Goal: Task Accomplishment & Management: Use online tool/utility

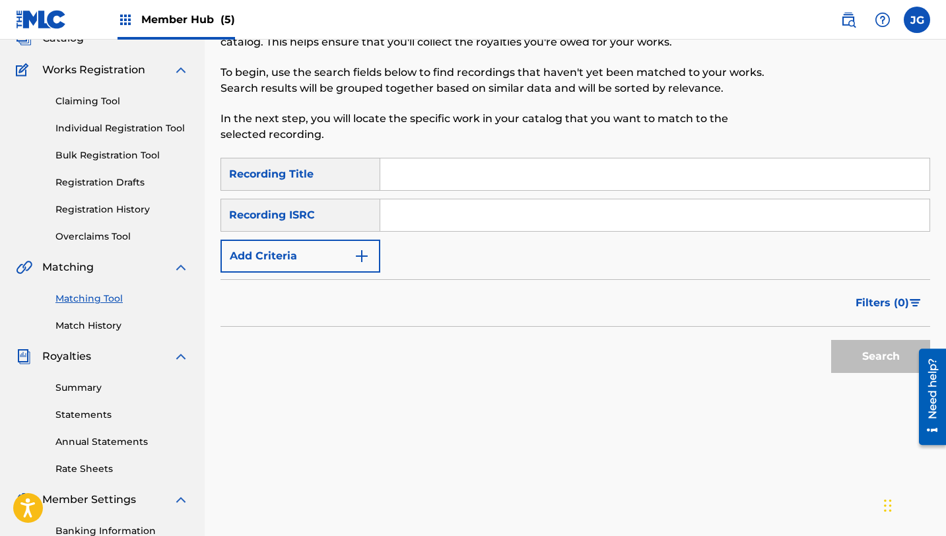
click at [118, 300] on link "Matching Tool" at bounding box center [121, 299] width 133 height 14
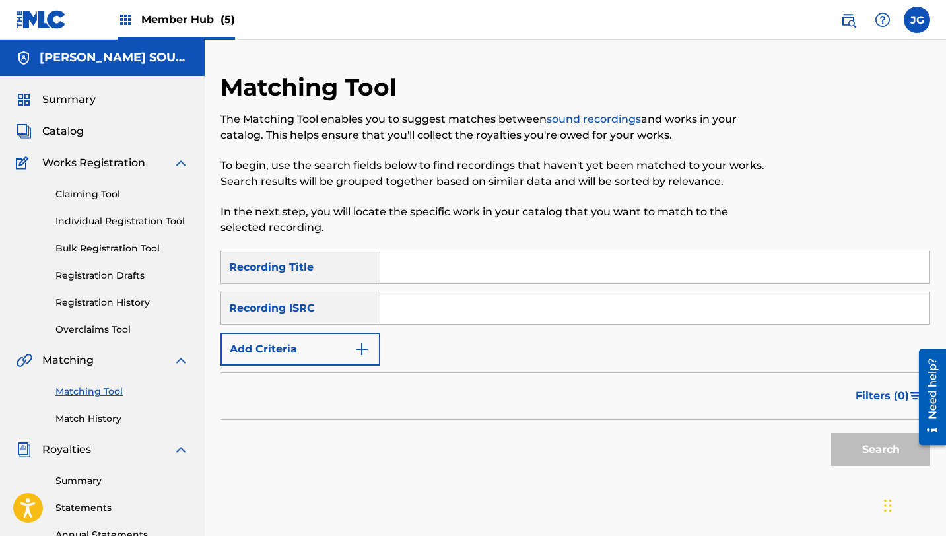
click at [449, 263] on input "Search Form" at bounding box center [654, 268] width 549 height 32
paste input "Jaw-Breaking News!"
type input "Jaw-Breaking News!"
click at [400, 316] on input "Search Form" at bounding box center [654, 308] width 549 height 32
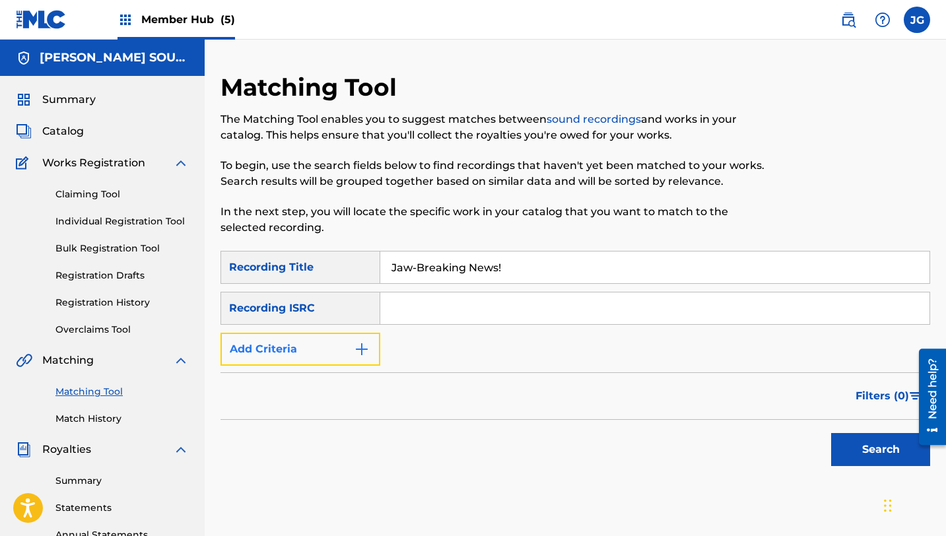
click at [349, 349] on button "Add Criteria" at bounding box center [300, 349] width 160 height 33
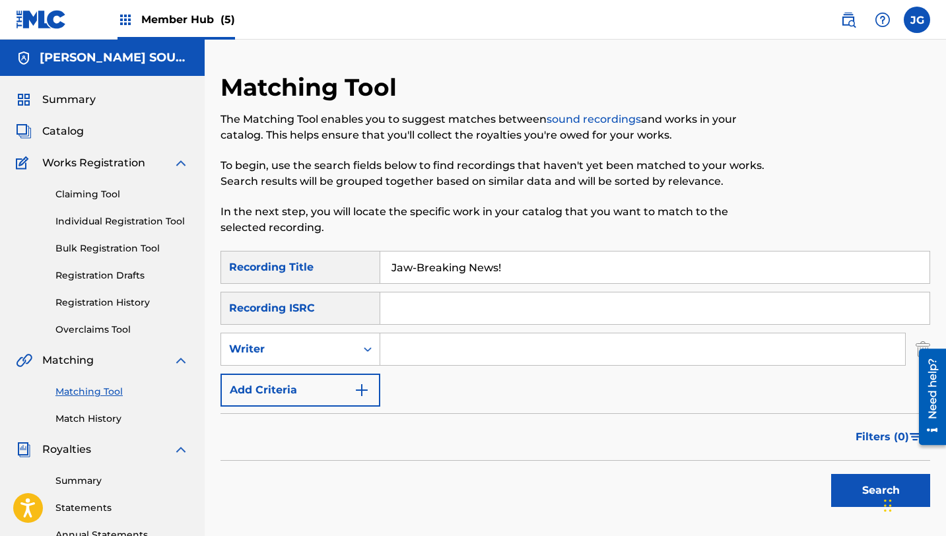
click at [442, 339] on input "Search Form" at bounding box center [642, 349] width 525 height 32
type input "[PERSON_NAME]"
click at [846, 490] on button "Search" at bounding box center [880, 490] width 99 height 33
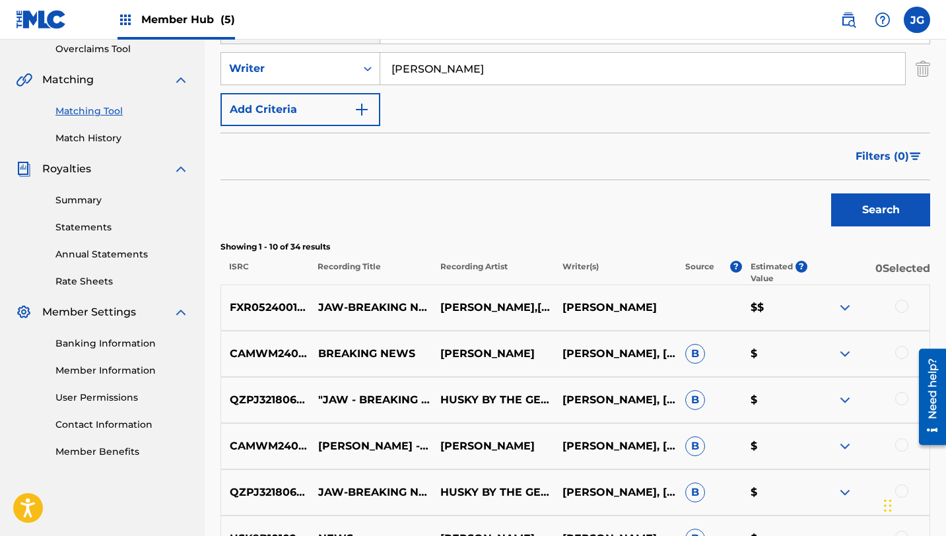
scroll to position [279, 0]
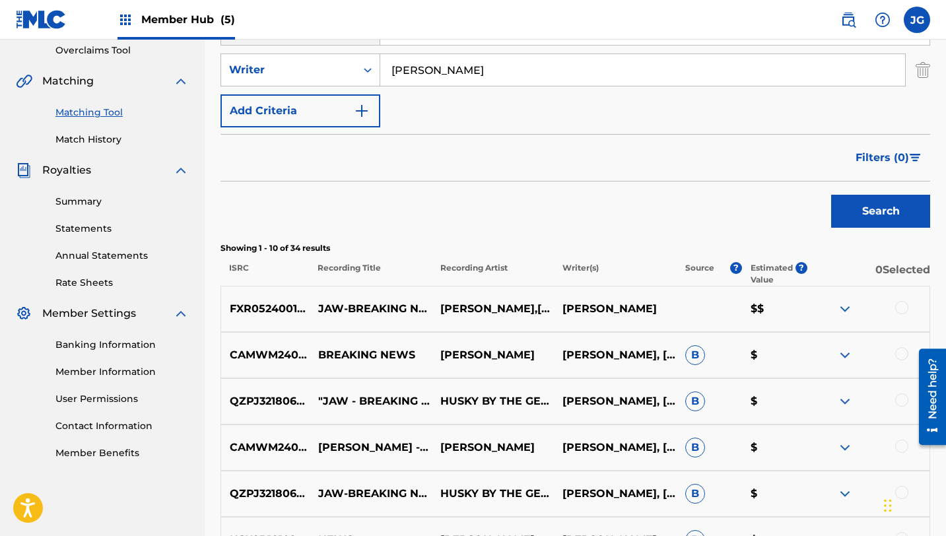
click at [904, 306] on div at bounding box center [901, 307] width 13 height 13
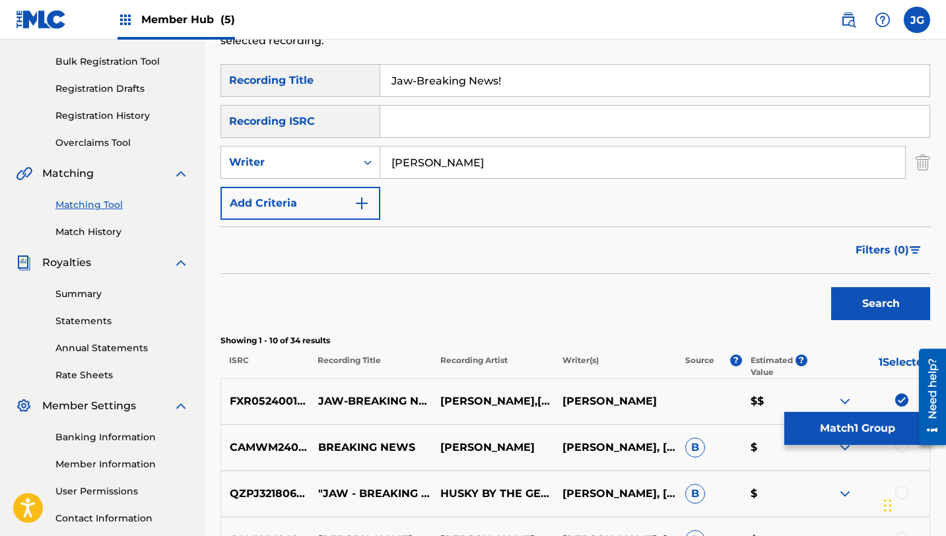
scroll to position [179, 0]
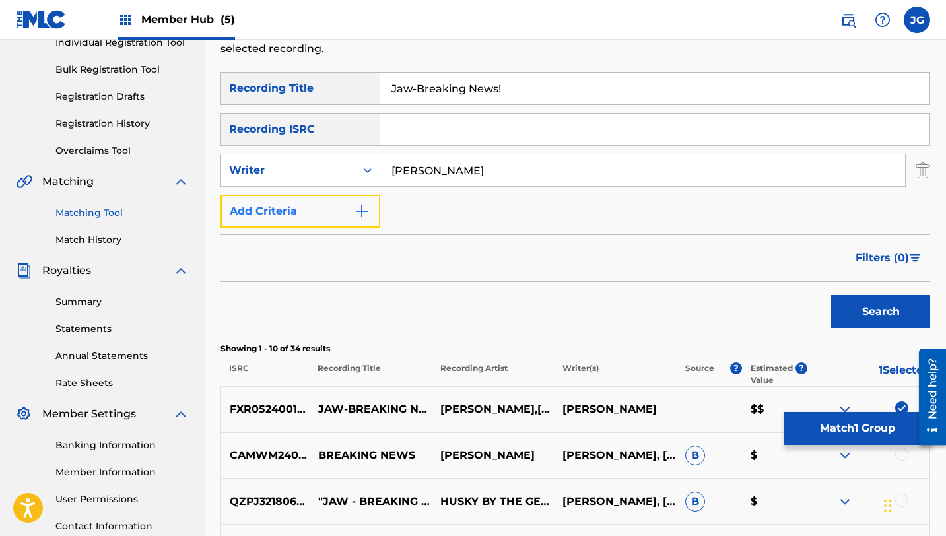
click at [332, 207] on button "Add Criteria" at bounding box center [300, 211] width 160 height 33
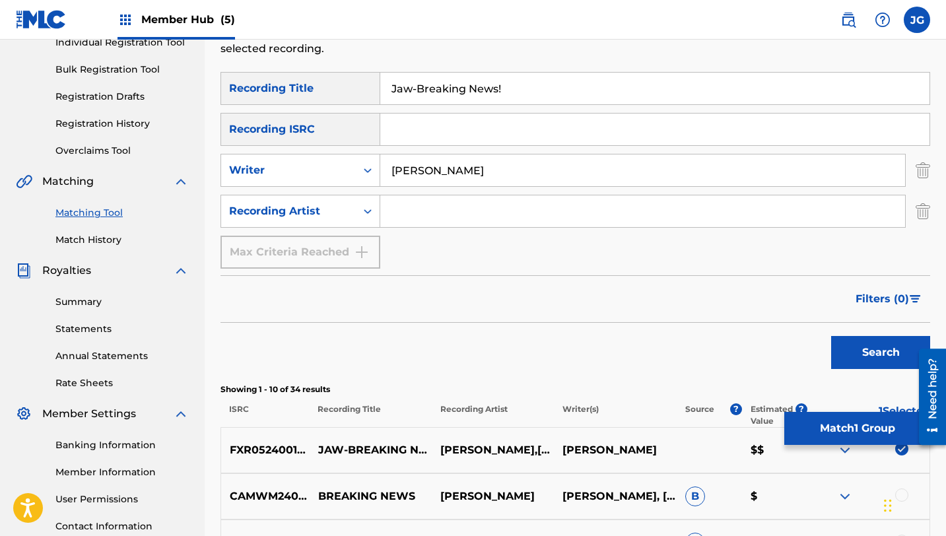
click at [448, 204] on input "Search Form" at bounding box center [642, 211] width 525 height 32
type input "[PERSON_NAME]"
click at [857, 352] on button "Search" at bounding box center [880, 352] width 99 height 33
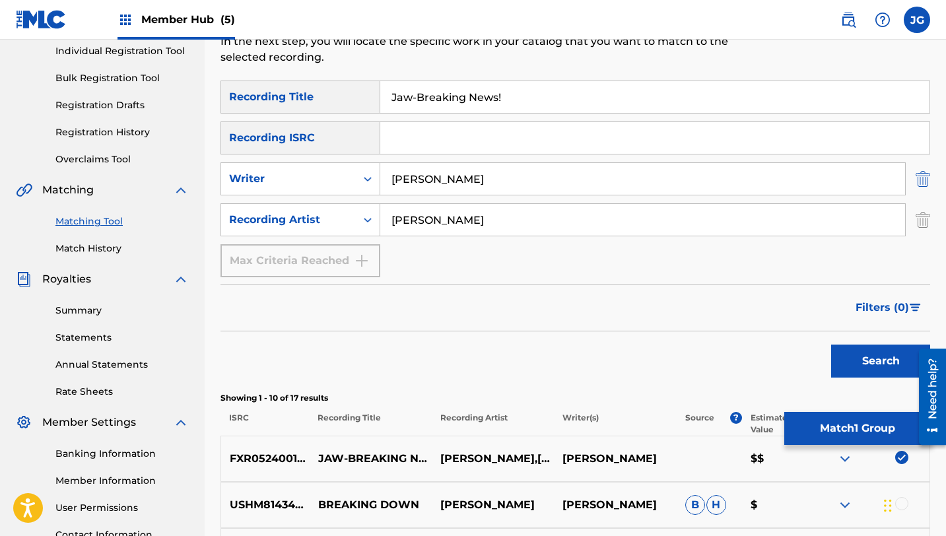
click at [916, 178] on img "Search Form" at bounding box center [923, 178] width 15 height 33
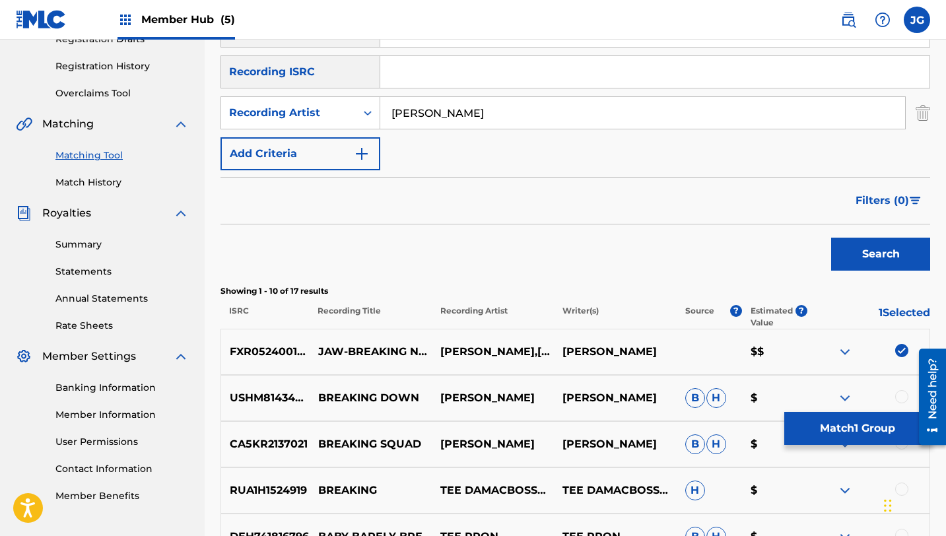
scroll to position [255, 0]
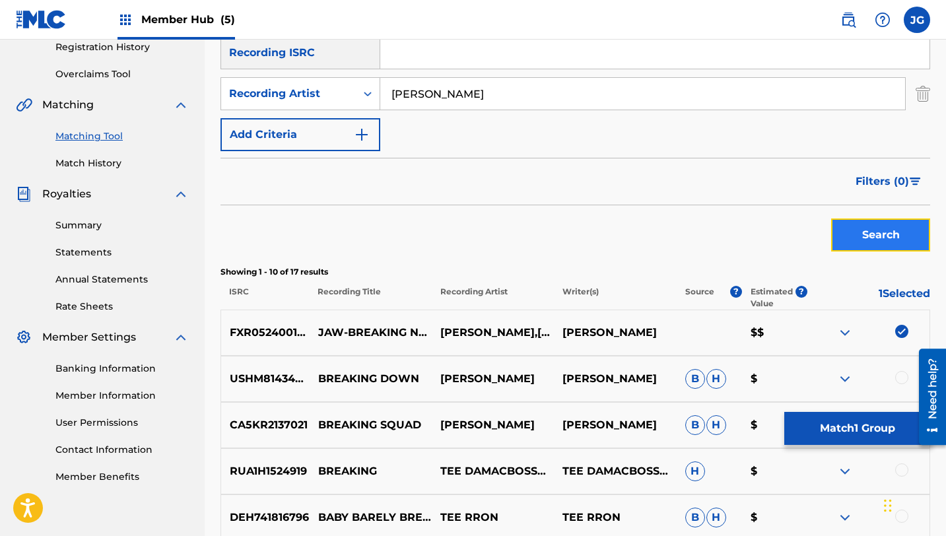
click at [853, 231] on button "Search" at bounding box center [880, 234] width 99 height 33
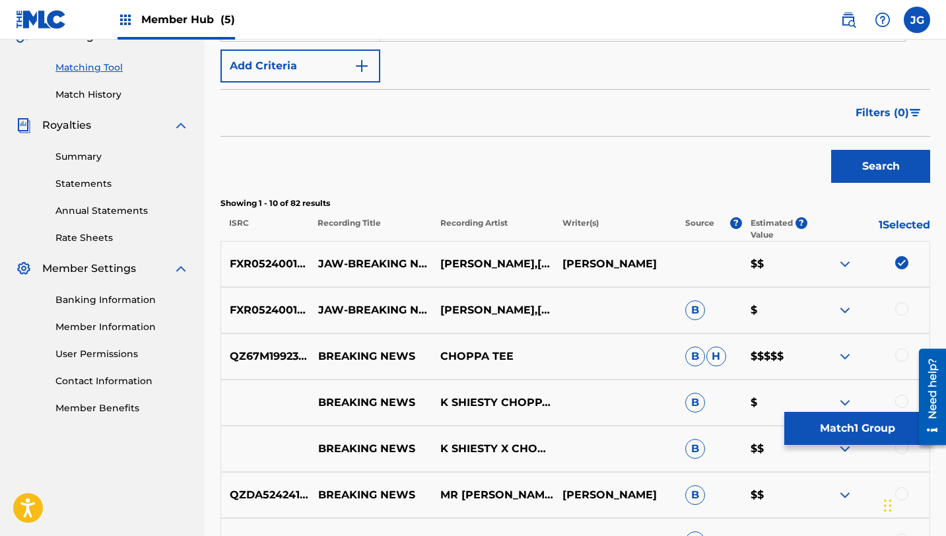
scroll to position [331, 0]
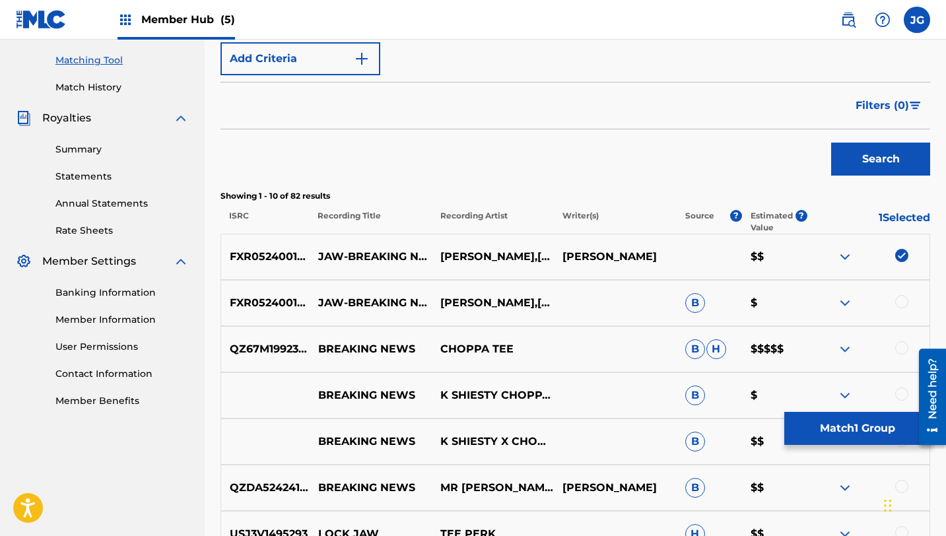
click at [904, 304] on div at bounding box center [901, 301] width 13 height 13
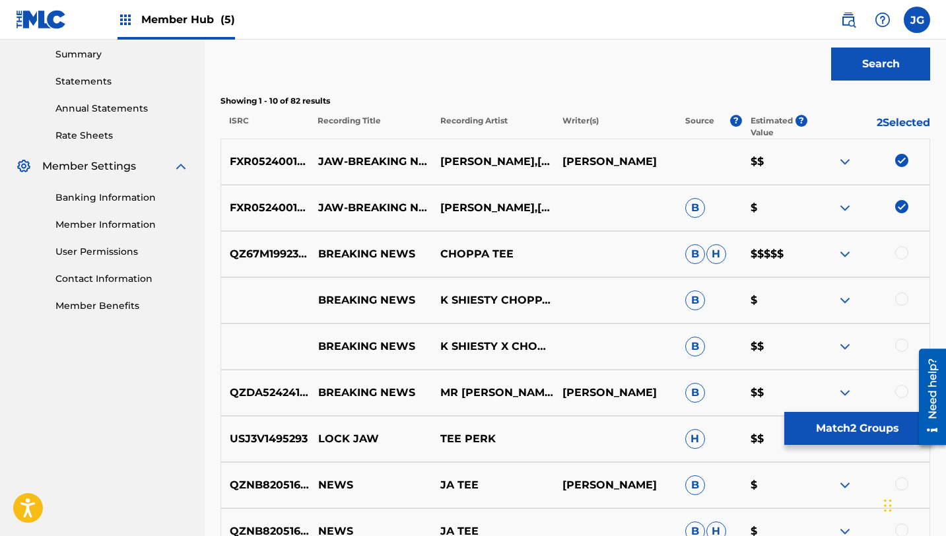
scroll to position [429, 0]
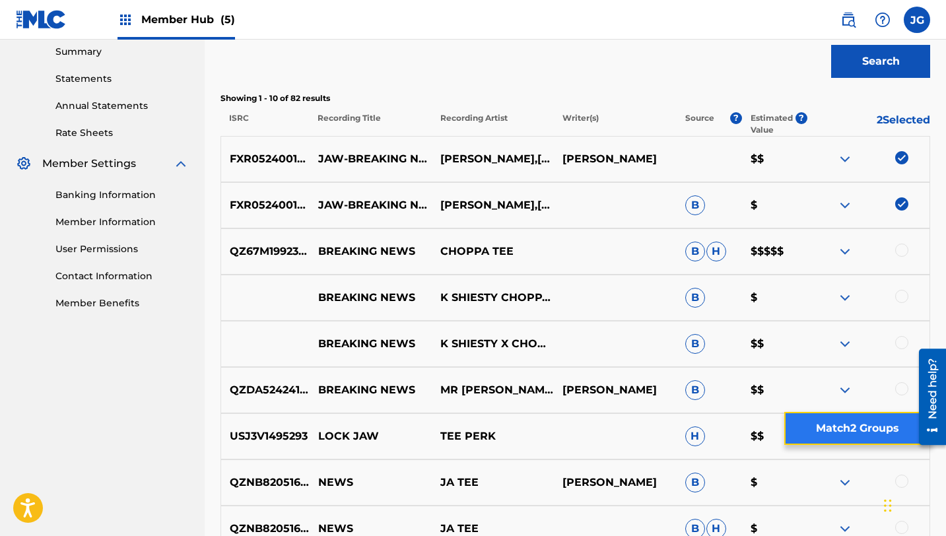
click at [800, 422] on button "Match 2 Groups" at bounding box center [857, 428] width 146 height 33
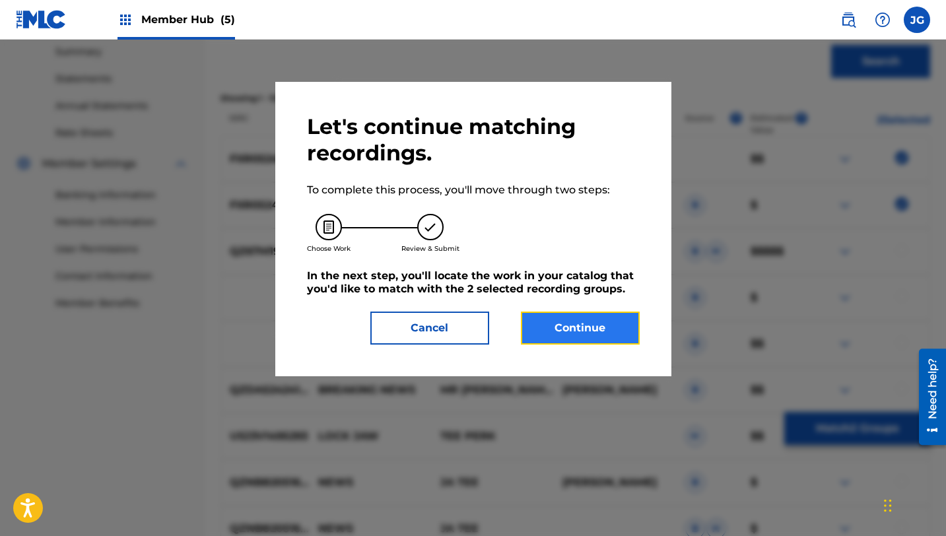
click at [591, 323] on button "Continue" at bounding box center [580, 328] width 119 height 33
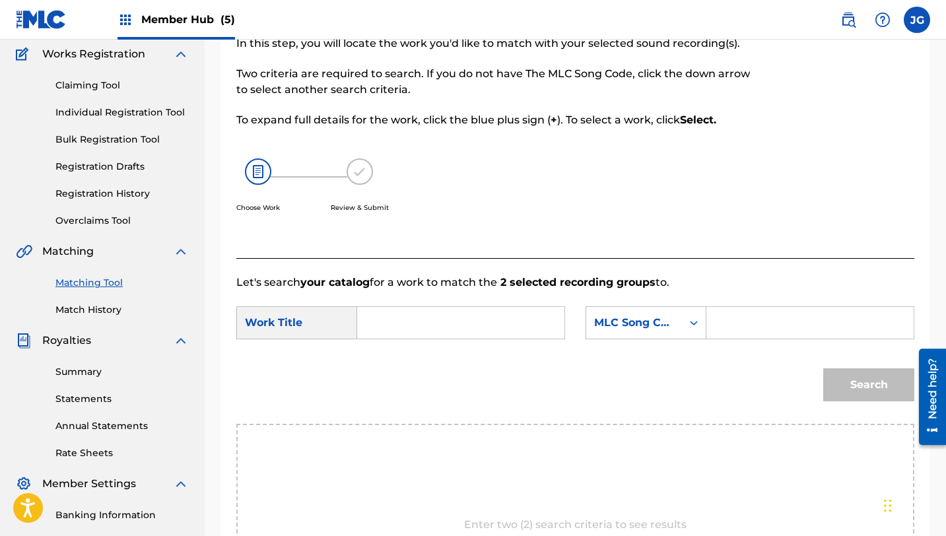
scroll to position [90, 0]
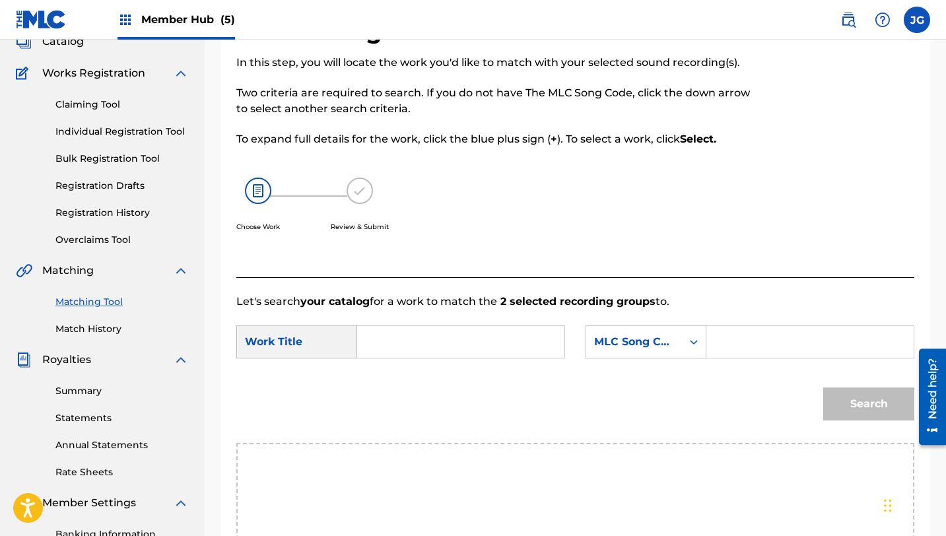
click at [438, 349] on input "Search Form" at bounding box center [460, 342] width 185 height 32
paste input "Jaw-Breaking News!"
type input "Jaw-Breaking News!"
click at [669, 353] on div "MLC Song Code" at bounding box center [634, 341] width 96 height 25
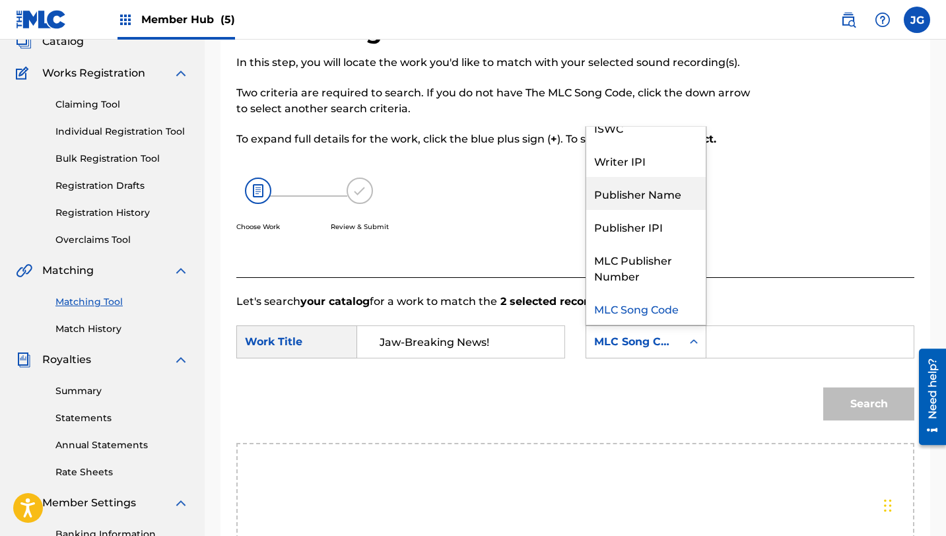
scroll to position [0, 0]
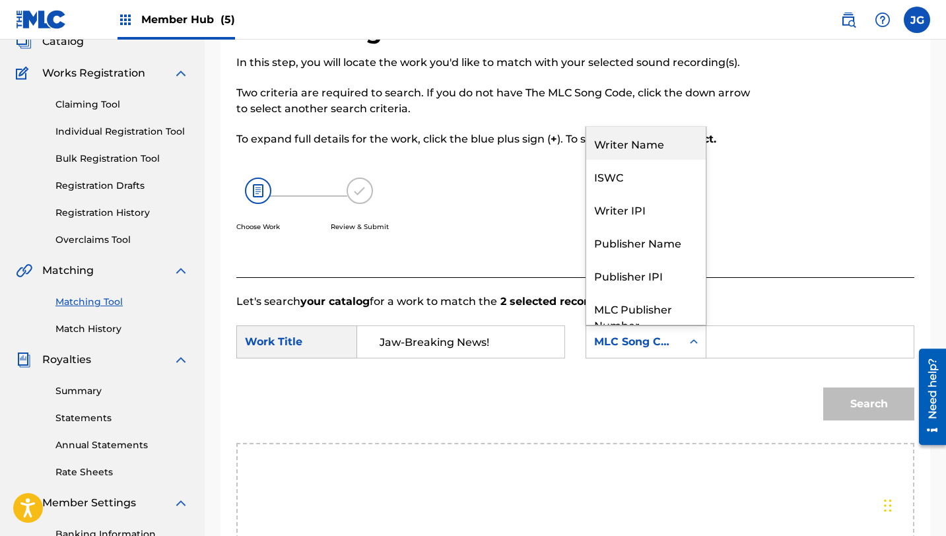
click at [634, 140] on div "Writer Name" at bounding box center [645, 143] width 119 height 33
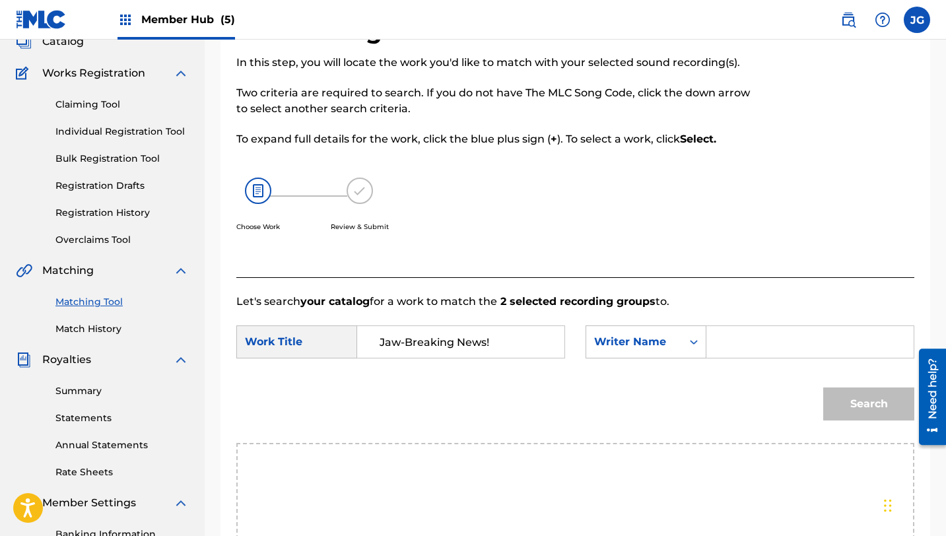
click at [731, 335] on input "Search Form" at bounding box center [810, 342] width 185 height 32
type input "[PERSON_NAME]"
click at [861, 399] on button "Search" at bounding box center [868, 403] width 91 height 33
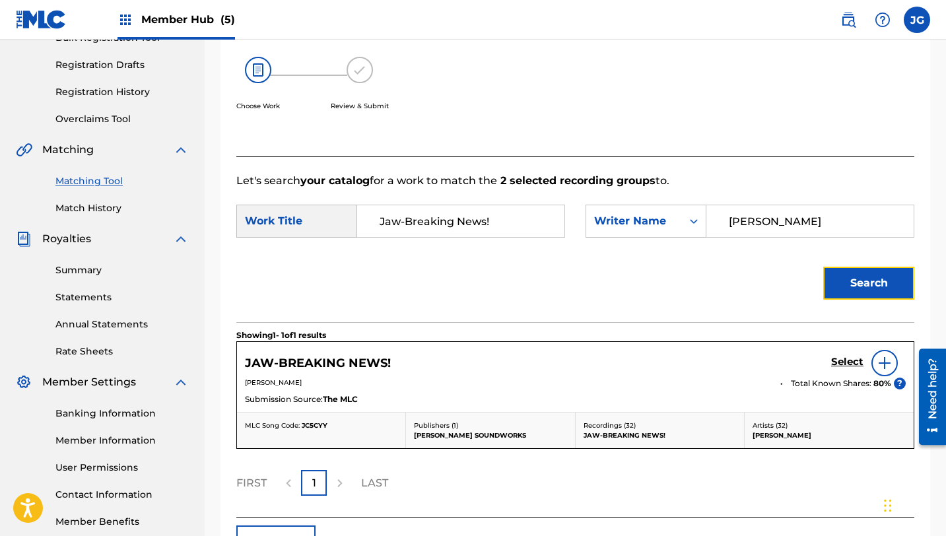
scroll to position [247, 0]
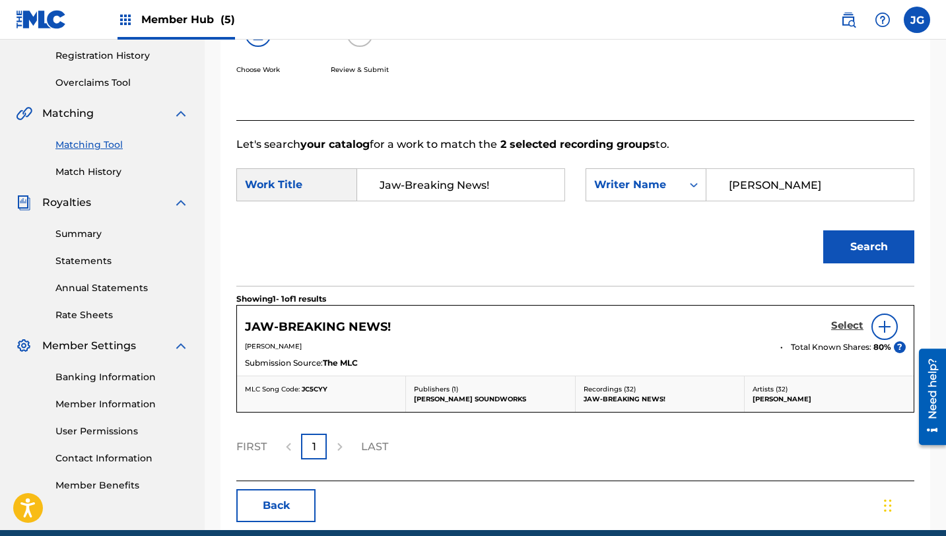
click at [840, 323] on h5 "Select" at bounding box center [847, 325] width 32 height 13
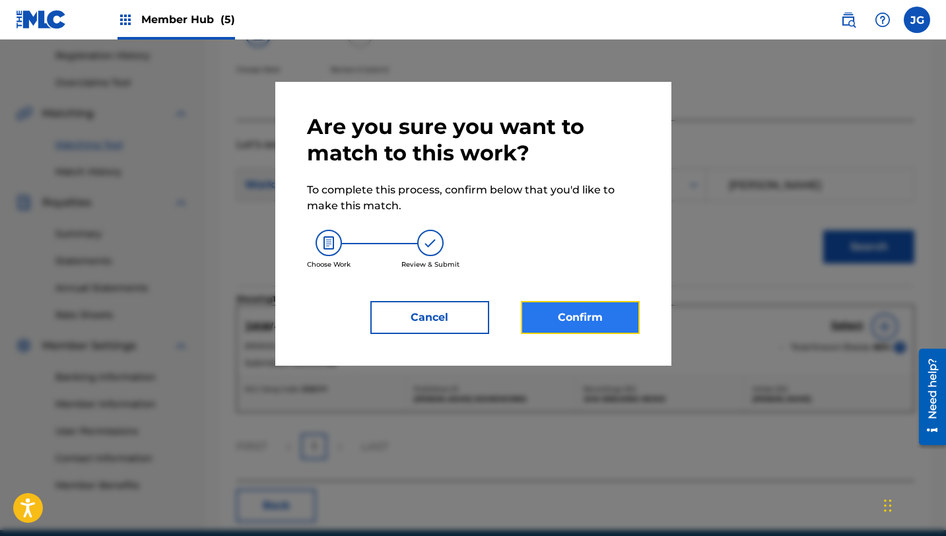
click at [564, 316] on button "Confirm" at bounding box center [580, 317] width 119 height 33
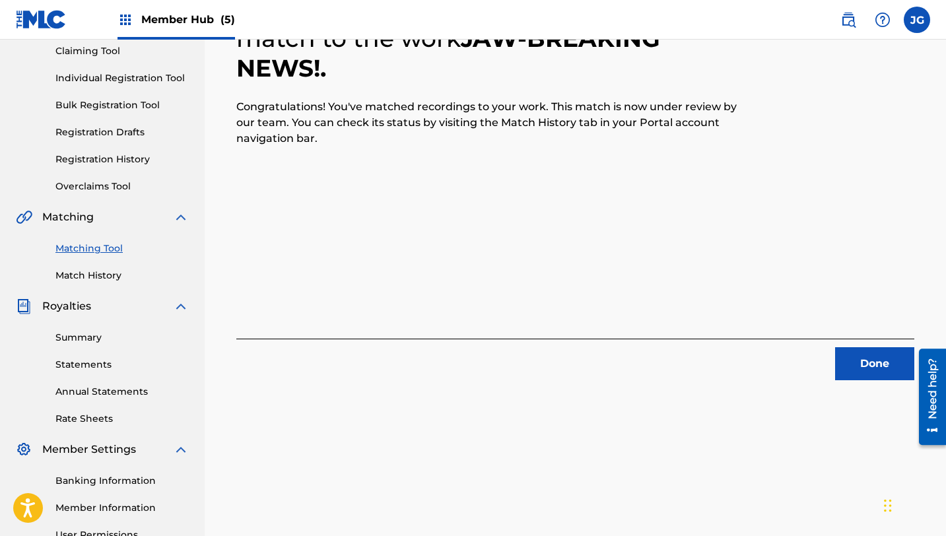
scroll to position [182, 0]
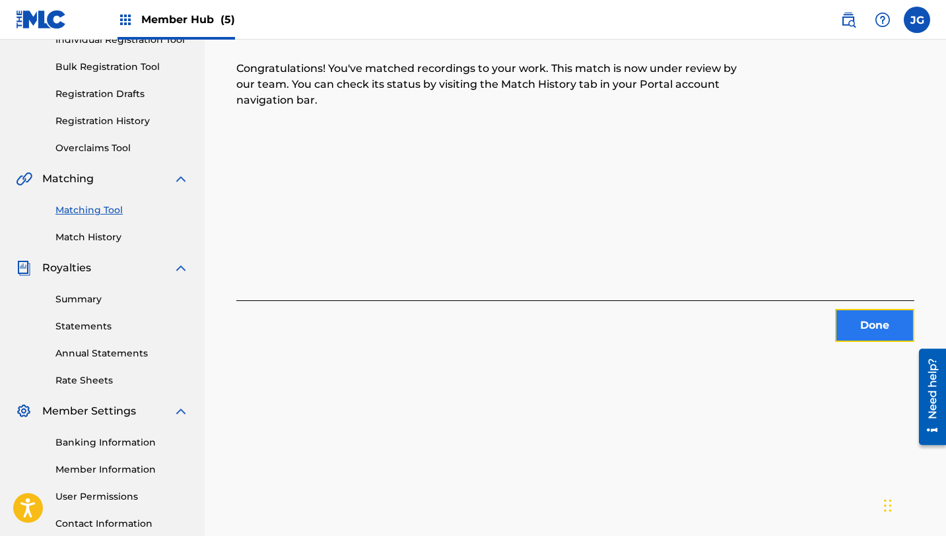
click at [861, 323] on button "Done" at bounding box center [874, 325] width 79 height 33
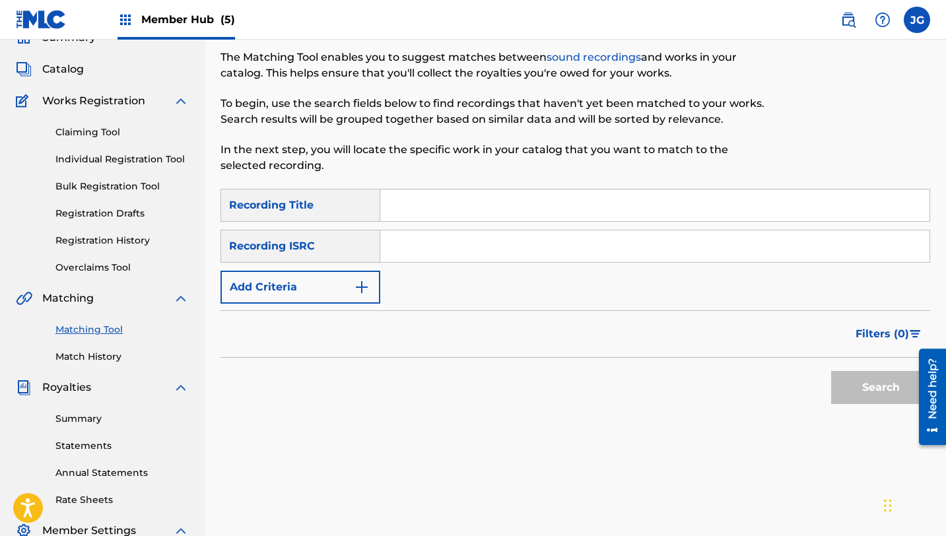
scroll to position [61, 0]
click at [409, 196] on input "Search Form" at bounding box center [654, 207] width 549 height 32
paste input "The Wrecking Crew"
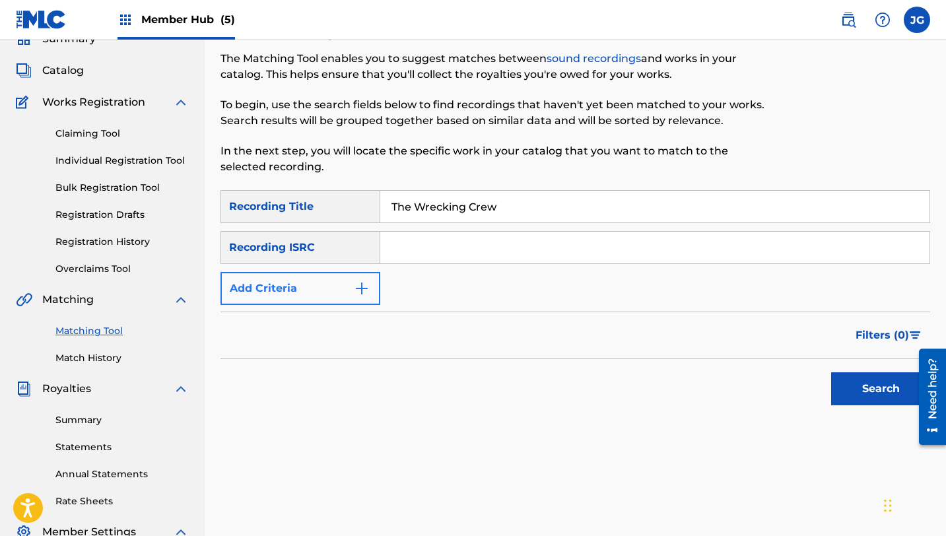
type input "The Wrecking Crew"
click at [325, 292] on button "Add Criteria" at bounding box center [300, 288] width 160 height 33
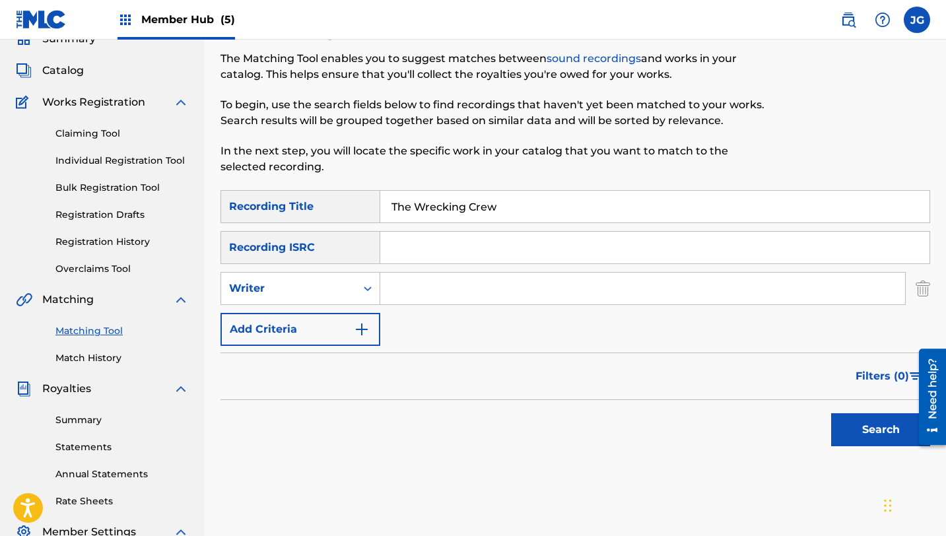
click at [441, 304] on input "Search Form" at bounding box center [642, 289] width 525 height 32
type input "[PERSON_NAME]"
click at [288, 312] on div "SearchWithCriteria0078ce1f-c438-411b-94b8-17e68e0cdac4 Recording Title The Wrec…" at bounding box center [575, 268] width 710 height 156
click at [314, 325] on button "Add Criteria" at bounding box center [300, 329] width 160 height 33
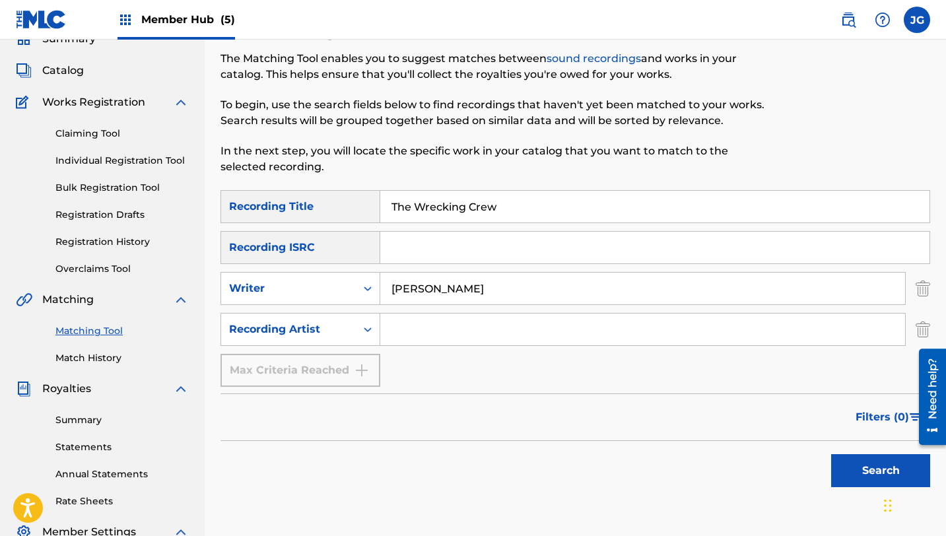
click at [397, 337] on input "Search Form" at bounding box center [642, 330] width 525 height 32
type input "[PERSON_NAME]"
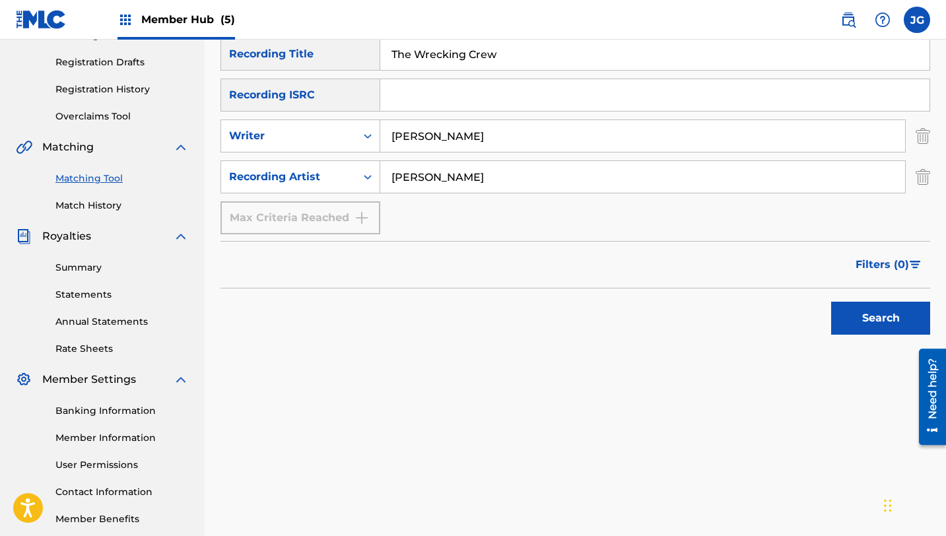
scroll to position [222, 0]
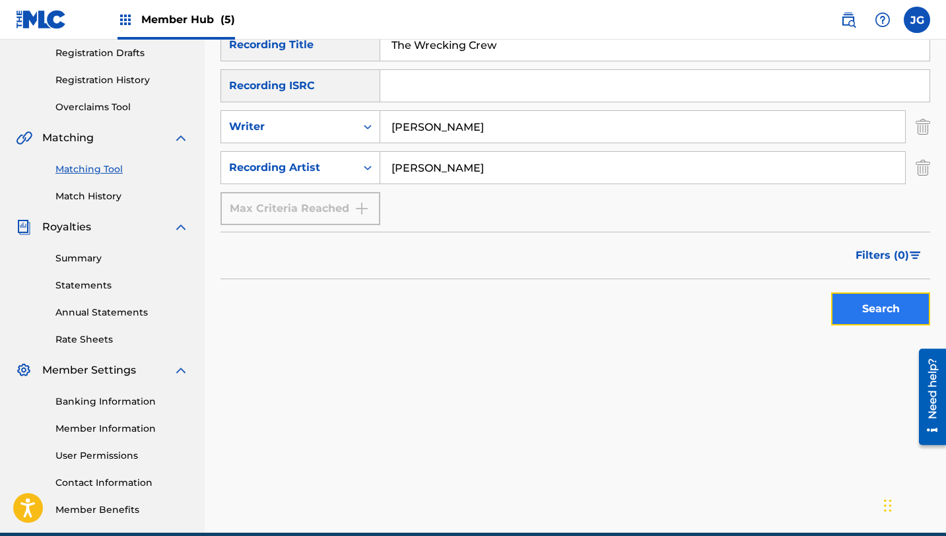
click at [850, 316] on button "Search" at bounding box center [880, 308] width 99 height 33
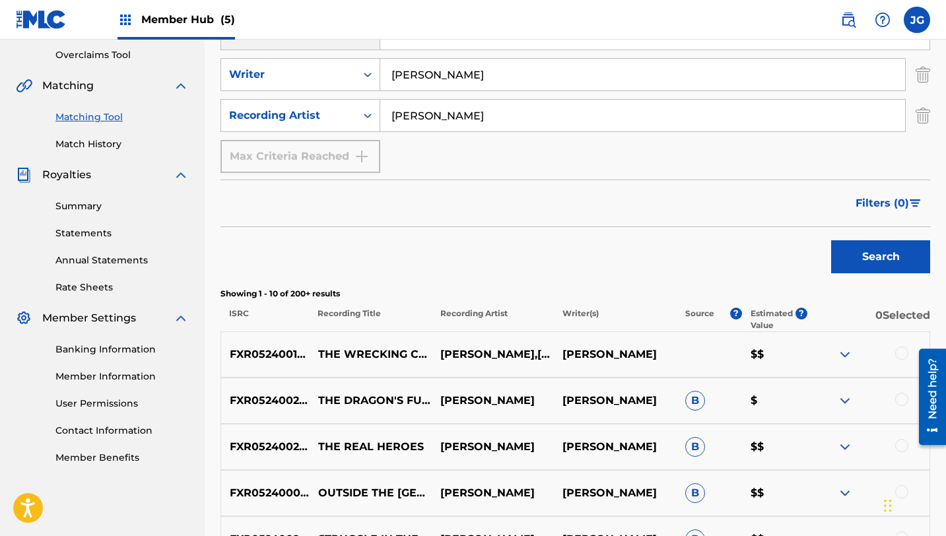
scroll to position [281, 0]
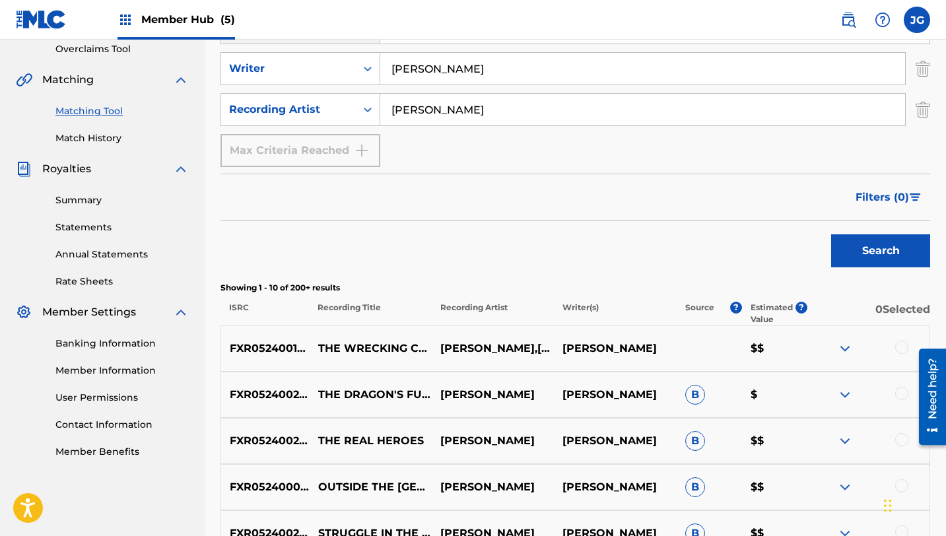
click at [903, 345] on div at bounding box center [901, 347] width 13 height 13
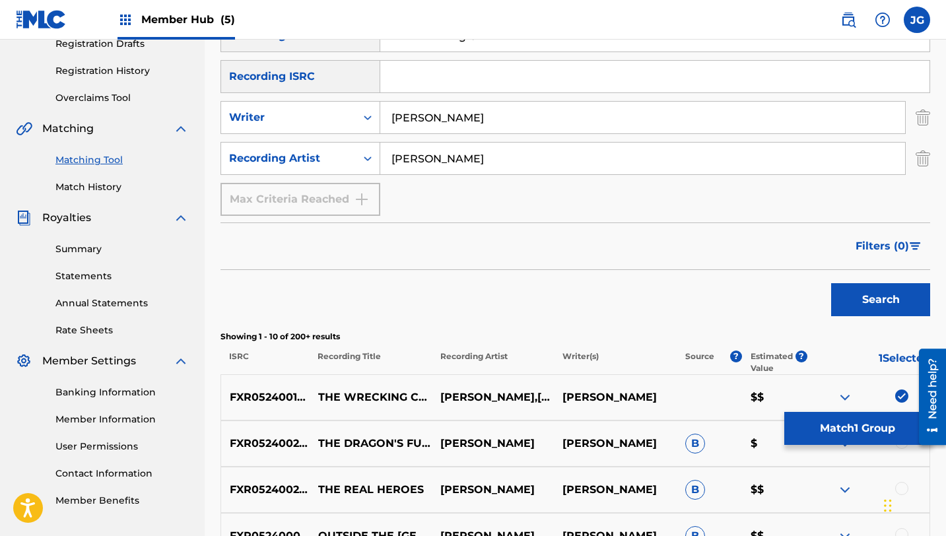
scroll to position [218, 0]
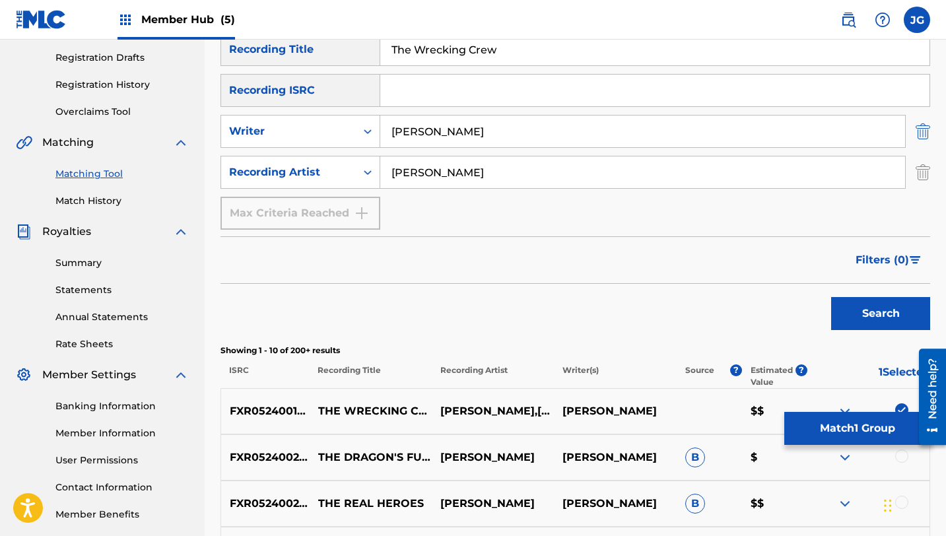
click at [927, 132] on img "Search Form" at bounding box center [923, 131] width 15 height 33
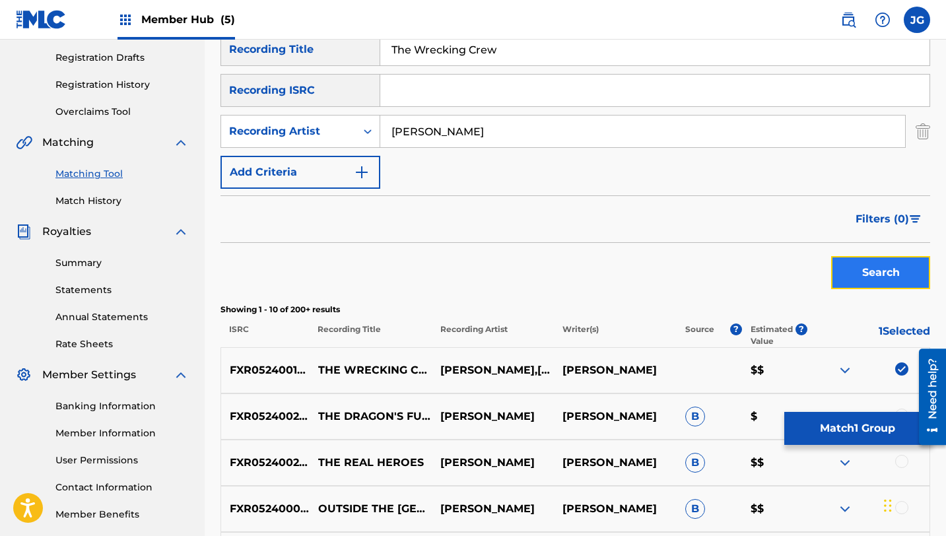
click at [865, 277] on button "Search" at bounding box center [880, 272] width 99 height 33
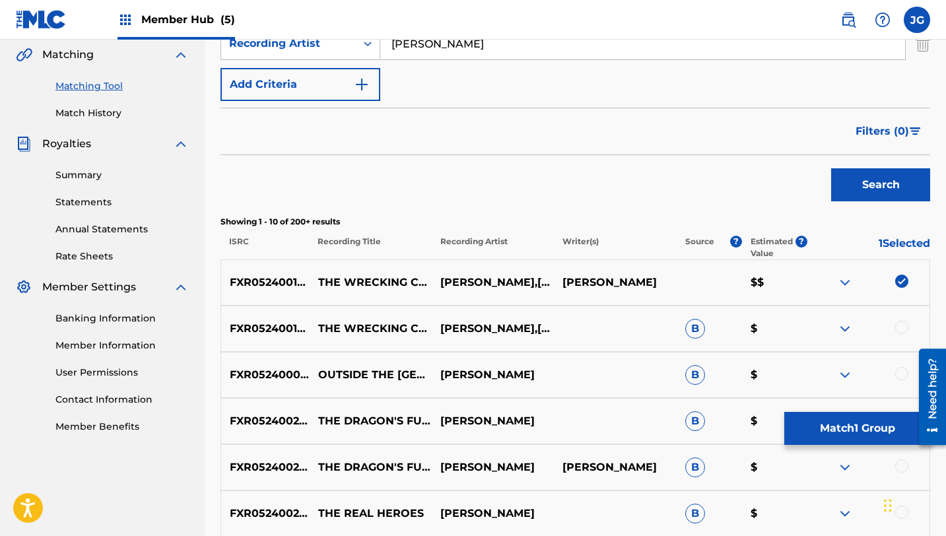
scroll to position [317, 0]
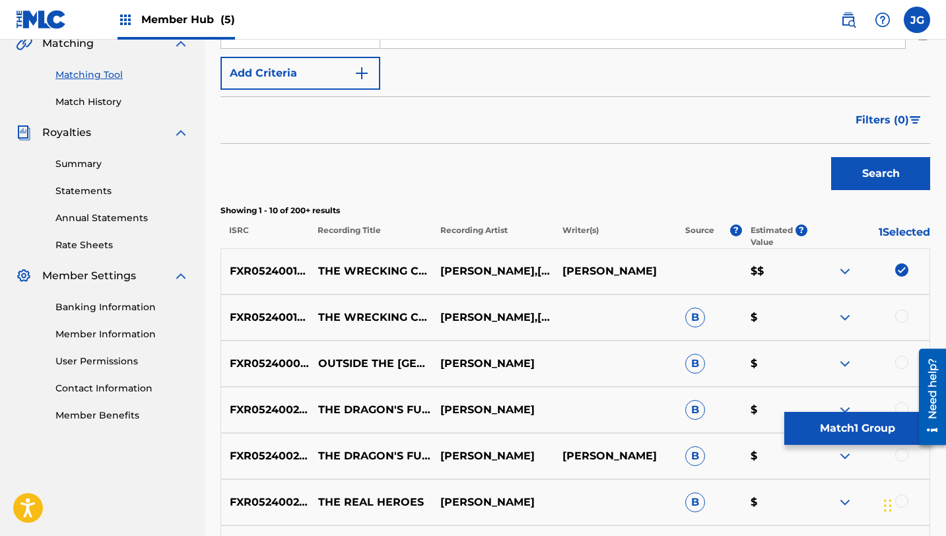
click at [896, 317] on div at bounding box center [901, 316] width 13 height 13
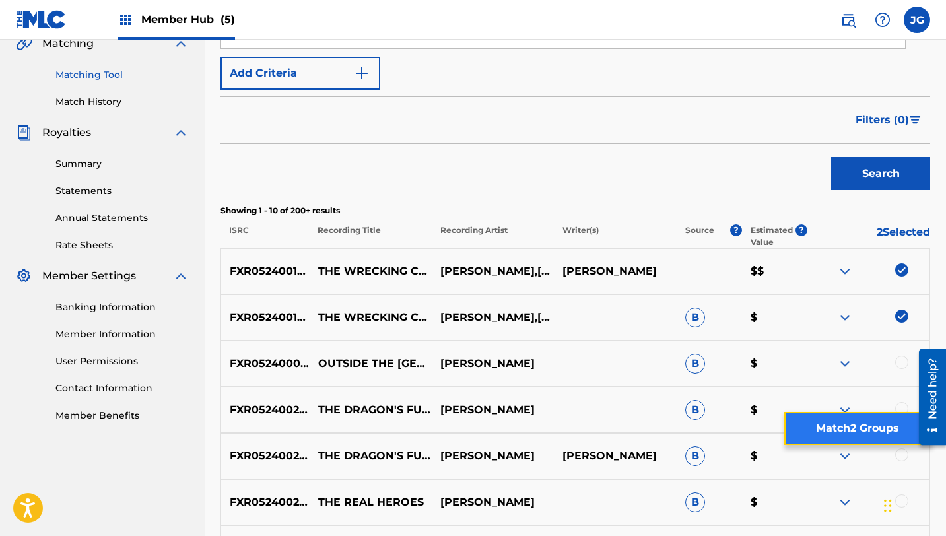
click at [813, 423] on button "Match 2 Groups" at bounding box center [857, 428] width 146 height 33
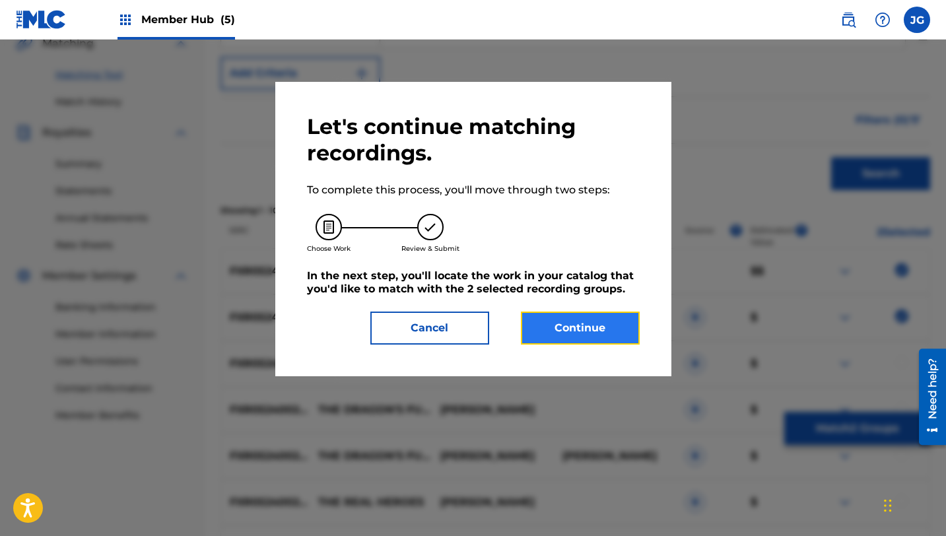
click at [586, 330] on button "Continue" at bounding box center [580, 328] width 119 height 33
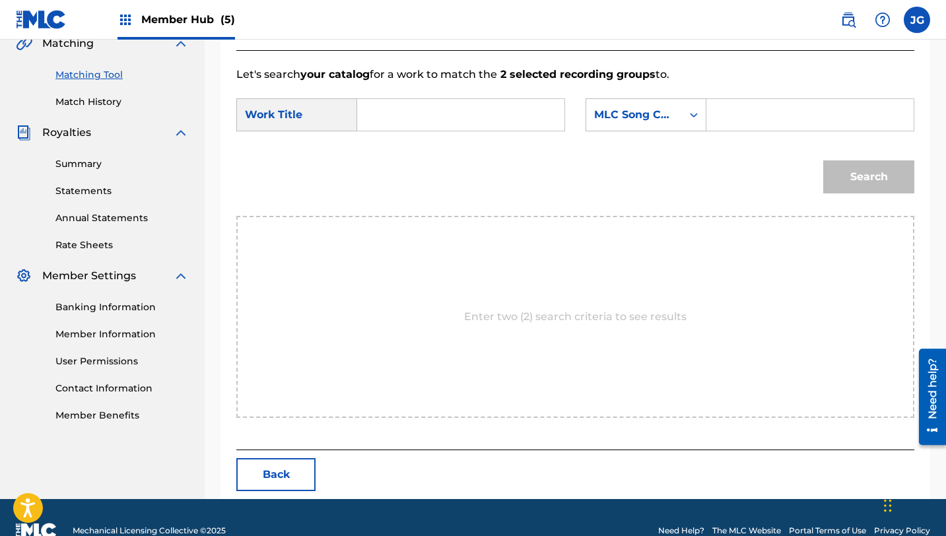
click at [424, 121] on input "Search Form" at bounding box center [460, 115] width 185 height 32
paste input "The Wrecking Crew"
type input "The Wrecking Crew"
click at [745, 95] on form "SearchWithCriteriab65c3316-d121-4bc3-84fa-3fcd19b4b4d6 Work Title The Wrecking …" at bounding box center [575, 149] width 678 height 133
click at [745, 103] on input "Search Form" at bounding box center [810, 115] width 185 height 32
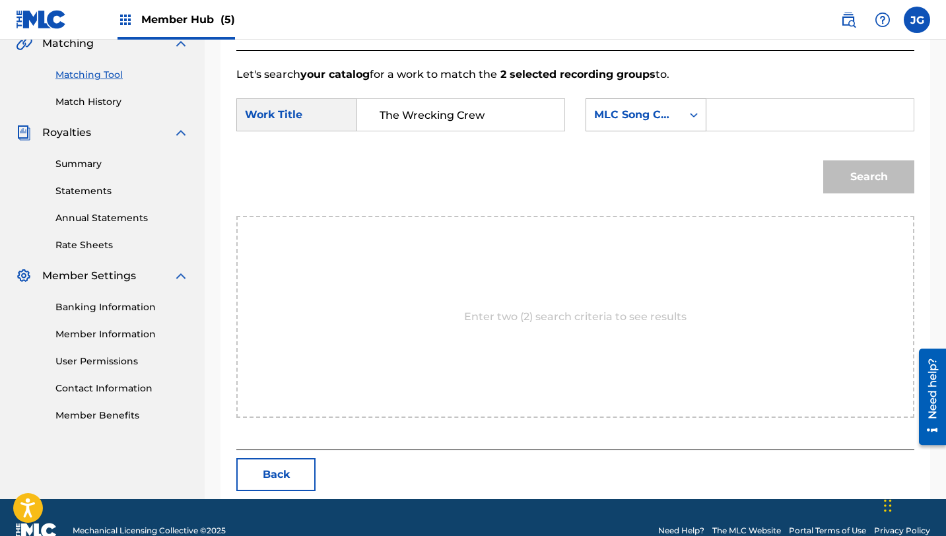
click at [664, 103] on div "MLC Song Code" at bounding box center [634, 114] width 96 height 25
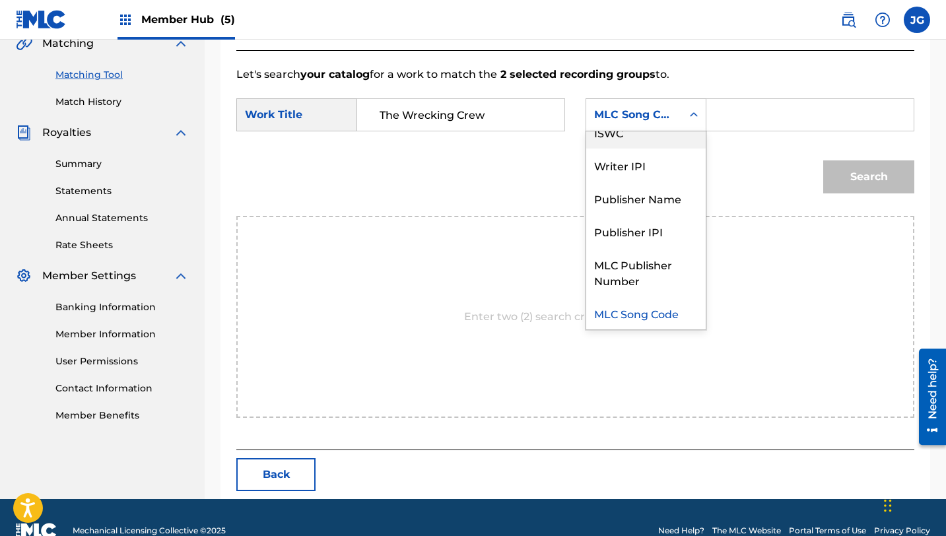
scroll to position [0, 0]
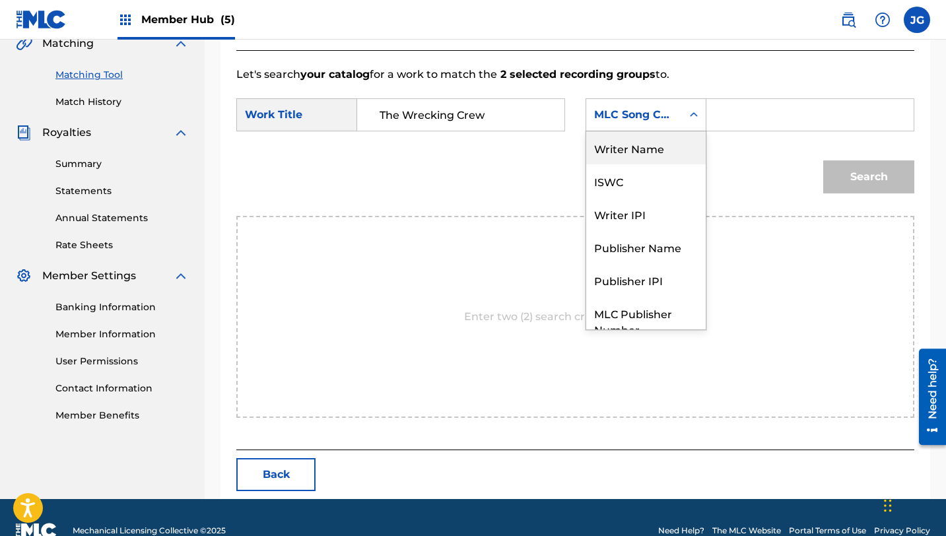
click at [640, 147] on div "Writer Name" at bounding box center [645, 147] width 119 height 33
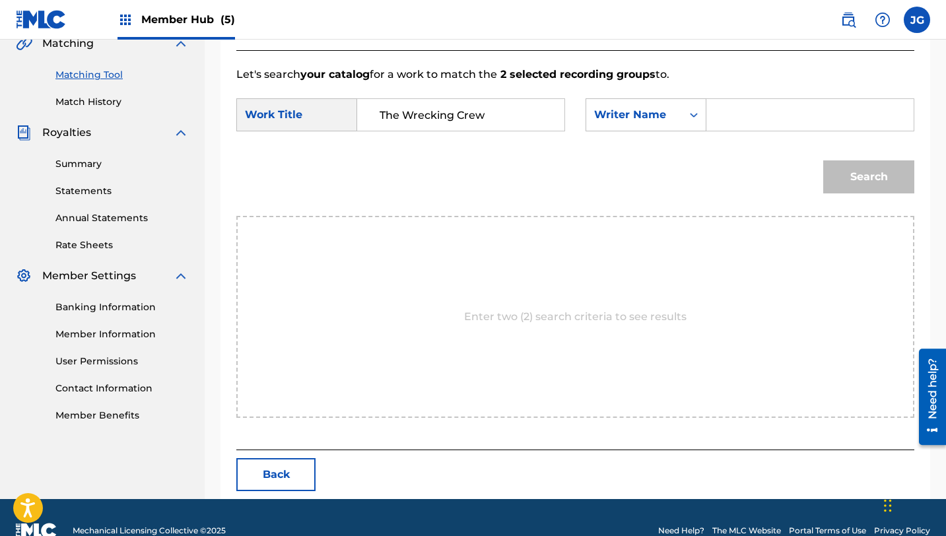
click at [740, 119] on input "Search Form" at bounding box center [810, 115] width 185 height 32
type input "[PERSON_NAME]"
click at [823, 160] on button "Search" at bounding box center [868, 176] width 91 height 33
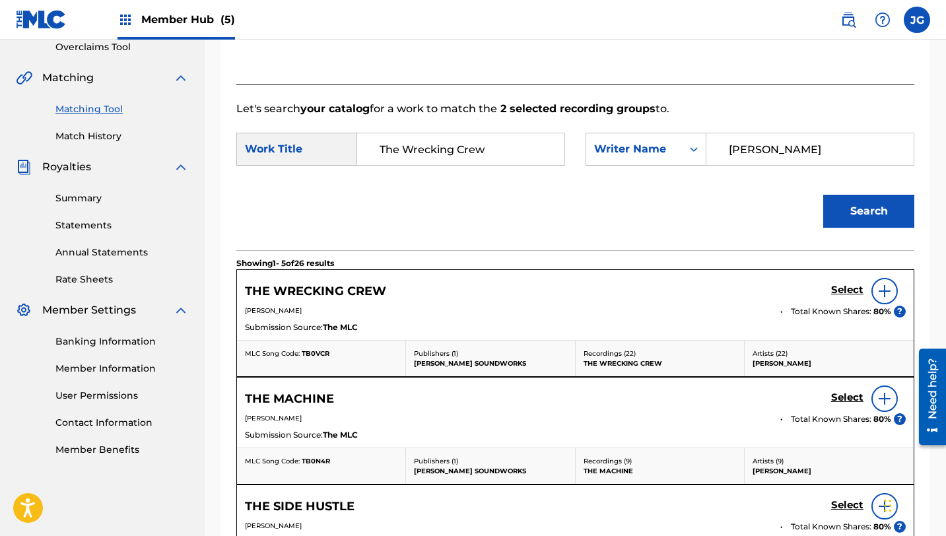
scroll to position [317, 0]
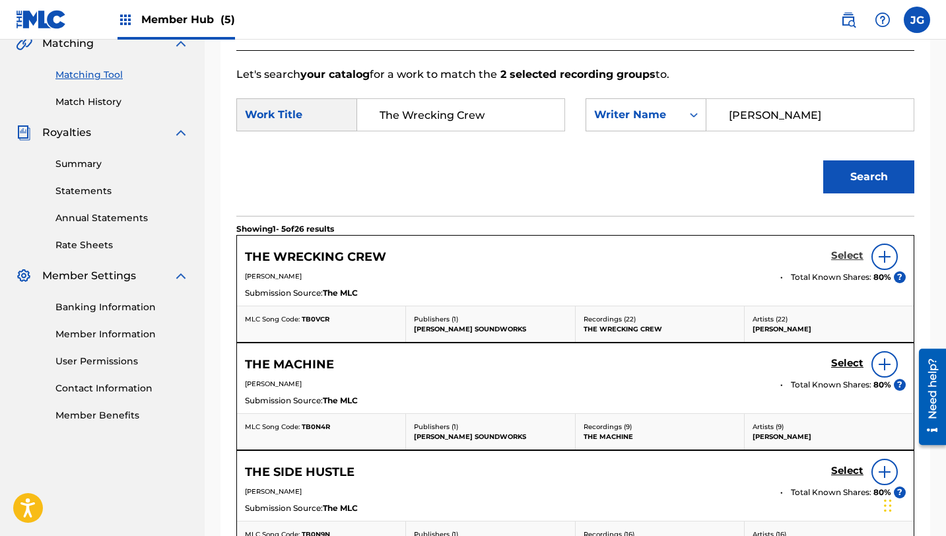
click at [840, 260] on h5 "Select" at bounding box center [847, 256] width 32 height 13
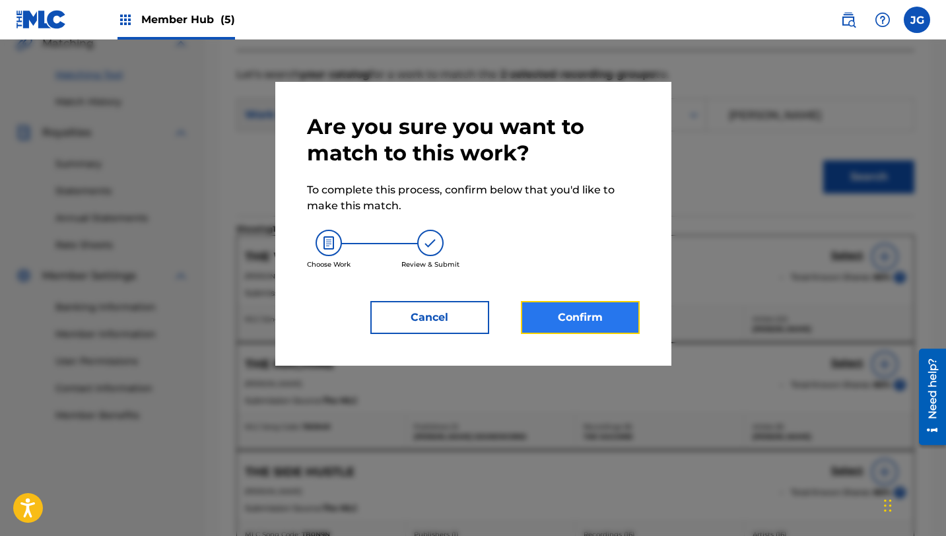
click at [569, 325] on button "Confirm" at bounding box center [580, 317] width 119 height 33
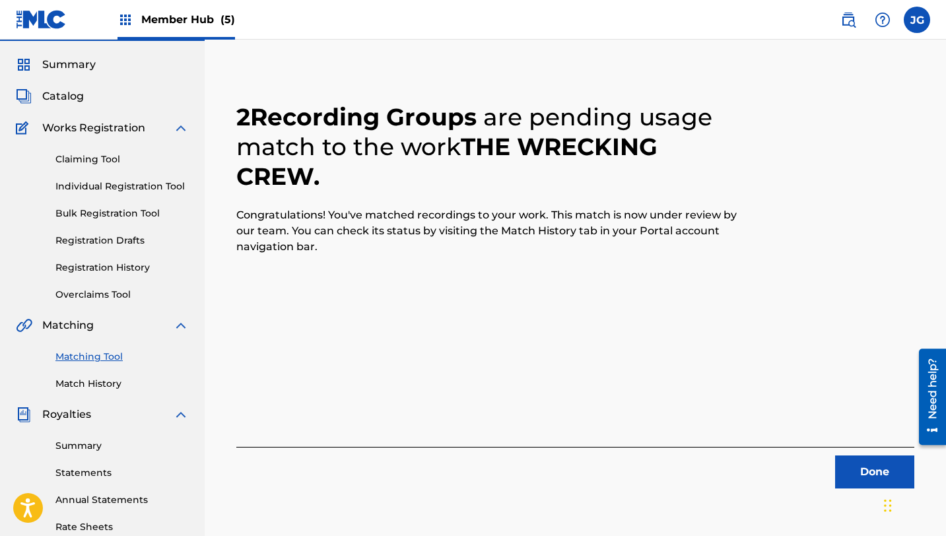
scroll to position [0, 0]
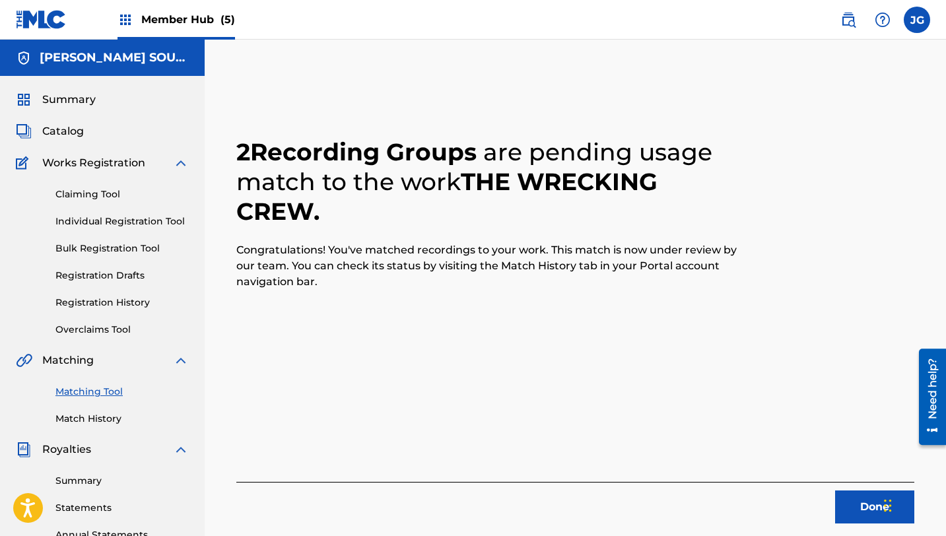
click at [94, 388] on link "Matching Tool" at bounding box center [121, 392] width 133 height 14
click at [100, 401] on div "Matching Tool Match History" at bounding box center [102, 396] width 173 height 57
click at [100, 393] on link "Matching Tool" at bounding box center [121, 392] width 133 height 14
click at [859, 503] on button "Done" at bounding box center [874, 506] width 79 height 33
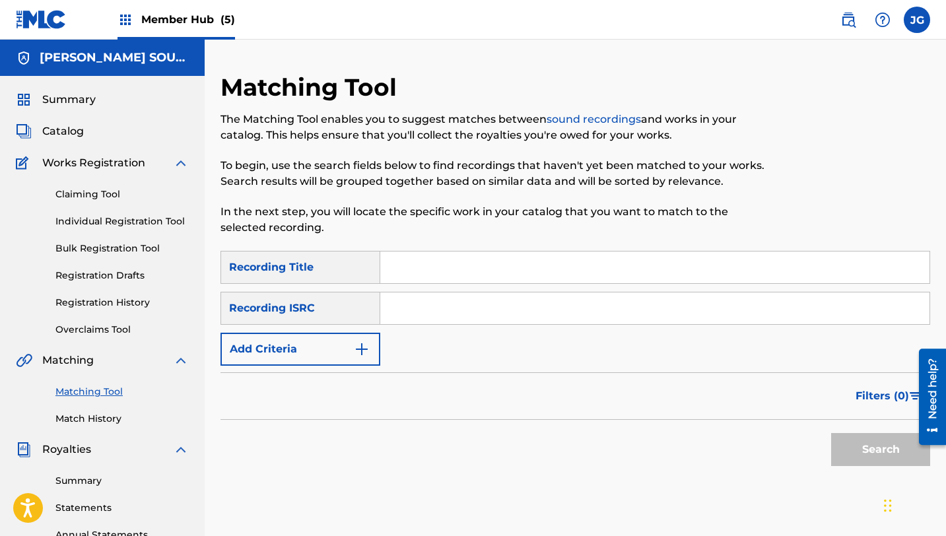
click at [100, 395] on link "Matching Tool" at bounding box center [121, 392] width 133 height 14
click at [457, 276] on input "Search Form" at bounding box center [654, 268] width 549 height 32
type input "BIG APPLE, 3 PM"
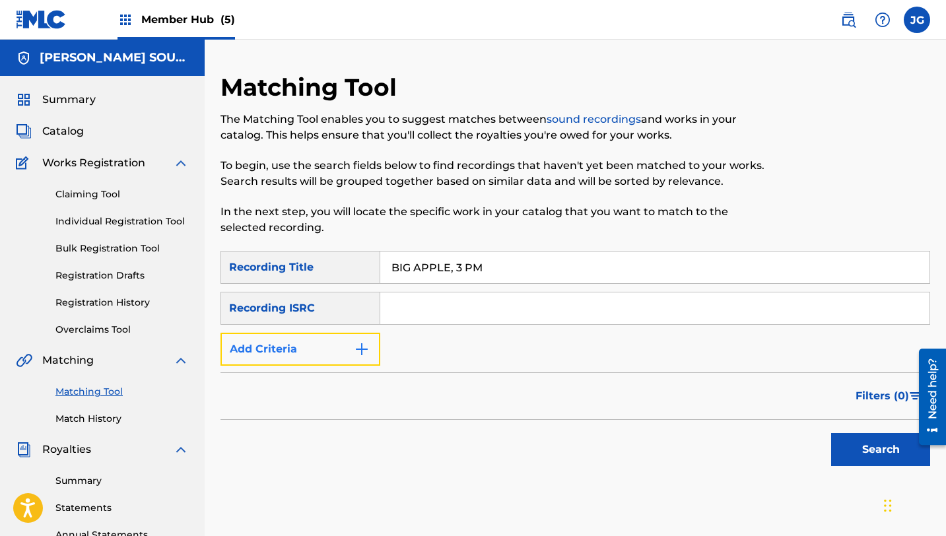
click at [316, 358] on button "Add Criteria" at bounding box center [300, 349] width 160 height 33
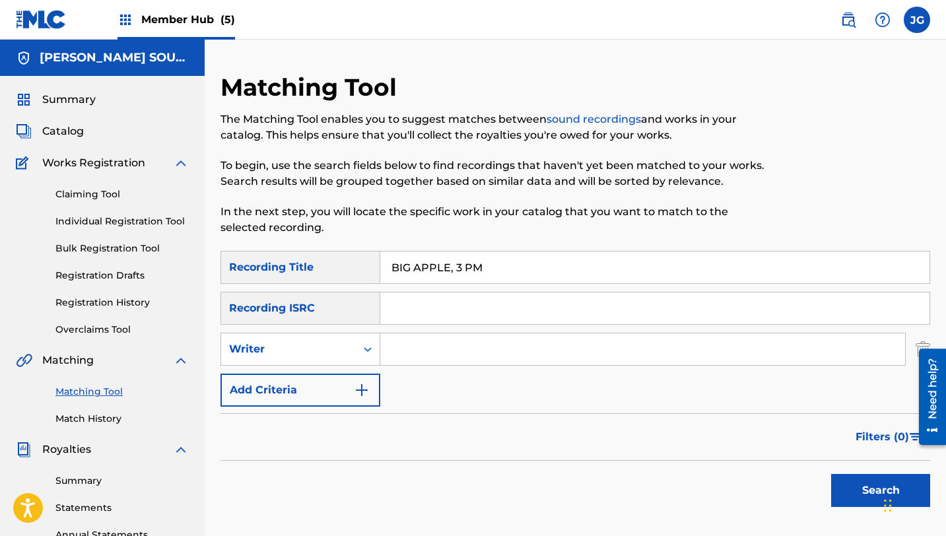
click at [384, 358] on input "Search Form" at bounding box center [642, 349] width 525 height 32
type input "[PERSON_NAME]"
click at [837, 484] on button "Search" at bounding box center [880, 490] width 99 height 33
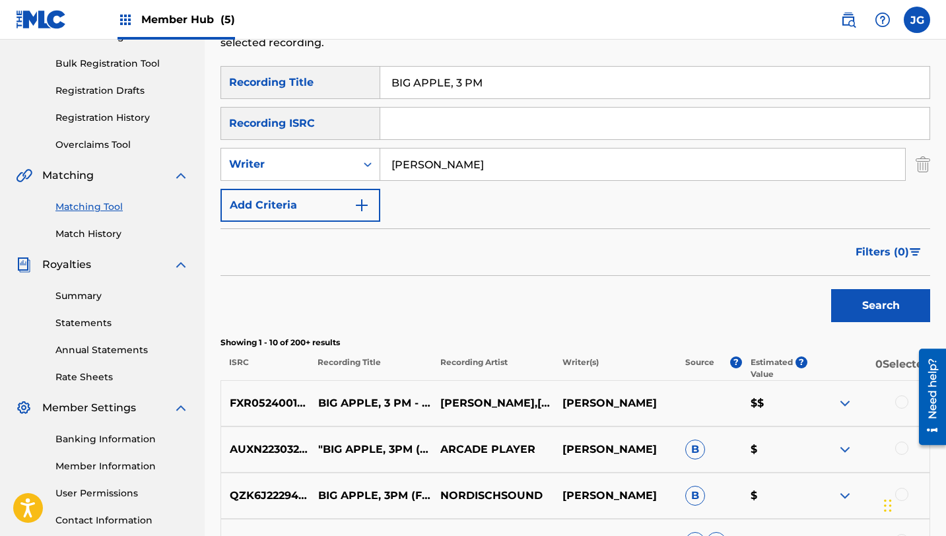
scroll to position [185, 0]
click at [907, 403] on div at bounding box center [901, 401] width 13 height 13
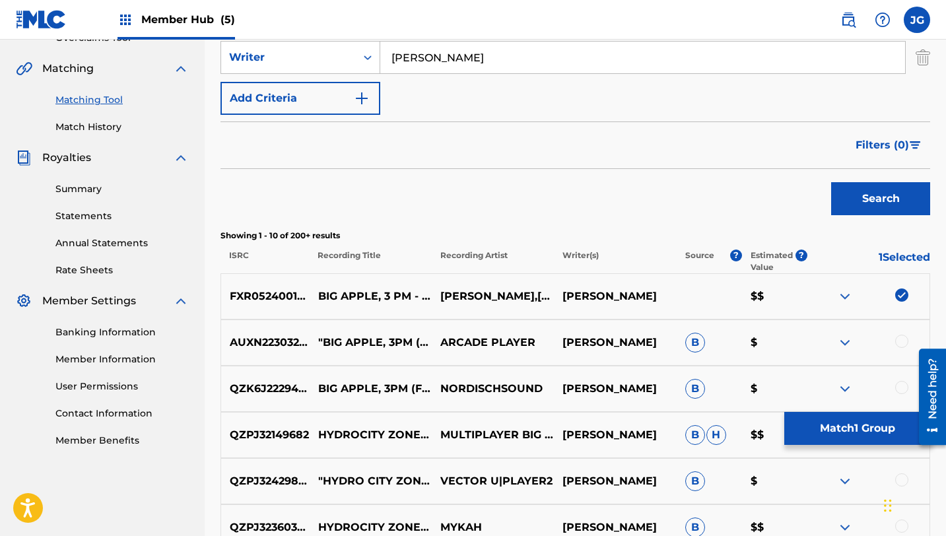
scroll to position [296, 0]
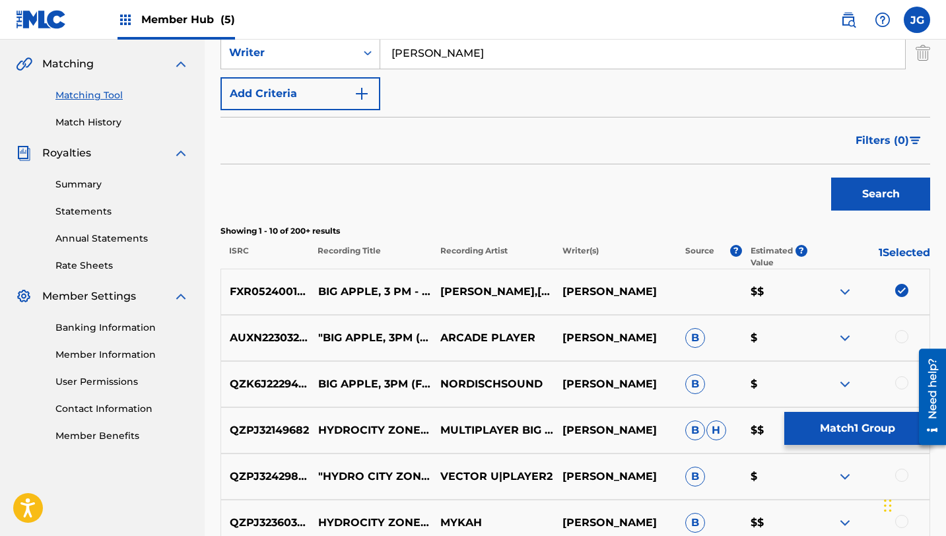
click at [900, 339] on div at bounding box center [901, 336] width 13 height 13
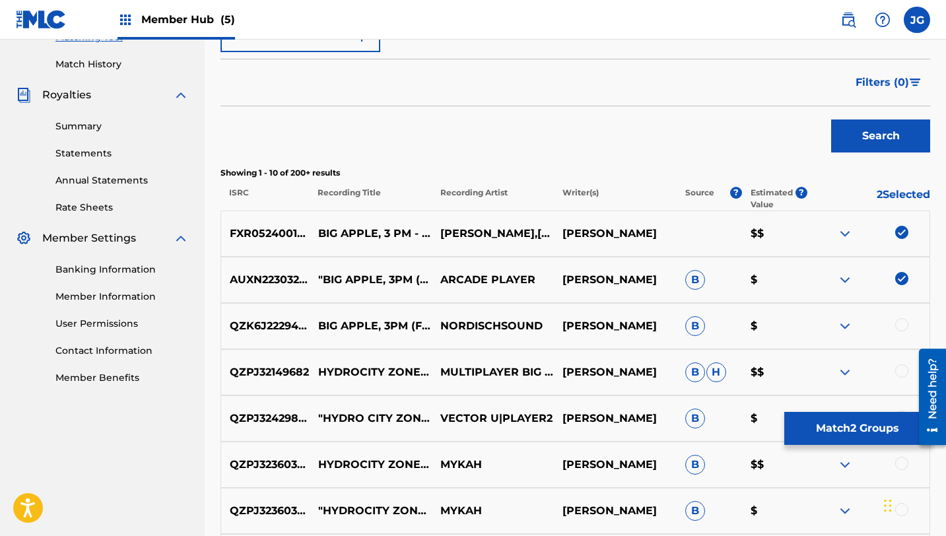
scroll to position [413, 0]
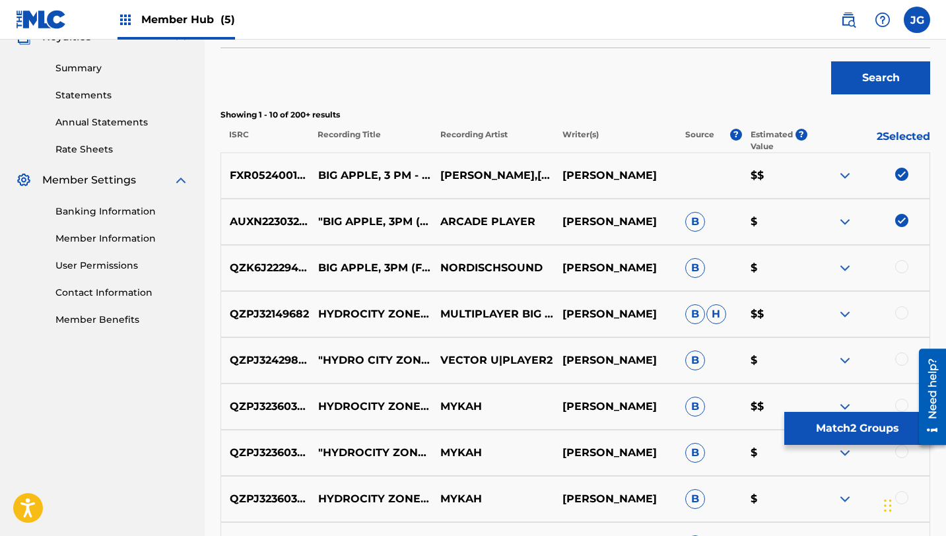
click at [898, 270] on div at bounding box center [901, 266] width 13 height 13
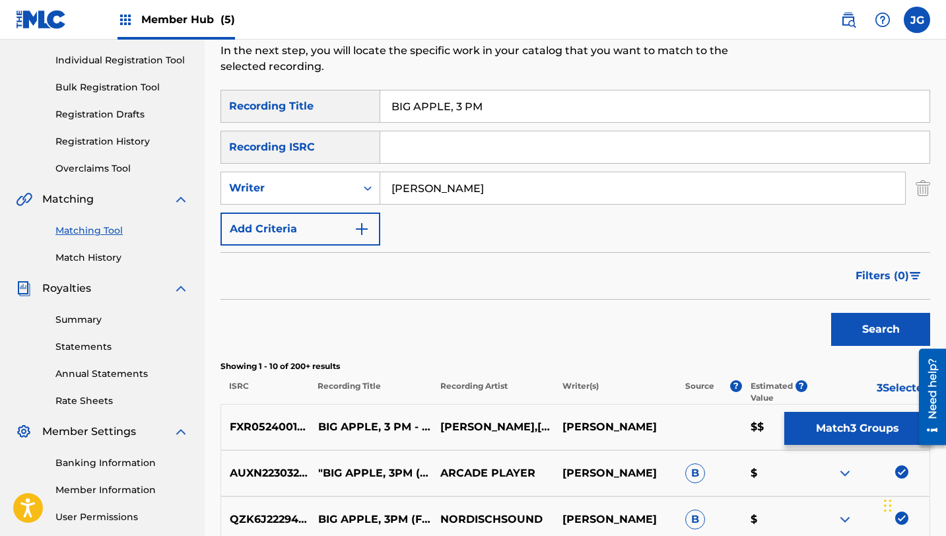
scroll to position [143, 0]
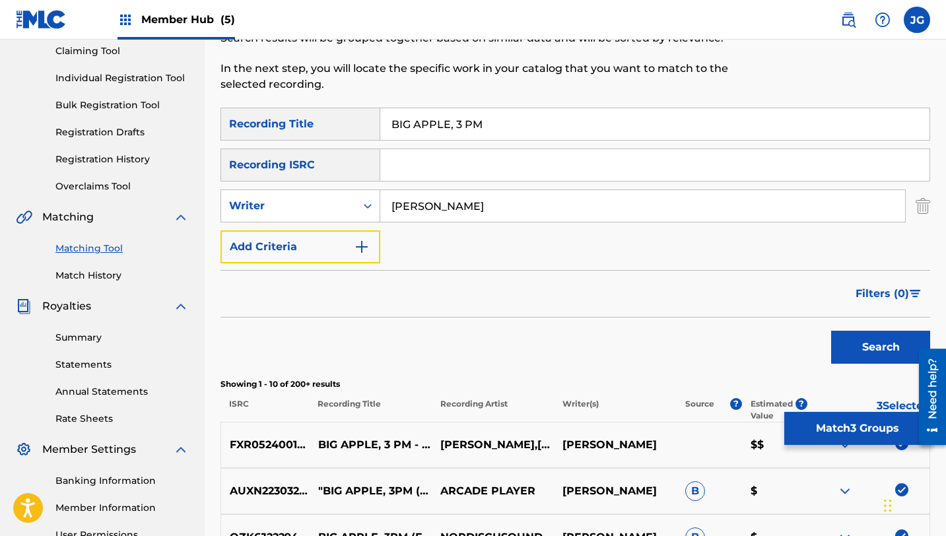
click at [344, 243] on button "Add Criteria" at bounding box center [300, 246] width 160 height 33
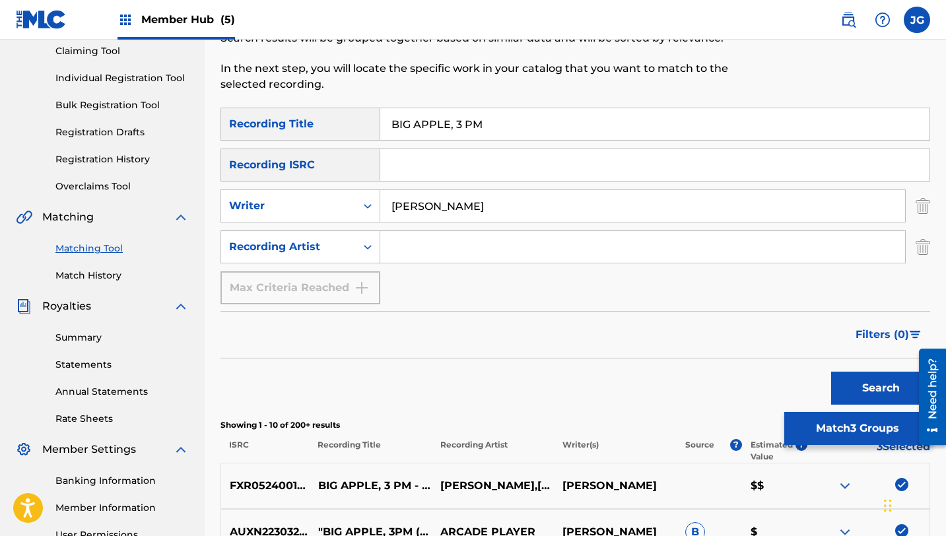
click at [434, 252] on input "Search Form" at bounding box center [642, 247] width 525 height 32
type input "[PERSON_NAME]"
click at [845, 382] on button "Search" at bounding box center [880, 388] width 99 height 33
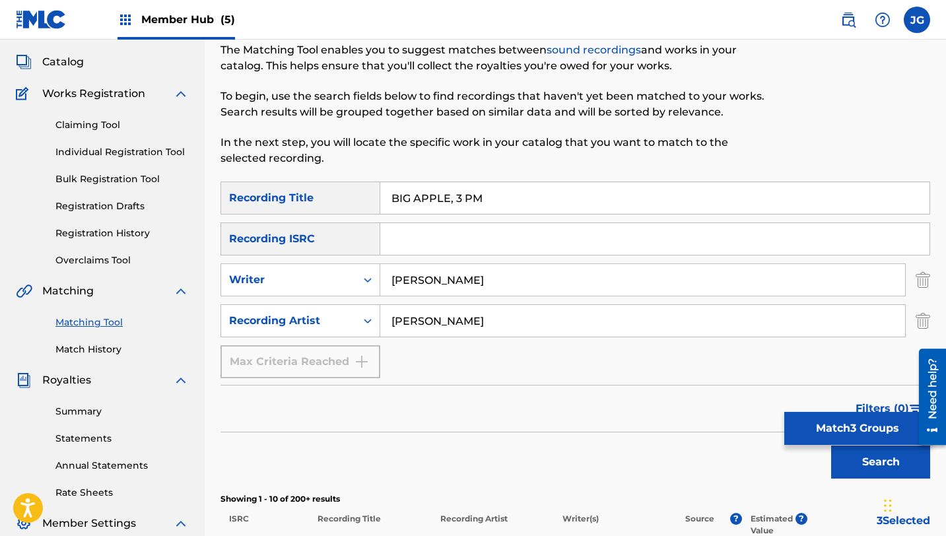
scroll to position [55, 0]
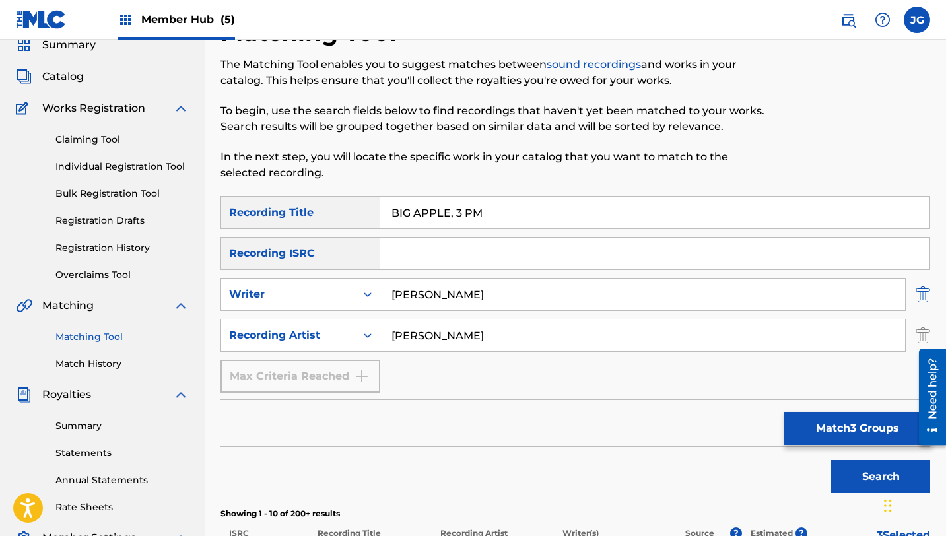
click at [927, 298] on img "Search Form" at bounding box center [923, 294] width 15 height 33
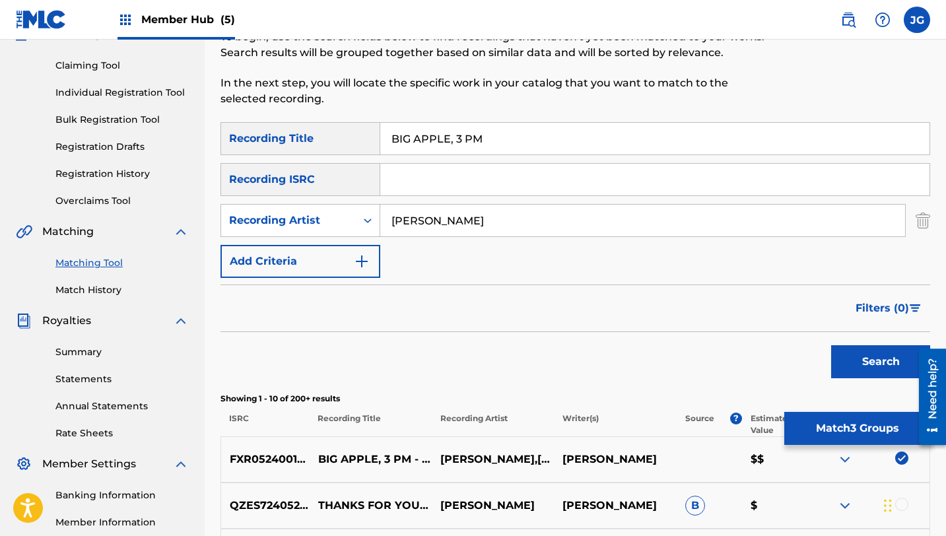
scroll to position [178, 0]
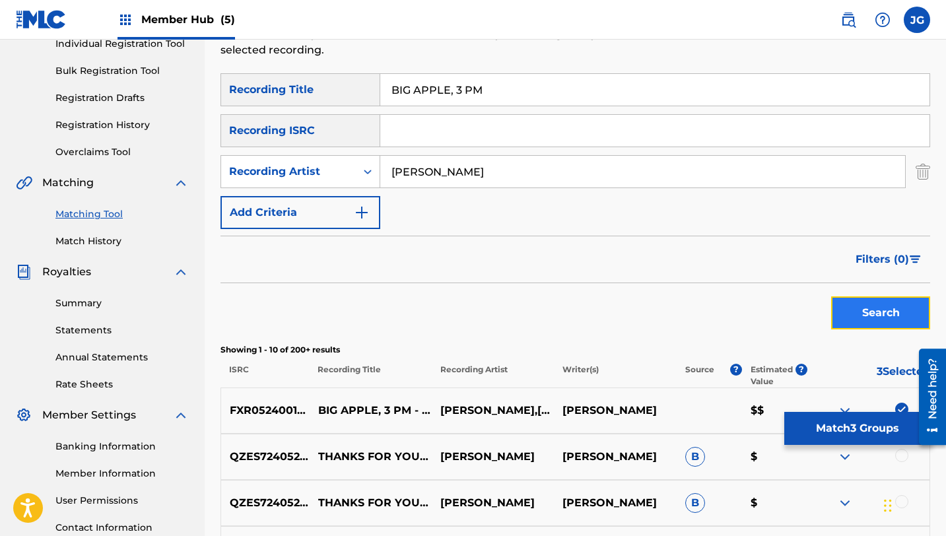
click at [898, 306] on button "Search" at bounding box center [880, 312] width 99 height 33
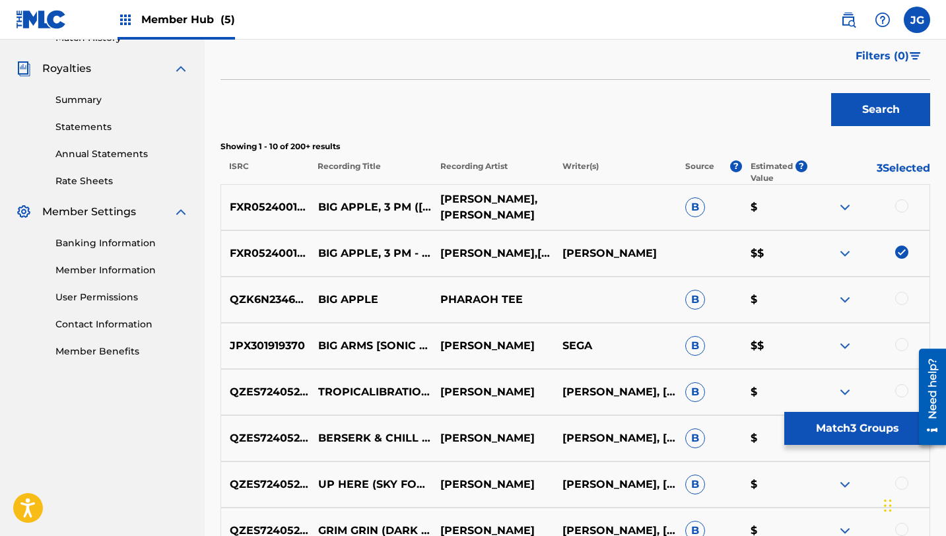
scroll to position [389, 0]
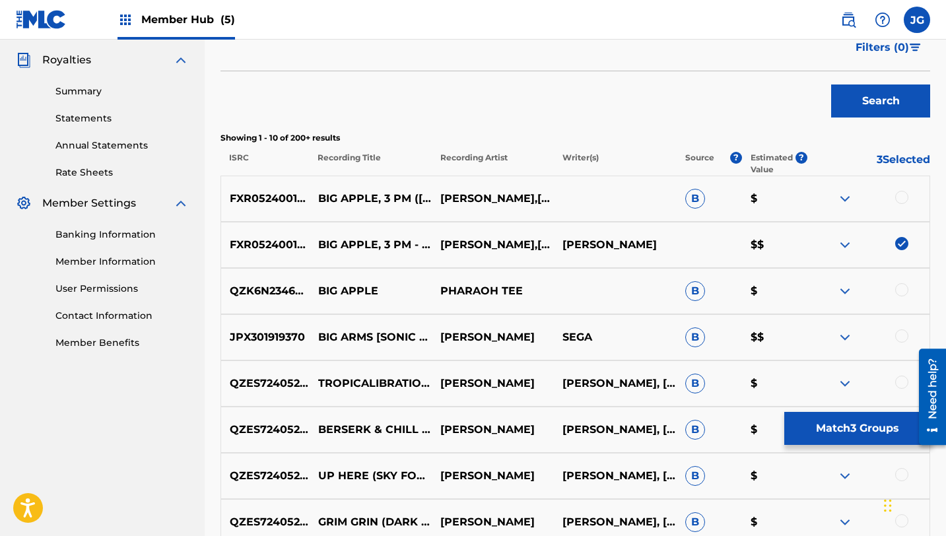
click at [905, 197] on div at bounding box center [901, 197] width 13 height 13
drag, startPoint x: 318, startPoint y: 313, endPoint x: 374, endPoint y: 308, distance: 56.4
click at [374, 308] on p "BIG ARMS [SONIC MANIA ADVENTURES SPECIAL REMIX]" at bounding box center [371, 337] width 122 height 63
copy p "BIG ARMS"
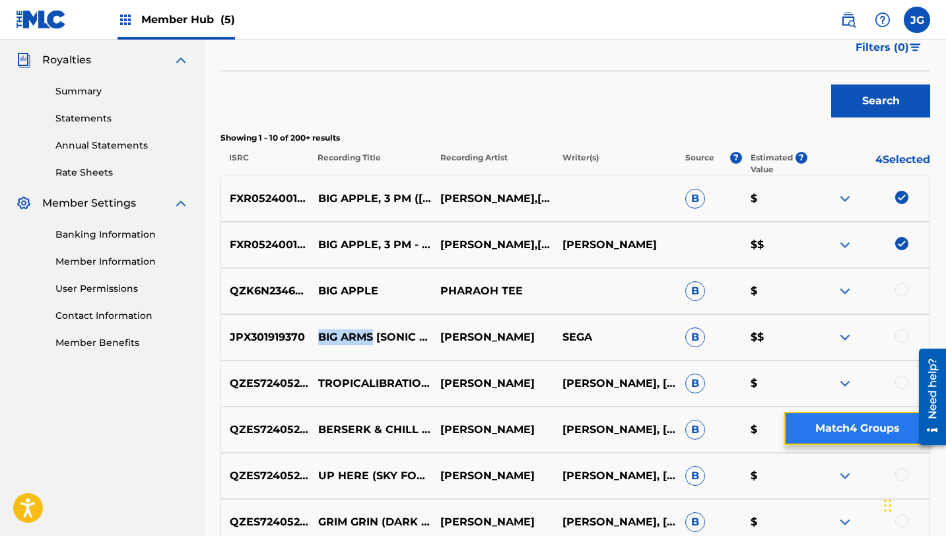
click at [859, 427] on button "Match 4 Groups" at bounding box center [857, 428] width 146 height 33
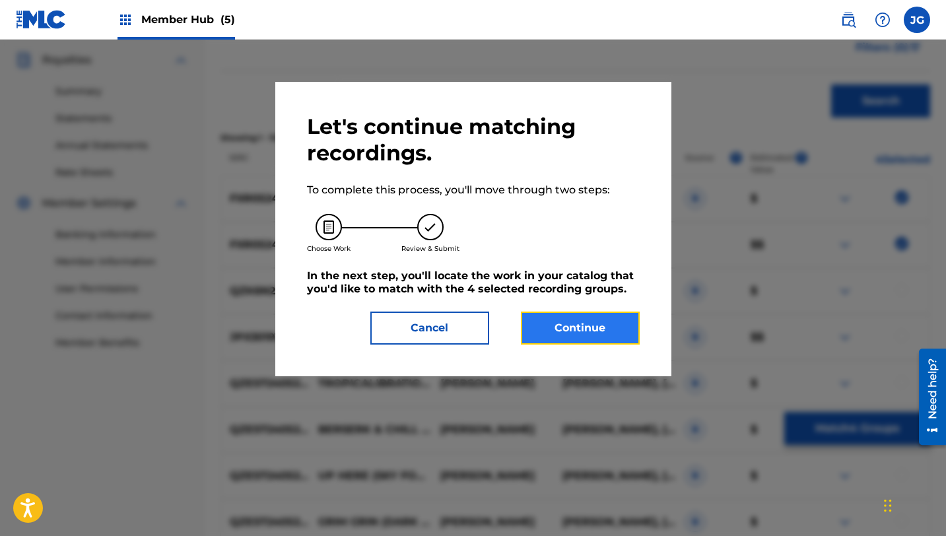
click at [588, 330] on button "Continue" at bounding box center [580, 328] width 119 height 33
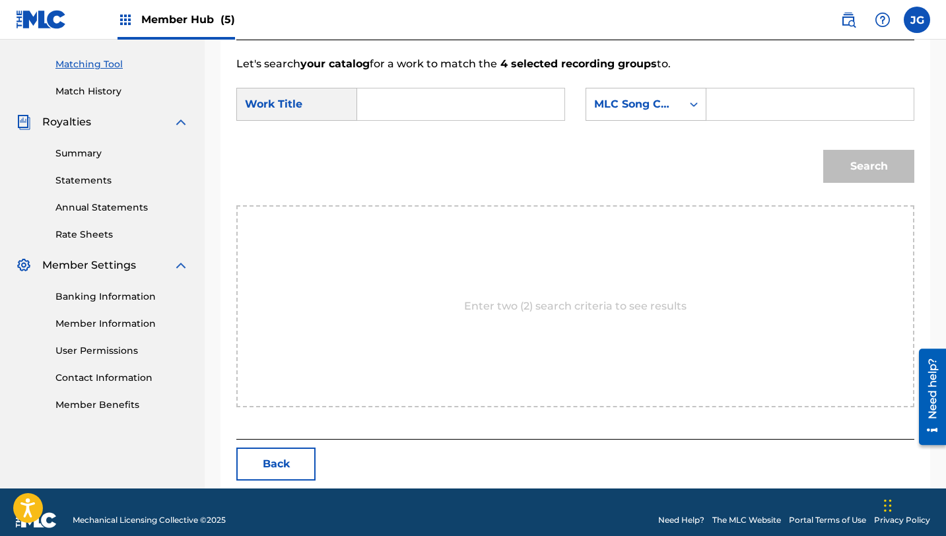
scroll to position [343, 0]
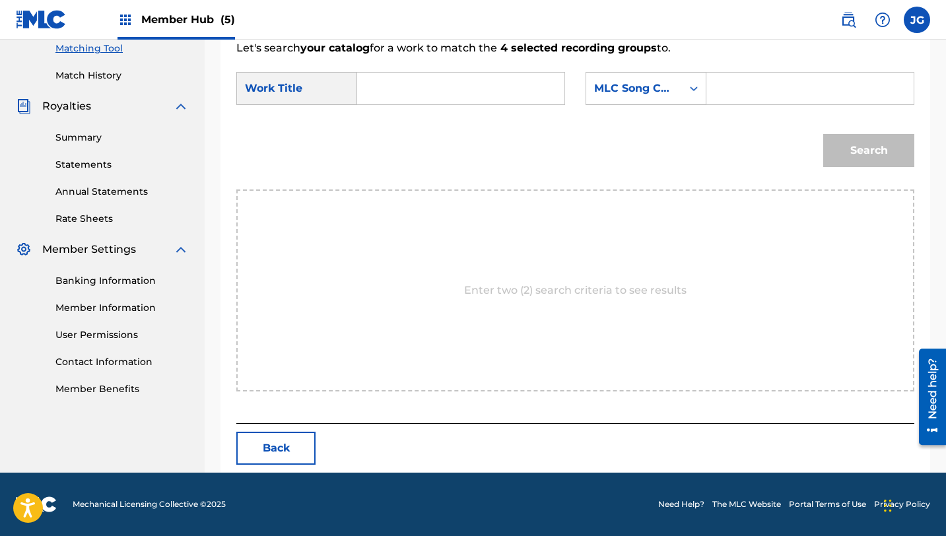
click at [413, 92] on input "Search Form" at bounding box center [460, 89] width 185 height 32
click at [399, 133] on strong "apple" at bounding box center [395, 133] width 31 height 13
type input "big apple, 3 pm"
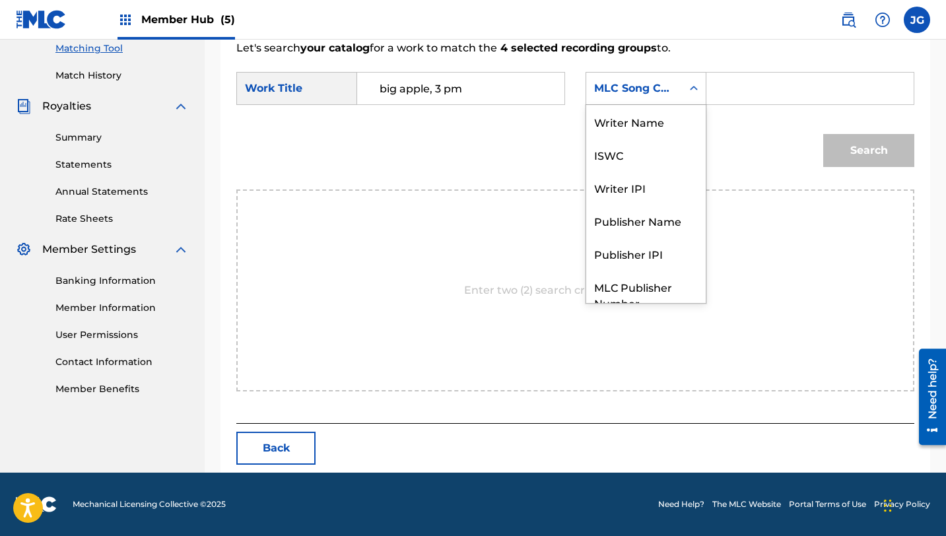
click at [611, 92] on div "MLC Song Code" at bounding box center [634, 89] width 80 height 16
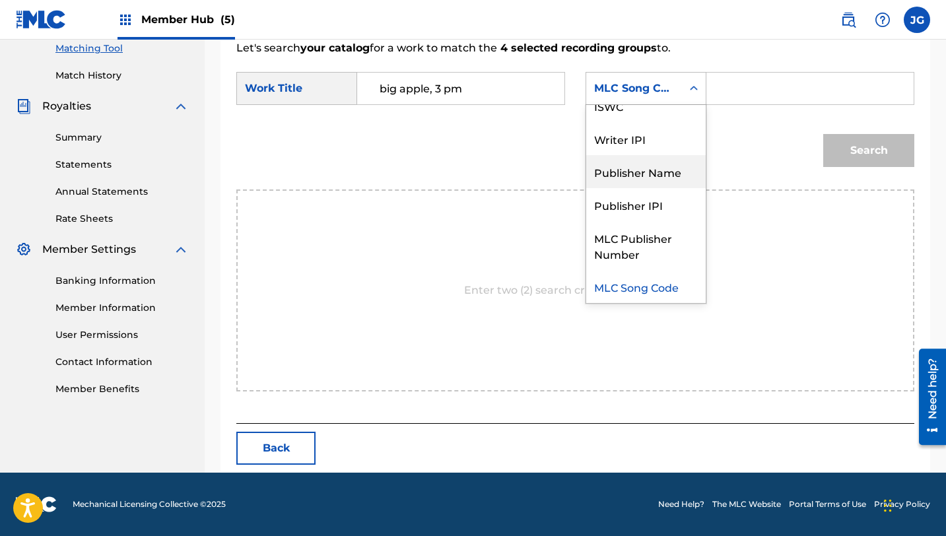
scroll to position [0, 0]
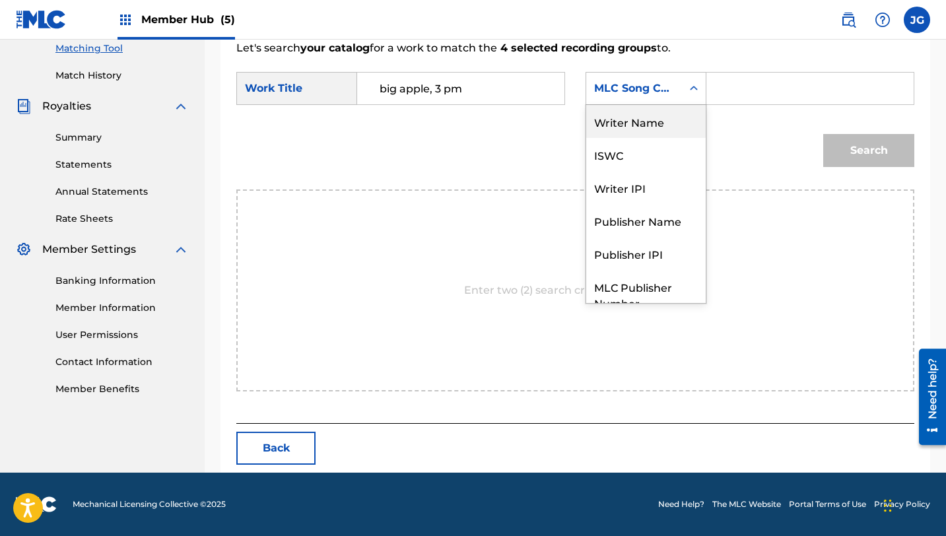
click at [630, 130] on div "Writer Name" at bounding box center [645, 121] width 119 height 33
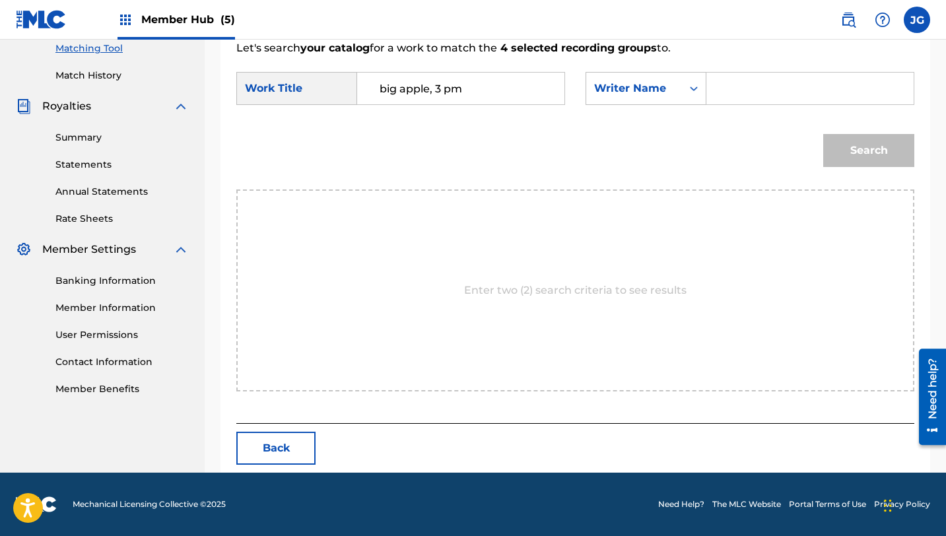
click at [760, 82] on input "Search Form" at bounding box center [810, 89] width 185 height 32
type input "[PERSON_NAME]"
click at [823, 134] on button "Search" at bounding box center [868, 150] width 91 height 33
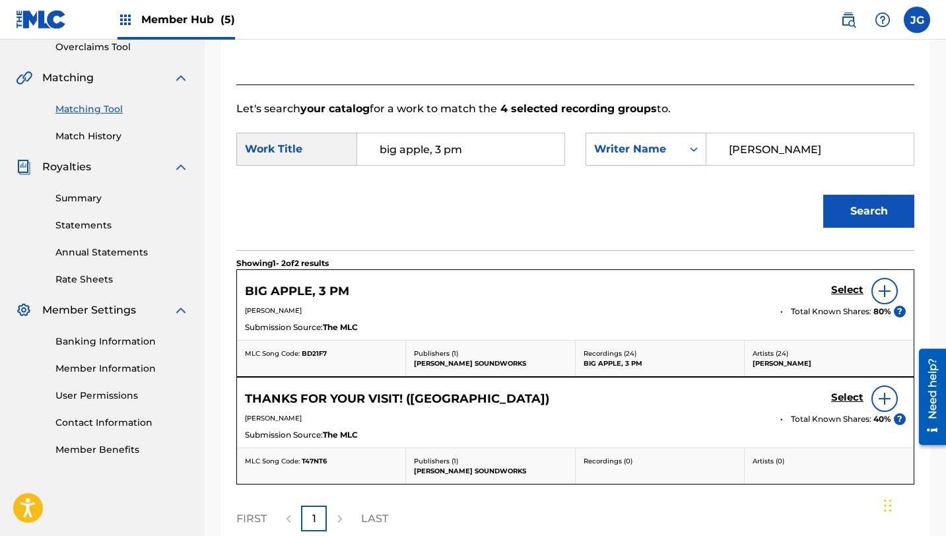
scroll to position [343, 0]
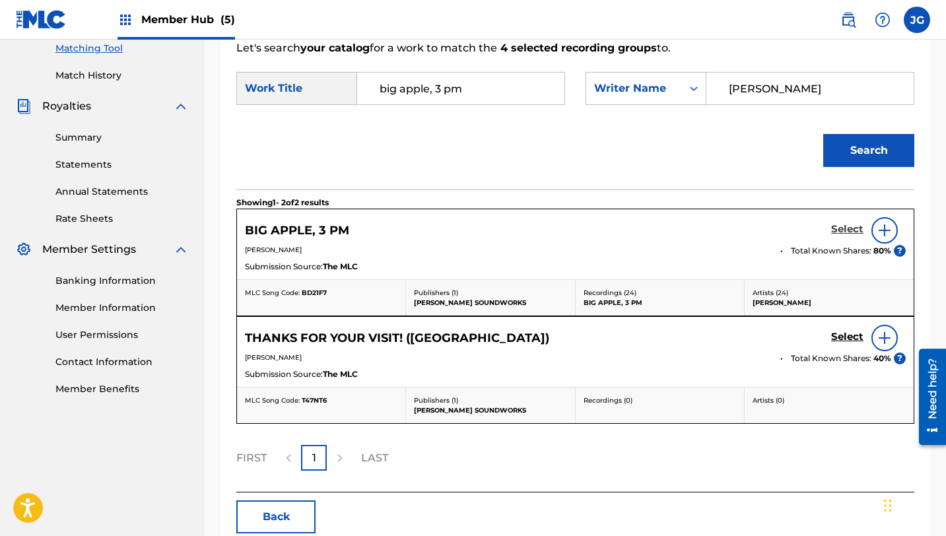
click at [856, 229] on h5 "Select" at bounding box center [847, 229] width 32 height 13
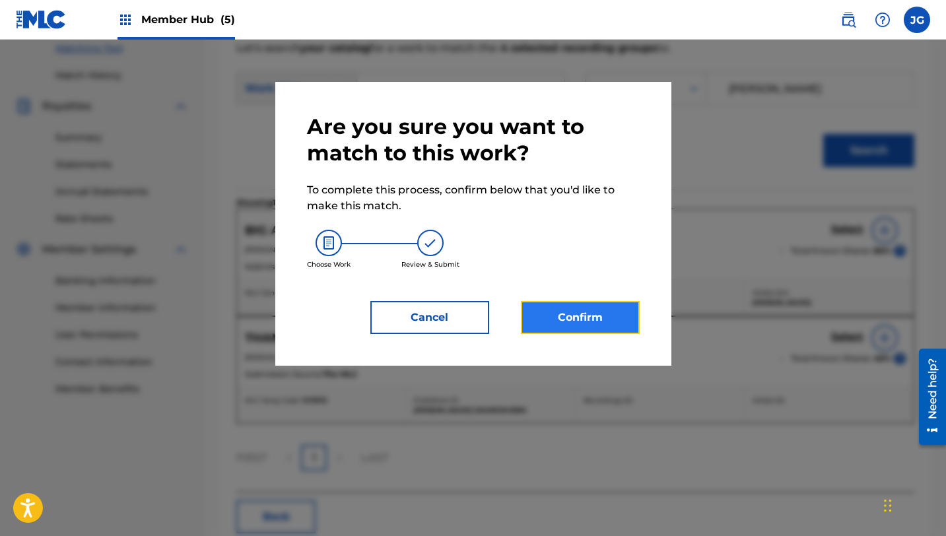
click at [553, 319] on button "Confirm" at bounding box center [580, 317] width 119 height 33
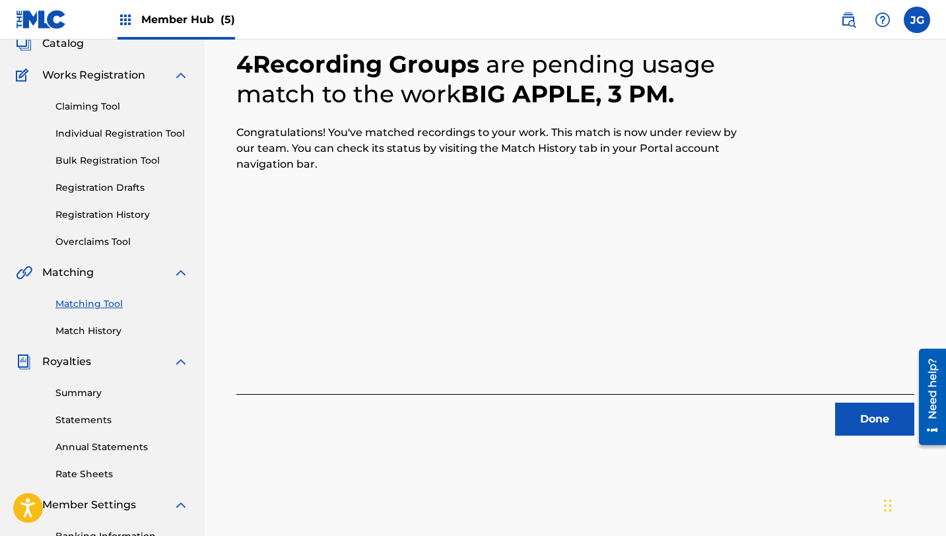
scroll to position [0, 0]
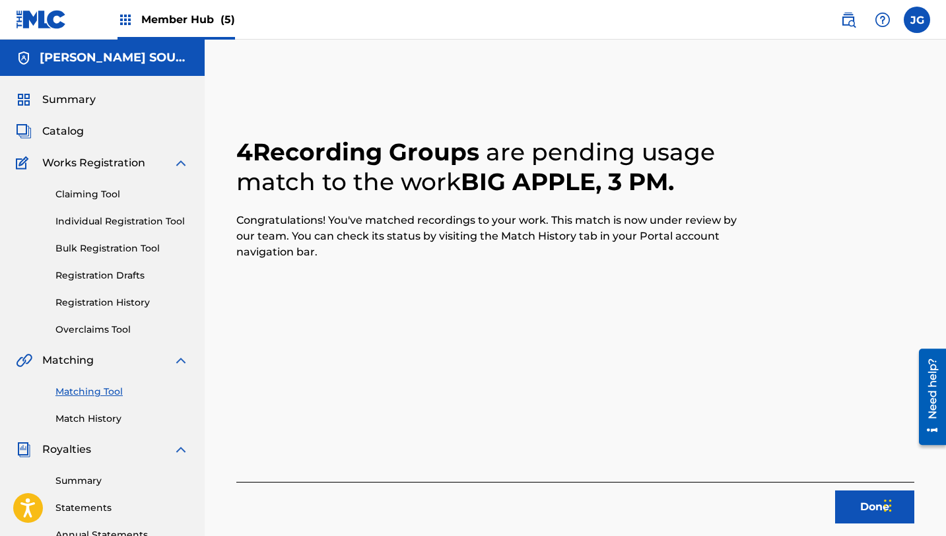
click at [69, 122] on div "Summary Catalog Works Registration Claiming Tool Individual Registration Tool B…" at bounding box center [102, 415] width 205 height 679
click at [79, 129] on span "Catalog" at bounding box center [63, 131] width 42 height 16
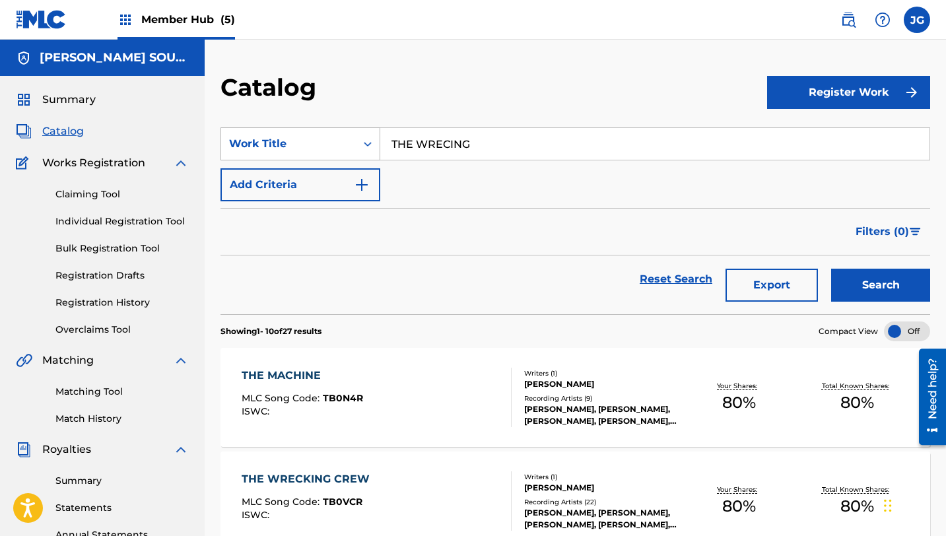
drag, startPoint x: 474, startPoint y: 150, endPoint x: 354, endPoint y: 143, distance: 119.7
click at [354, 143] on div "SearchWithCriteria31c6b072-648b-4127-bd5c-a9e4512481d4 Work Title THE WRECING" at bounding box center [575, 143] width 710 height 33
paste input "BIG ARMS"
click at [831, 269] on button "Search" at bounding box center [880, 285] width 99 height 33
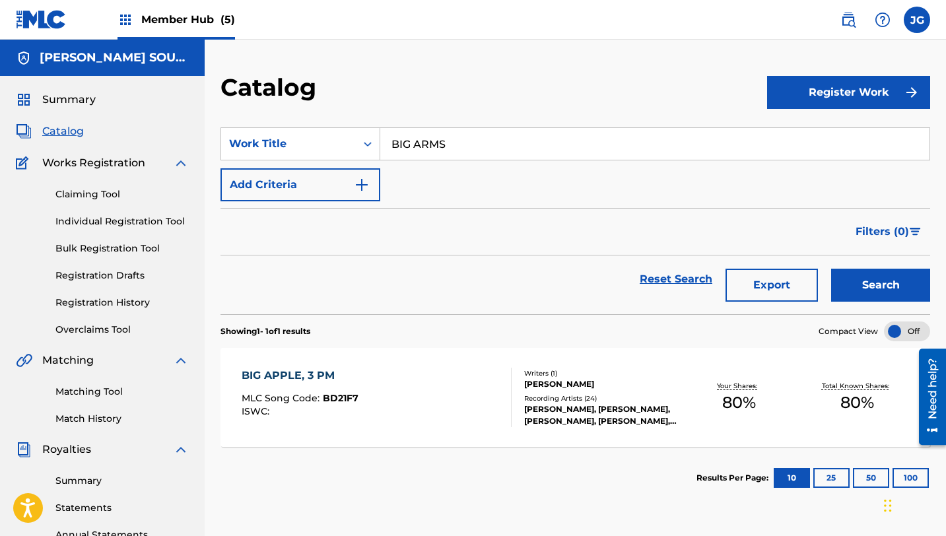
click at [79, 133] on span "Catalog" at bounding box center [63, 131] width 42 height 16
drag, startPoint x: 454, startPoint y: 145, endPoint x: 378, endPoint y: 145, distance: 76.6
click at [378, 145] on div "SearchWithCriteria31c6b072-648b-4127-bd5c-a9e4512481d4 Work Title BIG ARMS" at bounding box center [575, 143] width 710 height 33
click at [411, 179] on strong "mutants" at bounding box center [415, 173] width 48 height 13
type input "mutants over broadway!"
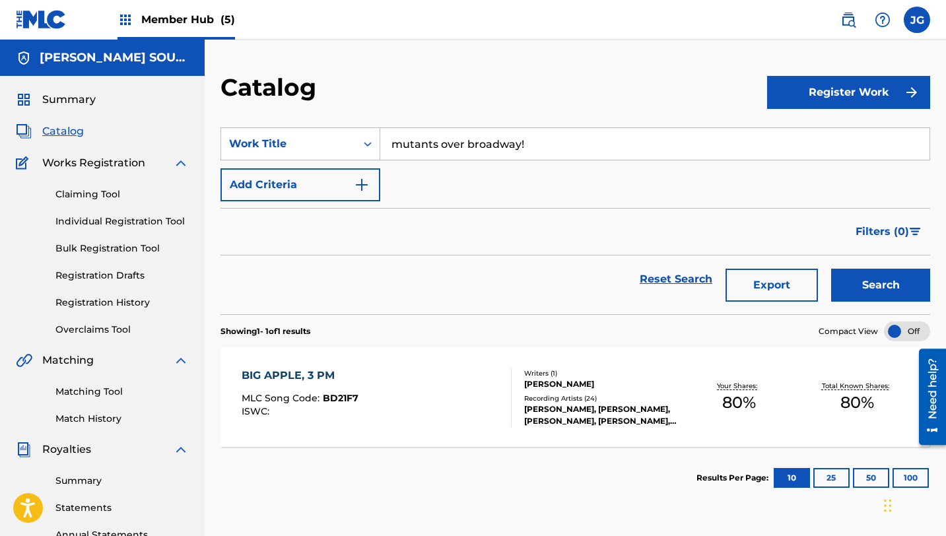
drag, startPoint x: 527, startPoint y: 146, endPoint x: 387, endPoint y: 144, distance: 140.0
click at [387, 144] on input "mutants over broadway!" at bounding box center [654, 144] width 549 height 32
click at [112, 396] on link "Matching Tool" at bounding box center [121, 392] width 133 height 14
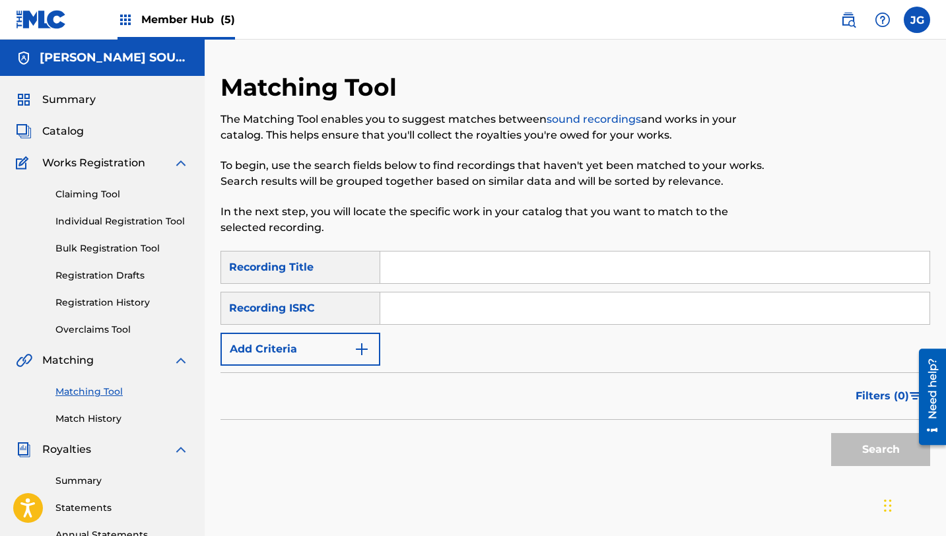
click at [407, 277] on input "Search Form" at bounding box center [654, 268] width 549 height 32
paste input "mutants over broadway!"
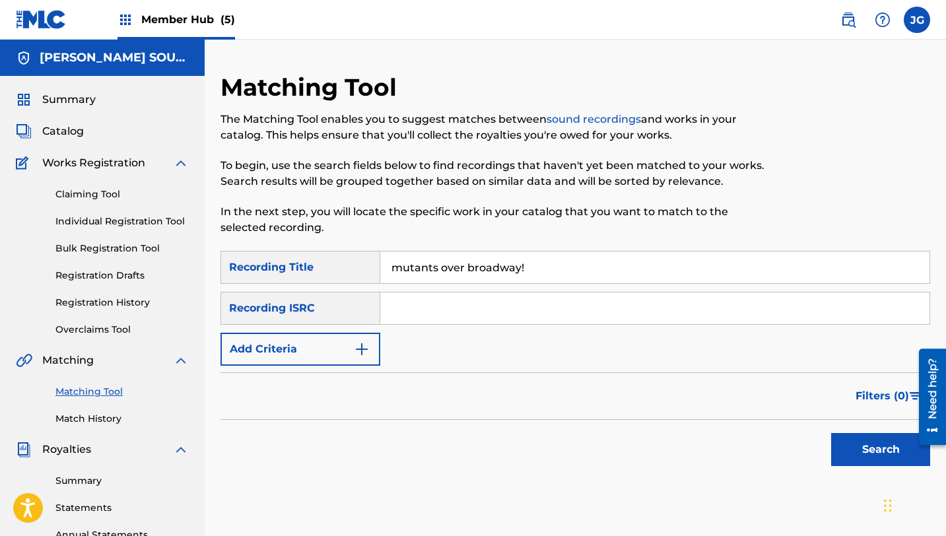
type input "mutants over broadway!"
click at [831, 433] on button "Search" at bounding box center [880, 449] width 99 height 33
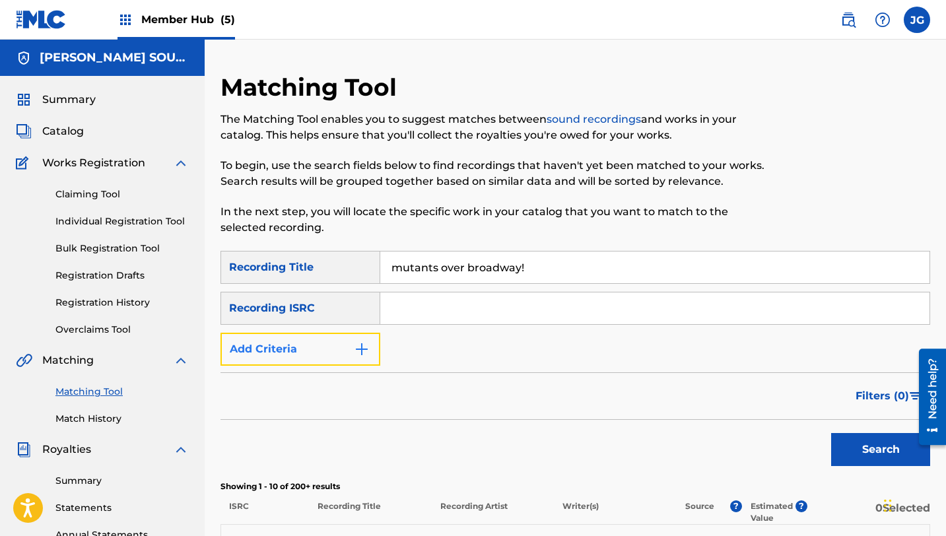
click at [314, 343] on button "Add Criteria" at bounding box center [300, 349] width 160 height 33
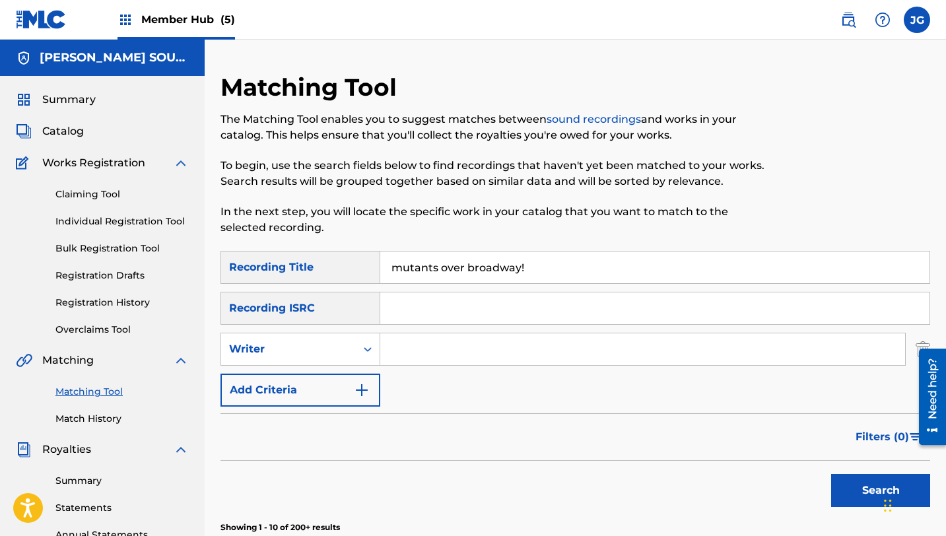
click at [392, 349] on input "Search Form" at bounding box center [642, 349] width 525 height 32
type input "[PERSON_NAME]"
click at [845, 493] on button "Search" at bounding box center [880, 490] width 99 height 33
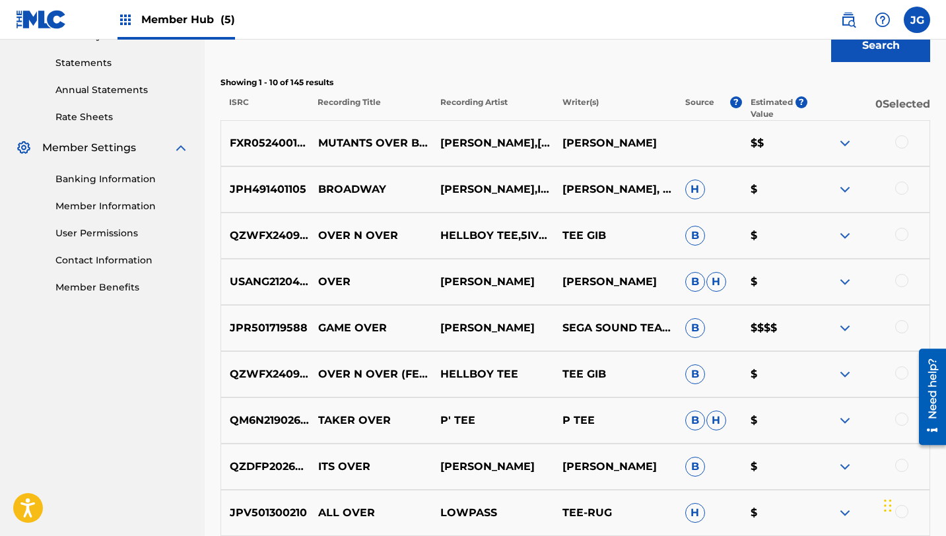
scroll to position [450, 0]
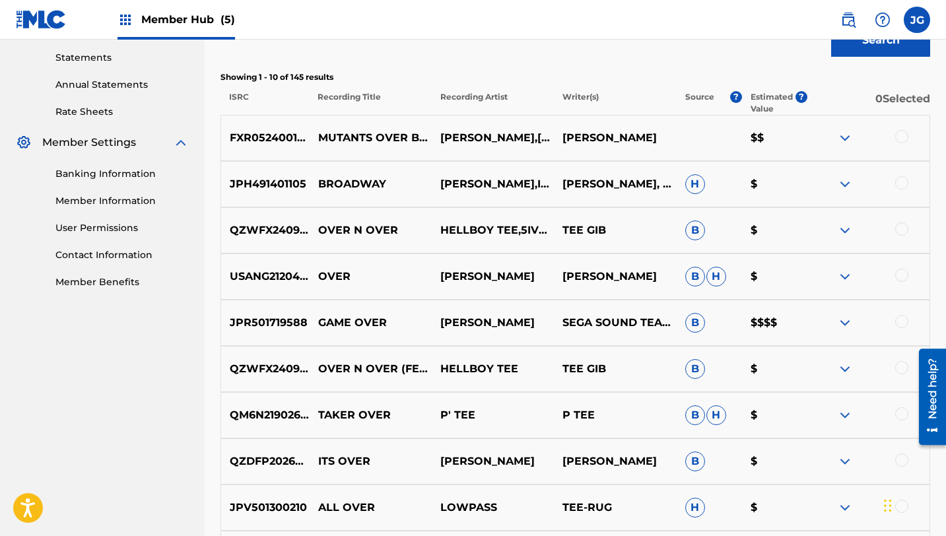
click at [904, 136] on div at bounding box center [901, 136] width 13 height 13
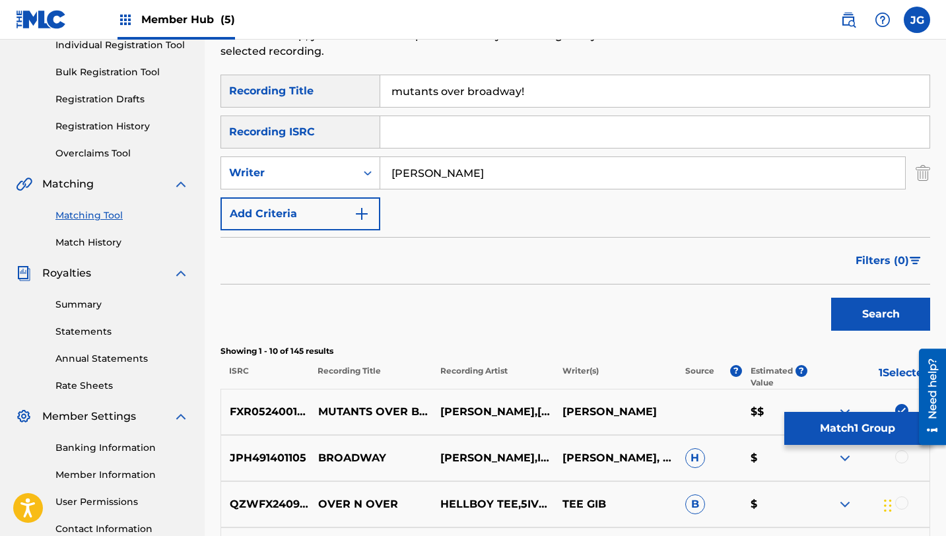
scroll to position [180, 0]
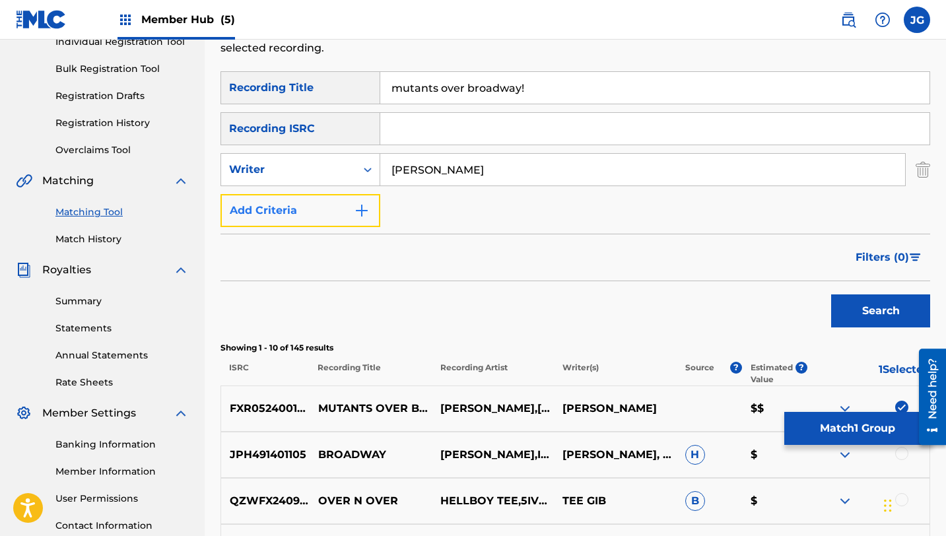
click at [255, 215] on button "Add Criteria" at bounding box center [300, 210] width 160 height 33
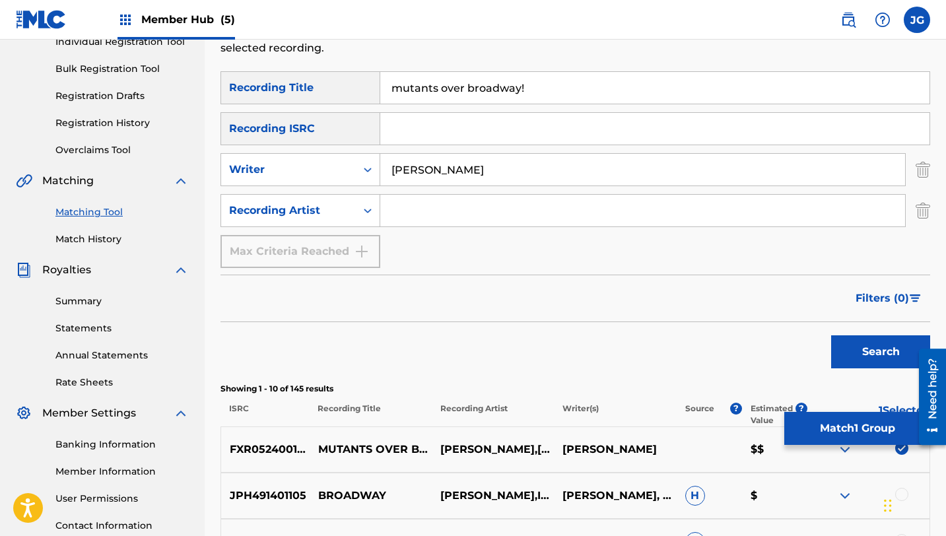
click at [448, 223] on input "Search Form" at bounding box center [642, 211] width 525 height 32
type input "[PERSON_NAME]"
click at [873, 356] on button "Search" at bounding box center [880, 351] width 99 height 33
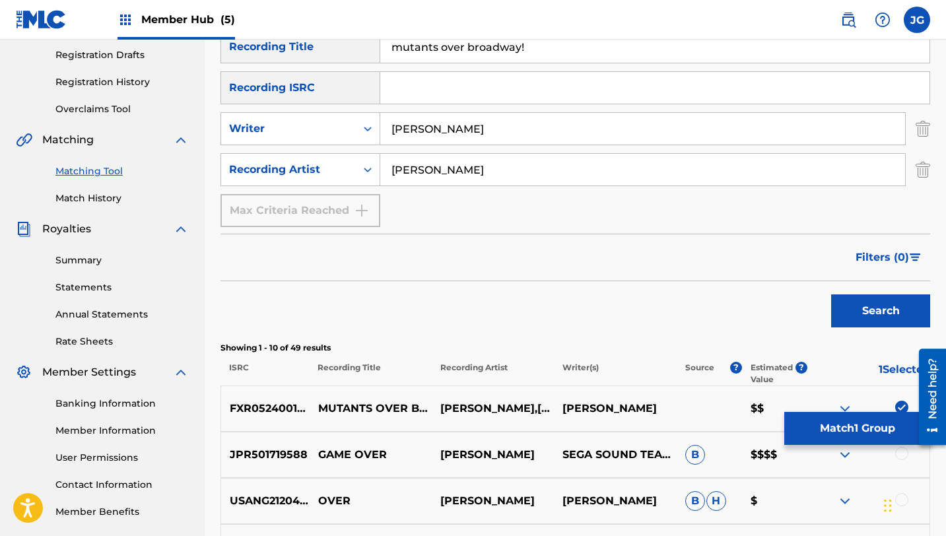
scroll to position [218, 0]
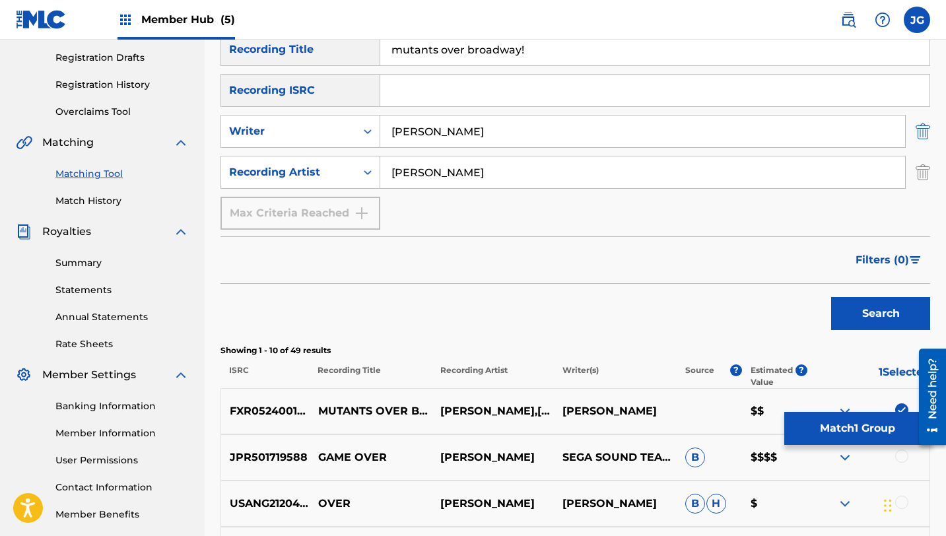
click at [919, 141] on img "Search Form" at bounding box center [923, 131] width 15 height 33
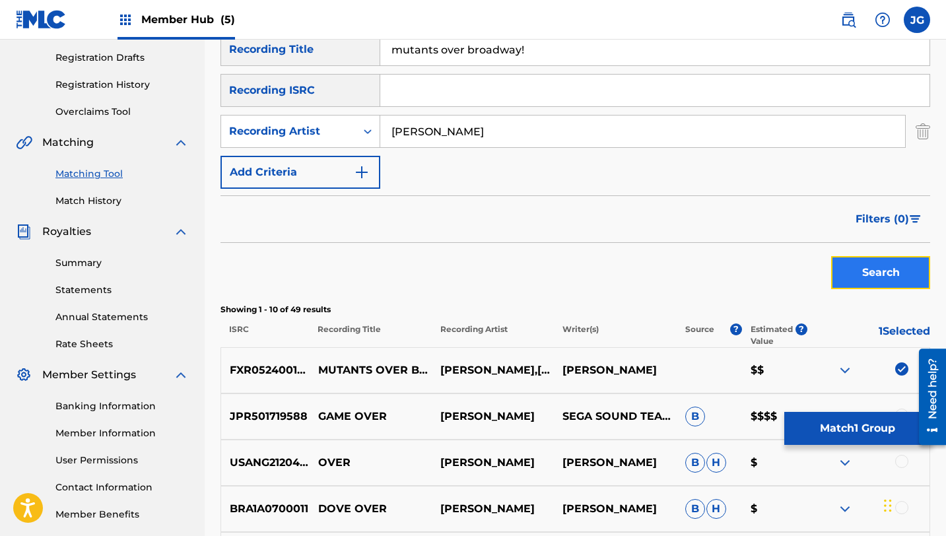
click at [873, 260] on button "Search" at bounding box center [880, 272] width 99 height 33
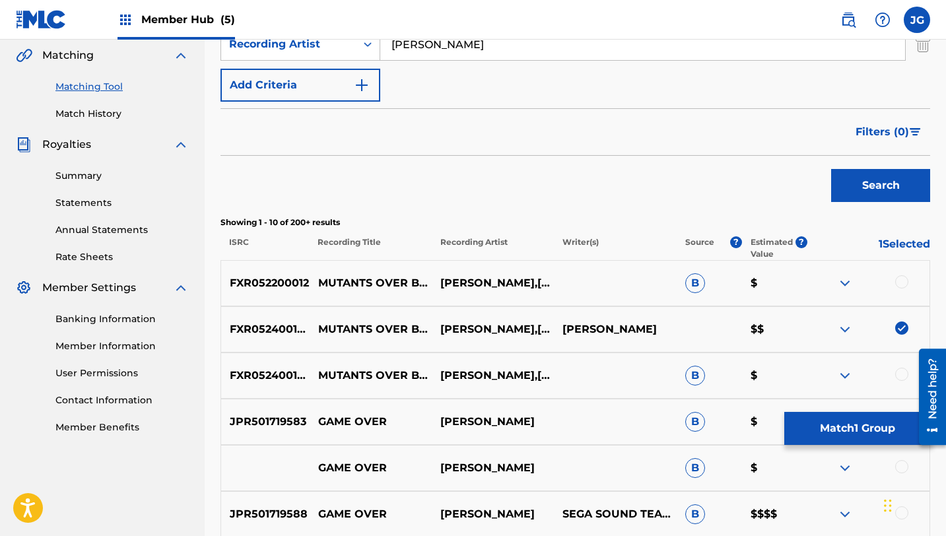
scroll to position [314, 0]
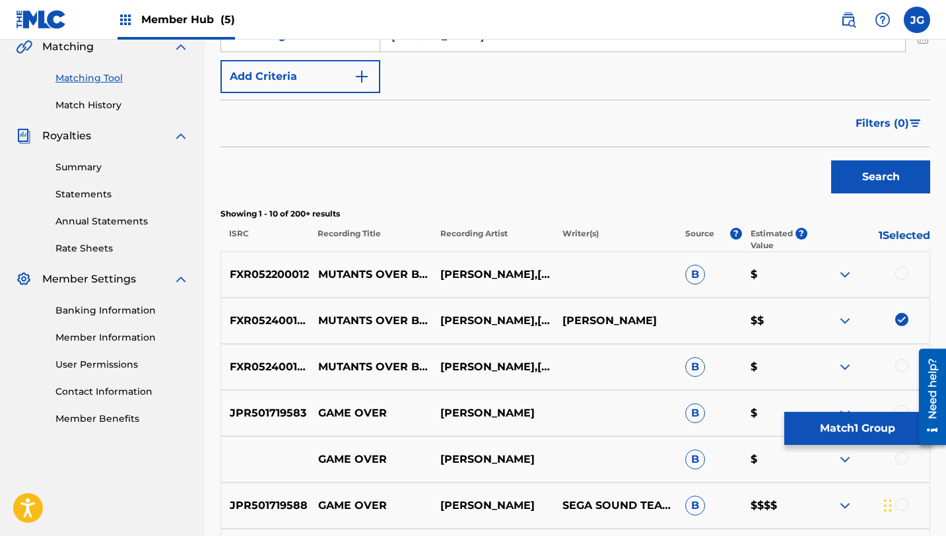
click at [900, 273] on div at bounding box center [901, 273] width 13 height 13
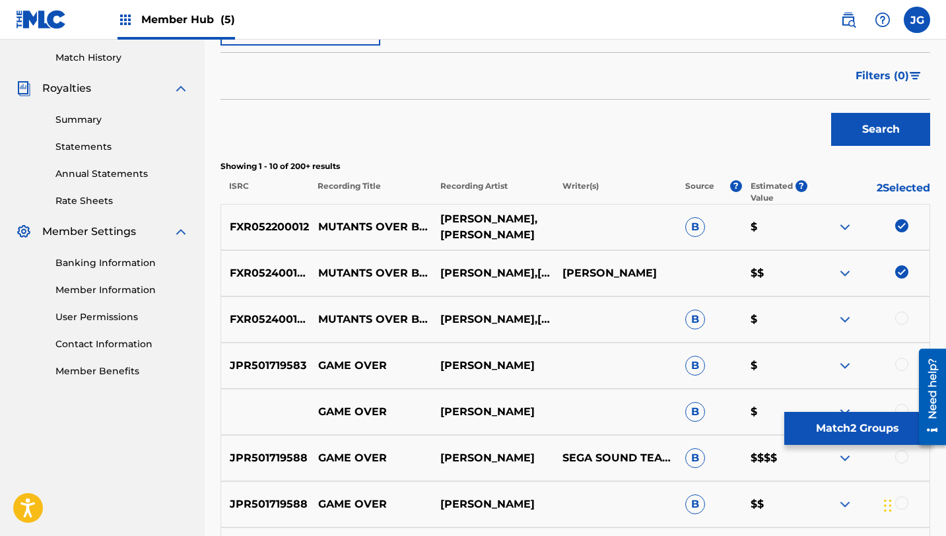
scroll to position [364, 0]
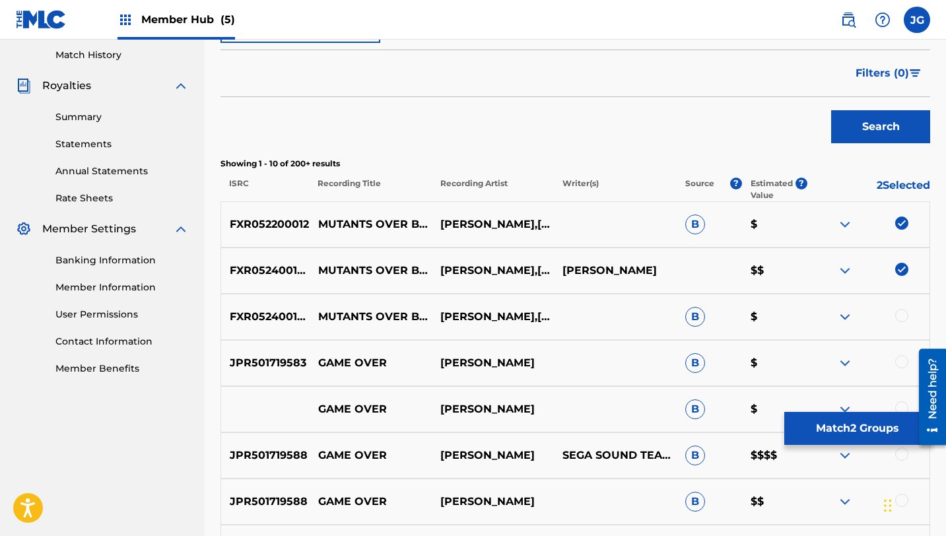
click at [903, 314] on div at bounding box center [901, 315] width 13 height 13
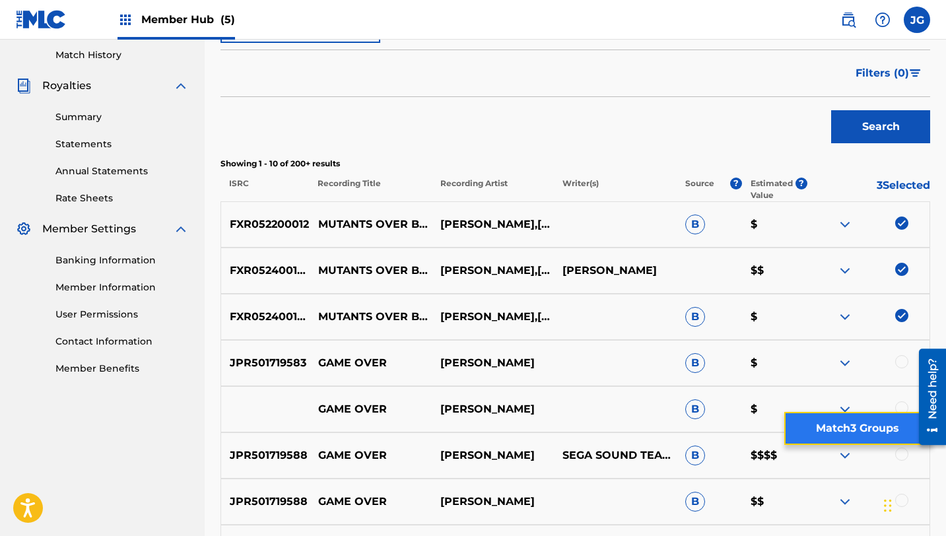
click at [838, 431] on button "Match 3 Groups" at bounding box center [857, 428] width 146 height 33
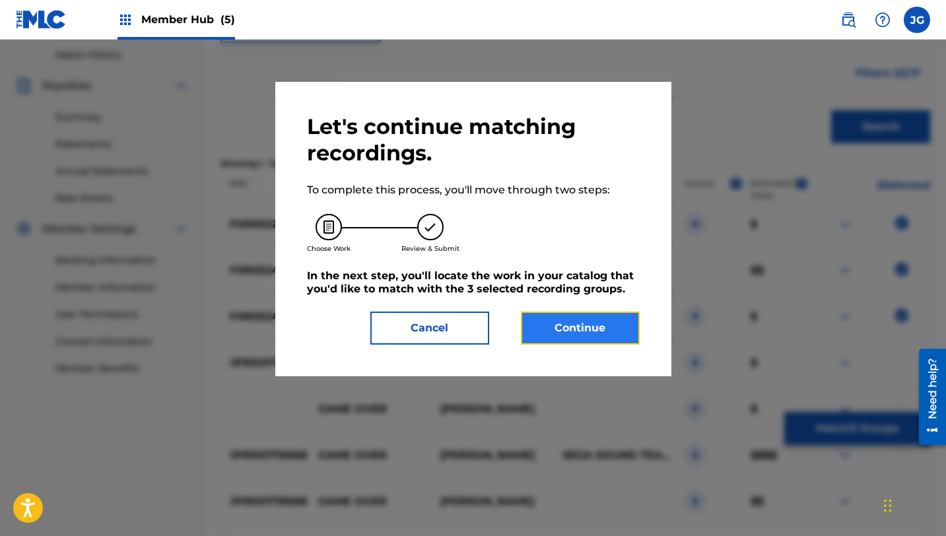
click at [552, 326] on button "Continue" at bounding box center [580, 328] width 119 height 33
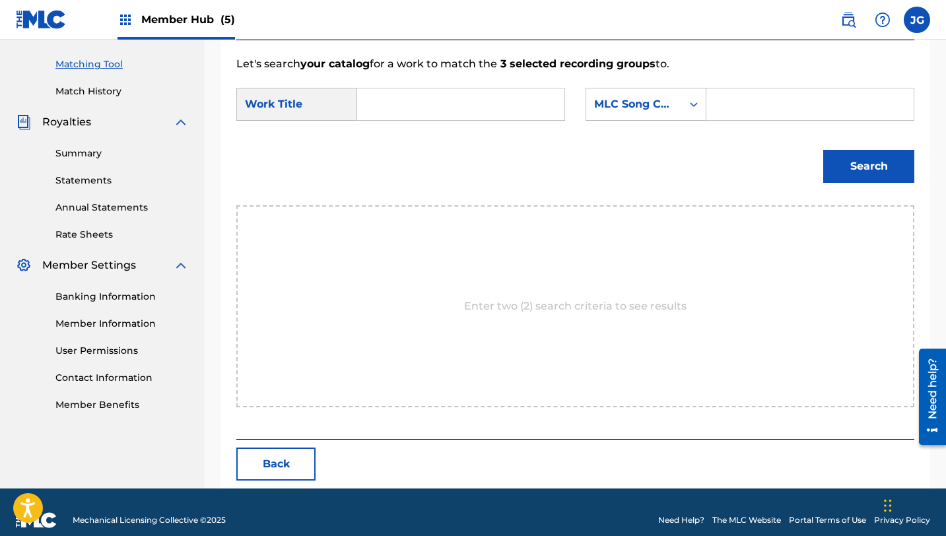
scroll to position [343, 0]
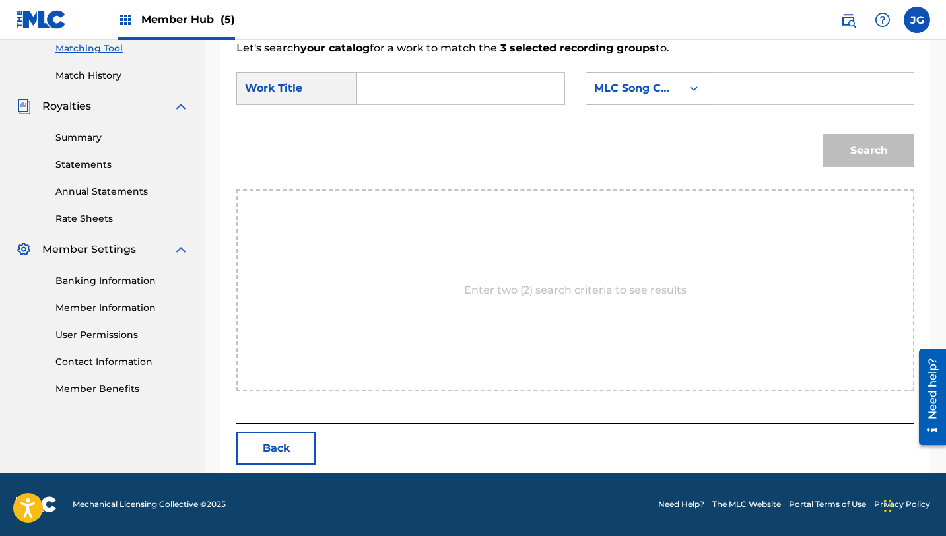
click at [434, 109] on div "SearchWithCriteriab65c3316-d121-4bc3-84fa-3fcd19b4b4d6 Work Title SearchWithCri…" at bounding box center [575, 92] width 678 height 41
click at [430, 71] on form "SearchWithCriteriab65c3316-d121-4bc3-84fa-3fcd19b4b4d6 Work Title SearchWithCri…" at bounding box center [575, 122] width 678 height 133
click at [430, 72] on div "Search Form" at bounding box center [461, 88] width 208 height 33
click at [443, 113] on form "SearchWithCriteriab65c3316-d121-4bc3-84fa-3fcd19b4b4d6 Work Title MUT SearchWit…" at bounding box center [575, 122] width 678 height 133
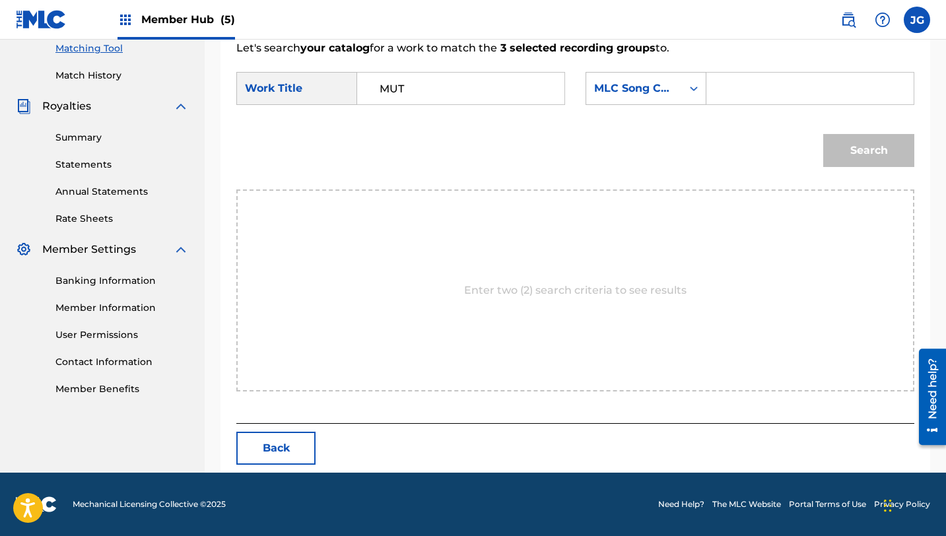
click at [406, 92] on input "MUT" at bounding box center [460, 89] width 185 height 32
click at [391, 133] on span "ants over broadway!" at bounding box center [408, 134] width 57 height 44
type input "mutants over broadway!"
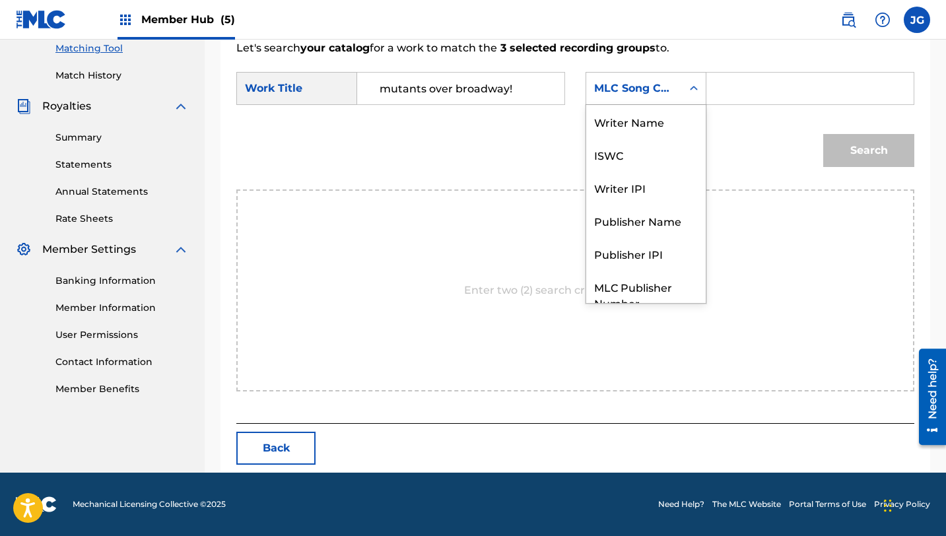
click at [665, 90] on div "MLC Song Code" at bounding box center [634, 89] width 80 height 16
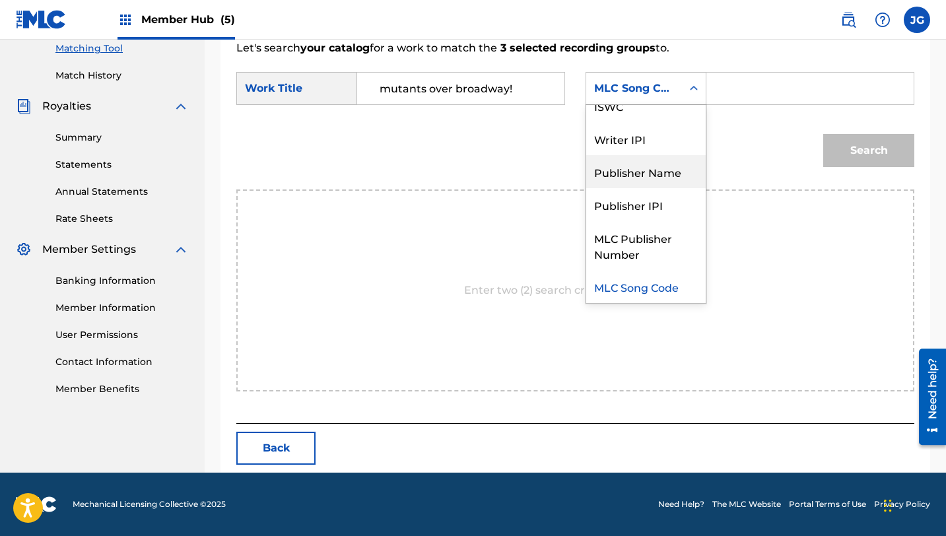
scroll to position [0, 0]
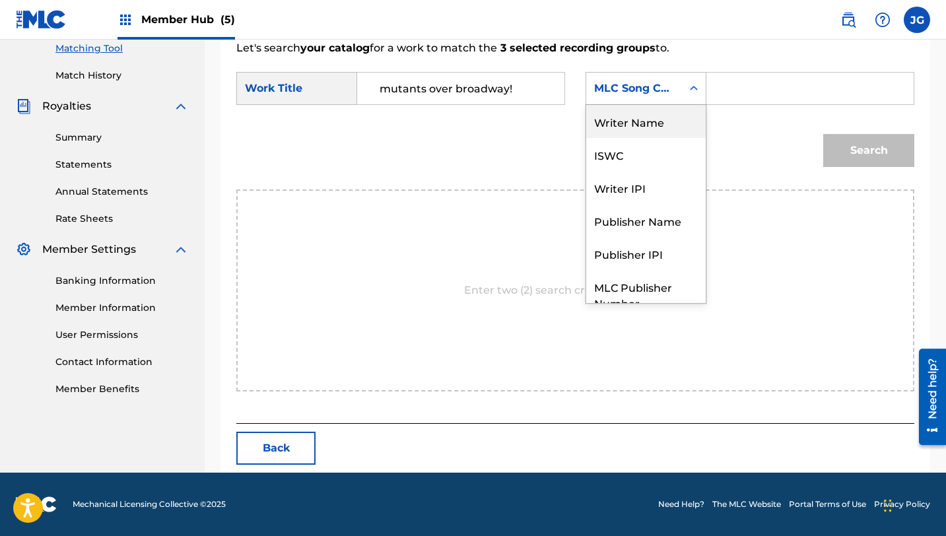
click at [630, 121] on div "Writer Name" at bounding box center [645, 121] width 119 height 33
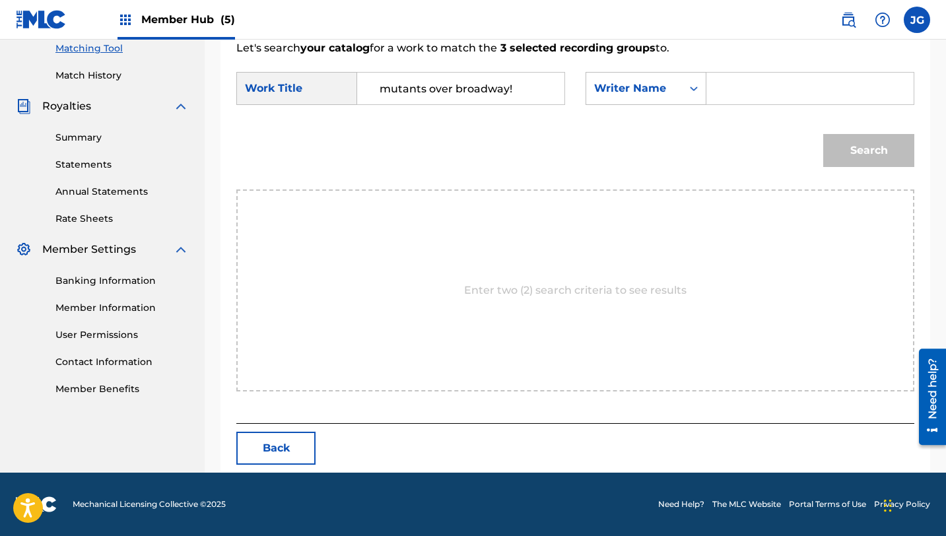
click at [724, 101] on input "Search Form" at bounding box center [810, 89] width 185 height 32
type input "[PERSON_NAME]"
click at [823, 134] on button "Search" at bounding box center [868, 150] width 91 height 33
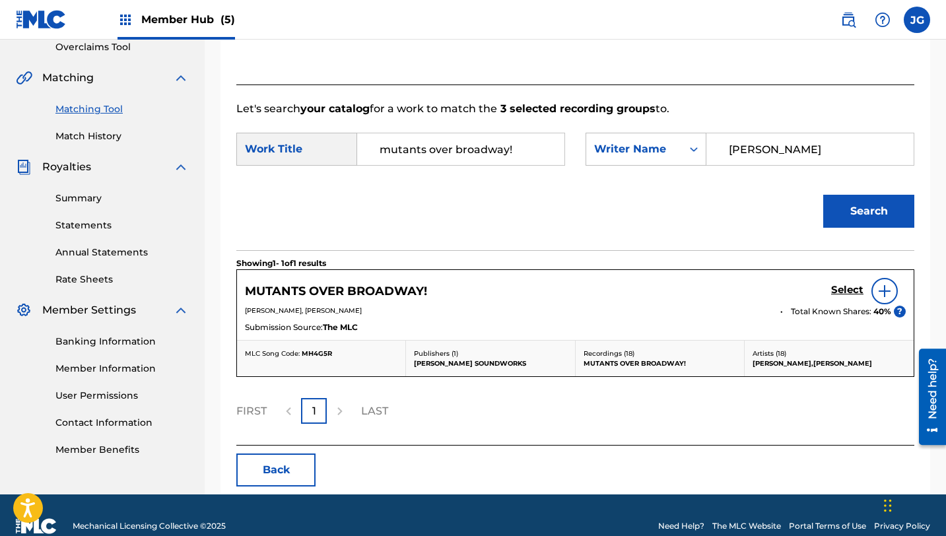
scroll to position [304, 0]
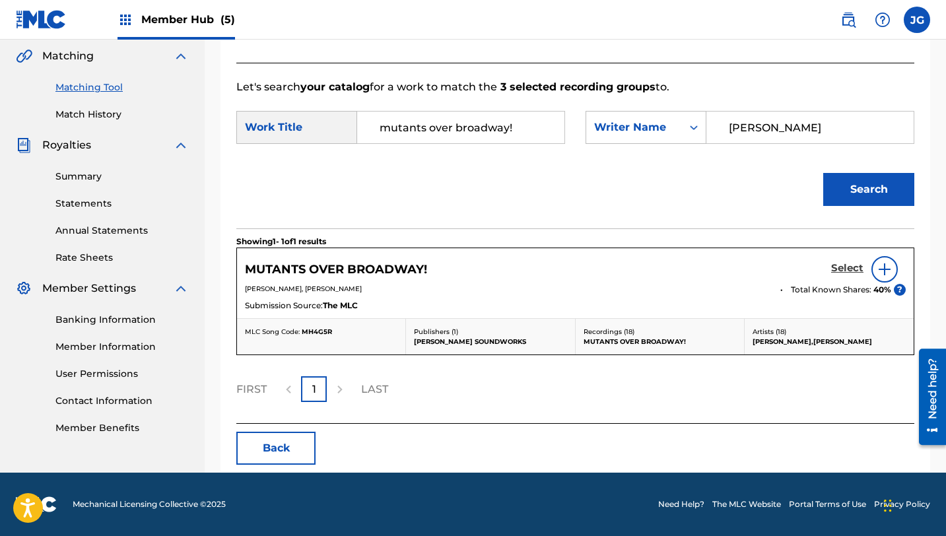
click at [854, 269] on h5 "Select" at bounding box center [847, 268] width 32 height 13
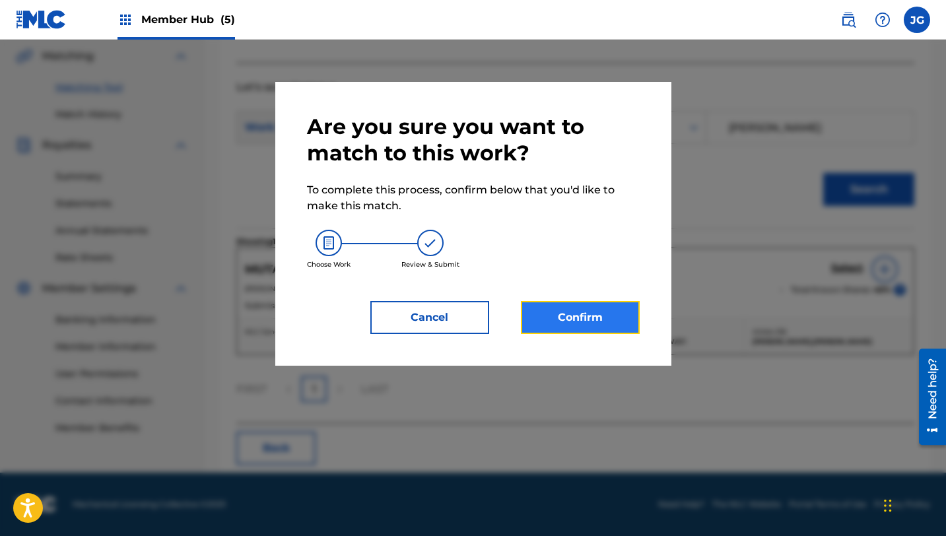
click at [591, 312] on button "Confirm" at bounding box center [580, 317] width 119 height 33
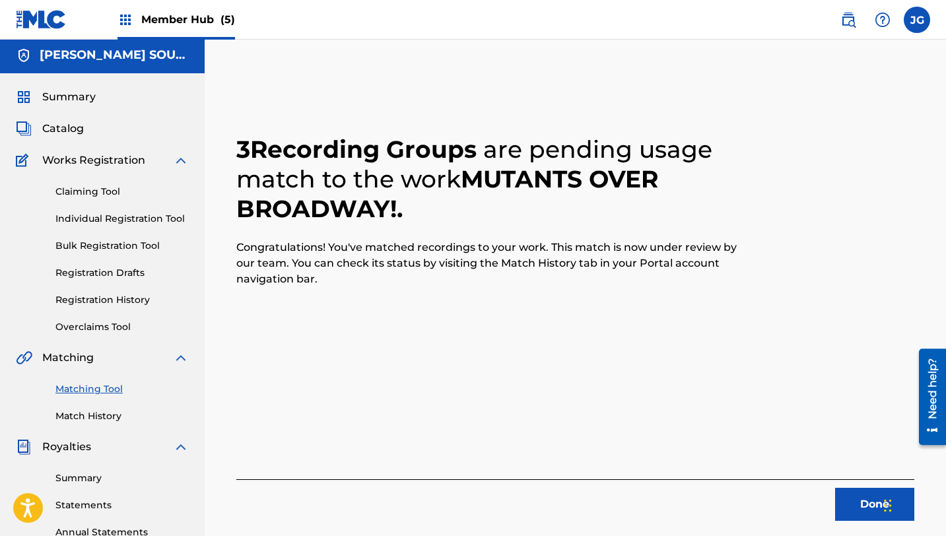
scroll to position [0, 0]
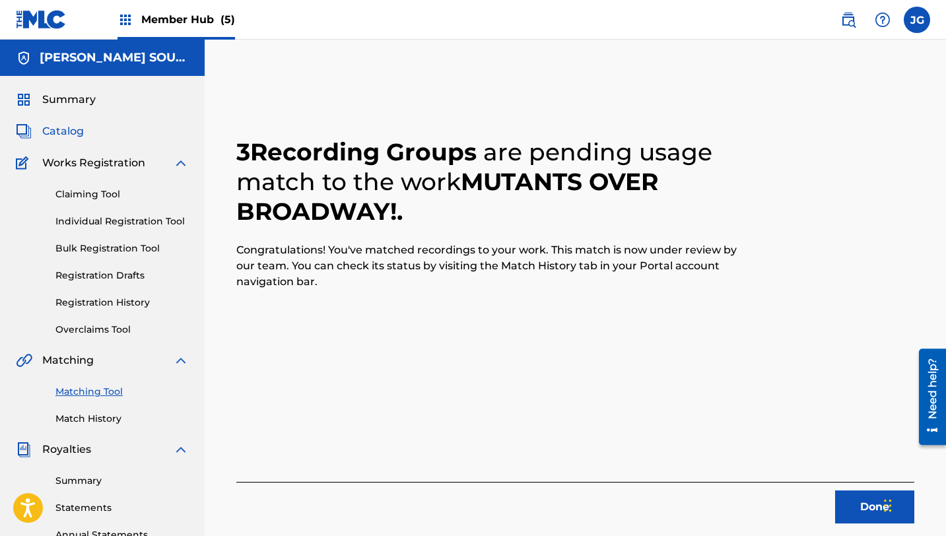
click at [80, 133] on span "Catalog" at bounding box center [63, 131] width 42 height 16
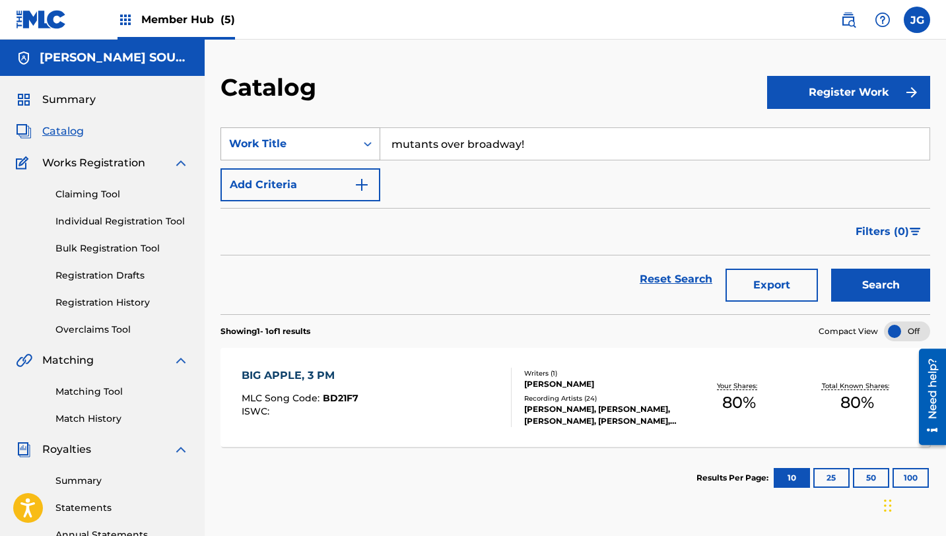
drag, startPoint x: 533, startPoint y: 144, endPoint x: 378, endPoint y: 141, distance: 154.5
click at [378, 141] on div "SearchWithCriteria31c6b072-648b-4127-bd5c-a9e4512481d4 Work Title mutants over …" at bounding box center [575, 143] width 710 height 33
click at [427, 178] on span "le in the zoo" at bounding box center [454, 173] width 64 height 13
type input "rumble in the zoo"
drag, startPoint x: 488, startPoint y: 151, endPoint x: 389, endPoint y: 145, distance: 99.2
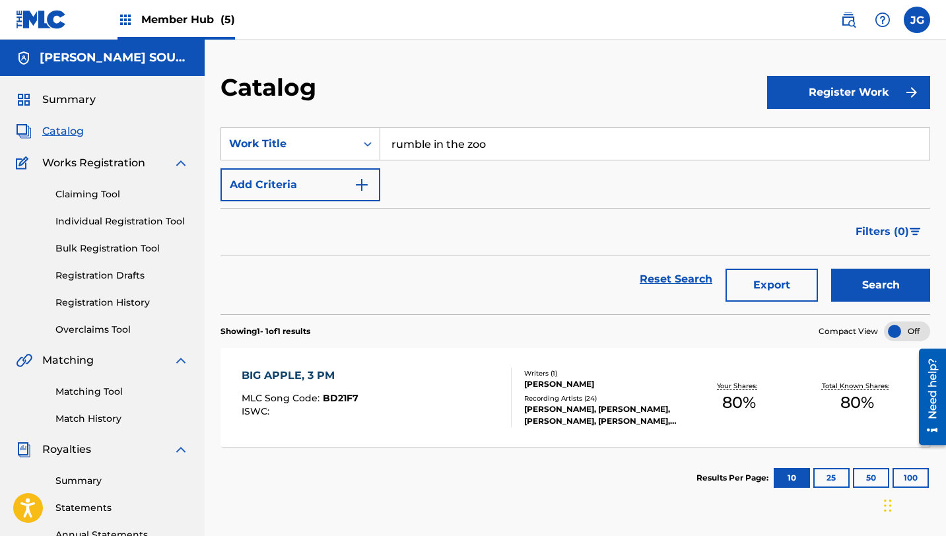
click at [389, 145] on input "rumble in the zoo" at bounding box center [654, 144] width 549 height 32
click at [90, 396] on link "Matching Tool" at bounding box center [121, 392] width 133 height 14
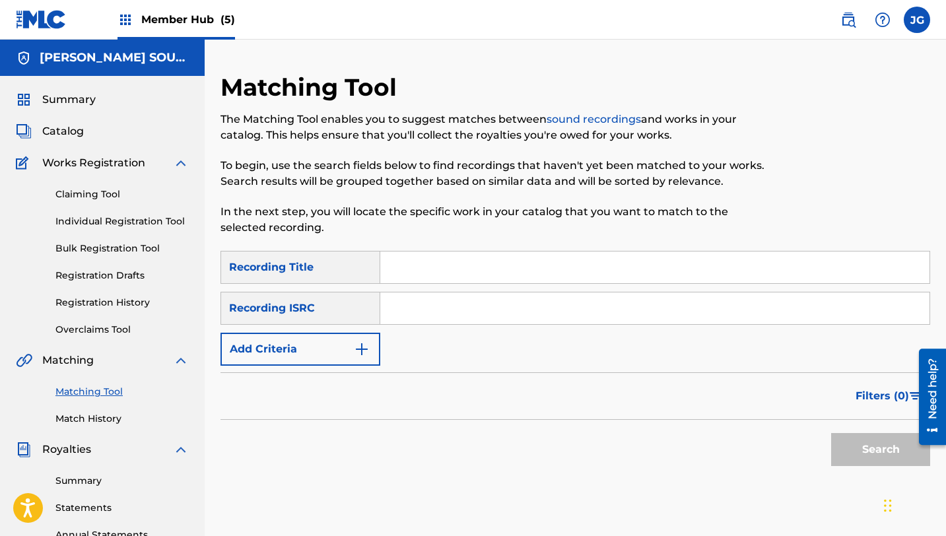
click at [467, 279] on input "Search Form" at bounding box center [654, 268] width 549 height 32
paste input "rumble in the zoo"
type input "rumble in the zoo"
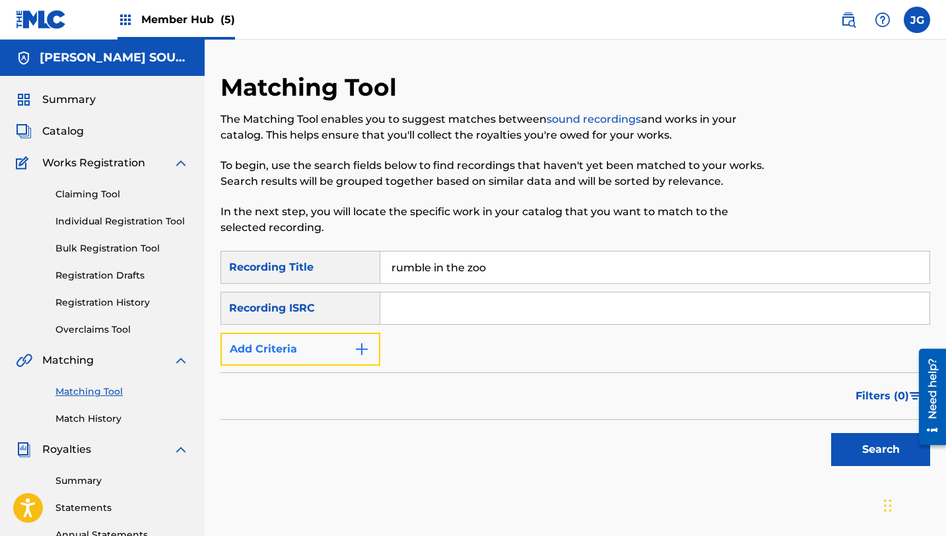
click at [291, 351] on button "Add Criteria" at bounding box center [300, 349] width 160 height 33
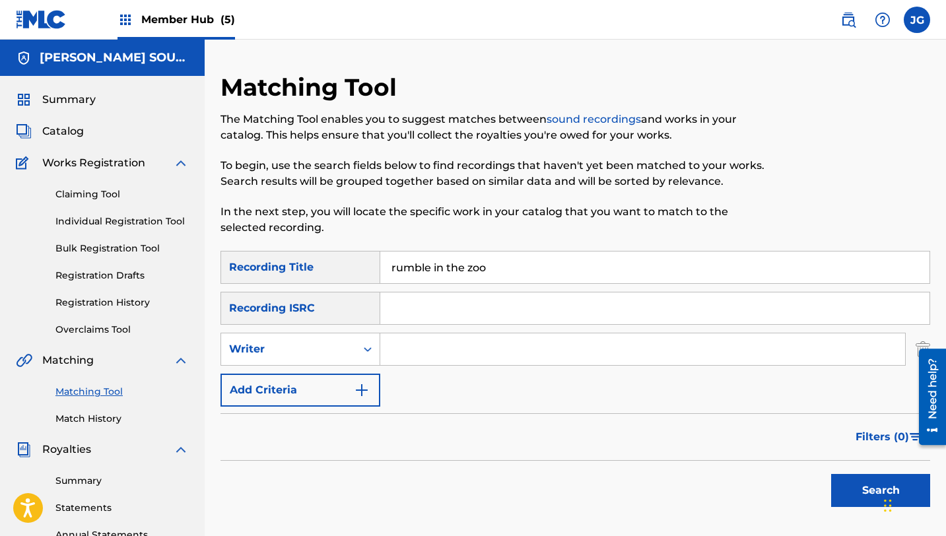
click at [442, 347] on input "Search Form" at bounding box center [642, 349] width 525 height 32
type input "[PERSON_NAME]"
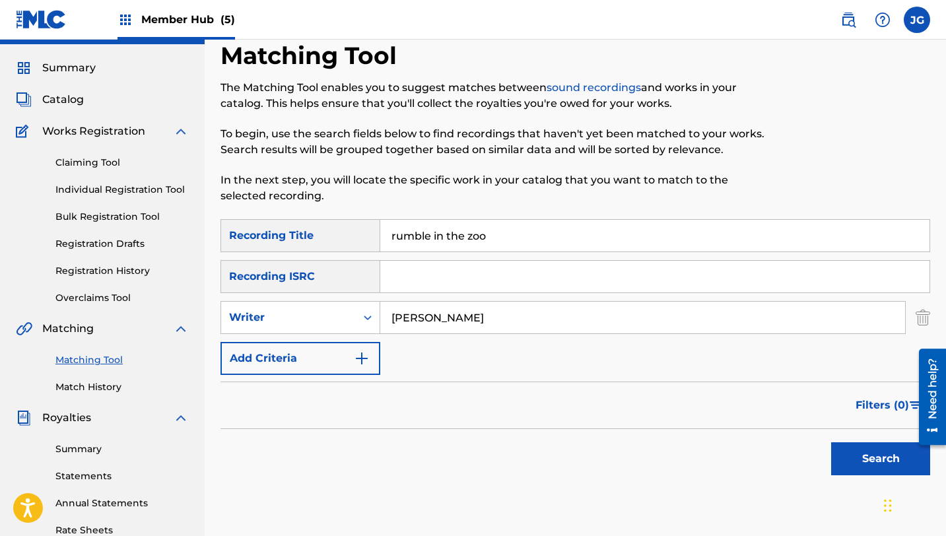
scroll to position [59, 0]
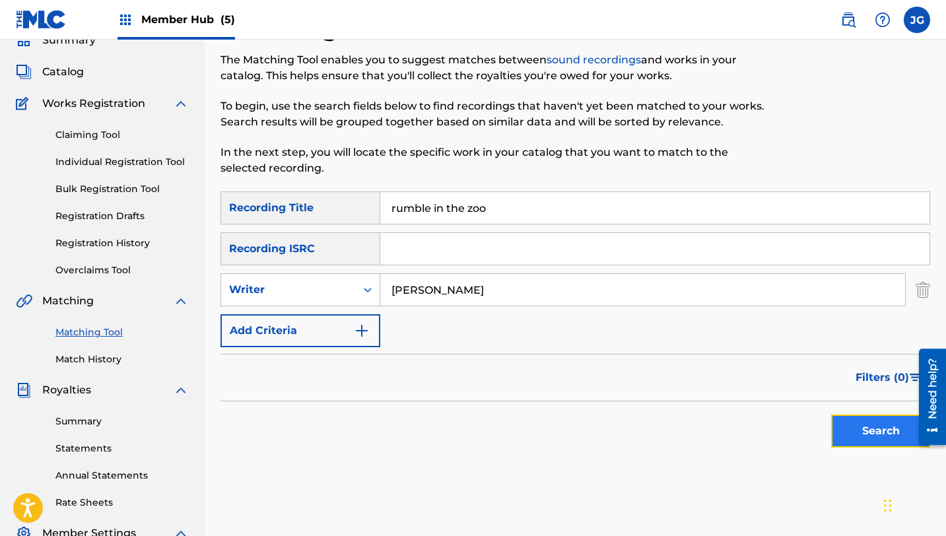
click at [860, 434] on button "Search" at bounding box center [880, 431] width 99 height 33
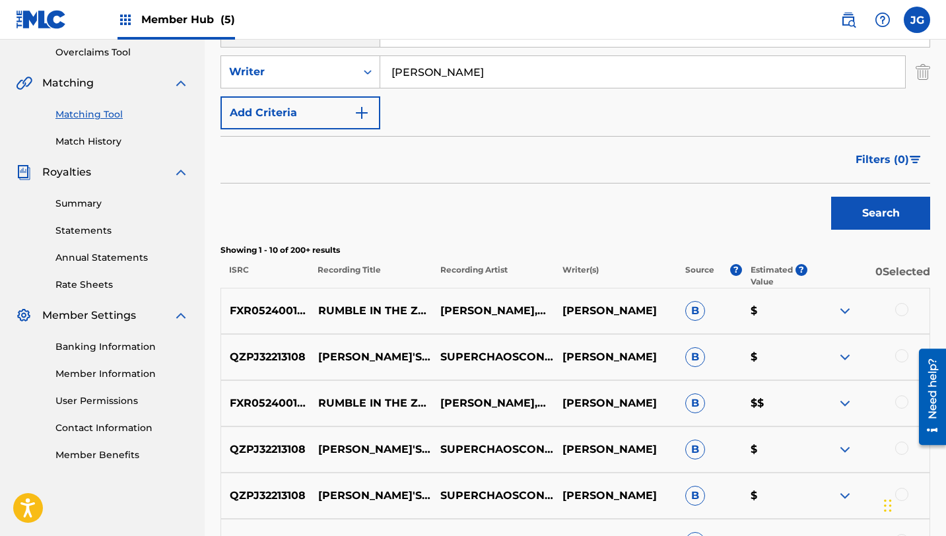
scroll to position [272, 0]
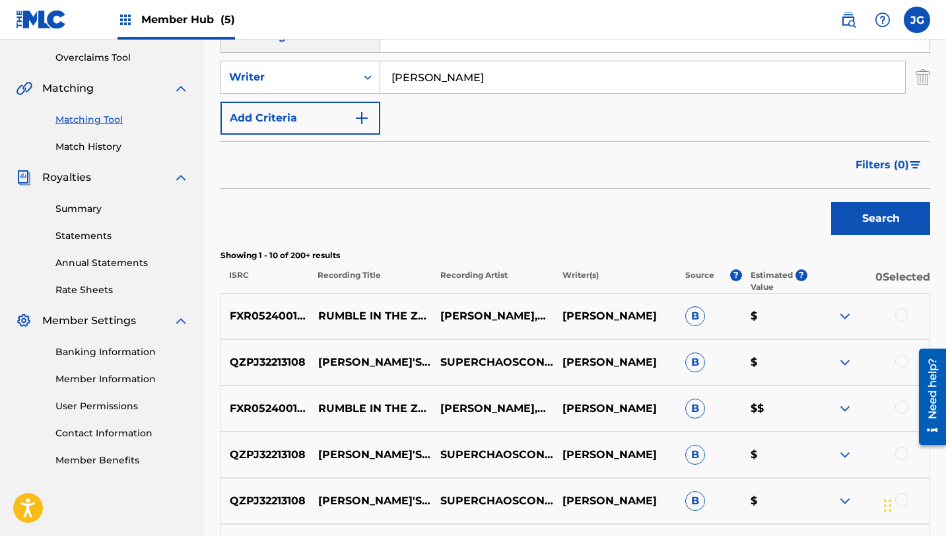
click at [900, 318] on div at bounding box center [901, 314] width 13 height 13
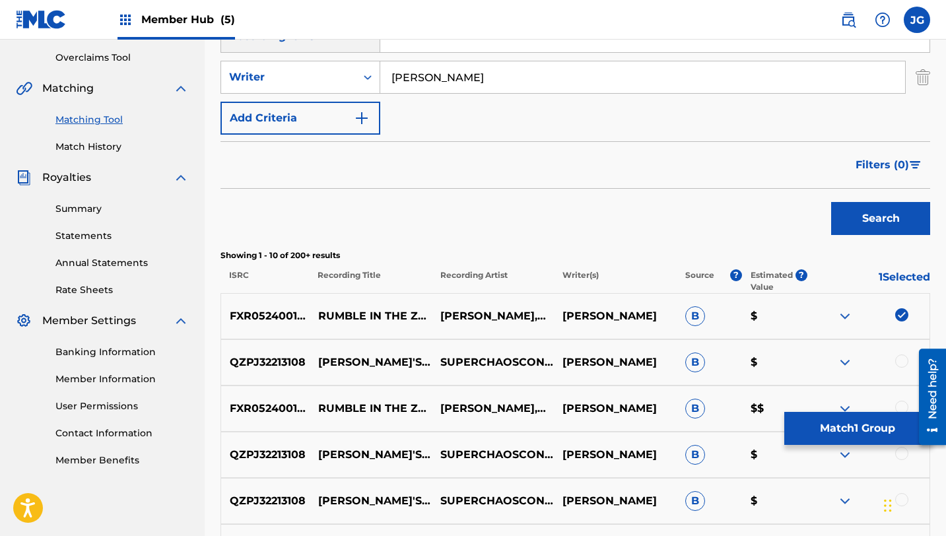
click at [899, 359] on div at bounding box center [901, 360] width 13 height 13
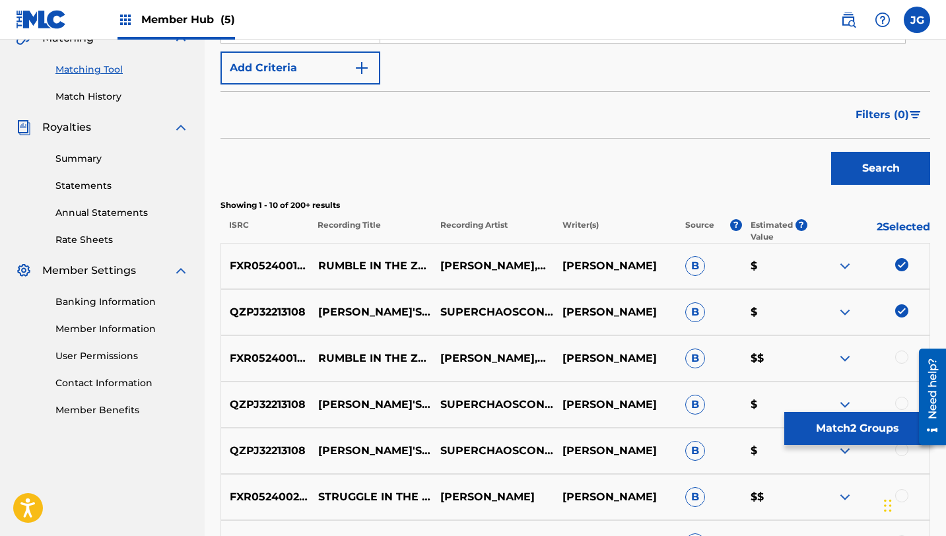
scroll to position [338, 0]
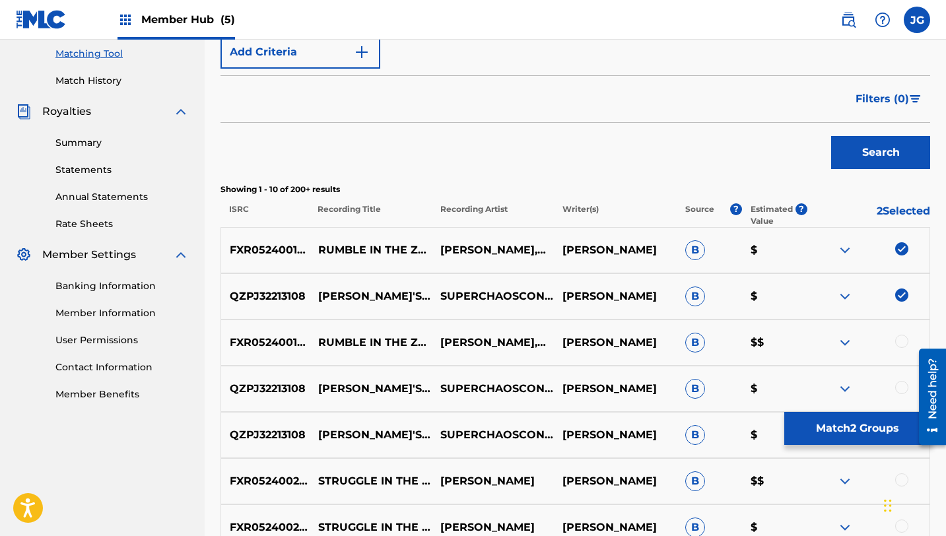
click at [905, 339] on div at bounding box center [901, 341] width 13 height 13
click at [895, 389] on div at bounding box center [901, 387] width 13 height 13
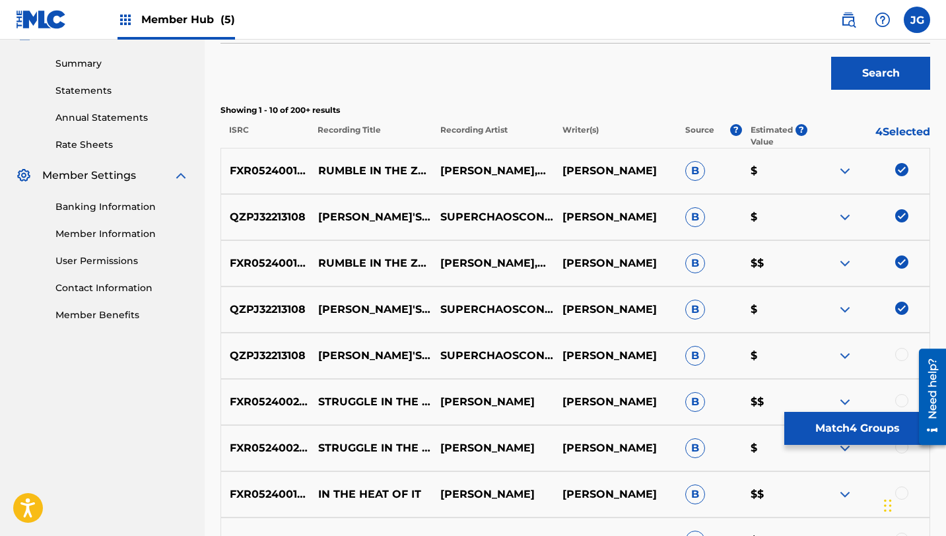
scroll to position [425, 0]
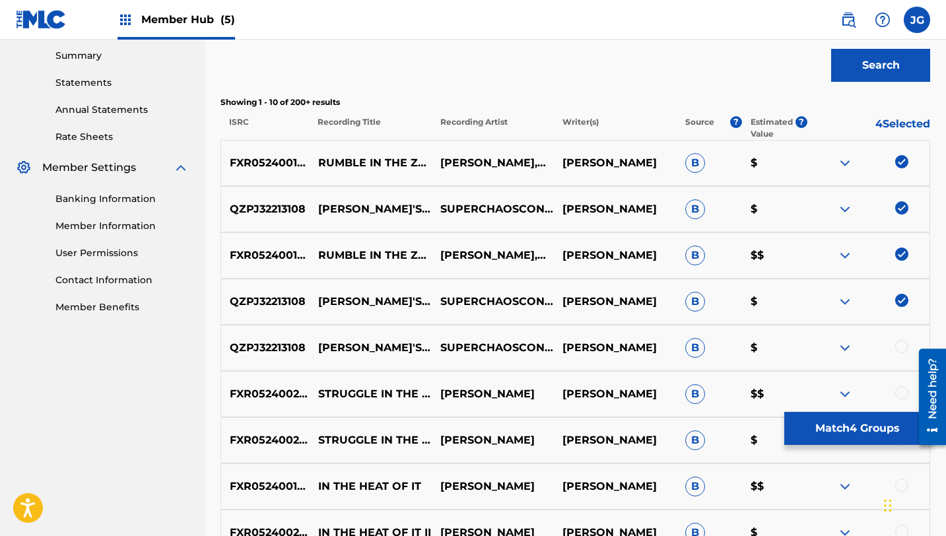
click at [898, 345] on div at bounding box center [901, 346] width 13 height 13
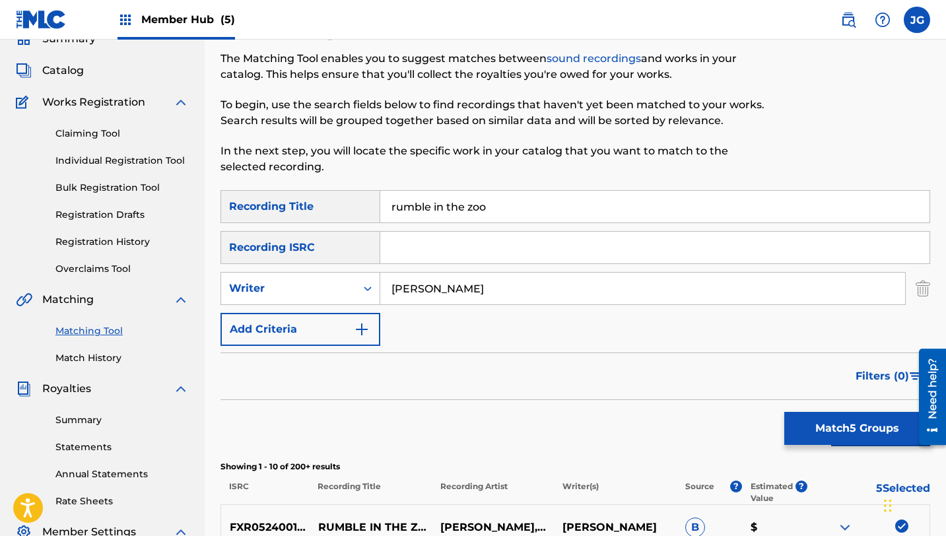
scroll to position [110, 0]
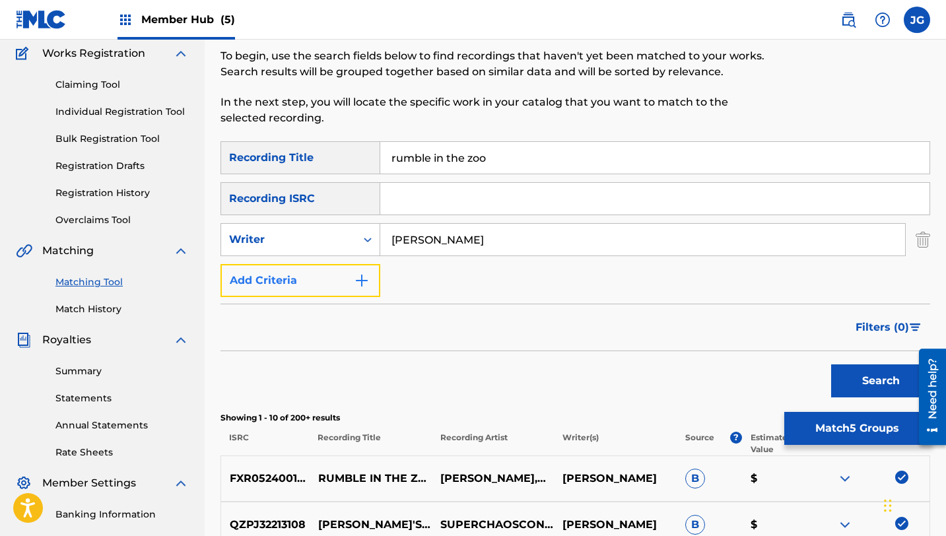
click at [351, 276] on button "Add Criteria" at bounding box center [300, 280] width 160 height 33
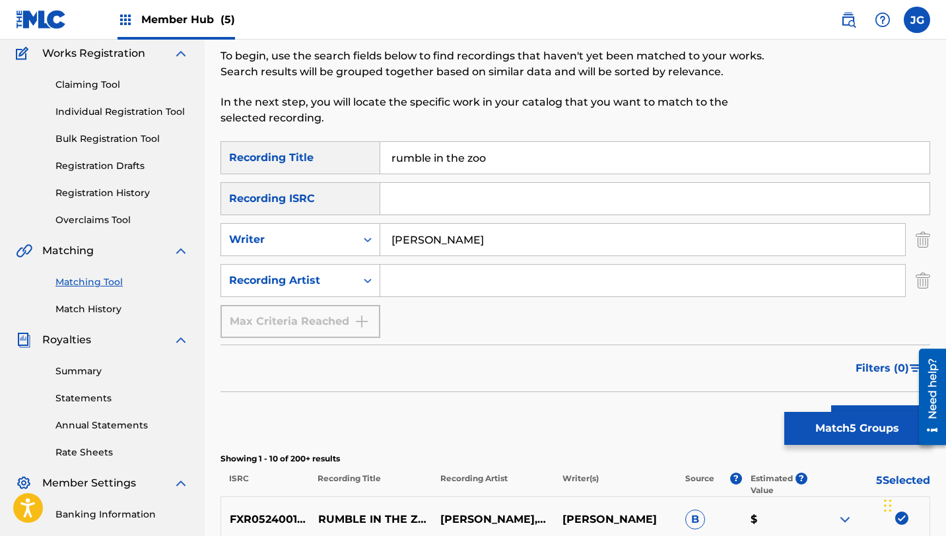
click at [439, 287] on input "Search Form" at bounding box center [642, 281] width 525 height 32
type input "[PERSON_NAME]"
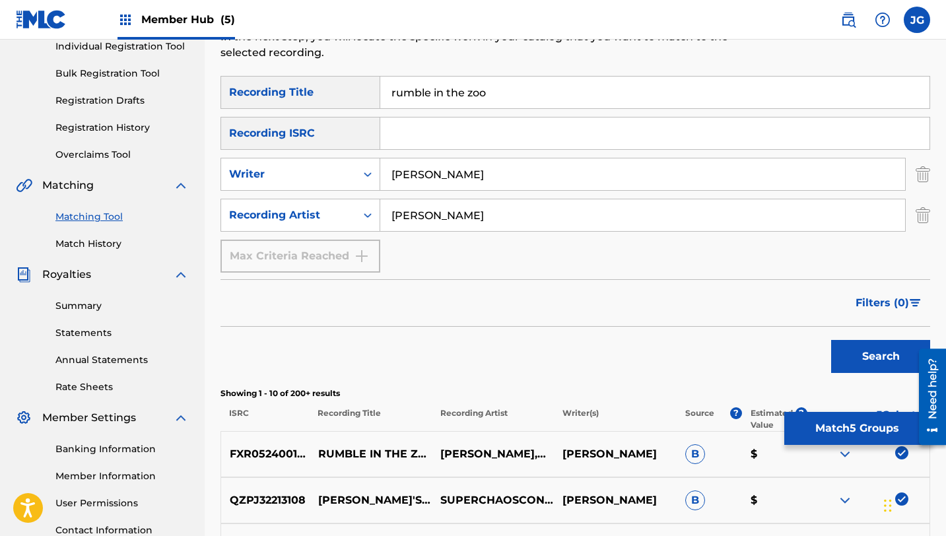
scroll to position [211, 0]
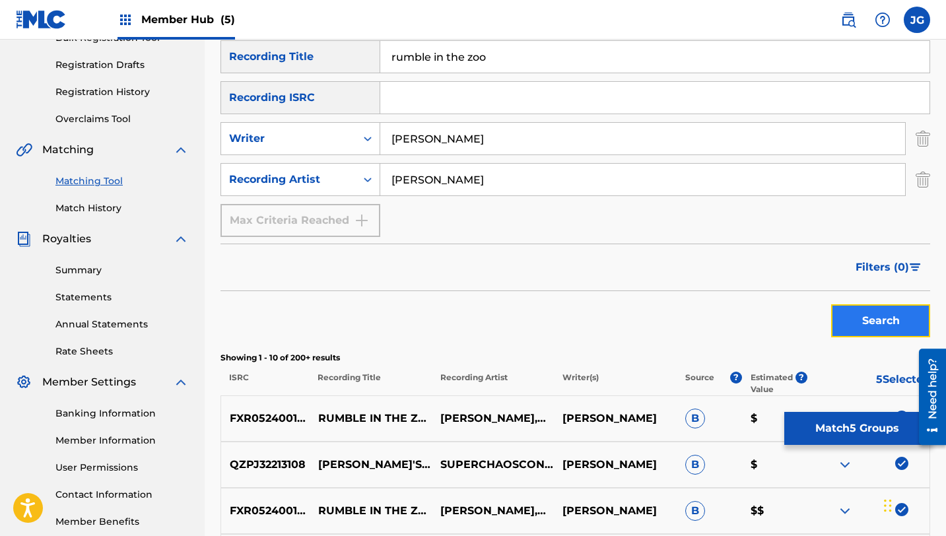
click at [892, 329] on button "Search" at bounding box center [880, 320] width 99 height 33
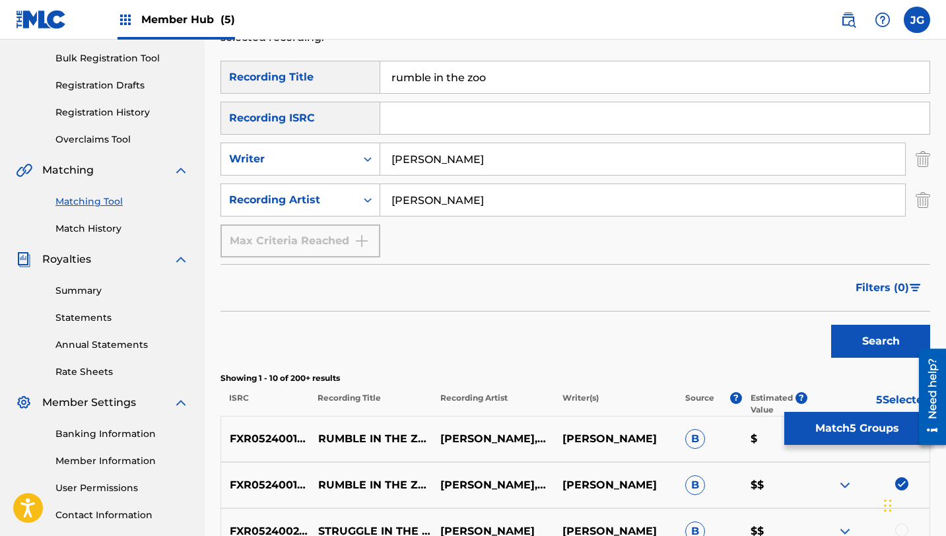
scroll to position [189, 0]
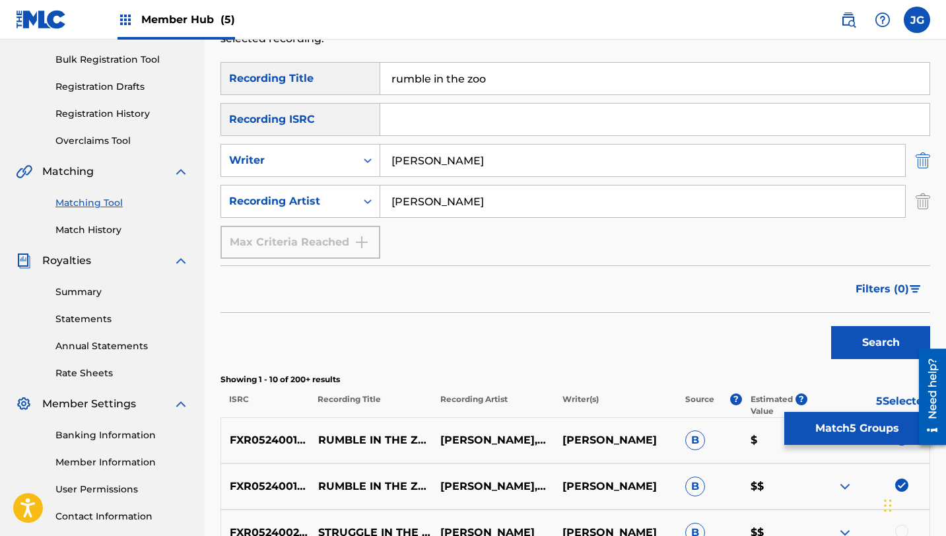
click at [925, 162] on img "Search Form" at bounding box center [923, 160] width 15 height 33
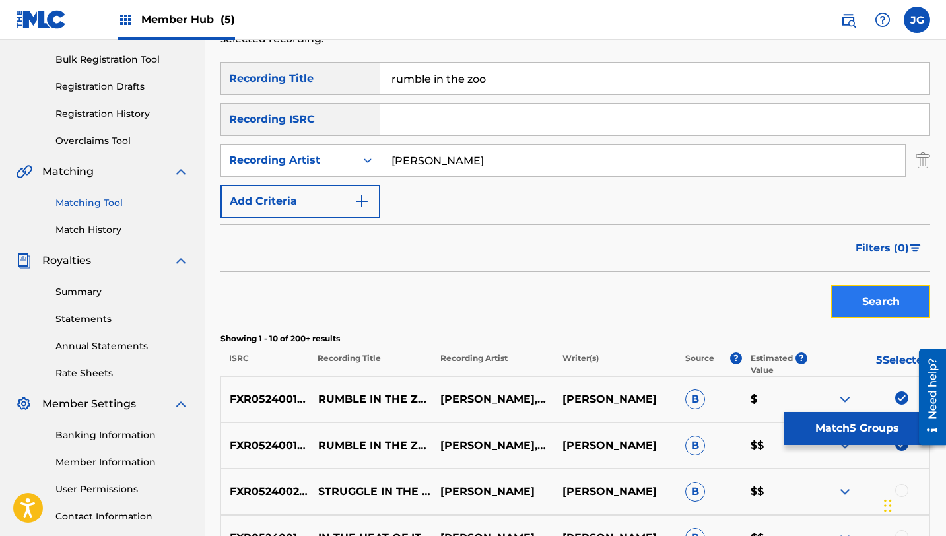
click at [883, 306] on button "Search" at bounding box center [880, 301] width 99 height 33
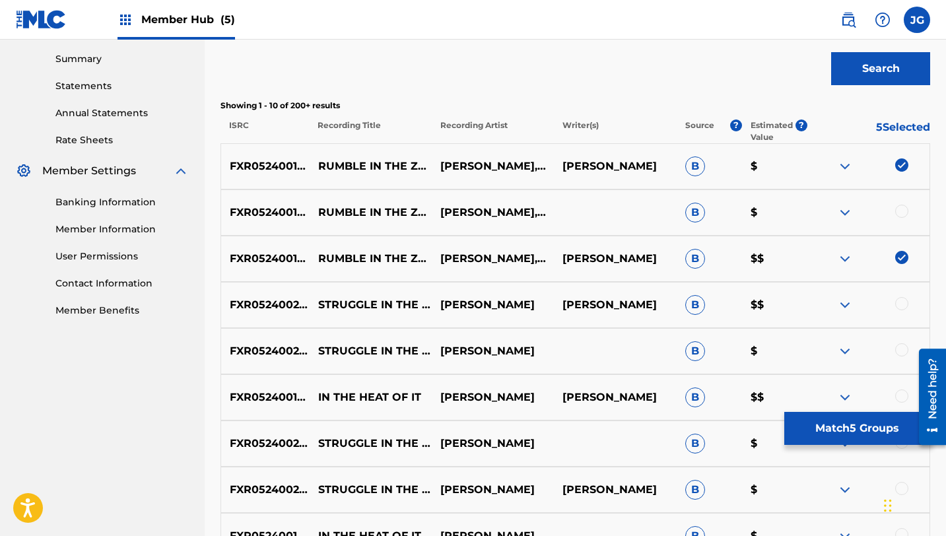
scroll to position [442, 0]
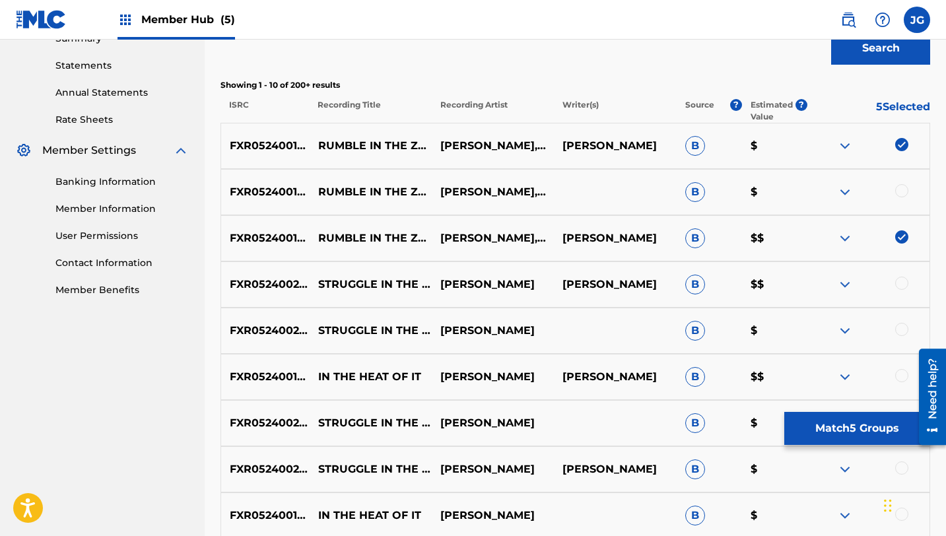
click at [902, 189] on div at bounding box center [901, 190] width 13 height 13
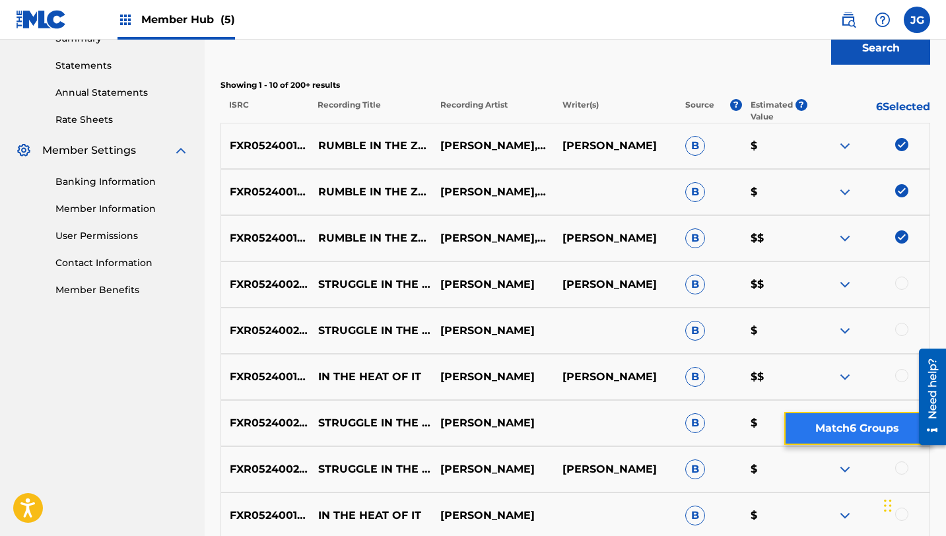
click at [830, 428] on button "Match 6 Groups" at bounding box center [857, 428] width 146 height 33
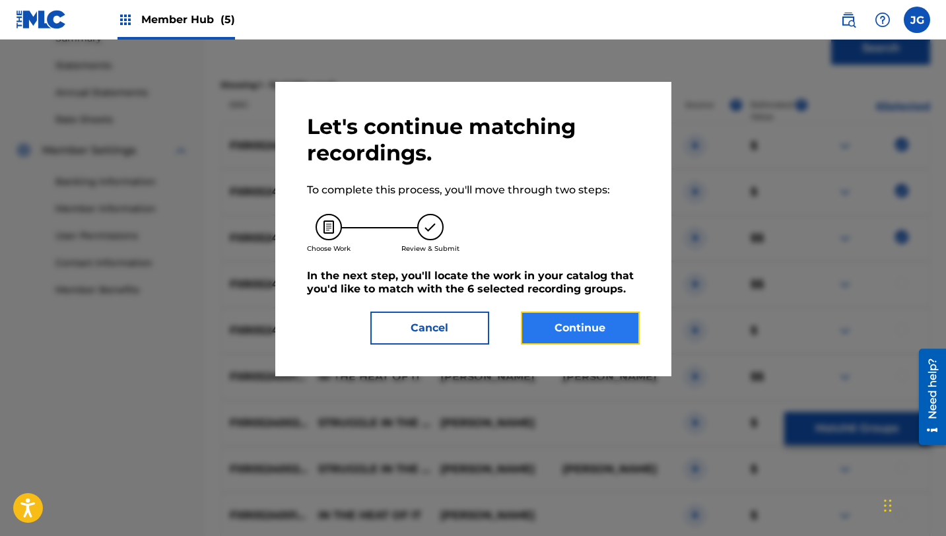
click at [586, 318] on button "Continue" at bounding box center [580, 328] width 119 height 33
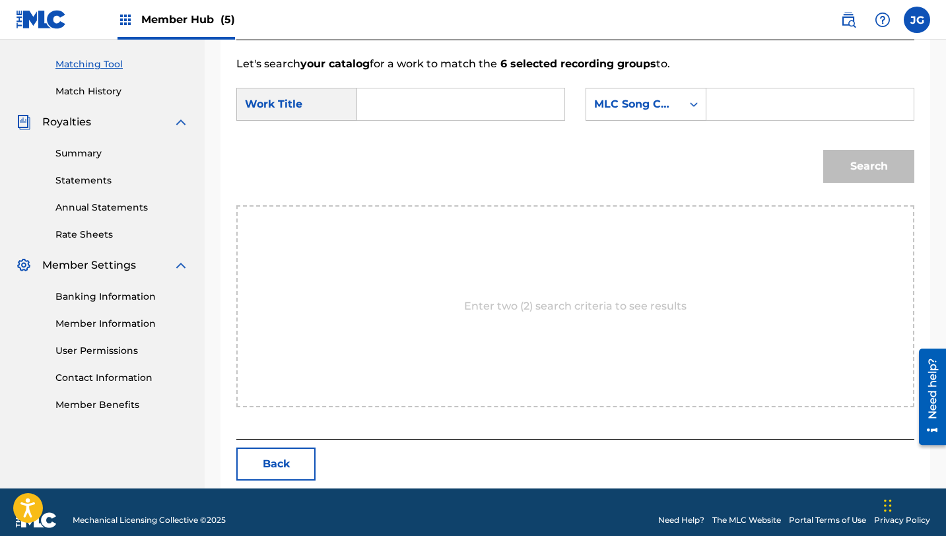
scroll to position [343, 0]
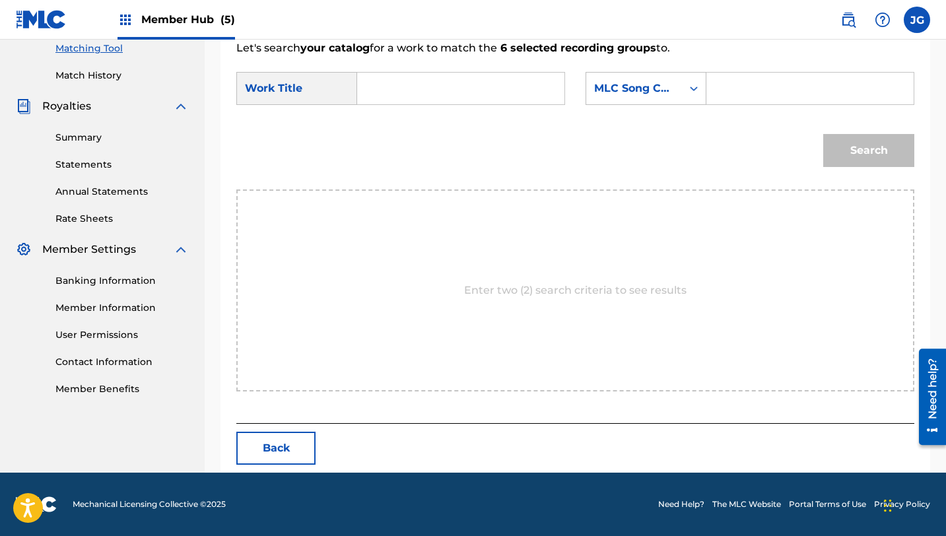
click at [423, 92] on input "Search Form" at bounding box center [460, 89] width 185 height 32
paste input "rumble in the zoo"
type input "rumble in the zoo"
click at [695, 99] on div "Search Form" at bounding box center [694, 89] width 24 height 24
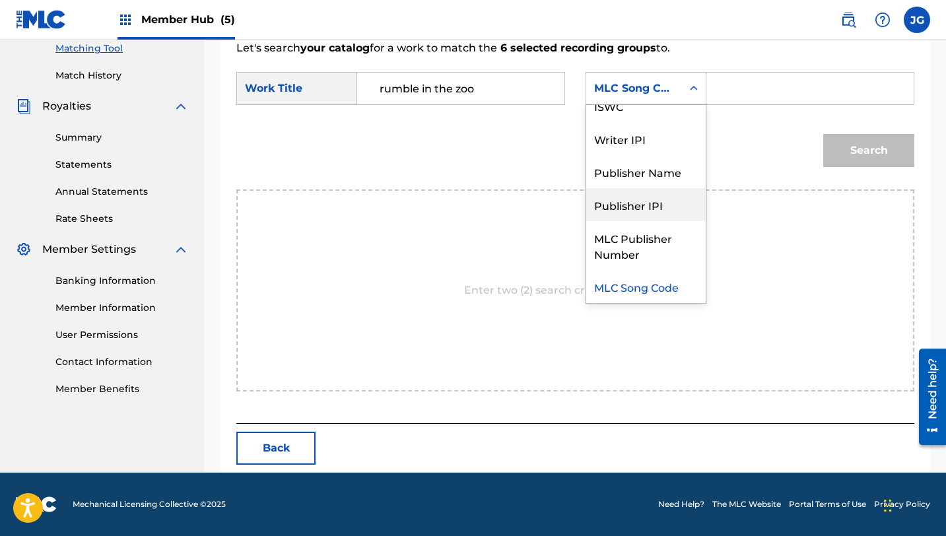
scroll to position [0, 0]
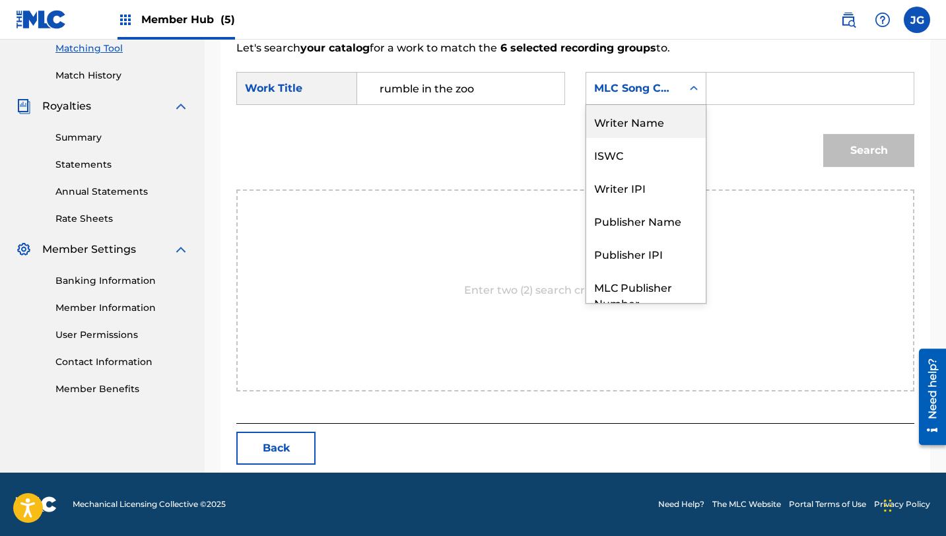
click at [630, 122] on div "Writer Name" at bounding box center [645, 121] width 119 height 33
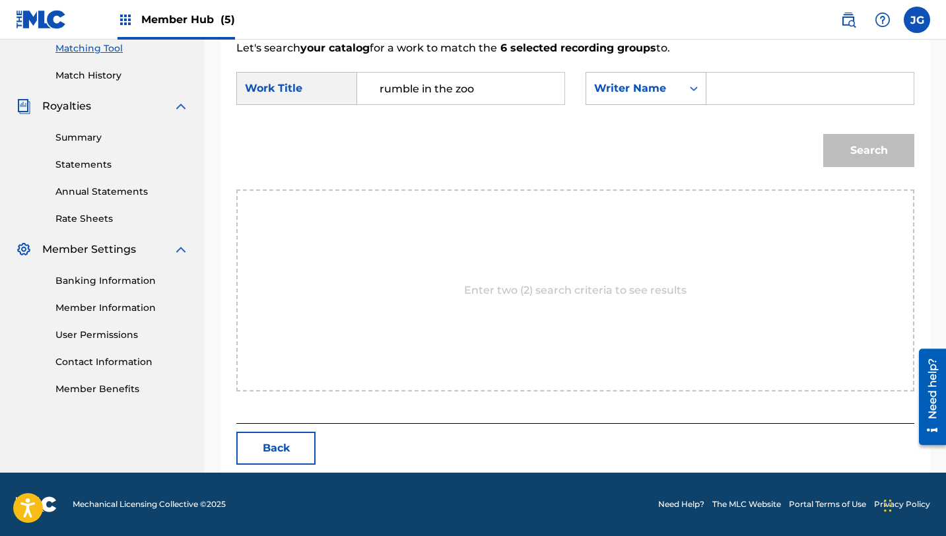
click at [747, 92] on input "Search Form" at bounding box center [810, 89] width 185 height 32
type input "[PERSON_NAME]"
click at [867, 156] on button "Search" at bounding box center [868, 150] width 91 height 33
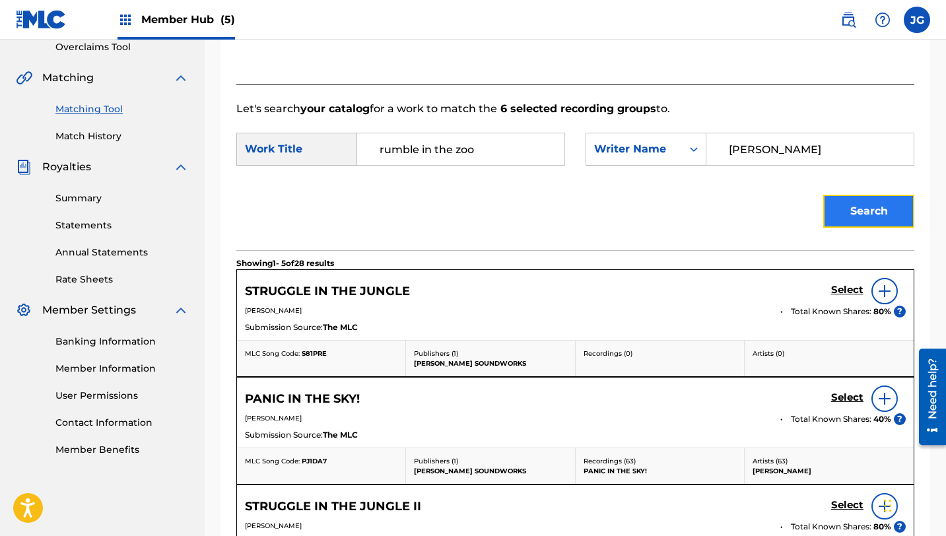
scroll to position [343, 0]
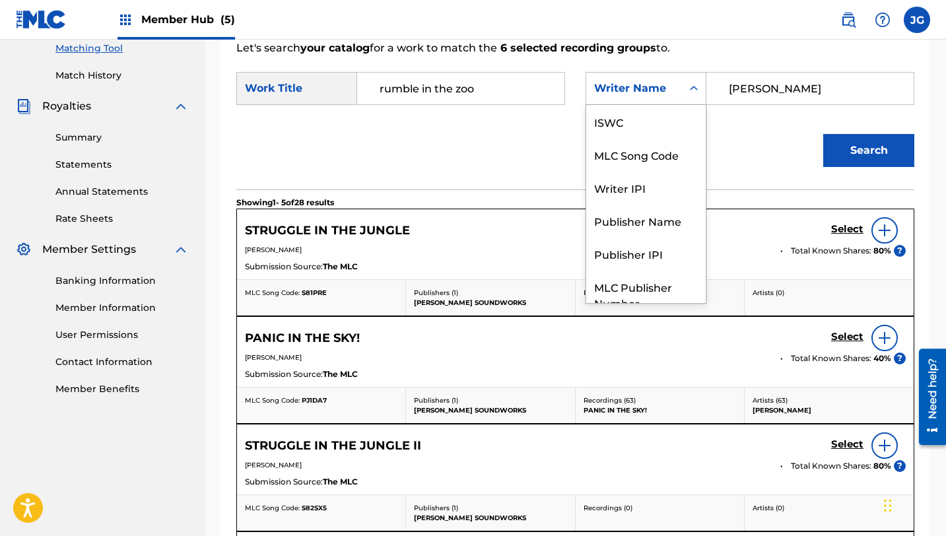
click at [636, 94] on div "Writer Name" at bounding box center [634, 89] width 80 height 16
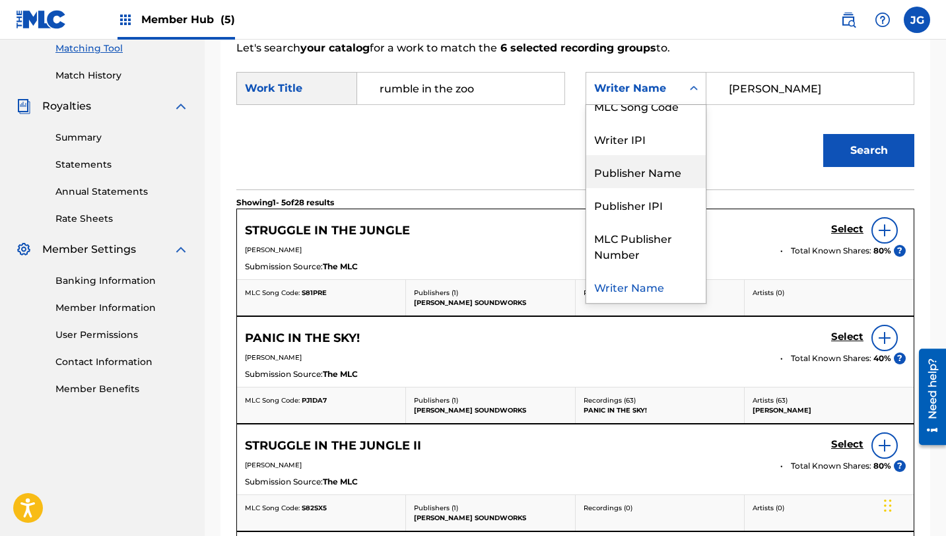
scroll to position [0, 0]
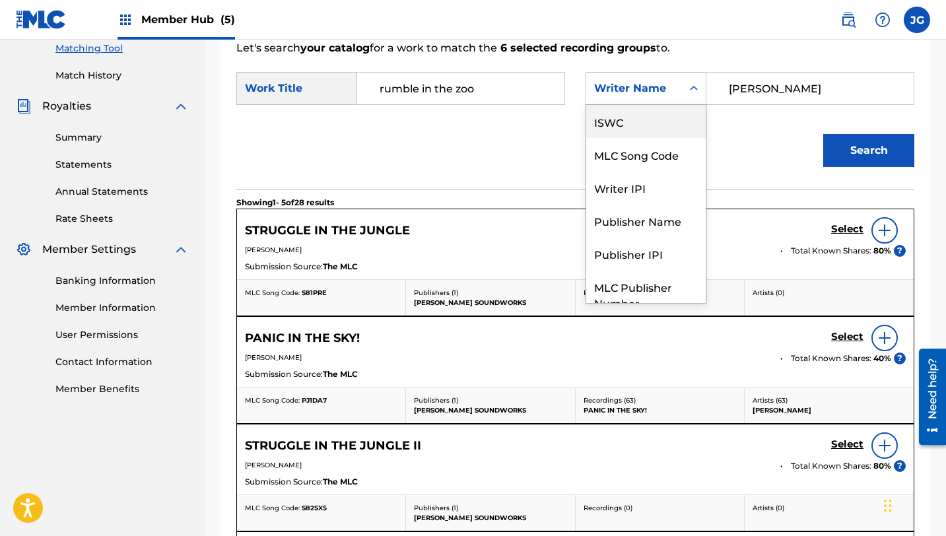
click at [618, 130] on div "ISWC" at bounding box center [645, 121] width 119 height 33
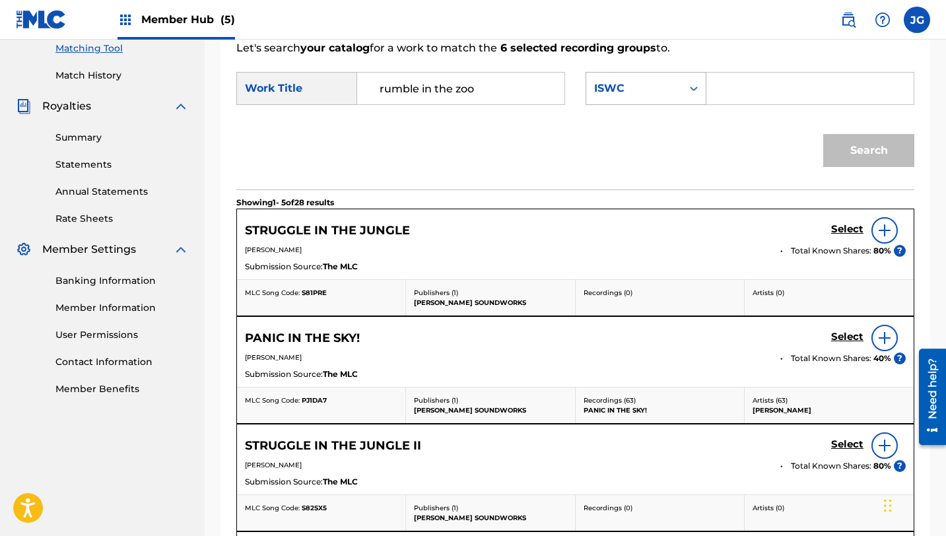
click at [647, 81] on div "ISWC" at bounding box center [634, 89] width 80 height 16
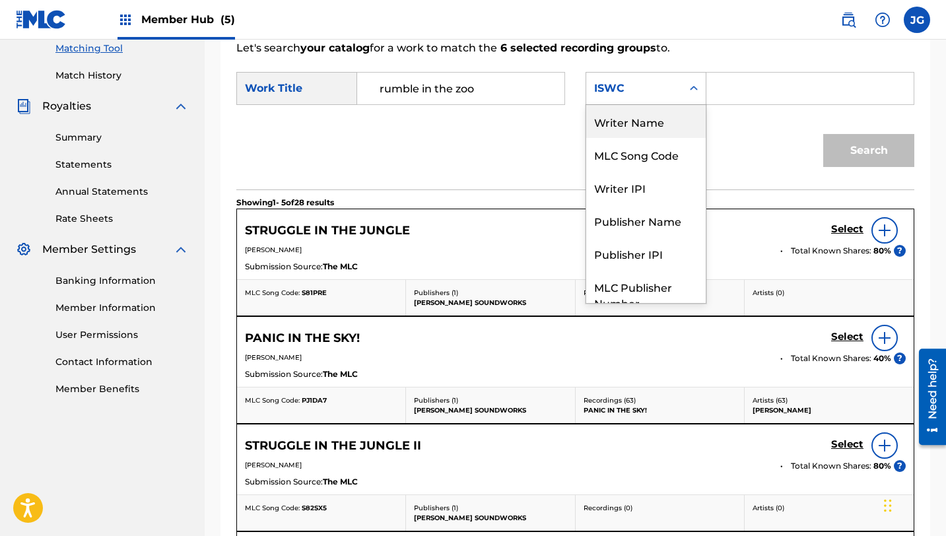
click at [636, 115] on div "Writer Name" at bounding box center [645, 121] width 119 height 33
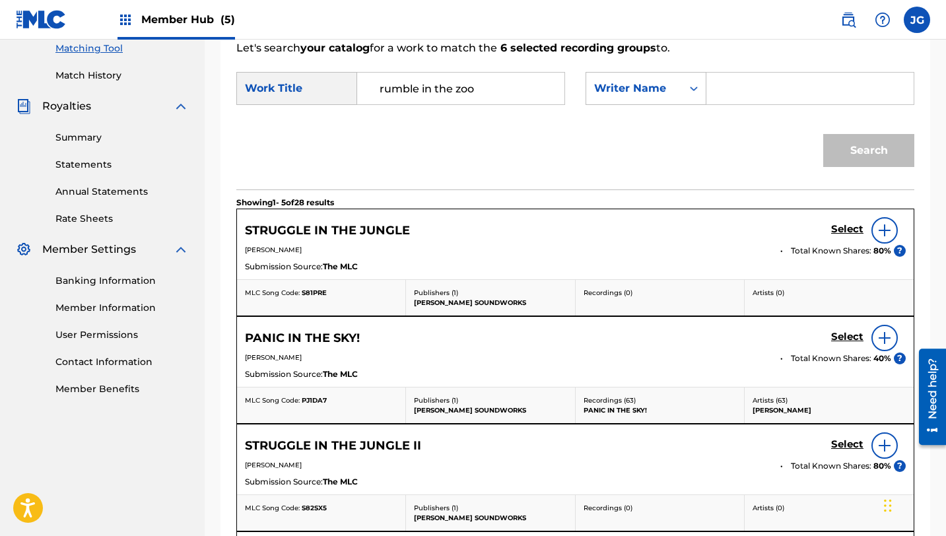
click at [746, 100] on input "Search Form" at bounding box center [810, 89] width 185 height 32
type input "[PERSON_NAME]"
click at [823, 134] on button "Search" at bounding box center [868, 150] width 91 height 33
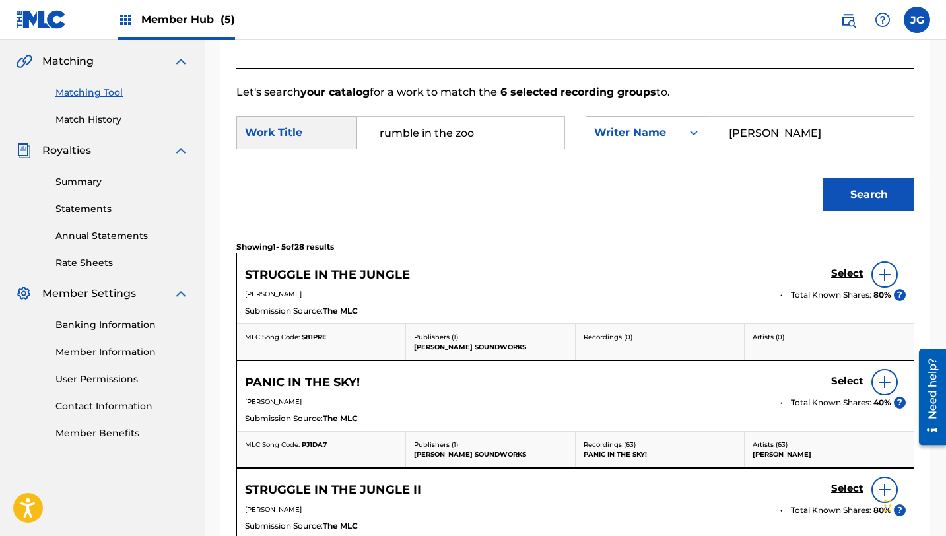
scroll to position [287, 0]
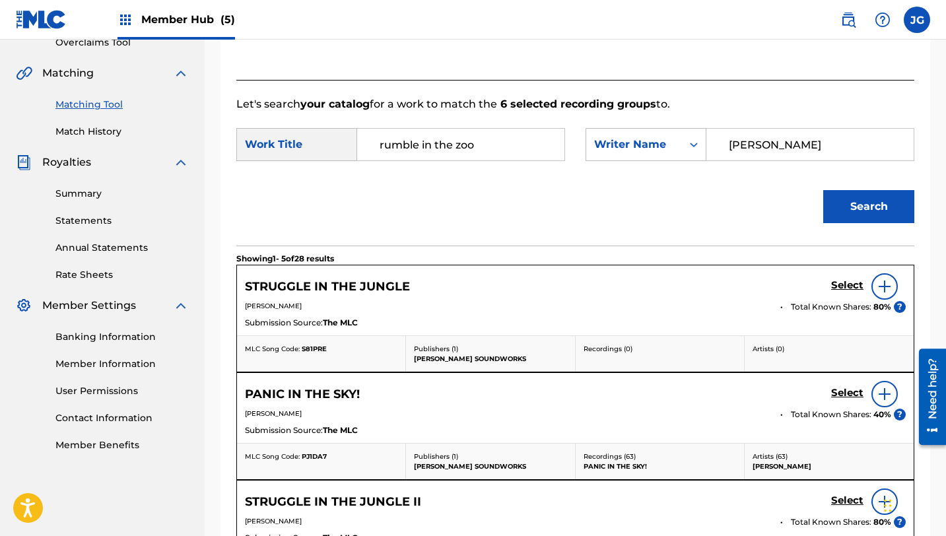
click at [527, 151] on input "rumble in the zoo" at bounding box center [460, 145] width 185 height 32
click at [682, 149] on div "Search Form" at bounding box center [694, 145] width 24 height 24
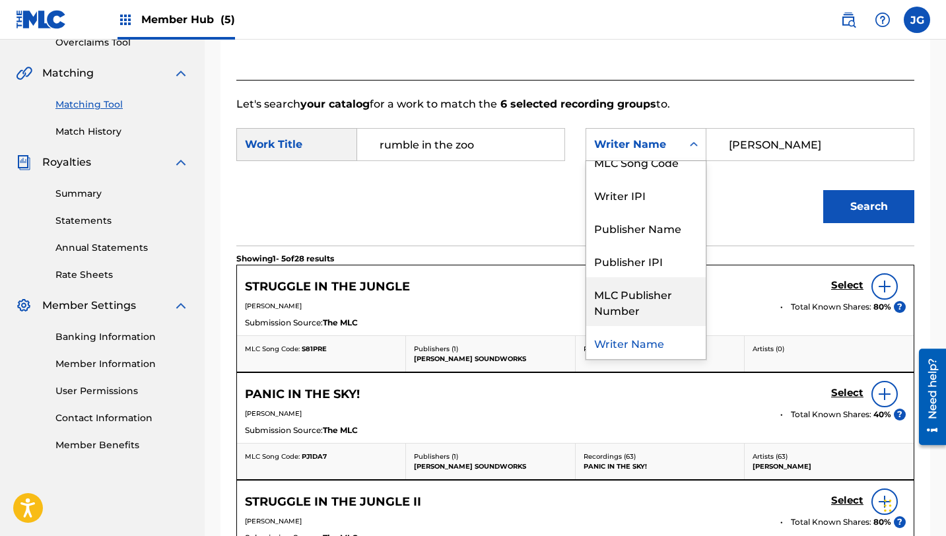
scroll to position [0, 0]
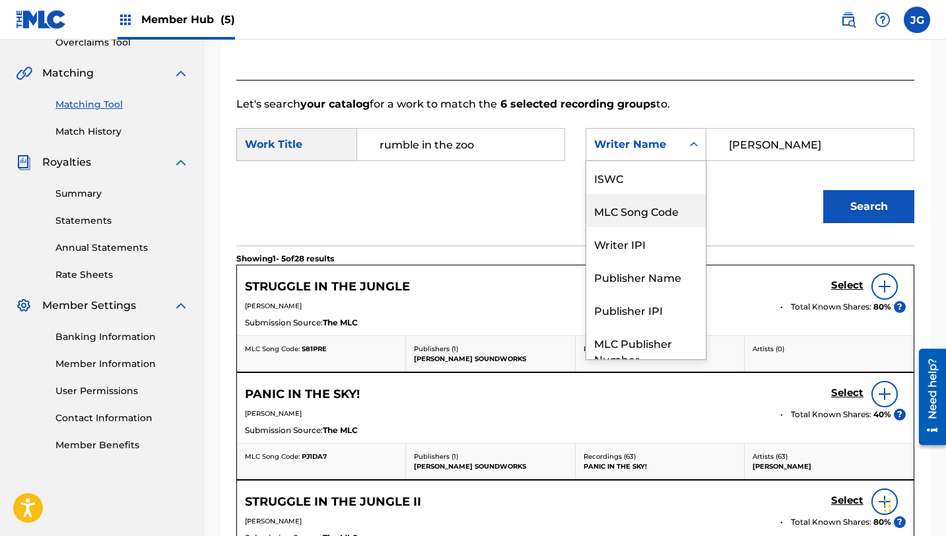
click at [654, 216] on div "MLC Song Code" at bounding box center [645, 210] width 119 height 33
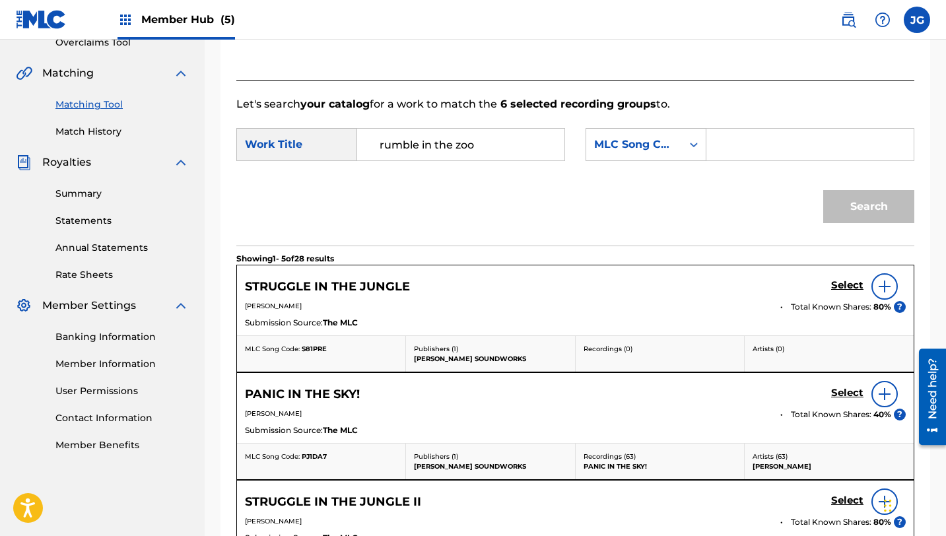
click at [740, 143] on input "Search Form" at bounding box center [810, 145] width 185 height 32
type input "RB6C17"
click at [823, 190] on button "Search" at bounding box center [868, 206] width 91 height 33
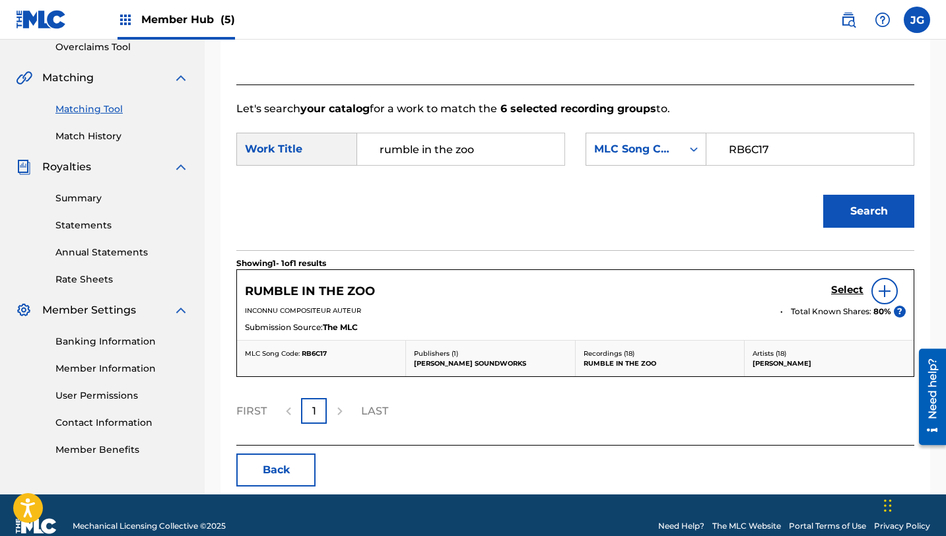
scroll to position [287, 0]
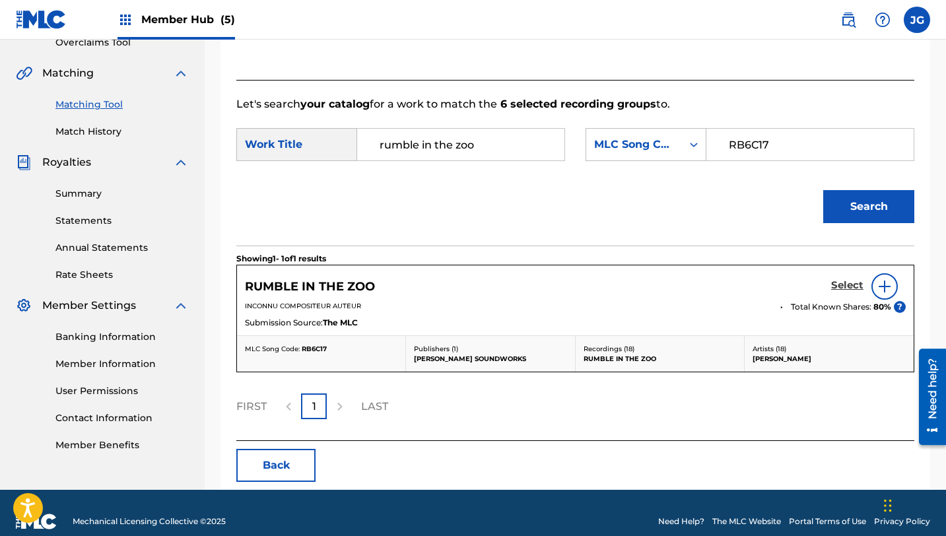
click at [842, 288] on h5 "Select" at bounding box center [847, 285] width 32 height 13
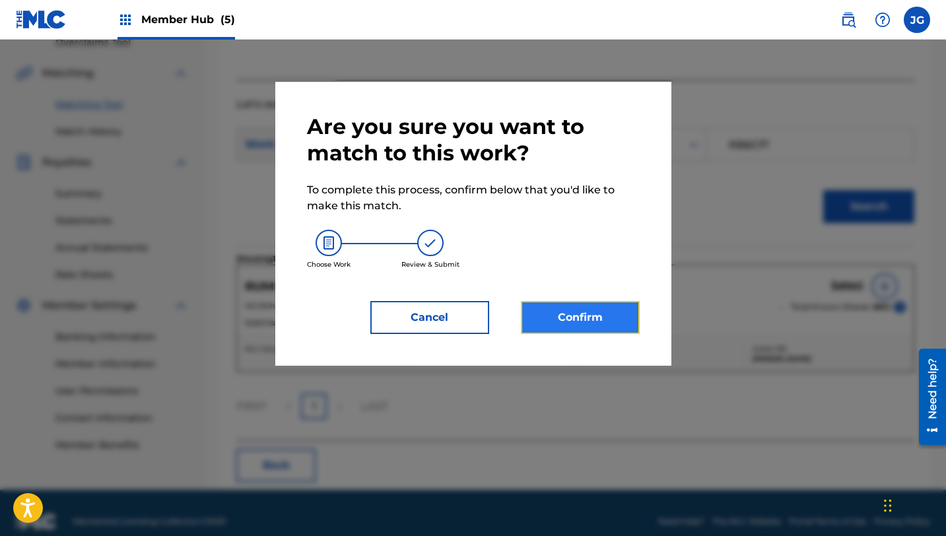
click at [611, 316] on button "Confirm" at bounding box center [580, 317] width 119 height 33
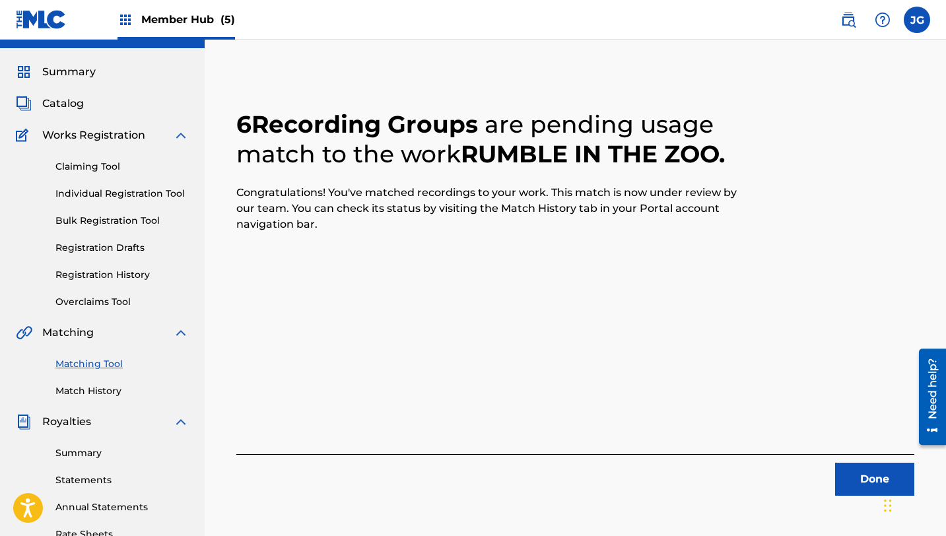
scroll to position [21, 0]
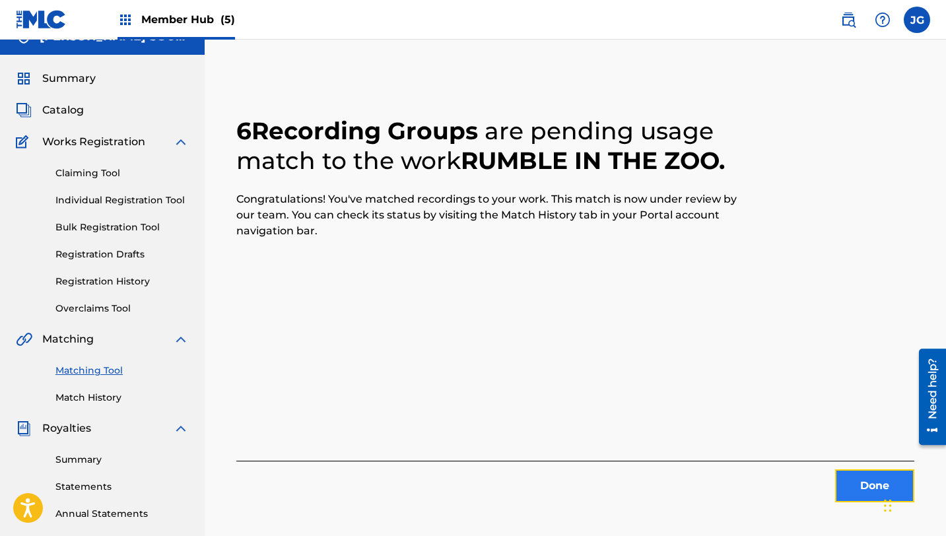
click at [856, 501] on button "Done" at bounding box center [874, 485] width 79 height 33
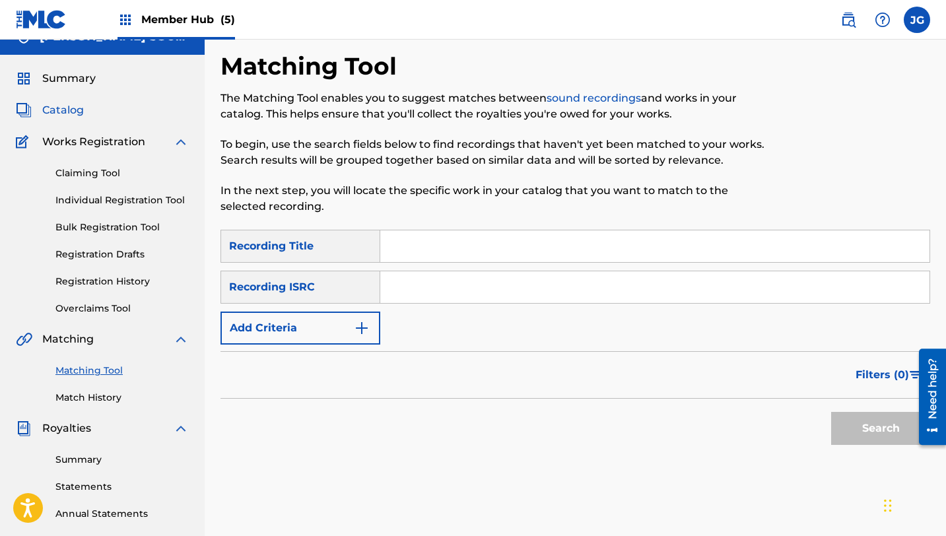
click at [51, 110] on span "Catalog" at bounding box center [63, 110] width 42 height 16
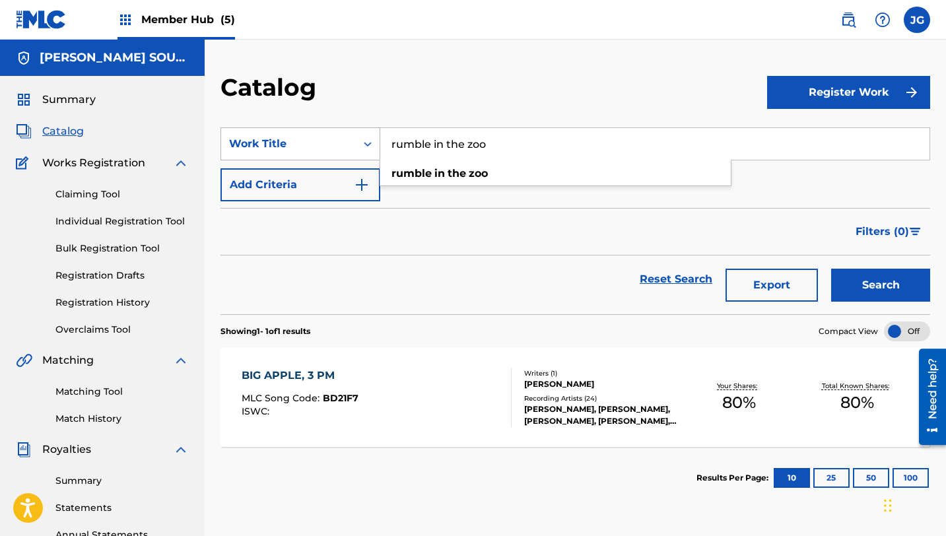
drag, startPoint x: 515, startPoint y: 142, endPoint x: 354, endPoint y: 143, distance: 161.1
click at [354, 143] on div "SearchWithCriteria31c6b072-648b-4127-bd5c-a9e4512481d4 Work Title rumble in the…" at bounding box center [575, 143] width 710 height 33
click at [831, 269] on button "Search" at bounding box center [880, 285] width 99 height 33
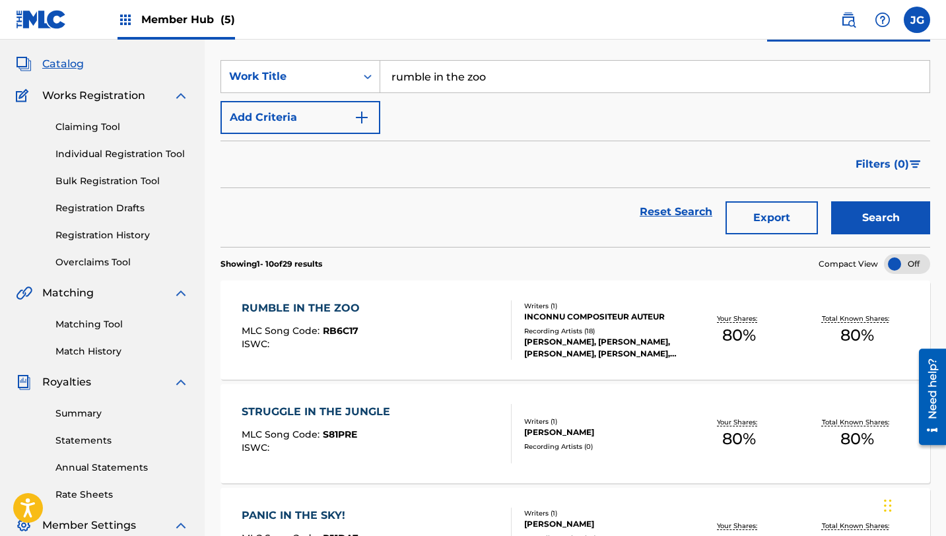
scroll to position [84, 0]
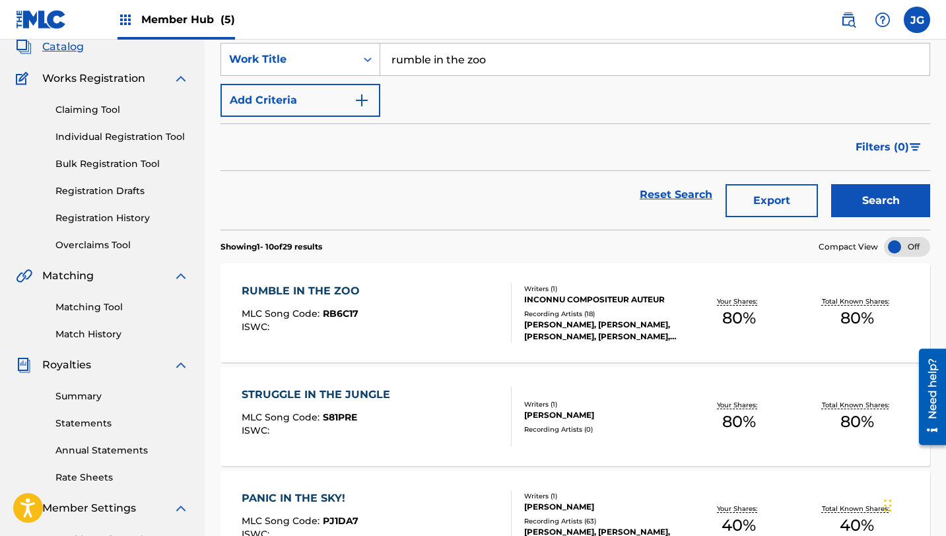
click at [576, 322] on div "[PERSON_NAME], [PERSON_NAME], [PERSON_NAME], [PERSON_NAME], [PERSON_NAME]" at bounding box center [602, 331] width 156 height 24
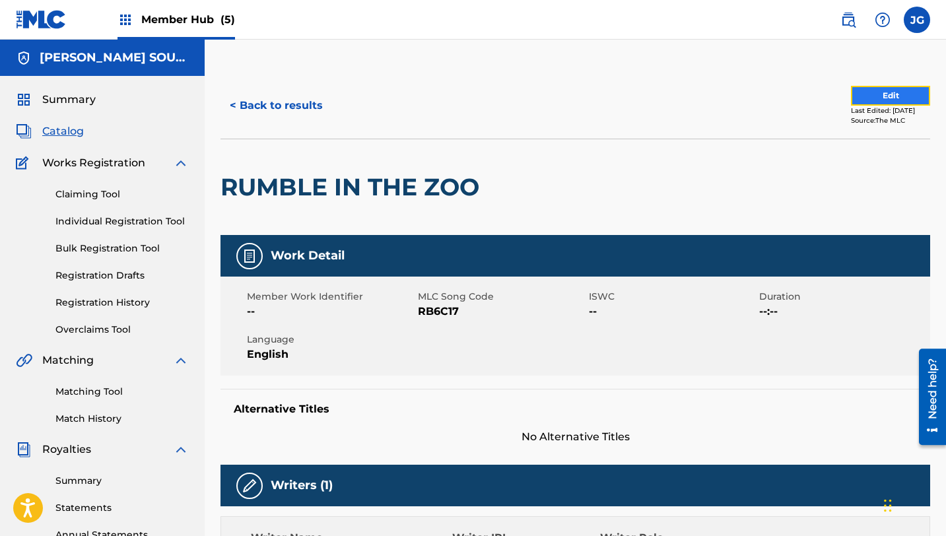
click at [884, 91] on button "Edit" at bounding box center [890, 96] width 79 height 20
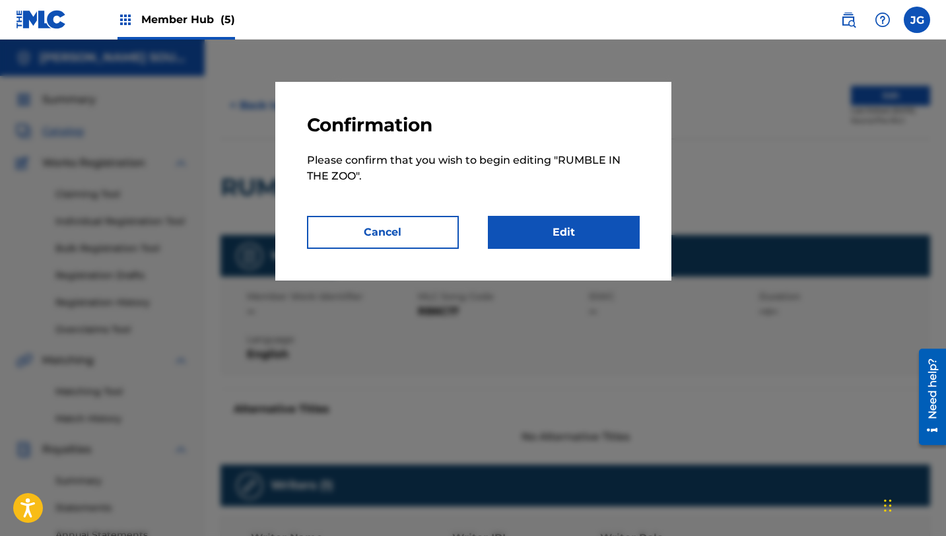
click at [524, 252] on div "Confirmation Please confirm that you wish to begin editing " RUMBLE IN THE ZOO …" at bounding box center [473, 181] width 396 height 199
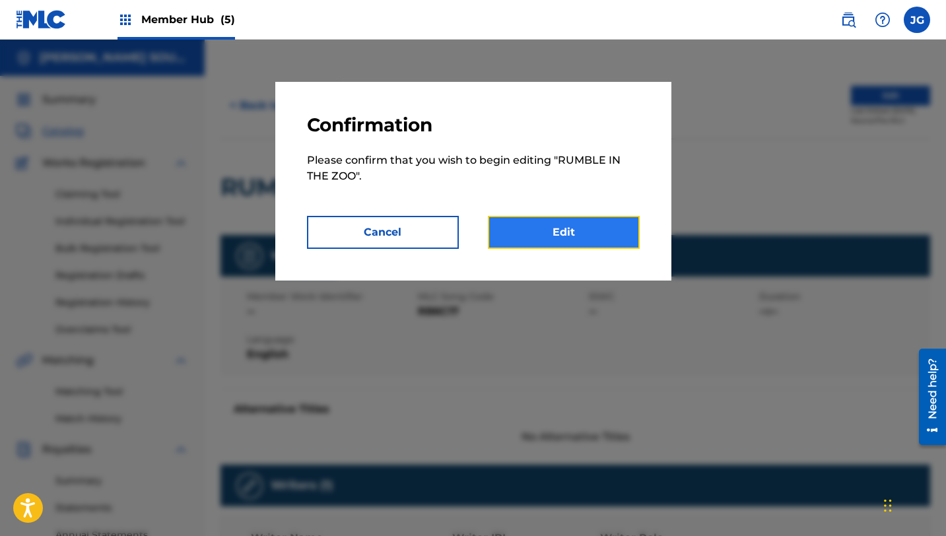
click at [530, 237] on link "Edit" at bounding box center [564, 232] width 152 height 33
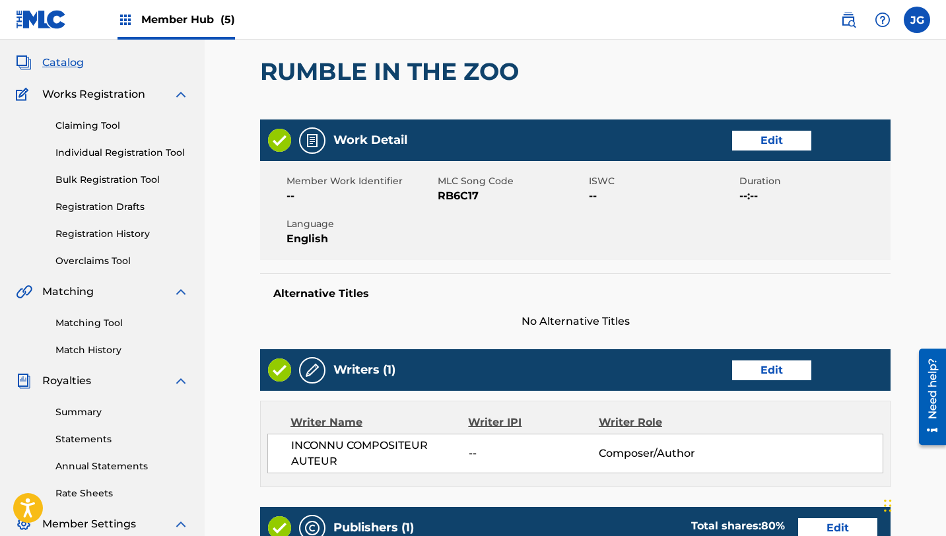
scroll to position [91, 0]
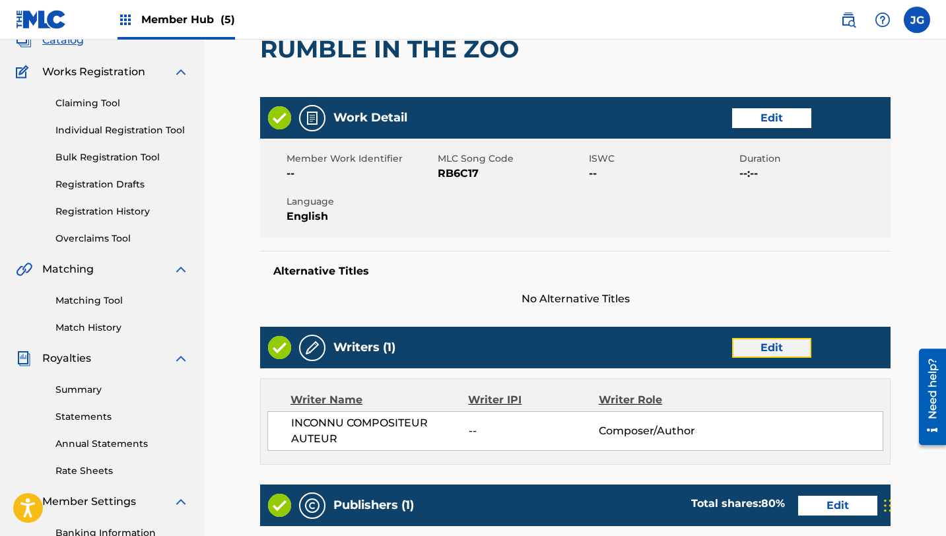
click at [769, 343] on link "Edit" at bounding box center [771, 348] width 79 height 20
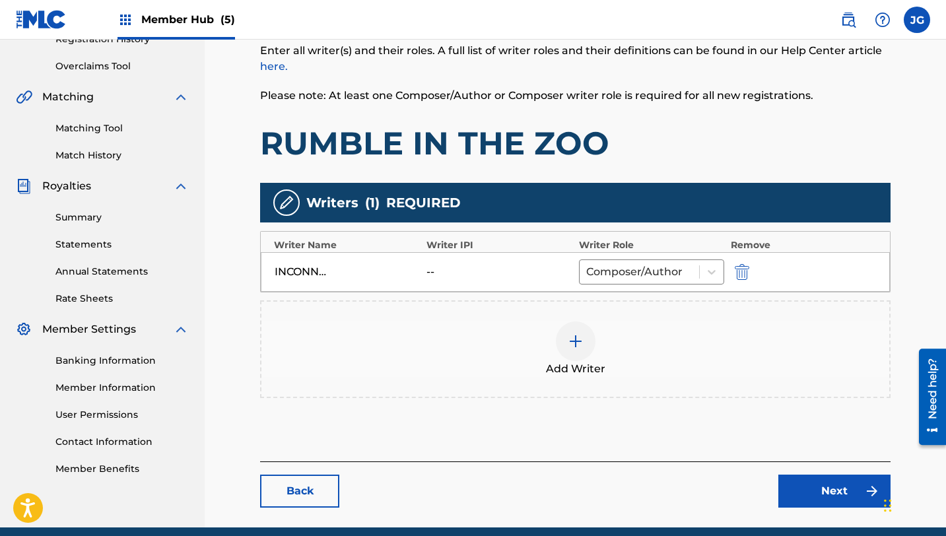
scroll to position [267, 0]
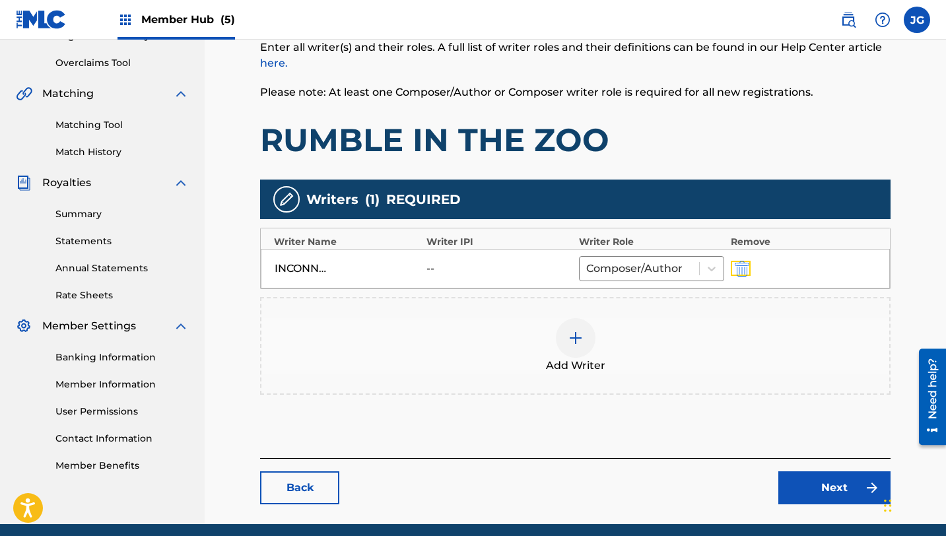
click at [733, 268] on button "submit" at bounding box center [741, 268] width 20 height 15
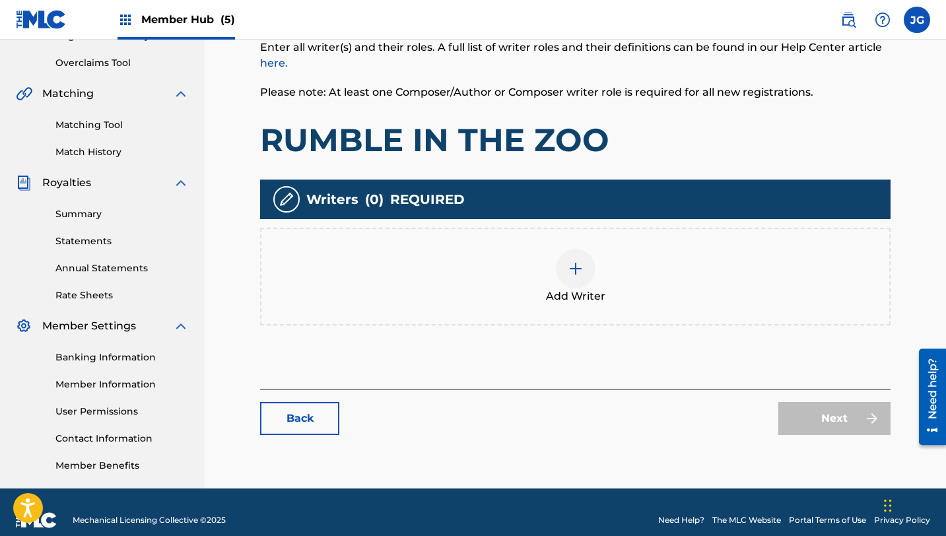
click at [585, 267] on div at bounding box center [576, 269] width 40 height 40
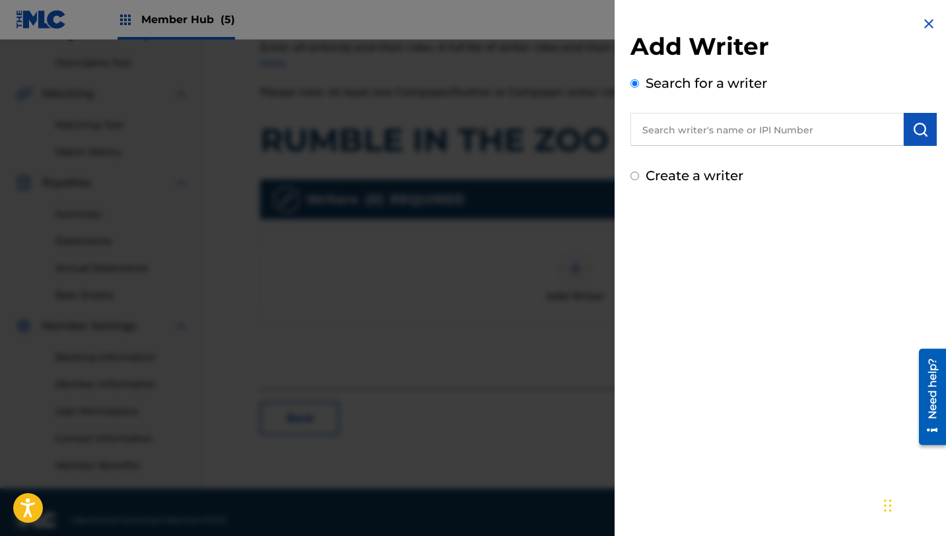
click at [787, 137] on input "text" at bounding box center [766, 129] width 273 height 33
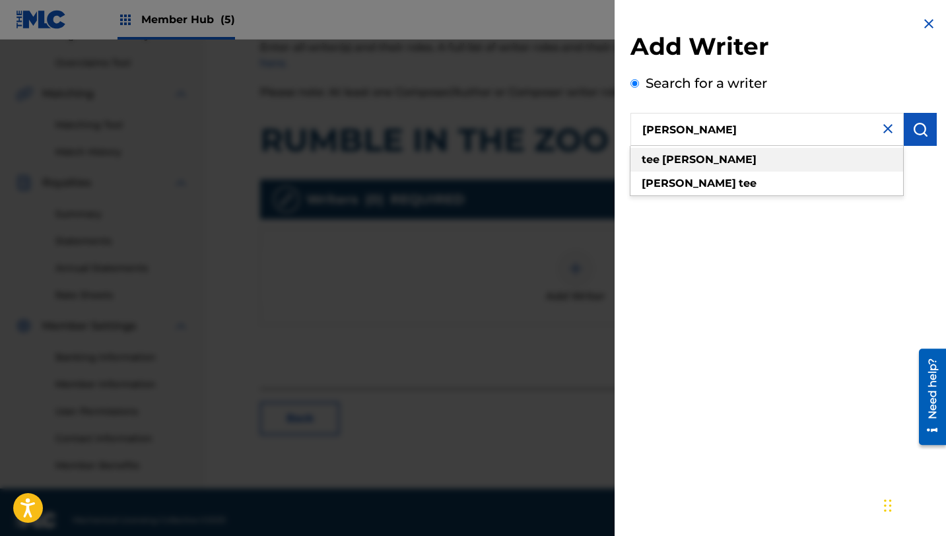
click at [713, 163] on div "[PERSON_NAME]" at bounding box center [766, 160] width 273 height 24
type input "[PERSON_NAME]"
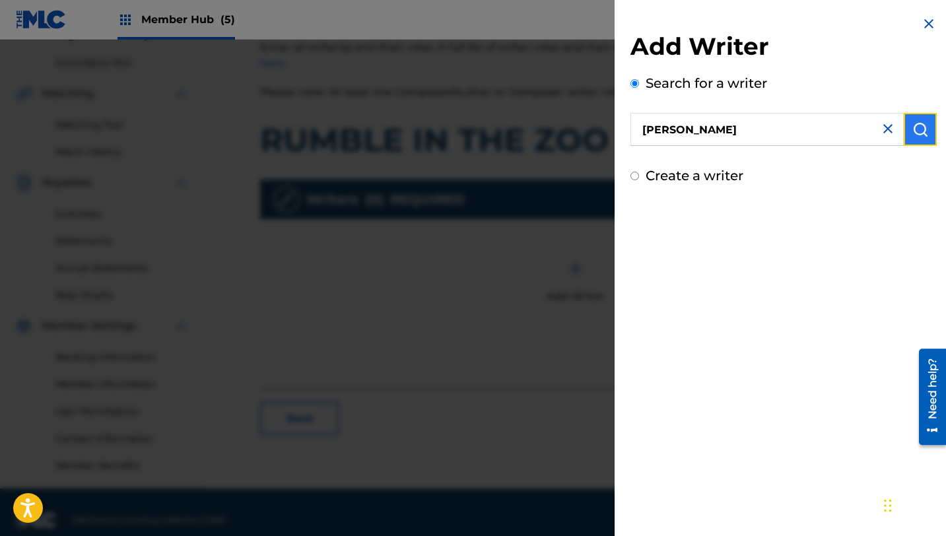
click at [923, 125] on img "submit" at bounding box center [920, 129] width 16 height 16
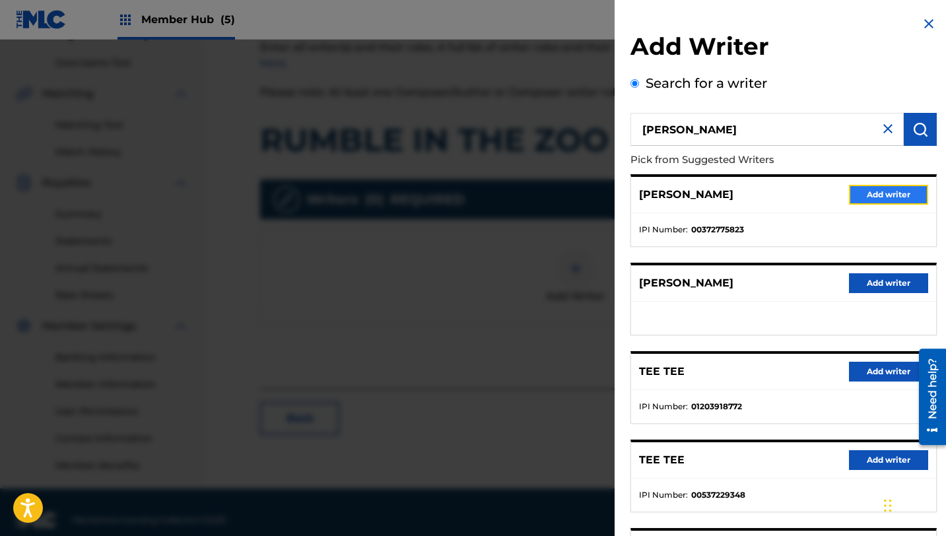
click at [865, 190] on button "Add writer" at bounding box center [888, 195] width 79 height 20
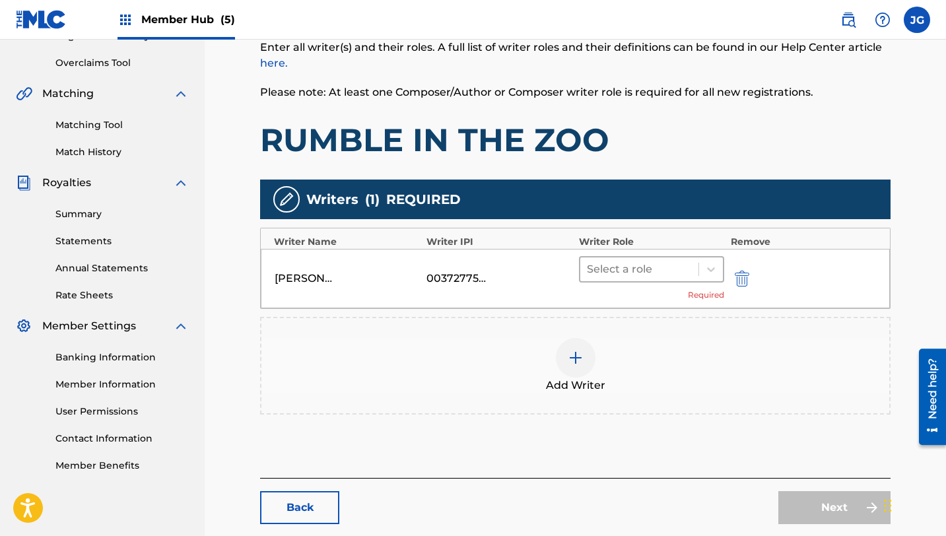
click at [642, 263] on div at bounding box center [639, 269] width 105 height 18
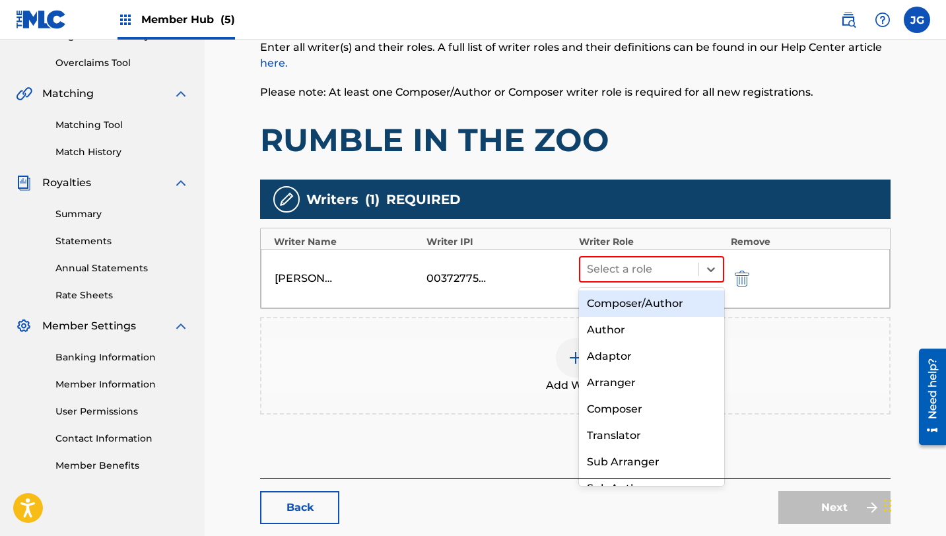
click at [632, 302] on div "Composer/Author" at bounding box center [651, 303] width 145 height 26
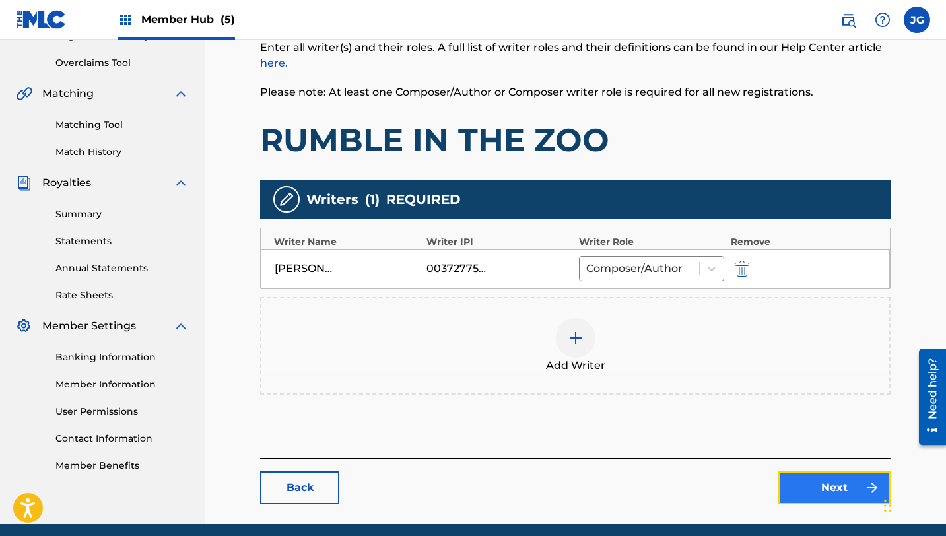
click at [802, 500] on link "Next" at bounding box center [834, 487] width 112 height 33
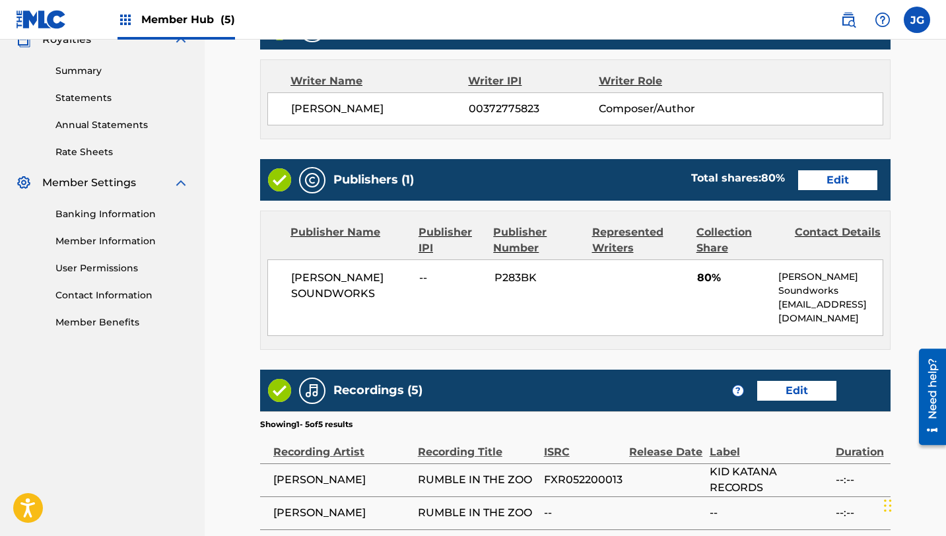
scroll to position [405, 0]
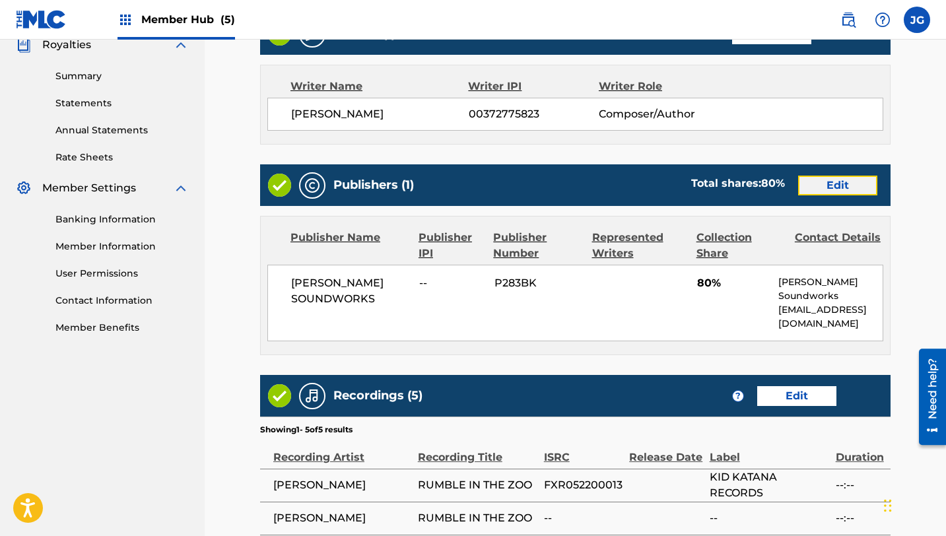
click at [835, 189] on link "Edit" at bounding box center [837, 186] width 79 height 20
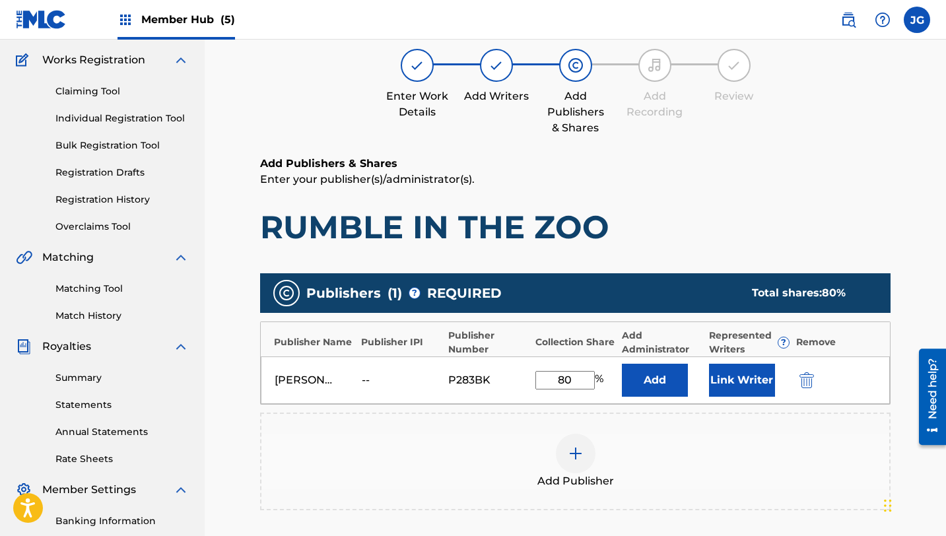
scroll to position [143, 0]
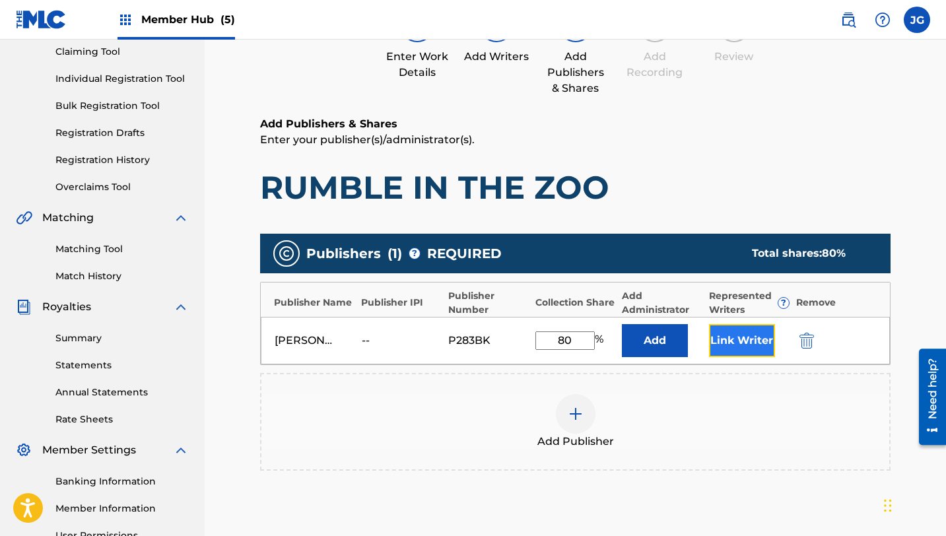
click at [733, 343] on button "Link Writer" at bounding box center [742, 340] width 66 height 33
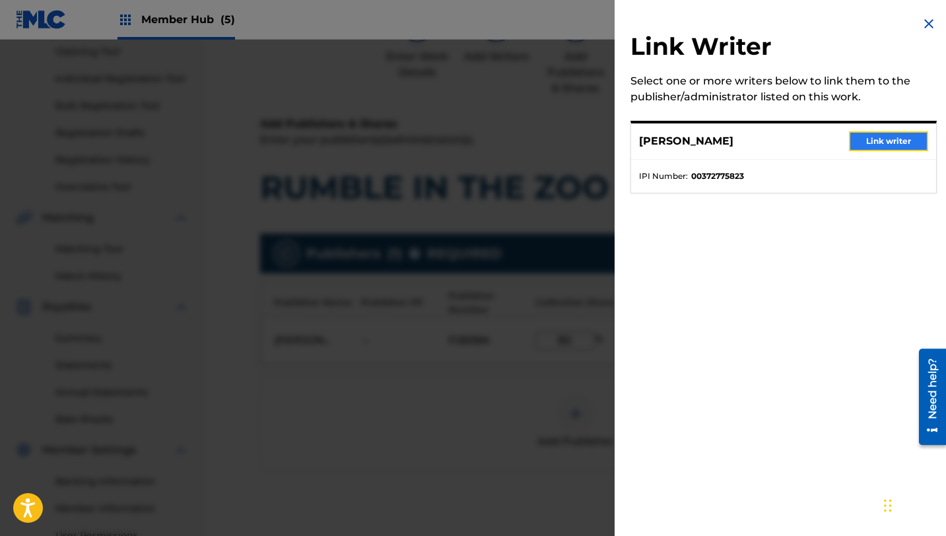
click at [866, 145] on button "Link writer" at bounding box center [888, 141] width 79 height 20
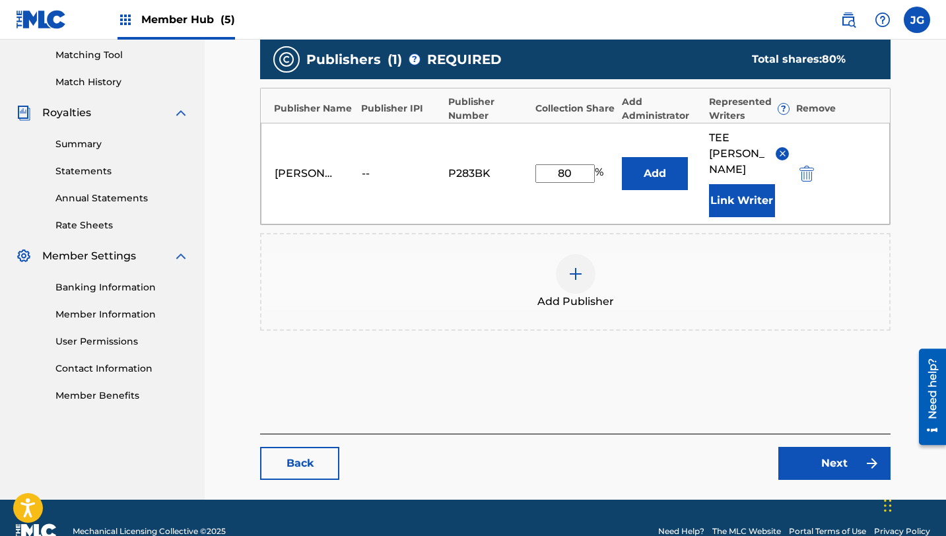
scroll to position [348, 0]
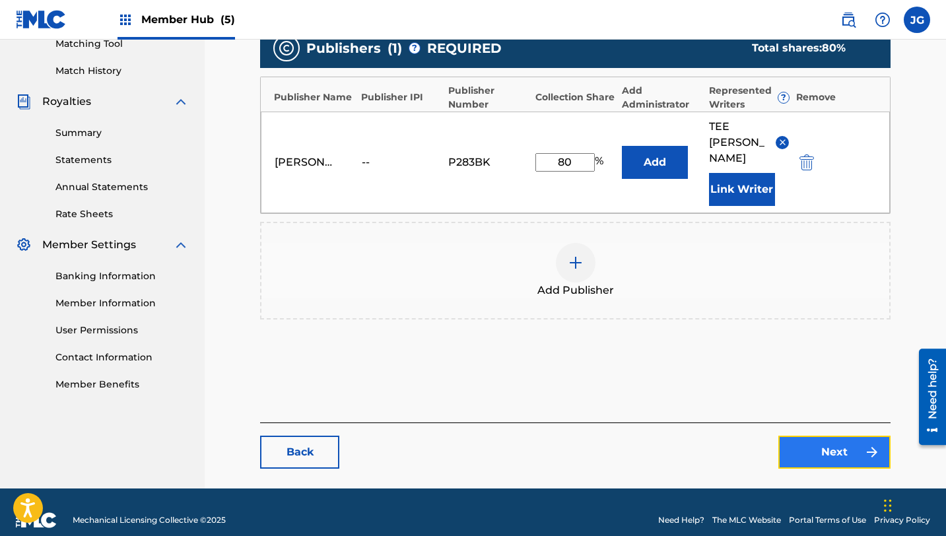
click at [823, 442] on link "Next" at bounding box center [834, 452] width 112 height 33
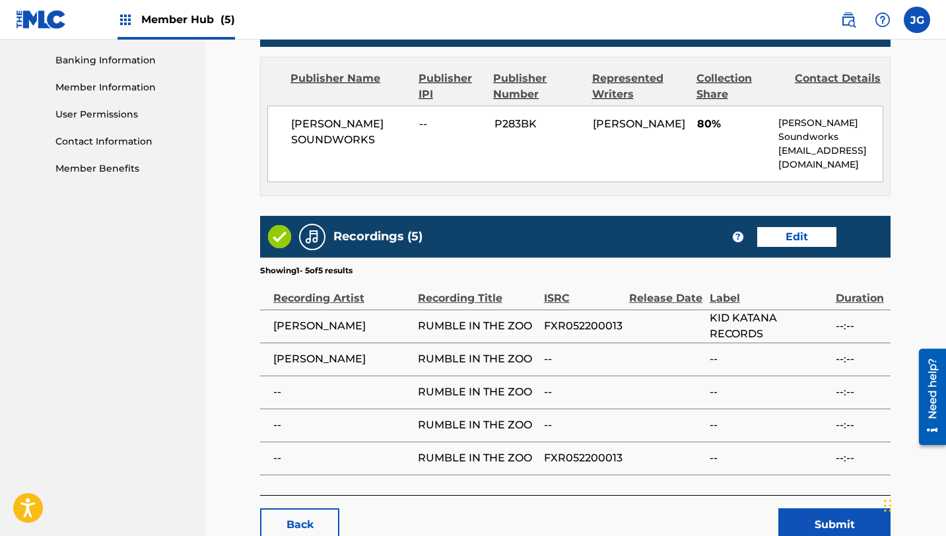
scroll to position [651, 0]
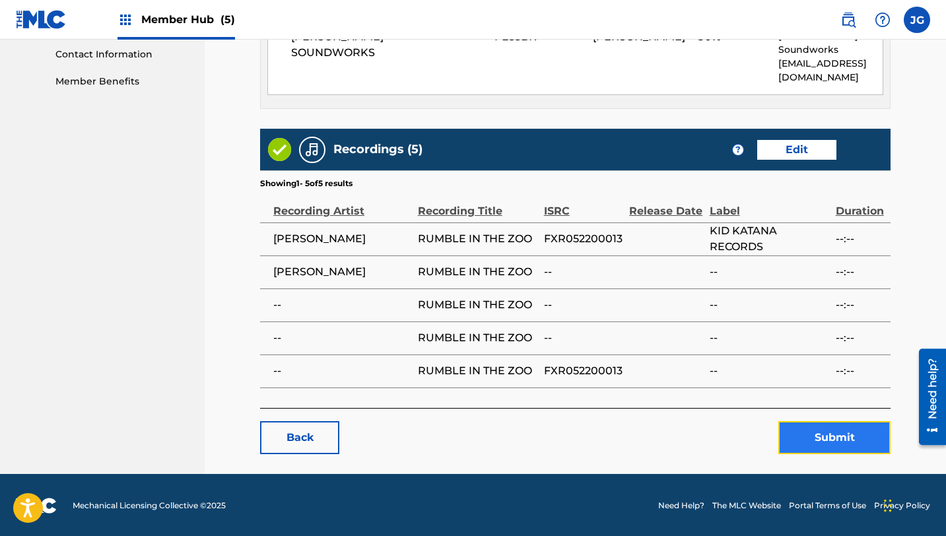
click at [816, 442] on button "Submit" at bounding box center [834, 437] width 112 height 33
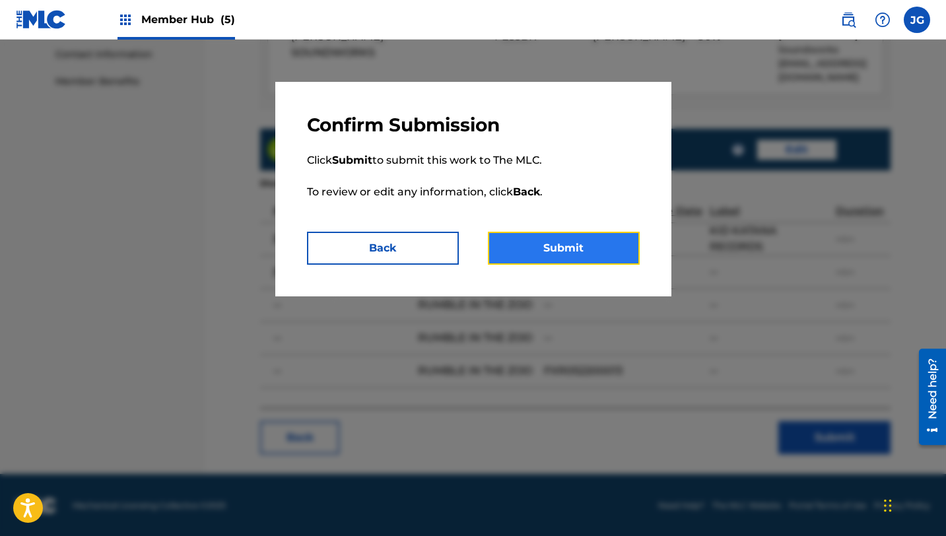
click at [549, 247] on button "Submit" at bounding box center [564, 248] width 152 height 33
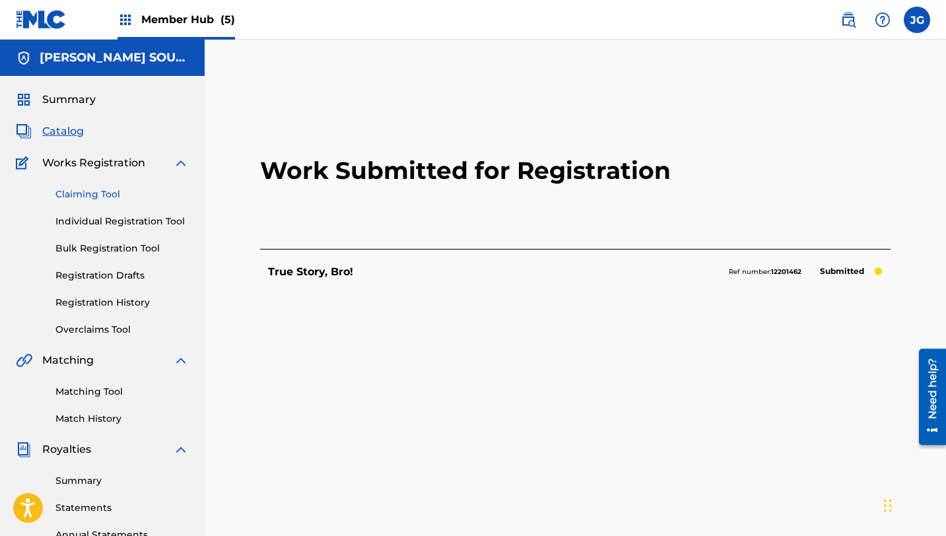
click at [86, 195] on link "Claiming Tool" at bounding box center [121, 194] width 133 height 14
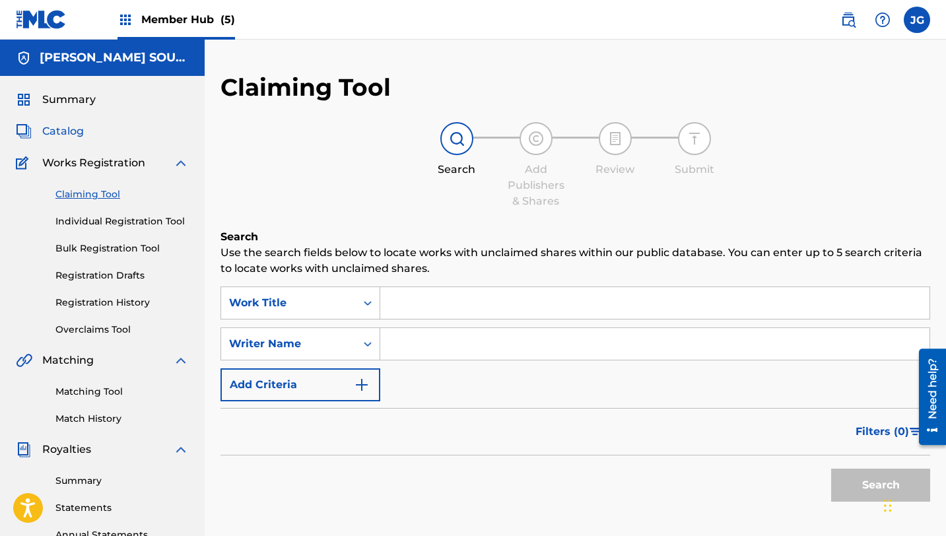
click at [59, 135] on span "Catalog" at bounding box center [63, 131] width 42 height 16
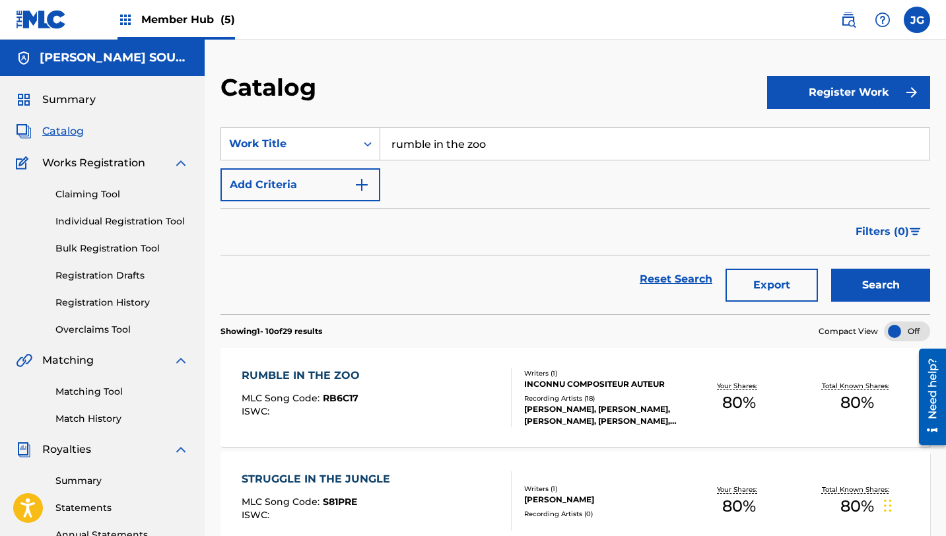
click at [307, 383] on div "RUMBLE IN THE ZOO" at bounding box center [304, 376] width 125 height 16
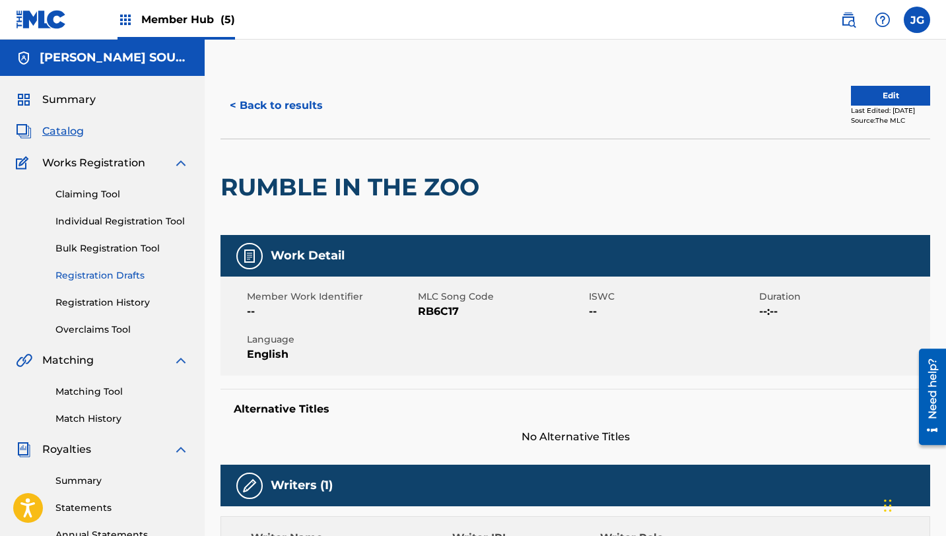
click at [110, 273] on link "Registration Drafts" at bounding box center [121, 276] width 133 height 14
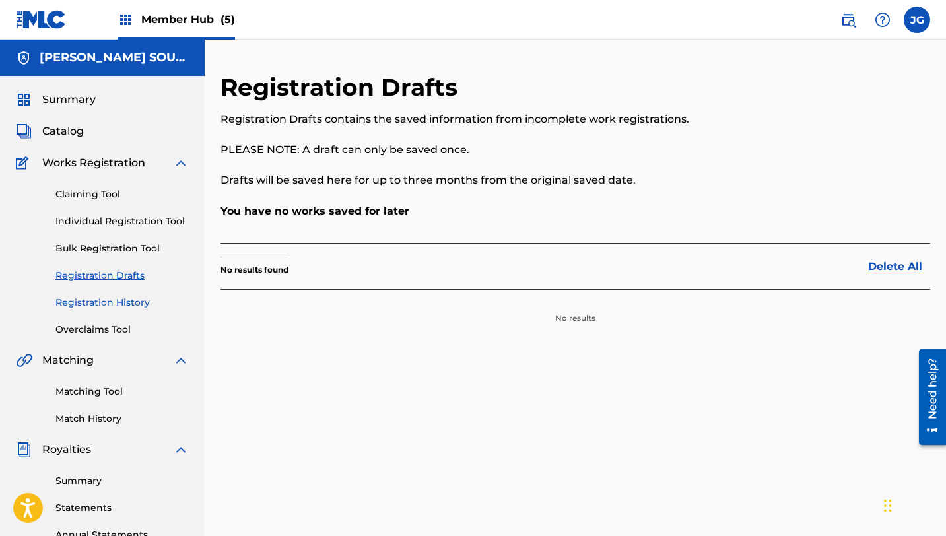
click at [106, 300] on link "Registration History" at bounding box center [121, 303] width 133 height 14
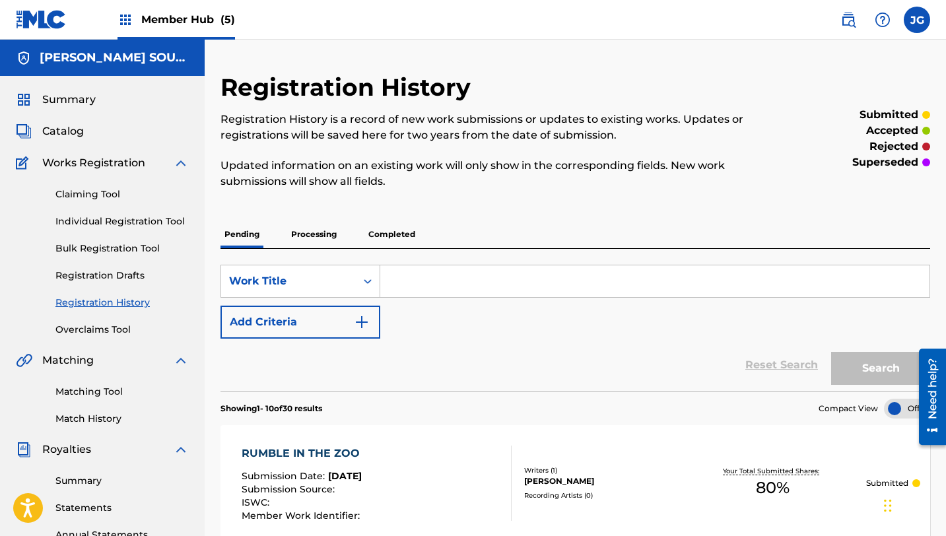
click at [57, 141] on div "Summary Catalog Works Registration Claiming Tool Individual Registration Tool B…" at bounding box center [102, 415] width 205 height 679
click at [79, 129] on span "Catalog" at bounding box center [63, 131] width 42 height 16
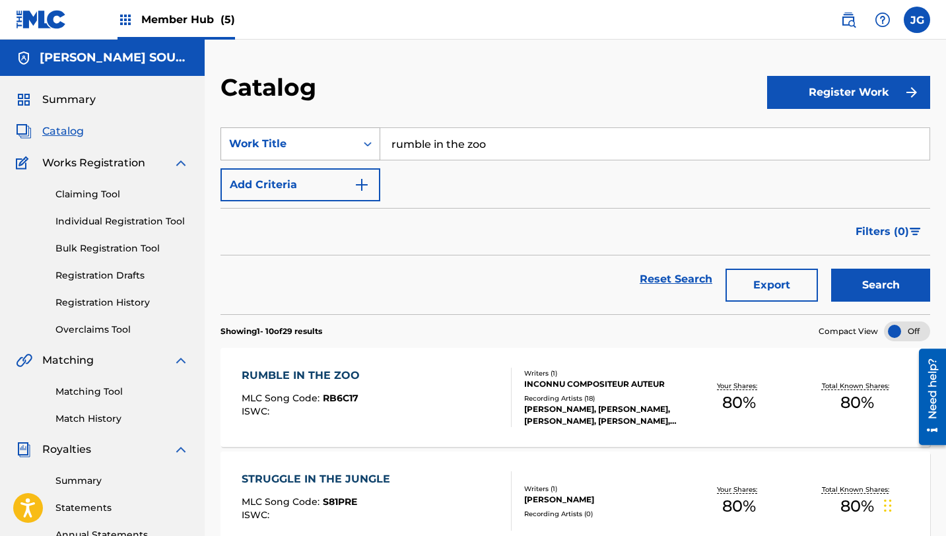
drag, startPoint x: 496, startPoint y: 145, endPoint x: 325, endPoint y: 144, distance: 171.0
click at [325, 144] on div "SearchWithCriteria31c6b072-648b-4127-bd5c-a9e4512481d4 Work Title rumble in the…" at bounding box center [575, 143] width 710 height 33
click at [411, 172] on span "er peace" at bounding box center [432, 173] width 47 height 13
type input "inner peace"
drag, startPoint x: 470, startPoint y: 148, endPoint x: 381, endPoint y: 145, distance: 89.2
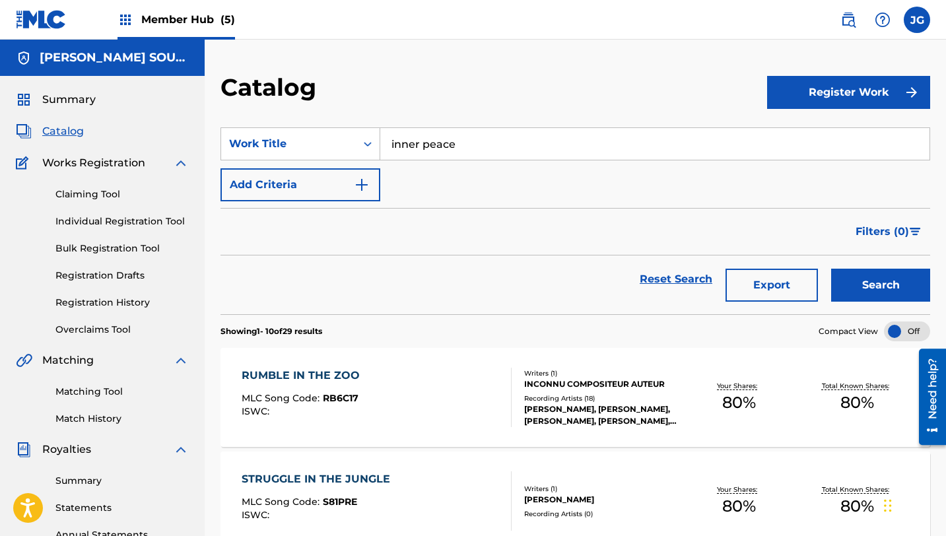
click at [381, 145] on input "inner peace" at bounding box center [654, 144] width 549 height 32
click at [831, 269] on button "Search" at bounding box center [880, 285] width 99 height 33
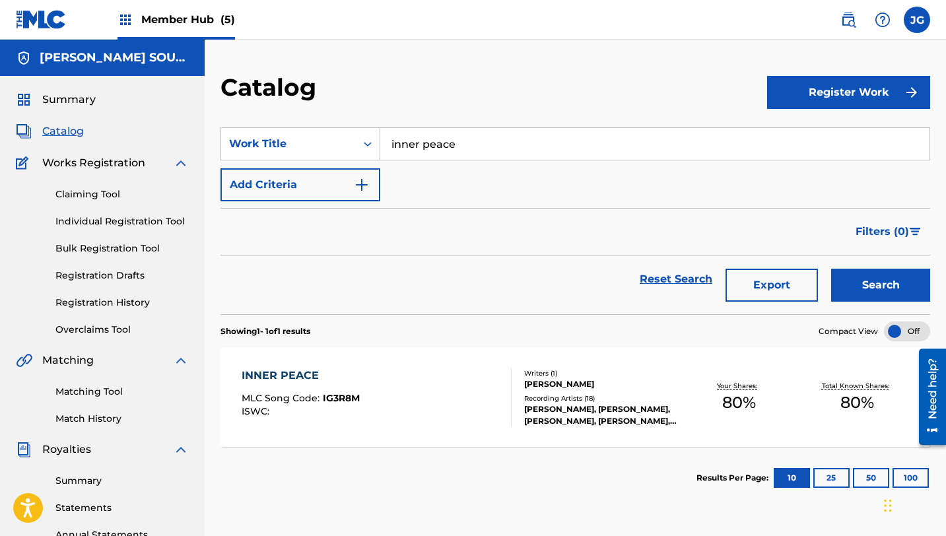
click at [347, 404] on div "MLC Song Code : IG3R8M" at bounding box center [301, 399] width 118 height 13
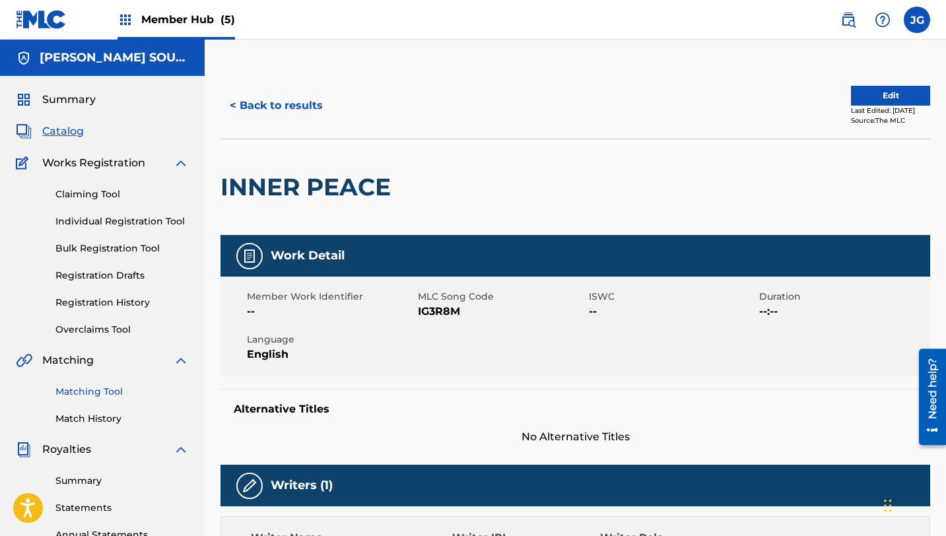
click at [116, 388] on link "Matching Tool" at bounding box center [121, 392] width 133 height 14
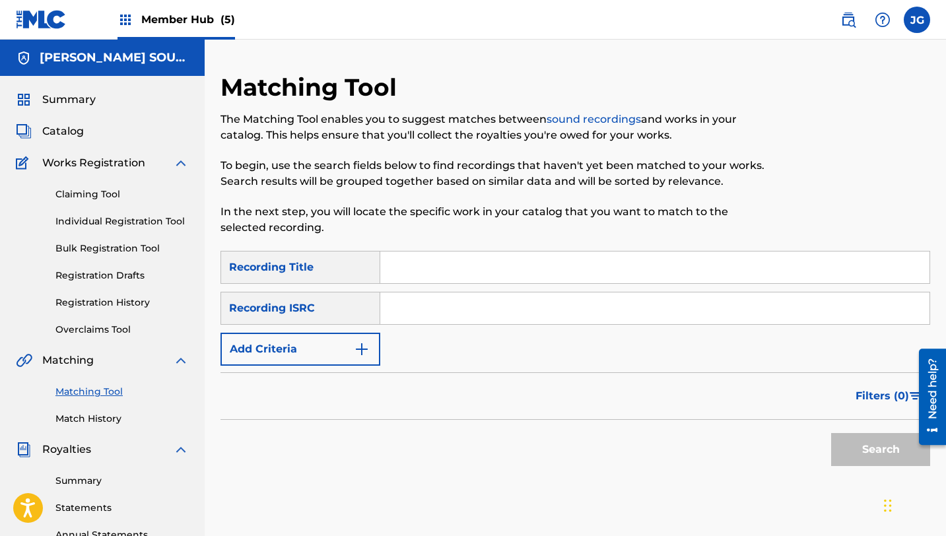
click at [447, 269] on input "Search Form" at bounding box center [654, 268] width 549 height 32
paste input "inner peace"
type input "inner peace"
click at [831, 433] on button "Search" at bounding box center [880, 449] width 99 height 33
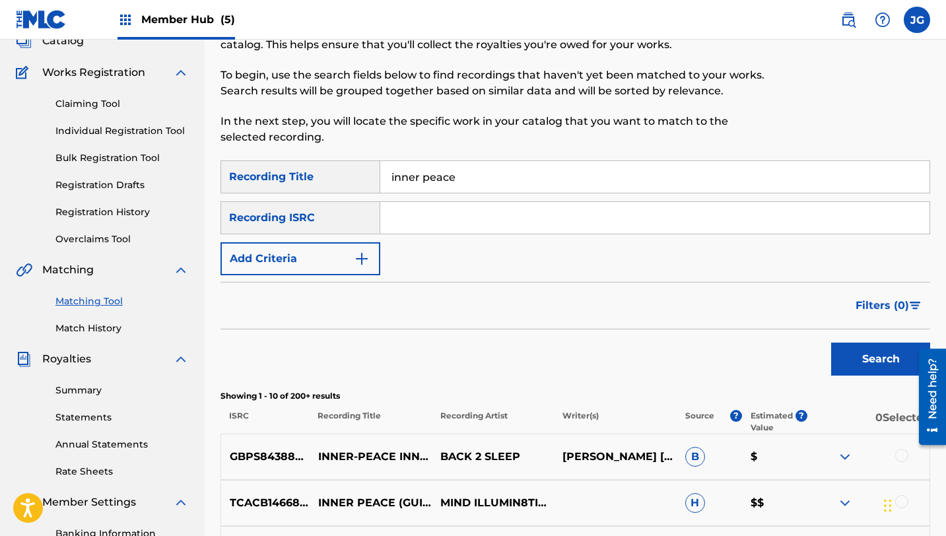
scroll to position [104, 0]
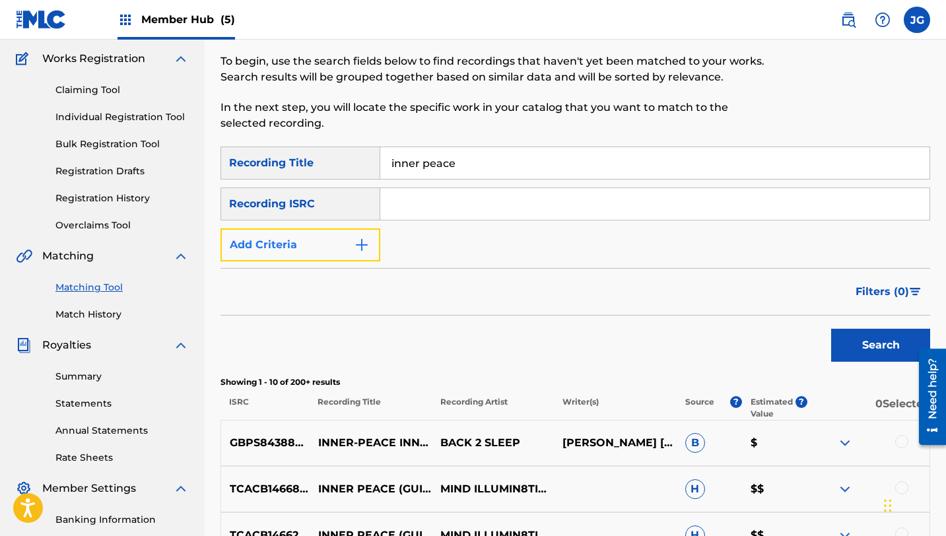
click at [335, 249] on button "Add Criteria" at bounding box center [300, 244] width 160 height 33
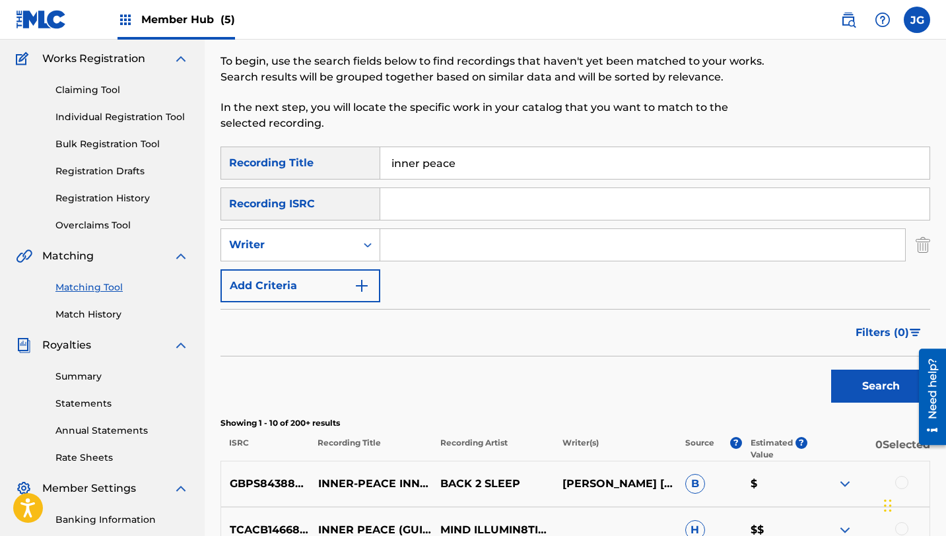
click at [426, 246] on input "Search Form" at bounding box center [642, 245] width 525 height 32
type input "[PERSON_NAME]"
click at [857, 371] on button "Search" at bounding box center [880, 386] width 99 height 33
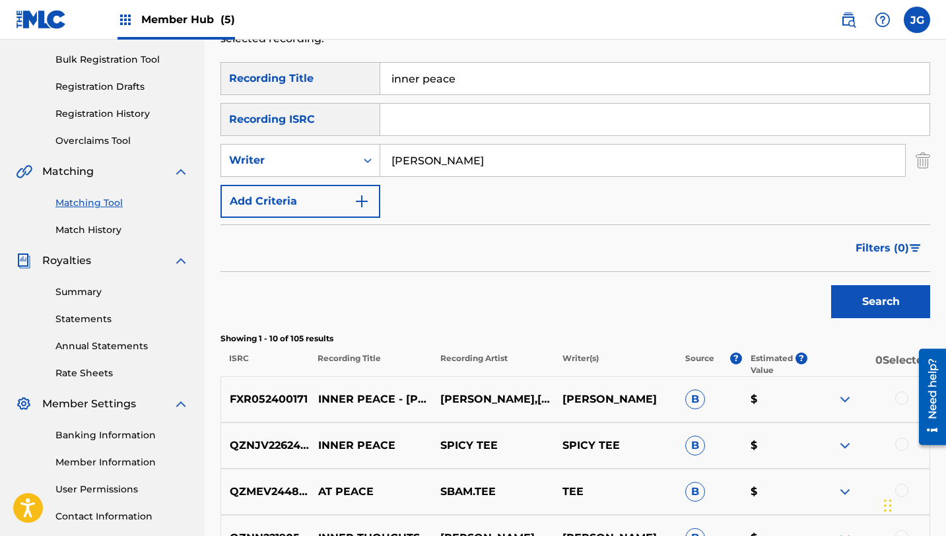
scroll to position [194, 0]
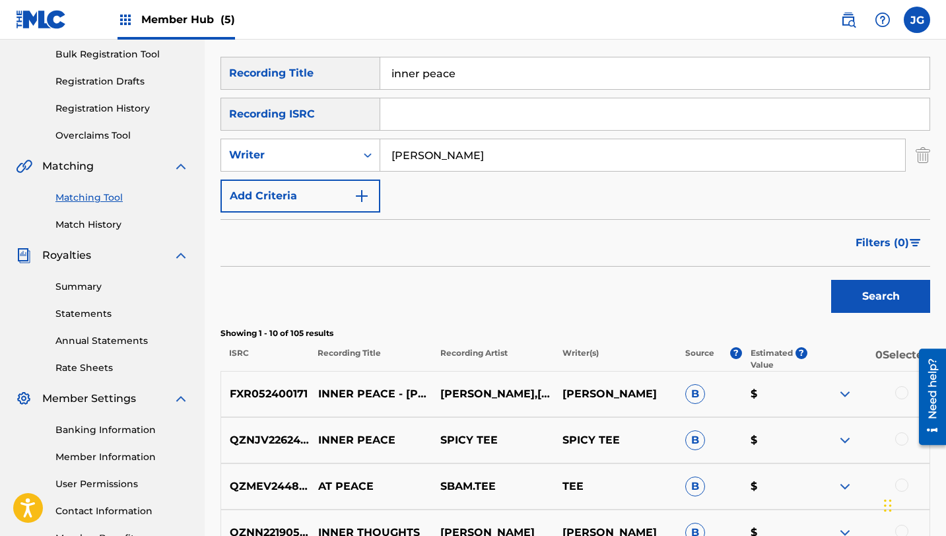
click at [900, 393] on div at bounding box center [901, 392] width 13 height 13
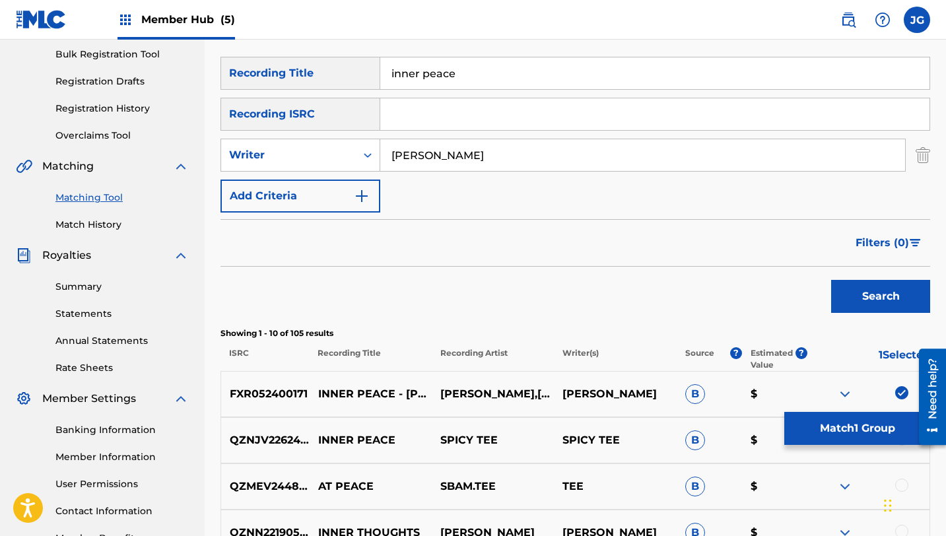
scroll to position [189, 0]
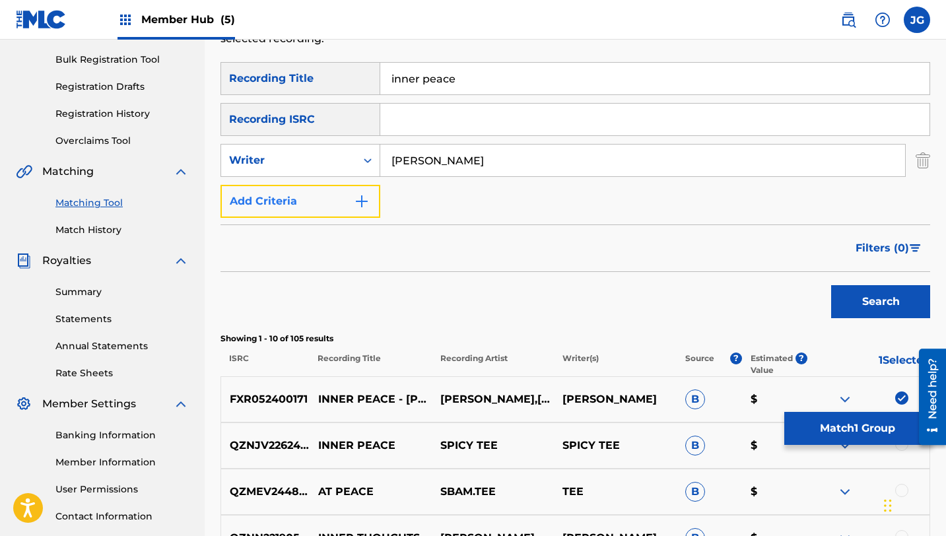
click at [341, 215] on button "Add Criteria" at bounding box center [300, 201] width 160 height 33
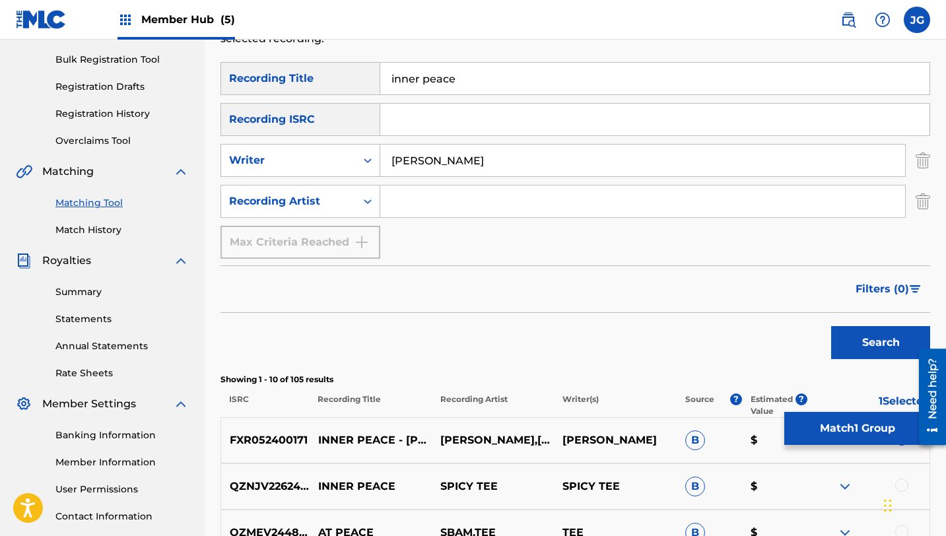
click at [460, 200] on input "Search Form" at bounding box center [642, 201] width 525 height 32
type input "[PERSON_NAME]"
click at [856, 341] on button "Search" at bounding box center [880, 342] width 99 height 33
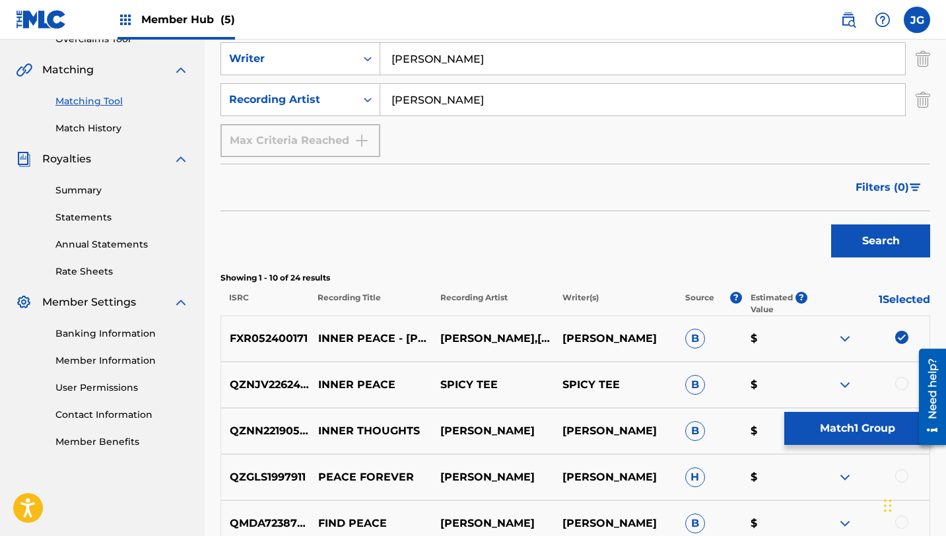
scroll to position [288, 0]
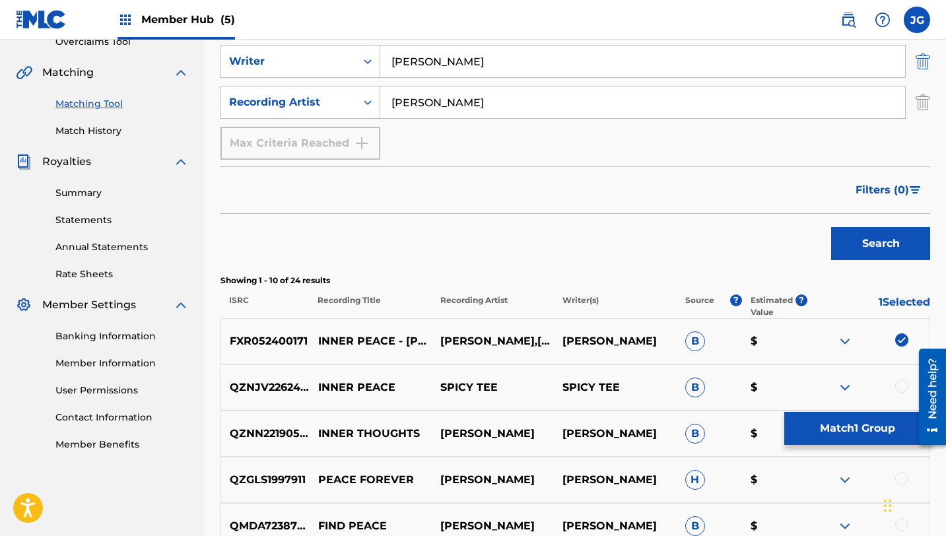
click at [916, 64] on img "Search Form" at bounding box center [923, 61] width 15 height 33
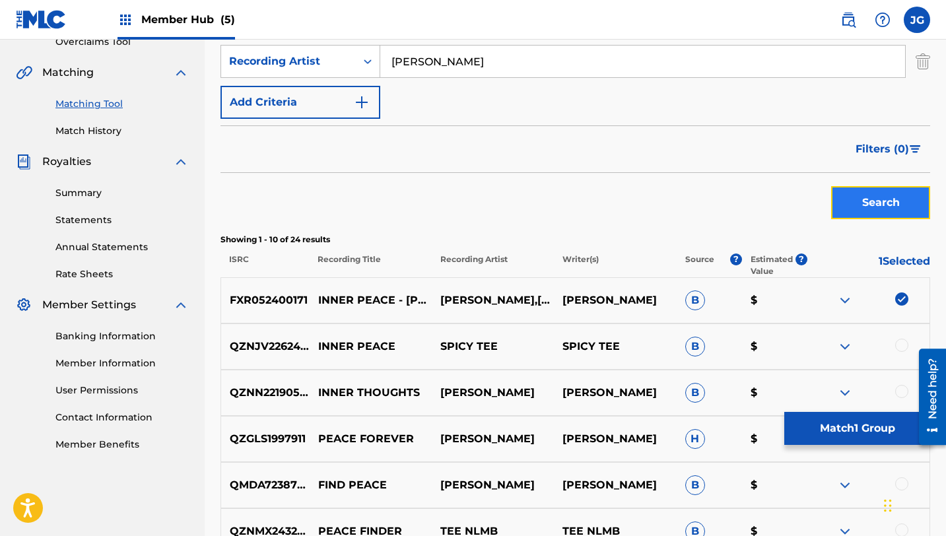
click at [861, 193] on button "Search" at bounding box center [880, 202] width 99 height 33
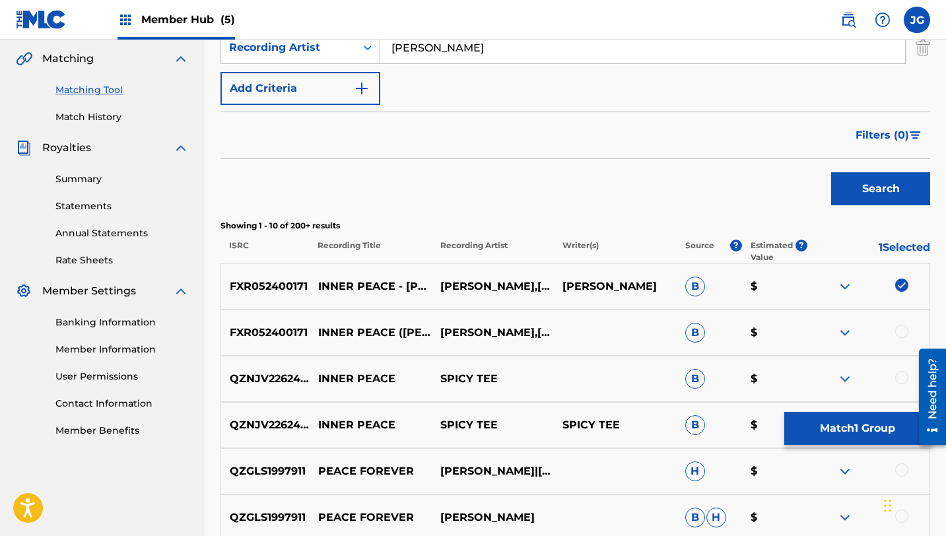
scroll to position [304, 0]
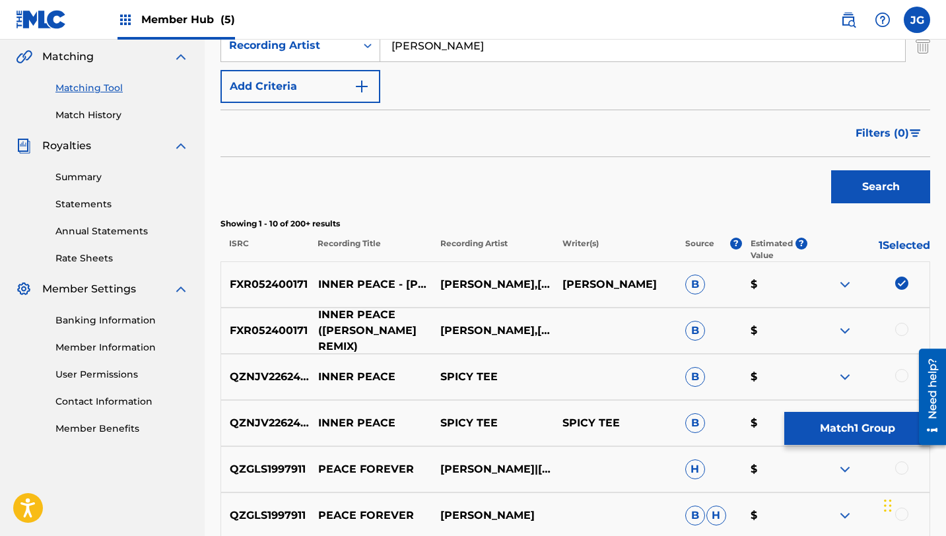
click at [403, 333] on p "INNER PEACE ([PERSON_NAME] REMIX)" at bounding box center [371, 331] width 122 height 48
click at [901, 331] on div at bounding box center [901, 329] width 13 height 13
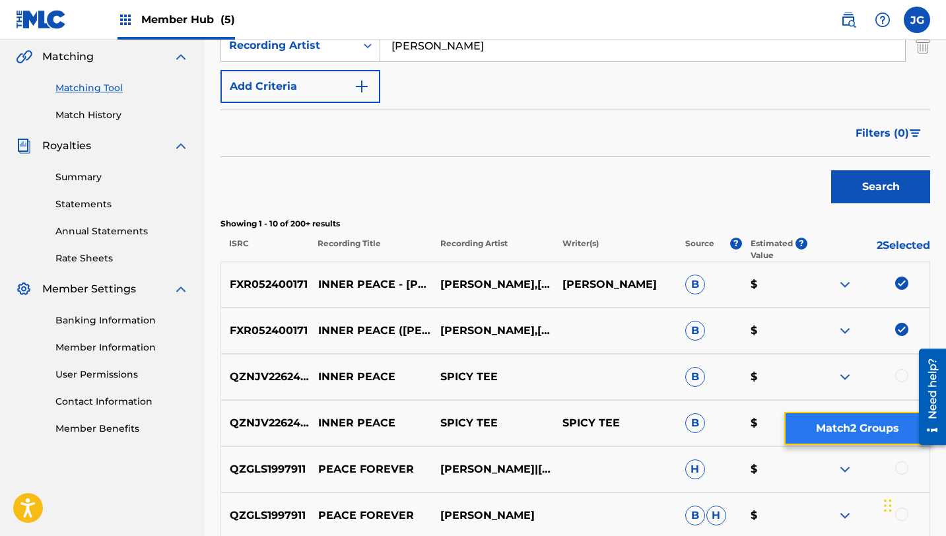
click at [817, 438] on button "Match 2 Groups" at bounding box center [857, 428] width 146 height 33
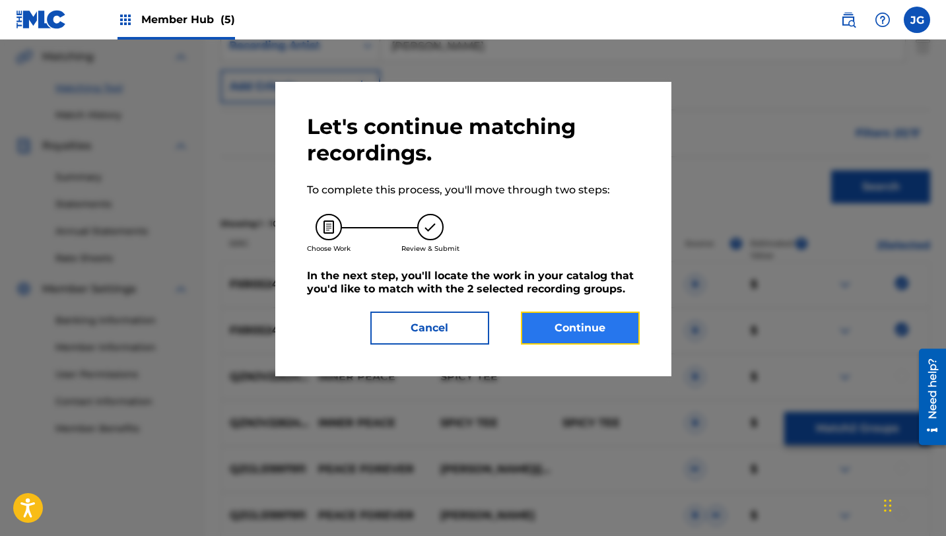
click at [567, 315] on button "Continue" at bounding box center [580, 328] width 119 height 33
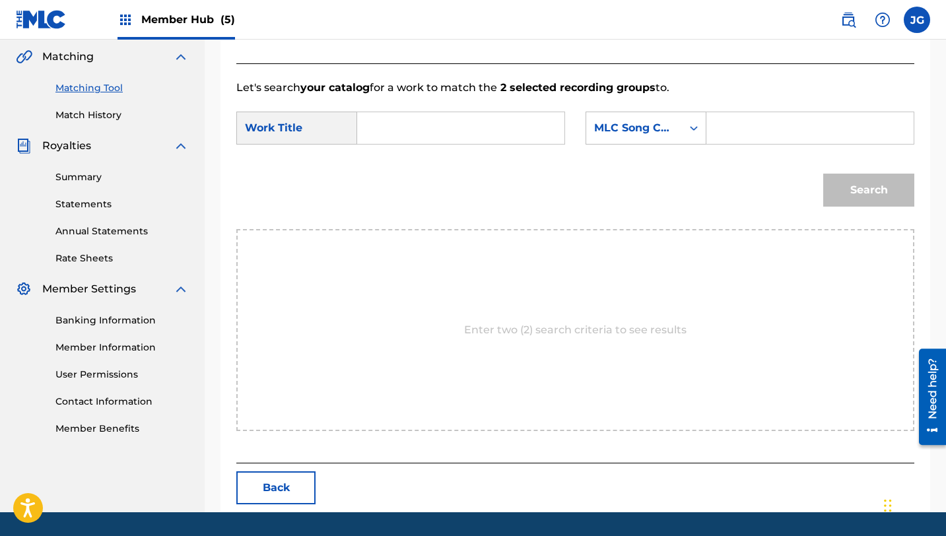
click at [489, 132] on input "Search Form" at bounding box center [460, 128] width 185 height 32
paste input "inner peace"
type input "inner peace"
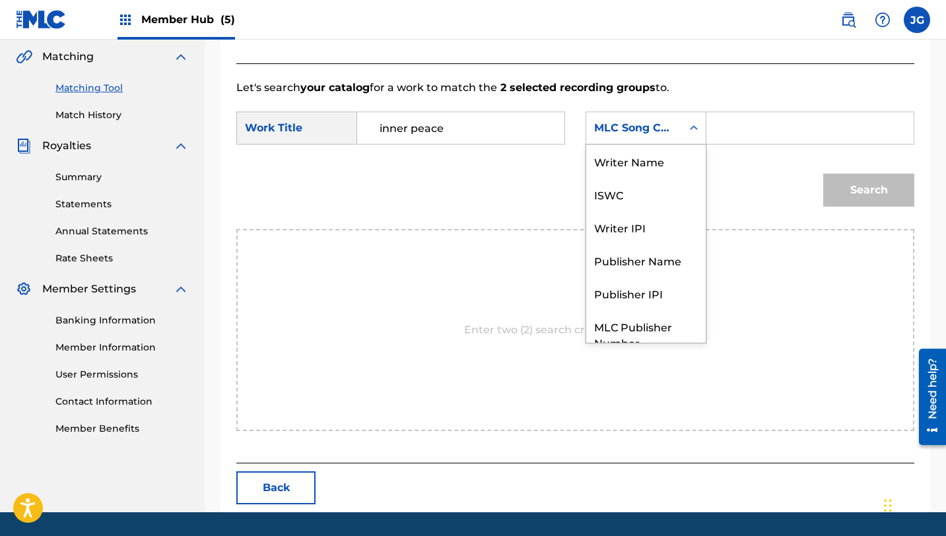
click at [667, 136] on div "MLC Song Code" at bounding box center [634, 128] width 96 height 25
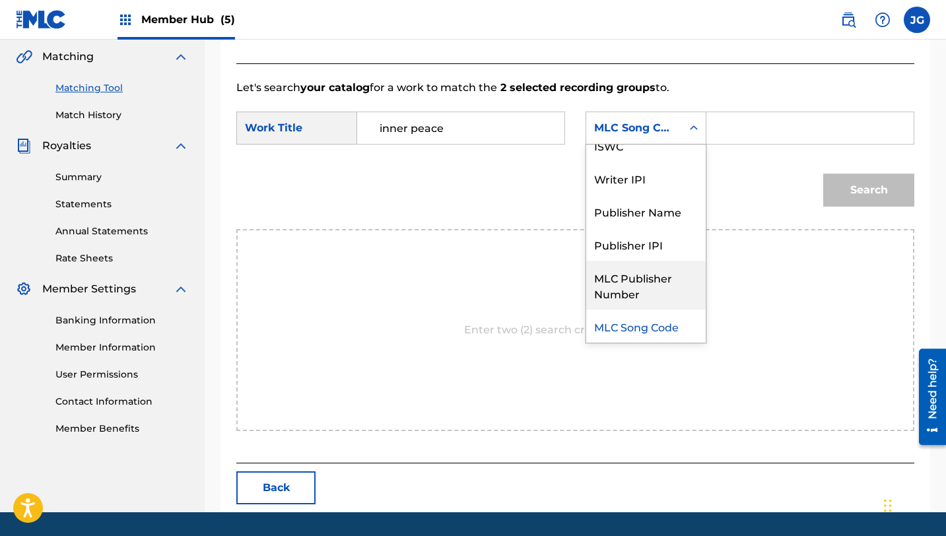
scroll to position [0, 0]
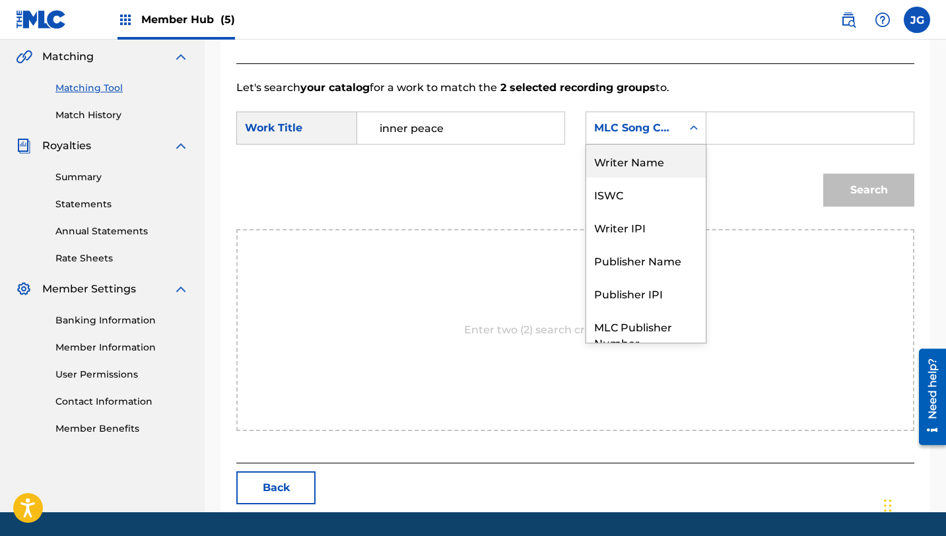
click at [652, 171] on div "Writer Name" at bounding box center [645, 161] width 119 height 33
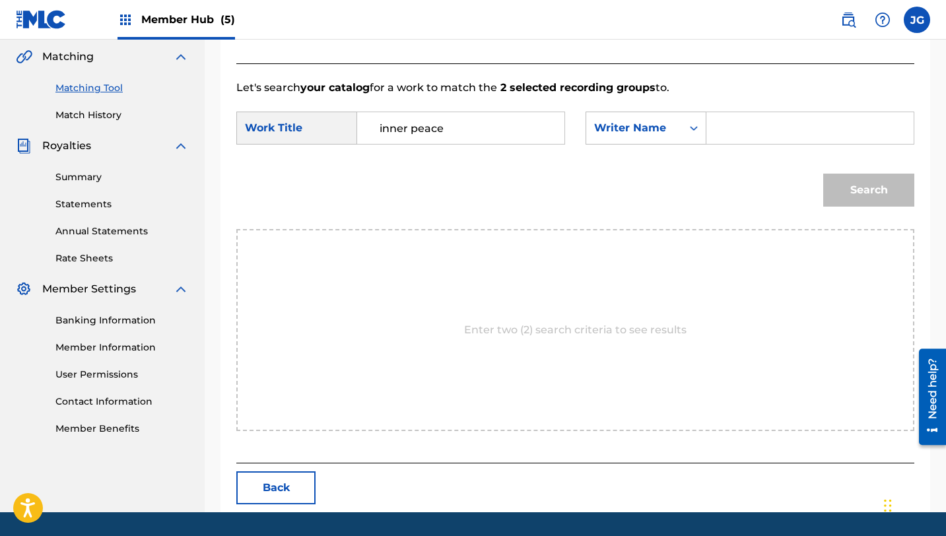
click at [751, 135] on input "Search Form" at bounding box center [810, 128] width 185 height 32
type input "[PERSON_NAME]"
click at [861, 194] on button "Search" at bounding box center [868, 190] width 91 height 33
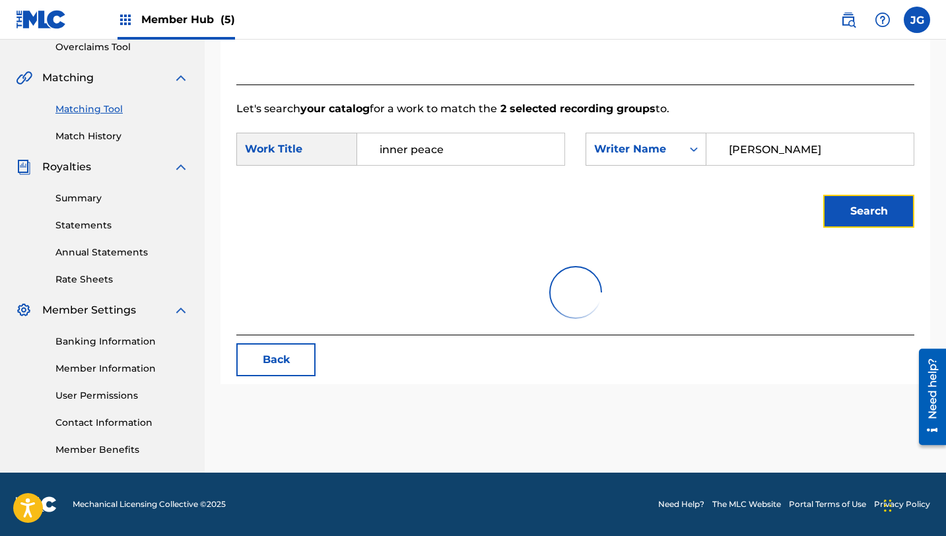
scroll to position [304, 0]
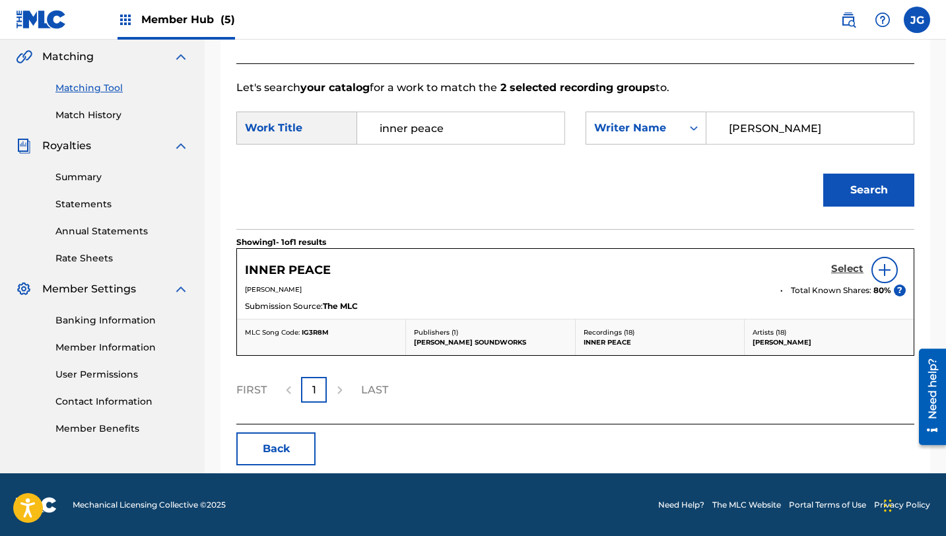
click at [844, 272] on h5 "Select" at bounding box center [847, 269] width 32 height 13
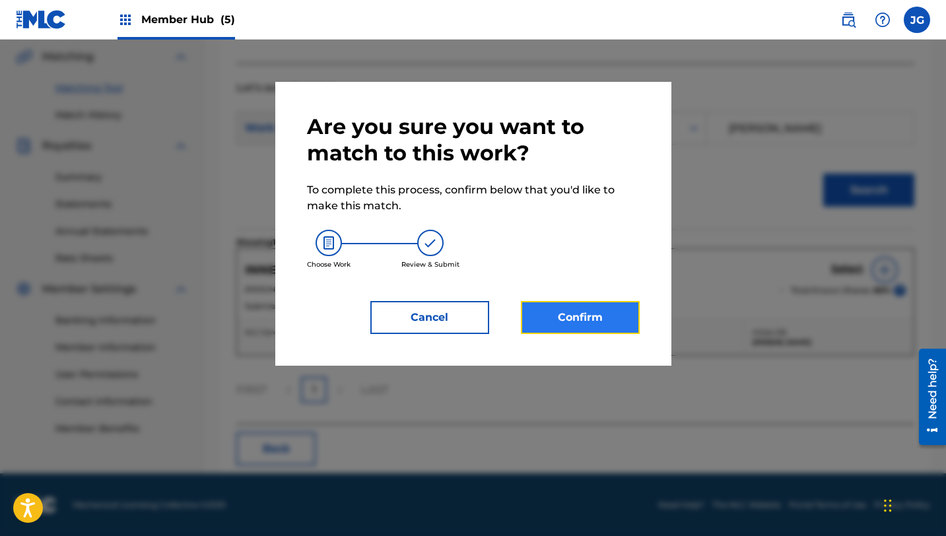
click at [552, 322] on button "Confirm" at bounding box center [580, 317] width 119 height 33
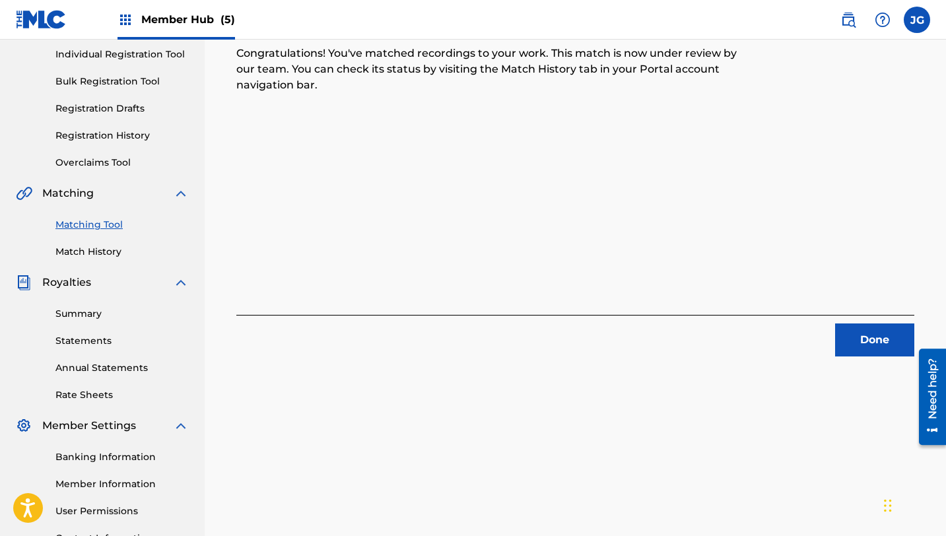
scroll to position [194, 0]
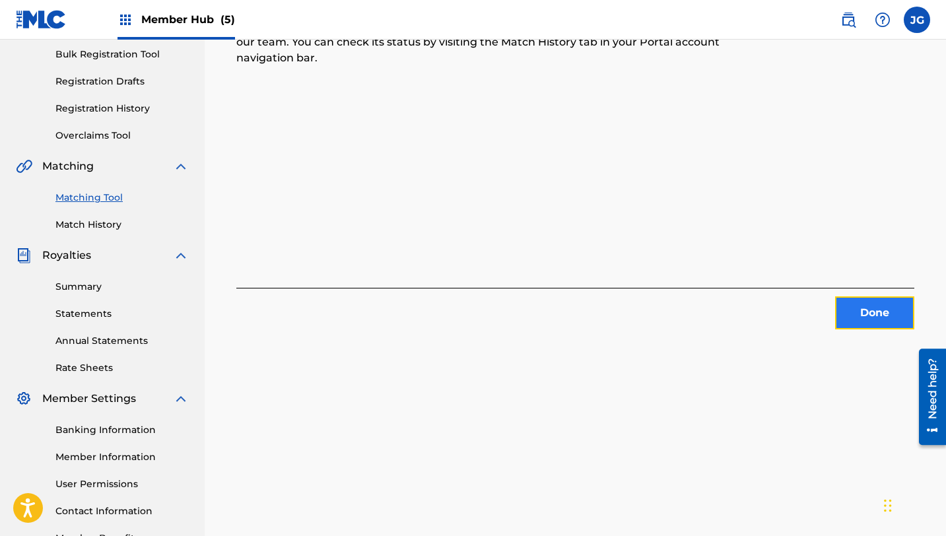
click at [858, 318] on button "Done" at bounding box center [874, 312] width 79 height 33
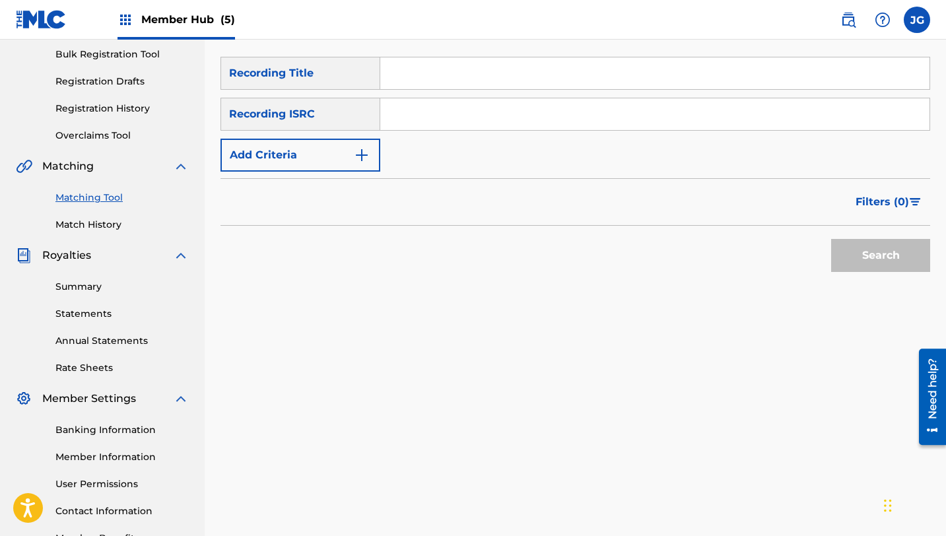
click at [423, 81] on input "Search Form" at bounding box center [654, 73] width 549 height 32
type input "turtle throwdown"
click at [304, 187] on div "Filters ( 0 )" at bounding box center [575, 202] width 710 height 48
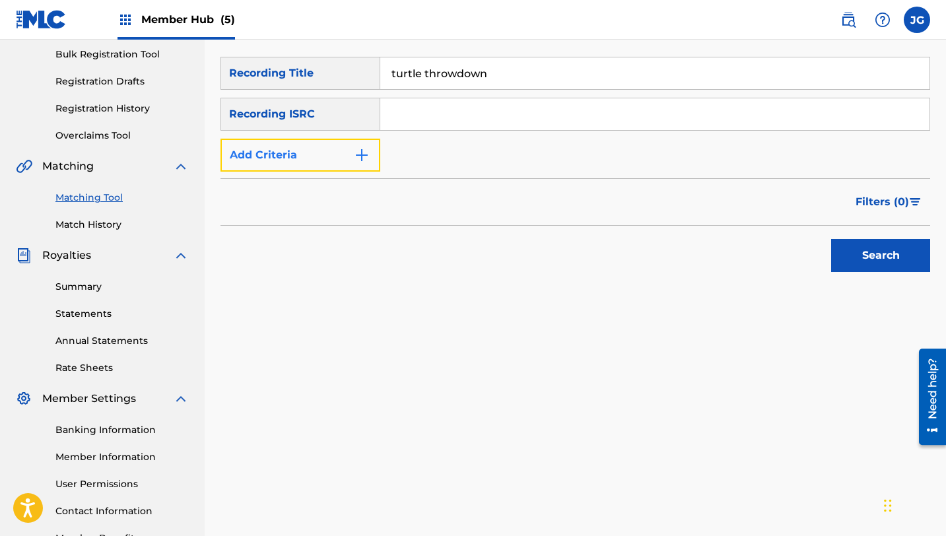
click at [304, 168] on button "Add Criteria" at bounding box center [300, 155] width 160 height 33
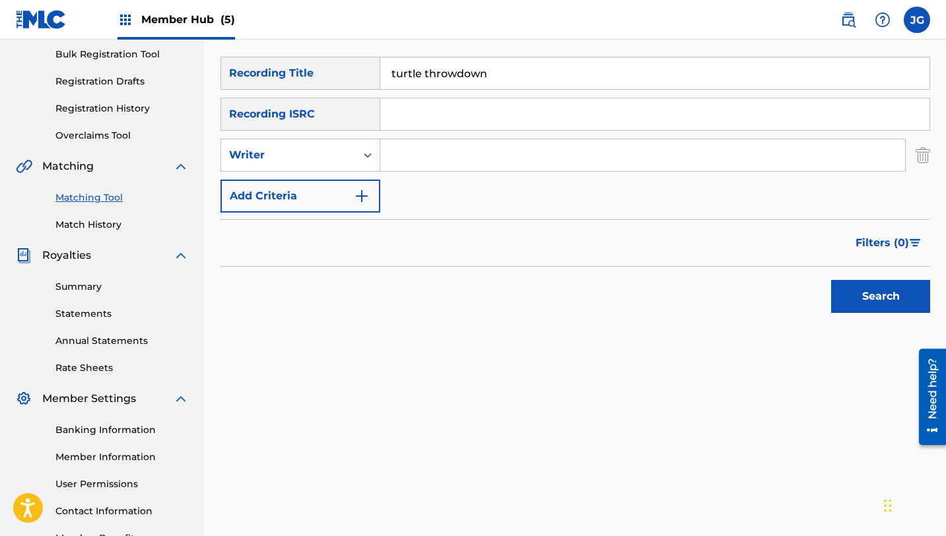
click at [436, 149] on input "Search Form" at bounding box center [642, 155] width 525 height 32
type input "[PERSON_NAME]"
click at [854, 300] on button "Search" at bounding box center [880, 296] width 99 height 33
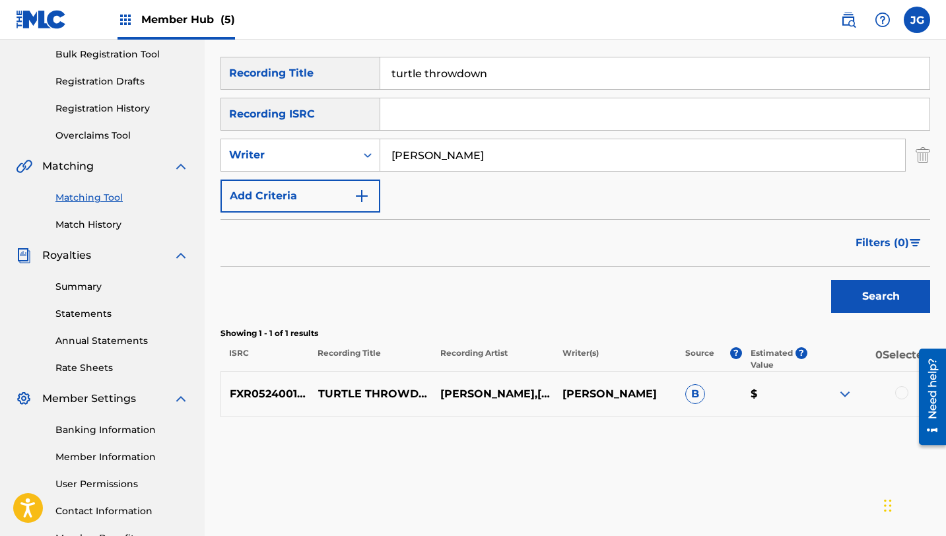
click at [904, 395] on div at bounding box center [901, 392] width 13 height 13
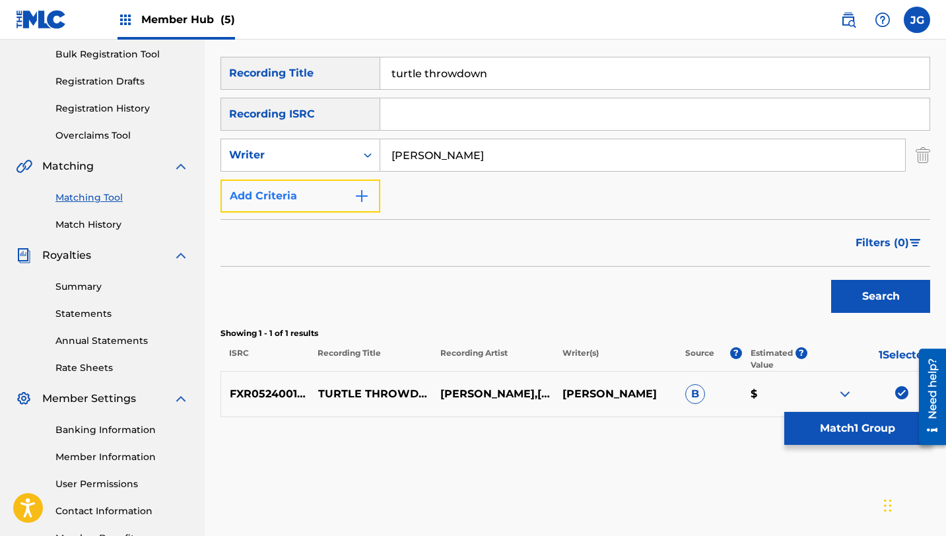
click at [297, 201] on button "Add Criteria" at bounding box center [300, 196] width 160 height 33
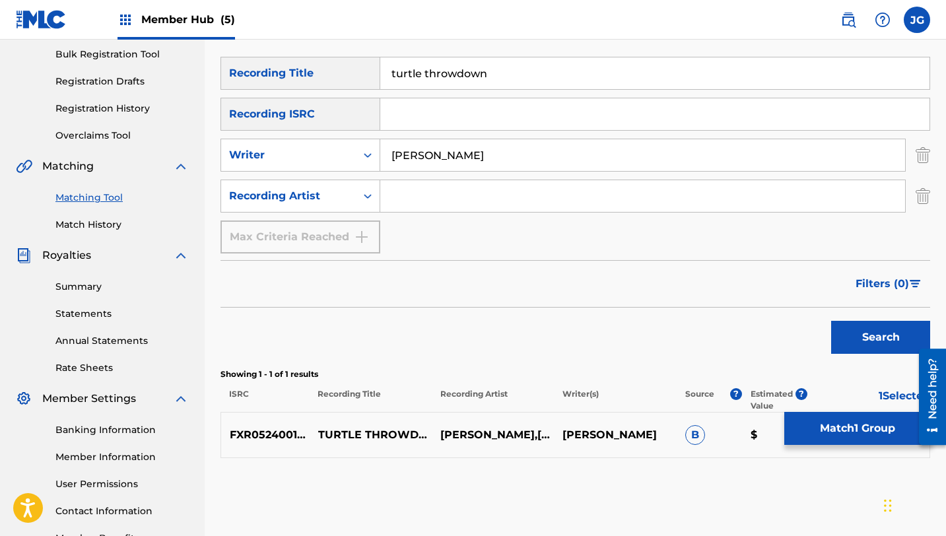
click at [452, 195] on input "Search Form" at bounding box center [642, 196] width 525 height 32
type input "[PERSON_NAME]"
click at [867, 347] on button "Search" at bounding box center [880, 337] width 99 height 33
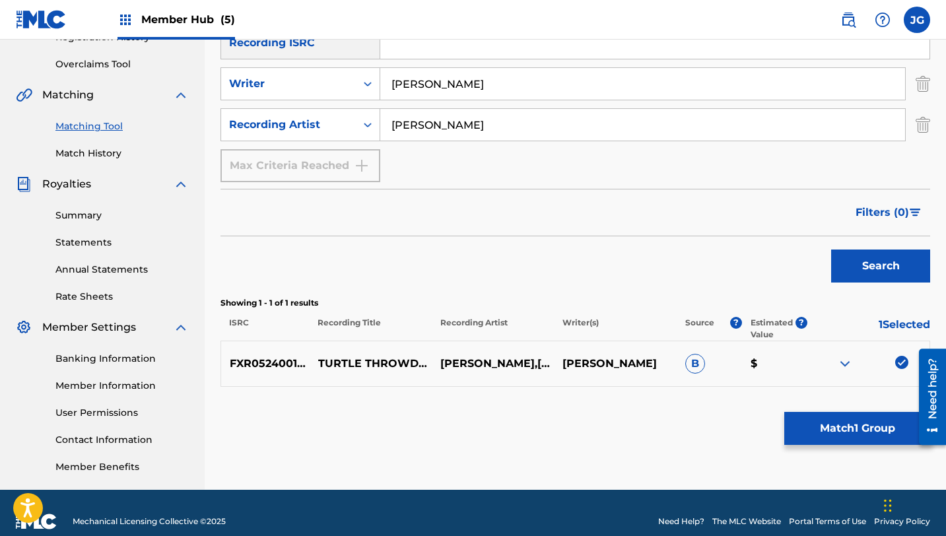
scroll to position [271, 0]
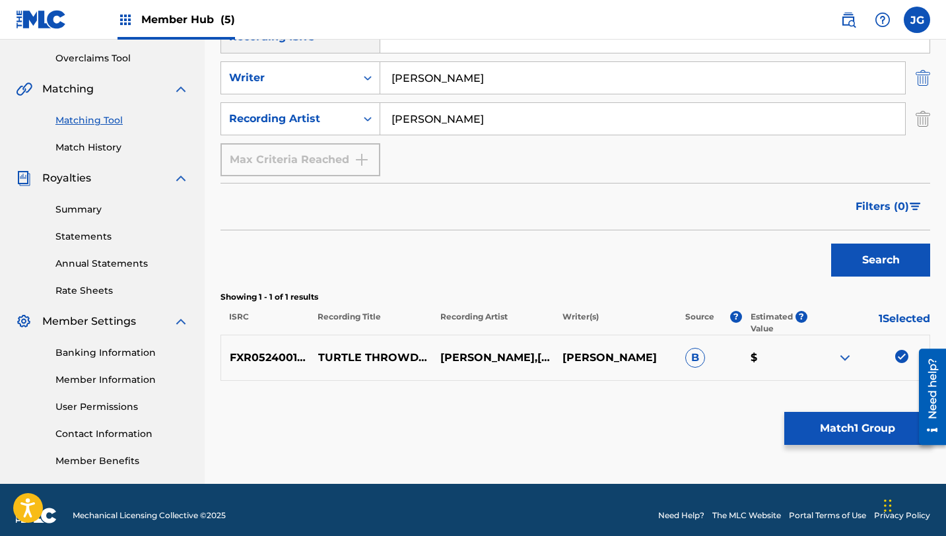
click at [927, 83] on img "Search Form" at bounding box center [923, 77] width 15 height 33
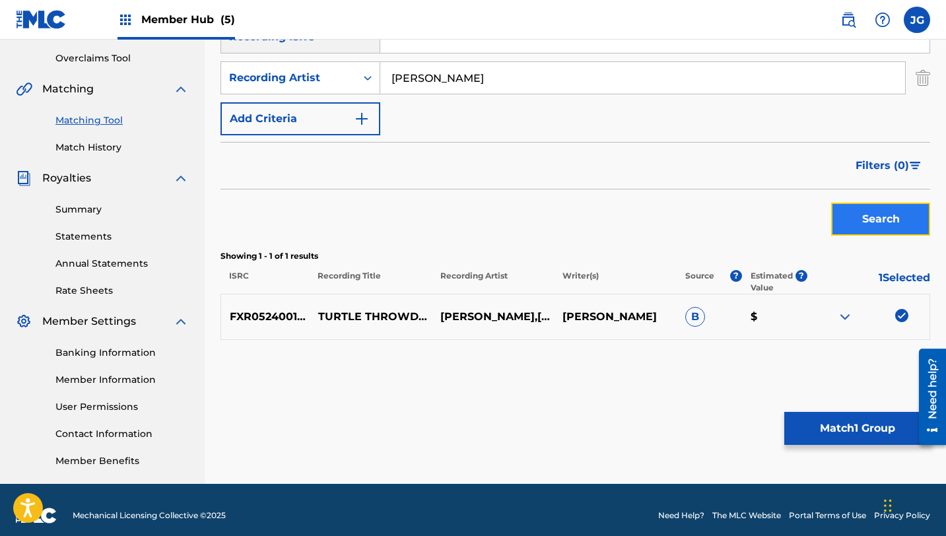
click at [854, 216] on button "Search" at bounding box center [880, 219] width 99 height 33
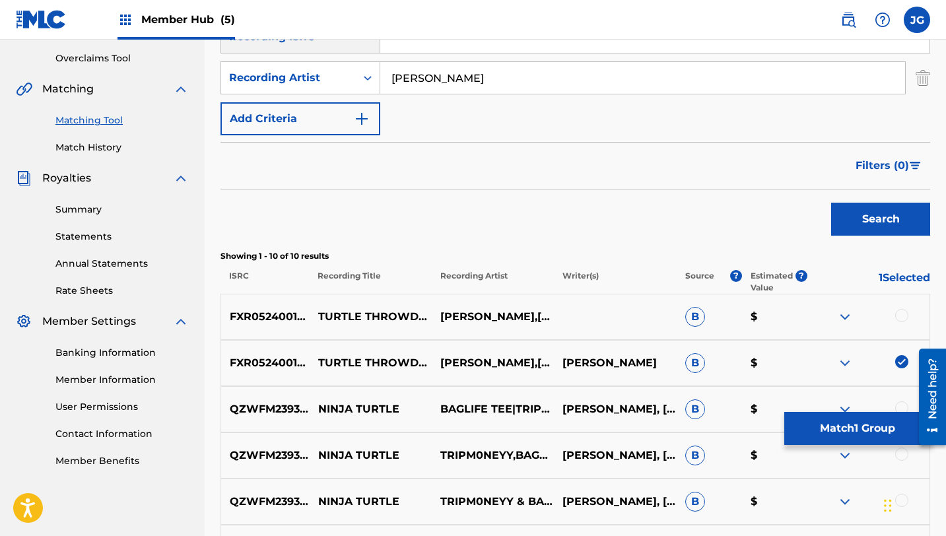
click at [898, 313] on div at bounding box center [901, 315] width 13 height 13
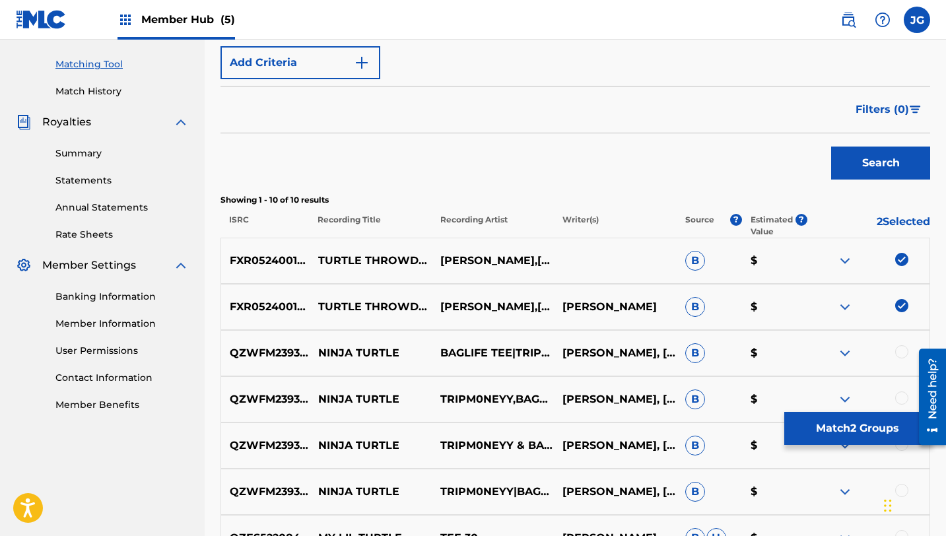
scroll to position [334, 0]
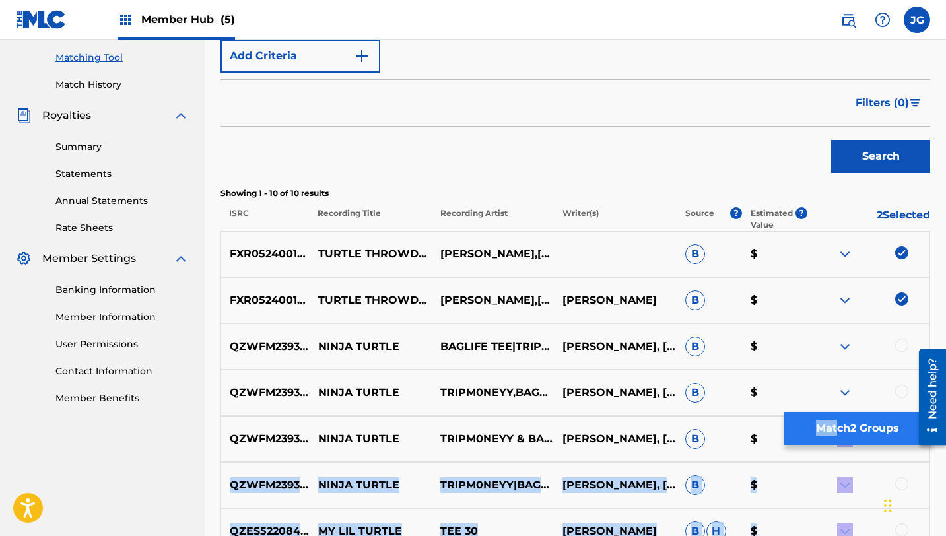
drag, startPoint x: 830, startPoint y: 454, endPoint x: 838, endPoint y: 424, distance: 30.1
click at [838, 424] on div "SearchWithCriteria0078ce1f-c438-411b-94b8-17e68e0cdac4 Recording Title turtle t…" at bounding box center [575, 305] width 710 height 776
click at [838, 424] on button "Match 2 Groups" at bounding box center [857, 428] width 146 height 33
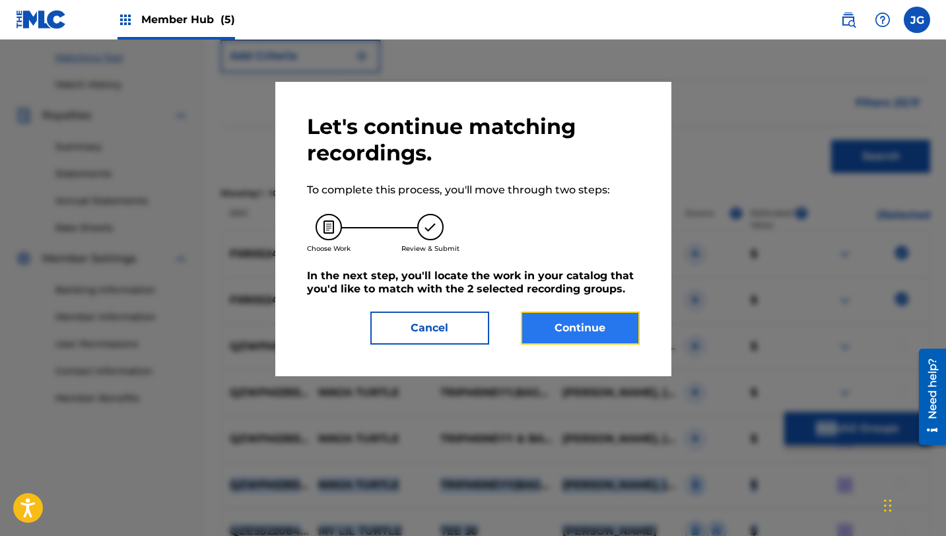
click at [553, 335] on button "Continue" at bounding box center [580, 328] width 119 height 33
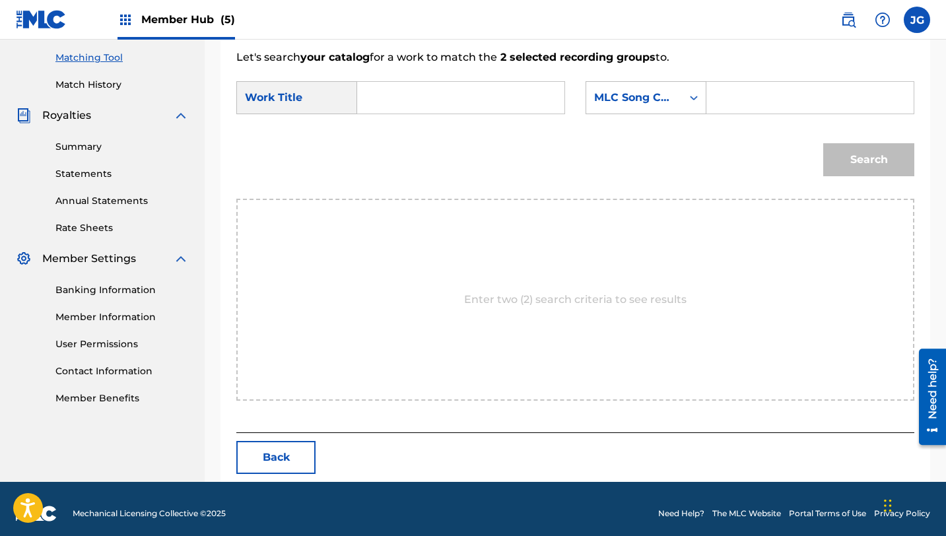
click at [445, 90] on input "Search Form" at bounding box center [460, 98] width 185 height 32
click at [432, 141] on span "le throwdown" at bounding box center [411, 135] width 63 height 28
type input "turtle throwdown"
click at [652, 100] on div "MLC Song Code" at bounding box center [634, 98] width 80 height 16
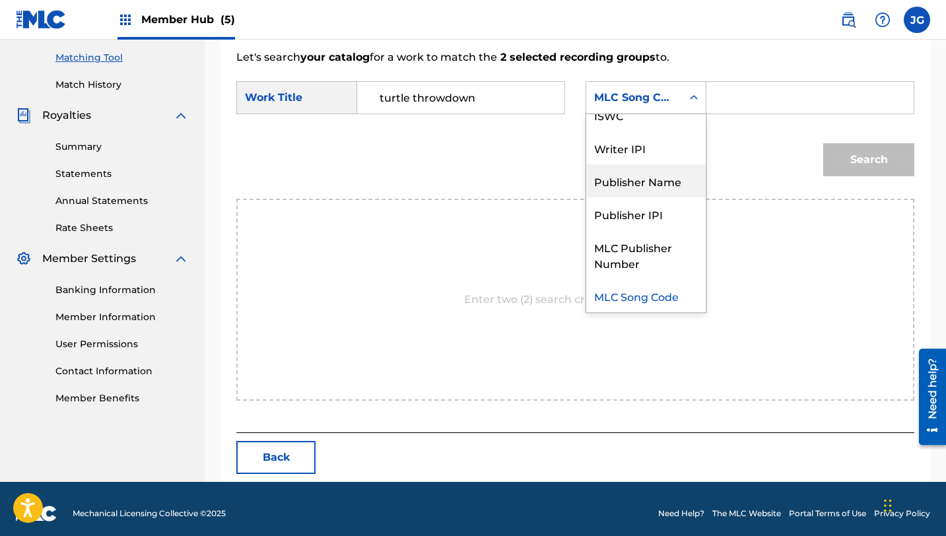
scroll to position [0, 0]
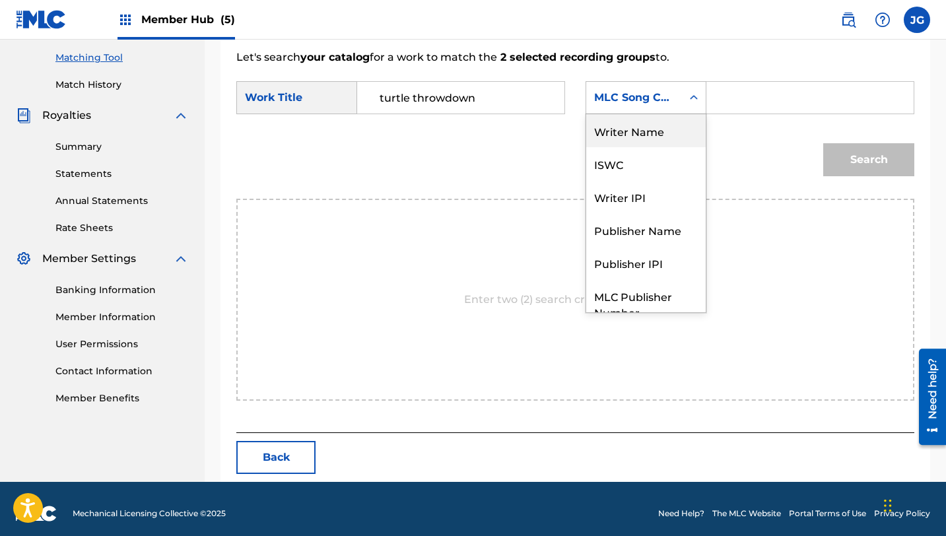
click at [638, 134] on div "Writer Name" at bounding box center [645, 130] width 119 height 33
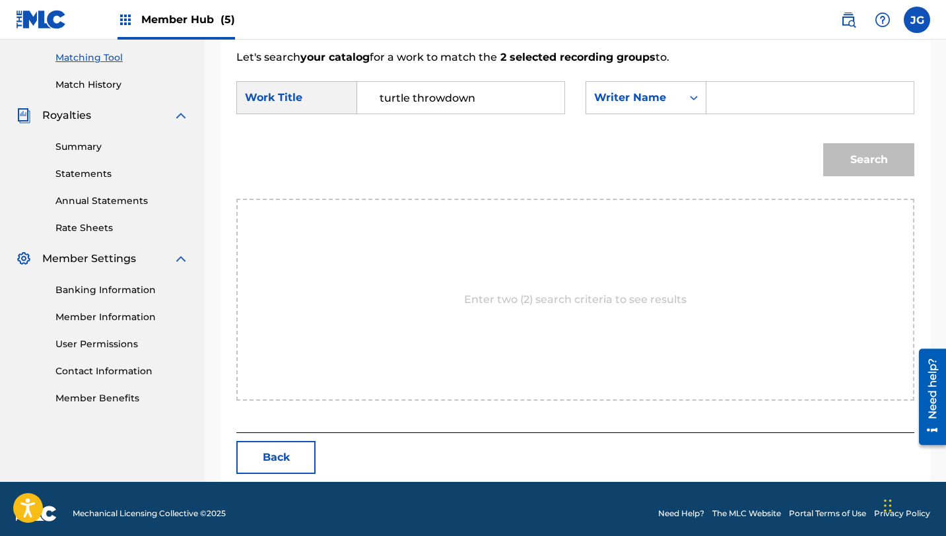
click at [766, 88] on input "Search Form" at bounding box center [810, 98] width 185 height 32
type input "[PERSON_NAME]"
click at [823, 143] on button "Search" at bounding box center [868, 159] width 91 height 33
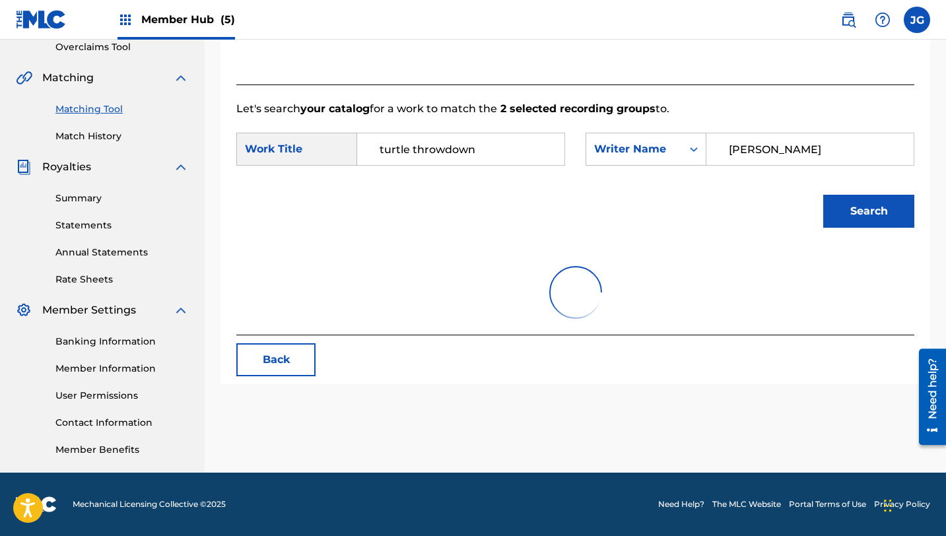
scroll to position [304, 0]
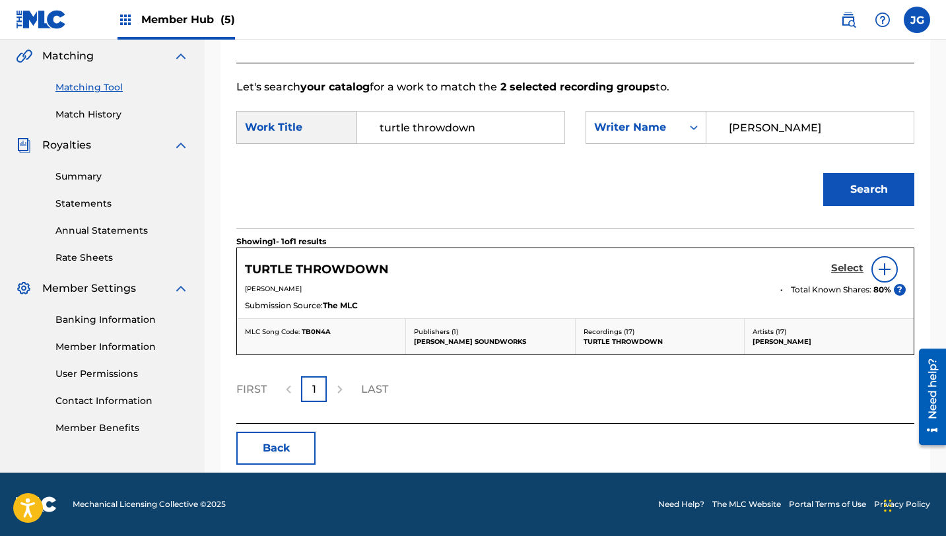
click at [843, 270] on h5 "Select" at bounding box center [847, 268] width 32 height 13
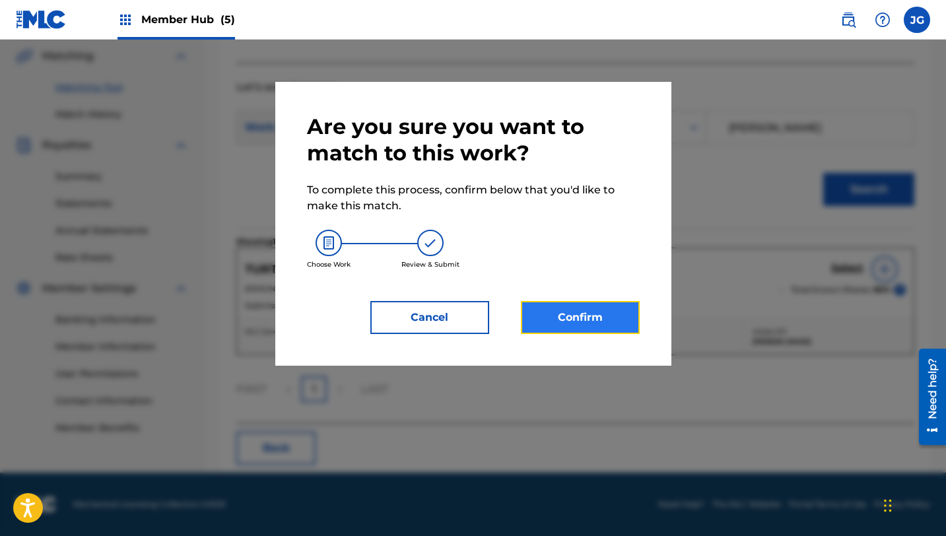
click at [584, 311] on button "Confirm" at bounding box center [580, 317] width 119 height 33
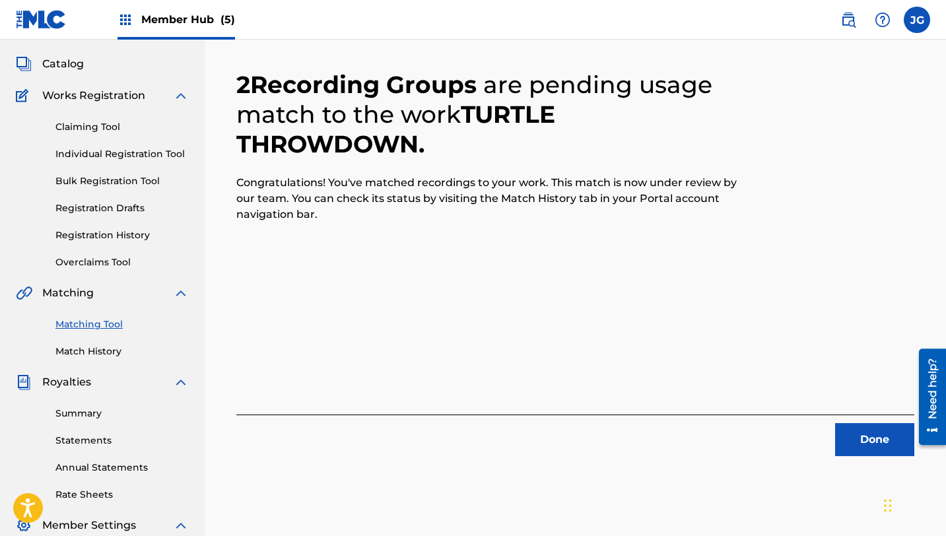
scroll to position [188, 0]
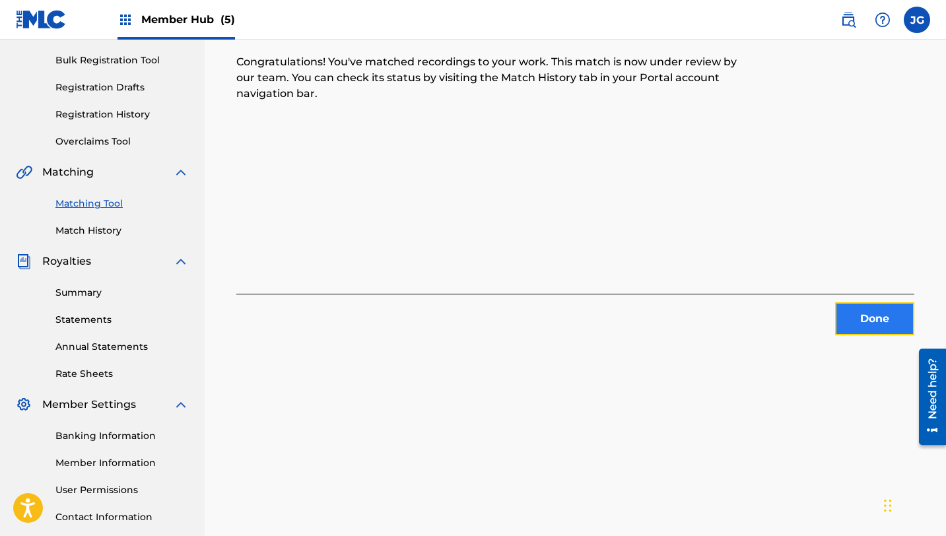
click at [875, 304] on button "Done" at bounding box center [874, 318] width 79 height 33
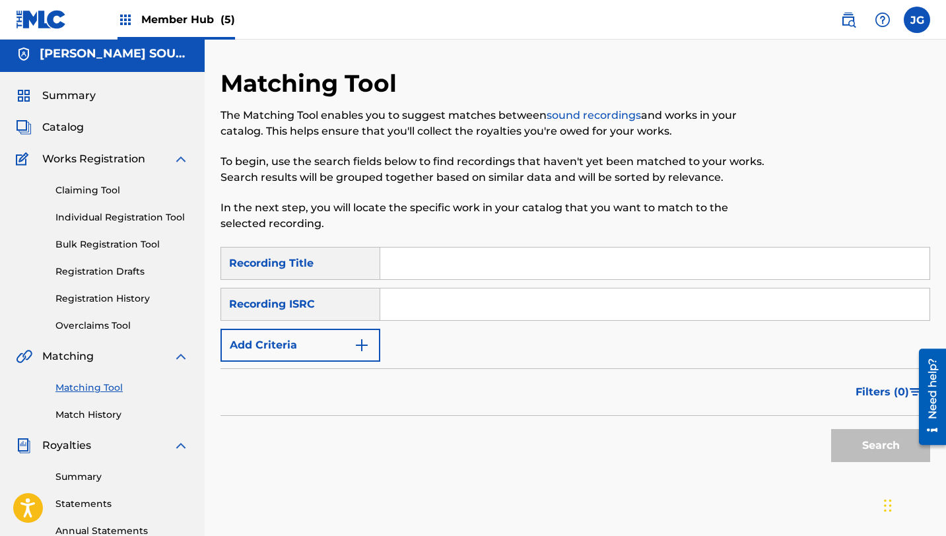
scroll to position [1, 0]
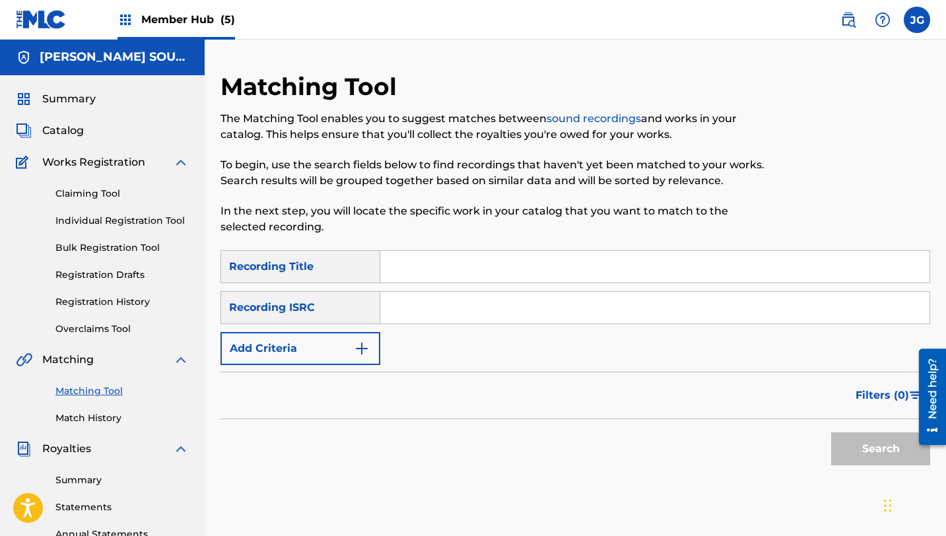
click at [407, 260] on input "Search Form" at bounding box center [654, 267] width 549 height 32
type input "KING OF THE SPILL"
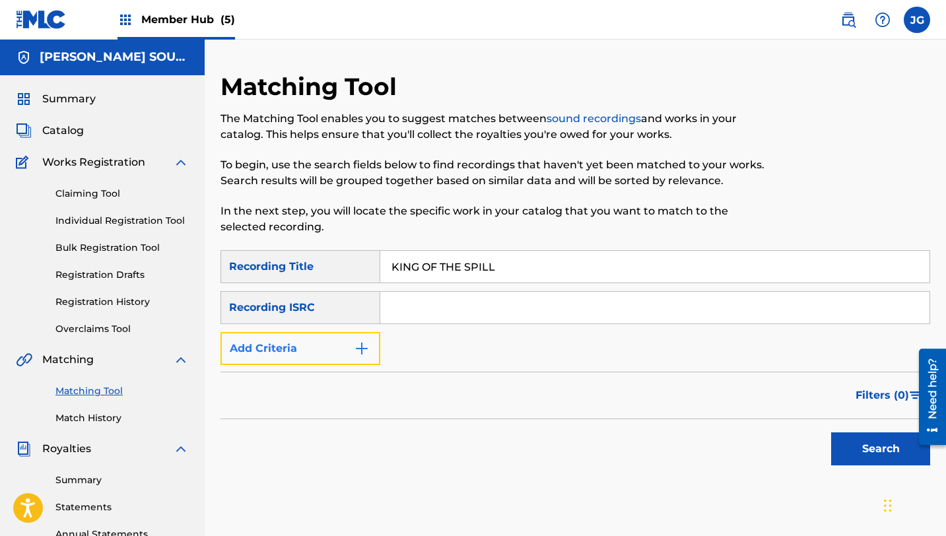
click at [342, 356] on button "Add Criteria" at bounding box center [300, 348] width 160 height 33
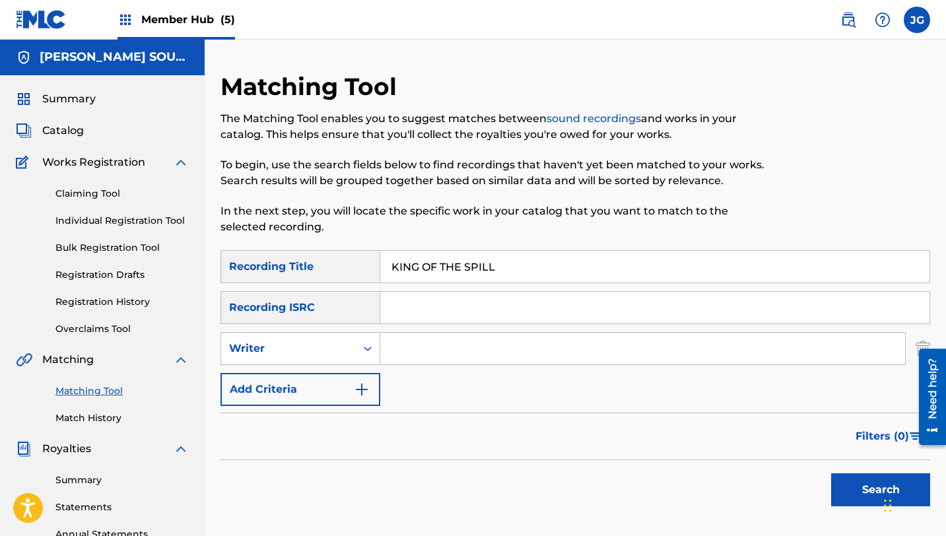
click at [432, 343] on input "Search Form" at bounding box center [642, 349] width 525 height 32
type input "[PERSON_NAME]"
click at [847, 467] on div "Search" at bounding box center [877, 486] width 106 height 53
click at [847, 471] on div "Search" at bounding box center [877, 486] width 106 height 53
click at [847, 493] on button "Search" at bounding box center [880, 489] width 99 height 33
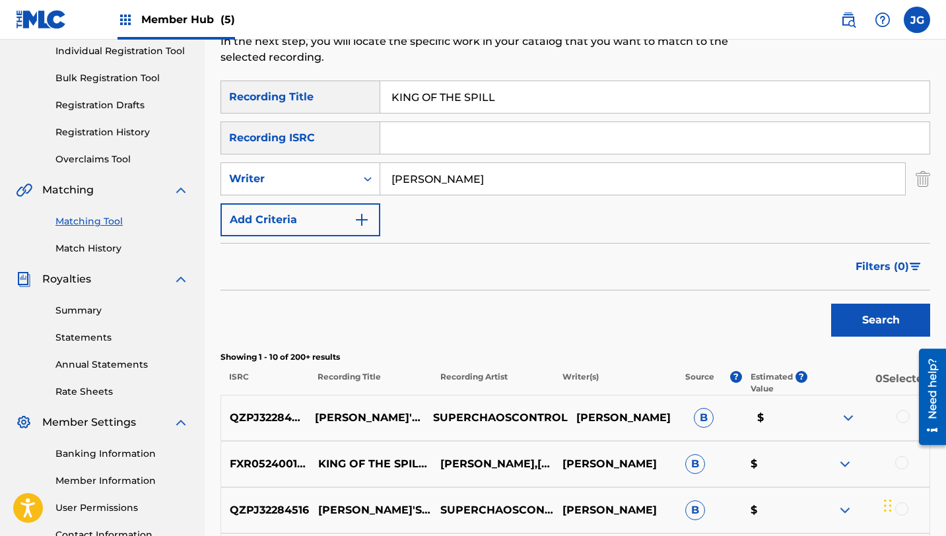
scroll to position [174, 0]
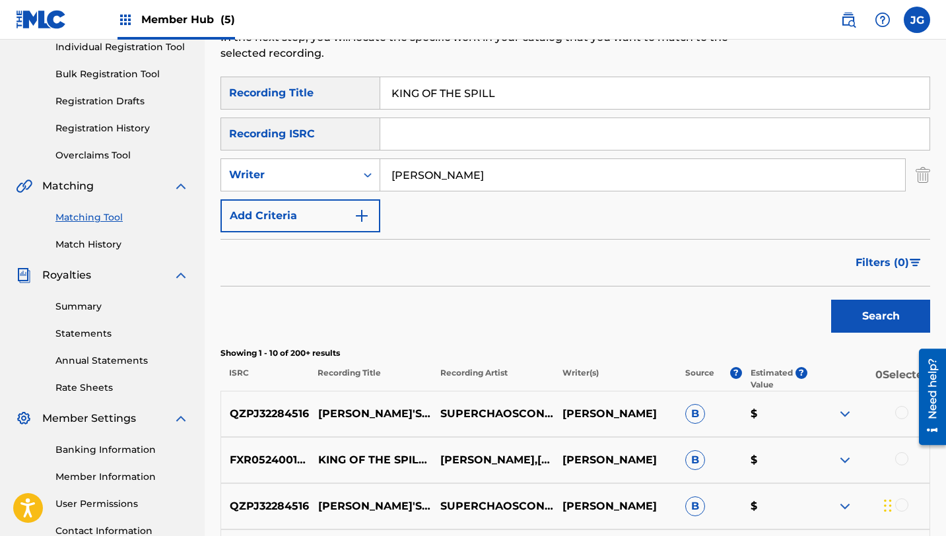
click at [901, 415] on div at bounding box center [901, 412] width 13 height 13
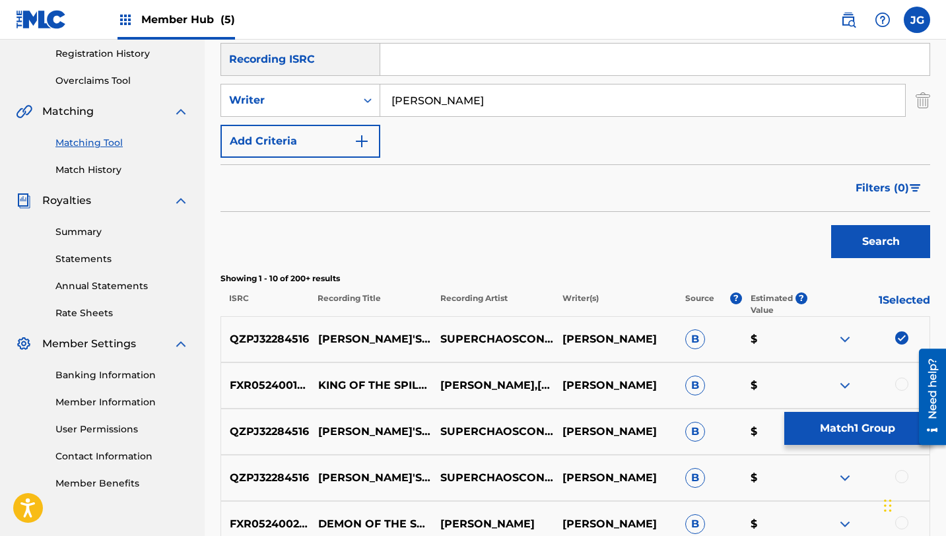
scroll to position [250, 0]
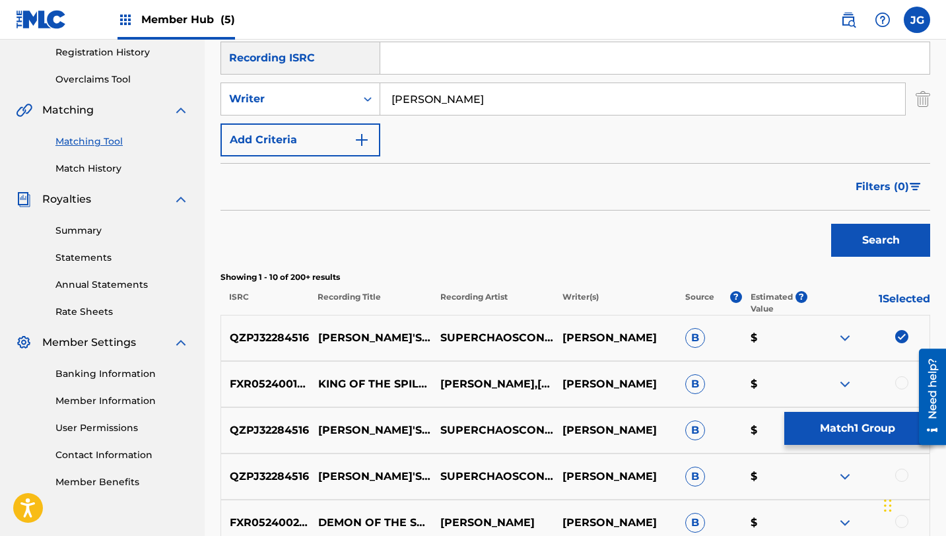
click at [899, 385] on div at bounding box center [901, 382] width 13 height 13
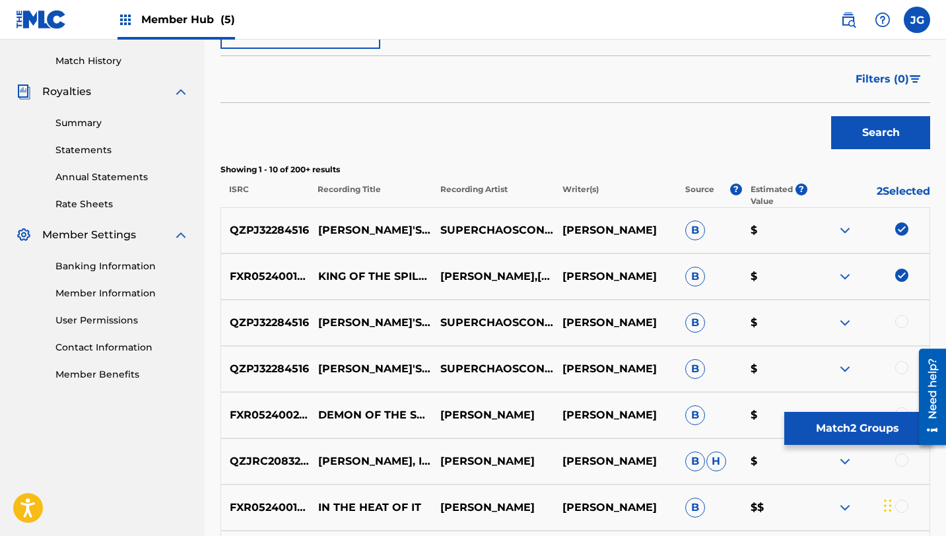
scroll to position [370, 0]
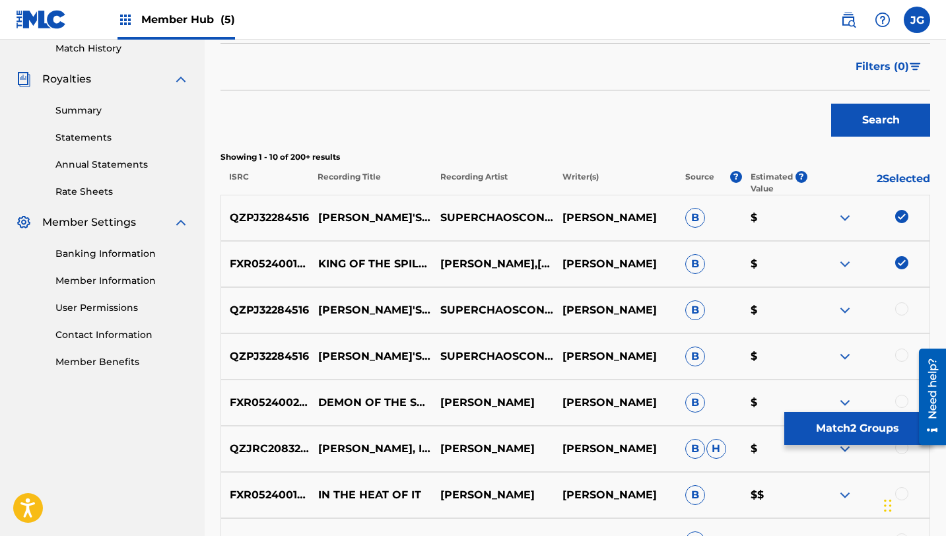
click at [906, 309] on div at bounding box center [901, 308] width 13 height 13
click at [900, 359] on div at bounding box center [901, 355] width 13 height 13
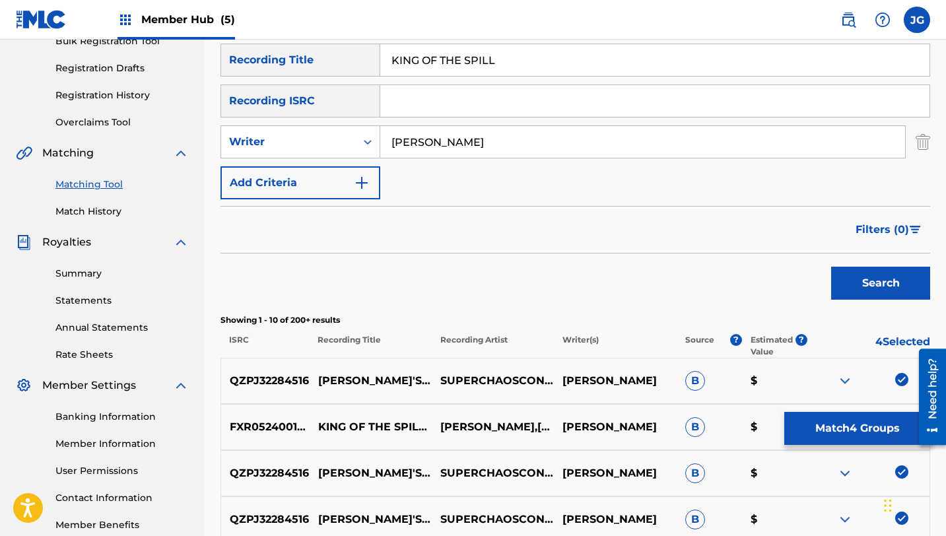
scroll to position [203, 0]
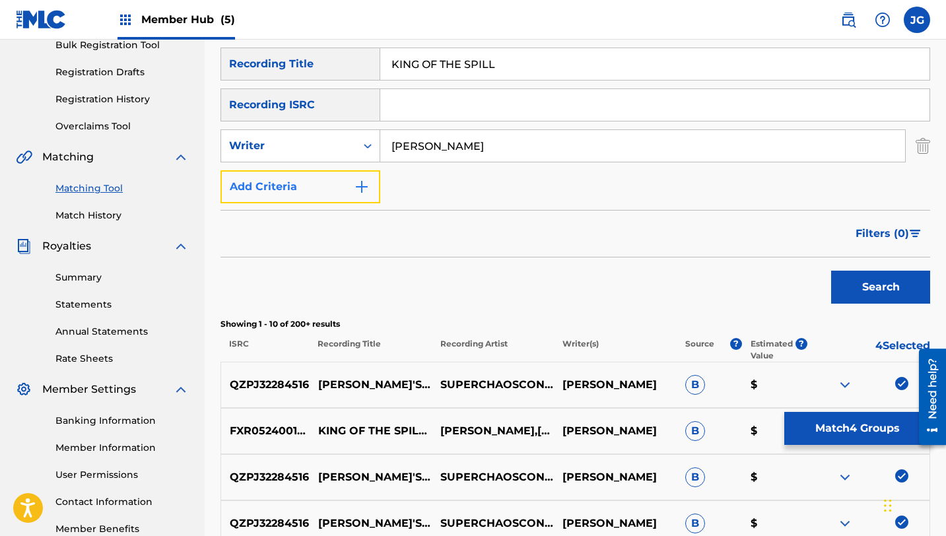
click at [307, 189] on button "Add Criteria" at bounding box center [300, 186] width 160 height 33
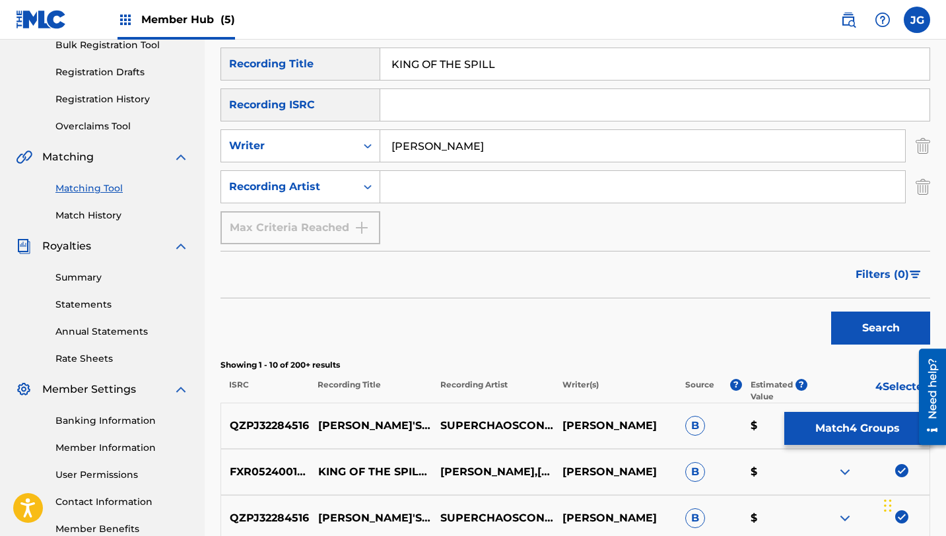
click at [425, 187] on input "Search Form" at bounding box center [642, 187] width 525 height 32
type input "[PERSON_NAME]"
click at [861, 329] on button "Search" at bounding box center [880, 328] width 99 height 33
click at [920, 154] on img "Search Form" at bounding box center [923, 145] width 15 height 33
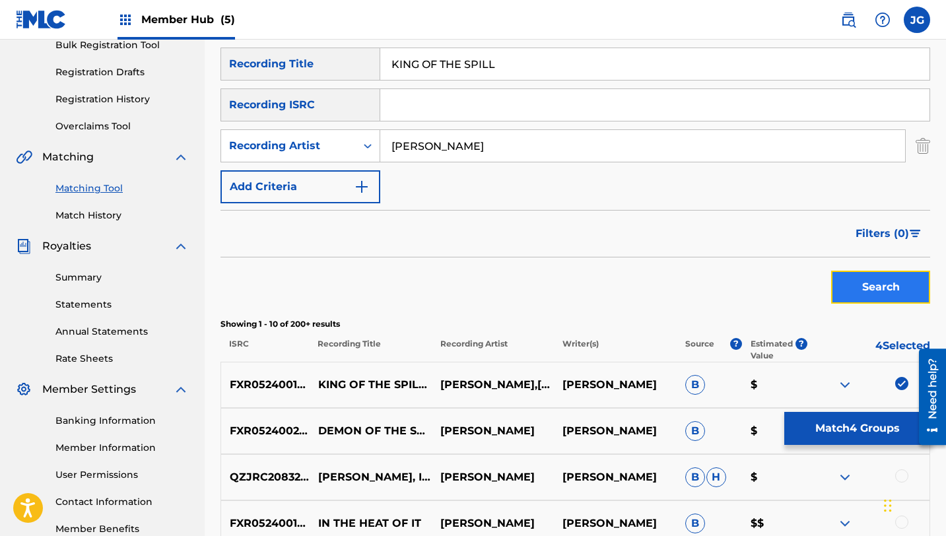
click at [873, 283] on button "Search" at bounding box center [880, 287] width 99 height 33
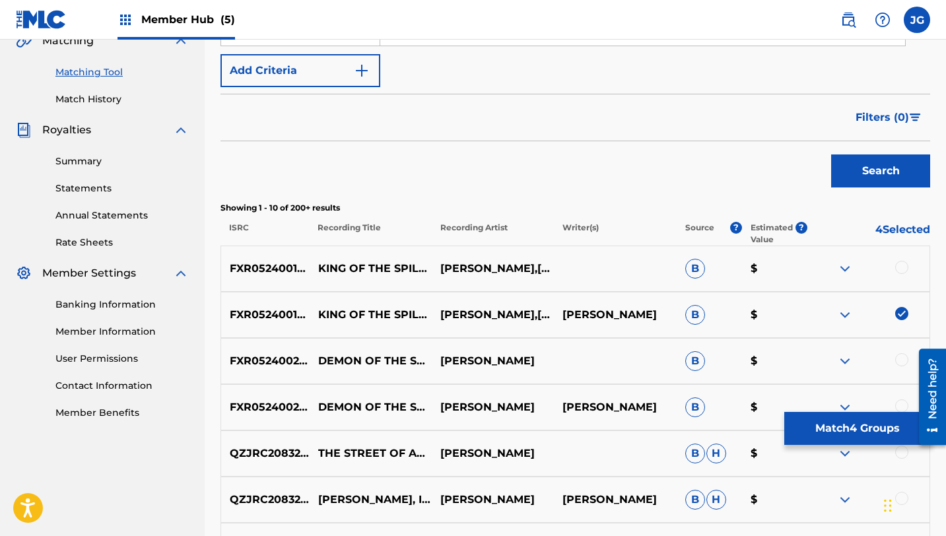
scroll to position [364, 0]
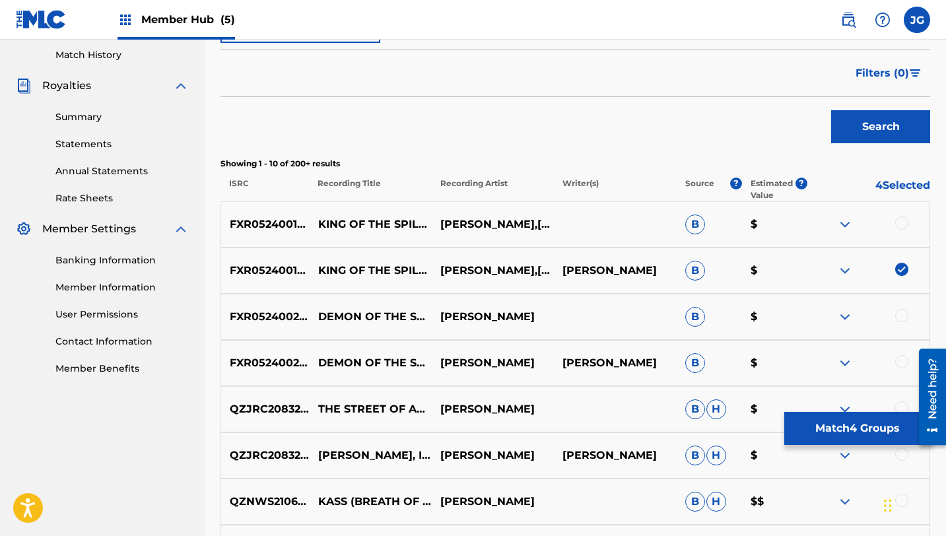
click at [901, 224] on div at bounding box center [901, 223] width 13 height 13
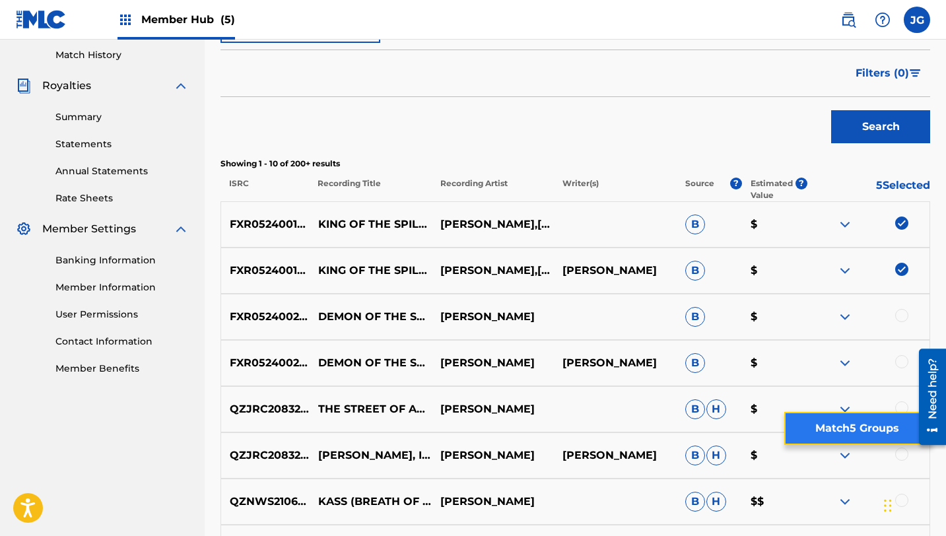
click at [850, 434] on button "Match 5 Groups" at bounding box center [857, 428] width 146 height 33
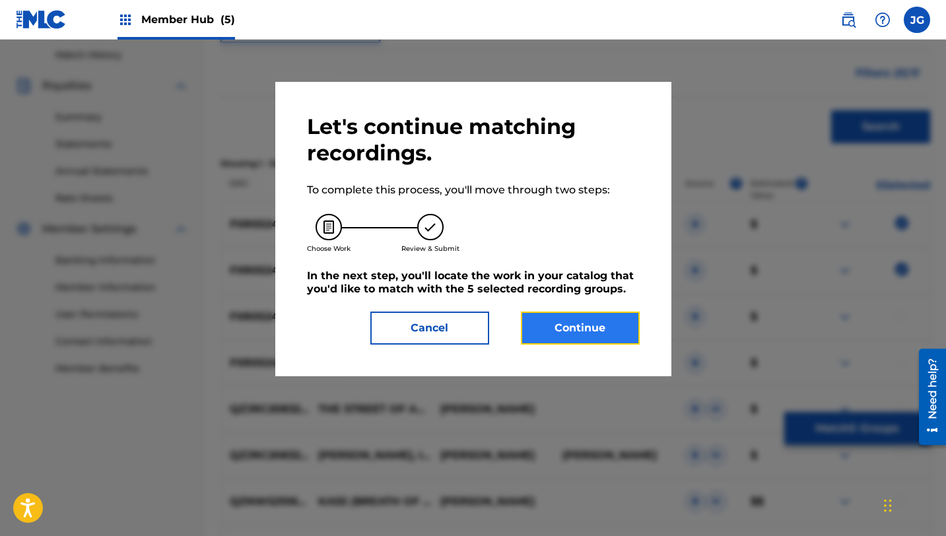
click at [553, 316] on button "Continue" at bounding box center [580, 328] width 119 height 33
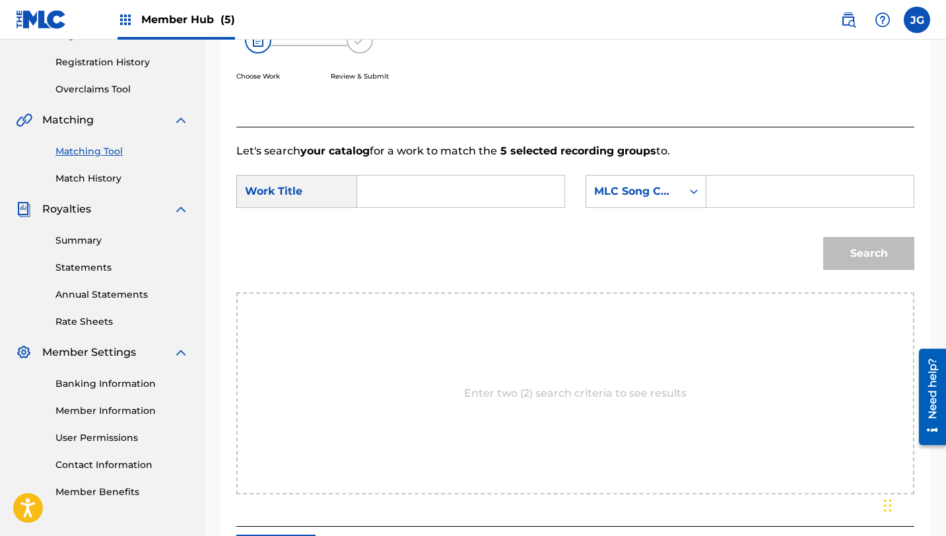
scroll to position [196, 0]
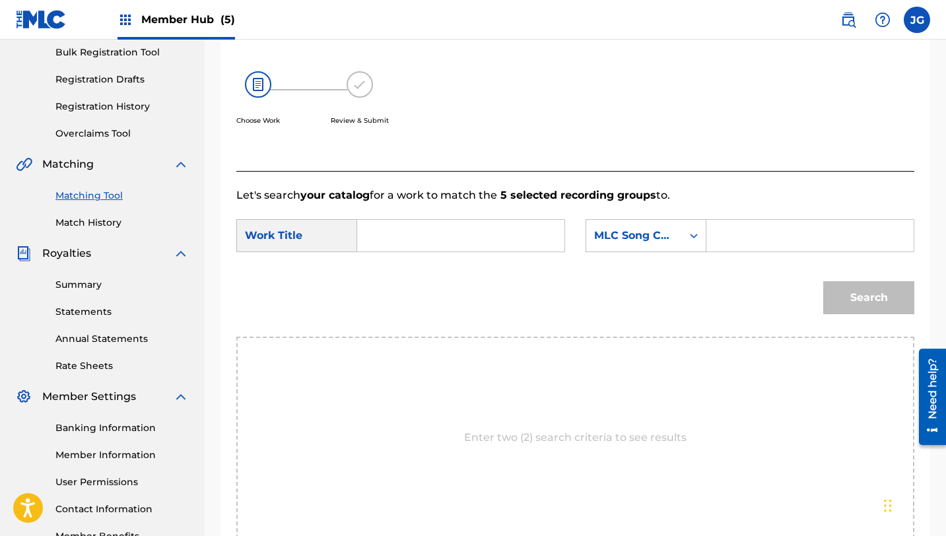
click at [459, 228] on input "Search Form" at bounding box center [460, 236] width 185 height 32
drag, startPoint x: 356, startPoint y: 319, endPoint x: 365, endPoint y: 318, distance: 9.3
click at [357, 319] on div "Search" at bounding box center [575, 302] width 678 height 69
click at [430, 231] on input "KING" at bounding box center [460, 236] width 185 height 32
click at [390, 294] on span "of the spill" at bounding box center [397, 281] width 35 height 44
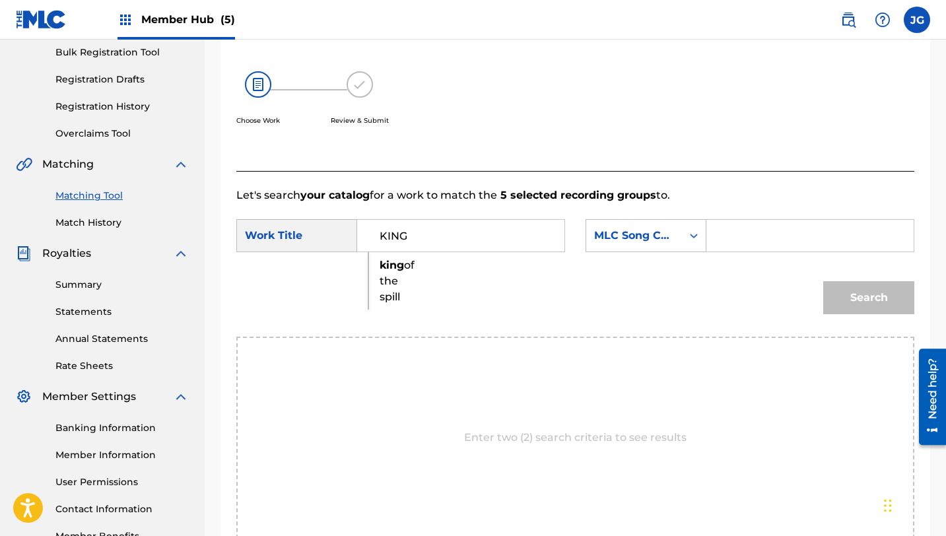
type input "king of the spill"
click at [669, 239] on div "MLC Song Code" at bounding box center [634, 236] width 80 height 16
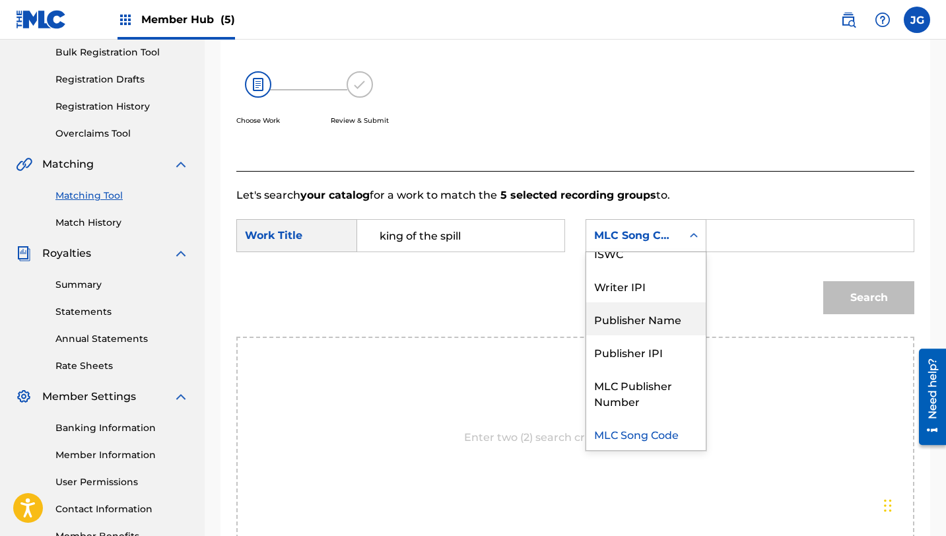
scroll to position [0, 0]
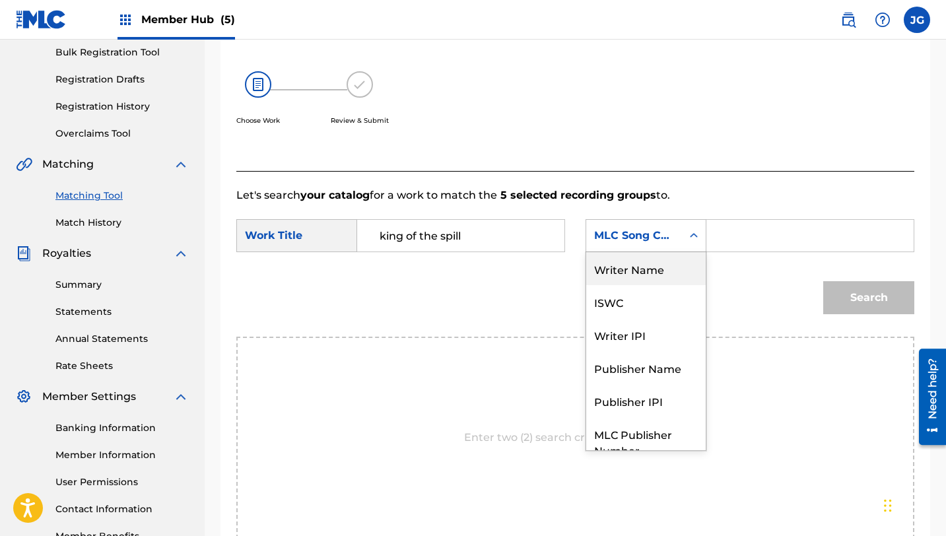
click at [628, 273] on div "Writer Name" at bounding box center [645, 268] width 119 height 33
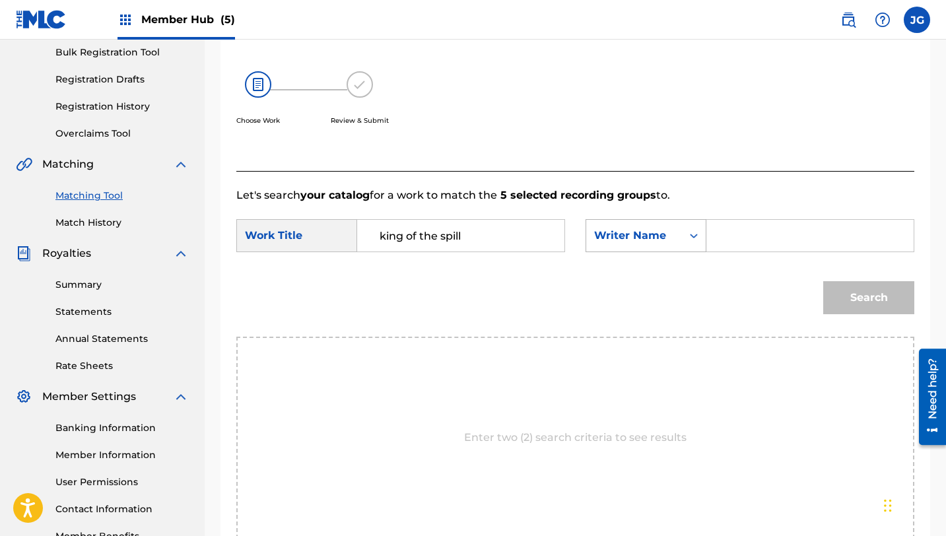
click at [634, 240] on div "Writer Name" at bounding box center [634, 236] width 80 height 16
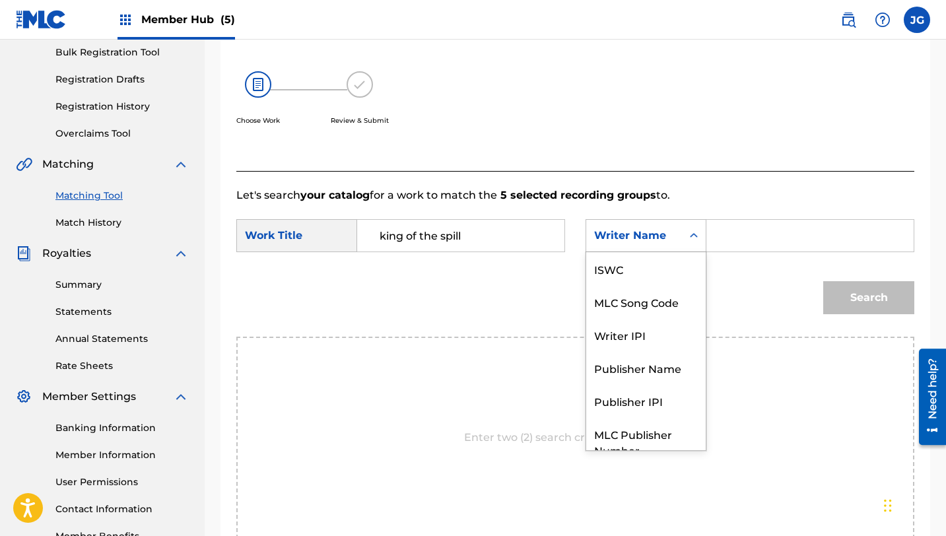
scroll to position [49, 0]
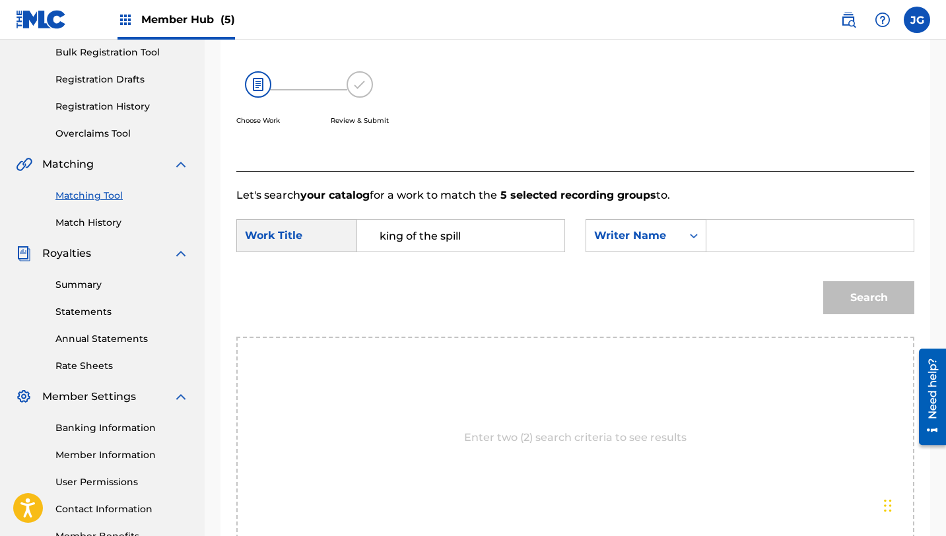
click at [749, 244] on input "Search Form" at bounding box center [810, 236] width 185 height 32
type input "[PERSON_NAME]"
click at [853, 298] on button "Search" at bounding box center [868, 297] width 91 height 33
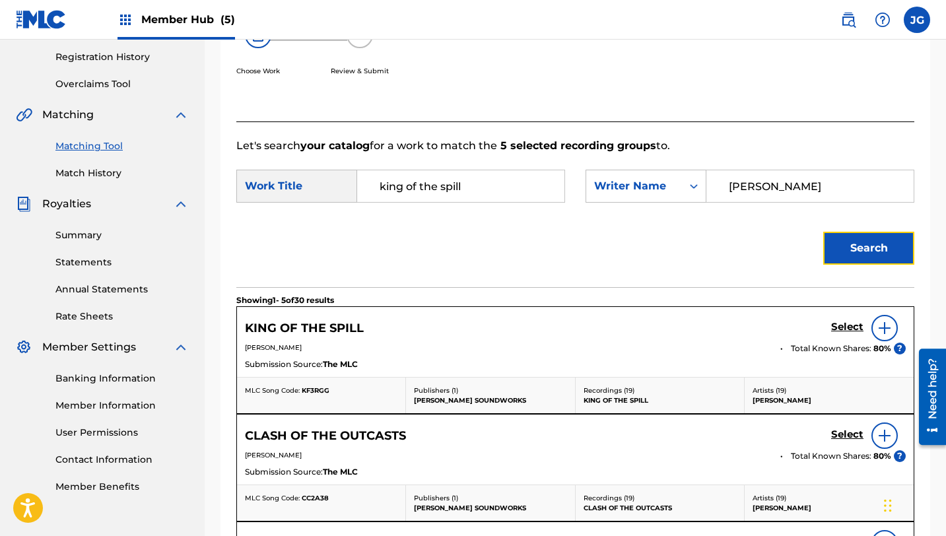
scroll to position [247, 0]
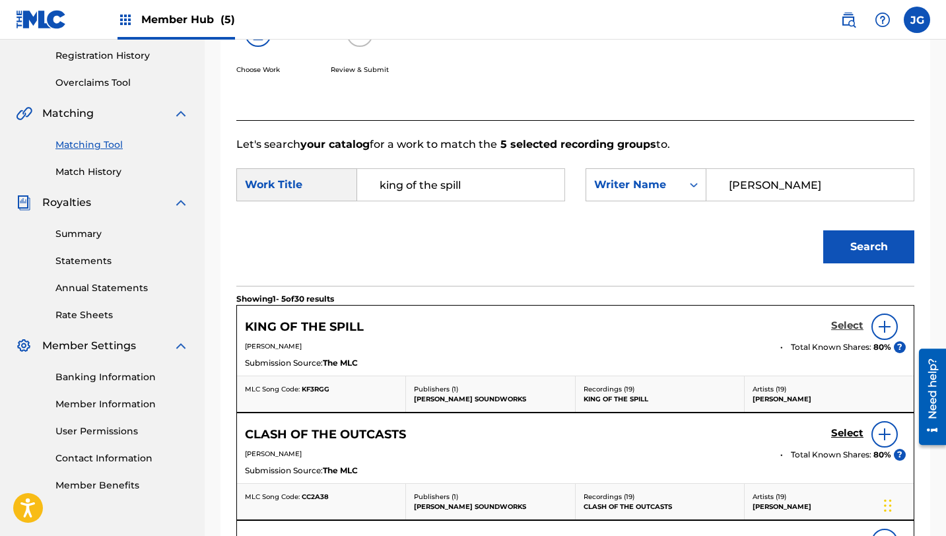
click at [856, 327] on h5 "Select" at bounding box center [847, 325] width 32 height 13
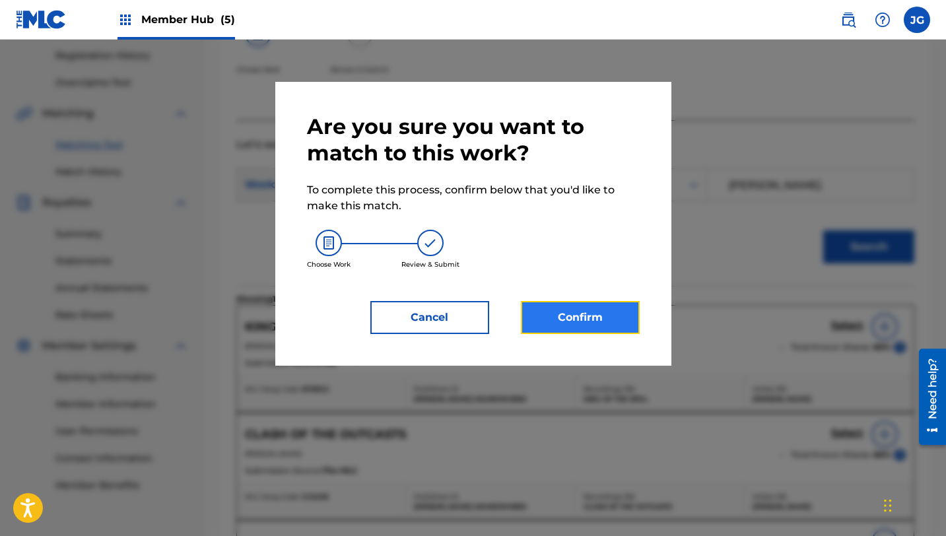
click at [569, 312] on button "Confirm" at bounding box center [580, 317] width 119 height 33
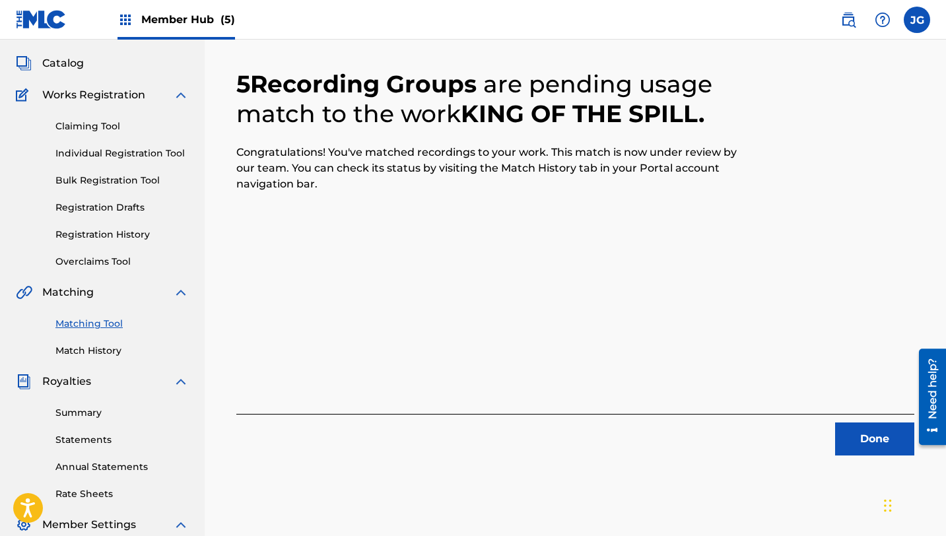
scroll to position [0, 0]
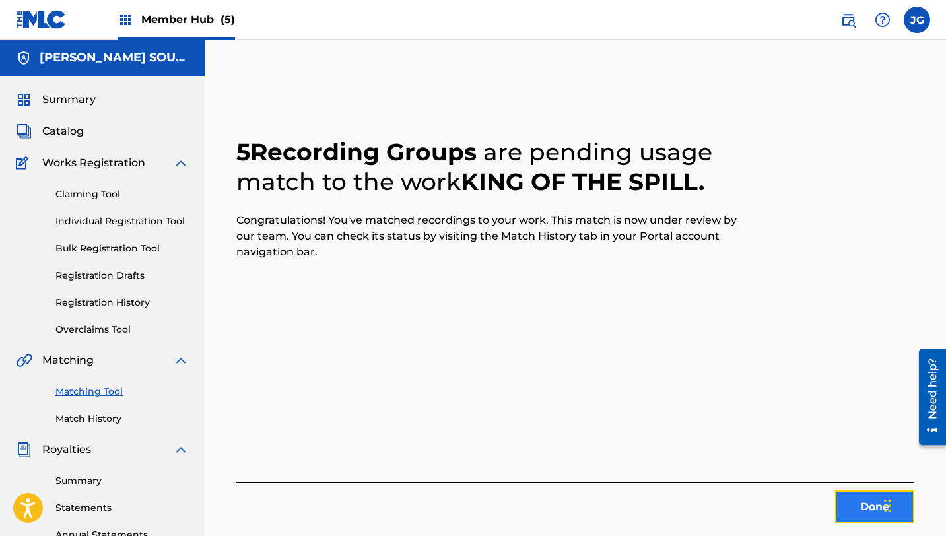
click at [871, 510] on button "Done" at bounding box center [874, 506] width 79 height 33
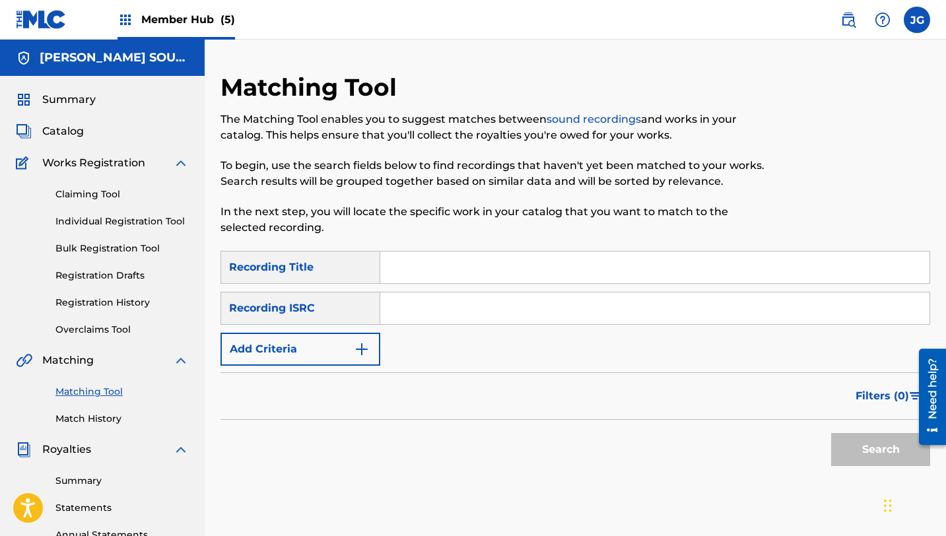
click at [473, 277] on input "Search Form" at bounding box center [654, 268] width 549 height 32
type input "MALL MELTDOWN"
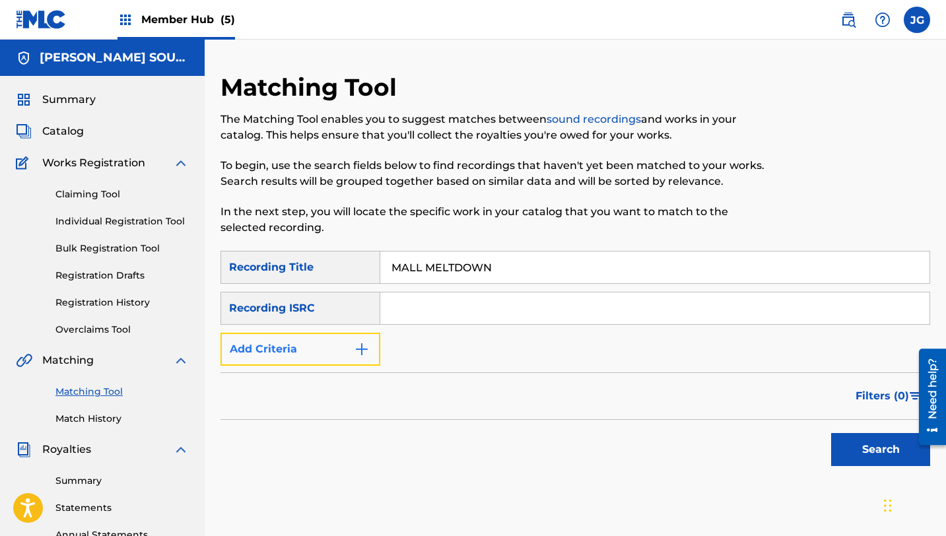
click at [335, 361] on button "Add Criteria" at bounding box center [300, 349] width 160 height 33
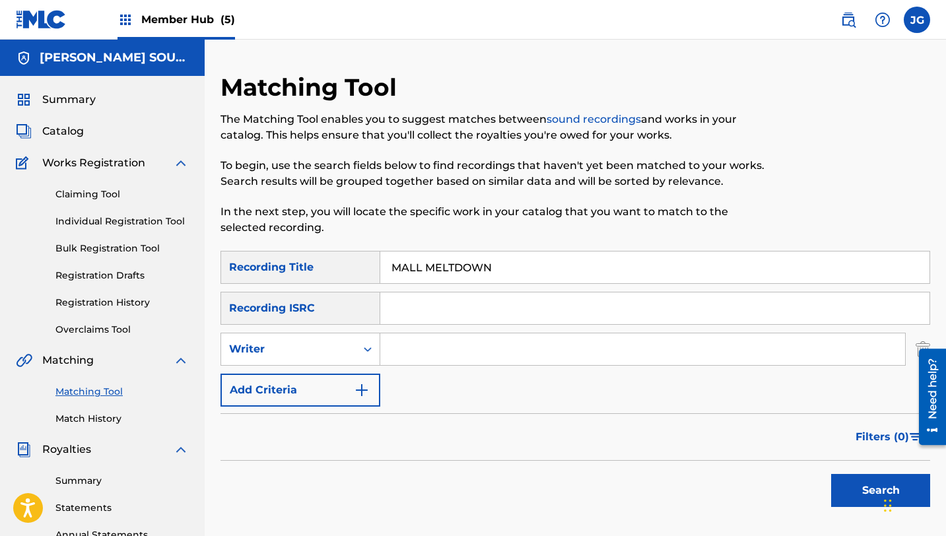
click at [415, 347] on input "Search Form" at bounding box center [642, 349] width 525 height 32
type input "[PERSON_NAME]"
click at [833, 502] on button "Search" at bounding box center [880, 490] width 99 height 33
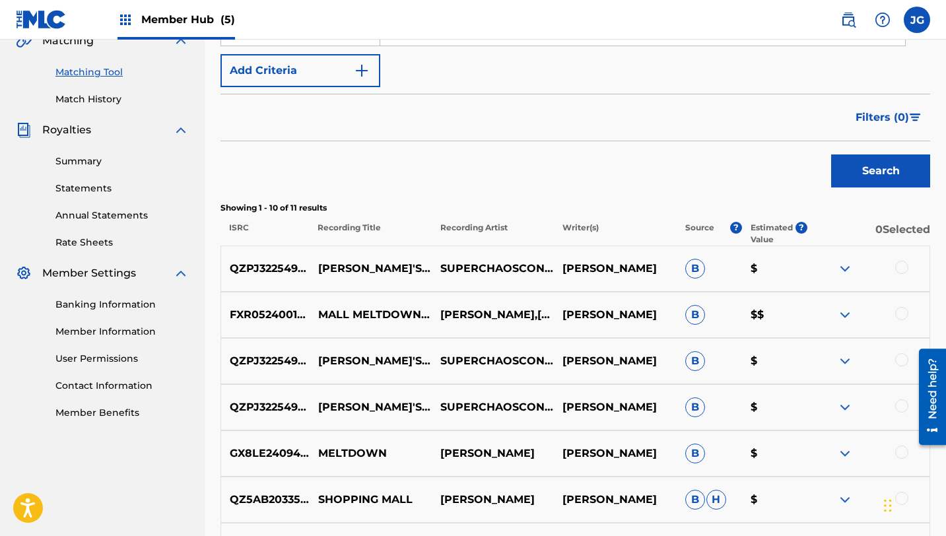
scroll to position [294, 0]
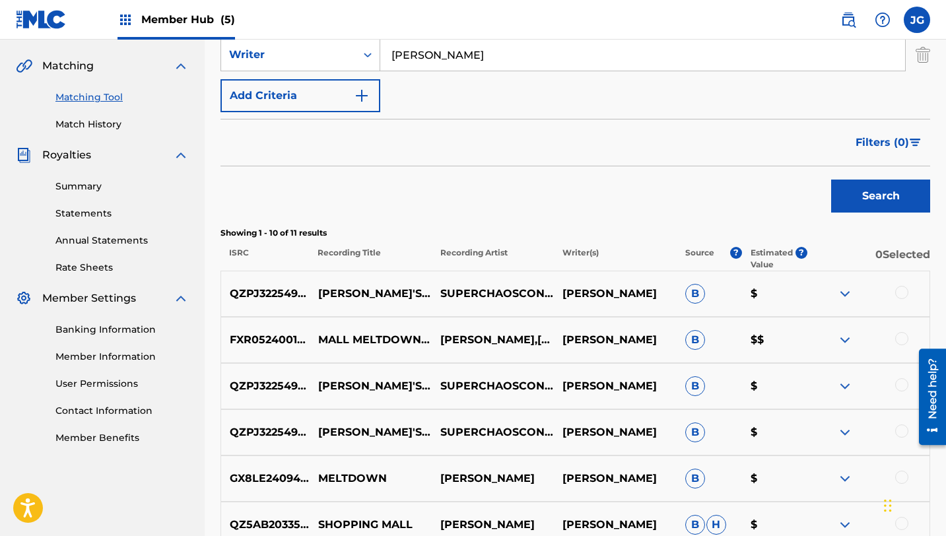
click at [901, 292] on div at bounding box center [901, 292] width 13 height 13
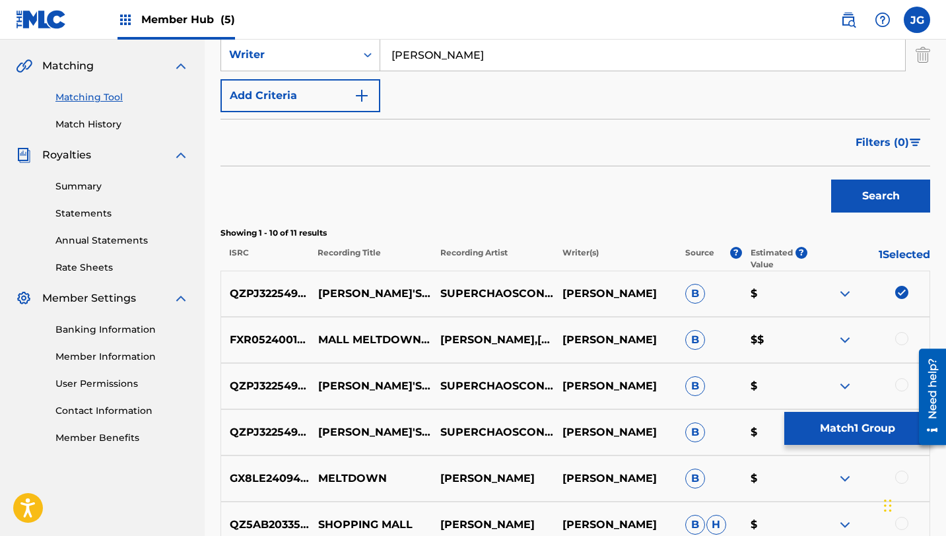
click at [902, 338] on div at bounding box center [901, 338] width 13 height 13
click at [904, 386] on div at bounding box center [901, 384] width 13 height 13
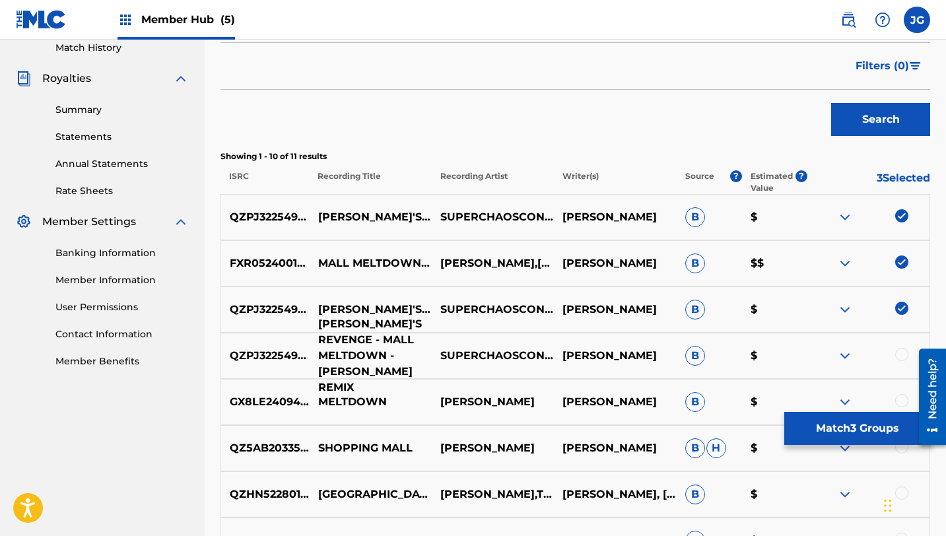
scroll to position [372, 0]
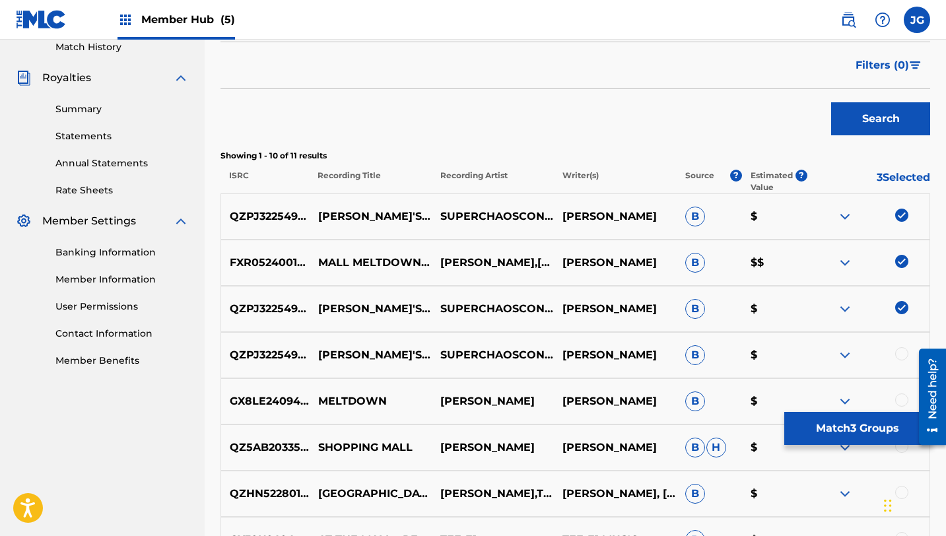
click at [900, 356] on div at bounding box center [901, 353] width 13 height 13
drag, startPoint x: 316, startPoint y: 270, endPoint x: 429, endPoint y: 274, distance: 113.6
click at [429, 274] on p "MALL MELTDOWN - [PERSON_NAME] REMIX" at bounding box center [371, 263] width 122 height 48
copy p "[PERSON_NAME] REMIX"
drag, startPoint x: 395, startPoint y: 357, endPoint x: 351, endPoint y: 375, distance: 47.7
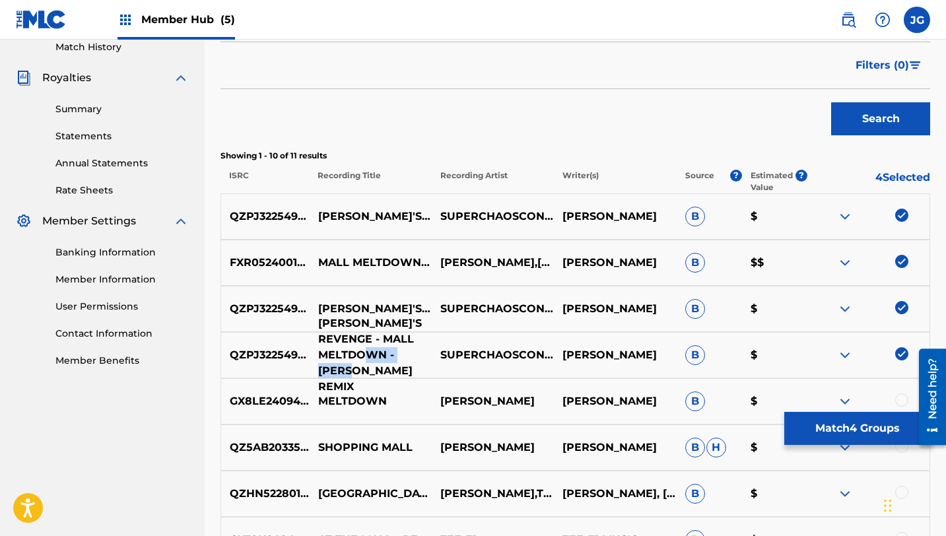
click at [353, 375] on p "[PERSON_NAME]'S REVENGE - MALL MELTDOWN - [PERSON_NAME] REMIX" at bounding box center [371, 355] width 122 height 79
copy p "LOFI REMIX"
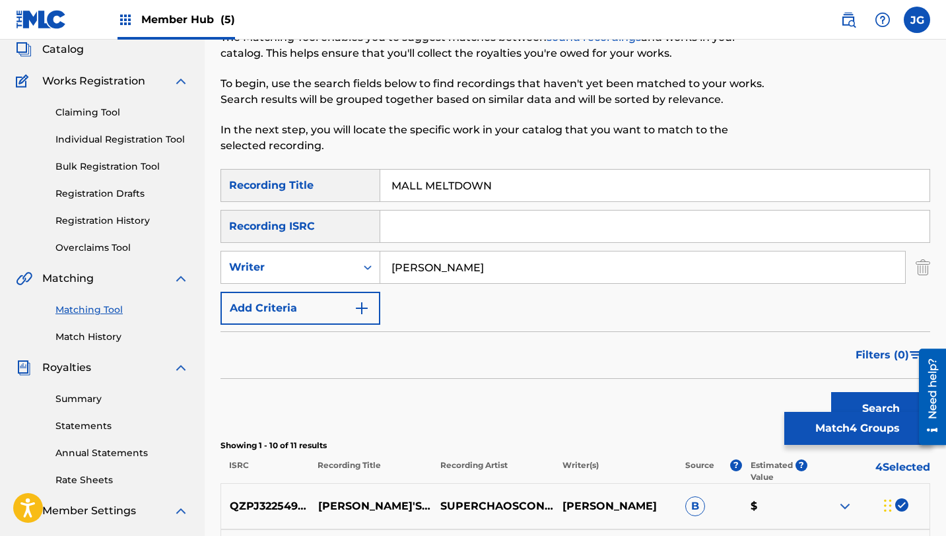
scroll to position [36, 0]
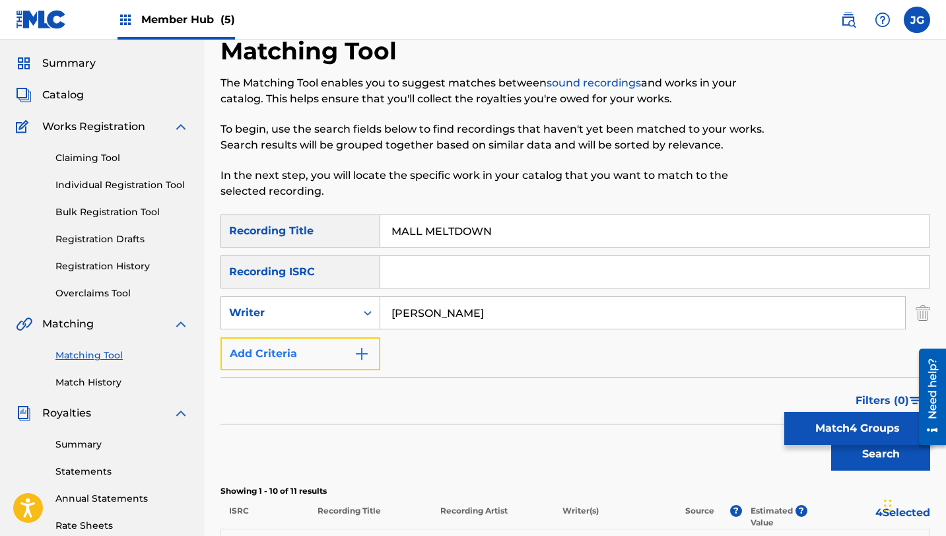
click at [329, 348] on button "Add Criteria" at bounding box center [300, 353] width 160 height 33
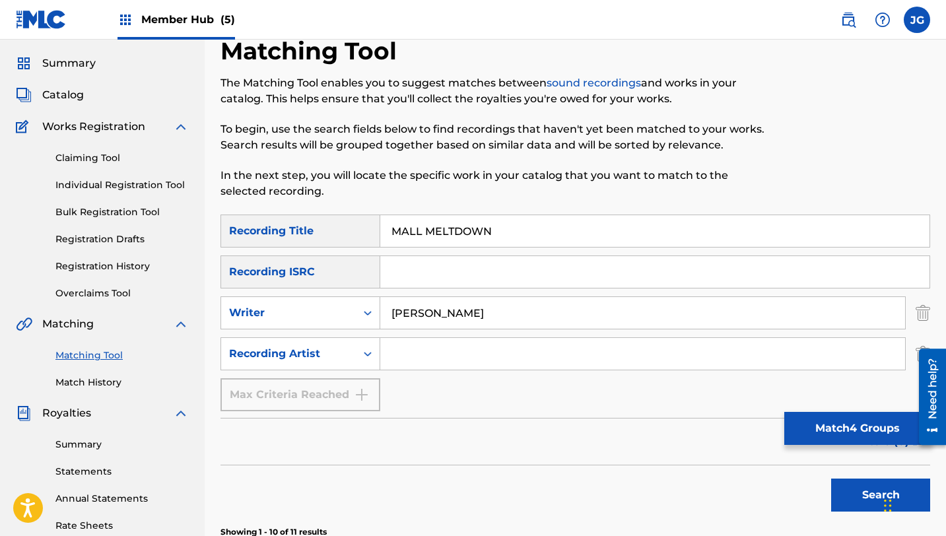
click at [420, 355] on input "Search Form" at bounding box center [642, 354] width 525 height 32
type input "[PERSON_NAME]"
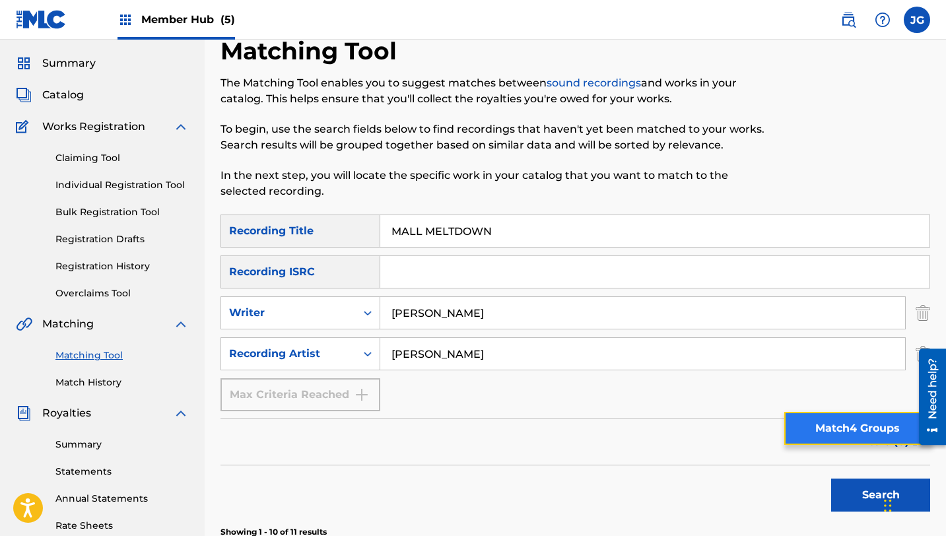
click at [832, 420] on button "Match 4 Groups" at bounding box center [857, 428] width 146 height 33
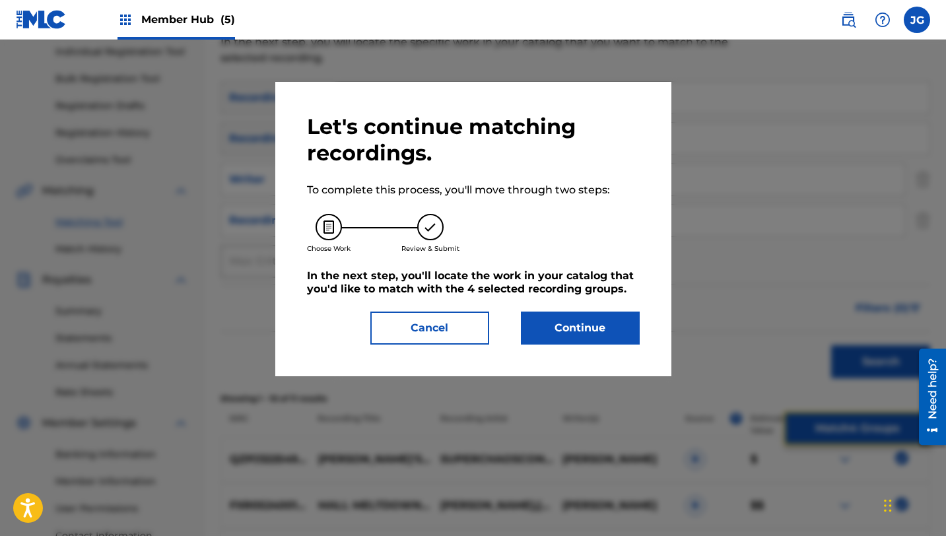
scroll to position [226, 0]
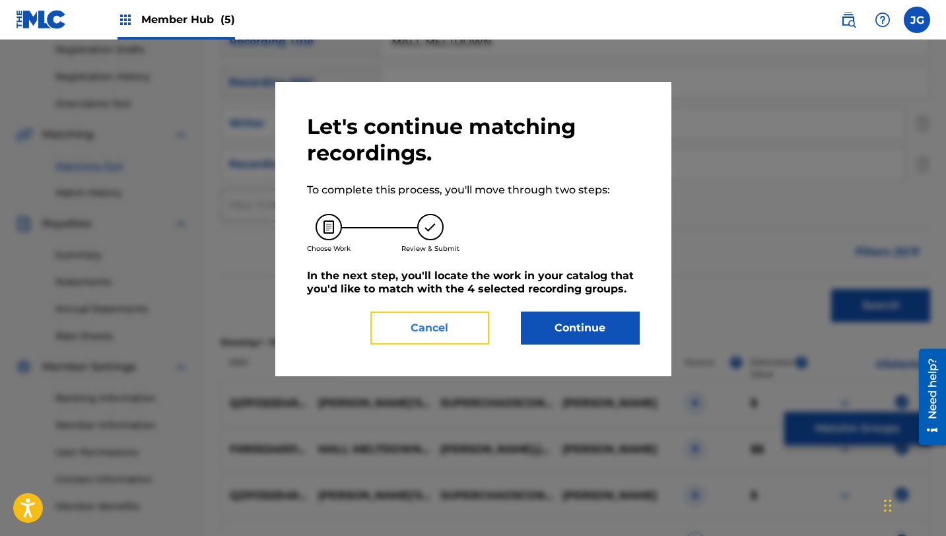
click at [469, 336] on button "Cancel" at bounding box center [429, 328] width 119 height 33
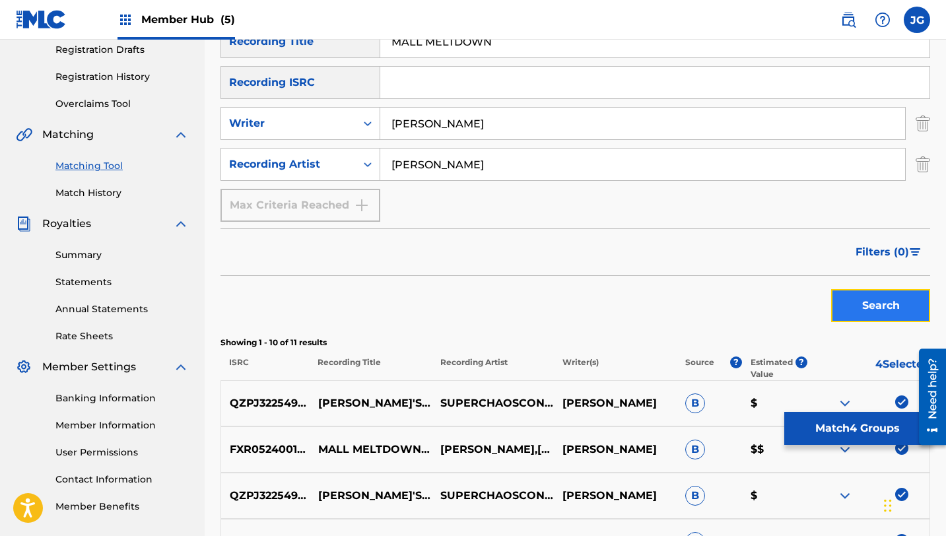
click at [884, 316] on button "Search" at bounding box center [880, 305] width 99 height 33
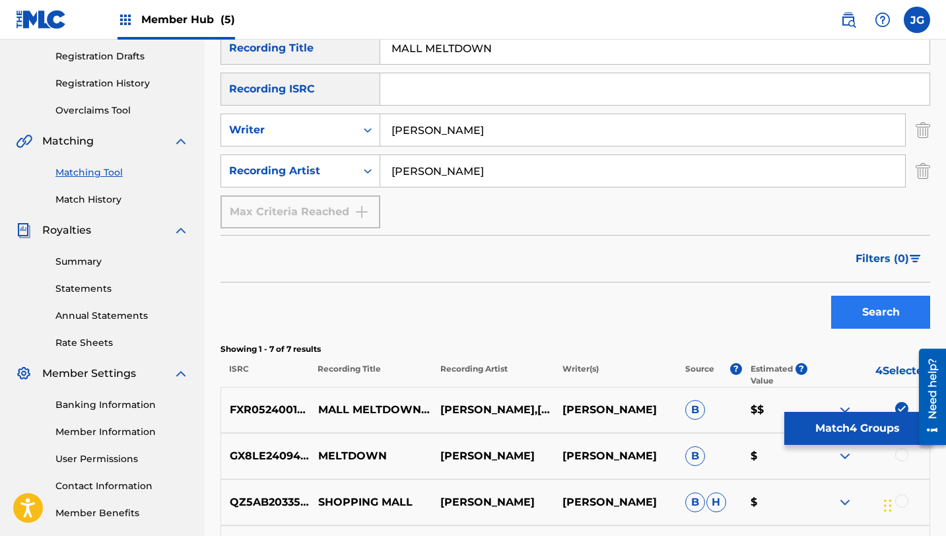
scroll to position [217, 0]
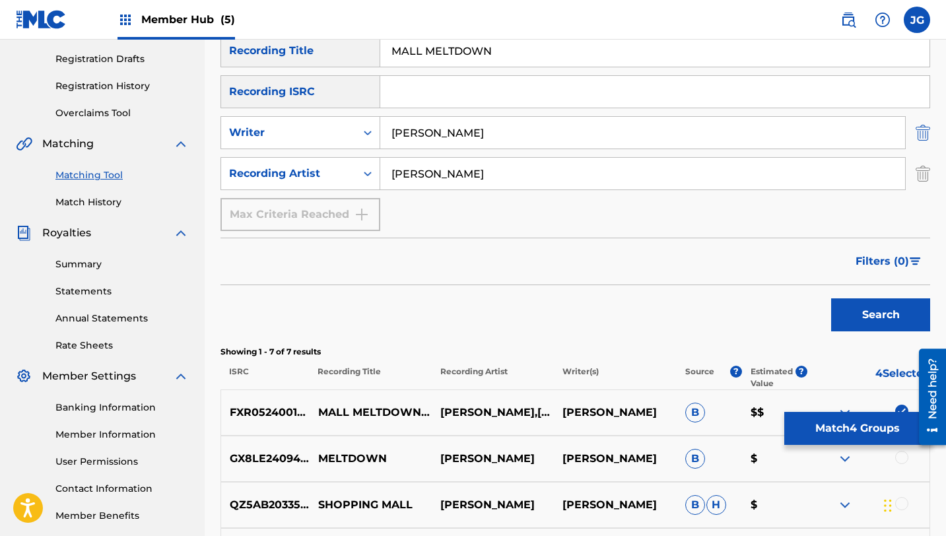
click at [926, 131] on img "Search Form" at bounding box center [923, 132] width 15 height 33
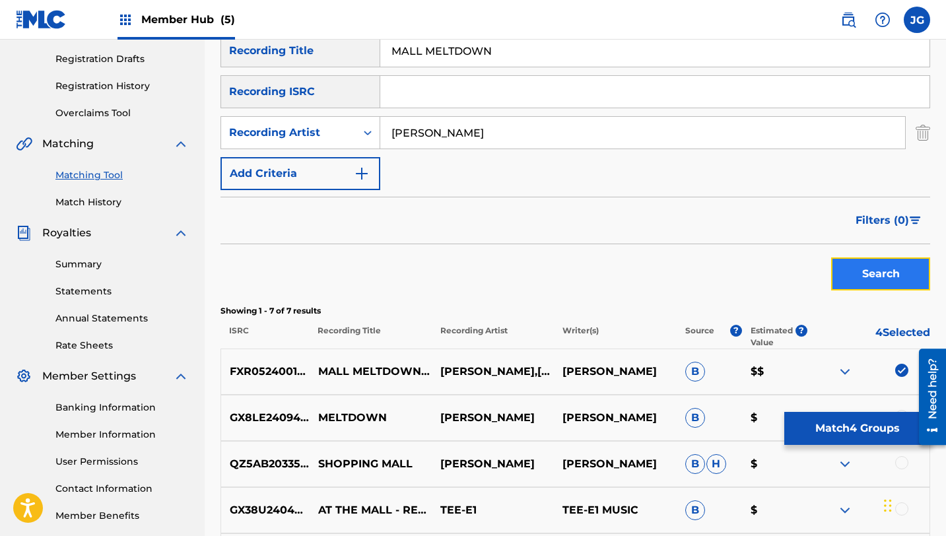
click at [848, 274] on button "Search" at bounding box center [880, 273] width 99 height 33
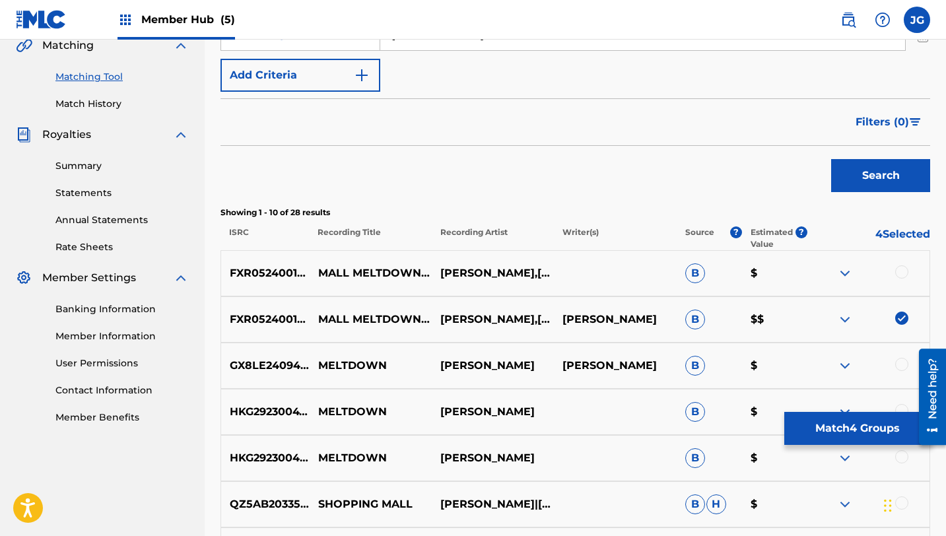
scroll to position [325, 0]
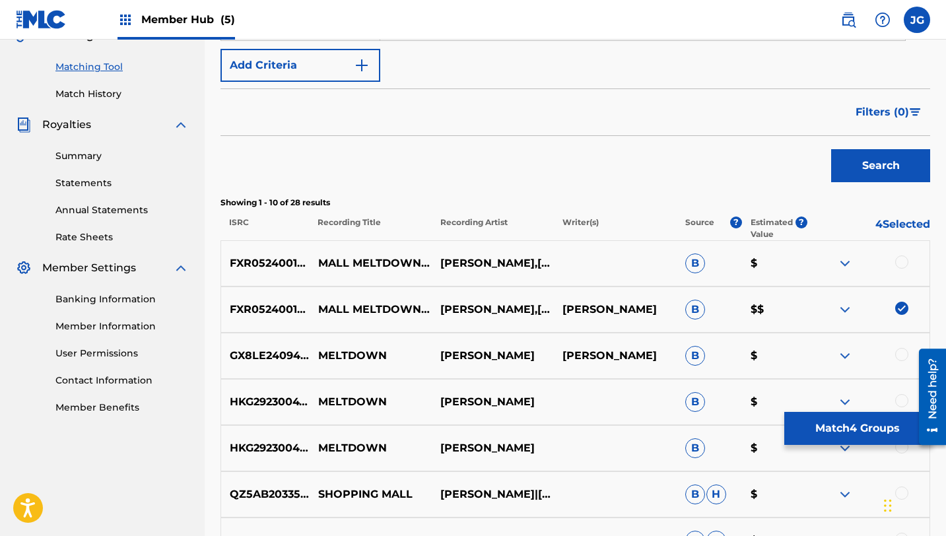
click at [897, 264] on div at bounding box center [901, 261] width 13 height 13
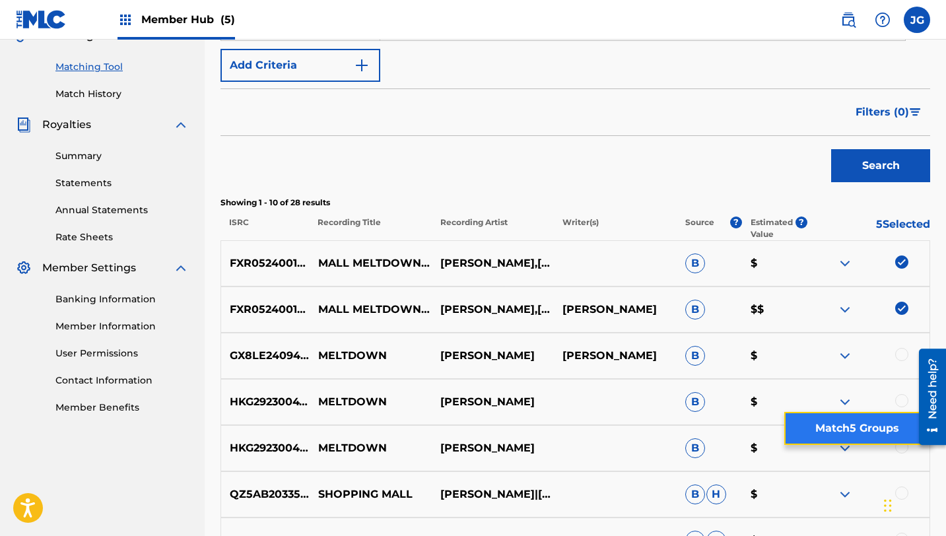
click at [837, 424] on button "Match 5 Groups" at bounding box center [857, 428] width 146 height 33
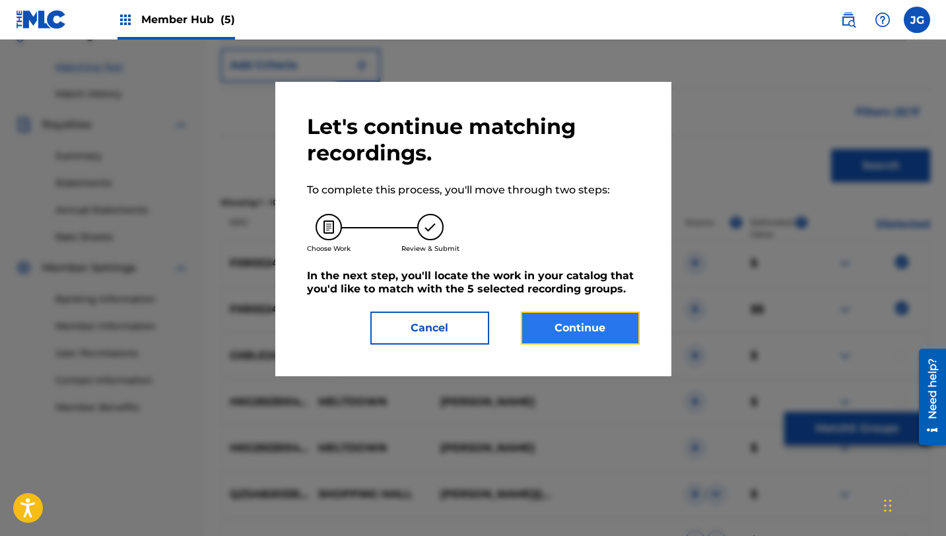
click at [574, 322] on button "Continue" at bounding box center [580, 328] width 119 height 33
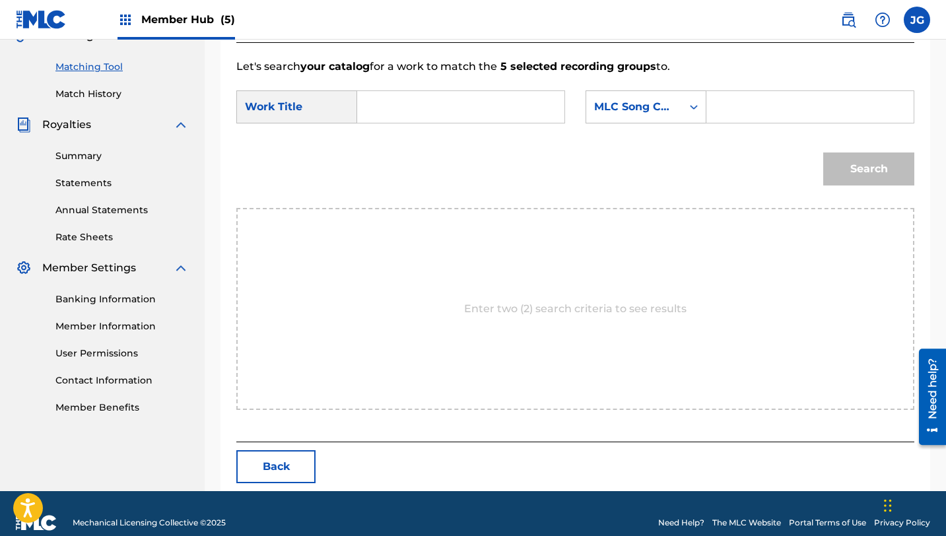
click at [395, 115] on input "Search Form" at bounding box center [460, 107] width 185 height 32
paste input "LOFI REMIX"
drag, startPoint x: 469, startPoint y: 105, endPoint x: 320, endPoint y: 103, distance: 148.5
click at [320, 103] on div "SearchWithCriteriab65c3316-d121-4bc3-84fa-3fcd19b4b4d6 Work Title LOFI REMIX" at bounding box center [400, 106] width 329 height 33
click at [368, 145] on div "mall meltdown" at bounding box center [379, 137] width 22 height 24
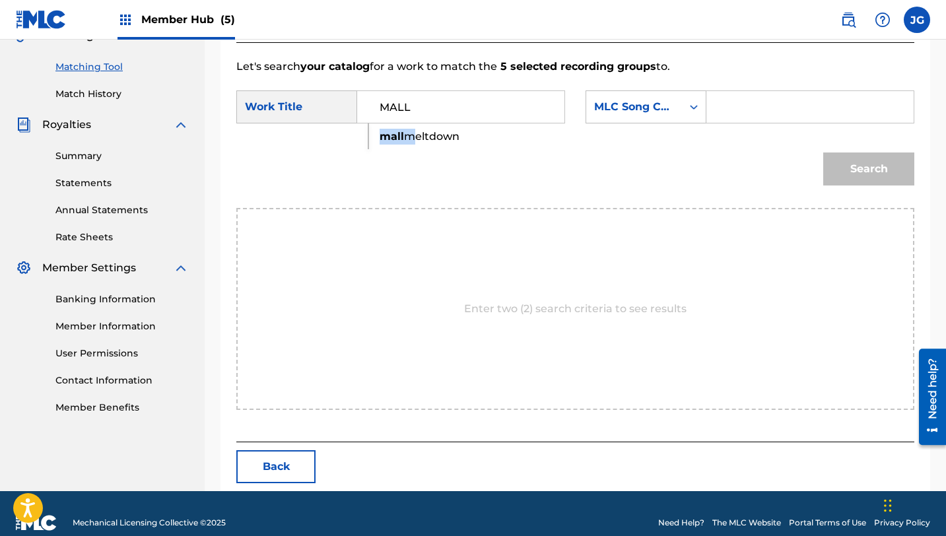
type input "mall meltdown"
click at [656, 106] on div "MLC Song Code" at bounding box center [634, 107] width 80 height 16
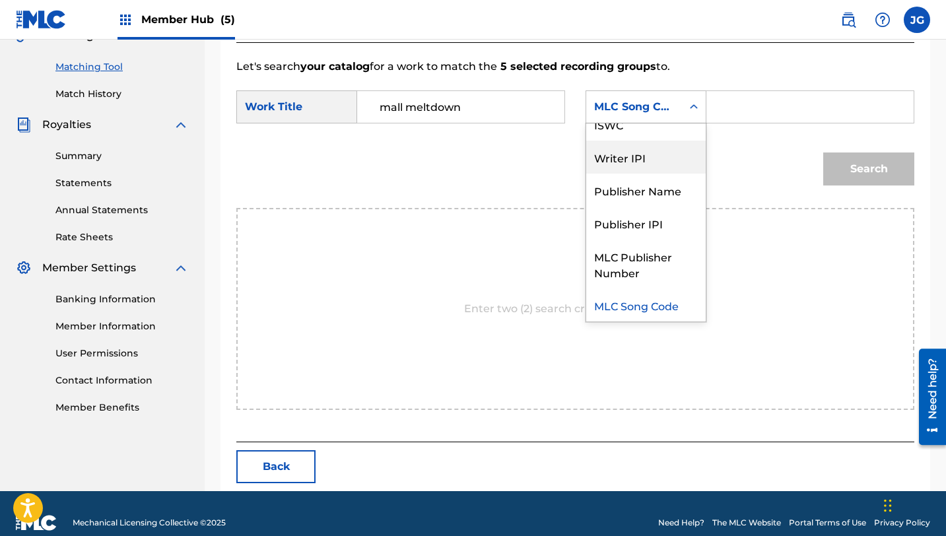
scroll to position [0, 0]
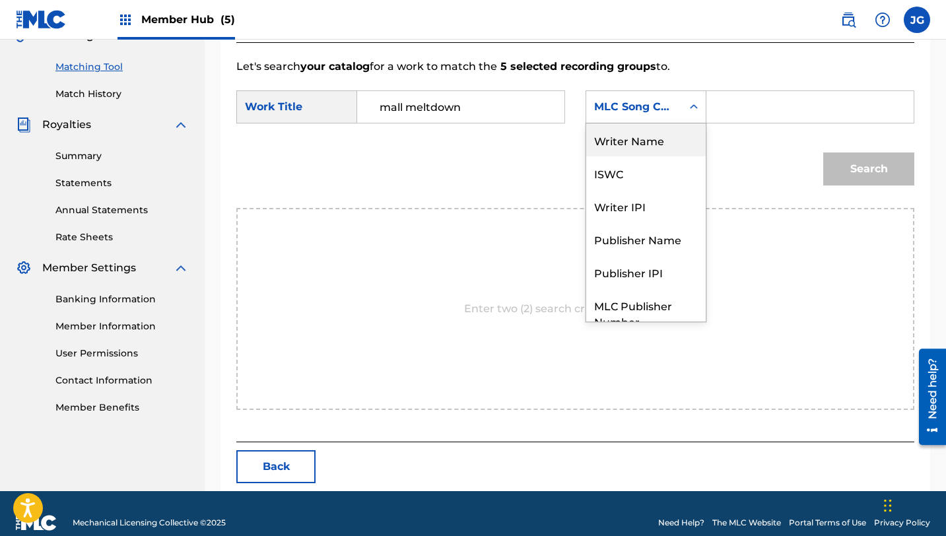
drag, startPoint x: 641, startPoint y: 158, endPoint x: 650, endPoint y: 137, distance: 22.5
click at [650, 137] on div "Writer Name ISWC Writer IPI Publisher Name Publisher IPI MLC Publisher Number M…" at bounding box center [645, 222] width 119 height 198
click at [650, 137] on div "Writer Name" at bounding box center [645, 139] width 119 height 33
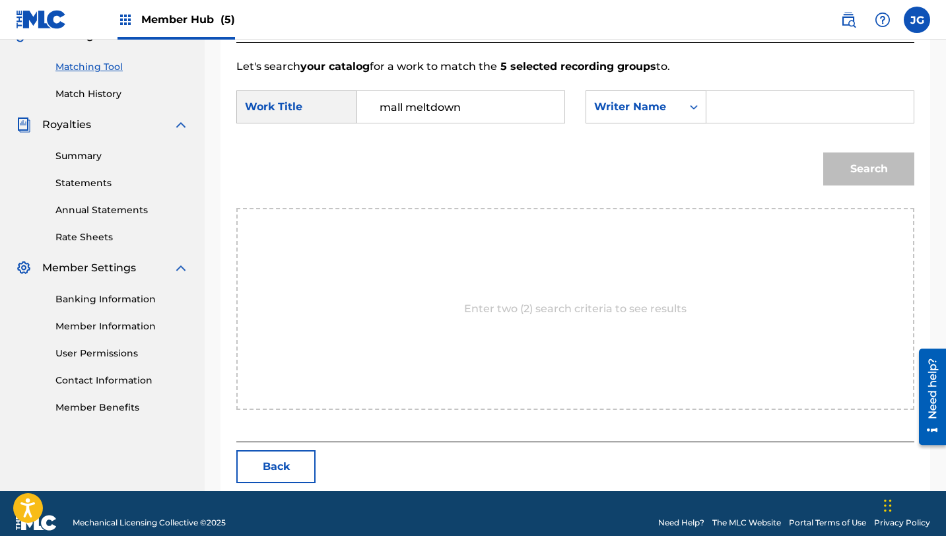
click at [749, 108] on input "Search Form" at bounding box center [810, 107] width 185 height 32
type input "[PERSON_NAME]"
click at [823, 152] on button "Search" at bounding box center [868, 168] width 91 height 33
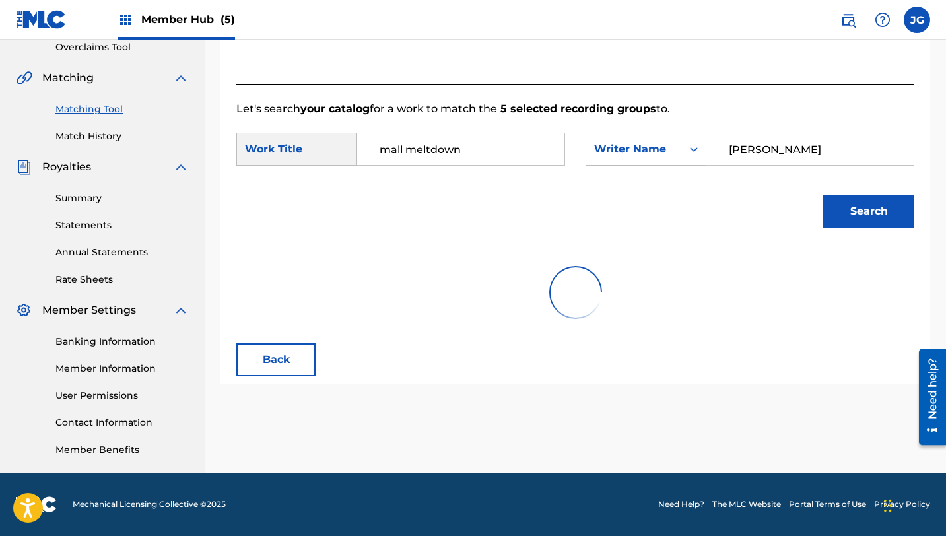
scroll to position [304, 0]
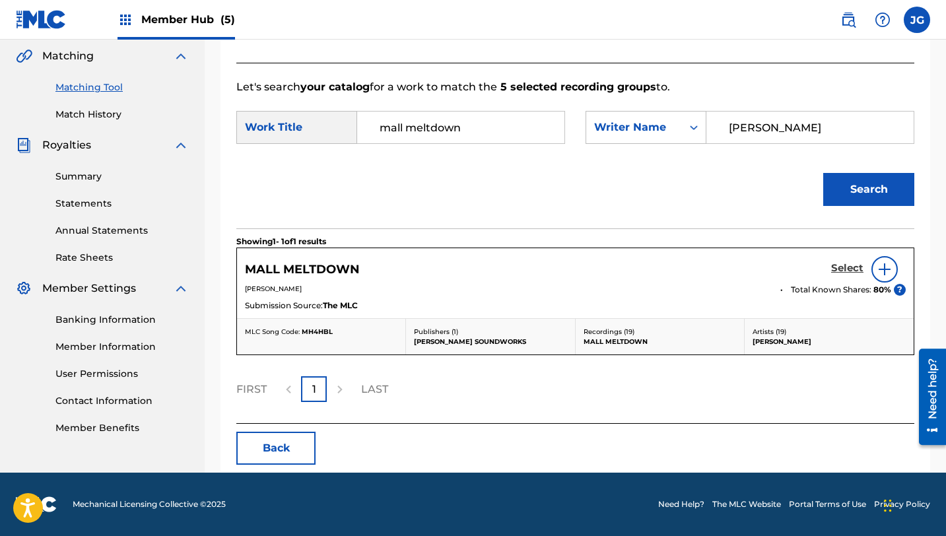
click at [841, 273] on h5 "Select" at bounding box center [847, 268] width 32 height 13
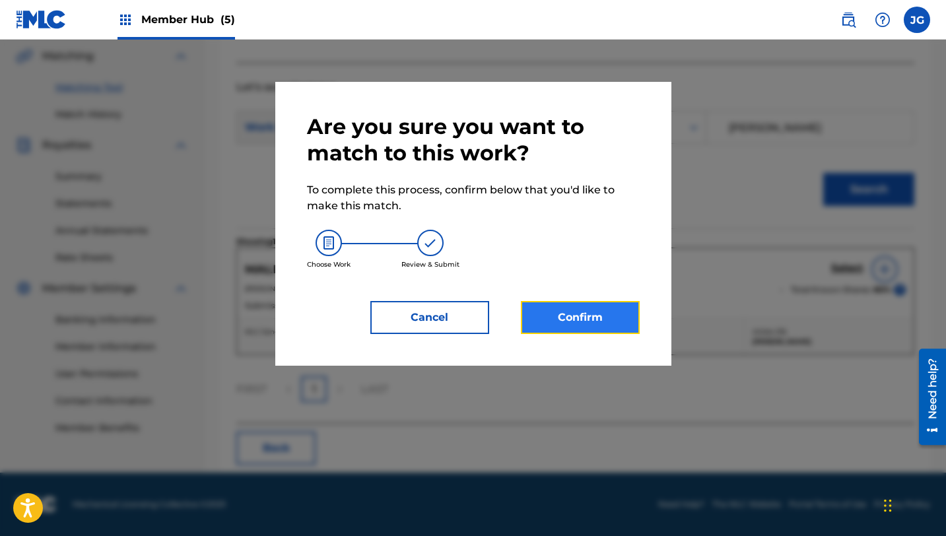
click at [564, 325] on button "Confirm" at bounding box center [580, 317] width 119 height 33
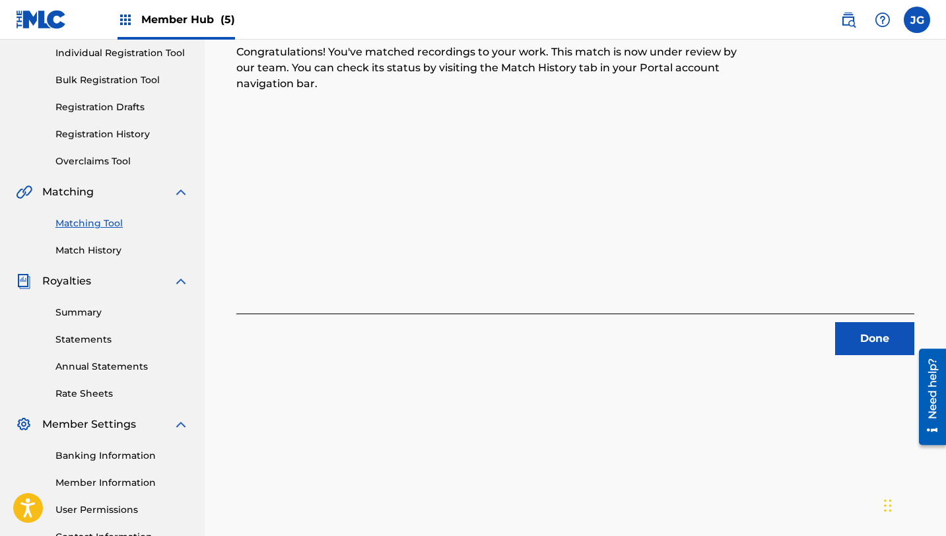
scroll to position [170, 0]
click at [849, 360] on div "5 Recording Groups are pending usage match to the work MALL MELTDOWN . Congratu…" at bounding box center [575, 244] width 741 height 683
click at [869, 343] on button "Done" at bounding box center [874, 337] width 79 height 33
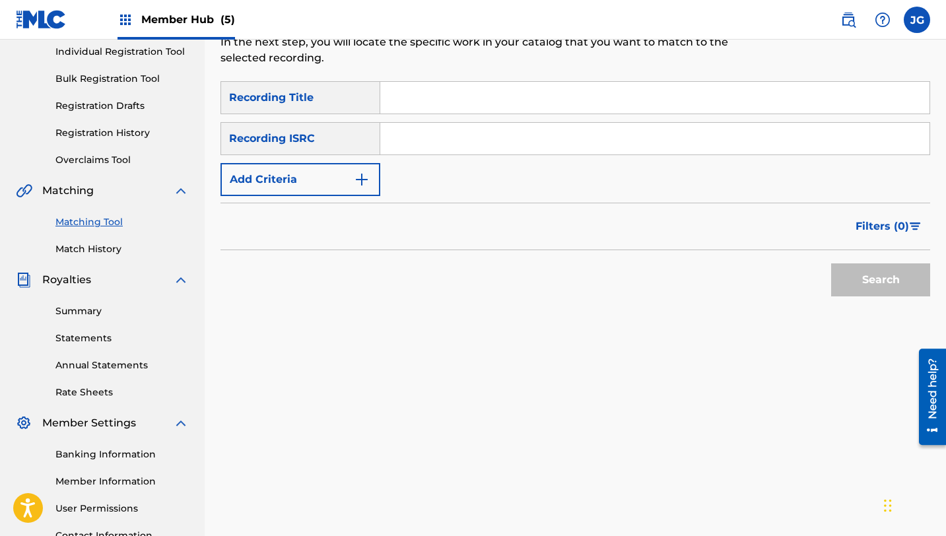
scroll to position [0, 0]
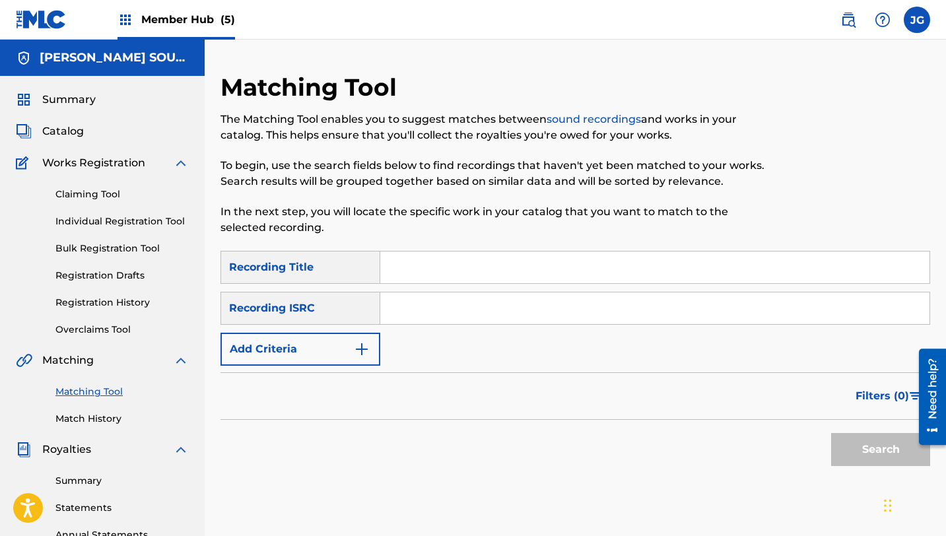
click at [426, 262] on input "Search Form" at bounding box center [654, 268] width 549 height 32
click at [70, 385] on link "Matching Tool" at bounding box center [121, 392] width 133 height 14
click at [70, 387] on link "Matching Tool" at bounding box center [121, 392] width 133 height 14
click at [428, 273] on input "ROOF" at bounding box center [654, 268] width 549 height 32
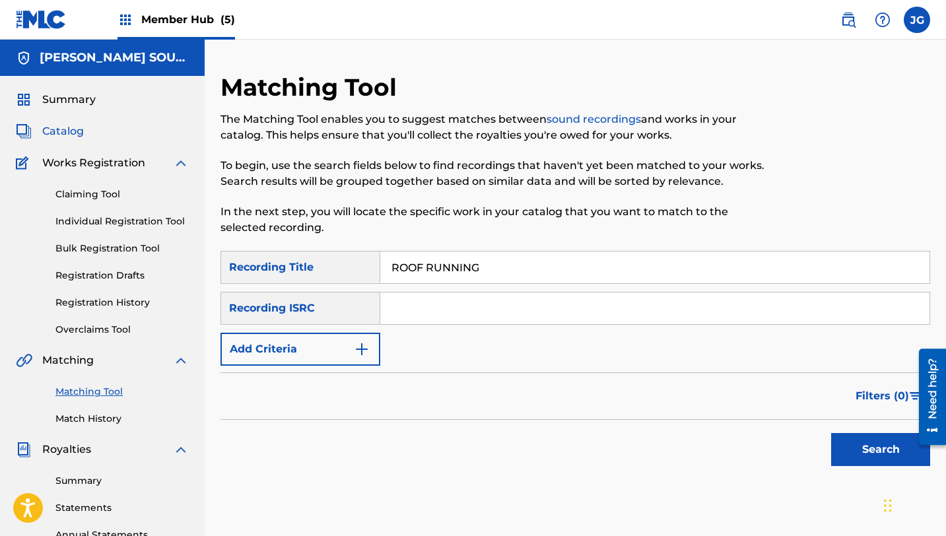
type input "ROOF RUNNING"
click at [66, 132] on span "Catalog" at bounding box center [63, 131] width 42 height 16
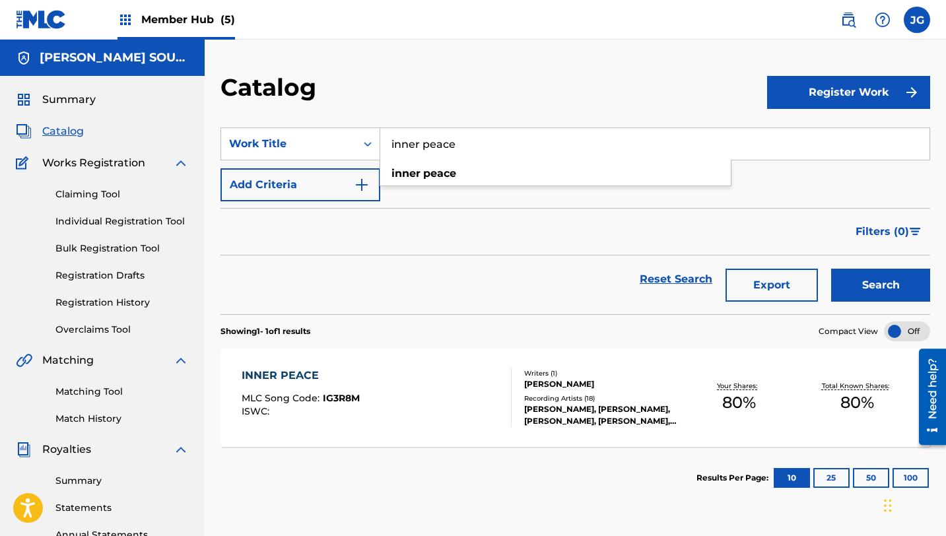
drag, startPoint x: 465, startPoint y: 139, endPoint x: 366, endPoint y: 113, distance: 103.1
click at [366, 113] on section "SearchWithCriteria31c6b072-648b-4127-bd5c-a9e4512481d4 Work Title inner peace i…" at bounding box center [575, 213] width 710 height 203
click at [426, 192] on div "SearchWithCriteria31c6b072-648b-4127-bd5c-a9e4512481d4 Work Title ROOF roof run…" at bounding box center [575, 164] width 710 height 74
click at [447, 147] on input "ROOF" at bounding box center [654, 144] width 549 height 32
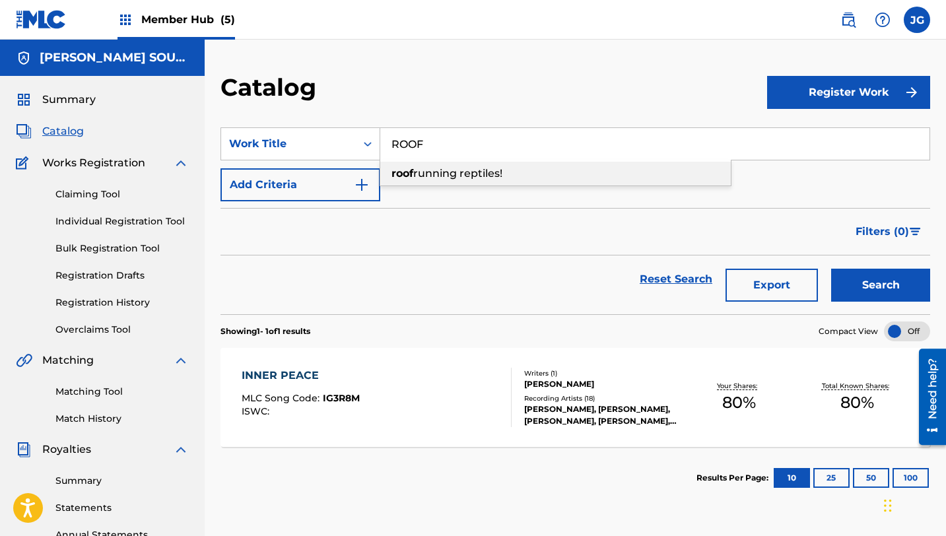
click at [444, 172] on span "running reptiles!" at bounding box center [457, 173] width 89 height 13
type input "roof running reptiles!"
drag, startPoint x: 515, startPoint y: 148, endPoint x: 380, endPoint y: 130, distance: 136.5
click at [380, 130] on div "SearchWithCriteria31c6b072-648b-4127-bd5c-a9e4512481d4 Work Title roof running …" at bounding box center [575, 143] width 710 height 33
click at [123, 402] on div "Matching Tool Match History" at bounding box center [102, 396] width 173 height 57
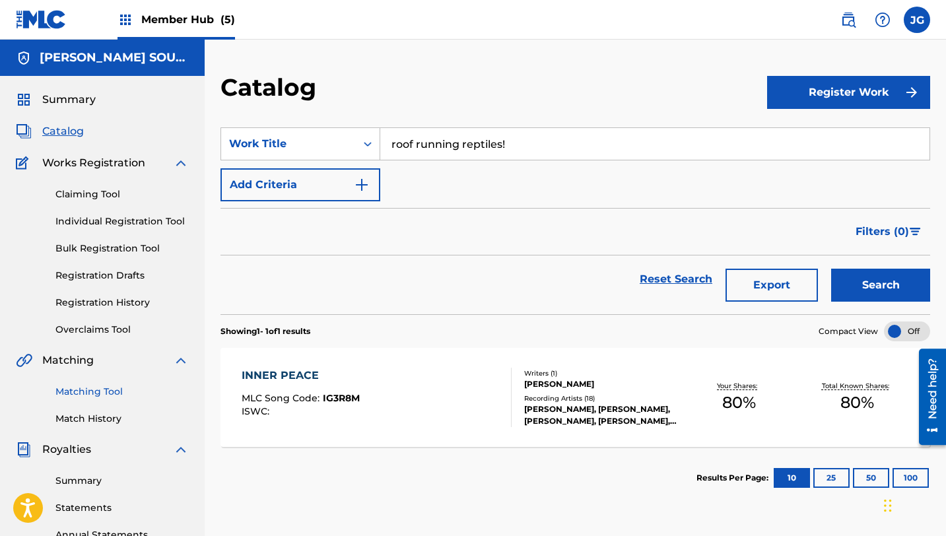
click at [111, 394] on link "Matching Tool" at bounding box center [121, 392] width 133 height 14
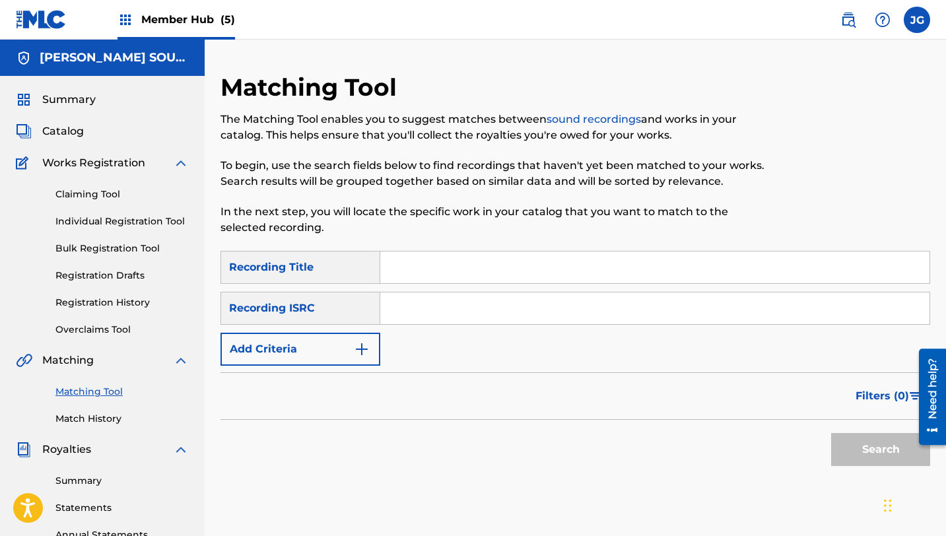
click at [472, 271] on input "Search Form" at bounding box center [654, 268] width 549 height 32
paste input "roof running reptiles!"
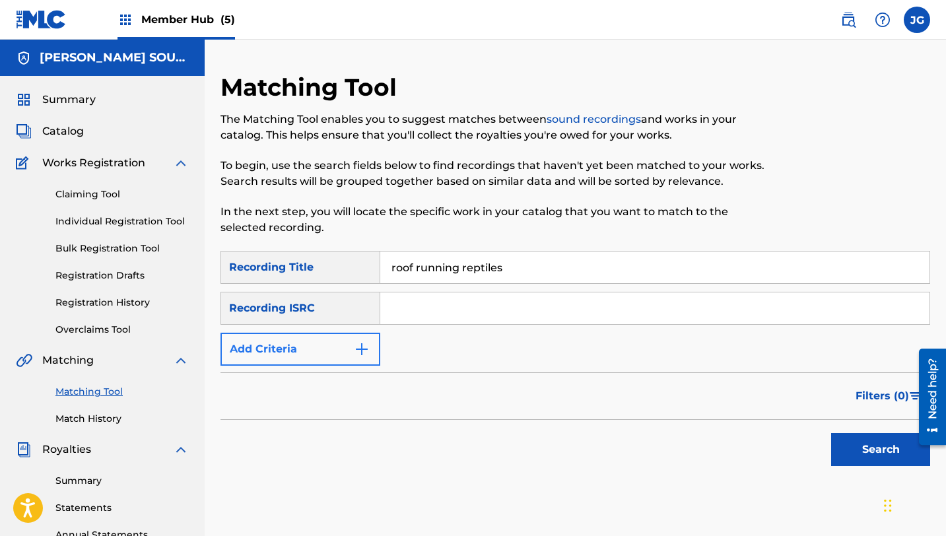
type input "roof running reptiles"
click at [347, 341] on button "Add Criteria" at bounding box center [300, 349] width 160 height 33
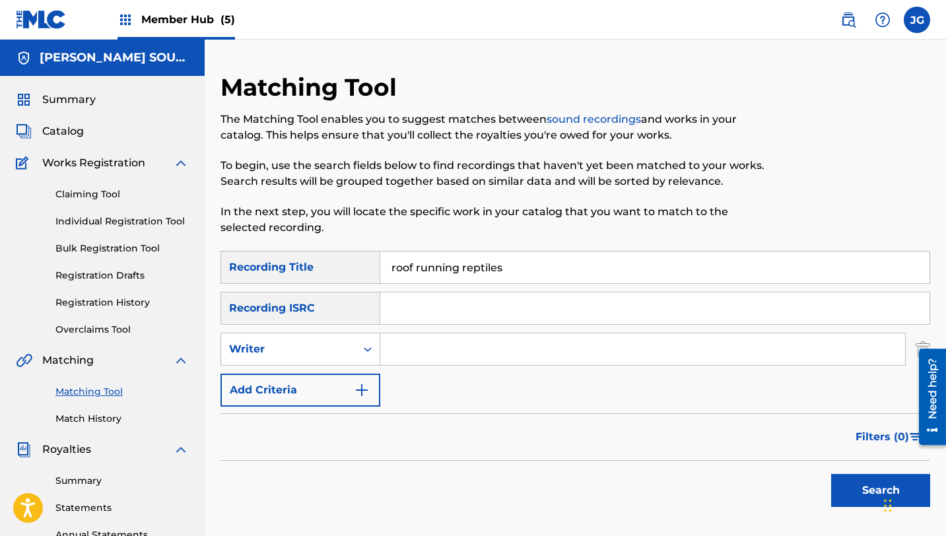
click at [450, 340] on input "Search Form" at bounding box center [642, 349] width 525 height 32
type input "[PERSON_NAME]"
click at [846, 485] on button "Search" at bounding box center [880, 490] width 99 height 33
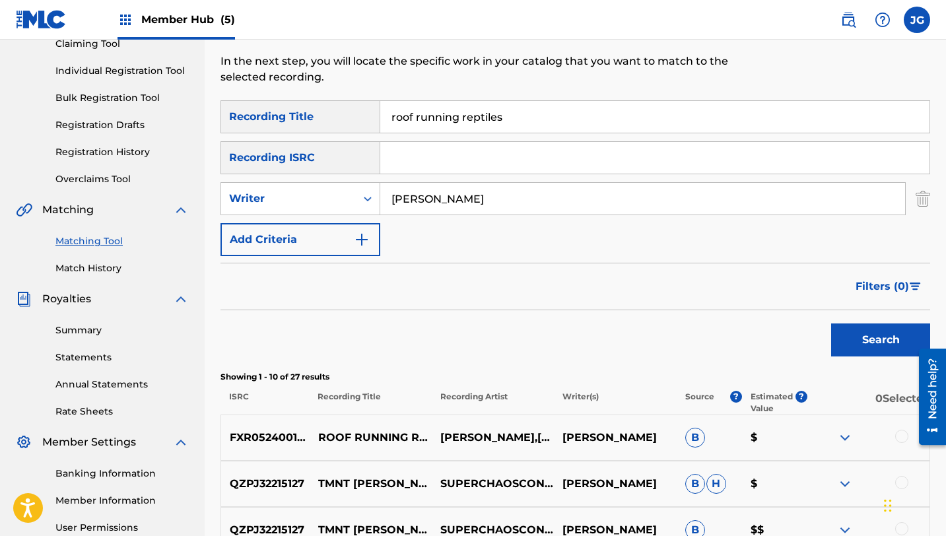
scroll to position [207, 0]
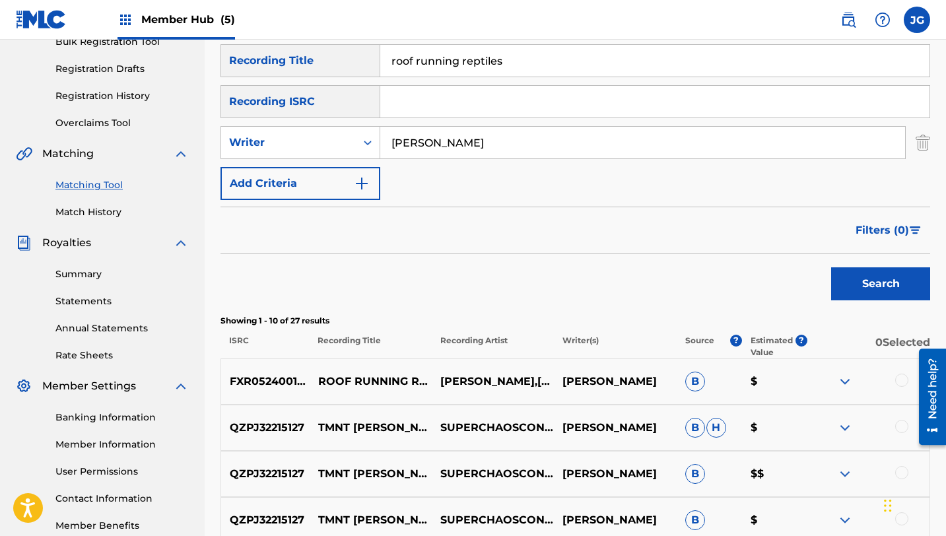
click at [900, 384] on div at bounding box center [901, 380] width 13 height 13
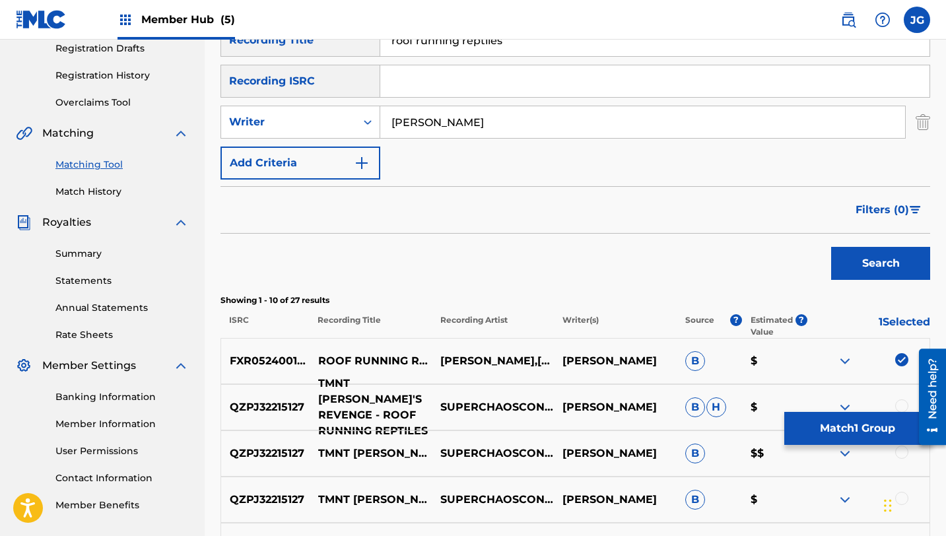
scroll to position [278, 0]
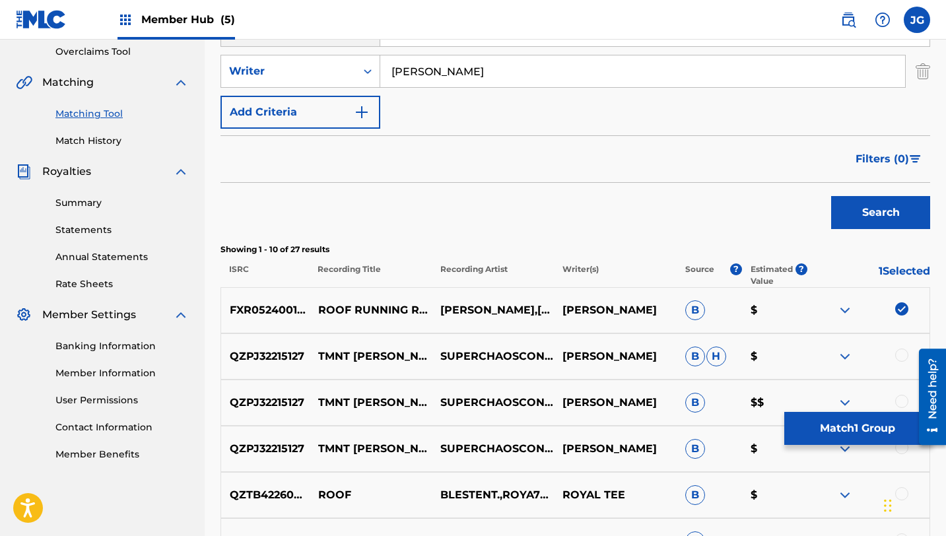
click at [896, 356] on div at bounding box center [901, 355] width 13 height 13
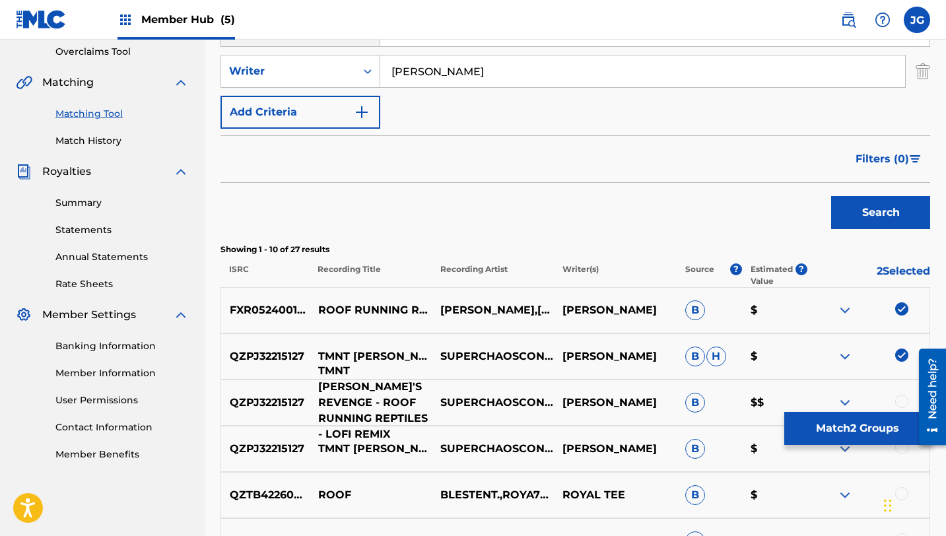
scroll to position [316, 0]
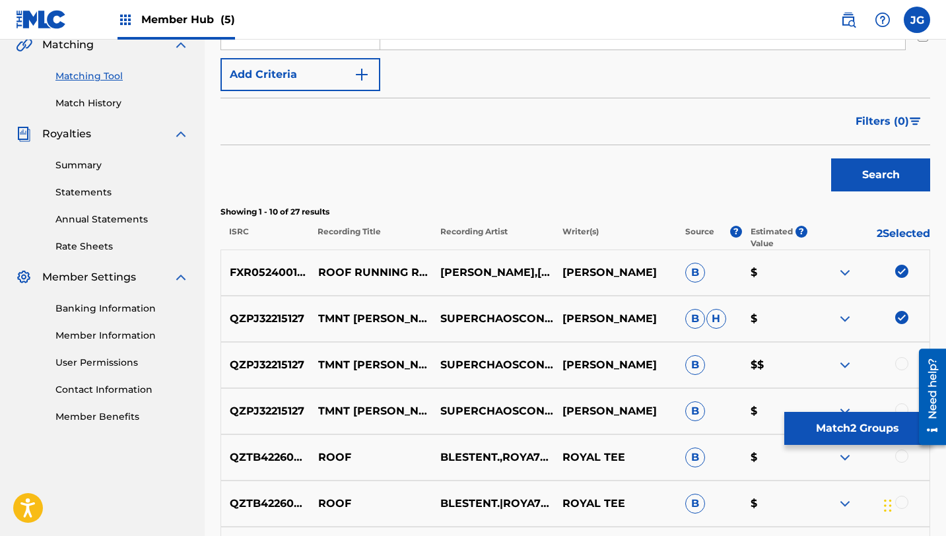
click at [899, 366] on div at bounding box center [901, 363] width 13 height 13
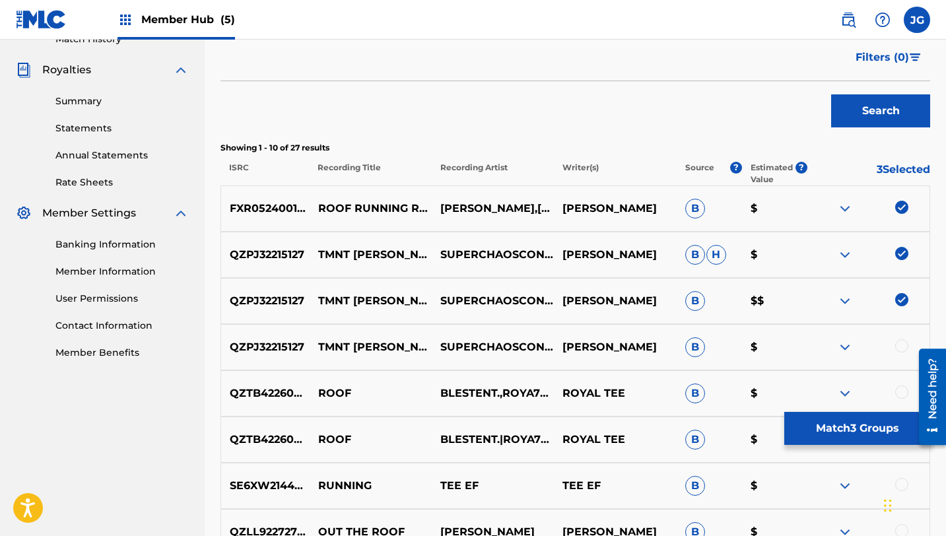
scroll to position [417, 0]
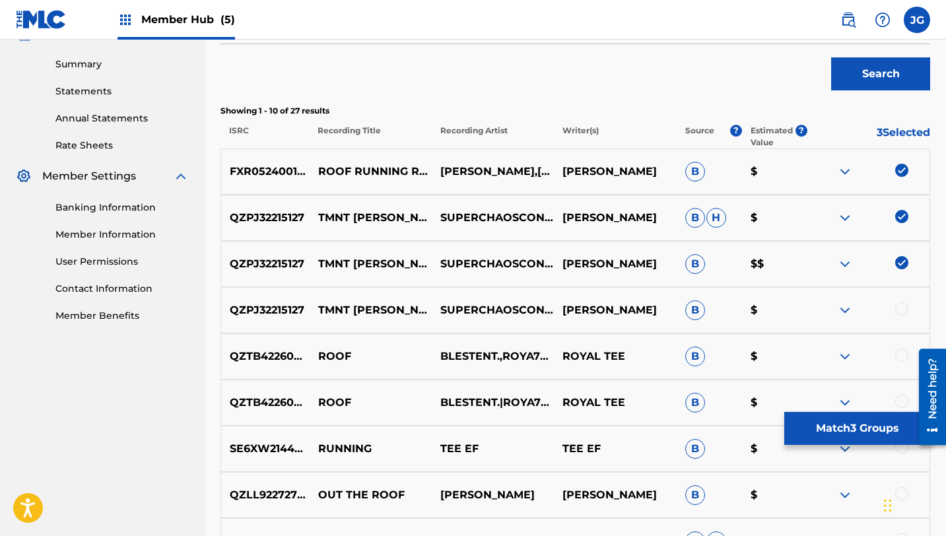
click at [902, 311] on div at bounding box center [901, 308] width 13 height 13
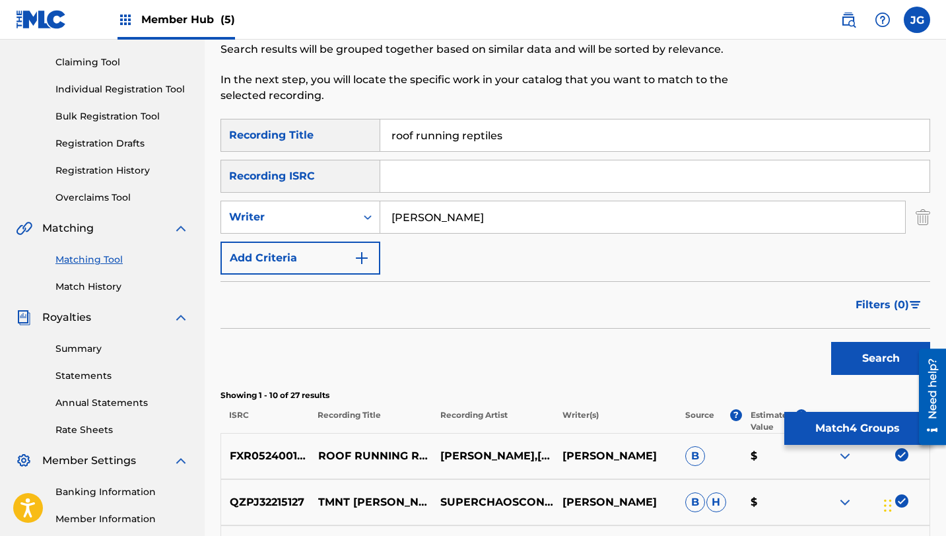
scroll to position [143, 0]
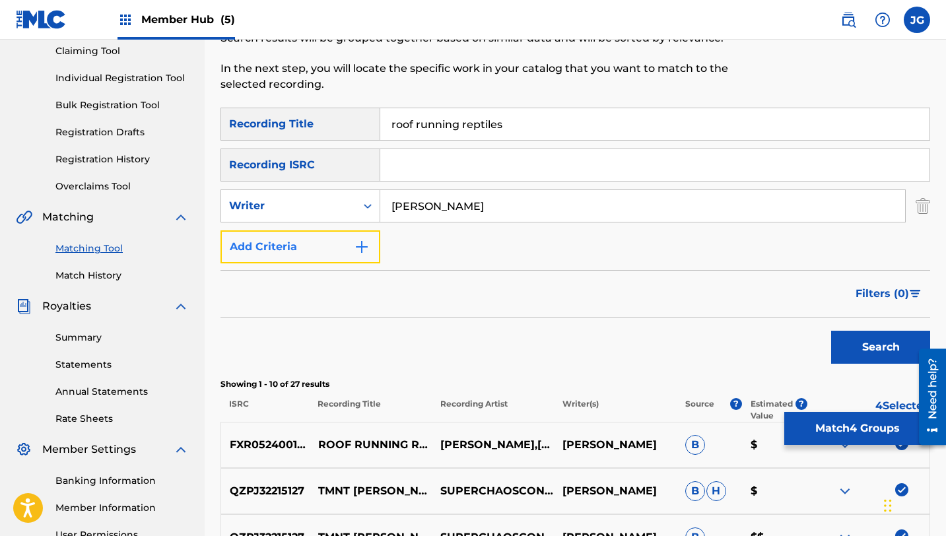
click at [263, 261] on button "Add Criteria" at bounding box center [300, 246] width 160 height 33
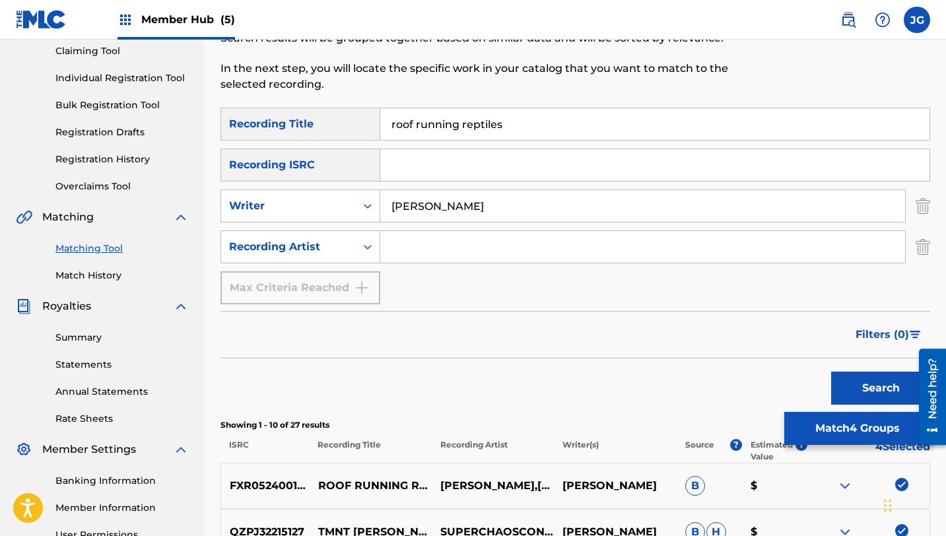
drag, startPoint x: 447, startPoint y: 278, endPoint x: 448, endPoint y: 255, distance: 22.5
click at [447, 274] on div "SearchWithCriteria0078ce1f-c438-411b-94b8-17e68e0cdac4 Recording Title roof run…" at bounding box center [575, 206] width 710 height 197
click at [448, 255] on input "Search Form" at bounding box center [642, 247] width 525 height 32
type input "[PERSON_NAME]"
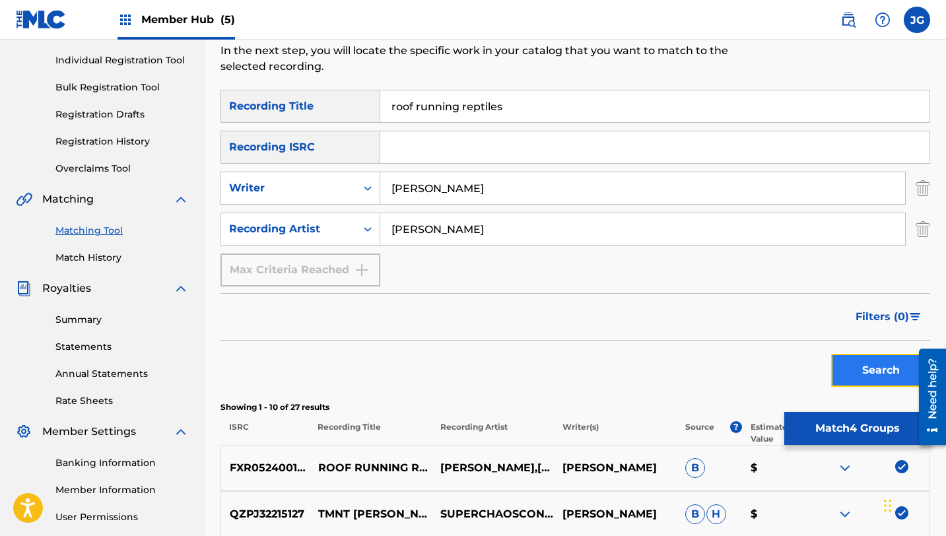
click at [879, 366] on button "Search" at bounding box center [880, 370] width 99 height 33
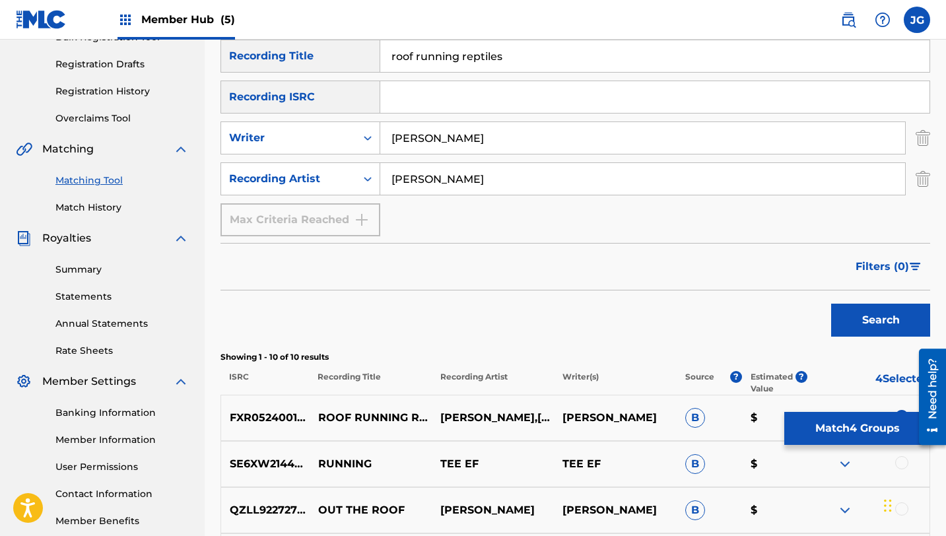
scroll to position [205, 0]
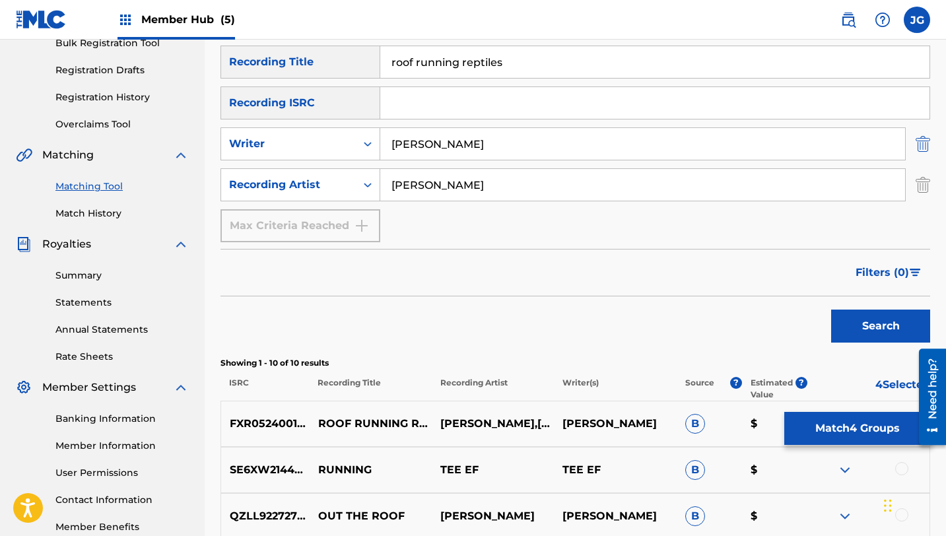
click at [924, 147] on img "Search Form" at bounding box center [923, 143] width 15 height 33
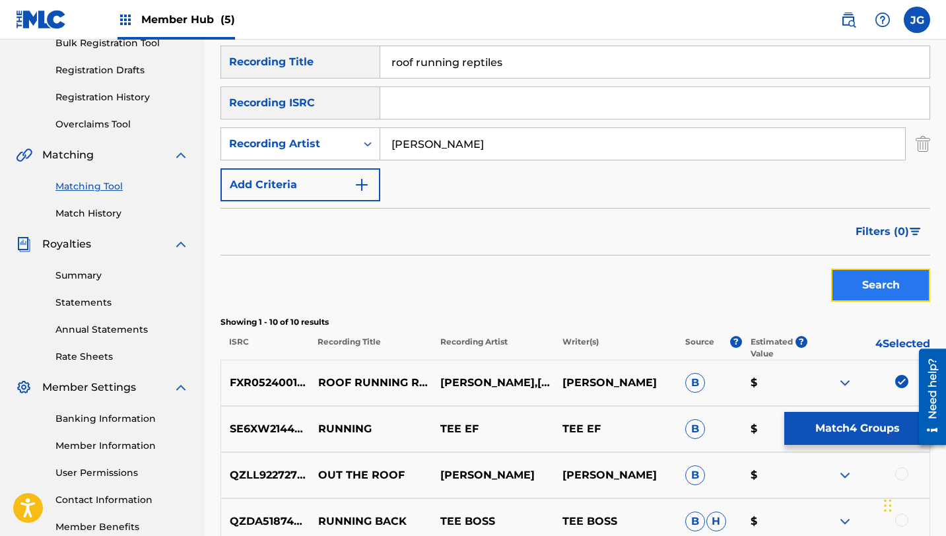
click at [851, 296] on button "Search" at bounding box center [880, 285] width 99 height 33
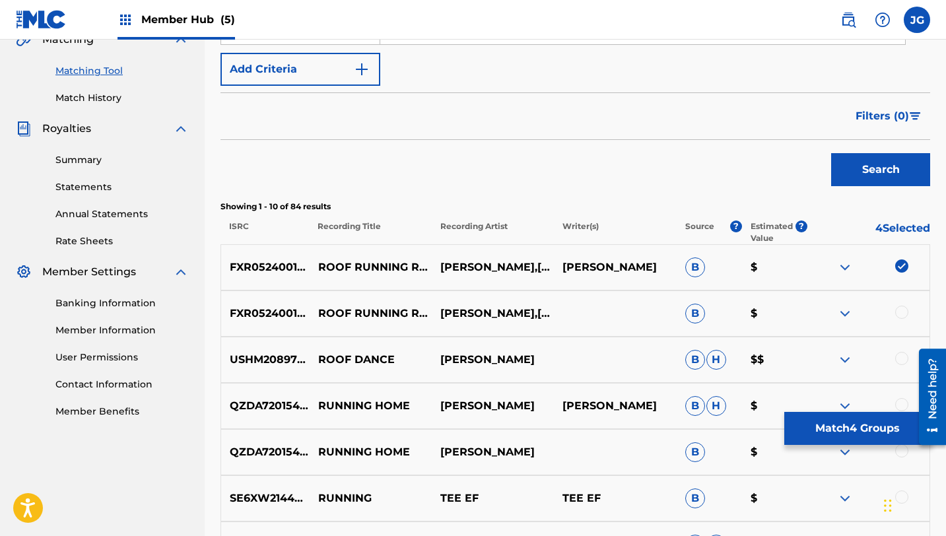
scroll to position [325, 0]
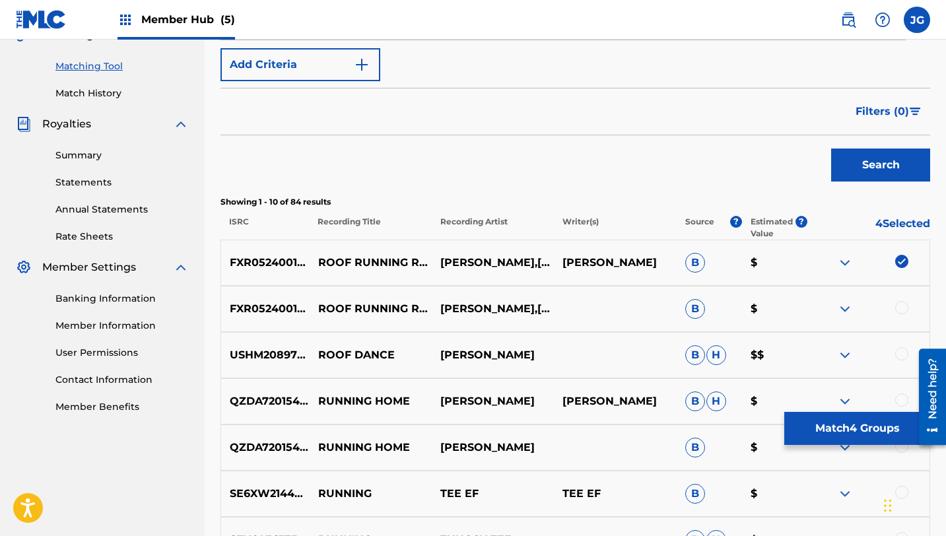
click at [904, 308] on div at bounding box center [901, 307] width 13 height 13
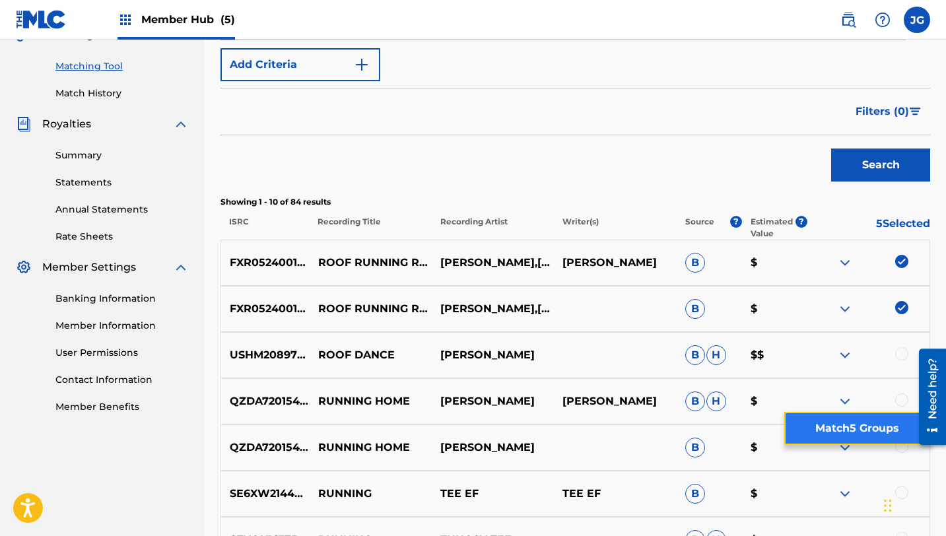
click at [857, 426] on button "Match 5 Groups" at bounding box center [857, 428] width 146 height 33
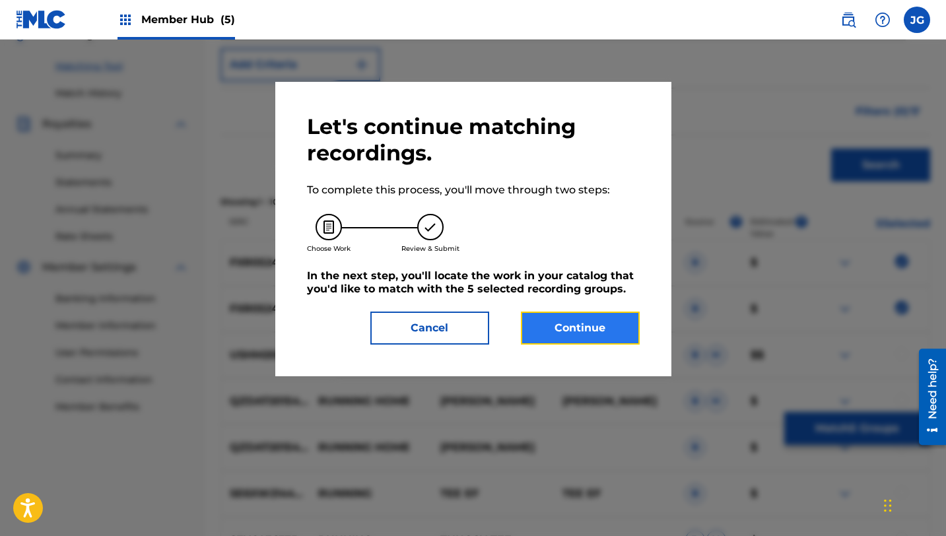
click at [584, 327] on button "Continue" at bounding box center [580, 328] width 119 height 33
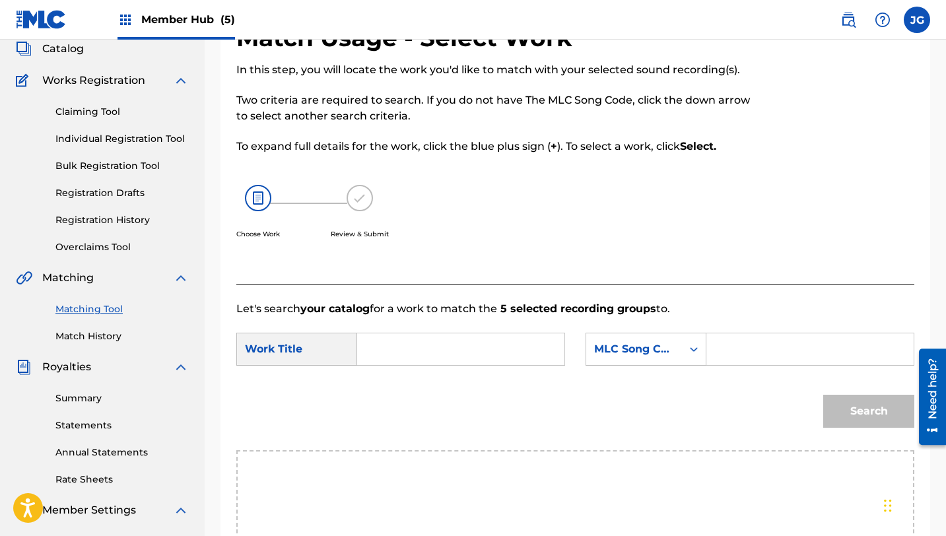
scroll to position [94, 0]
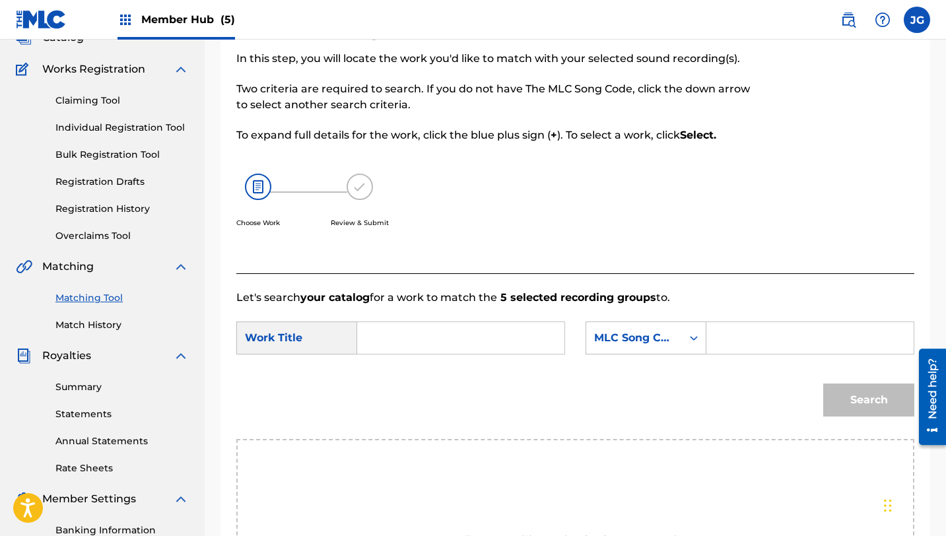
click at [402, 351] on input "Search Form" at bounding box center [460, 338] width 185 height 32
type input "R"
click at [386, 395] on div "roof running reptiles!" at bounding box center [379, 376] width 22 height 40
type input "roof running reptiles!"
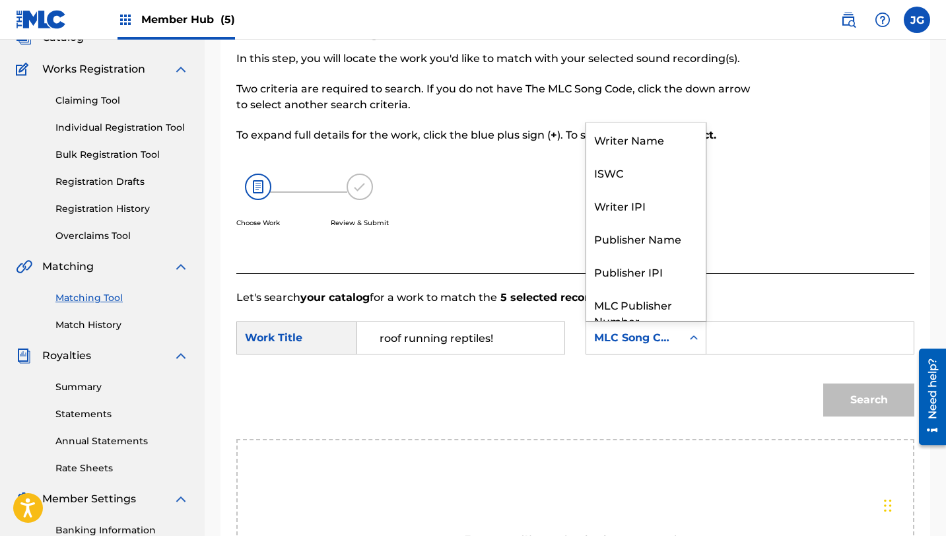
click at [667, 338] on div "MLC Song Code" at bounding box center [634, 338] width 80 height 16
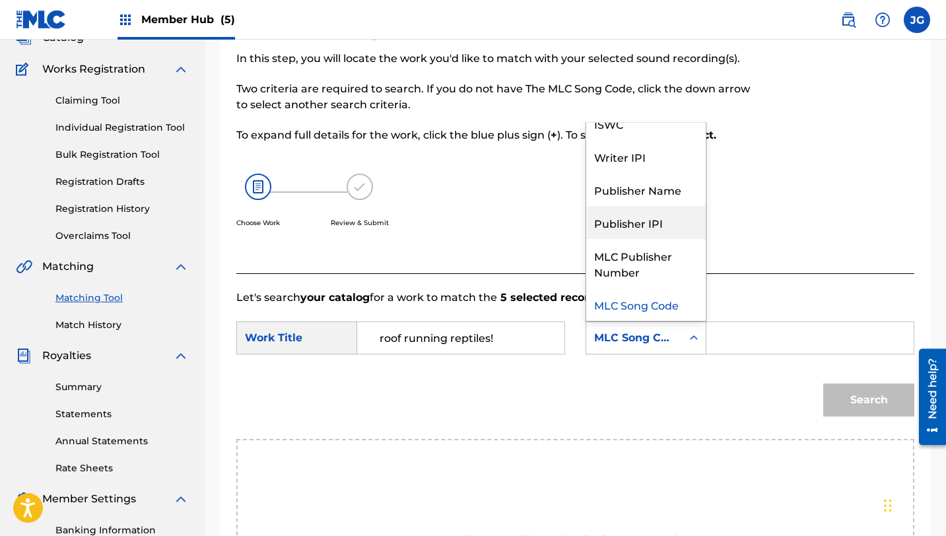
scroll to position [0, 0]
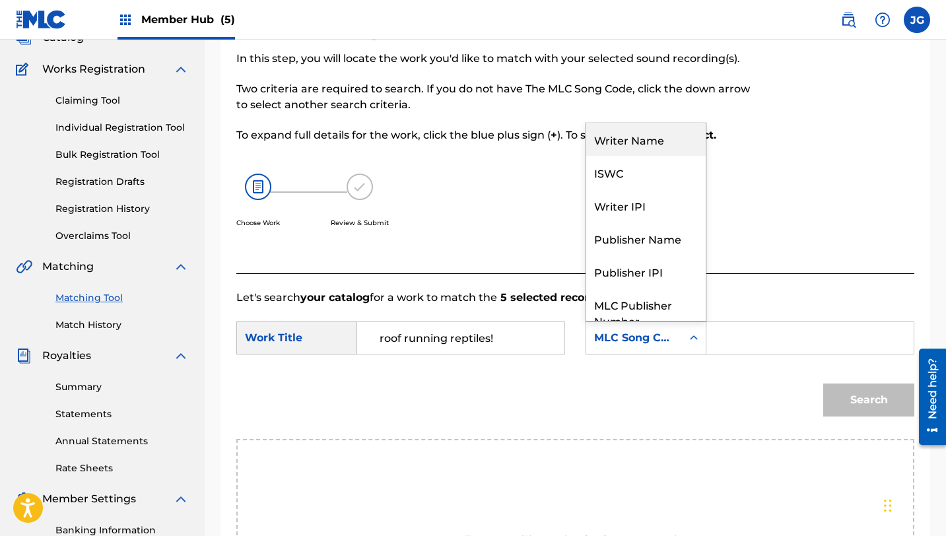
drag, startPoint x: 646, startPoint y: 156, endPoint x: 652, endPoint y: 137, distance: 20.0
click at [652, 137] on div "Writer Name ISWC Writer IPI Publisher Name Publisher IPI MLC Publisher Number M…" at bounding box center [645, 222] width 119 height 198
click at [652, 137] on div "Writer Name" at bounding box center [645, 139] width 119 height 33
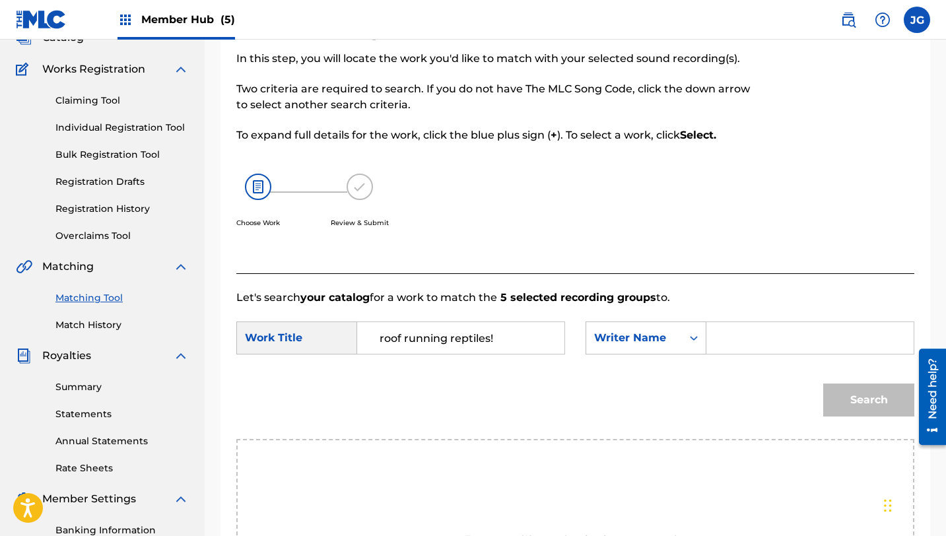
click at [755, 338] on input "Search Form" at bounding box center [810, 338] width 185 height 32
type input "[PERSON_NAME]"
click at [823, 384] on button "Search" at bounding box center [868, 400] width 91 height 33
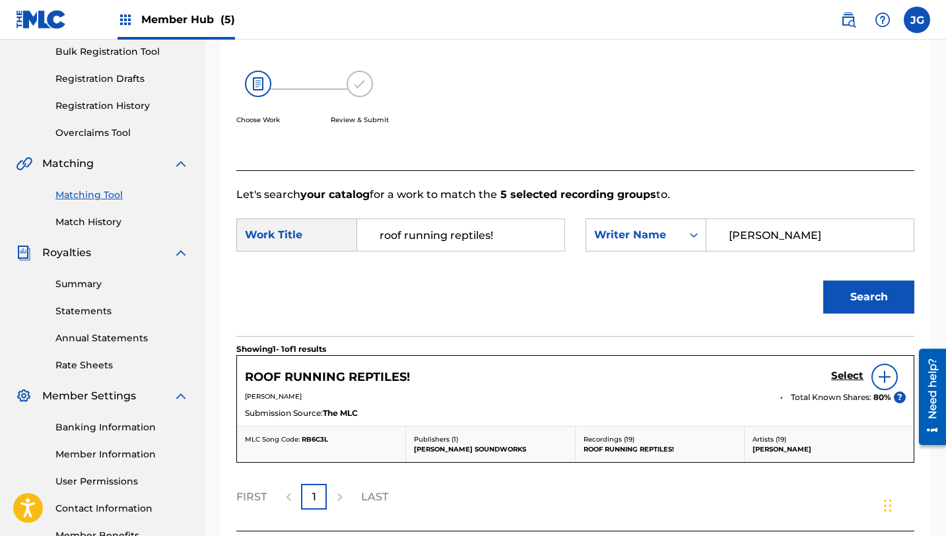
scroll to position [213, 0]
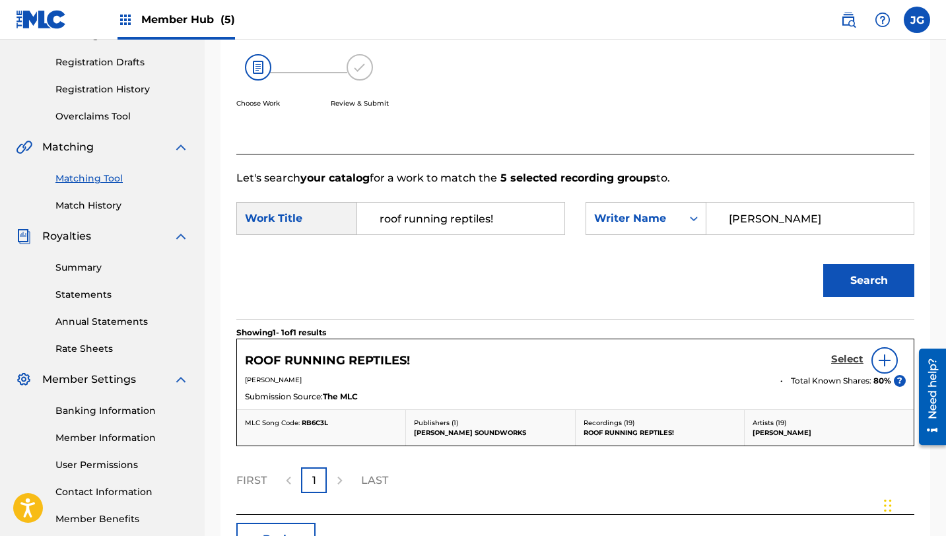
click at [845, 358] on h5 "Select" at bounding box center [847, 359] width 32 height 13
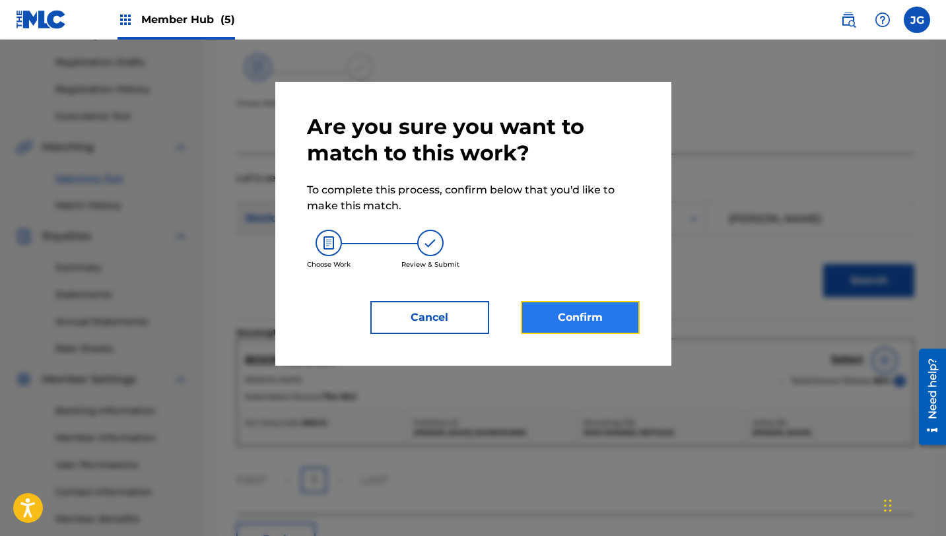
click at [611, 312] on button "Confirm" at bounding box center [580, 317] width 119 height 33
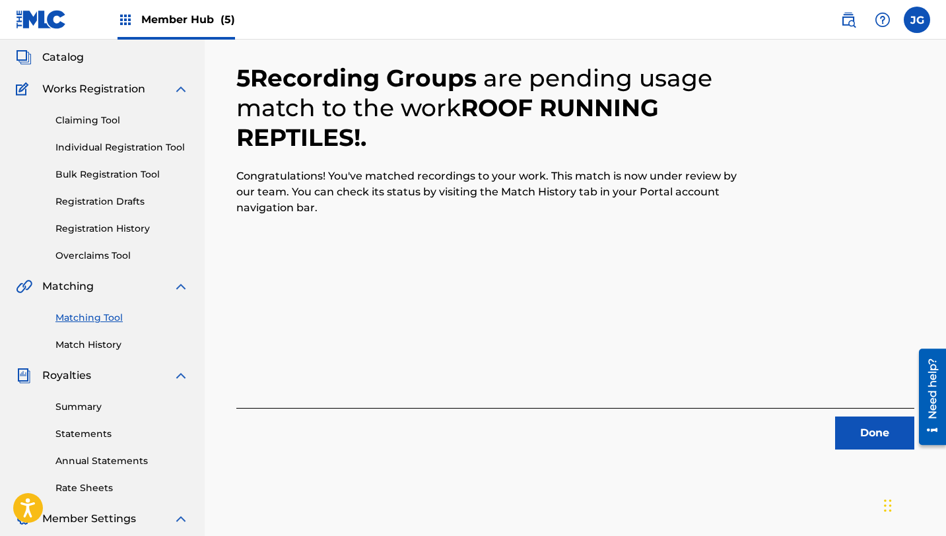
scroll to position [79, 0]
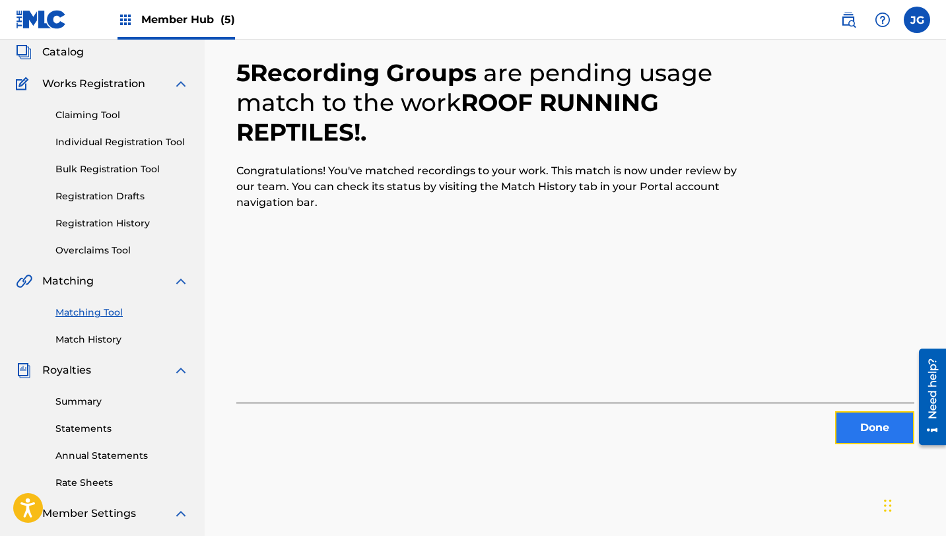
click at [841, 432] on button "Done" at bounding box center [874, 427] width 79 height 33
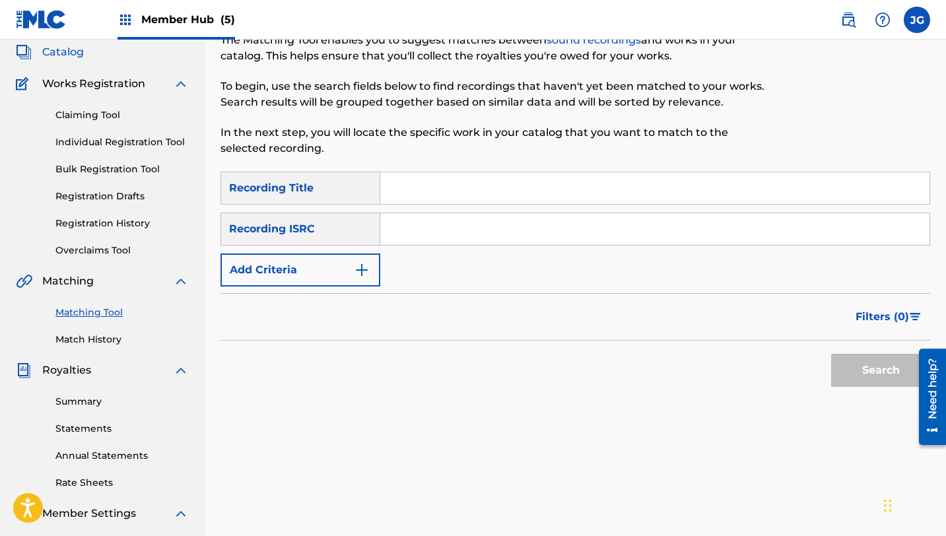
click at [71, 48] on span "Catalog" at bounding box center [63, 52] width 42 height 16
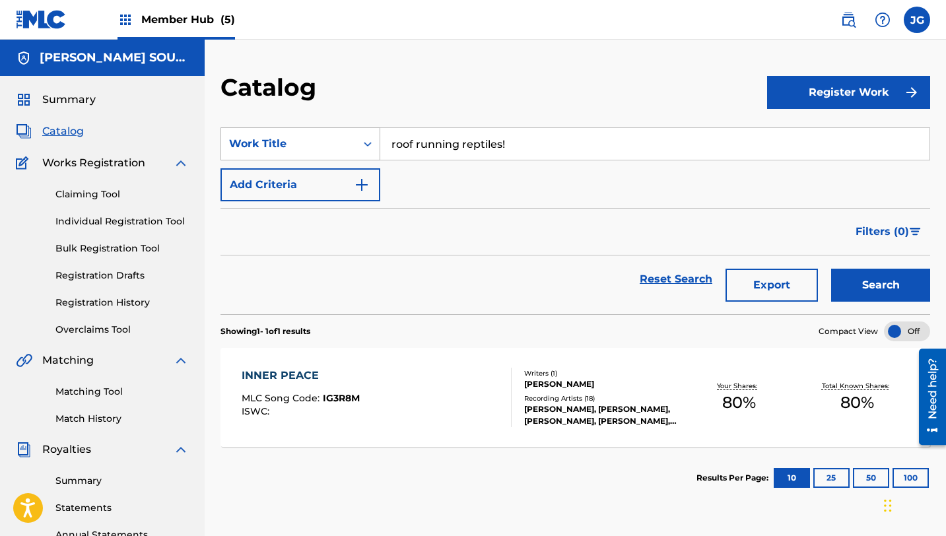
drag, startPoint x: 510, startPoint y: 146, endPoint x: 364, endPoint y: 133, distance: 147.1
click at [364, 133] on div "SearchWithCriteria31c6b072-648b-4127-bd5c-a9e4512481d4 Work Title roof running …" at bounding box center [575, 143] width 710 height 33
click at [402, 182] on div "pani c in the sky!" at bounding box center [555, 174] width 351 height 24
type input "panic in the sky!"
drag, startPoint x: 487, startPoint y: 145, endPoint x: 381, endPoint y: 146, distance: 106.3
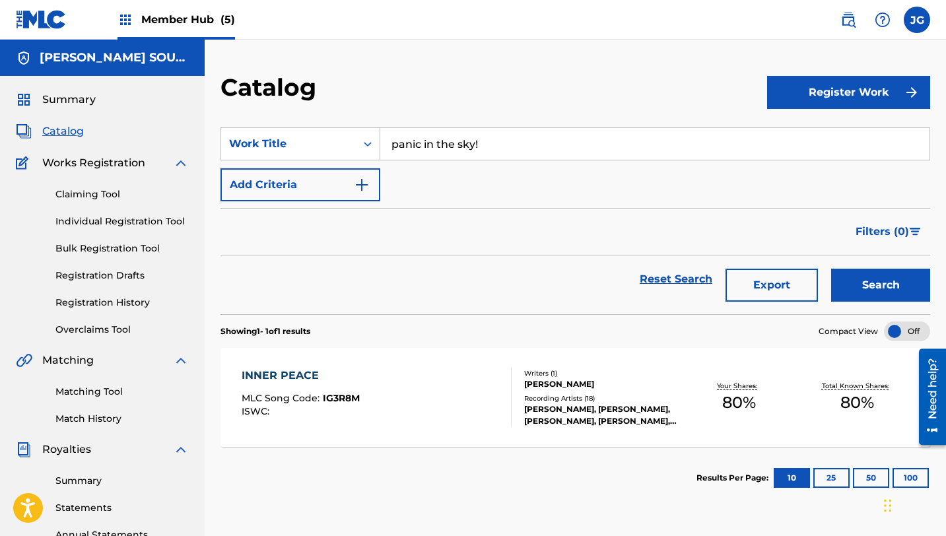
click at [381, 146] on input "panic in the sky!" at bounding box center [654, 144] width 549 height 32
click at [114, 386] on link "Matching Tool" at bounding box center [121, 392] width 133 height 14
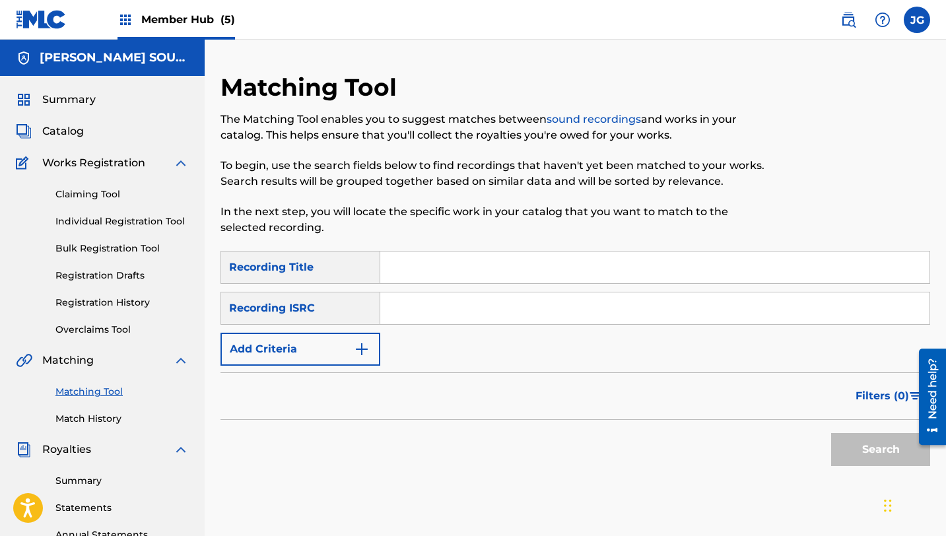
click at [397, 262] on input "Search Form" at bounding box center [654, 268] width 549 height 32
paste input "panic in the sky!"
type input "panic in the sky"
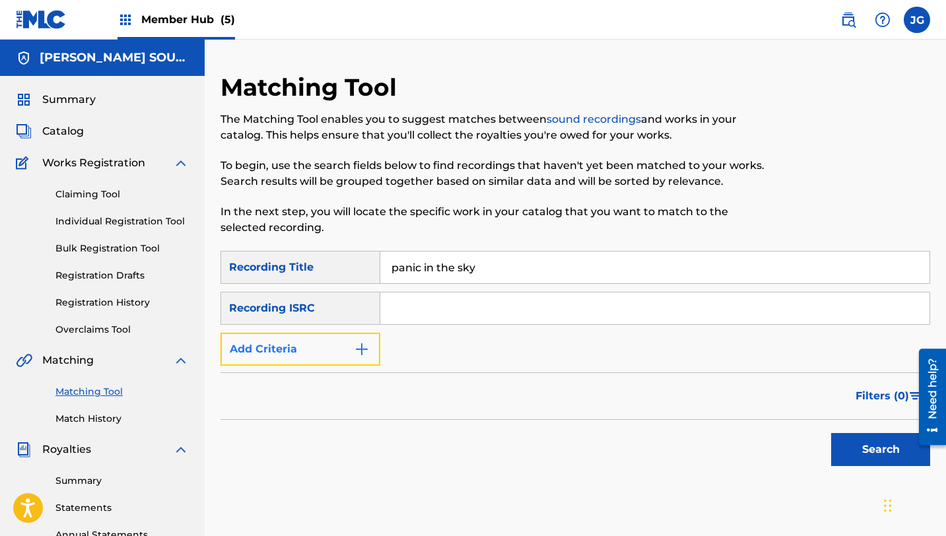
click at [273, 340] on button "Add Criteria" at bounding box center [300, 349] width 160 height 33
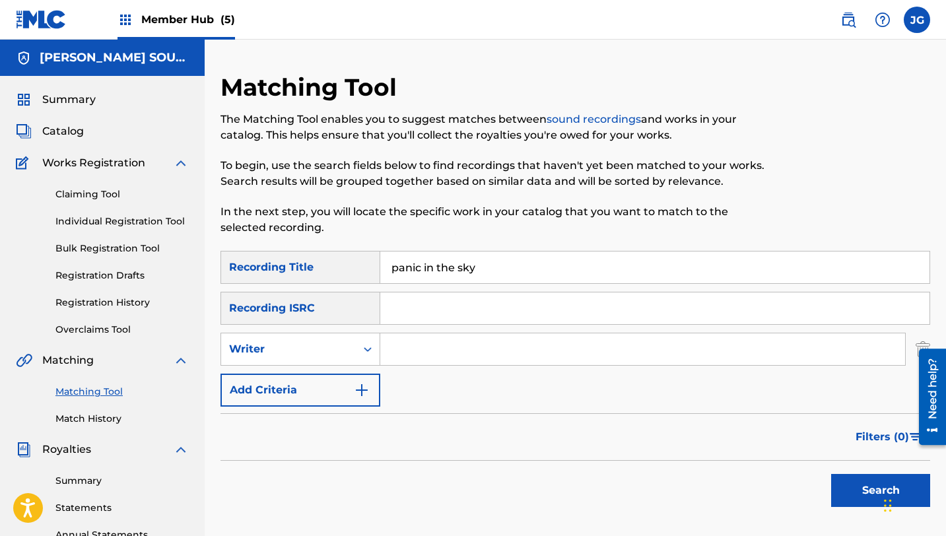
click at [419, 353] on input "Search Form" at bounding box center [642, 349] width 525 height 32
type input "[PERSON_NAME]"
click at [842, 492] on button "Search" at bounding box center [880, 490] width 99 height 33
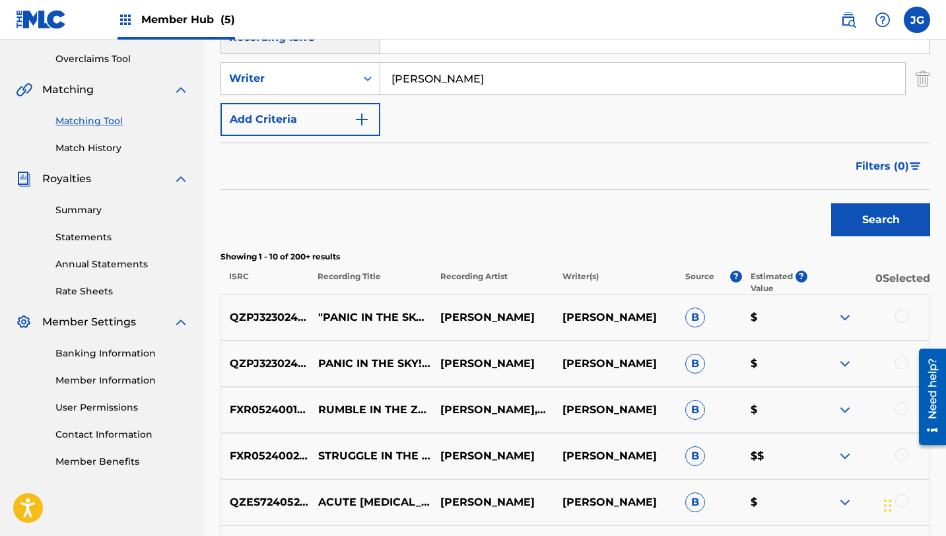
scroll to position [273, 0]
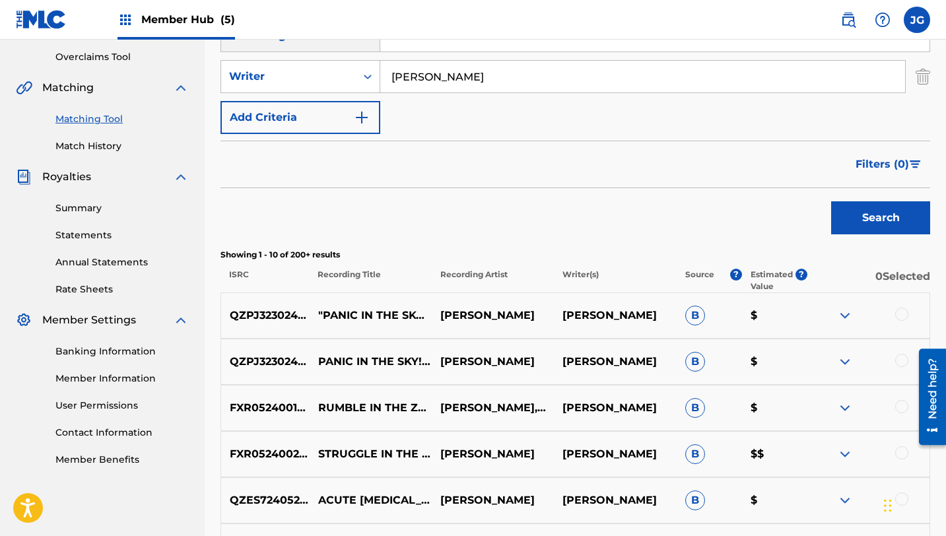
click at [902, 314] on div at bounding box center [901, 314] width 13 height 13
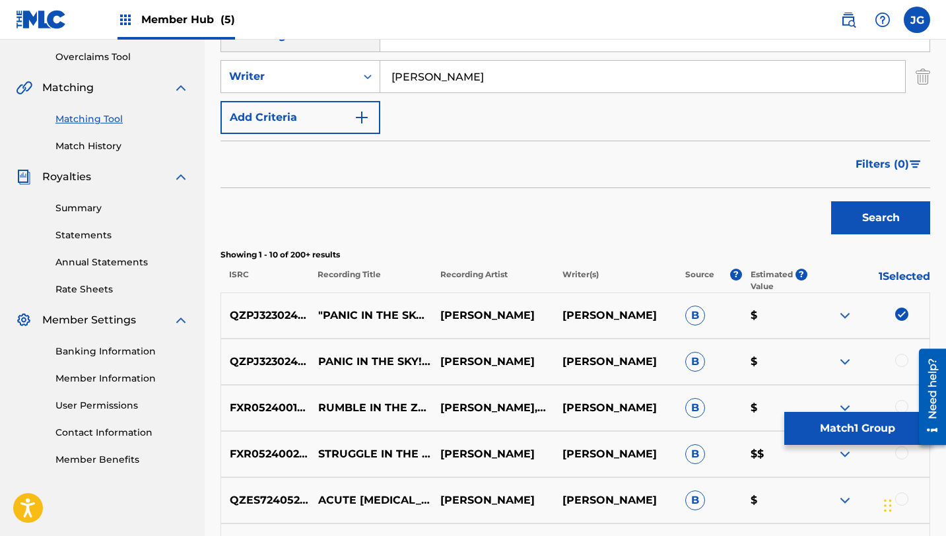
click at [904, 359] on div at bounding box center [901, 360] width 13 height 13
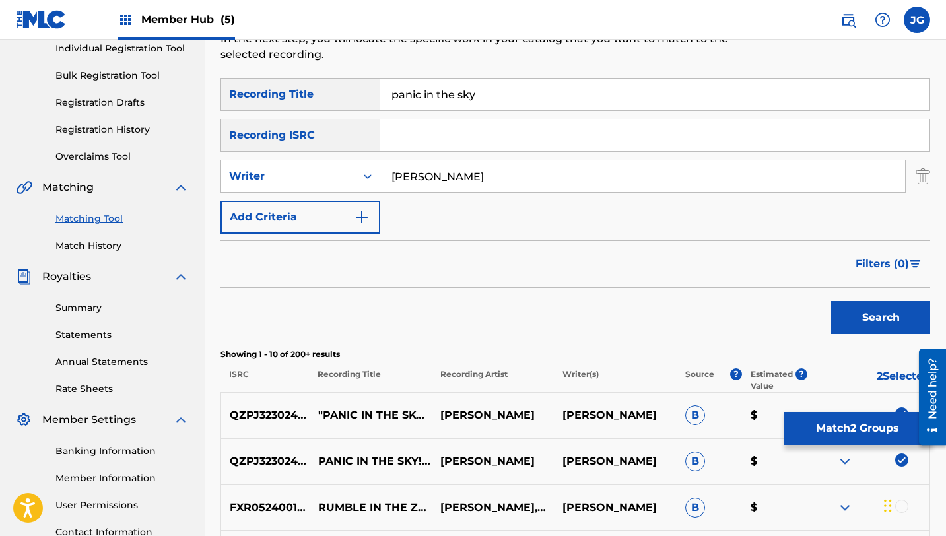
scroll to position [164, 0]
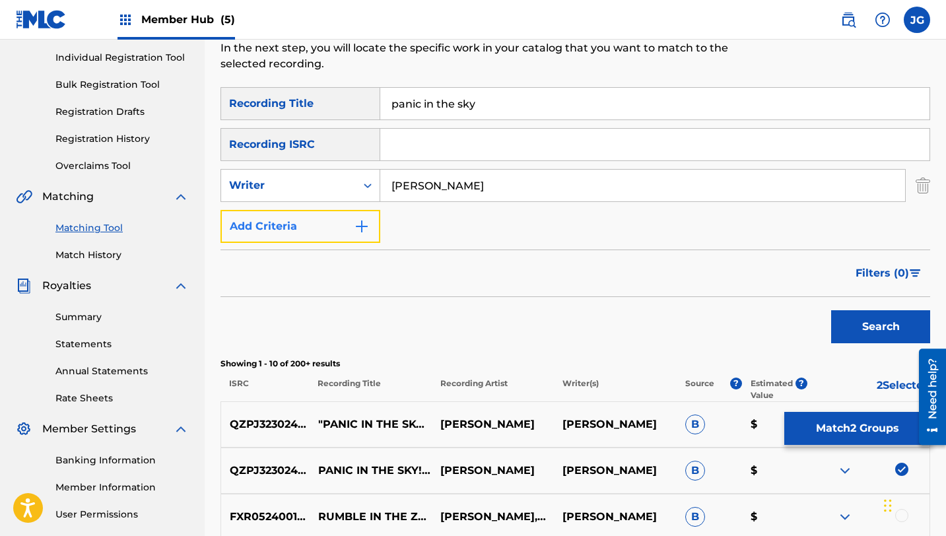
click at [312, 220] on button "Add Criteria" at bounding box center [300, 226] width 160 height 33
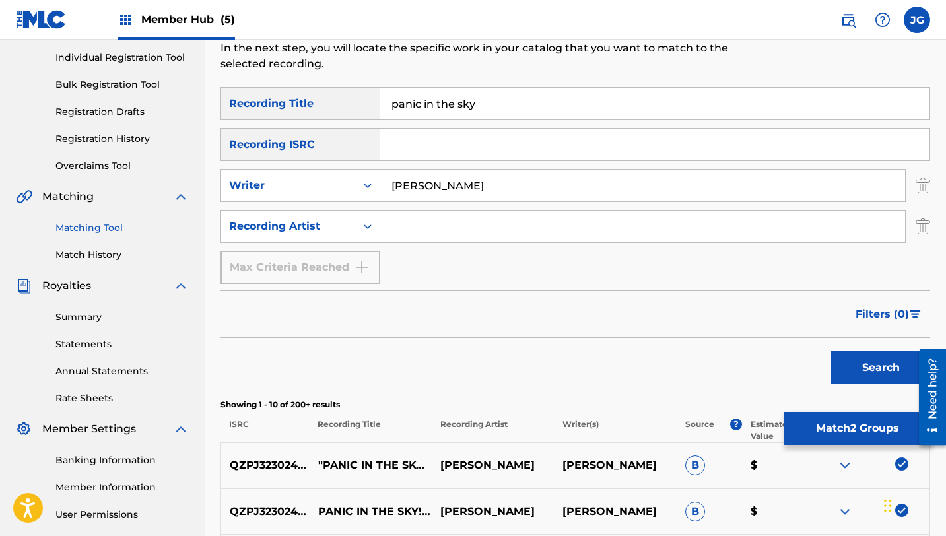
click at [427, 226] on input "Search Form" at bounding box center [642, 227] width 525 height 32
type input "[PERSON_NAME]"
click at [863, 389] on div "Search" at bounding box center [877, 364] width 106 height 53
click at [863, 374] on button "Search" at bounding box center [880, 367] width 99 height 33
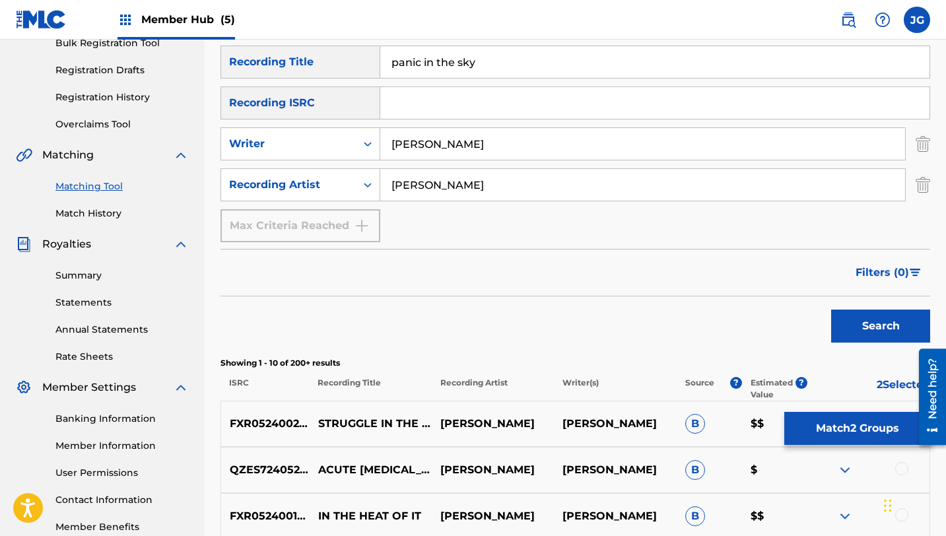
scroll to position [207, 0]
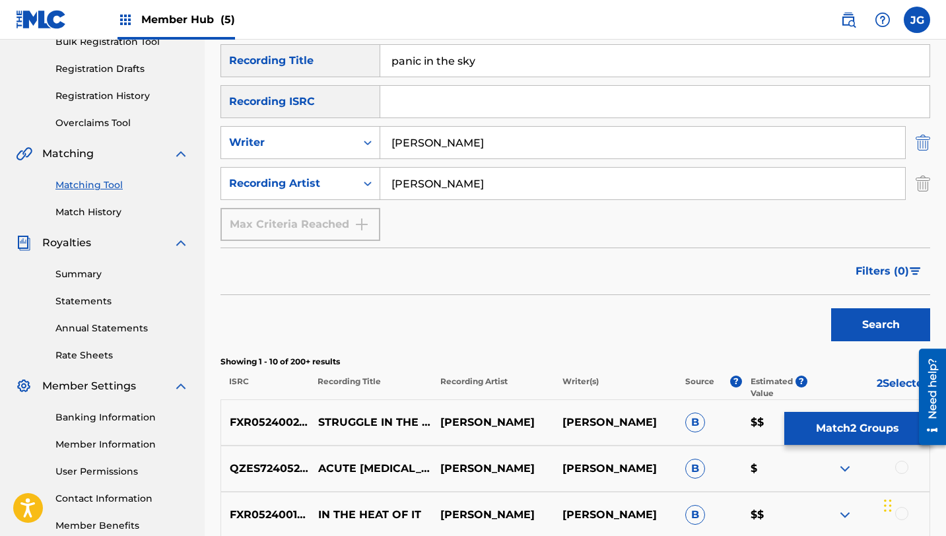
click at [919, 150] on img "Search Form" at bounding box center [923, 142] width 15 height 33
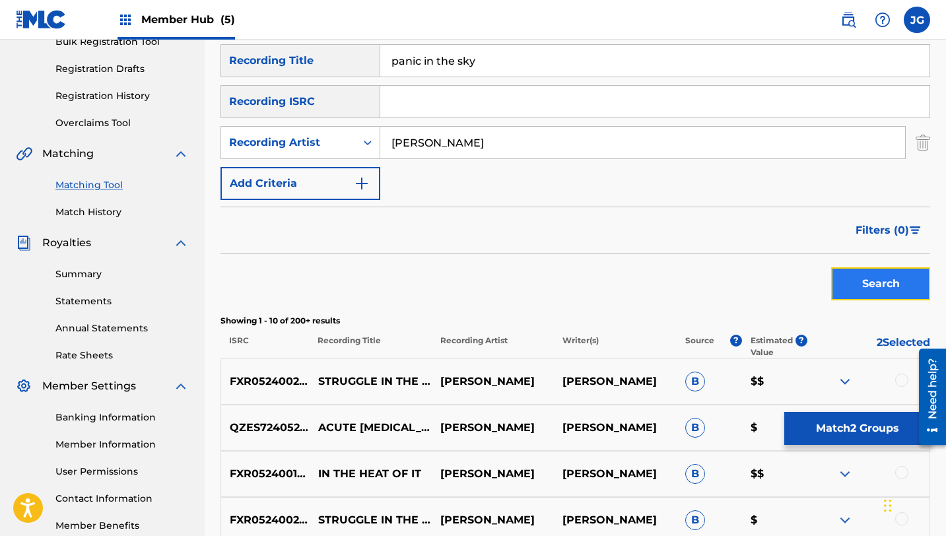
click at [869, 273] on button "Search" at bounding box center [880, 283] width 99 height 33
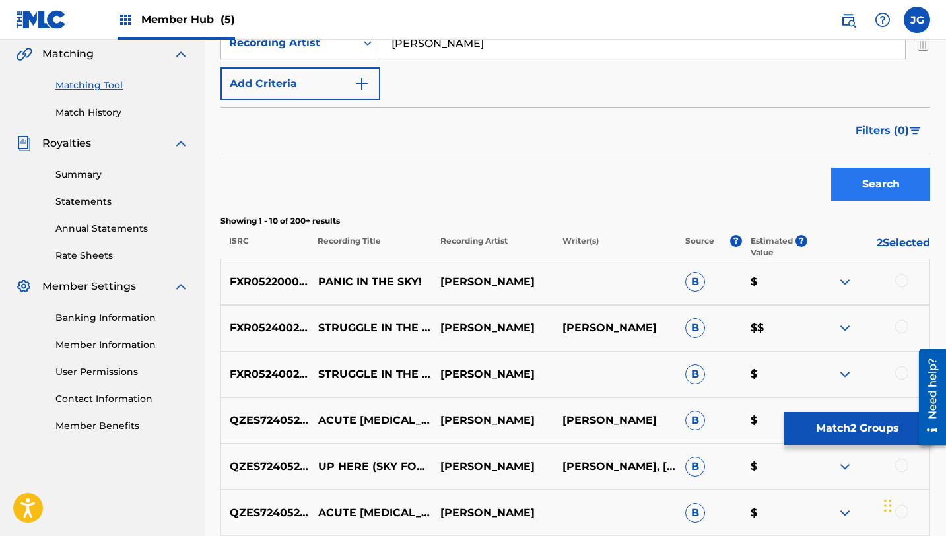
scroll to position [318, 0]
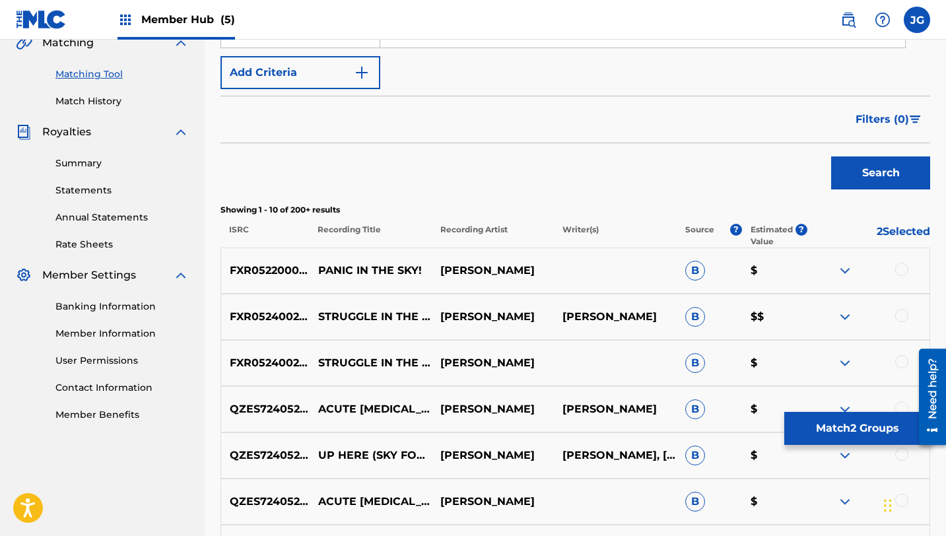
click at [907, 271] on div at bounding box center [901, 269] width 13 height 13
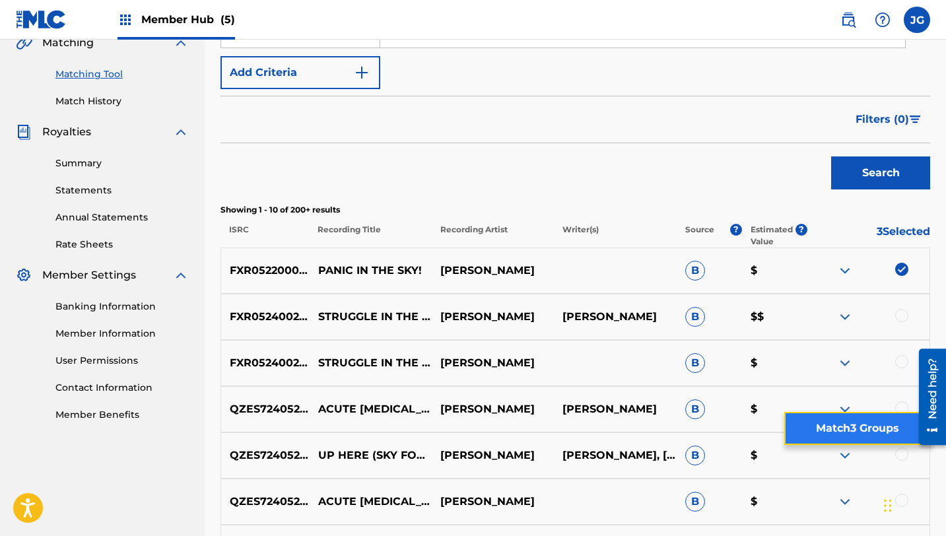
click at [834, 429] on button "Match 3 Groups" at bounding box center [857, 428] width 146 height 33
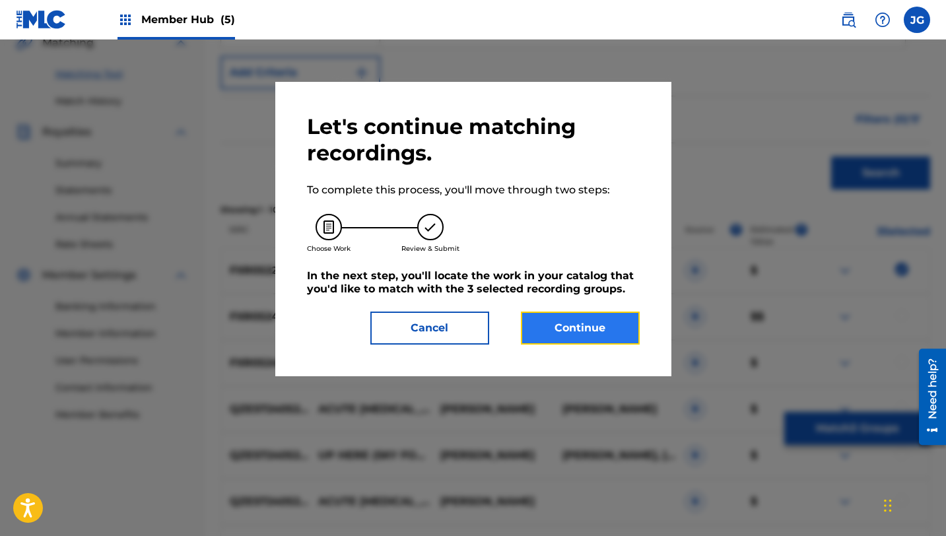
click at [558, 330] on button "Continue" at bounding box center [580, 328] width 119 height 33
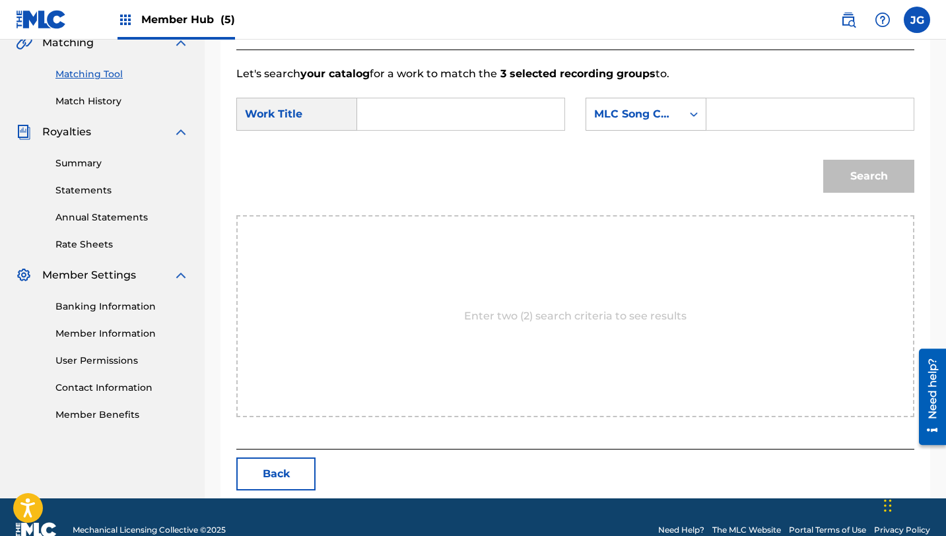
click at [516, 109] on input "Search Form" at bounding box center [460, 114] width 185 height 32
click at [416, 107] on input "Search Form" at bounding box center [460, 114] width 185 height 32
click at [378, 160] on div "pani c in the sky!" at bounding box center [379, 167] width 22 height 71
type input "panic in the sky!"
click at [640, 108] on div "MLC Song Code" at bounding box center [634, 114] width 80 height 16
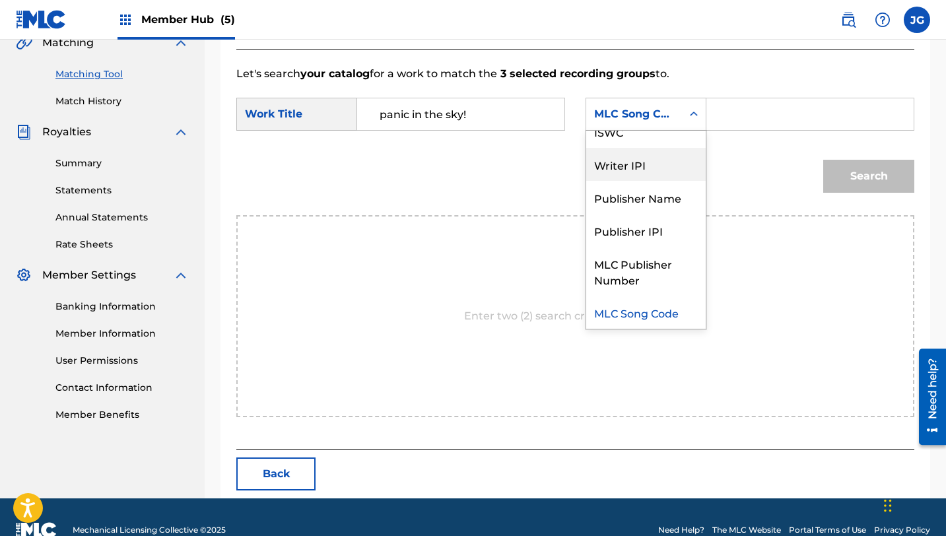
scroll to position [0, 0]
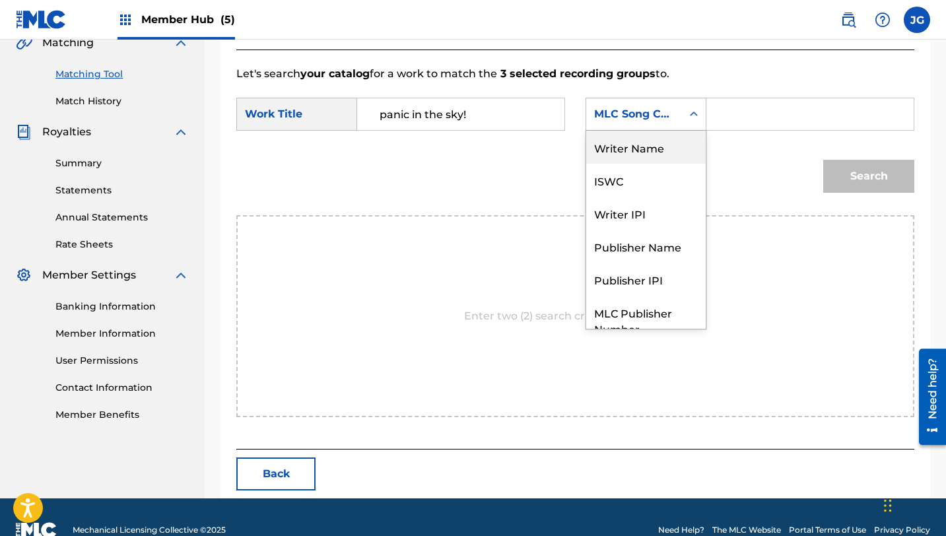
click at [639, 151] on div "Writer Name" at bounding box center [645, 147] width 119 height 33
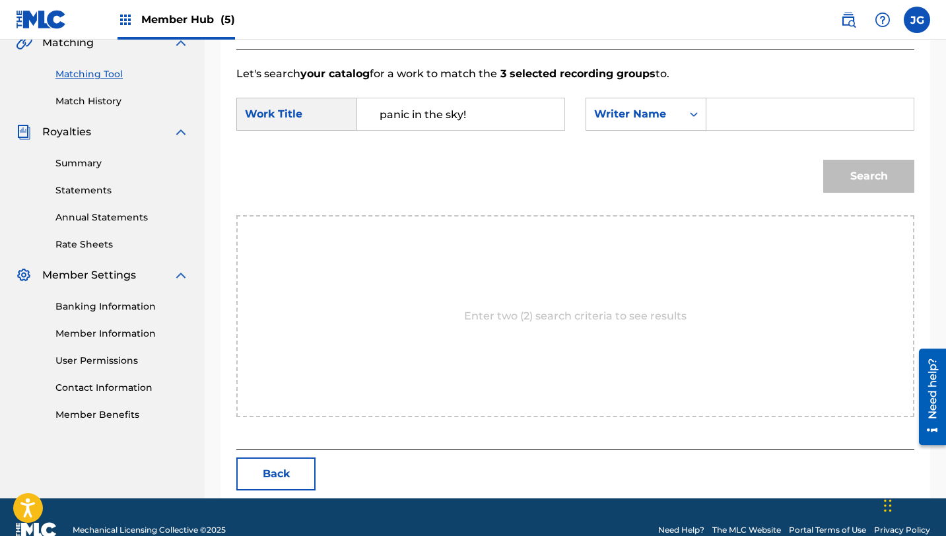
click at [730, 122] on input "Search Form" at bounding box center [810, 114] width 185 height 32
type input "[PERSON_NAME]"
click at [823, 160] on button "Search" at bounding box center [868, 176] width 91 height 33
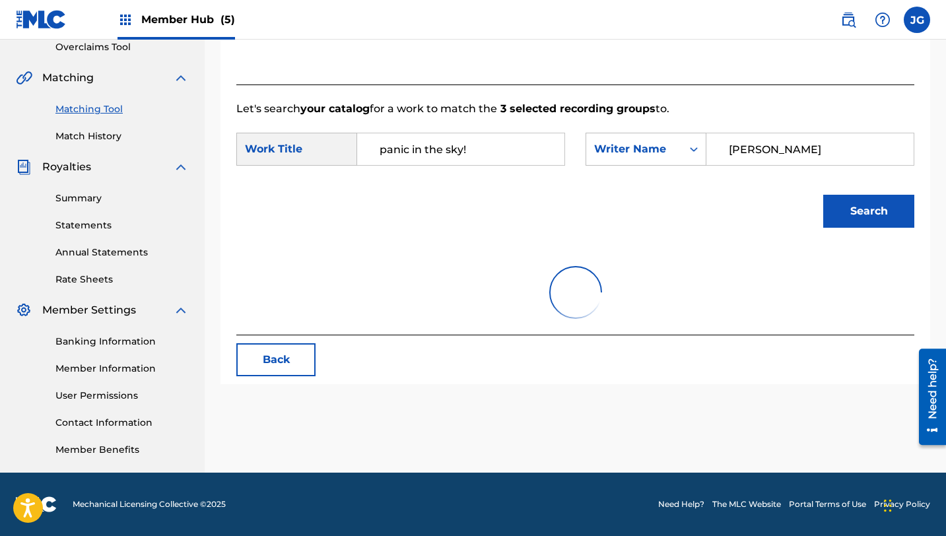
scroll to position [318, 0]
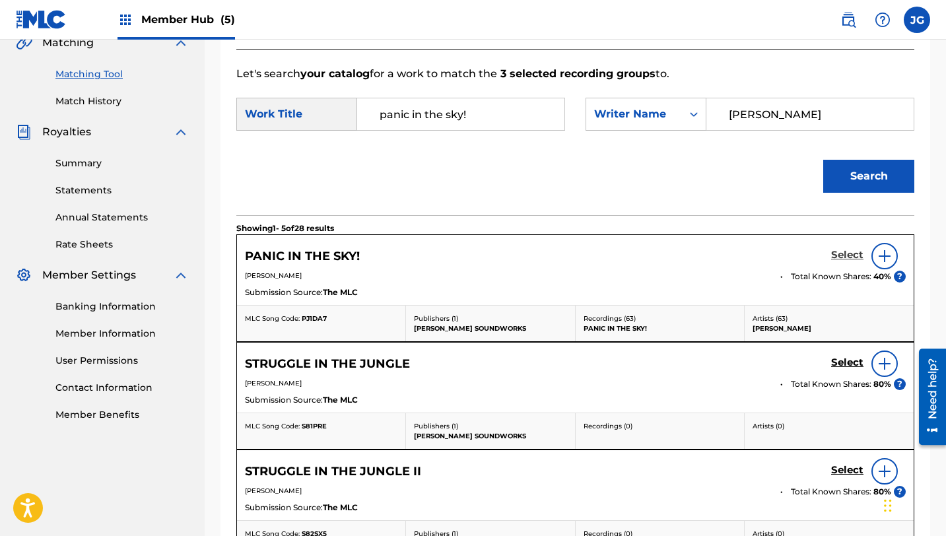
click at [837, 259] on h5 "Select" at bounding box center [847, 255] width 32 height 13
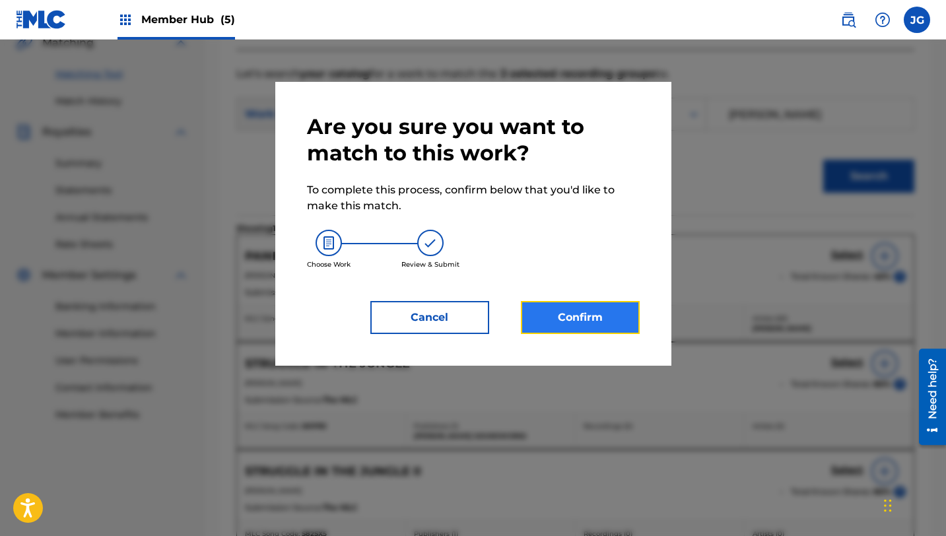
click at [599, 333] on button "Confirm" at bounding box center [580, 317] width 119 height 33
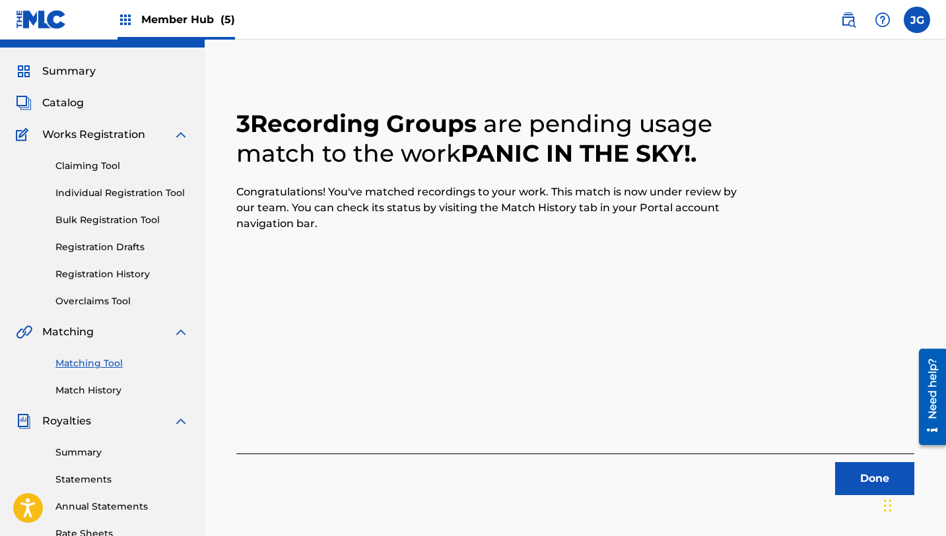
scroll to position [26, 0]
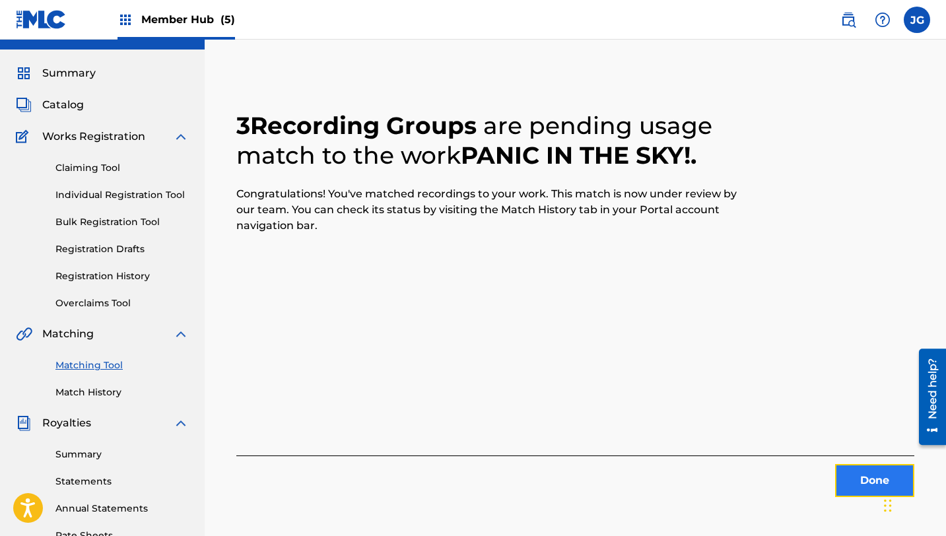
click at [854, 477] on button "Done" at bounding box center [874, 480] width 79 height 33
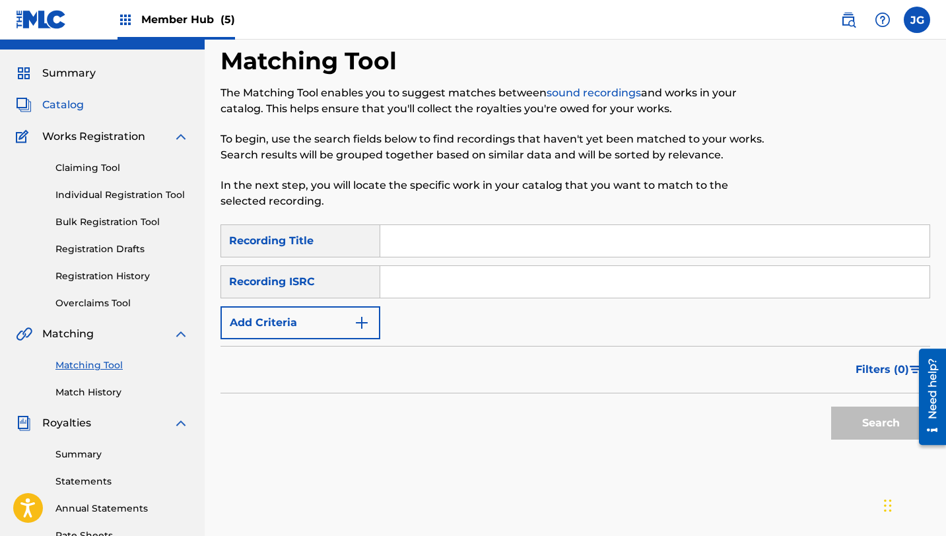
click at [59, 104] on span "Catalog" at bounding box center [63, 105] width 42 height 16
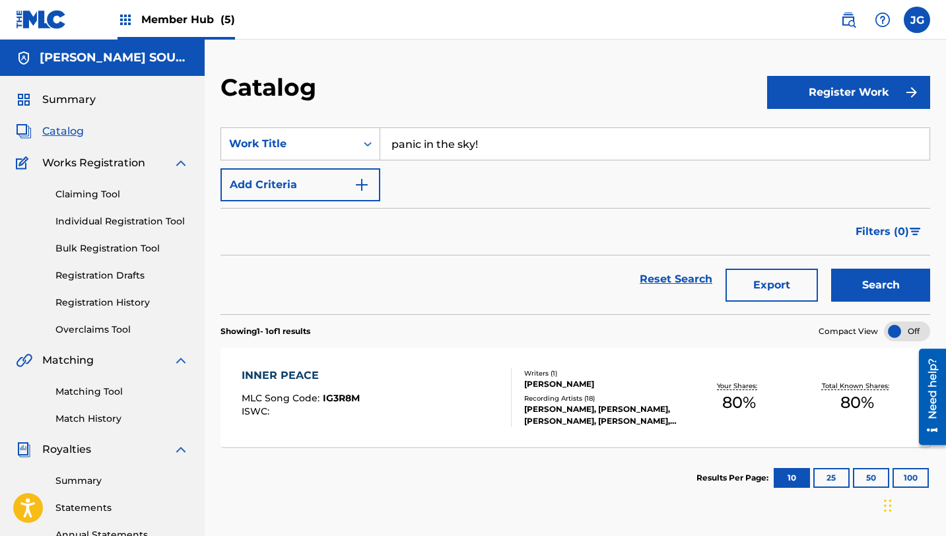
drag, startPoint x: 486, startPoint y: 143, endPoint x: 382, endPoint y: 141, distance: 104.3
click at [382, 141] on input "panic in the sky!" at bounding box center [654, 144] width 549 height 32
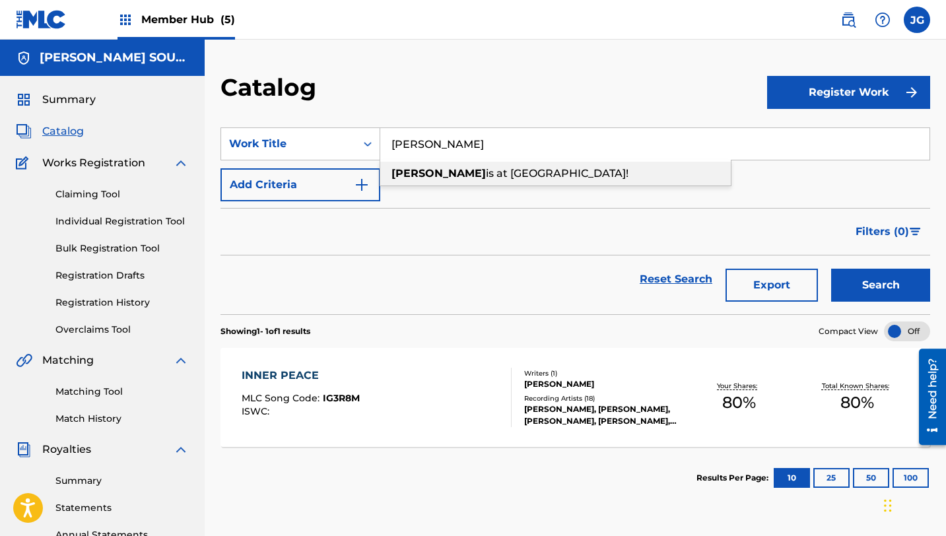
click at [440, 183] on div "[PERSON_NAME] is at [PERSON_NAME][GEOGRAPHIC_DATA]!" at bounding box center [555, 174] width 351 height 24
type input "crisis at [GEOGRAPHIC_DATA]!"
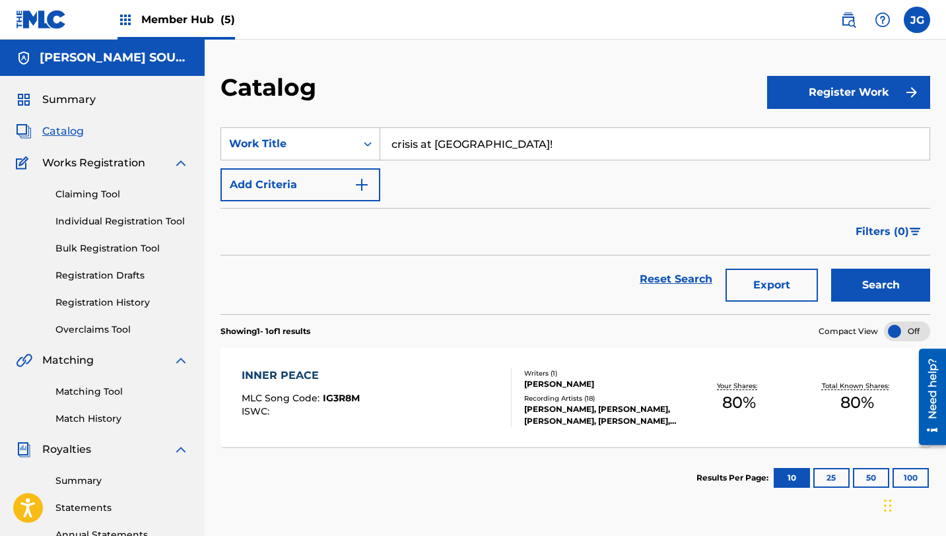
click at [861, 303] on div "Reset Search Export Search" at bounding box center [575, 284] width 710 height 59
drag, startPoint x: 526, startPoint y: 149, endPoint x: 384, endPoint y: 145, distance: 142.0
click at [384, 145] on input "crisis at [GEOGRAPHIC_DATA]!" at bounding box center [654, 144] width 549 height 32
click at [96, 387] on link "Matching Tool" at bounding box center [121, 392] width 133 height 14
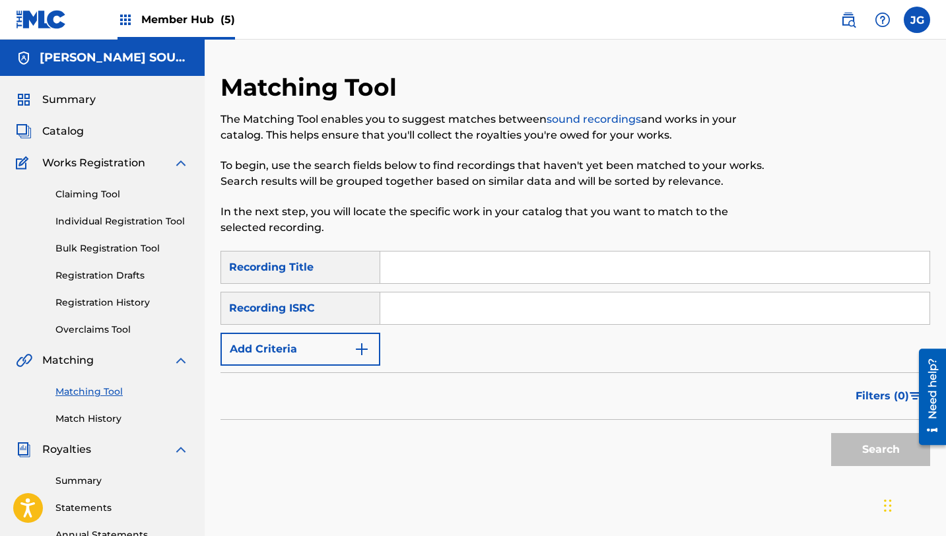
click at [470, 267] on input "Search Form" at bounding box center [654, 268] width 549 height 32
paste input "crisis at [GEOGRAPHIC_DATA]!"
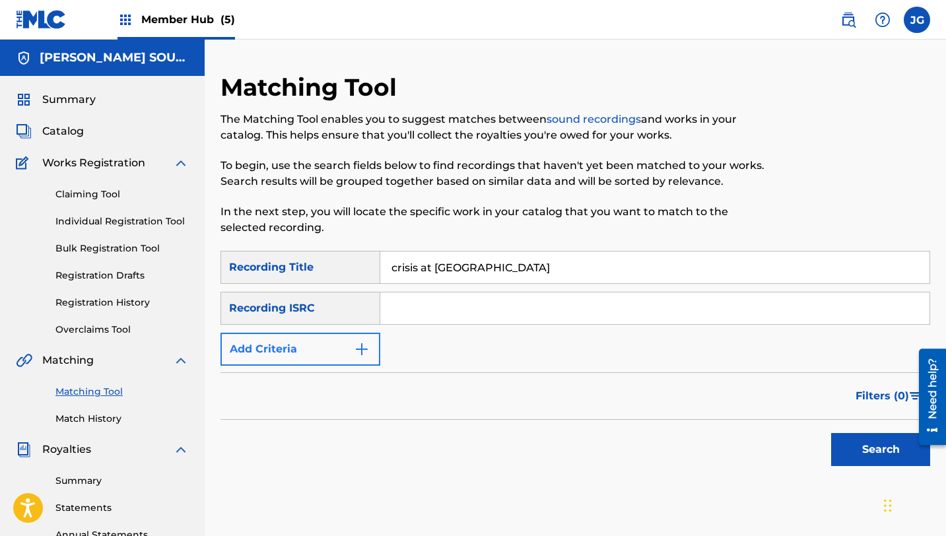
type input "crisis at [GEOGRAPHIC_DATA]"
click at [322, 363] on button "Add Criteria" at bounding box center [300, 349] width 160 height 33
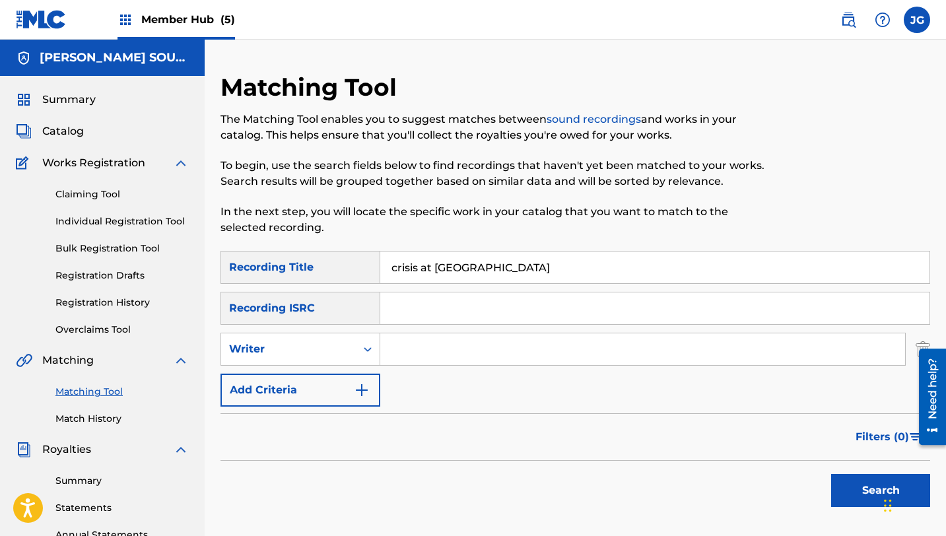
click at [389, 355] on input "Search Form" at bounding box center [642, 349] width 525 height 32
type input "[PERSON_NAME]"
drag, startPoint x: 464, startPoint y: 343, endPoint x: 347, endPoint y: 336, distance: 117.7
click at [347, 337] on div "SearchWithCriteria4db9f13a-06b8-4de7-8061-de9f90e59d73 Writer [PERSON_NAME]" at bounding box center [575, 349] width 710 height 33
click at [427, 353] on input "Search Form" at bounding box center [642, 349] width 525 height 32
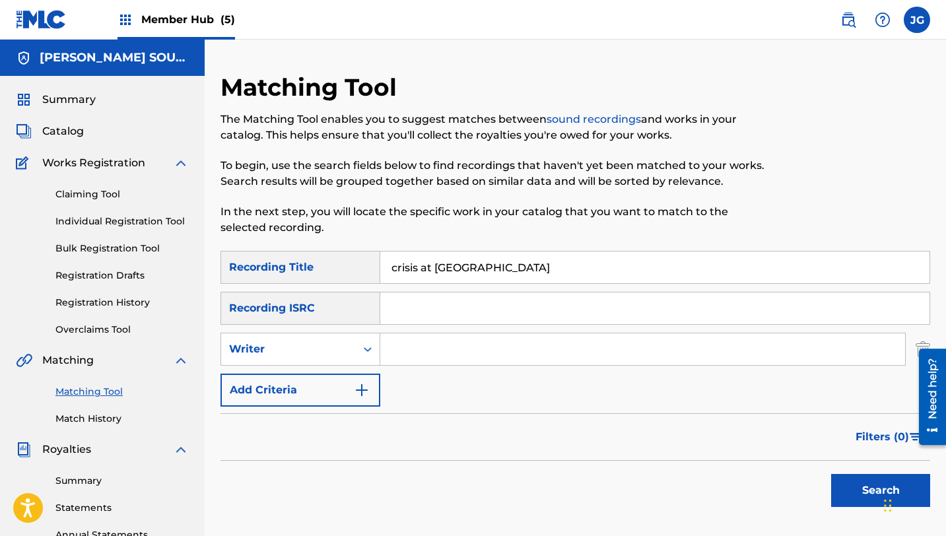
type input "[PERSON_NAME]"
click at [846, 481] on button "Search" at bounding box center [880, 490] width 99 height 33
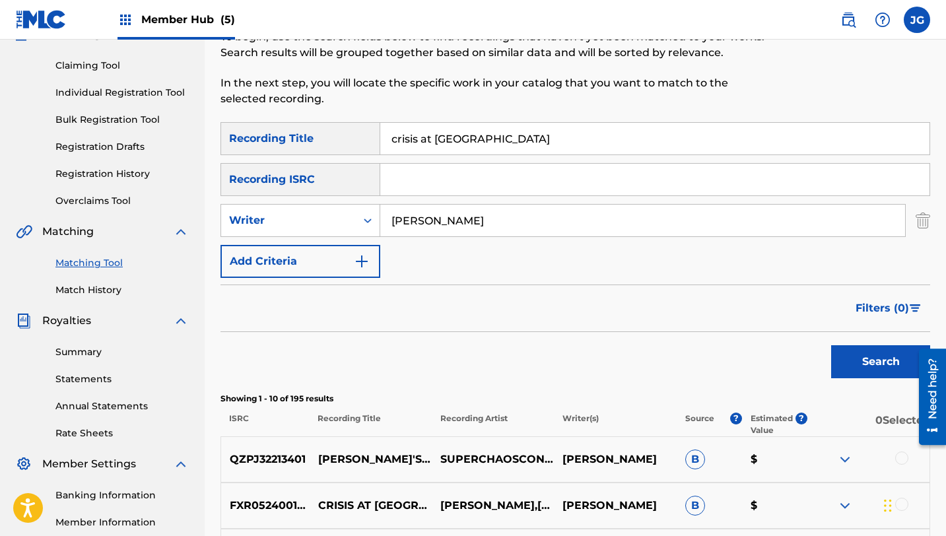
scroll to position [131, 0]
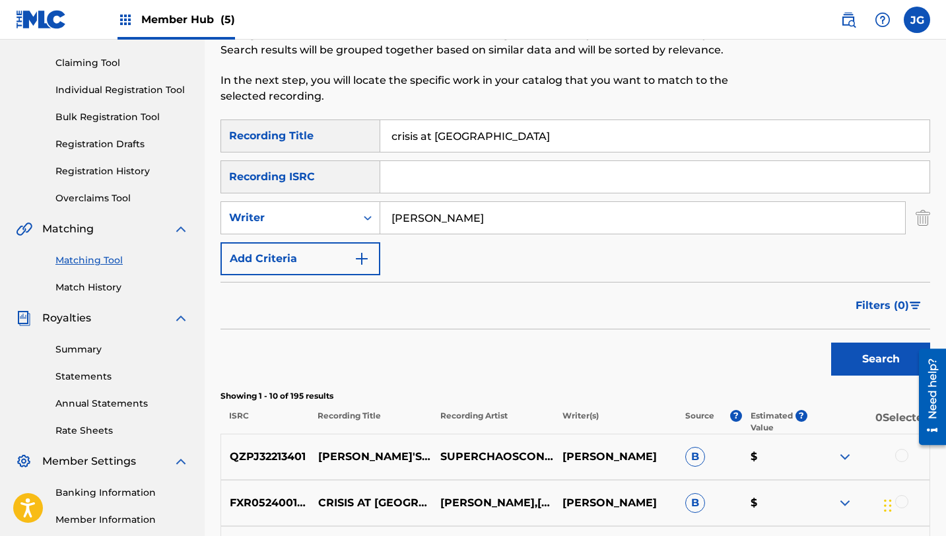
click at [900, 455] on div at bounding box center [901, 455] width 13 height 13
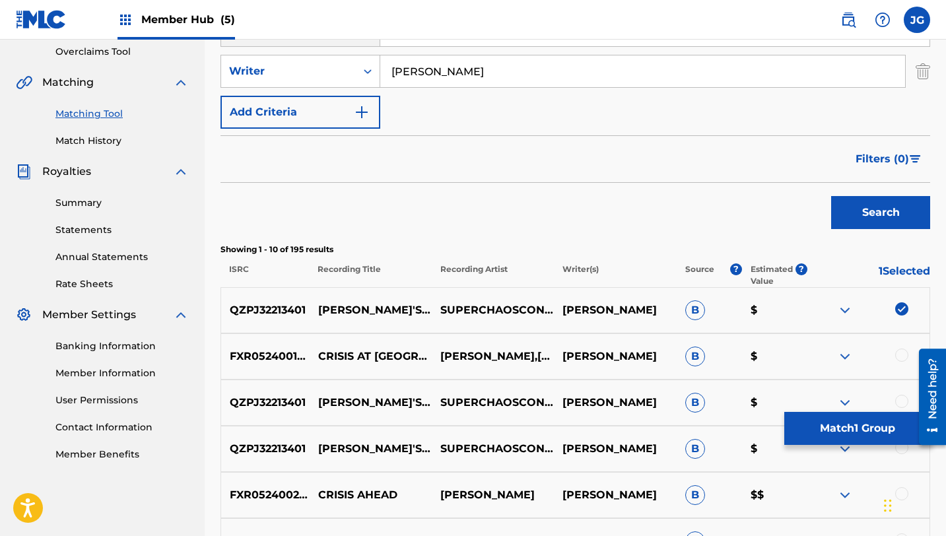
scroll to position [300, 0]
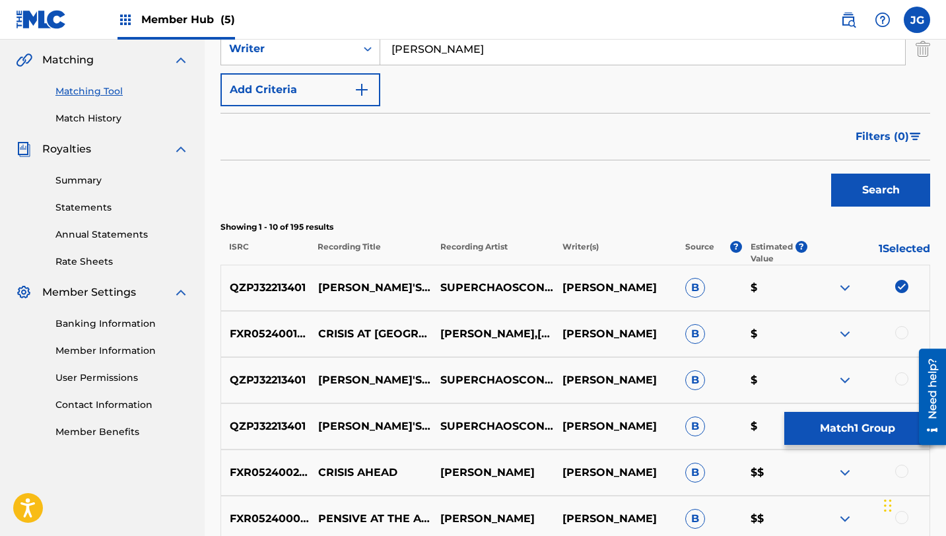
click at [903, 329] on div at bounding box center [901, 332] width 13 height 13
click at [904, 380] on div at bounding box center [901, 378] width 13 height 13
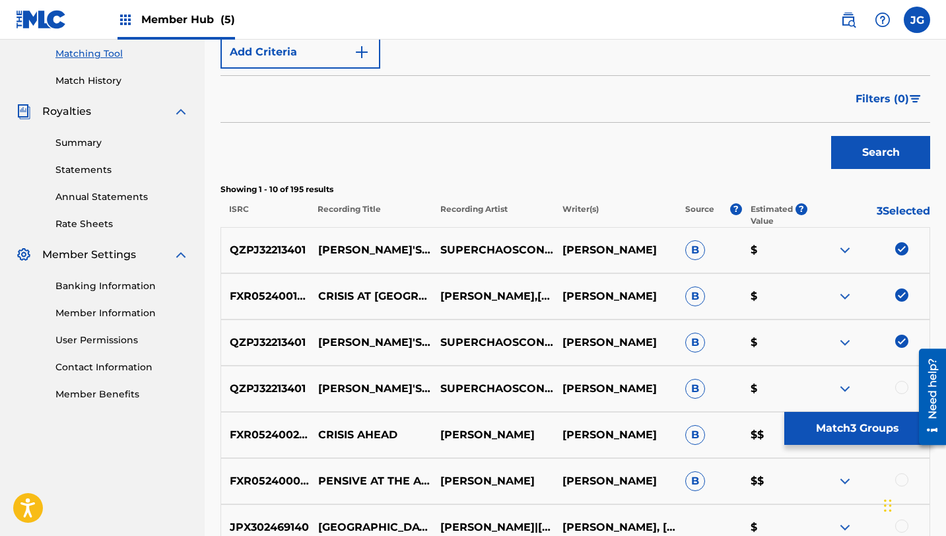
scroll to position [339, 0]
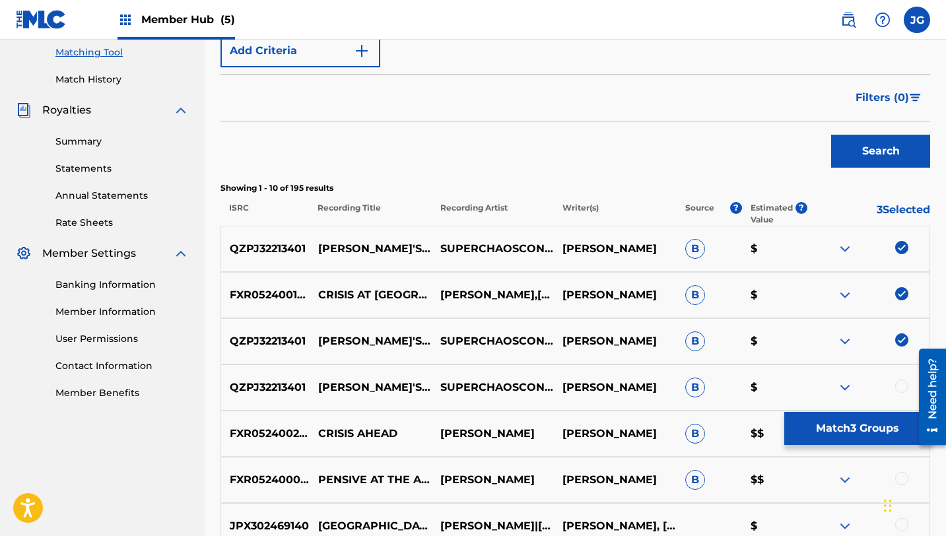
click at [902, 384] on div at bounding box center [901, 386] width 13 height 13
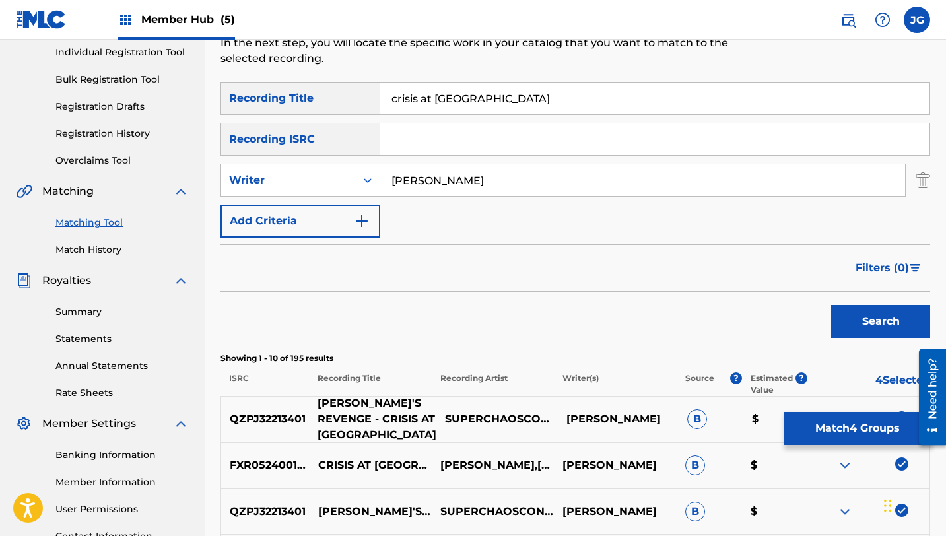
scroll to position [194, 0]
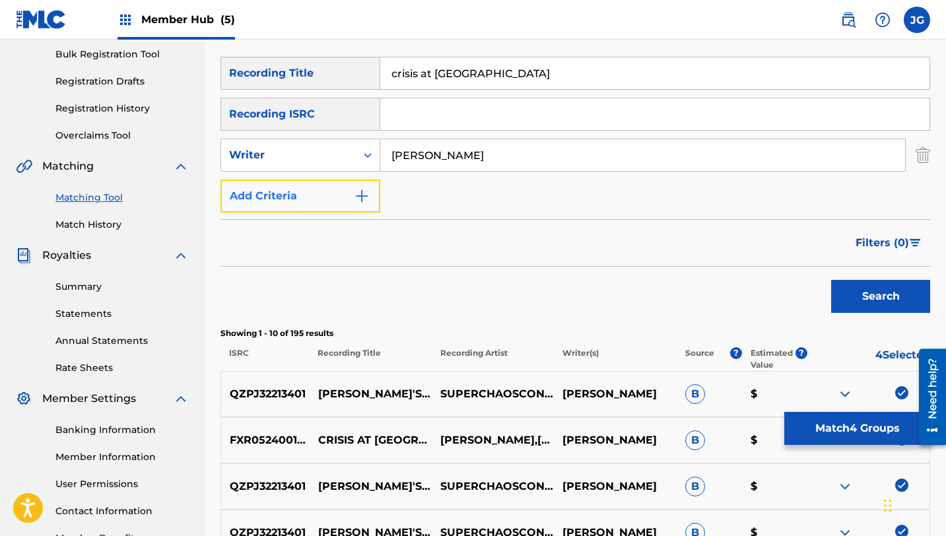
click at [339, 190] on button "Add Criteria" at bounding box center [300, 196] width 160 height 33
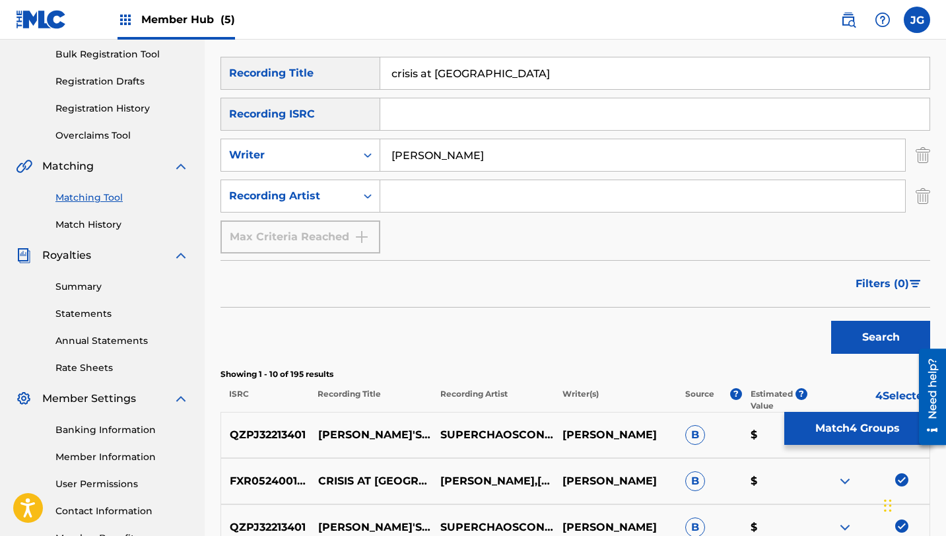
click at [461, 198] on input "Search Form" at bounding box center [642, 196] width 525 height 32
type input "[PERSON_NAME]"
click at [884, 343] on button "Search" at bounding box center [880, 337] width 99 height 33
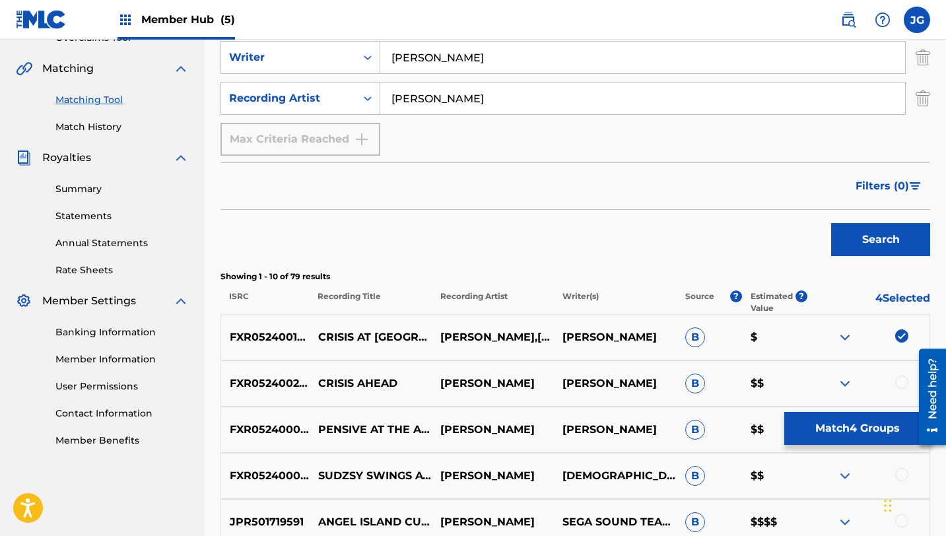
scroll to position [294, 0]
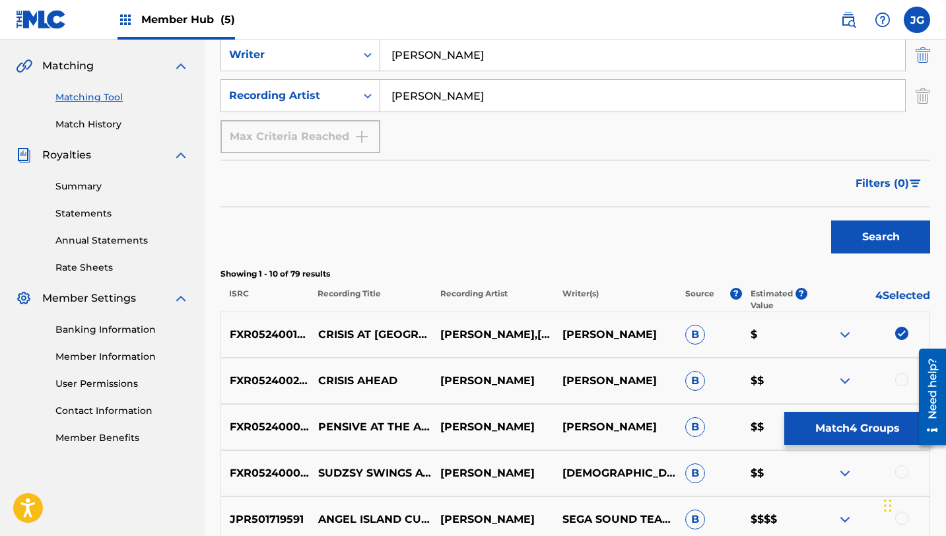
click at [922, 57] on img "Search Form" at bounding box center [923, 54] width 15 height 33
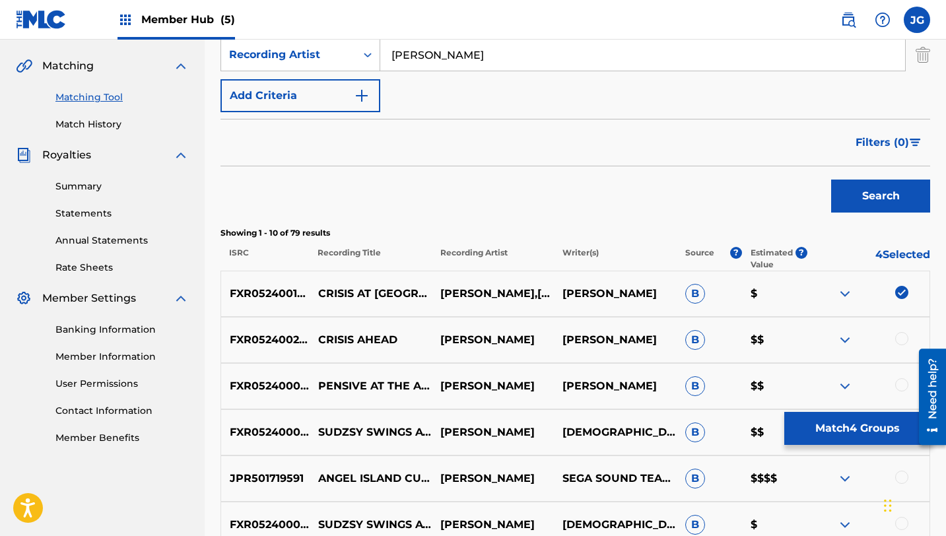
click at [885, 215] on div "Search" at bounding box center [877, 192] width 106 height 53
click at [883, 197] on button "Search" at bounding box center [880, 196] width 99 height 33
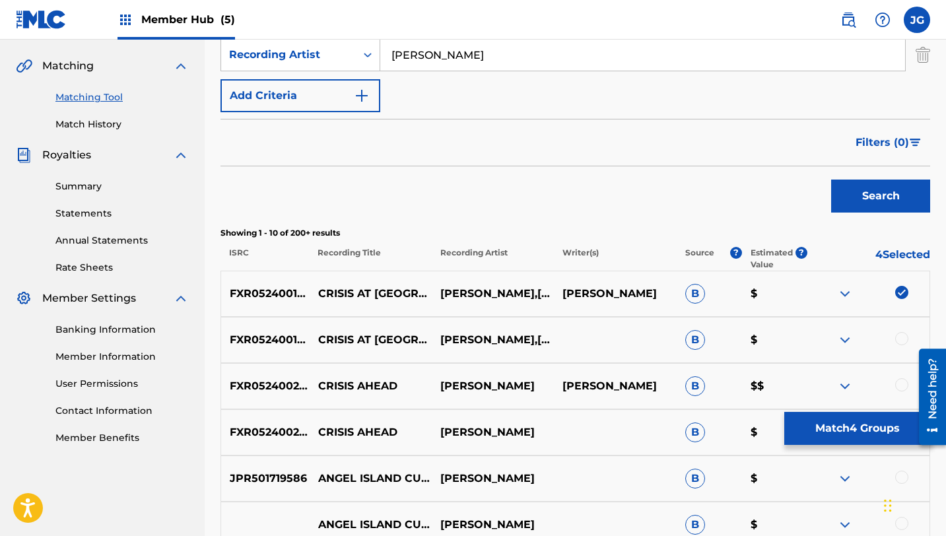
click at [902, 340] on div at bounding box center [901, 338] width 13 height 13
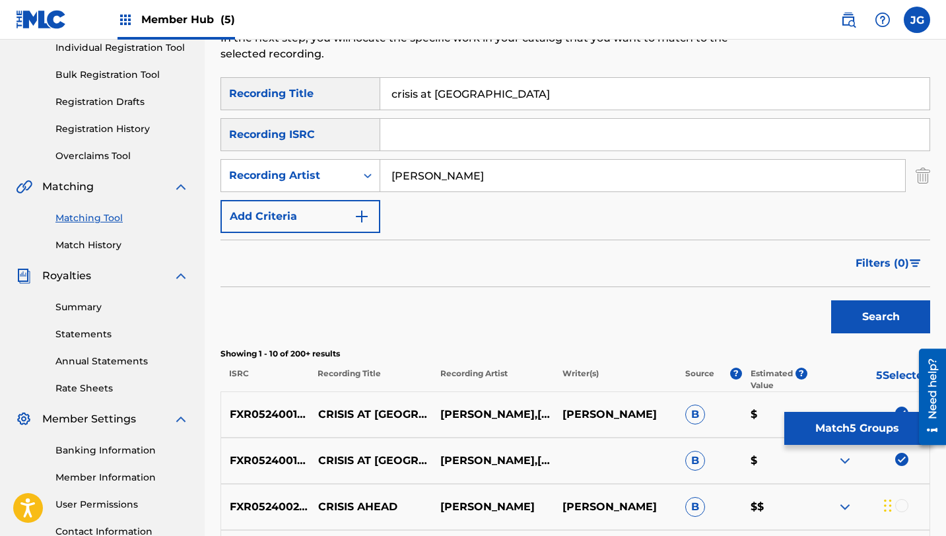
scroll to position [124, 0]
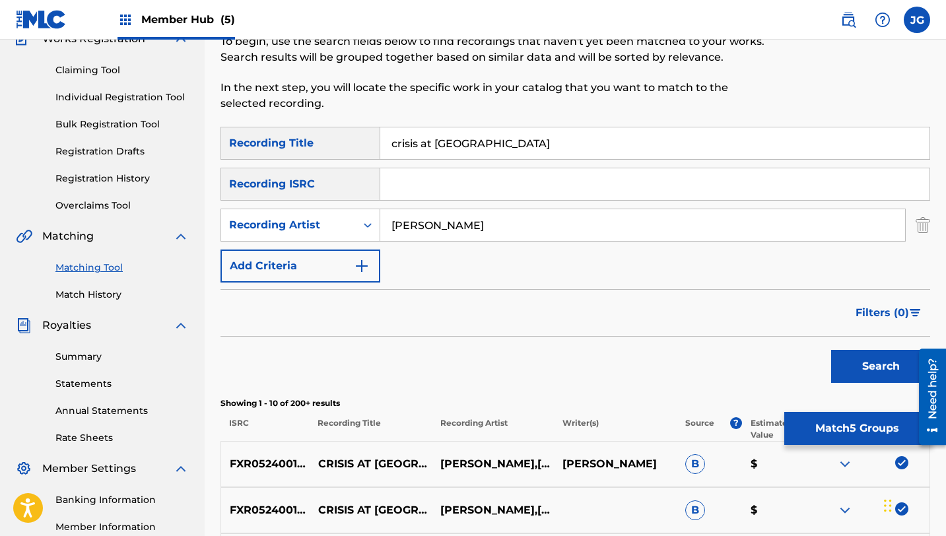
click at [580, 128] on input "crisis at [GEOGRAPHIC_DATA]" at bounding box center [654, 143] width 549 height 32
click at [580, 138] on input "crisis at [GEOGRAPHIC_DATA]" at bounding box center [654, 143] width 549 height 32
drag, startPoint x: 504, startPoint y: 151, endPoint x: 366, endPoint y: 129, distance: 139.8
click at [366, 129] on div "SearchWithCriteria0078ce1f-c438-411b-94b8-17e68e0cdac4 Recording Title crisis a…" at bounding box center [575, 143] width 710 height 33
paste input "!"
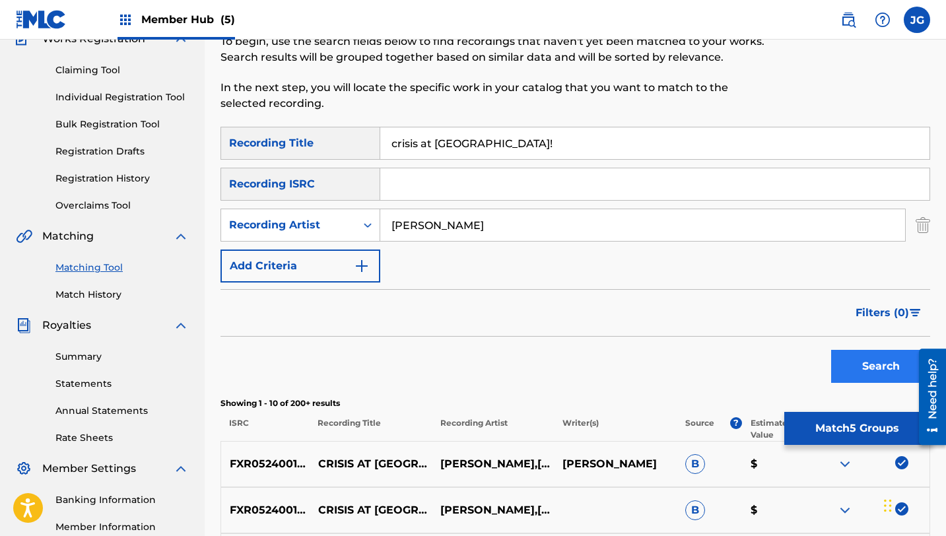
type input "crisis at [GEOGRAPHIC_DATA]!"
click at [874, 369] on button "Search" at bounding box center [880, 366] width 99 height 33
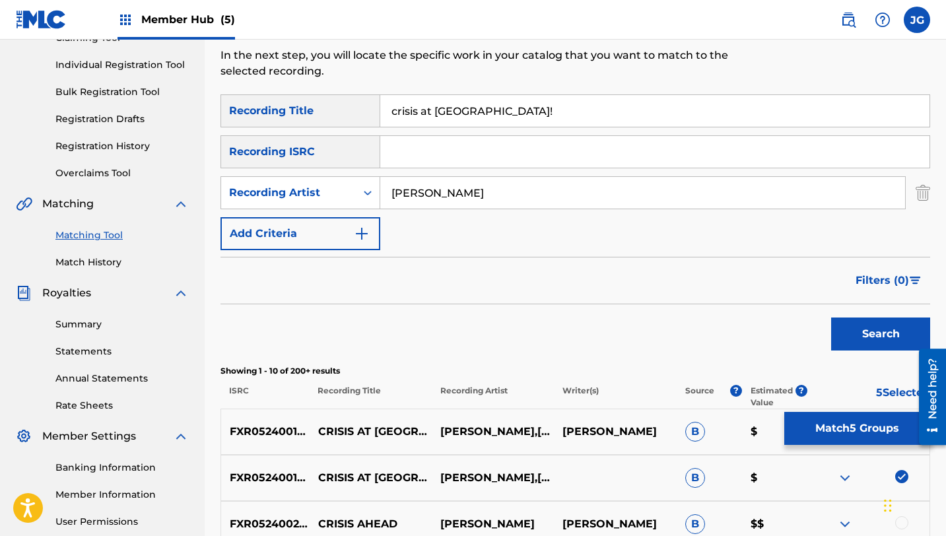
scroll to position [154, 0]
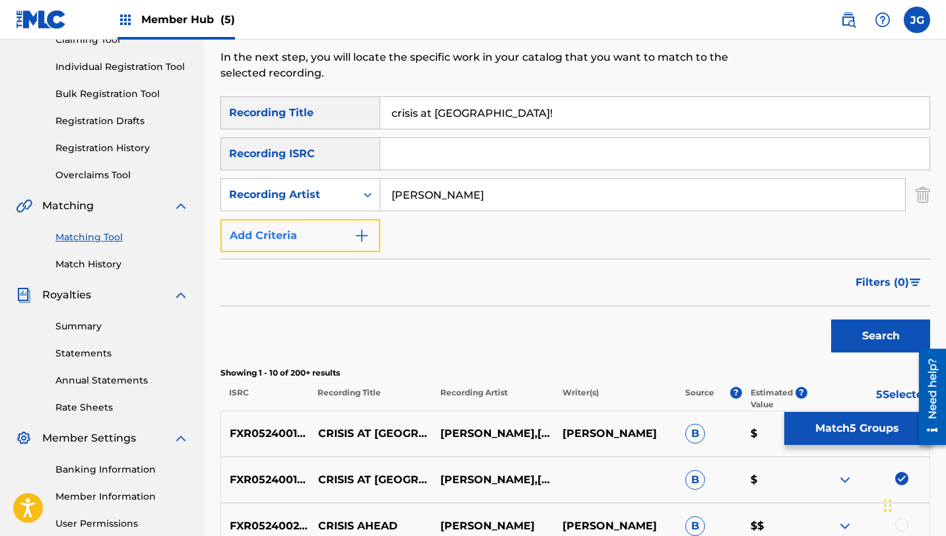
click at [338, 241] on button "Add Criteria" at bounding box center [300, 235] width 160 height 33
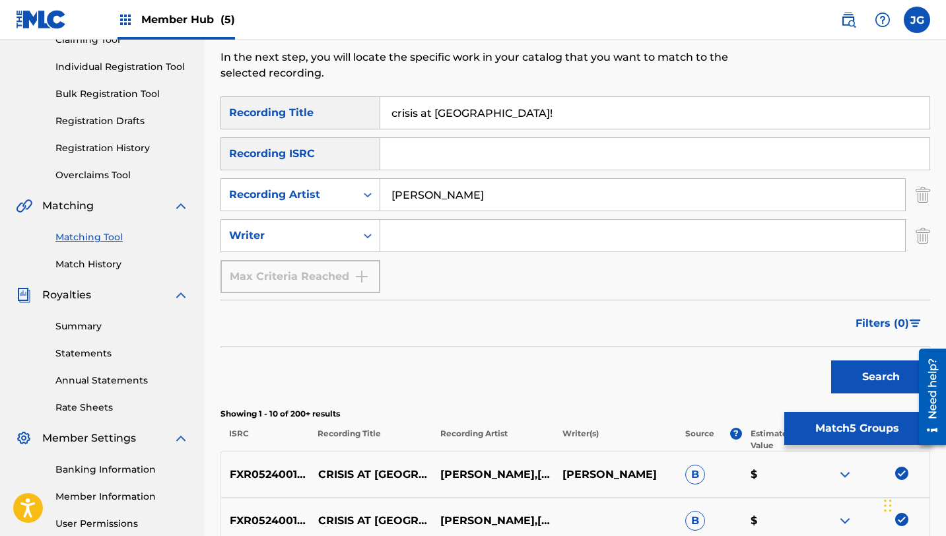
click at [450, 238] on input "Search Form" at bounding box center [642, 236] width 525 height 32
type input "[PERSON_NAME]"
click at [841, 375] on button "Search" at bounding box center [880, 376] width 99 height 33
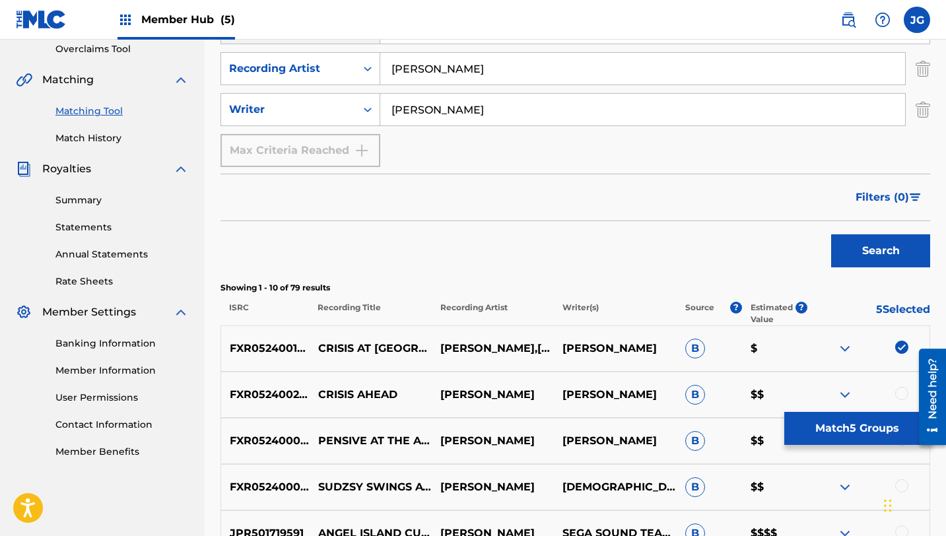
scroll to position [255, 0]
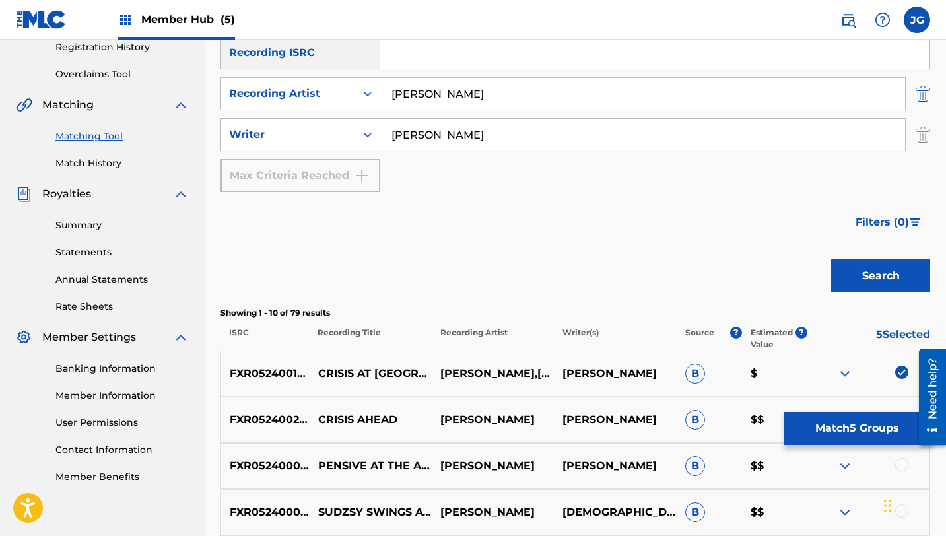
click at [927, 94] on img "Search Form" at bounding box center [923, 93] width 15 height 33
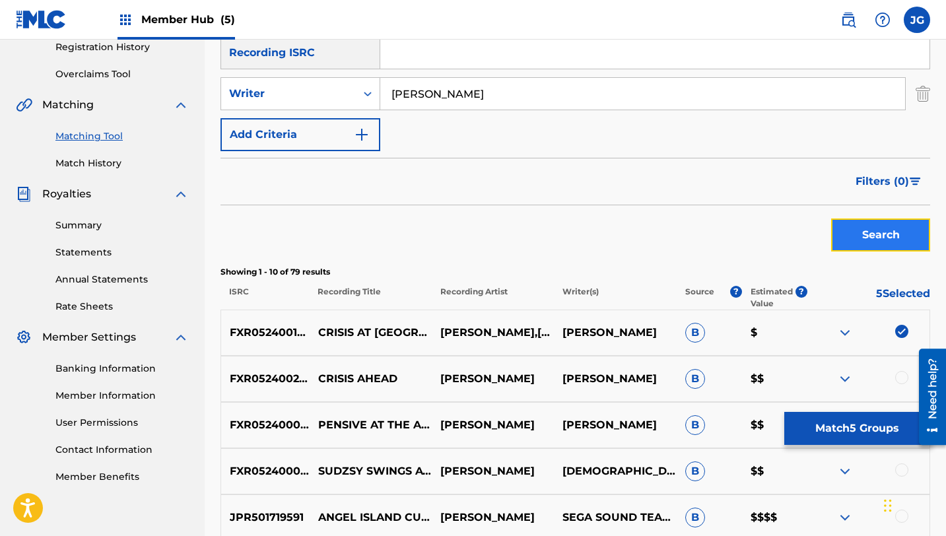
click at [902, 235] on button "Search" at bounding box center [880, 234] width 99 height 33
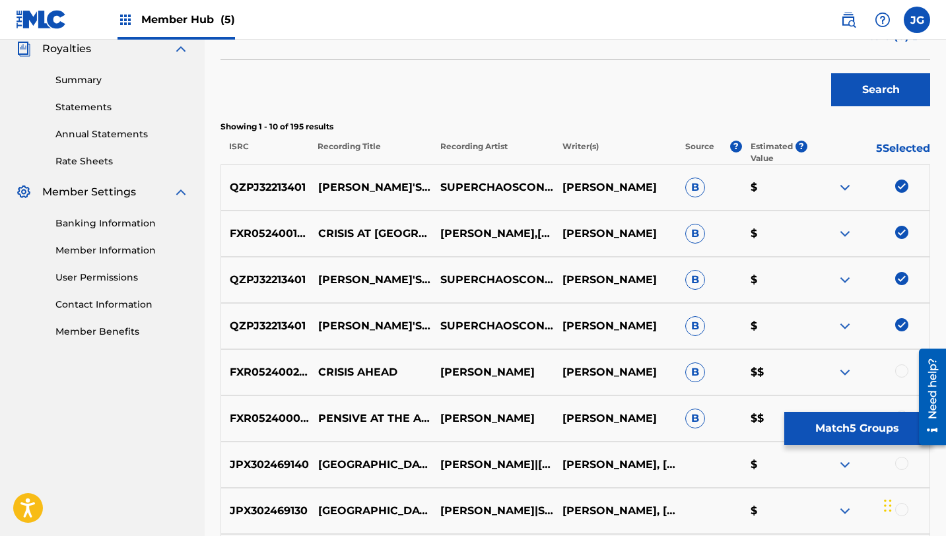
scroll to position [403, 0]
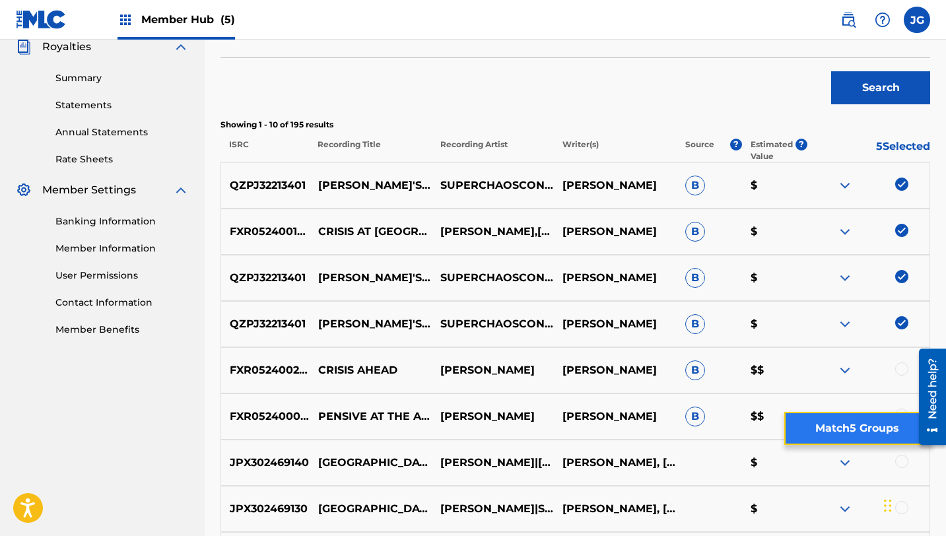
click at [791, 425] on button "Match 5 Groups" at bounding box center [857, 428] width 146 height 33
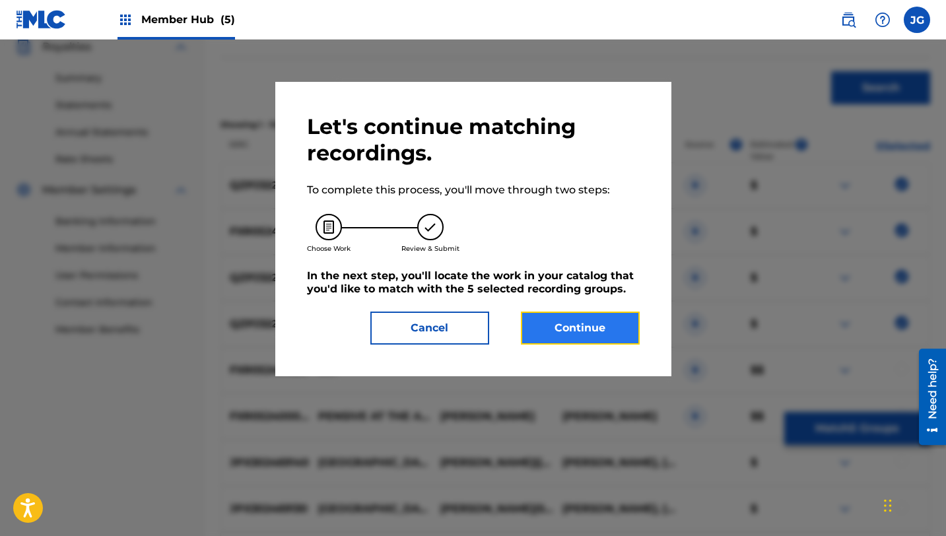
click at [578, 324] on button "Continue" at bounding box center [580, 328] width 119 height 33
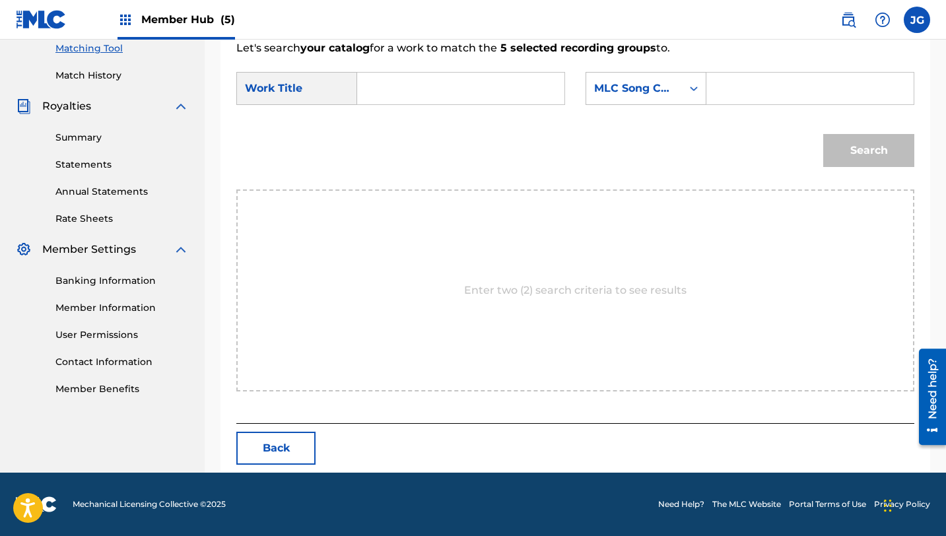
scroll to position [343, 0]
drag, startPoint x: 412, startPoint y: 118, endPoint x: 412, endPoint y: 86, distance: 32.3
click at [412, 86] on form "SearchWithCriteriab65c3316-d121-4bc3-84fa-3fcd19b4b4d6 Work Title SearchWithCri…" at bounding box center [575, 122] width 678 height 133
click at [411, 86] on input "Search Form" at bounding box center [460, 89] width 185 height 32
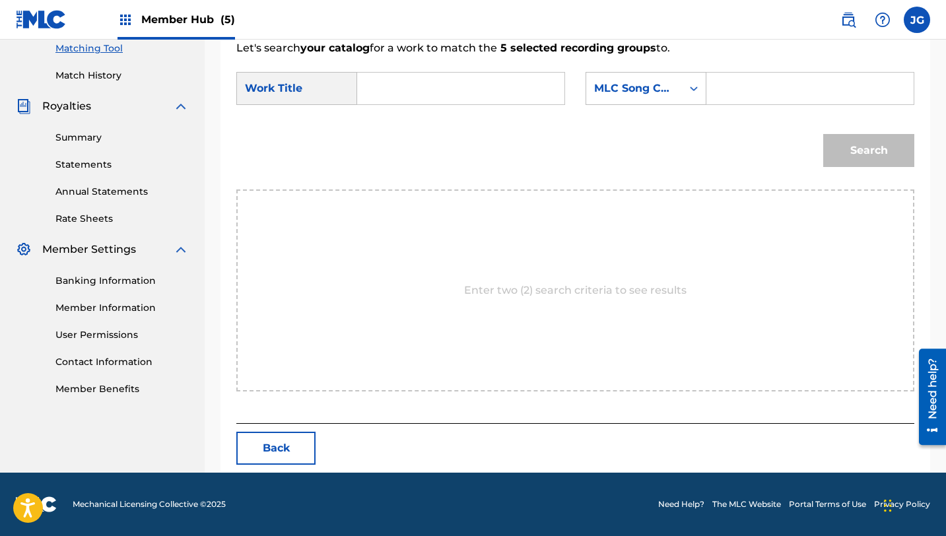
click at [411, 86] on input "Search Form" at bounding box center [460, 89] width 185 height 32
paste input "crisis at [GEOGRAPHIC_DATA]!"
type input "crisis at [GEOGRAPHIC_DATA]!"
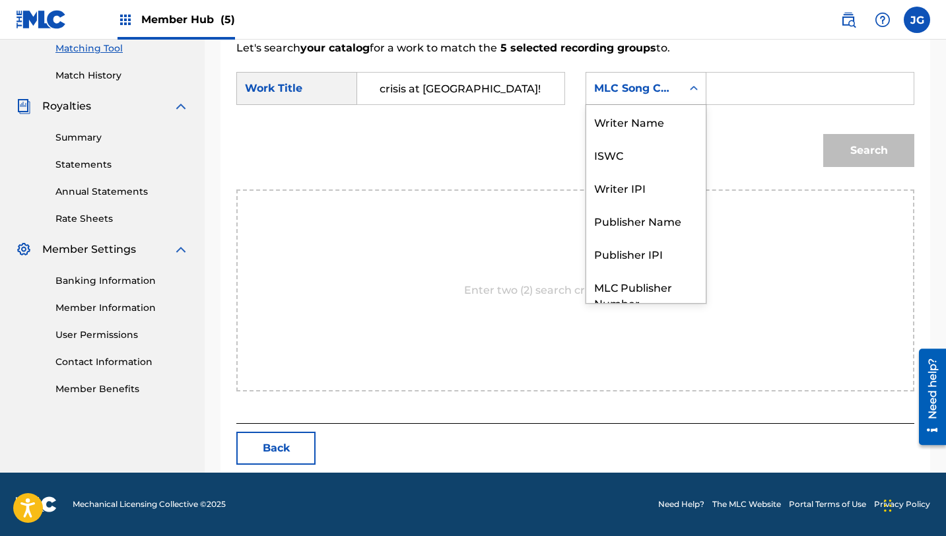
click at [685, 87] on div "Search Form" at bounding box center [694, 89] width 24 height 24
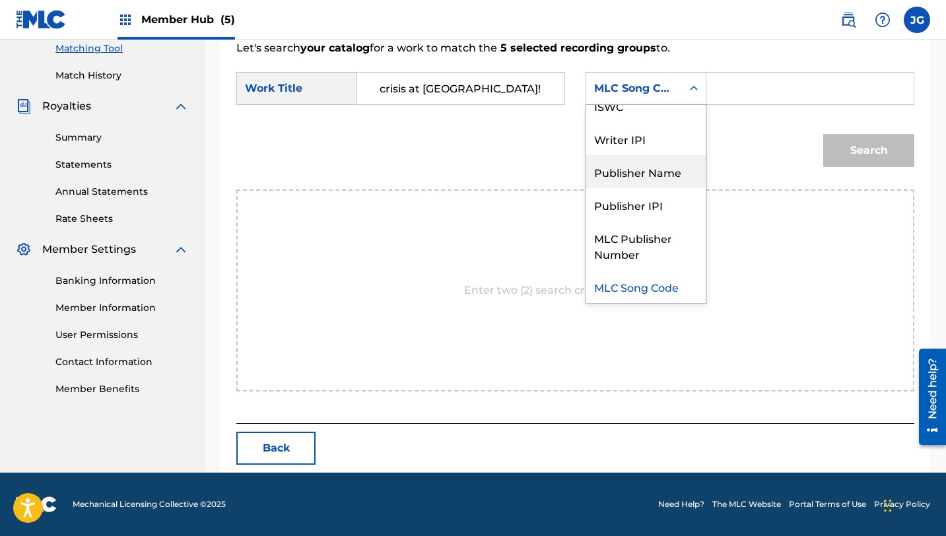
scroll to position [0, 0]
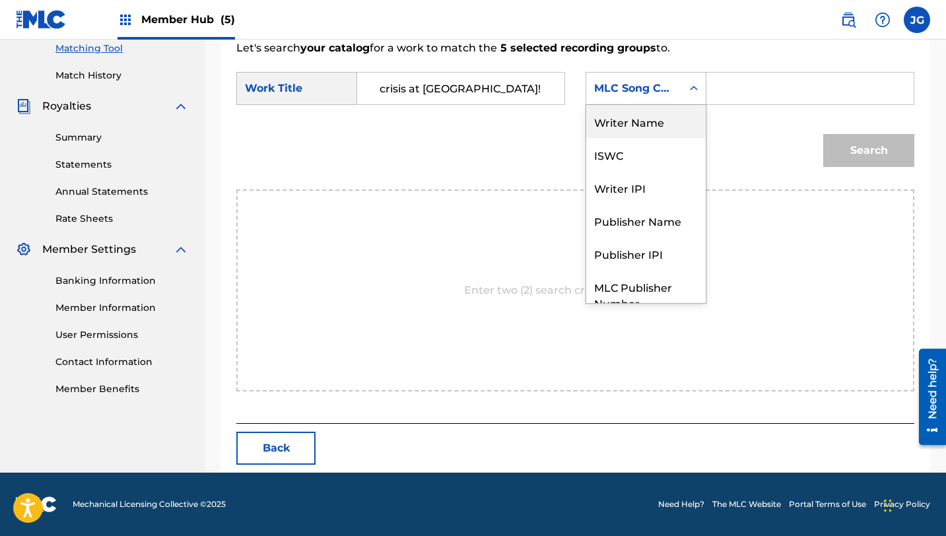
click at [646, 130] on div "Writer Name" at bounding box center [645, 121] width 119 height 33
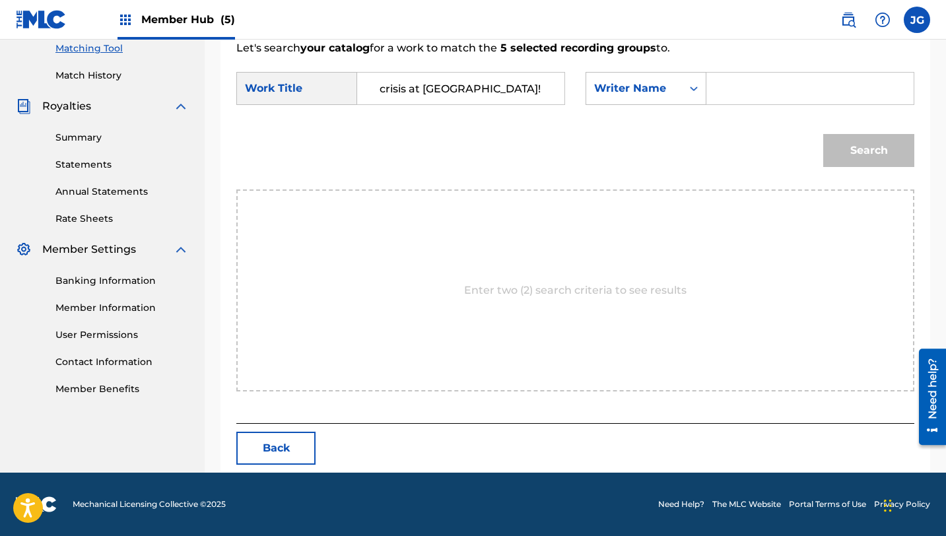
click at [828, 97] on input "Search Form" at bounding box center [810, 89] width 185 height 32
type input "[PERSON_NAME]"
click at [858, 130] on div "Search" at bounding box center [866, 147] width 98 height 53
click at [858, 139] on button "Search" at bounding box center [868, 150] width 91 height 33
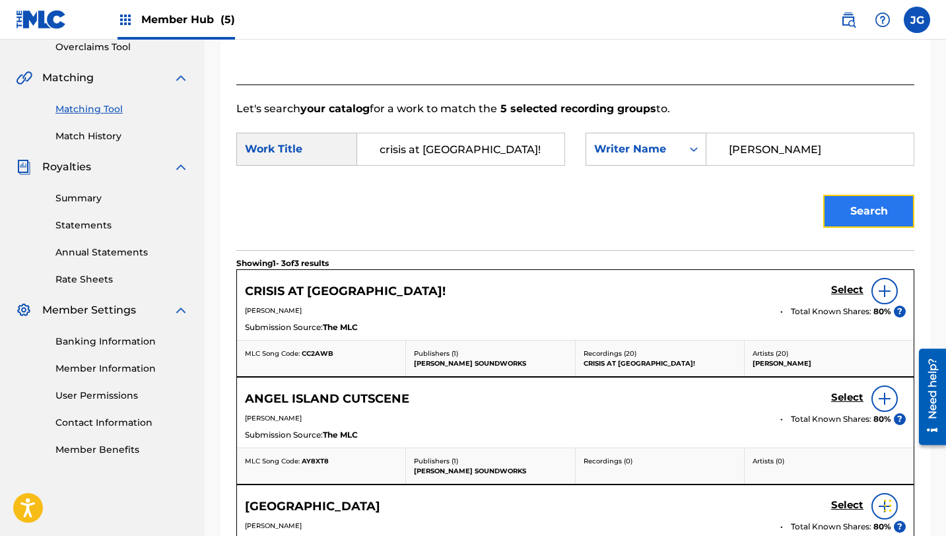
scroll to position [343, 0]
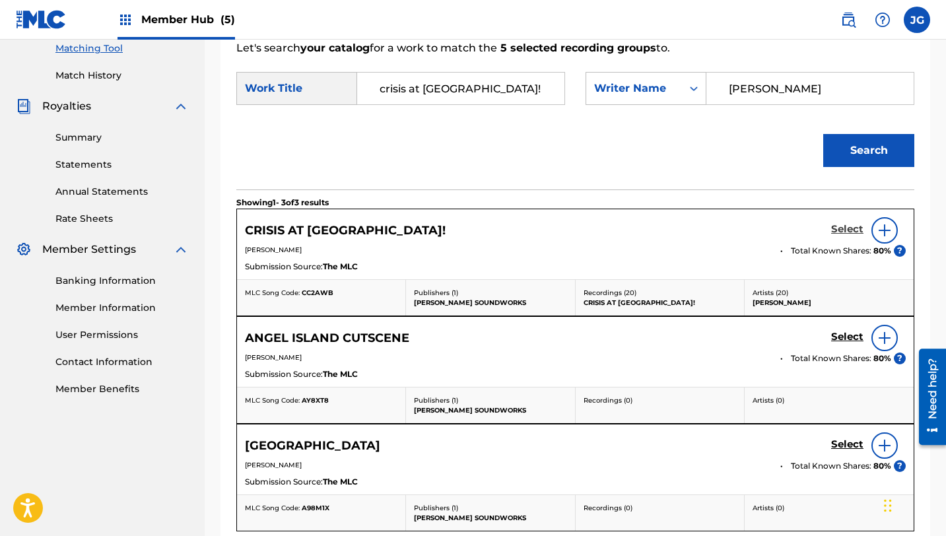
click at [848, 225] on h5 "Select" at bounding box center [847, 229] width 32 height 13
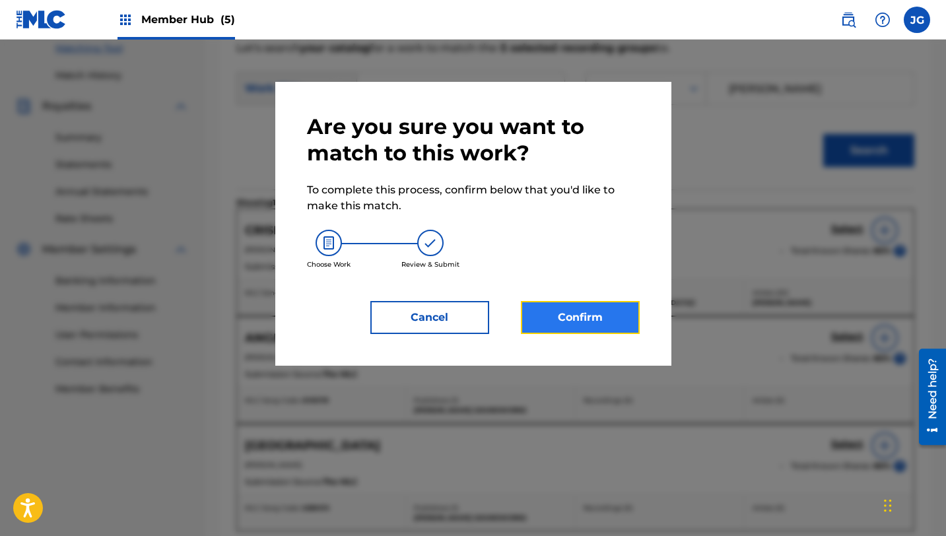
click at [578, 311] on button "Confirm" at bounding box center [580, 317] width 119 height 33
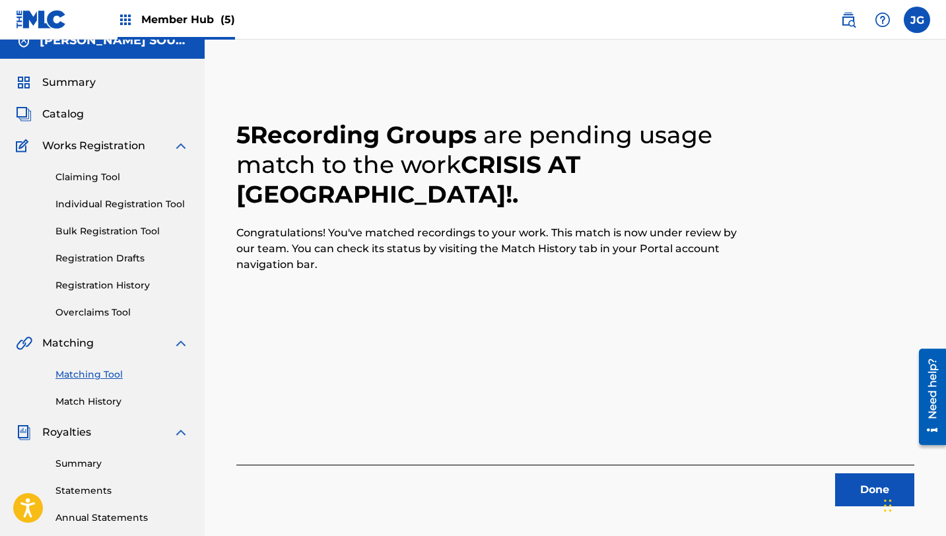
scroll to position [0, 0]
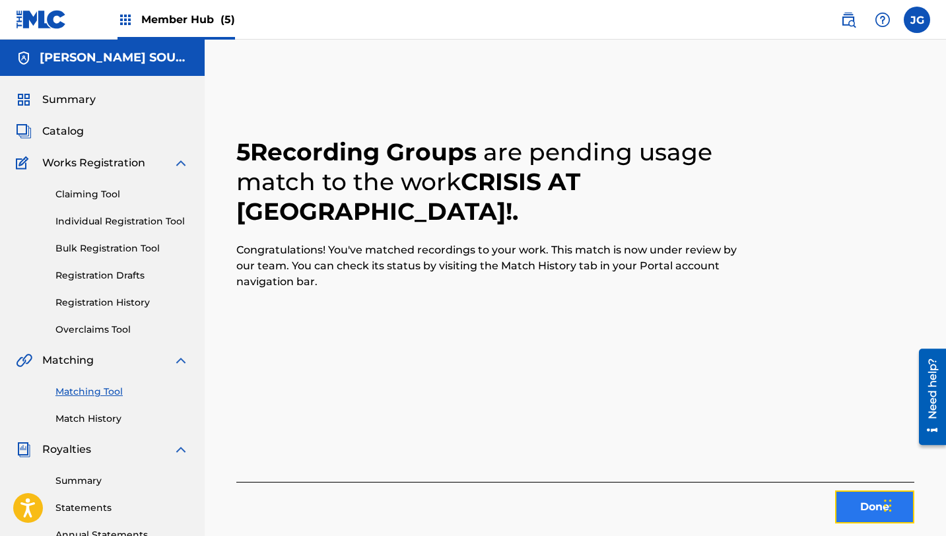
click at [858, 514] on button "Done" at bounding box center [874, 506] width 79 height 33
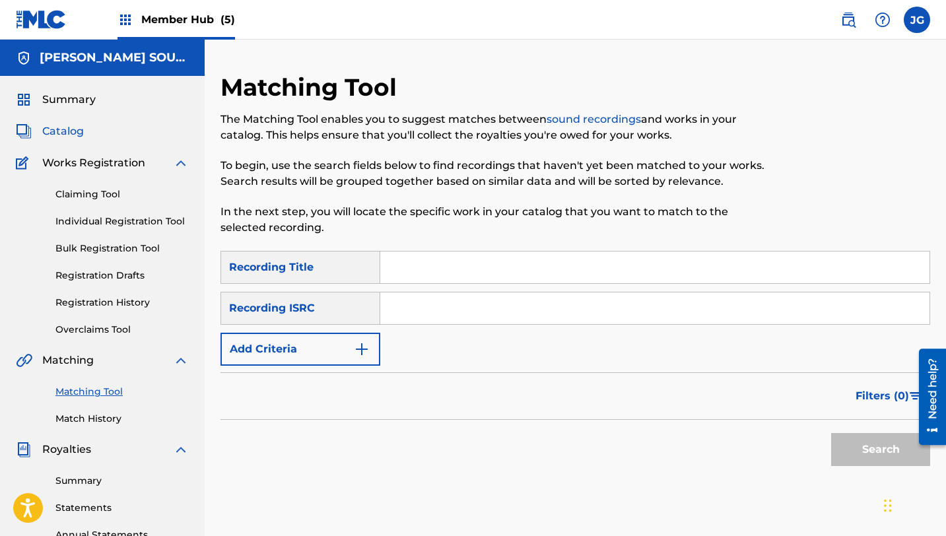
click at [58, 131] on span "Catalog" at bounding box center [63, 131] width 42 height 16
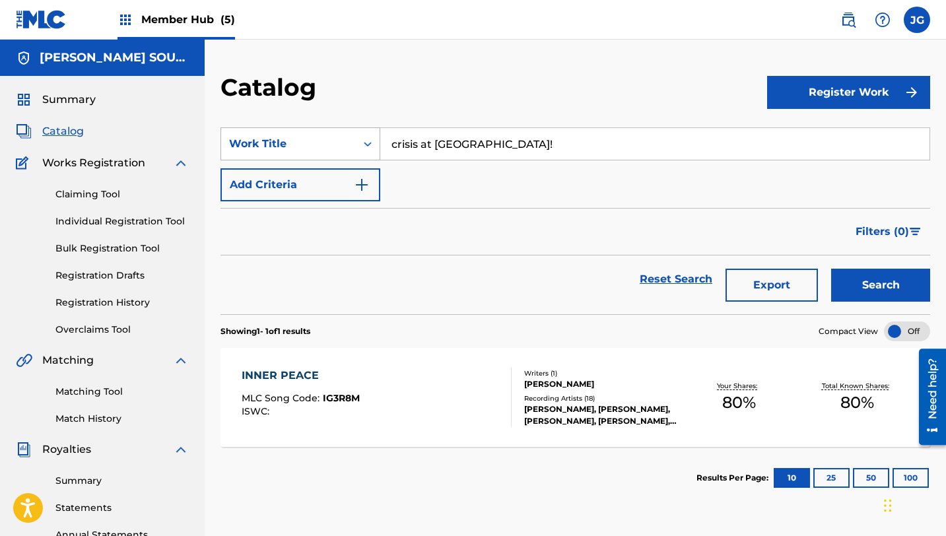
drag, startPoint x: 510, startPoint y: 139, endPoint x: 362, endPoint y: 131, distance: 147.4
click at [362, 131] on div "SearchWithCriteria31c6b072-648b-4127-bd5c-a9e4512481d4 Work Title crisis at [GE…" at bounding box center [575, 143] width 710 height 33
click at [424, 188] on div "SearchWithCriteria31c6b072-648b-4127-bd5c-a9e4512481d4 Work Title the side the …" at bounding box center [575, 164] width 710 height 74
click at [442, 154] on input "the side" at bounding box center [654, 144] width 549 height 32
click at [452, 178] on span "hustle" at bounding box center [453, 173] width 34 height 13
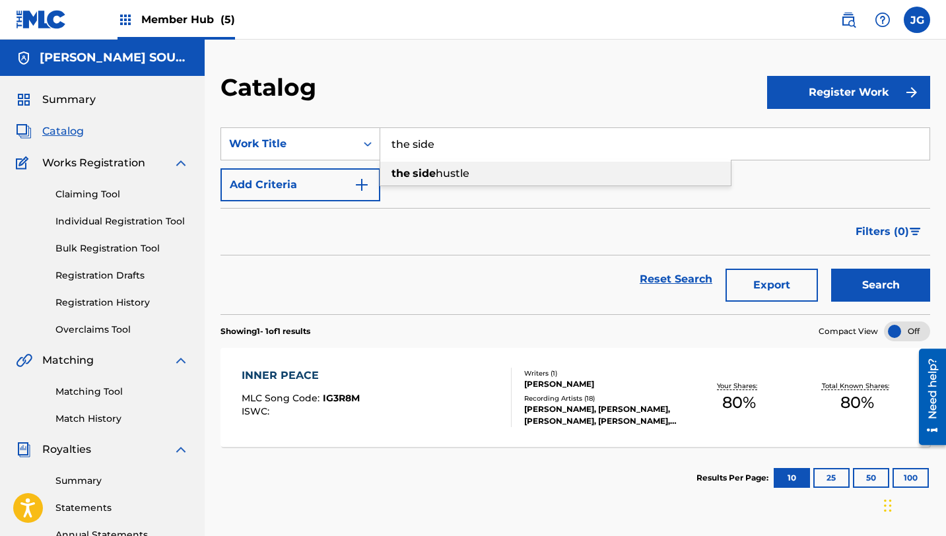
type input "the side hustle"
drag, startPoint x: 490, startPoint y: 137, endPoint x: 384, endPoint y: 131, distance: 105.8
click at [382, 131] on input "the side hustle" at bounding box center [654, 144] width 549 height 32
drag, startPoint x: 479, startPoint y: 147, endPoint x: 376, endPoint y: 145, distance: 103.6
click at [376, 146] on div "SearchWithCriteria31c6b072-648b-4127-bd5c-a9e4512481d4 Work Title the side hust…" at bounding box center [575, 143] width 710 height 33
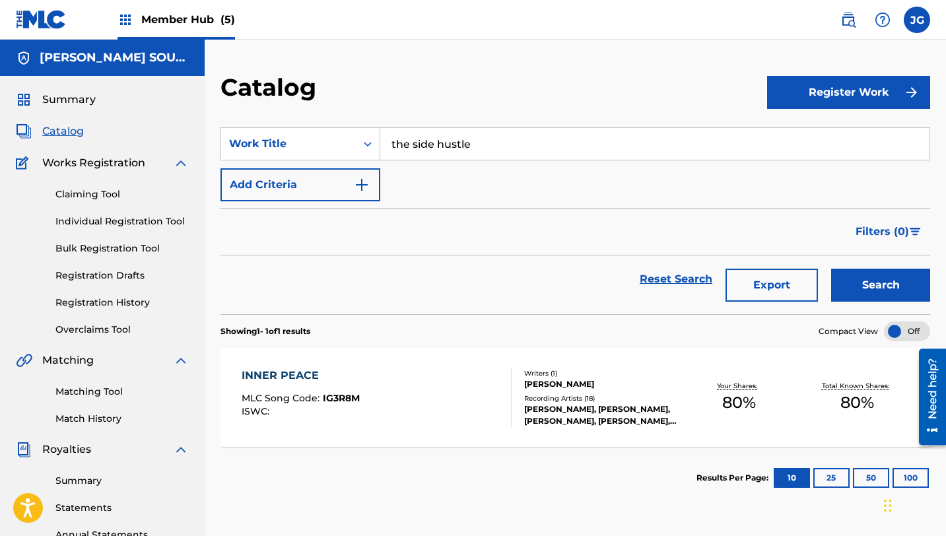
click at [105, 402] on div "Matching Tool Match History" at bounding box center [102, 396] width 173 height 57
click at [108, 390] on link "Matching Tool" at bounding box center [121, 392] width 133 height 14
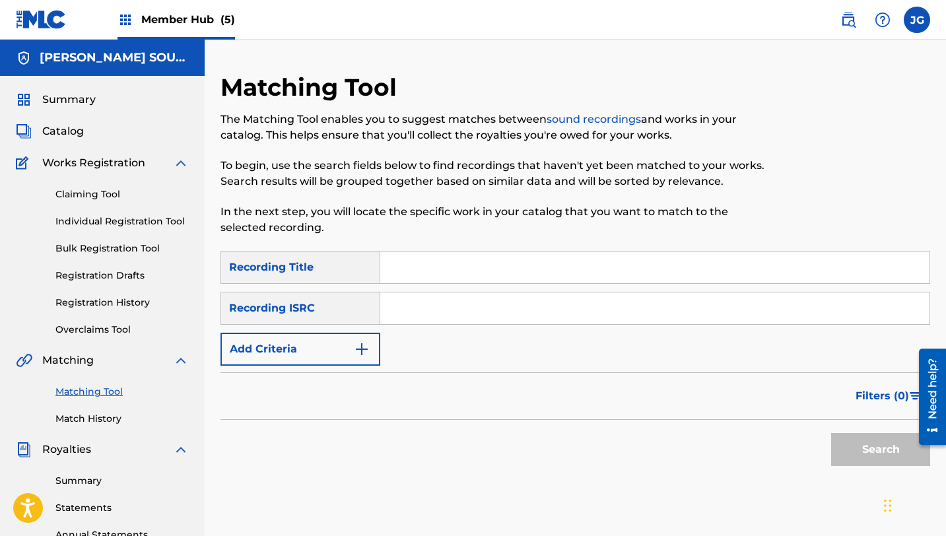
click at [414, 271] on input "Search Form" at bounding box center [654, 268] width 549 height 32
paste input "the side hustle"
type input "the side hustle"
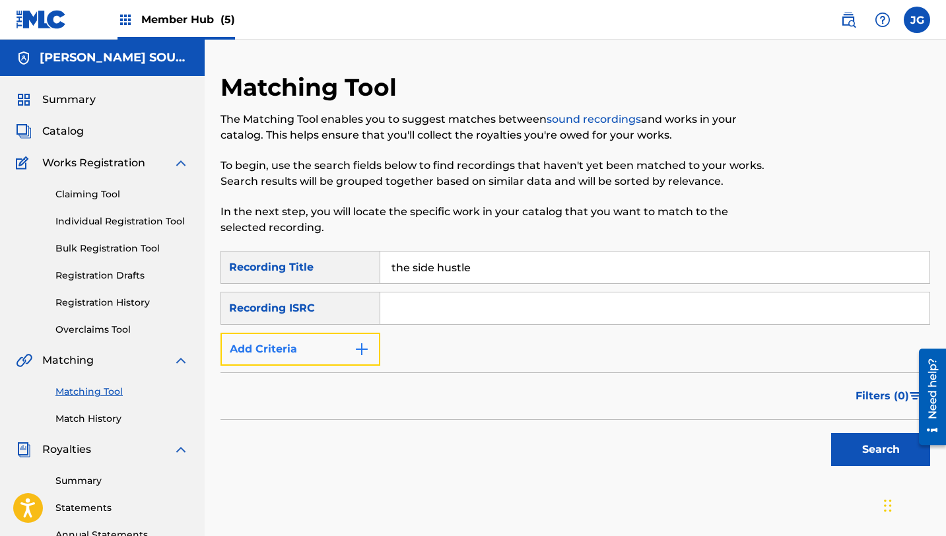
click at [323, 354] on button "Add Criteria" at bounding box center [300, 349] width 160 height 33
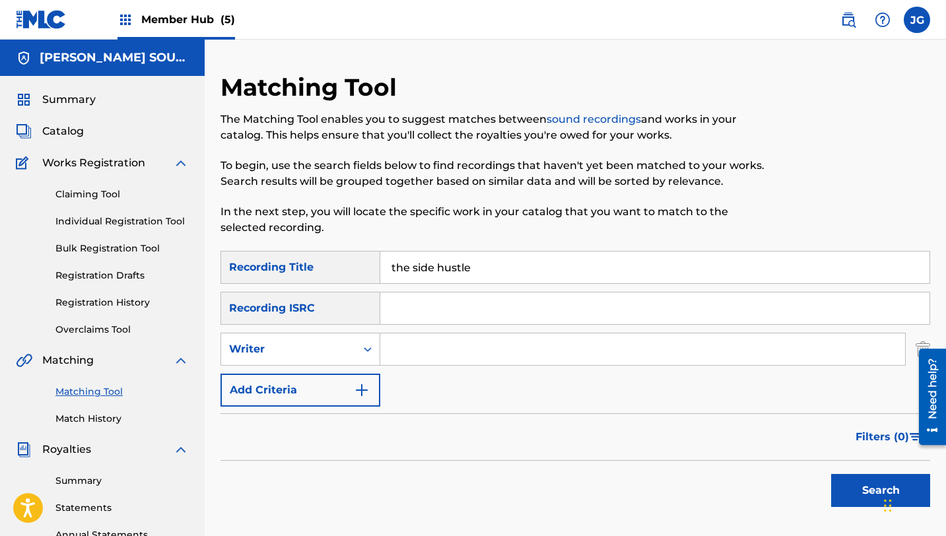
click at [426, 349] on input "Search Form" at bounding box center [642, 349] width 525 height 32
type input "[PERSON_NAME]"
click at [832, 493] on button "Search" at bounding box center [880, 490] width 99 height 33
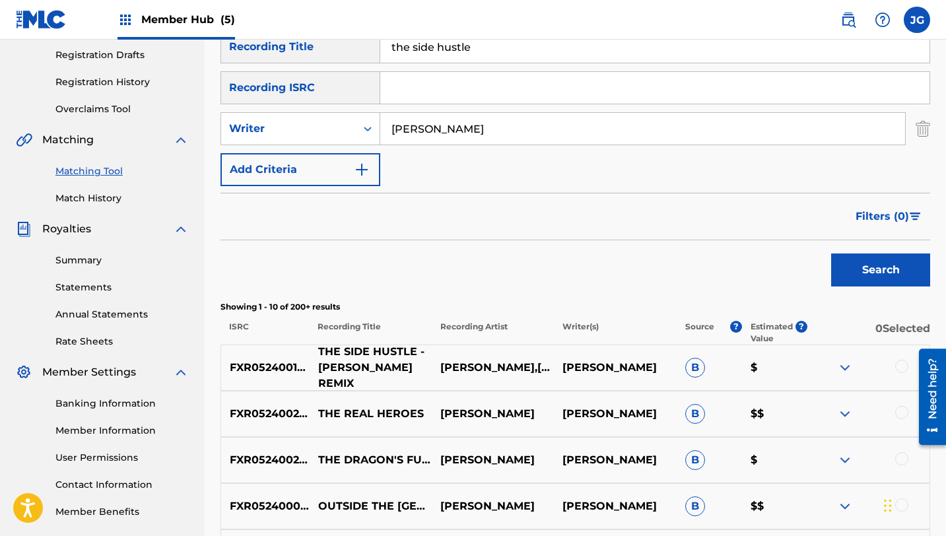
scroll to position [217, 0]
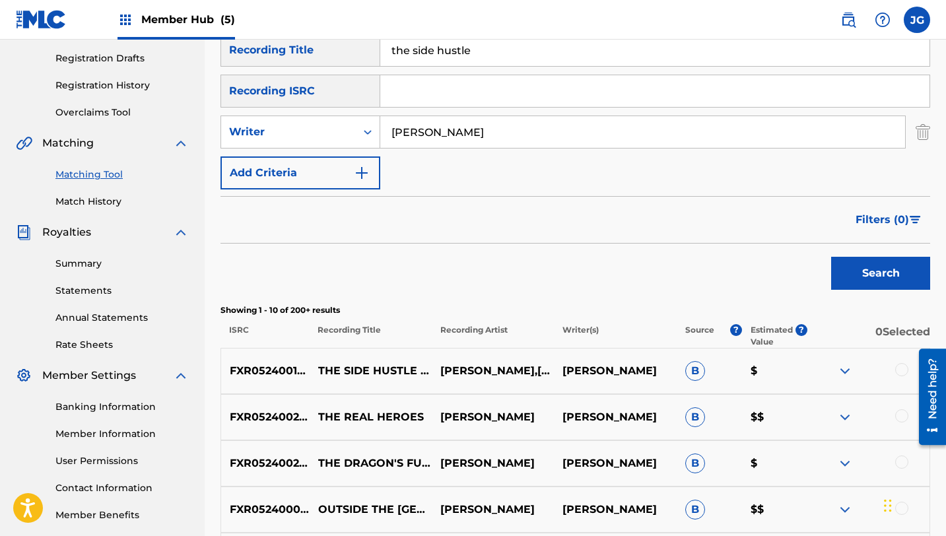
click at [902, 370] on div at bounding box center [901, 369] width 13 height 13
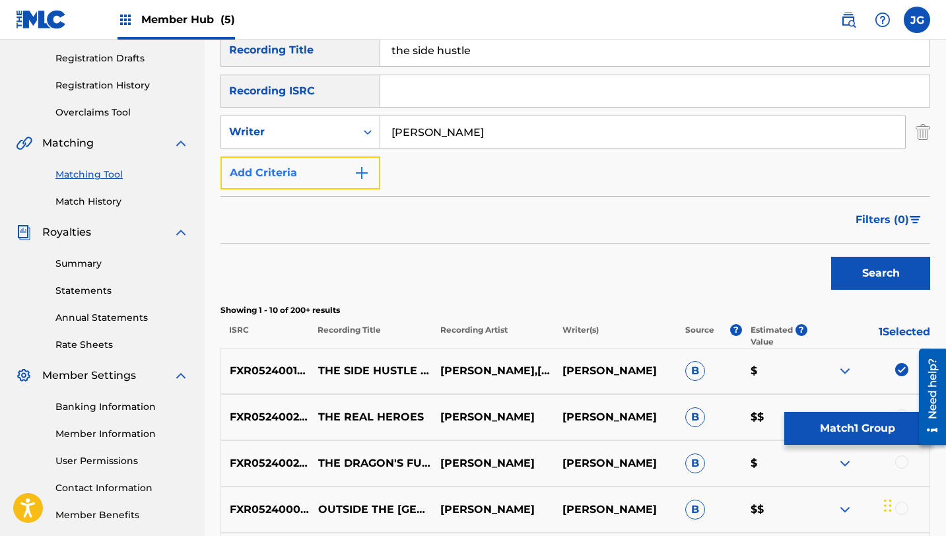
click at [291, 172] on button "Add Criteria" at bounding box center [300, 172] width 160 height 33
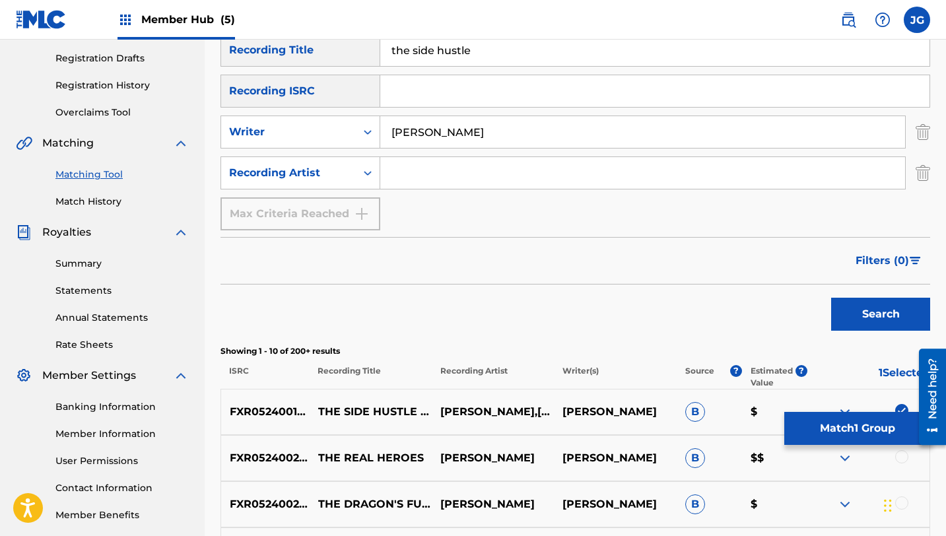
click at [394, 180] on input "Search Form" at bounding box center [642, 173] width 525 height 32
type input "[PERSON_NAME]"
click at [856, 314] on button "Search" at bounding box center [880, 314] width 99 height 33
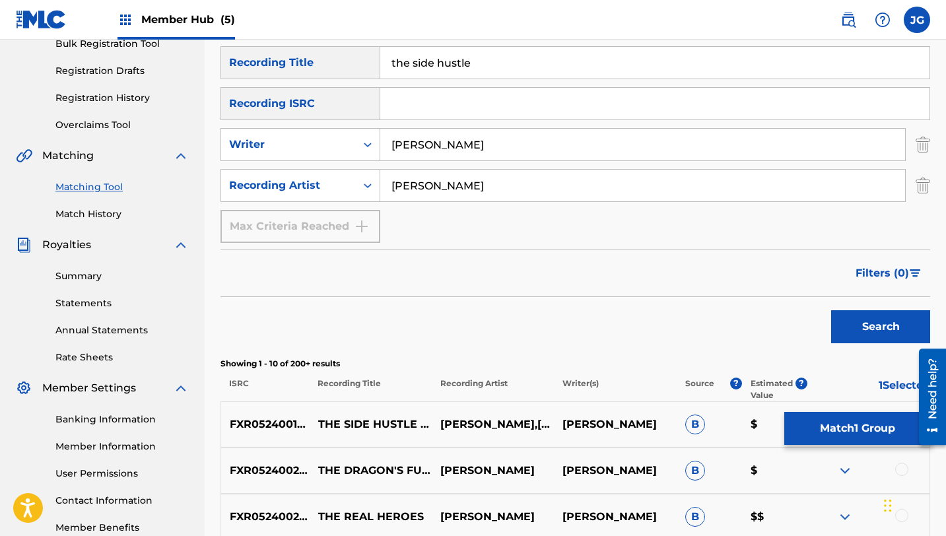
click at [930, 150] on div "Matching Tool The Matching Tool enables you to suggest matches between sound re…" at bounding box center [575, 415] width 741 height 1094
click at [925, 145] on img "Search Form" at bounding box center [923, 144] width 15 height 33
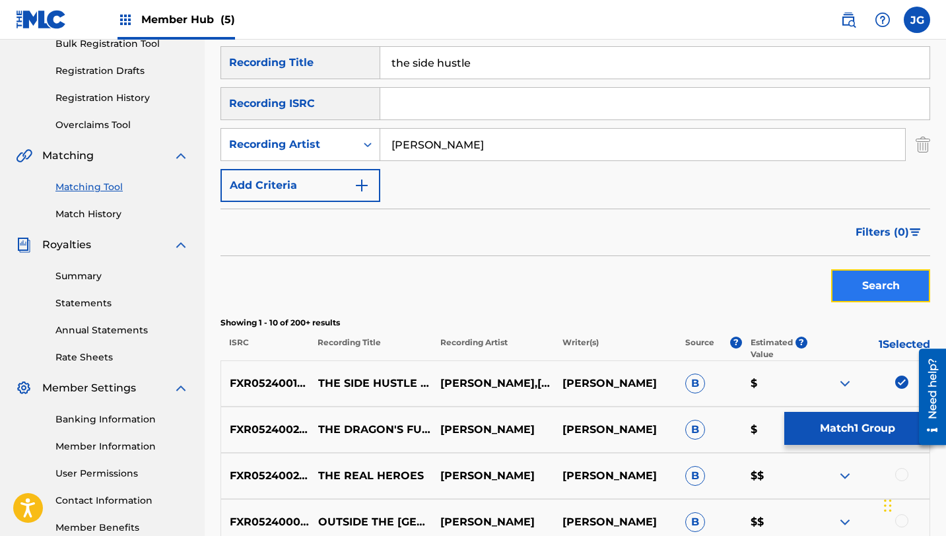
click at [894, 278] on button "Search" at bounding box center [880, 285] width 99 height 33
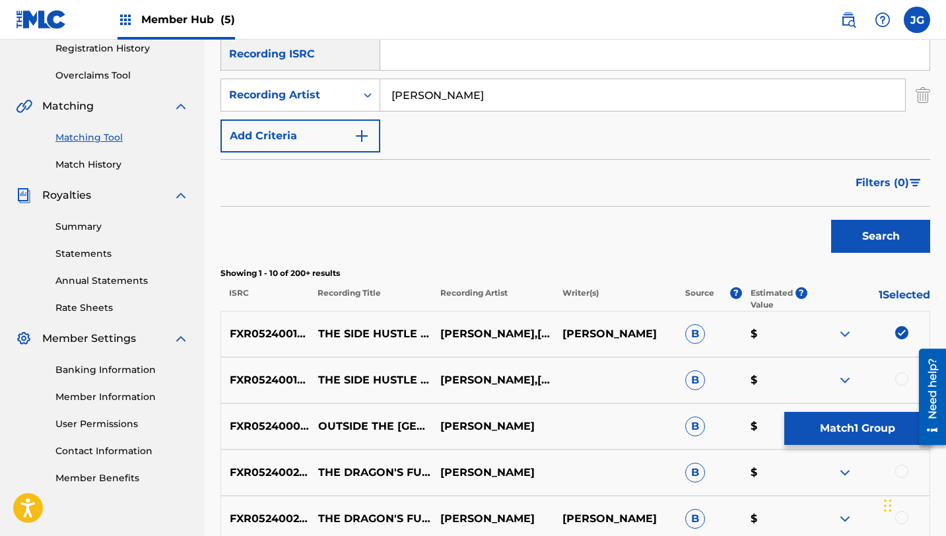
scroll to position [267, 0]
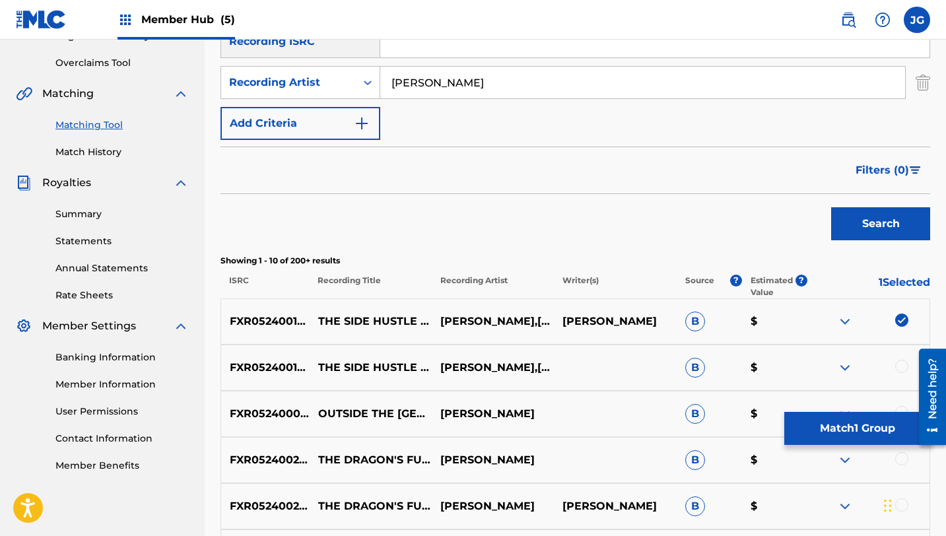
click at [901, 368] on div at bounding box center [901, 366] width 13 height 13
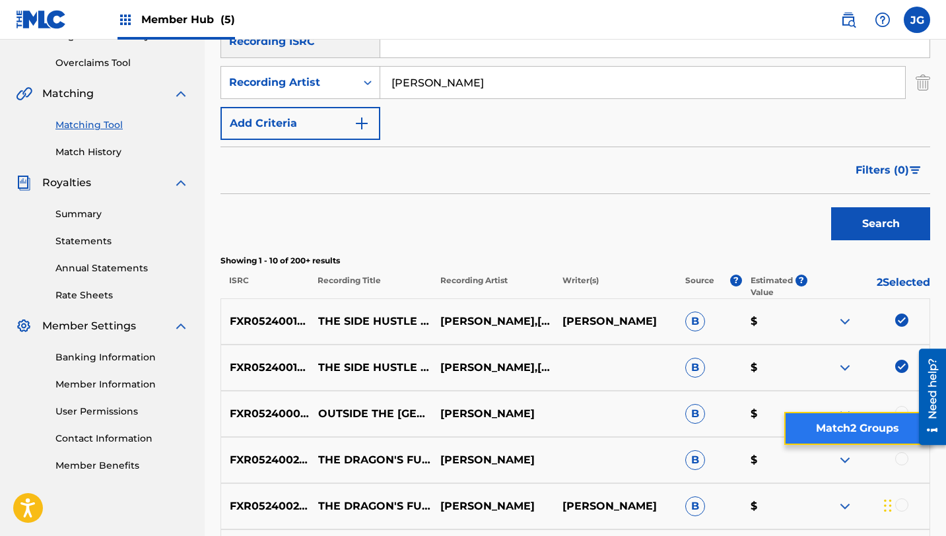
click at [859, 433] on button "Match 2 Groups" at bounding box center [857, 428] width 146 height 33
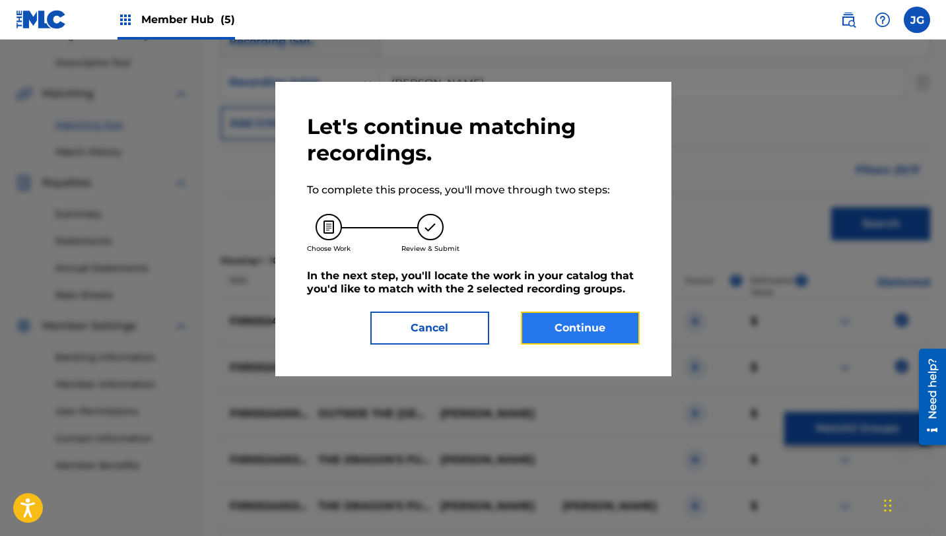
click at [621, 319] on button "Continue" at bounding box center [580, 328] width 119 height 33
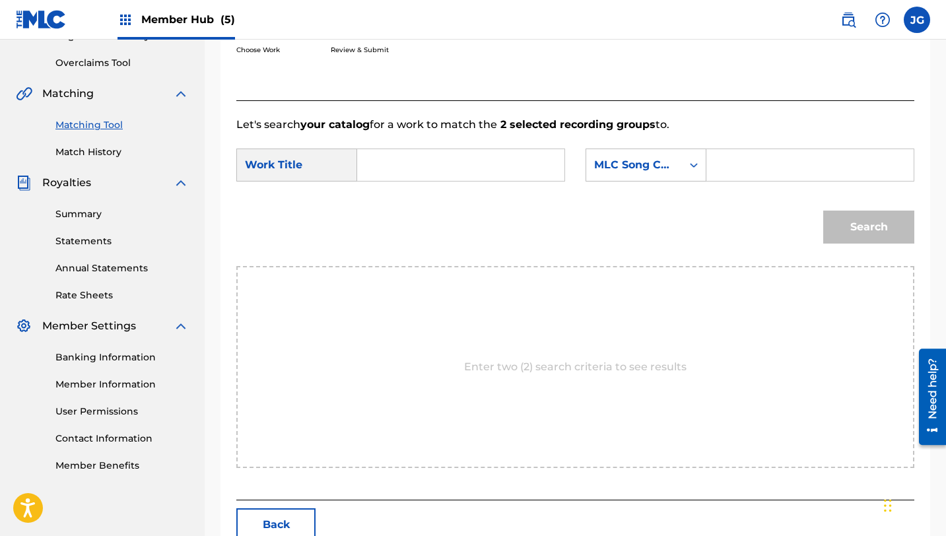
click at [481, 184] on div "SearchWithCriteriab65c3316-d121-4bc3-84fa-3fcd19b4b4d6 Work Title SearchWithCri…" at bounding box center [575, 169] width 678 height 41
click at [460, 167] on input "Search Form" at bounding box center [460, 165] width 185 height 32
paste input "the side hustle"
type input "the side hustle"
click at [669, 170] on div "MLC Song Code" at bounding box center [634, 165] width 80 height 16
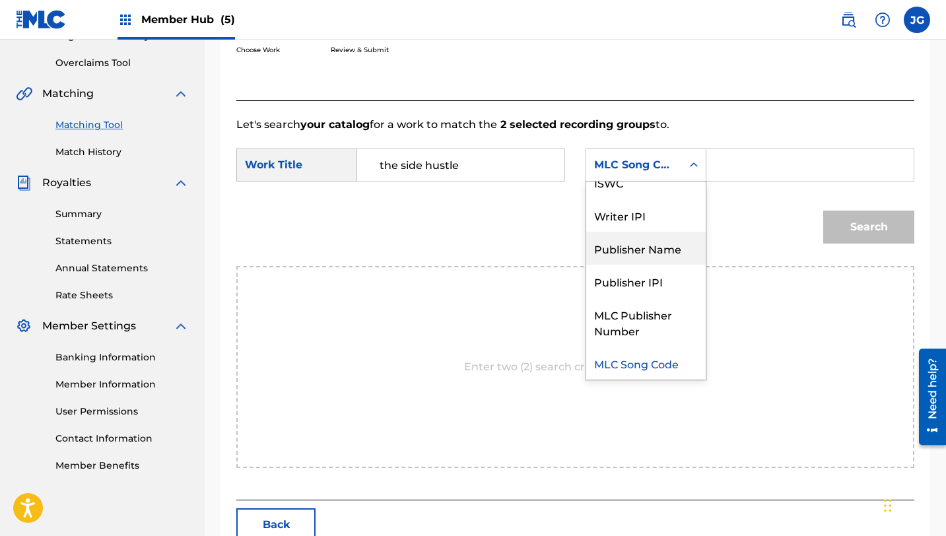
scroll to position [0, 0]
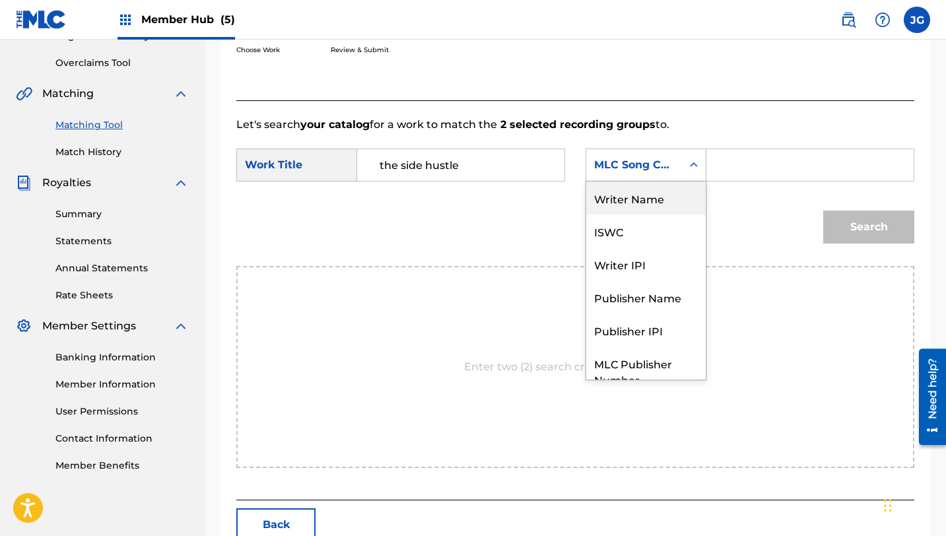
click at [648, 201] on div "Writer Name" at bounding box center [645, 198] width 119 height 33
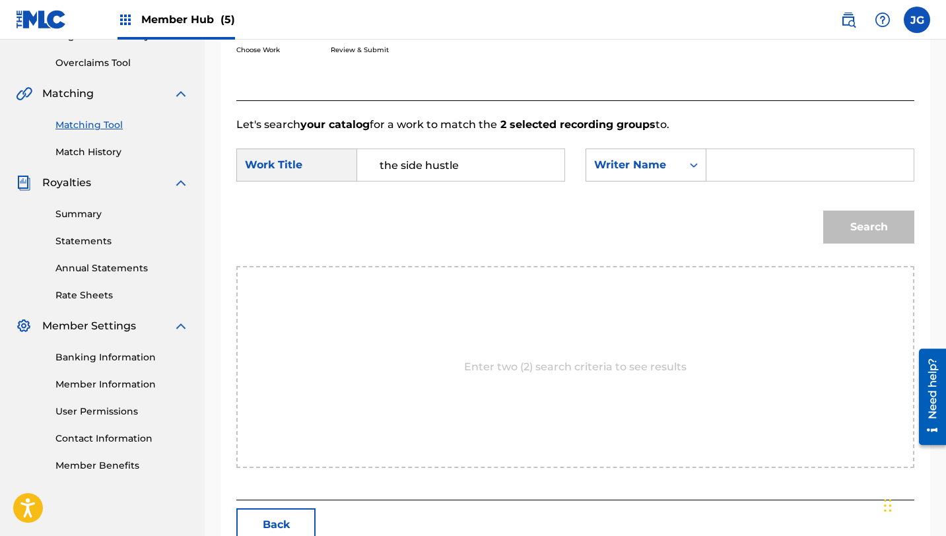
drag, startPoint x: 861, startPoint y: 212, endPoint x: 850, endPoint y: 189, distance: 25.1
click at [861, 212] on div "Search" at bounding box center [866, 223] width 98 height 53
click at [846, 180] on div "SearchWithCriteriab65c3316-d121-4bc3-84fa-3fcd19b4b4d6 Work Title the side hust…" at bounding box center [575, 169] width 678 height 41
click at [846, 180] on input "Search Form" at bounding box center [810, 165] width 185 height 32
type input "[PERSON_NAME]"
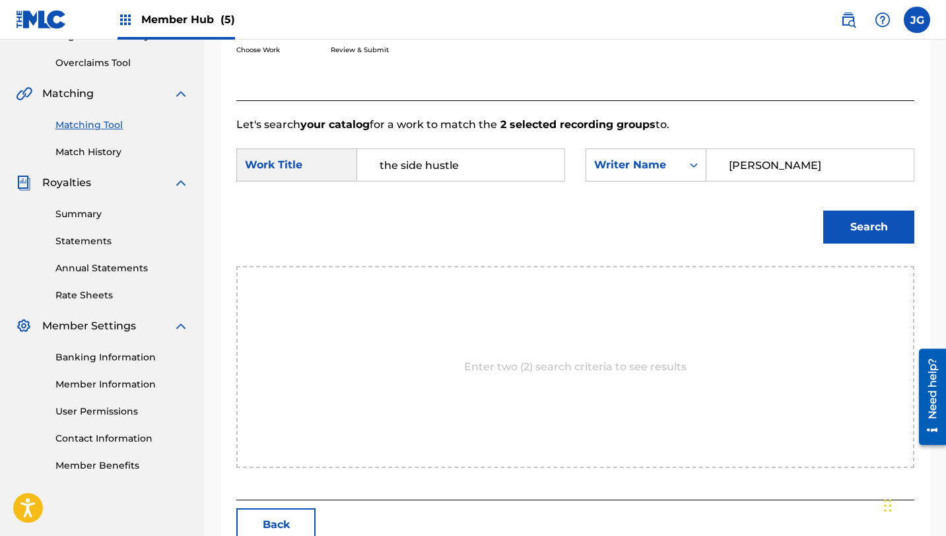
click at [823, 211] on button "Search" at bounding box center [868, 227] width 91 height 33
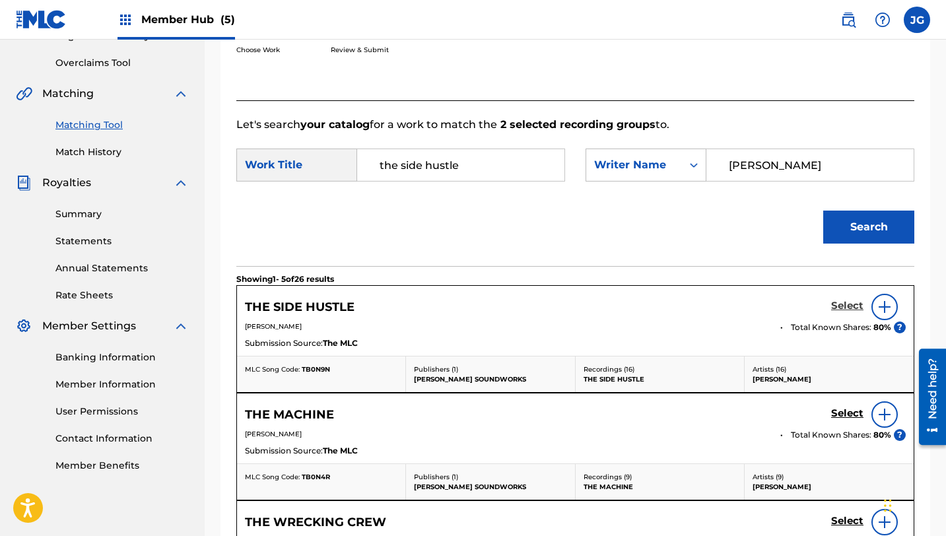
click at [854, 300] on h5 "Select" at bounding box center [847, 306] width 32 height 13
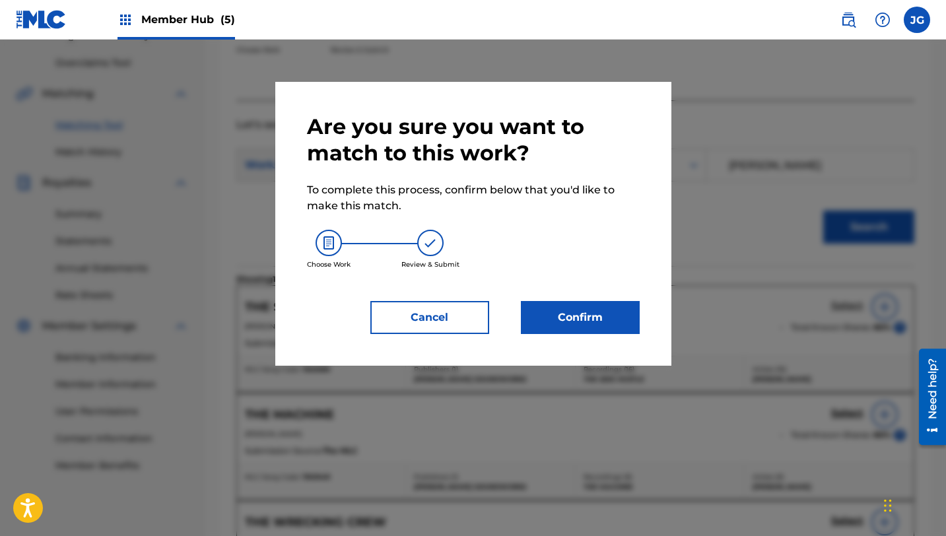
click at [854, 305] on div at bounding box center [473, 308] width 946 height 536
click at [601, 318] on button "Confirm" at bounding box center [580, 317] width 119 height 33
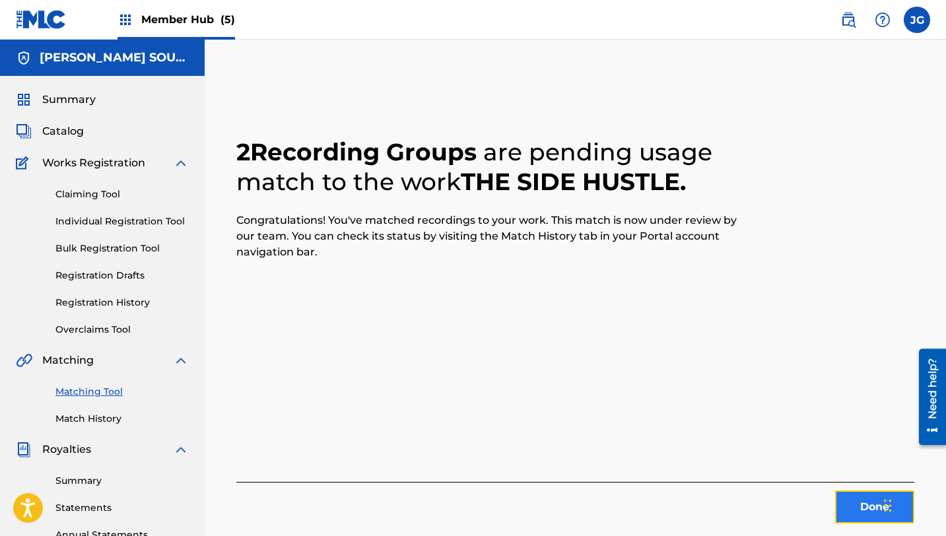
click at [850, 508] on button "Done" at bounding box center [874, 506] width 79 height 33
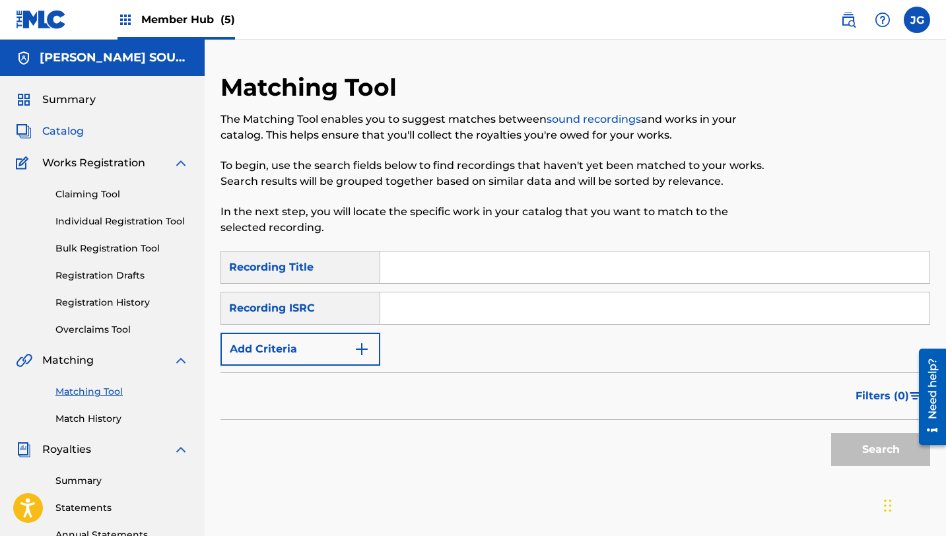
click at [71, 123] on span "Catalog" at bounding box center [63, 131] width 42 height 16
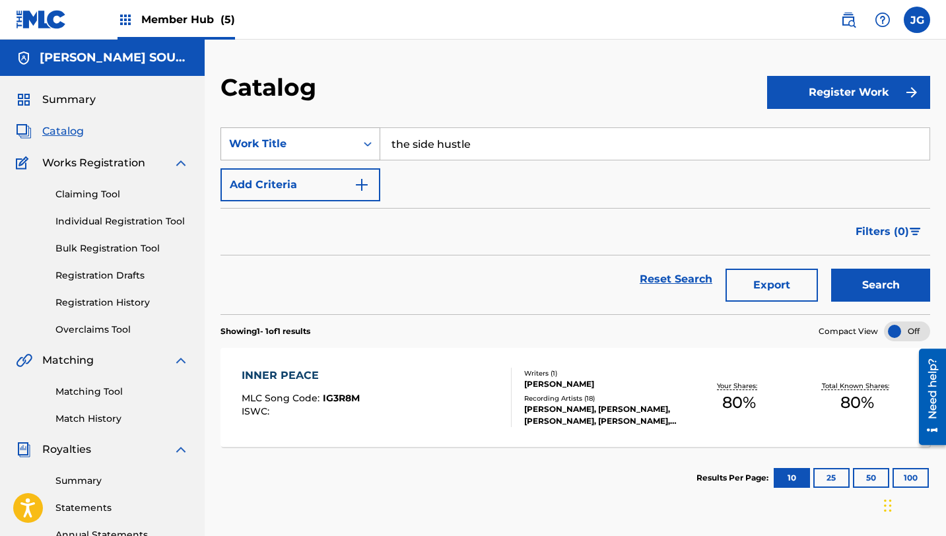
drag, startPoint x: 475, startPoint y: 145, endPoint x: 294, endPoint y: 131, distance: 181.4
click at [294, 131] on div "SearchWithCriteria31c6b072-648b-4127-bd5c-a9e4512481d4 Work Title the side hust…" at bounding box center [575, 143] width 710 height 33
click at [417, 187] on div "SearchWithCriteria31c6b072-648b-4127-bd5c-a9e4512481d4 Work Title rush rush hou…" at bounding box center [575, 164] width 710 height 74
click at [427, 137] on input "rush" at bounding box center [654, 144] width 549 height 32
click at [430, 171] on span "hour power" at bounding box center [448, 173] width 63 height 13
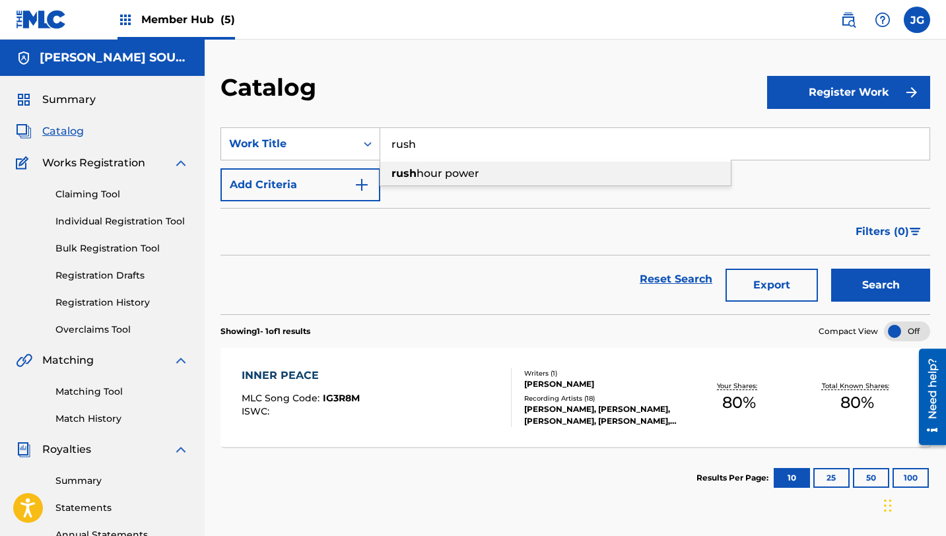
type input "rush hour power"
drag, startPoint x: 498, startPoint y: 143, endPoint x: 380, endPoint y: 139, distance: 117.6
click at [380, 140] on input "rush hour power" at bounding box center [654, 144] width 549 height 32
click at [77, 403] on div "Matching Tool Match History" at bounding box center [102, 396] width 173 height 57
click at [77, 397] on link "Matching Tool" at bounding box center [121, 392] width 133 height 14
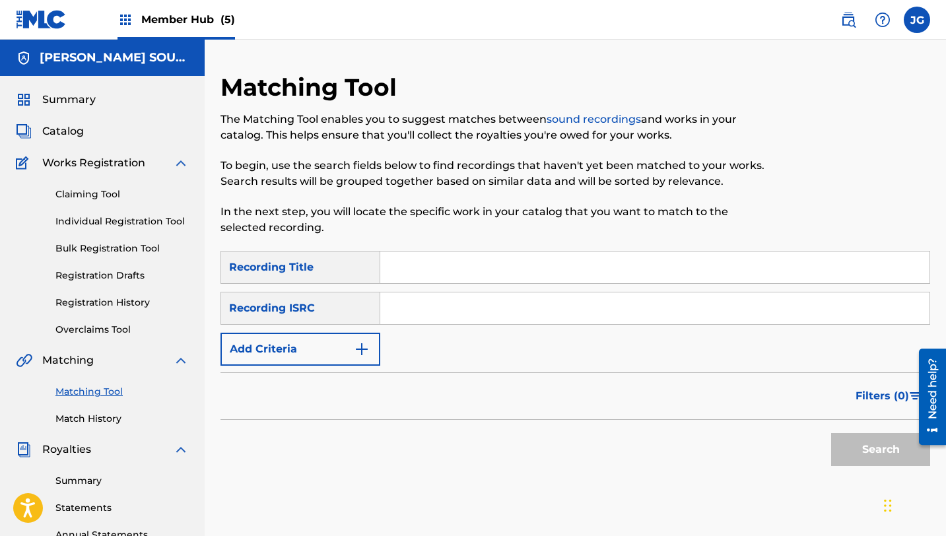
click at [415, 262] on input "Search Form" at bounding box center [654, 268] width 549 height 32
paste input "rush hour power"
type input "rush hour power"
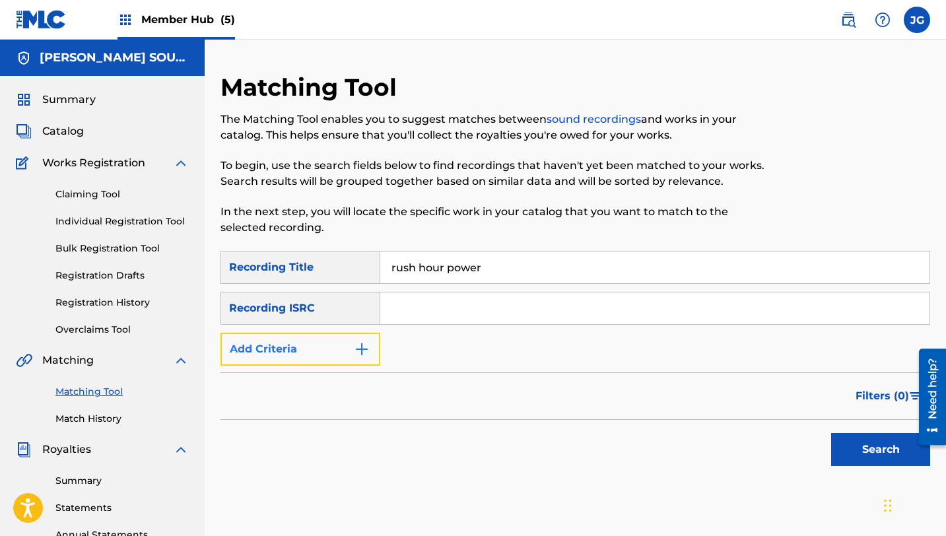
click at [292, 362] on button "Add Criteria" at bounding box center [300, 349] width 160 height 33
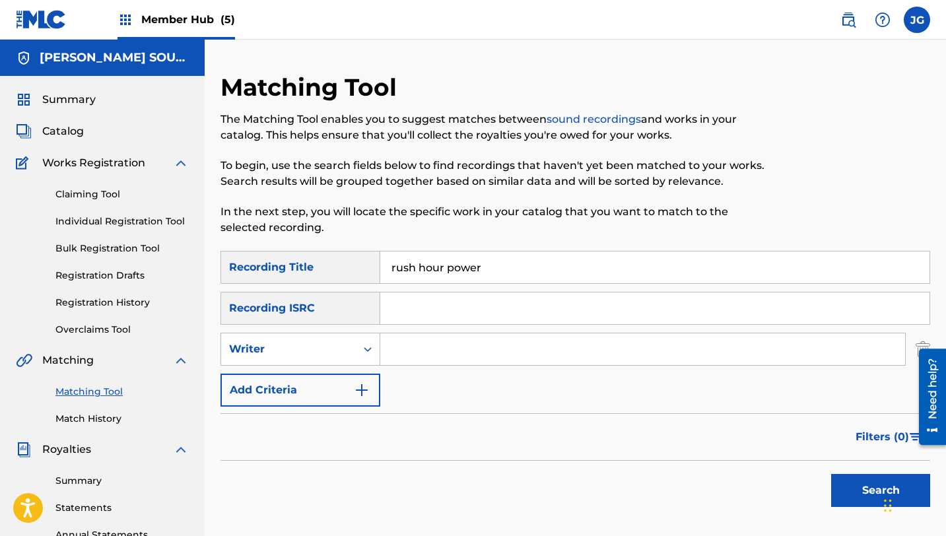
click at [419, 358] on input "Search Form" at bounding box center [642, 349] width 525 height 32
type input "[PERSON_NAME]"
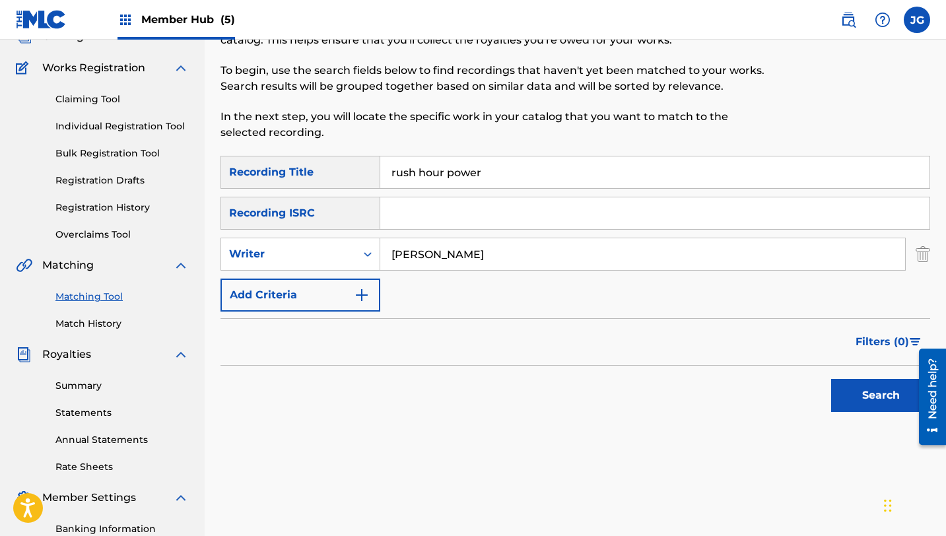
scroll to position [104, 0]
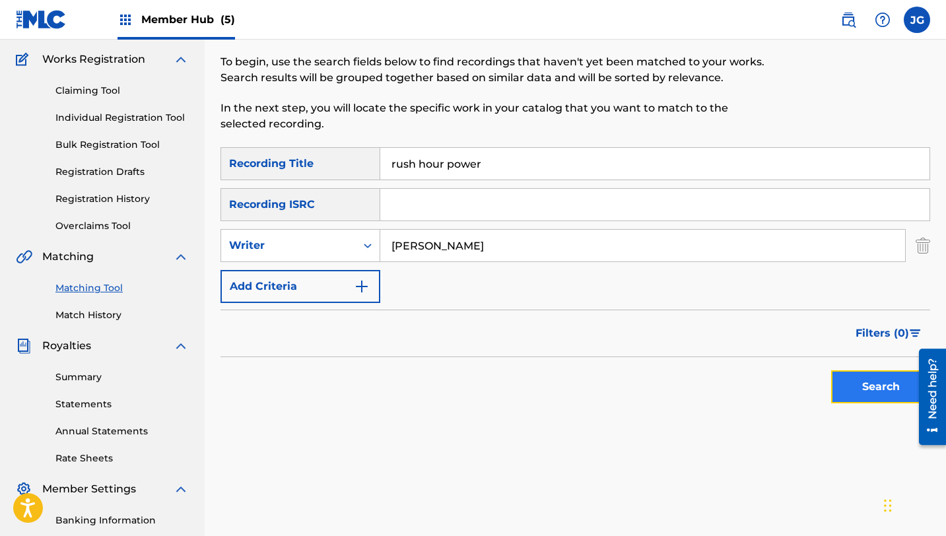
click at [831, 383] on button "Search" at bounding box center [880, 386] width 99 height 33
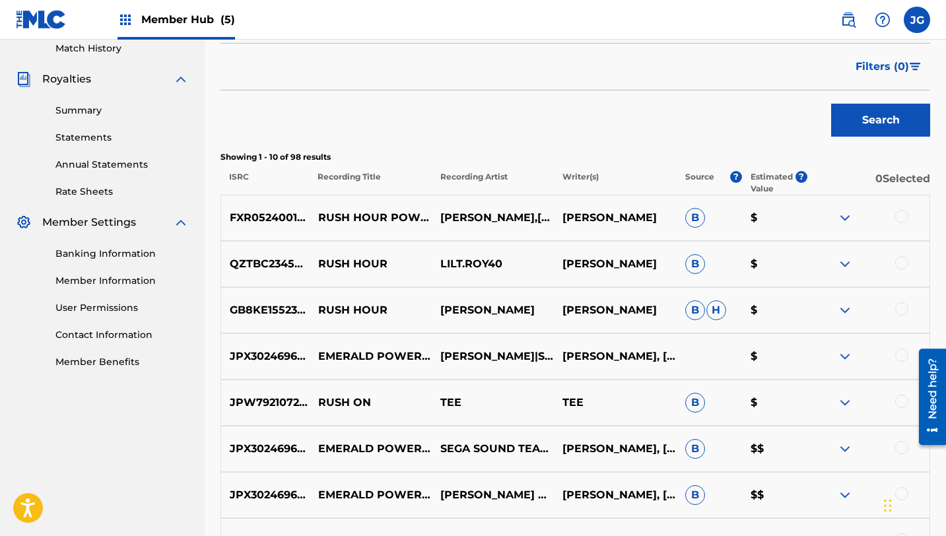
scroll to position [364, 0]
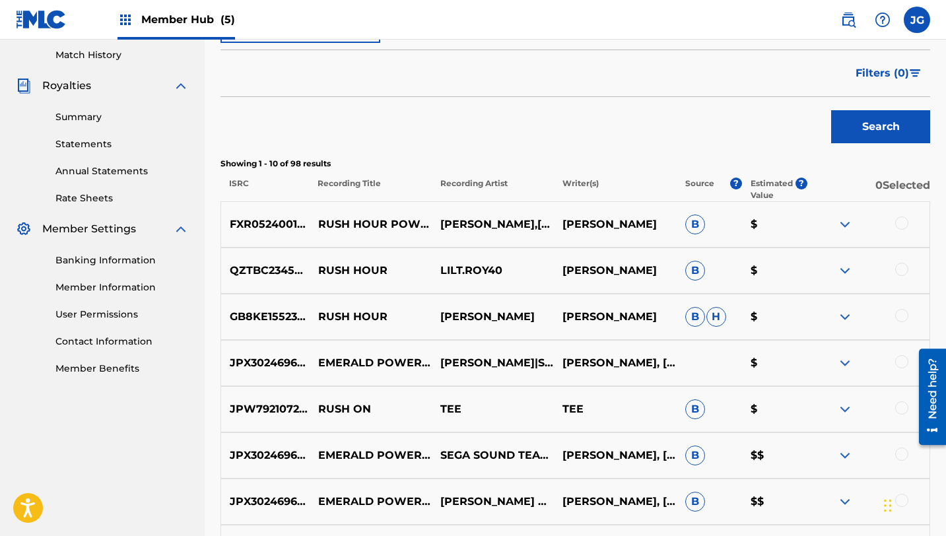
click at [902, 221] on div at bounding box center [901, 223] width 13 height 13
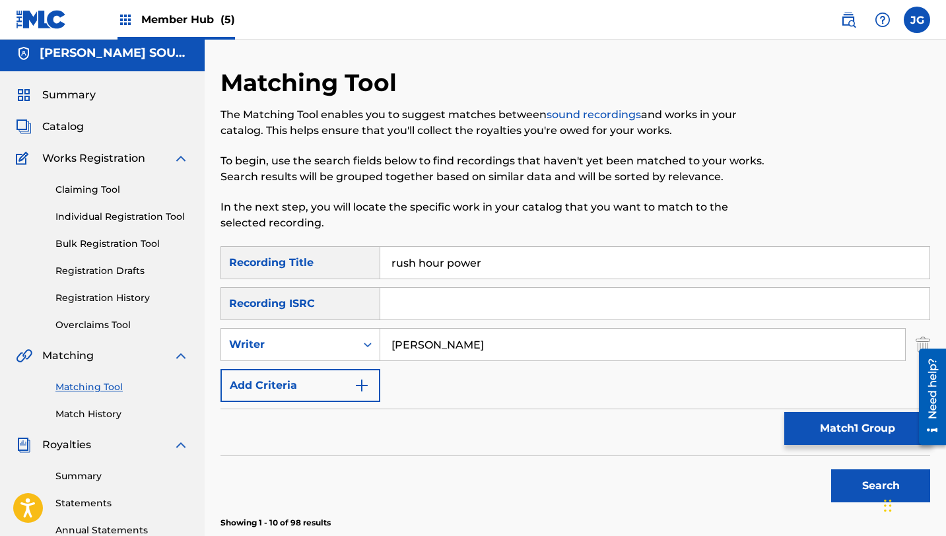
scroll to position [1, 0]
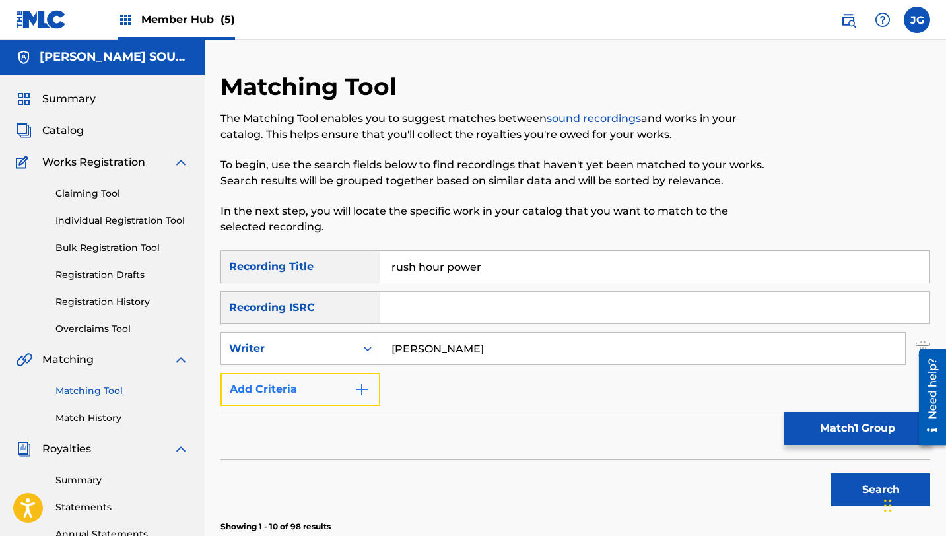
click at [315, 387] on button "Add Criteria" at bounding box center [300, 389] width 160 height 33
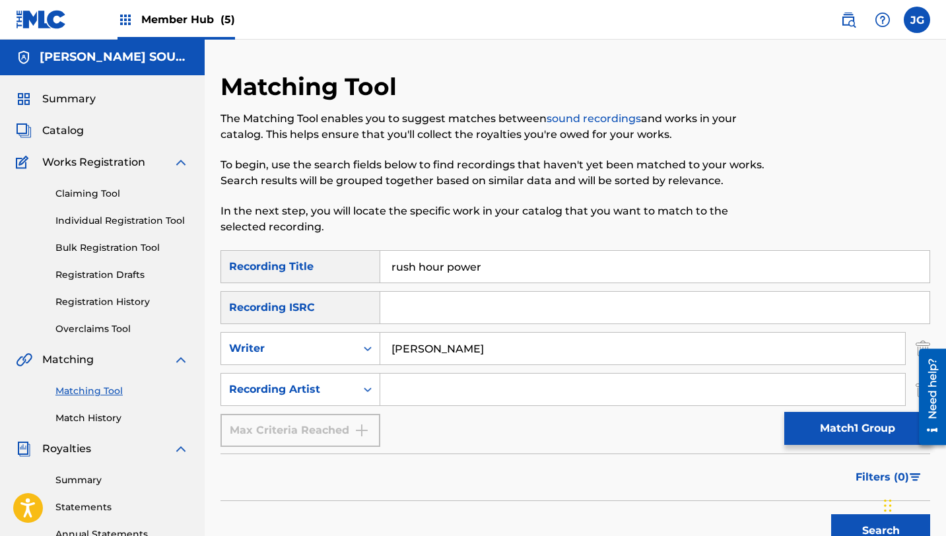
click at [432, 387] on input "Search Form" at bounding box center [642, 390] width 525 height 32
type input "[PERSON_NAME]"
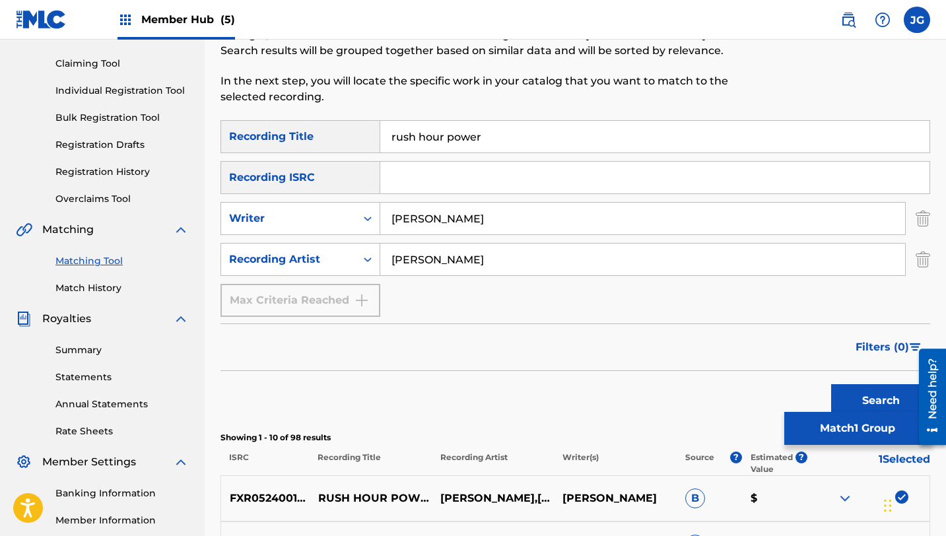
scroll to position [143, 0]
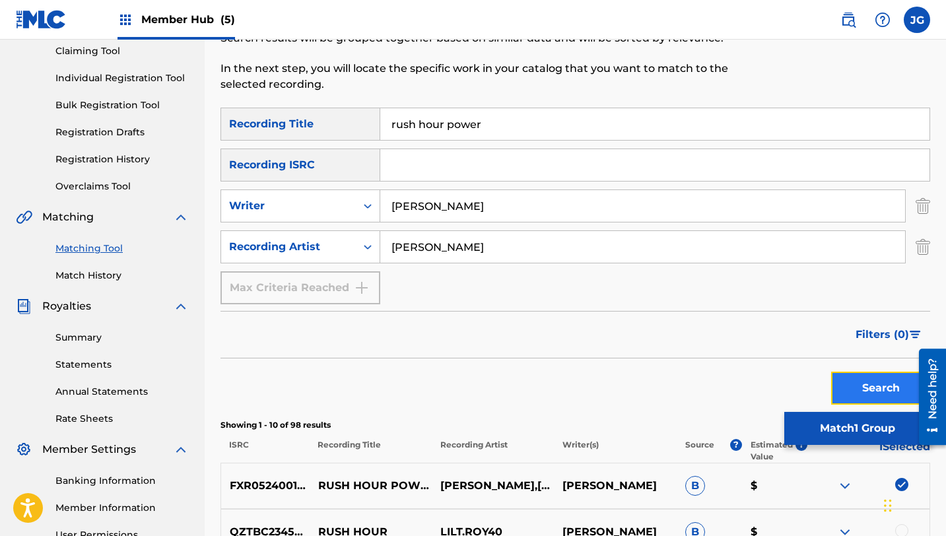
click at [858, 393] on button "Search" at bounding box center [880, 388] width 99 height 33
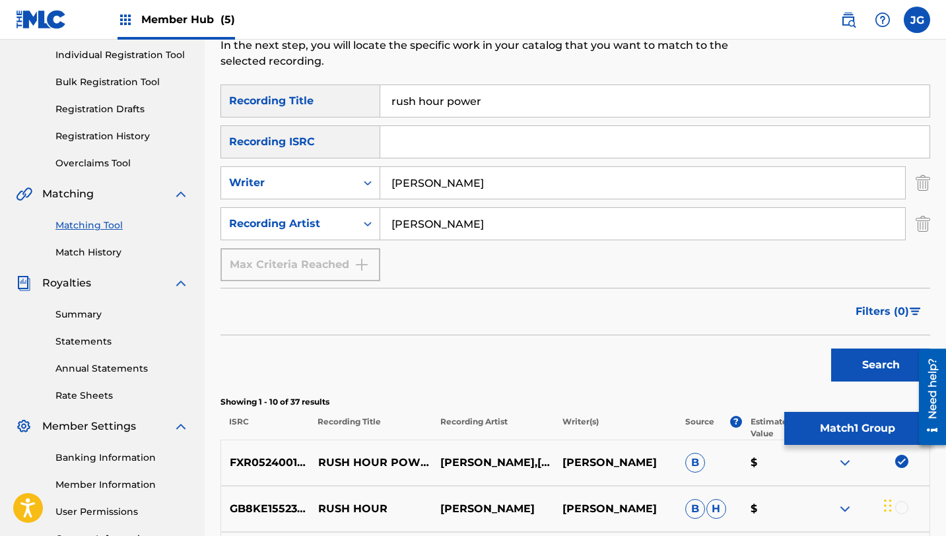
scroll to position [168, 0]
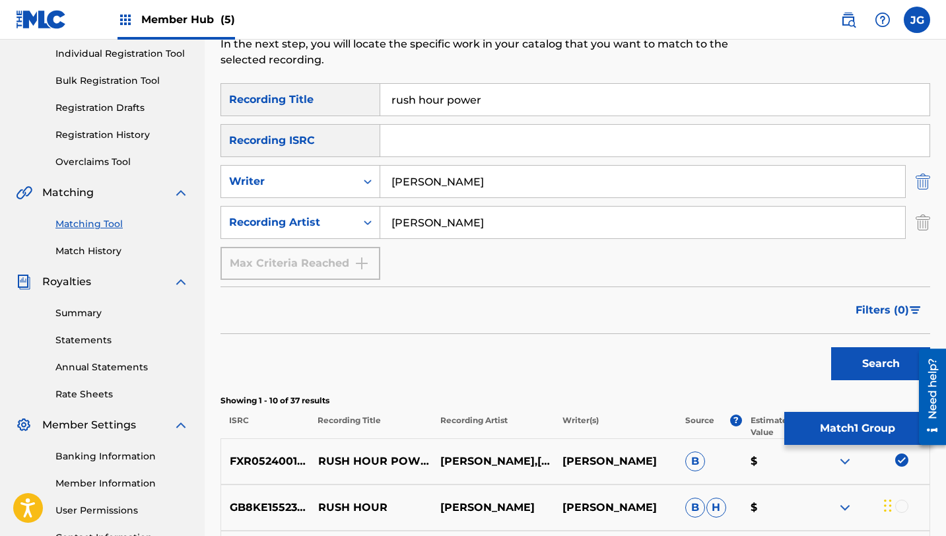
click at [924, 179] on img "Search Form" at bounding box center [923, 181] width 15 height 33
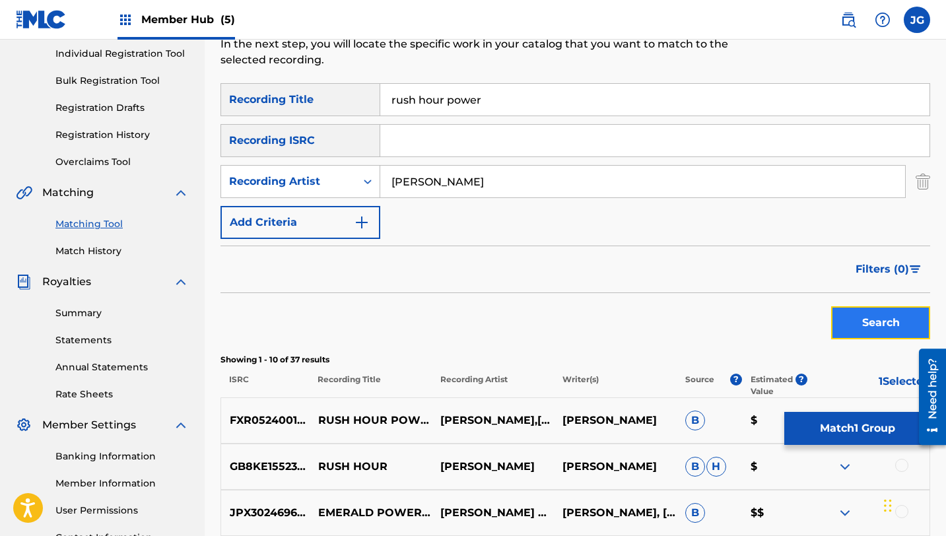
click at [875, 328] on button "Search" at bounding box center [880, 322] width 99 height 33
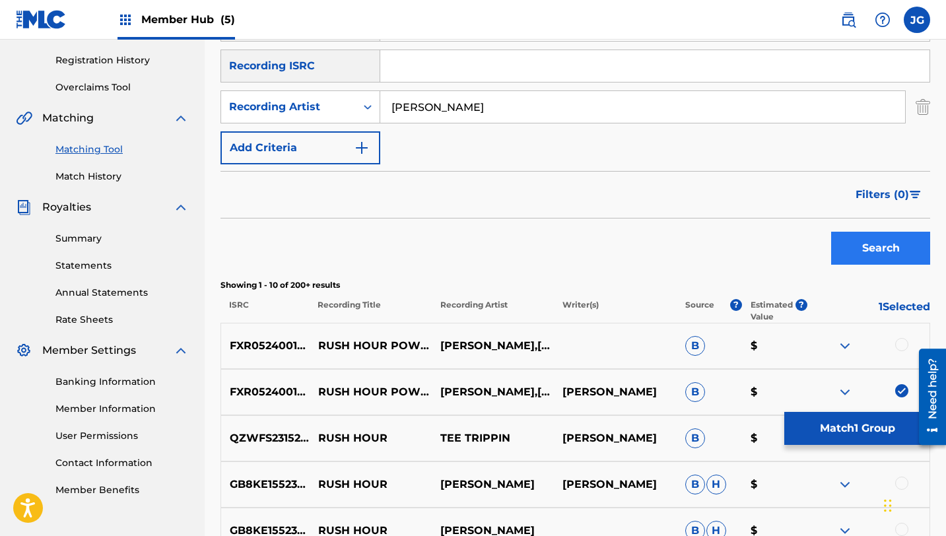
scroll to position [244, 0]
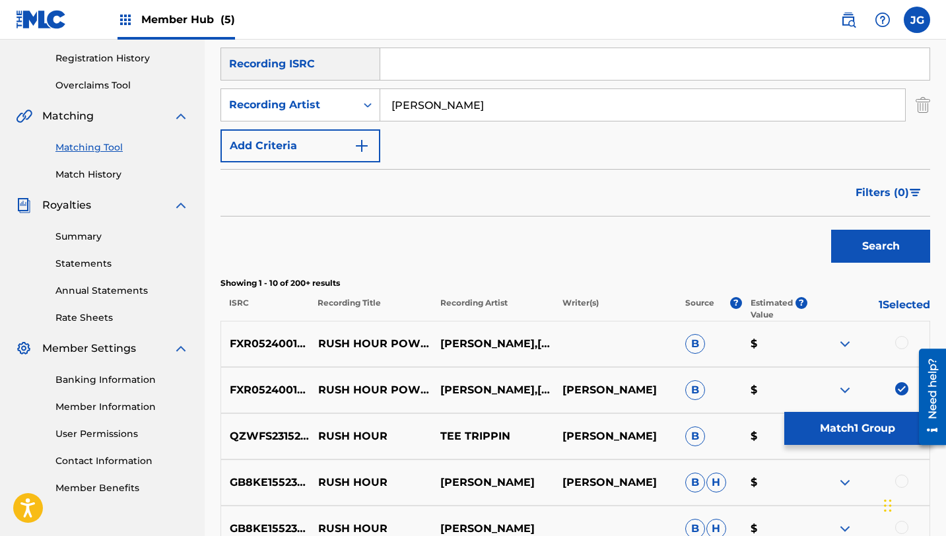
click at [900, 342] on div at bounding box center [901, 342] width 13 height 13
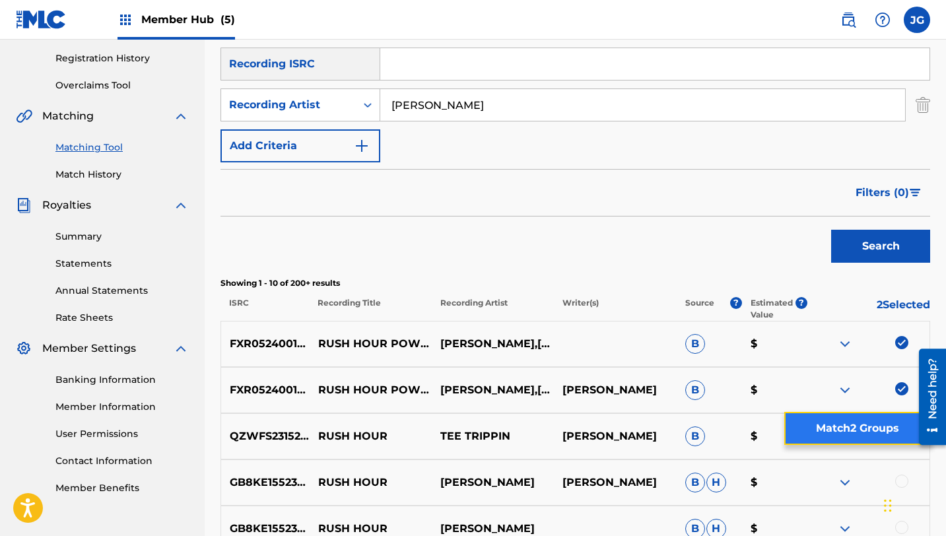
click at [846, 428] on button "Match 2 Groups" at bounding box center [857, 428] width 146 height 33
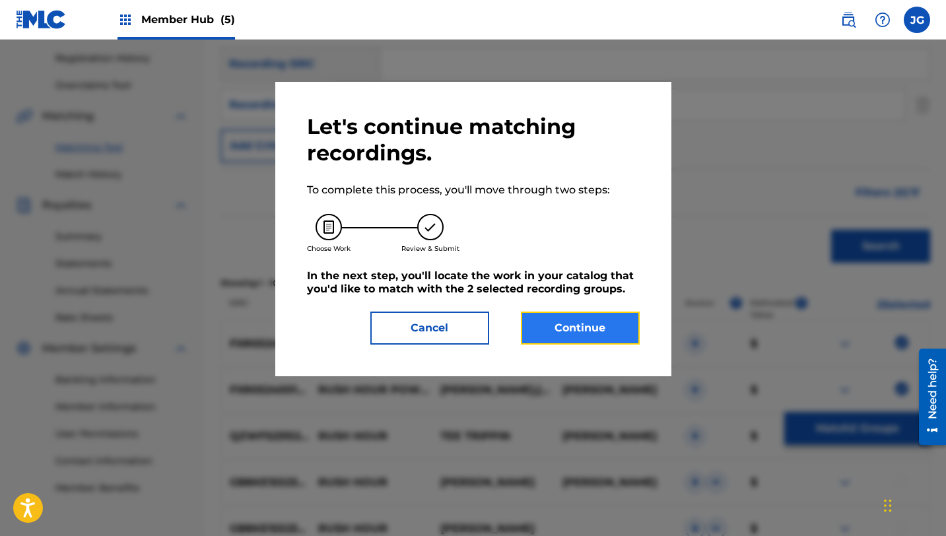
click at [541, 329] on button "Continue" at bounding box center [580, 328] width 119 height 33
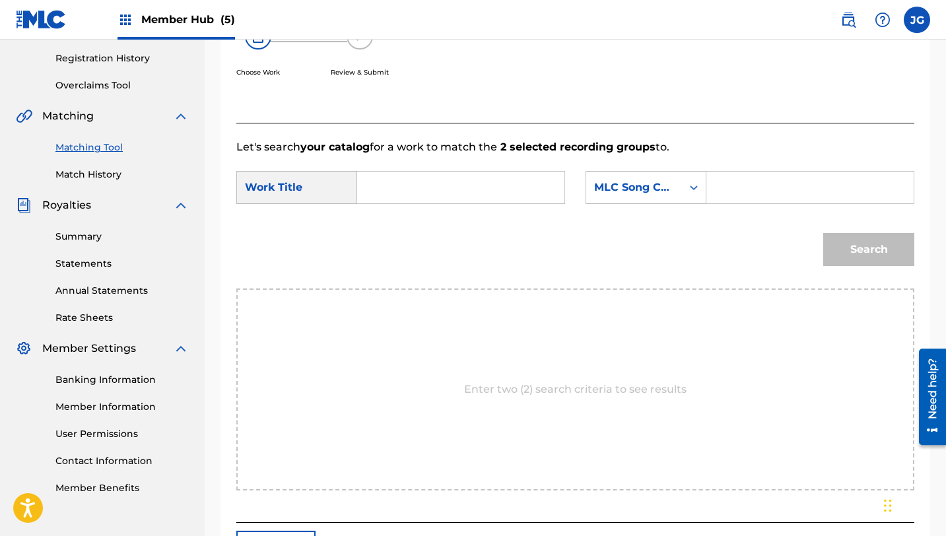
click at [407, 187] on input "Search Form" at bounding box center [460, 188] width 185 height 32
paste input "rush hour power"
type input "rush hour power"
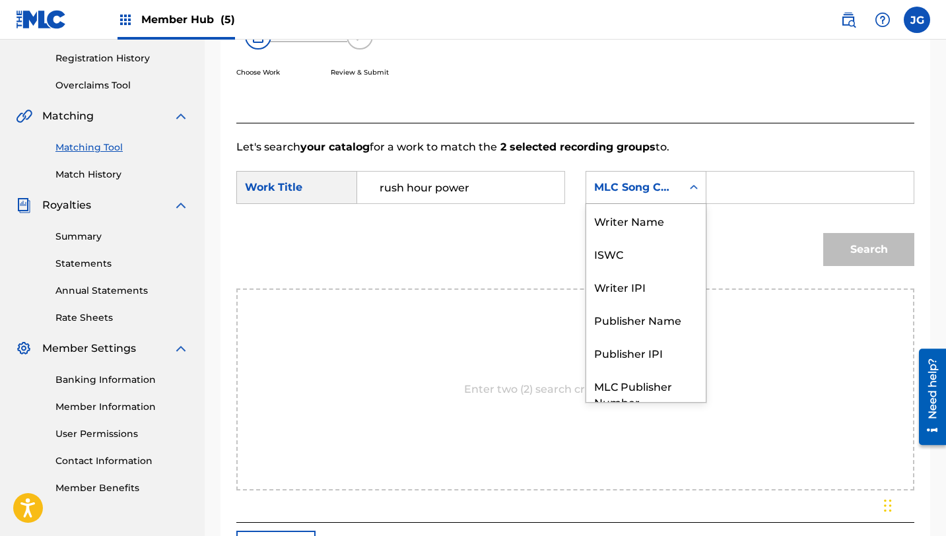
click at [657, 187] on div "MLC Song Code" at bounding box center [634, 188] width 80 height 16
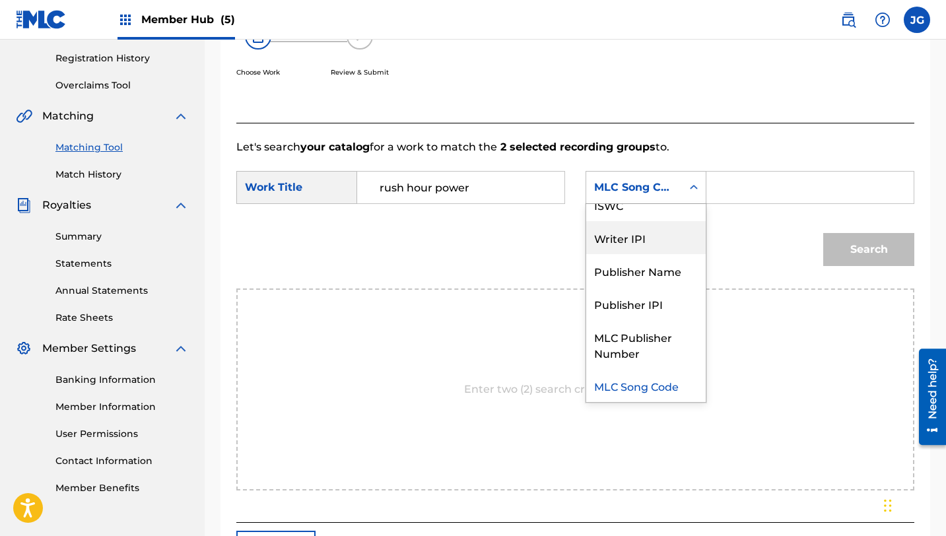
scroll to position [0, 0]
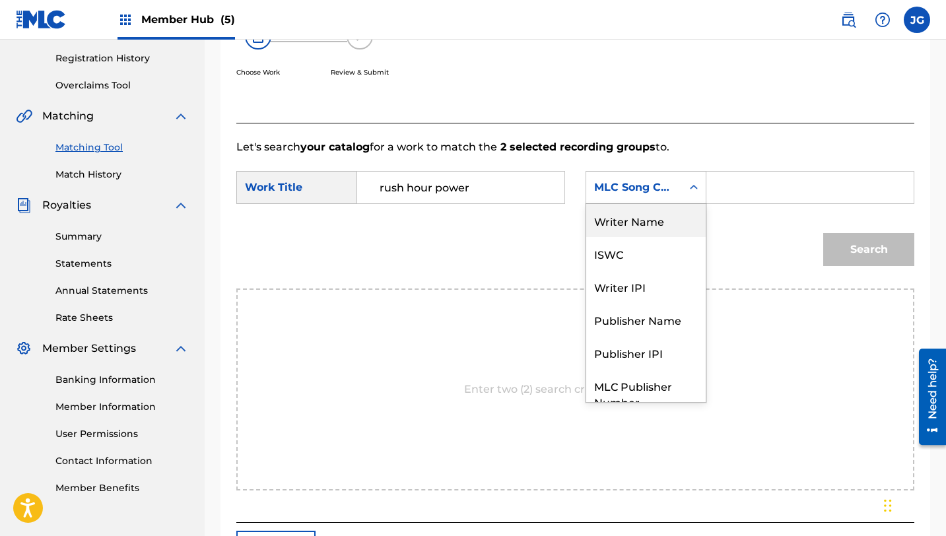
click at [657, 234] on div "Writer Name" at bounding box center [645, 220] width 119 height 33
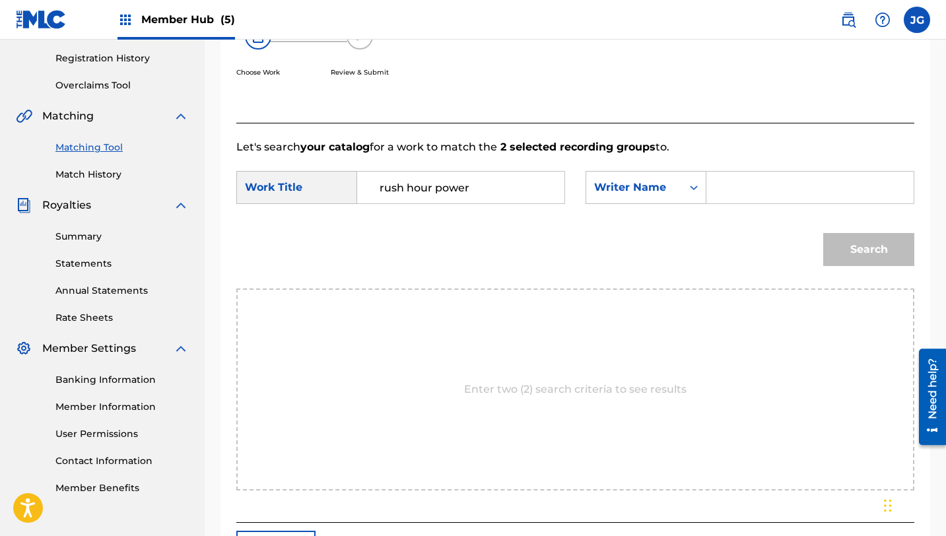
click at [740, 196] on input "Search Form" at bounding box center [810, 188] width 185 height 32
type input "[PERSON_NAME]"
click at [823, 233] on button "Search" at bounding box center [868, 249] width 91 height 33
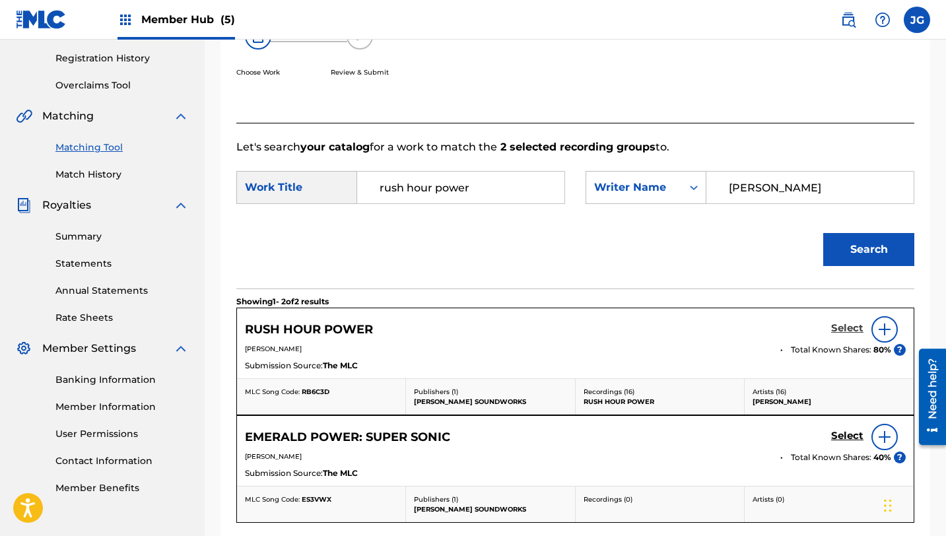
click at [843, 333] on h5 "Select" at bounding box center [847, 328] width 32 height 13
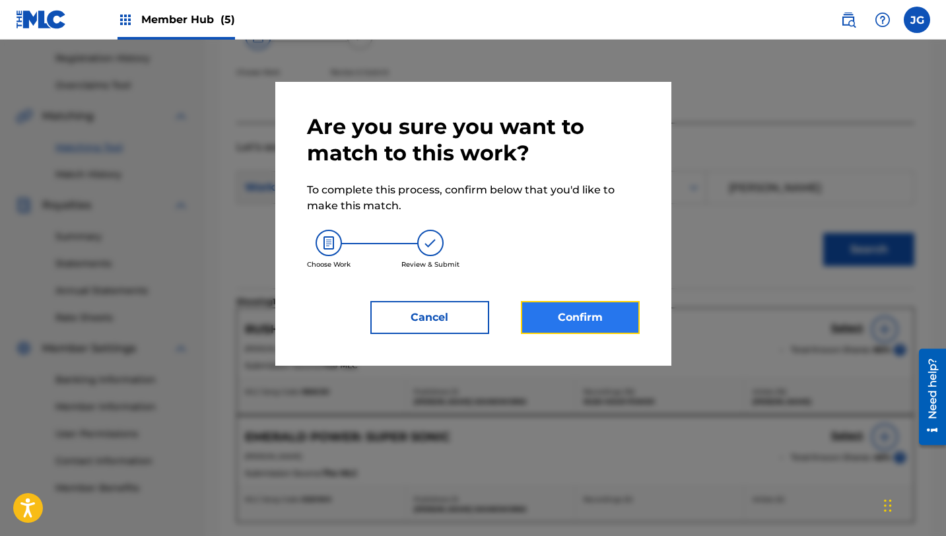
click at [553, 319] on button "Confirm" at bounding box center [580, 317] width 119 height 33
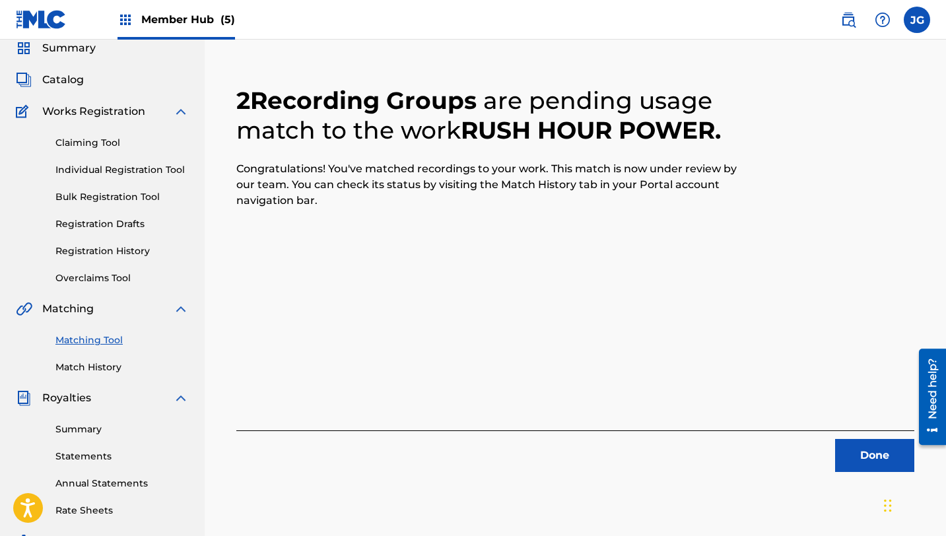
scroll to position [36, 0]
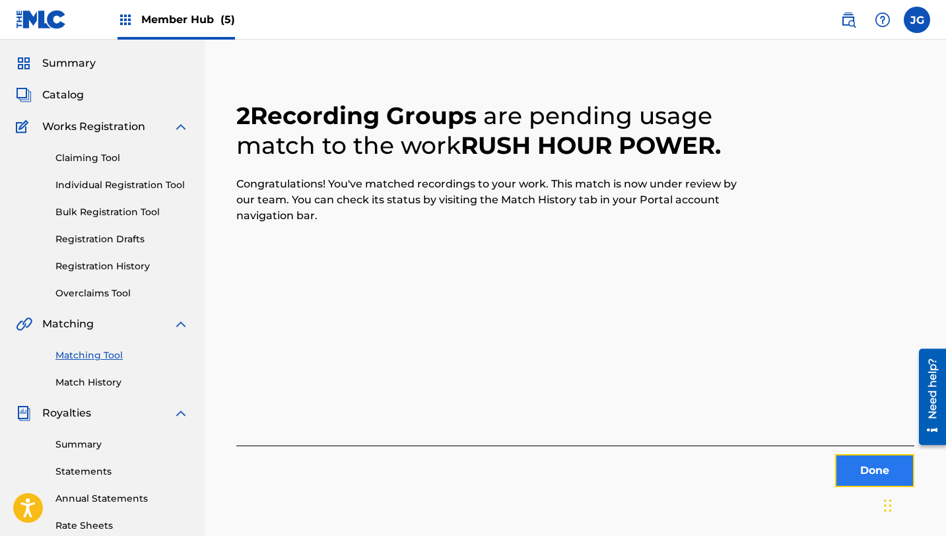
click at [875, 466] on button "Done" at bounding box center [874, 470] width 79 height 33
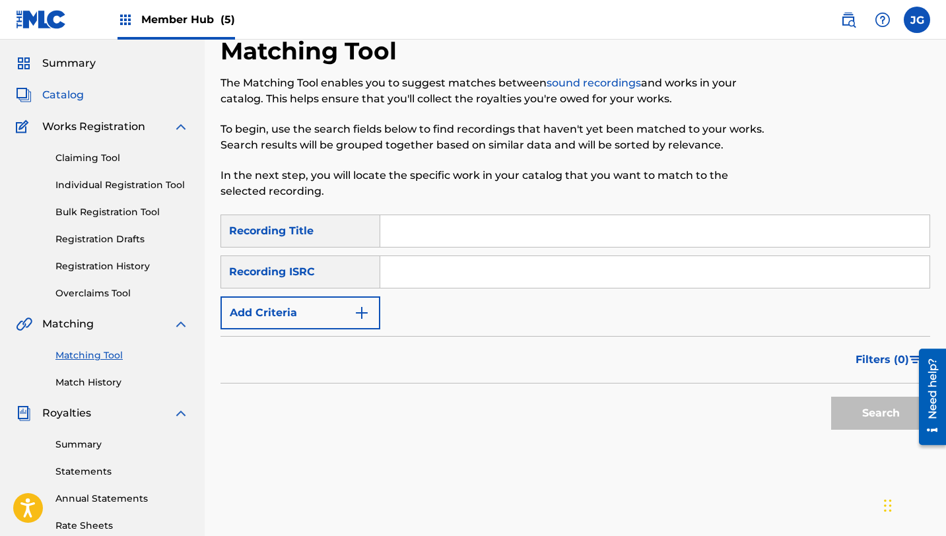
click at [75, 96] on span "Catalog" at bounding box center [63, 95] width 42 height 16
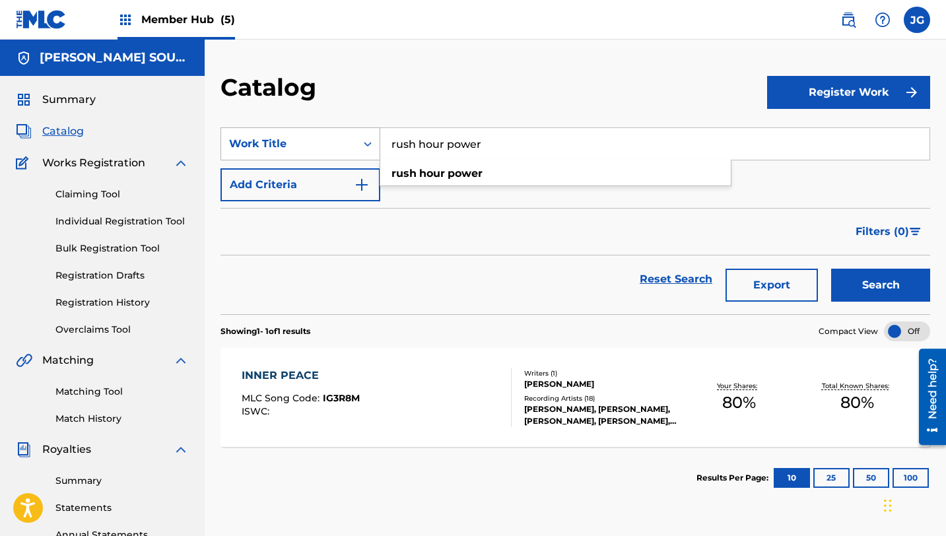
drag, startPoint x: 485, startPoint y: 146, endPoint x: 376, endPoint y: 141, distance: 109.0
click at [376, 141] on div "SearchWithCriteria31c6b072-648b-4127-bd5c-a9e4512481d4 Work Title rush hour pow…" at bounding box center [575, 143] width 710 height 33
click at [467, 183] on div "a few screws loose" at bounding box center [555, 174] width 351 height 24
type input "a few screws loose"
drag, startPoint x: 504, startPoint y: 147, endPoint x: 372, endPoint y: 143, distance: 132.1
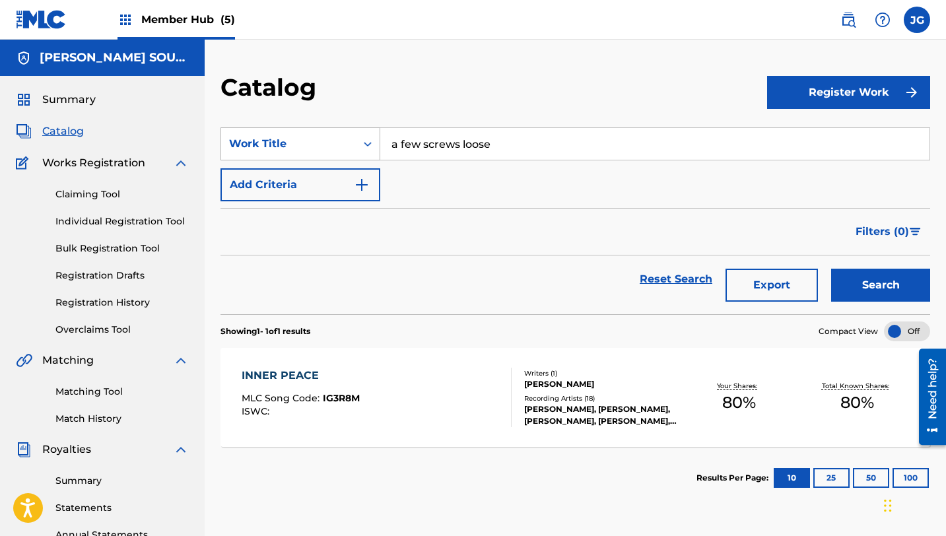
click at [372, 143] on div "SearchWithCriteria31c6b072-648b-4127-bd5c-a9e4512481d4 Work Title a few screws …" at bounding box center [575, 143] width 710 height 33
click at [109, 388] on link "Matching Tool" at bounding box center [121, 392] width 133 height 14
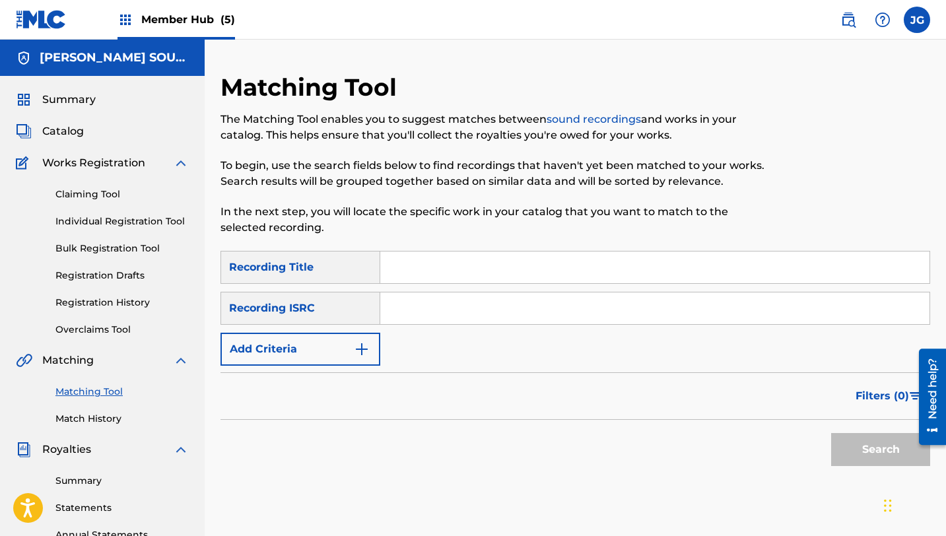
click at [410, 277] on input "Search Form" at bounding box center [654, 268] width 549 height 32
paste input "a few screws loose"
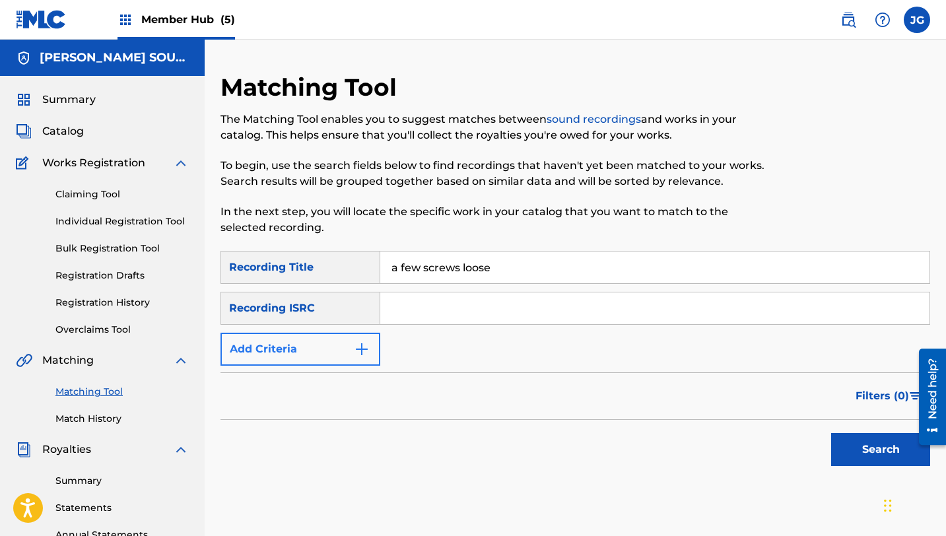
type input "a few screws loose"
click at [333, 345] on button "Add Criteria" at bounding box center [300, 349] width 160 height 33
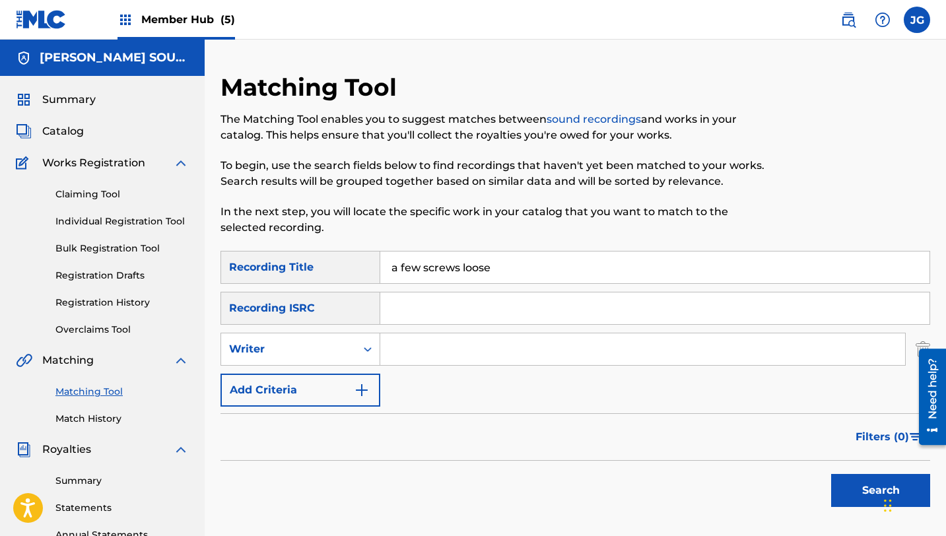
click at [433, 338] on input "Search Form" at bounding box center [642, 349] width 525 height 32
type input "[PERSON_NAME]"
click at [850, 483] on button "Search" at bounding box center [880, 490] width 99 height 33
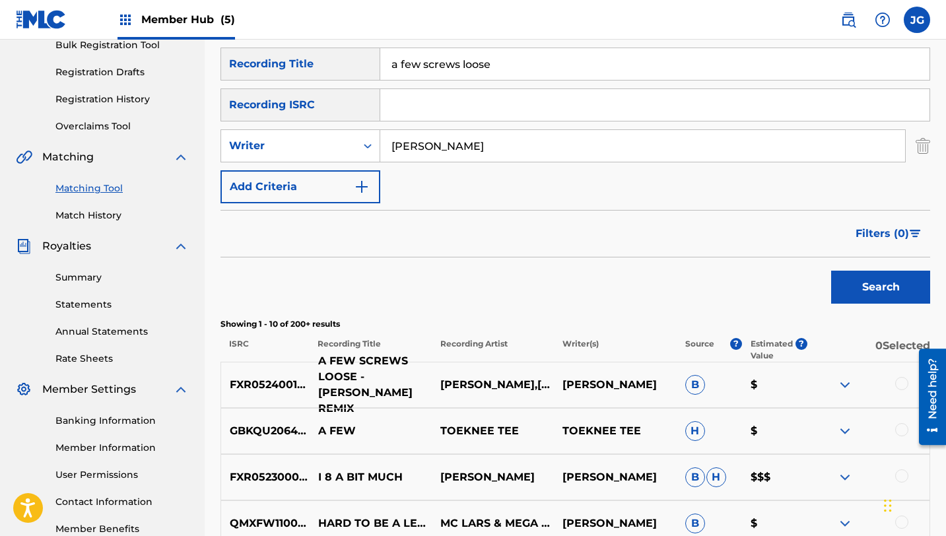
scroll to position [194, 0]
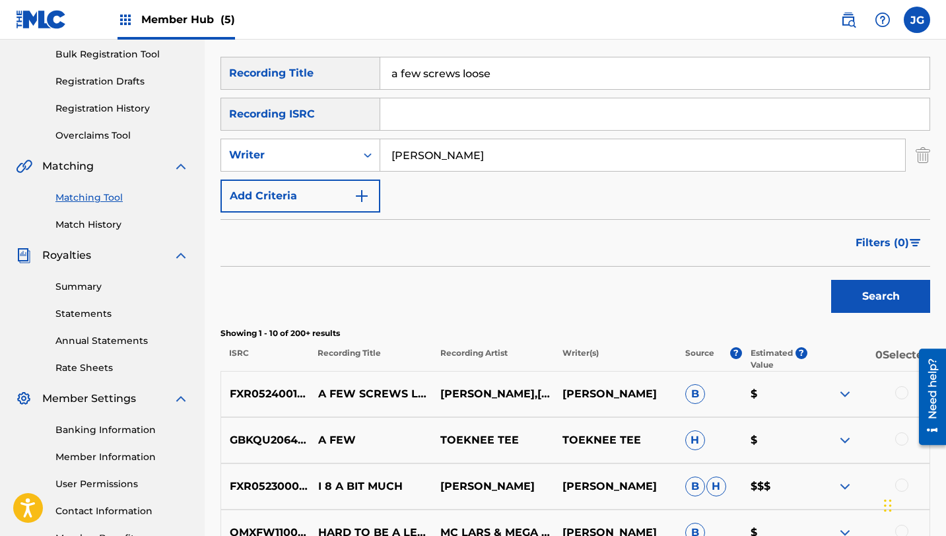
click at [899, 393] on div at bounding box center [901, 392] width 13 height 13
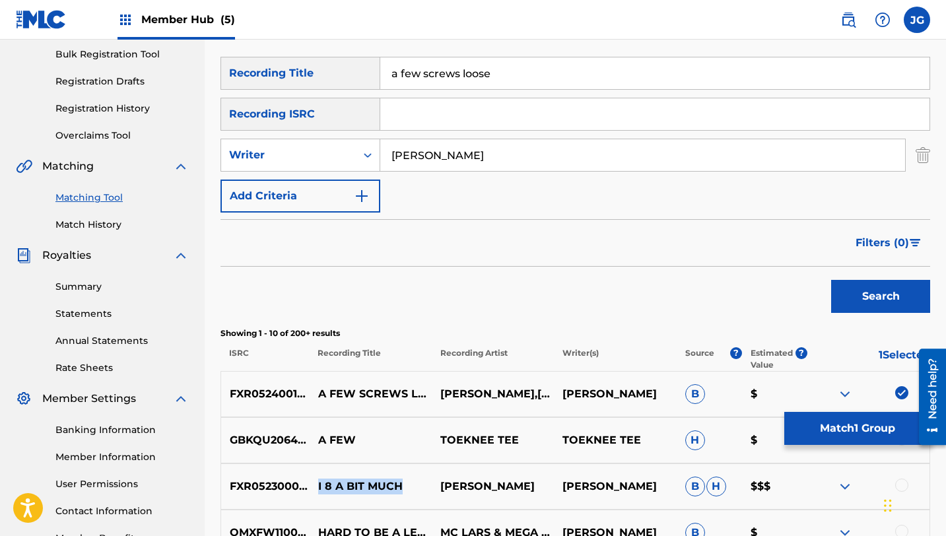
drag, startPoint x: 319, startPoint y: 486, endPoint x: 410, endPoint y: 489, distance: 91.2
click at [410, 489] on p "I 8 A BIT MUCH" at bounding box center [371, 487] width 122 height 16
copy p "I 8 A BIT MUCH"
drag, startPoint x: 492, startPoint y: 73, endPoint x: 376, endPoint y: 66, distance: 116.4
click at [376, 66] on div "SearchWithCriteria0078ce1f-c438-411b-94b8-17e68e0cdac4 Recording Title a few sc…" at bounding box center [575, 73] width 710 height 33
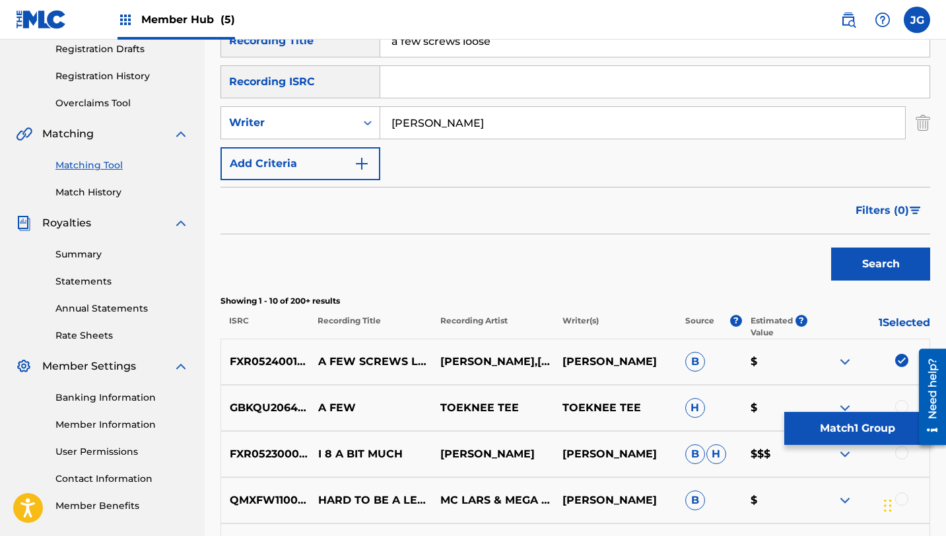
scroll to position [228, 0]
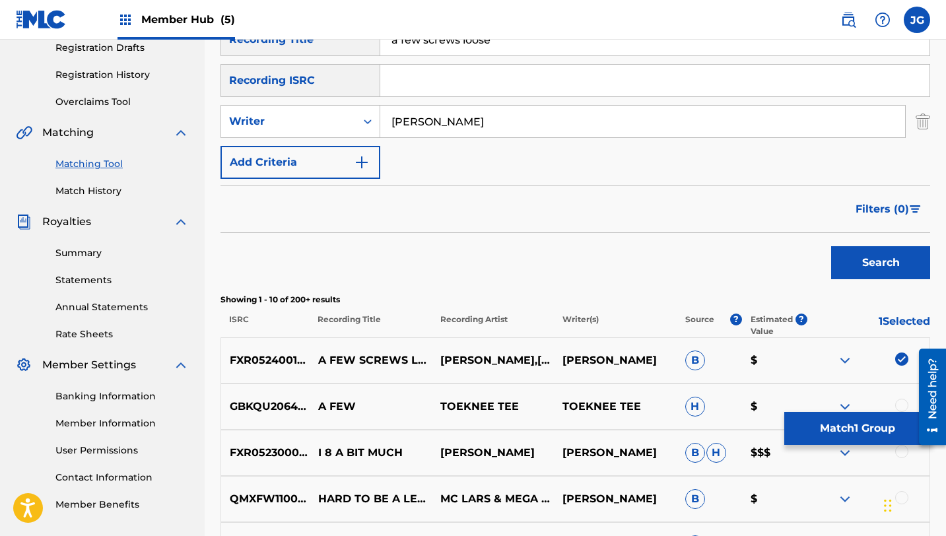
click at [231, 195] on div "Filters ( 0 )" at bounding box center [575, 209] width 710 height 48
click at [269, 172] on button "Add Criteria" at bounding box center [300, 162] width 160 height 33
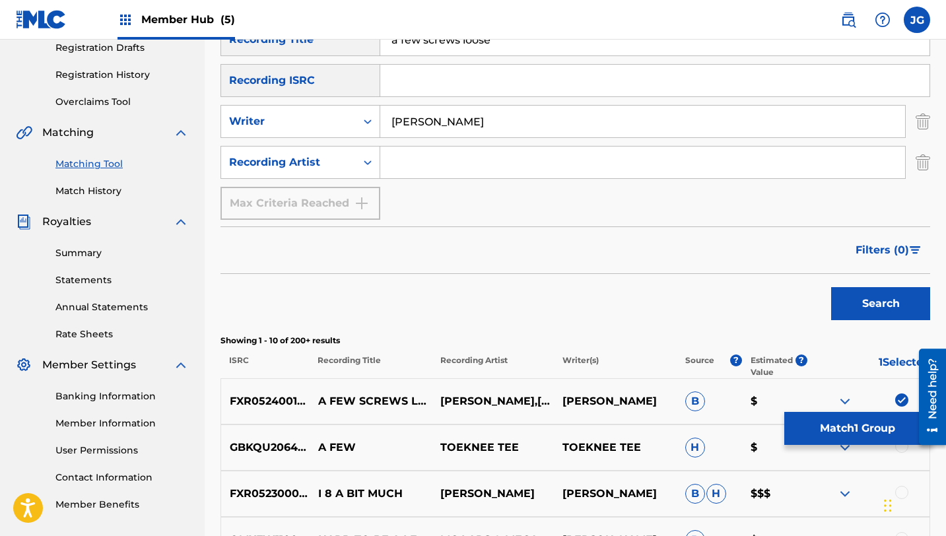
click at [441, 162] on input "Search Form" at bounding box center [642, 163] width 525 height 32
type input "[PERSON_NAME]"
click at [937, 318] on div "Matching Tool The Matching Tool enables you to suggest matches between sound re…" at bounding box center [575, 392] width 741 height 1094
click at [927, 314] on button "Search" at bounding box center [880, 303] width 99 height 33
click at [925, 116] on img "Search Form" at bounding box center [923, 121] width 15 height 33
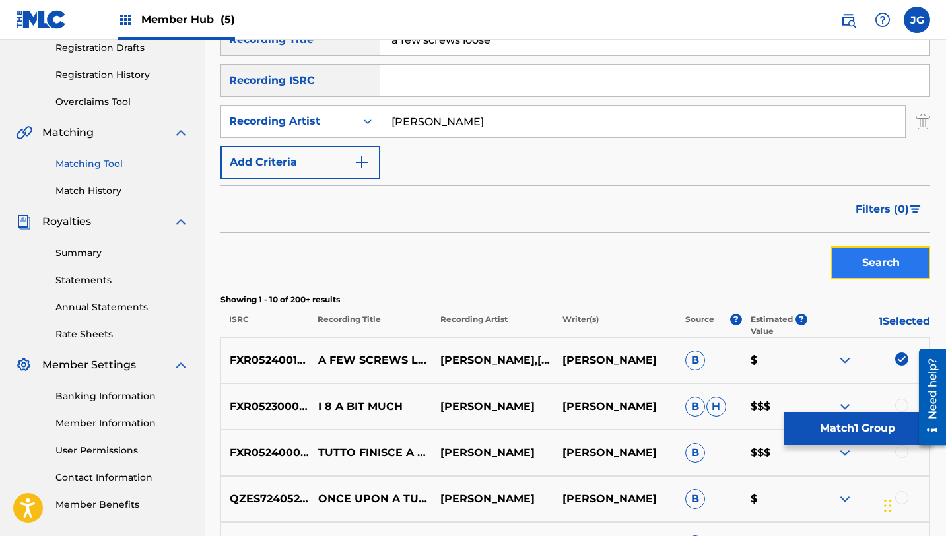
click at [861, 262] on button "Search" at bounding box center [880, 262] width 99 height 33
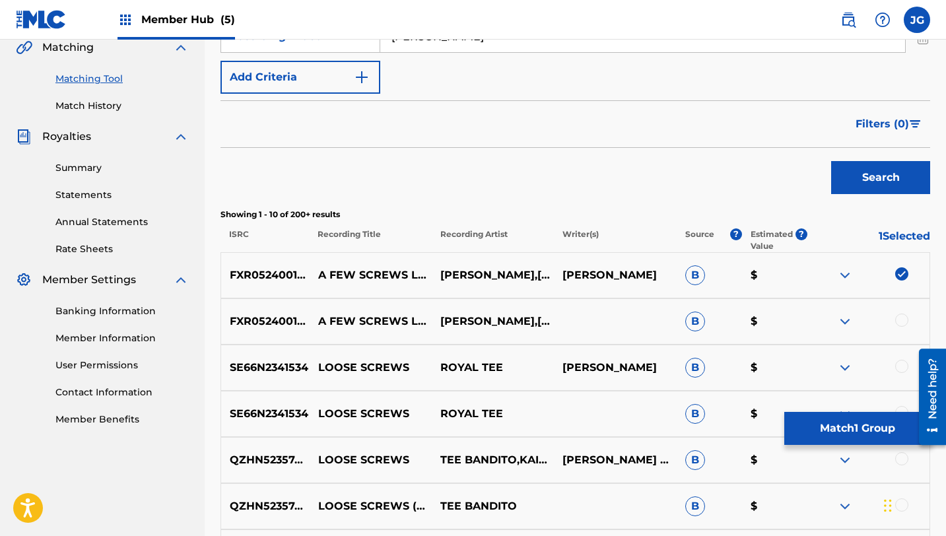
scroll to position [325, 0]
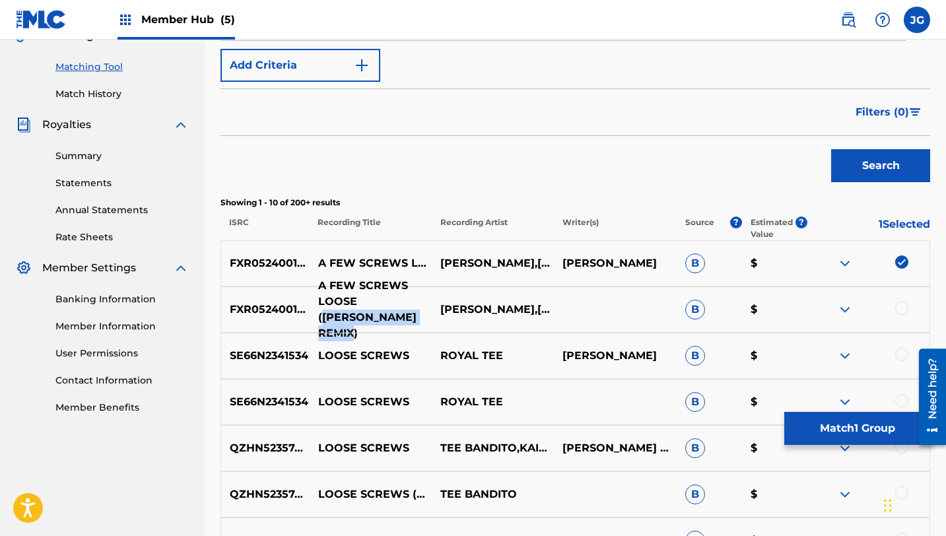
drag, startPoint x: 364, startPoint y: 306, endPoint x: 398, endPoint y: 328, distance: 41.0
click at [398, 328] on p "A FEW SCREWS LOOSE ([PERSON_NAME] REMIX)" at bounding box center [371, 309] width 122 height 63
copy p "[PERSON_NAME] REMIX"
click at [903, 310] on div at bounding box center [901, 308] width 13 height 13
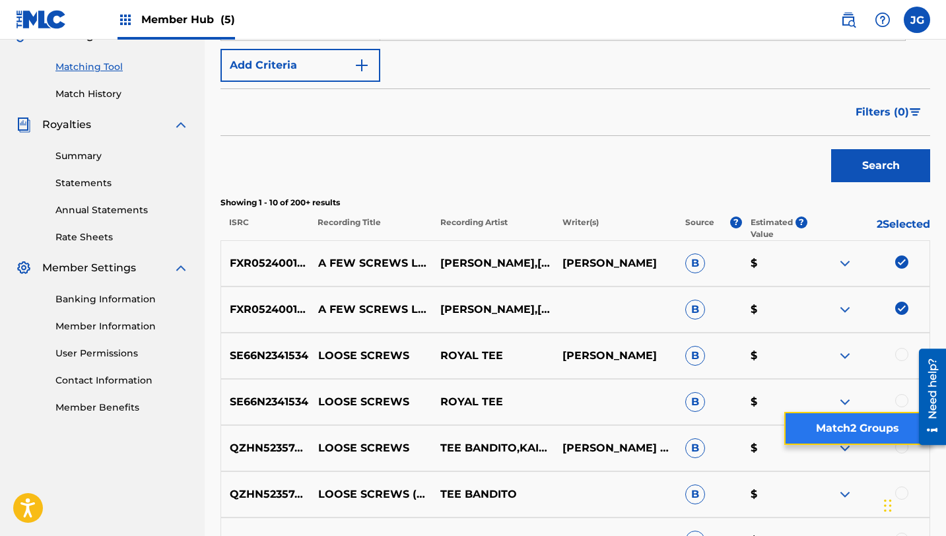
click at [829, 424] on button "Match 2 Groups" at bounding box center [857, 428] width 146 height 33
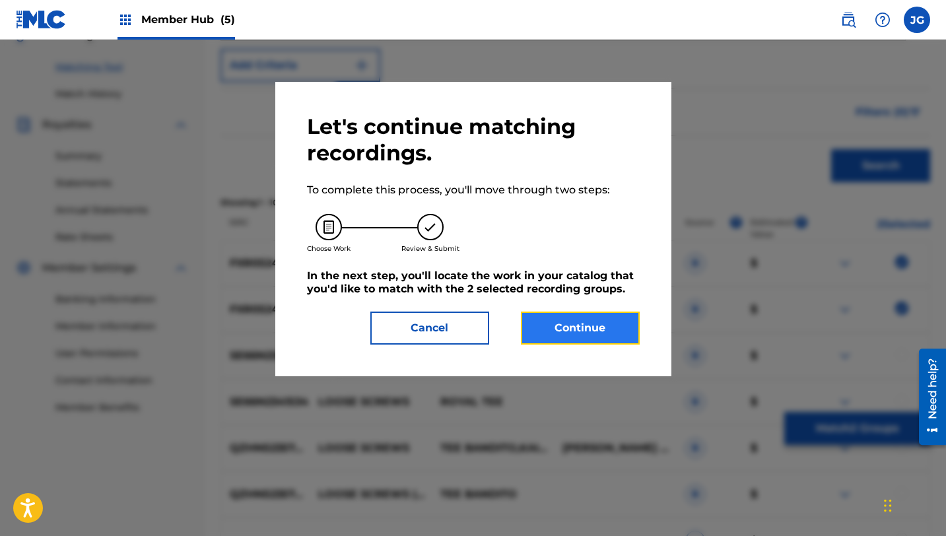
click at [617, 333] on button "Continue" at bounding box center [580, 328] width 119 height 33
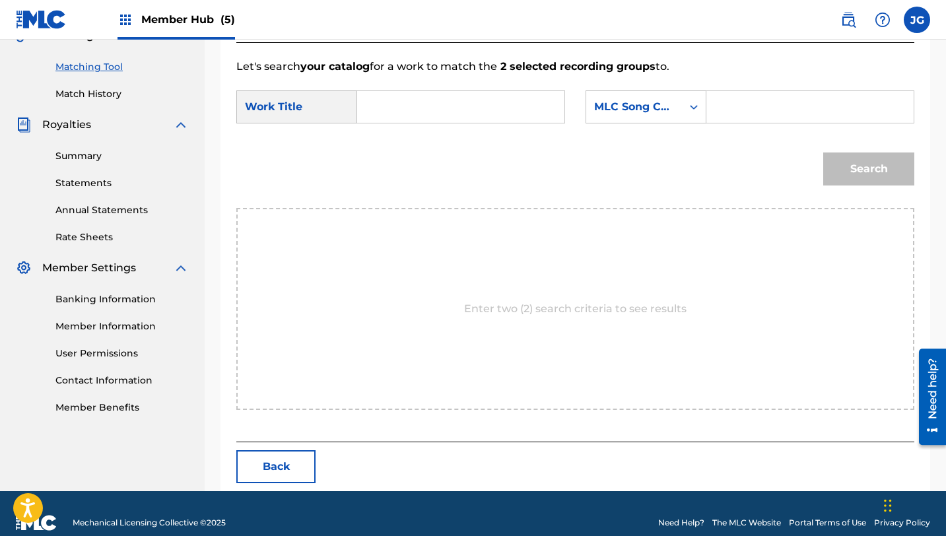
click at [452, 115] on input "Search Form" at bounding box center [460, 107] width 185 height 32
paste input "[PERSON_NAME] REMIX"
drag, startPoint x: 529, startPoint y: 105, endPoint x: 327, endPoint y: 96, distance: 202.2
click at [327, 96] on div "SearchWithCriteriab65c3316-d121-4bc3-84fa-3fcd19b4b4d6 Work Title [PERSON_NAME]…" at bounding box center [400, 106] width 329 height 33
click at [402, 170] on span "screws loose" at bounding box center [408, 160] width 57 height 28
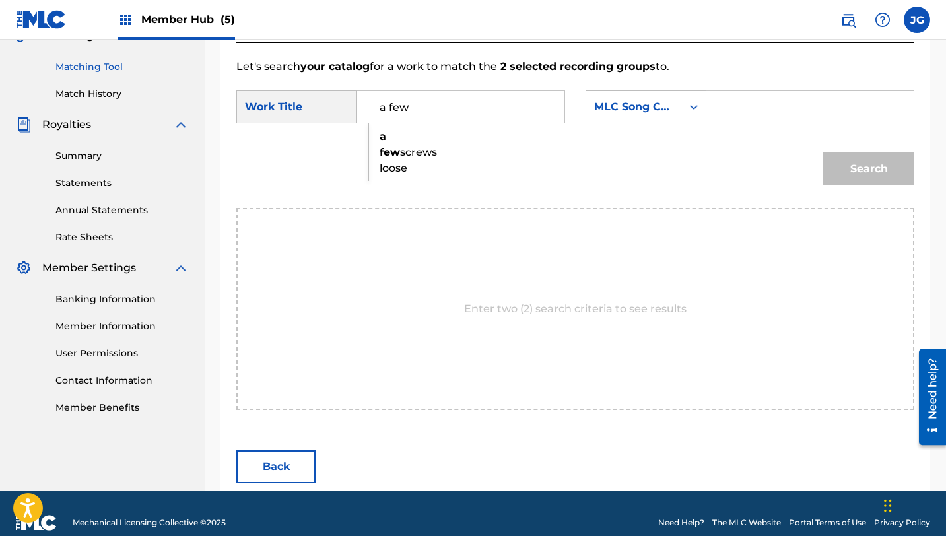
type input "a few screws loose"
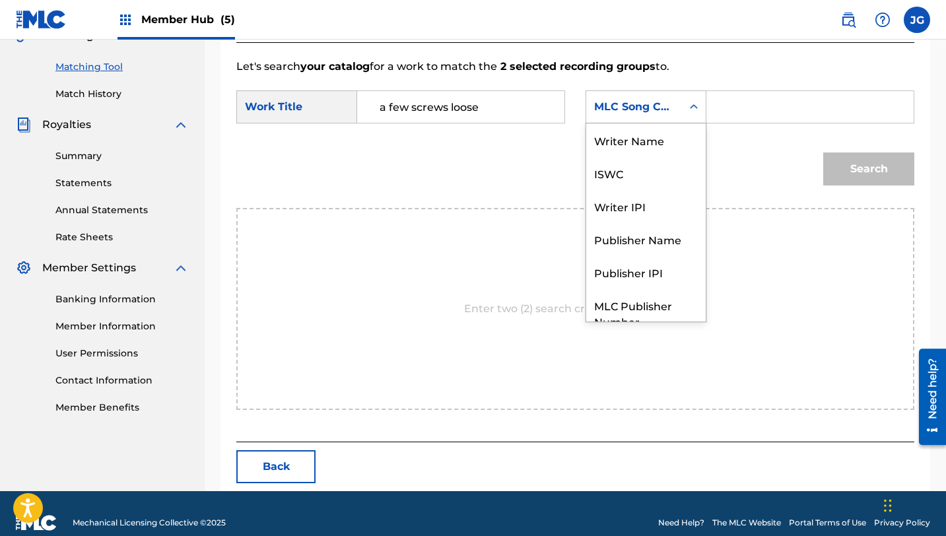
click at [666, 111] on div "MLC Song Code" at bounding box center [634, 107] width 80 height 16
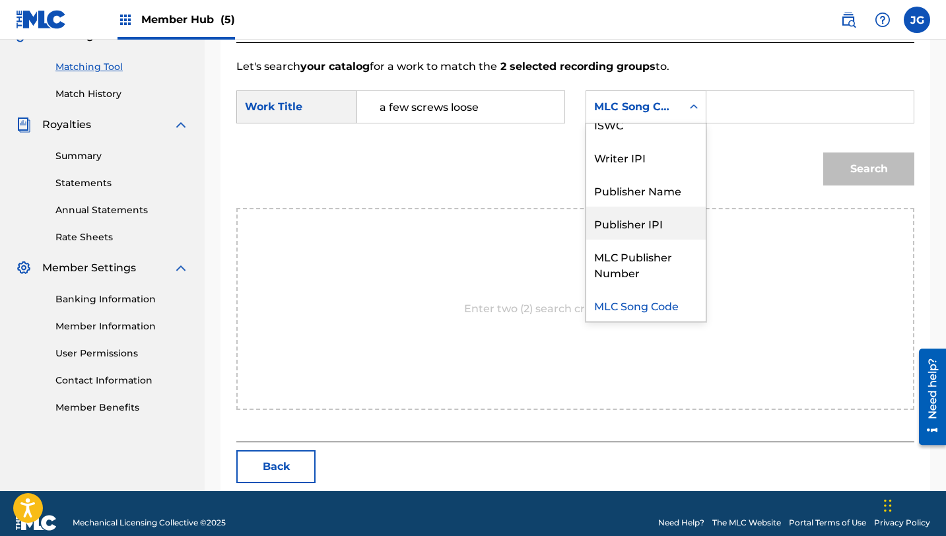
scroll to position [0, 0]
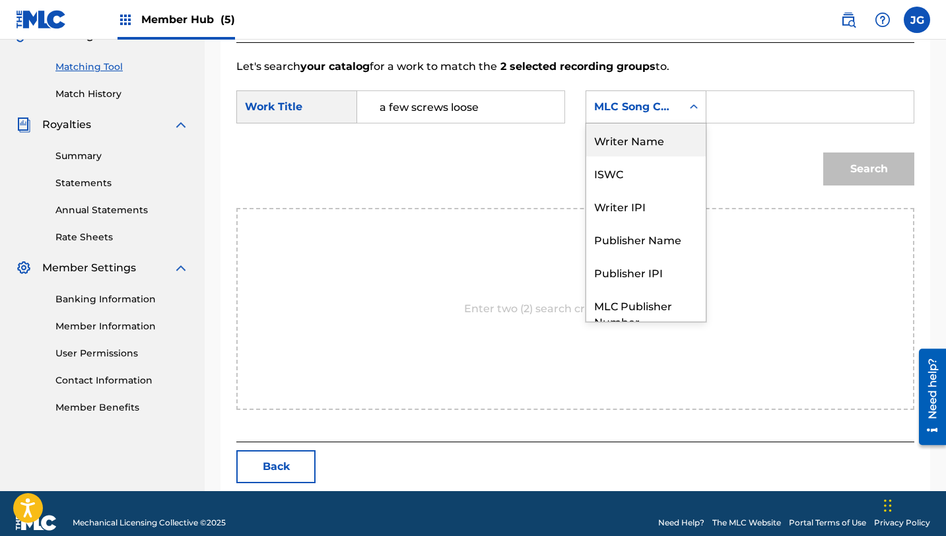
click at [642, 154] on div "Writer Name" at bounding box center [645, 139] width 119 height 33
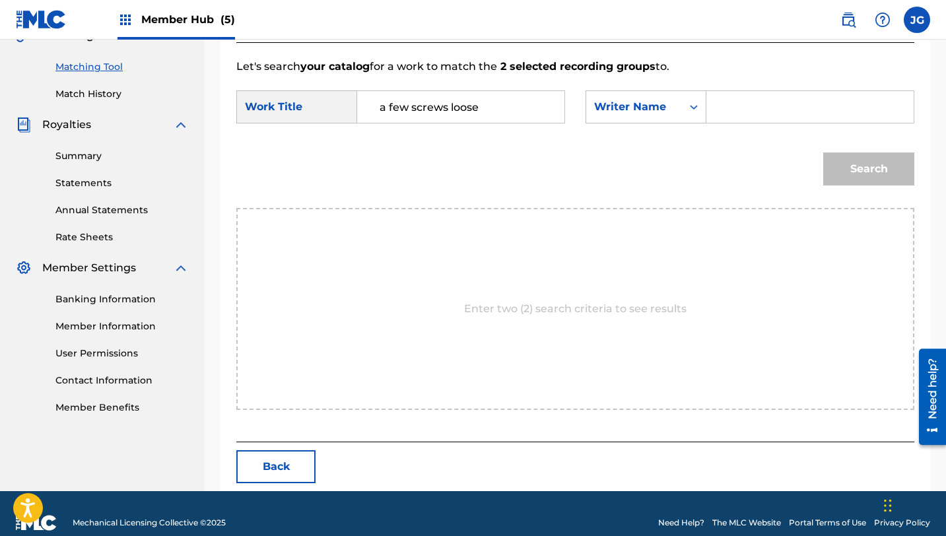
click at [749, 92] on input "Search Form" at bounding box center [810, 107] width 185 height 32
type input "[PERSON_NAME]"
click at [823, 152] on button "Search" at bounding box center [868, 168] width 91 height 33
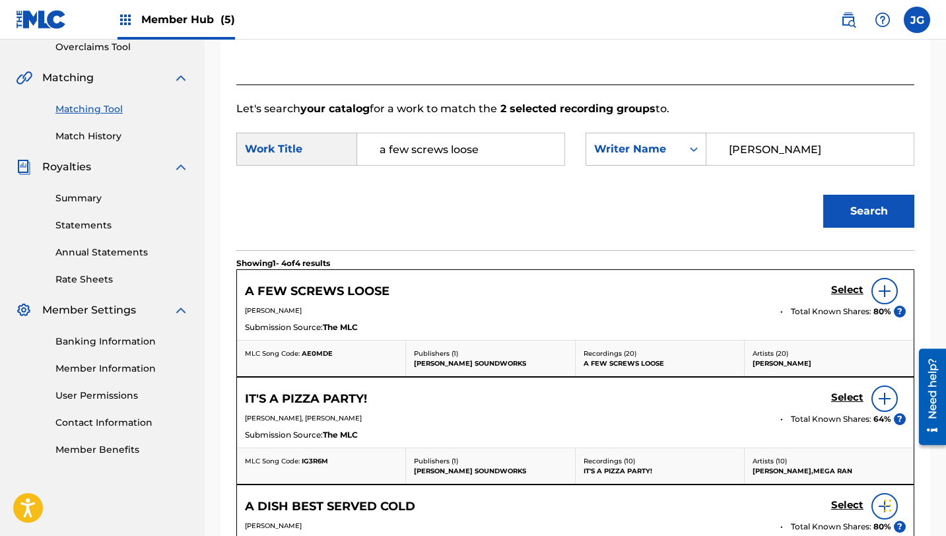
scroll to position [325, 0]
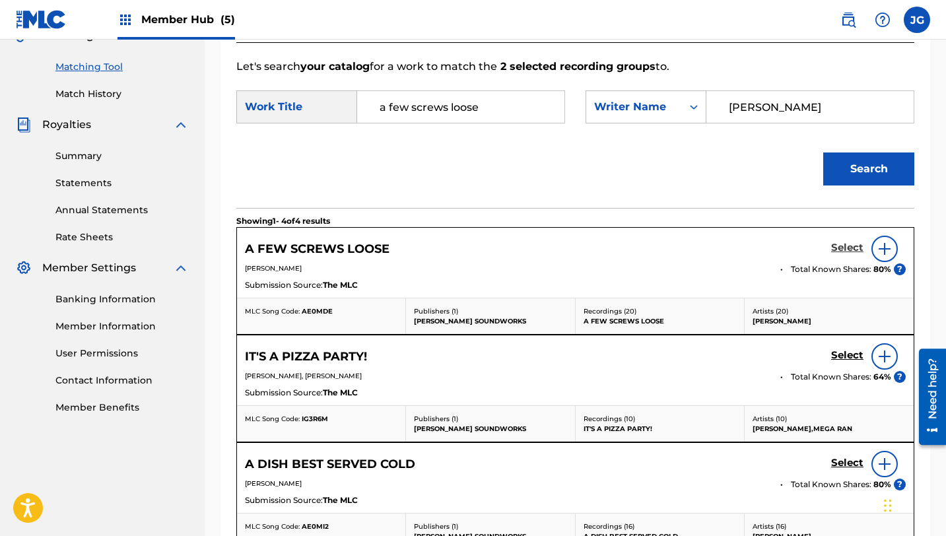
click at [862, 245] on h5 "Select" at bounding box center [847, 248] width 32 height 13
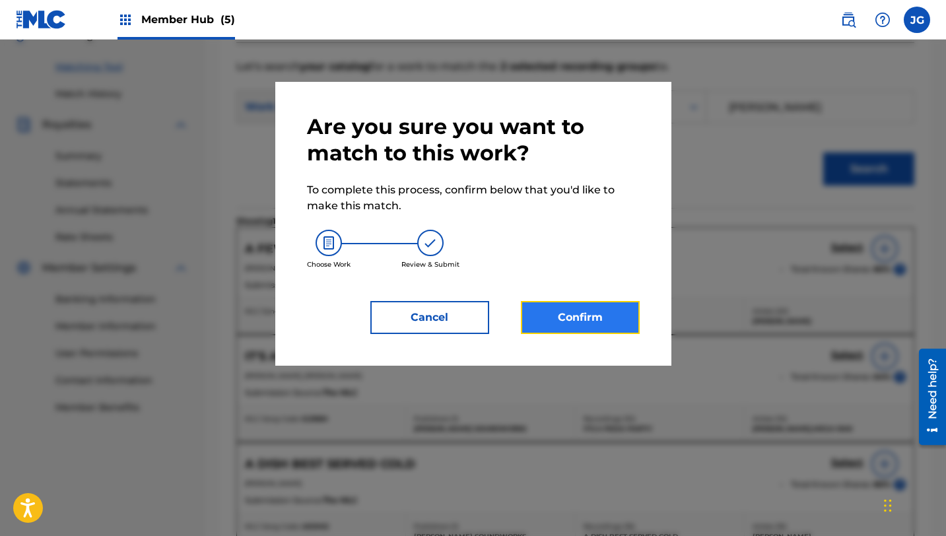
click at [577, 318] on button "Confirm" at bounding box center [580, 317] width 119 height 33
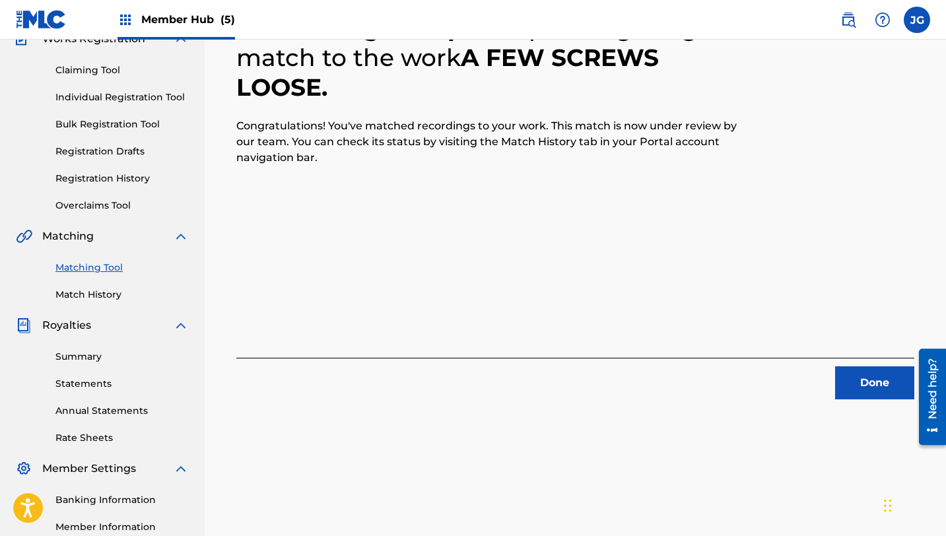
scroll to position [164, 0]
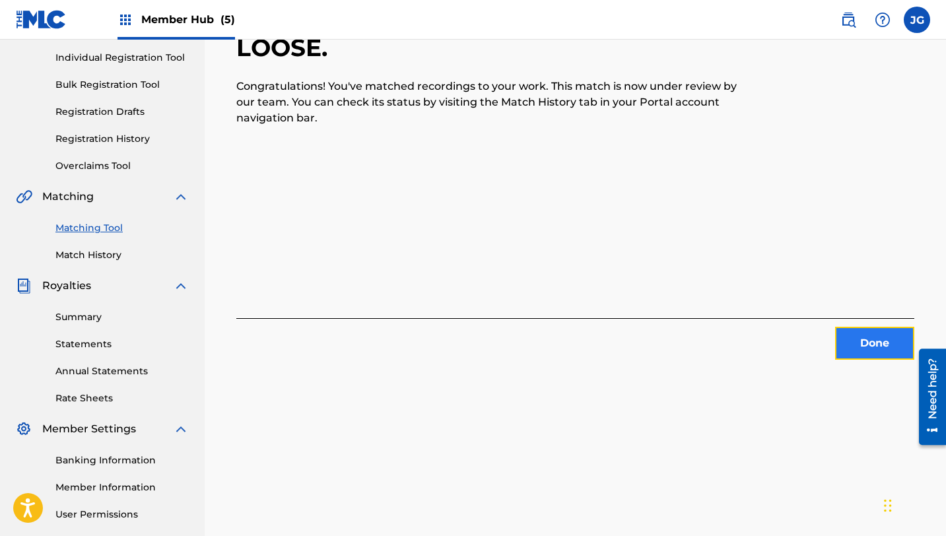
click at [848, 348] on button "Done" at bounding box center [874, 343] width 79 height 33
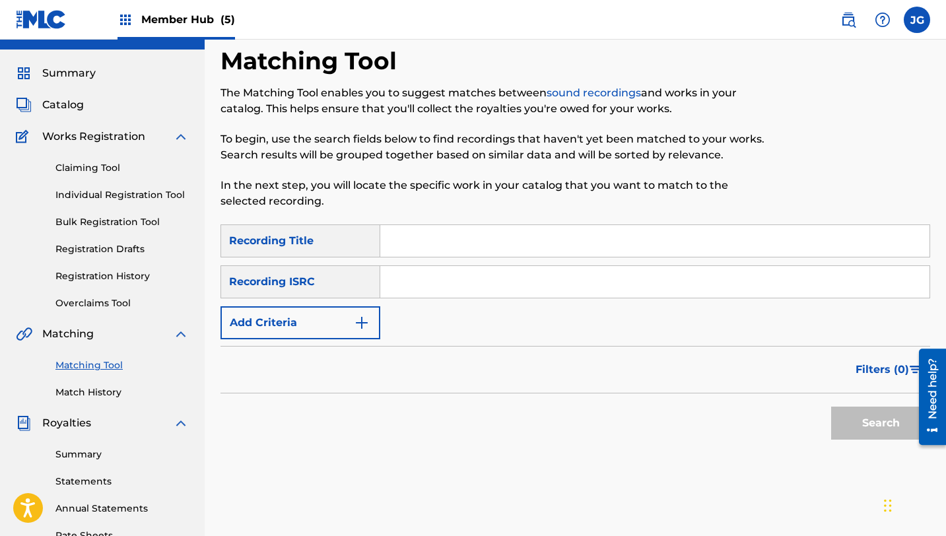
scroll to position [0, 0]
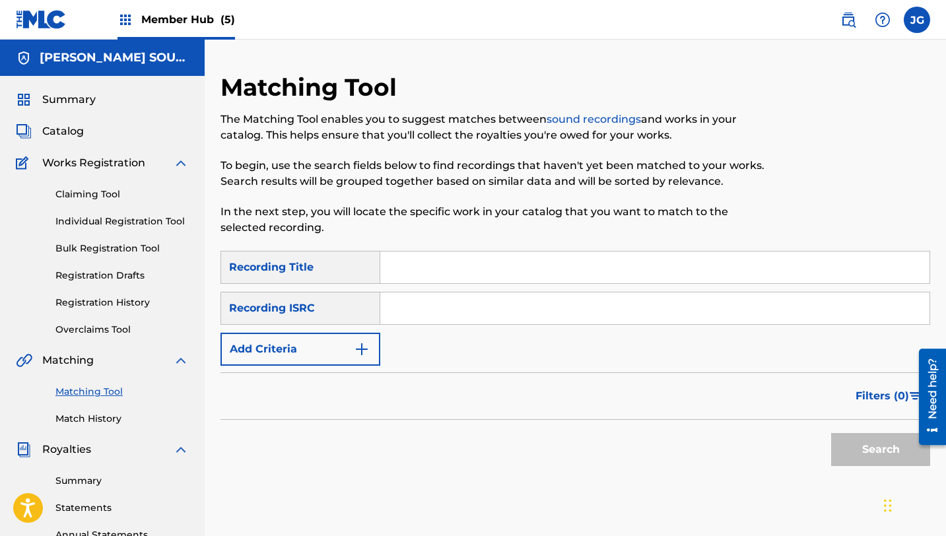
click at [79, 139] on div "Summary Catalog Works Registration Claiming Tool Individual Registration Tool B…" at bounding box center [102, 415] width 205 height 679
click at [79, 139] on span "Catalog" at bounding box center [63, 131] width 42 height 16
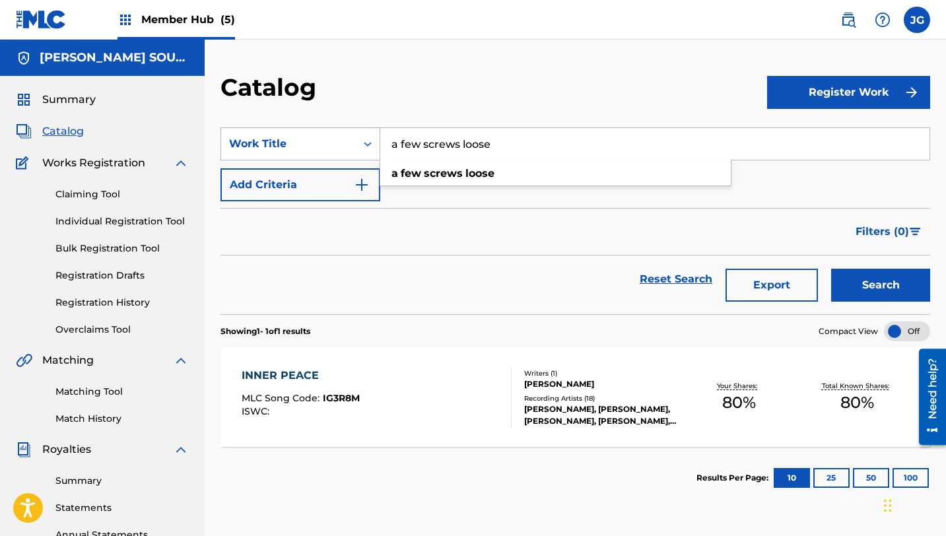
drag, startPoint x: 505, startPoint y: 142, endPoint x: 364, endPoint y: 138, distance: 141.3
click at [364, 138] on div "SearchWithCriteria31c6b072-648b-4127-bd5c-a9e4512481d4 Work Title a few screws …" at bounding box center [575, 143] width 710 height 33
paste input "I 8 a Bit Much"
click at [831, 269] on button "Search" at bounding box center [880, 285] width 99 height 33
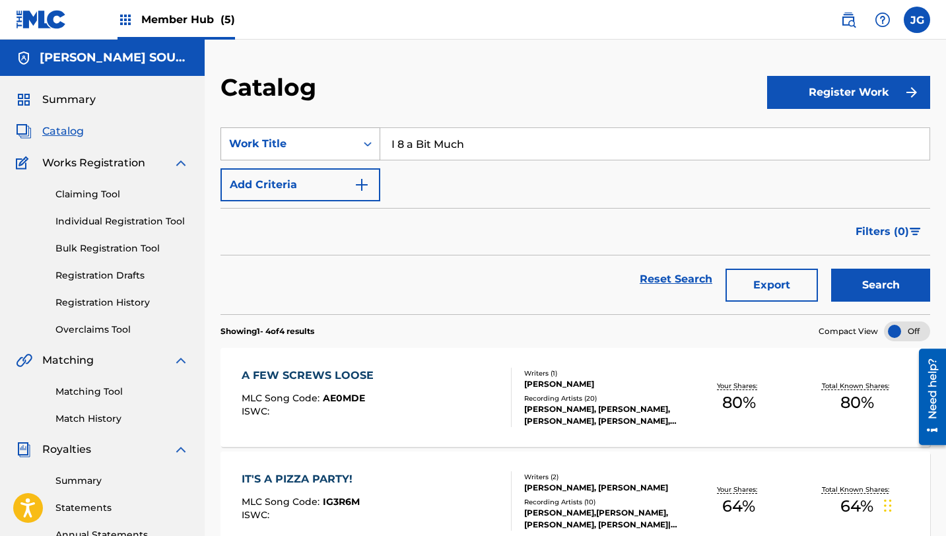
drag, startPoint x: 477, startPoint y: 147, endPoint x: 334, endPoint y: 139, distance: 142.8
click at [334, 139] on div "SearchWithCriteria31c6b072-648b-4127-bd5c-a9e4512481d4 Work Title I 8 a Bit Much" at bounding box center [575, 143] width 710 height 33
click at [423, 175] on span "[PERSON_NAME] stampede!" at bounding box center [492, 173] width 153 height 13
click at [831, 269] on button "Search" at bounding box center [880, 285] width 99 height 33
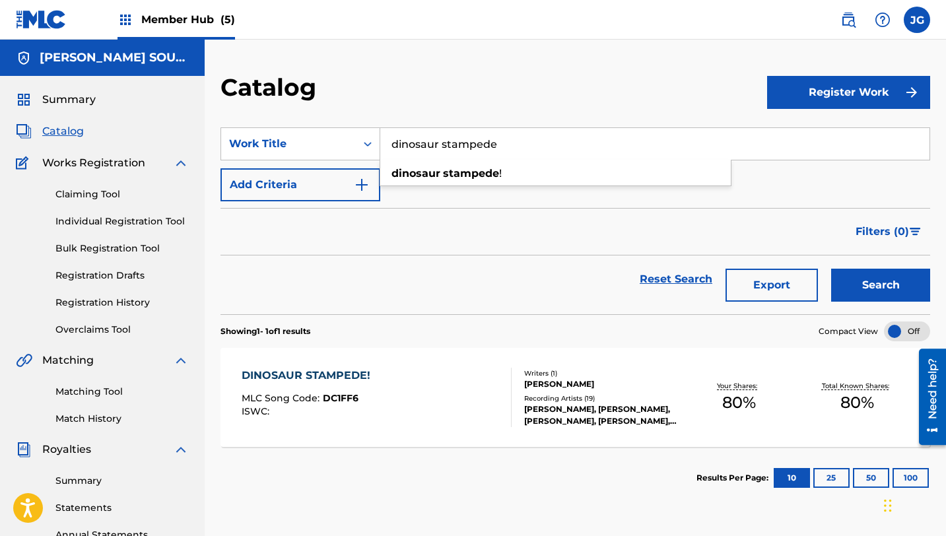
drag, startPoint x: 501, startPoint y: 137, endPoint x: 463, endPoint y: 126, distance: 39.7
click at [463, 126] on section "SearchWithCriteria31c6b072-648b-4127-bd5c-a9e4512481d4 Work Title dinosaur stam…" at bounding box center [575, 213] width 710 height 203
drag, startPoint x: 500, startPoint y: 151, endPoint x: 381, endPoint y: 143, distance: 119.7
click at [381, 143] on input "dinosaur stampede" at bounding box center [654, 144] width 549 height 32
type input "dinosaur stampede"
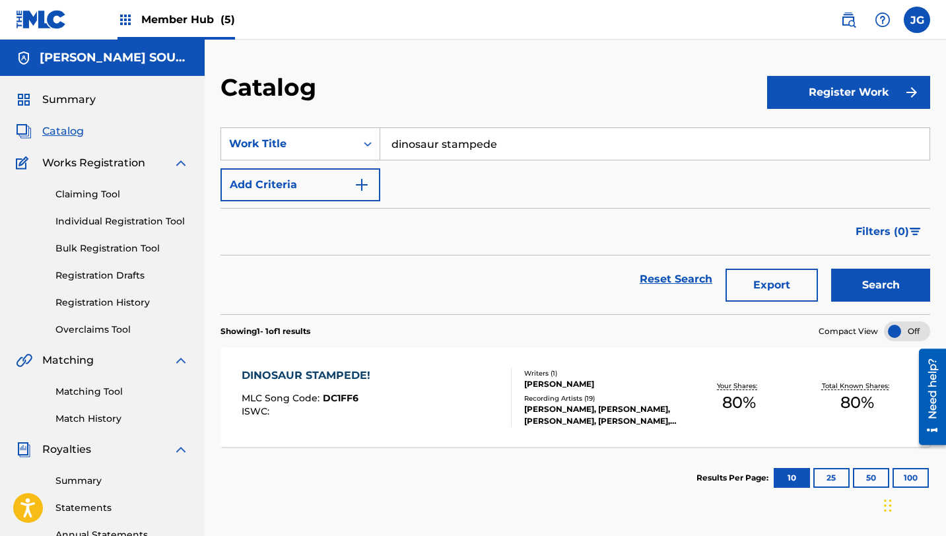
click at [111, 399] on div "Matching Tool Match History" at bounding box center [102, 396] width 173 height 57
click at [95, 391] on link "Matching Tool" at bounding box center [121, 392] width 133 height 14
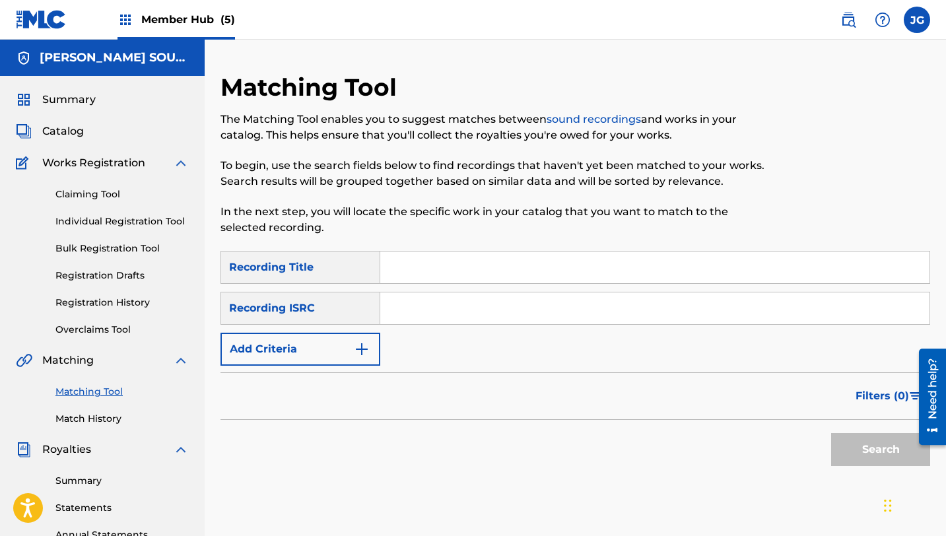
click at [444, 269] on input "Search Form" at bounding box center [654, 268] width 549 height 32
paste input "dinosaur stampede"
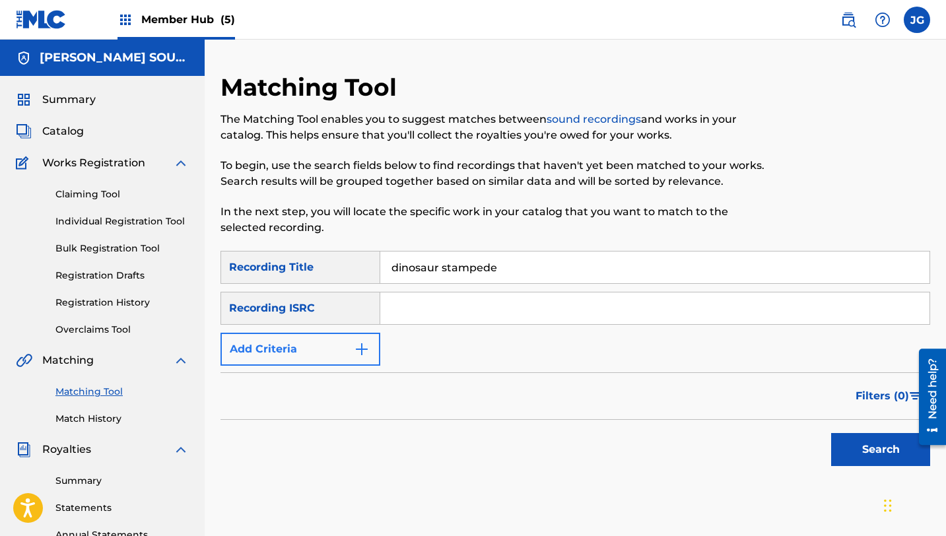
type input "dinosaur stampede"
click at [296, 357] on button "Add Criteria" at bounding box center [300, 349] width 160 height 33
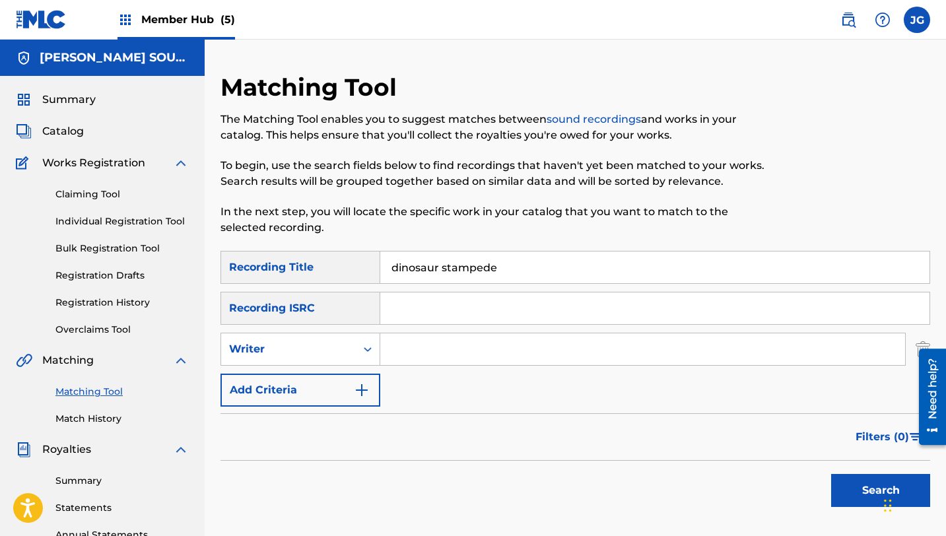
click at [417, 362] on input "Search Form" at bounding box center [642, 349] width 525 height 32
type input "[PERSON_NAME]"
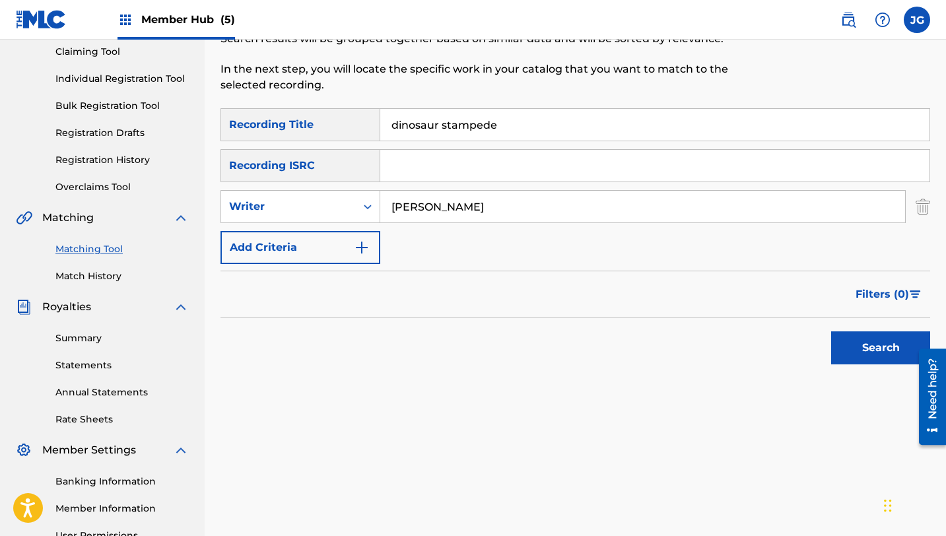
scroll to position [194, 0]
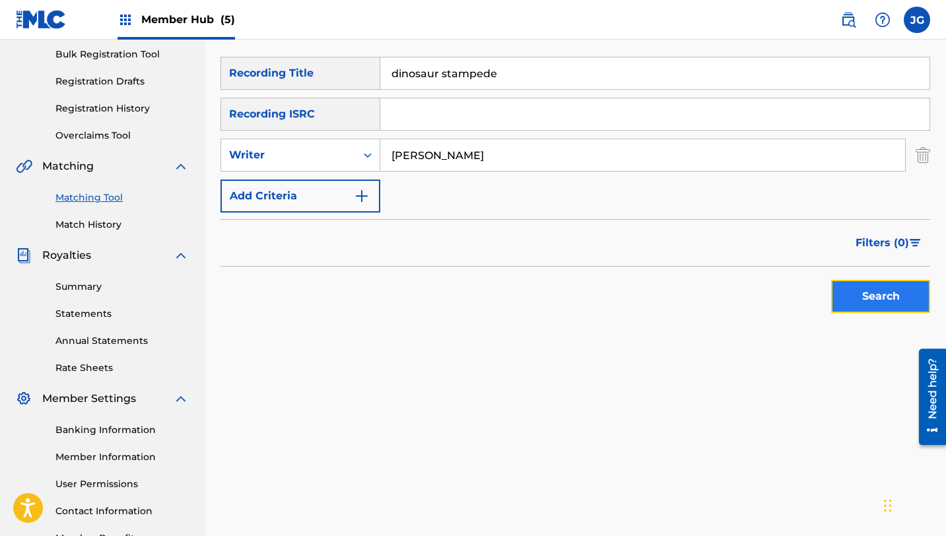
click at [880, 306] on button "Search" at bounding box center [880, 296] width 99 height 33
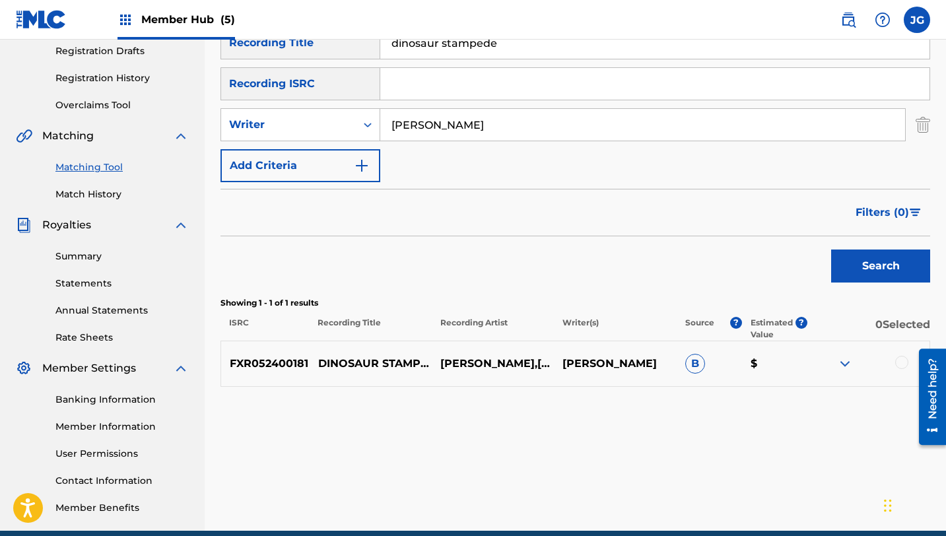
scroll to position [225, 0]
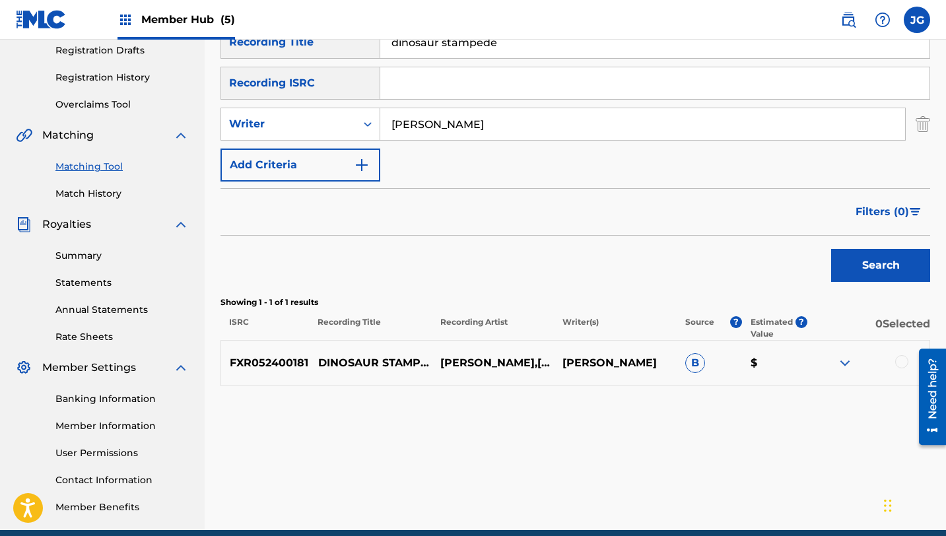
click at [903, 362] on div at bounding box center [901, 361] width 13 height 13
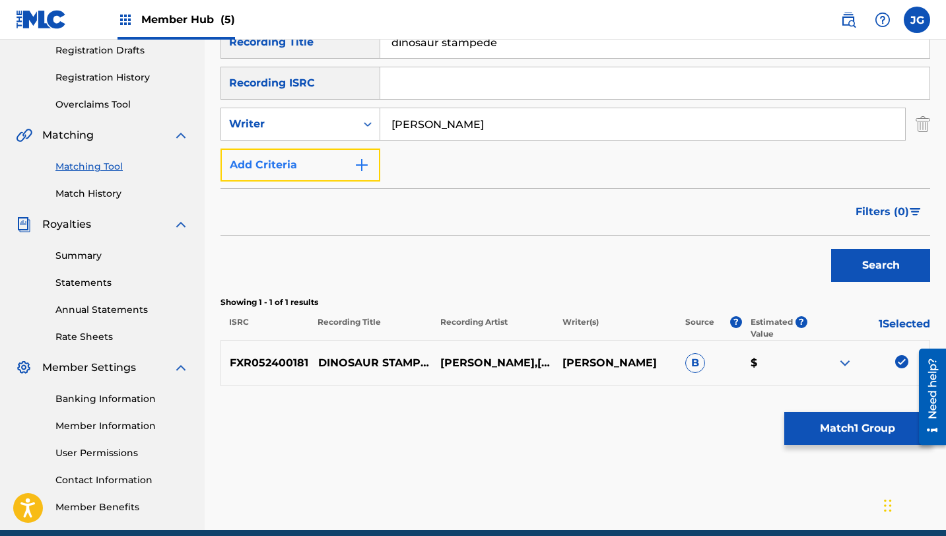
click at [318, 158] on button "Add Criteria" at bounding box center [300, 165] width 160 height 33
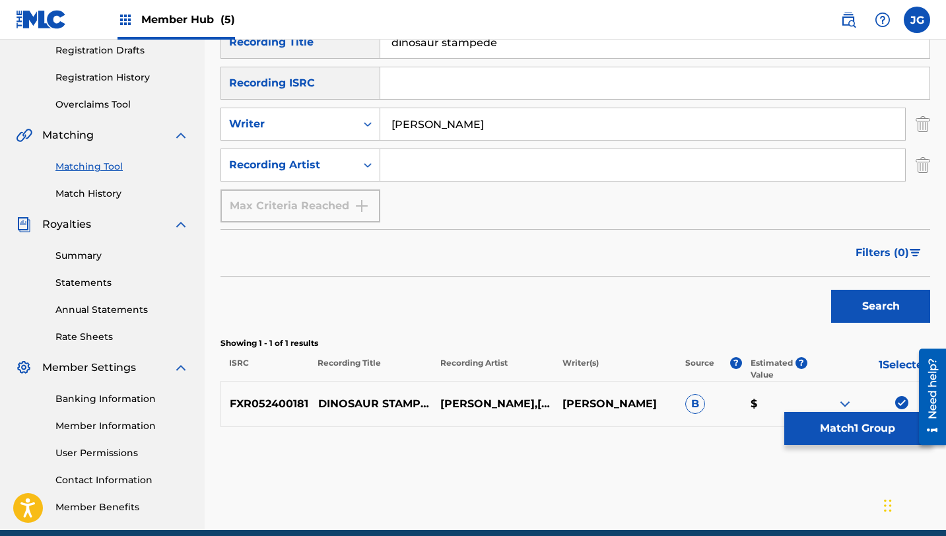
click at [391, 167] on input "Search Form" at bounding box center [642, 165] width 525 height 32
type input "[PERSON_NAME]"
click at [848, 306] on button "Search" at bounding box center [880, 306] width 99 height 33
click at [925, 129] on img "Search Form" at bounding box center [923, 124] width 15 height 33
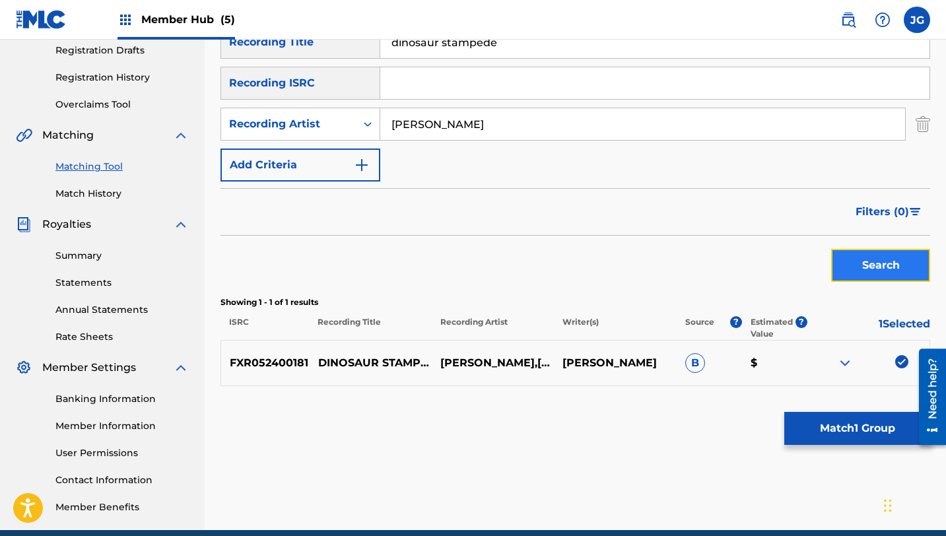
click at [891, 261] on button "Search" at bounding box center [880, 265] width 99 height 33
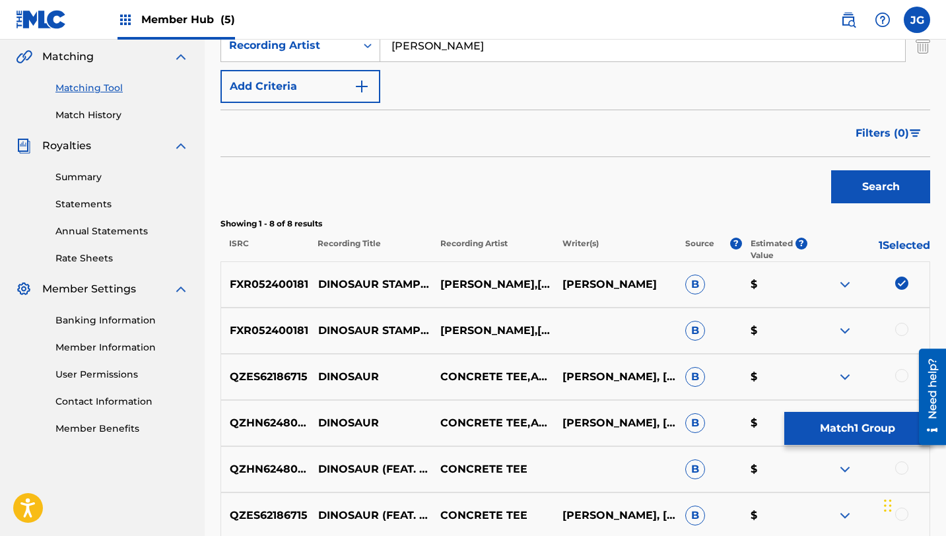
scroll to position [308, 0]
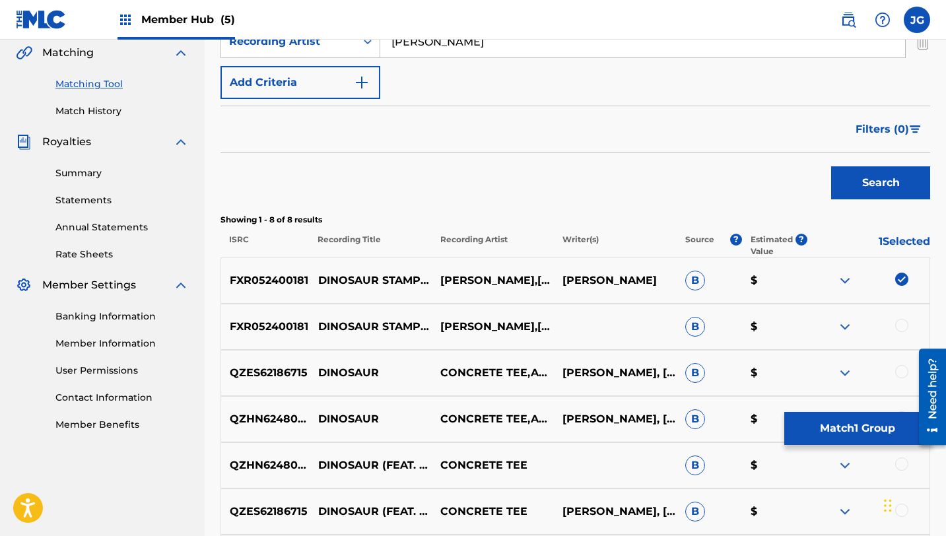
click at [906, 325] on div at bounding box center [901, 325] width 13 height 13
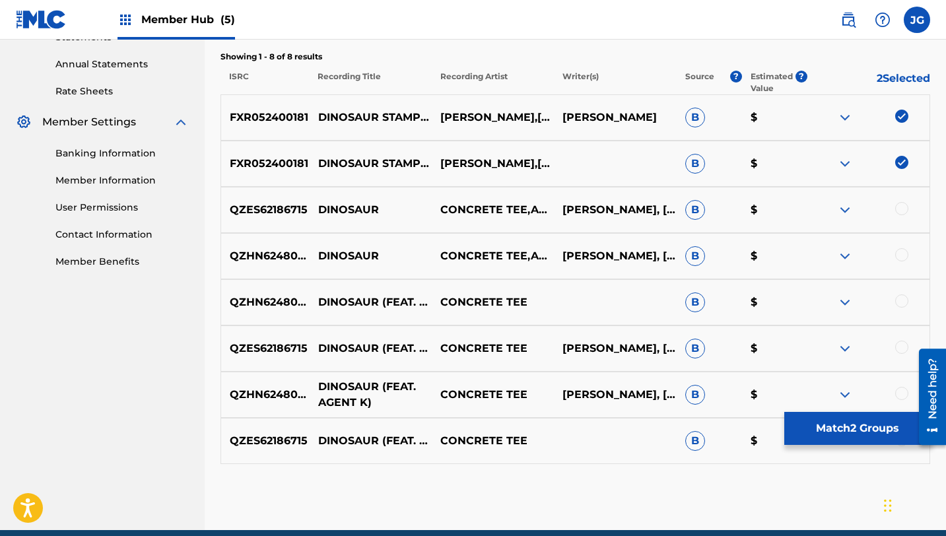
scroll to position [479, 0]
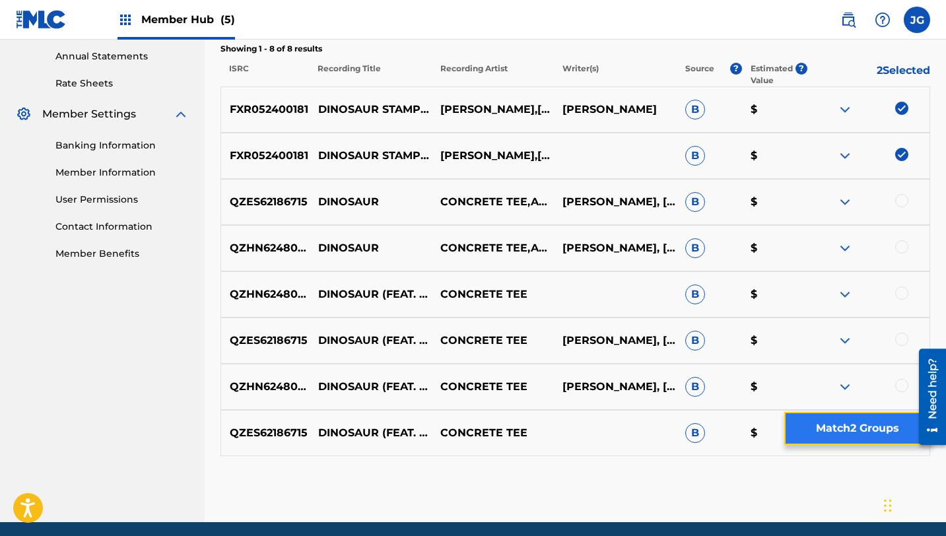
click at [834, 426] on button "Match 2 Groups" at bounding box center [857, 428] width 146 height 33
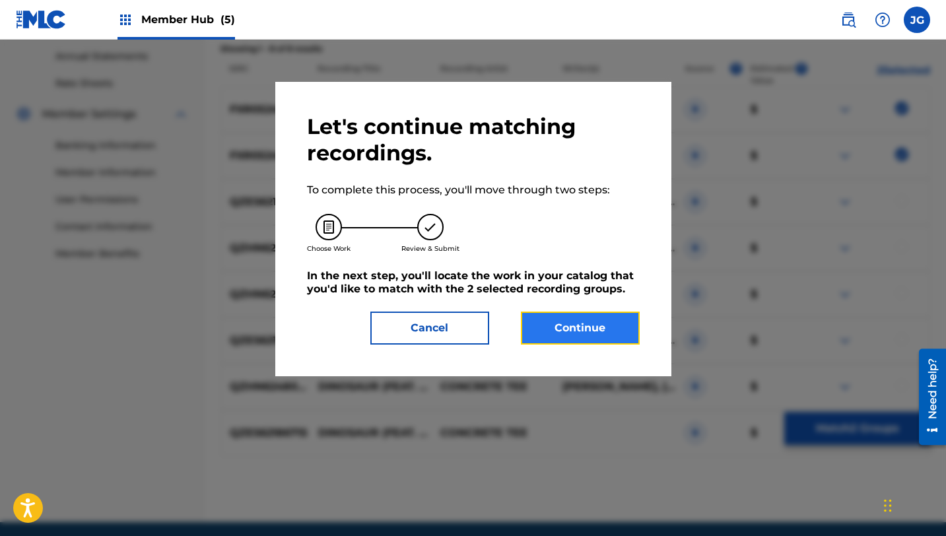
click at [615, 313] on button "Continue" at bounding box center [580, 328] width 119 height 33
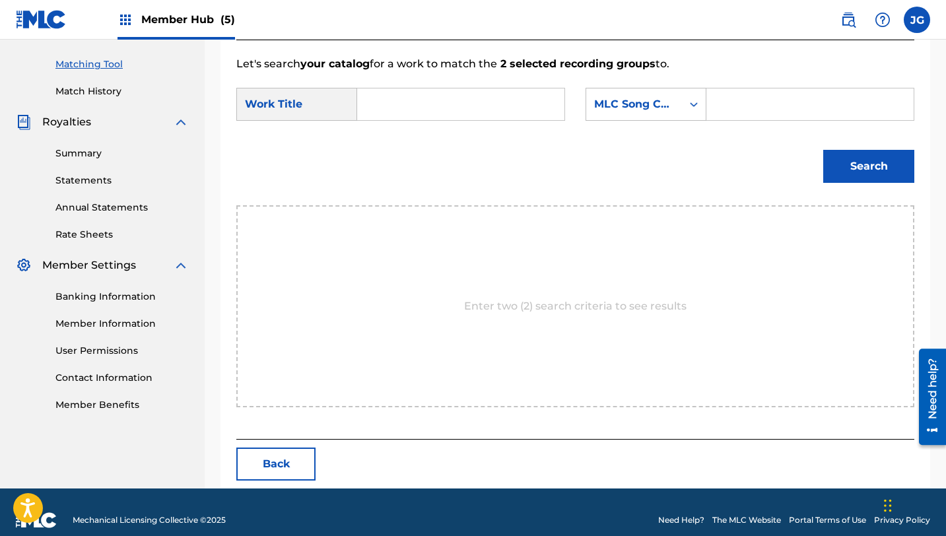
scroll to position [343, 0]
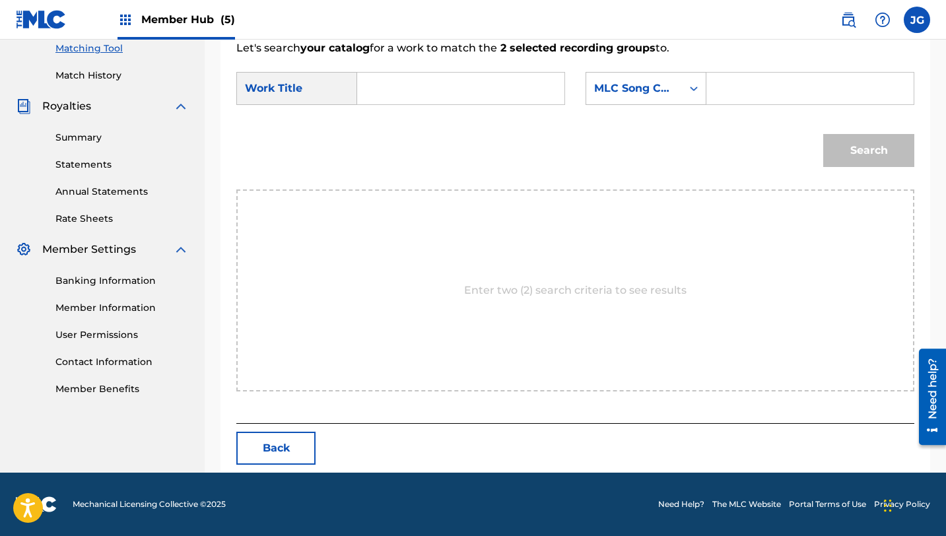
click at [440, 97] on input "Search Form" at bounding box center [460, 89] width 185 height 32
paste input "dinosaur stampede"
type input "dinosaur stampede"
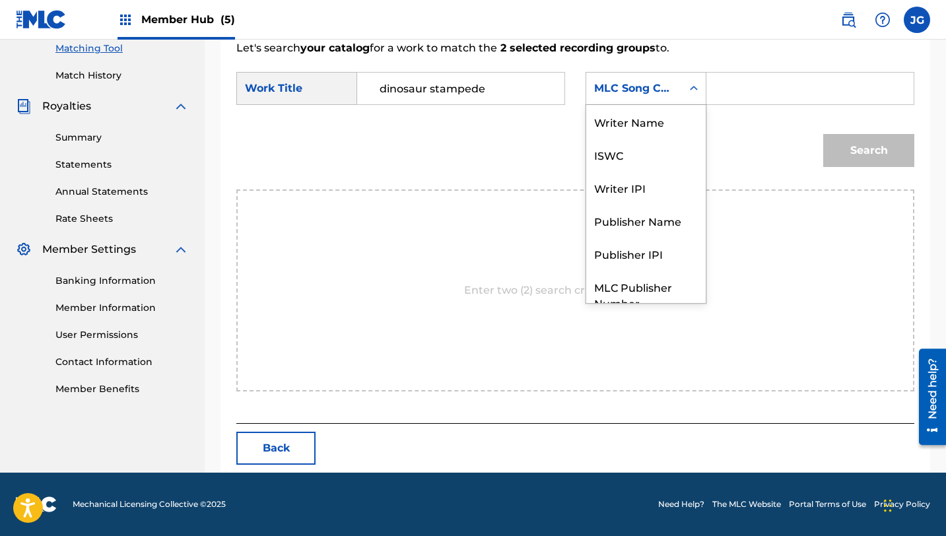
click at [678, 95] on div "MLC Song Code" at bounding box center [634, 88] width 96 height 25
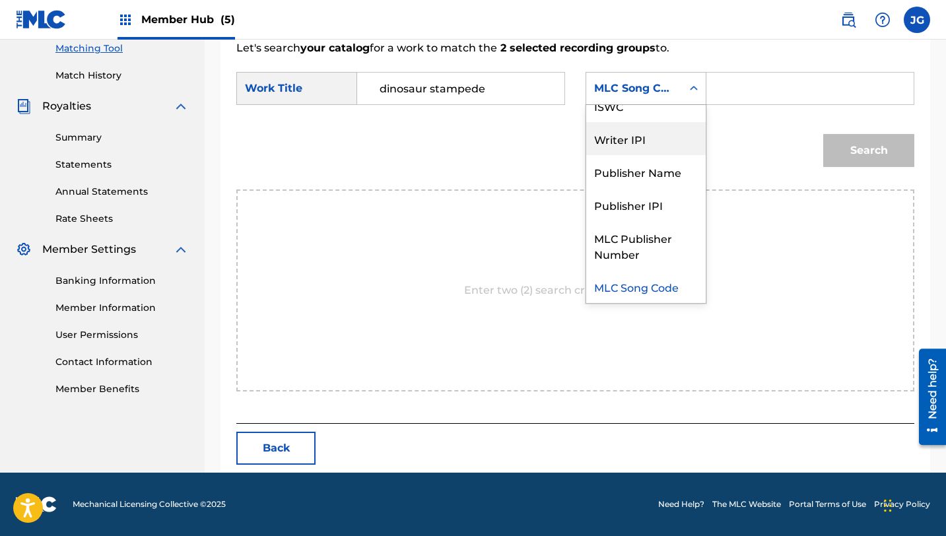
scroll to position [0, 0]
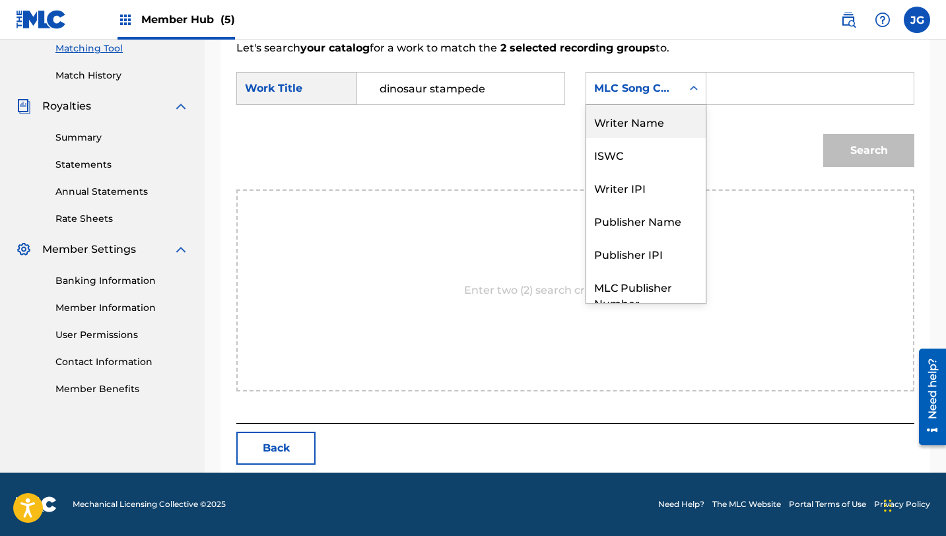
click at [654, 129] on div "Writer Name" at bounding box center [645, 121] width 119 height 33
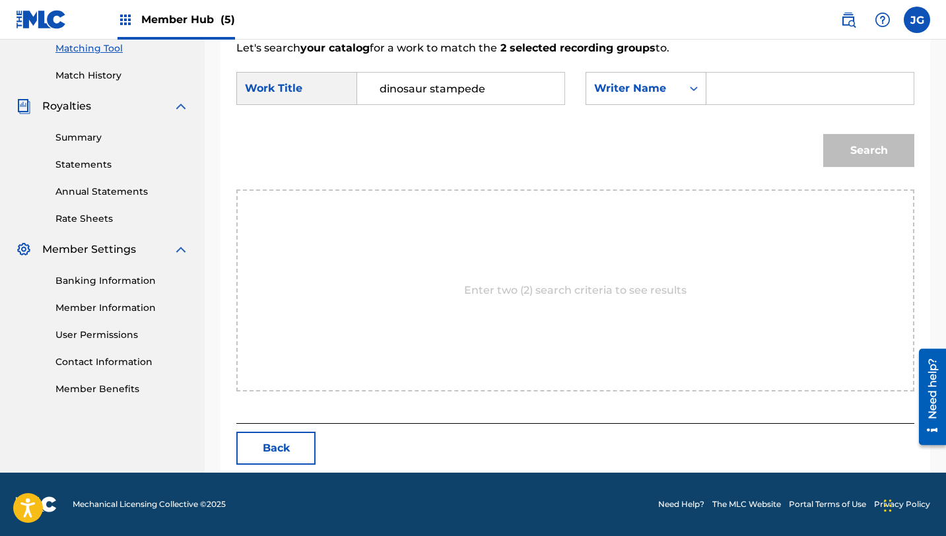
click at [739, 94] on input "Search Form" at bounding box center [810, 89] width 185 height 32
type input "[PERSON_NAME]"
click at [823, 134] on button "Search" at bounding box center [868, 150] width 91 height 33
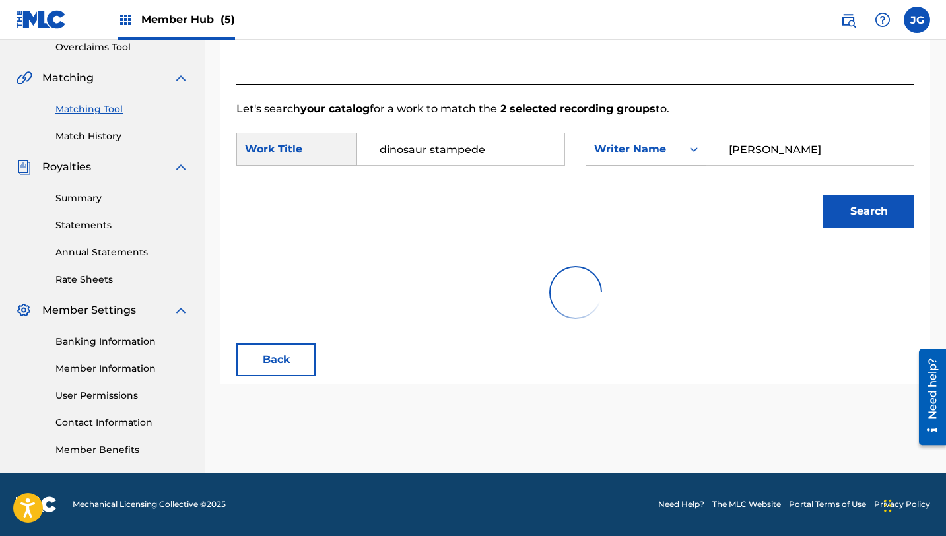
scroll to position [304, 0]
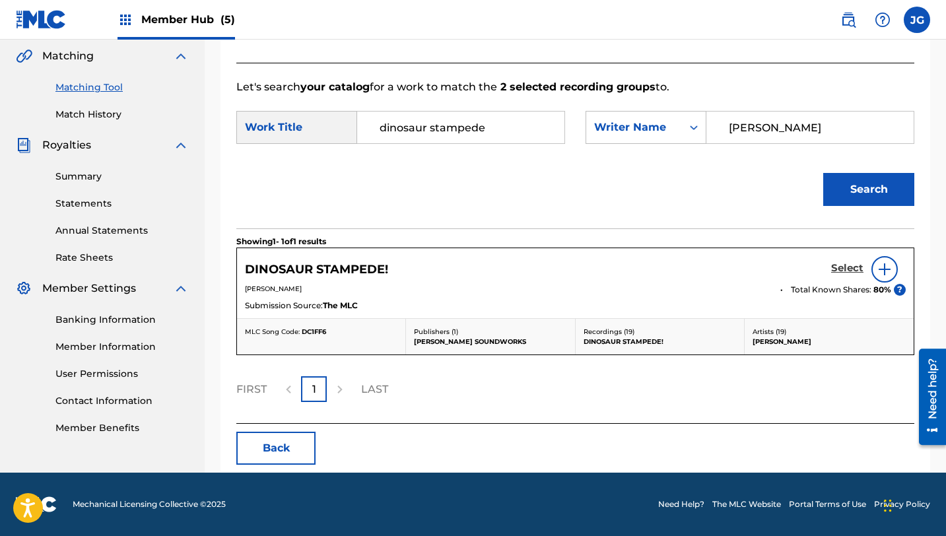
click at [854, 270] on h5 "Select" at bounding box center [847, 268] width 32 height 13
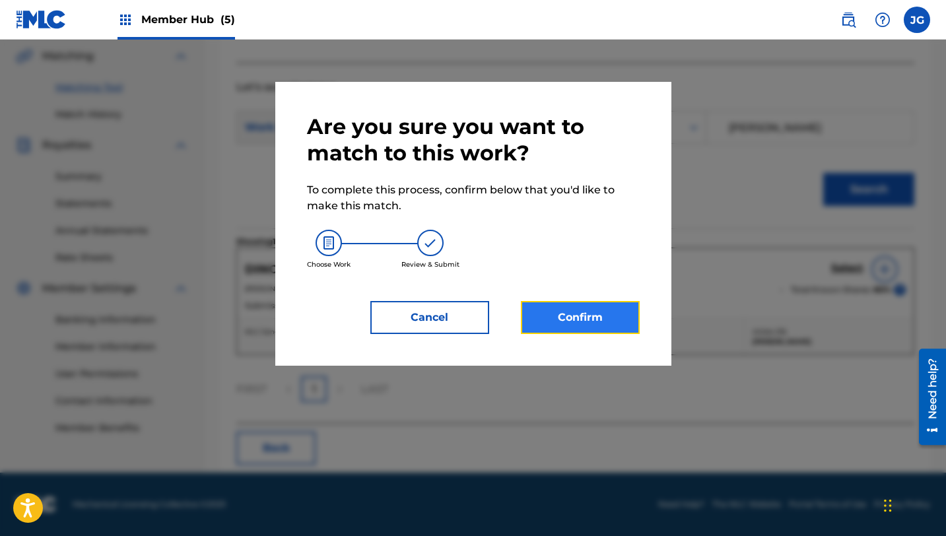
click at [594, 324] on button "Confirm" at bounding box center [580, 317] width 119 height 33
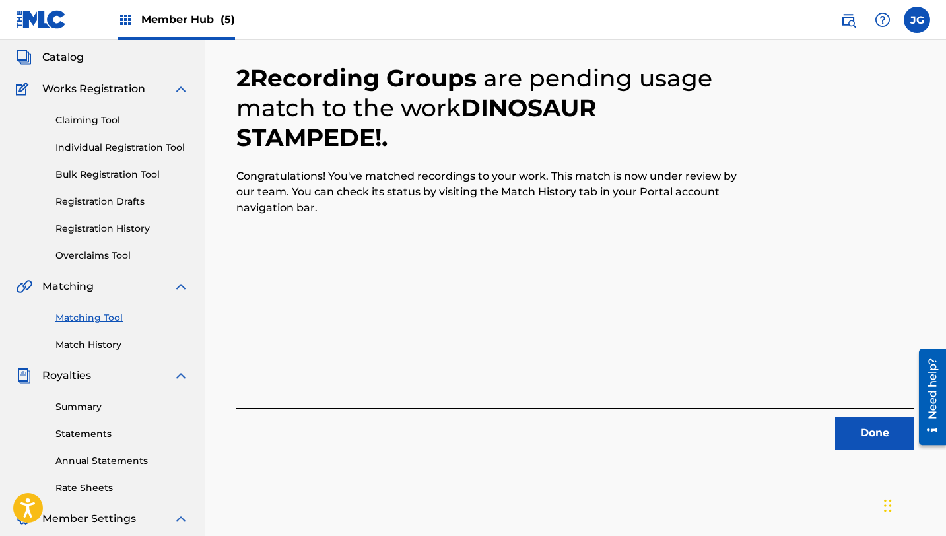
scroll to position [0, 0]
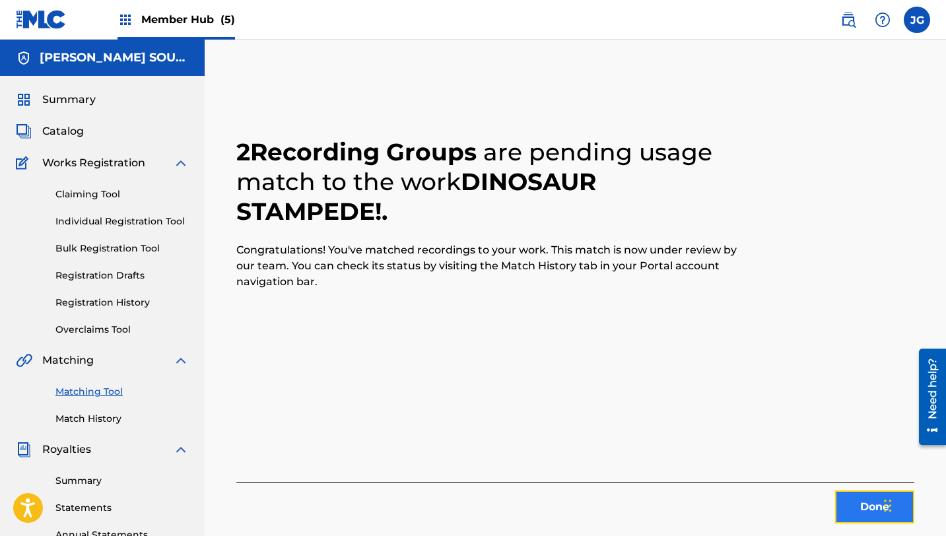
click at [863, 500] on button "Done" at bounding box center [874, 506] width 79 height 33
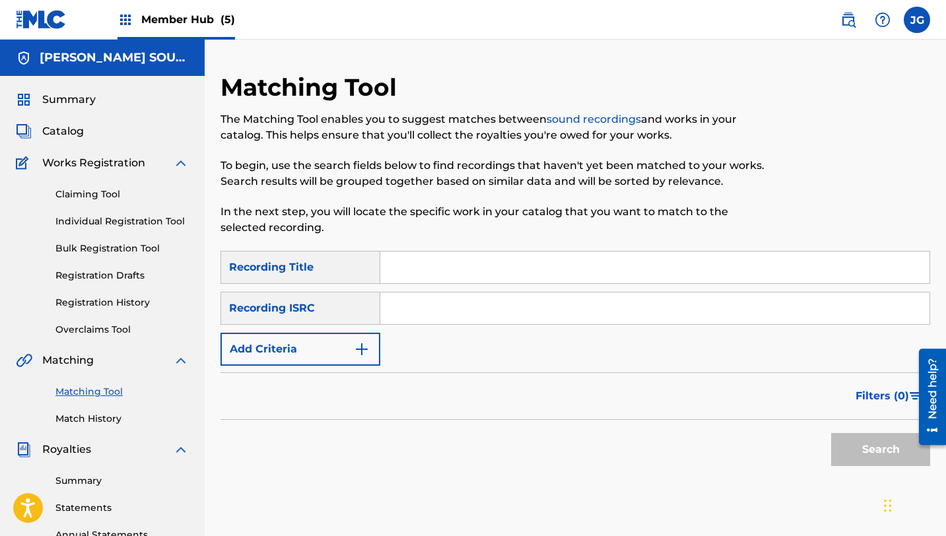
click at [48, 139] on div "Summary Catalog Works Registration Claiming Tool Individual Registration Tool B…" at bounding box center [102, 415] width 205 height 679
click at [55, 137] on span "Catalog" at bounding box center [63, 131] width 42 height 16
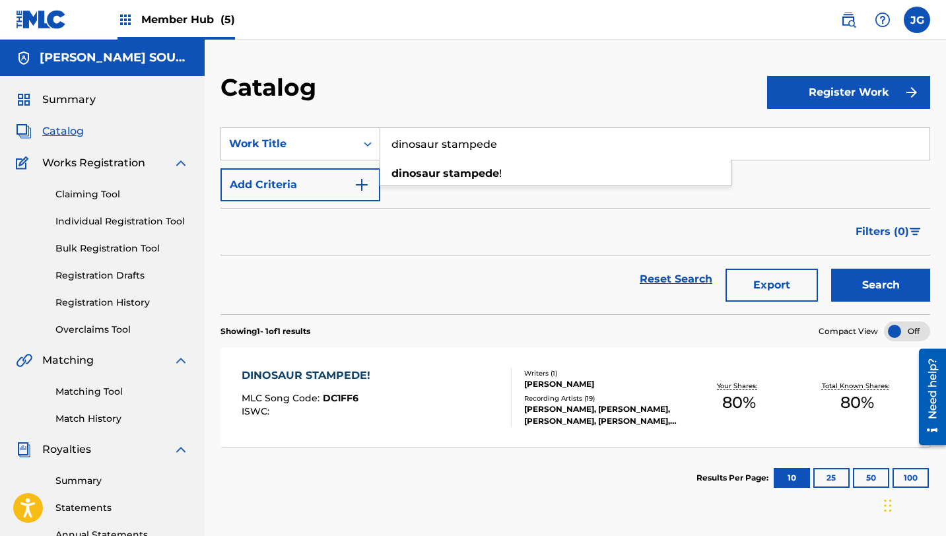
drag, startPoint x: 501, startPoint y: 148, endPoint x: 387, endPoint y: 145, distance: 114.2
click at [387, 145] on input "dinosaur stampede" at bounding box center [654, 144] width 549 height 32
click at [831, 269] on button "Search" at bounding box center [880, 285] width 99 height 33
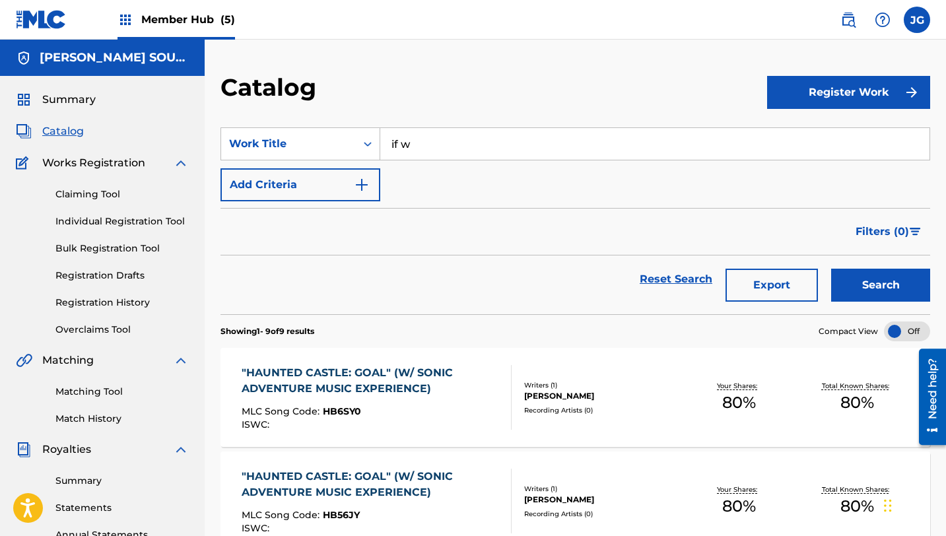
click at [831, 269] on button "Search" at bounding box center [880, 285] width 99 height 33
click at [57, 137] on span "Catalog" at bounding box center [63, 131] width 42 height 16
click at [884, 236] on span "Filters ( 0 )" at bounding box center [882, 232] width 53 height 16
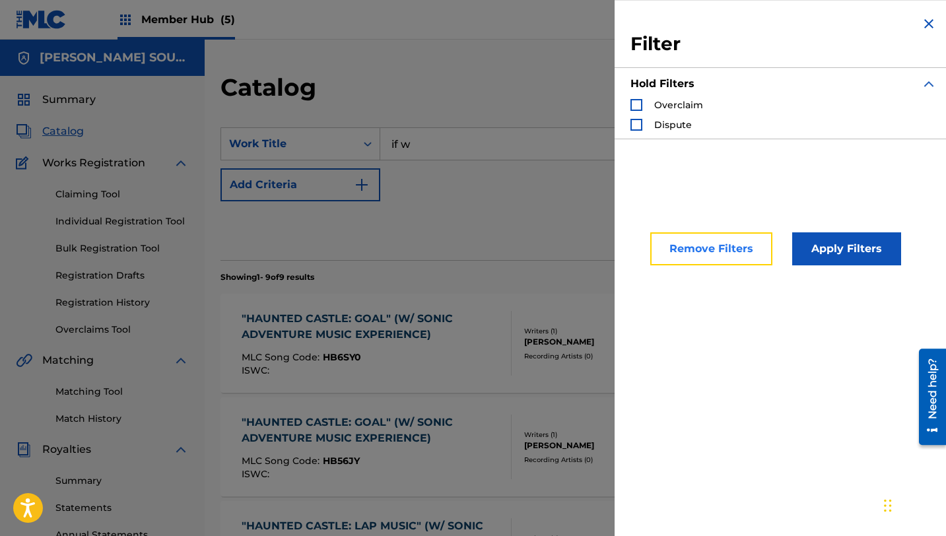
click at [742, 244] on button "Remove Filters" at bounding box center [711, 248] width 122 height 33
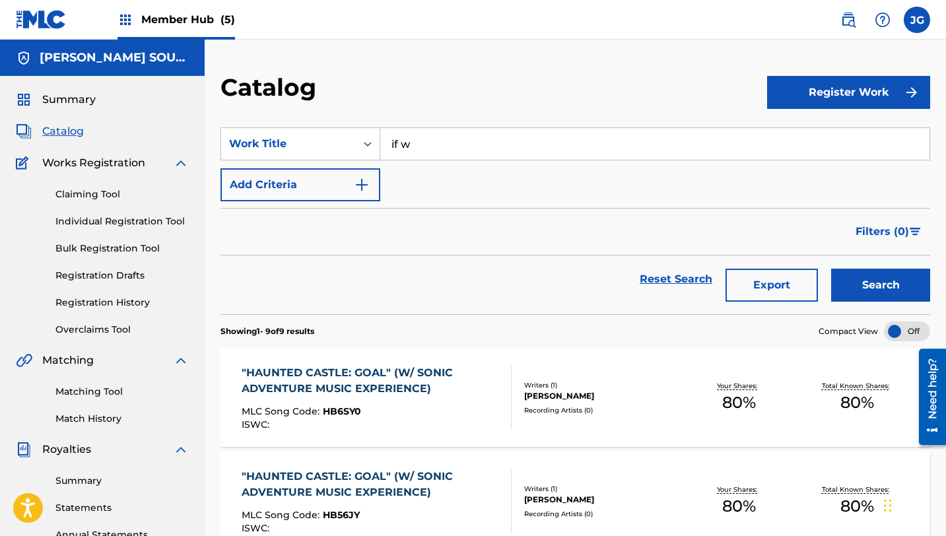
click at [459, 138] on input "if w" at bounding box center [654, 144] width 549 height 32
type input "if wont fly"
click at [831, 269] on button "Search" at bounding box center [880, 285] width 99 height 33
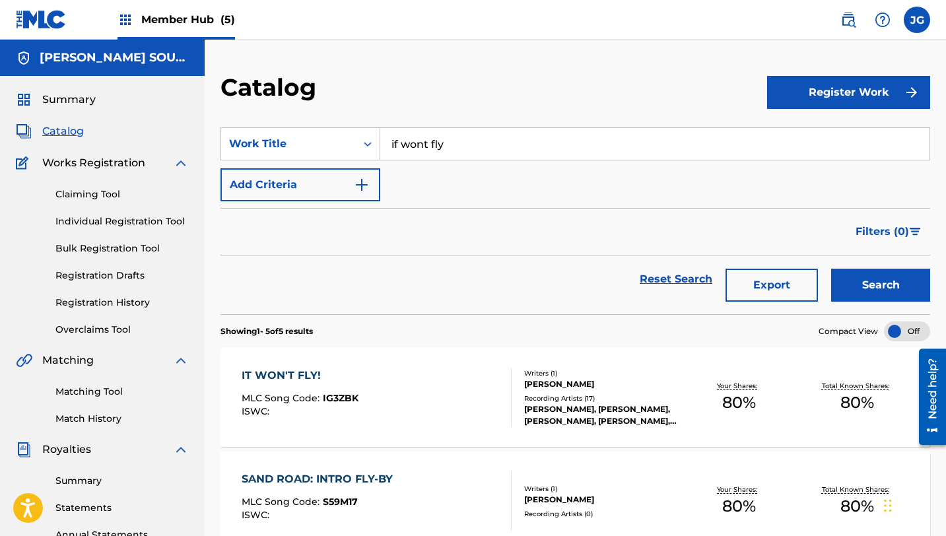
click at [399, 137] on input "if wont fly" at bounding box center [654, 144] width 549 height 32
click at [279, 425] on div "IT WON'T FLY! MLC Song Code : IG3ZBK ISWC :" at bounding box center [300, 397] width 117 height 59
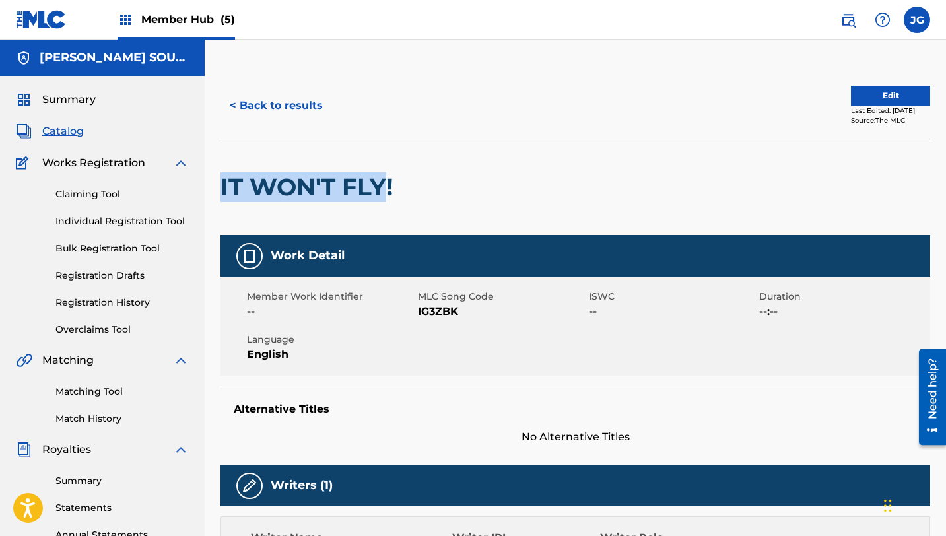
drag, startPoint x: 222, startPoint y: 185, endPoint x: 383, endPoint y: 187, distance: 160.4
click at [383, 187] on h2 "IT WON'T FLY!" at bounding box center [309, 187] width 179 height 30
copy h2 "IT WON'T FLY"
click at [83, 391] on link "Matching Tool" at bounding box center [121, 392] width 133 height 14
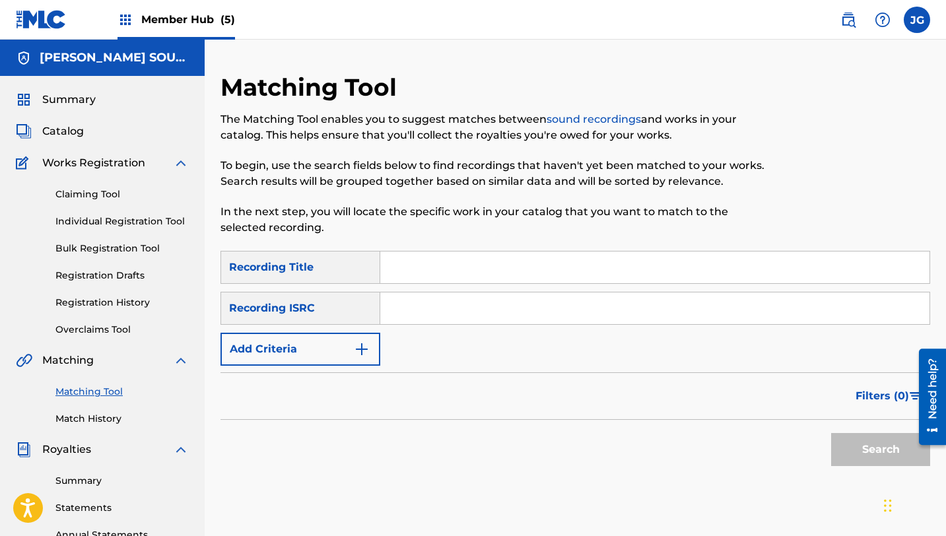
click at [526, 252] on input "Search Form" at bounding box center [654, 268] width 549 height 32
paste input "IT WON'T FLY"
type input "IT WON'T FLY"
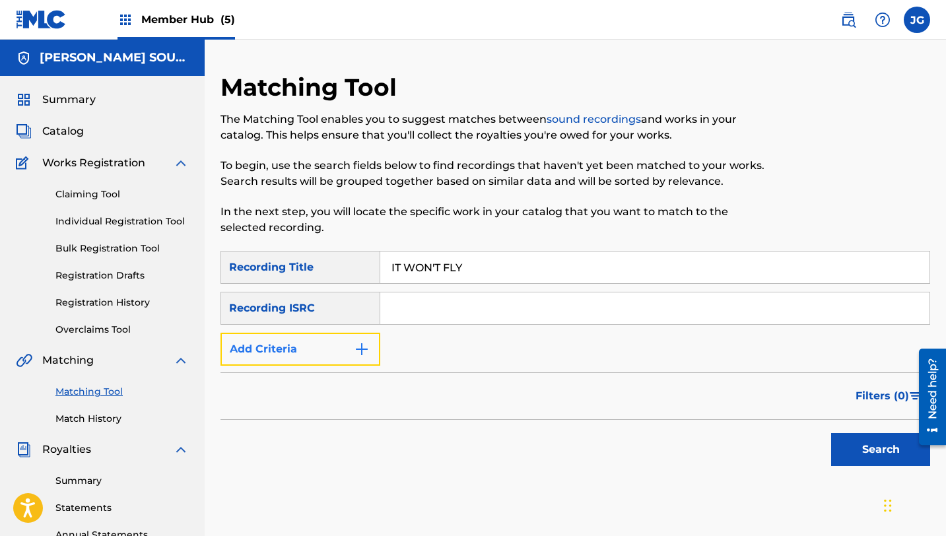
click at [316, 358] on button "Add Criteria" at bounding box center [300, 349] width 160 height 33
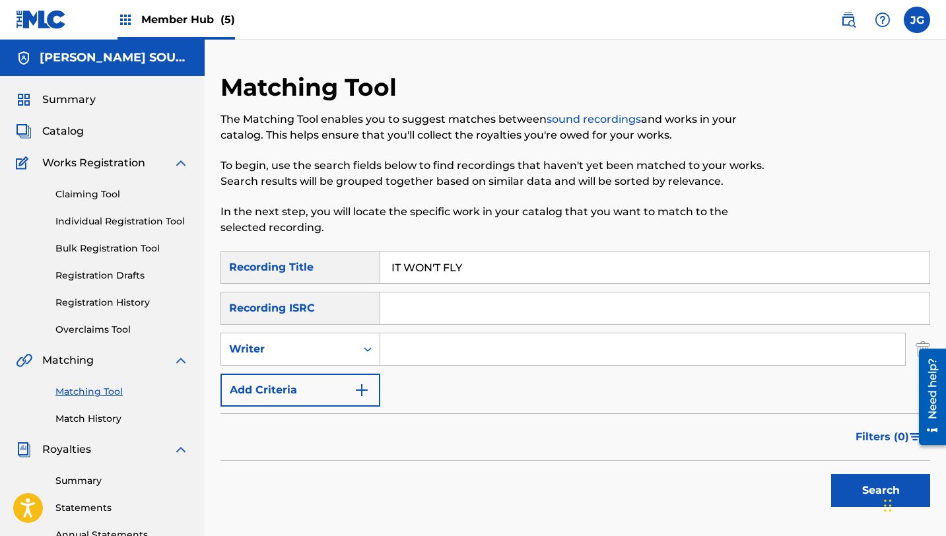
click at [421, 360] on input "Search Form" at bounding box center [642, 349] width 525 height 32
type input "[PERSON_NAME]"
click at [861, 506] on button "Search" at bounding box center [880, 490] width 99 height 33
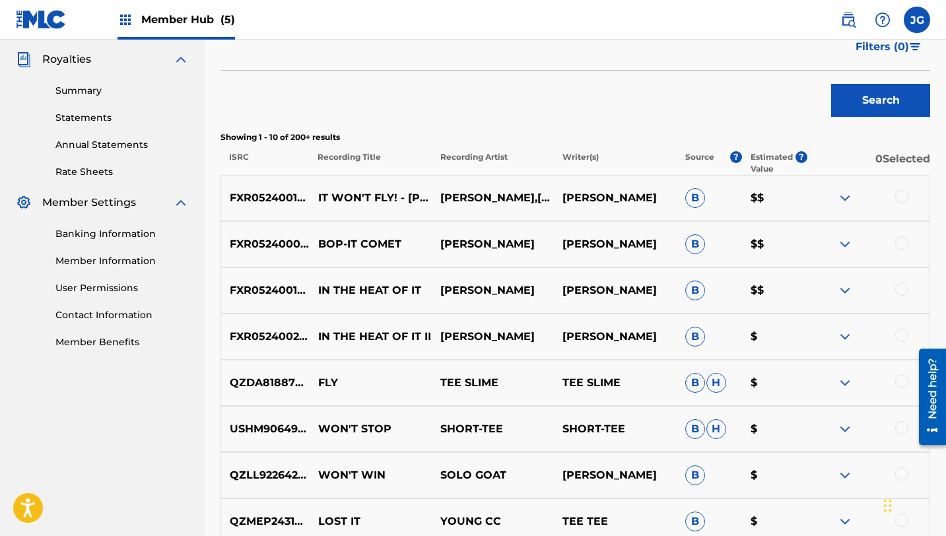
scroll to position [401, 0]
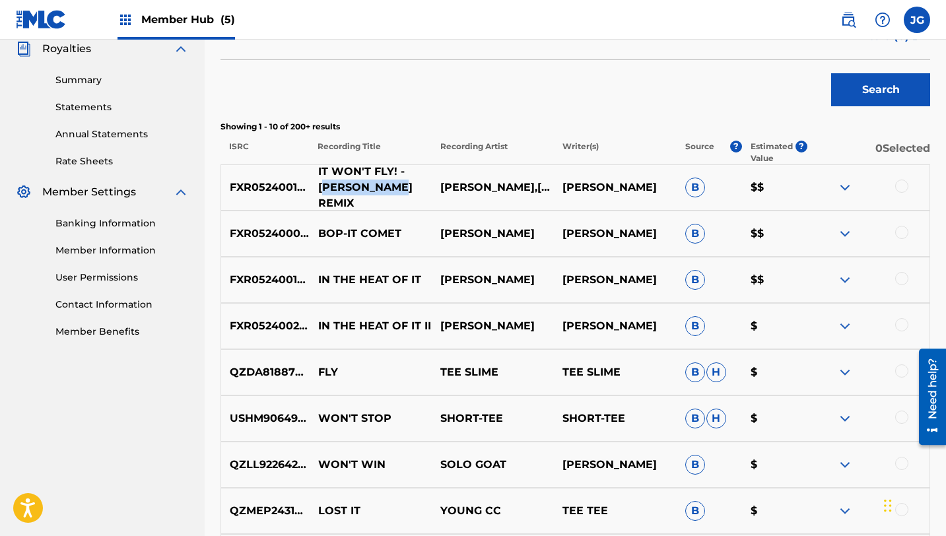
drag, startPoint x: 321, startPoint y: 185, endPoint x: 417, endPoint y: 183, distance: 95.1
click at [417, 183] on p "IT WON'T FLY! - [PERSON_NAME] REMIX" at bounding box center [371, 188] width 122 height 48
drag, startPoint x: 409, startPoint y: 184, endPoint x: 319, endPoint y: 181, distance: 89.8
click at [319, 181] on p "IT WON'T FLY! - [PERSON_NAME] REMIX" at bounding box center [371, 188] width 122 height 48
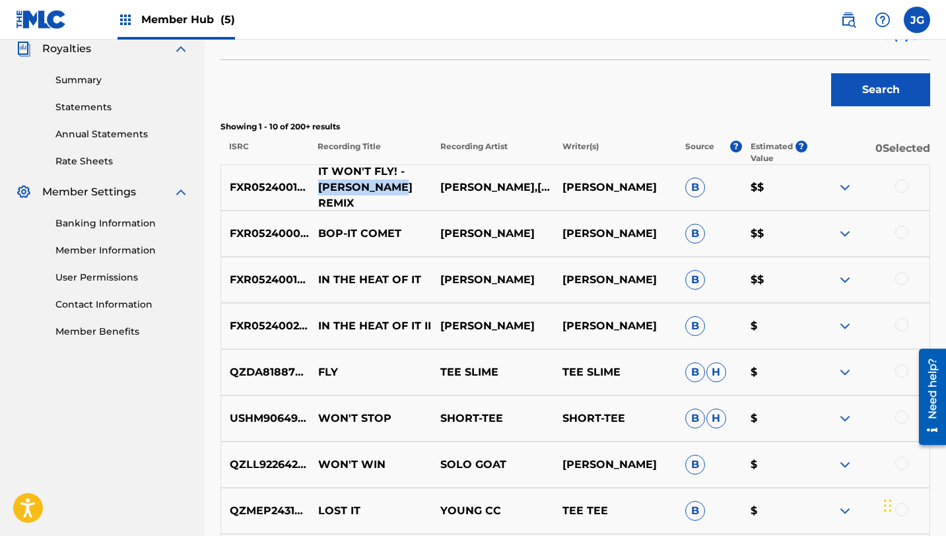
copy p "[PERSON_NAME]"
click at [904, 185] on div at bounding box center [901, 186] width 13 height 13
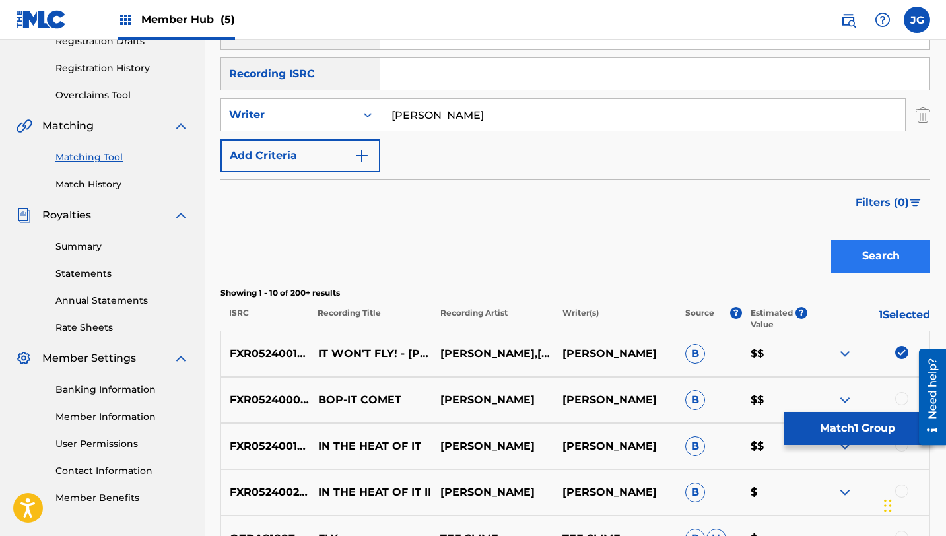
scroll to position [233, 0]
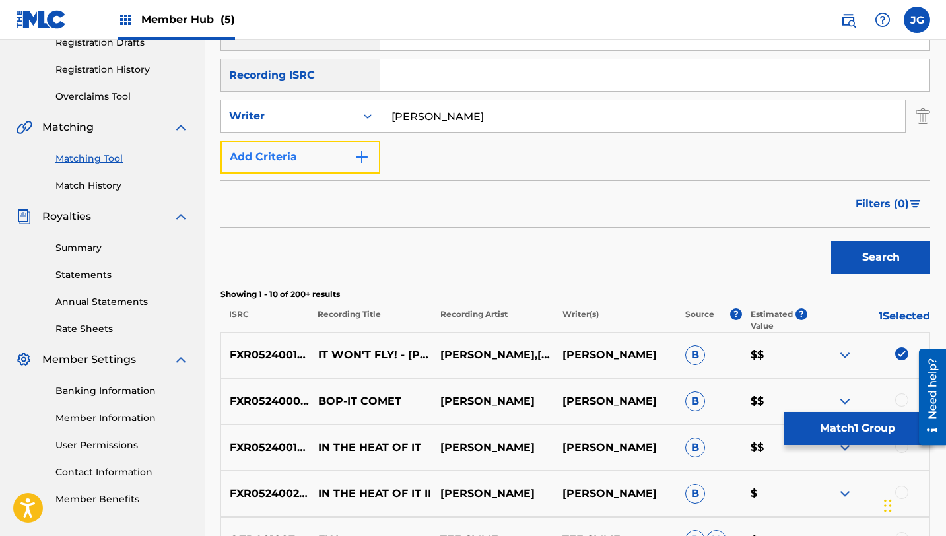
click at [271, 168] on button "Add Criteria" at bounding box center [300, 157] width 160 height 33
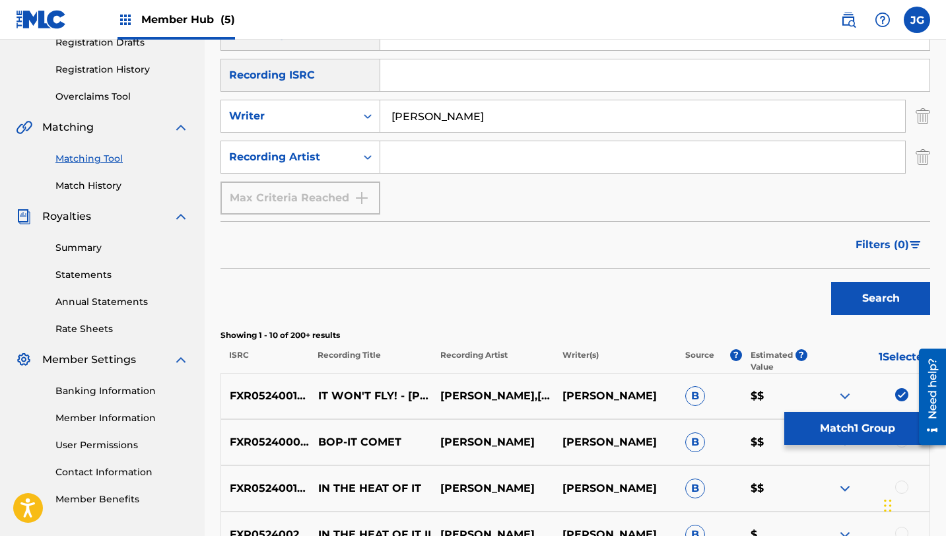
click at [413, 161] on input "Search Form" at bounding box center [642, 157] width 525 height 32
type input "[PERSON_NAME]"
click at [871, 292] on button "Search" at bounding box center [880, 298] width 99 height 33
click at [924, 124] on img "Search Form" at bounding box center [923, 116] width 15 height 33
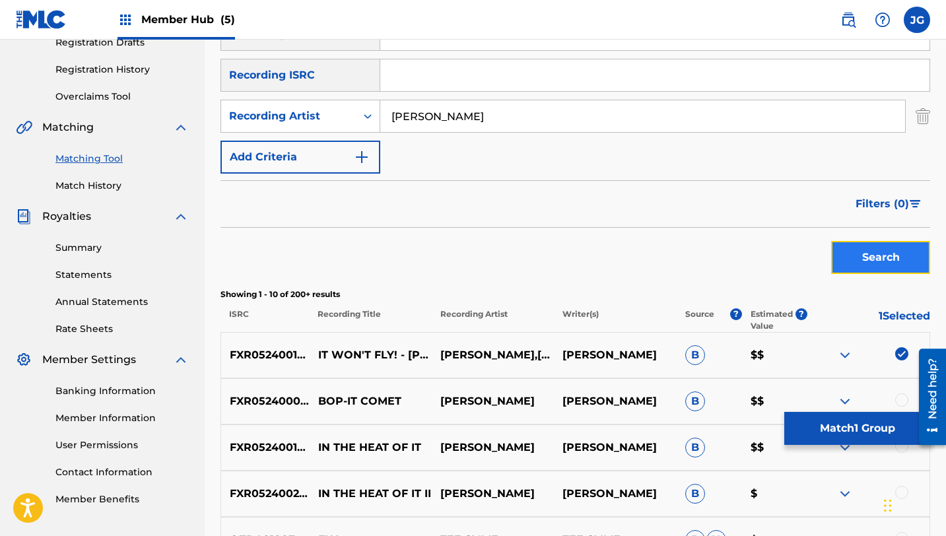
click at [870, 246] on button "Search" at bounding box center [880, 257] width 99 height 33
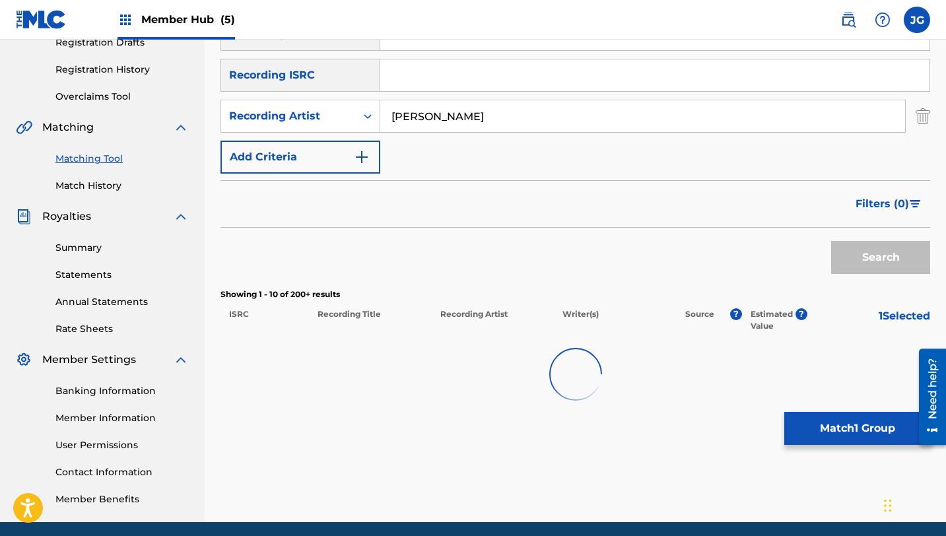
scroll to position [283, 0]
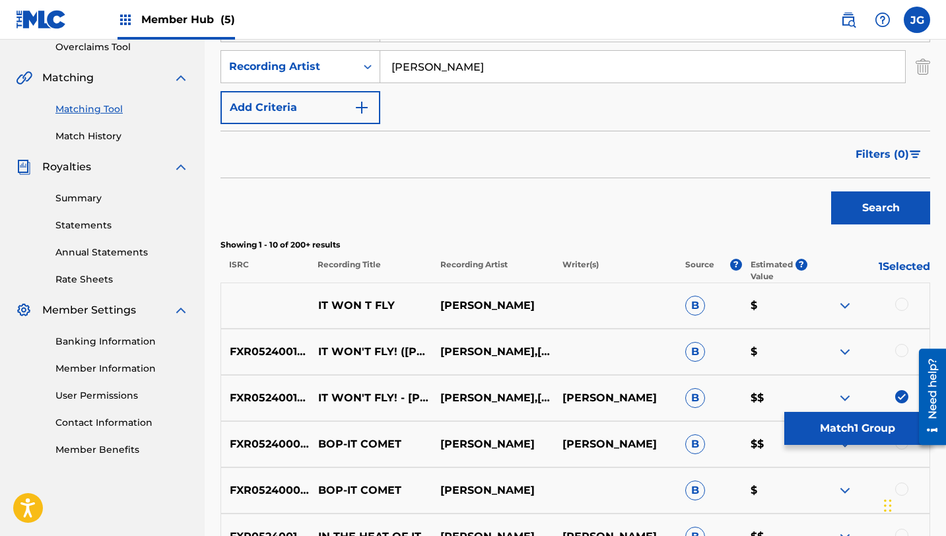
click at [901, 306] on div at bounding box center [901, 304] width 13 height 13
click at [906, 349] on div at bounding box center [901, 350] width 13 height 13
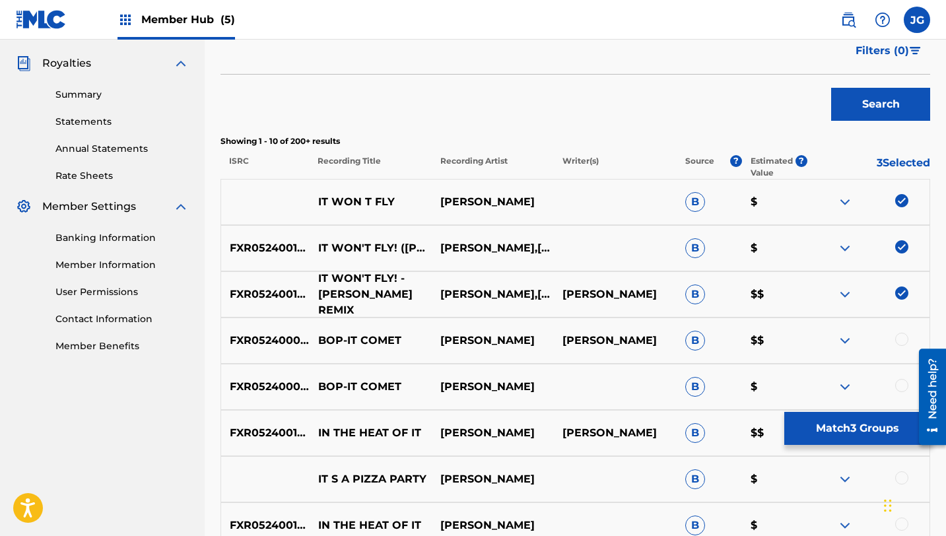
scroll to position [387, 0]
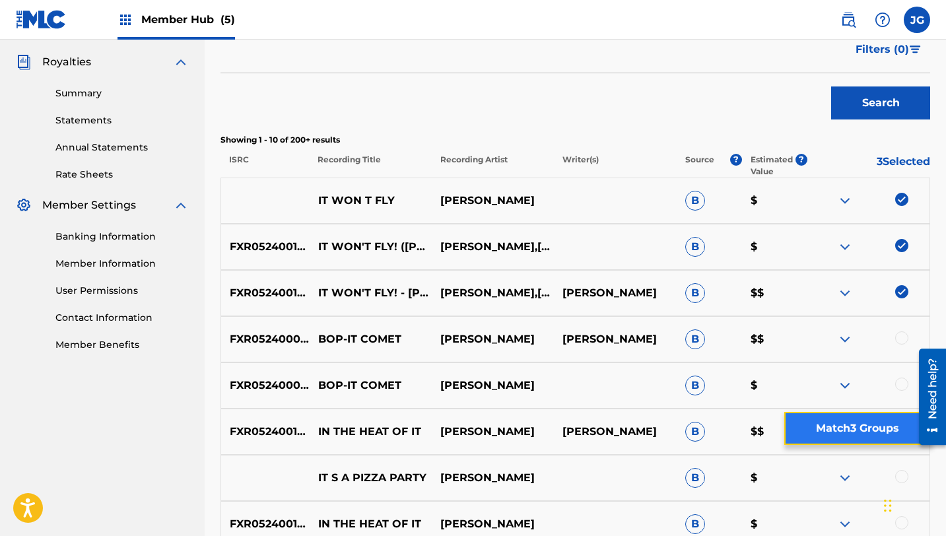
click at [839, 434] on button "Match 3 Groups" at bounding box center [857, 428] width 146 height 33
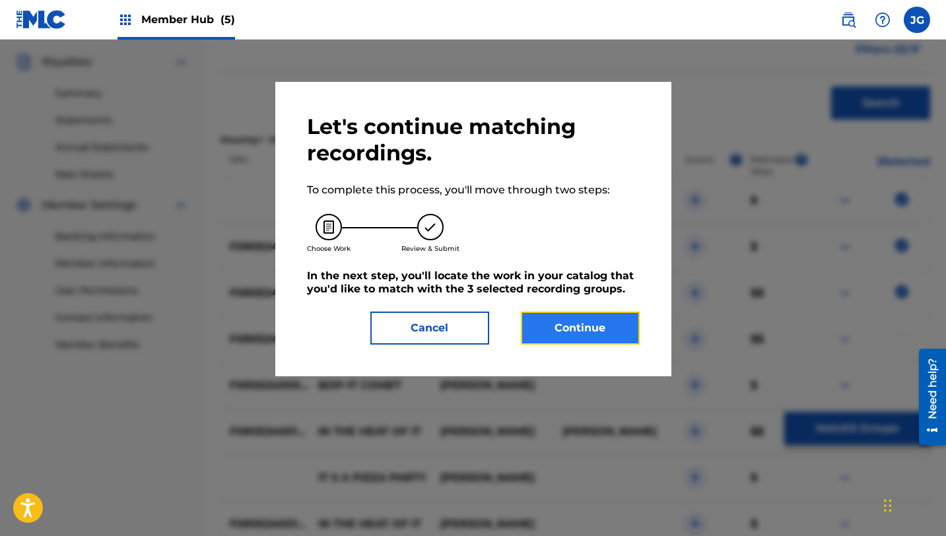
click at [555, 337] on button "Continue" at bounding box center [580, 328] width 119 height 33
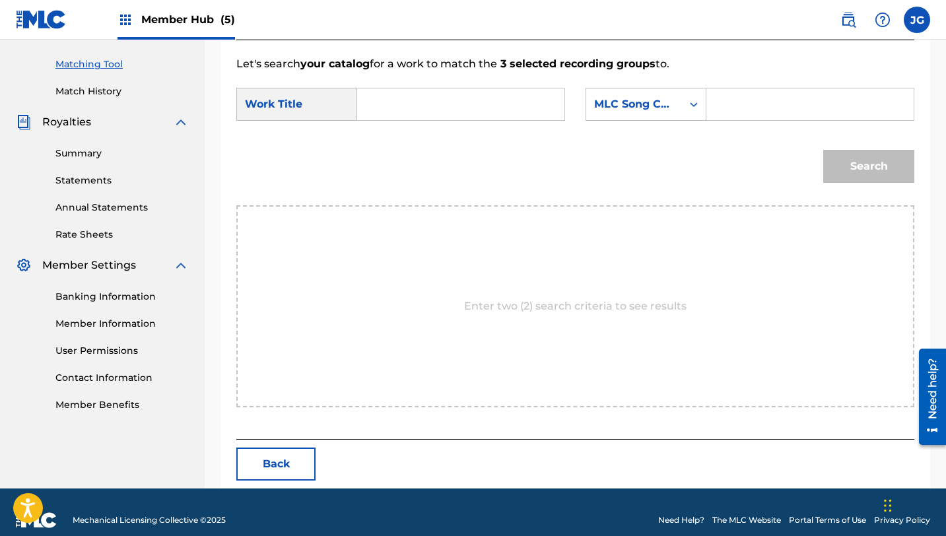
scroll to position [343, 0]
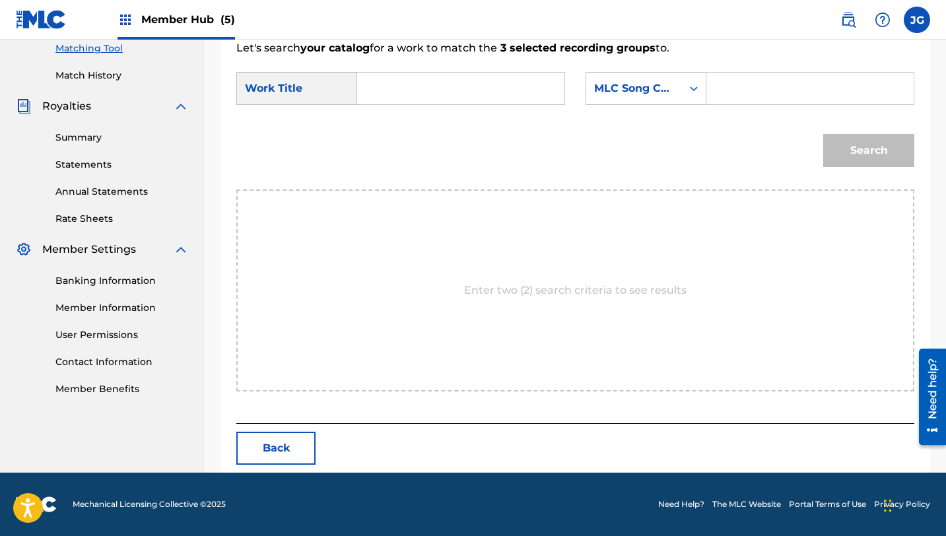
click at [378, 95] on input "Search Form" at bounding box center [460, 89] width 185 height 32
paste input "[PERSON_NAME]"
drag, startPoint x: 473, startPoint y: 90, endPoint x: 333, endPoint y: 86, distance: 140.0
click at [333, 86] on div "SearchWithCriteriab65c3316-d121-4bc3-84fa-3fcd19b4b4d6 Work Title [PERSON_NAME]" at bounding box center [400, 88] width 329 height 33
click at [405, 142] on div "Search" at bounding box center [575, 155] width 678 height 69
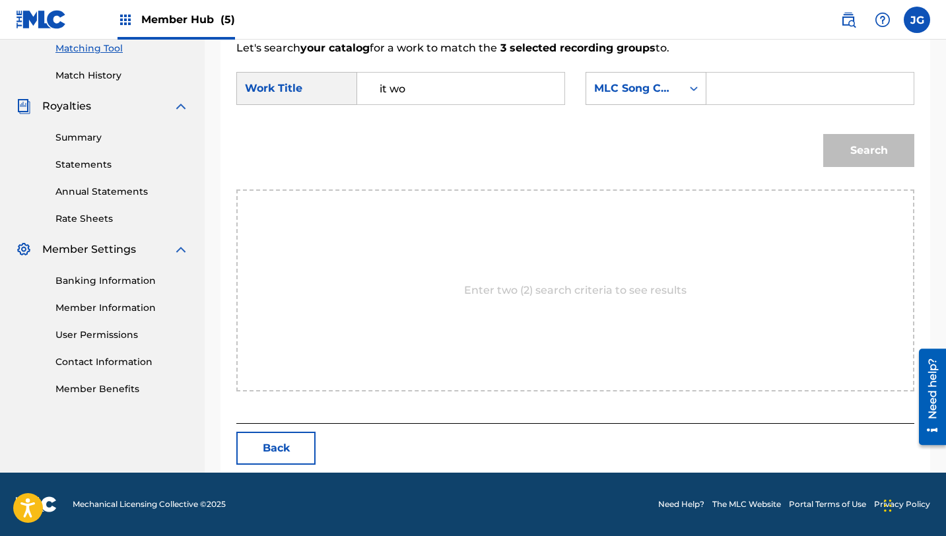
click at [426, 103] on input "it wo" at bounding box center [460, 89] width 185 height 32
click at [387, 136] on strong "wo" at bounding box center [388, 133] width 17 height 13
type input "it won't fly!"
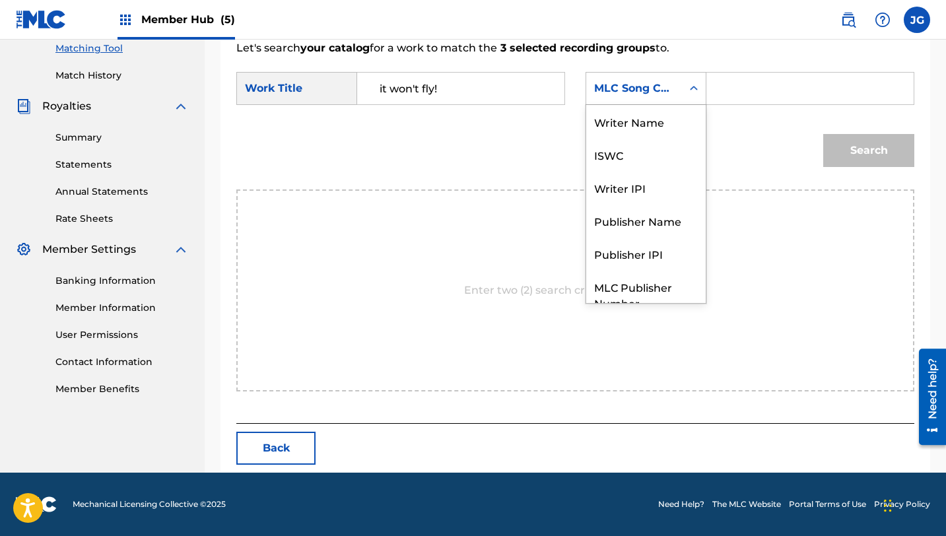
click at [672, 85] on div "MLC Song Code" at bounding box center [634, 89] width 80 height 16
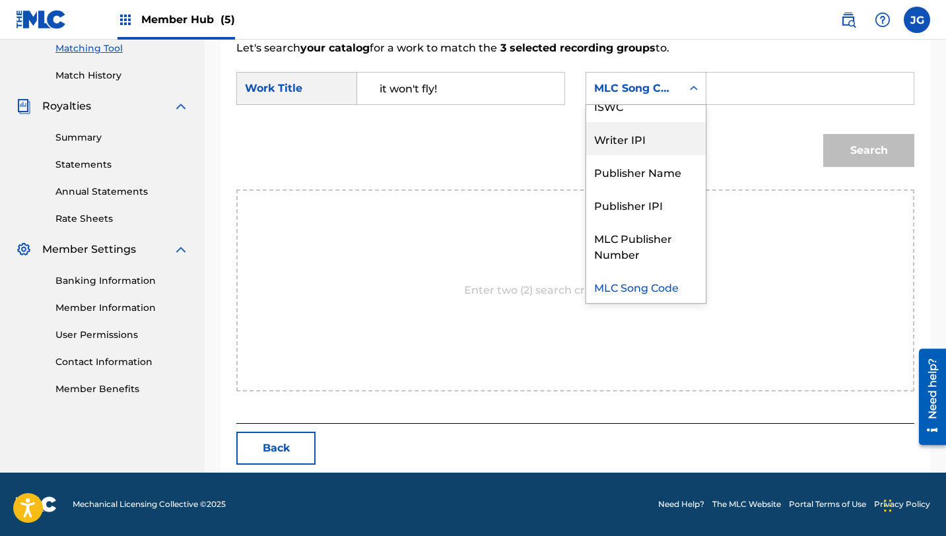
scroll to position [0, 0]
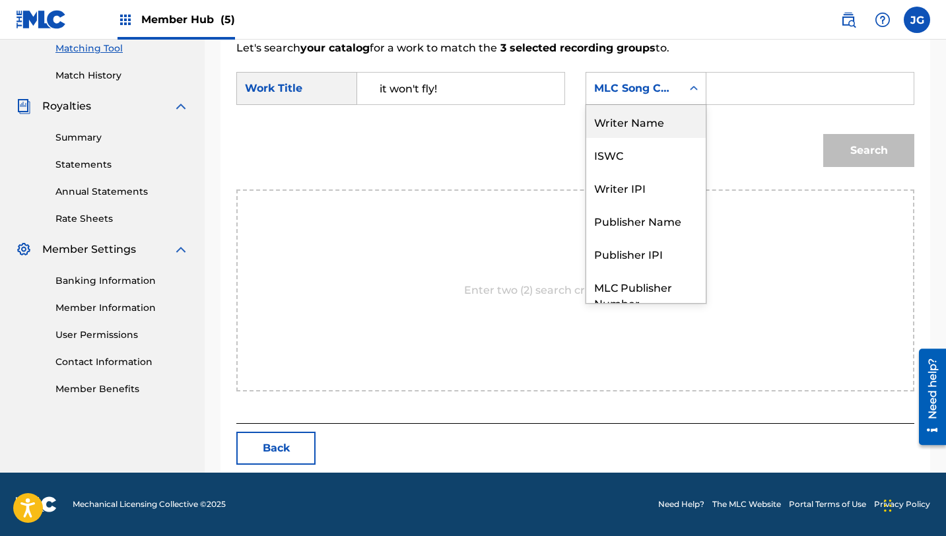
click at [650, 129] on div "Writer Name" at bounding box center [645, 121] width 119 height 33
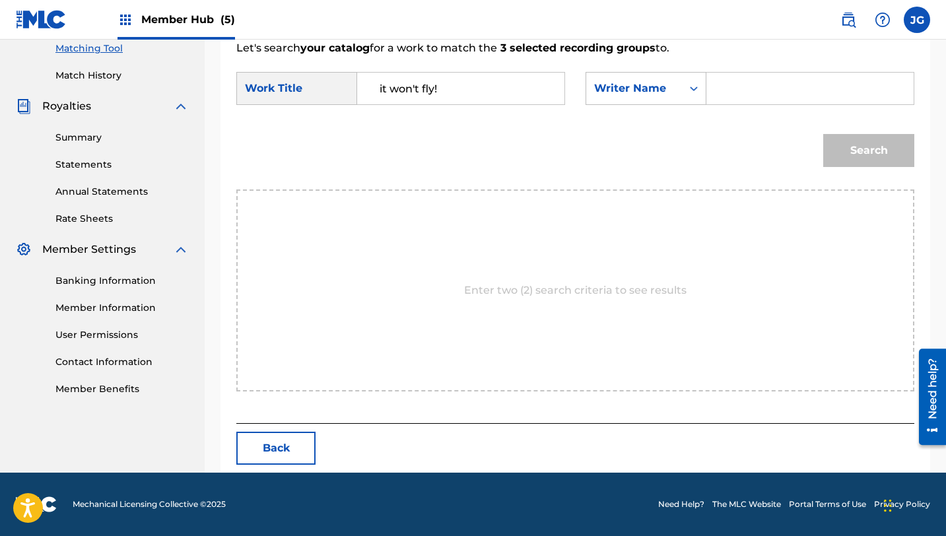
click at [740, 73] on input "Search Form" at bounding box center [810, 89] width 185 height 32
type input "[PERSON_NAME]"
click at [823, 134] on button "Search" at bounding box center [868, 150] width 91 height 33
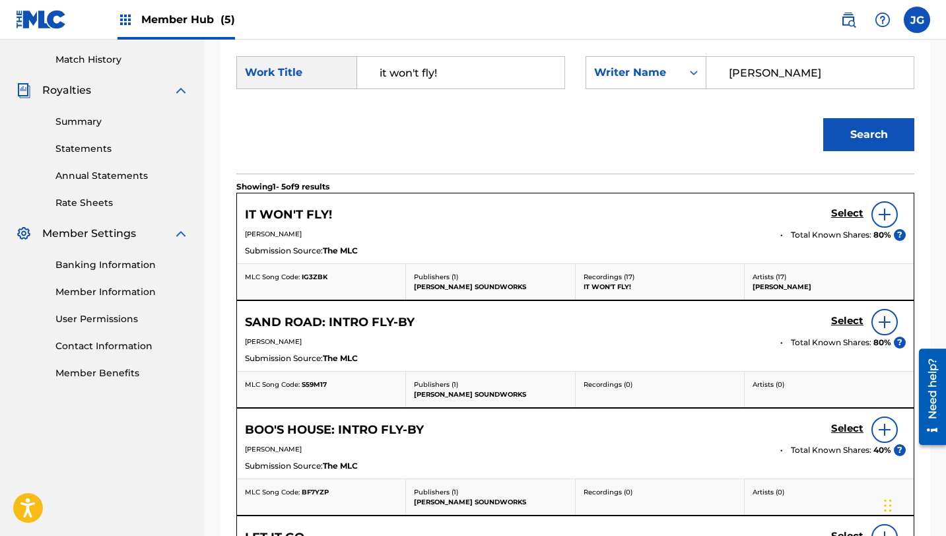
scroll to position [370, 0]
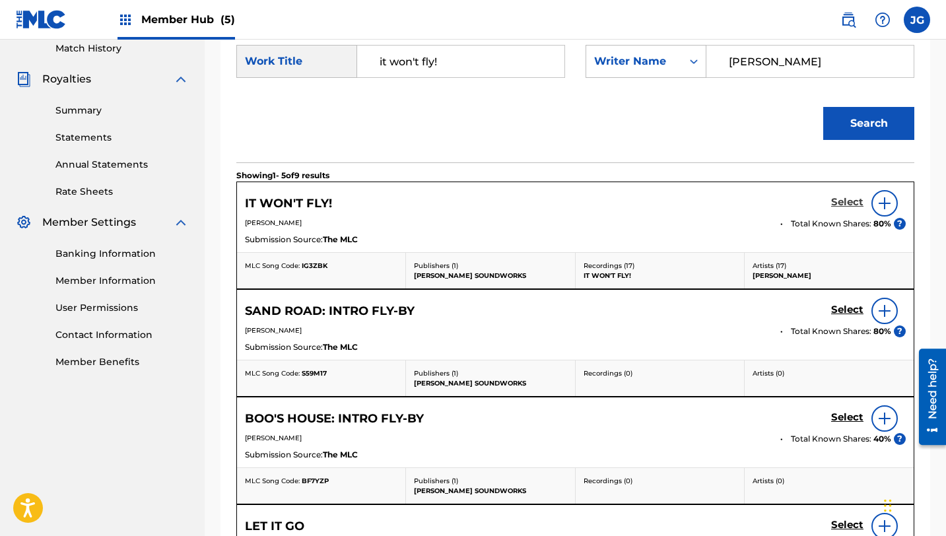
click at [854, 200] on h5 "Select" at bounding box center [847, 202] width 32 height 13
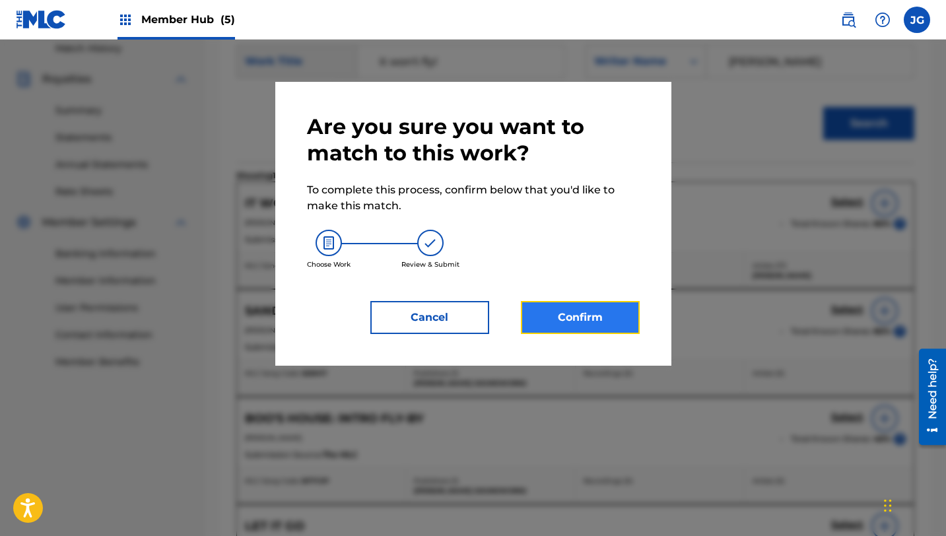
click at [579, 309] on button "Confirm" at bounding box center [580, 317] width 119 height 33
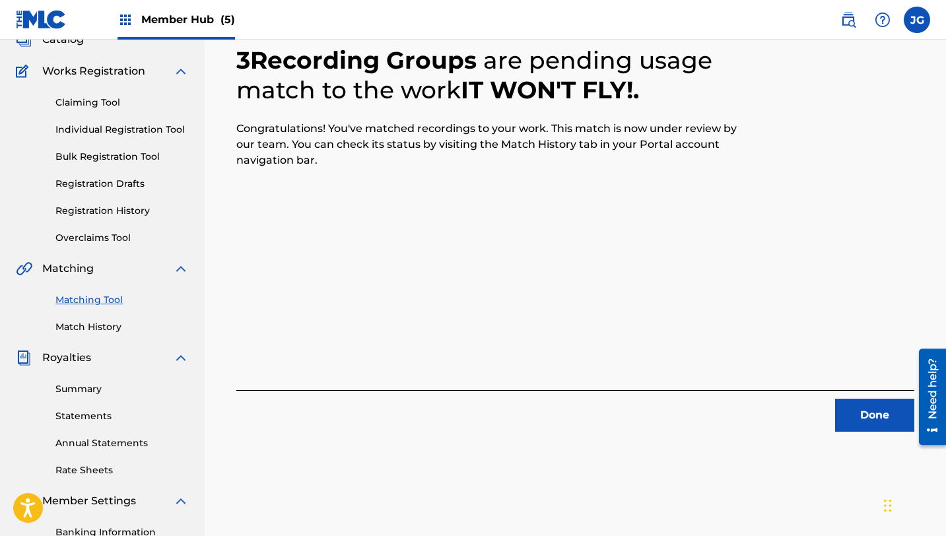
scroll to position [115, 0]
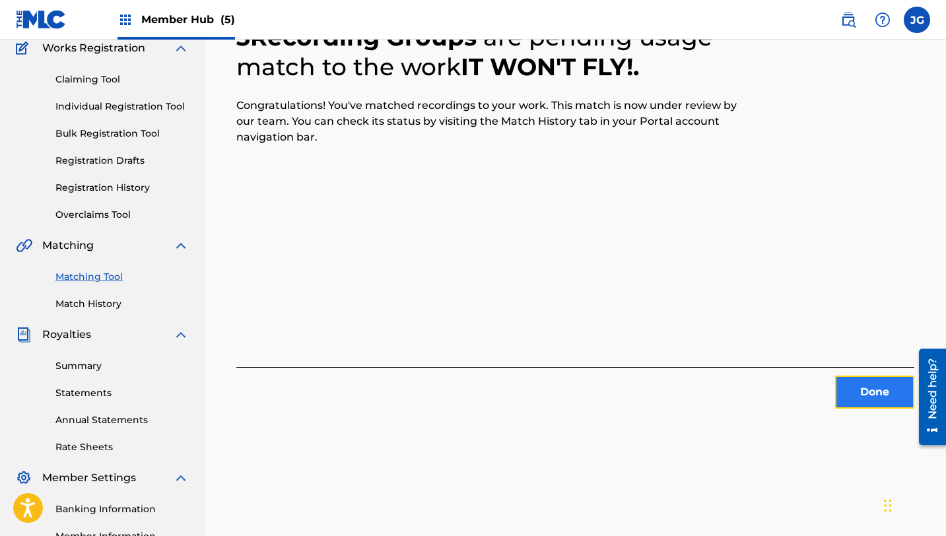
click at [900, 385] on button "Done" at bounding box center [874, 392] width 79 height 33
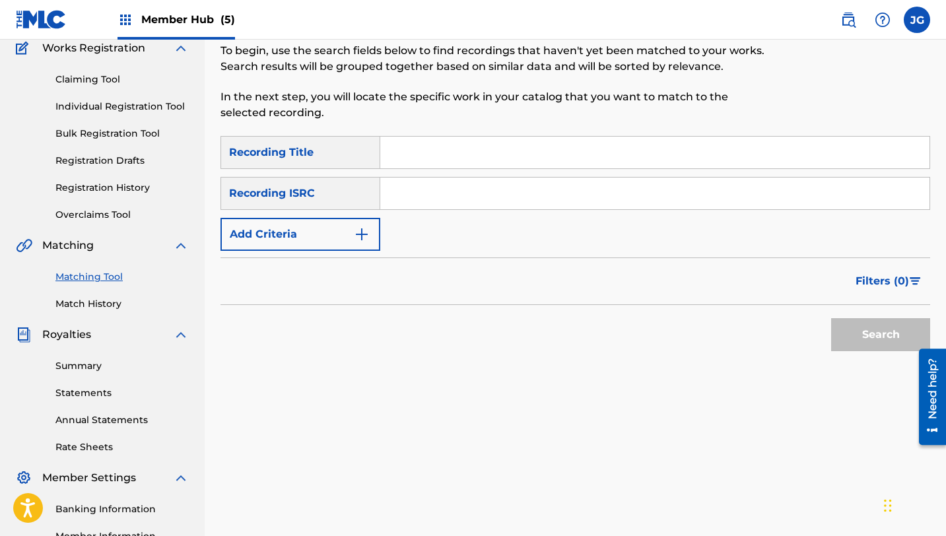
scroll to position [0, 0]
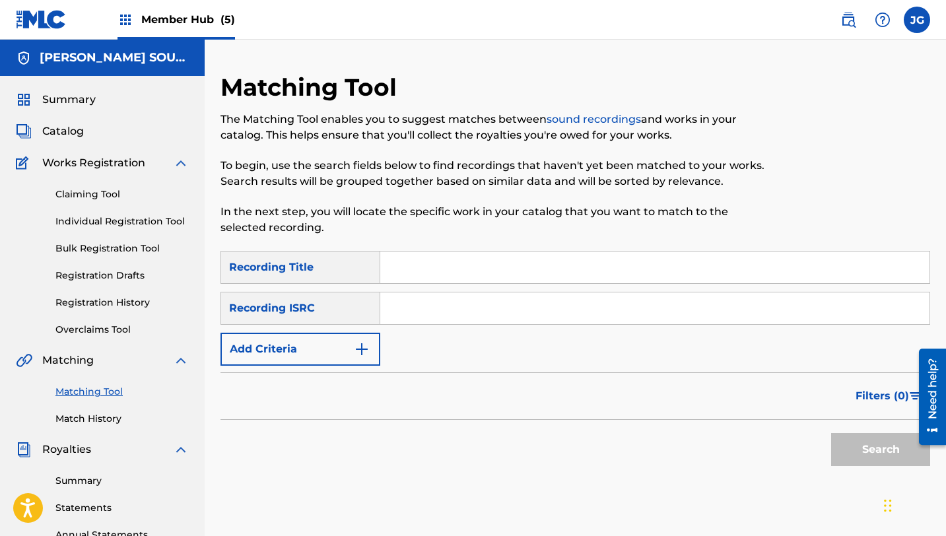
click at [195, 24] on span "Member Hub (5)" at bounding box center [188, 19] width 94 height 15
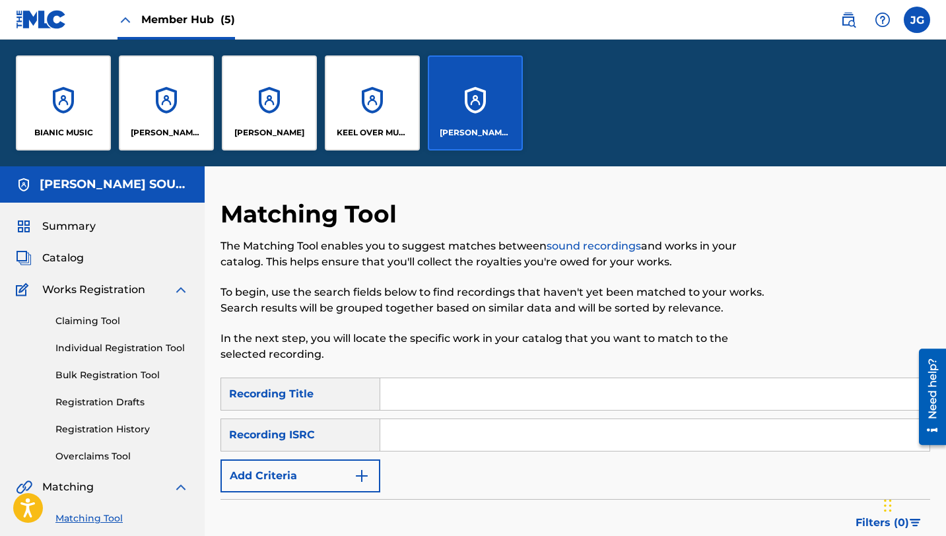
click at [479, 104] on div "[PERSON_NAME] SOUNDWORKS" at bounding box center [475, 102] width 95 height 95
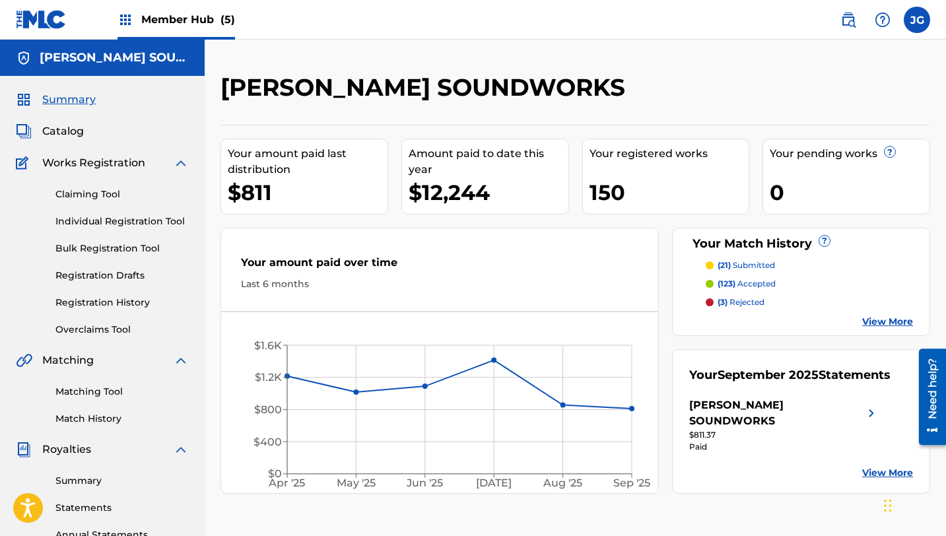
click at [198, 34] on div "Member Hub (5)" at bounding box center [177, 19] width 118 height 39
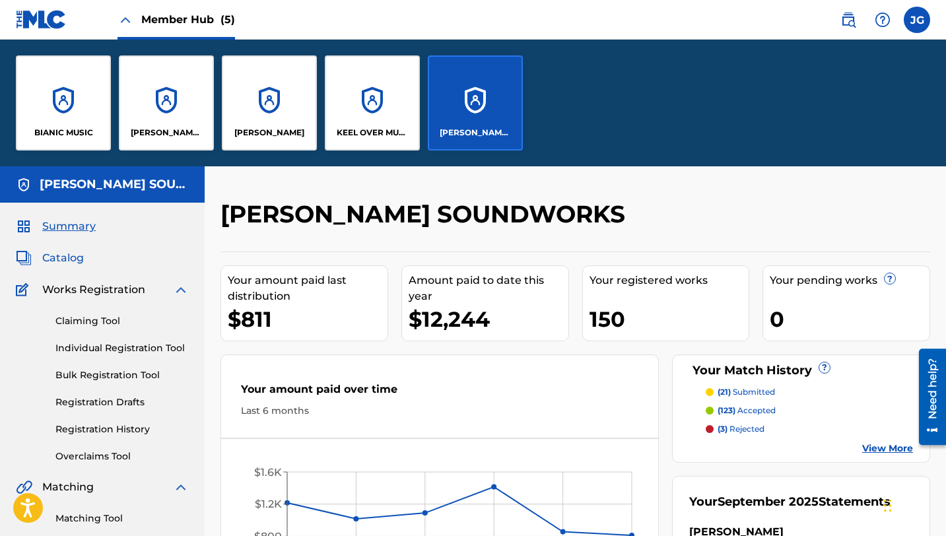
click at [67, 264] on span "Catalog" at bounding box center [63, 258] width 42 height 16
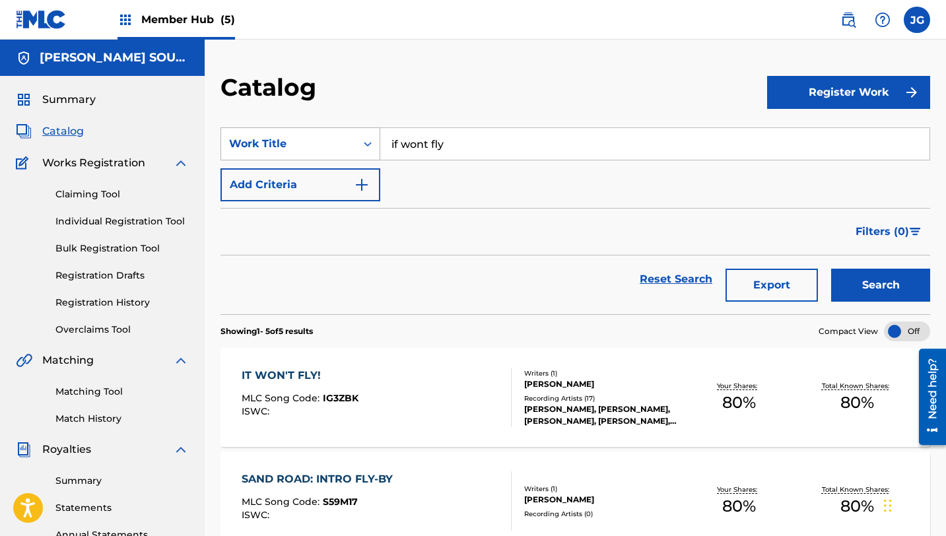
drag, startPoint x: 453, startPoint y: 149, endPoint x: 377, endPoint y: 140, distance: 76.4
click at [377, 140] on div "SearchWithCriteria31c6b072-648b-4127-bd5c-a9e4512481d4 Work Title if wont fly" at bounding box center [575, 143] width 710 height 33
click at [415, 178] on strong "tech" at bounding box center [403, 173] width 24 height 13
type input "technodrome redux"
drag, startPoint x: 506, startPoint y: 146, endPoint x: 382, endPoint y: 139, distance: 123.7
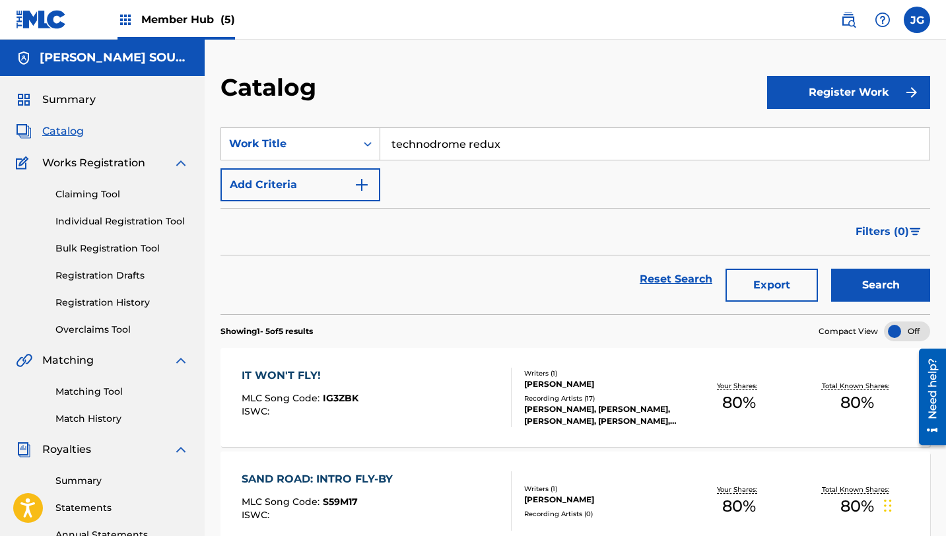
click at [382, 143] on input "technodrome redux" at bounding box center [654, 144] width 549 height 32
click at [108, 387] on link "Matching Tool" at bounding box center [121, 392] width 133 height 14
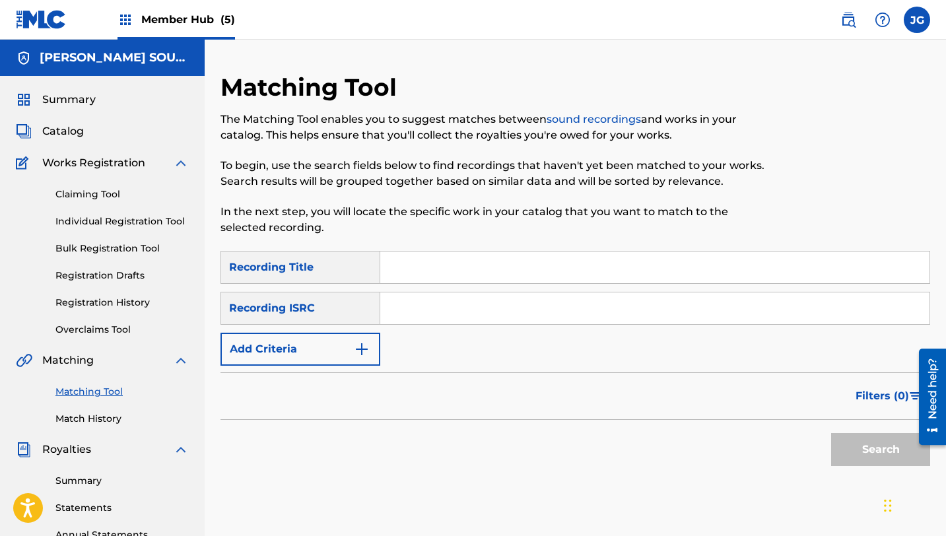
click at [435, 285] on div "SearchWithCriteria0078ce1f-c438-411b-94b8-17e68e0cdac4 Recording Title SearchWi…" at bounding box center [575, 308] width 710 height 115
click at [435, 284] on div "SearchWithCriteria0078ce1f-c438-411b-94b8-17e68e0cdac4 Recording Title SearchWi…" at bounding box center [575, 308] width 710 height 115
click at [424, 265] on input "Search Form" at bounding box center [654, 268] width 549 height 32
paste input "technodrome redux"
type input "technodrome redux"
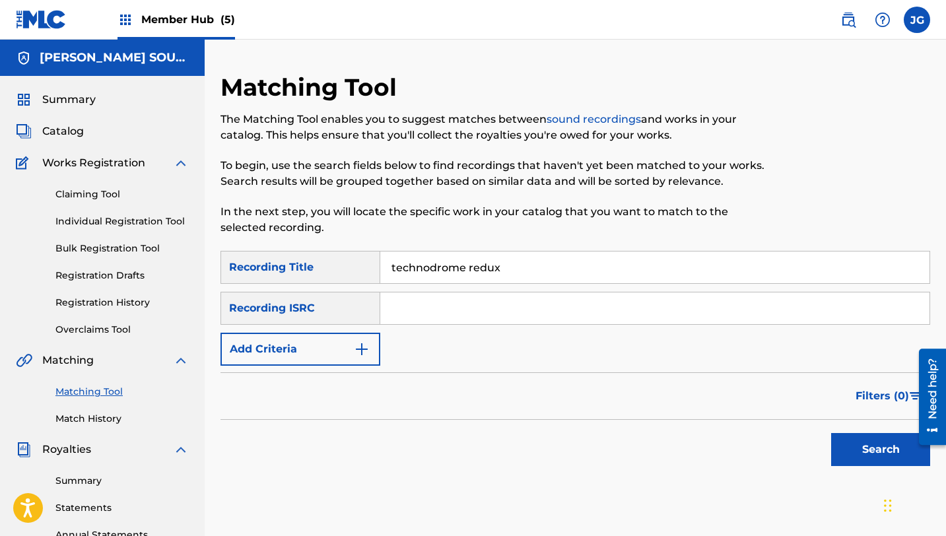
click at [281, 390] on div "Filters ( 0 )" at bounding box center [575, 396] width 710 height 48
click at [301, 374] on div "Filters ( 0 )" at bounding box center [575, 396] width 710 height 48
click at [317, 337] on button "Add Criteria" at bounding box center [300, 349] width 160 height 33
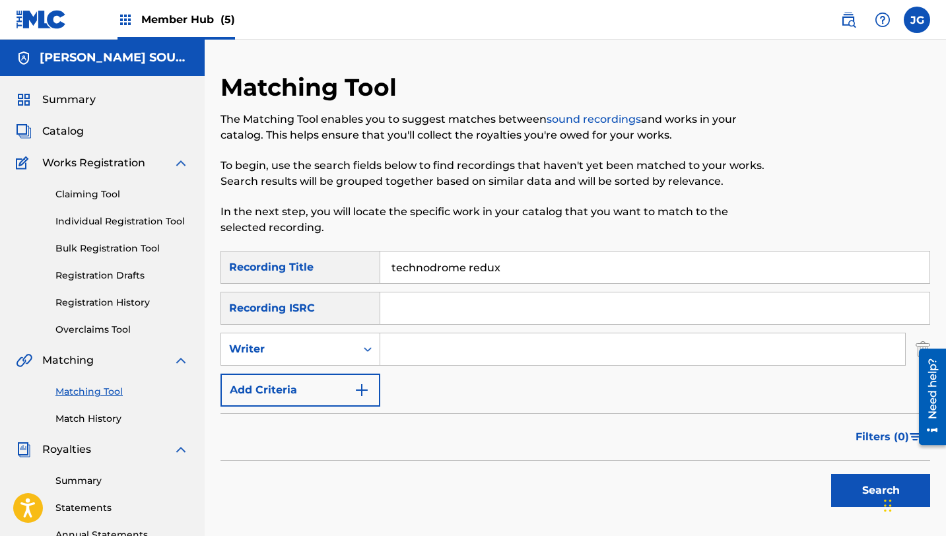
click at [395, 351] on input "Search Form" at bounding box center [642, 349] width 525 height 32
type input "[PERSON_NAME]"
click at [832, 484] on button "Search" at bounding box center [880, 490] width 99 height 33
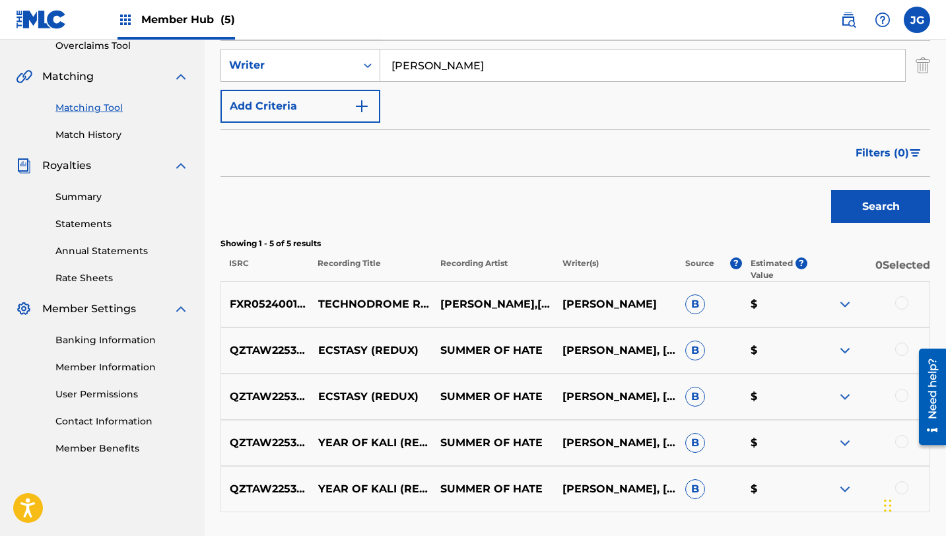
scroll to position [287, 0]
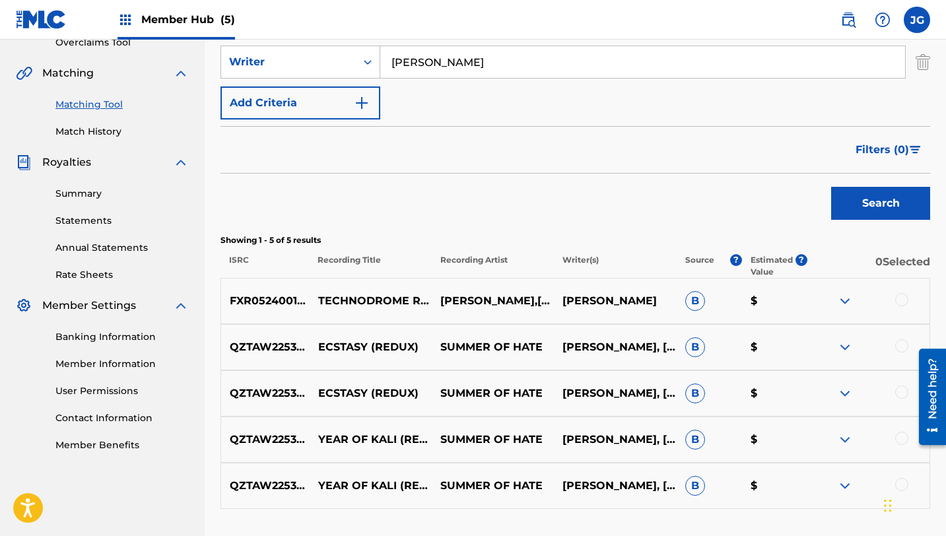
click at [907, 302] on div at bounding box center [901, 299] width 13 height 13
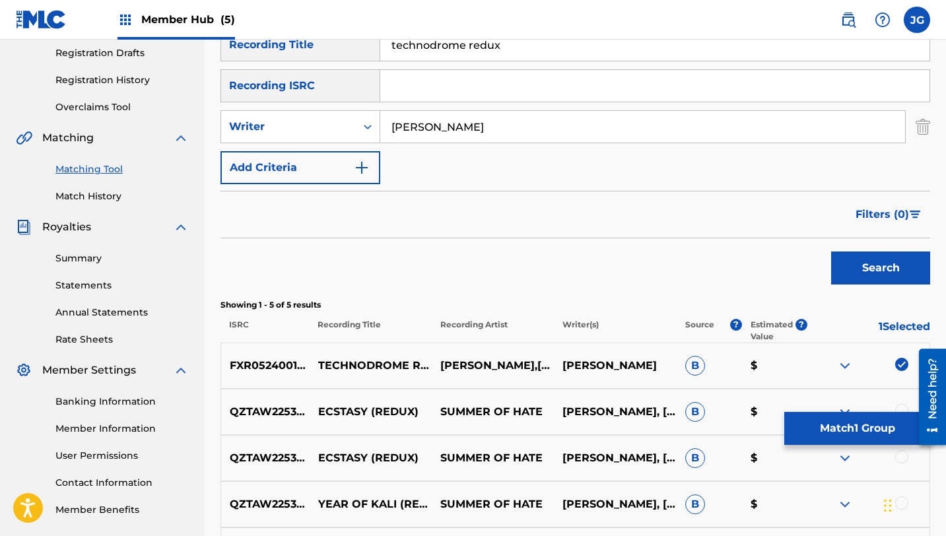
scroll to position [201, 0]
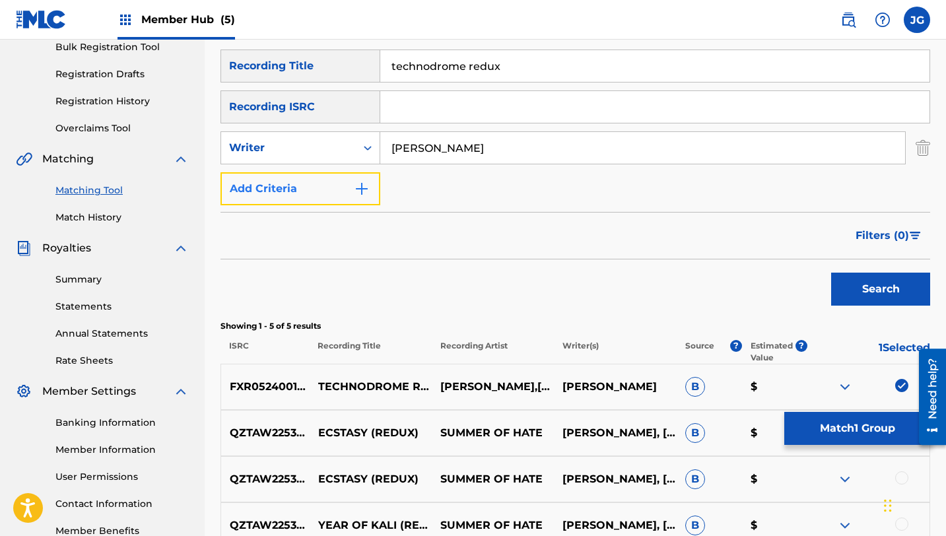
click at [310, 195] on button "Add Criteria" at bounding box center [300, 188] width 160 height 33
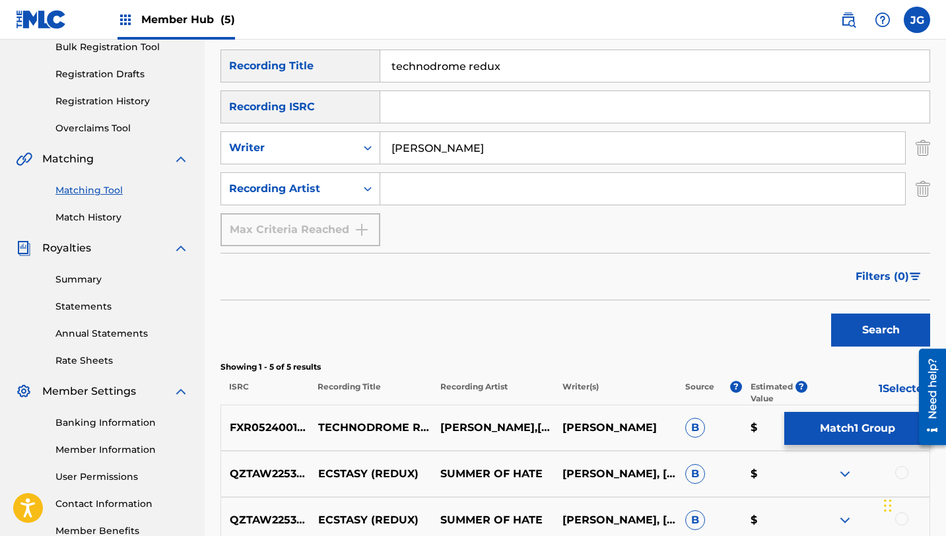
click at [395, 197] on input "Search Form" at bounding box center [642, 189] width 525 height 32
type input "[PERSON_NAME]"
click at [875, 335] on button "Search" at bounding box center [880, 330] width 99 height 33
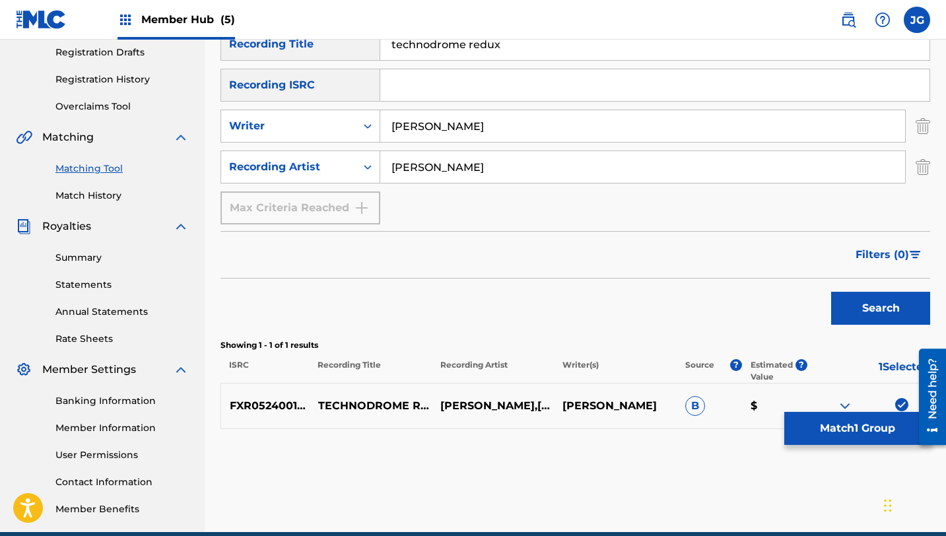
scroll to position [222, 0]
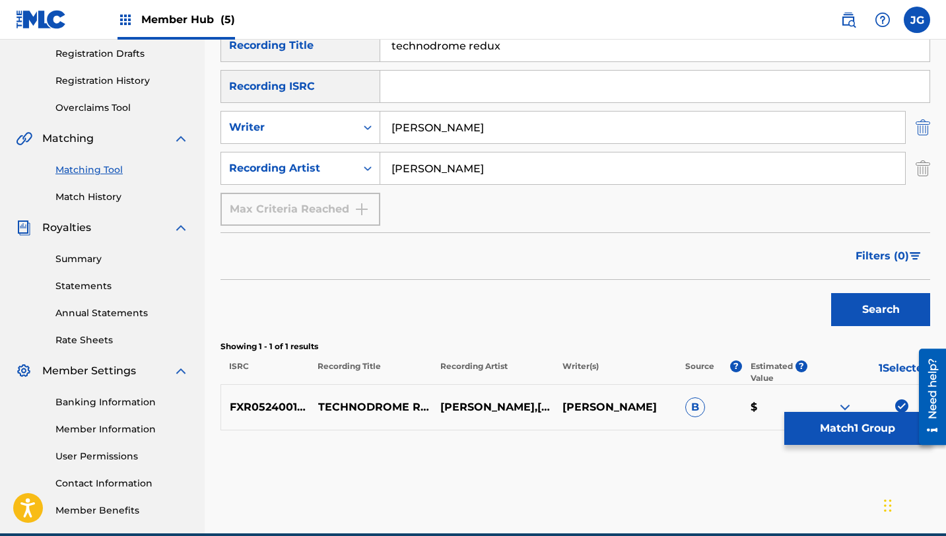
click at [929, 131] on img "Search Form" at bounding box center [923, 127] width 15 height 33
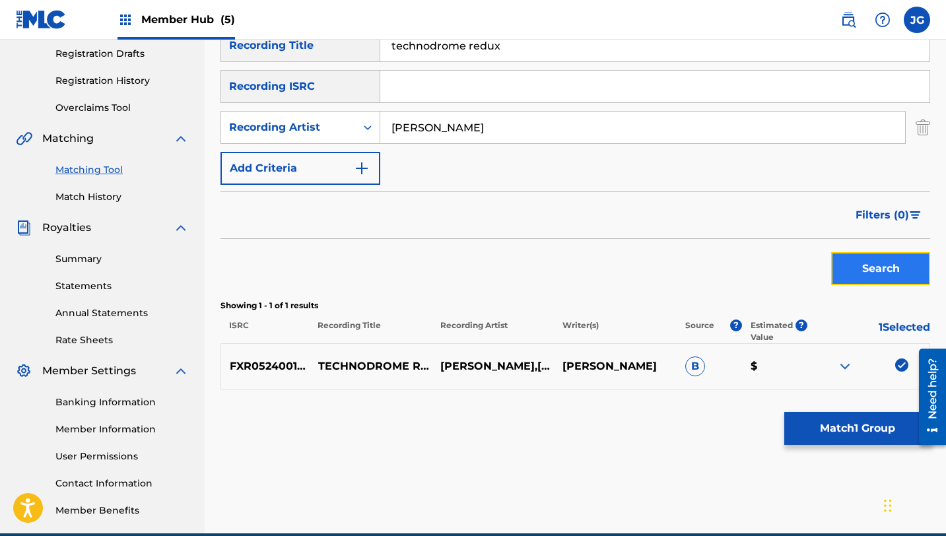
click at [897, 256] on button "Search" at bounding box center [880, 268] width 99 height 33
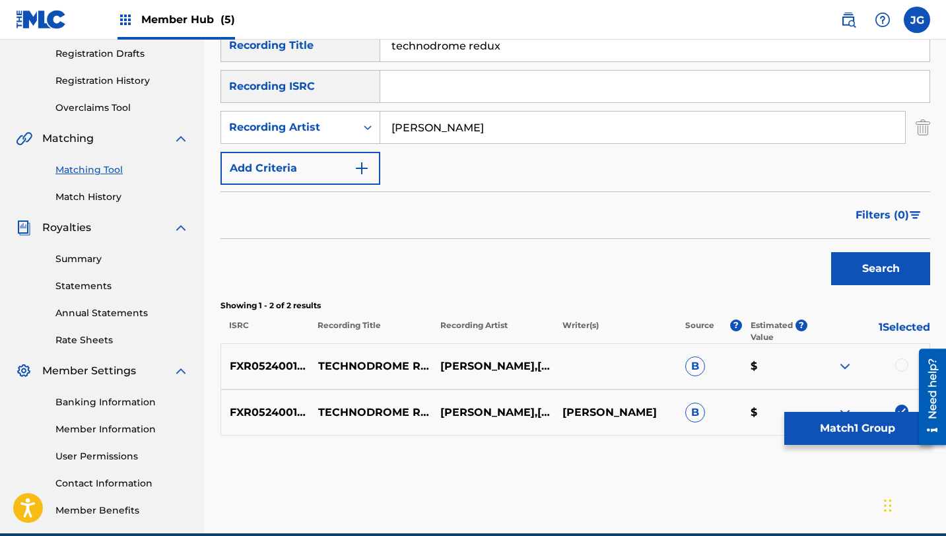
click at [898, 365] on div at bounding box center [901, 364] width 13 height 13
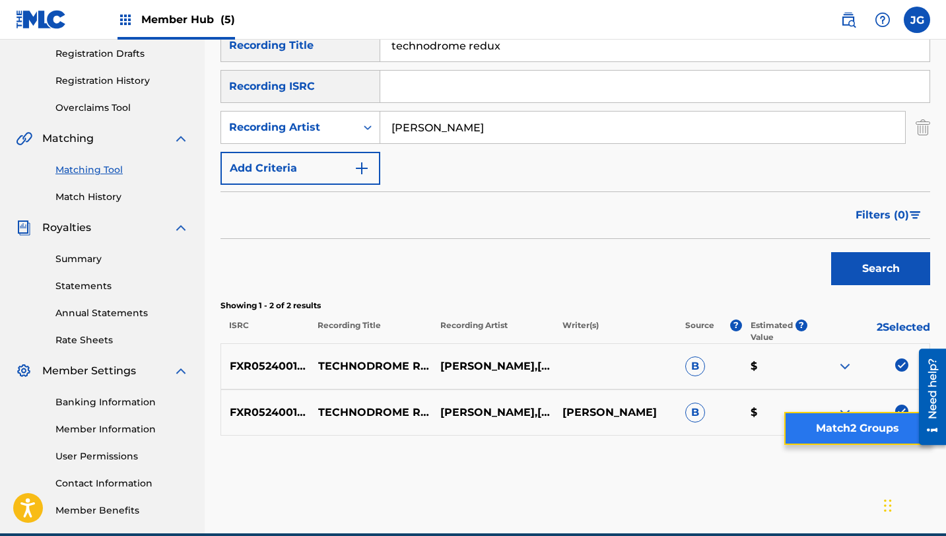
click at [881, 440] on button "Match 2 Groups" at bounding box center [857, 428] width 146 height 33
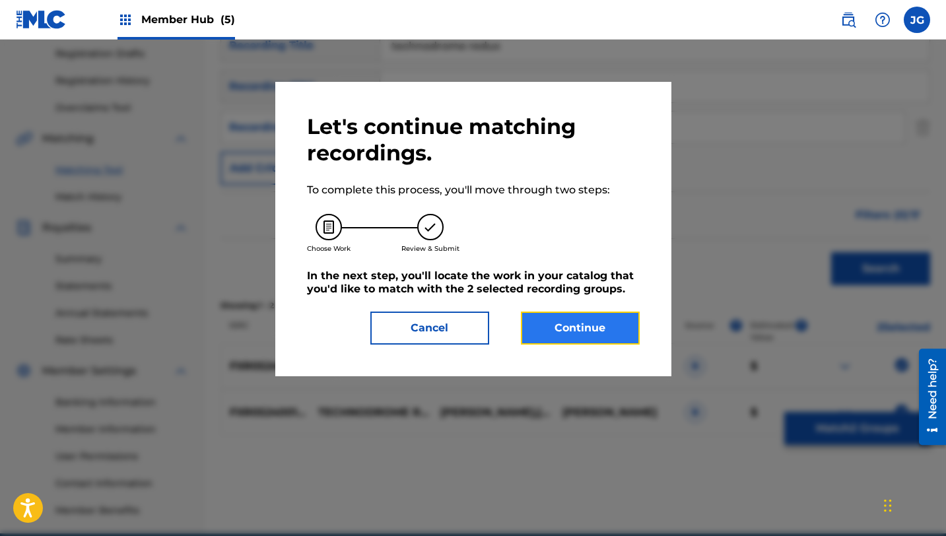
click at [594, 319] on button "Continue" at bounding box center [580, 328] width 119 height 33
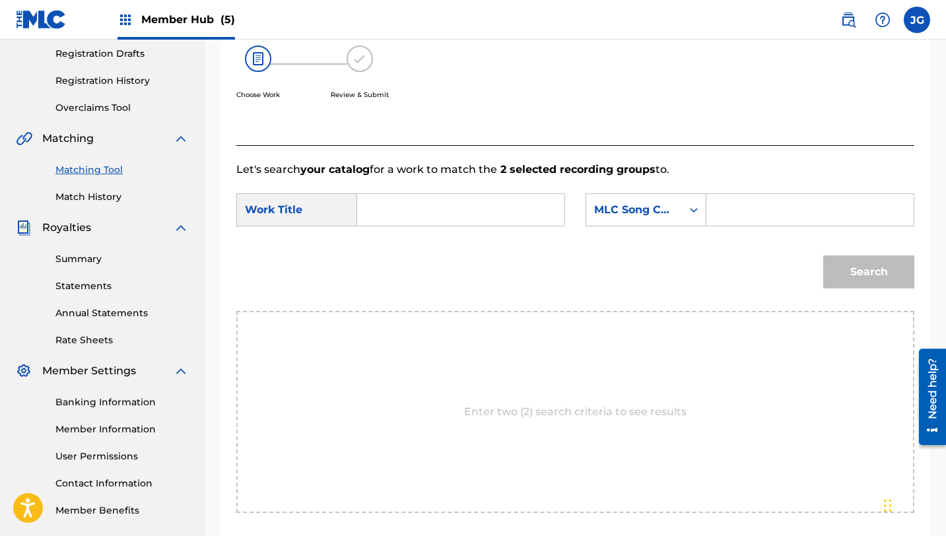
click at [450, 199] on input "Search Form" at bounding box center [460, 210] width 185 height 32
paste input "technodrome redux"
type input "technodrome redux"
click at [642, 213] on div "MLC Song Code" at bounding box center [634, 210] width 80 height 16
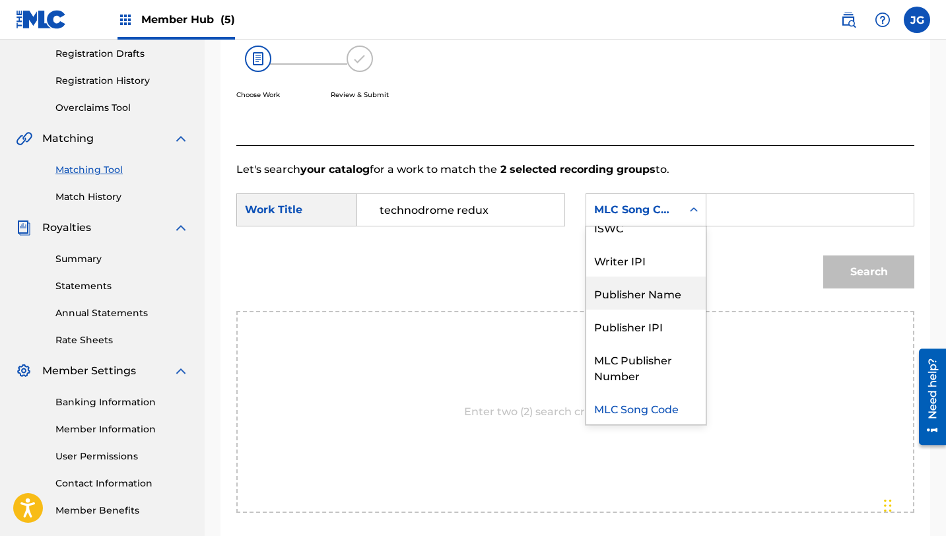
scroll to position [0, 0]
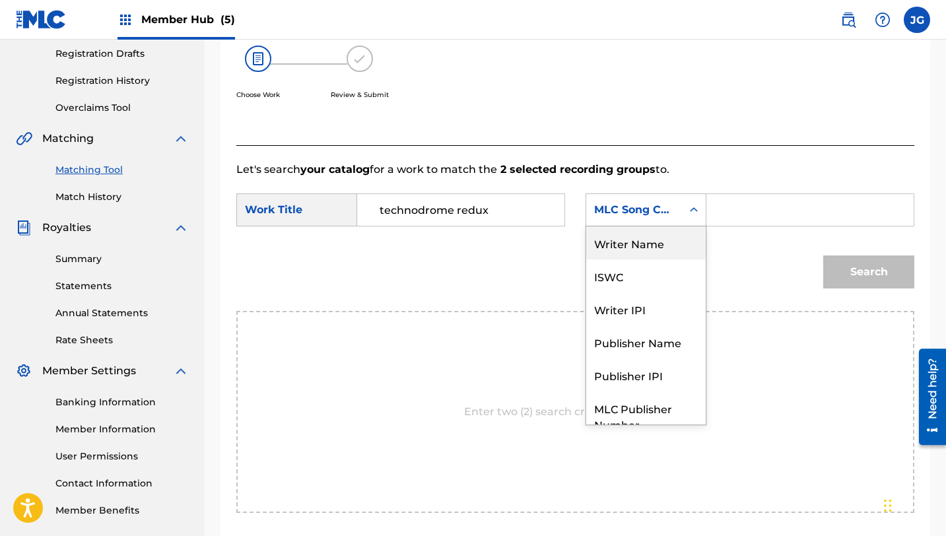
click at [635, 238] on div "Writer Name" at bounding box center [645, 242] width 119 height 33
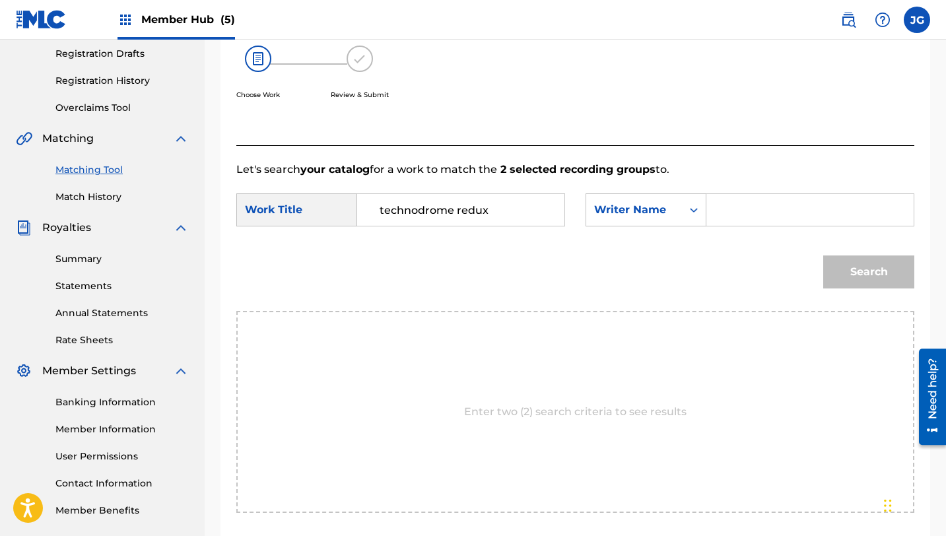
click at [747, 220] on input "Search Form" at bounding box center [810, 210] width 185 height 32
type input "[PERSON_NAME]"
click at [823, 255] on button "Search" at bounding box center [868, 271] width 91 height 33
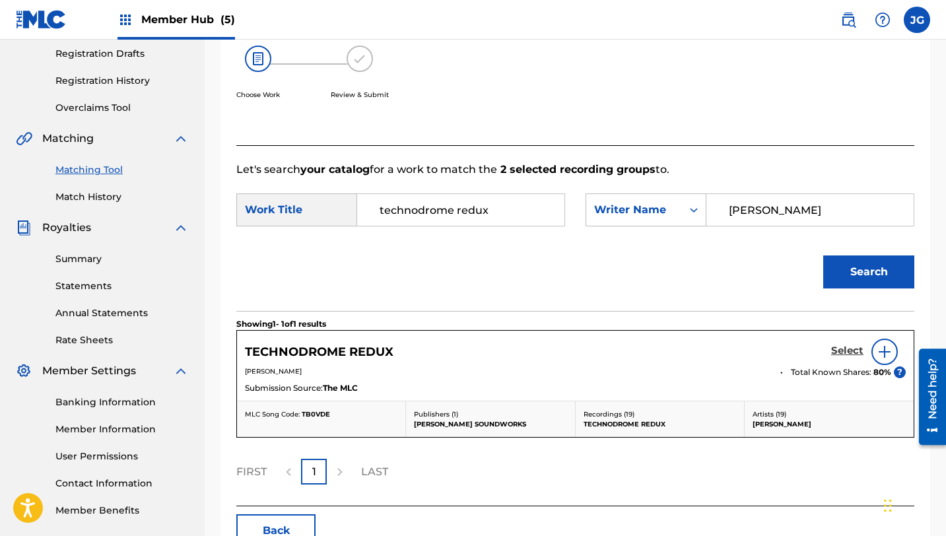
click at [841, 353] on h5 "Select" at bounding box center [847, 351] width 32 height 13
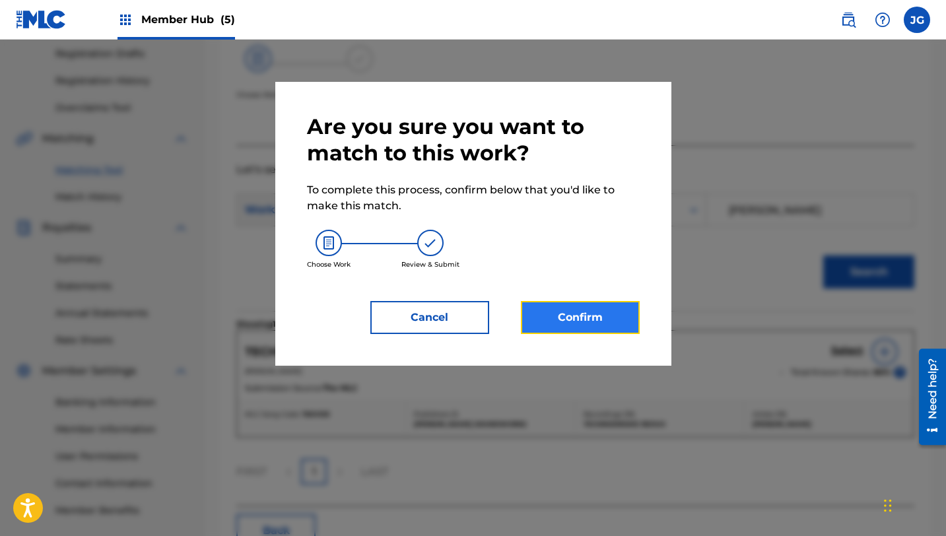
click at [567, 327] on button "Confirm" at bounding box center [580, 317] width 119 height 33
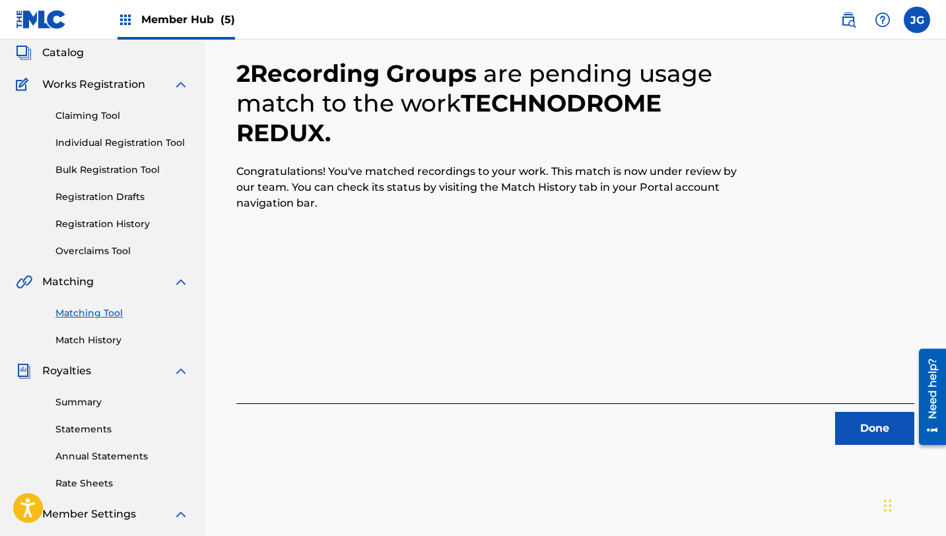
scroll to position [67, 0]
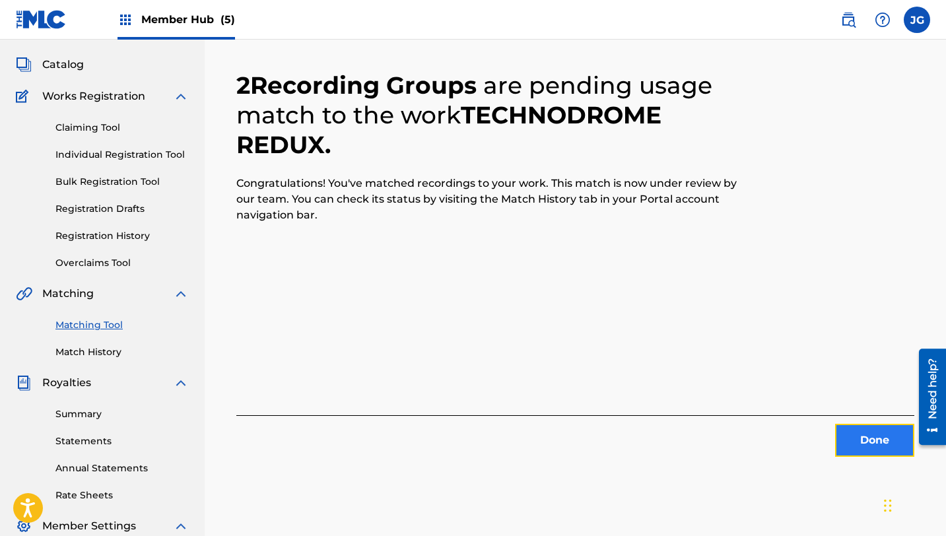
click at [868, 433] on button "Done" at bounding box center [874, 440] width 79 height 33
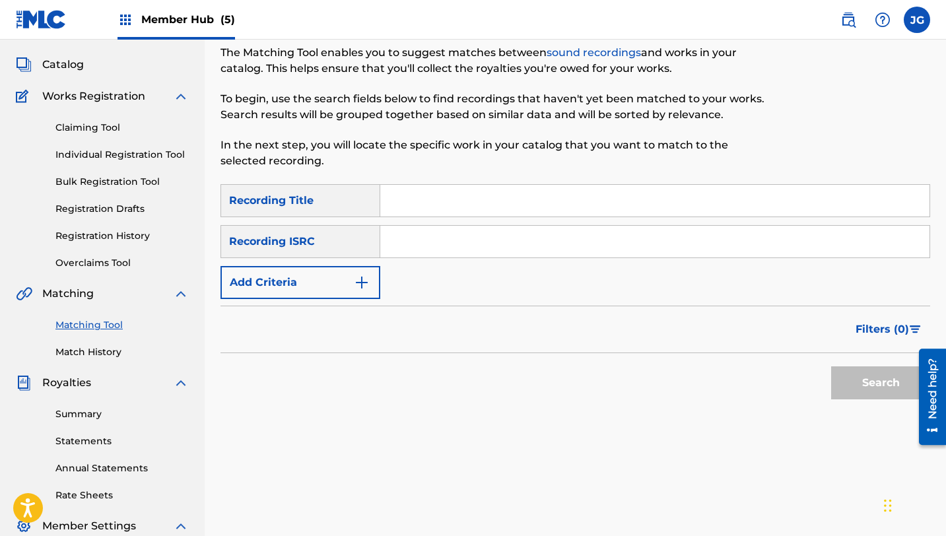
scroll to position [24, 0]
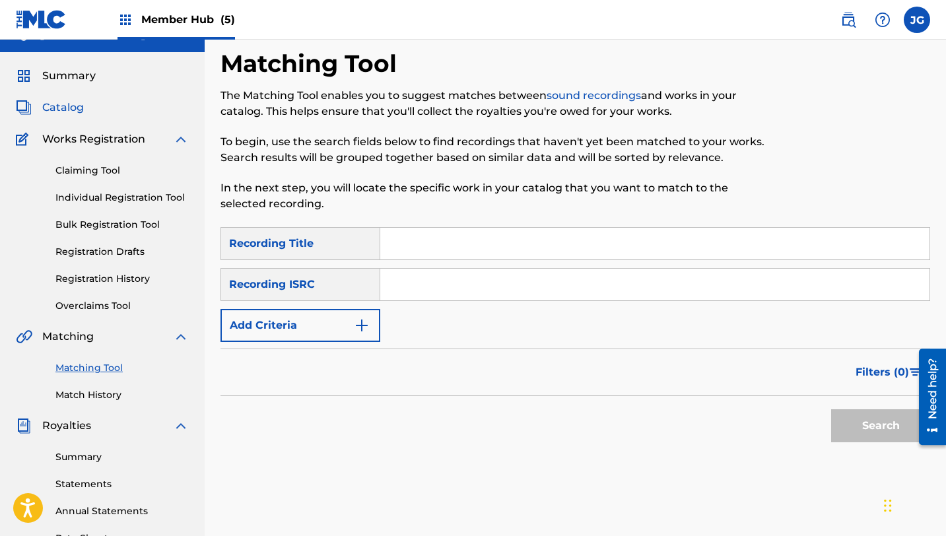
click at [54, 107] on span "Catalog" at bounding box center [63, 108] width 42 height 16
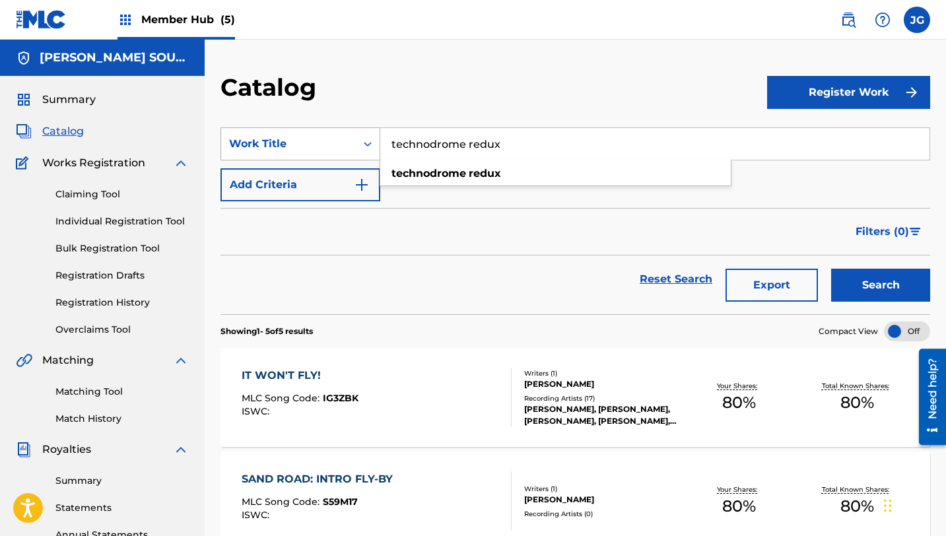
drag, startPoint x: 492, startPoint y: 147, endPoint x: 362, endPoint y: 146, distance: 130.1
click at [362, 147] on div "SearchWithCriteria31c6b072-648b-4127-bd5c-a9e4512481d4 Work Title technodrome r…" at bounding box center [575, 143] width 710 height 33
click at [454, 187] on div "SearchWithCriteria31c6b072-648b-4127-bd5c-a9e4512481d4 Work Title clash clash o…" at bounding box center [575, 164] width 710 height 74
click at [454, 158] on input "clash" at bounding box center [654, 144] width 549 height 32
click at [455, 177] on span "of the outcasts" at bounding box center [460, 173] width 81 height 13
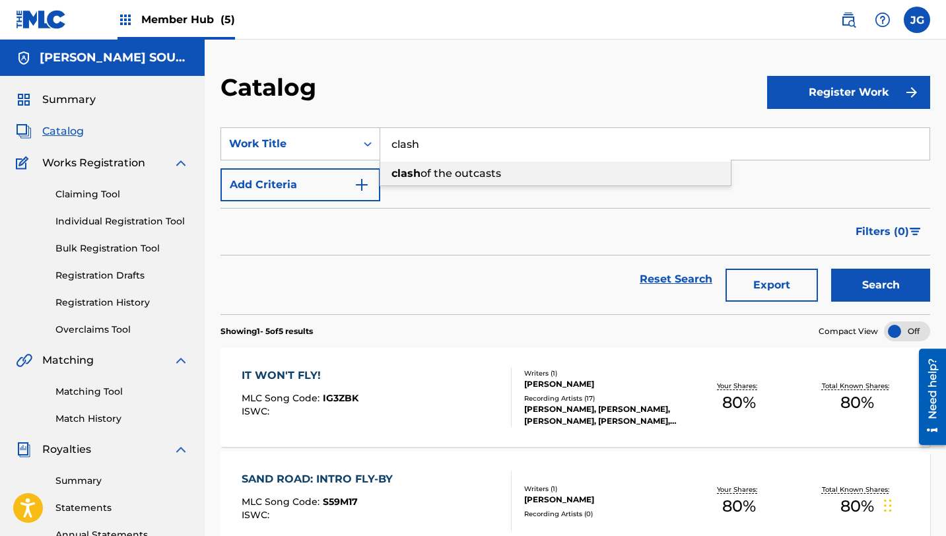
type input "clash of the outcasts"
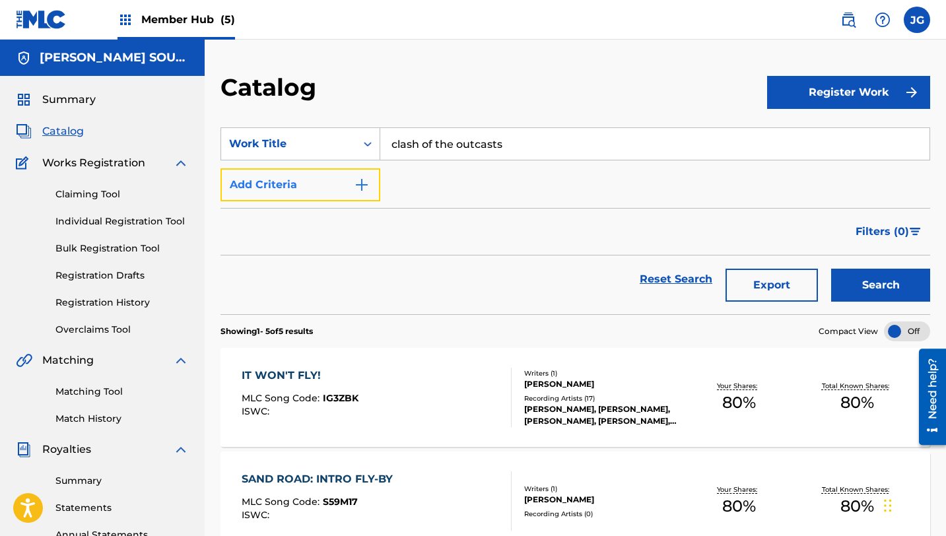
click at [313, 180] on button "Add Criteria" at bounding box center [300, 184] width 160 height 33
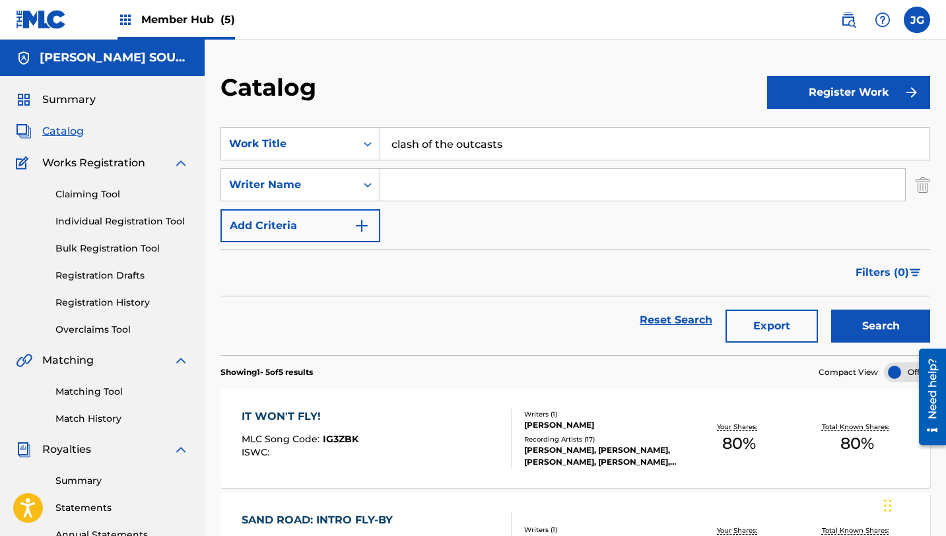
click at [422, 194] on input "Search Form" at bounding box center [642, 185] width 525 height 32
drag, startPoint x: 516, startPoint y: 142, endPoint x: 343, endPoint y: 132, distance: 172.6
click at [343, 132] on div "SearchWithCriteria31c6b072-648b-4127-bd5c-a9e4512481d4 Work Title clash of the …" at bounding box center [575, 143] width 710 height 33
click at [87, 381] on div "Matching Tool Match History" at bounding box center [102, 396] width 173 height 57
click at [88, 399] on div "Matching Tool Match History" at bounding box center [102, 396] width 173 height 57
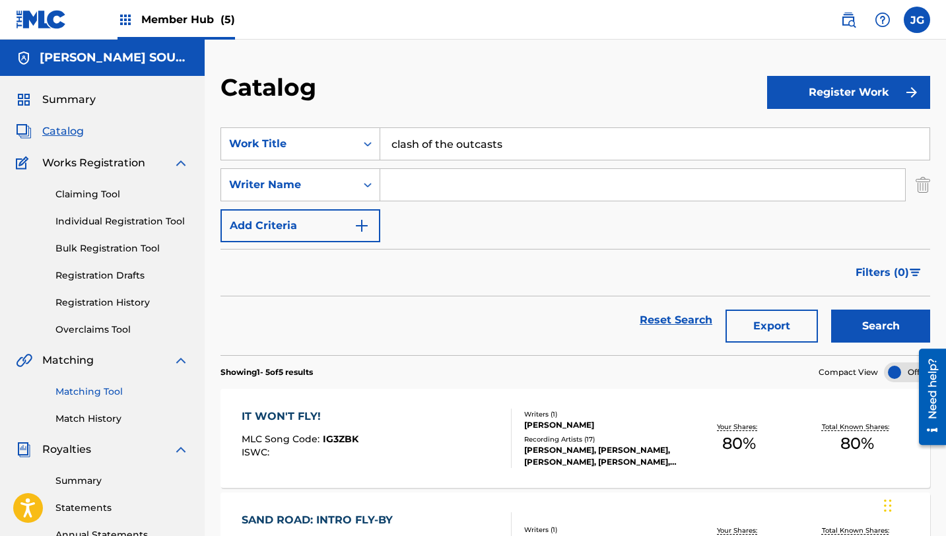
click at [88, 390] on link "Matching Tool" at bounding box center [121, 392] width 133 height 14
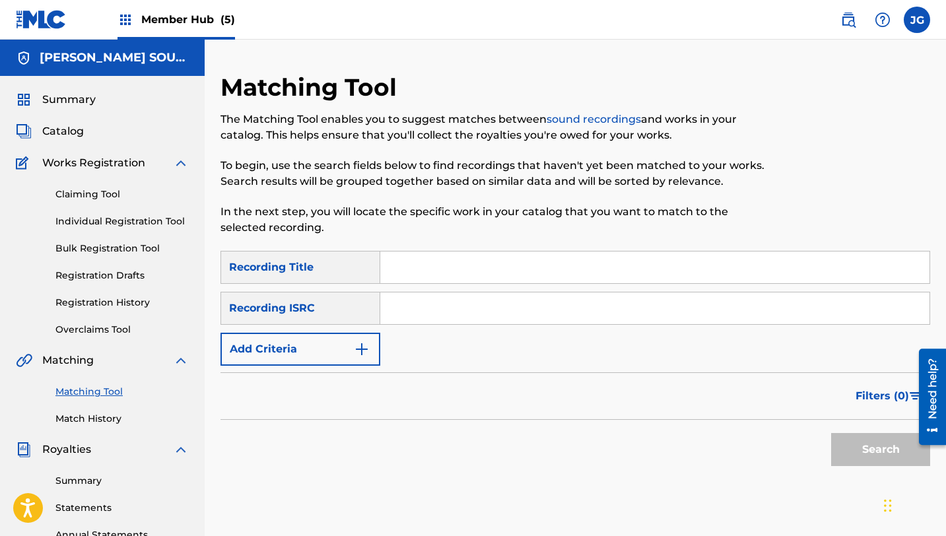
click at [420, 269] on input "Search Form" at bounding box center [654, 268] width 549 height 32
paste input "clash of the outcasts"
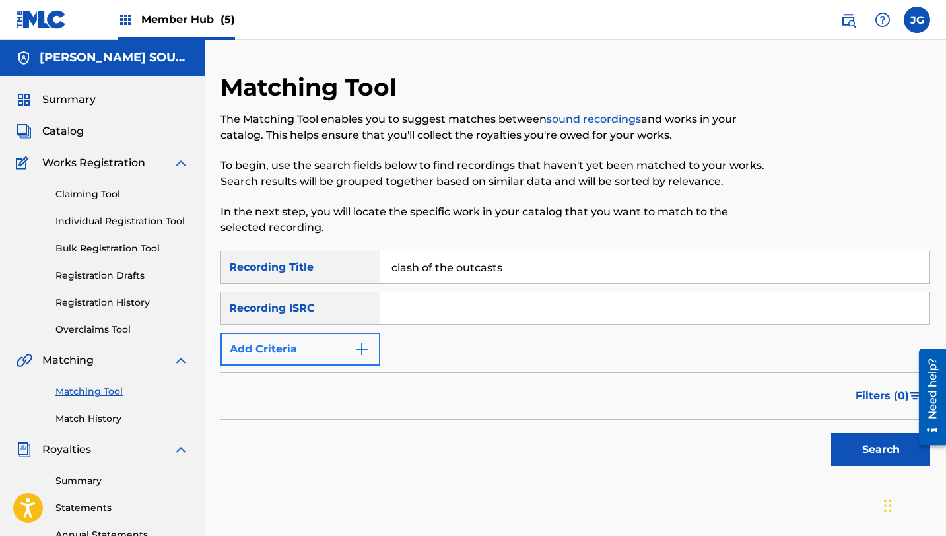
type input "clash of the outcasts"
click at [334, 355] on button "Add Criteria" at bounding box center [300, 349] width 160 height 33
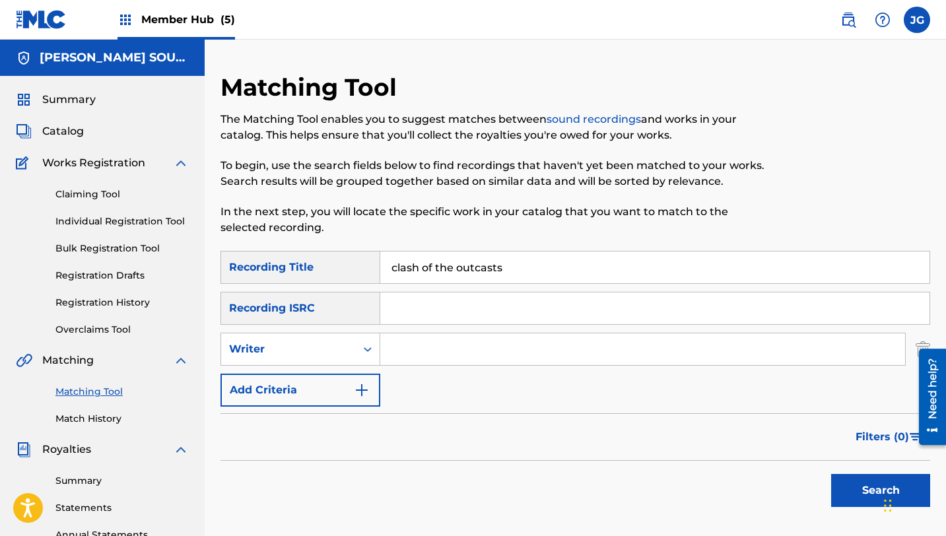
click at [406, 356] on input "Search Form" at bounding box center [642, 349] width 525 height 32
type input "[PERSON_NAME]"
click at [844, 486] on button "Search" at bounding box center [880, 490] width 99 height 33
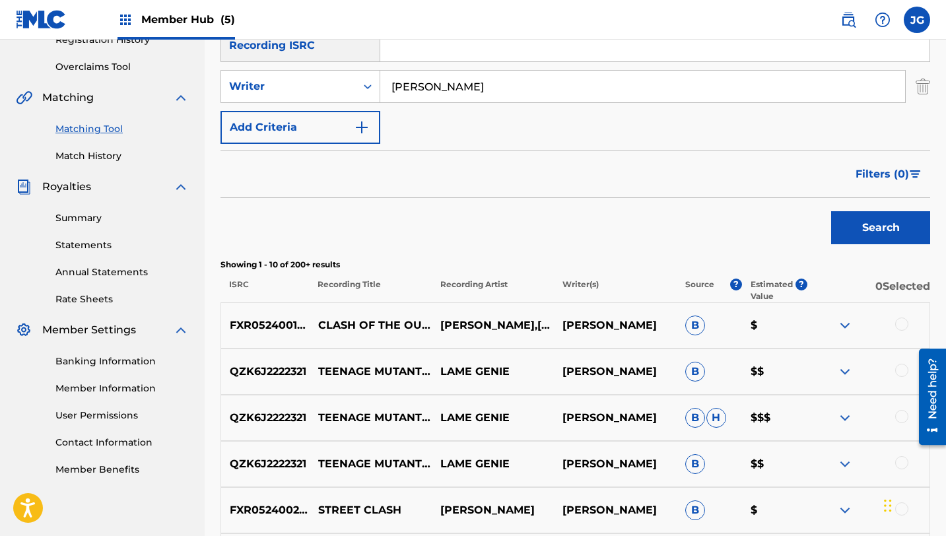
scroll to position [261, 0]
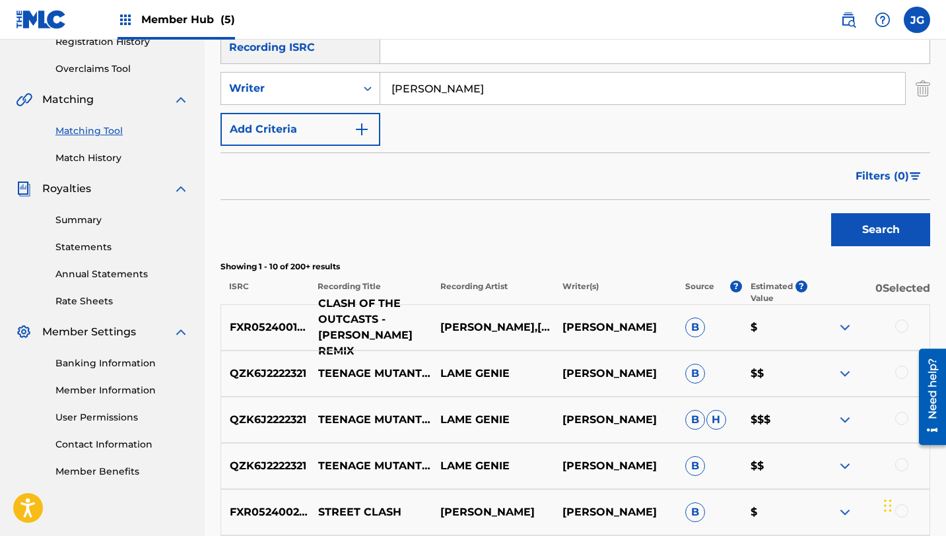
click at [403, 326] on p "CLASH OF THE OUTCASTS - [PERSON_NAME] REMIX" at bounding box center [371, 327] width 122 height 63
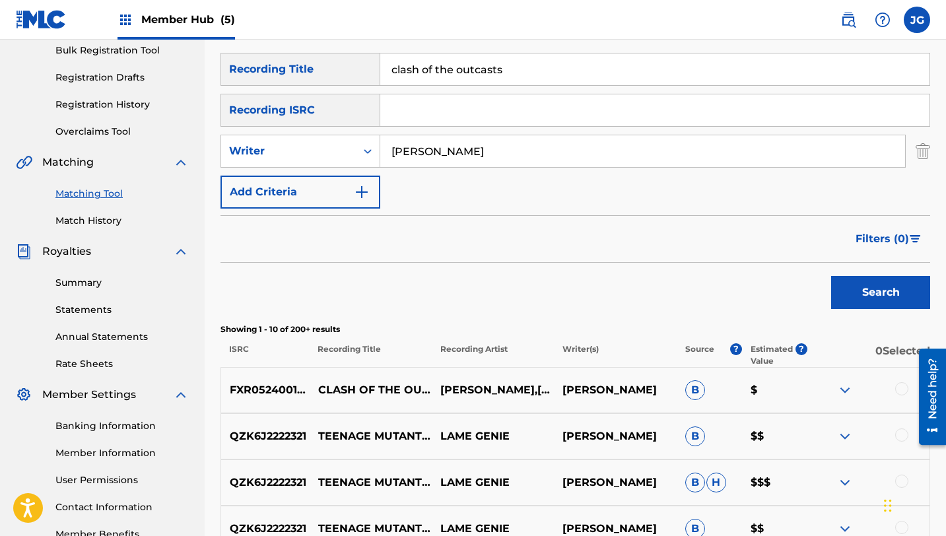
scroll to position [199, 0]
click at [905, 384] on div at bounding box center [901, 388] width 13 height 13
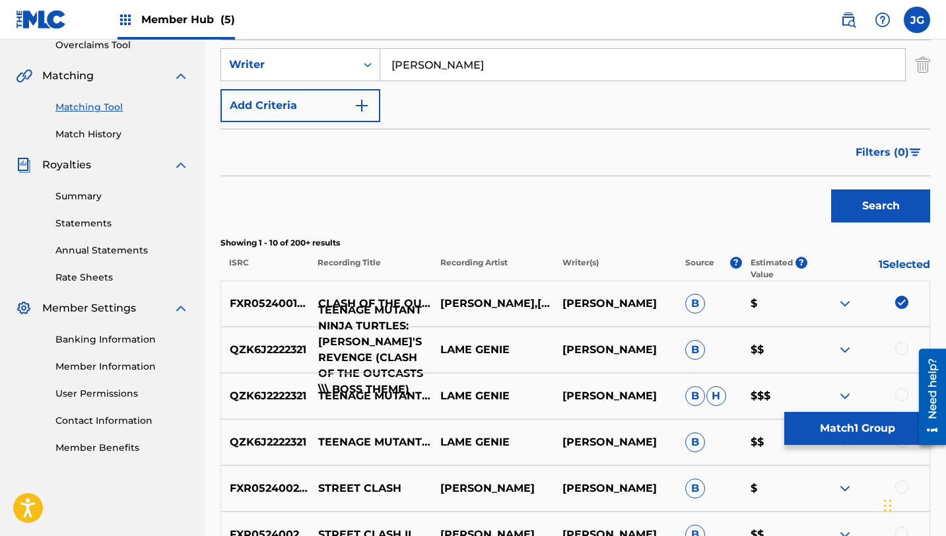
scroll to position [290, 0]
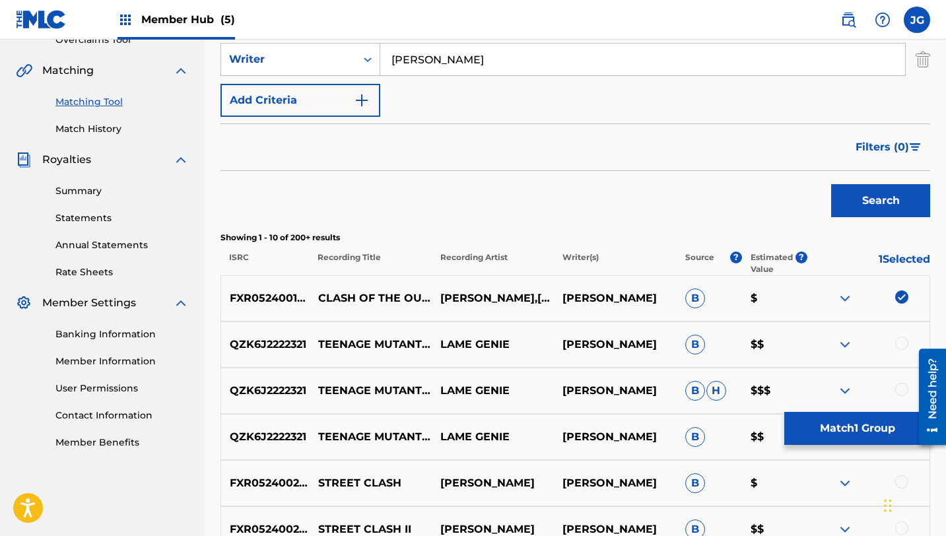
click at [896, 343] on div at bounding box center [901, 343] width 13 height 13
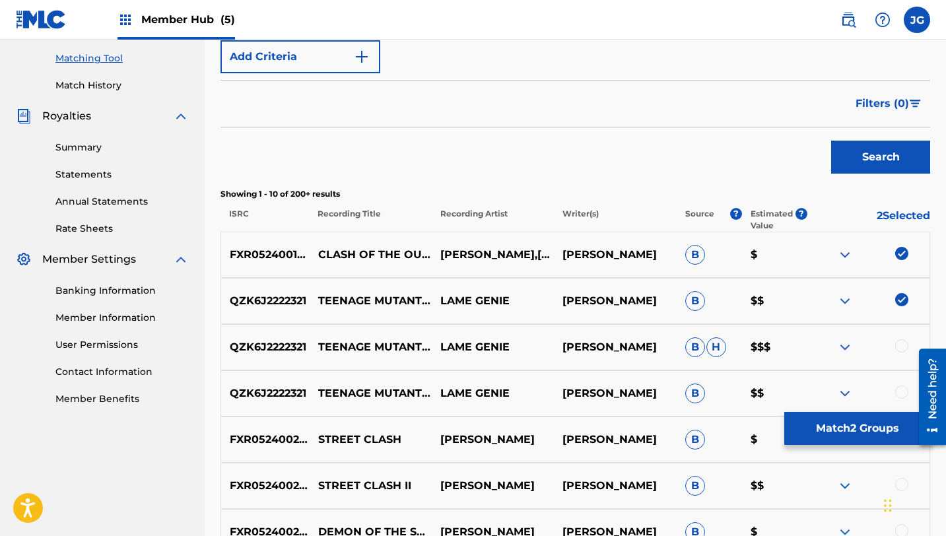
scroll to position [354, 0]
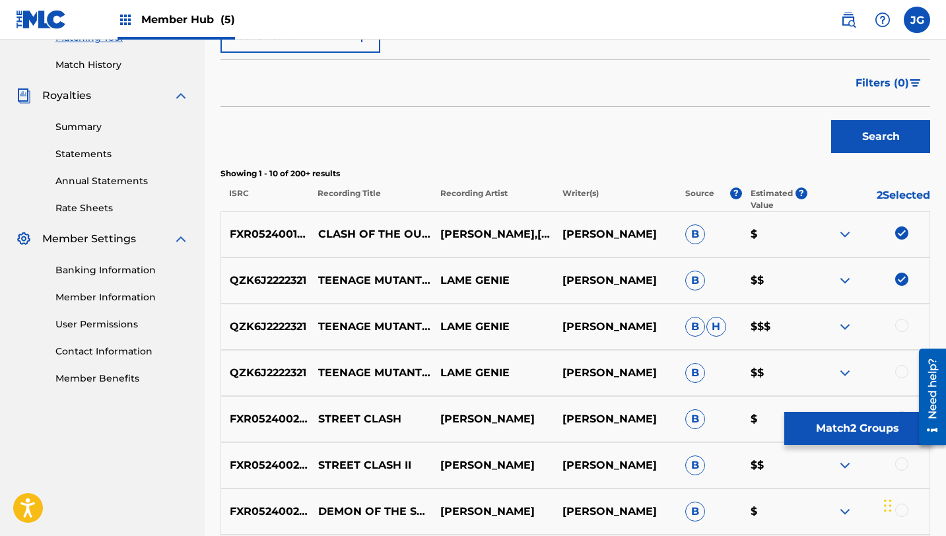
click at [903, 324] on div at bounding box center [901, 325] width 13 height 13
click at [903, 373] on div at bounding box center [901, 371] width 13 height 13
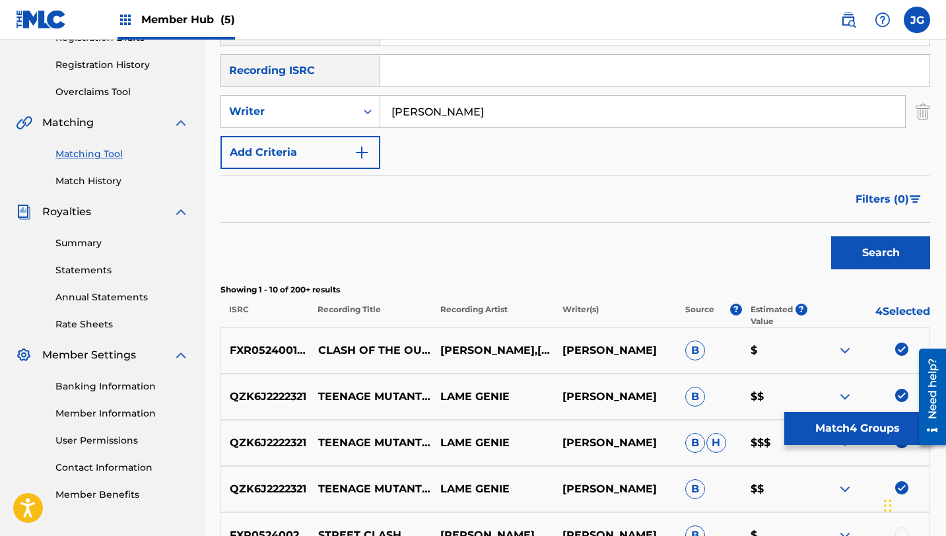
scroll to position [234, 0]
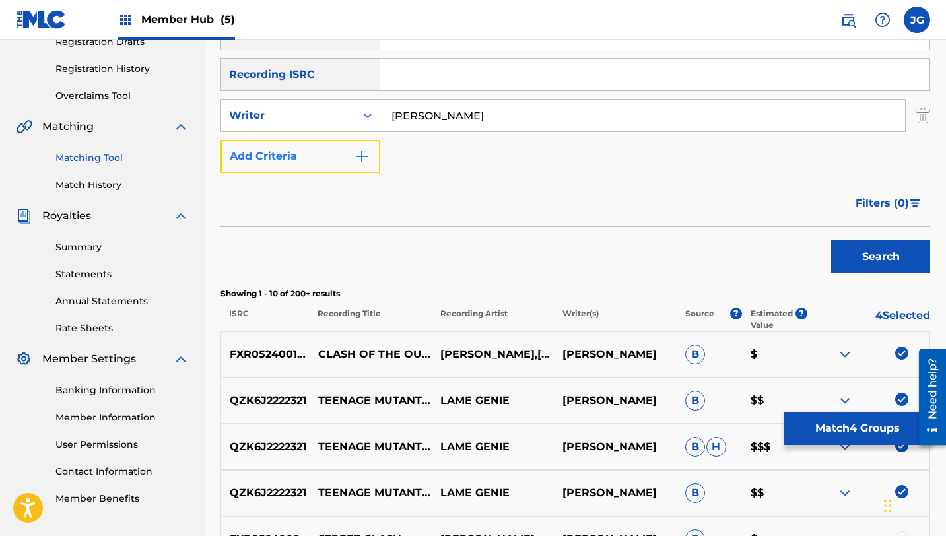
click at [233, 158] on button "Add Criteria" at bounding box center [300, 156] width 160 height 33
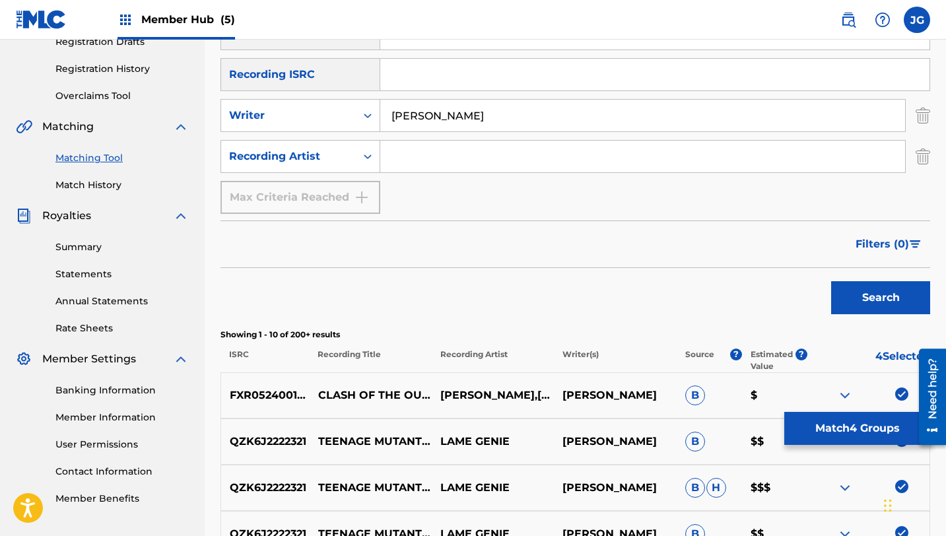
click at [504, 166] on input "Search Form" at bounding box center [642, 157] width 525 height 32
type input "[PERSON_NAME]"
click at [836, 286] on button "Search" at bounding box center [880, 297] width 99 height 33
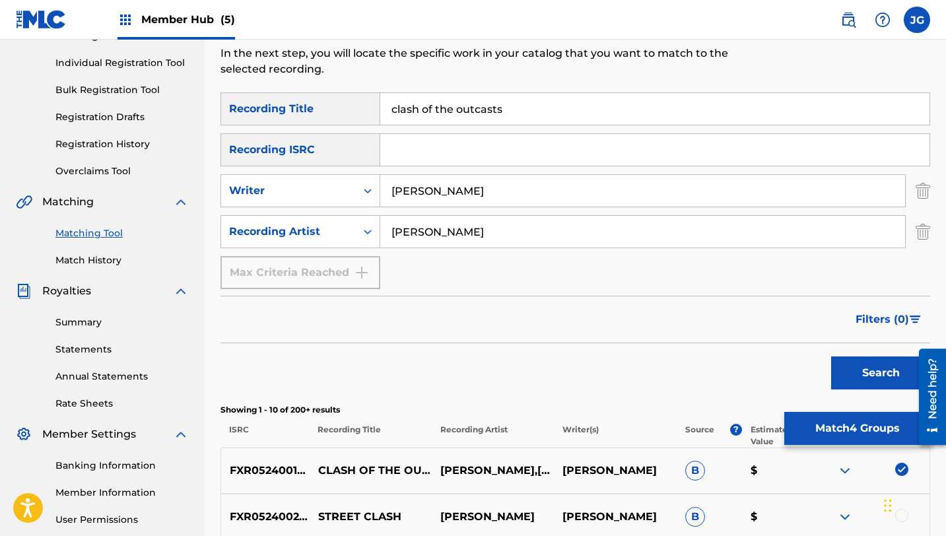
scroll to position [145, 0]
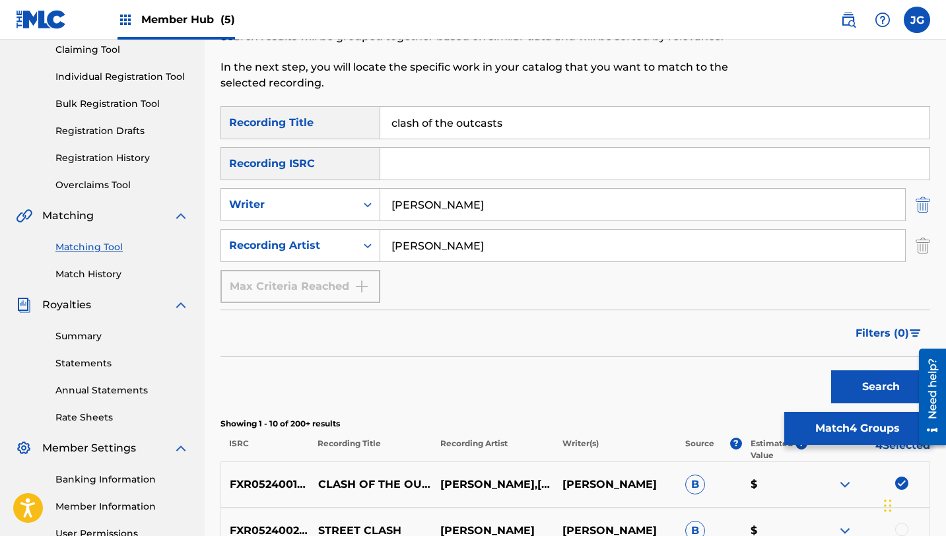
click at [920, 212] on img "Search Form" at bounding box center [923, 204] width 15 height 33
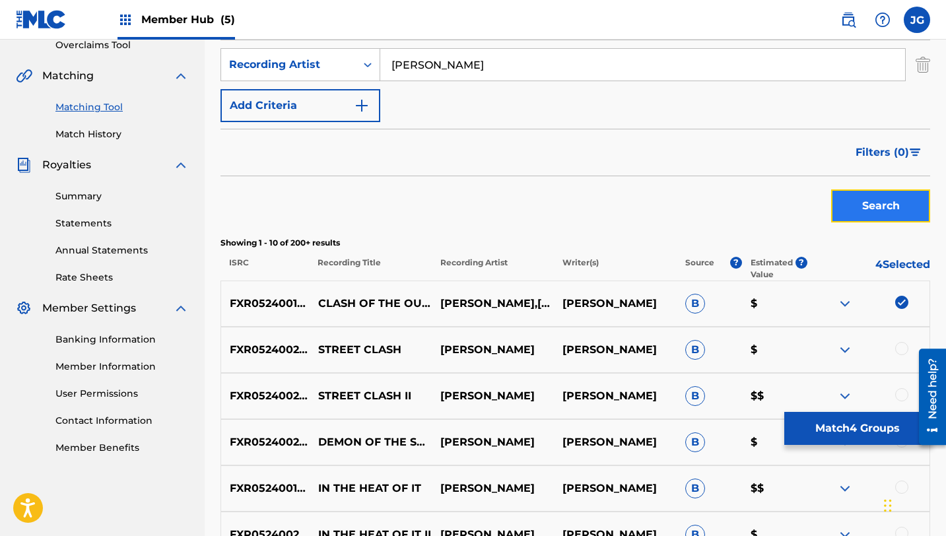
click at [906, 212] on button "Search" at bounding box center [880, 205] width 99 height 33
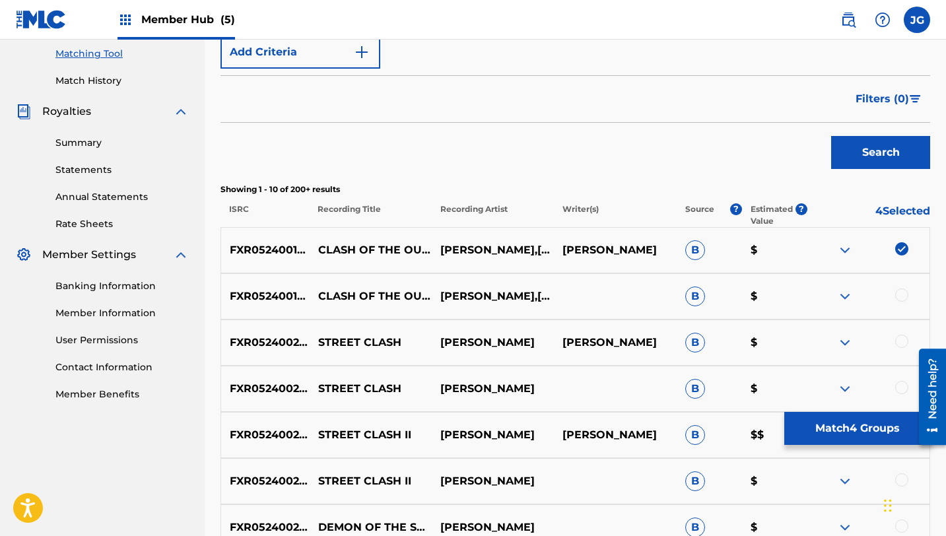
scroll to position [354, 0]
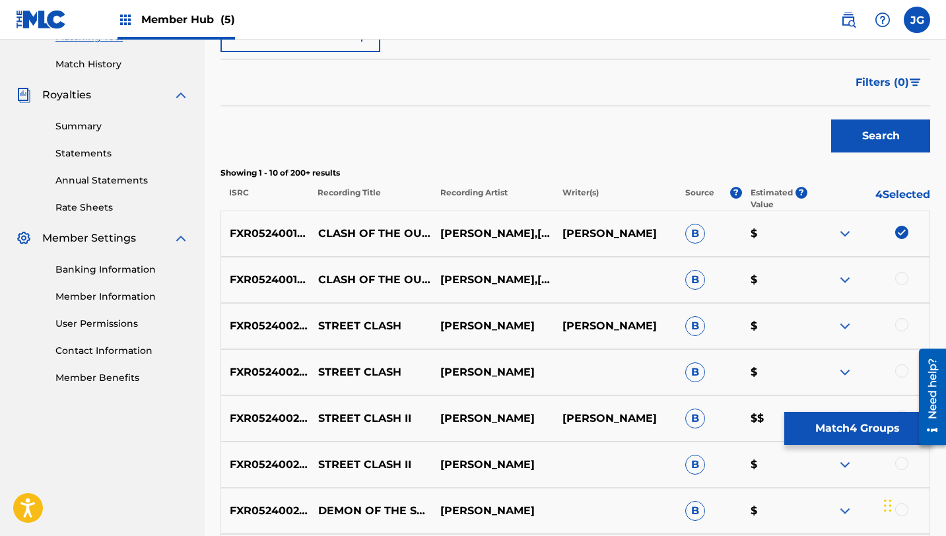
click at [900, 279] on div at bounding box center [901, 278] width 13 height 13
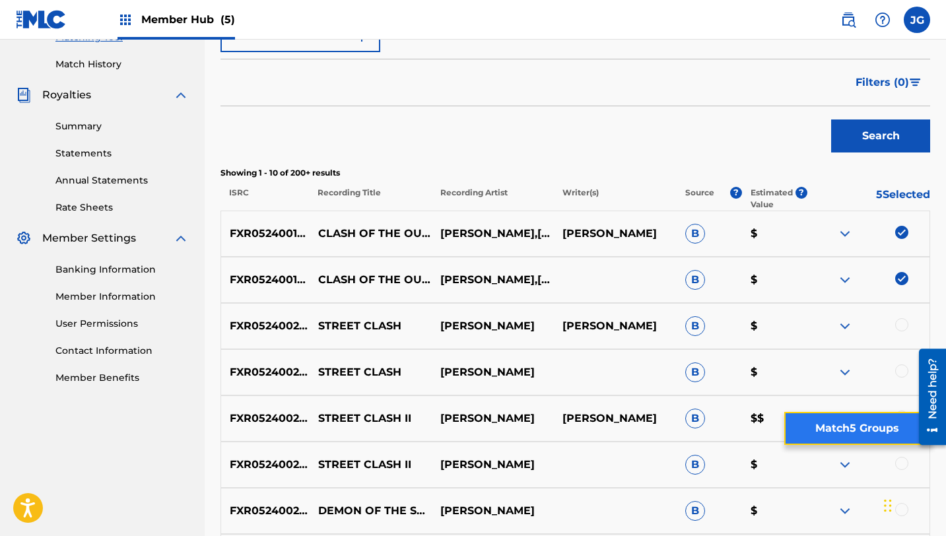
click at [836, 431] on button "Match 5 Groups" at bounding box center [857, 428] width 146 height 33
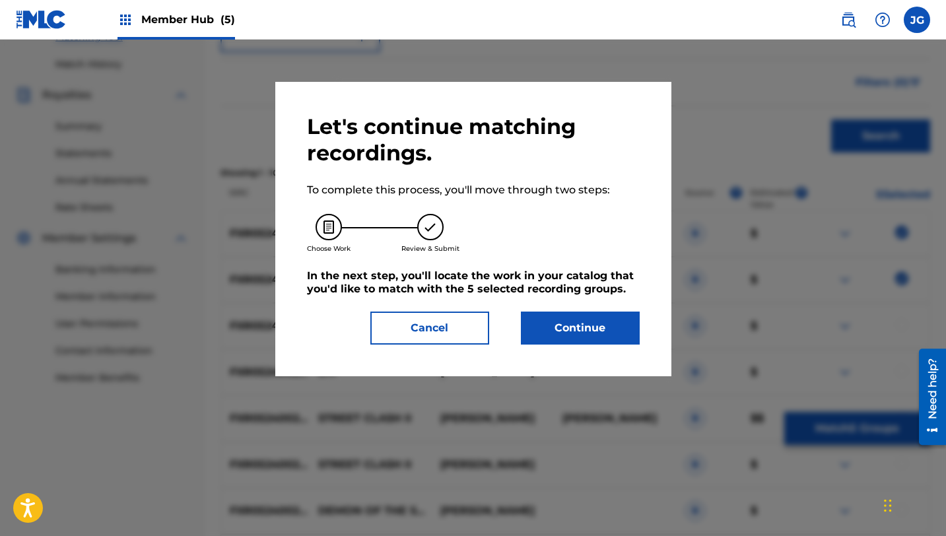
click at [570, 346] on div "Let's continue matching recordings. To complete this process, you'll move throu…" at bounding box center [473, 229] width 396 height 294
click at [568, 331] on button "Continue" at bounding box center [580, 328] width 119 height 33
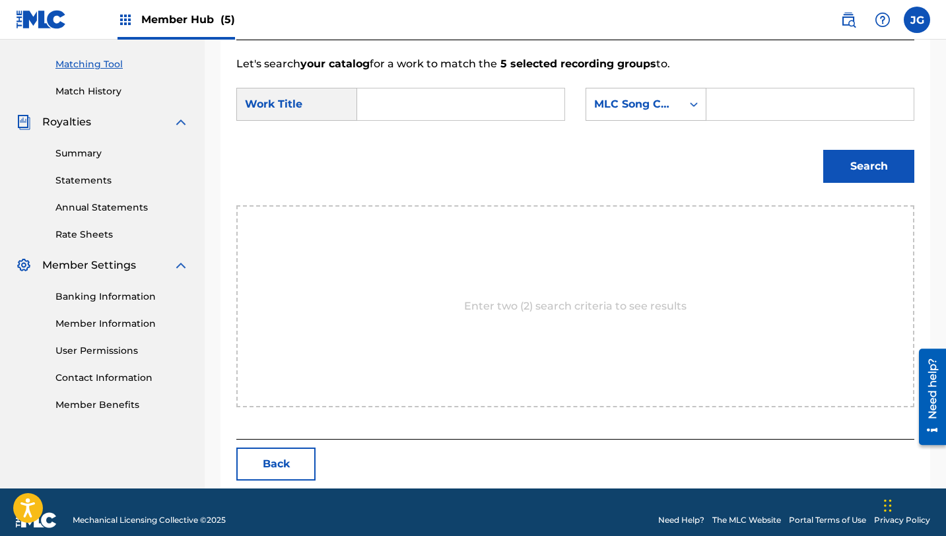
scroll to position [343, 0]
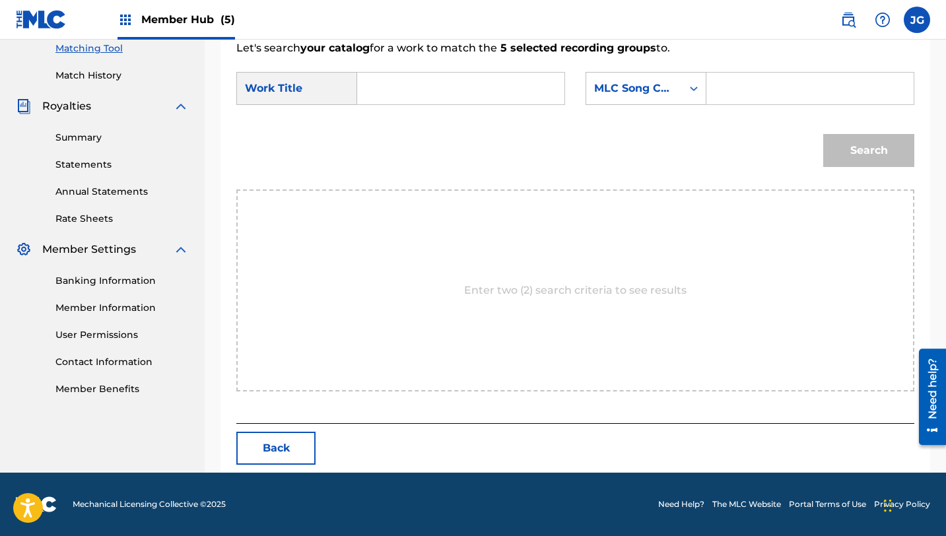
click at [438, 96] on input "Search Form" at bounding box center [460, 89] width 185 height 32
paste input "clash of the outcasts"
type input "clash of the outcasts"
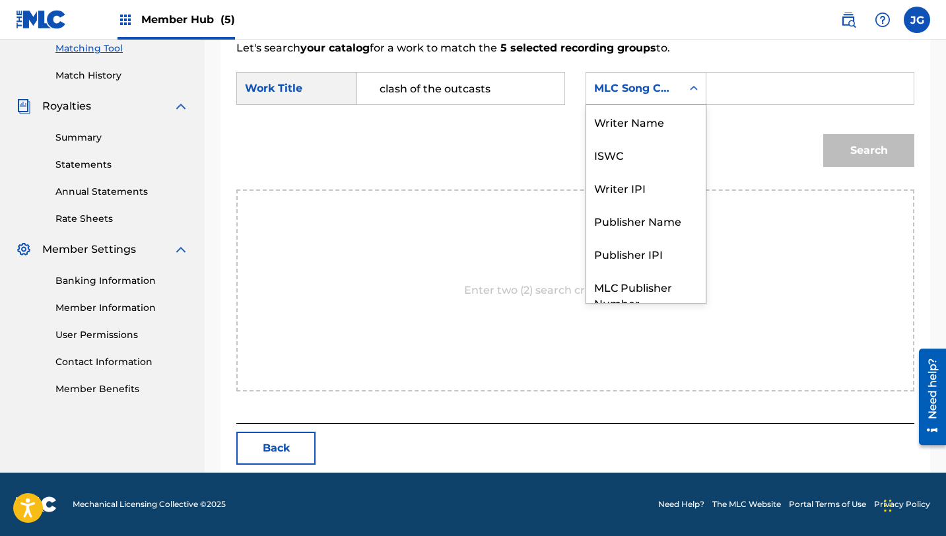
click at [682, 94] on div "Search Form" at bounding box center [694, 89] width 24 height 24
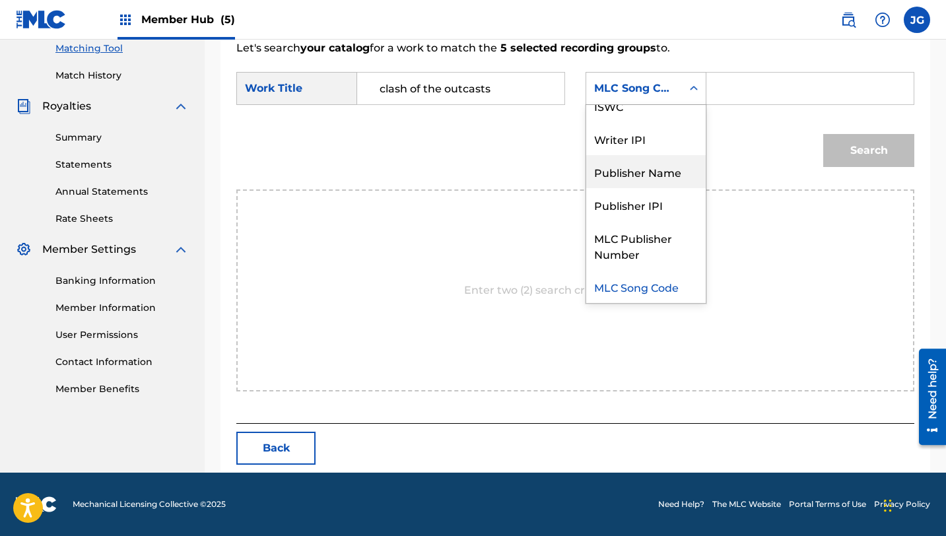
scroll to position [0, 0]
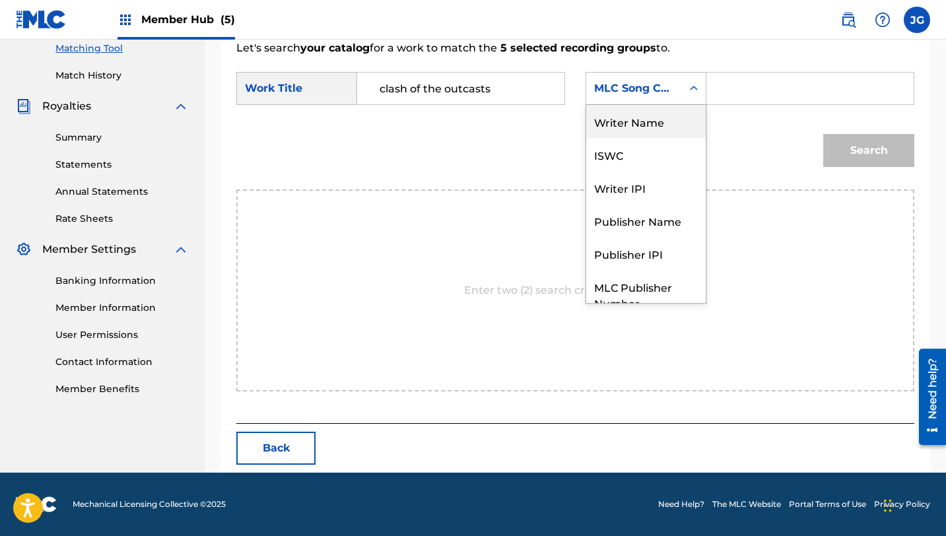
click at [657, 129] on div "Writer Name" at bounding box center [645, 121] width 119 height 33
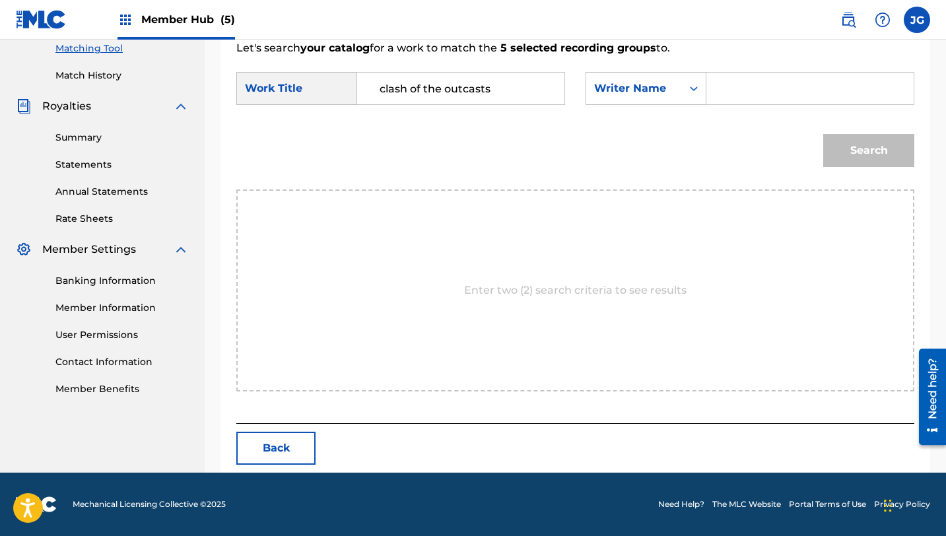
click at [734, 102] on input "Search Form" at bounding box center [810, 89] width 185 height 32
click at [747, 92] on input "Search Form" at bounding box center [810, 89] width 185 height 32
click at [743, 84] on input "Search Form" at bounding box center [810, 89] width 185 height 32
type input "[PERSON_NAME]"
click at [823, 134] on button "Search" at bounding box center [868, 150] width 91 height 33
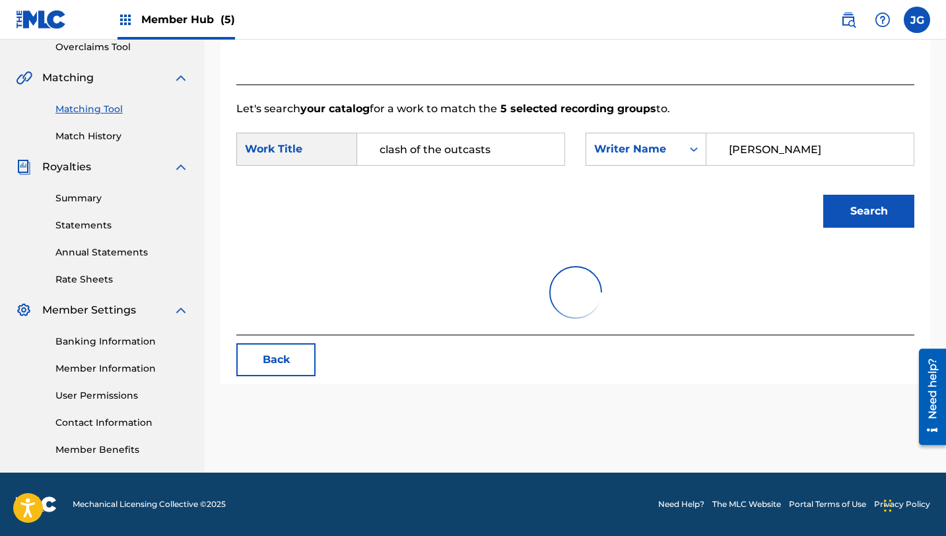
scroll to position [343, 0]
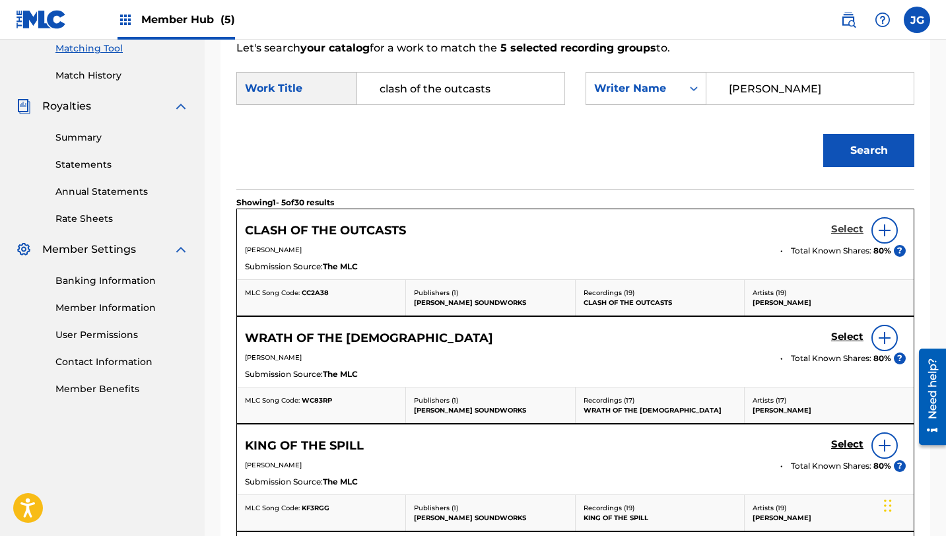
click at [846, 234] on h5 "Select" at bounding box center [847, 229] width 32 height 13
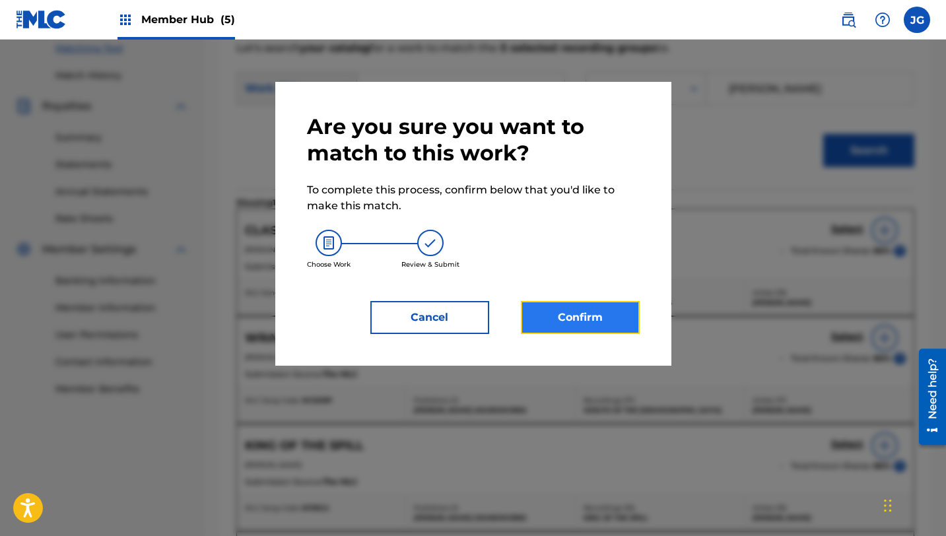
click at [611, 313] on button "Confirm" at bounding box center [580, 317] width 119 height 33
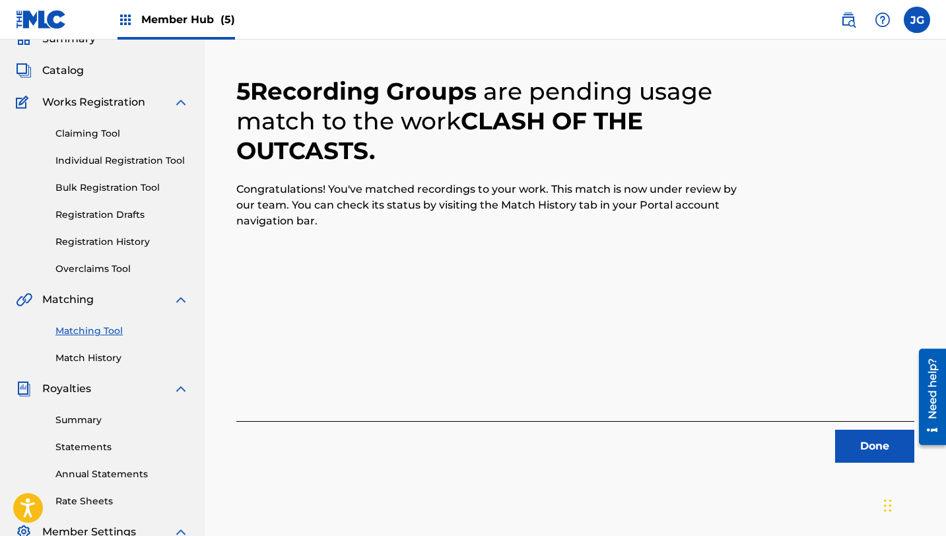
scroll to position [138, 0]
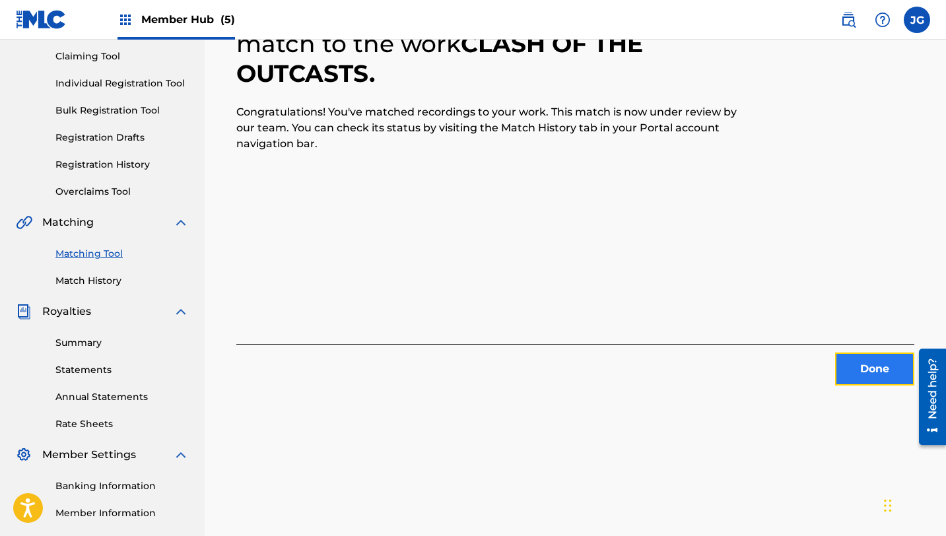
click at [840, 357] on button "Done" at bounding box center [874, 369] width 79 height 33
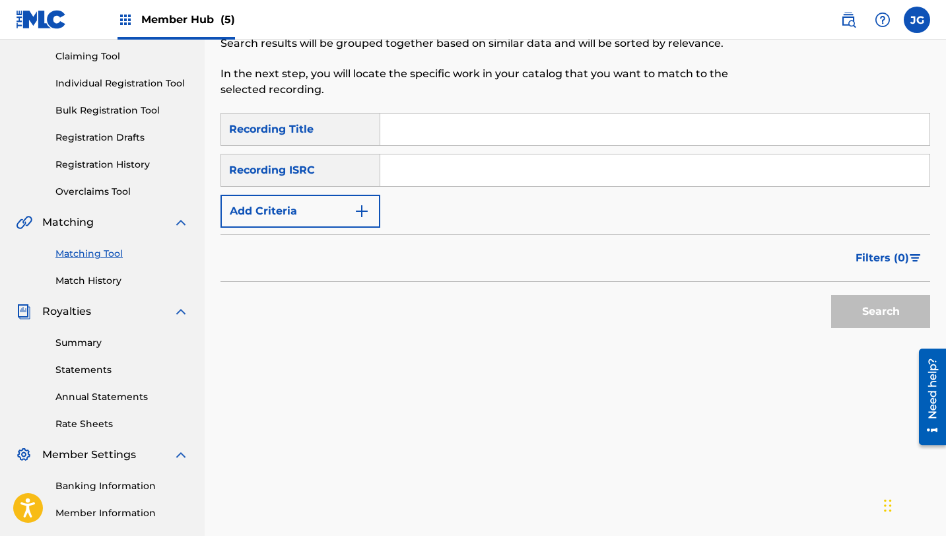
click at [421, 137] on input "Search Form" at bounding box center [654, 130] width 549 height 32
type input "partners in slime"
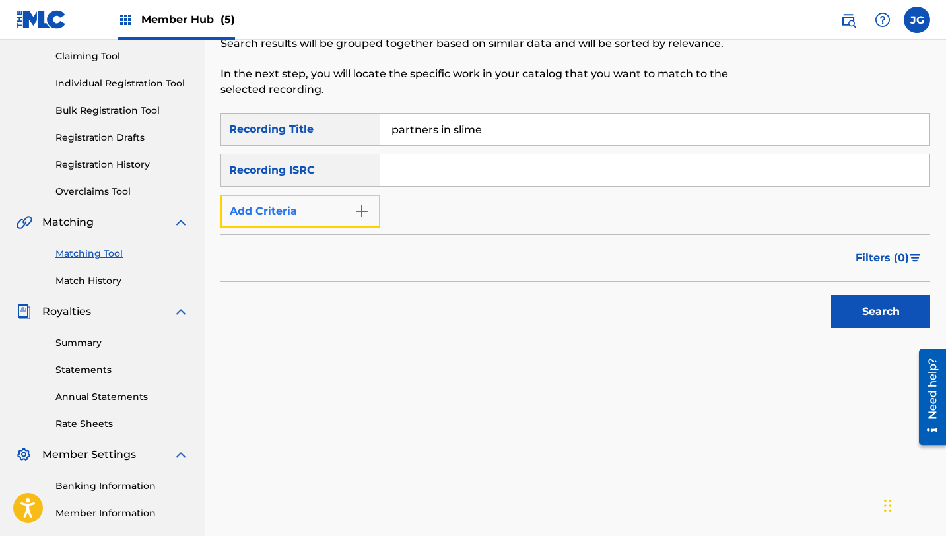
click at [325, 203] on button "Add Criteria" at bounding box center [300, 211] width 160 height 33
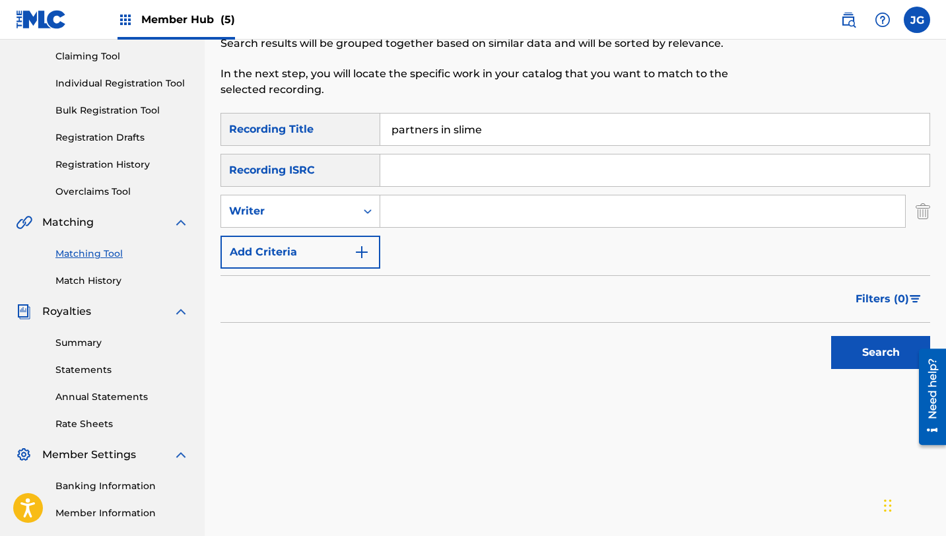
click at [433, 216] on input "Search Form" at bounding box center [642, 211] width 525 height 32
type input "[PERSON_NAME]"
click at [846, 343] on button "Search" at bounding box center [880, 352] width 99 height 33
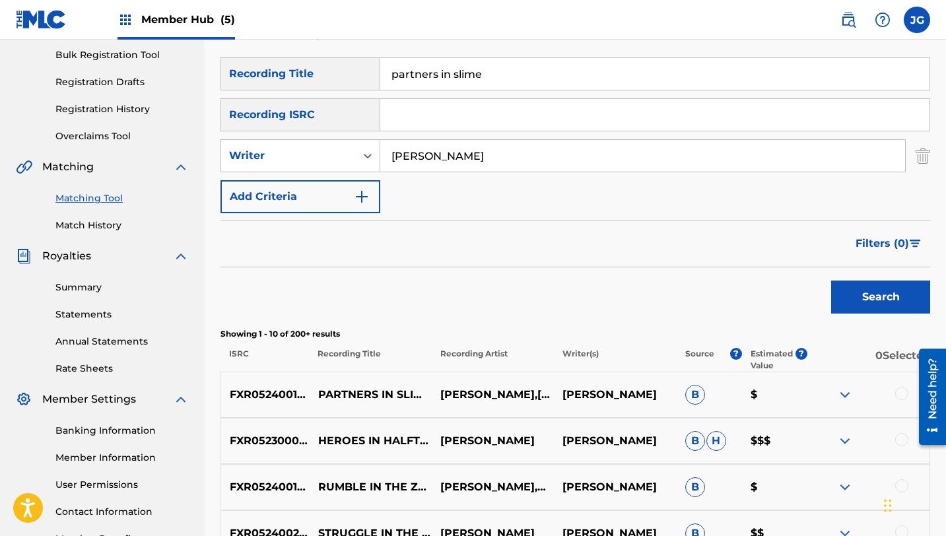
scroll to position [201, 0]
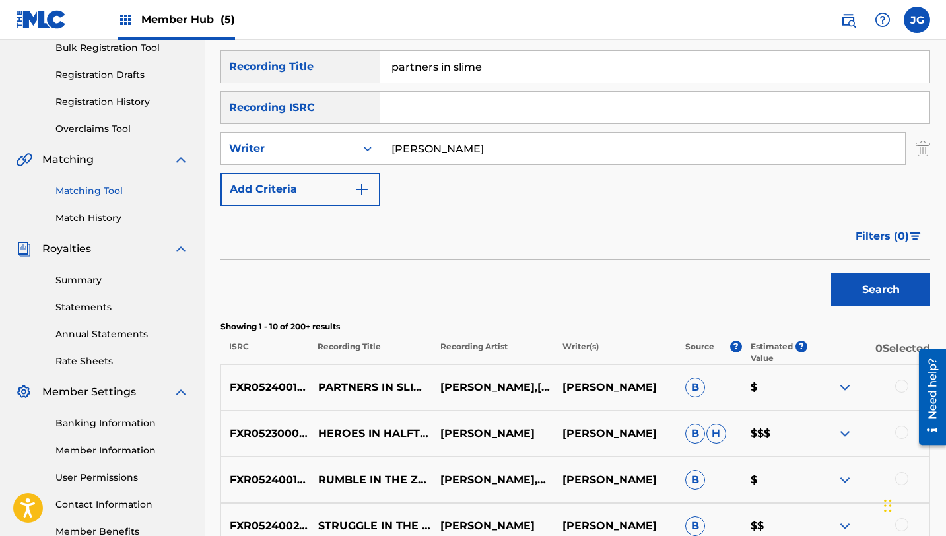
click at [898, 390] on div at bounding box center [901, 386] width 13 height 13
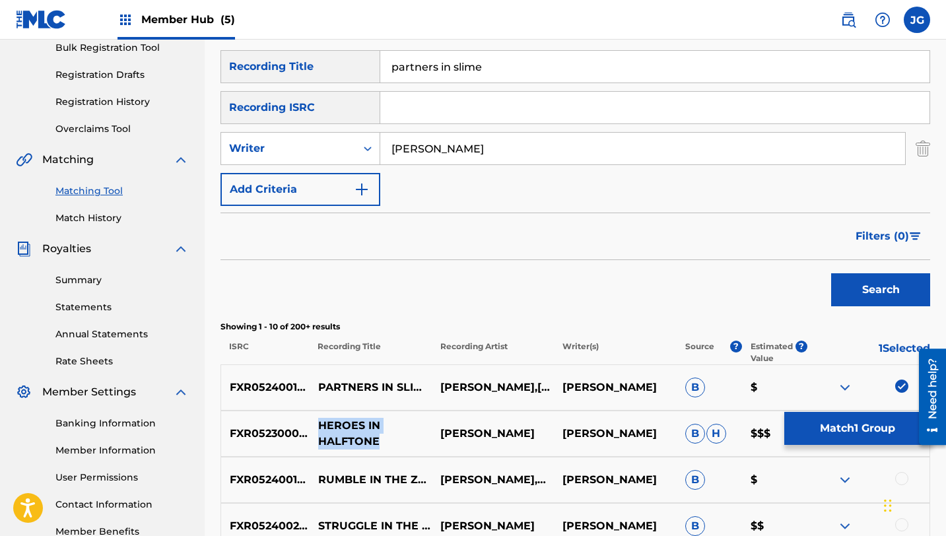
drag, startPoint x: 380, startPoint y: 446, endPoint x: 316, endPoint y: 420, distance: 69.3
click at [316, 420] on p "HEROES IN HALFTONE" at bounding box center [371, 434] width 122 height 32
copy p "HEROES IN HALFTONE"
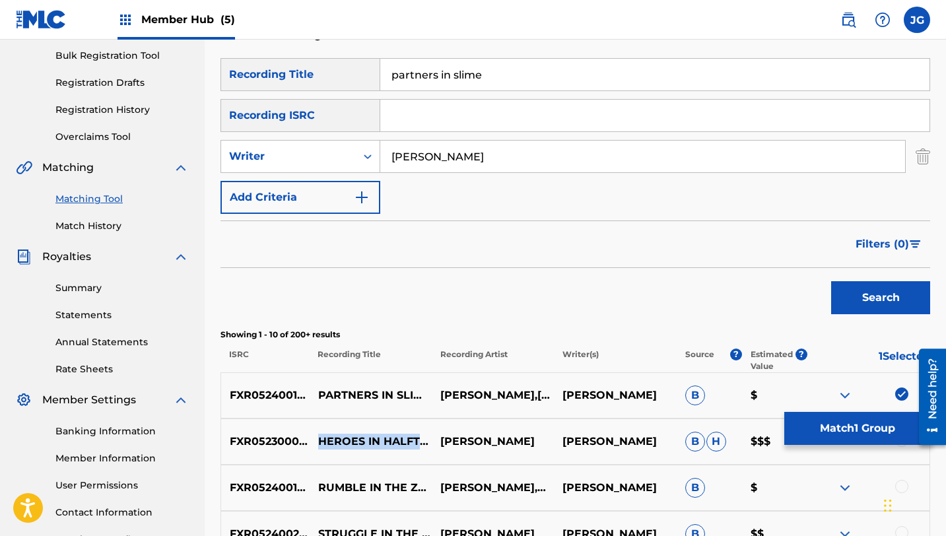
scroll to position [191, 0]
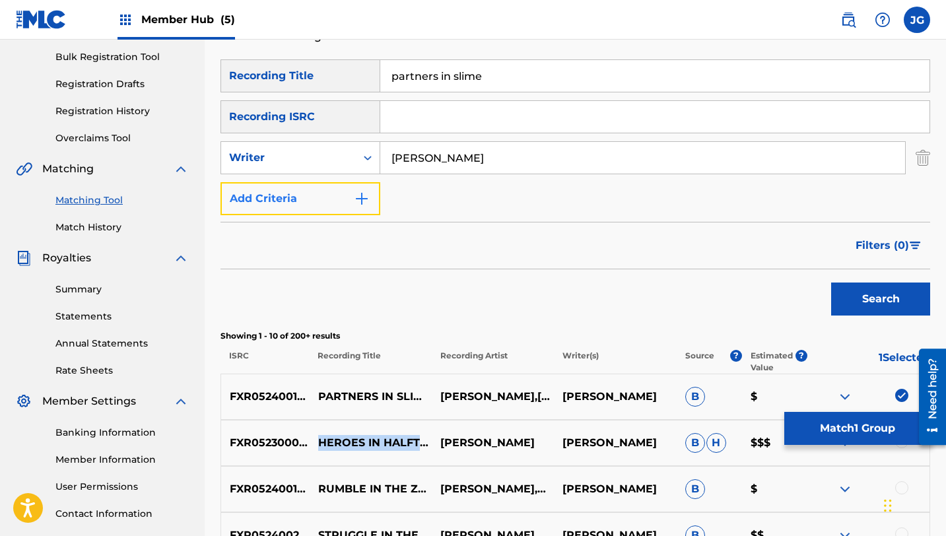
click at [333, 205] on button "Add Criteria" at bounding box center [300, 198] width 160 height 33
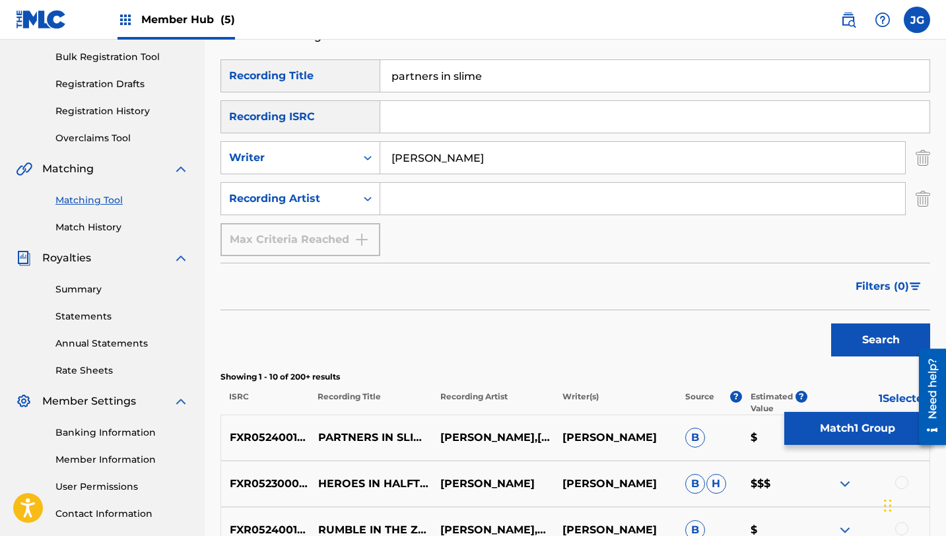
click at [430, 205] on input "Search Form" at bounding box center [642, 199] width 525 height 32
type input "[PERSON_NAME]"
click at [891, 361] on div "Search" at bounding box center [877, 336] width 106 height 53
click at [875, 351] on button "Search" at bounding box center [880, 339] width 99 height 33
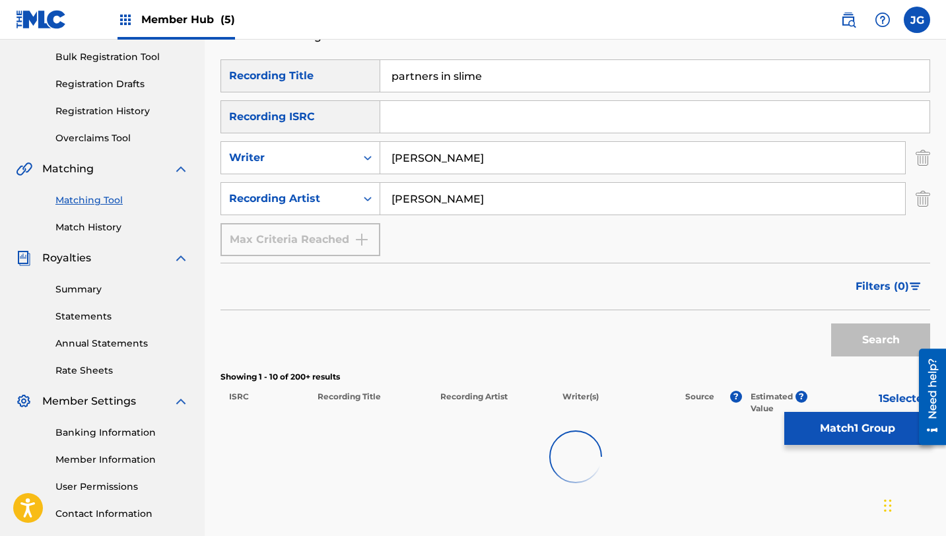
scroll to position [227, 0]
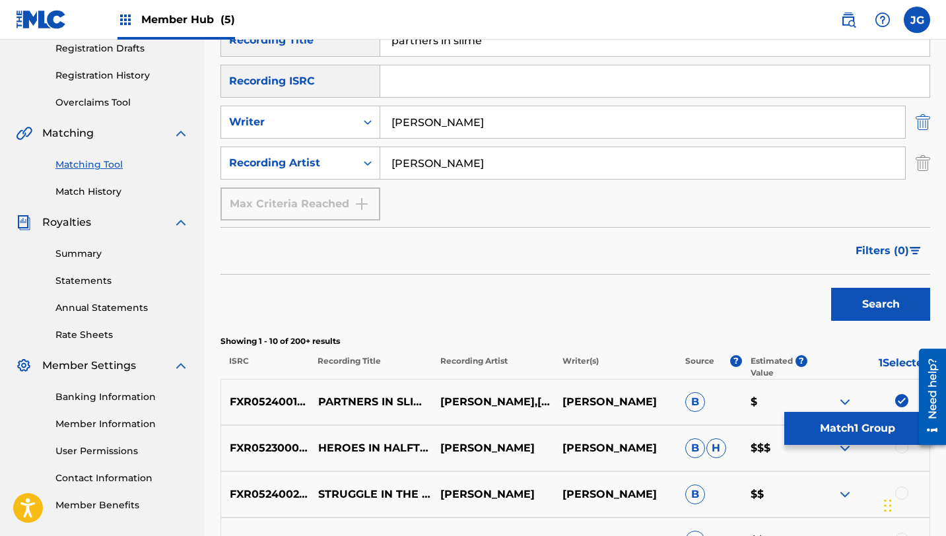
click at [921, 119] on img "Search Form" at bounding box center [923, 122] width 15 height 33
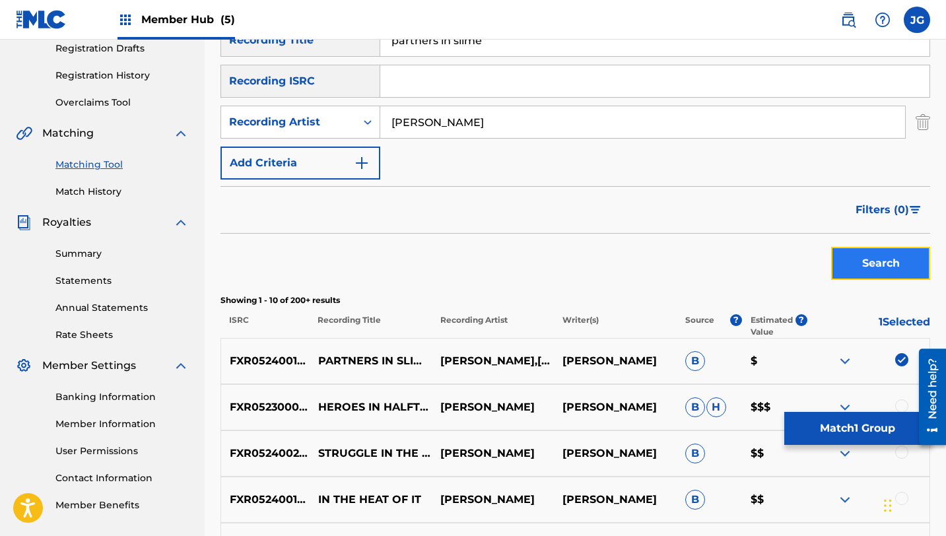
click at [906, 259] on button "Search" at bounding box center [880, 263] width 99 height 33
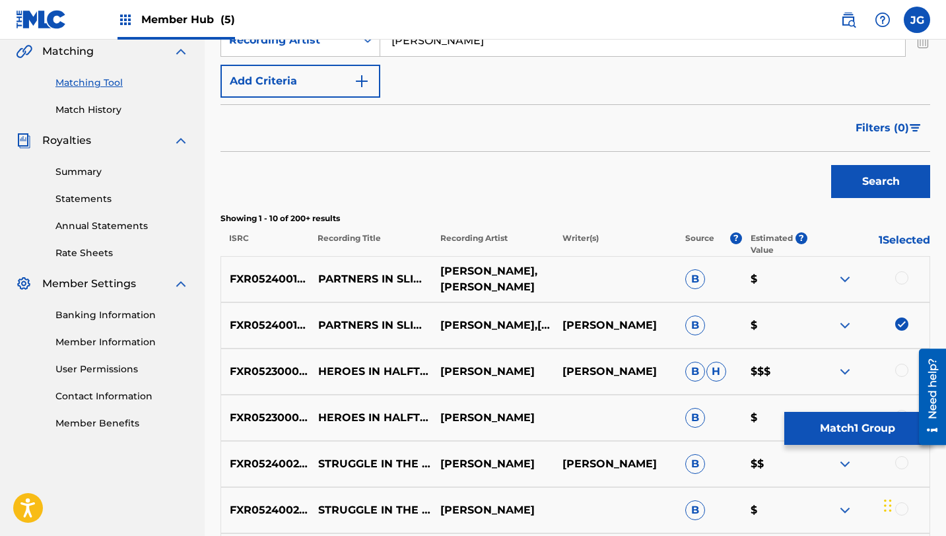
scroll to position [312, 0]
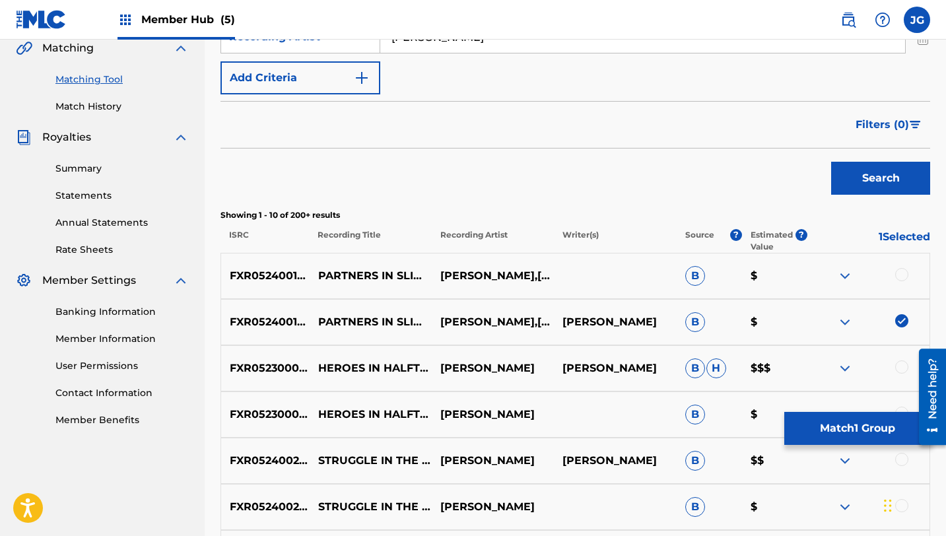
click at [906, 276] on div at bounding box center [901, 274] width 13 height 13
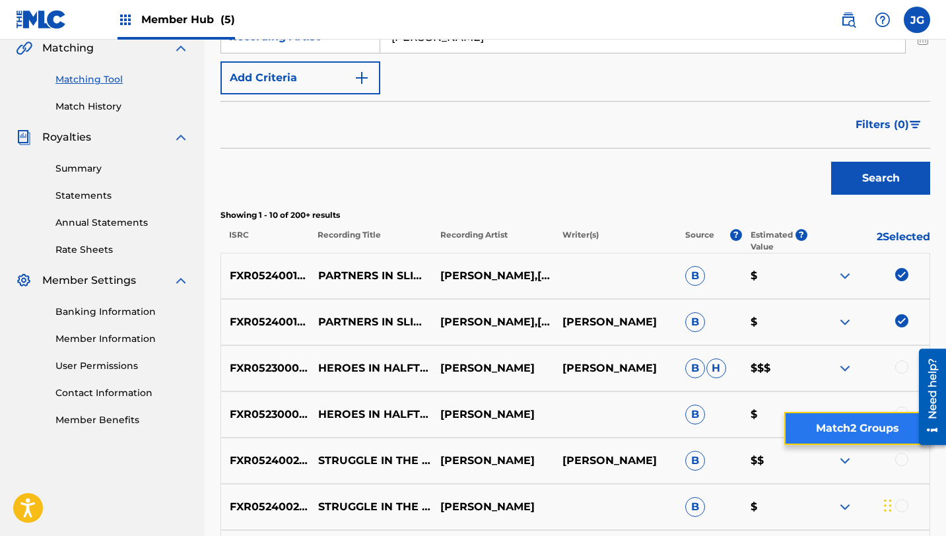
click at [843, 432] on button "Match 2 Groups" at bounding box center [857, 428] width 146 height 33
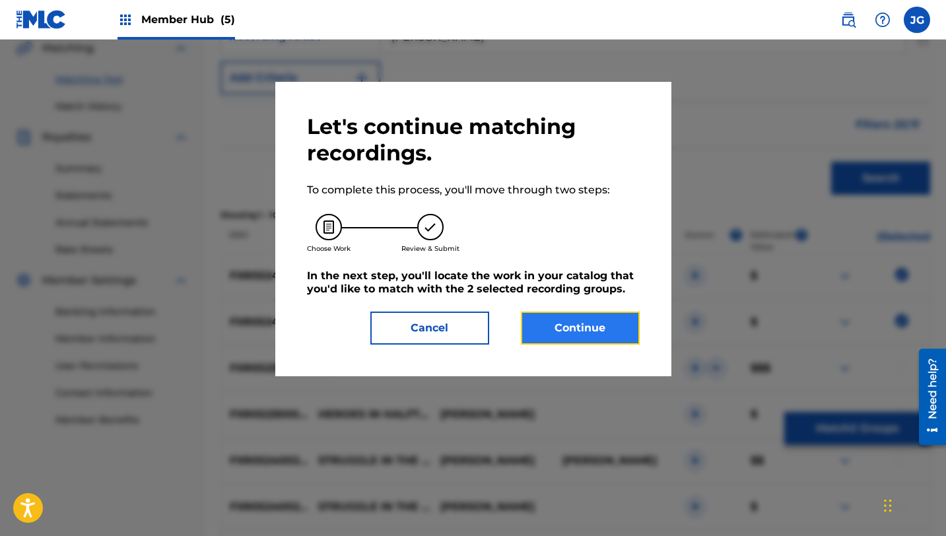
click at [590, 331] on button "Continue" at bounding box center [580, 328] width 119 height 33
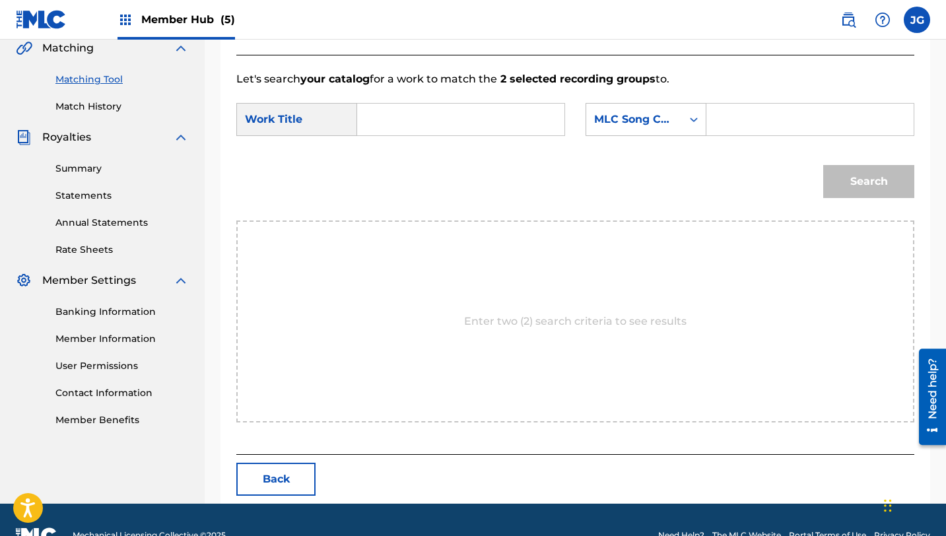
click at [413, 130] on input "Search Form" at bounding box center [460, 120] width 185 height 32
paste input "HEROES IN HALFTONE"
drag, startPoint x: 508, startPoint y: 120, endPoint x: 304, endPoint y: 114, distance: 203.4
click at [304, 114] on div "SearchWithCriteriab65c3316-d121-4bc3-84fa-3fcd19b4b4d6 Work Title HEROES IN HAL…" at bounding box center [400, 119] width 329 height 33
click at [386, 180] on span "ners in slime" at bounding box center [403, 165] width 47 height 44
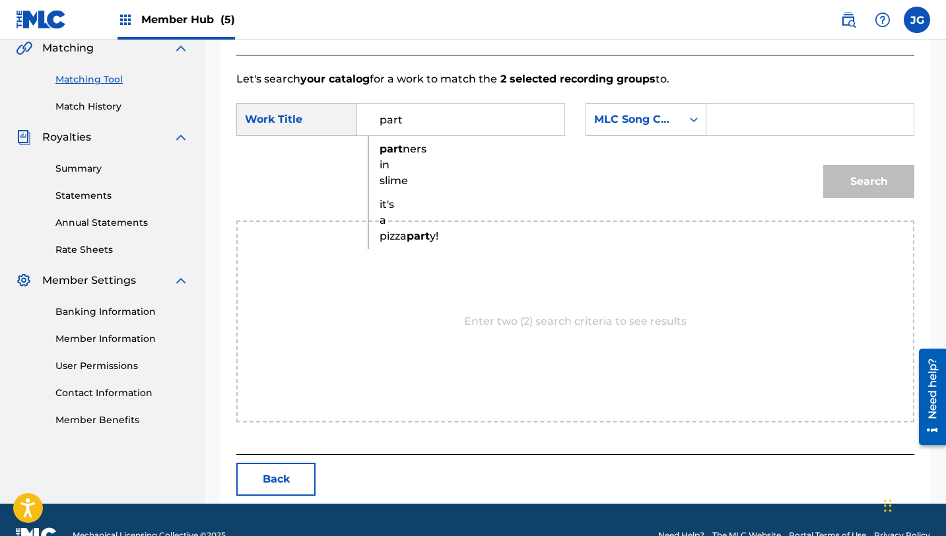
type input "partners in slime"
click at [626, 119] on div "MLC Song Code" at bounding box center [634, 120] width 80 height 16
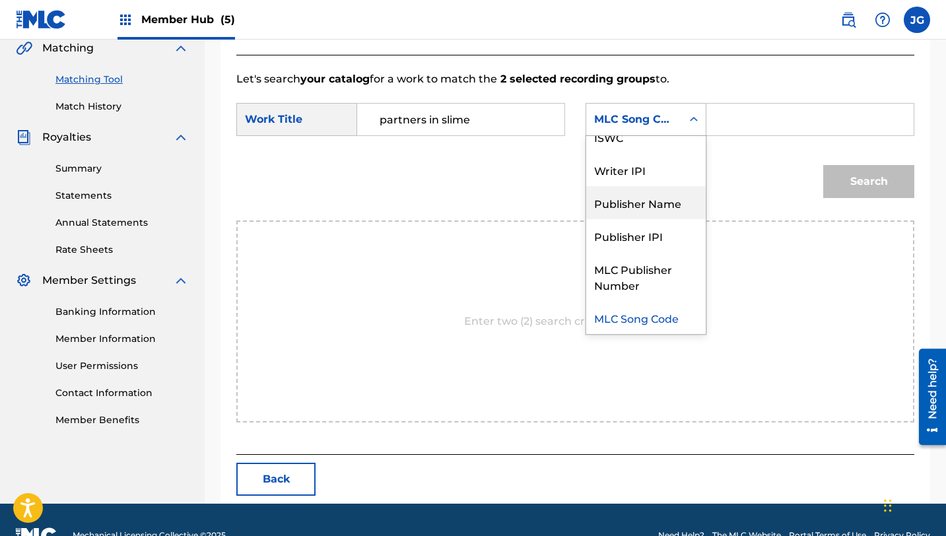
scroll to position [0, 0]
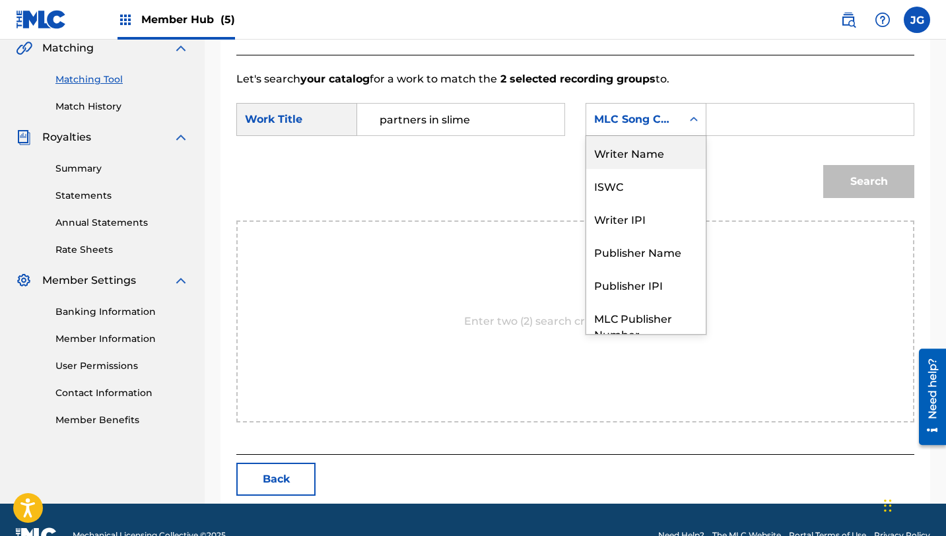
click at [637, 156] on div "Writer Name" at bounding box center [645, 152] width 119 height 33
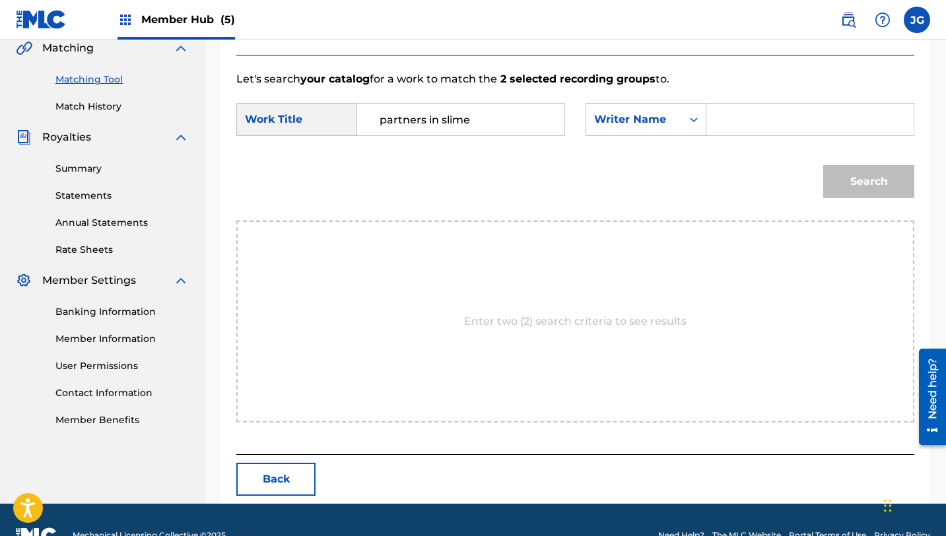
click at [749, 127] on input "Search Form" at bounding box center [810, 120] width 185 height 32
type input "[PERSON_NAME]"
click at [823, 165] on button "Search" at bounding box center [868, 181] width 91 height 33
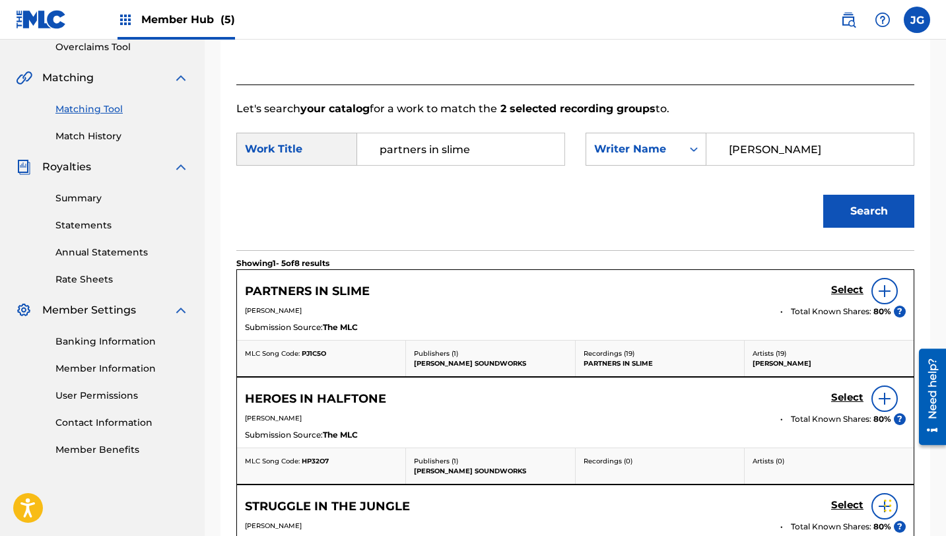
scroll to position [312, 0]
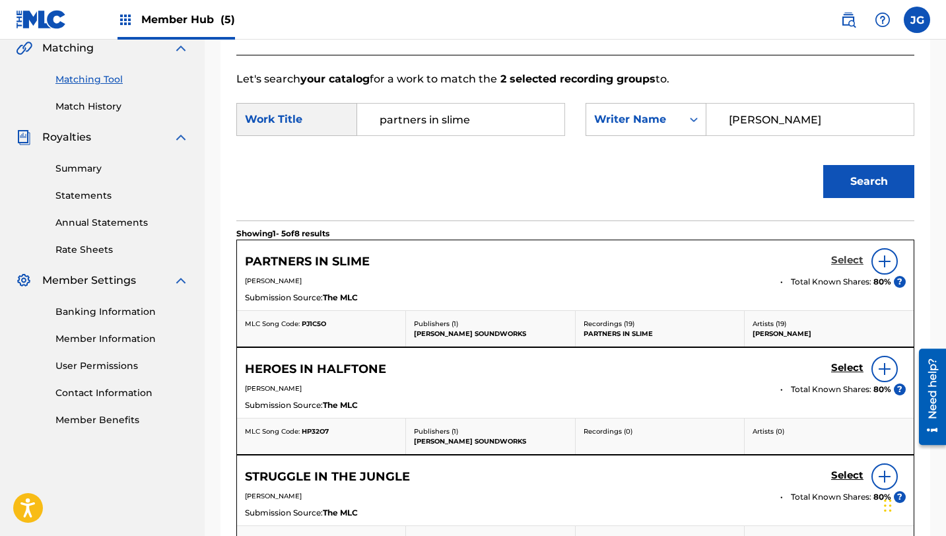
click at [851, 261] on h5 "Select" at bounding box center [847, 260] width 32 height 13
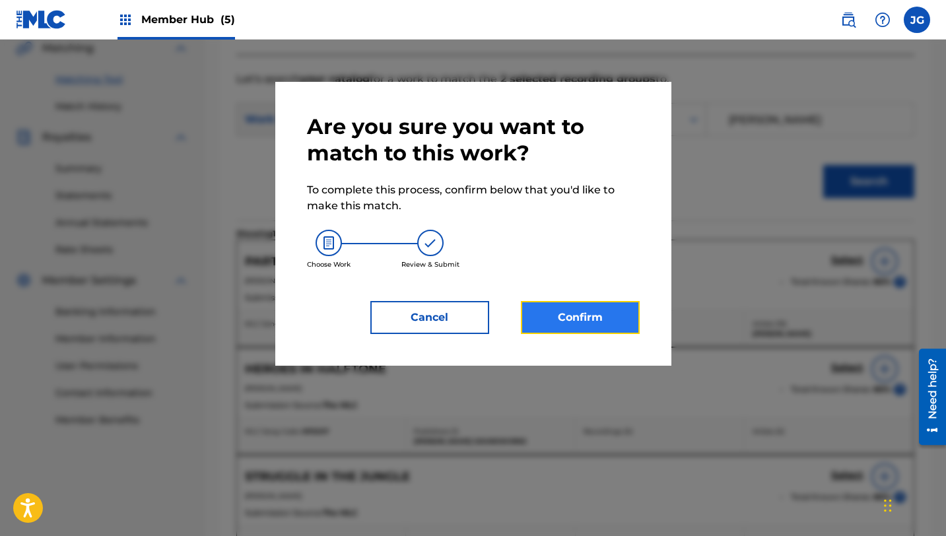
click at [592, 318] on button "Confirm" at bounding box center [580, 317] width 119 height 33
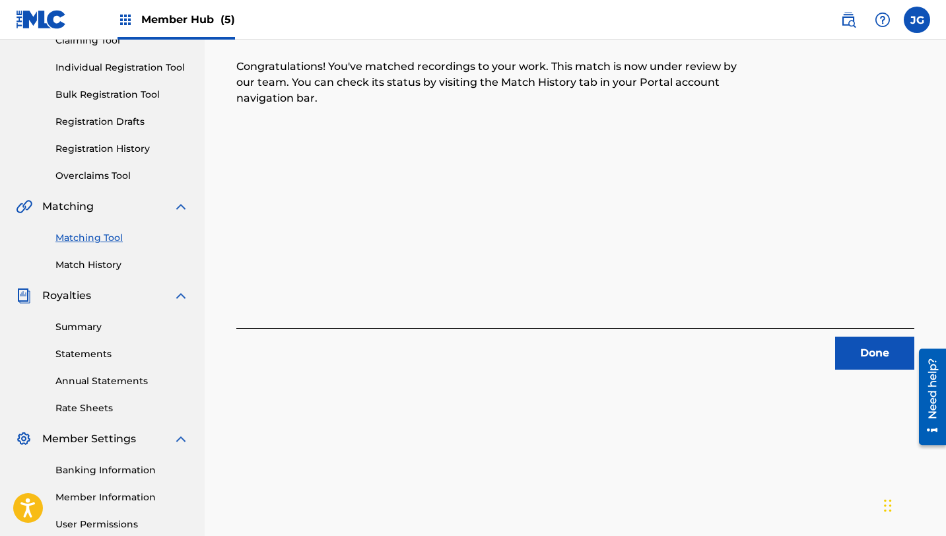
scroll to position [253, 0]
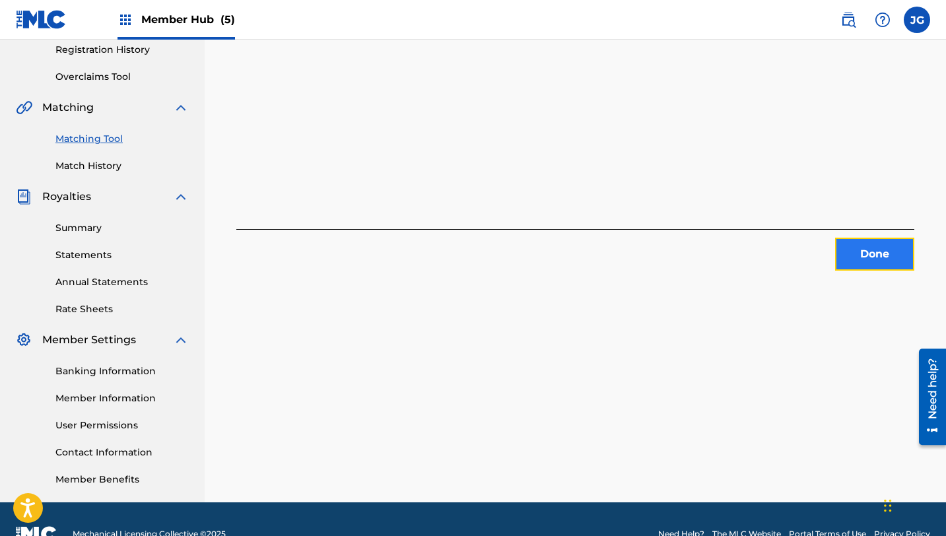
click at [875, 261] on button "Done" at bounding box center [874, 254] width 79 height 33
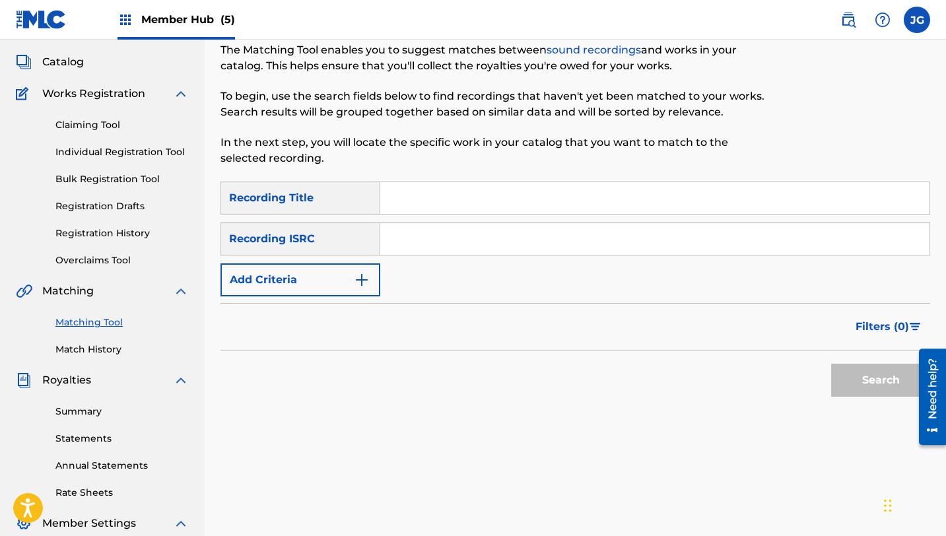
scroll to position [63, 0]
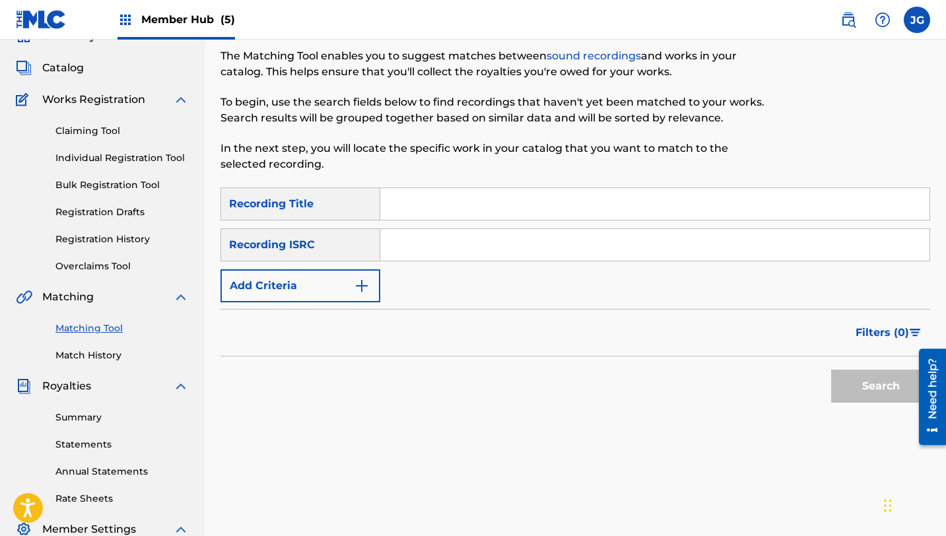
click at [55, 57] on div "Summary Catalog Works Registration Claiming Tool Individual Registration Tool B…" at bounding box center [102, 352] width 205 height 679
click at [55, 71] on span "Catalog" at bounding box center [63, 68] width 42 height 16
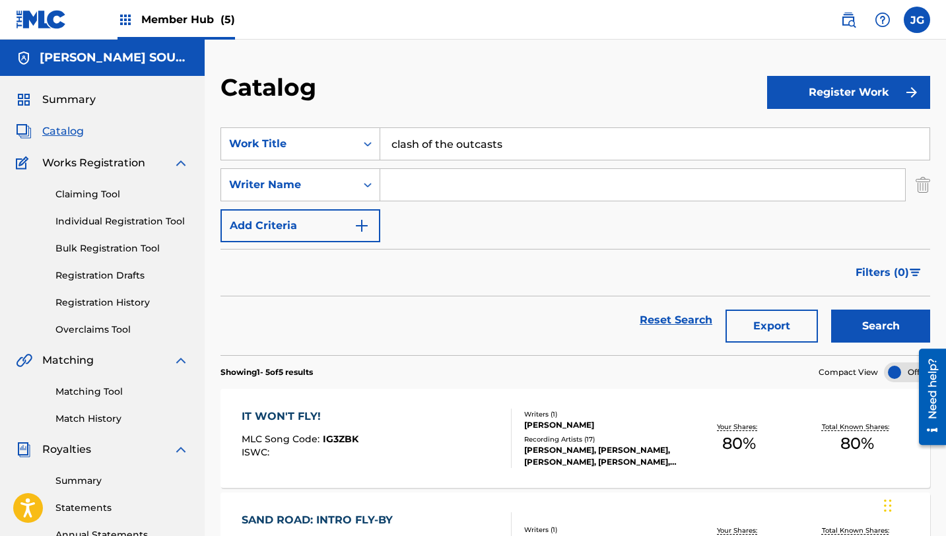
click at [496, 141] on input "clash of the outcasts" at bounding box center [654, 144] width 549 height 32
drag, startPoint x: 509, startPoint y: 140, endPoint x: 347, endPoint y: 136, distance: 161.8
click at [347, 136] on div "SearchWithCriteria31c6b072-648b-4127-bd5c-a9e4512481d4 Work Title clash of the …" at bounding box center [575, 143] width 710 height 33
paste input "HEROES IN HALFTONE"
click at [831, 310] on button "Search" at bounding box center [880, 326] width 99 height 33
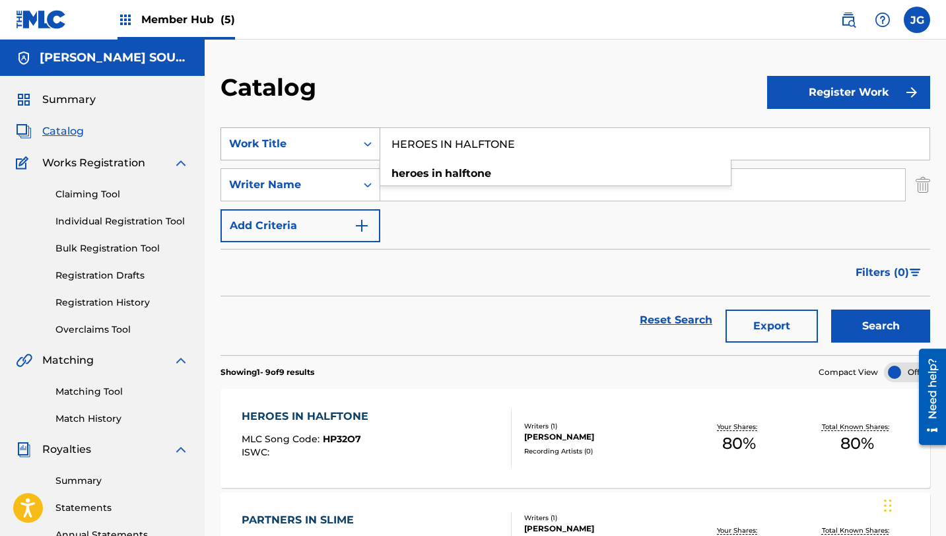
drag, startPoint x: 520, startPoint y: 149, endPoint x: 353, endPoint y: 145, distance: 167.7
click at [353, 145] on div "SearchWithCriteria31c6b072-648b-4127-bd5c-a9e4512481d4 Work Title HEROES IN HAL…" at bounding box center [575, 143] width 710 height 33
click at [883, 258] on button "Filters ( 0 )" at bounding box center [889, 272] width 83 height 33
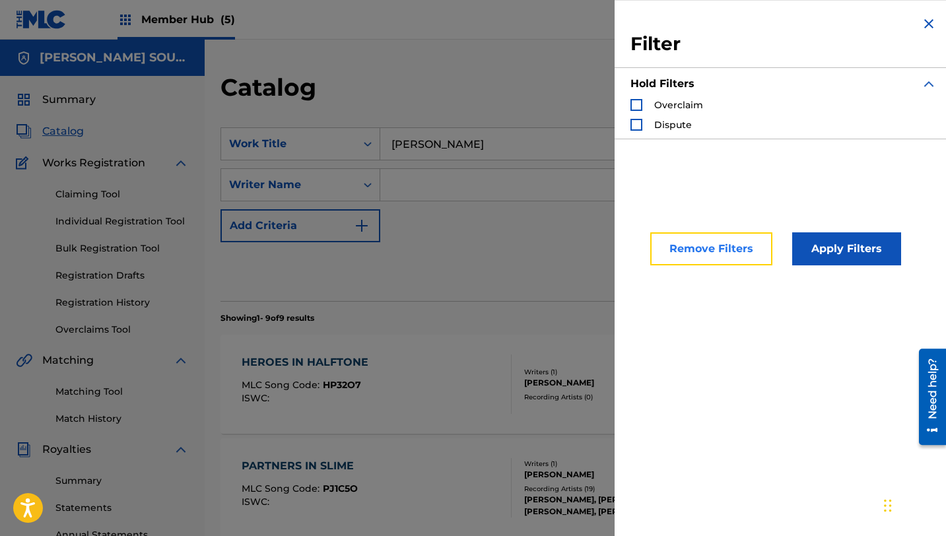
click at [725, 256] on button "Remove Filters" at bounding box center [711, 248] width 122 height 33
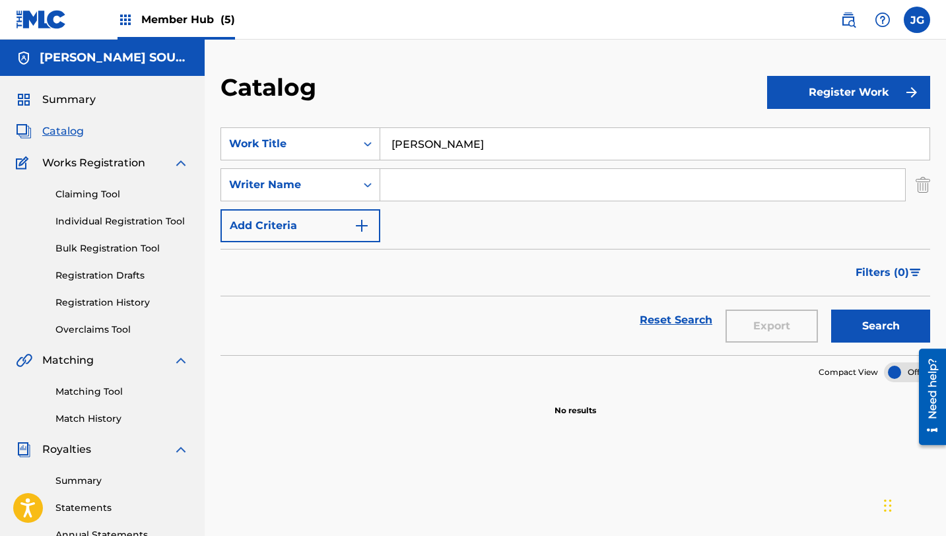
click at [475, 125] on section "SearchWithCriteria31c6b072-648b-4127-bd5c-a9e4512481d4 Work Title [PERSON_NAME]…" at bounding box center [575, 234] width 710 height 244
click at [475, 141] on input "[PERSON_NAME]" at bounding box center [654, 144] width 549 height 32
drag, startPoint x: 419, startPoint y: 145, endPoint x: 382, endPoint y: 143, distance: 36.4
click at [382, 144] on input "cir" at bounding box center [654, 144] width 549 height 32
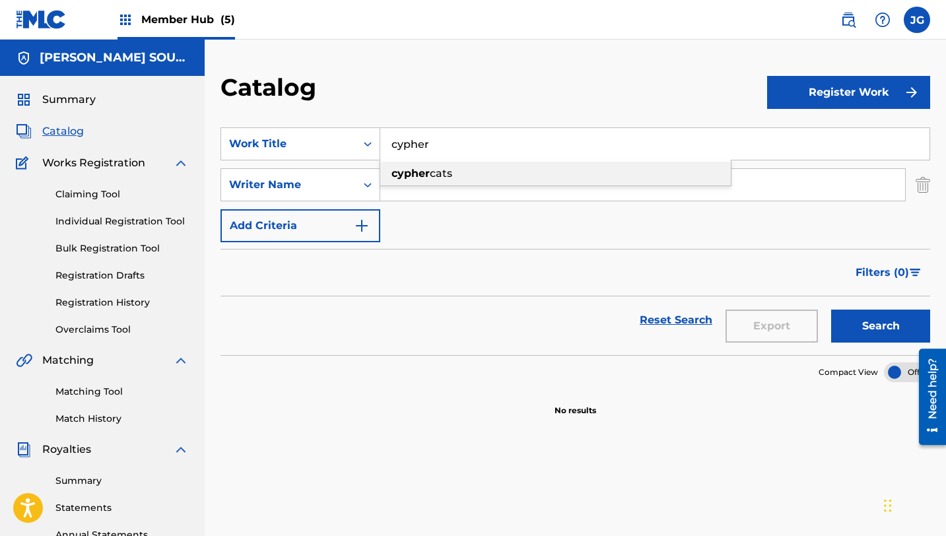
click at [434, 175] on span "cats" at bounding box center [441, 173] width 22 height 13
type input "cypher cats"
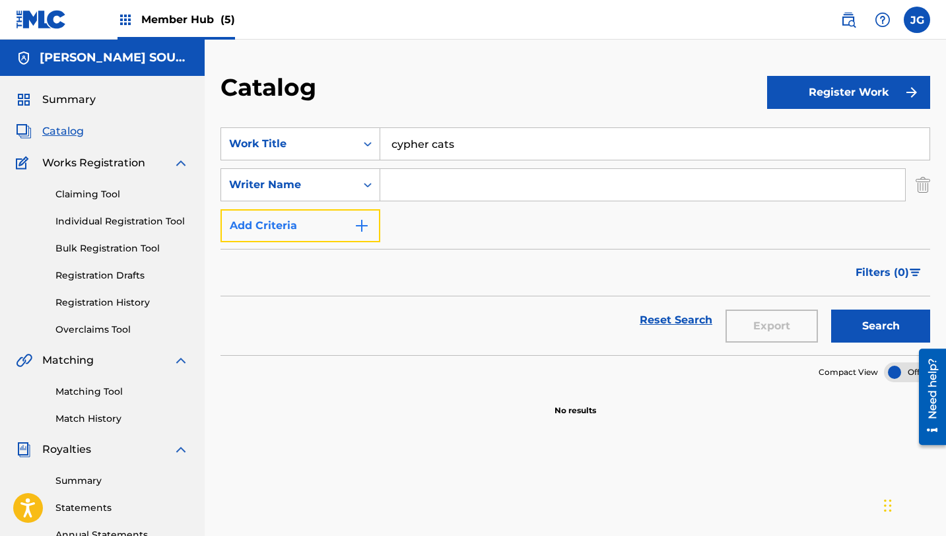
click at [320, 237] on button "Add Criteria" at bounding box center [300, 225] width 160 height 33
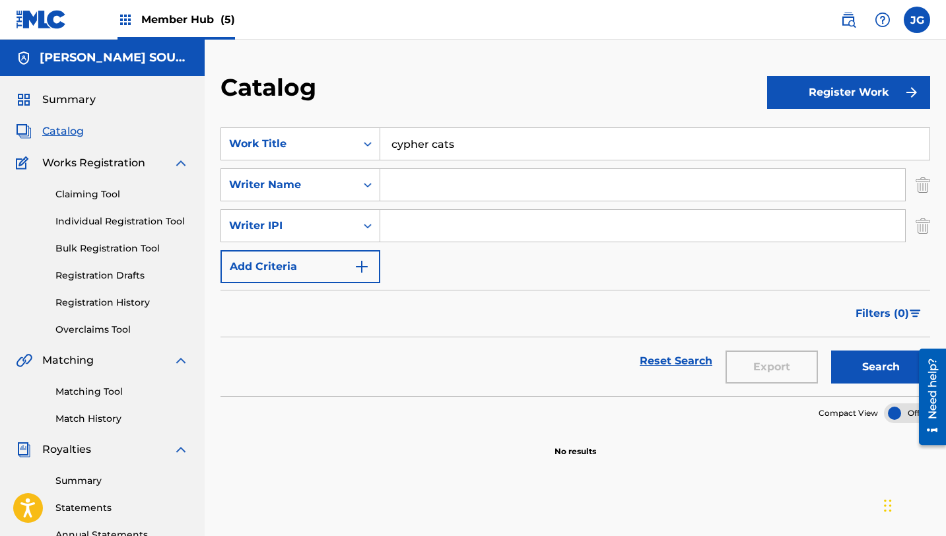
drag, startPoint x: 406, startPoint y: 250, endPoint x: 408, endPoint y: 233, distance: 16.6
click at [407, 236] on div "SearchWithCriteria31c6b072-648b-4127-bd5c-a9e4512481d4 Work Title cypher cats S…" at bounding box center [575, 205] width 710 height 156
click at [408, 233] on input "Search Form" at bounding box center [642, 226] width 525 height 32
type input "[PERSON_NAME]"
drag, startPoint x: 471, startPoint y: 146, endPoint x: 290, endPoint y: 145, distance: 181.5
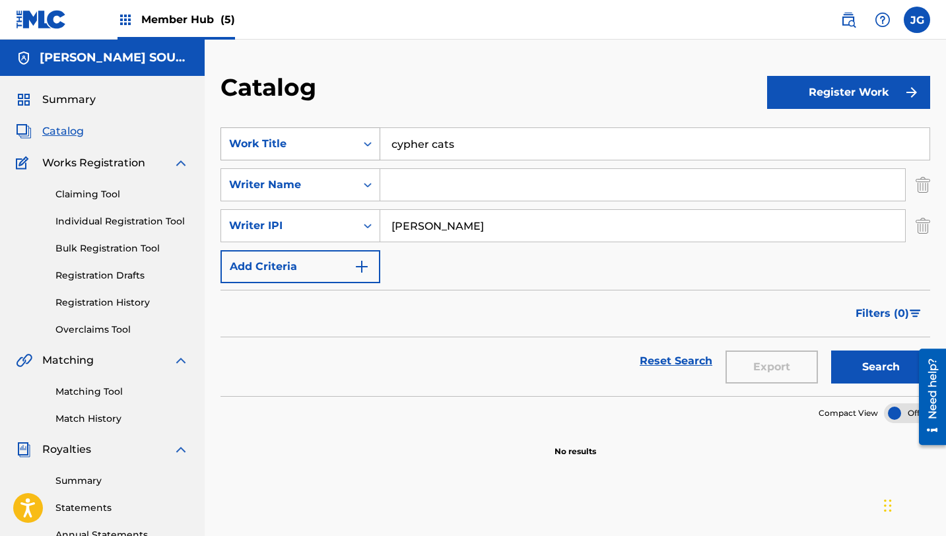
click at [290, 145] on div "SearchWithCriteria31c6b072-648b-4127-bd5c-a9e4512481d4 Work Title cypher cats" at bounding box center [575, 143] width 710 height 33
click at [78, 390] on link "Matching Tool" at bounding box center [121, 392] width 133 height 14
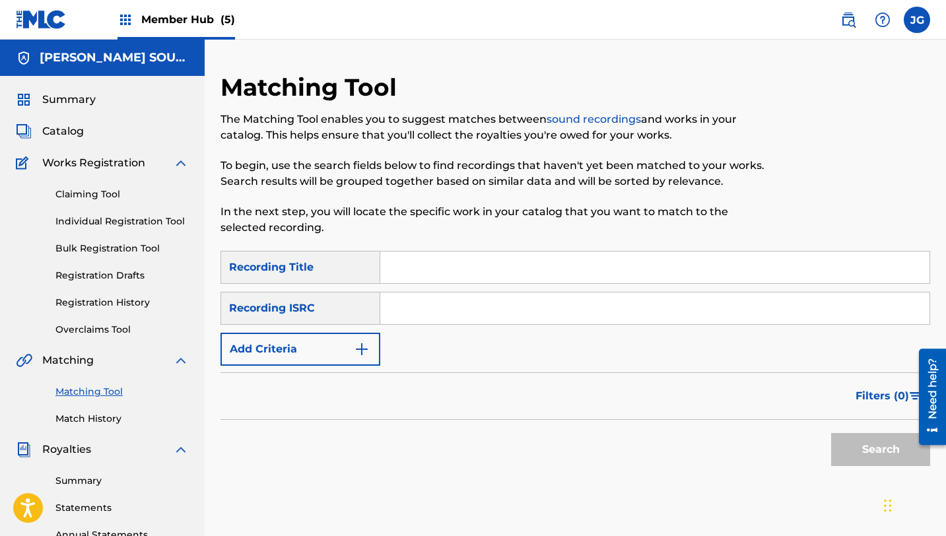
click at [513, 263] on input "Search Form" at bounding box center [654, 268] width 549 height 32
paste input "cypher cats"
type input "cypher cats"
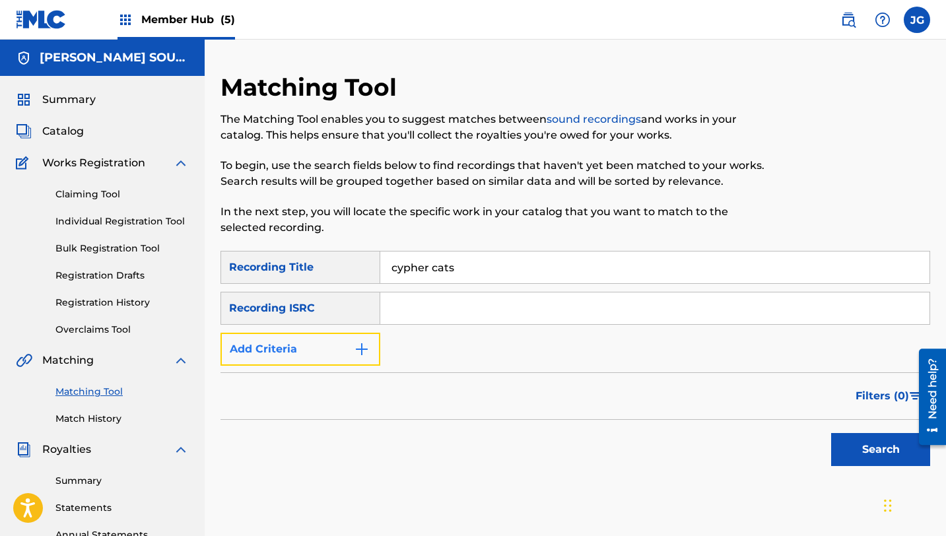
click at [325, 356] on button "Add Criteria" at bounding box center [300, 349] width 160 height 33
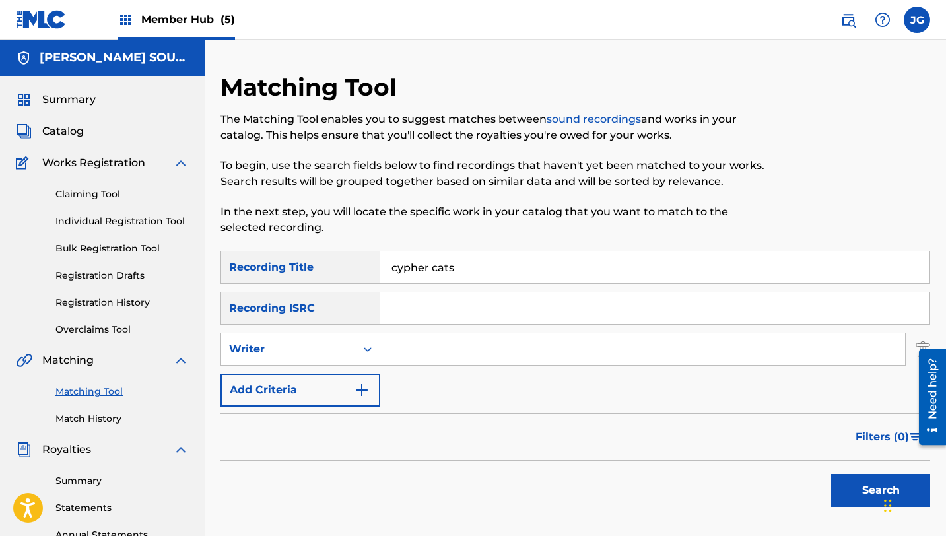
click at [446, 357] on input "Search Form" at bounding box center [642, 349] width 525 height 32
type input "[PERSON_NAME]"
click at [879, 495] on button "Search" at bounding box center [880, 490] width 99 height 33
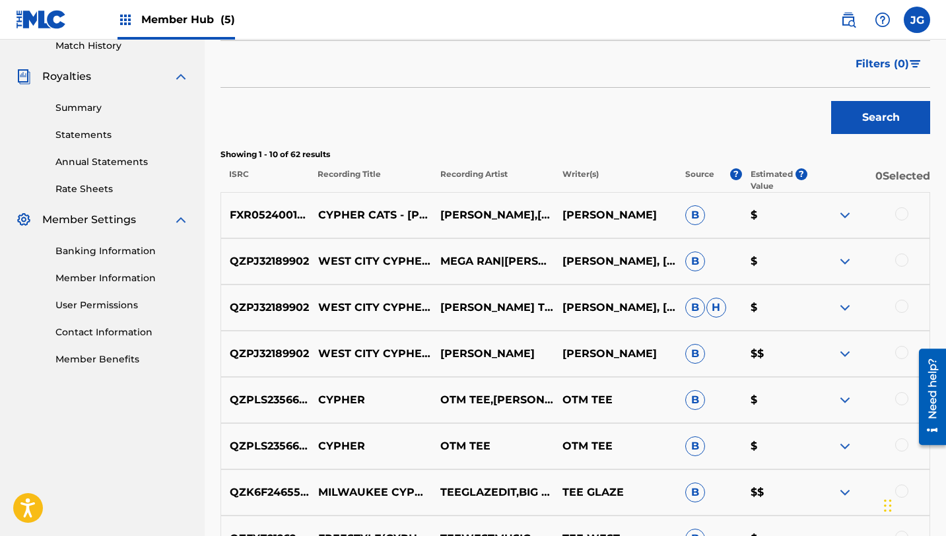
scroll to position [375, 0]
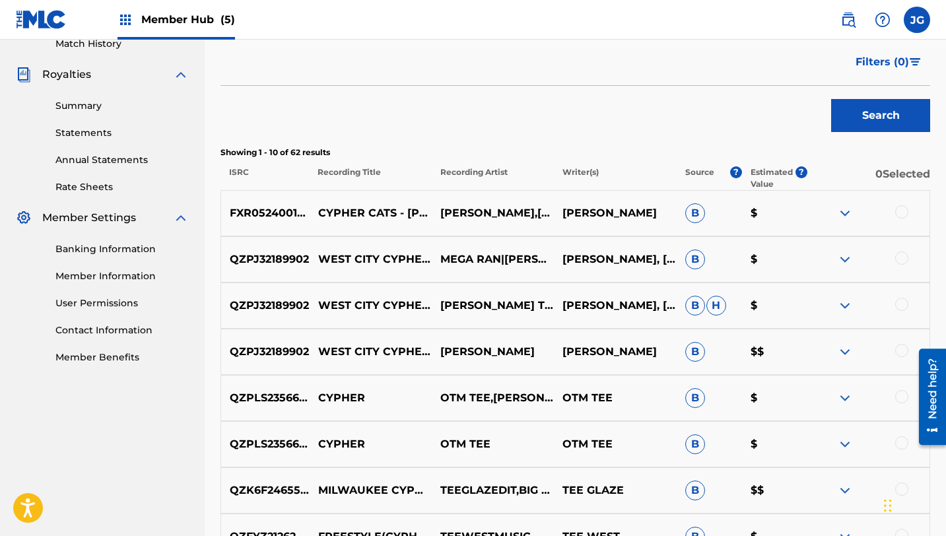
click at [904, 220] on div at bounding box center [868, 213] width 122 height 16
click at [904, 215] on div at bounding box center [901, 211] width 13 height 13
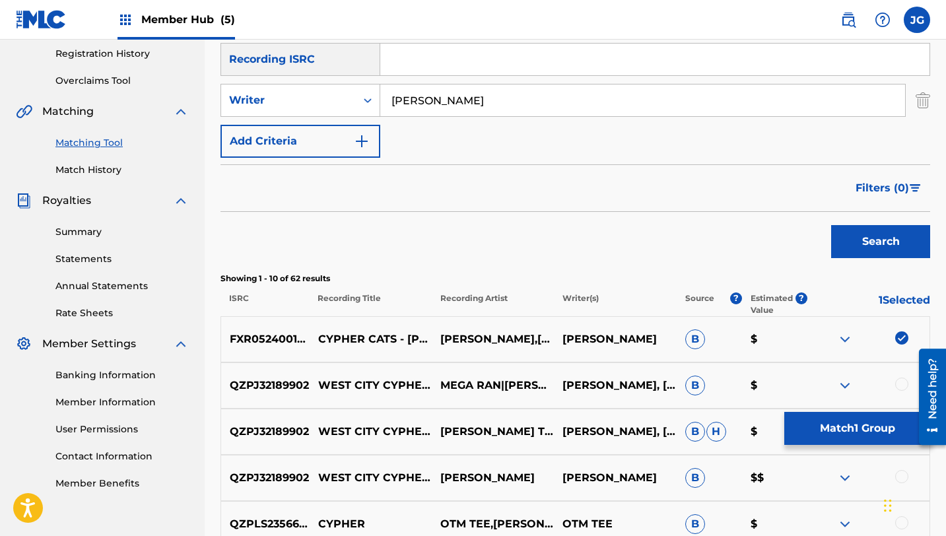
scroll to position [206, 0]
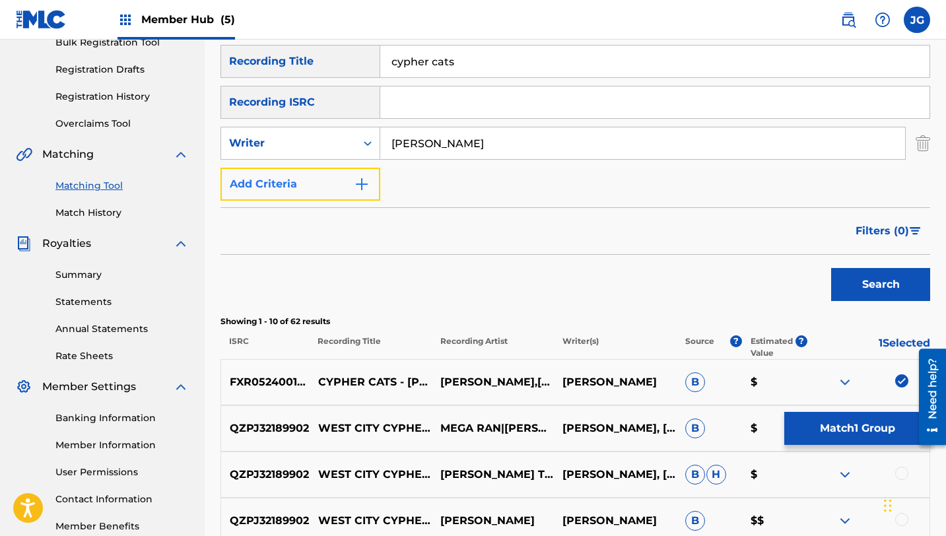
click at [311, 194] on button "Add Criteria" at bounding box center [300, 184] width 160 height 33
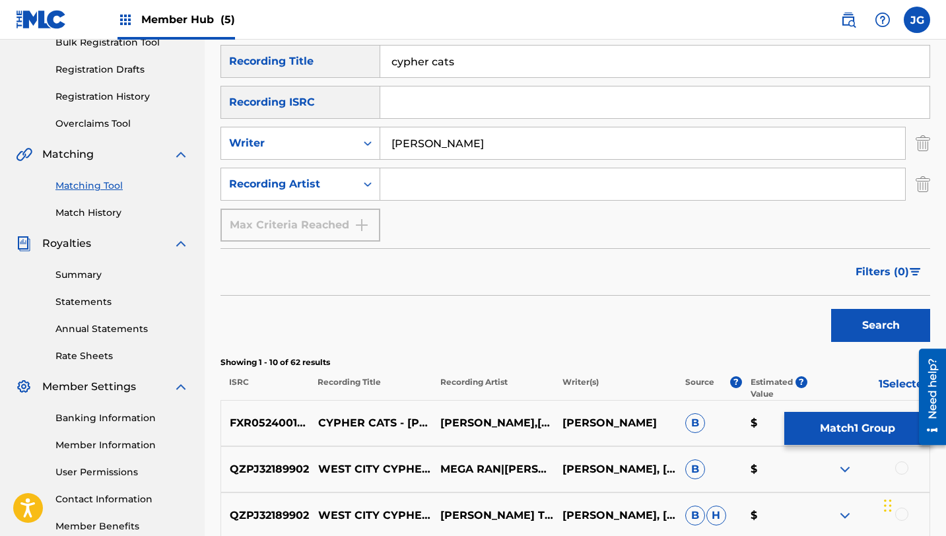
click at [435, 203] on div "SearchWithCriteria0078ce1f-c438-411b-94b8-17e68e0cdac4 Recording Title cypher c…" at bounding box center [575, 143] width 710 height 197
click at [439, 197] on input "Search Form" at bounding box center [642, 184] width 525 height 32
type input "[PERSON_NAME]"
click at [853, 316] on button "Search" at bounding box center [880, 325] width 99 height 33
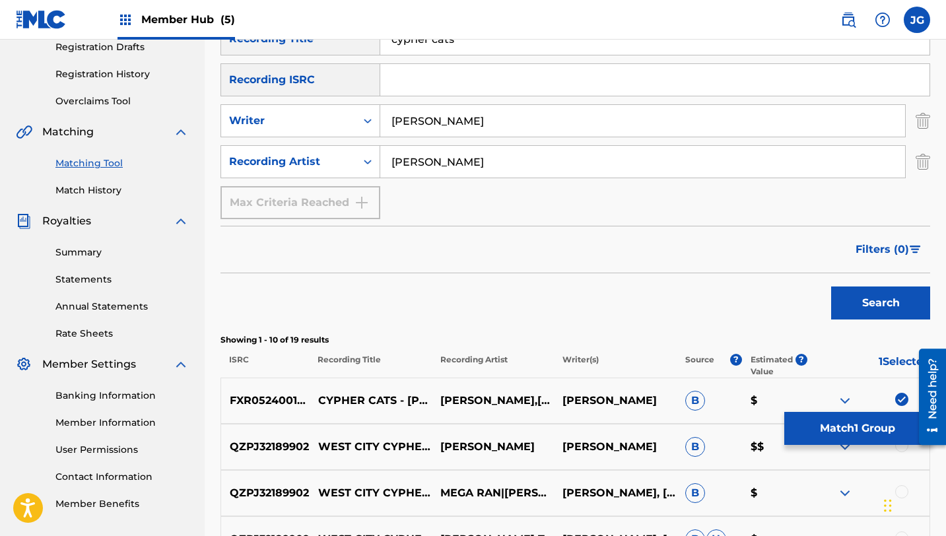
scroll to position [195, 0]
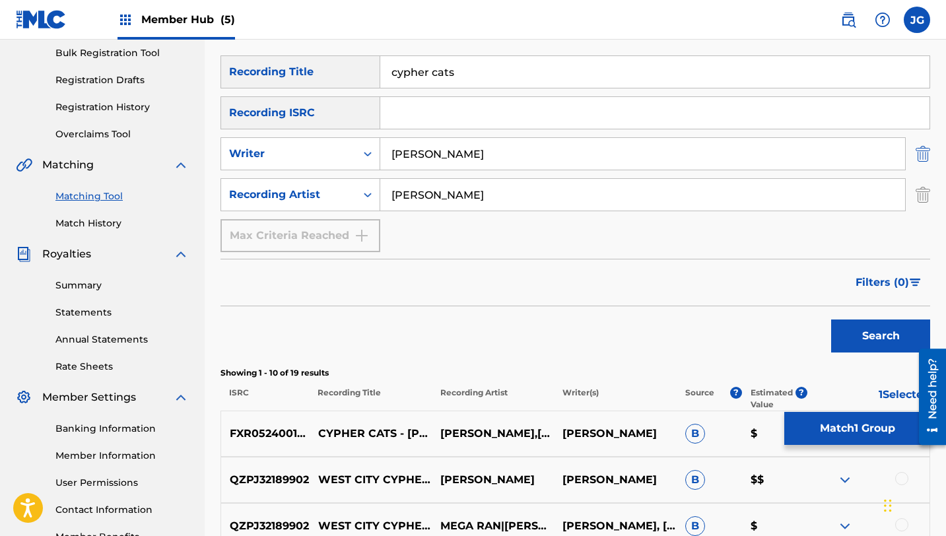
click at [916, 156] on img "Search Form" at bounding box center [923, 153] width 15 height 33
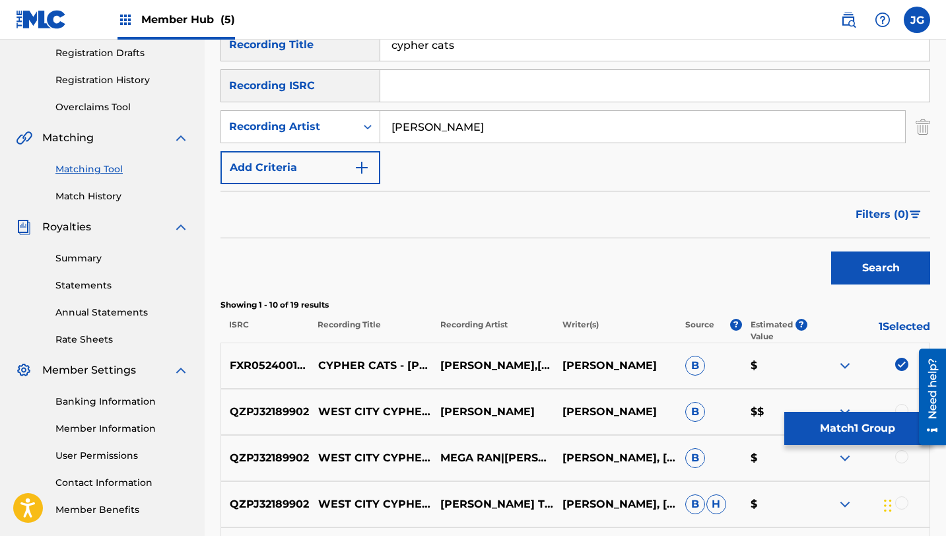
scroll to position [230, 0]
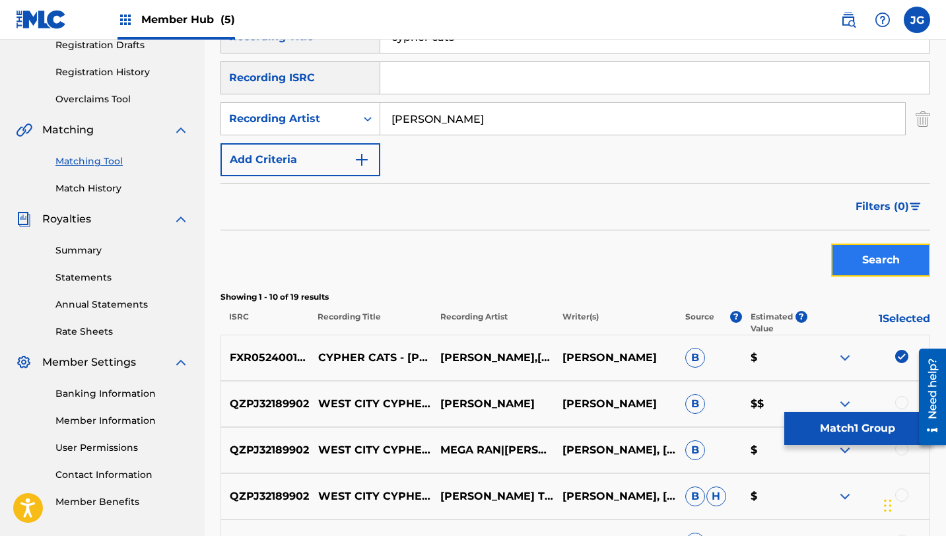
click at [851, 259] on button "Search" at bounding box center [880, 260] width 99 height 33
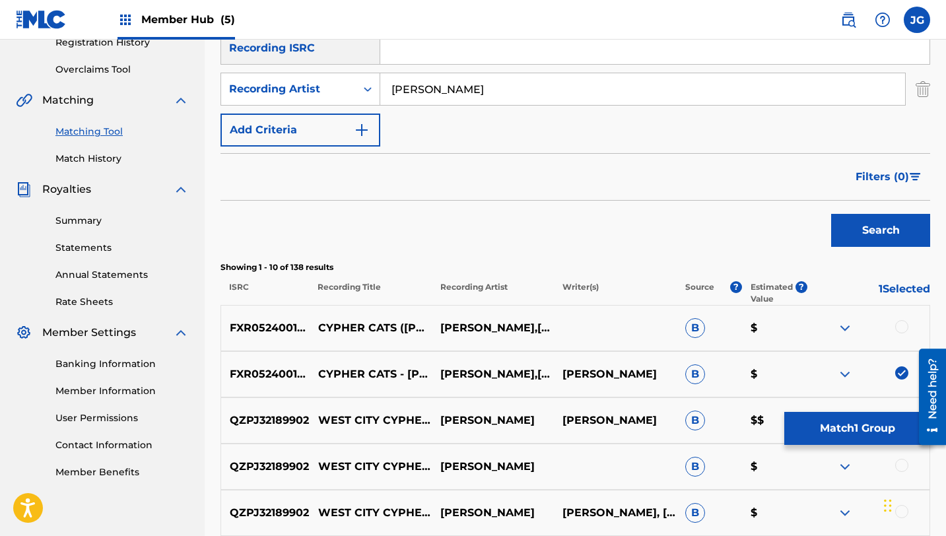
scroll to position [294, 0]
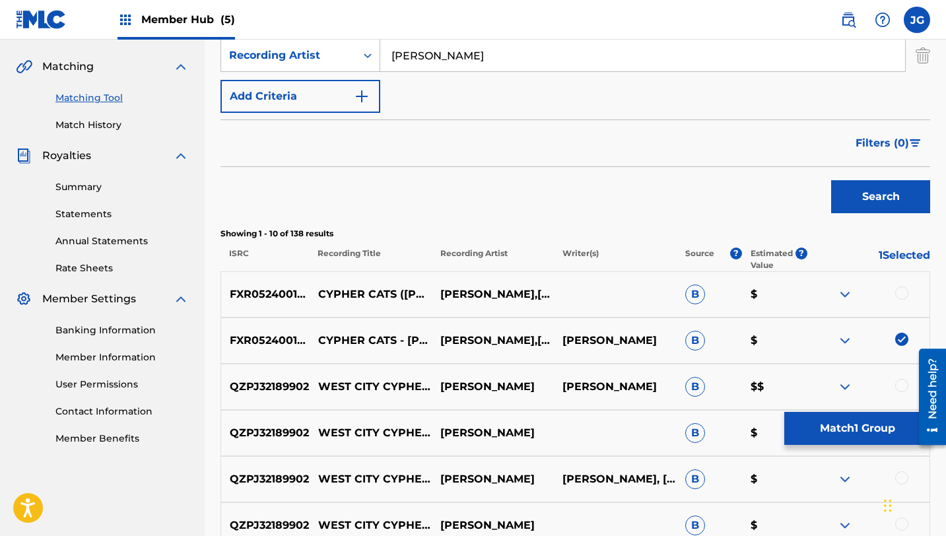
click at [896, 294] on div at bounding box center [901, 292] width 13 height 13
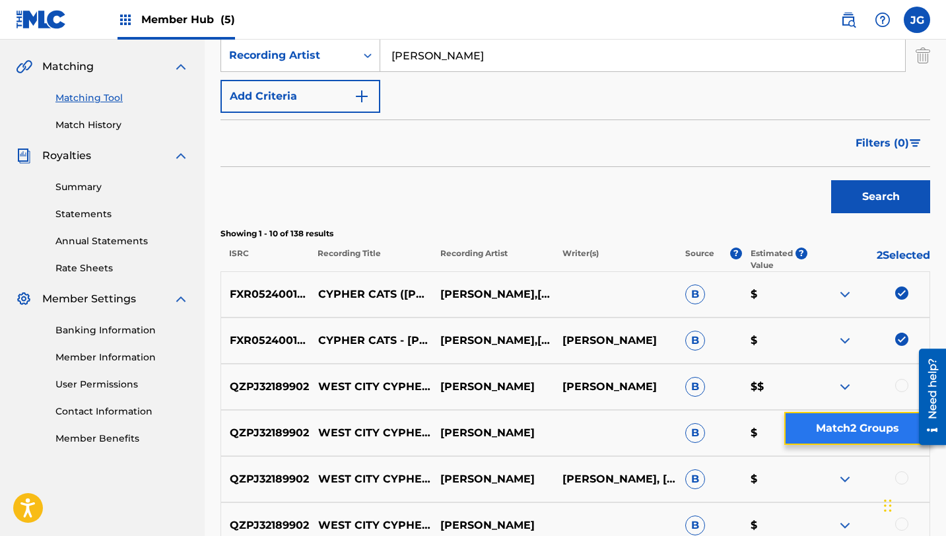
click at [828, 441] on button "Match 2 Groups" at bounding box center [857, 428] width 146 height 33
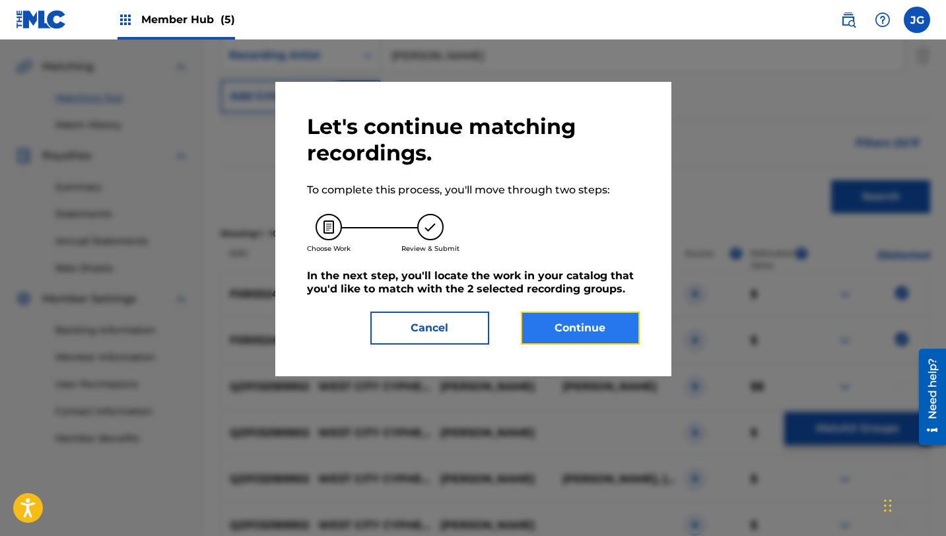
click at [568, 330] on button "Continue" at bounding box center [580, 328] width 119 height 33
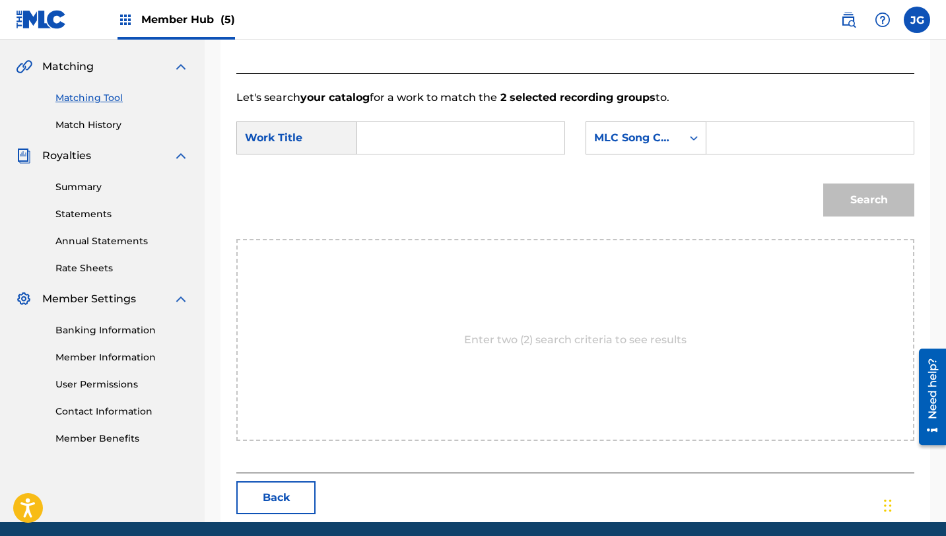
click at [405, 142] on input "Search Form" at bounding box center [460, 138] width 185 height 32
type input "c"
paste input "cypher cats"
type input "cypher cats"
click at [618, 137] on div "MLC Song Code" at bounding box center [634, 138] width 80 height 16
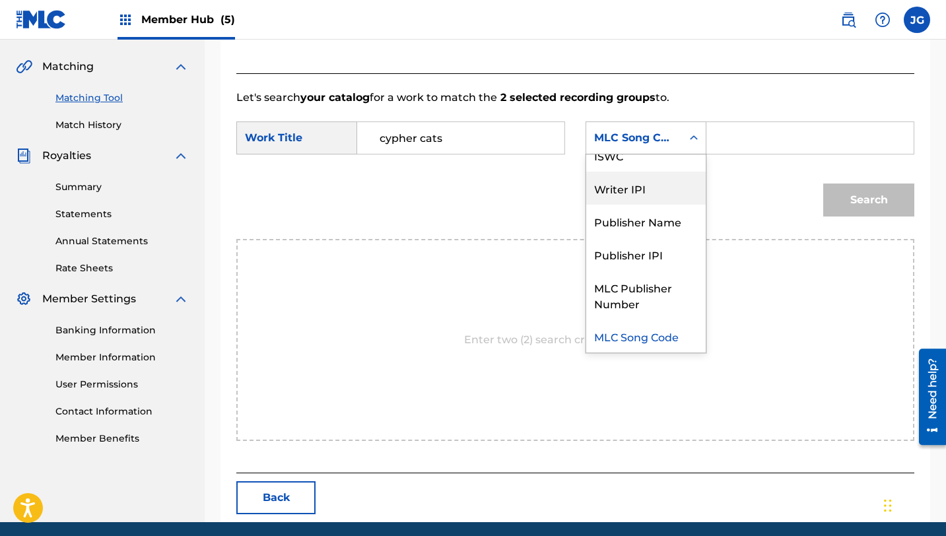
scroll to position [0, 0]
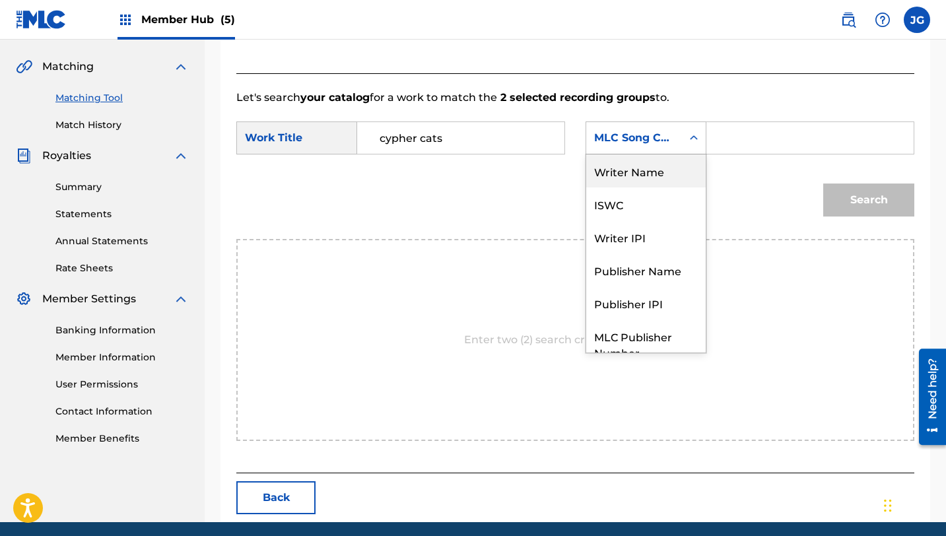
click at [636, 172] on div "Writer Name" at bounding box center [645, 170] width 119 height 33
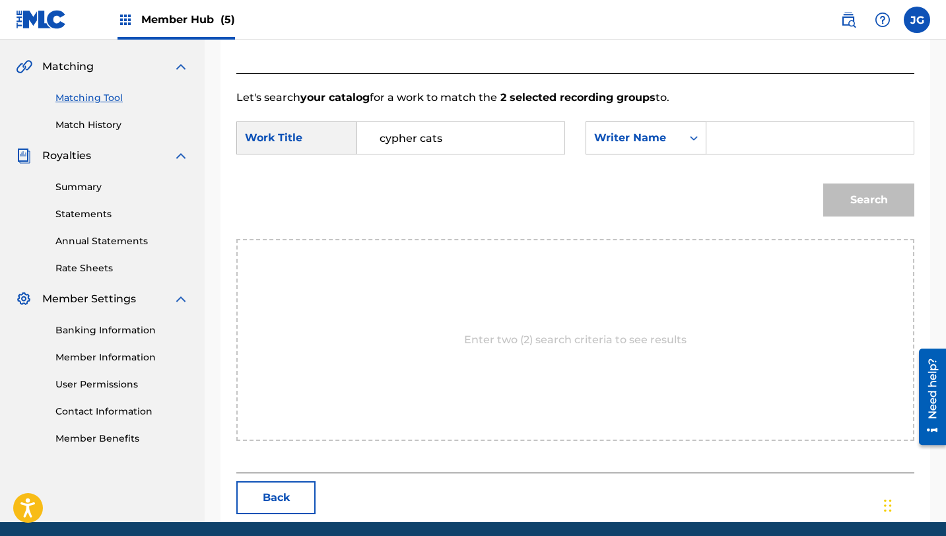
click at [752, 149] on input "Search Form" at bounding box center [810, 138] width 185 height 32
click at [823, 184] on button "Search" at bounding box center [868, 200] width 91 height 33
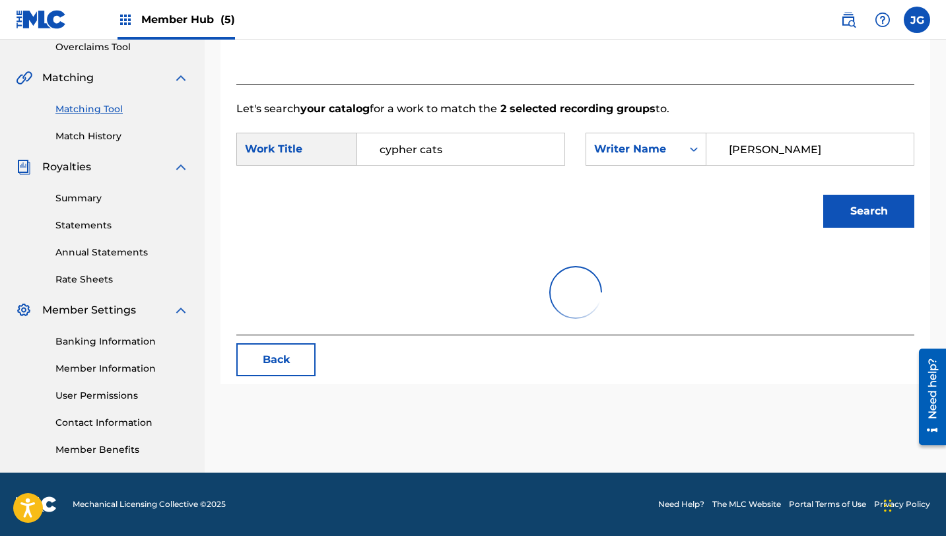
scroll to position [294, 0]
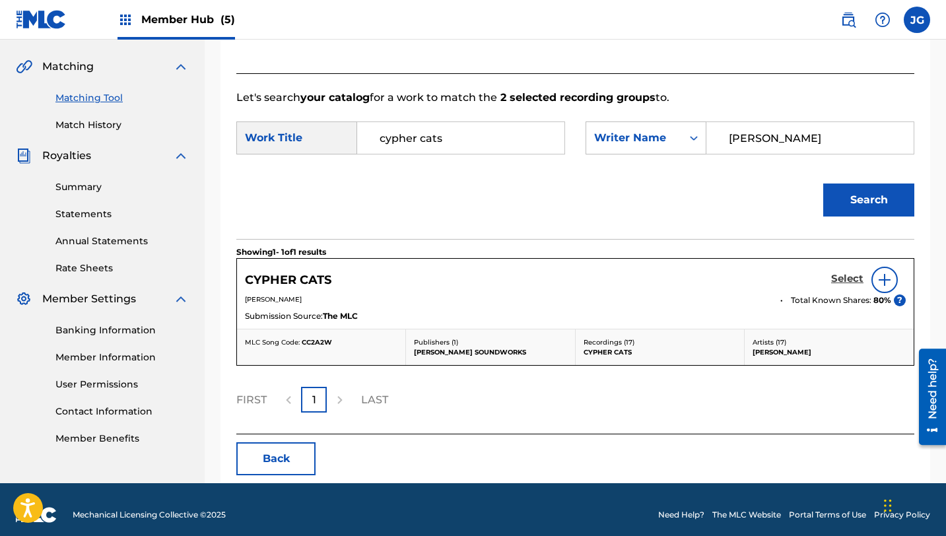
type input "[PERSON_NAME]"
click at [847, 285] on h5 "Select" at bounding box center [847, 279] width 32 height 13
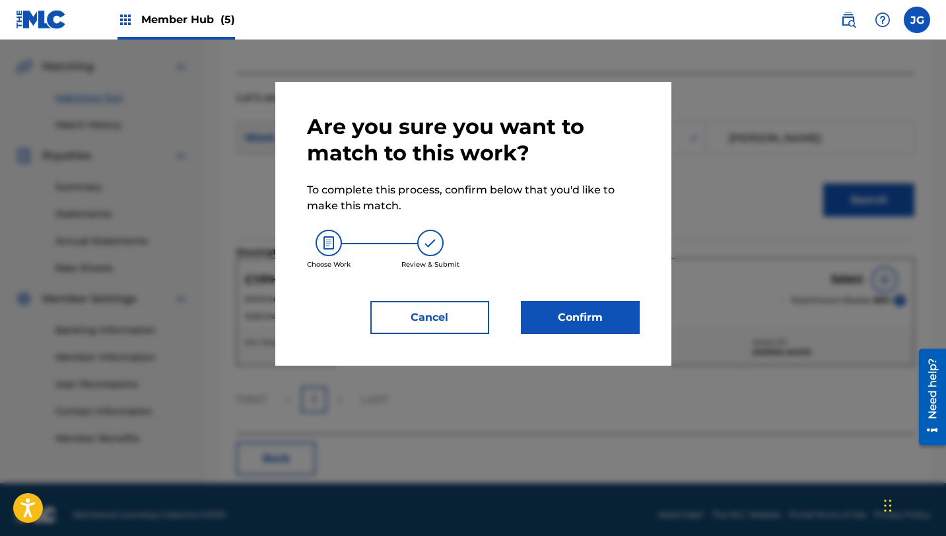
click at [671, 318] on div at bounding box center [473, 308] width 946 height 536
click at [588, 318] on button "Confirm" at bounding box center [580, 317] width 119 height 33
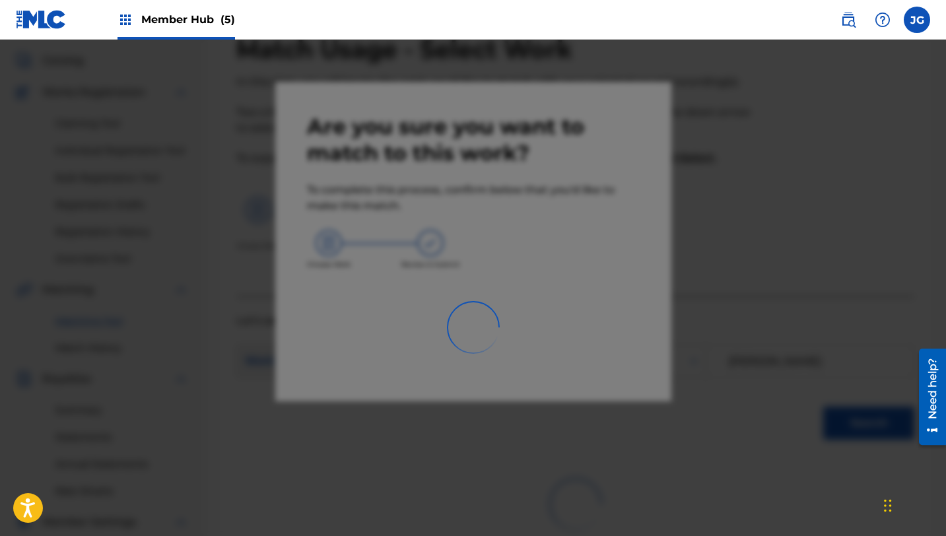
scroll to position [0, 0]
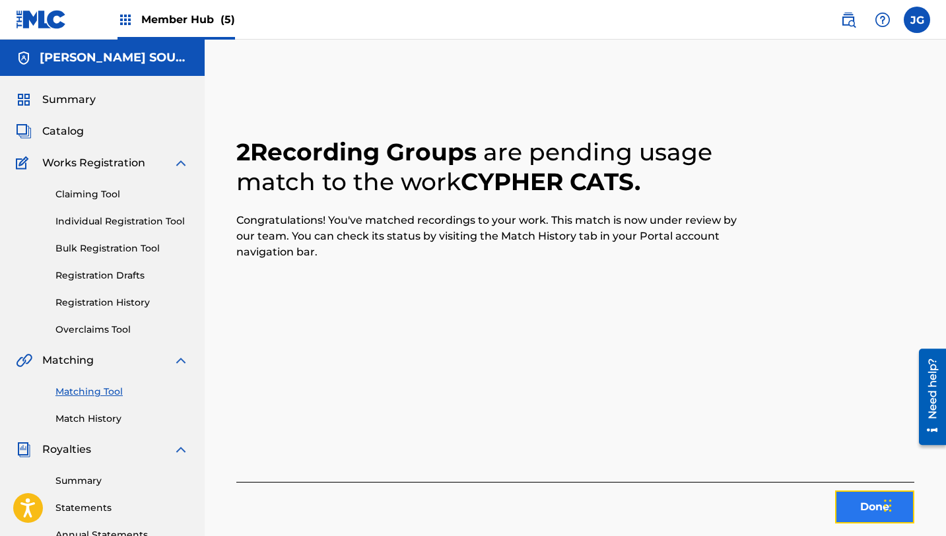
click at [849, 518] on button "Done" at bounding box center [874, 506] width 79 height 33
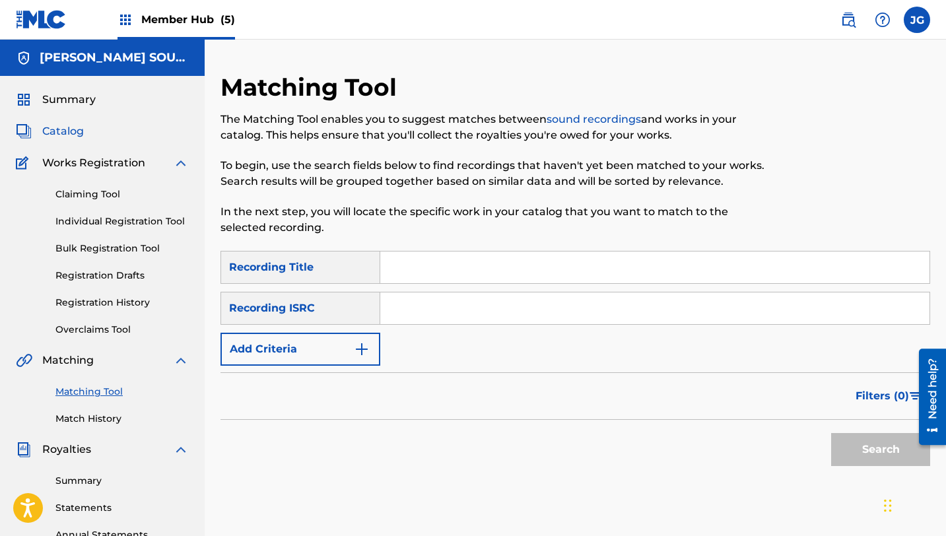
click at [59, 138] on span "Catalog" at bounding box center [63, 131] width 42 height 16
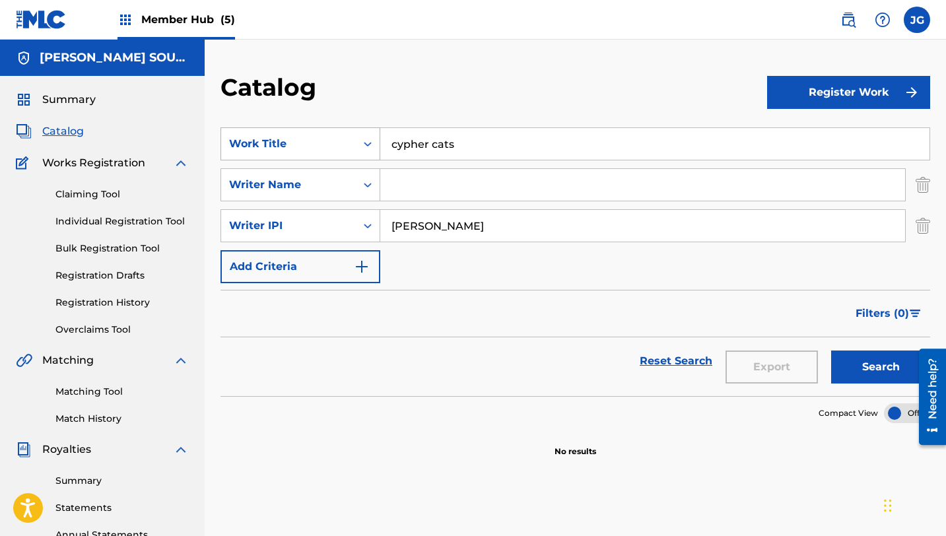
drag, startPoint x: 463, startPoint y: 140, endPoint x: 344, endPoint y: 135, distance: 118.9
click at [344, 135] on div "SearchWithCriteria31c6b072-648b-4127-bd5c-a9e4512481d4 Work Title cypher cats" at bounding box center [575, 143] width 710 height 33
click at [392, 176] on strong "the" at bounding box center [400, 173] width 18 height 13
type input "the lost archenemies"
drag, startPoint x: 506, startPoint y: 147, endPoint x: 382, endPoint y: 143, distance: 124.2
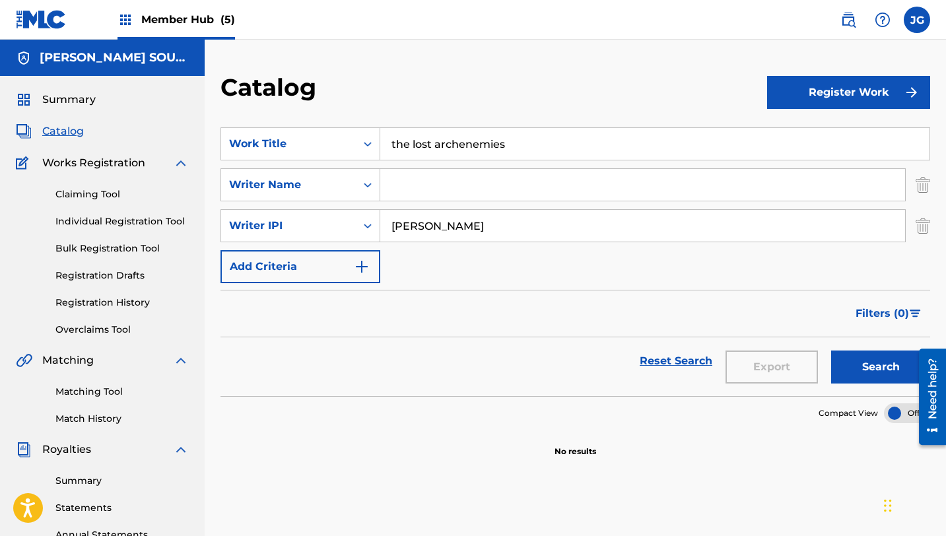
click at [382, 143] on input "the lost archenemies" at bounding box center [654, 144] width 549 height 32
click at [95, 387] on link "Matching Tool" at bounding box center [121, 392] width 133 height 14
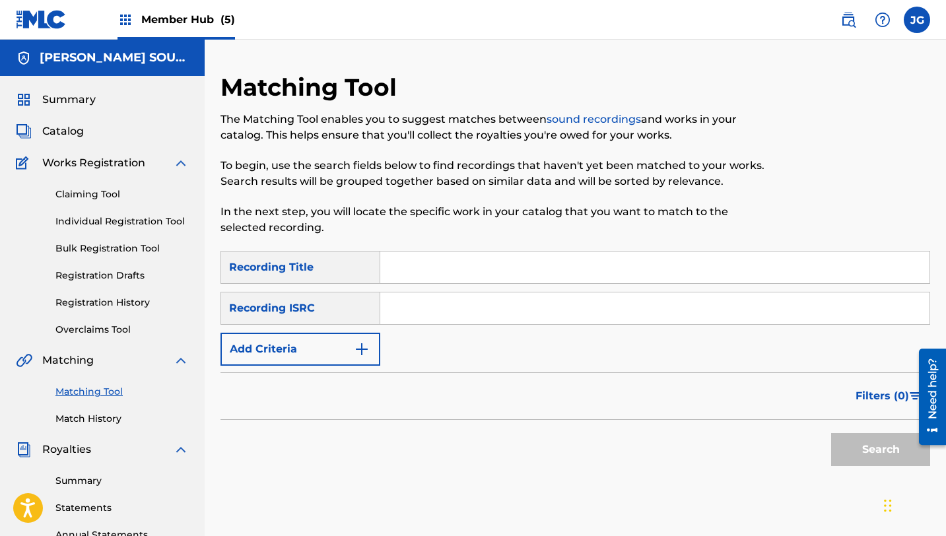
click at [436, 264] on input "Search Form" at bounding box center [654, 268] width 549 height 32
paste input "the lost archenemies"
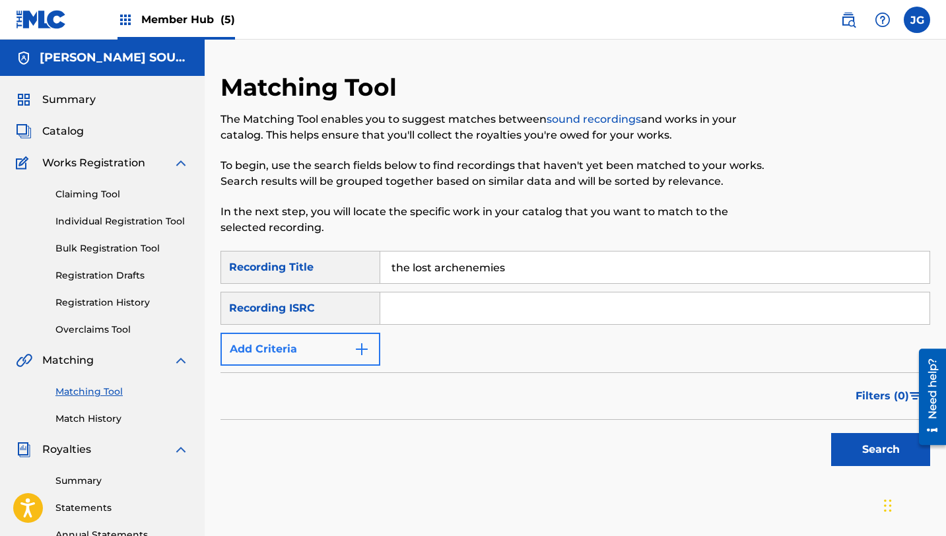
type input "the lost archenemies"
click at [314, 338] on button "Add Criteria" at bounding box center [300, 349] width 160 height 33
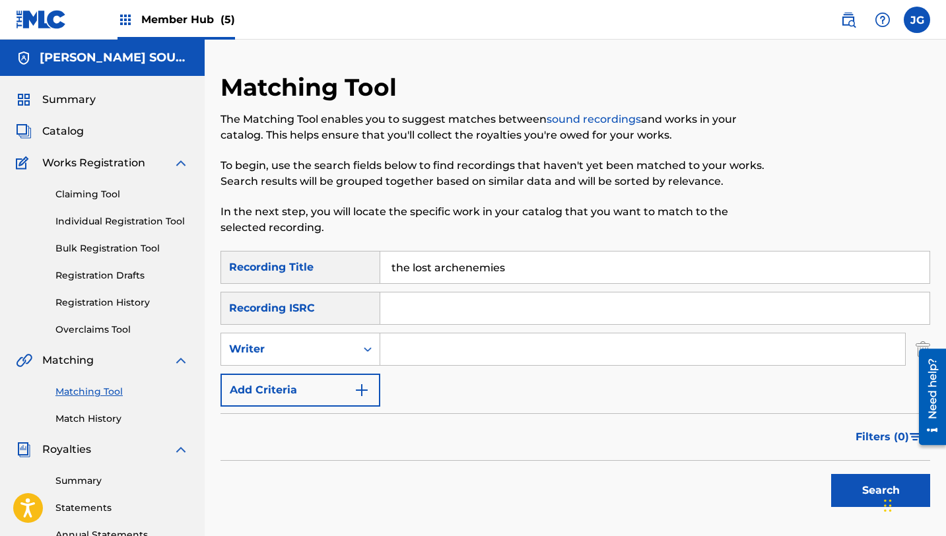
click at [427, 340] on input "Search Form" at bounding box center [642, 349] width 525 height 32
type input "[PERSON_NAME]"
click at [835, 494] on button "Search" at bounding box center [880, 490] width 99 height 33
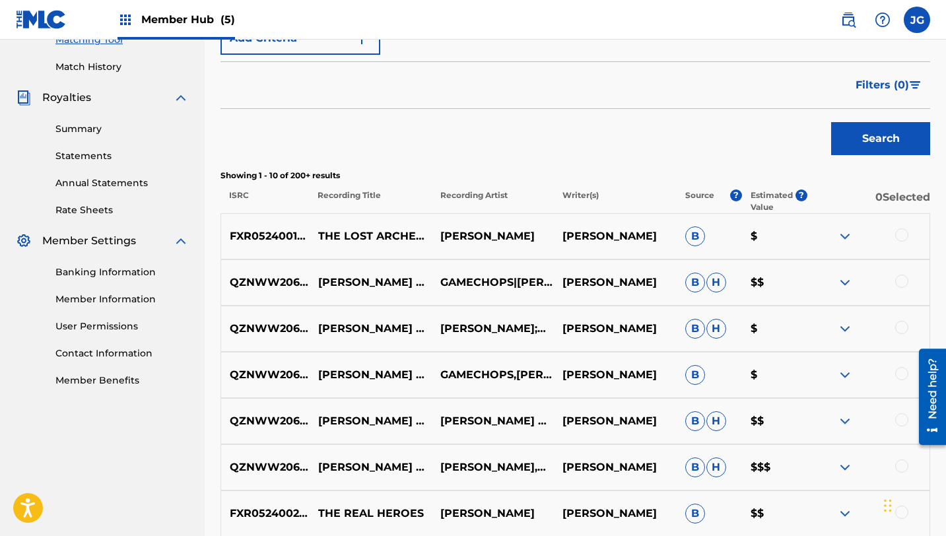
scroll to position [354, 0]
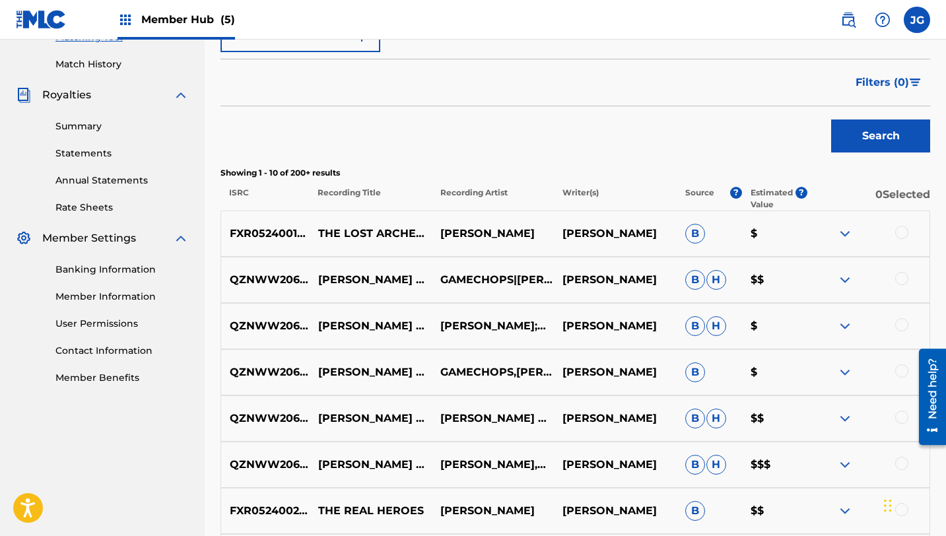
click at [902, 235] on div at bounding box center [901, 232] width 13 height 13
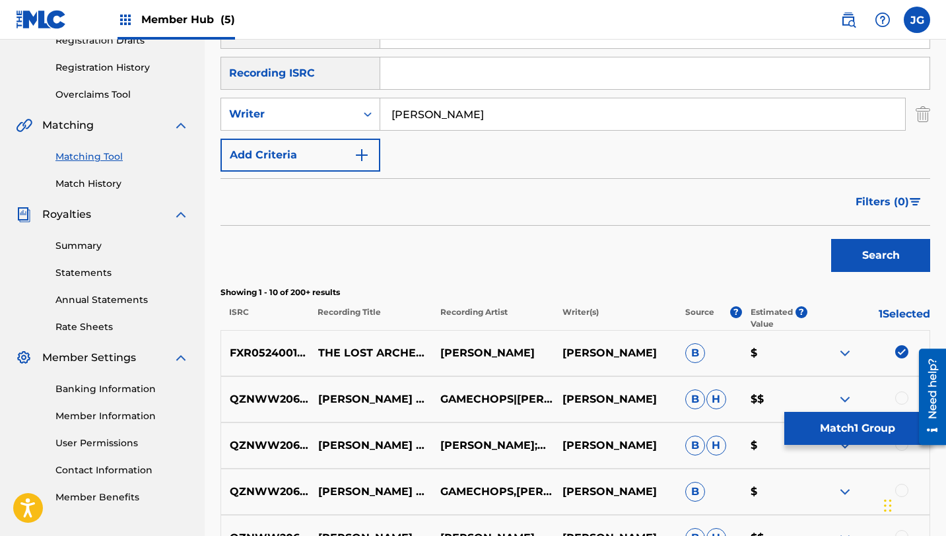
scroll to position [226, 0]
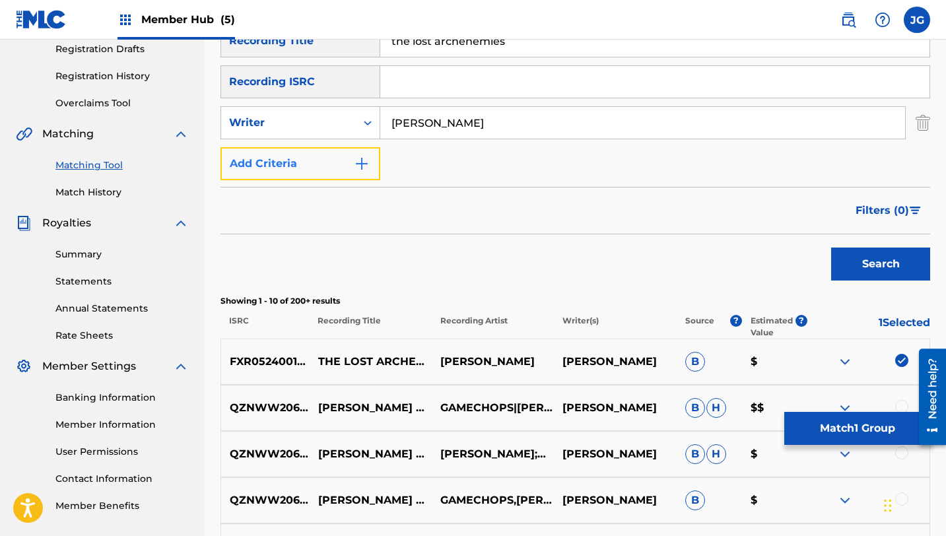
click at [339, 172] on button "Add Criteria" at bounding box center [300, 163] width 160 height 33
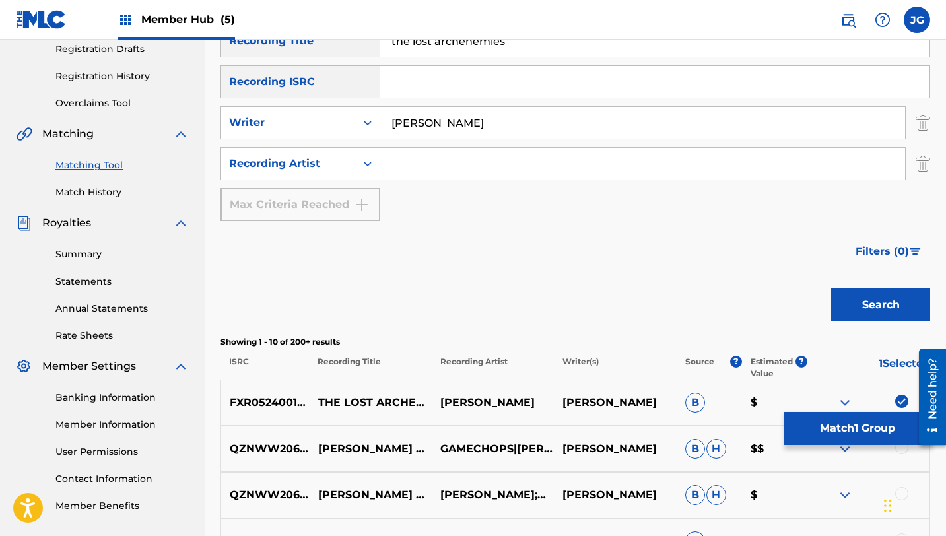
click at [437, 168] on input "Search Form" at bounding box center [642, 164] width 525 height 32
type input "[PERSON_NAME]"
click at [856, 318] on button "Search" at bounding box center [880, 304] width 99 height 33
click at [909, 127] on div "SearchWithCriteria4db9f13a-06b8-4de7-8061-de9f90e59d73 Writer [PERSON_NAME]" at bounding box center [575, 122] width 710 height 33
click at [922, 125] on img "Search Form" at bounding box center [923, 122] width 15 height 33
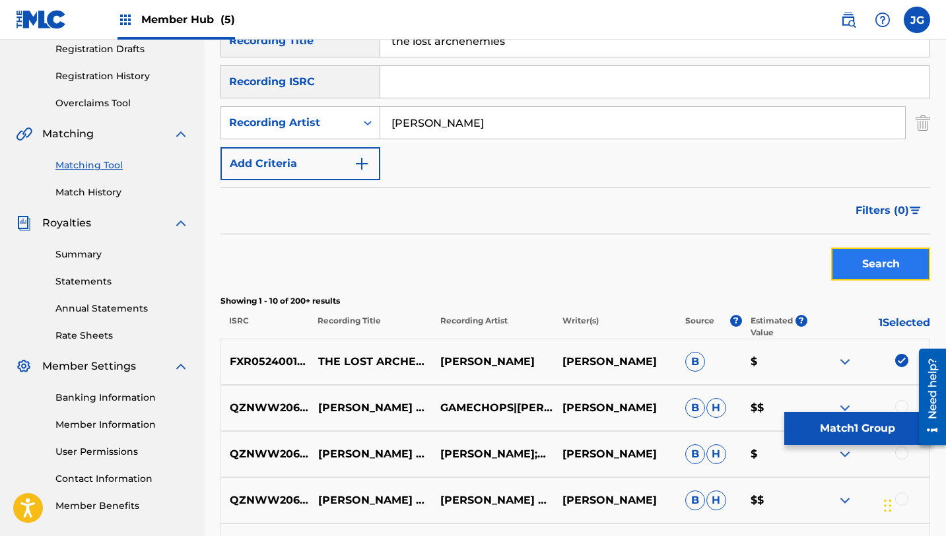
click at [873, 268] on button "Search" at bounding box center [880, 264] width 99 height 33
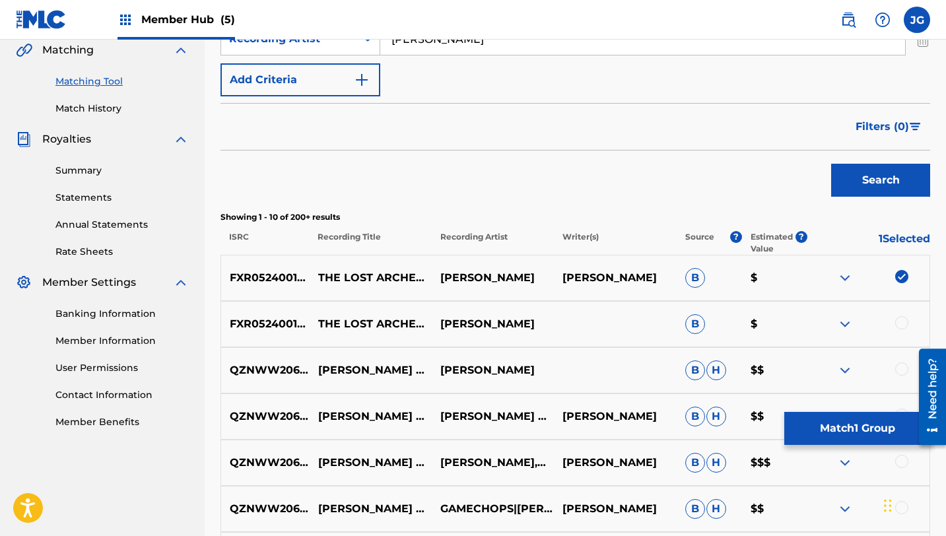
scroll to position [322, 0]
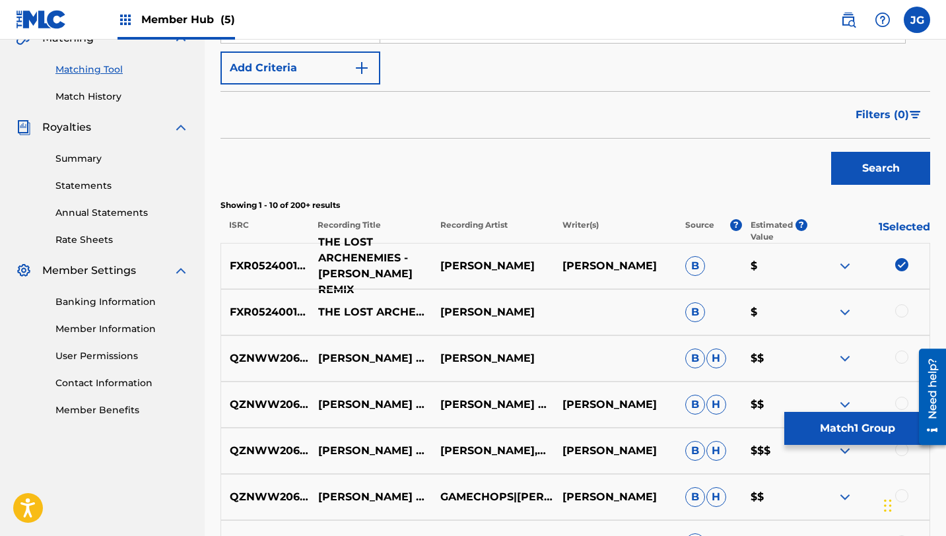
drag, startPoint x: 318, startPoint y: 274, endPoint x: 354, endPoint y: 285, distance: 38.6
click at [354, 285] on p "THE LOST ARCHENEMIES - [PERSON_NAME] REMIX" at bounding box center [371, 265] width 122 height 63
copy p "[PERSON_NAME] REMIX"
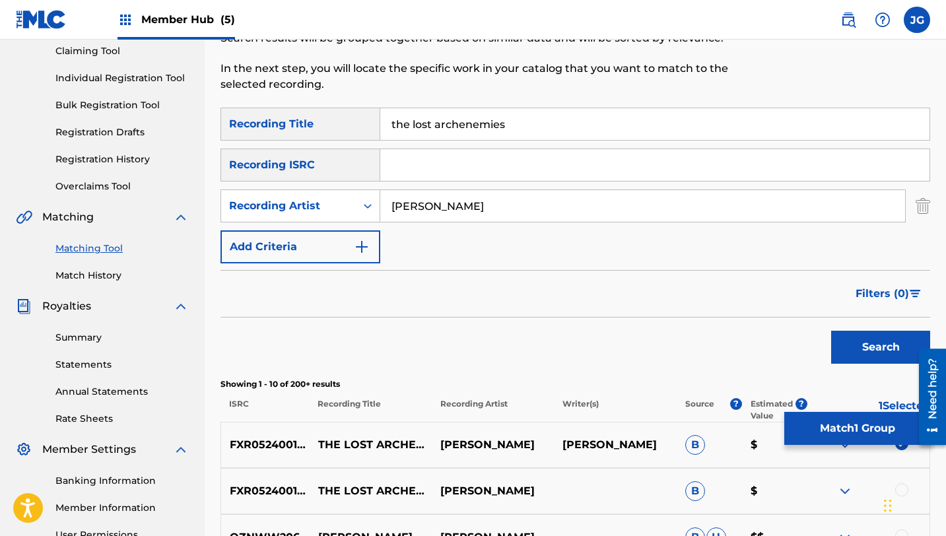
scroll to position [82, 0]
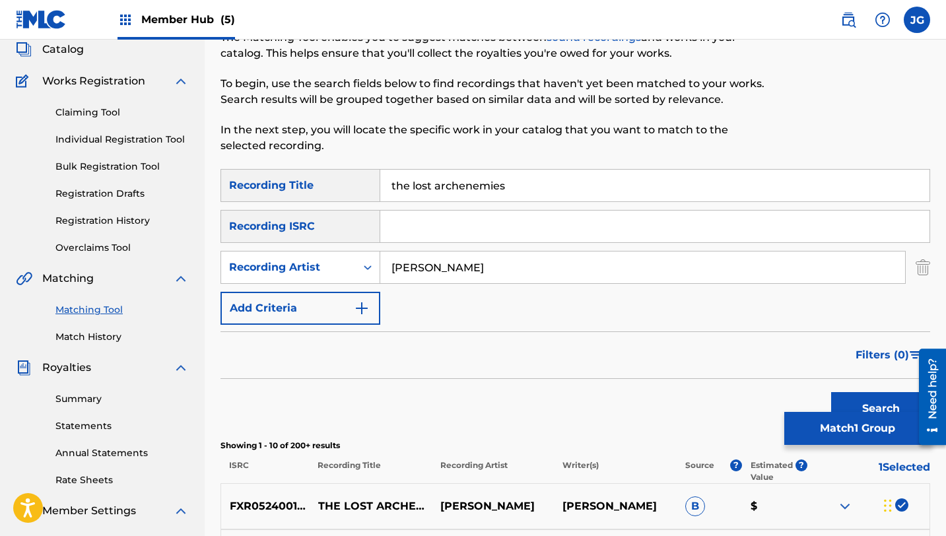
drag, startPoint x: 508, startPoint y: 189, endPoint x: 361, endPoint y: 179, distance: 146.9
click at [361, 179] on div "SearchWithCriteria0078ce1f-c438-411b-94b8-17e68e0cdac4 Recording Title the lost…" at bounding box center [575, 185] width 710 height 33
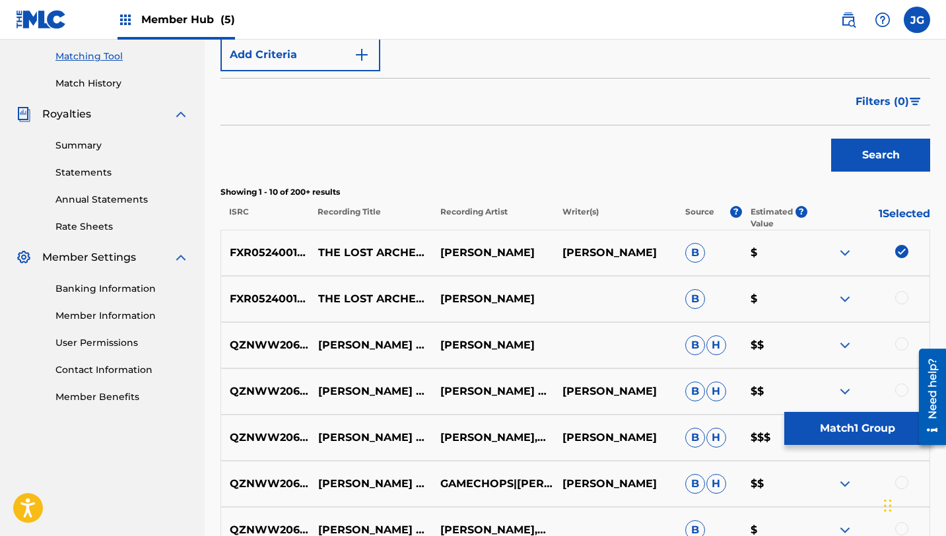
scroll to position [340, 0]
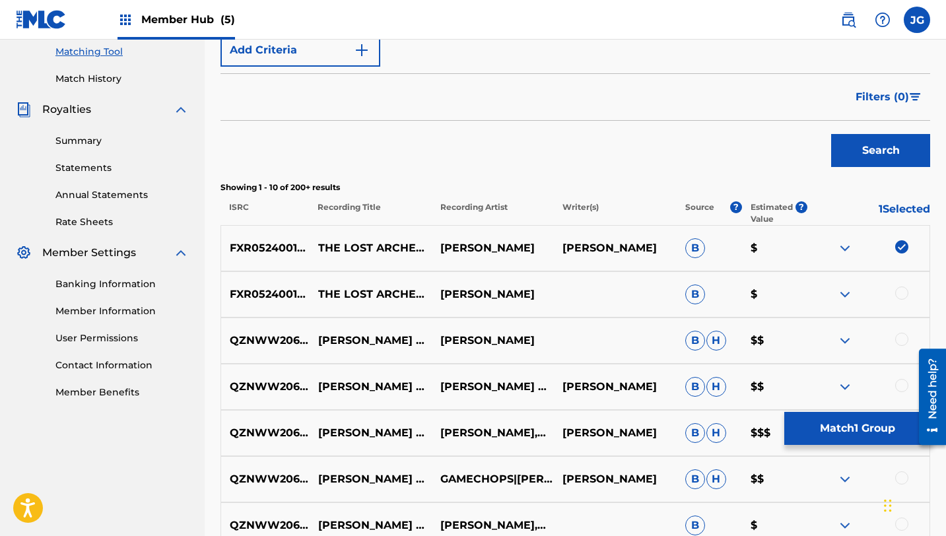
click at [905, 296] on div at bounding box center [901, 292] width 13 height 13
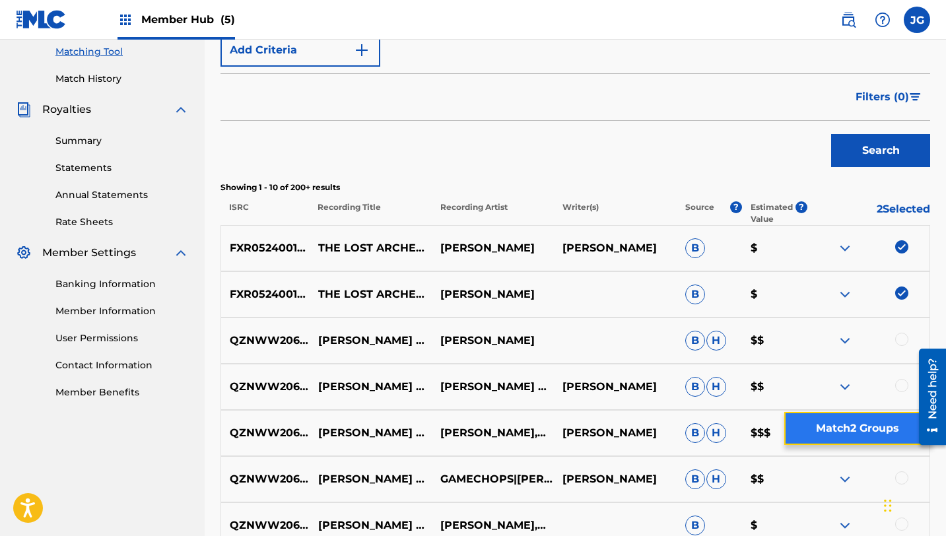
click at [868, 434] on button "Match 2 Groups" at bounding box center [857, 428] width 146 height 33
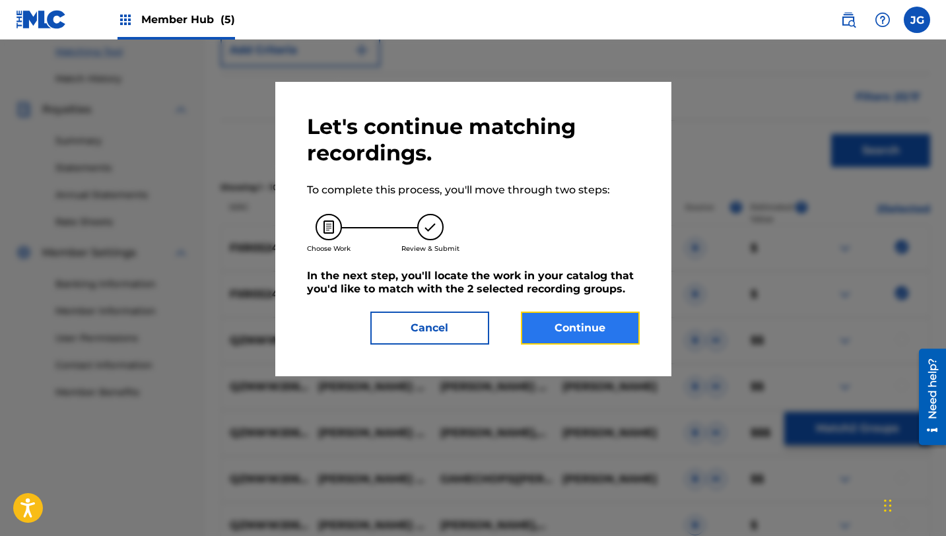
click at [614, 318] on button "Continue" at bounding box center [580, 328] width 119 height 33
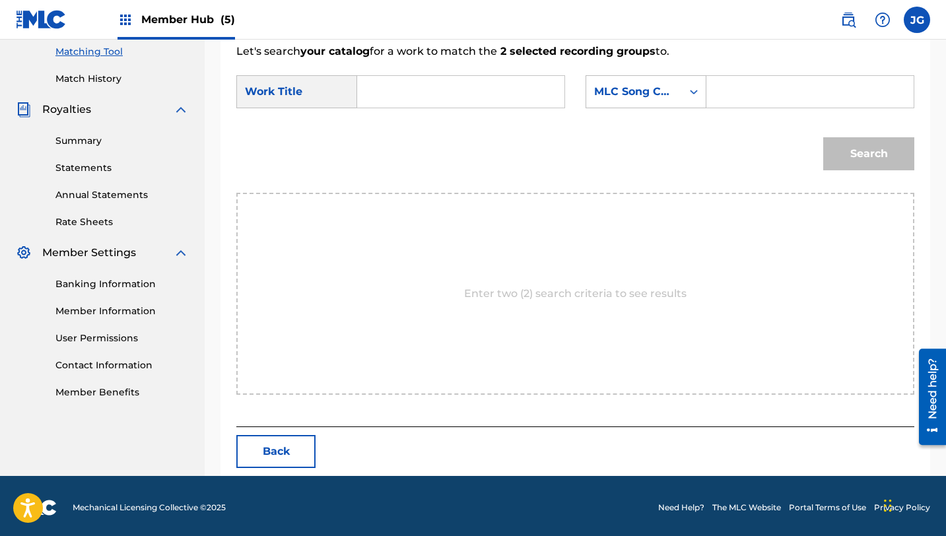
click at [431, 102] on input "Search Form" at bounding box center [460, 92] width 185 height 32
paste input "the lost archenemies"
type input "the lost archenemies"
click at [391, 132] on strong "lost" at bounding box center [390, 137] width 20 height 13
click at [690, 102] on div "Search Form" at bounding box center [694, 92] width 24 height 24
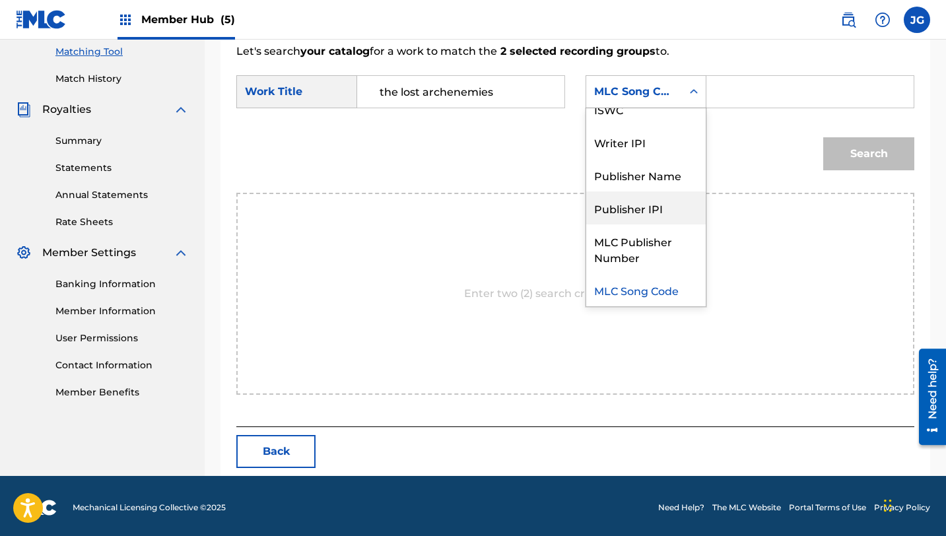
scroll to position [0, 0]
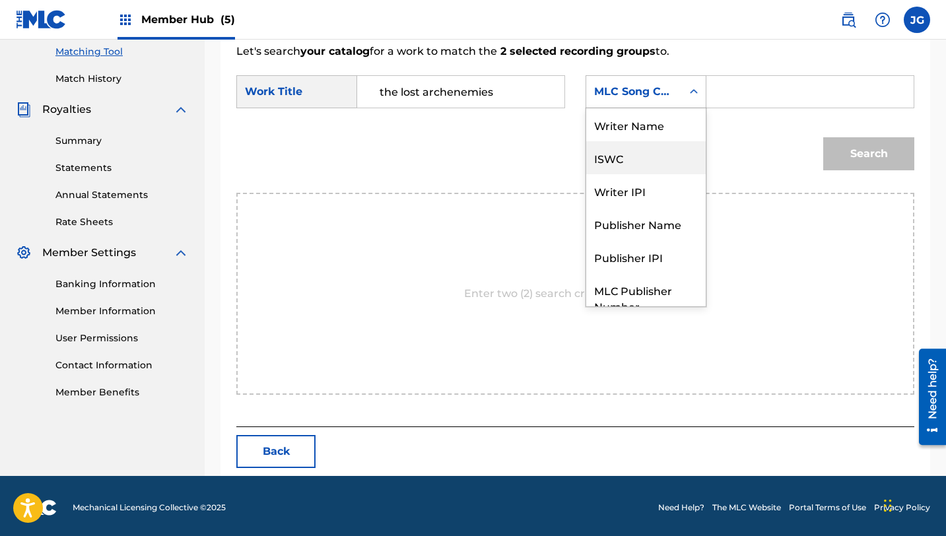
drag, startPoint x: 631, startPoint y: 146, endPoint x: 636, endPoint y: 129, distance: 17.8
click at [636, 129] on div "Writer Name ISWC Writer IPI Publisher Name Publisher IPI MLC Publisher Number M…" at bounding box center [645, 207] width 119 height 198
click at [636, 129] on div "Writer Name" at bounding box center [645, 124] width 119 height 33
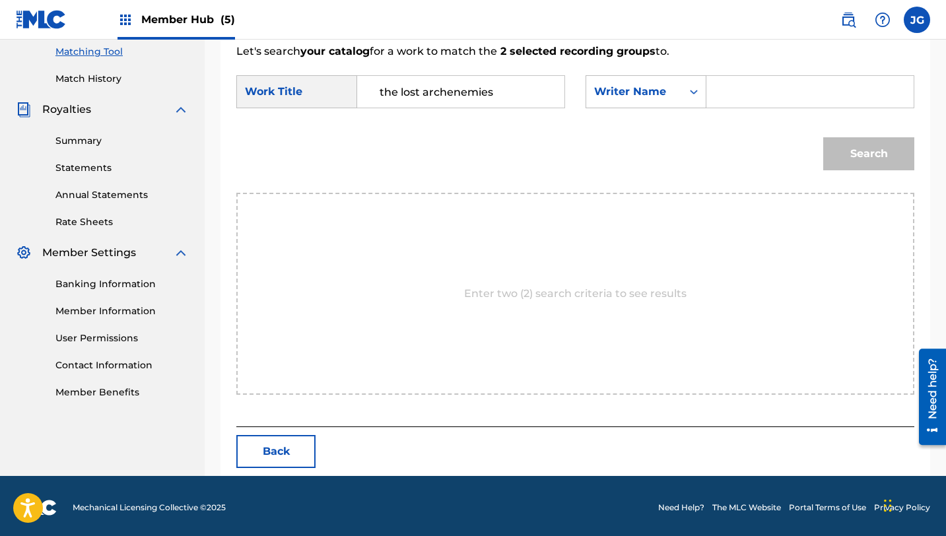
click at [733, 99] on input "Search Form" at bounding box center [810, 92] width 185 height 32
type input "[PERSON_NAME]"
click at [823, 137] on button "Search" at bounding box center [868, 153] width 91 height 33
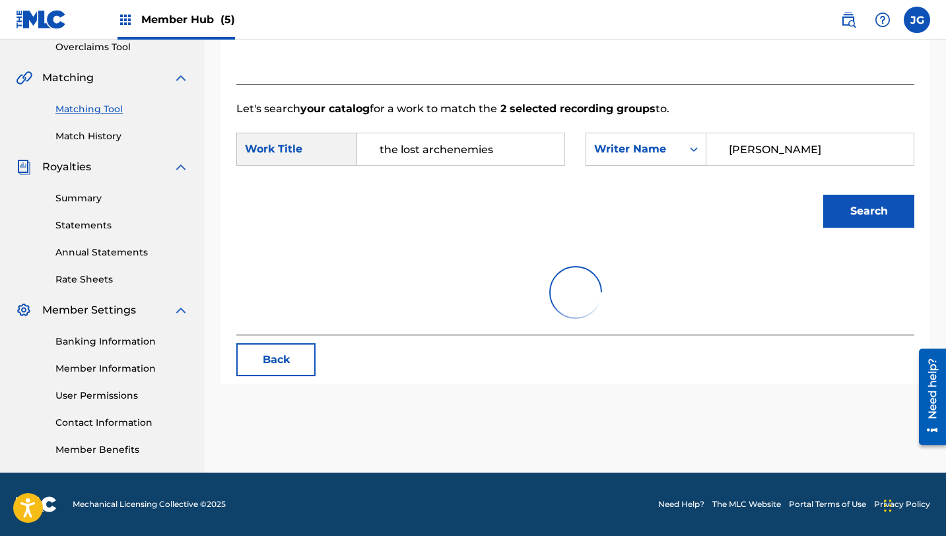
scroll to position [340, 0]
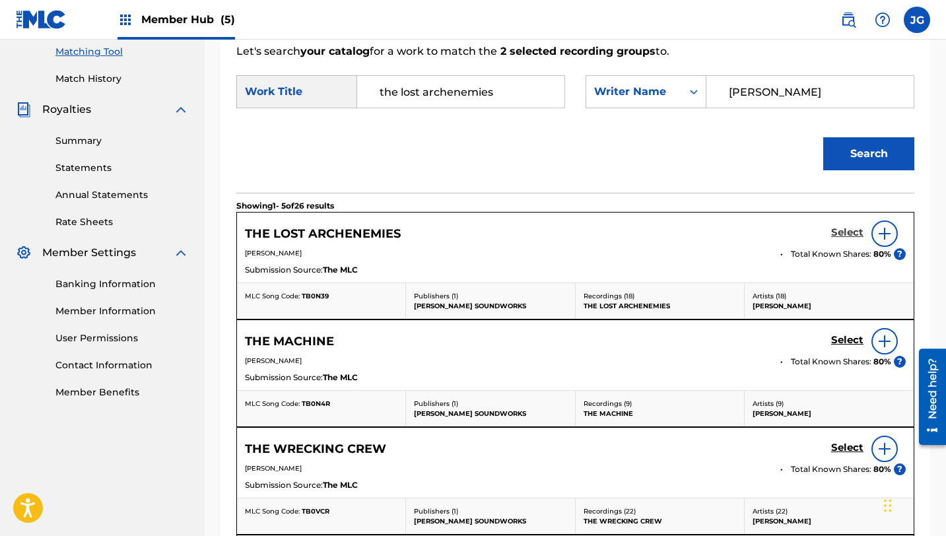
click at [845, 234] on h5 "Select" at bounding box center [847, 232] width 32 height 13
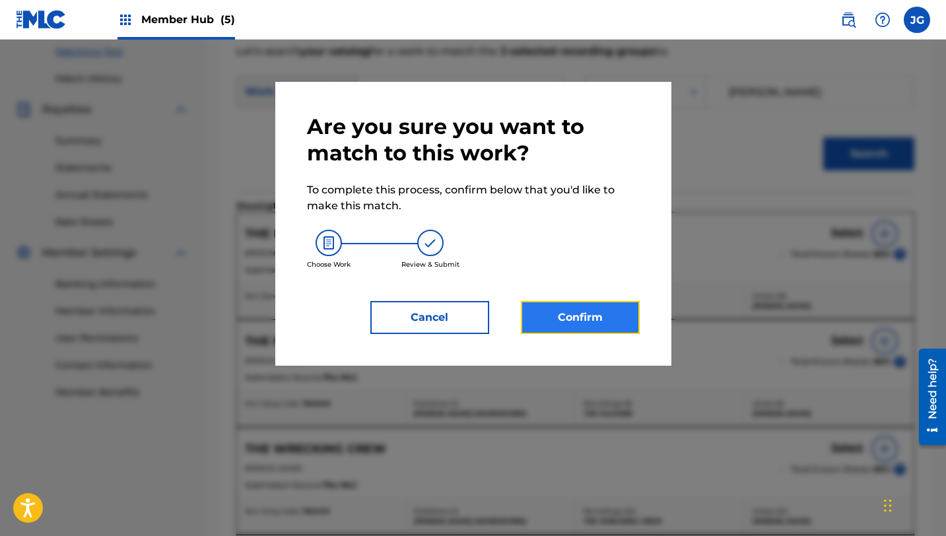
click at [579, 319] on button "Confirm" at bounding box center [580, 317] width 119 height 33
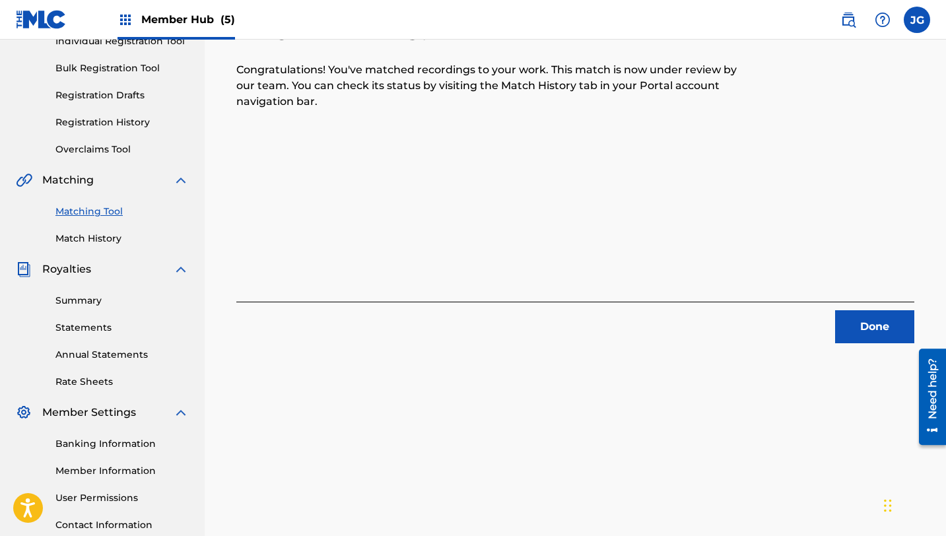
scroll to position [0, 0]
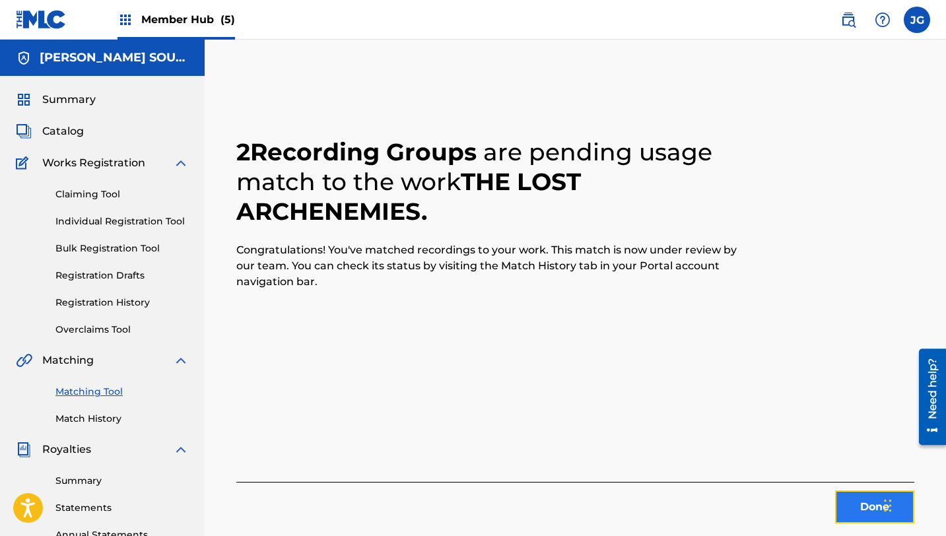
click at [849, 504] on button "Done" at bounding box center [874, 506] width 79 height 33
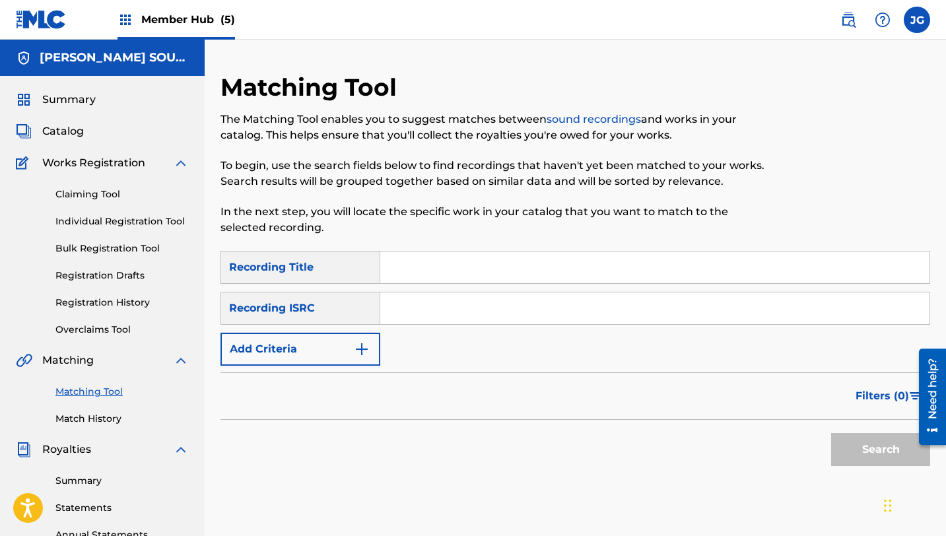
drag, startPoint x: 67, startPoint y: 127, endPoint x: 86, endPoint y: 127, distance: 19.1
click at [66, 127] on span "Catalog" at bounding box center [63, 131] width 42 height 16
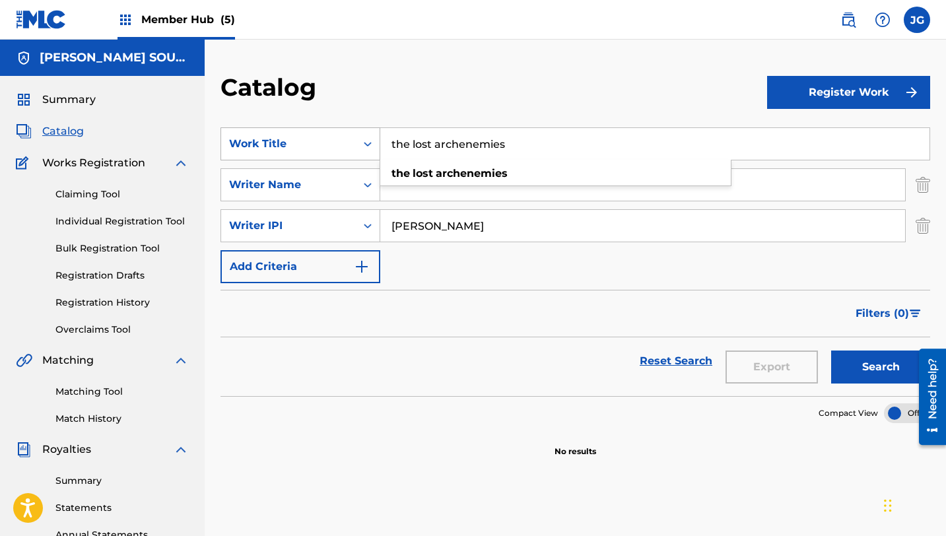
drag, startPoint x: 514, startPoint y: 149, endPoint x: 367, endPoint y: 148, distance: 147.2
click at [367, 148] on div "SearchWithCriteria31c6b072-648b-4127-bd5c-a9e4512481d4 Work Title the lost arch…" at bounding box center [575, 143] width 710 height 33
click at [410, 187] on input "Search Form" at bounding box center [642, 185] width 525 height 32
click at [458, 156] on input "outwo" at bounding box center [654, 144] width 549 height 32
click at [434, 173] on span "rld strangeoids" at bounding box center [466, 173] width 81 height 13
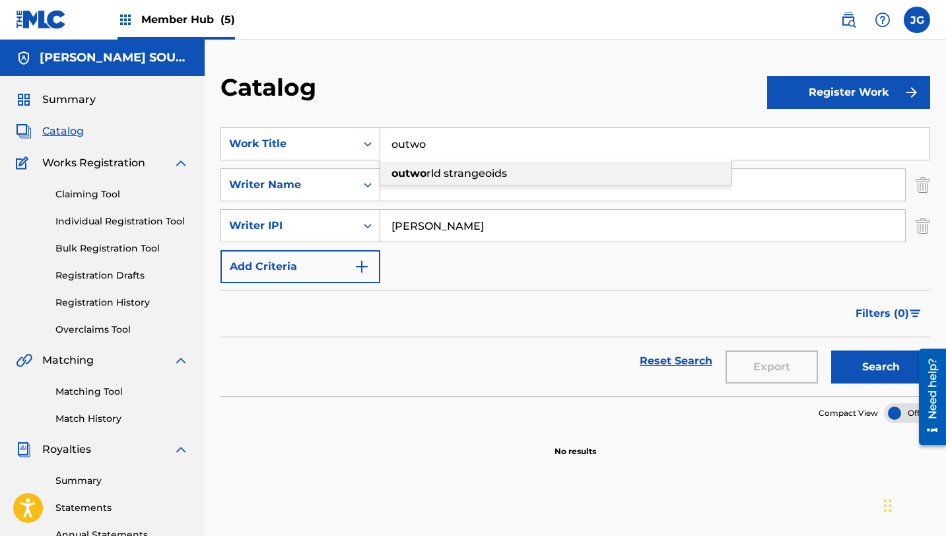
type input "outworld strangeoids"
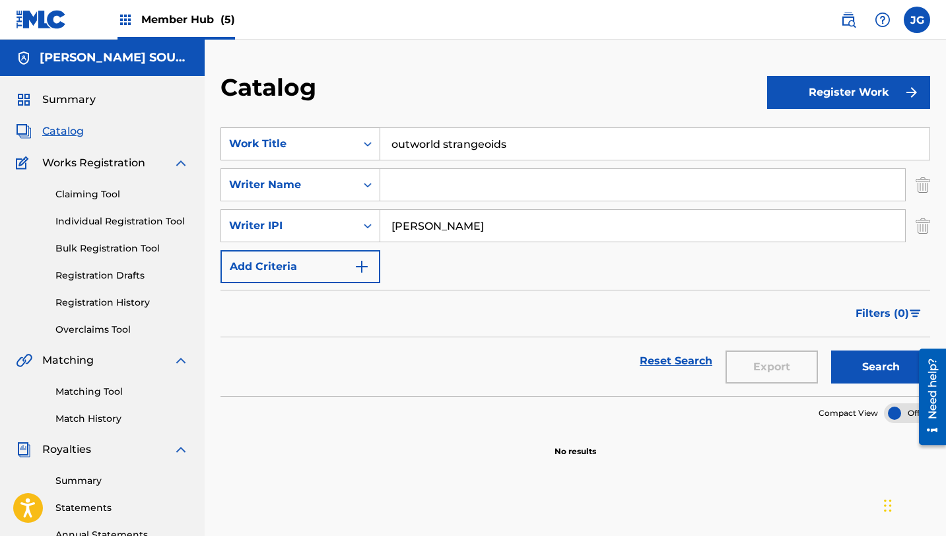
drag, startPoint x: 508, startPoint y: 146, endPoint x: 360, endPoint y: 143, distance: 147.9
click at [360, 143] on div "SearchWithCriteria31c6b072-648b-4127-bd5c-a9e4512481d4 Work Title outworld stra…" at bounding box center [575, 143] width 710 height 33
click at [108, 391] on link "Matching Tool" at bounding box center [121, 392] width 133 height 14
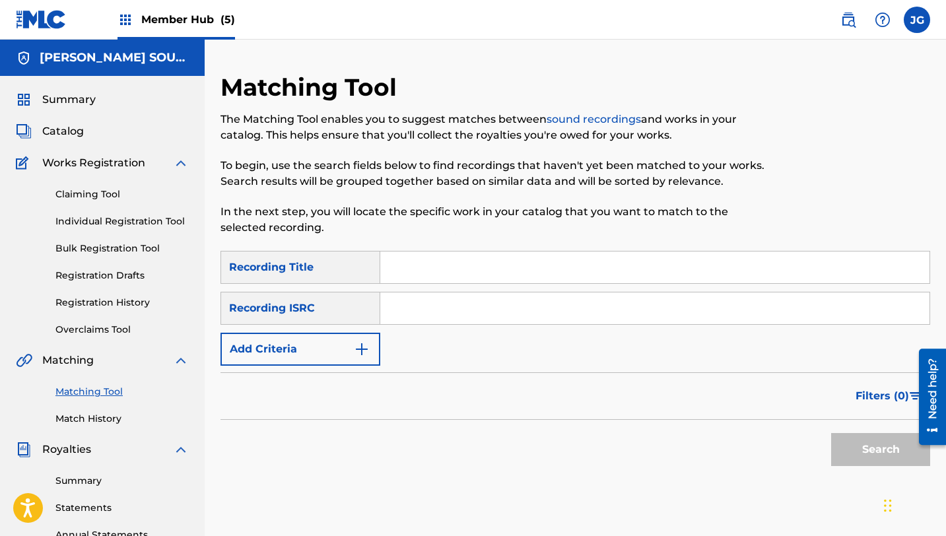
click at [465, 271] on input "Search Form" at bounding box center [654, 268] width 549 height 32
paste input "outworld strangeoids"
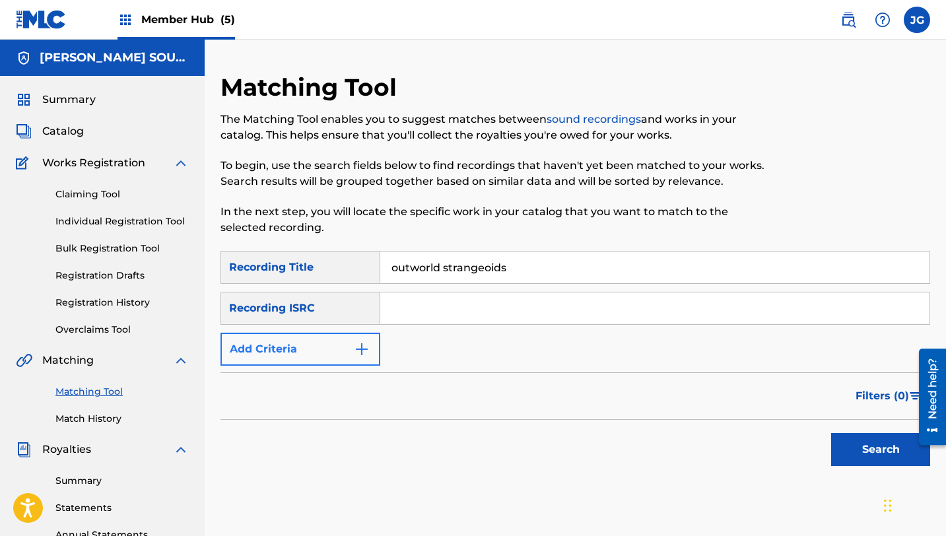
type input "outworld strangeoids"
click at [292, 354] on button "Add Criteria" at bounding box center [300, 349] width 160 height 33
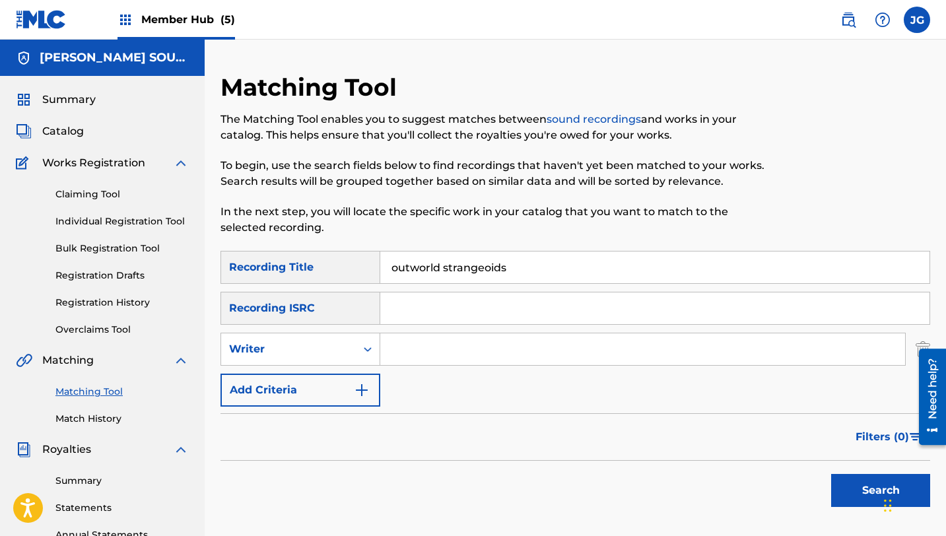
click at [417, 357] on input "Search Form" at bounding box center [642, 349] width 525 height 32
type input "[PERSON_NAME]"
click at [859, 485] on button "Search" at bounding box center [880, 490] width 99 height 33
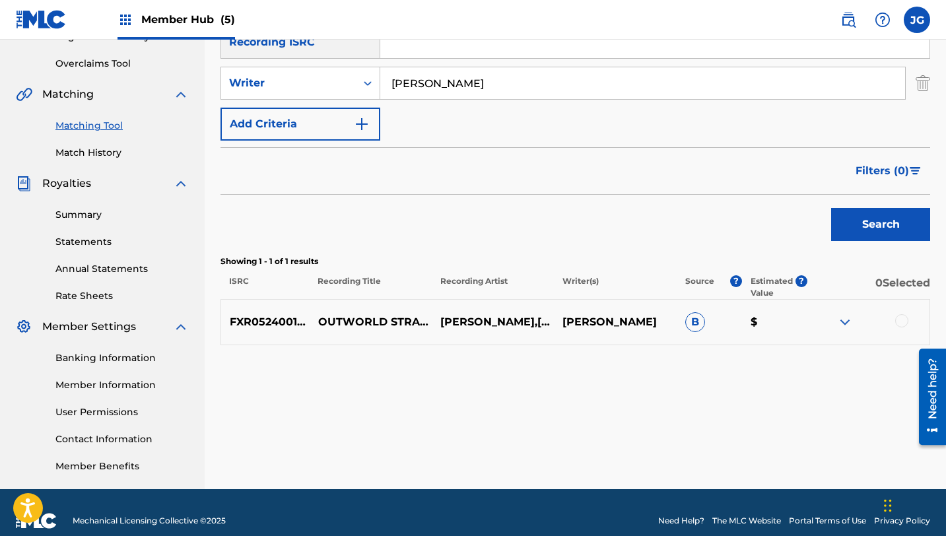
scroll to position [269, 0]
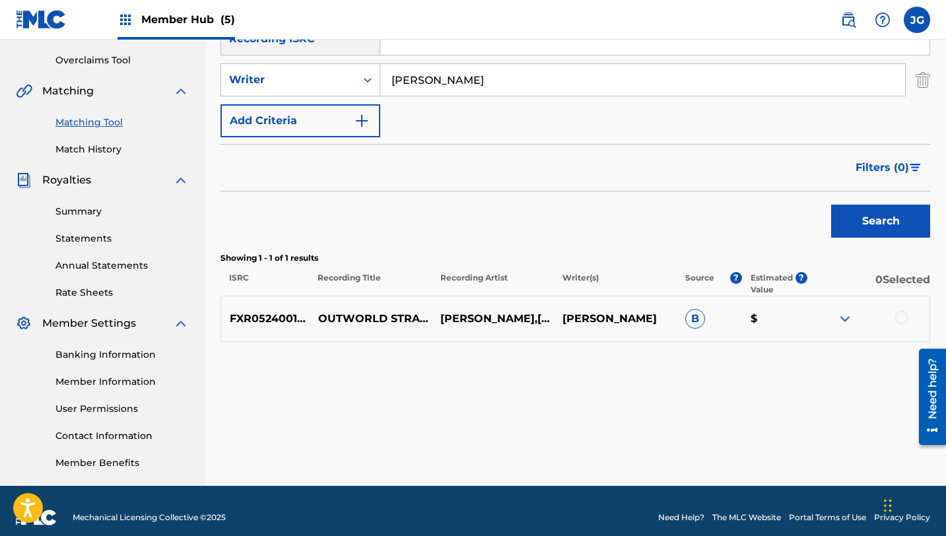
click at [906, 316] on div at bounding box center [901, 317] width 13 height 13
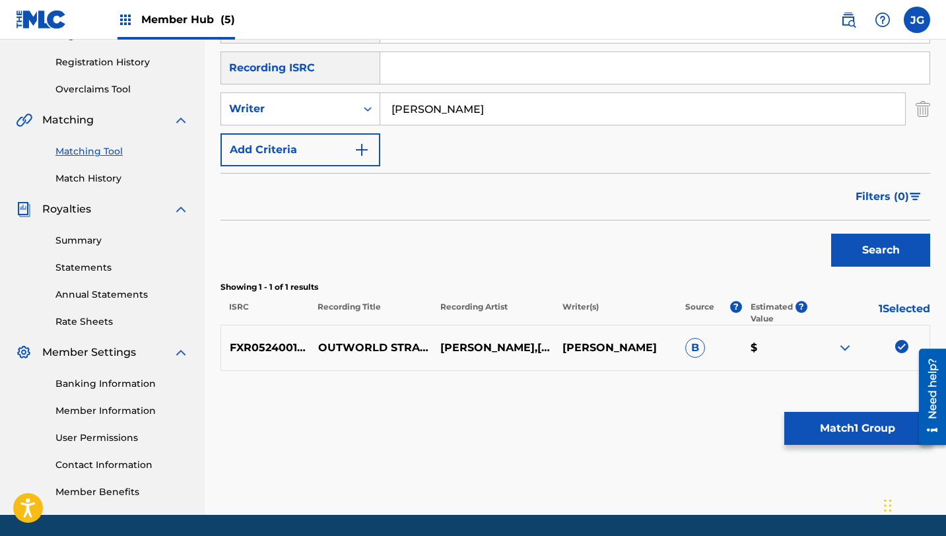
scroll to position [231, 0]
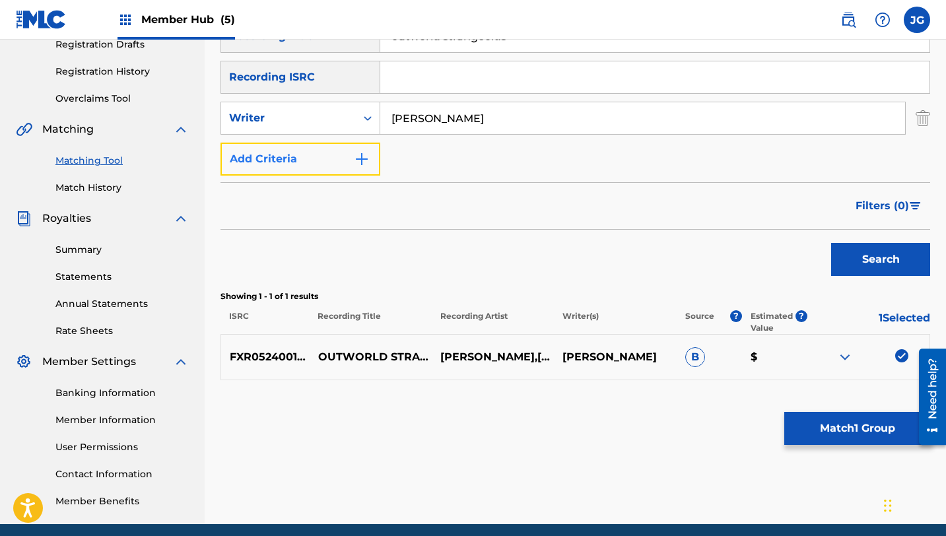
click at [341, 170] on button "Add Criteria" at bounding box center [300, 159] width 160 height 33
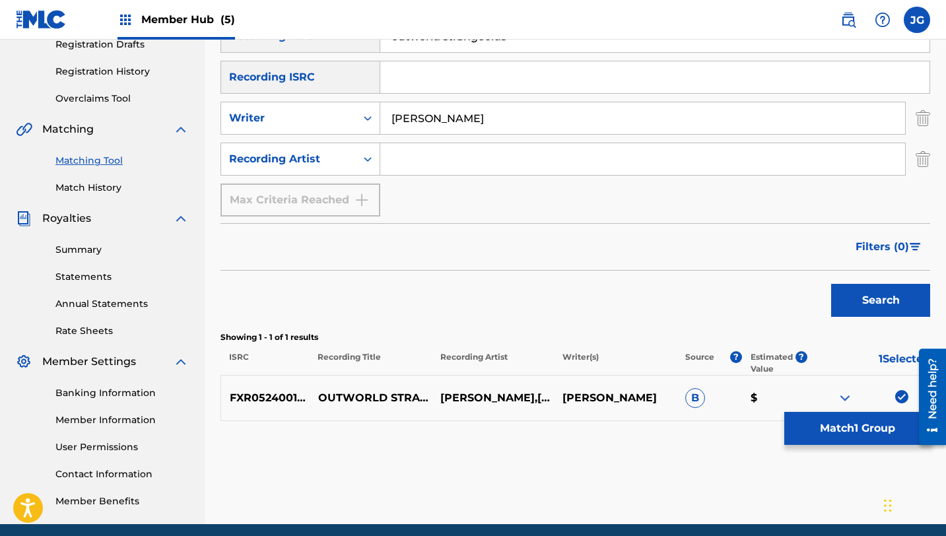
click at [419, 172] on input "Search Form" at bounding box center [642, 159] width 525 height 32
type input "[PERSON_NAME]"
click at [883, 299] on button "Search" at bounding box center [880, 300] width 99 height 33
click at [922, 119] on img "Search Form" at bounding box center [923, 118] width 15 height 33
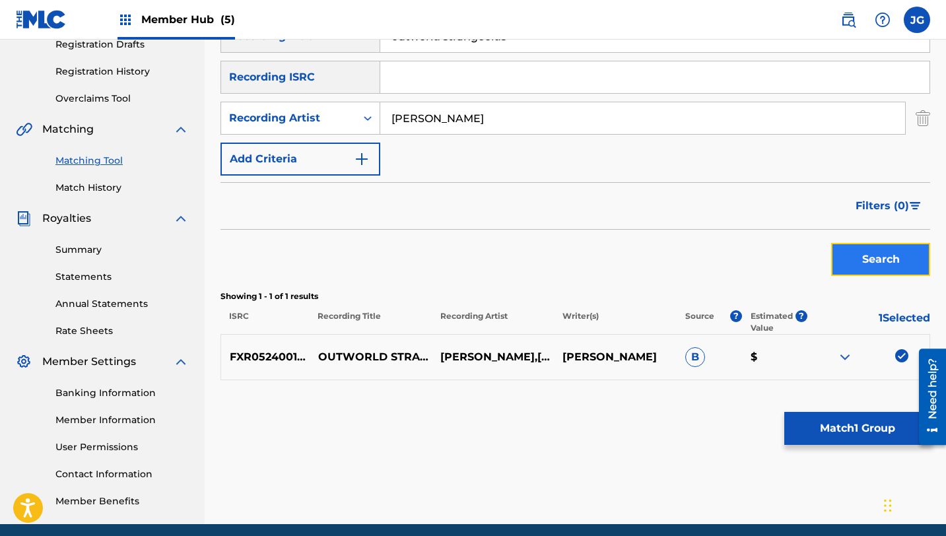
click at [909, 245] on button "Search" at bounding box center [880, 259] width 99 height 33
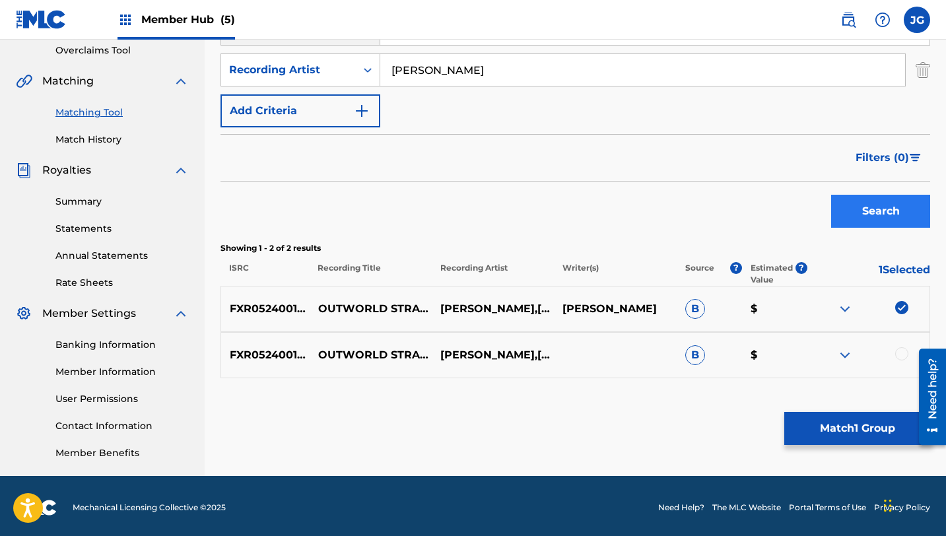
scroll to position [283, 0]
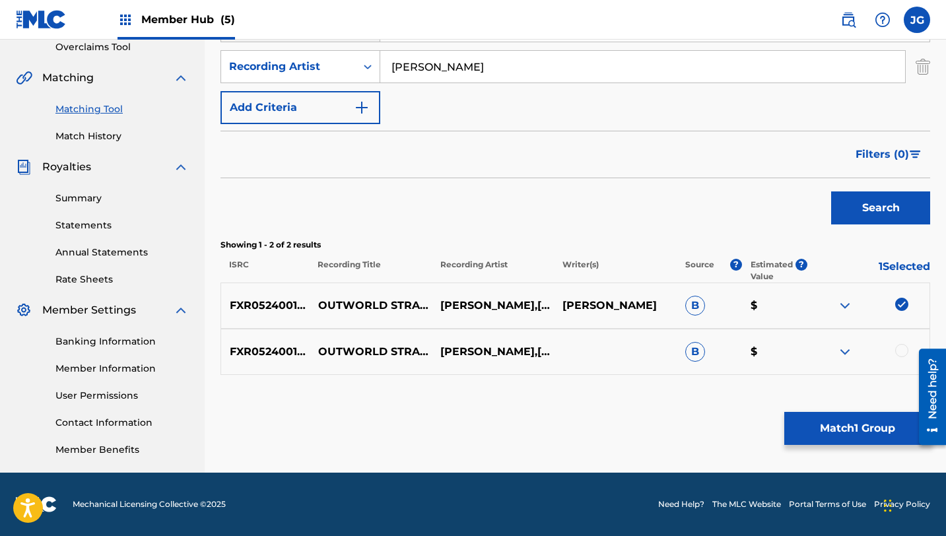
click at [906, 353] on div at bounding box center [901, 350] width 13 height 13
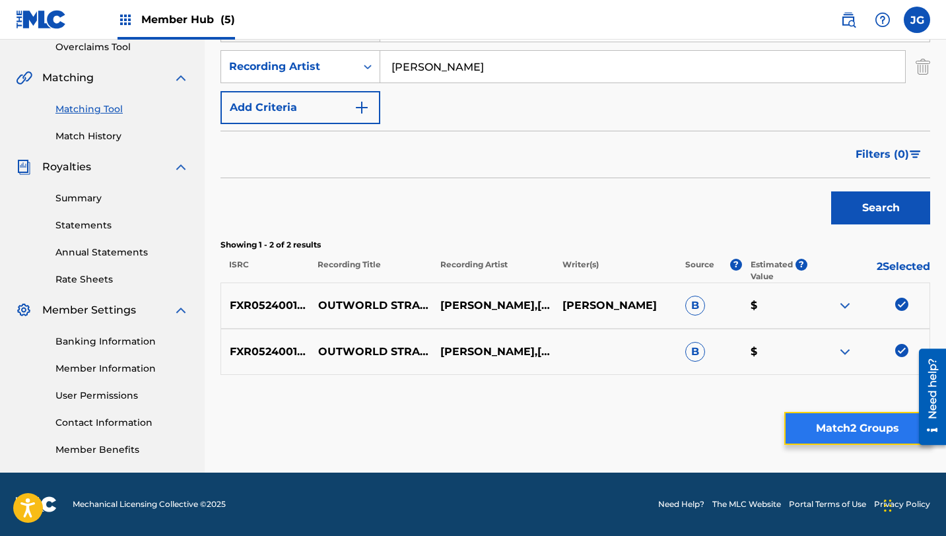
click at [859, 432] on button "Match 2 Groups" at bounding box center [857, 428] width 146 height 33
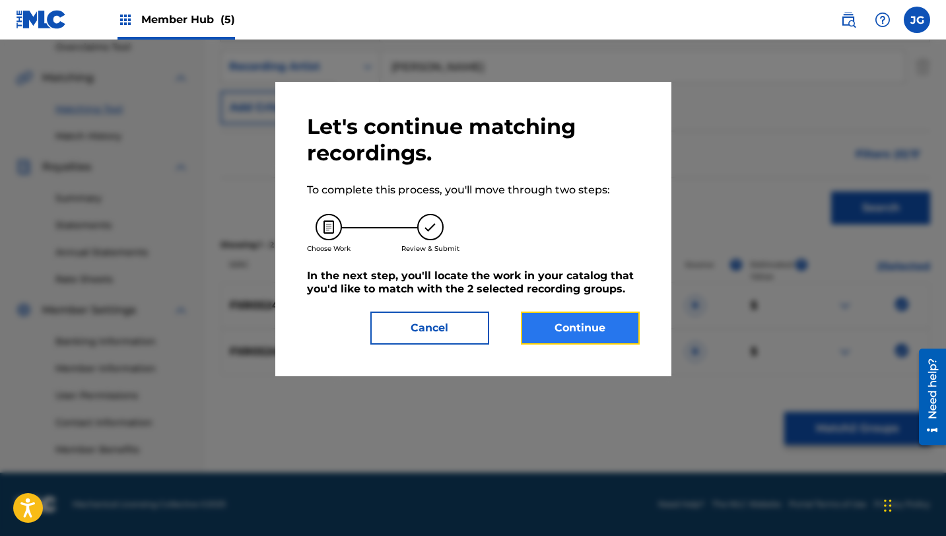
click at [606, 324] on button "Continue" at bounding box center [580, 328] width 119 height 33
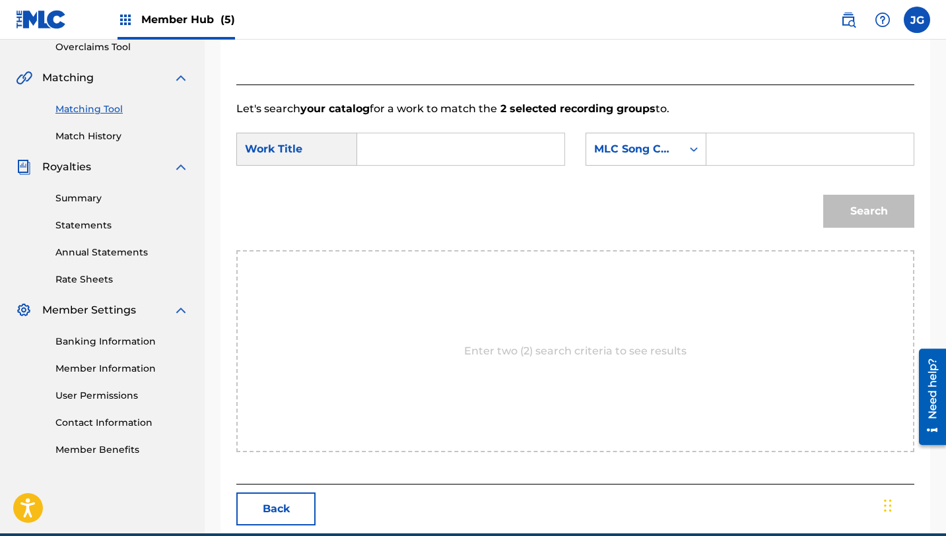
click at [433, 147] on input "Search Form" at bounding box center [460, 149] width 185 height 32
paste input "outworld strangeoids"
type input "outworld strangeoids"
click at [713, 152] on div "Search Form" at bounding box center [810, 149] width 208 height 33
click at [673, 151] on div "MLC Song Code" at bounding box center [634, 149] width 80 height 16
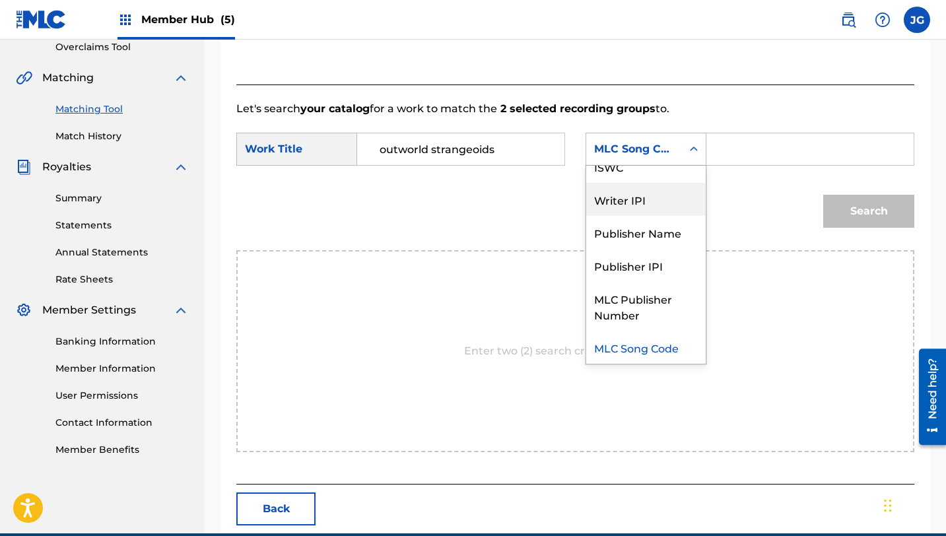
scroll to position [0, 0]
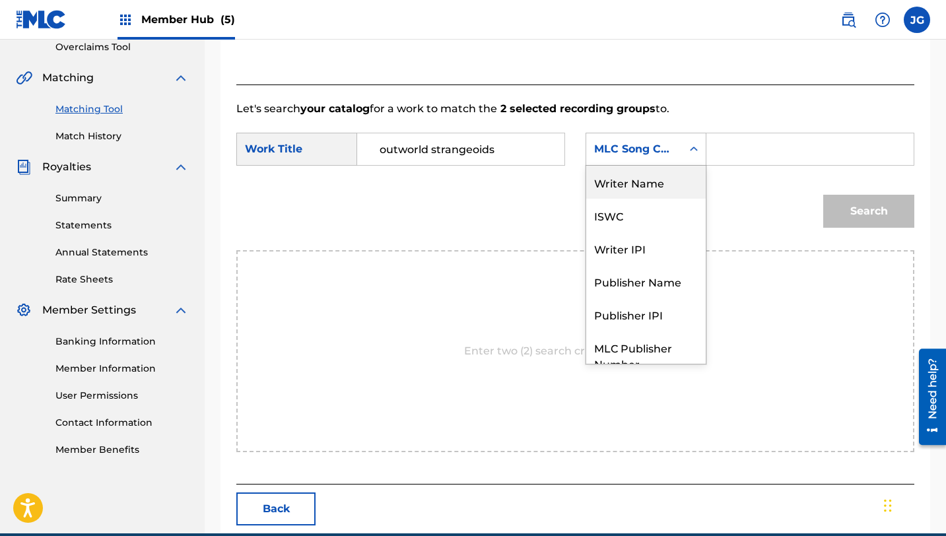
click at [648, 180] on div "Writer Name" at bounding box center [645, 182] width 119 height 33
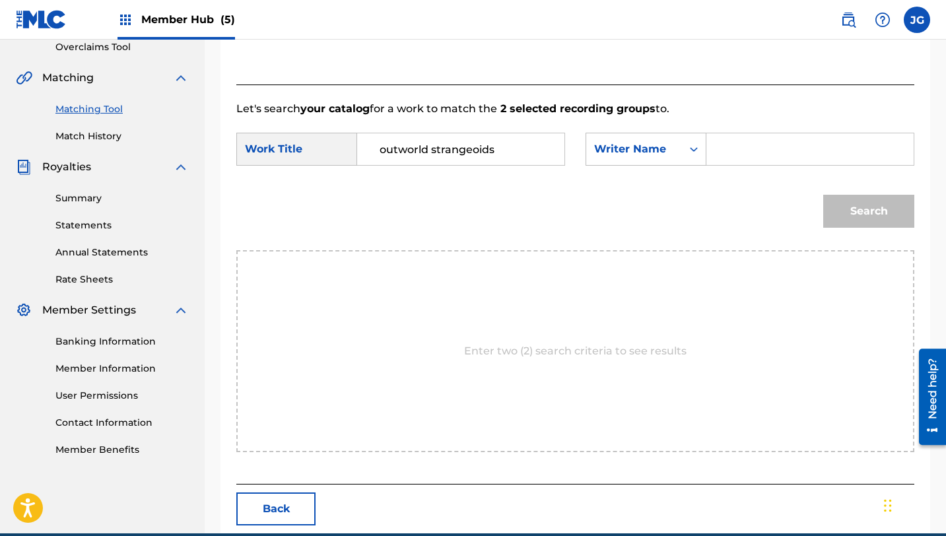
click at [743, 141] on input "Search Form" at bounding box center [810, 149] width 185 height 32
type input "r"
type input "[PERSON_NAME]"
click at [823, 195] on button "Search" at bounding box center [868, 211] width 91 height 33
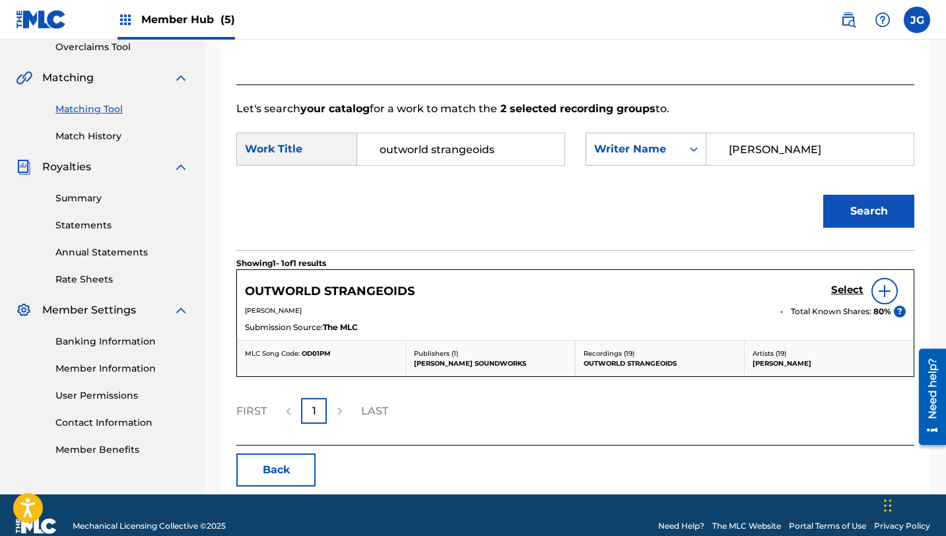
click at [852, 300] on div "Select" at bounding box center [868, 291] width 75 height 26
click at [852, 293] on h5 "Select" at bounding box center [847, 290] width 32 height 13
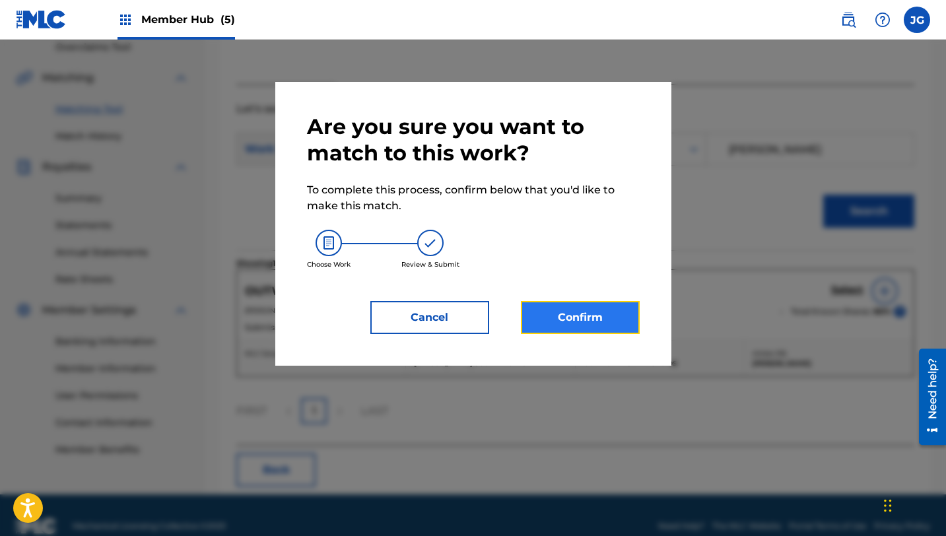
click at [597, 320] on button "Confirm" at bounding box center [580, 317] width 119 height 33
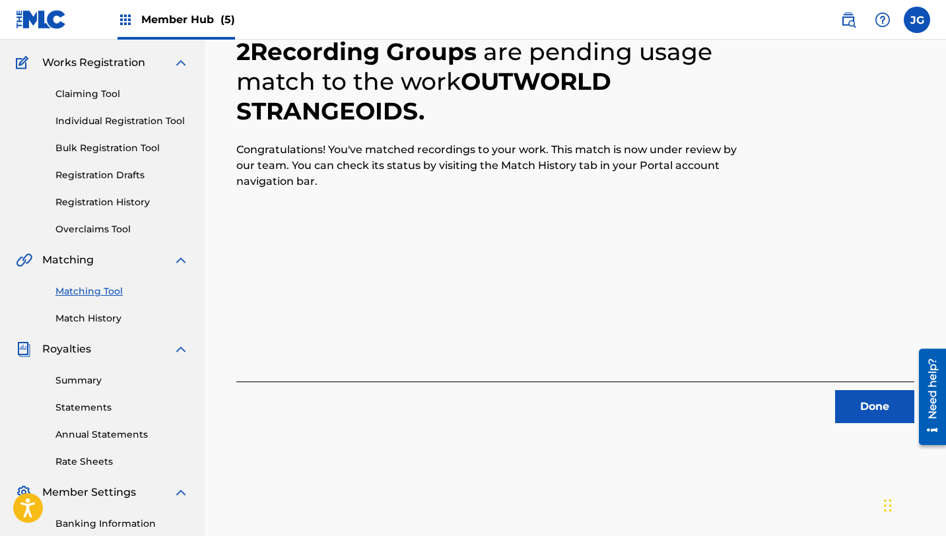
scroll to position [160, 0]
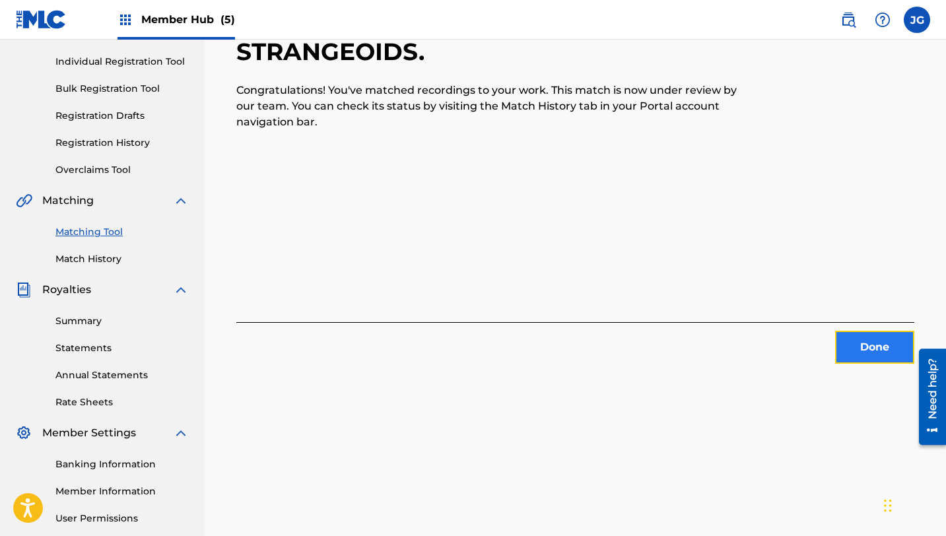
click at [851, 350] on button "Done" at bounding box center [874, 347] width 79 height 33
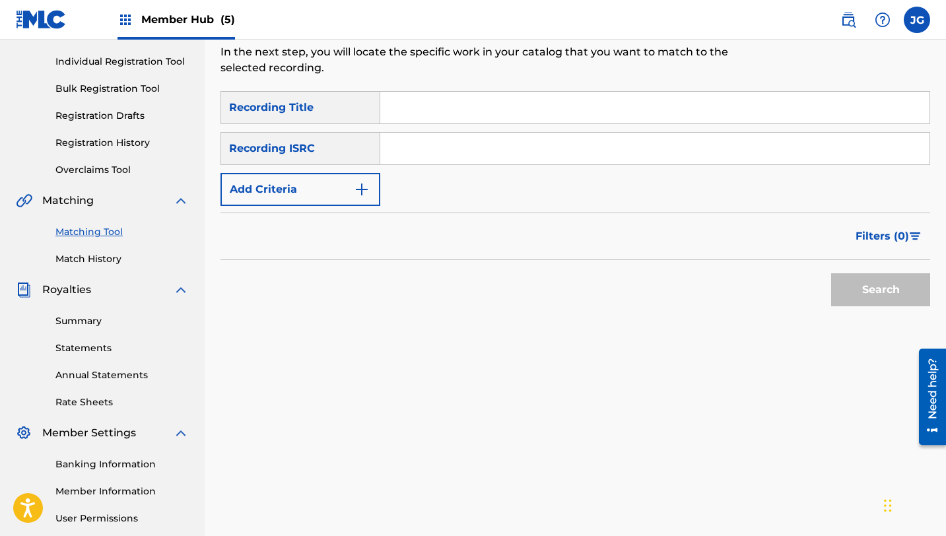
scroll to position [0, 0]
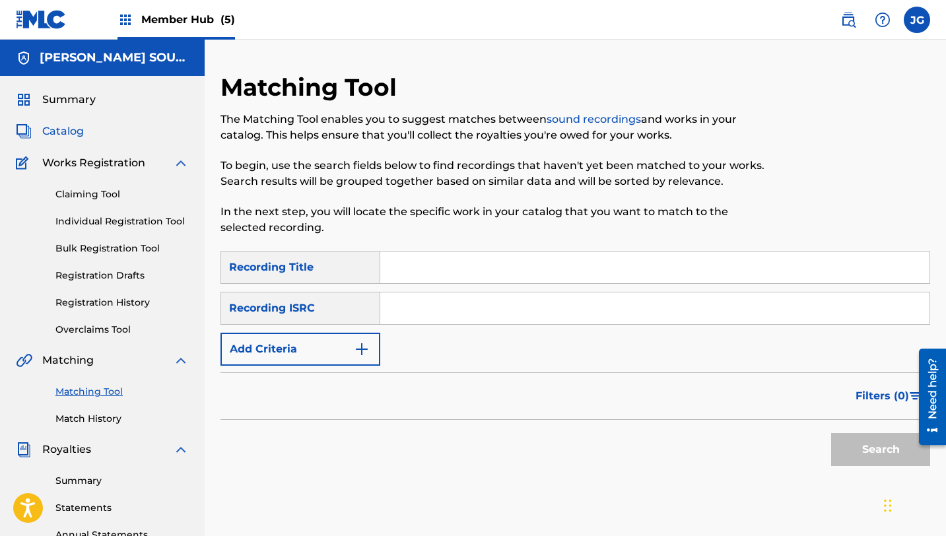
click at [59, 133] on span "Catalog" at bounding box center [63, 131] width 42 height 16
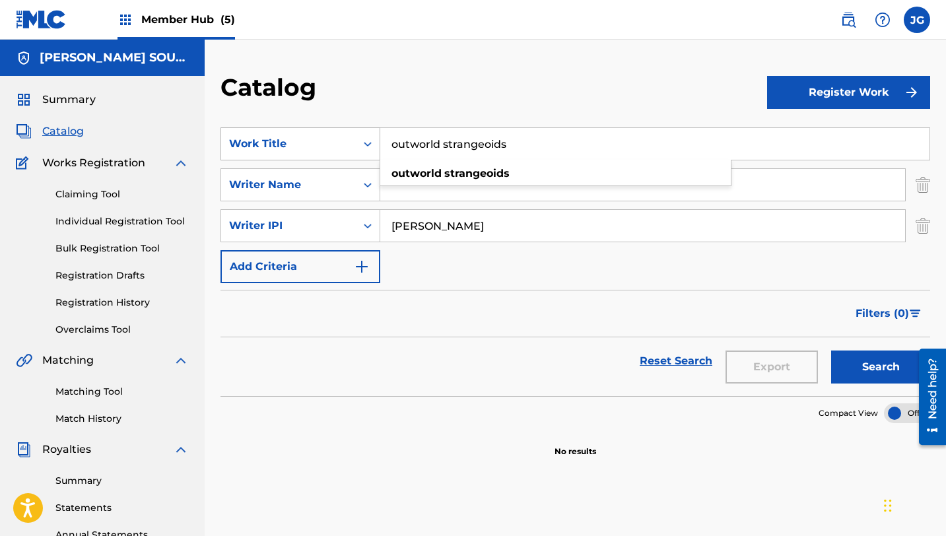
drag, startPoint x: 510, startPoint y: 150, endPoint x: 372, endPoint y: 145, distance: 138.0
click at [372, 145] on div "SearchWithCriteria31c6b072-648b-4127-bd5c-a9e4512481d4 Work Title outworld stra…" at bounding box center [575, 143] width 710 height 33
click at [410, 176] on span "Search Form" at bounding box center [409, 173] width 3 height 13
type input "we ain't came to lose"
drag, startPoint x: 522, startPoint y: 146, endPoint x: 387, endPoint y: 145, distance: 134.7
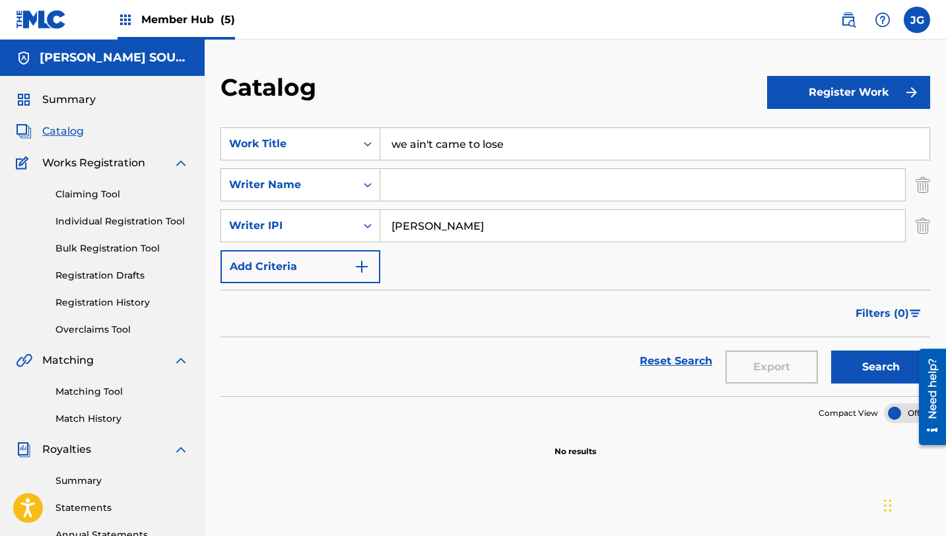
click at [387, 145] on input "we ain't came to lose" at bounding box center [654, 144] width 549 height 32
click at [97, 392] on link "Matching Tool" at bounding box center [121, 392] width 133 height 14
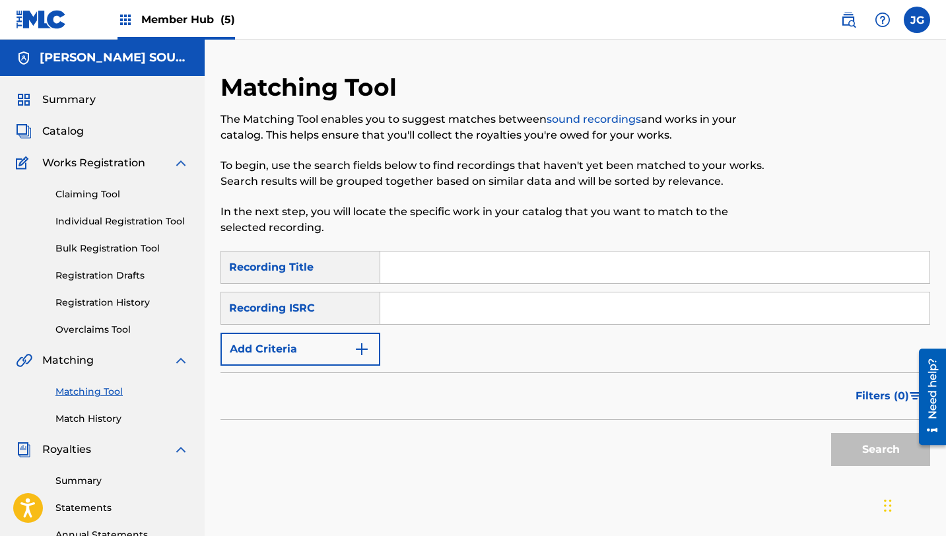
click at [438, 263] on input "Search Form" at bounding box center [654, 268] width 549 height 32
paste input "we ain't came to lose"
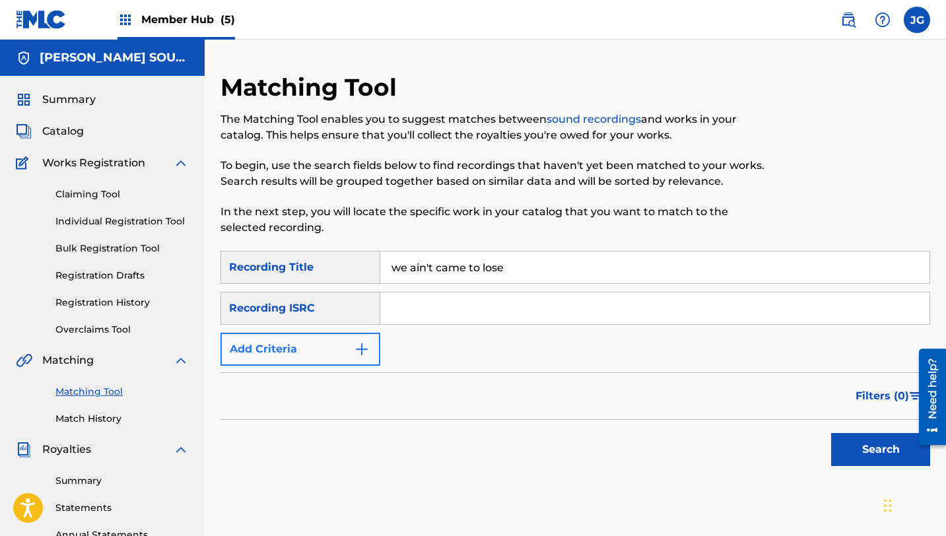
type input "we ain't came to lose"
click at [325, 351] on button "Add Criteria" at bounding box center [300, 349] width 160 height 33
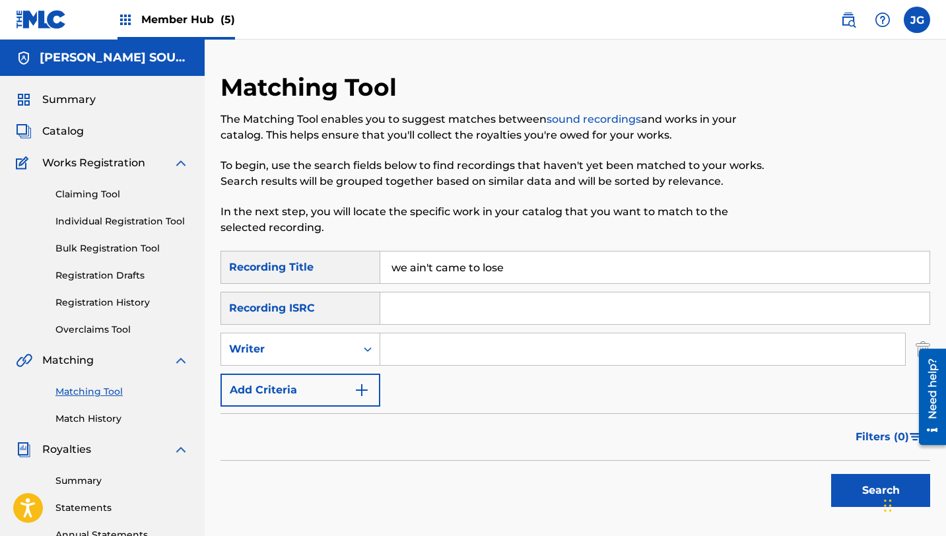
click at [416, 350] on input "Search Form" at bounding box center [642, 349] width 525 height 32
type input "[PERSON_NAME]"
click at [865, 497] on button "Search" at bounding box center [880, 490] width 99 height 33
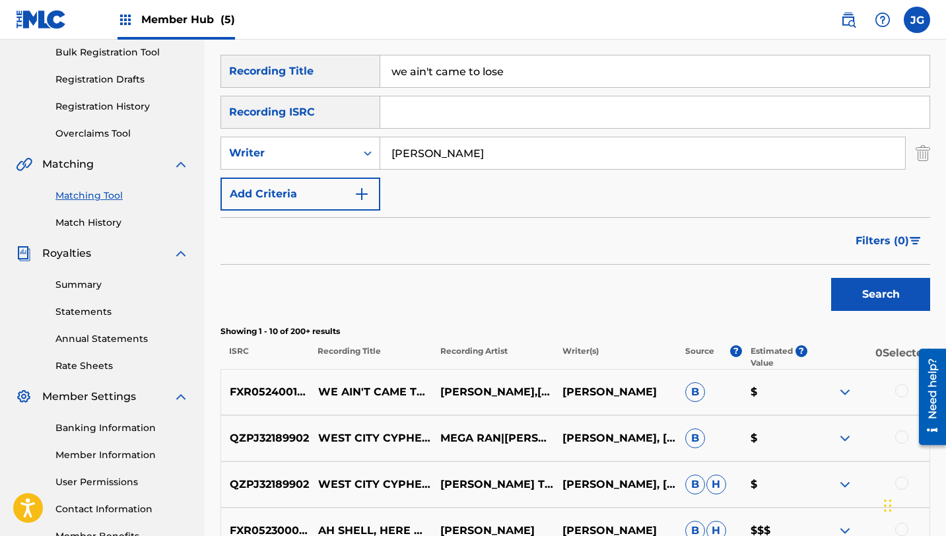
scroll to position [226, 0]
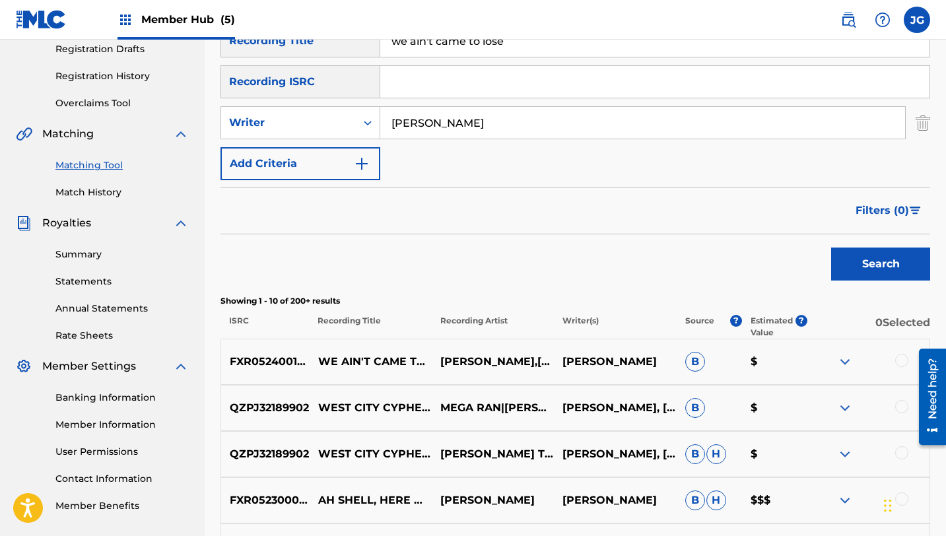
click at [901, 360] on div at bounding box center [901, 360] width 13 height 13
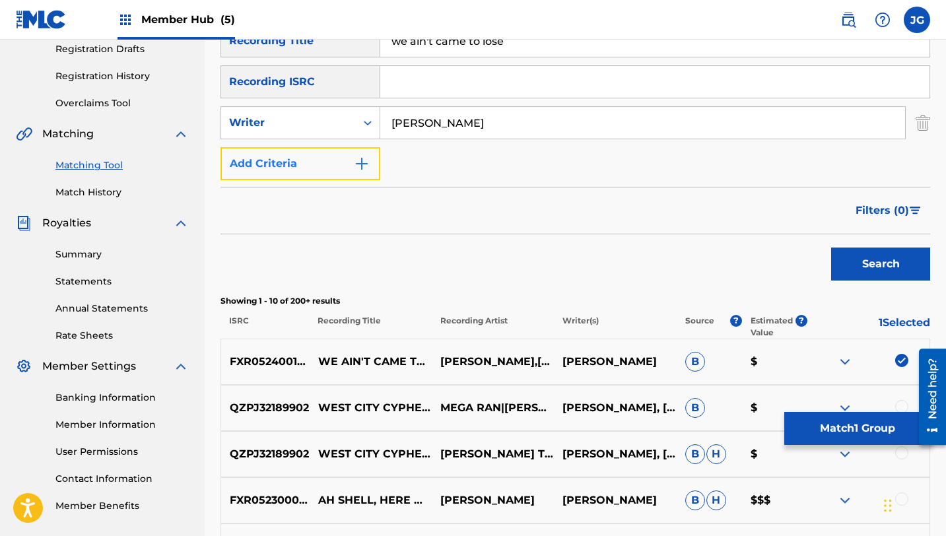
click at [309, 173] on button "Add Criteria" at bounding box center [300, 163] width 160 height 33
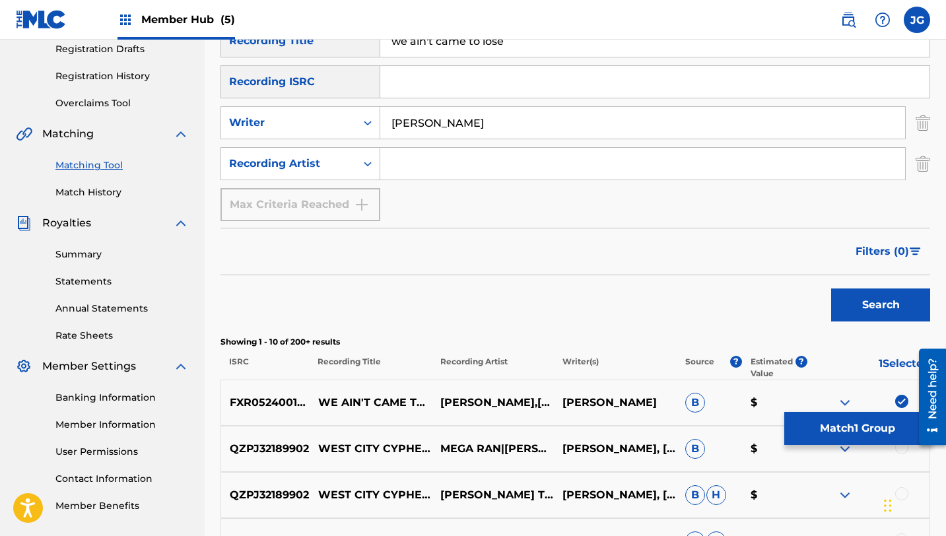
click at [413, 172] on input "Search Form" at bounding box center [642, 164] width 525 height 32
type input "[PERSON_NAME]"
click at [841, 309] on button "Search" at bounding box center [880, 304] width 99 height 33
click at [924, 125] on img "Search Form" at bounding box center [923, 122] width 15 height 33
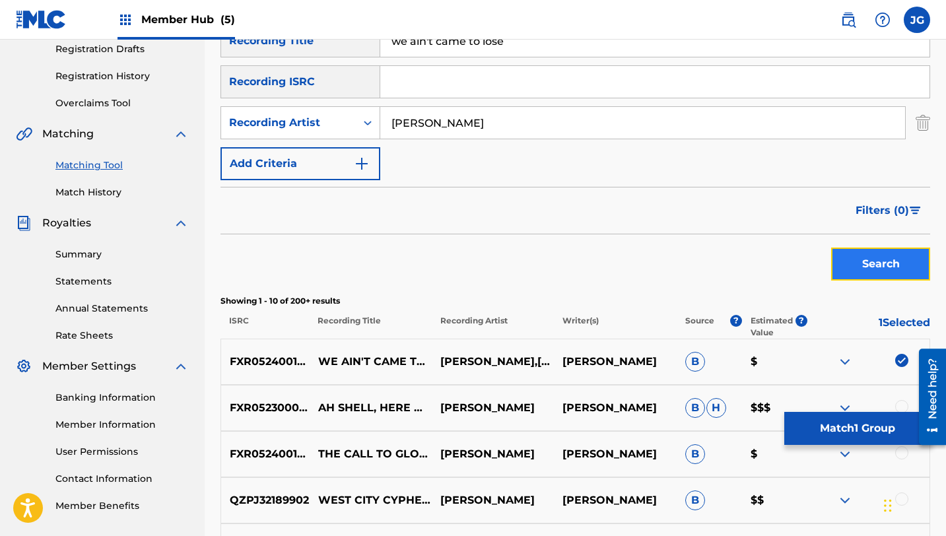
click at [891, 260] on button "Search" at bounding box center [880, 264] width 99 height 33
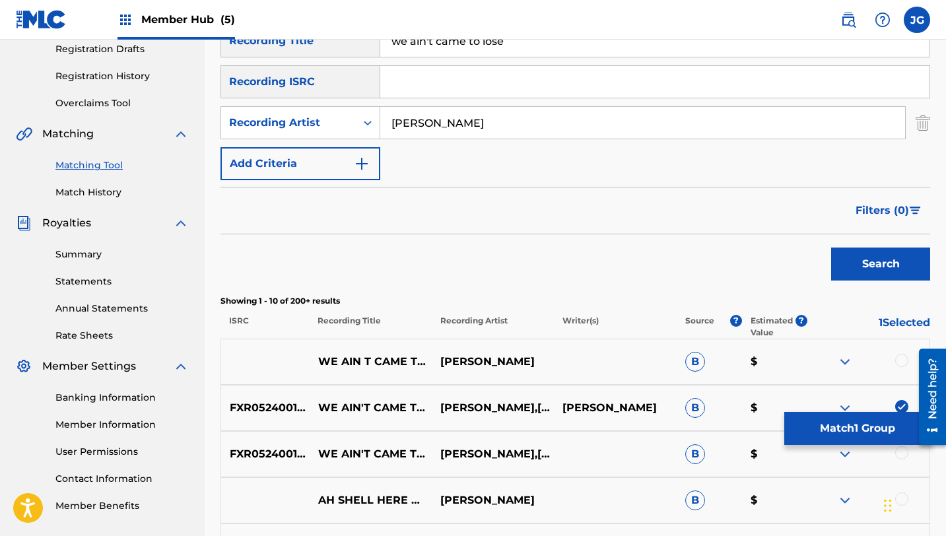
click at [904, 363] on div at bounding box center [901, 360] width 13 height 13
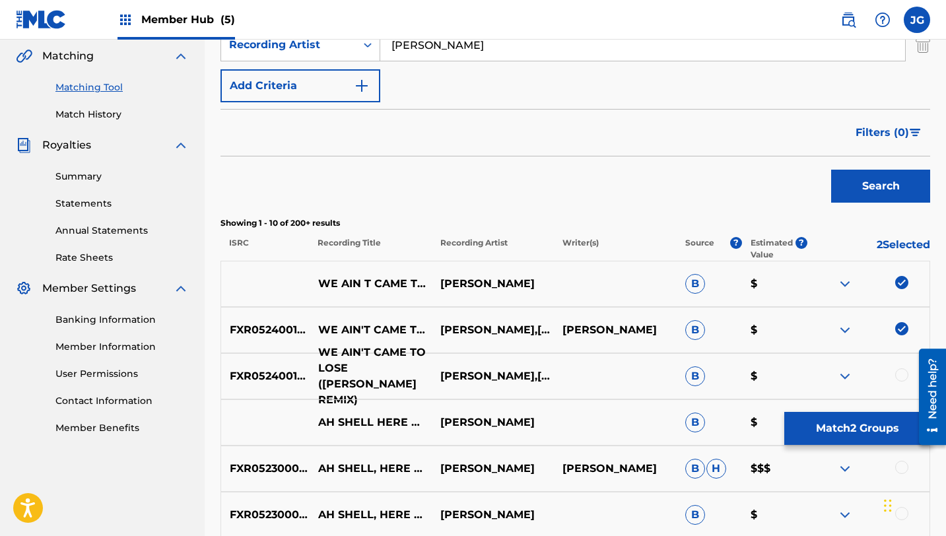
scroll to position [319, 0]
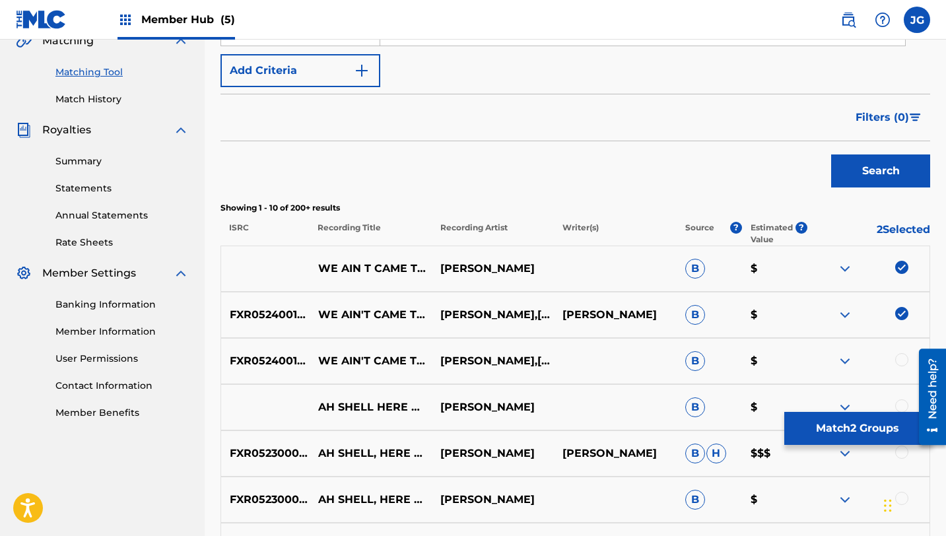
click at [903, 359] on div at bounding box center [901, 359] width 13 height 13
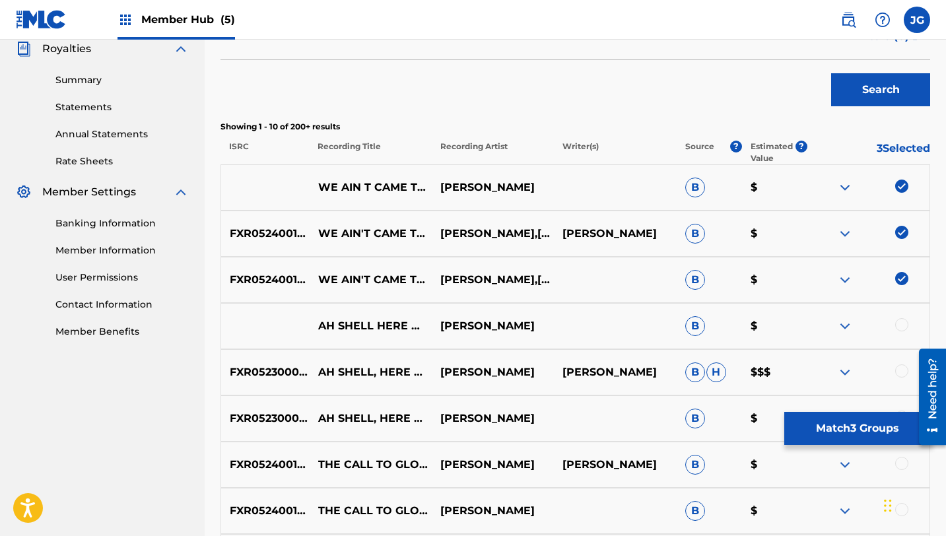
scroll to position [400, 0]
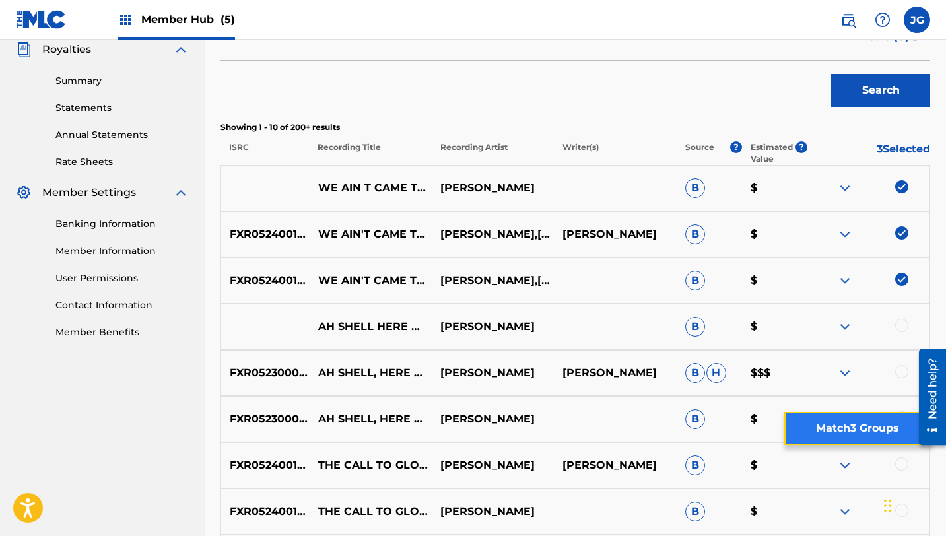
click at [803, 419] on button "Match 3 Groups" at bounding box center [857, 428] width 146 height 33
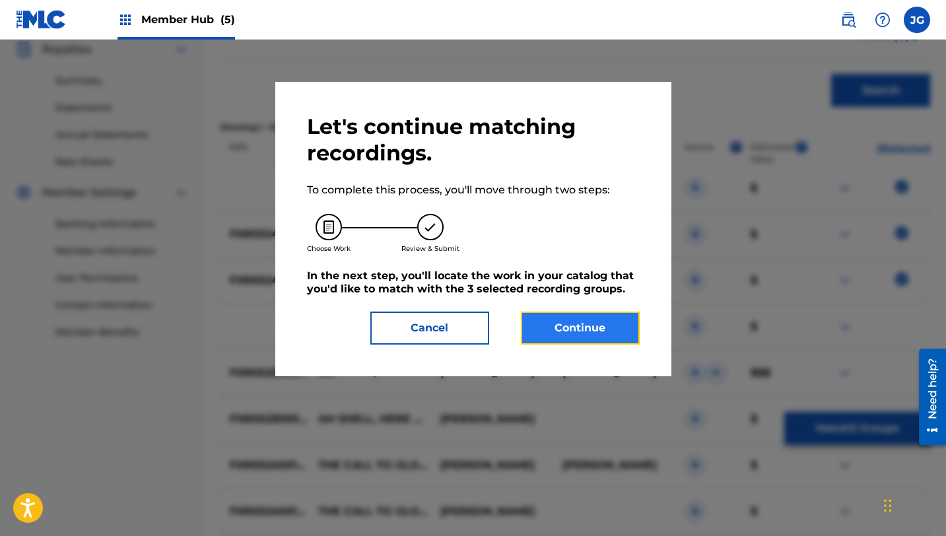
click at [574, 329] on button "Continue" at bounding box center [580, 328] width 119 height 33
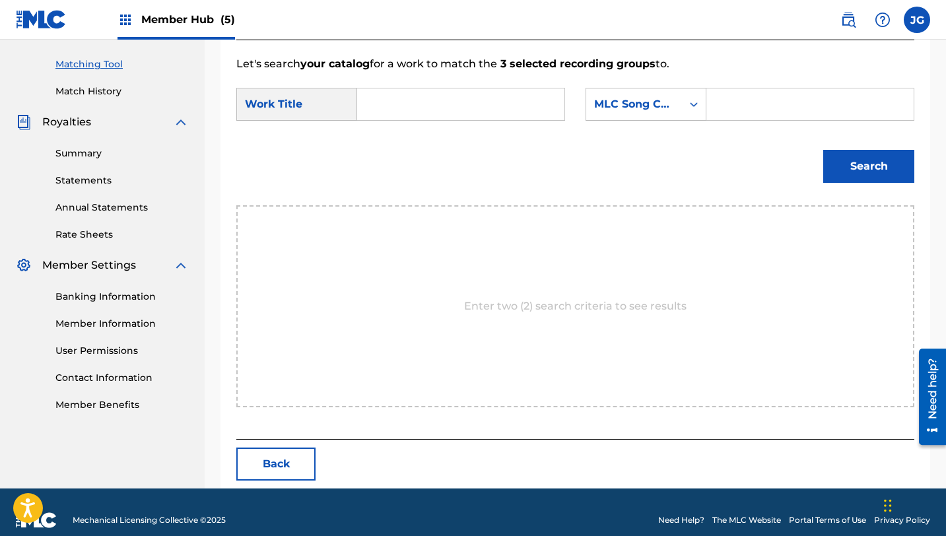
scroll to position [343, 0]
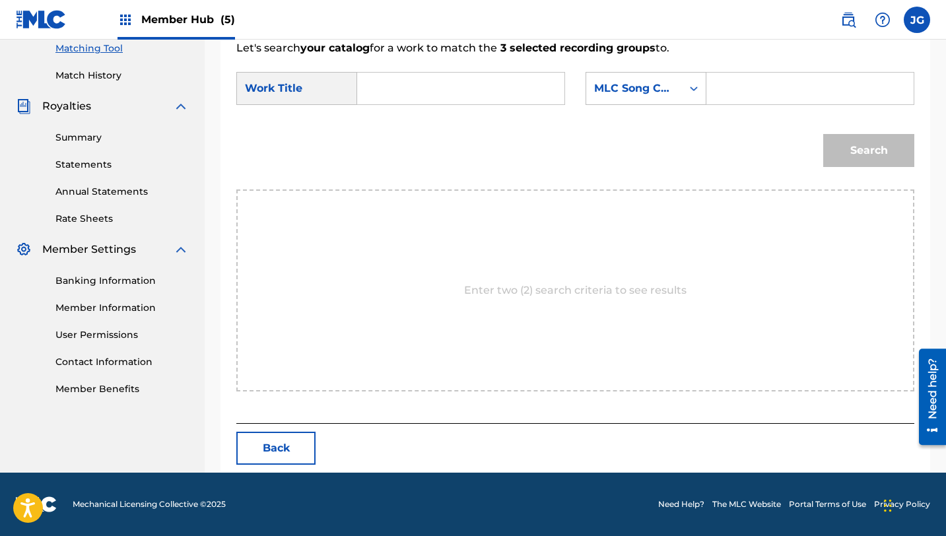
click at [428, 96] on input "Search Form" at bounding box center [460, 89] width 185 height 32
paste input "we ain't came to lose"
type input "we ain't came to lose"
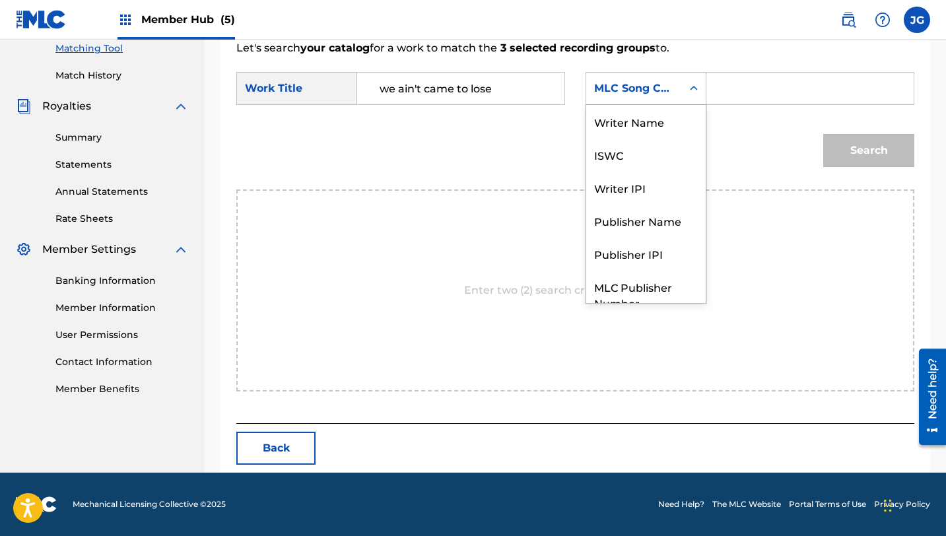
click at [674, 99] on div "MLC Song Code" at bounding box center [634, 88] width 96 height 25
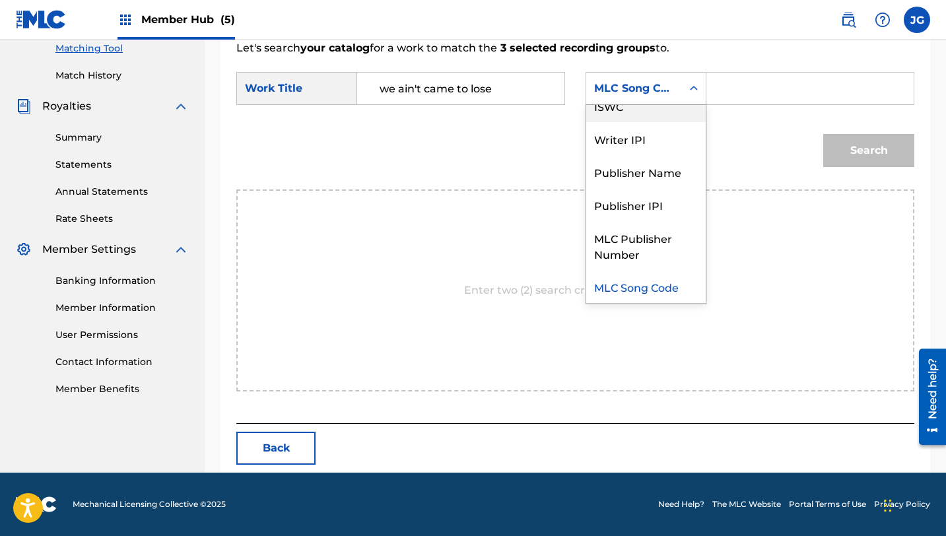
scroll to position [0, 0]
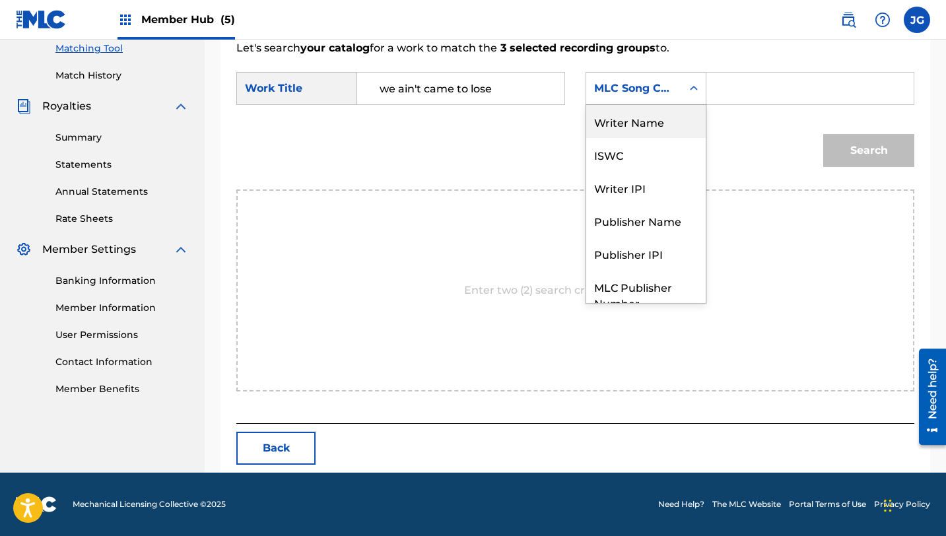
click at [649, 117] on div "Writer Name" at bounding box center [645, 121] width 119 height 33
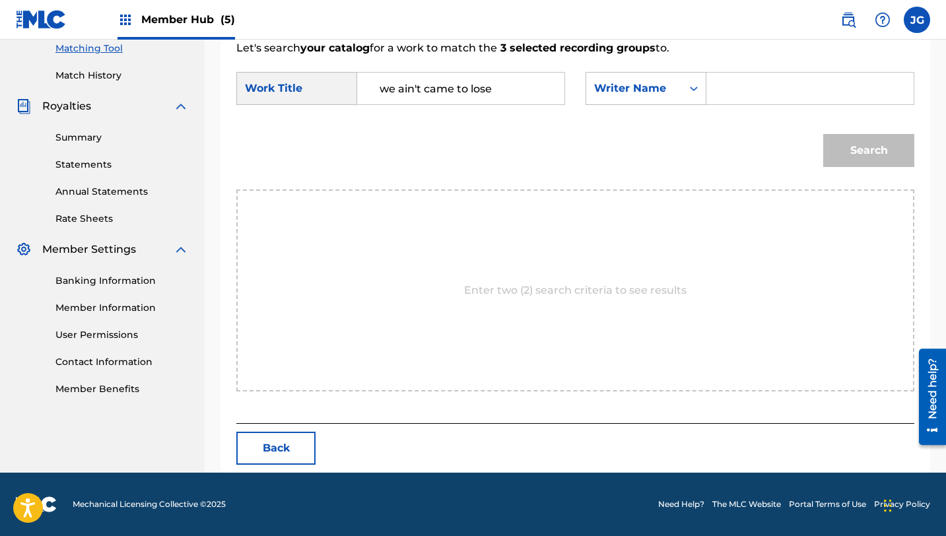
click at [743, 108] on div "SearchWithCriteriab65c3316-d121-4bc3-84fa-3fcd19b4b4d6 Work Title we ain't came…" at bounding box center [575, 92] width 678 height 41
click at [743, 96] on input "Search Form" at bounding box center [810, 89] width 185 height 32
type input "[PERSON_NAME]"
click at [823, 134] on button "Search" at bounding box center [868, 150] width 91 height 33
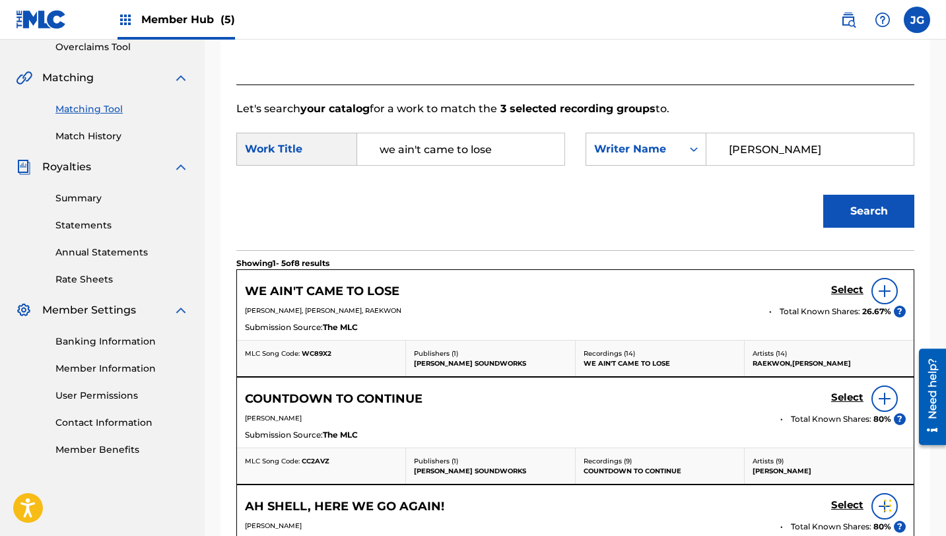
scroll to position [343, 0]
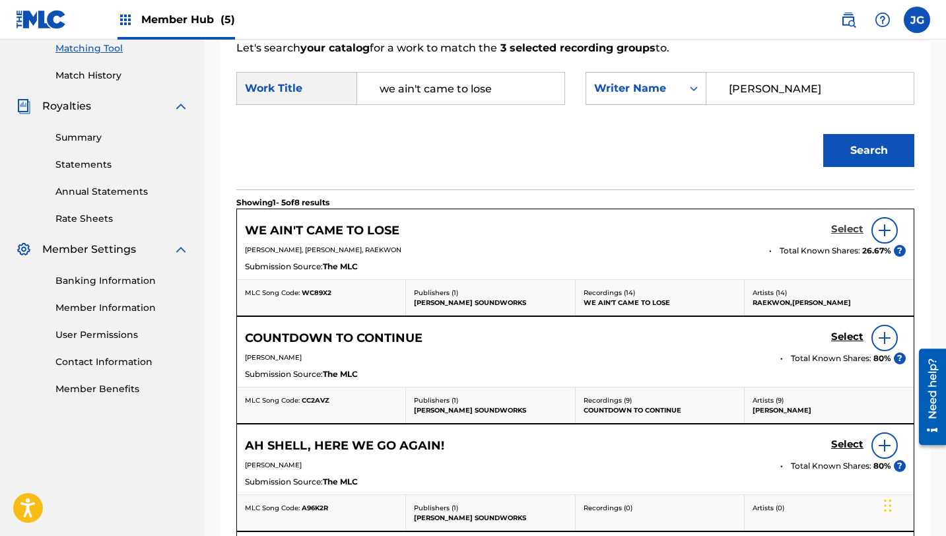
click at [833, 232] on h5 "Select" at bounding box center [847, 229] width 32 height 13
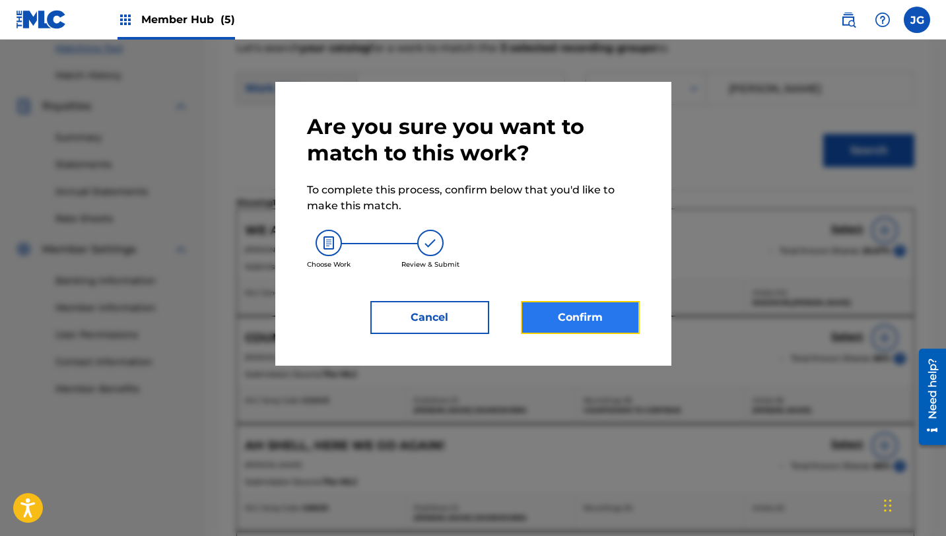
click at [558, 318] on button "Confirm" at bounding box center [580, 317] width 119 height 33
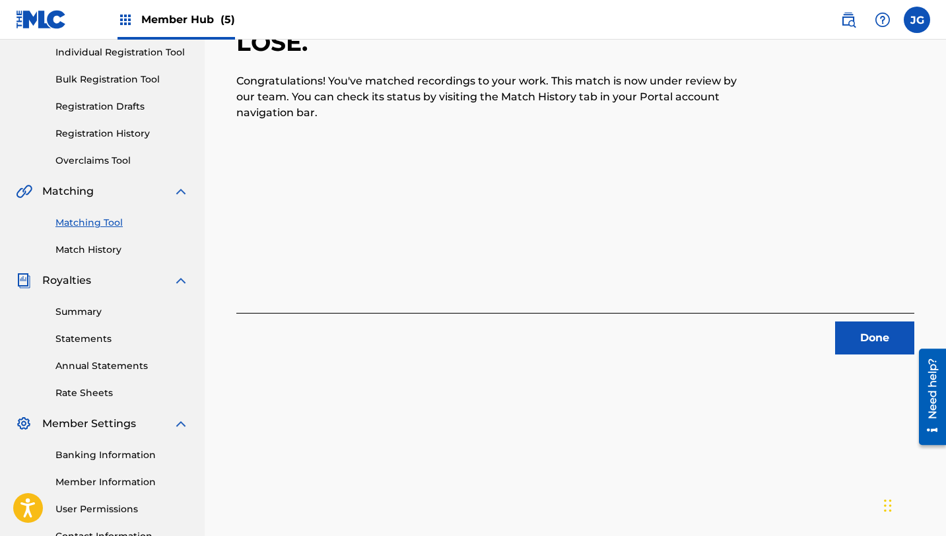
scroll to position [0, 0]
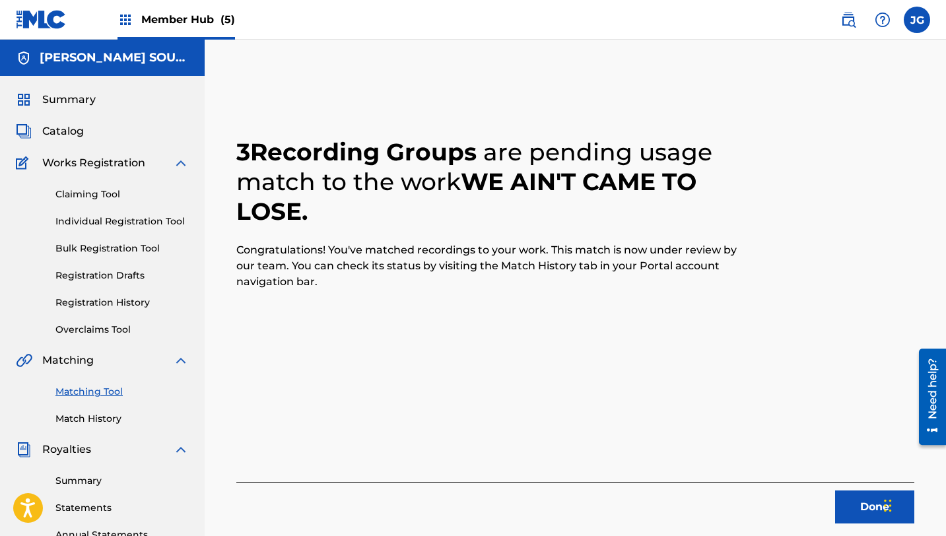
click at [687, 85] on div "3 Recording Groups are pending usage match to the work WE AIN'T CAME TO LOSE . …" at bounding box center [575, 414] width 741 height 683
click at [71, 136] on span "Catalog" at bounding box center [63, 131] width 42 height 16
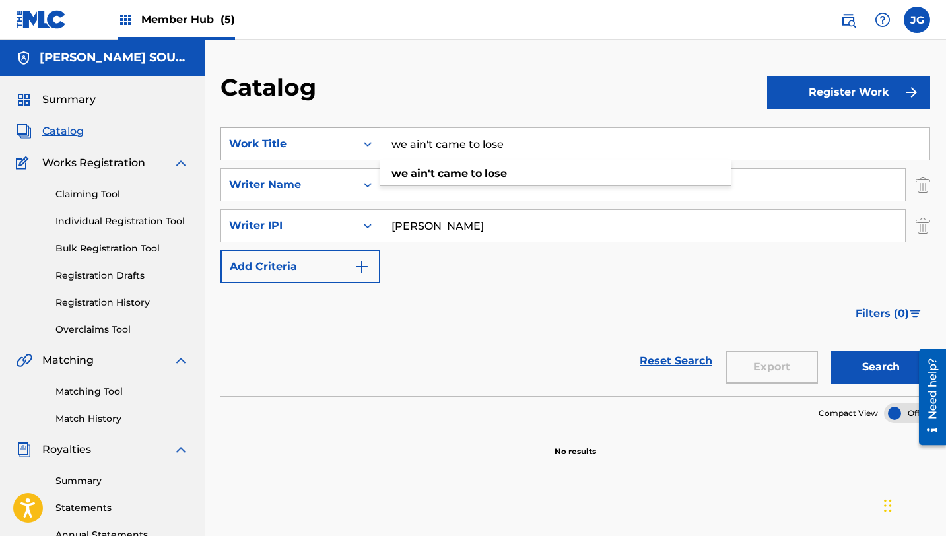
drag, startPoint x: 514, startPoint y: 136, endPoint x: 365, endPoint y: 131, distance: 148.6
click at [365, 131] on div "SearchWithCriteria31c6b072-648b-4127-bd5c-a9e4512481d4 Work Title we ain't came…" at bounding box center [575, 143] width 710 height 33
drag, startPoint x: 506, startPoint y: 147, endPoint x: 364, endPoint y: 141, distance: 141.4
click at [364, 141] on div "SearchWithCriteria31c6b072-648b-4127-bd5c-a9e4512481d4 Work Title we ain't came…" at bounding box center [575, 143] width 710 height 33
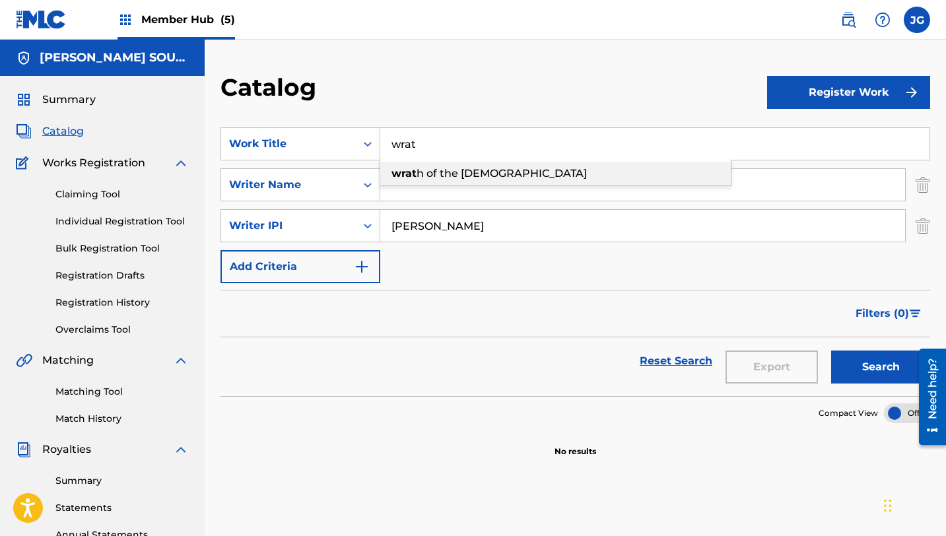
click at [420, 178] on span "h of the [DEMOGRAPHIC_DATA]" at bounding box center [502, 173] width 170 height 13
type input "wrath of the [DEMOGRAPHIC_DATA]"
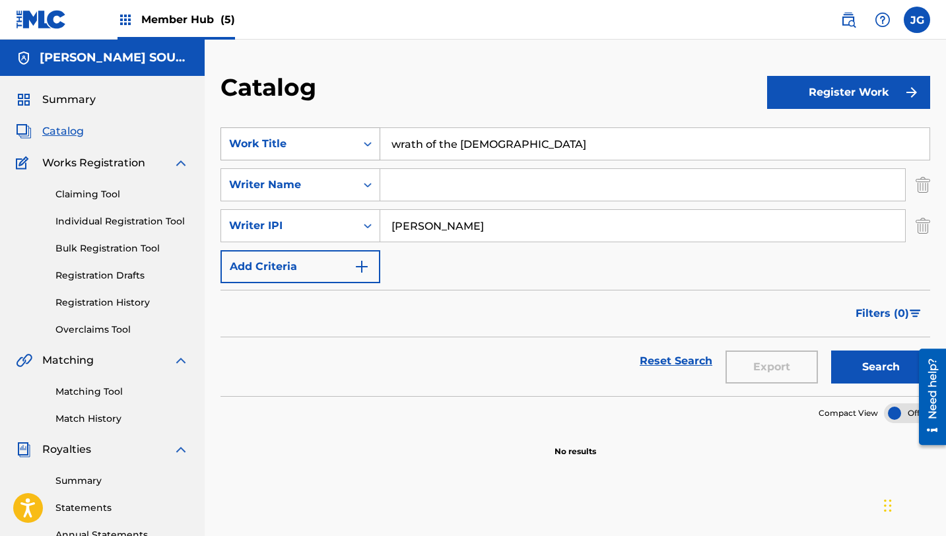
drag, startPoint x: 503, startPoint y: 146, endPoint x: 374, endPoint y: 143, distance: 128.8
click at [374, 143] on div "SearchWithCriteria31c6b072-648b-4127-bd5c-a9e4512481d4 Work Title wrath of the …" at bounding box center [575, 143] width 710 height 33
click at [108, 376] on div "Matching Tool Match History" at bounding box center [102, 396] width 173 height 57
click at [108, 381] on div "Matching Tool Match History" at bounding box center [102, 396] width 173 height 57
click at [108, 395] on link "Matching Tool" at bounding box center [121, 392] width 133 height 14
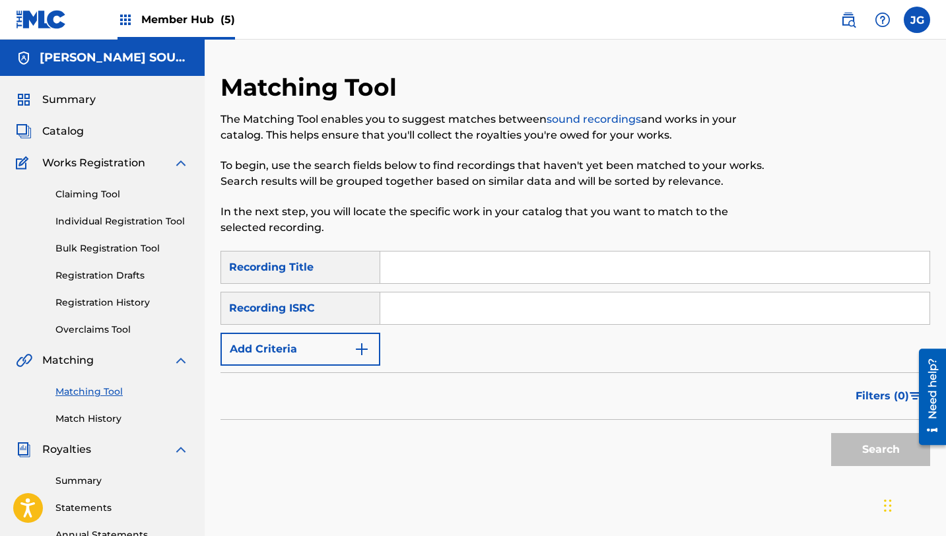
click at [440, 274] on input "Search Form" at bounding box center [654, 268] width 549 height 32
paste input "wrath of the [DEMOGRAPHIC_DATA]"
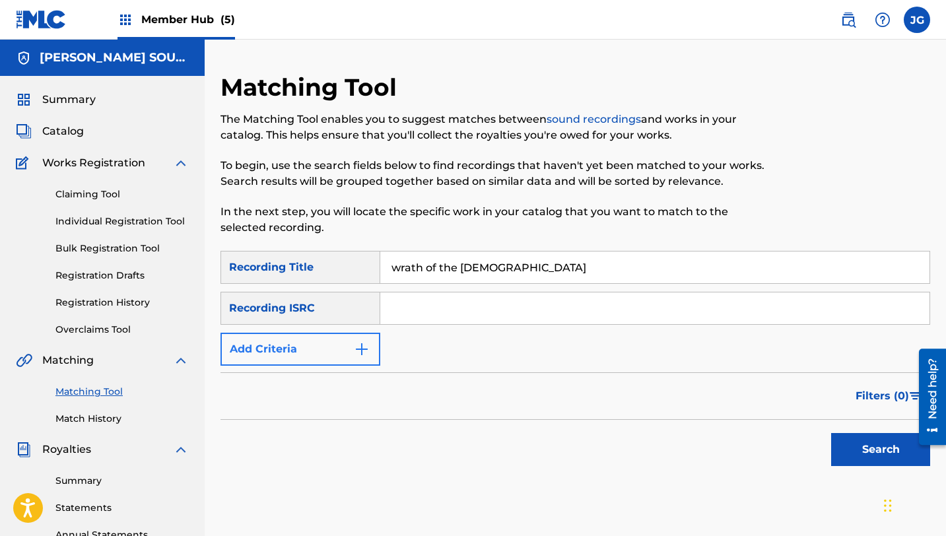
type input "wrath of the [DEMOGRAPHIC_DATA]"
click at [298, 351] on button "Add Criteria" at bounding box center [300, 349] width 160 height 33
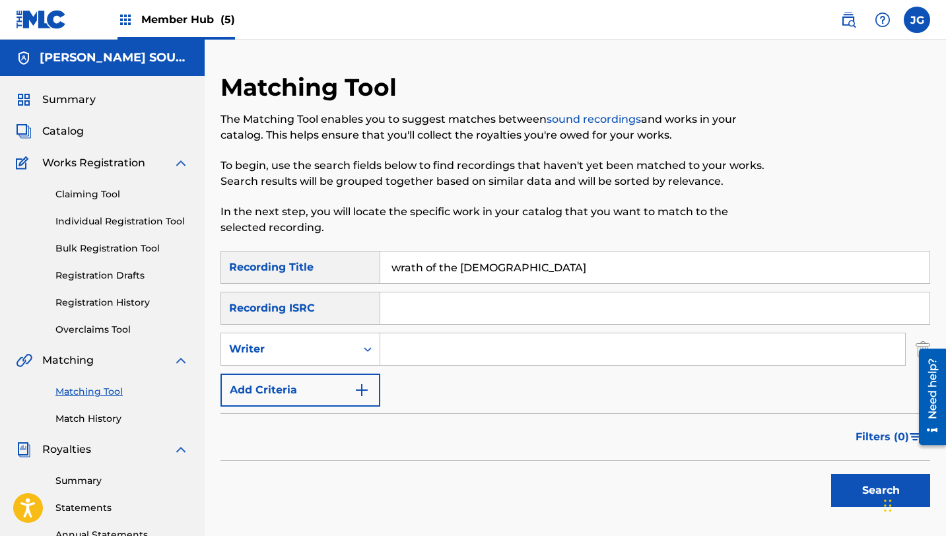
click at [440, 341] on input "Search Form" at bounding box center [642, 349] width 525 height 32
type input "[PERSON_NAME]"
click at [850, 491] on button "Search" at bounding box center [880, 490] width 99 height 33
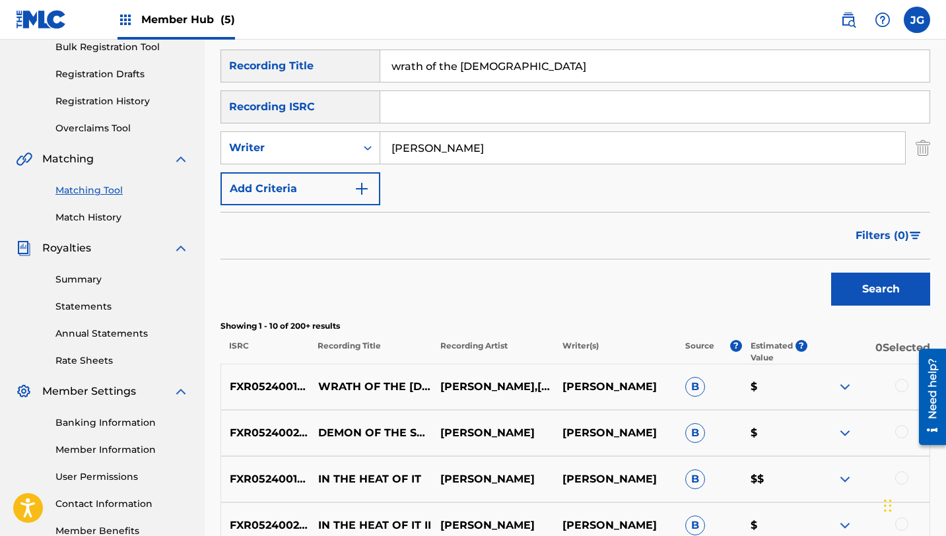
scroll to position [211, 0]
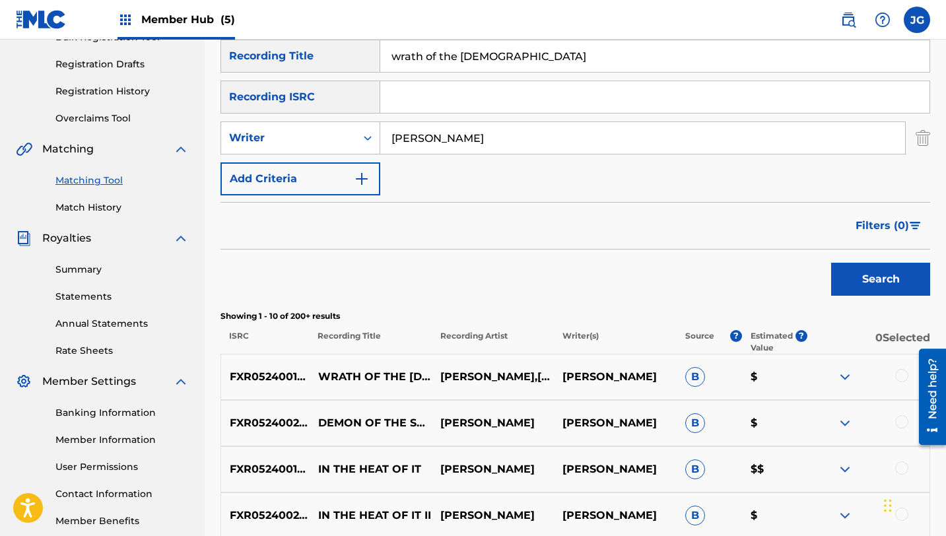
click at [907, 376] on div at bounding box center [901, 375] width 13 height 13
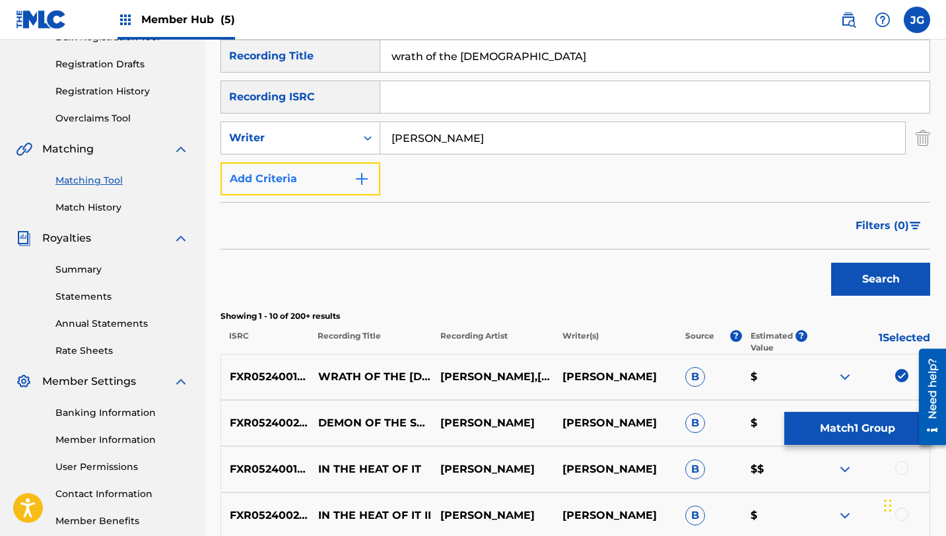
click at [312, 162] on button "Add Criteria" at bounding box center [300, 178] width 160 height 33
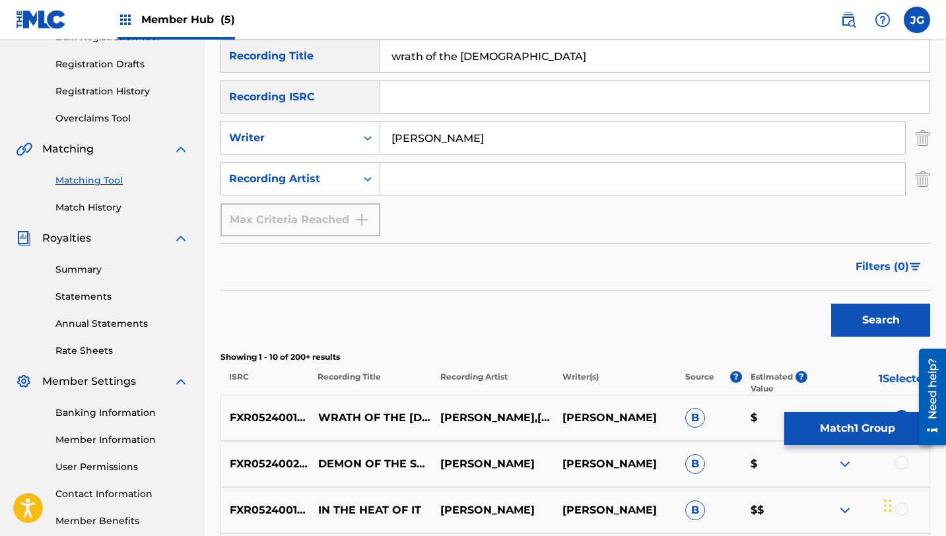
click at [409, 182] on input "Search Form" at bounding box center [642, 179] width 525 height 32
type input "[PERSON_NAME]"
click at [872, 325] on button "Search" at bounding box center [880, 320] width 99 height 33
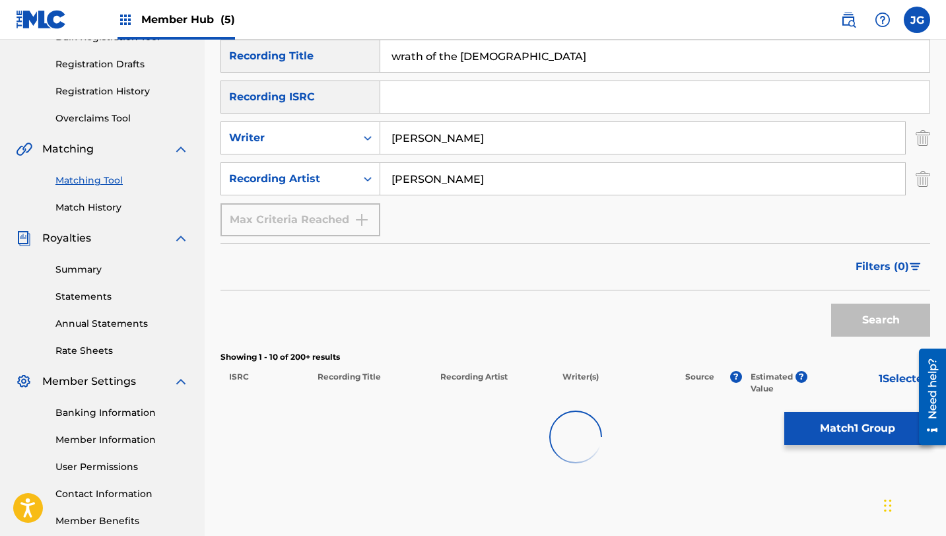
scroll to position [261, 0]
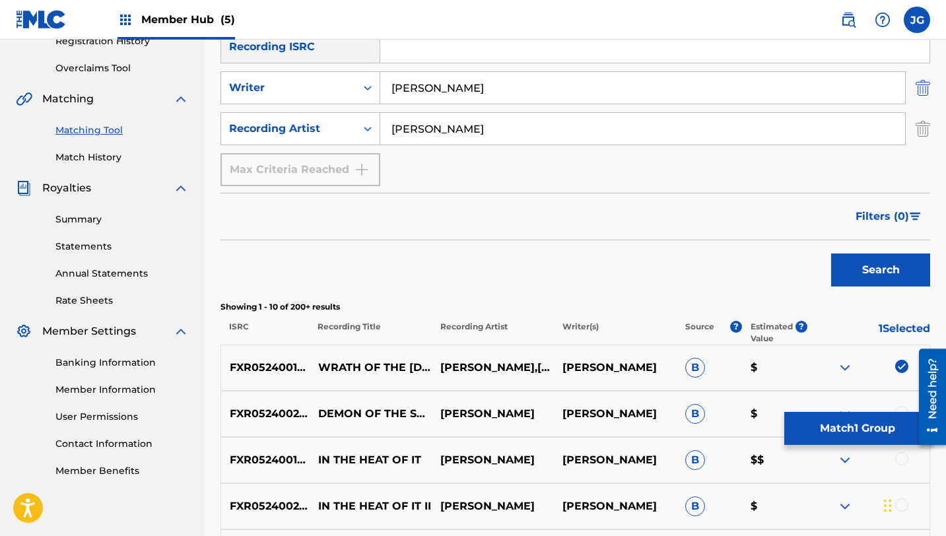
click at [925, 90] on img "Search Form" at bounding box center [923, 87] width 15 height 33
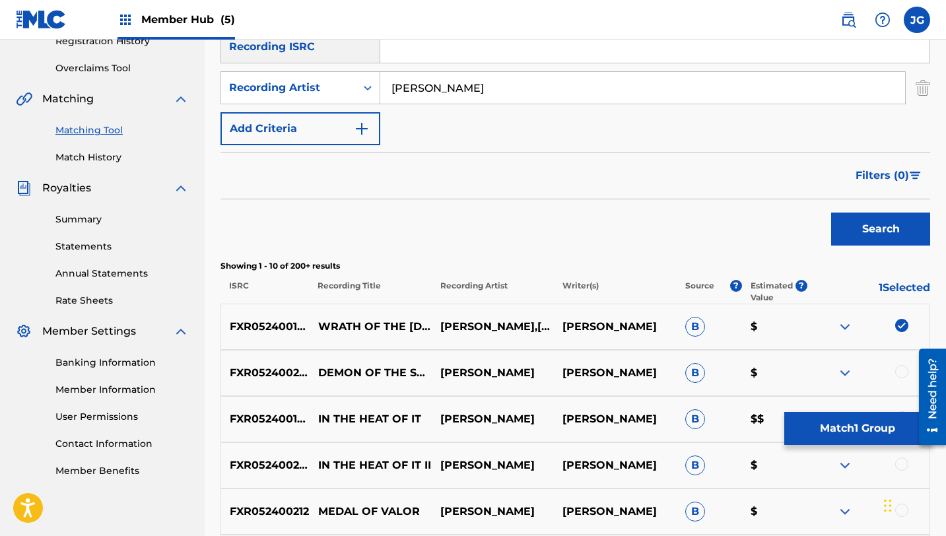
click at [889, 248] on div "Search" at bounding box center [877, 225] width 106 height 53
click at [889, 236] on button "Search" at bounding box center [880, 229] width 99 height 33
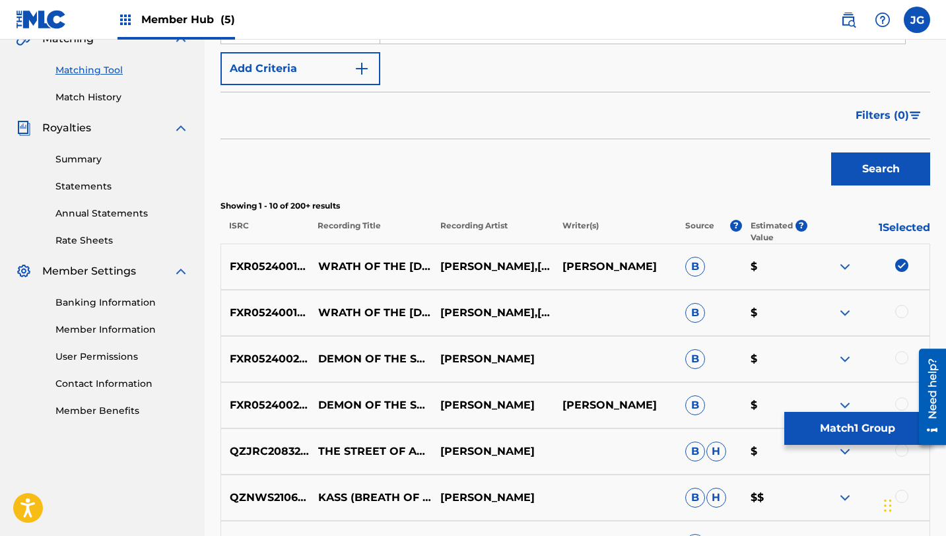
scroll to position [321, 0]
click at [893, 318] on div at bounding box center [868, 314] width 122 height 16
click at [907, 311] on div at bounding box center [901, 312] width 13 height 13
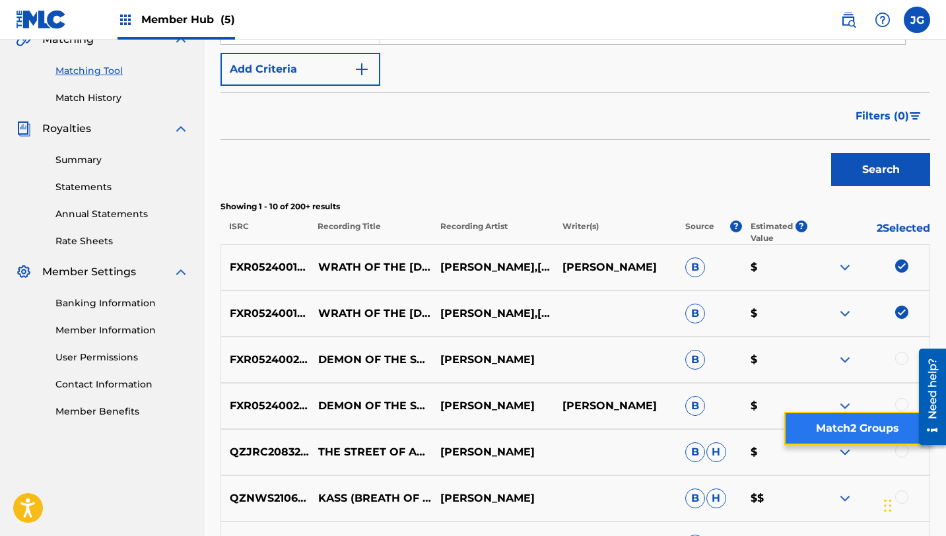
click at [879, 434] on button "Match 2 Groups" at bounding box center [857, 428] width 146 height 33
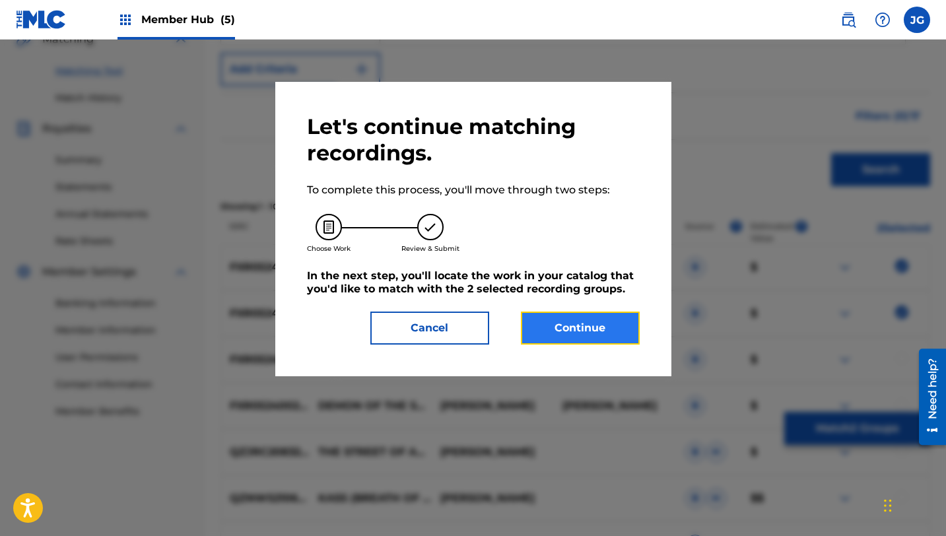
click at [600, 331] on button "Continue" at bounding box center [580, 328] width 119 height 33
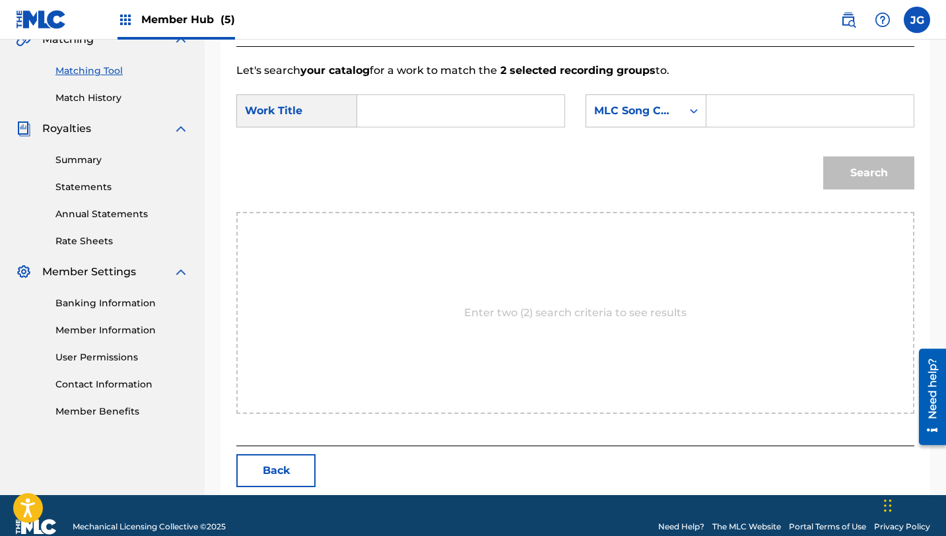
click at [394, 121] on input "Search Form" at bounding box center [460, 111] width 185 height 32
paste input "wrath of the [DEMOGRAPHIC_DATA]"
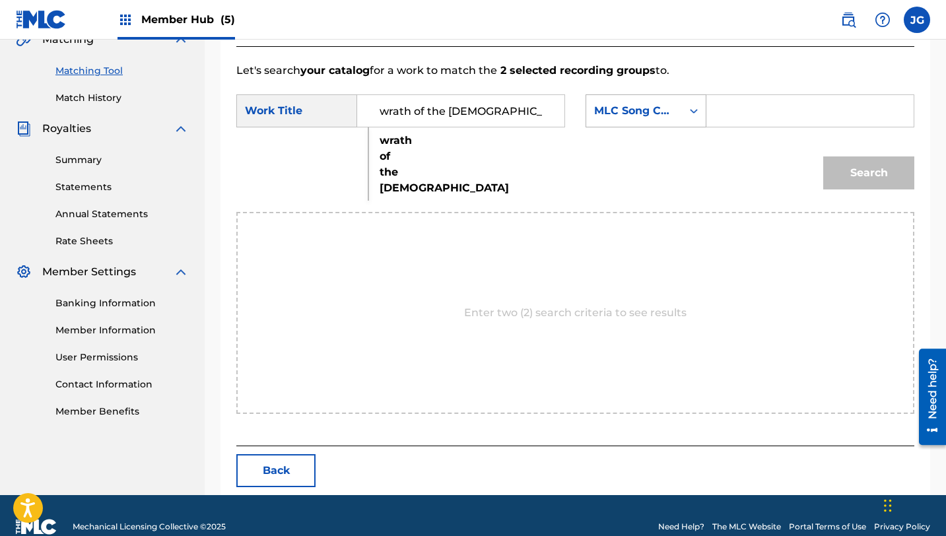
type input "wrath of the [DEMOGRAPHIC_DATA]"
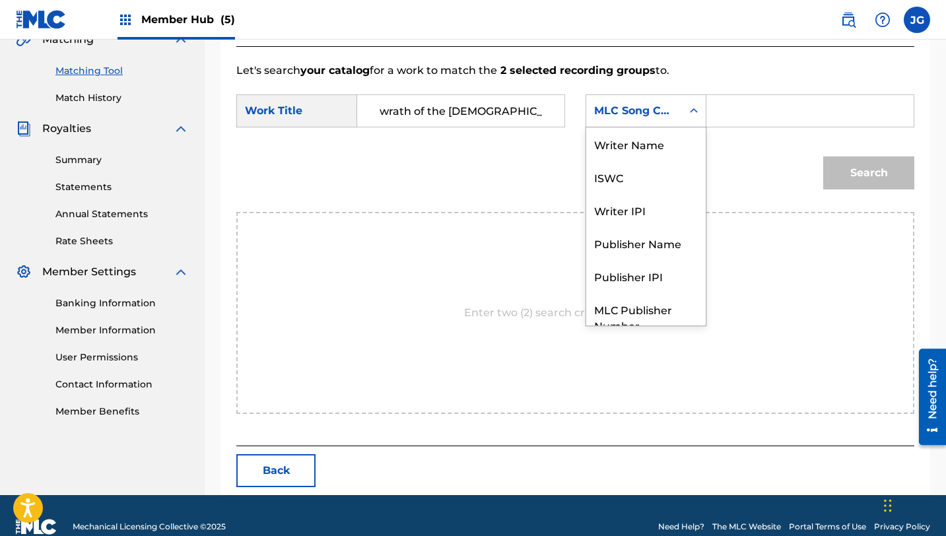
click at [657, 108] on div "MLC Song Code" at bounding box center [634, 111] width 80 height 16
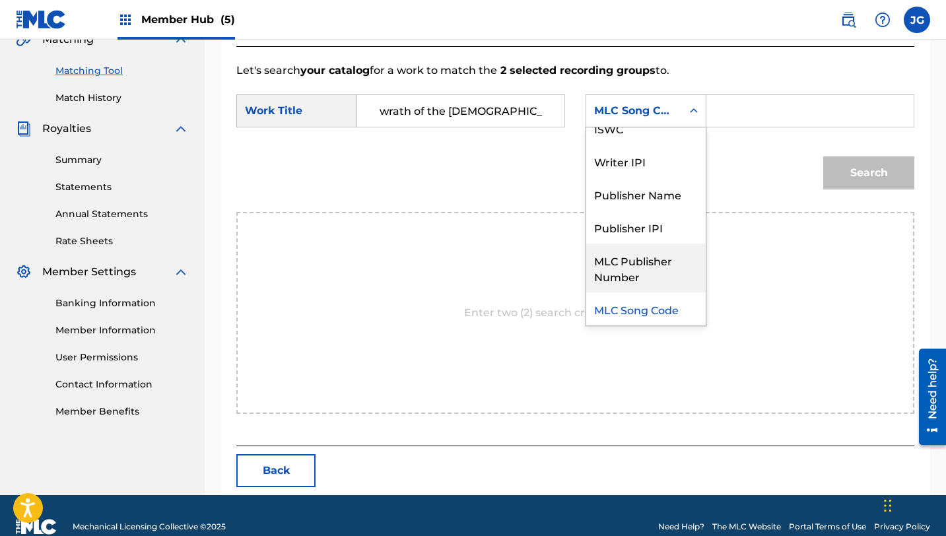
scroll to position [0, 0]
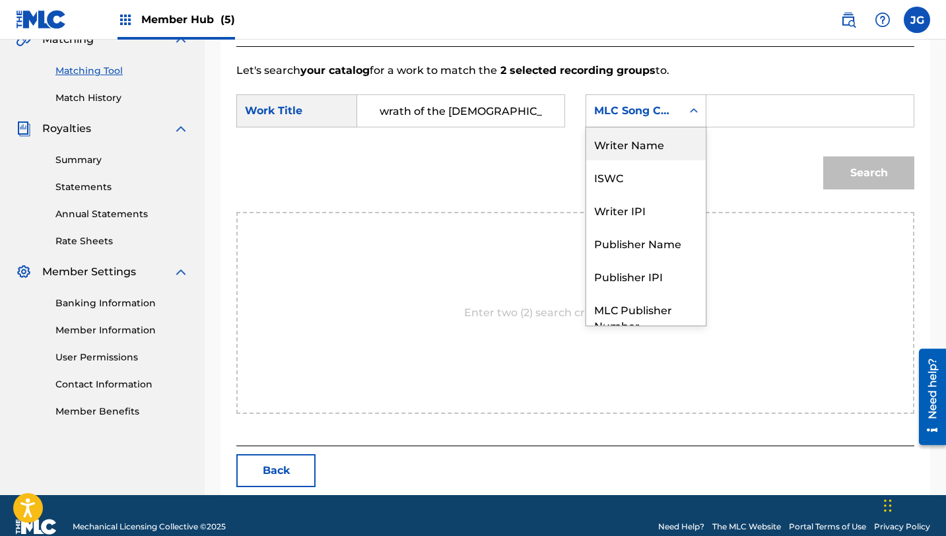
click at [641, 136] on div "Writer Name" at bounding box center [645, 143] width 119 height 33
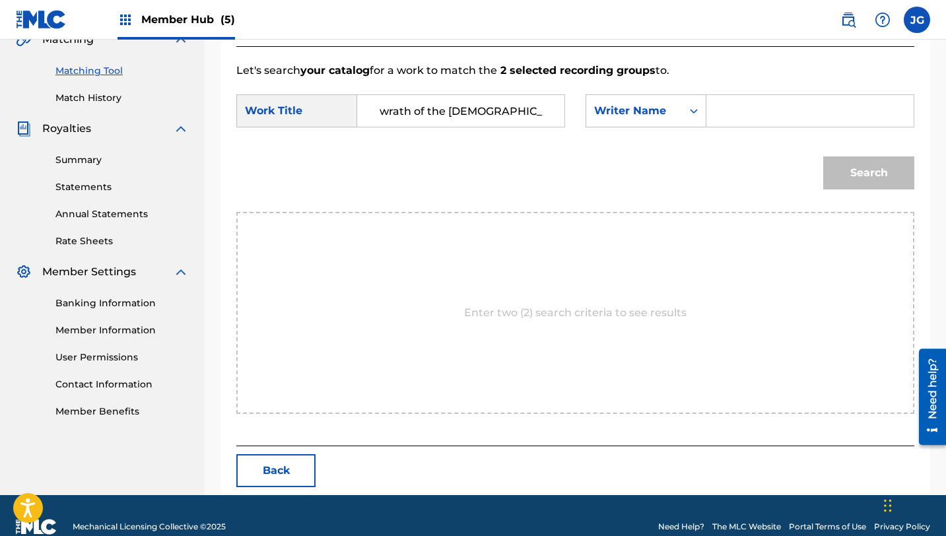
click at [727, 108] on input "Search Form" at bounding box center [810, 111] width 185 height 32
type input "g"
type input "[PERSON_NAME]"
click at [823, 156] on button "Search" at bounding box center [868, 172] width 91 height 33
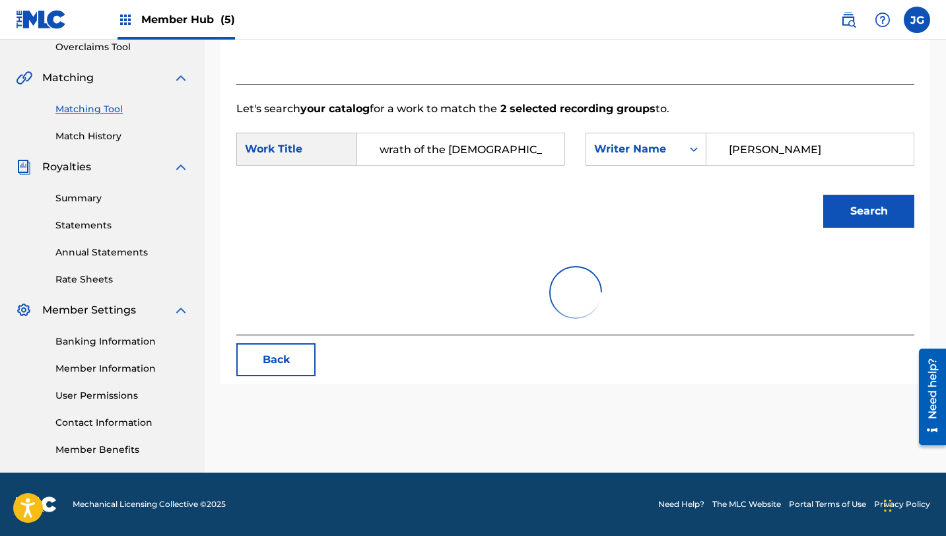
scroll to position [321, 0]
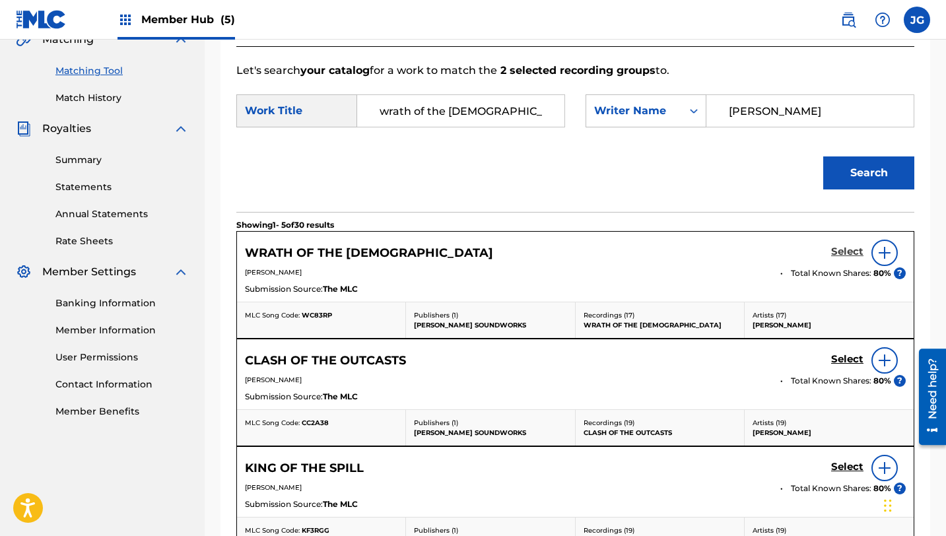
click at [850, 251] on h5 "Select" at bounding box center [847, 252] width 32 height 13
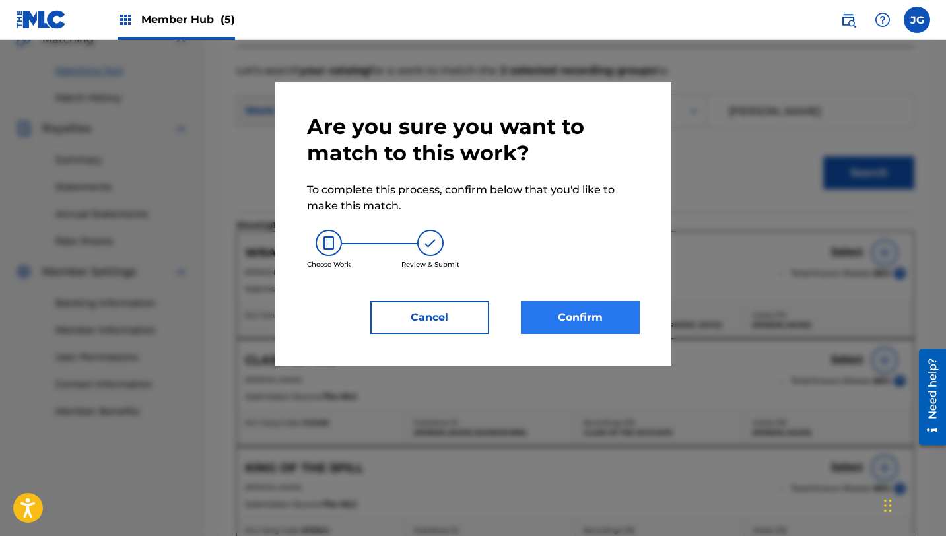
click at [520, 307] on div "Confirm" at bounding box center [572, 317] width 135 height 33
click at [569, 325] on button "Confirm" at bounding box center [580, 317] width 119 height 33
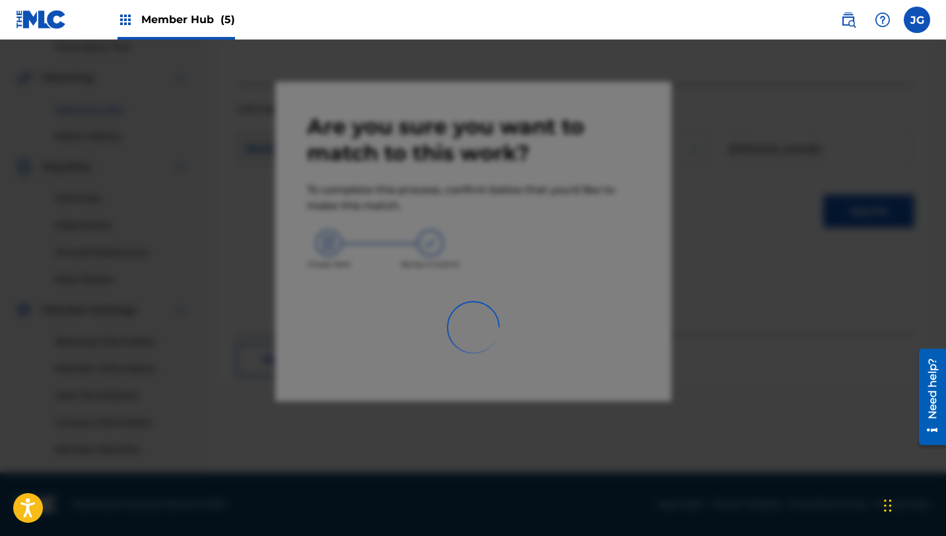
scroll to position [0, 0]
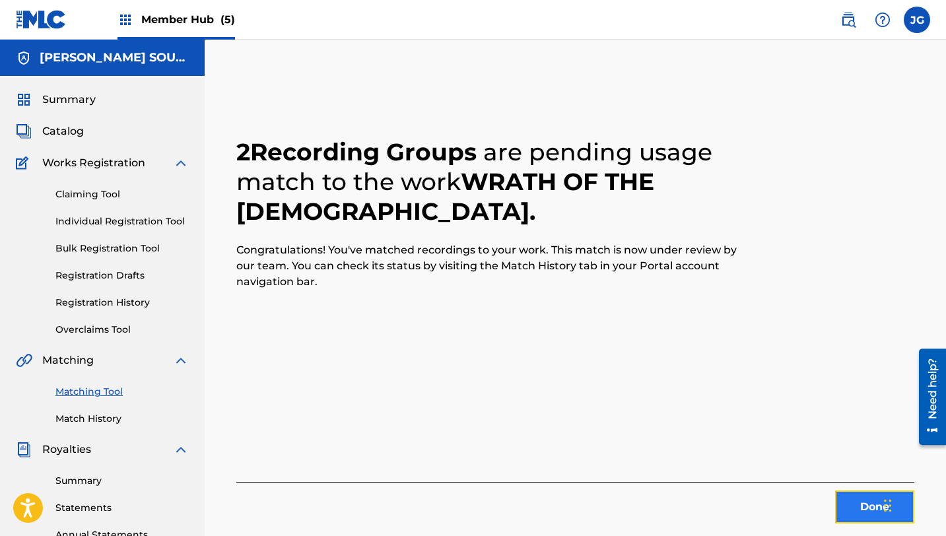
click at [848, 509] on button "Done" at bounding box center [874, 506] width 79 height 33
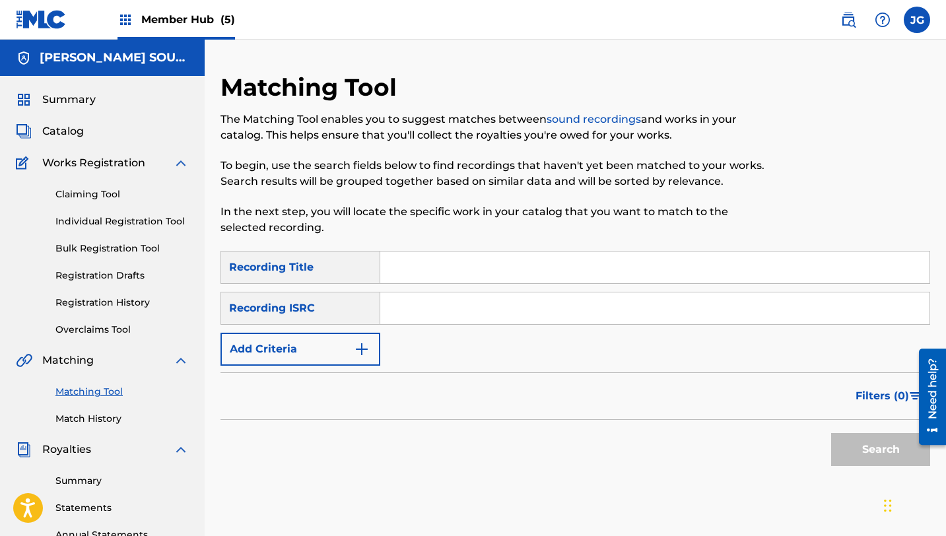
click at [403, 269] on input "Search Form" at bounding box center [654, 268] width 549 height 32
click at [68, 139] on span "Catalog" at bounding box center [63, 131] width 42 height 16
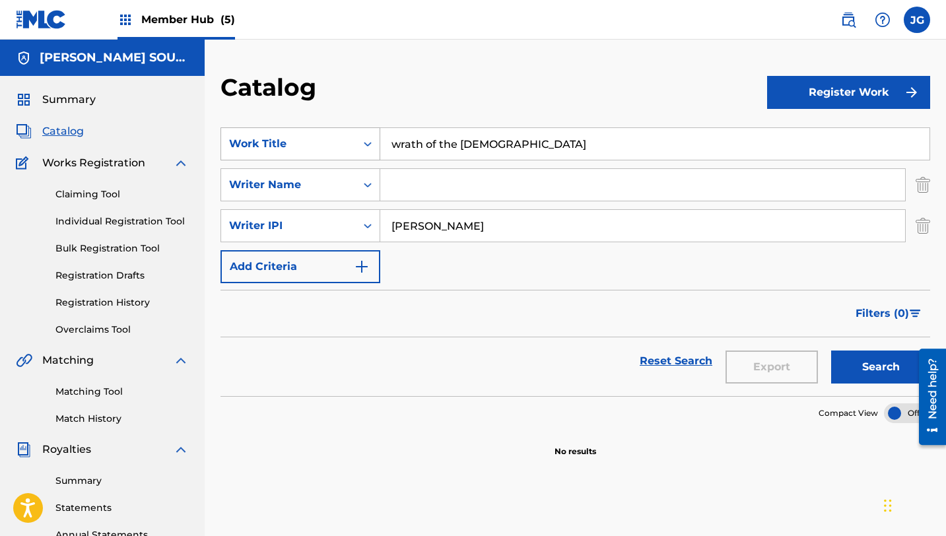
drag, startPoint x: 496, startPoint y: 138, endPoint x: 283, endPoint y: 133, distance: 213.9
click at [283, 133] on div "SearchWithCriteria31c6b072-648b-4127-bd5c-a9e4512481d4 Work Title wrath of the …" at bounding box center [575, 143] width 710 height 33
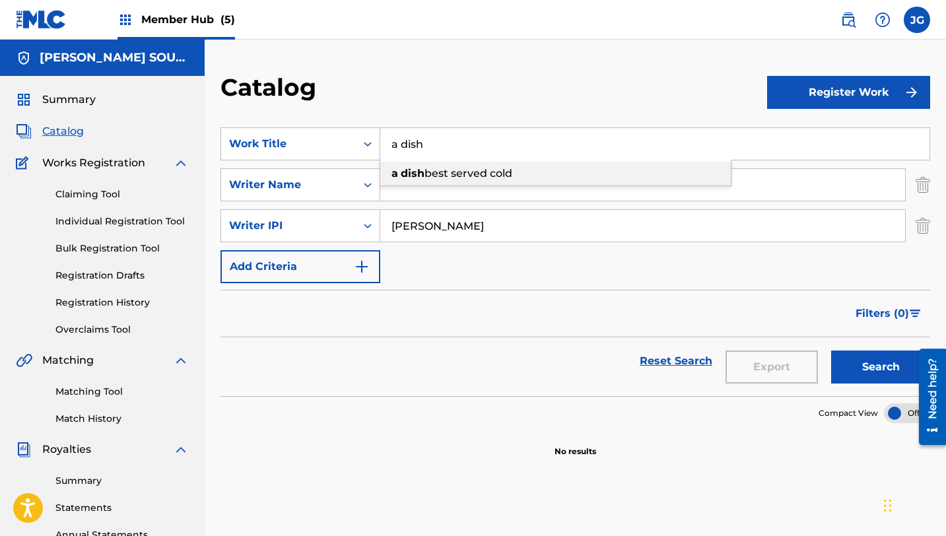
click at [420, 181] on div "a dish best served cold" at bounding box center [555, 174] width 351 height 24
type input "a dish best served cold"
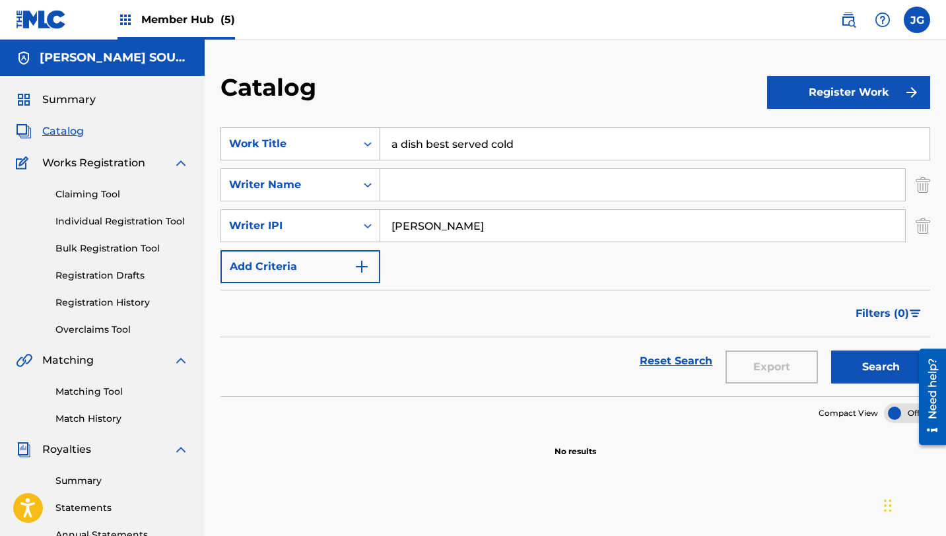
drag, startPoint x: 523, startPoint y: 150, endPoint x: 353, endPoint y: 133, distance: 170.5
click at [353, 133] on div "SearchWithCriteria31c6b072-648b-4127-bd5c-a9e4512481d4 Work Title a dish best s…" at bounding box center [575, 143] width 710 height 33
click at [96, 401] on div "Matching Tool Match History" at bounding box center [102, 396] width 173 height 57
click at [96, 398] on div "Matching Tool Match History" at bounding box center [102, 396] width 173 height 57
click at [96, 398] on link "Matching Tool" at bounding box center [121, 392] width 133 height 14
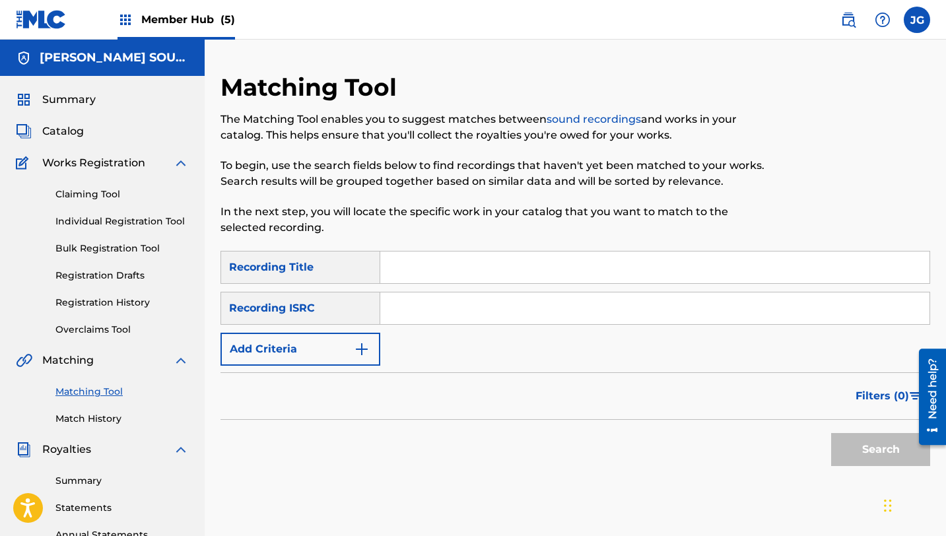
click at [436, 273] on input "Search Form" at bounding box center [654, 268] width 549 height 32
paste input "a dish best served cold"
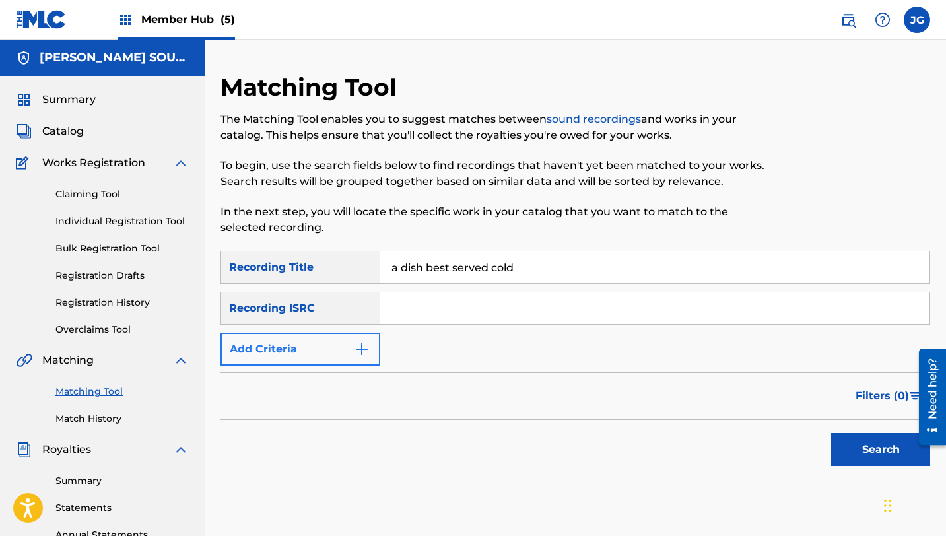
type input "a dish best served cold"
click at [285, 353] on button "Add Criteria" at bounding box center [300, 349] width 160 height 33
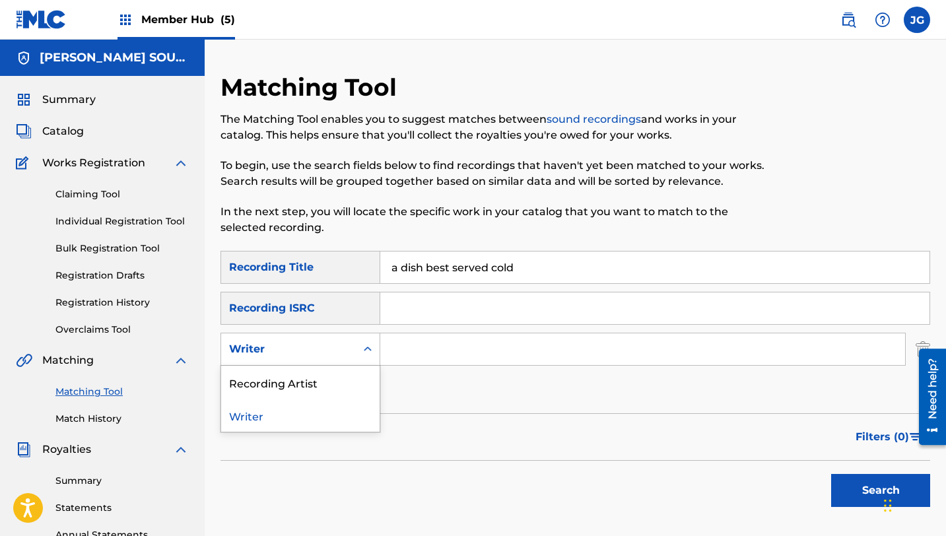
click at [378, 354] on div "Search Form" at bounding box center [368, 349] width 24 height 24
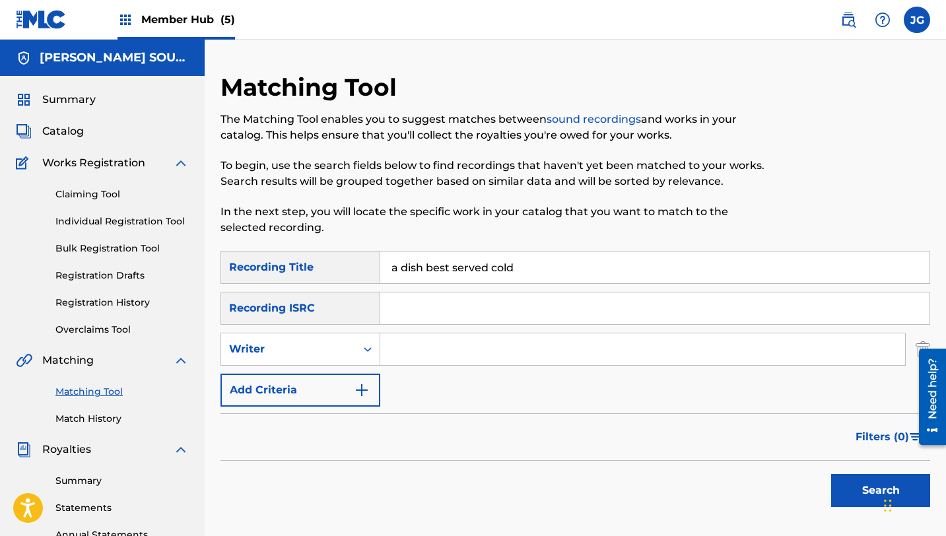
click at [387, 353] on input "Search Form" at bounding box center [642, 349] width 525 height 32
type input "[PERSON_NAME]"
click at [862, 481] on button "Search" at bounding box center [880, 490] width 99 height 33
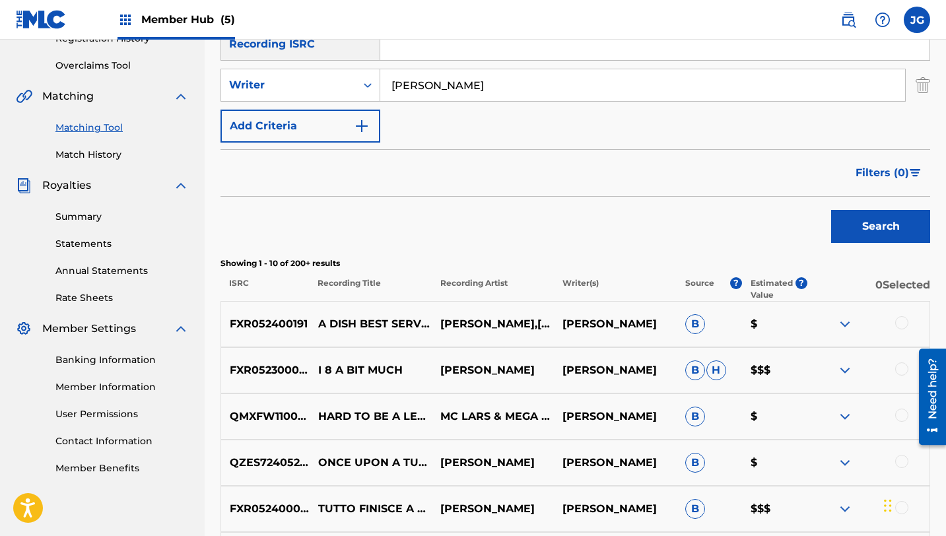
scroll to position [266, 0]
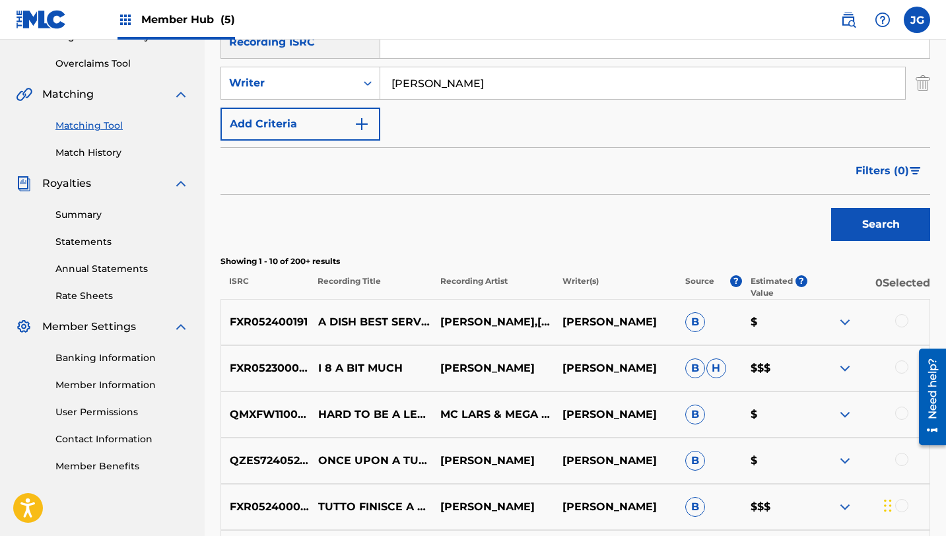
click at [906, 319] on div at bounding box center [901, 320] width 13 height 13
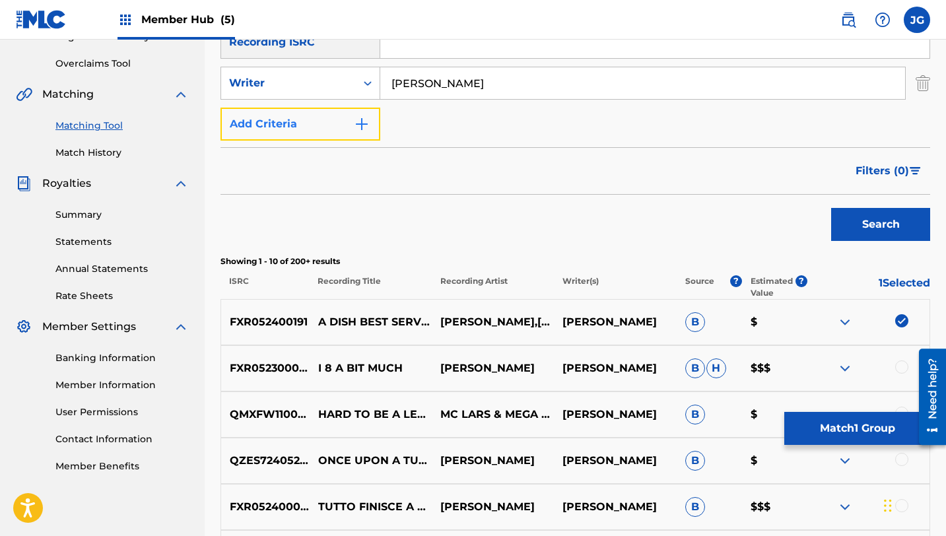
click at [348, 129] on button "Add Criteria" at bounding box center [300, 124] width 160 height 33
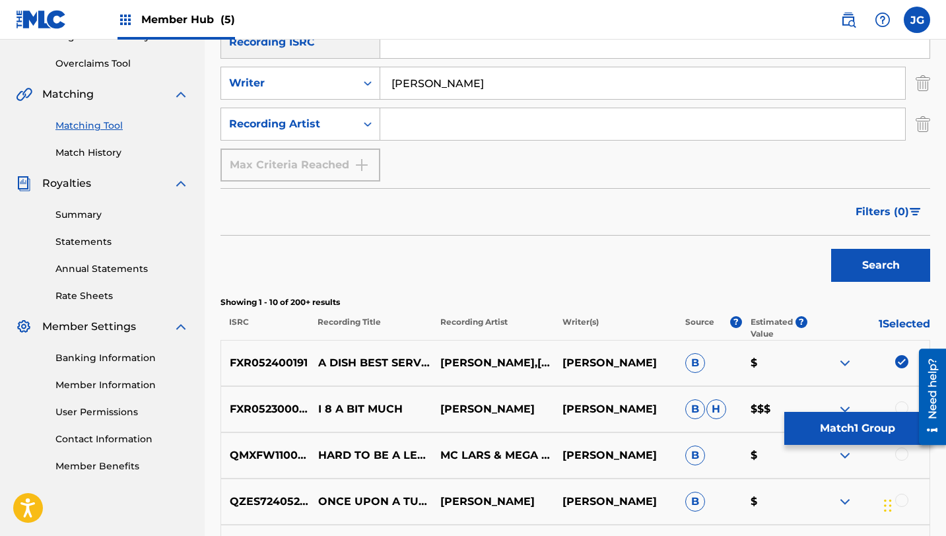
click at [422, 129] on input "Search Form" at bounding box center [642, 124] width 525 height 32
type input "great white"
drag, startPoint x: 465, startPoint y: 135, endPoint x: 374, endPoint y: 125, distance: 91.6
click at [374, 125] on div "SearchWithCriteria4c46d56b-2653-48d8-9b67-3a2718463298 Recording Artist great w…" at bounding box center [575, 124] width 710 height 33
click at [448, 119] on input "Search Form" at bounding box center [642, 124] width 525 height 32
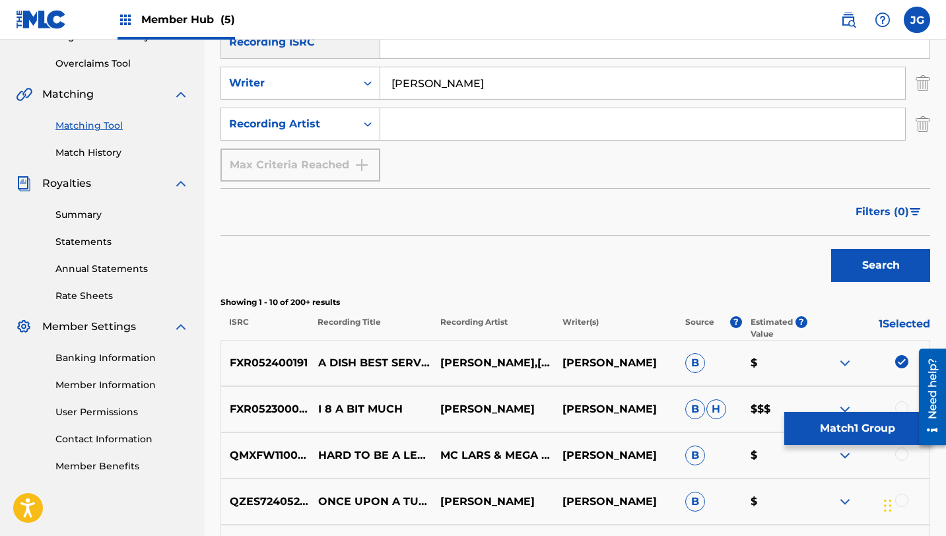
type input "[PERSON_NAME]"
click at [848, 263] on button "Search" at bounding box center [880, 265] width 99 height 33
click at [920, 81] on img "Search Form" at bounding box center [923, 83] width 15 height 33
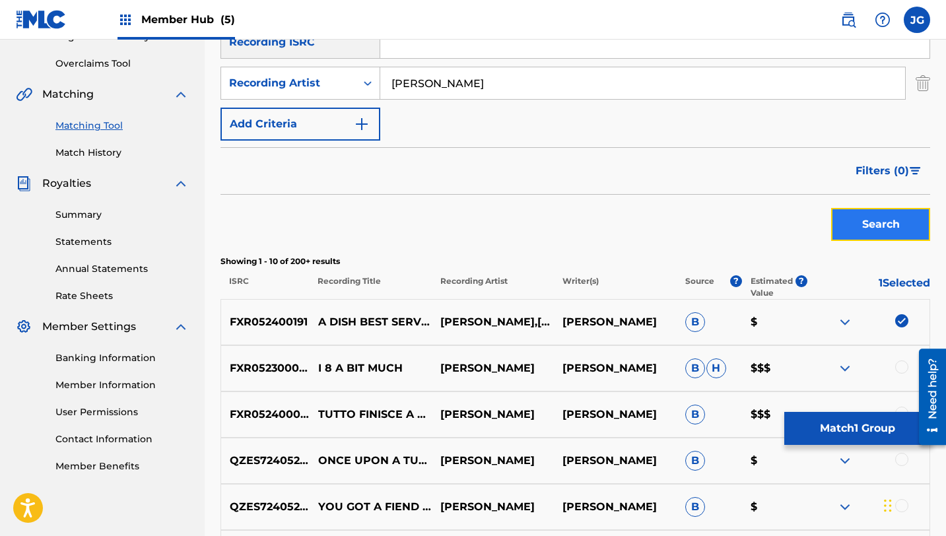
click at [900, 223] on button "Search" at bounding box center [880, 224] width 99 height 33
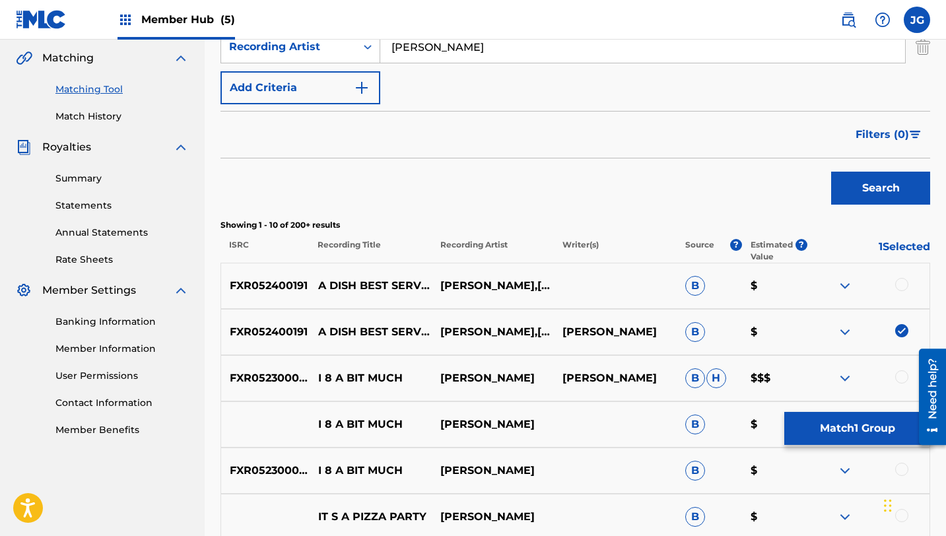
scroll to position [319, 0]
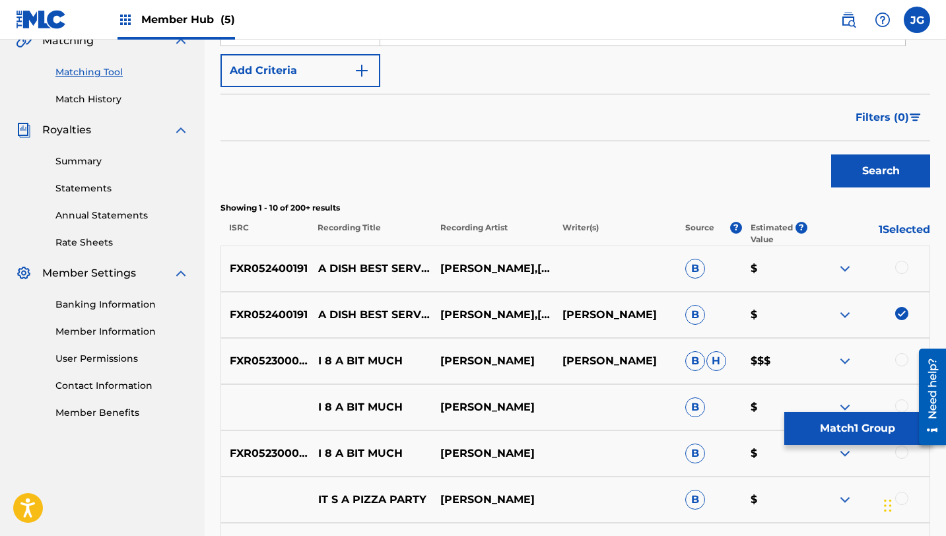
click at [899, 267] on div at bounding box center [901, 267] width 13 height 13
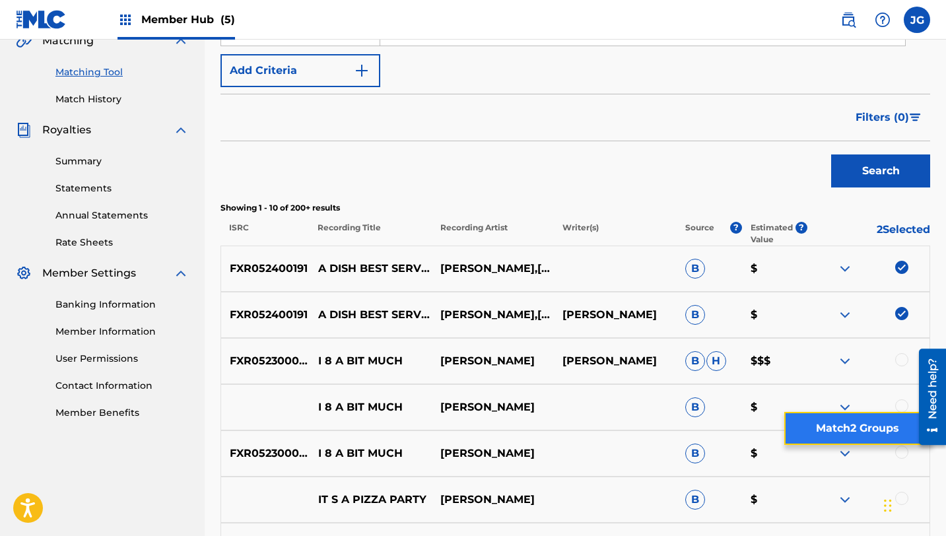
click at [859, 439] on button "Match 2 Groups" at bounding box center [857, 428] width 146 height 33
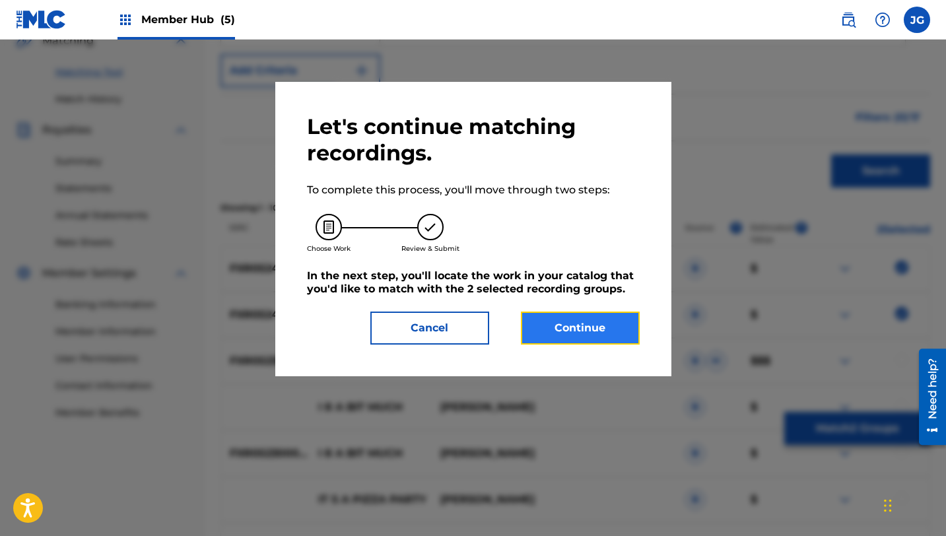
click at [568, 330] on button "Continue" at bounding box center [580, 328] width 119 height 33
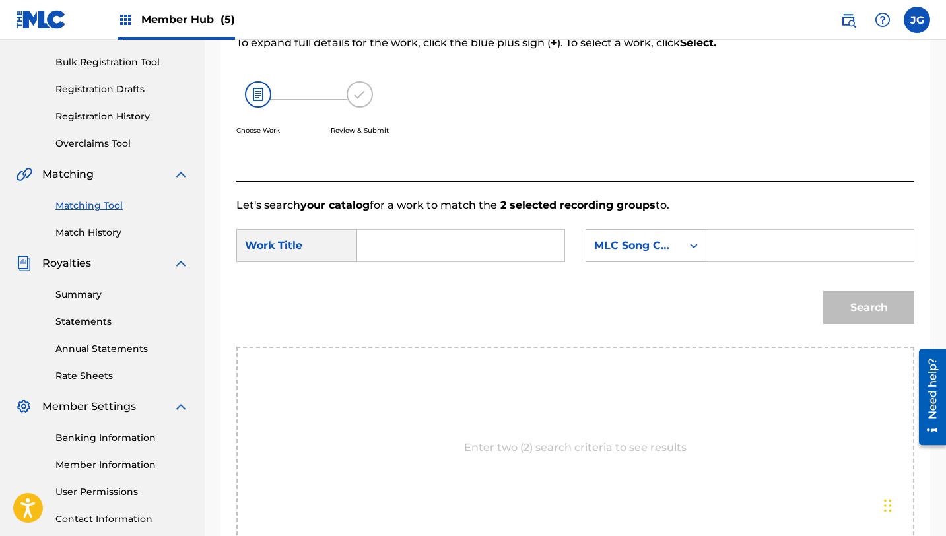
scroll to position [109, 0]
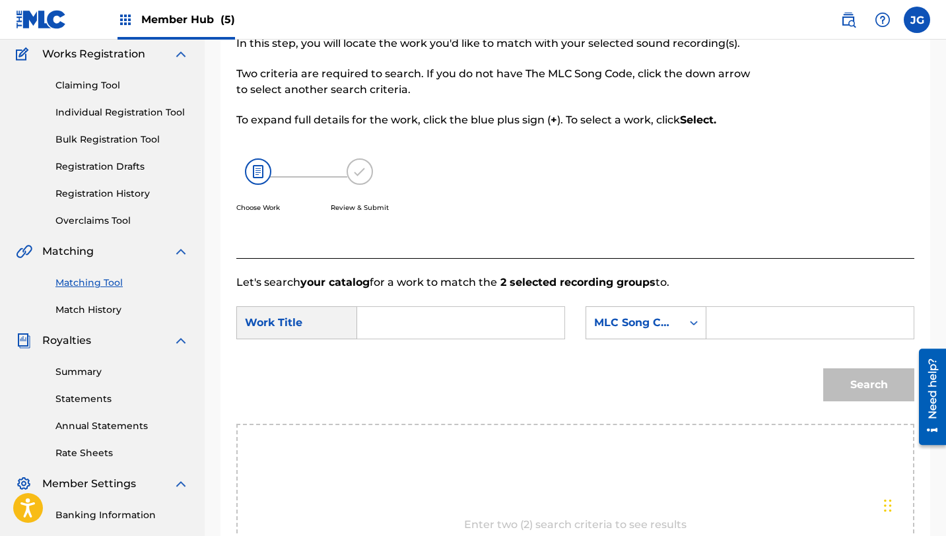
click at [513, 326] on input "Search Form" at bounding box center [460, 323] width 185 height 32
paste input "a dish best served cold"
type input "a dish best served cold"
click at [666, 327] on div "MLC Song Code" at bounding box center [634, 323] width 80 height 16
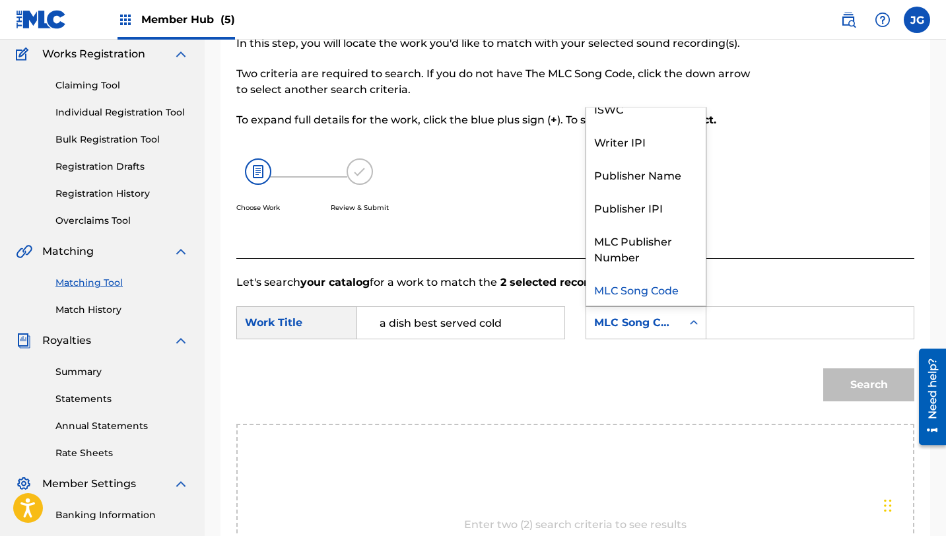
scroll to position [0, 0]
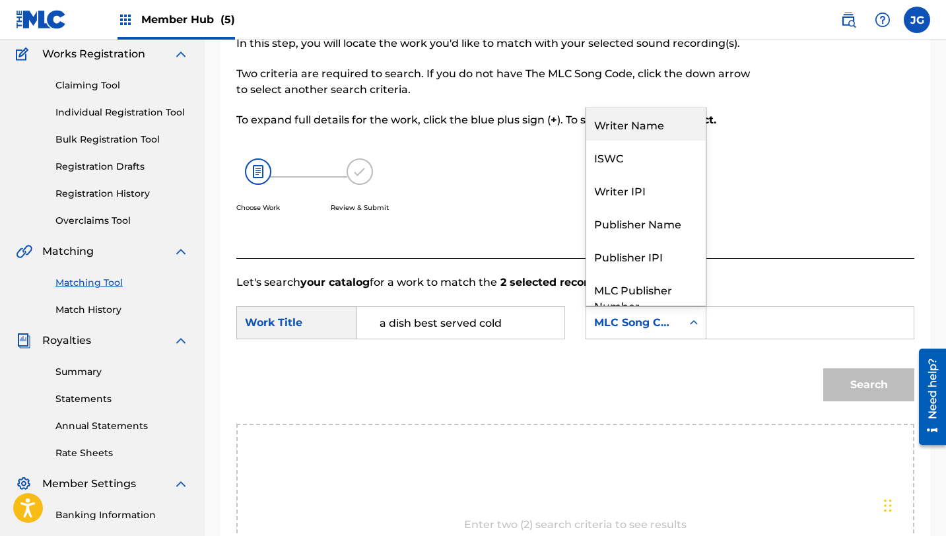
click at [632, 130] on div "Writer Name" at bounding box center [645, 124] width 119 height 33
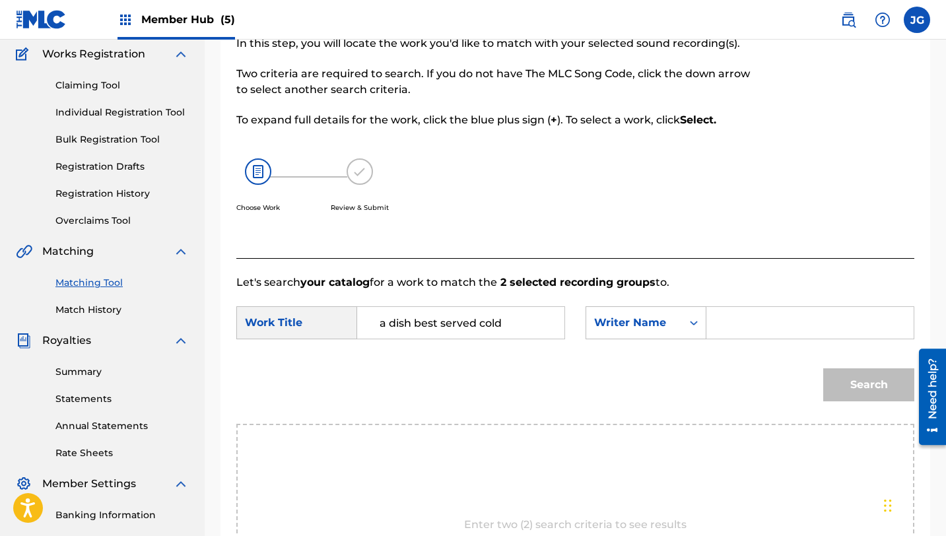
click at [758, 319] on input "Search Form" at bounding box center [810, 323] width 185 height 32
type input "[PERSON_NAME]"
click at [823, 368] on button "Search" at bounding box center [868, 384] width 91 height 33
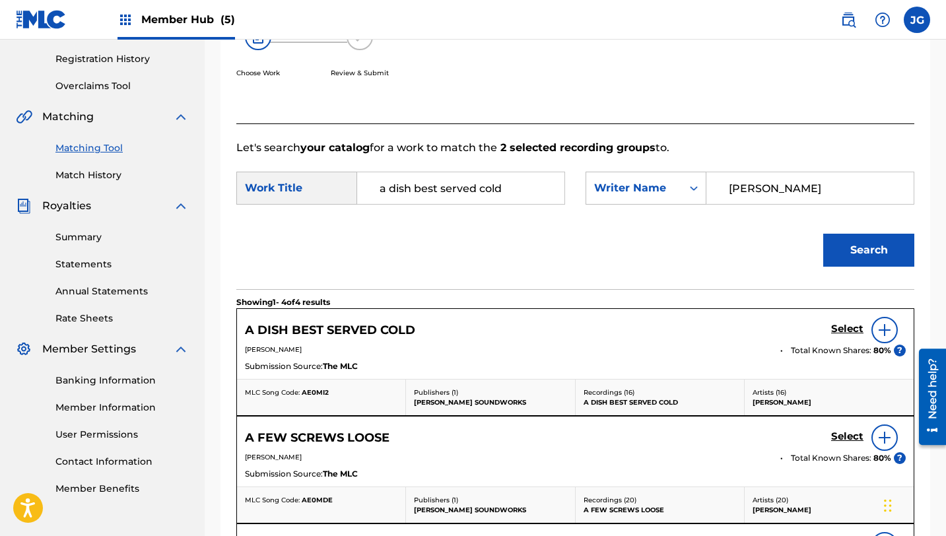
scroll to position [260, 0]
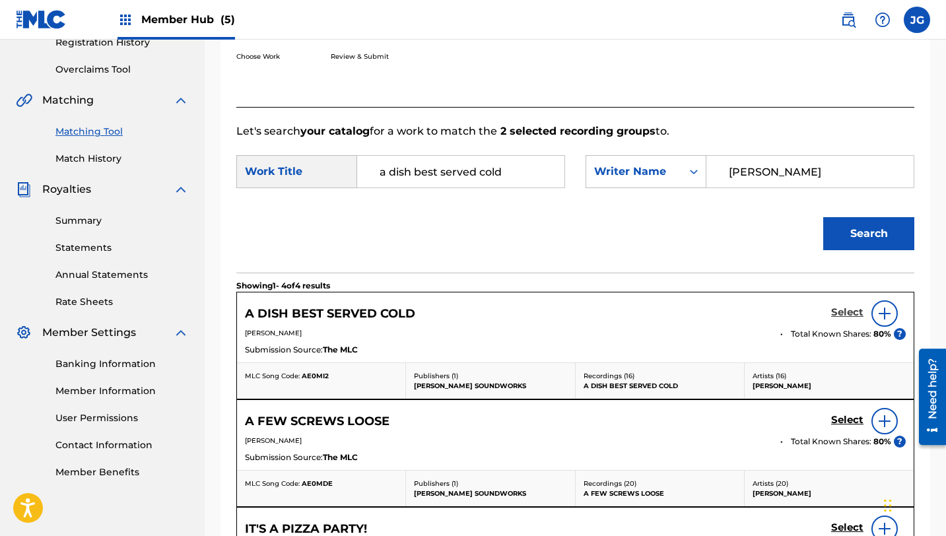
click at [848, 318] on h5 "Select" at bounding box center [847, 312] width 32 height 13
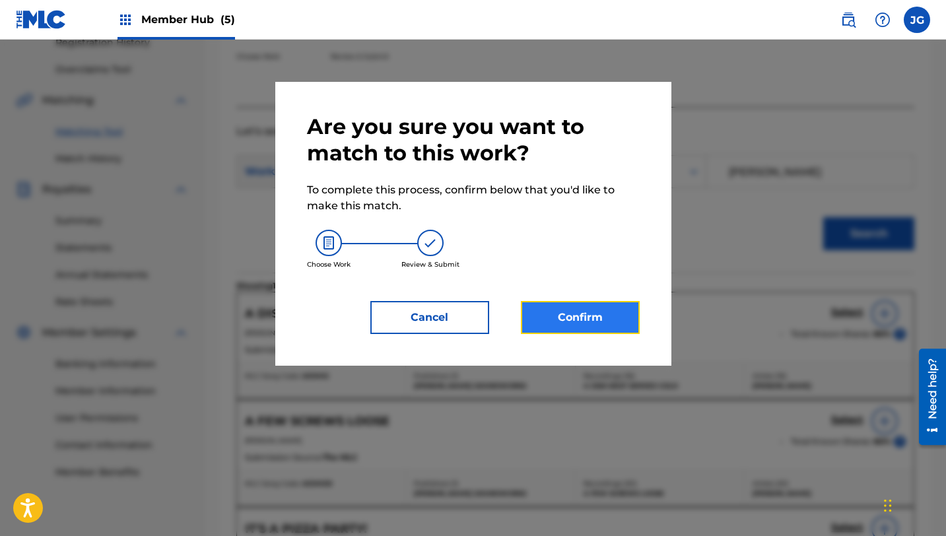
click at [622, 312] on button "Confirm" at bounding box center [580, 317] width 119 height 33
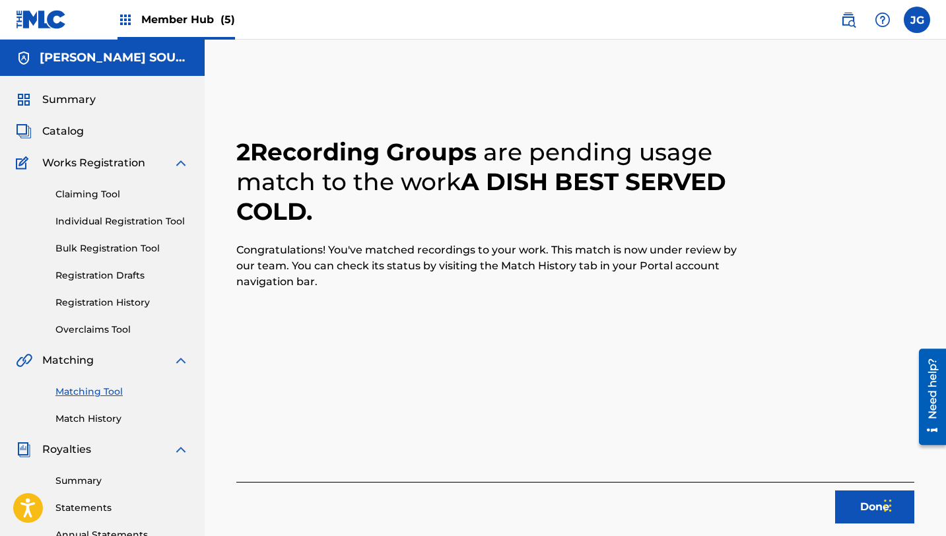
scroll to position [3, 0]
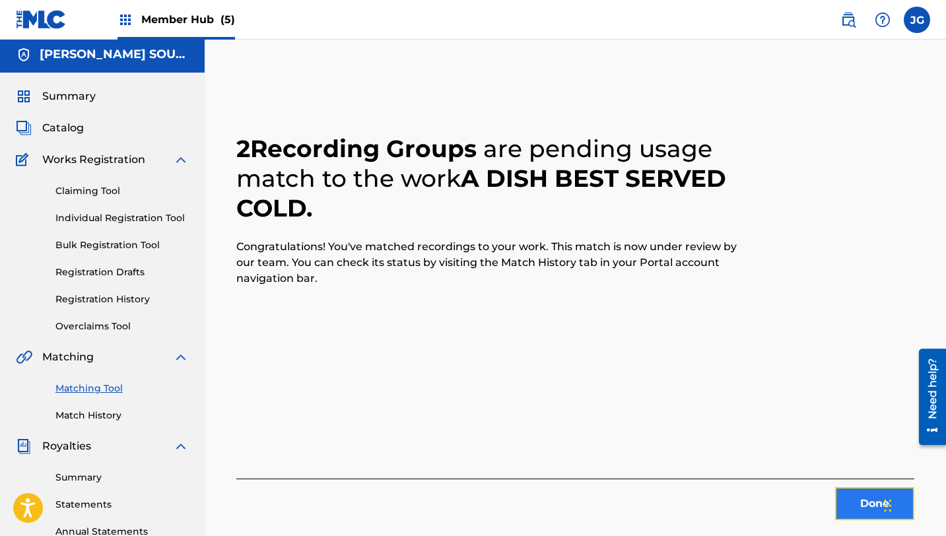
click at [858, 504] on button "Done" at bounding box center [874, 503] width 79 height 33
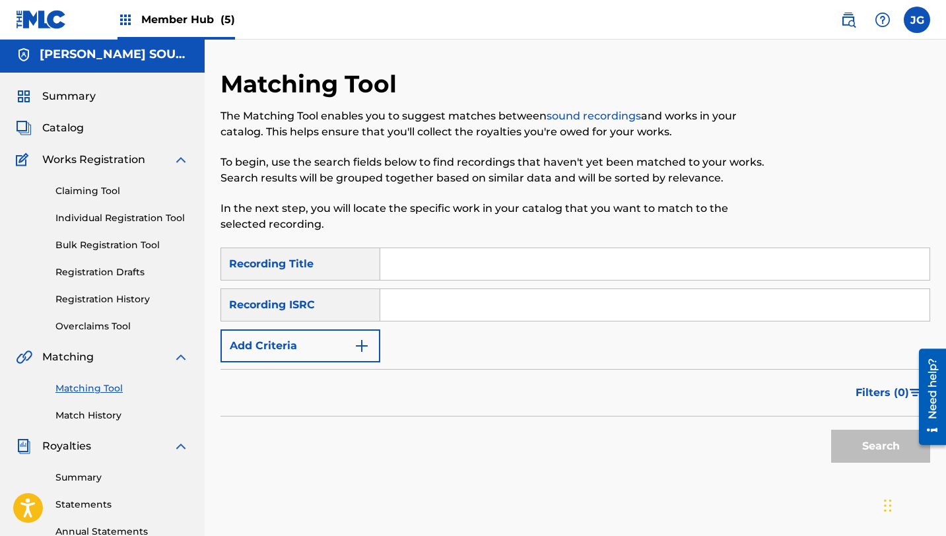
click at [413, 270] on input "Search Form" at bounding box center [654, 264] width 549 height 32
type input "IT'S A PIZZA PARTY"
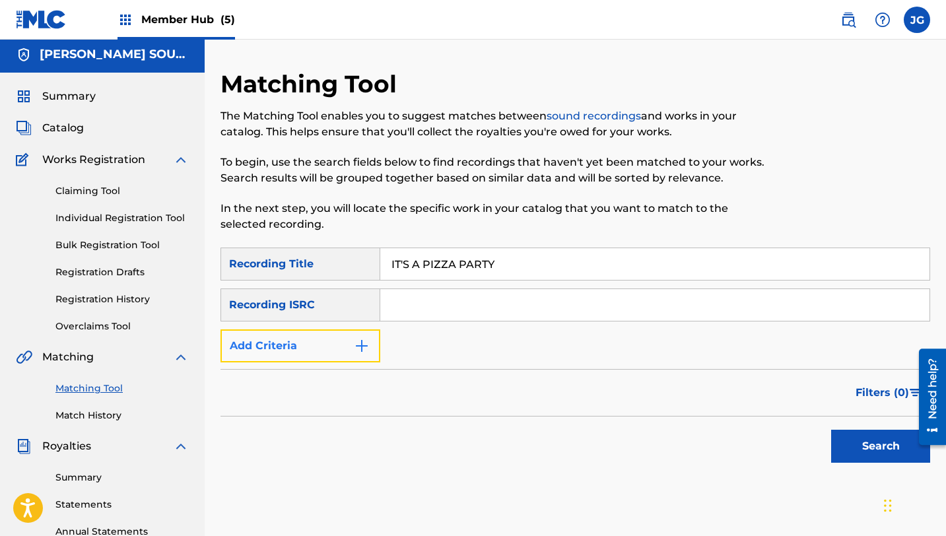
click at [315, 335] on button "Add Criteria" at bounding box center [300, 345] width 160 height 33
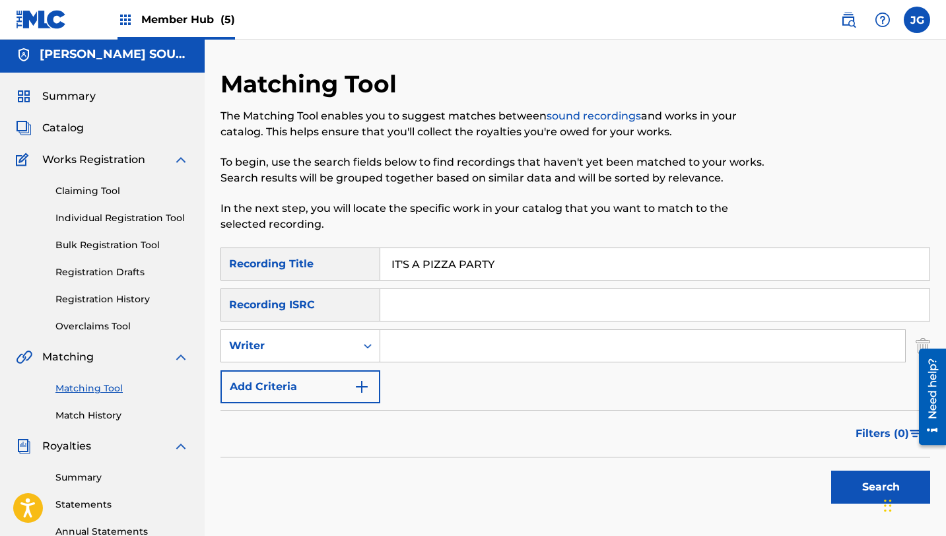
click at [422, 358] on input "Search Form" at bounding box center [642, 346] width 525 height 32
type input "[PERSON_NAME]"
click at [863, 486] on button "Search" at bounding box center [880, 487] width 99 height 33
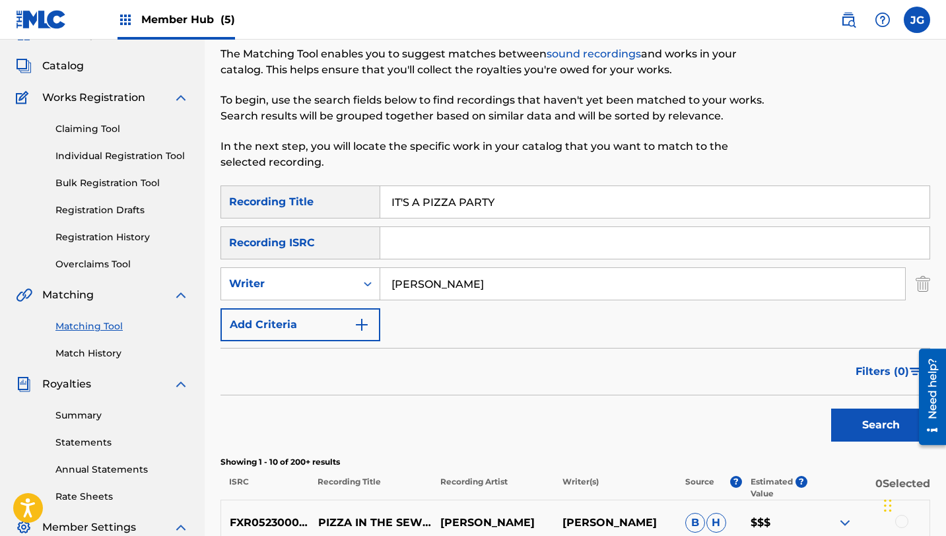
scroll to position [68, 0]
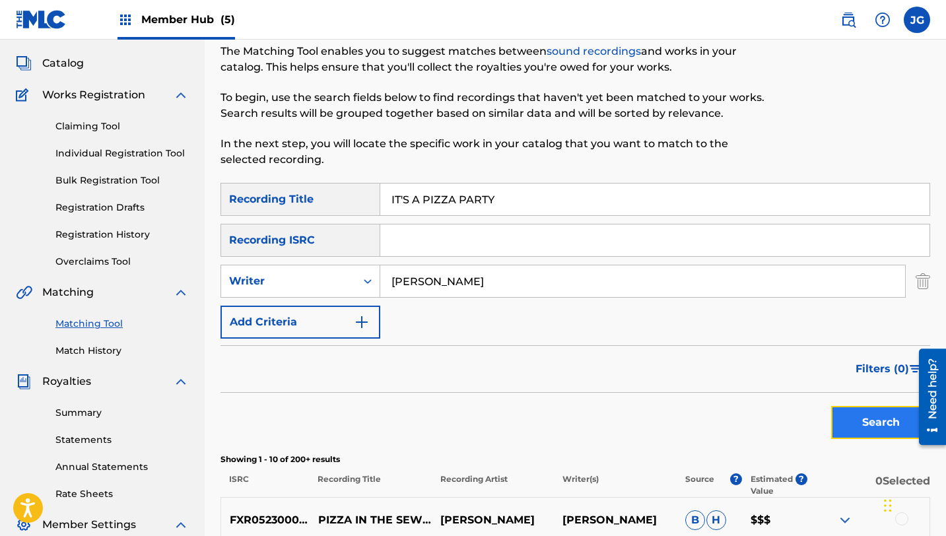
click at [850, 417] on button "Search" at bounding box center [880, 422] width 99 height 33
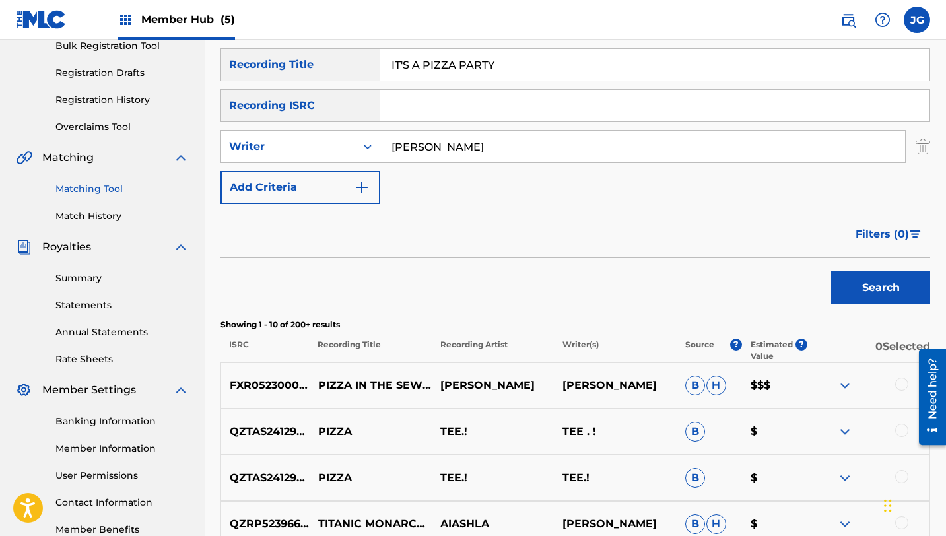
scroll to position [176, 0]
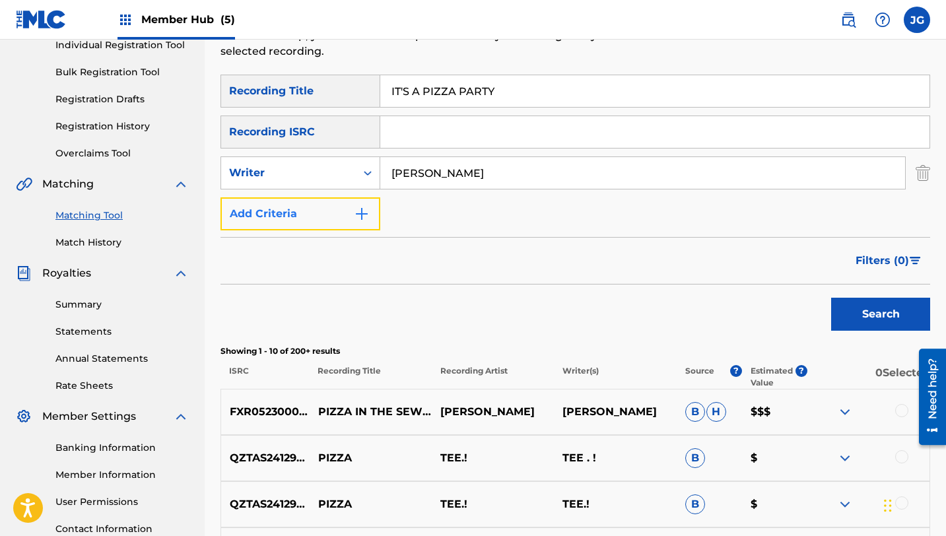
click at [335, 209] on button "Add Criteria" at bounding box center [300, 213] width 160 height 33
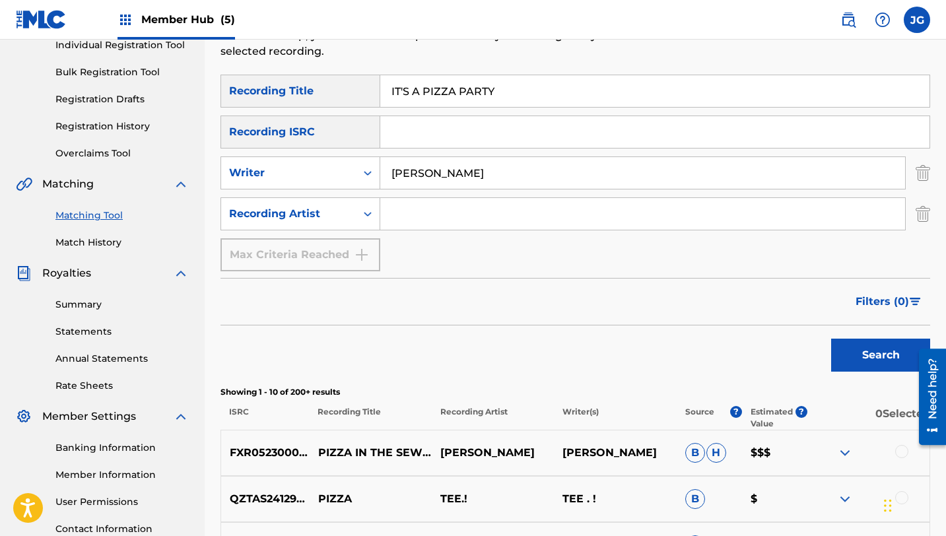
click at [479, 208] on input "Search Form" at bounding box center [642, 214] width 525 height 32
click at [554, 247] on div "SearchWithCriteria0078ce1f-c438-411b-94b8-17e68e0cdac4 Recording Title IT'S A P…" at bounding box center [575, 173] width 710 height 197
click at [471, 201] on input "tee" at bounding box center [642, 214] width 525 height 32
type input "[PERSON_NAME]"
click at [836, 341] on button "Search" at bounding box center [880, 355] width 99 height 33
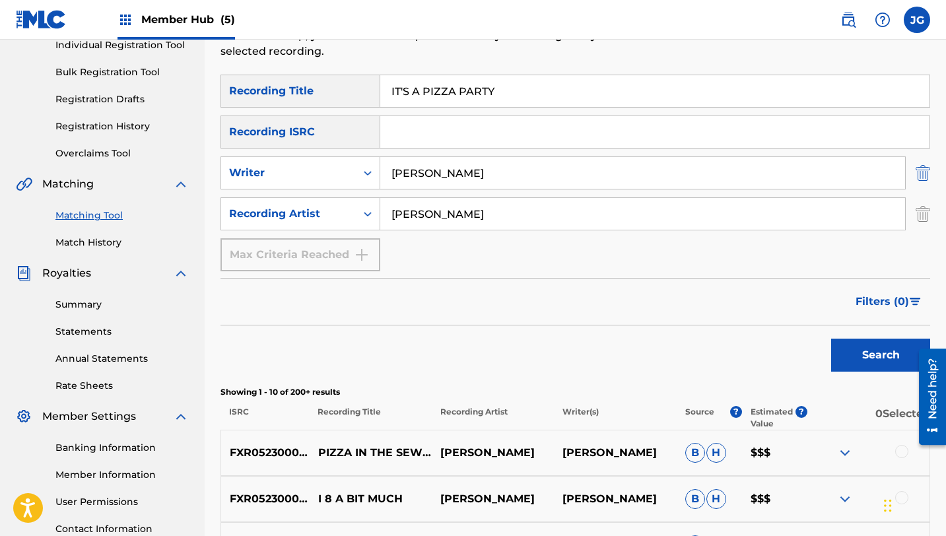
click at [926, 173] on img "Search Form" at bounding box center [923, 172] width 15 height 33
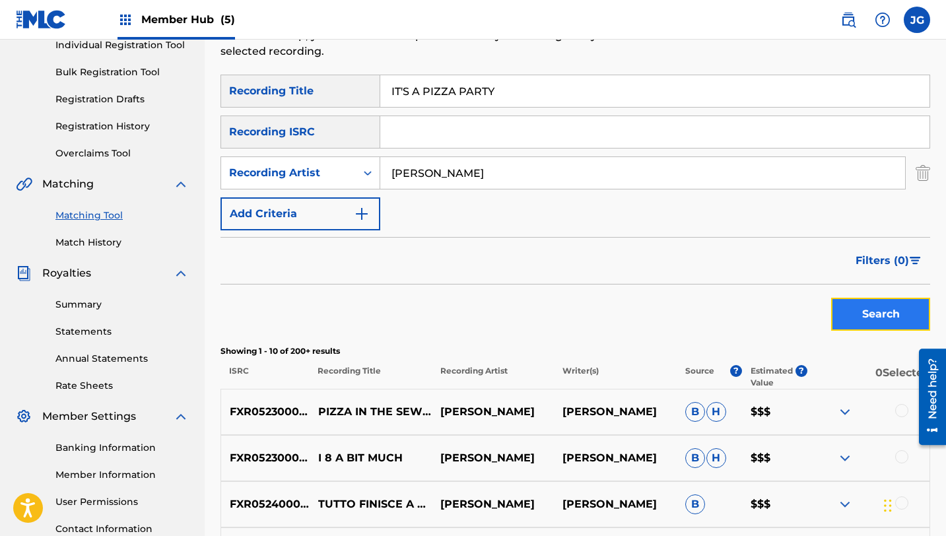
click at [886, 320] on button "Search" at bounding box center [880, 314] width 99 height 33
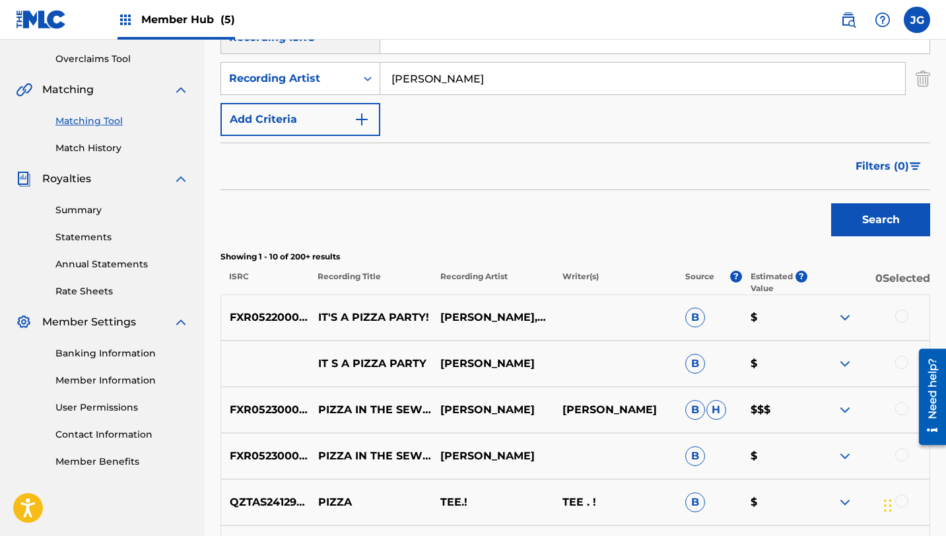
scroll to position [283, 0]
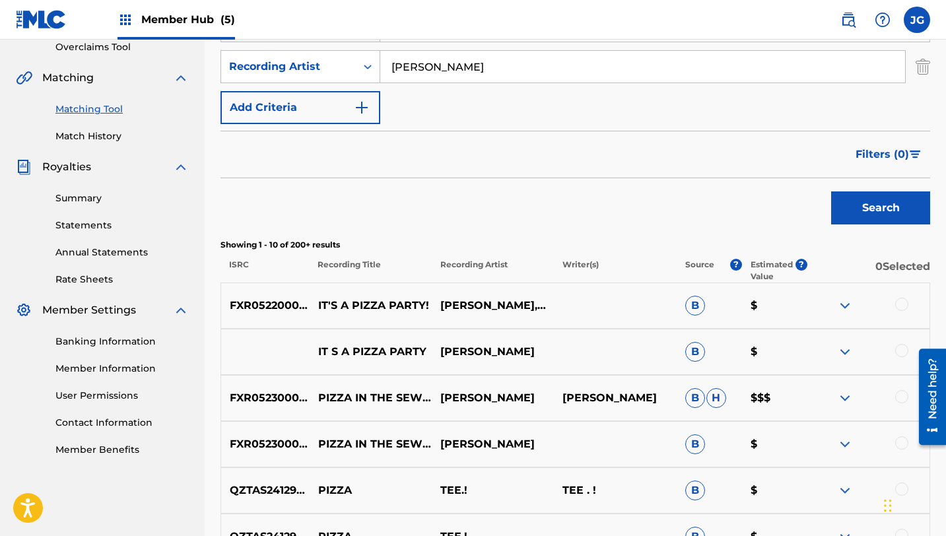
click at [902, 304] on div at bounding box center [901, 304] width 13 height 13
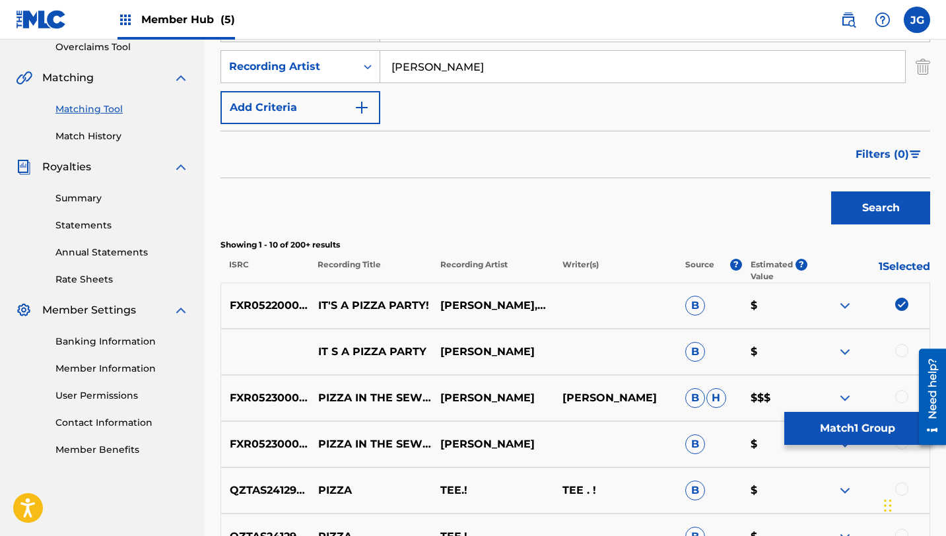
click at [902, 351] on div at bounding box center [901, 350] width 13 height 13
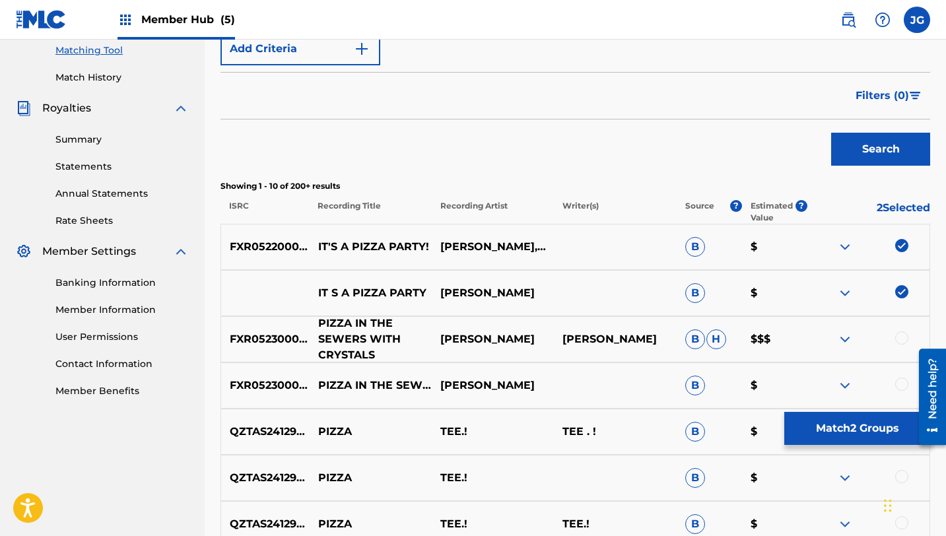
scroll to position [344, 0]
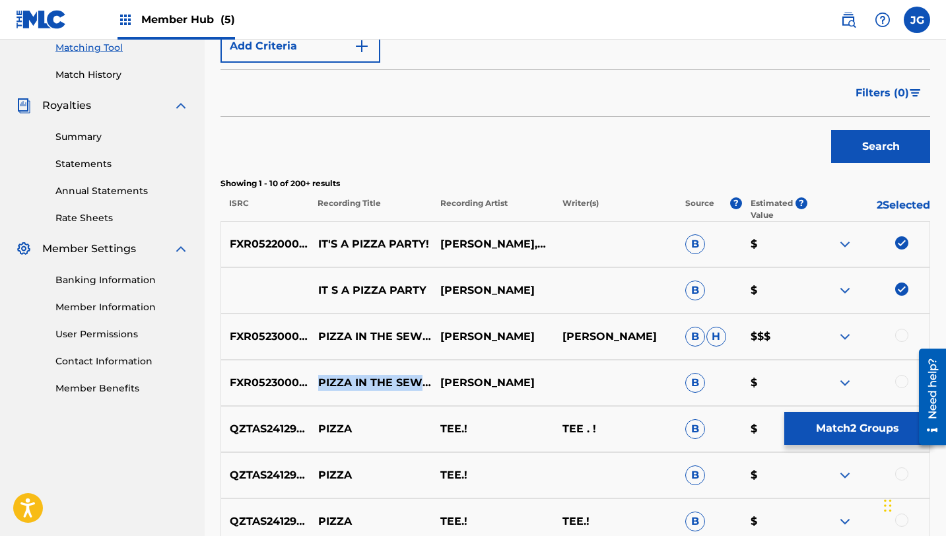
drag, startPoint x: 320, startPoint y: 368, endPoint x: 387, endPoint y: 403, distance: 75.3
click at [387, 405] on div "FXR052300074 PIZZA IN THE SEWERS WITH CRYSTALS [PERSON_NAME] B $" at bounding box center [575, 383] width 710 height 46
copy p "PIZZA IN THE SEWERS WITH CRYSTALS"
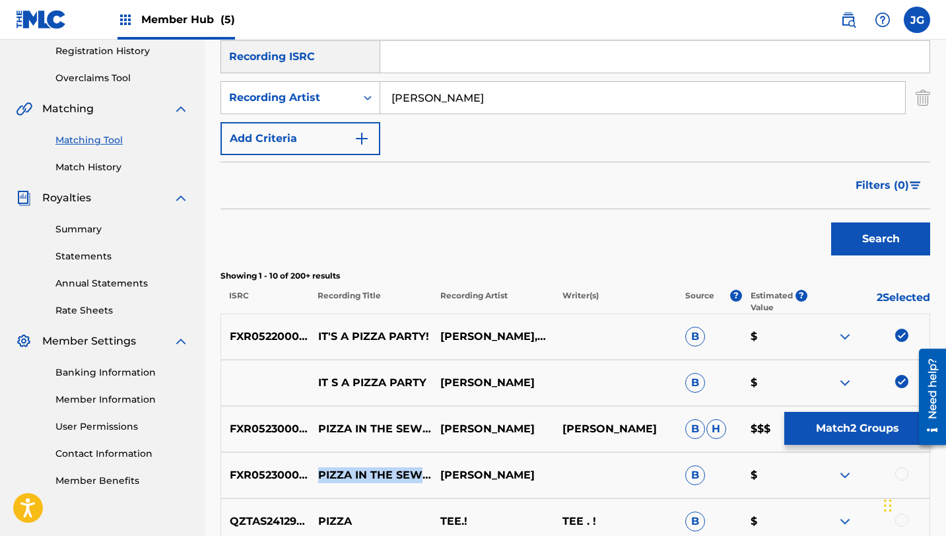
scroll to position [275, 0]
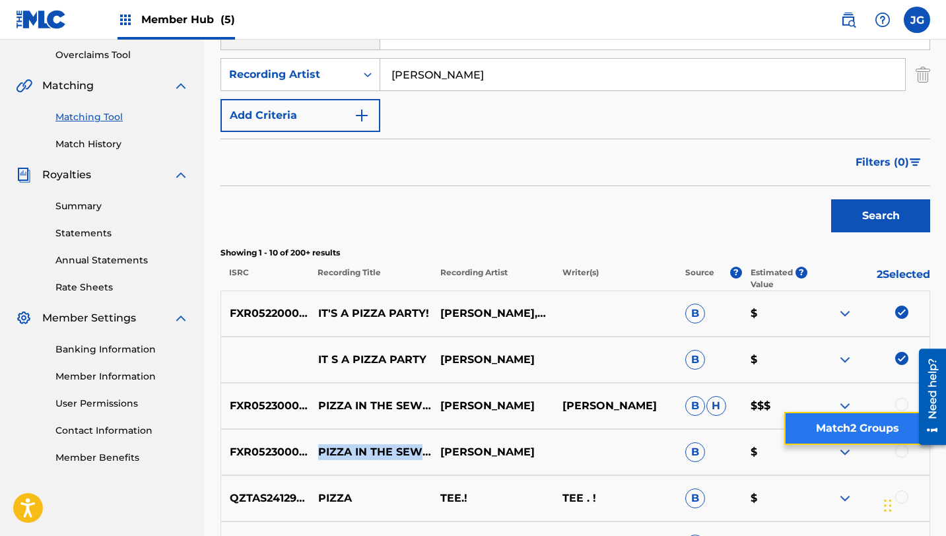
click at [841, 426] on button "Match 2 Groups" at bounding box center [857, 428] width 146 height 33
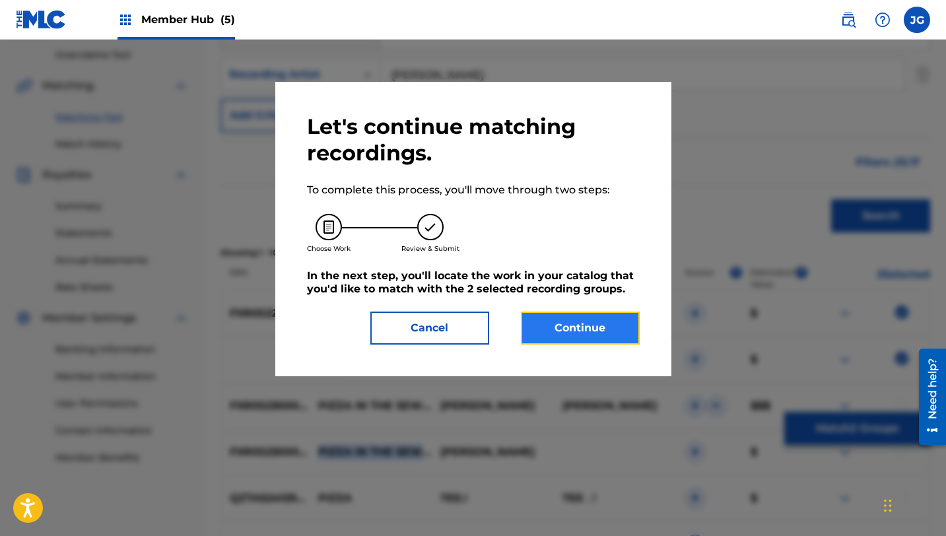
click at [584, 319] on button "Continue" at bounding box center [580, 328] width 119 height 33
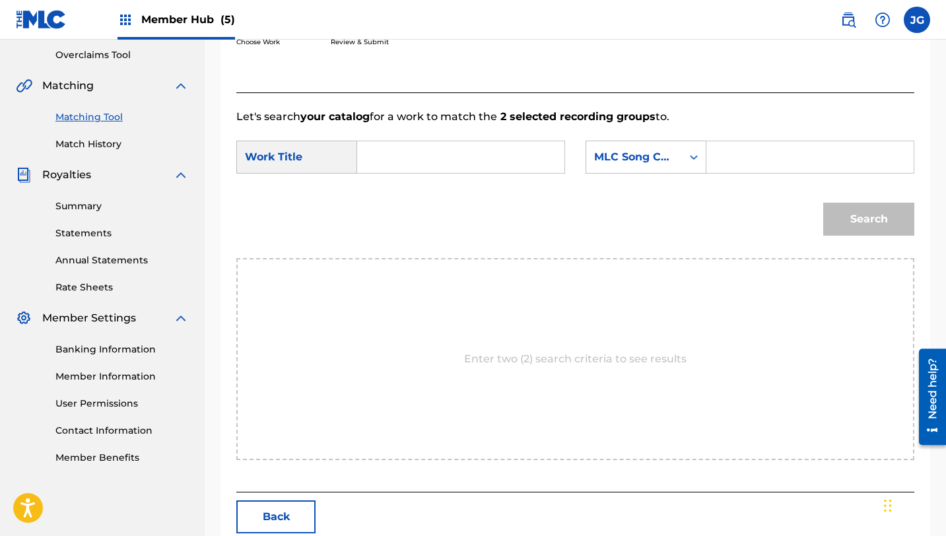
click at [395, 171] on div "Search Form" at bounding box center [461, 157] width 208 height 33
click at [395, 171] on input "Search Form" at bounding box center [460, 157] width 185 height 32
type input "i"
click at [379, 215] on div "it's a pizza party!" at bounding box center [379, 195] width 22 height 40
type input "it's a pizza party!"
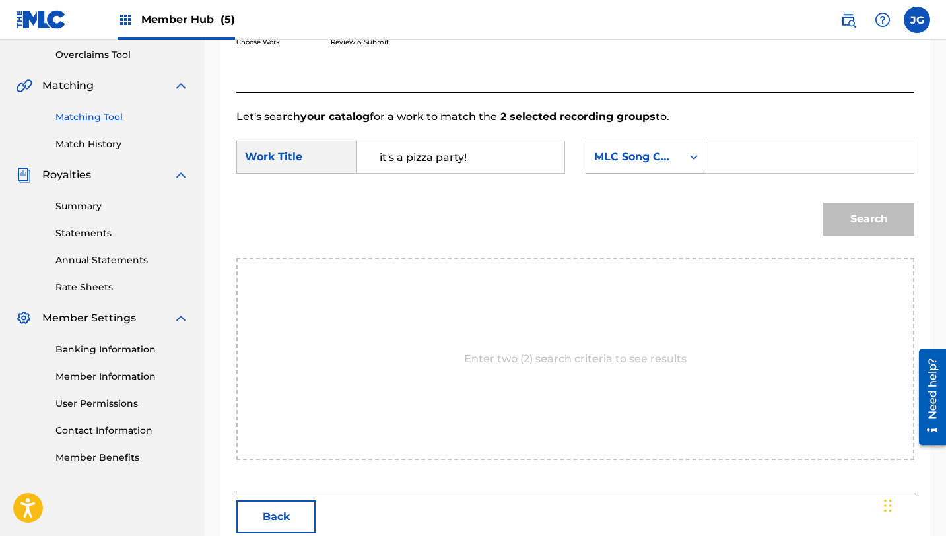
click at [654, 168] on div "MLC Song Code" at bounding box center [634, 157] width 96 height 25
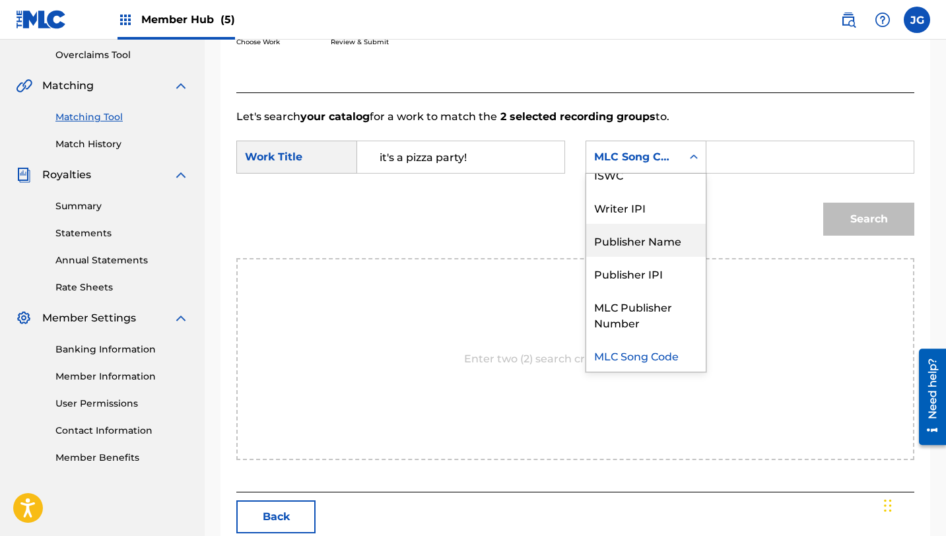
scroll to position [0, 0]
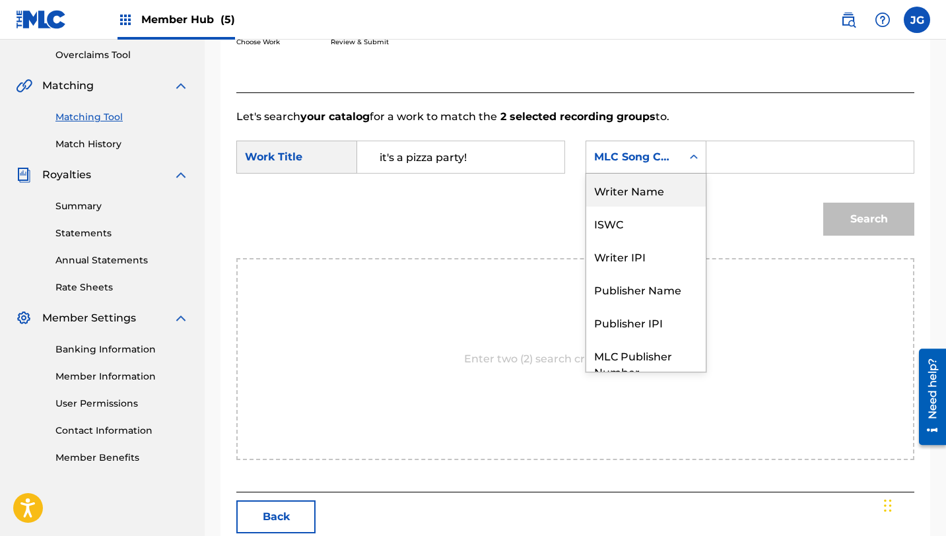
click at [646, 190] on div "Writer Name" at bounding box center [645, 190] width 119 height 33
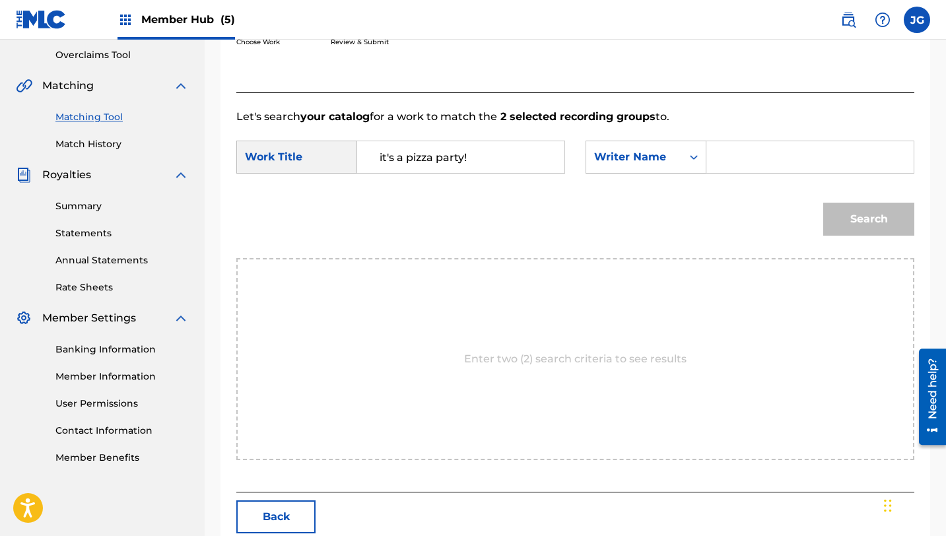
click at [736, 157] on input "Search Form" at bounding box center [810, 157] width 185 height 32
type input "[PERSON_NAME]"
click at [823, 203] on button "Search" at bounding box center [868, 219] width 91 height 33
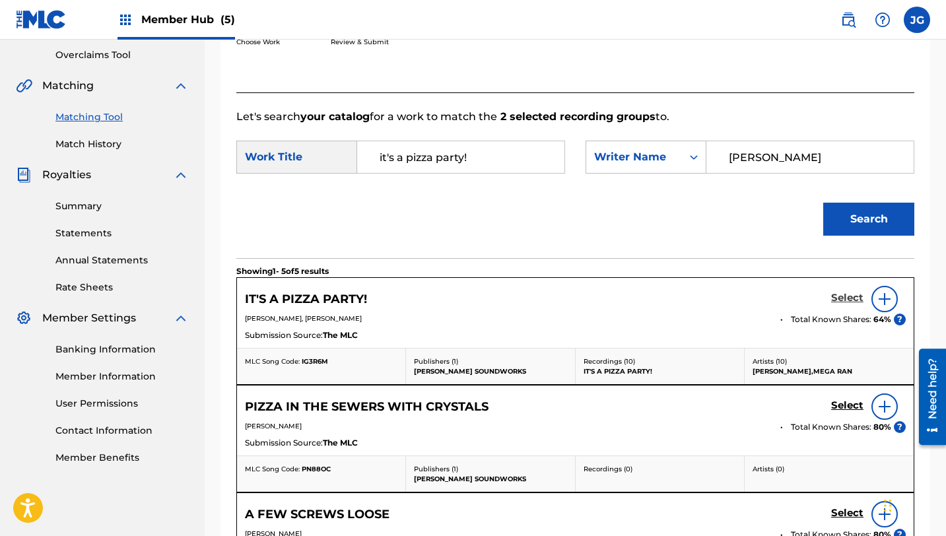
click at [857, 298] on h5 "Select" at bounding box center [847, 298] width 32 height 13
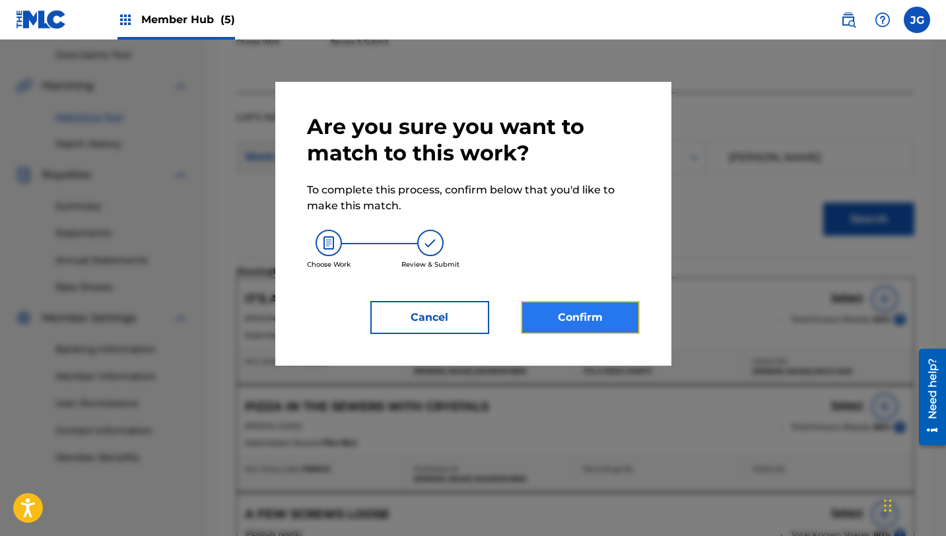
click at [562, 316] on button "Confirm" at bounding box center [580, 317] width 119 height 33
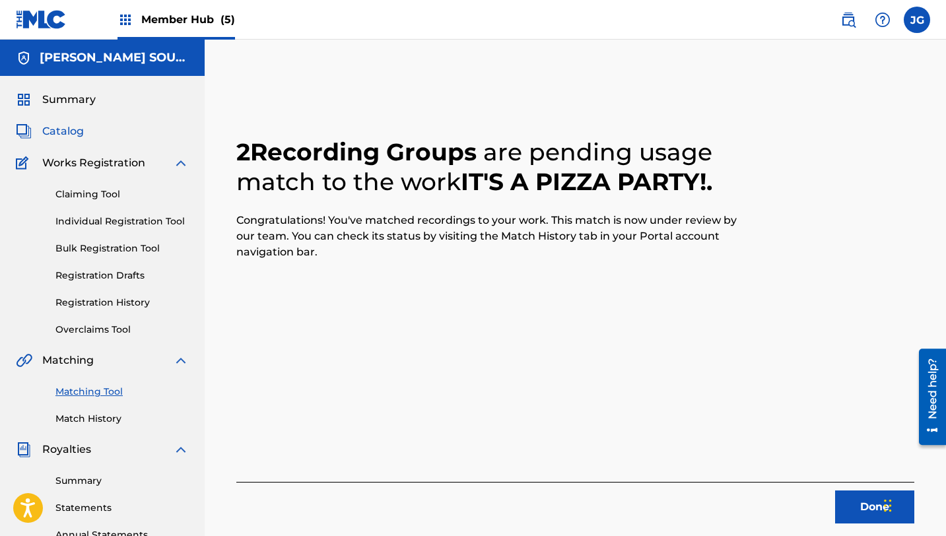
click at [65, 127] on span "Catalog" at bounding box center [63, 131] width 42 height 16
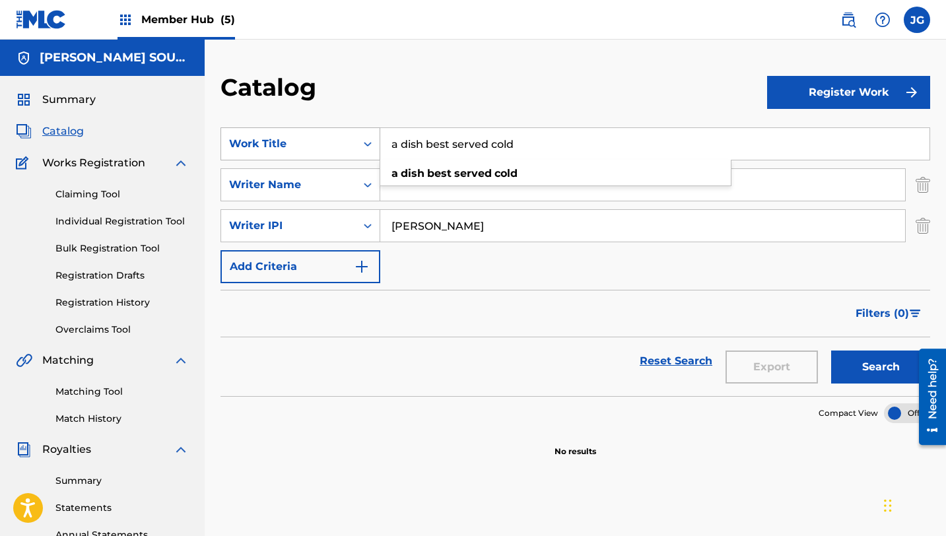
drag, startPoint x: 514, startPoint y: 147, endPoint x: 337, endPoint y: 141, distance: 177.0
click at [337, 141] on div "SearchWithCriteria31c6b072-648b-4127-bd5c-a9e4512481d4 Work Title a dish best s…" at bounding box center [575, 143] width 710 height 33
paste input "PIZZA IN THE SEWERS WITH CRYSTALS"
click at [831, 351] on button "Search" at bounding box center [880, 367] width 99 height 33
drag, startPoint x: 610, startPoint y: 143, endPoint x: 354, endPoint y: 139, distance: 256.2
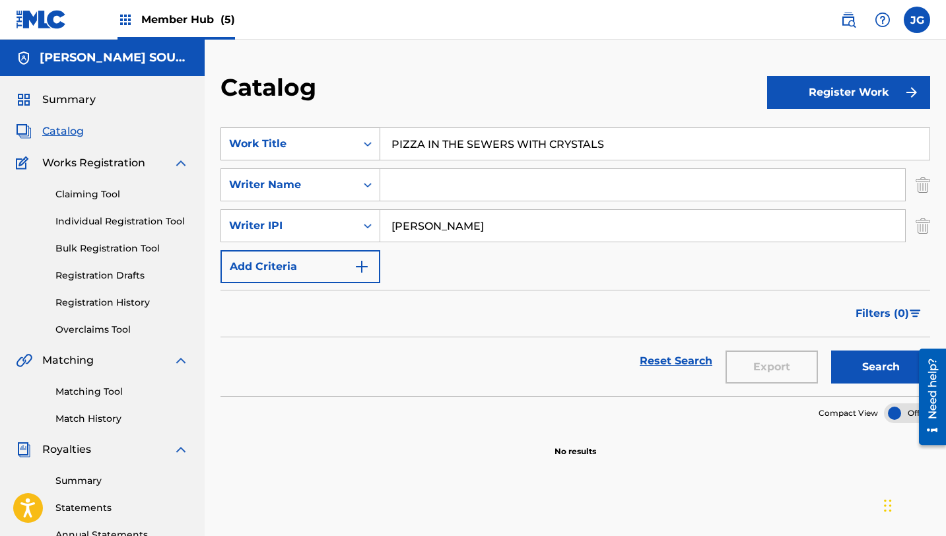
click at [354, 140] on div "SearchWithCriteria31c6b072-648b-4127-bd5c-a9e4512481d4 Work Title PIZZA IN THE …" at bounding box center [575, 143] width 710 height 33
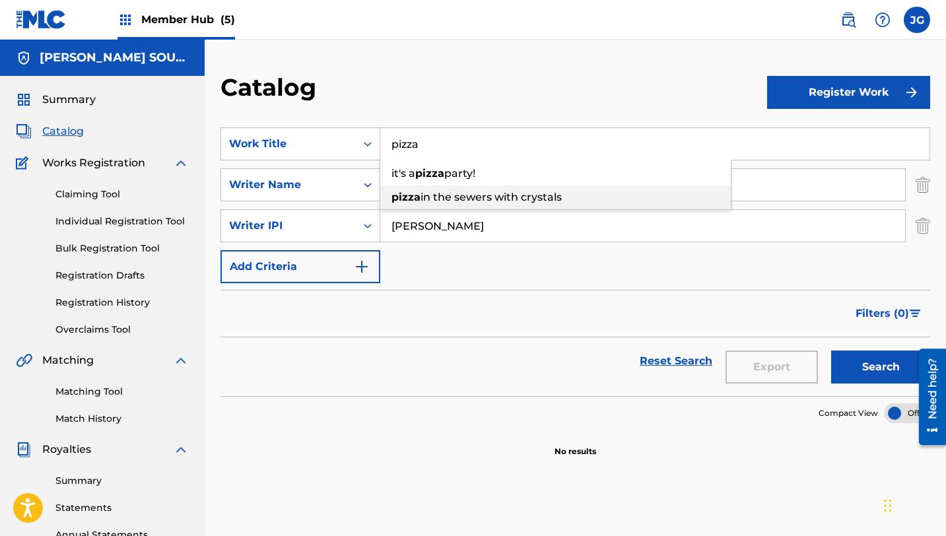
click at [418, 199] on strong "pizza" at bounding box center [405, 197] width 29 height 13
type input "pizza in the sewers with crystals"
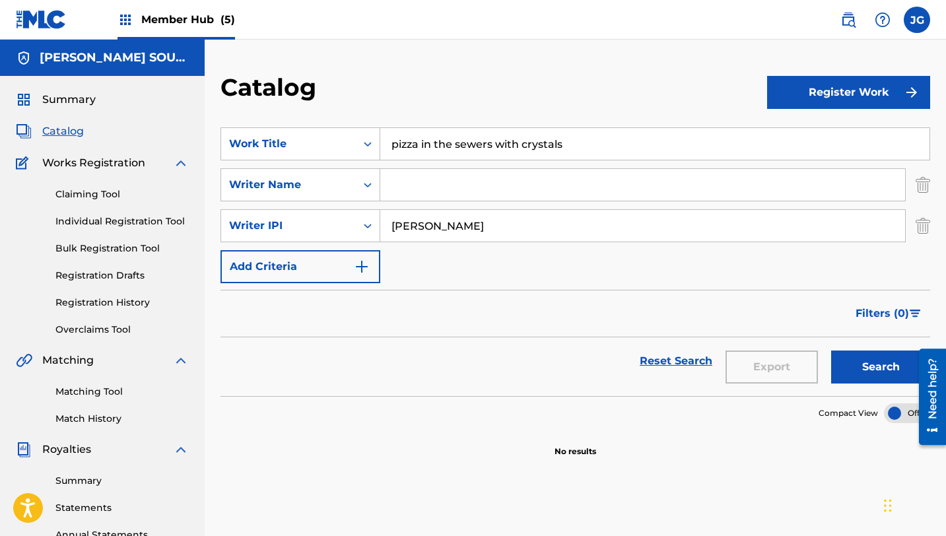
drag, startPoint x: 567, startPoint y: 148, endPoint x: 384, endPoint y: 143, distance: 183.6
click at [384, 143] on input "pizza in the sewers with crystals" at bounding box center [654, 144] width 549 height 32
click at [96, 387] on link "Matching Tool" at bounding box center [121, 392] width 133 height 14
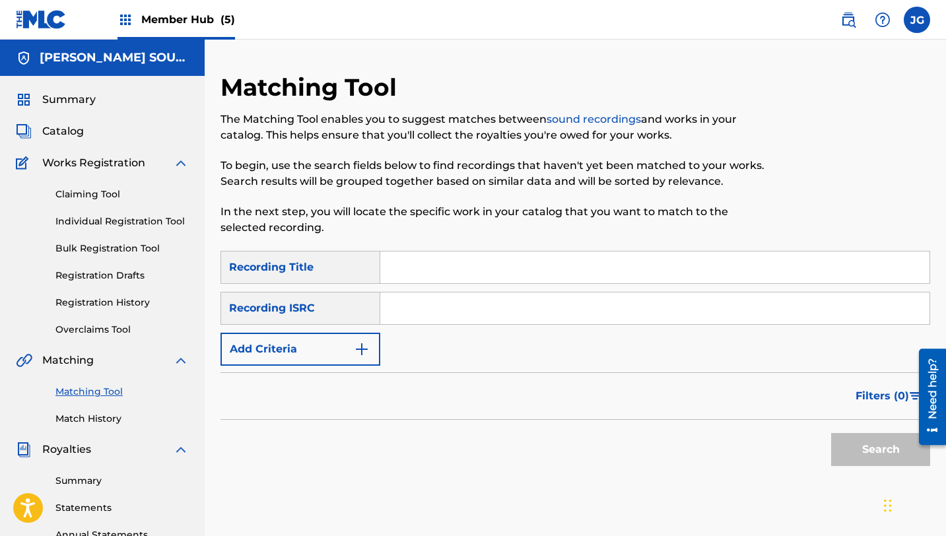
click at [416, 249] on div "Matching Tool The Matching Tool enables you to suggest matches between sound re…" at bounding box center [493, 162] width 547 height 178
click at [416, 253] on input "Search Form" at bounding box center [654, 268] width 549 height 32
paste input "pizza in the sewers with crystals"
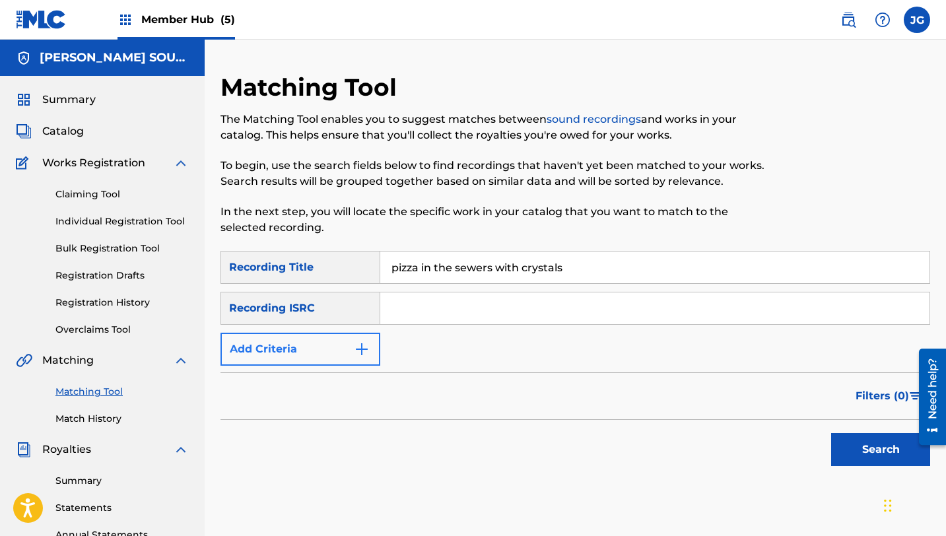
type input "pizza in the sewers with crystals"
click at [300, 365] on button "Add Criteria" at bounding box center [300, 349] width 160 height 33
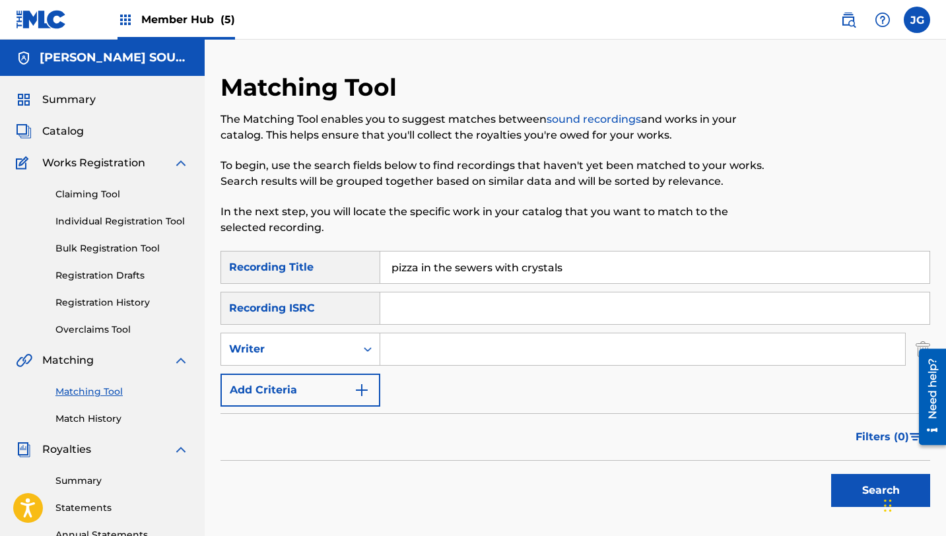
click at [466, 360] on input "Search Form" at bounding box center [642, 349] width 525 height 32
type input "[PERSON_NAME]"
click at [476, 405] on div "SearchWithCriteria0078ce1f-c438-411b-94b8-17e68e0cdac4 Recording Title pizza in…" at bounding box center [575, 329] width 710 height 156
drag, startPoint x: 468, startPoint y: 339, endPoint x: 385, endPoint y: 339, distance: 83.2
click at [378, 339] on div "SearchWithCriteria4db9f13a-06b8-4de7-8061-de9f90e59d73 Writer [PERSON_NAME]" at bounding box center [575, 349] width 710 height 33
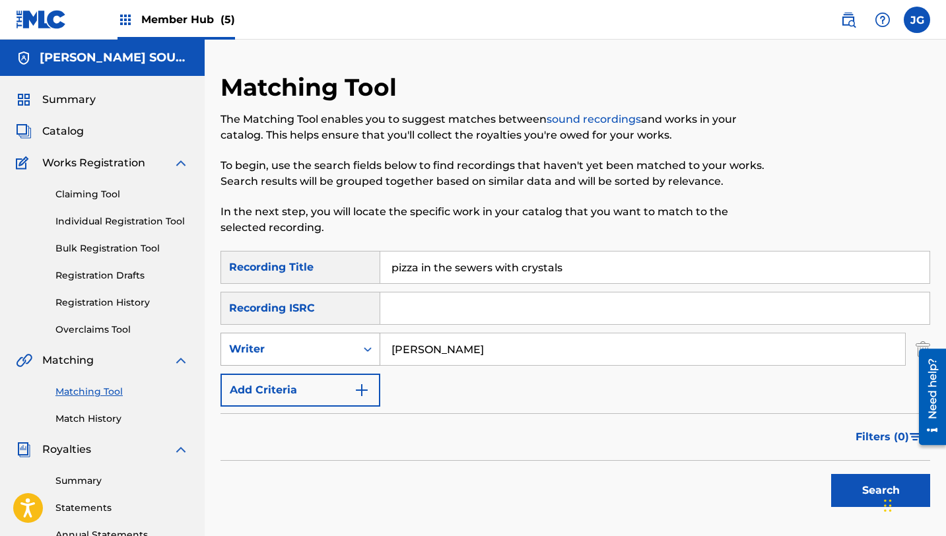
drag, startPoint x: 466, startPoint y: 351, endPoint x: 281, endPoint y: 335, distance: 186.2
click at [281, 335] on div "SearchWithCriteria4db9f13a-06b8-4de7-8061-de9f90e59d73 Writer [PERSON_NAME]" at bounding box center [575, 349] width 710 height 33
click at [410, 354] on input "Search Form" at bounding box center [642, 349] width 525 height 32
type input "[PERSON_NAME]"
click at [846, 502] on button "Search" at bounding box center [880, 490] width 99 height 33
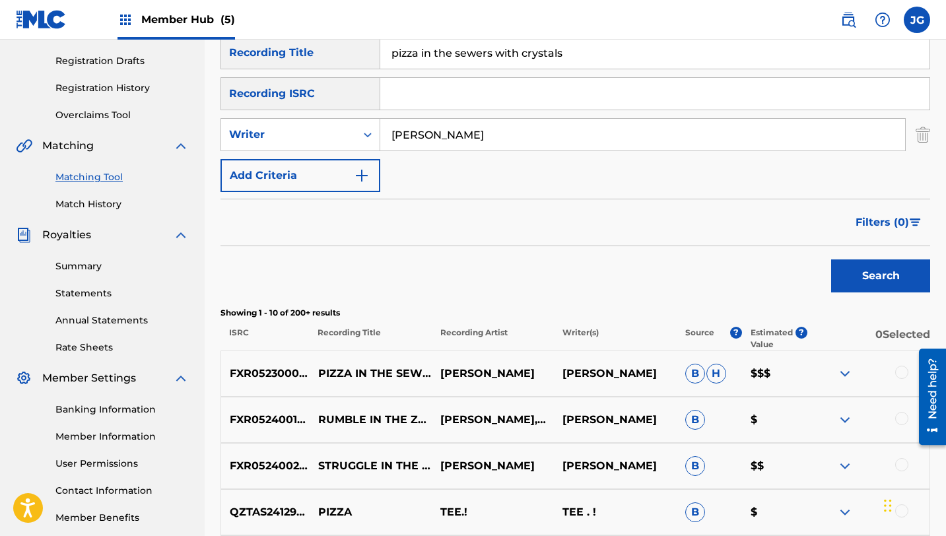
scroll to position [213, 0]
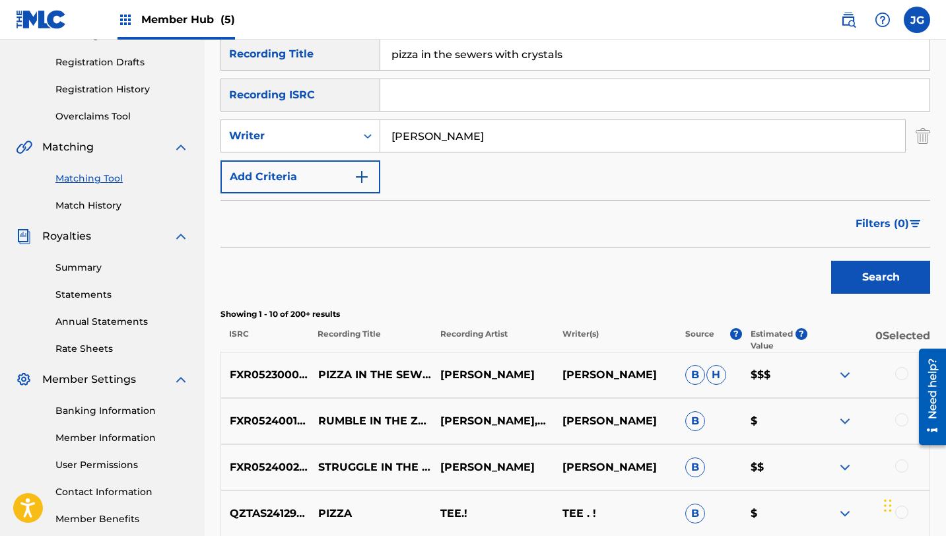
click at [902, 374] on div at bounding box center [901, 373] width 13 height 13
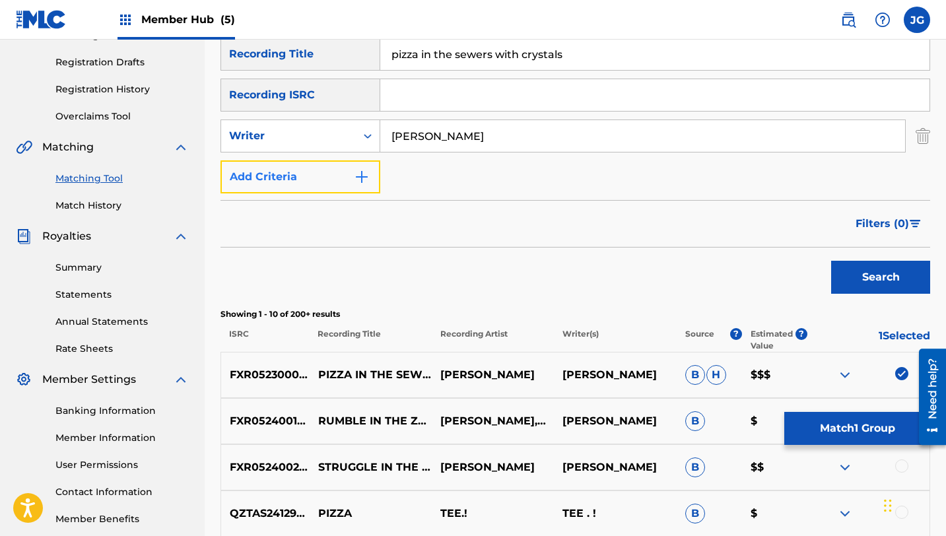
click at [355, 167] on button "Add Criteria" at bounding box center [300, 176] width 160 height 33
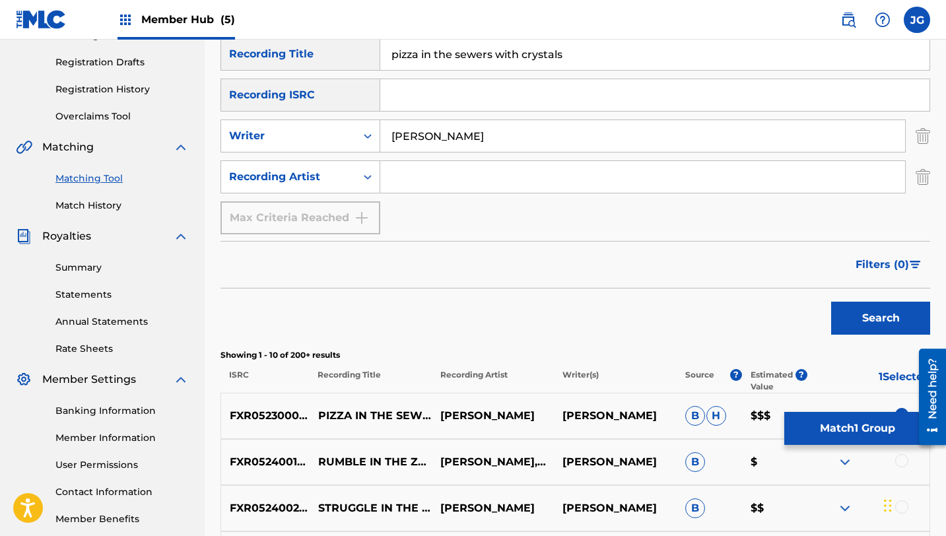
click at [409, 168] on input "Search Form" at bounding box center [642, 177] width 525 height 32
type input "[PERSON_NAME]"
click at [866, 312] on button "Search" at bounding box center [880, 318] width 99 height 33
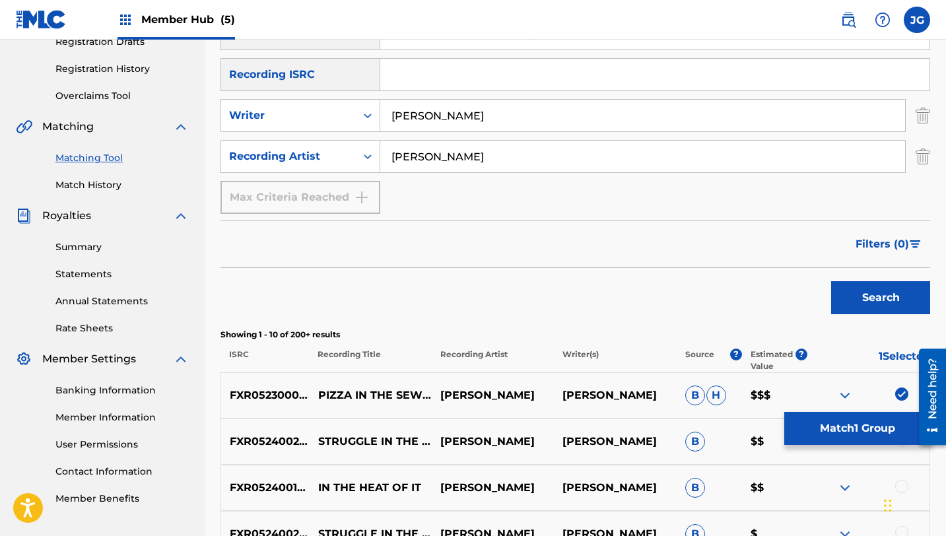
scroll to position [252, 0]
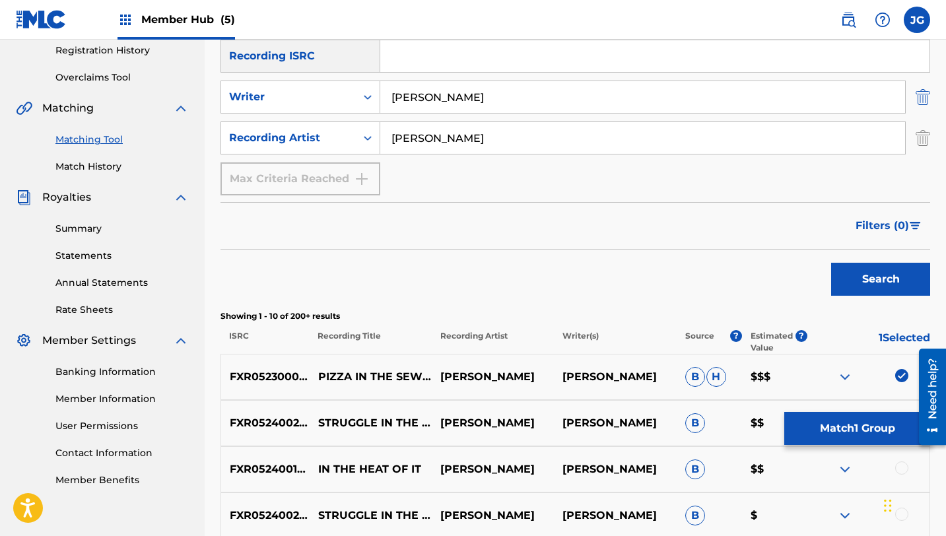
click at [922, 104] on img "Search Form" at bounding box center [923, 97] width 15 height 33
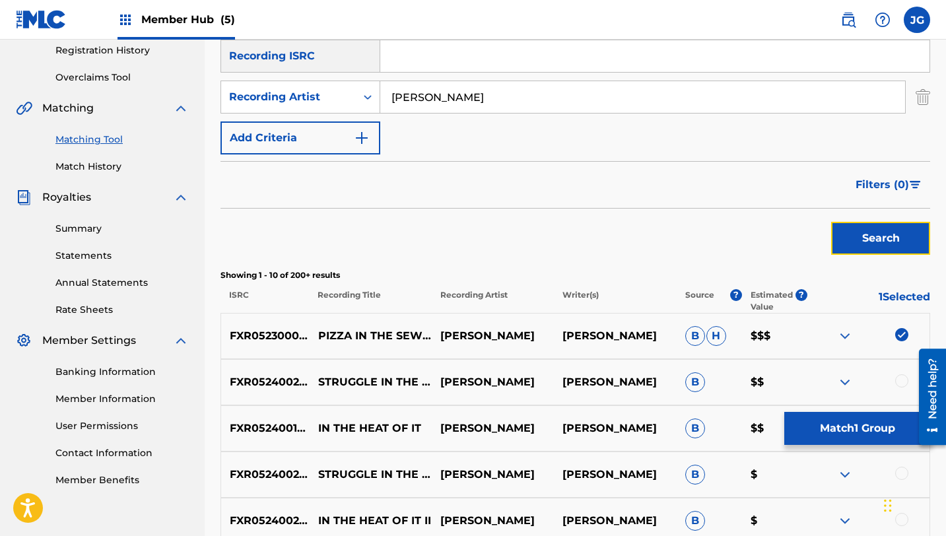
click at [869, 255] on div "Search" at bounding box center [877, 235] width 106 height 53
click at [847, 230] on button "Search" at bounding box center [880, 238] width 99 height 33
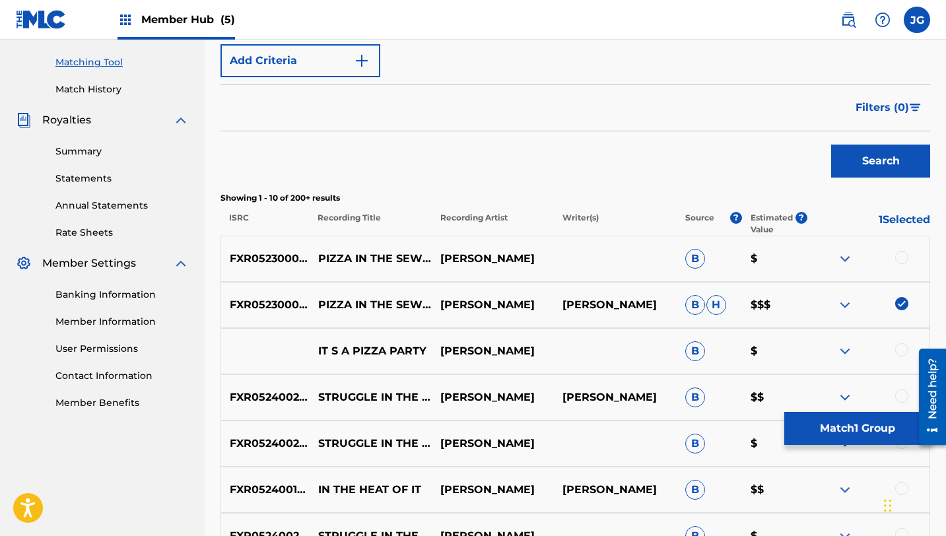
scroll to position [330, 0]
click at [908, 256] on div at bounding box center [868, 258] width 122 height 16
click at [901, 262] on div at bounding box center [901, 256] width 13 height 13
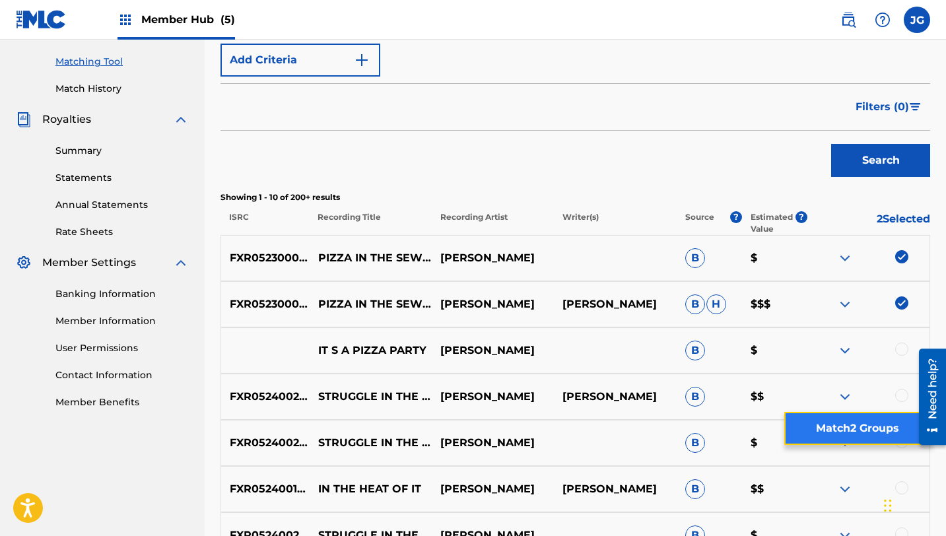
click at [871, 428] on button "Match 2 Groups" at bounding box center [857, 428] width 146 height 33
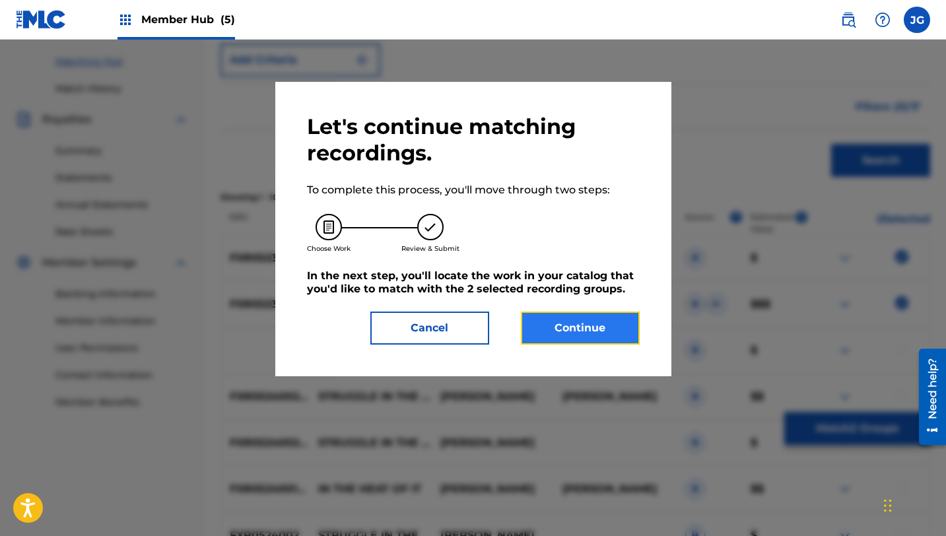
click at [615, 328] on button "Continue" at bounding box center [580, 328] width 119 height 33
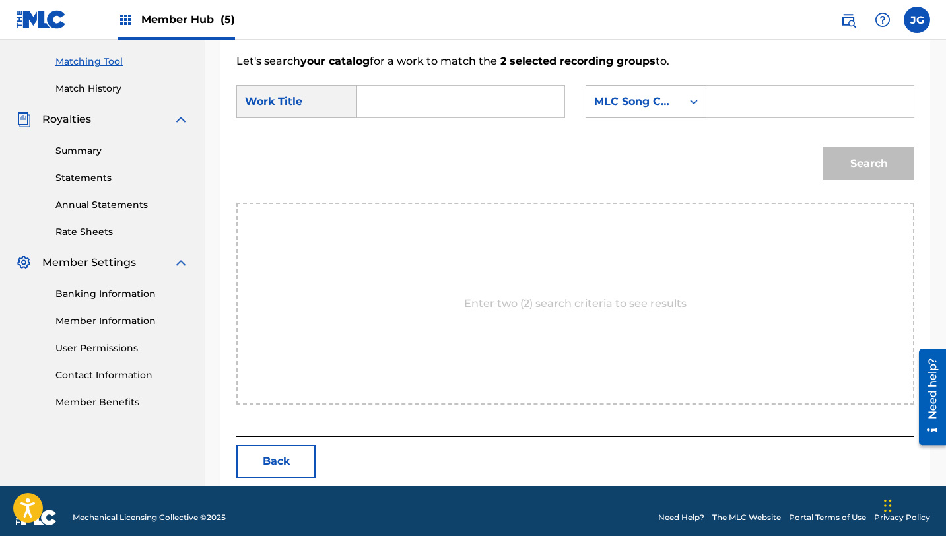
click at [358, 90] on div "Search Form" at bounding box center [461, 101] width 208 height 33
click at [379, 97] on input "Search Form" at bounding box center [460, 102] width 185 height 32
paste input "pizza in the sewers with crystals"
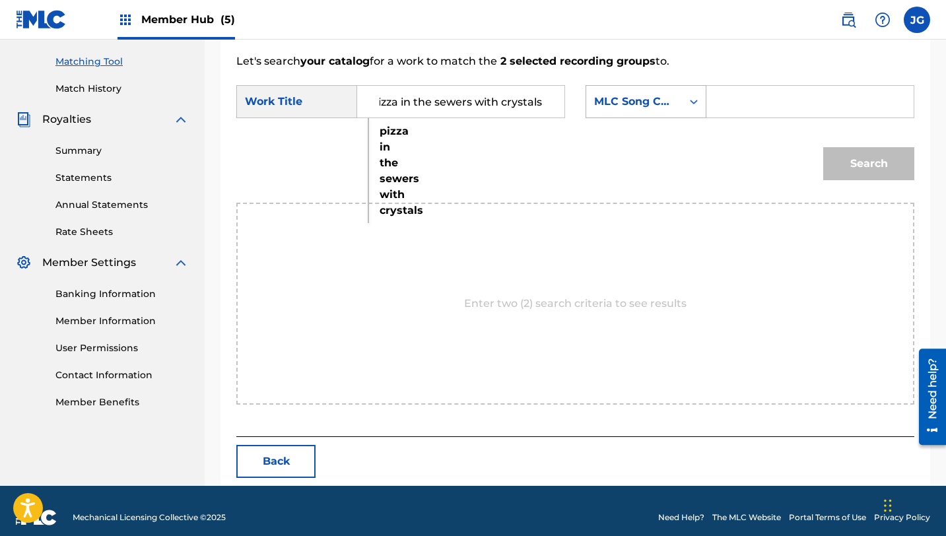
type input "pizza in the sewers with crystals"
click at [667, 96] on div "MLC Song Code" at bounding box center [634, 102] width 80 height 16
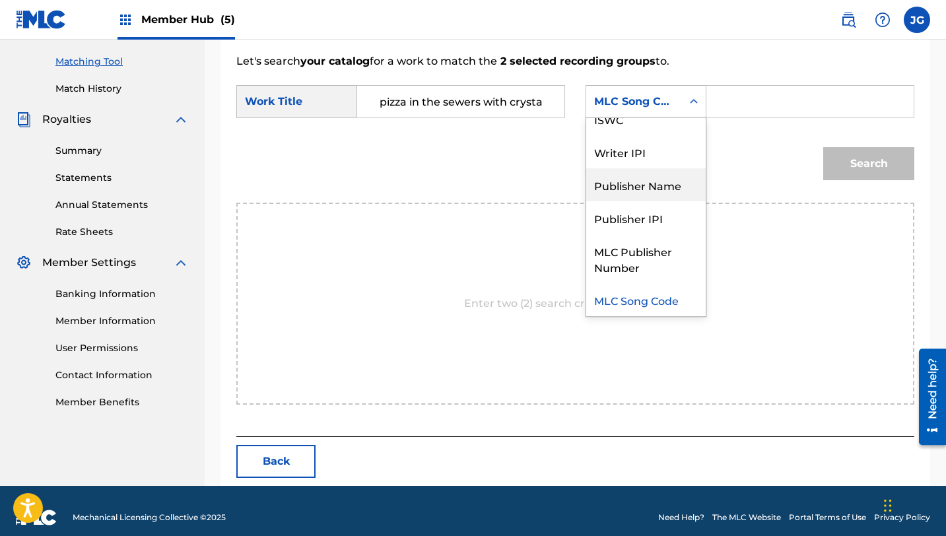
scroll to position [0, 0]
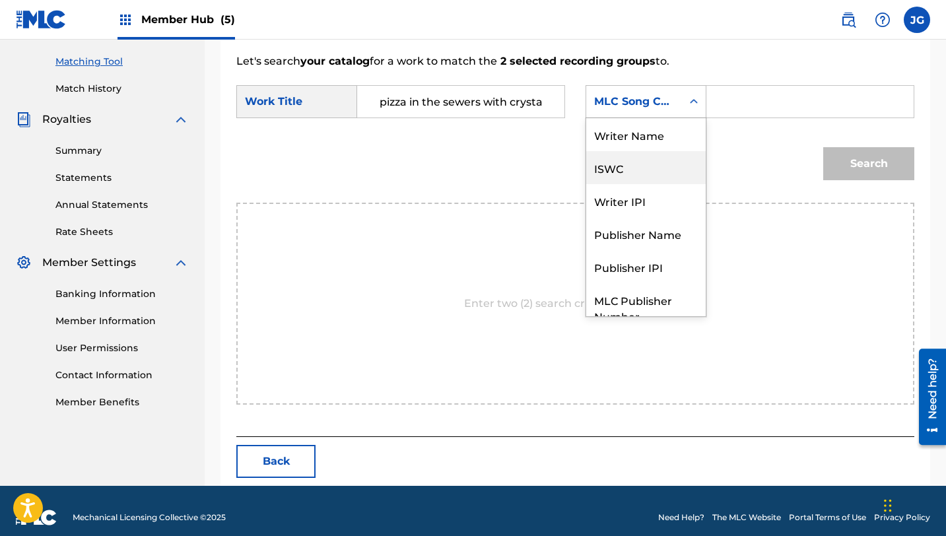
click at [641, 148] on div "Writer Name" at bounding box center [645, 134] width 119 height 33
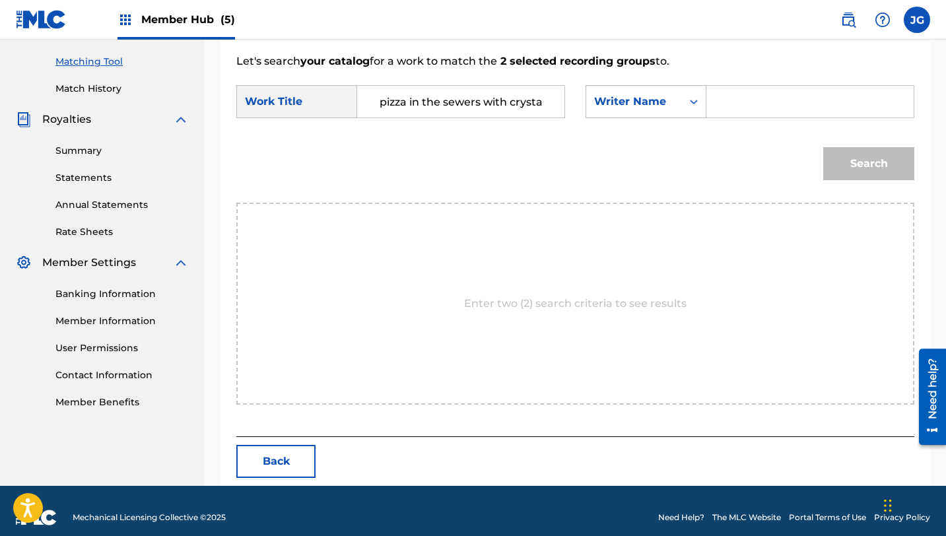
click at [747, 89] on input "Search Form" at bounding box center [810, 102] width 185 height 32
paste input "pizza in the sewers with crystals"
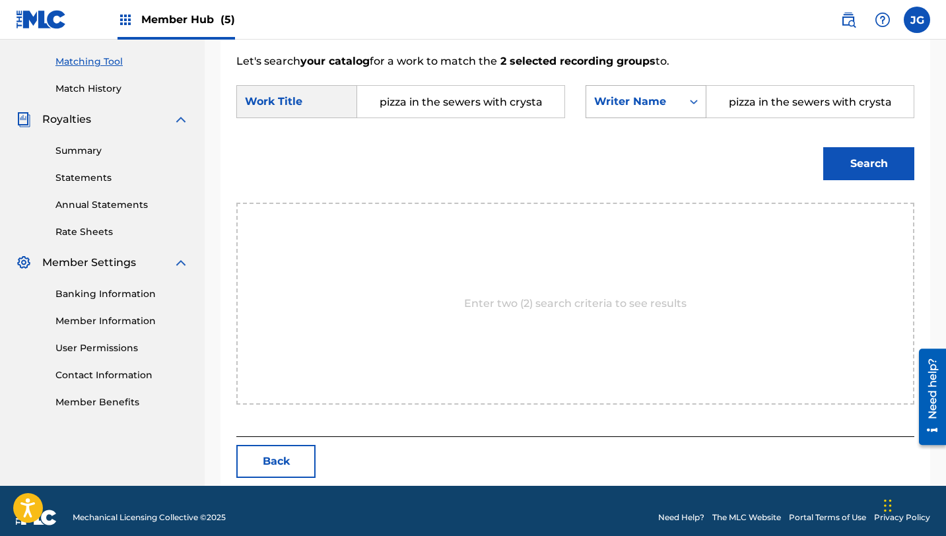
drag, startPoint x: 898, startPoint y: 104, endPoint x: 675, endPoint y: 94, distance: 224.0
click at [675, 94] on div "SearchWithCriteriad8b9668a-958d-4434-a154-e1a7de00bdc4 Writer Name pizza in the…" at bounding box center [750, 101] width 329 height 33
type input "pizza in the sewers with crystals"
click at [675, 94] on div "Writer Name" at bounding box center [634, 101] width 96 height 25
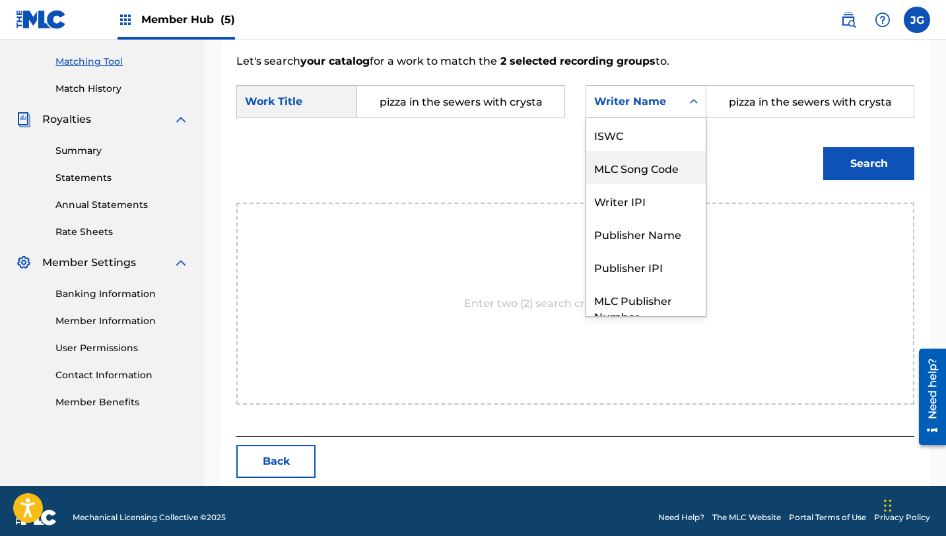
click at [635, 141] on div "ISWC" at bounding box center [645, 134] width 119 height 33
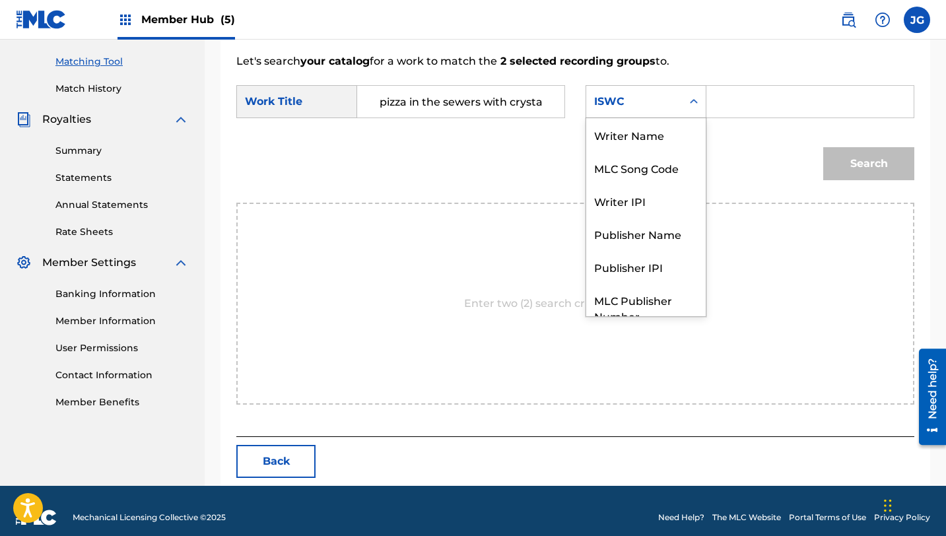
click at [654, 99] on div "ISWC" at bounding box center [634, 102] width 80 height 16
click at [632, 147] on div "Writer Name" at bounding box center [645, 134] width 119 height 33
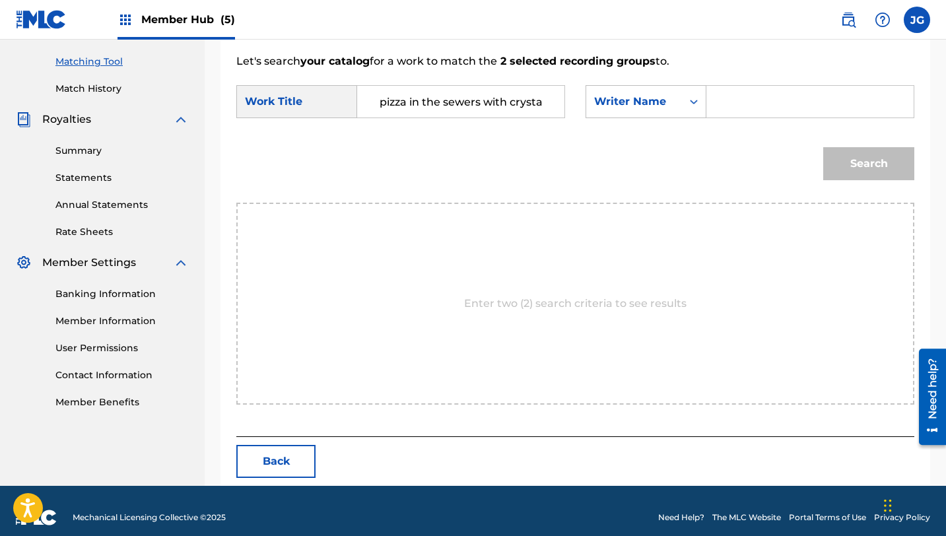
click at [725, 114] on input "Search Form" at bounding box center [810, 102] width 185 height 32
type input "[PERSON_NAME]"
click at [823, 147] on button "Search" at bounding box center [868, 163] width 91 height 33
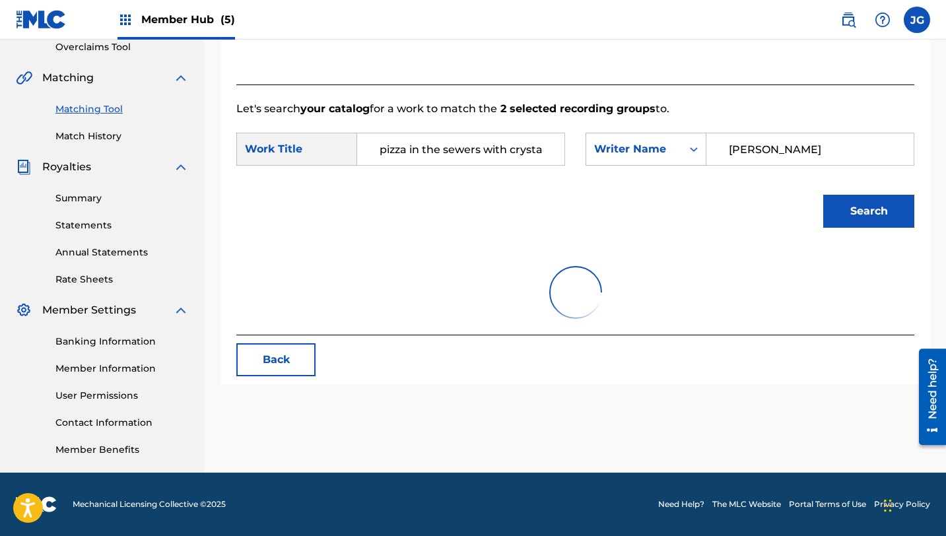
scroll to position [330, 0]
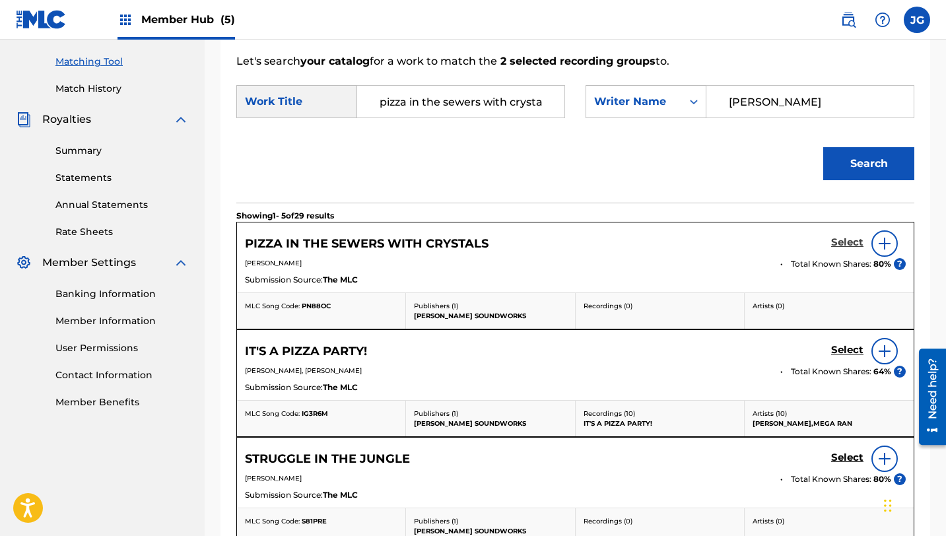
click at [846, 247] on h5 "Select" at bounding box center [847, 242] width 32 height 13
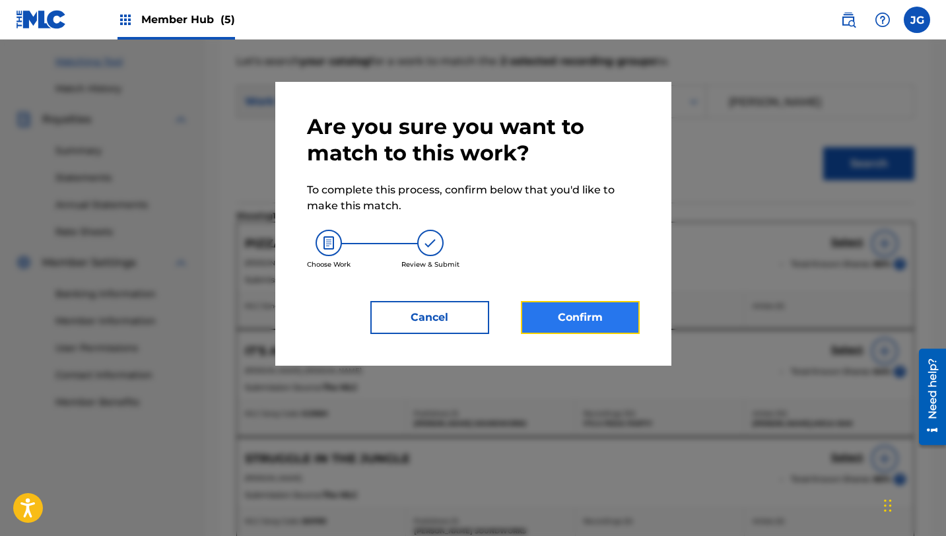
click at [586, 319] on button "Confirm" at bounding box center [580, 317] width 119 height 33
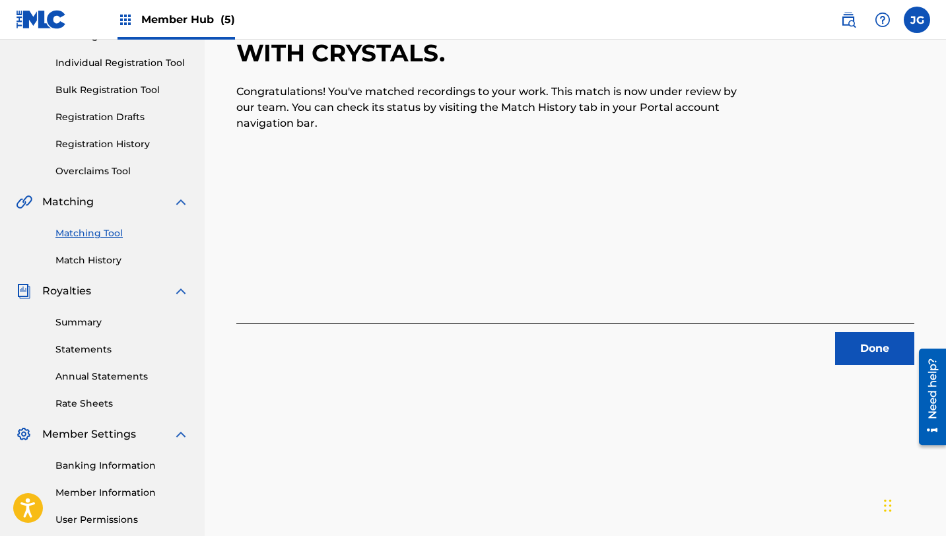
scroll to position [0, 0]
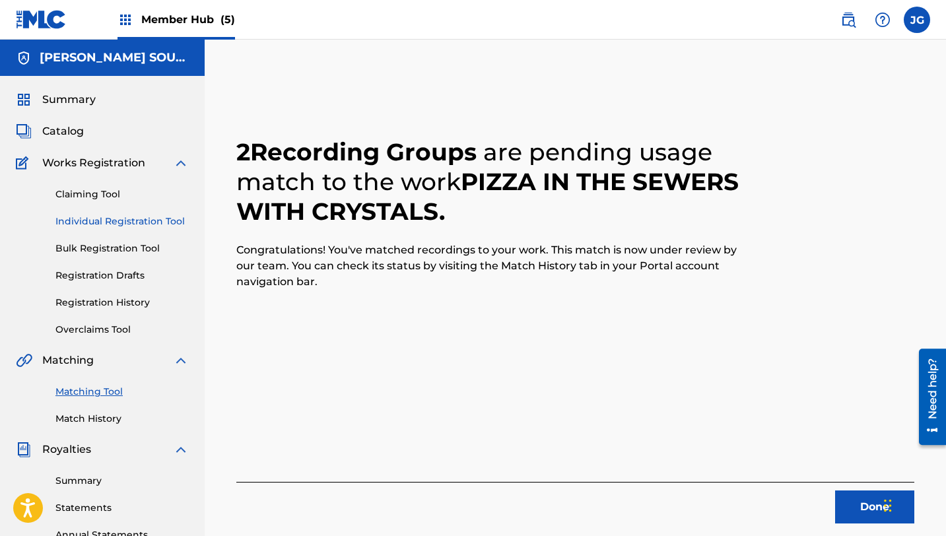
click at [123, 221] on link "Individual Registration Tool" at bounding box center [121, 222] width 133 height 14
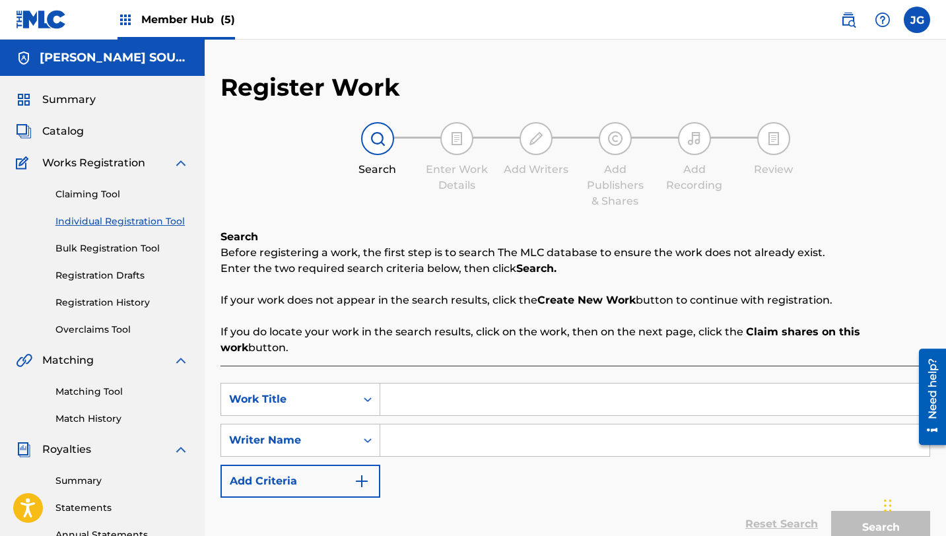
click at [413, 395] on input "Search Form" at bounding box center [654, 400] width 549 height 32
paste input "I 8 A BIT MUCH"
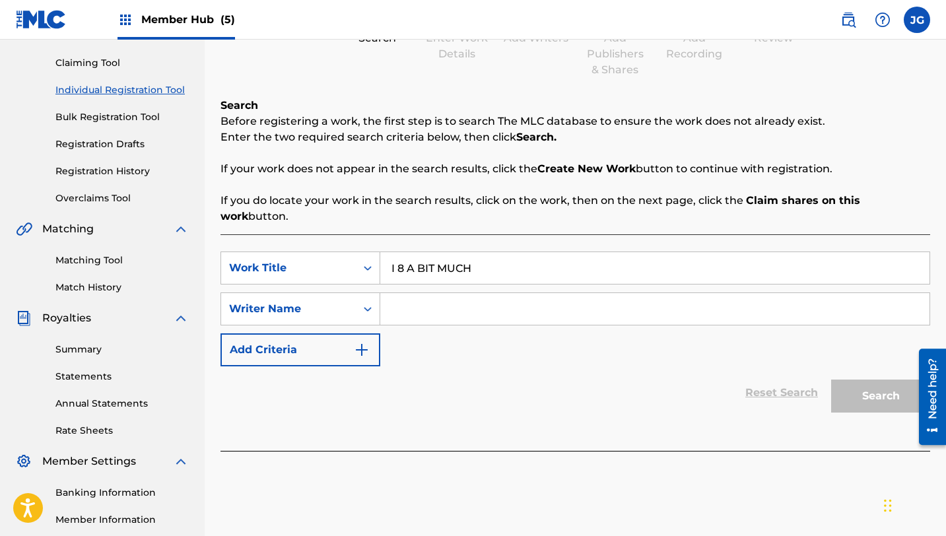
scroll to position [149, 0]
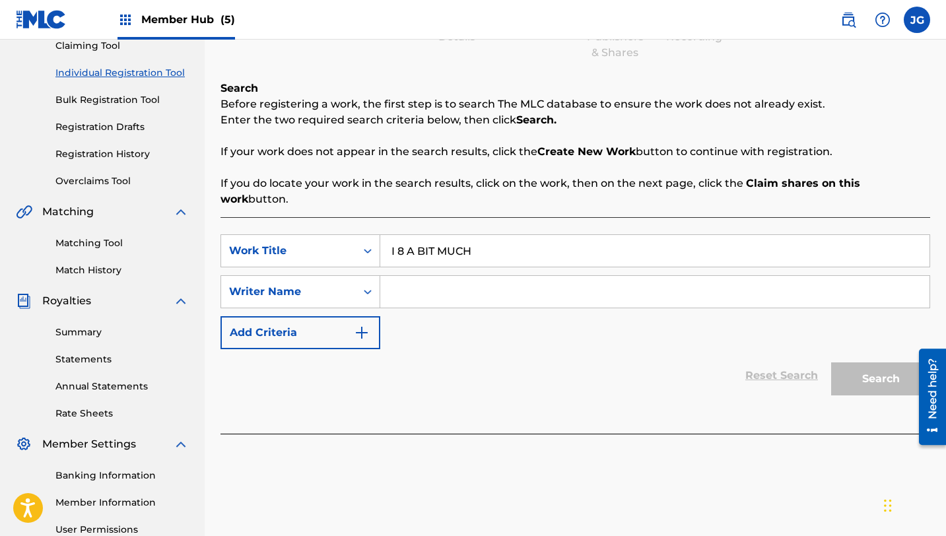
drag, startPoint x: 482, startPoint y: 246, endPoint x: 393, endPoint y: 236, distance: 89.6
click at [393, 236] on input "I 8 A BIT MUCH" at bounding box center [654, 251] width 549 height 32
paste input "a Bit Much"
type input "I 8 a Bit Much"
click at [419, 281] on input "Search Form" at bounding box center [654, 292] width 549 height 32
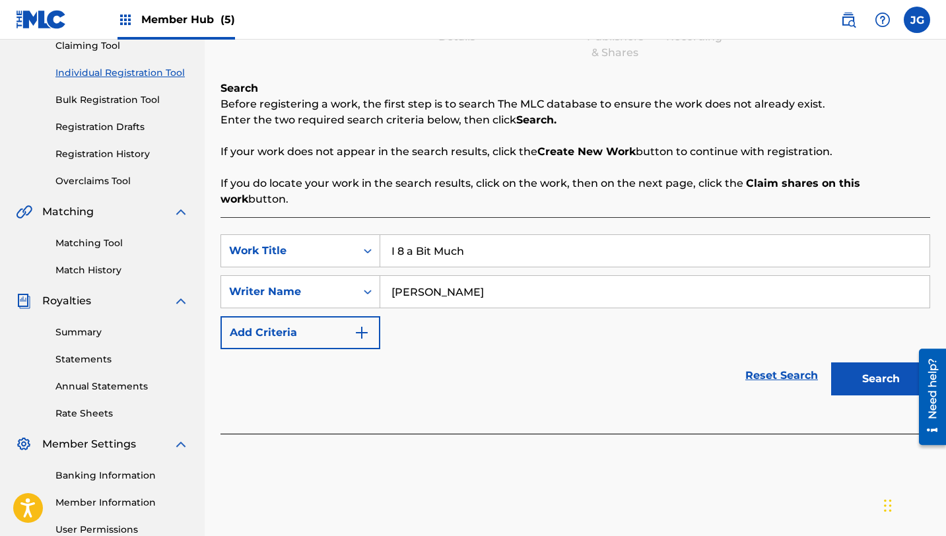
click at [831, 362] on button "Search" at bounding box center [880, 378] width 99 height 33
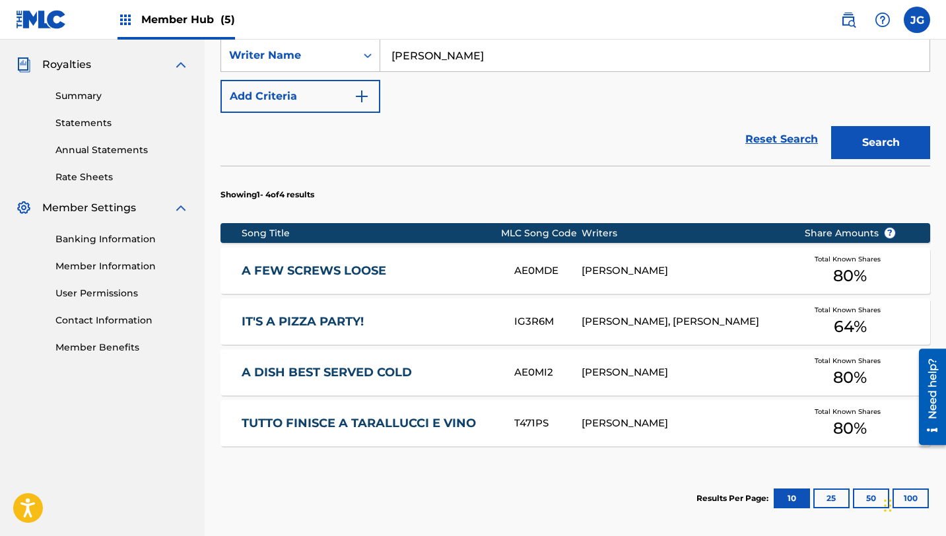
scroll to position [504, 0]
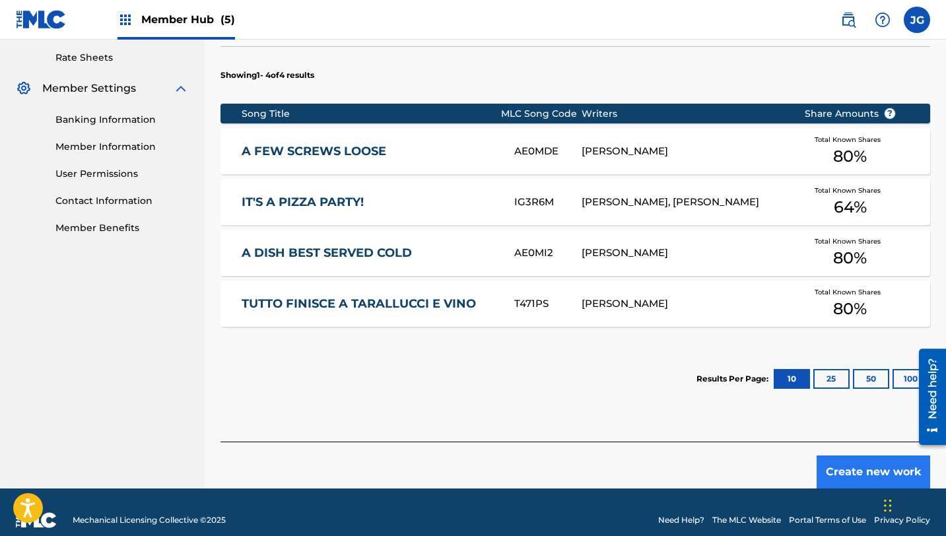
type input "[PERSON_NAME]"
click at [824, 455] on button "Create new work" at bounding box center [874, 471] width 114 height 33
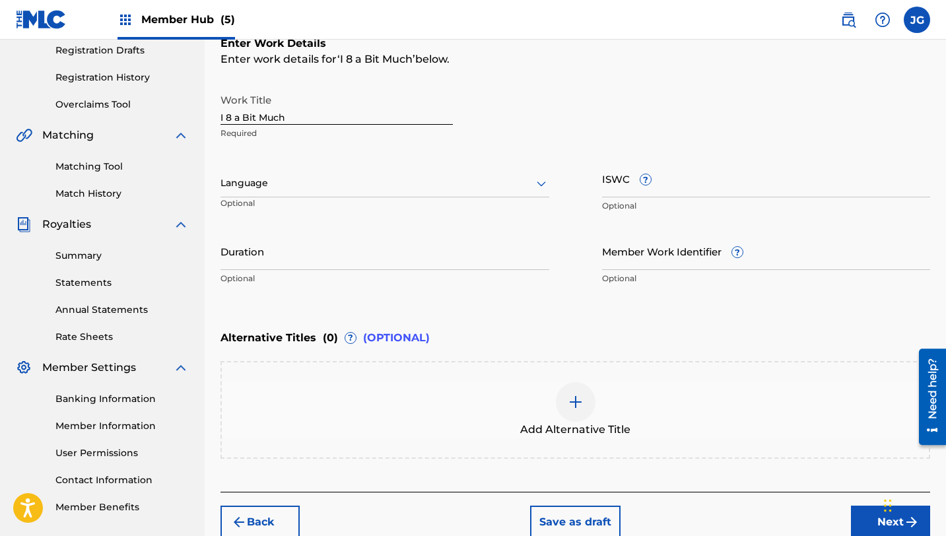
scroll to position [193, 0]
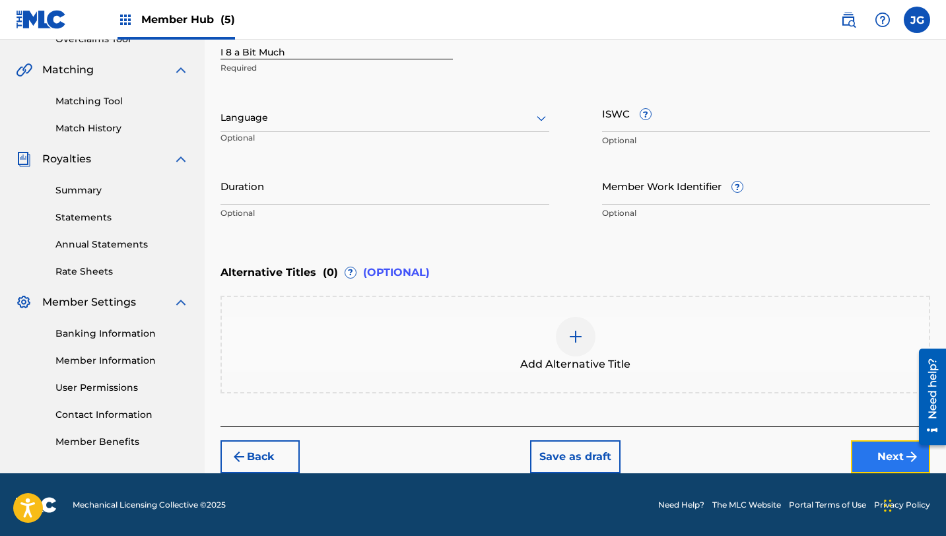
click at [879, 457] on button "Next" at bounding box center [890, 456] width 79 height 33
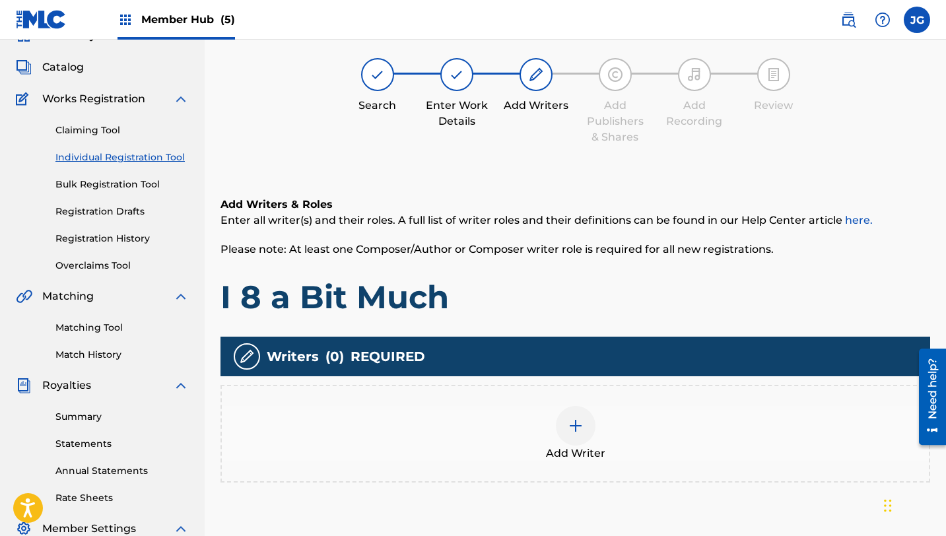
scroll to position [59, 0]
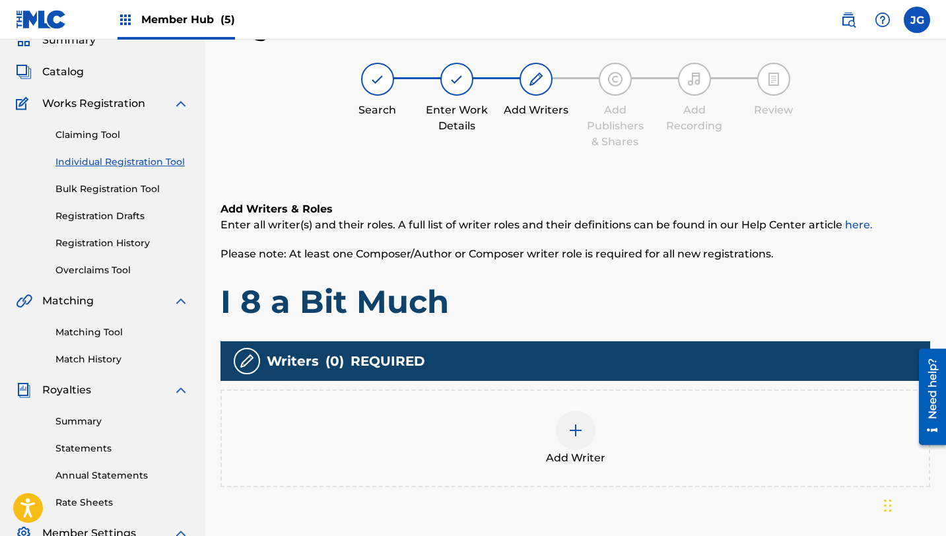
click at [563, 450] on span "Add Writer" at bounding box center [575, 458] width 59 height 16
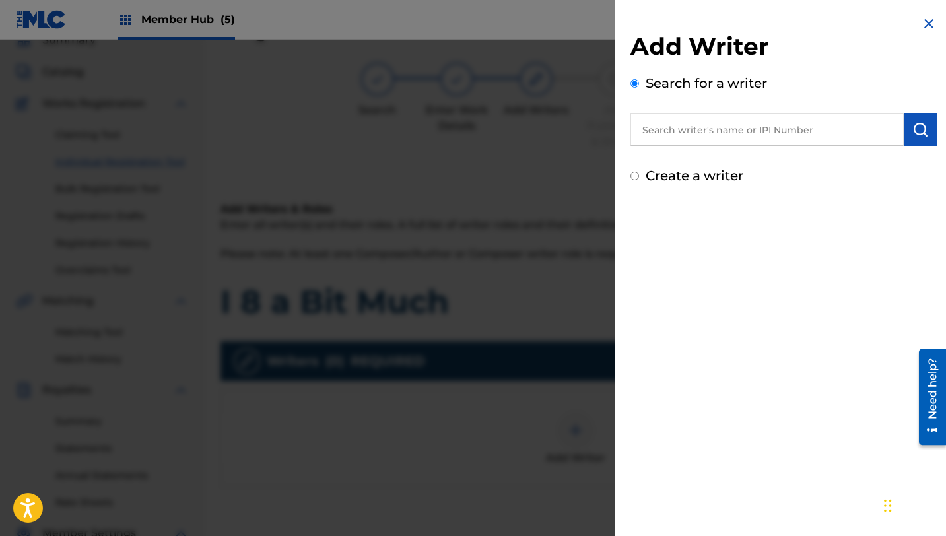
click at [747, 130] on input "text" at bounding box center [766, 129] width 273 height 33
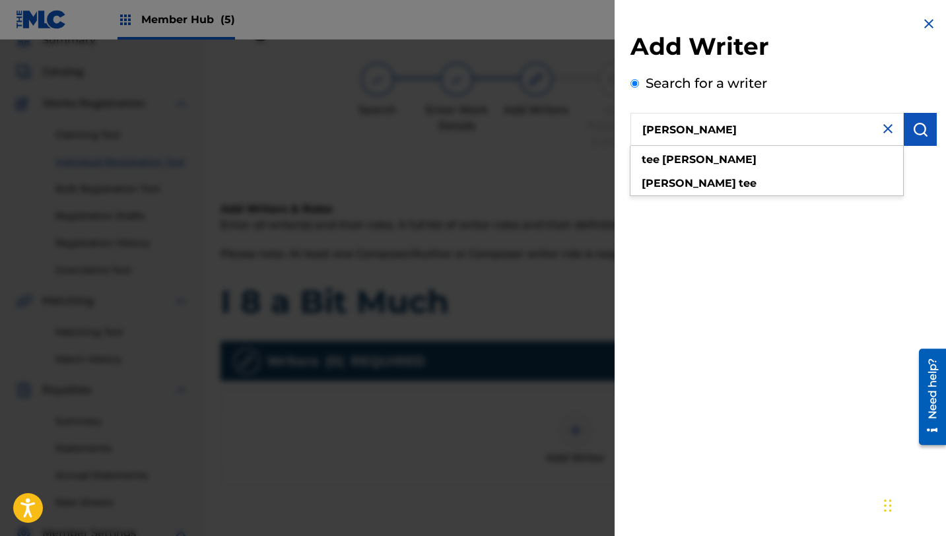
type input "[PERSON_NAME]"
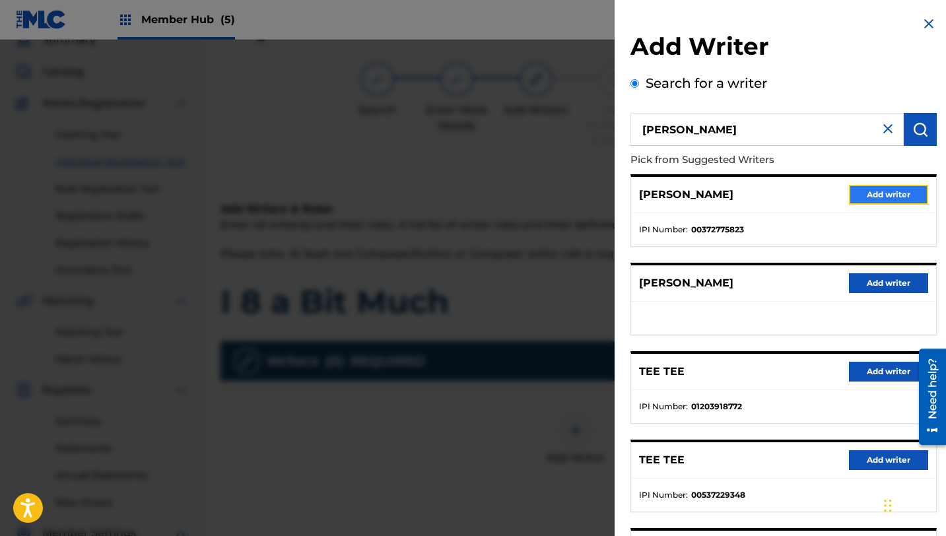
click at [850, 197] on button "Add writer" at bounding box center [888, 195] width 79 height 20
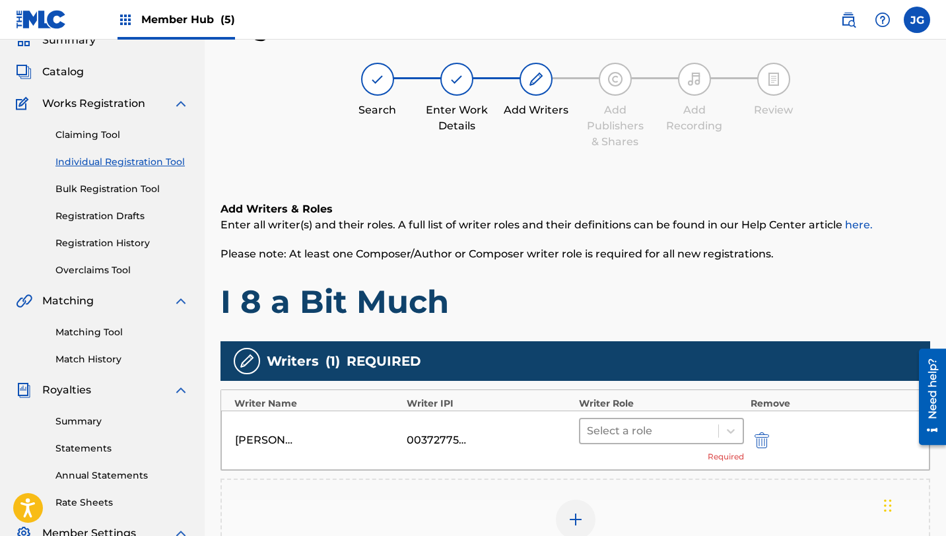
drag, startPoint x: 672, startPoint y: 453, endPoint x: 672, endPoint y: 442, distance: 10.6
click at [672, 446] on div "Select a role Required" at bounding box center [661, 440] width 165 height 45
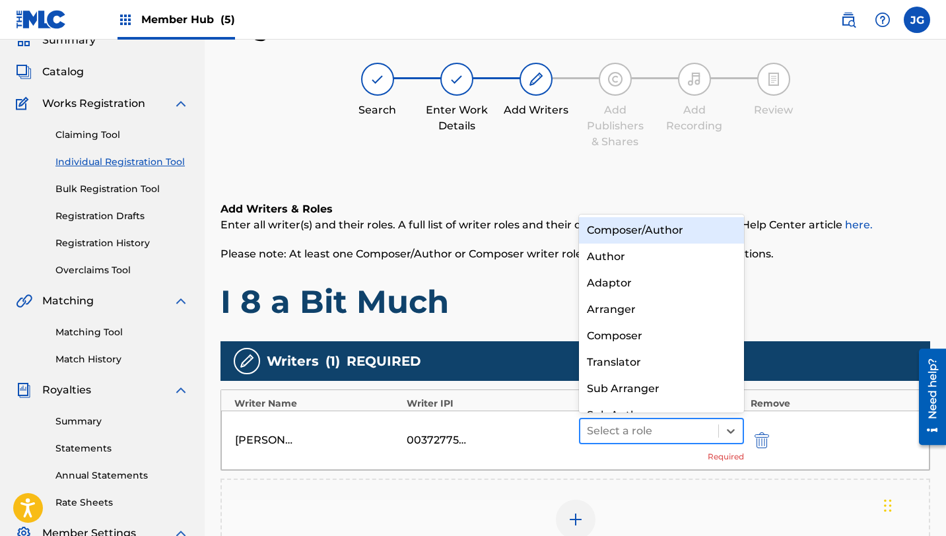
click at [672, 442] on div "Select a role" at bounding box center [661, 431] width 165 height 26
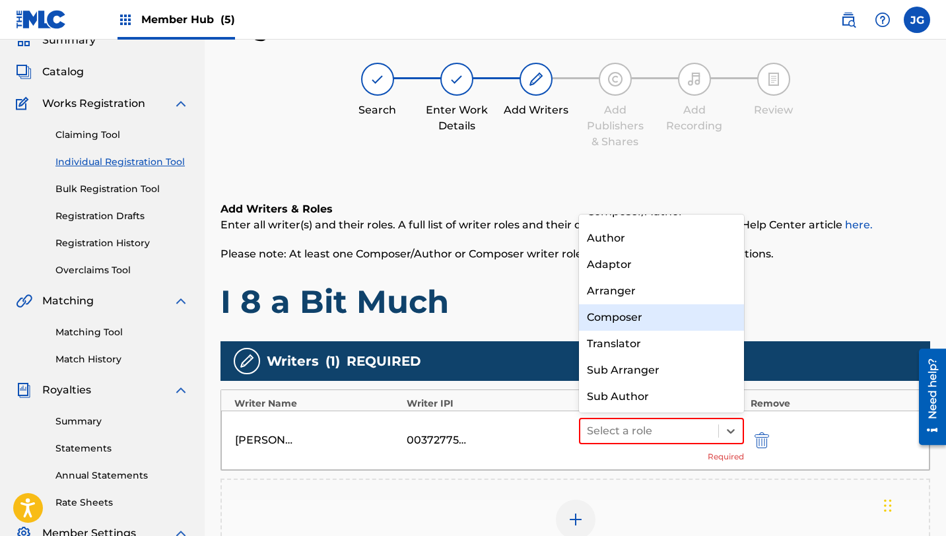
scroll to position [0, 0]
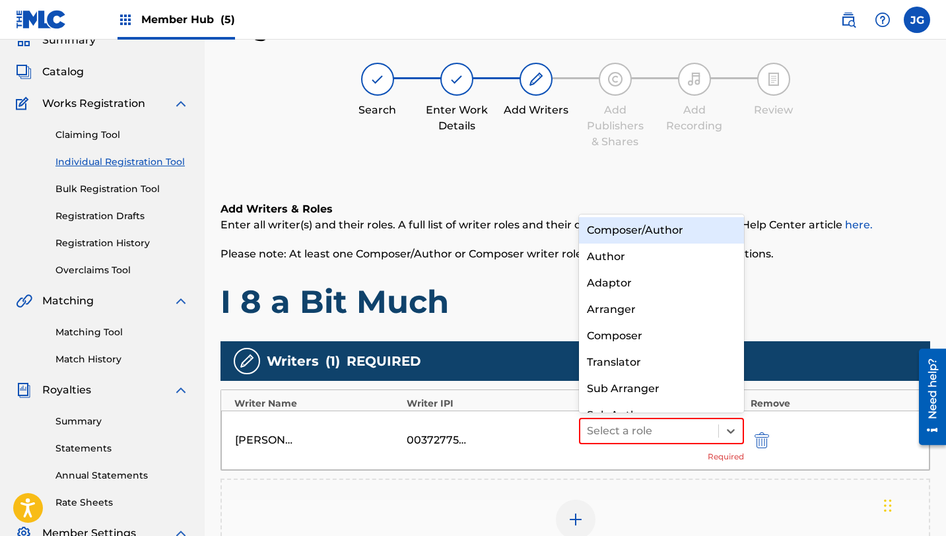
drag, startPoint x: 657, startPoint y: 213, endPoint x: 657, endPoint y: 221, distance: 8.6
click at [657, 213] on h6 "Add Writers & Roles" at bounding box center [575, 209] width 710 height 16
click at [625, 431] on div at bounding box center [649, 431] width 125 height 18
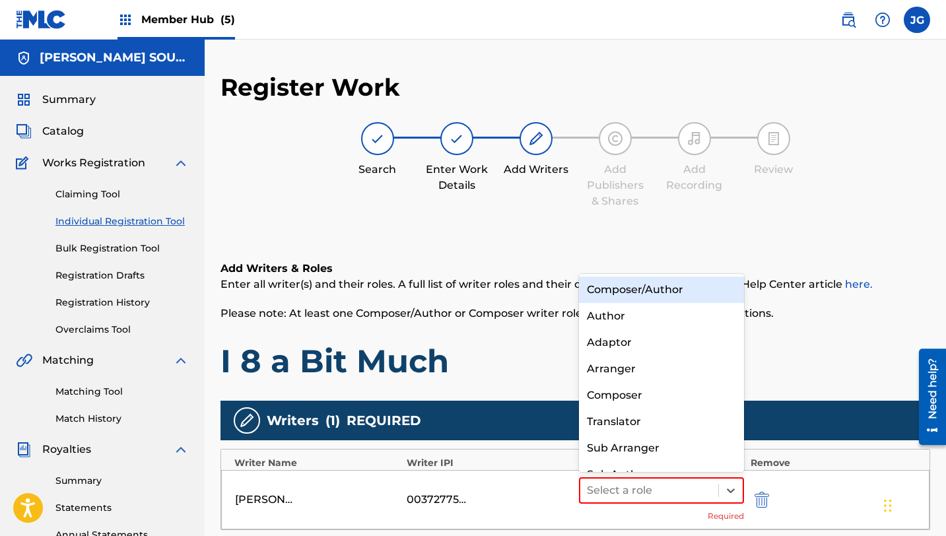
click at [640, 295] on div "Composer/Author" at bounding box center [661, 290] width 165 height 26
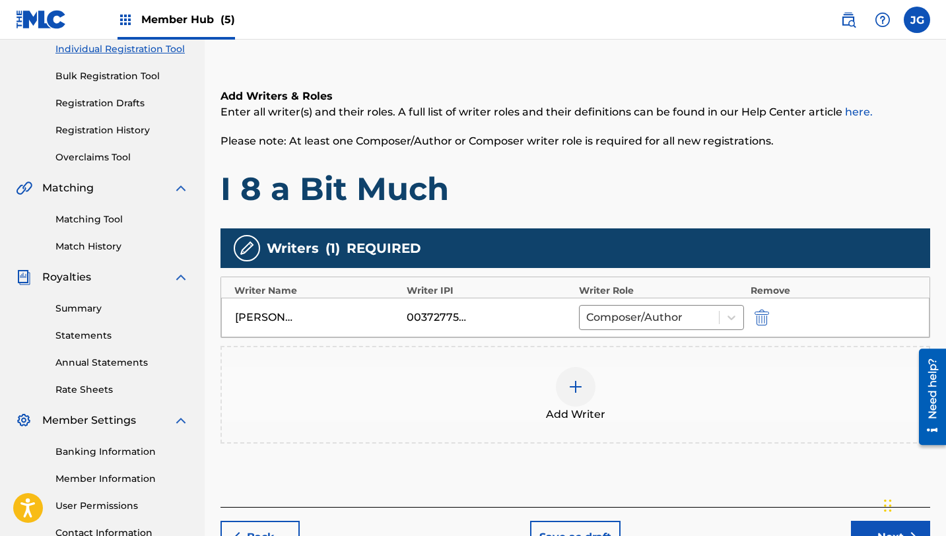
scroll to position [283, 0]
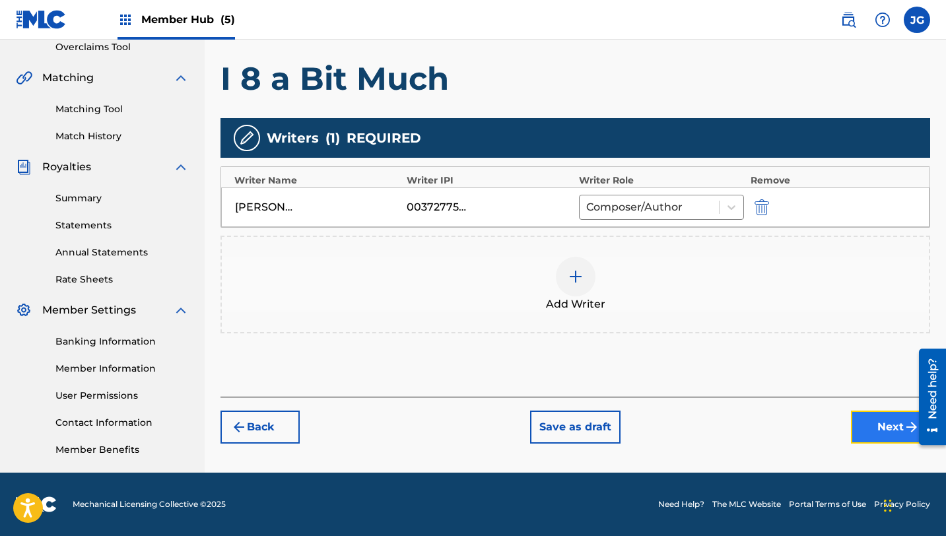
click at [873, 432] on button "Next" at bounding box center [890, 427] width 79 height 33
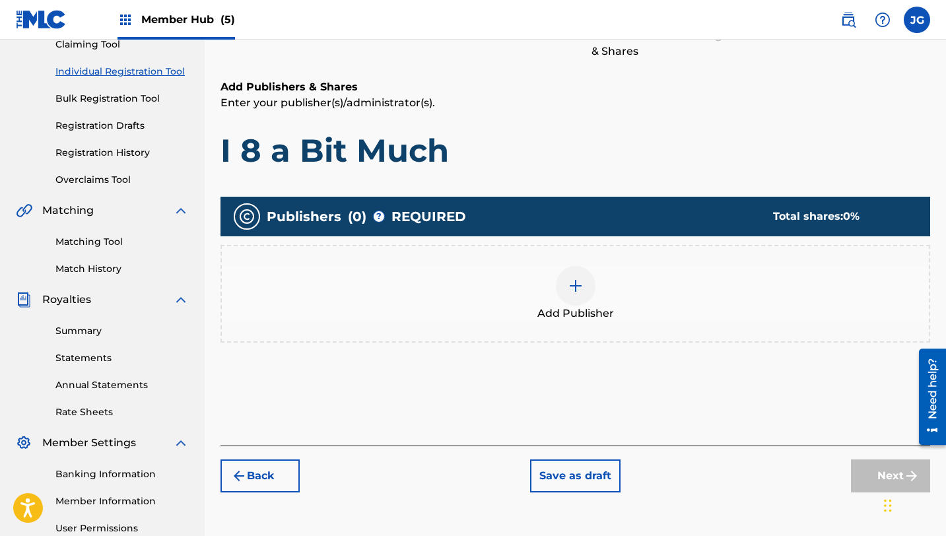
scroll to position [154, 0]
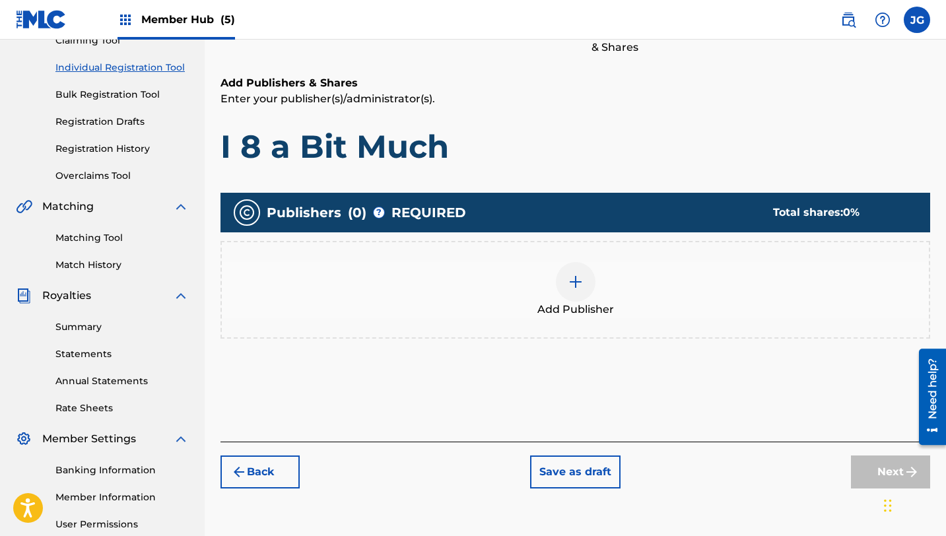
click at [579, 278] on img at bounding box center [576, 282] width 16 height 16
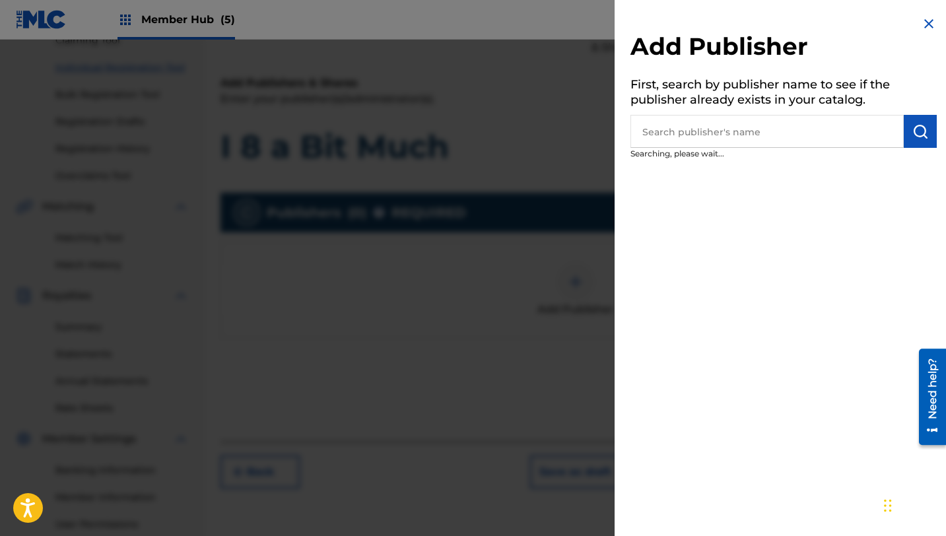
click at [786, 125] on input "text" at bounding box center [766, 131] width 273 height 33
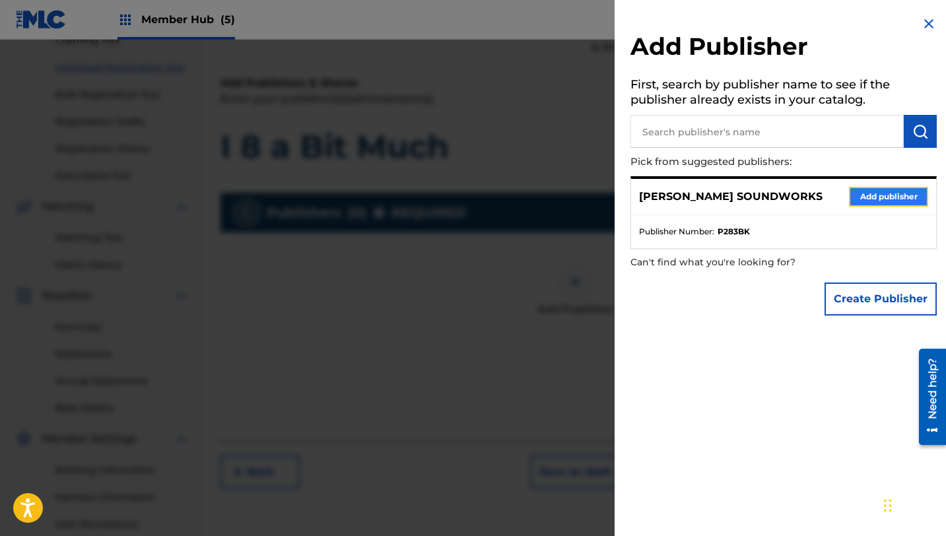
click at [878, 201] on button "Add publisher" at bounding box center [888, 197] width 79 height 20
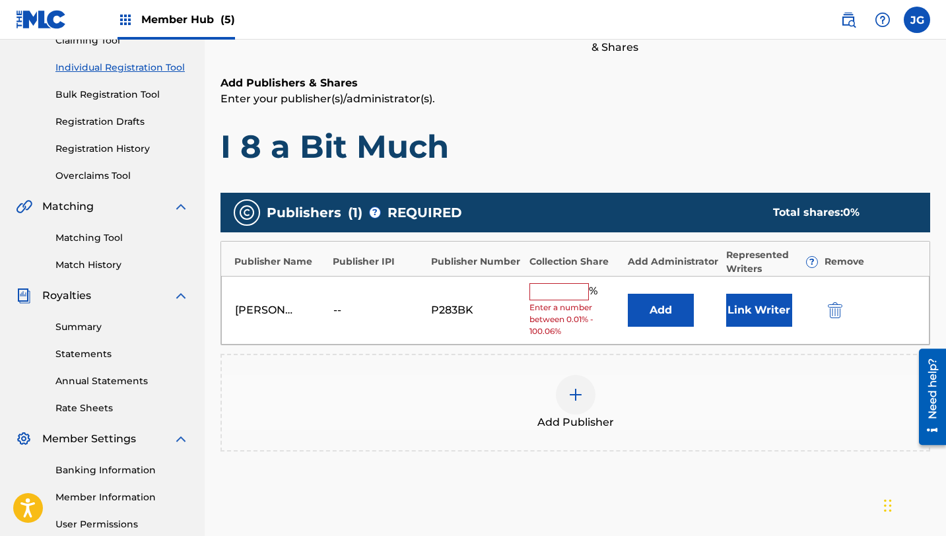
click at [589, 287] on span "%" at bounding box center [595, 291] width 12 height 17
click at [570, 293] on input "text" at bounding box center [558, 291] width 59 height 17
type input "80"
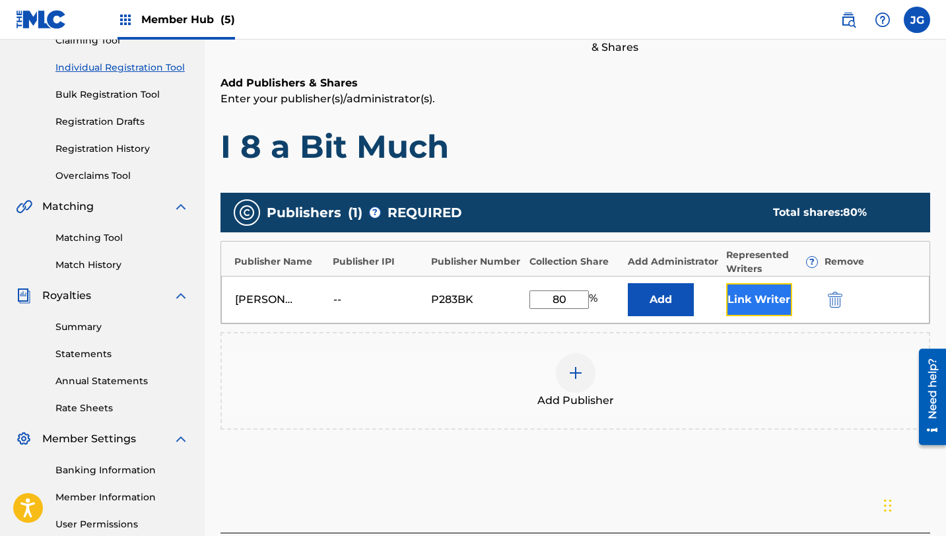
click at [775, 312] on button "Link Writer" at bounding box center [759, 299] width 66 height 33
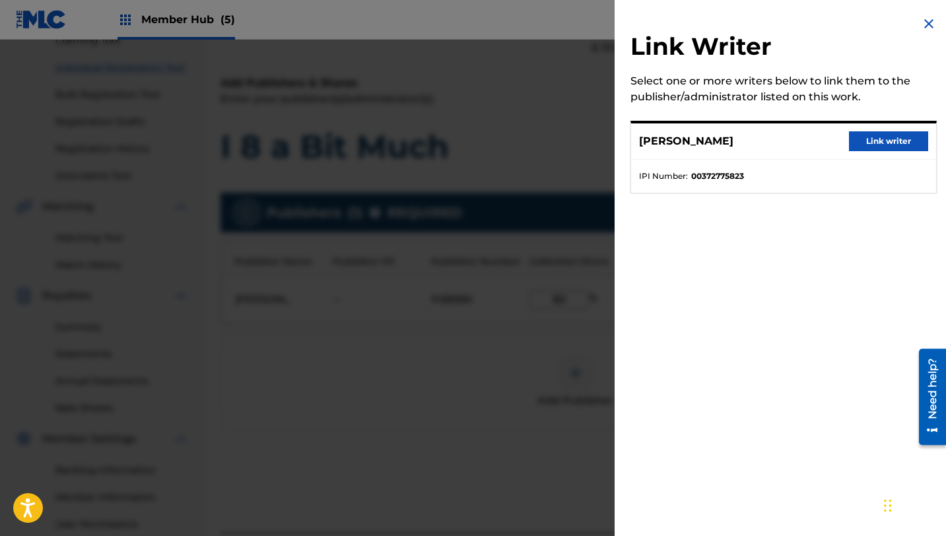
click at [735, 184] on ul "IPI Number : 00372775823" at bounding box center [783, 176] width 305 height 33
click at [874, 148] on button "Link writer" at bounding box center [888, 141] width 79 height 20
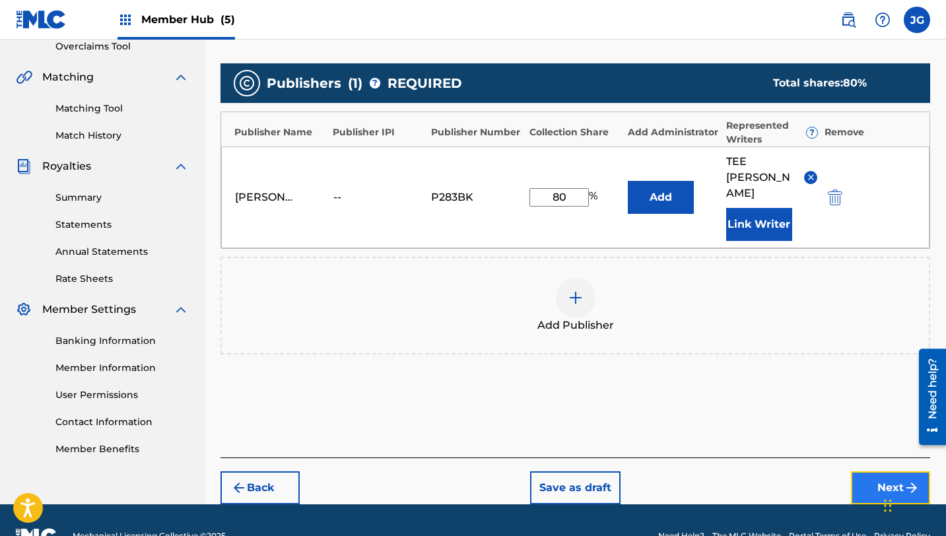
click at [870, 471] on button "Next" at bounding box center [890, 487] width 79 height 33
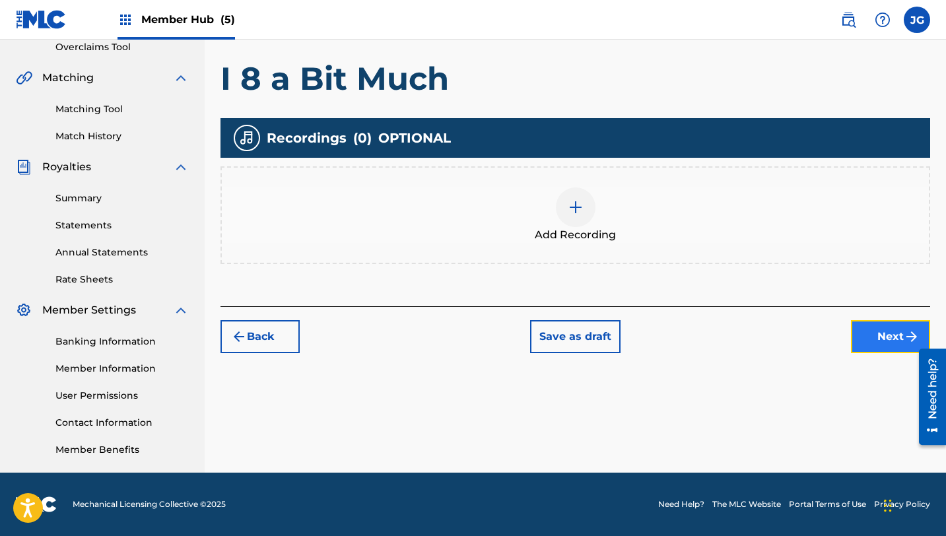
click at [871, 337] on button "Next" at bounding box center [890, 336] width 79 height 33
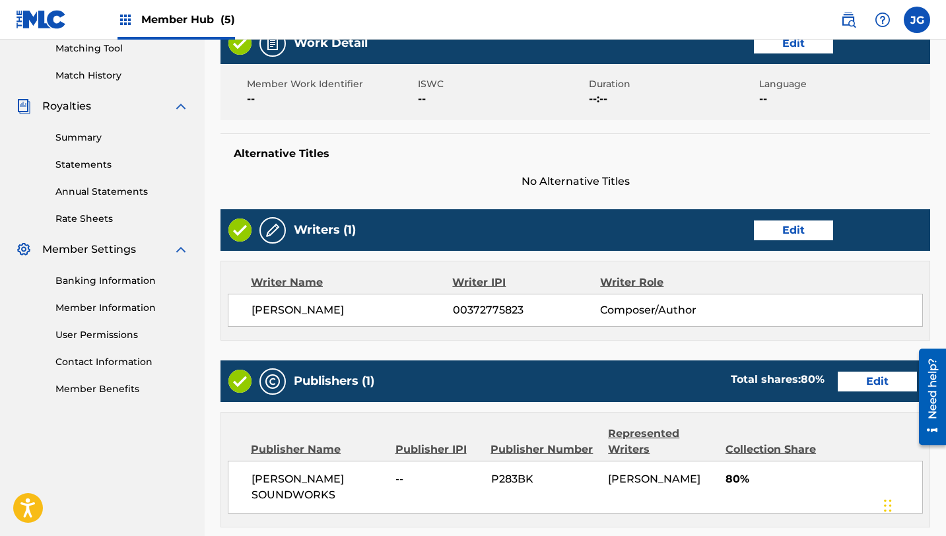
scroll to position [568, 0]
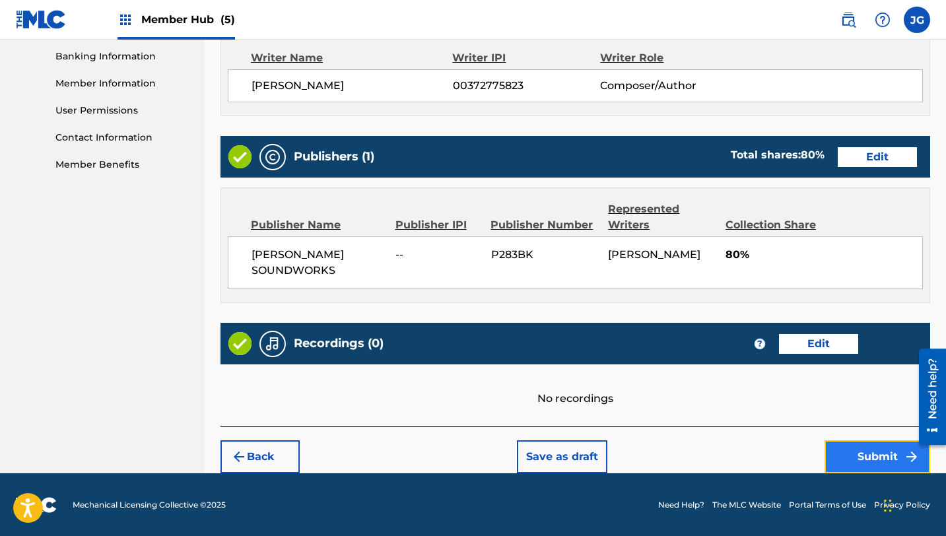
click at [856, 449] on button "Submit" at bounding box center [877, 456] width 106 height 33
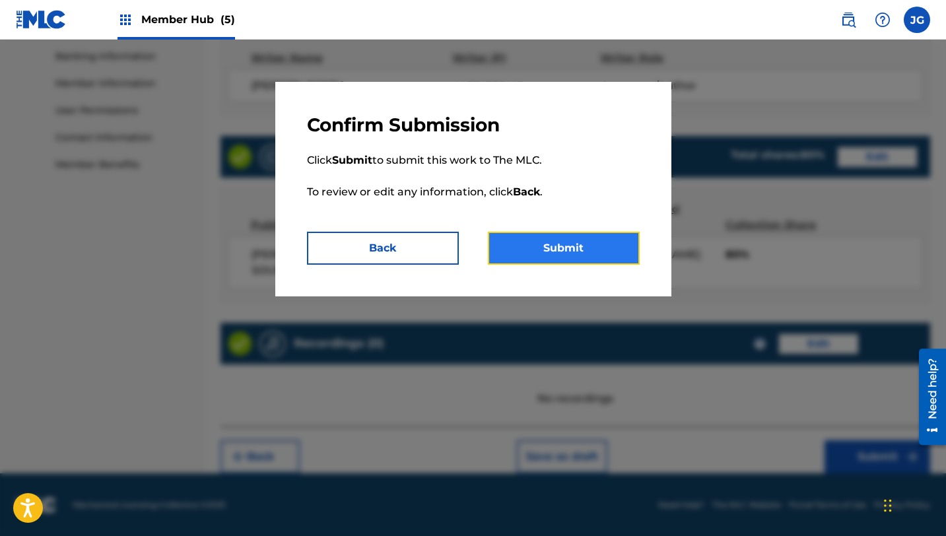
click at [602, 257] on button "Submit" at bounding box center [564, 248] width 152 height 33
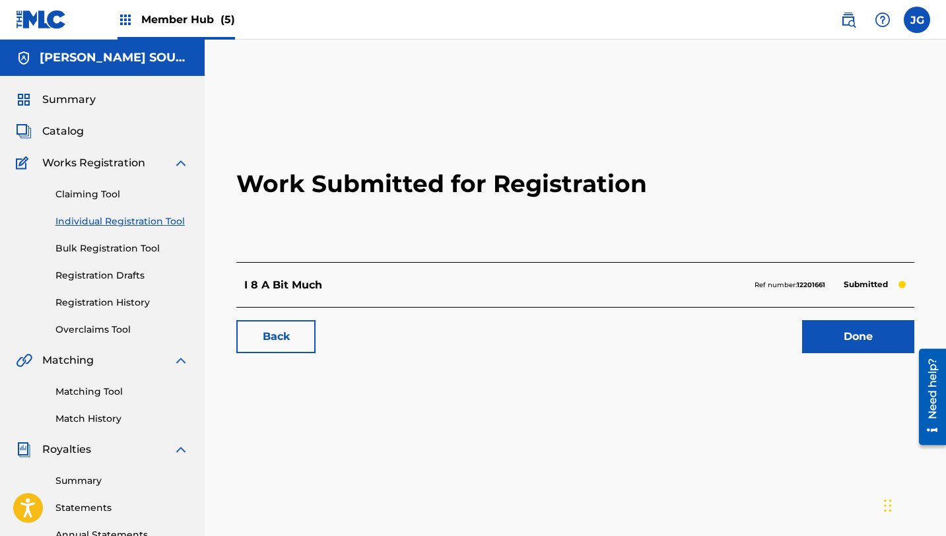
click at [156, 219] on link "Individual Registration Tool" at bounding box center [121, 222] width 133 height 14
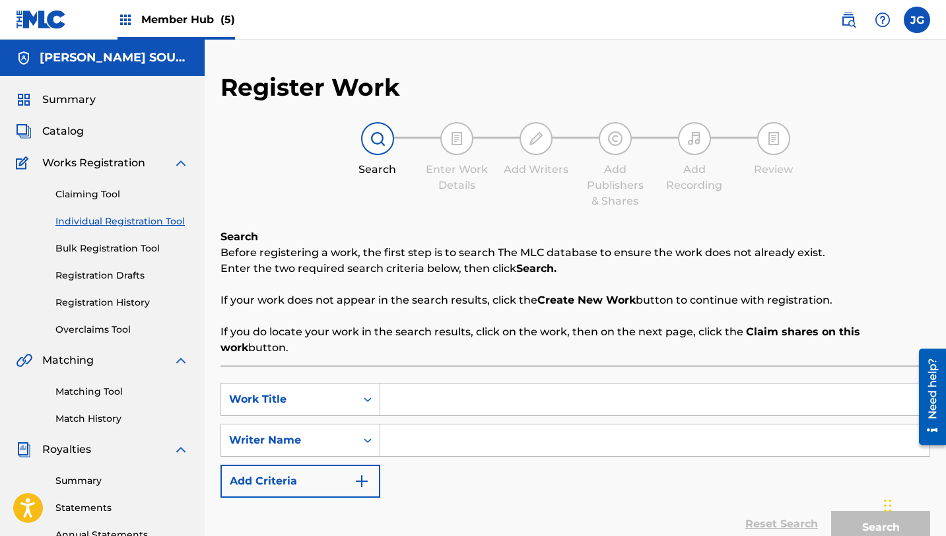
click at [401, 384] on input "Search Form" at bounding box center [654, 400] width 549 height 32
paste input "SAND SANCTUARY ZONE ACT1"
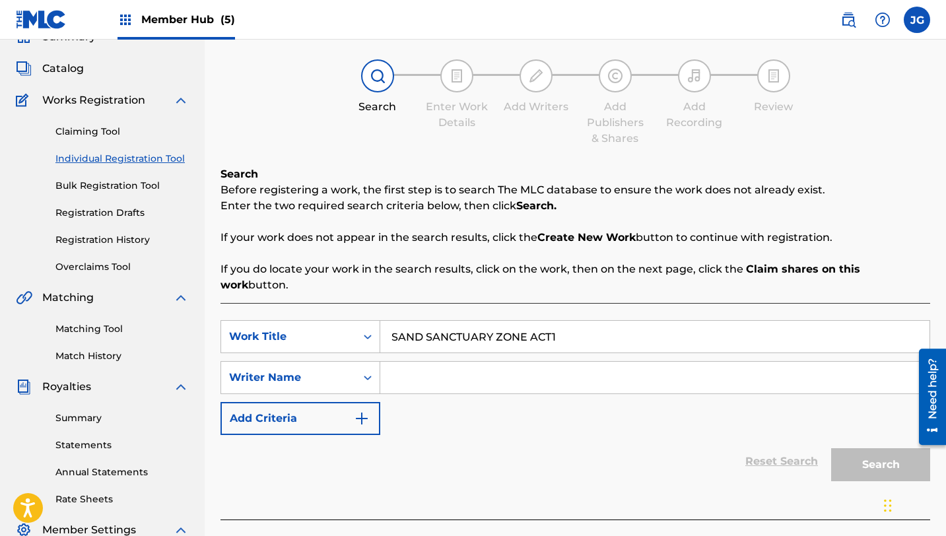
scroll to position [79, 0]
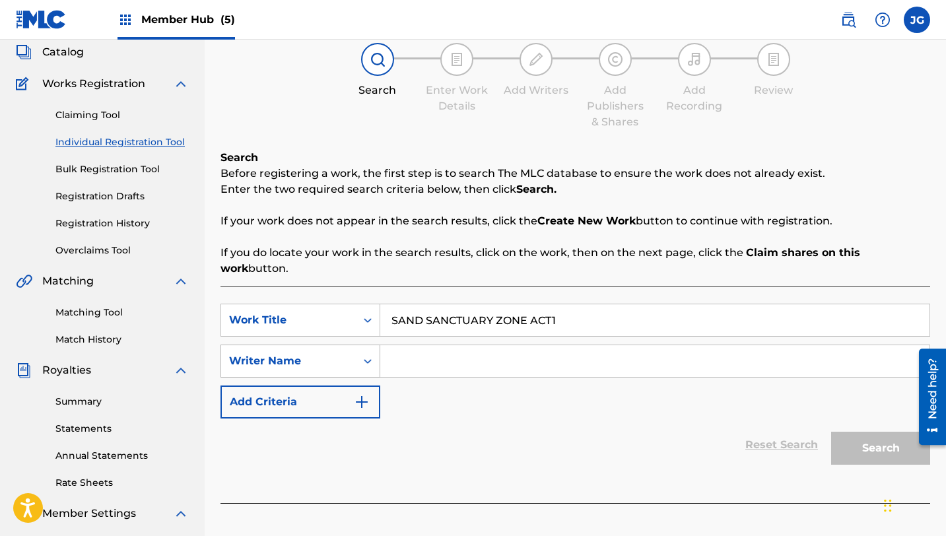
type input "SAND SANCTUARY ZONE ACT1"
click at [331, 355] on div "Writer Name" at bounding box center [288, 361] width 135 height 25
click at [431, 349] on input "Search Form" at bounding box center [654, 361] width 549 height 32
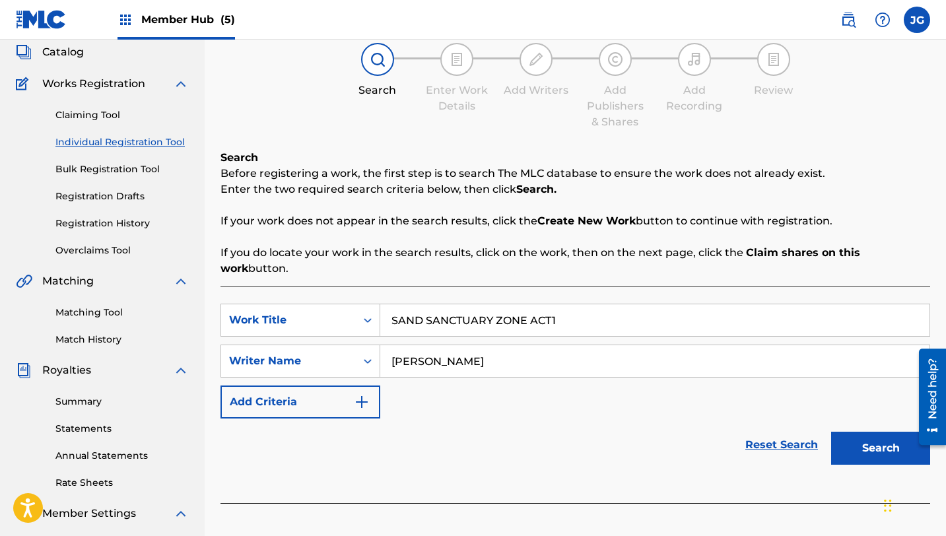
type input "[PERSON_NAME]"
click at [831, 432] on button "Search" at bounding box center [880, 448] width 99 height 33
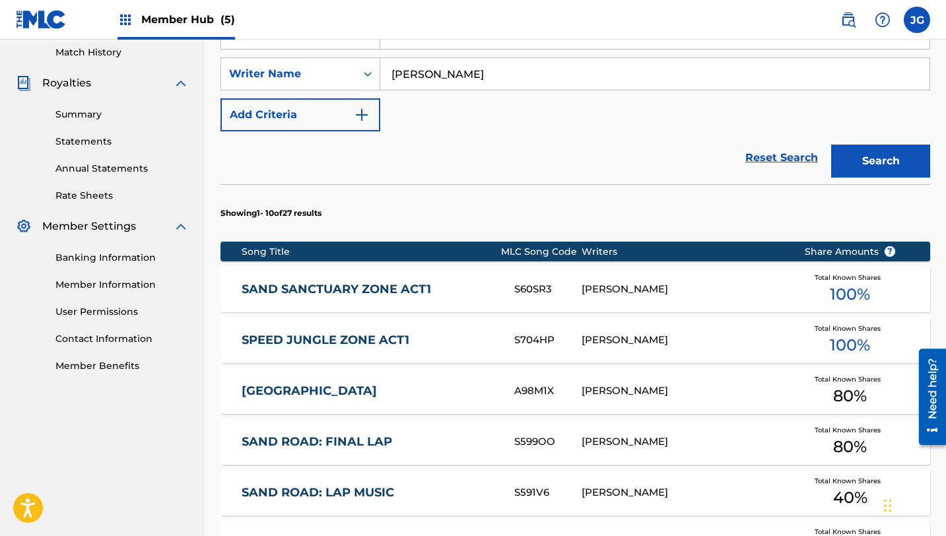
scroll to position [385, 0]
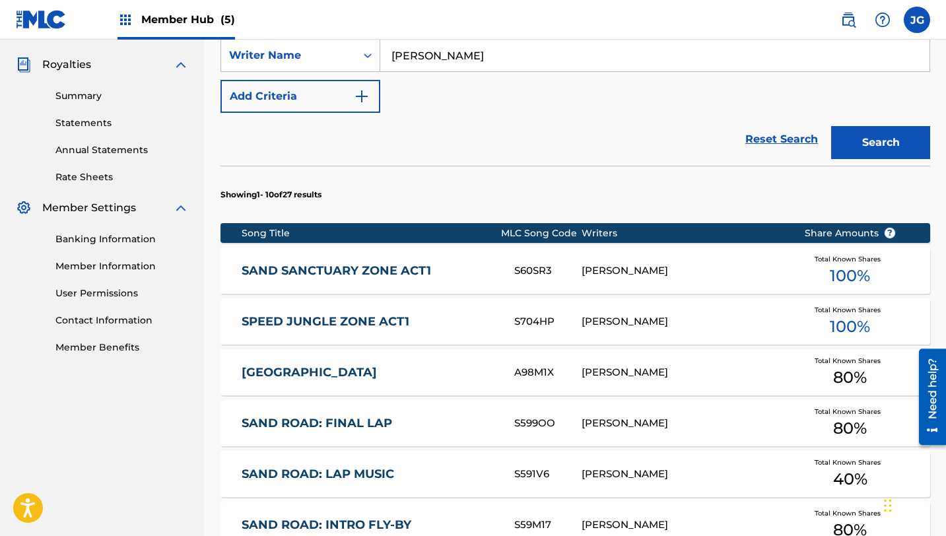
click at [380, 263] on link "SAND SANCTUARY ZONE ACT1" at bounding box center [369, 270] width 255 height 15
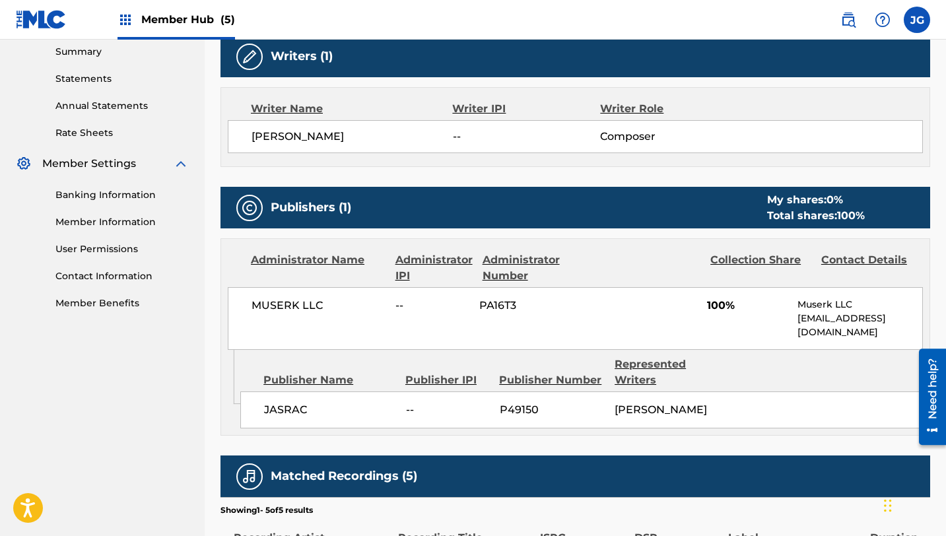
scroll to position [427, 0]
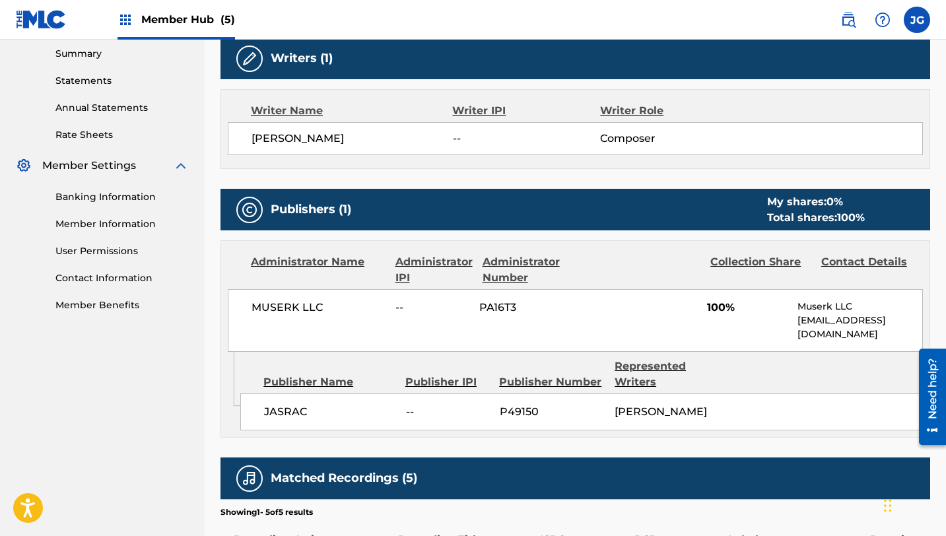
click at [276, 323] on div "MUSERK LLC -- PA16T3 100% Muserk LLC [EMAIL_ADDRESS][DOMAIN_NAME]" at bounding box center [575, 320] width 695 height 63
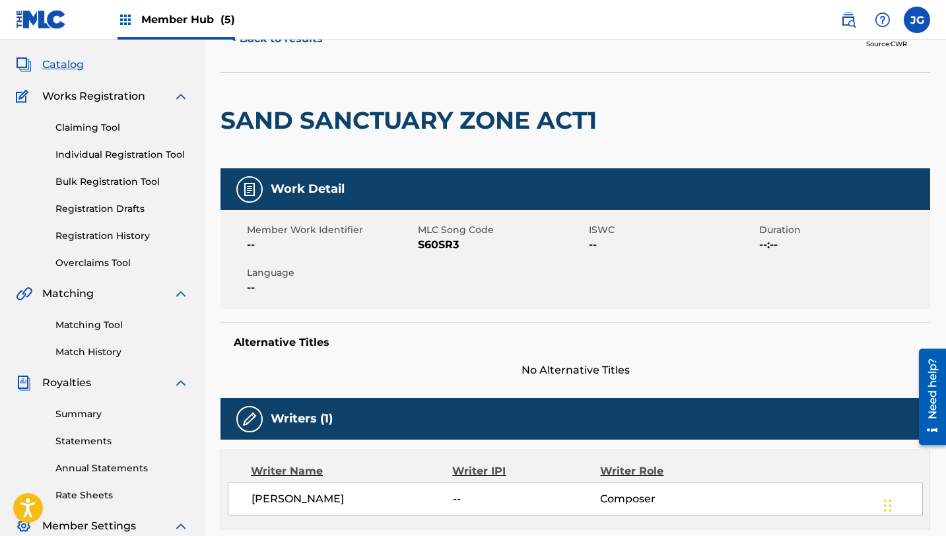
scroll to position [0, 0]
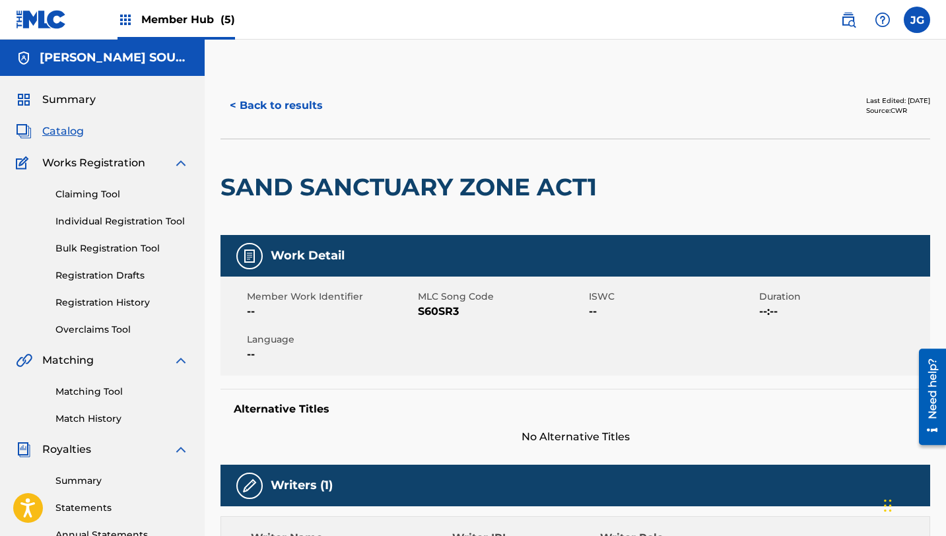
click at [79, 139] on div "Summary Catalog Works Registration Claiming Tool Individual Registration Tool B…" at bounding box center [102, 415] width 205 height 679
click at [73, 133] on span "Catalog" at bounding box center [63, 131] width 42 height 16
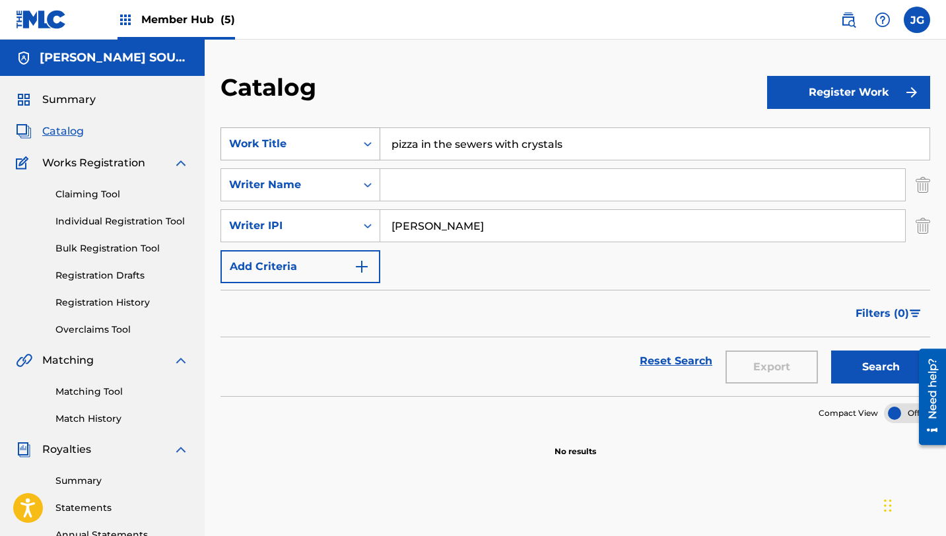
drag, startPoint x: 568, startPoint y: 143, endPoint x: 366, endPoint y: 138, distance: 201.4
click at [366, 138] on div "SearchWithCriteria31c6b072-648b-4127-bd5c-a9e4512481d4 Work Title pizza in the …" at bounding box center [575, 143] width 710 height 33
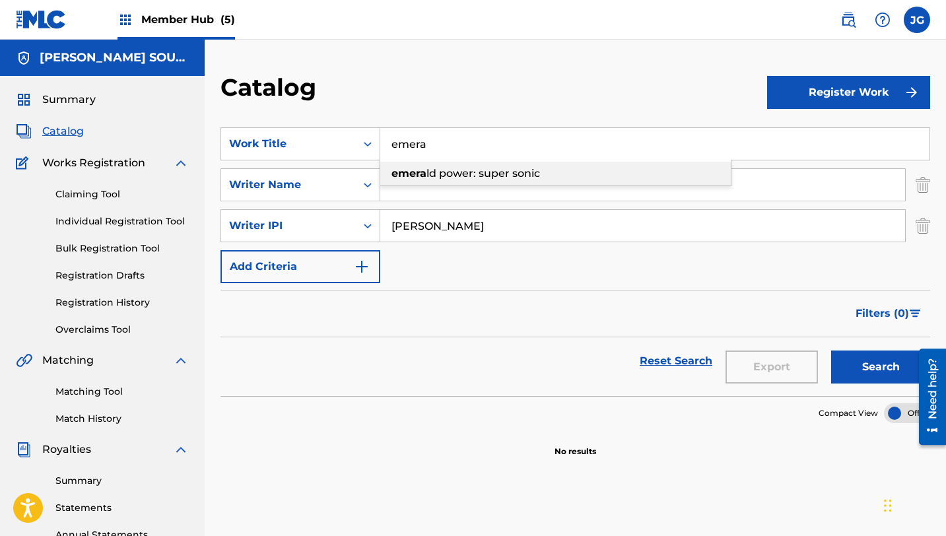
click at [444, 176] on span "ld power: super sonic" at bounding box center [483, 173] width 114 height 13
type input "emerald power: super sonic"
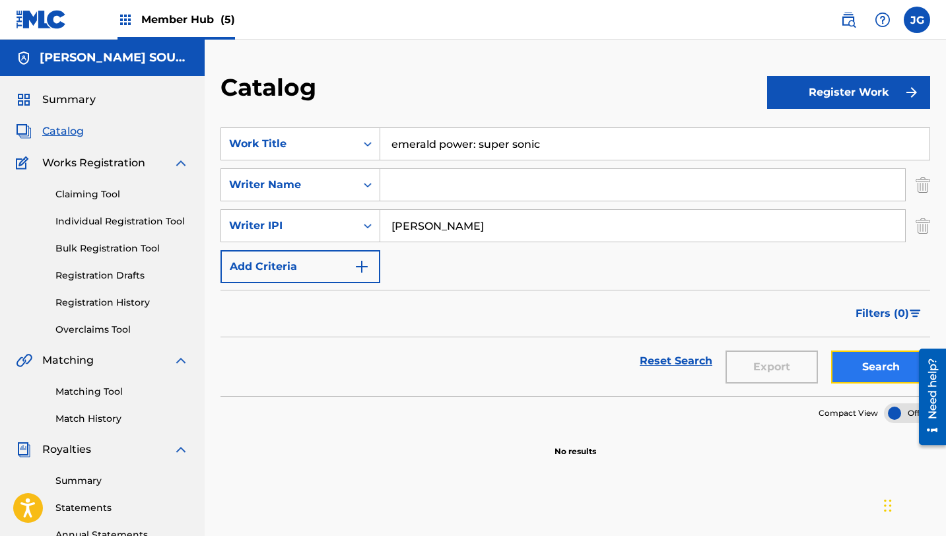
click at [883, 369] on button "Search" at bounding box center [880, 367] width 99 height 33
click at [859, 372] on button "Search" at bounding box center [880, 367] width 99 height 33
click at [766, 370] on div "Export" at bounding box center [772, 361] width 106 height 48
click at [708, 364] on link "Reset Search" at bounding box center [676, 361] width 86 height 29
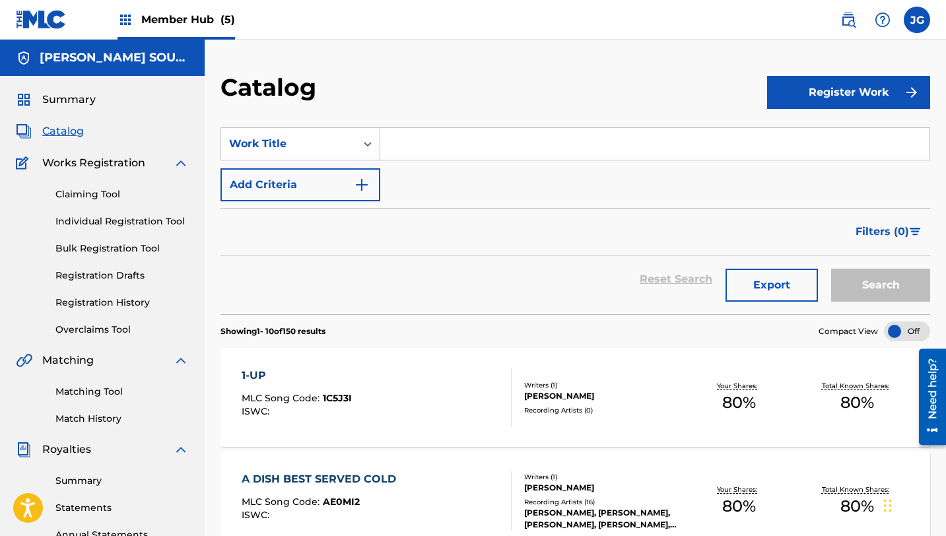
click at [459, 147] on input "Search Form" at bounding box center [654, 144] width 549 height 32
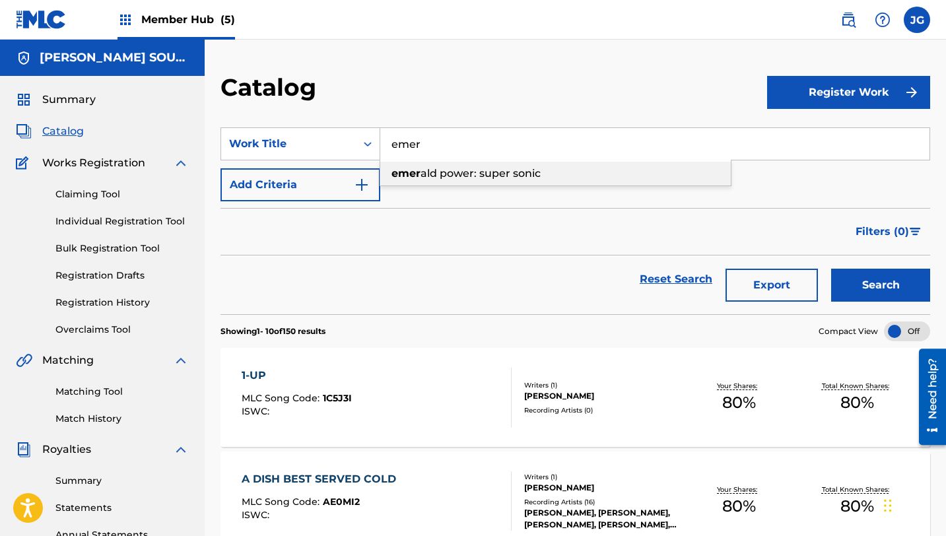
click at [453, 172] on span "ald power: super sonic" at bounding box center [480, 173] width 120 height 13
type input "emerald power: super sonic"
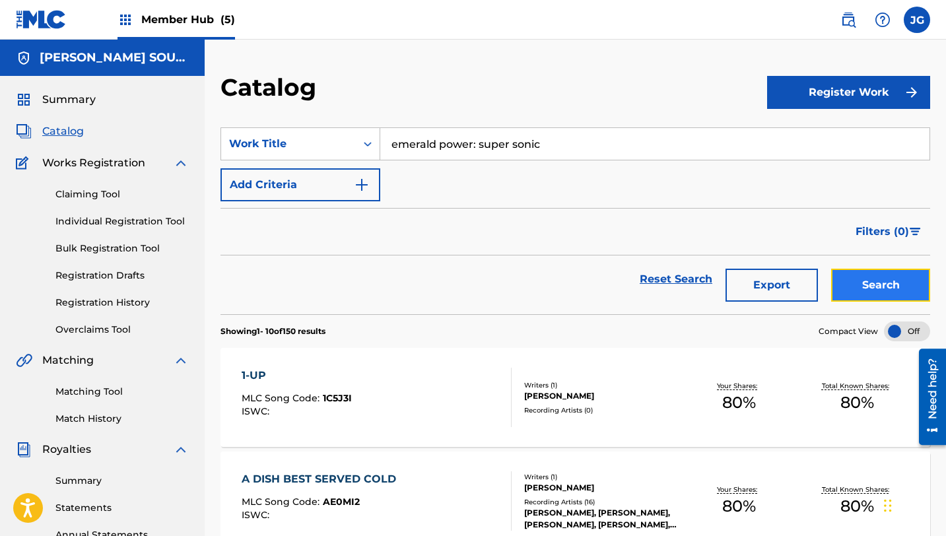
click at [849, 271] on button "Search" at bounding box center [880, 285] width 99 height 33
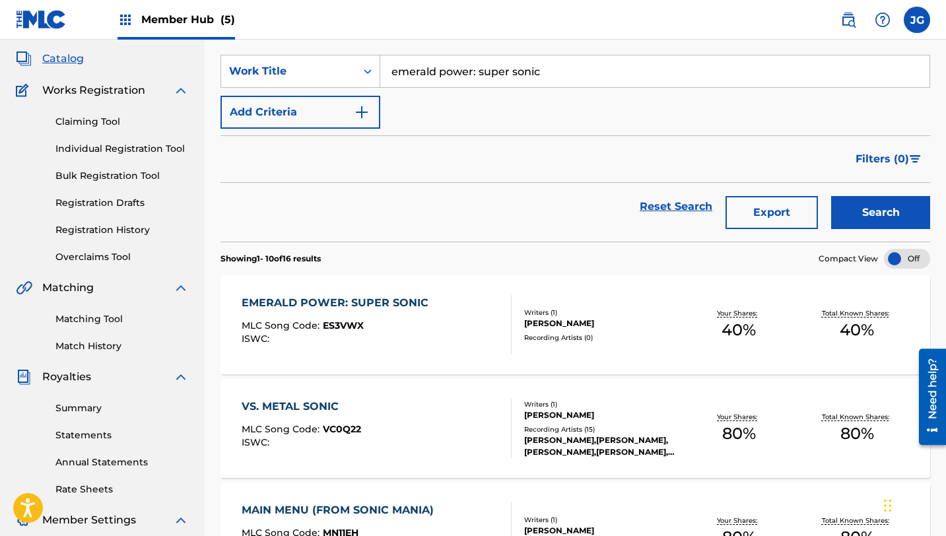
scroll to position [71, 0]
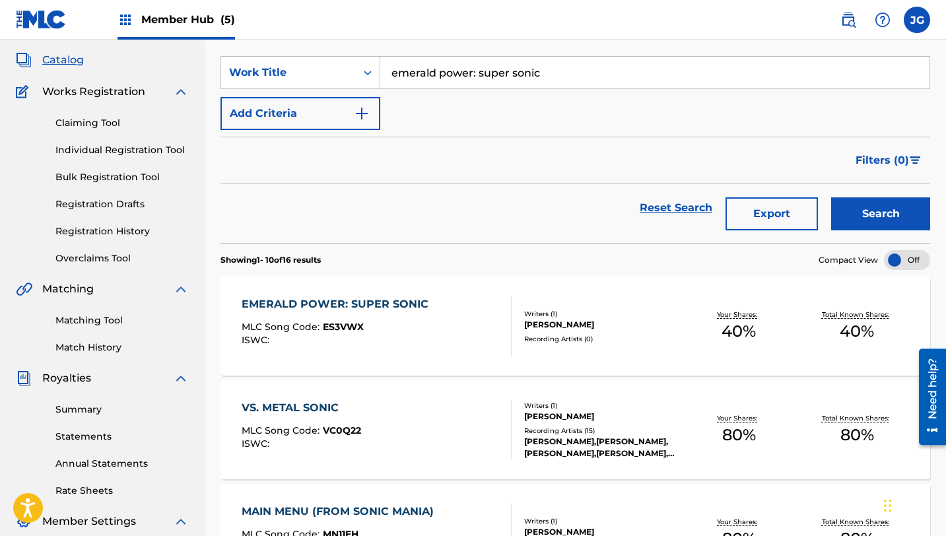
click at [674, 237] on div "Reset Search Export Search" at bounding box center [575, 213] width 710 height 59
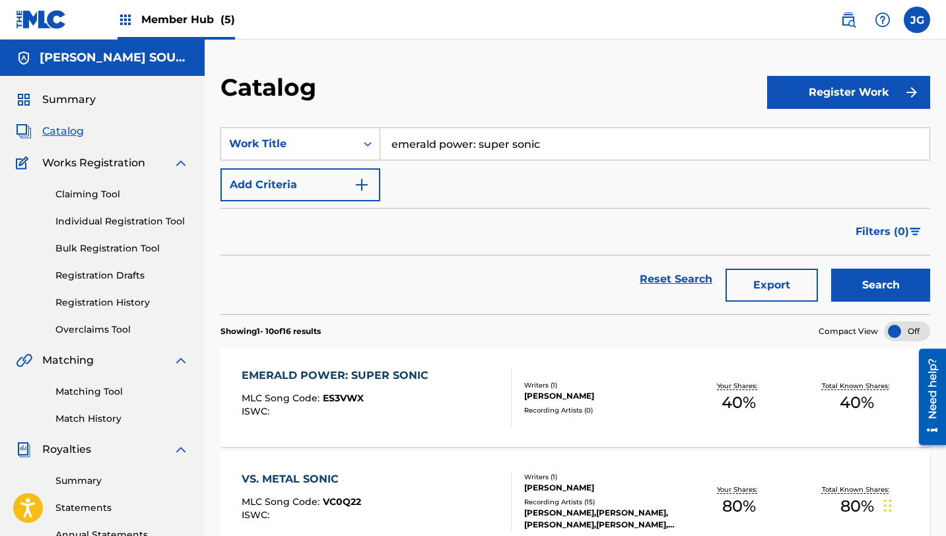
scroll to position [1, 0]
click at [619, 297] on div "Reset Search Export Search" at bounding box center [575, 279] width 710 height 48
click at [193, 9] on div "Member Hub (5)" at bounding box center [177, 19] width 118 height 39
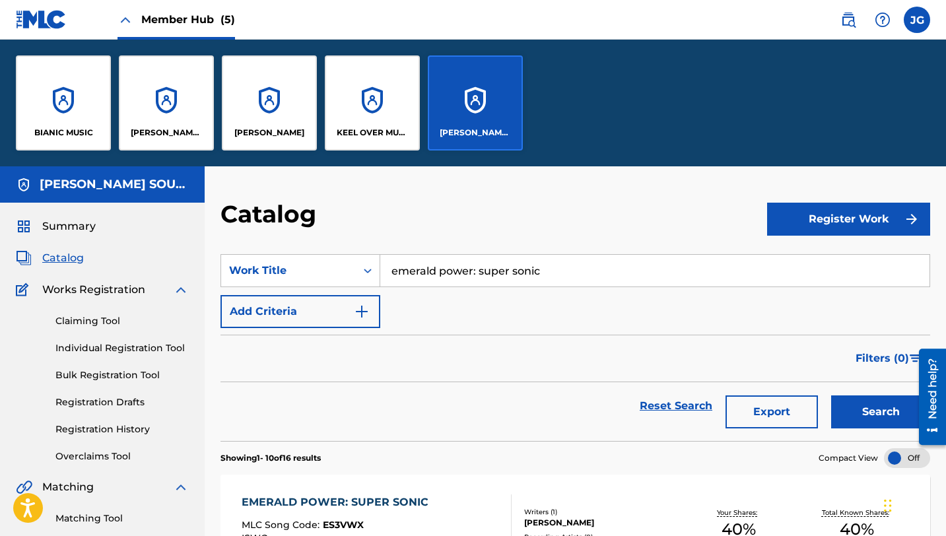
click at [494, 99] on div "[PERSON_NAME] SOUNDWORKS" at bounding box center [475, 102] width 95 height 95
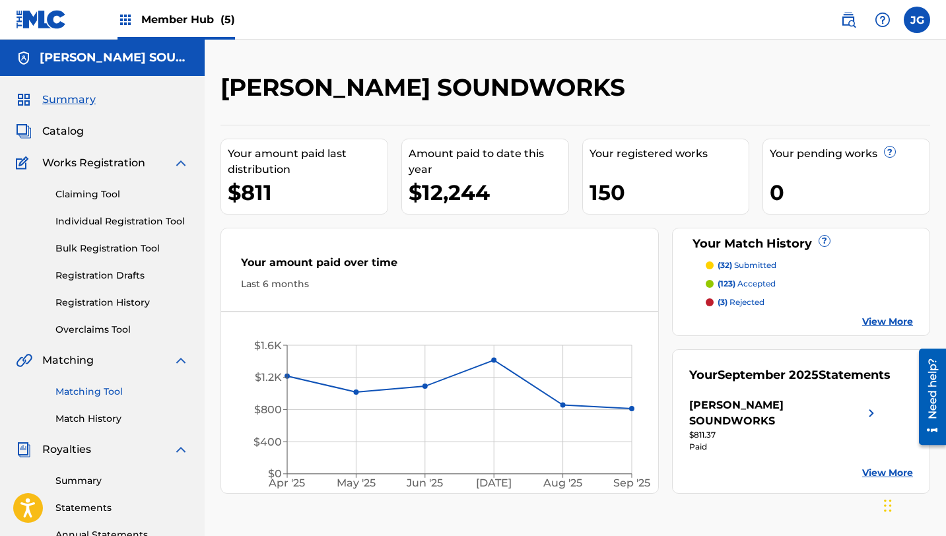
click at [108, 391] on link "Matching Tool" at bounding box center [121, 392] width 133 height 14
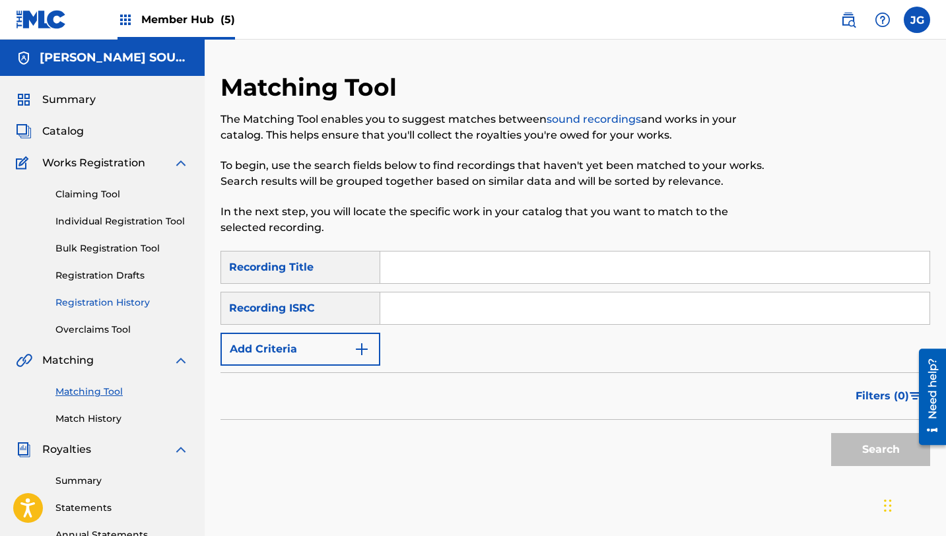
click at [127, 305] on link "Registration History" at bounding box center [121, 303] width 133 height 14
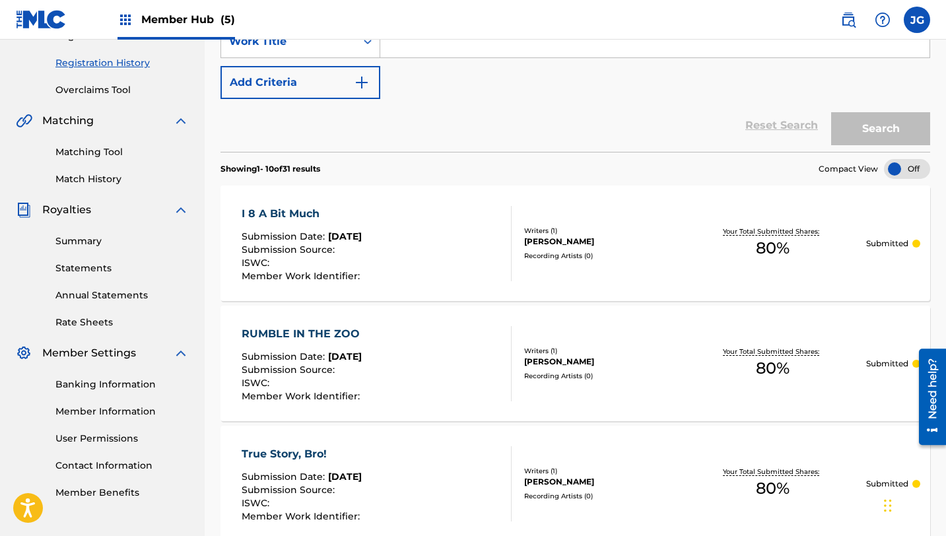
scroll to position [239, 0]
click at [108, 178] on link "Match History" at bounding box center [121, 180] width 133 height 14
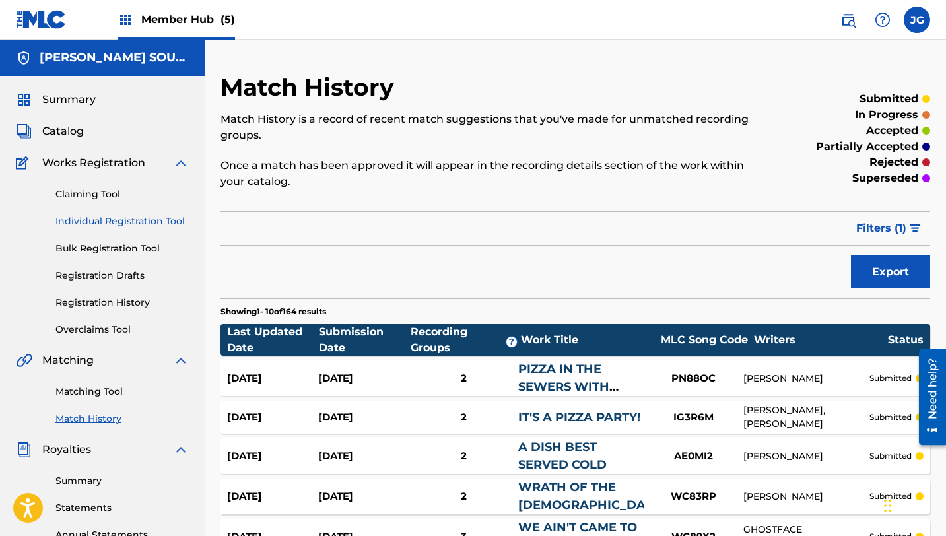
click at [101, 224] on link "Individual Registration Tool" at bounding box center [121, 222] width 133 height 14
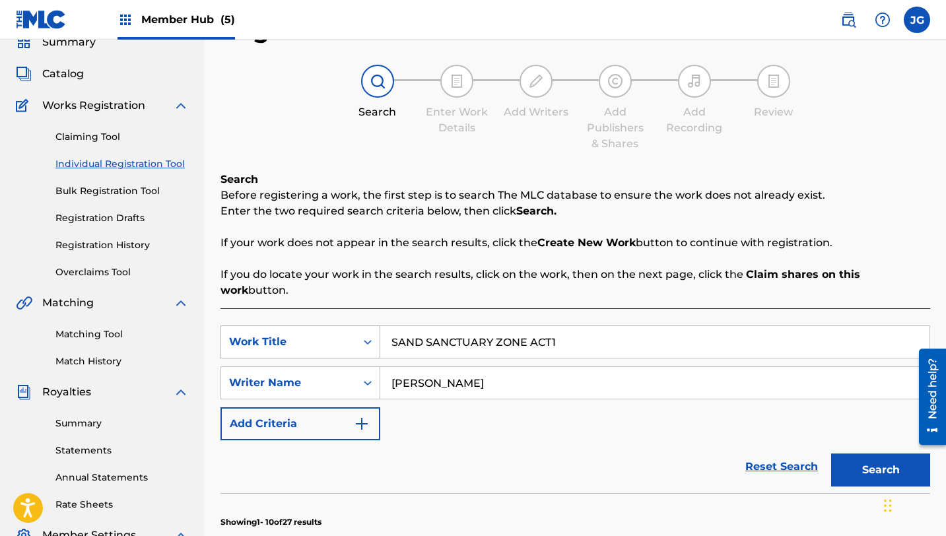
click at [356, 358] on div "Work Title" at bounding box center [300, 341] width 160 height 33
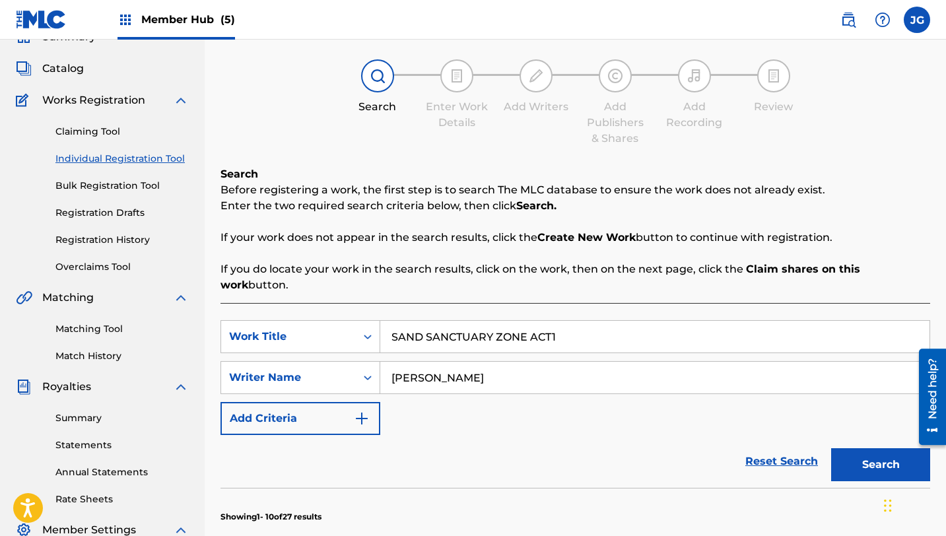
click at [522, 321] on input "SAND SANCTUARY ZONE ACT1" at bounding box center [654, 337] width 549 height 32
drag, startPoint x: 575, startPoint y: 319, endPoint x: 378, endPoint y: 332, distance: 197.1
click at [378, 332] on div "SearchWithCriteriab65c3316-d121-4bc3-84fa-3fcd19b4b4d6 Work Title SAND SANCTUAR…" at bounding box center [575, 336] width 710 height 33
drag, startPoint x: 559, startPoint y: 324, endPoint x: 389, endPoint y: 321, distance: 169.7
click at [389, 321] on input "SAND SANCTUARY ZONE ACT1" at bounding box center [654, 337] width 549 height 32
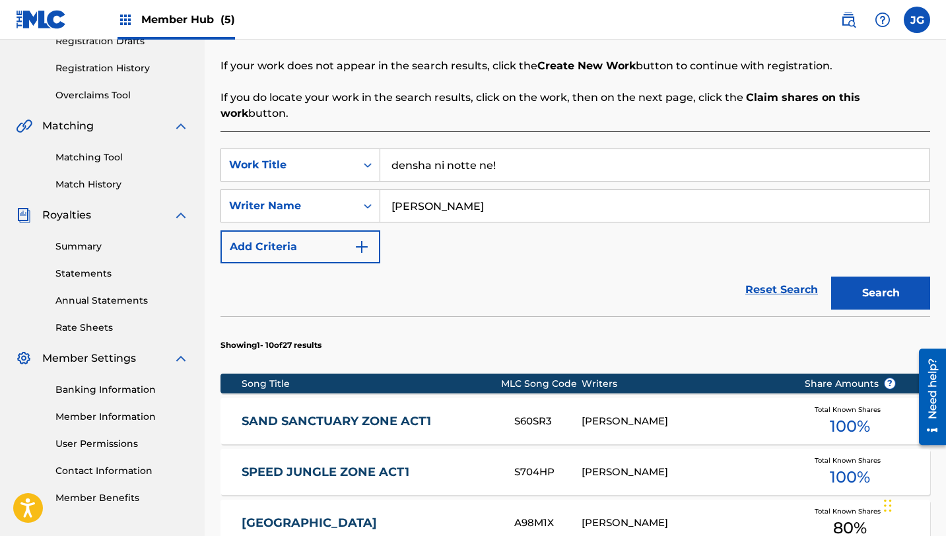
scroll to position [238, 0]
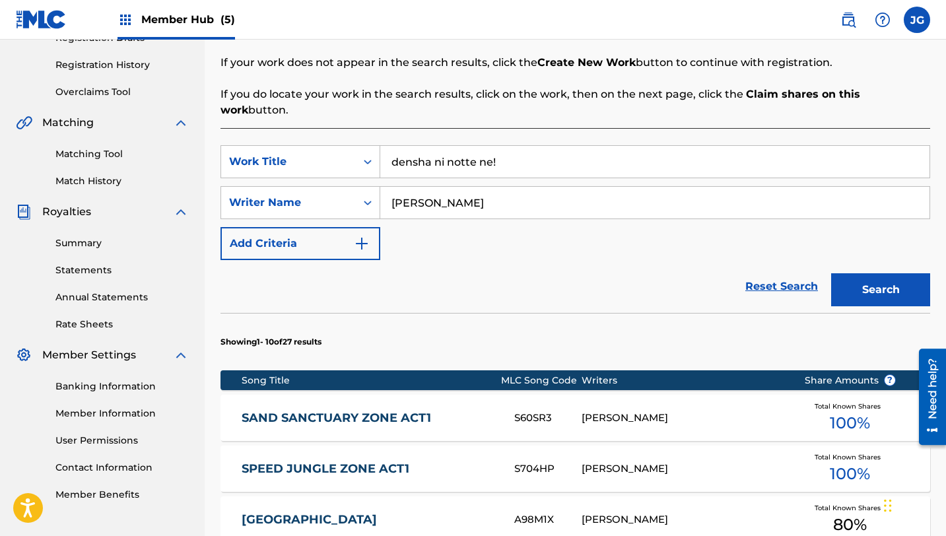
type input "densha ni notte ne!"
click at [889, 277] on button "Search" at bounding box center [880, 289] width 99 height 33
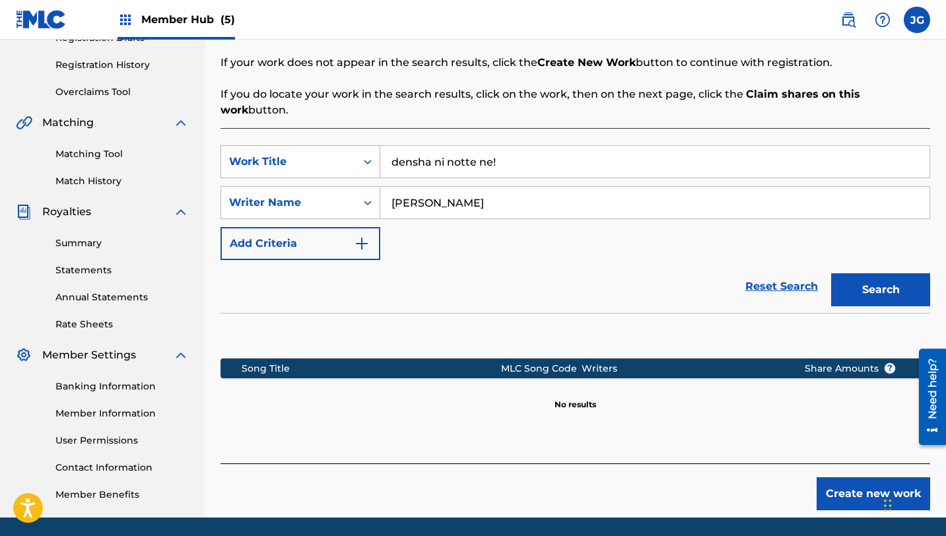
drag, startPoint x: 507, startPoint y: 147, endPoint x: 353, endPoint y: 133, distance: 154.4
click at [353, 145] on div "SearchWithCriteriab65c3316-d121-4bc3-84fa-3fcd19b4b4d6 Work Title densha ni not…" at bounding box center [575, 161] width 710 height 33
click at [102, 158] on link "Matching Tool" at bounding box center [121, 154] width 133 height 14
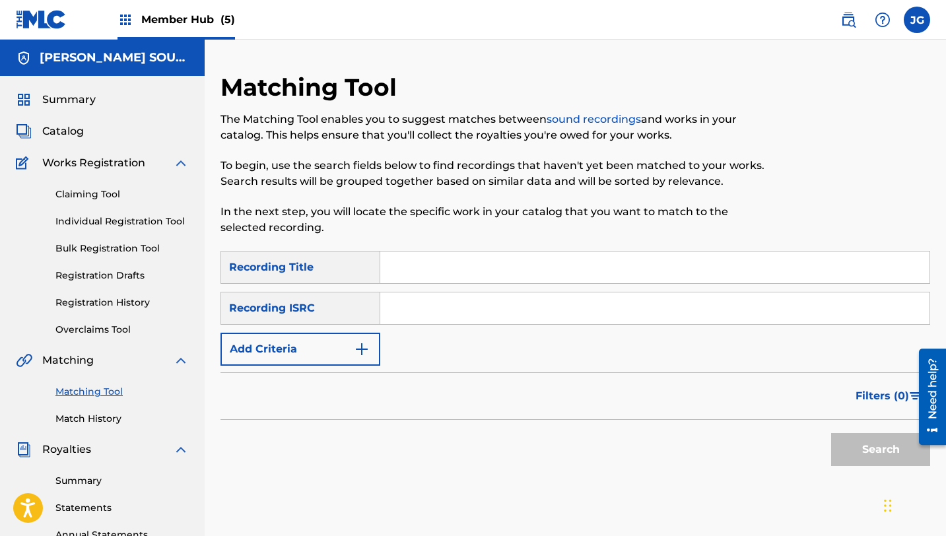
click at [481, 261] on input "Search Form" at bounding box center [654, 268] width 549 height 32
paste input "densha ni notte ne!"
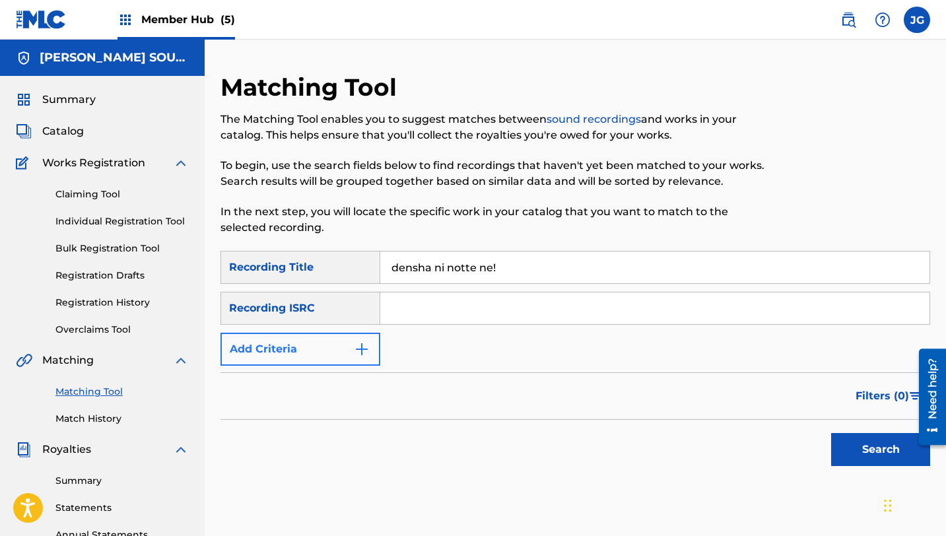
type input "densha ni notte ne!"
click at [289, 364] on button "Add Criteria" at bounding box center [300, 349] width 160 height 33
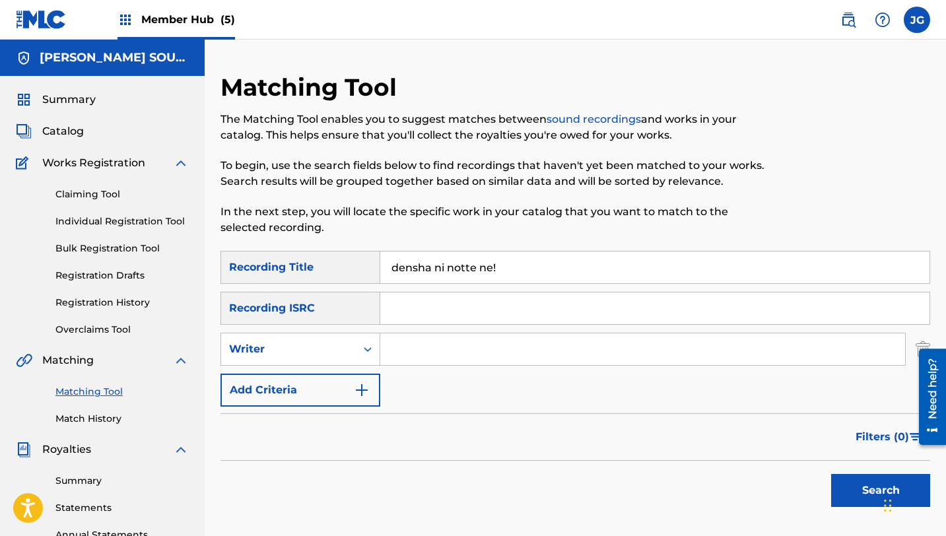
click at [403, 355] on input "Search Form" at bounding box center [642, 349] width 525 height 32
click at [831, 474] on button "Search" at bounding box center [880, 490] width 99 height 33
type input "[PERSON_NAME]"
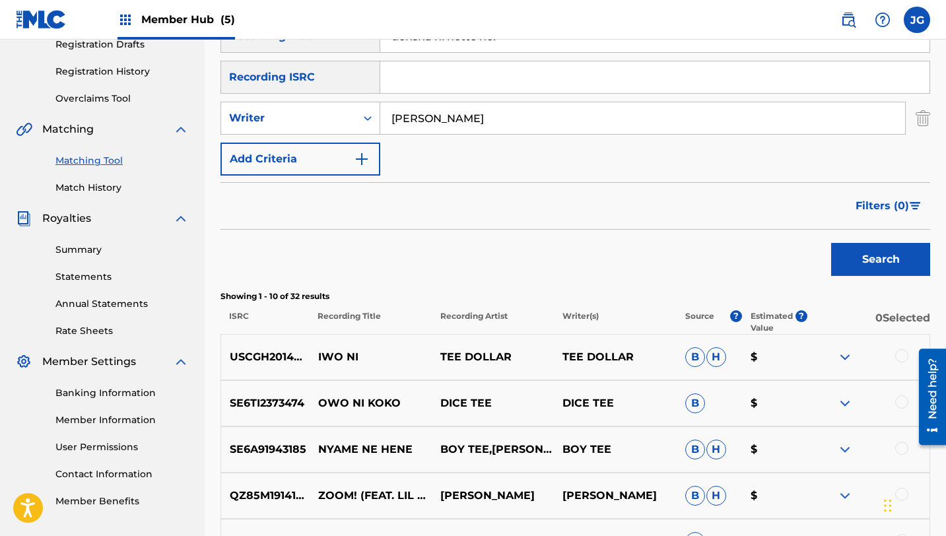
scroll to position [225, 0]
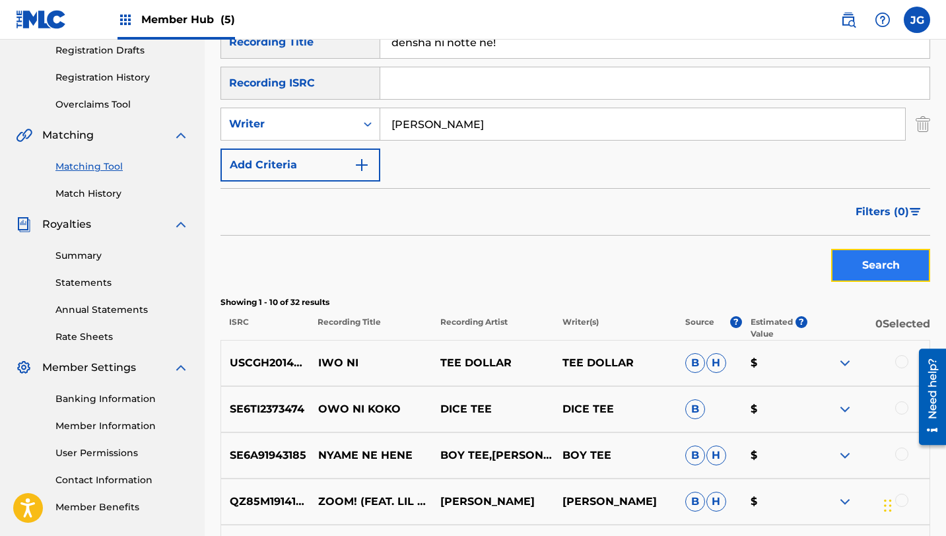
click at [908, 257] on button "Search" at bounding box center [880, 265] width 99 height 33
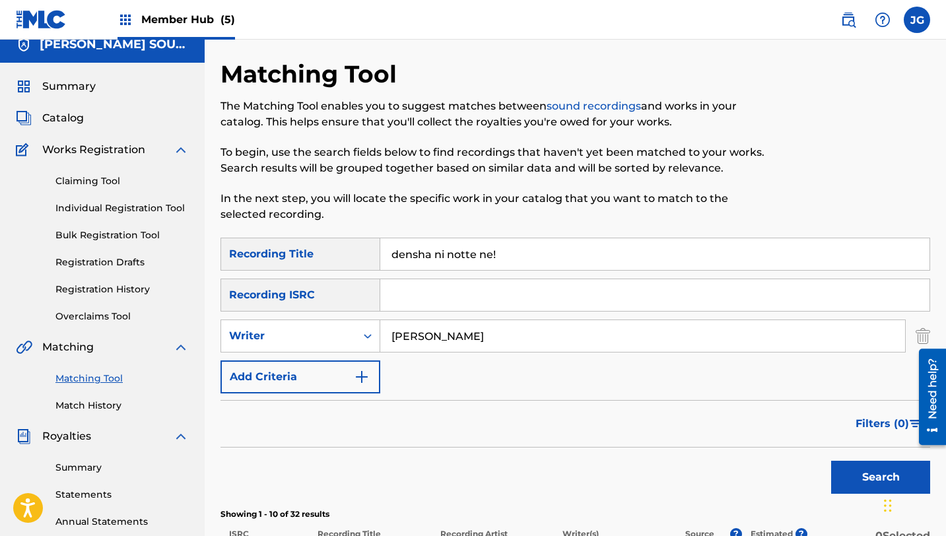
scroll to position [0, 0]
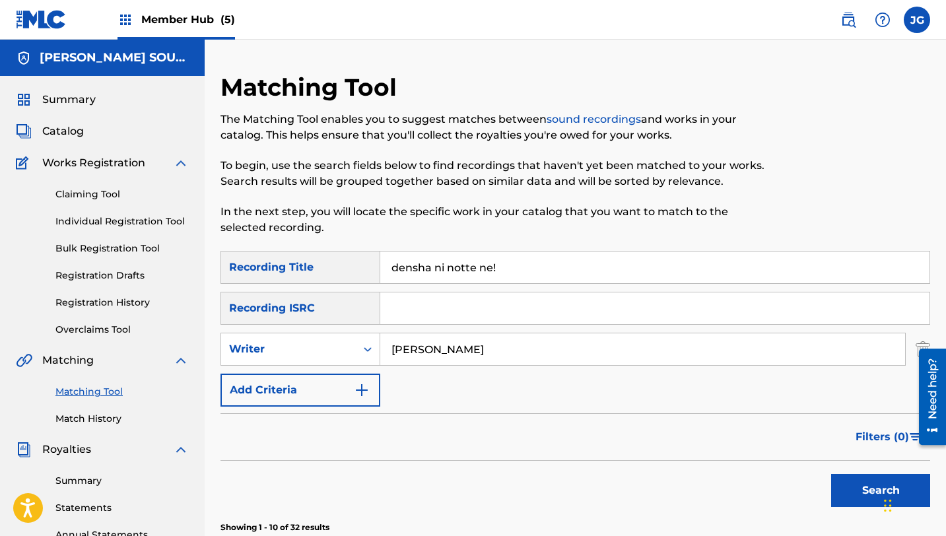
click at [199, 28] on div "Member Hub (5)" at bounding box center [177, 19] width 118 height 39
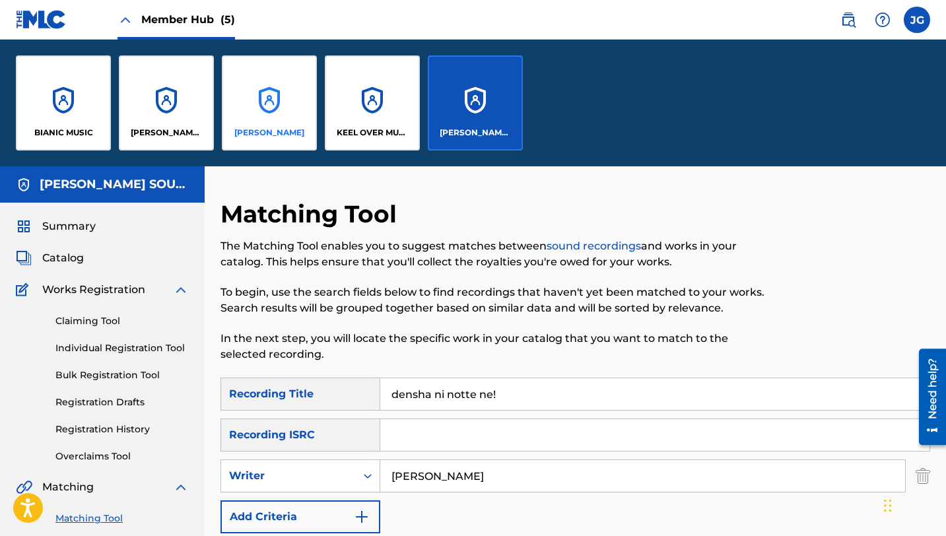
click at [267, 116] on div "[PERSON_NAME]" at bounding box center [269, 102] width 95 height 95
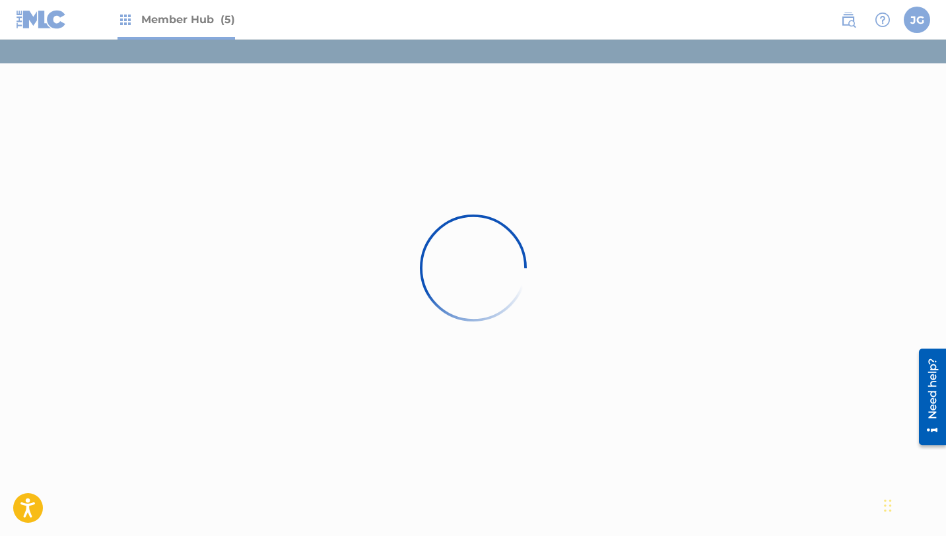
click at [182, 21] on div at bounding box center [473, 268] width 946 height 536
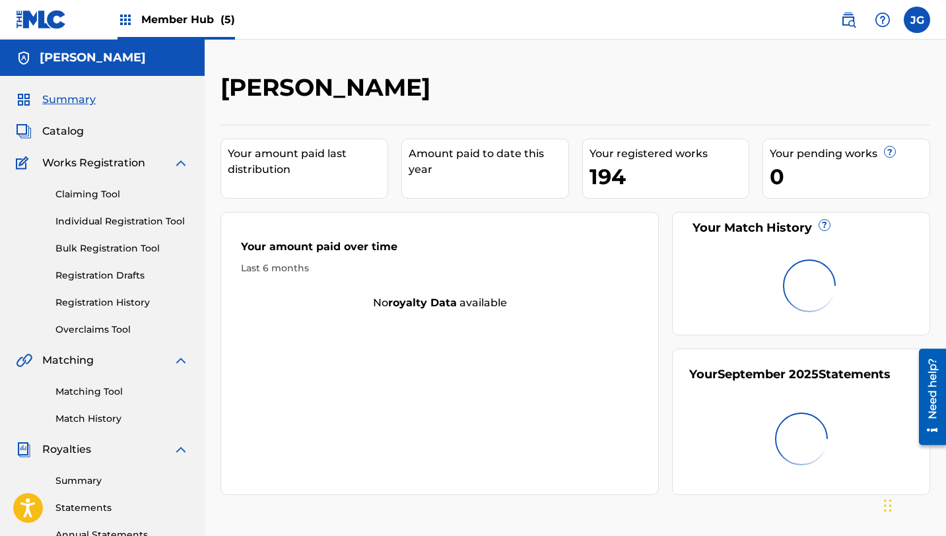
click at [182, 21] on span "Member Hub (5)" at bounding box center [188, 19] width 94 height 15
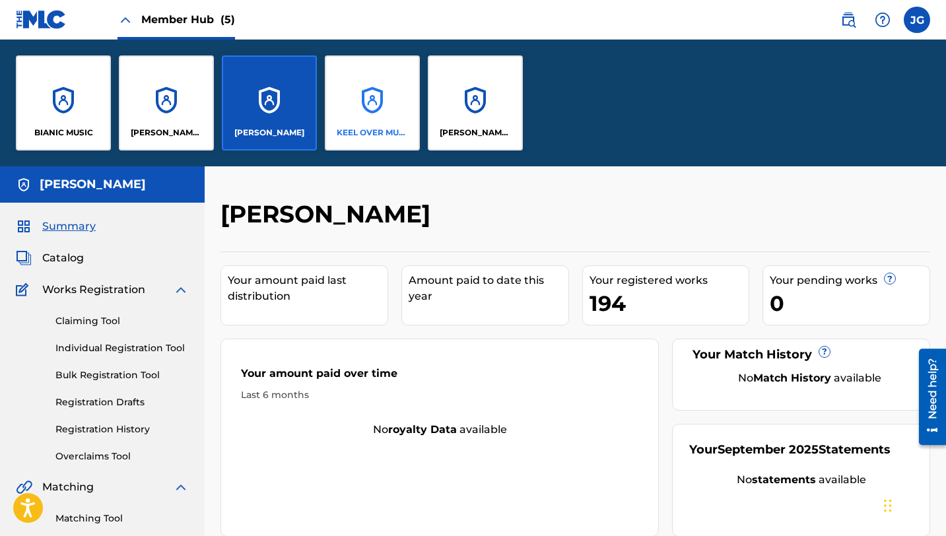
click at [393, 89] on div "KEEL OVER MUSIC" at bounding box center [372, 102] width 95 height 95
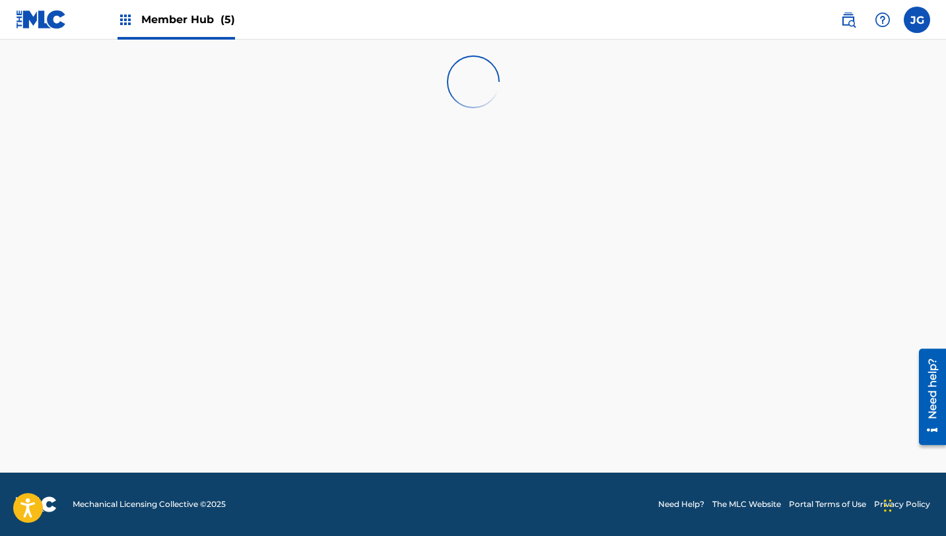
click at [192, 18] on span "Member Hub (5)" at bounding box center [188, 19] width 94 height 15
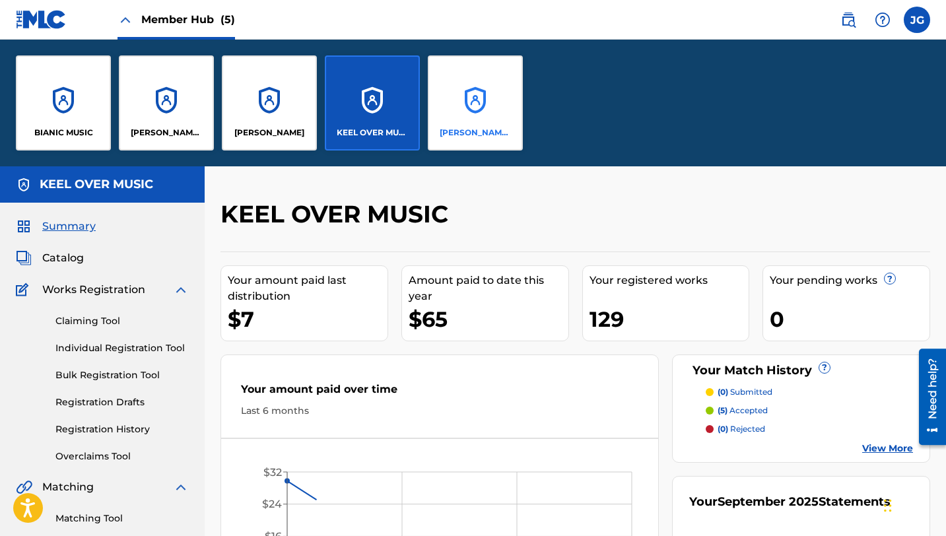
click at [466, 90] on div "[PERSON_NAME] SOUNDWORKS" at bounding box center [475, 102] width 95 height 95
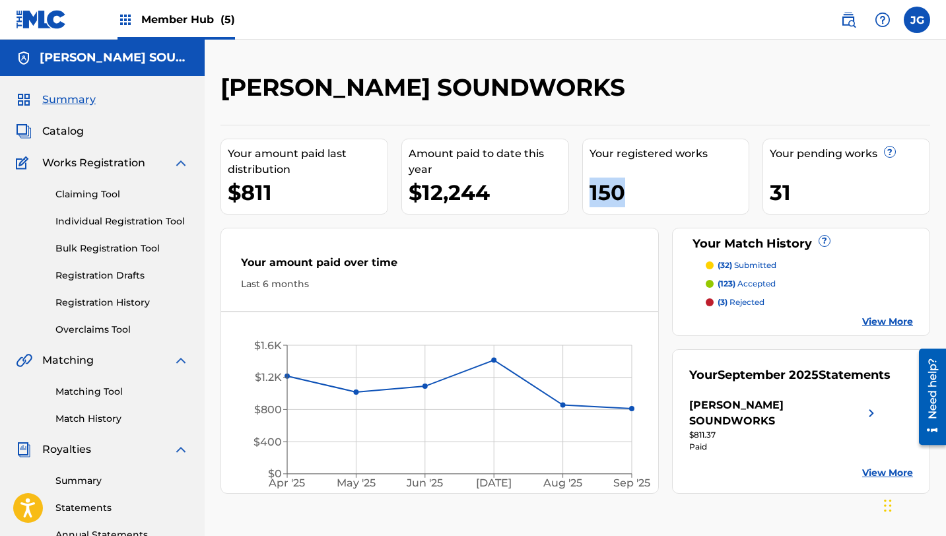
drag, startPoint x: 625, startPoint y: 197, endPoint x: 577, endPoint y: 184, distance: 50.1
click at [577, 184] on div "Your amount paid last distribution $811 Amount paid to date this year $12,244 Y…" at bounding box center [575, 309] width 710 height 369
click at [50, 23] on img at bounding box center [41, 19] width 51 height 19
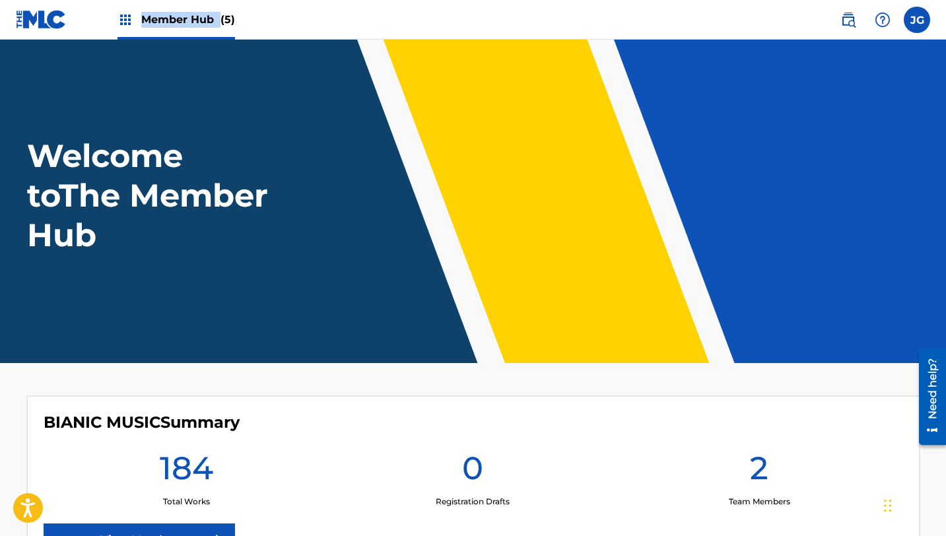
drag, startPoint x: 236, startPoint y: 11, endPoint x: 220, endPoint y: 13, distance: 15.9
click at [220, 13] on nav "Member Hub (5) JG [PERSON_NAME] [EMAIL_ADDRESS][DOMAIN_NAME] Notification Prefe…" at bounding box center [473, 20] width 946 height 40
click at [220, 13] on span "(5)" at bounding box center [227, 19] width 15 height 13
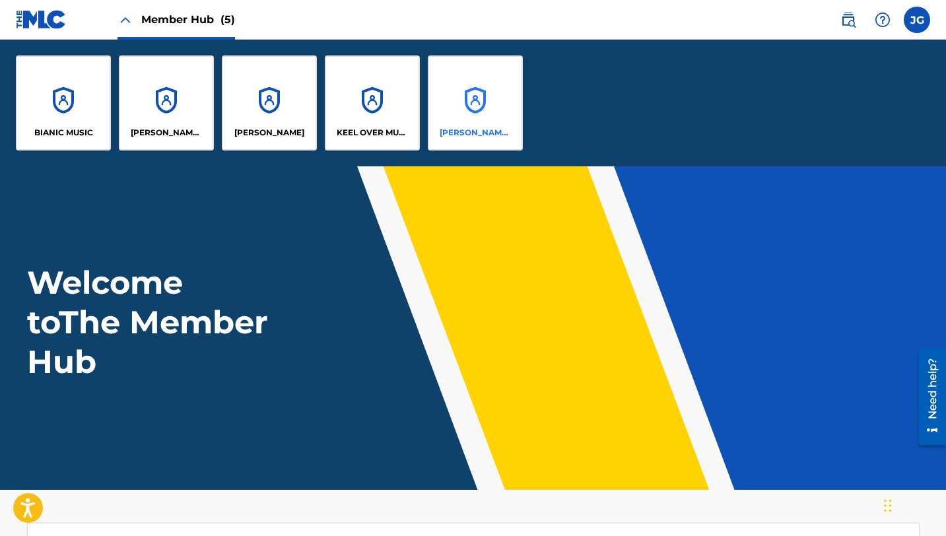
click at [476, 111] on div "[PERSON_NAME] SOUNDWORKS" at bounding box center [475, 102] width 95 height 95
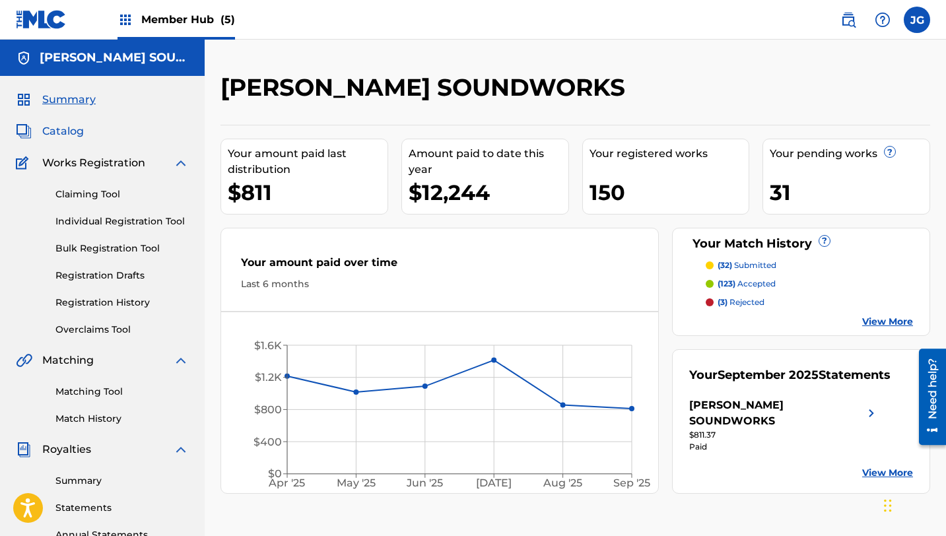
click at [61, 133] on span "Catalog" at bounding box center [63, 131] width 42 height 16
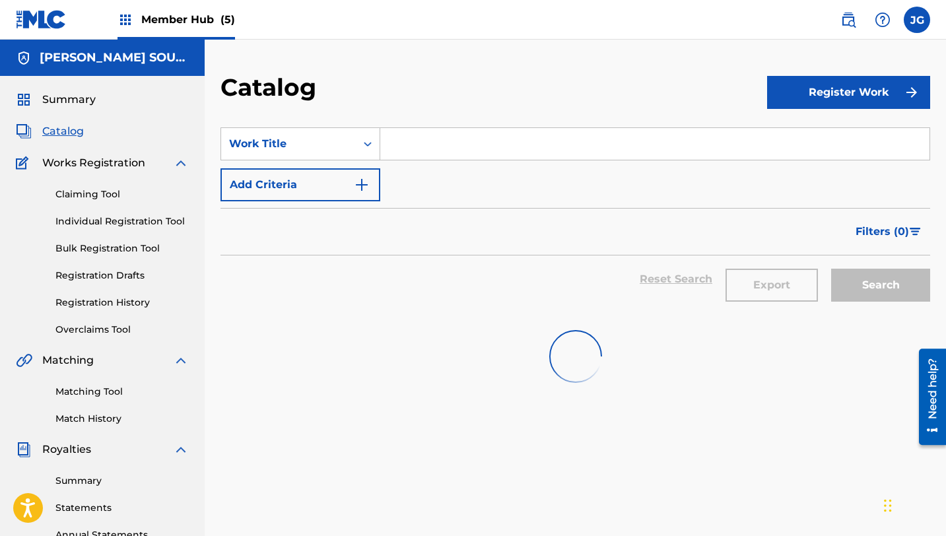
click at [417, 133] on input "Search Form" at bounding box center [654, 144] width 549 height 32
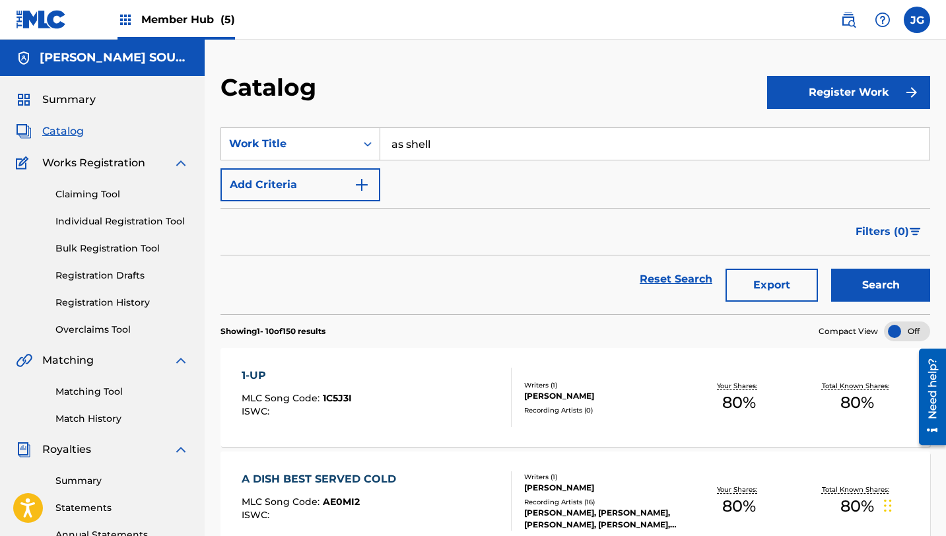
type input "as shell"
click at [831, 269] on button "Search" at bounding box center [880, 285] width 99 height 33
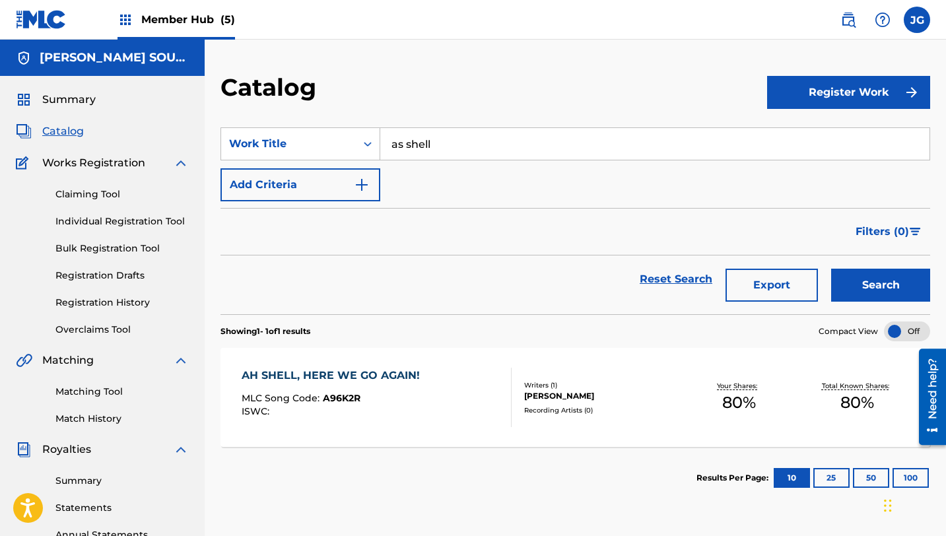
click at [398, 377] on div "AH SHELL, HERE WE GO AGAIN!" at bounding box center [334, 376] width 185 height 16
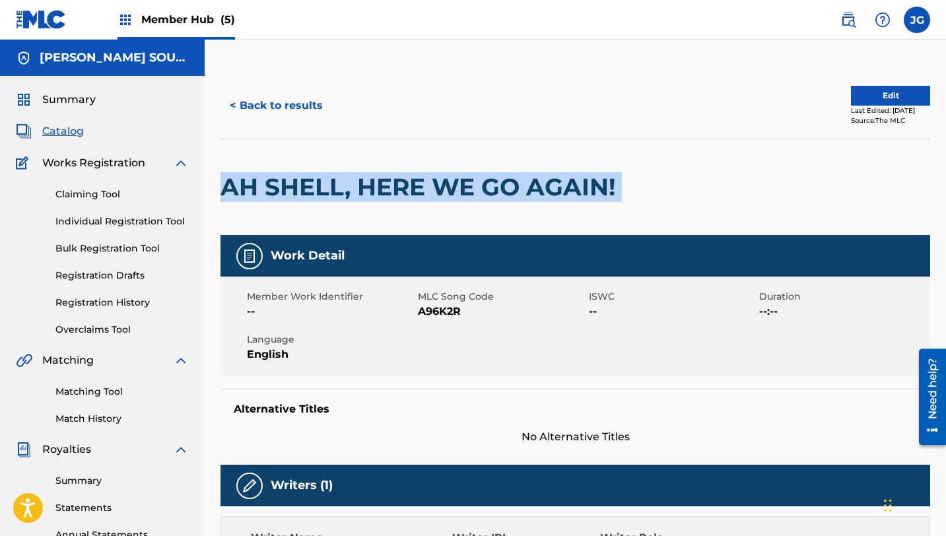
drag, startPoint x: 626, startPoint y: 187, endPoint x: 220, endPoint y: 187, distance: 406.6
click at [220, 187] on div "< Back to results Edit Last Edited: [DATE] Source: The MLC AH SHELL, HERE WE GO…" at bounding box center [575, 518] width 741 height 891
click at [57, 389] on link "Matching Tool" at bounding box center [121, 392] width 133 height 14
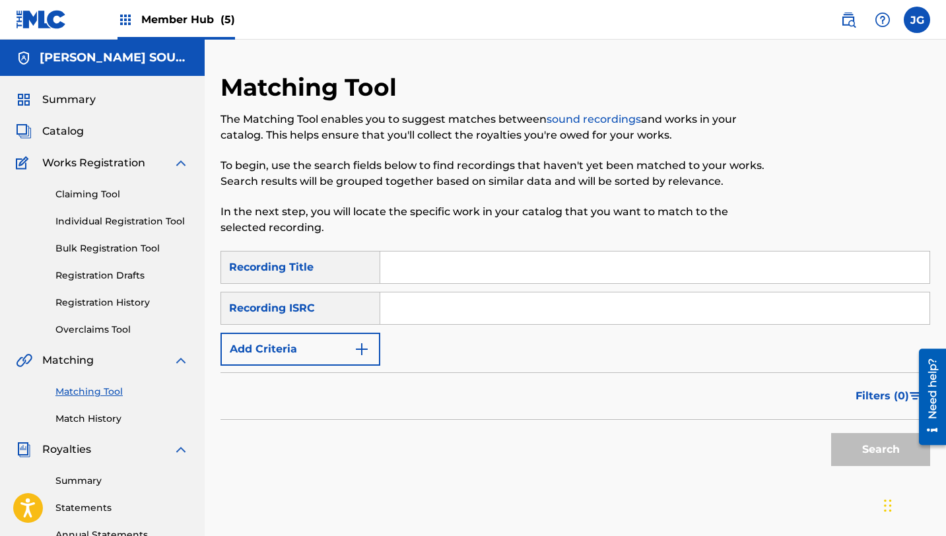
click at [449, 281] on input "Search Form" at bounding box center [654, 268] width 549 height 32
paste input "AH SHELL, HERE WE GO AGAIN!"
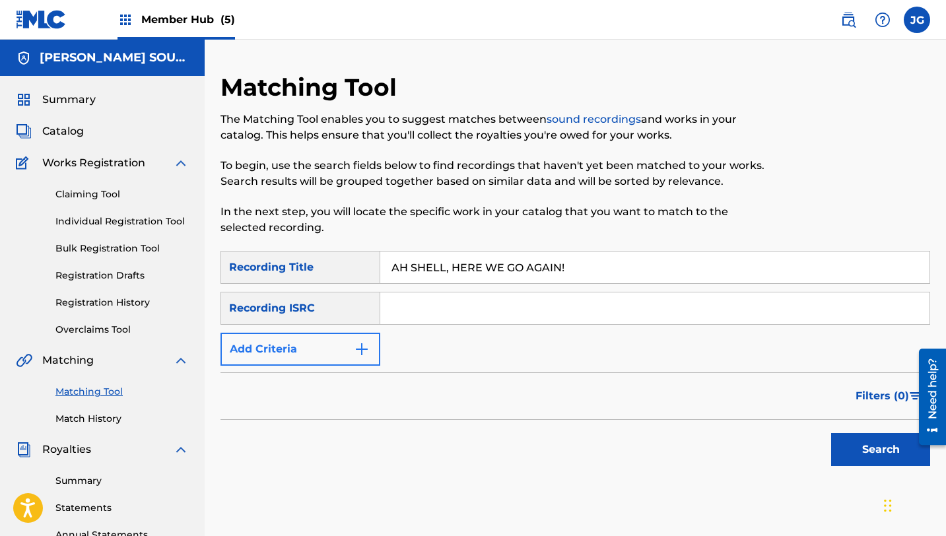
type input "AH SHELL, HERE WE GO AGAIN!"
click at [345, 347] on button "Add Criteria" at bounding box center [300, 349] width 160 height 33
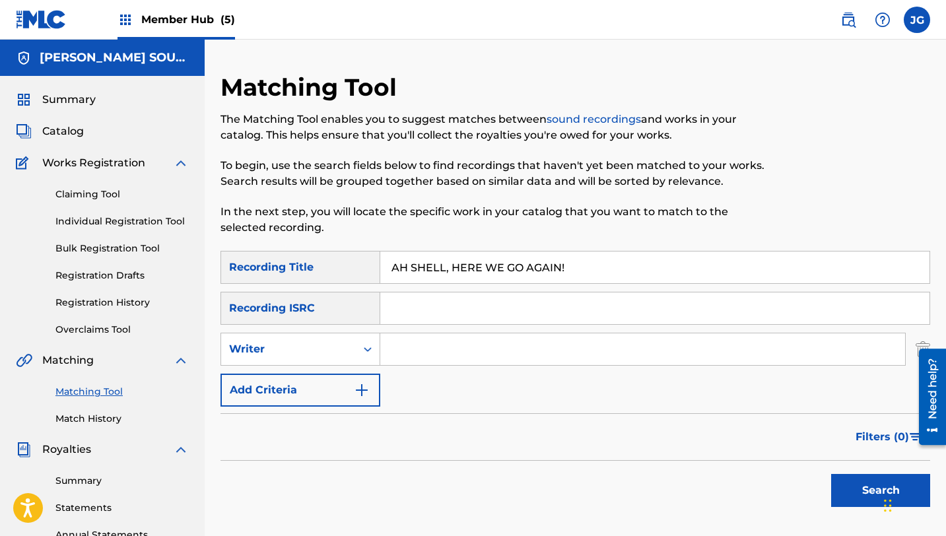
click at [418, 353] on input "Search Form" at bounding box center [642, 349] width 525 height 32
type input "[PERSON_NAME]"
click at [844, 498] on button "Search" at bounding box center [880, 490] width 99 height 33
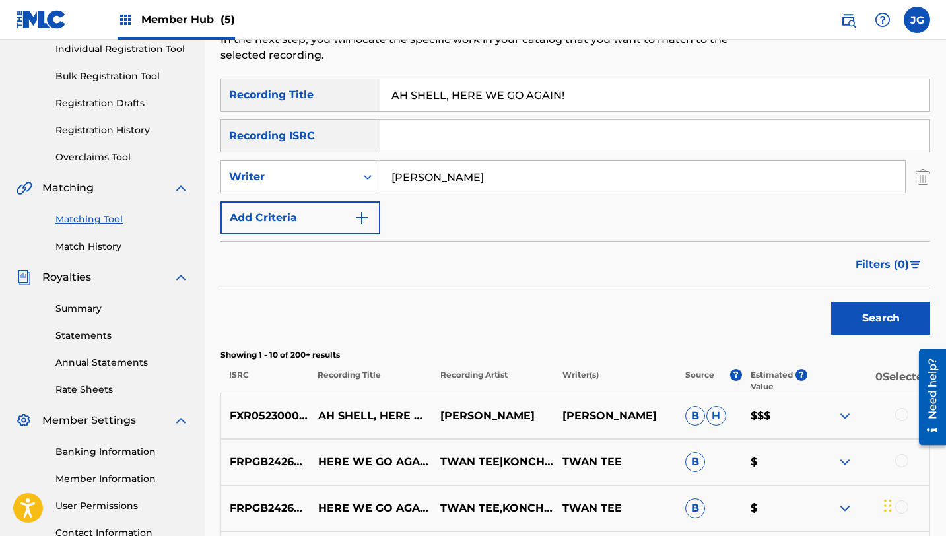
scroll to position [208, 0]
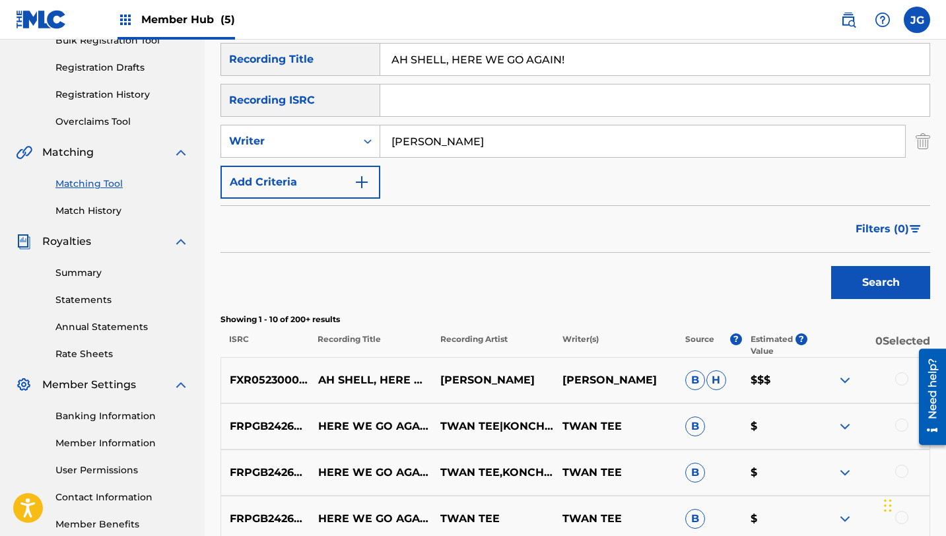
click at [902, 380] on div at bounding box center [901, 378] width 13 height 13
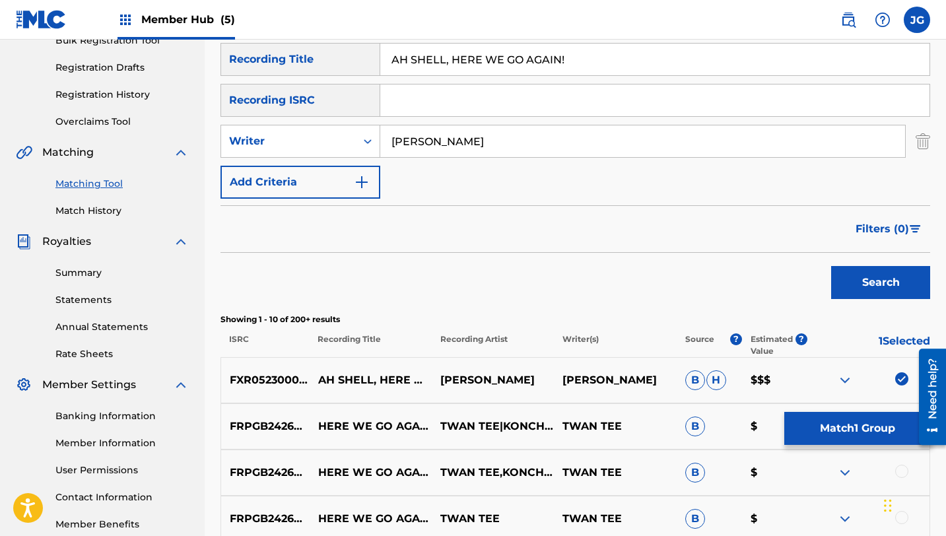
click at [304, 162] on div "SearchWithCriteria0078ce1f-c438-411b-94b8-17e68e0cdac4 Recording Title AH SHELL…" at bounding box center [575, 121] width 710 height 156
click at [304, 167] on button "Add Criteria" at bounding box center [300, 182] width 160 height 33
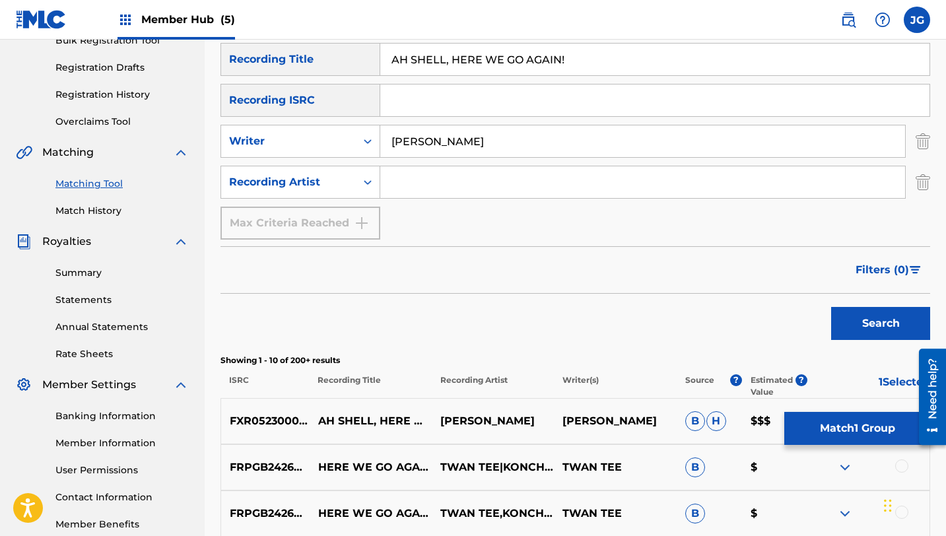
click at [410, 190] on input "Search Form" at bounding box center [642, 182] width 525 height 32
type input "[PERSON_NAME]"
click at [854, 325] on button "Search" at bounding box center [880, 323] width 99 height 33
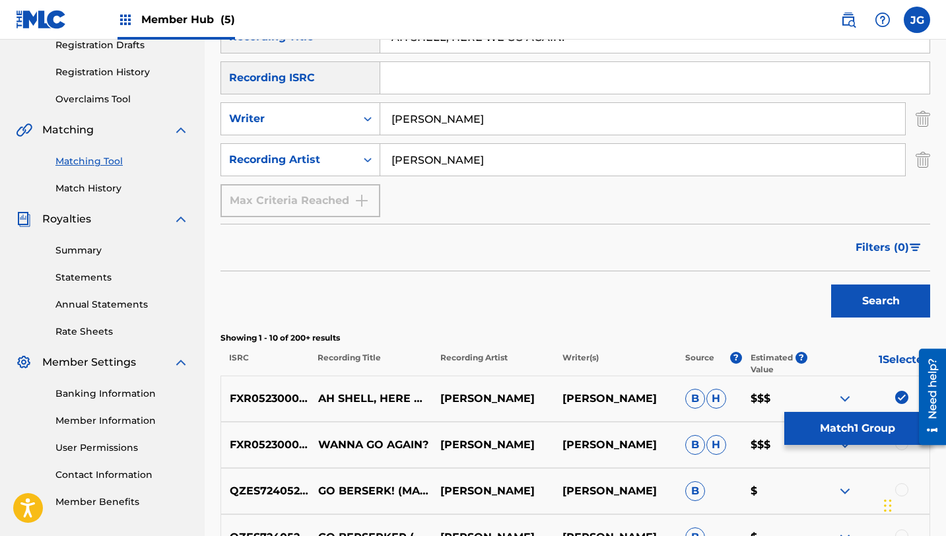
scroll to position [229, 0]
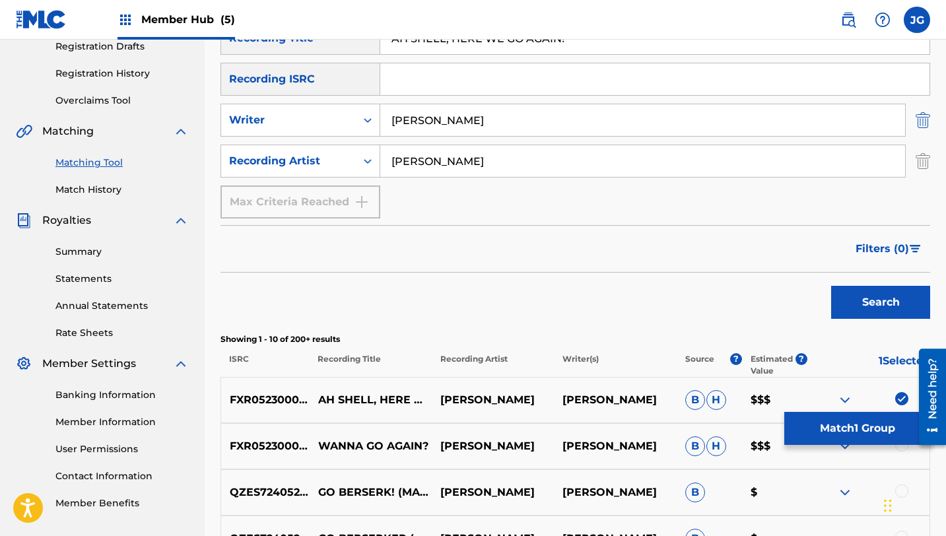
click at [926, 123] on img "Search Form" at bounding box center [923, 120] width 15 height 33
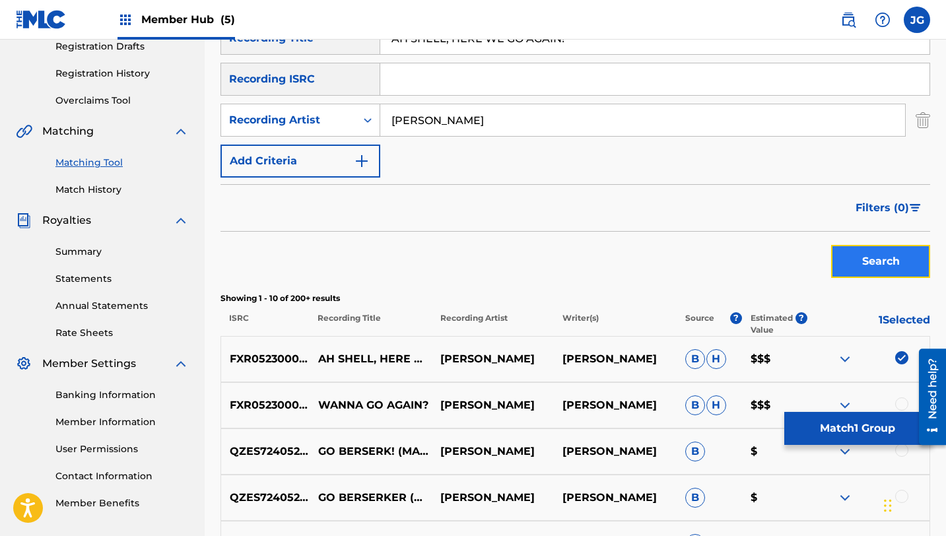
click at [895, 271] on button "Search" at bounding box center [880, 261] width 99 height 33
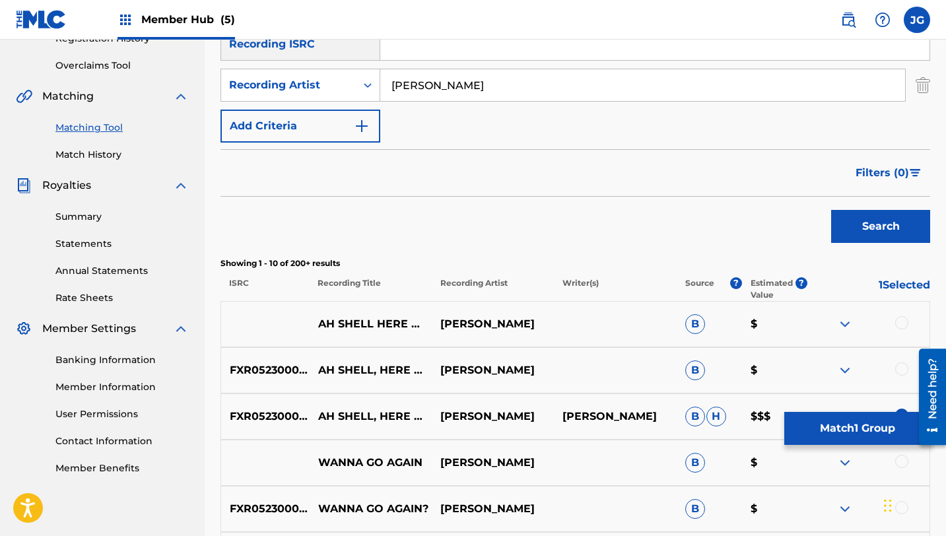
scroll to position [276, 0]
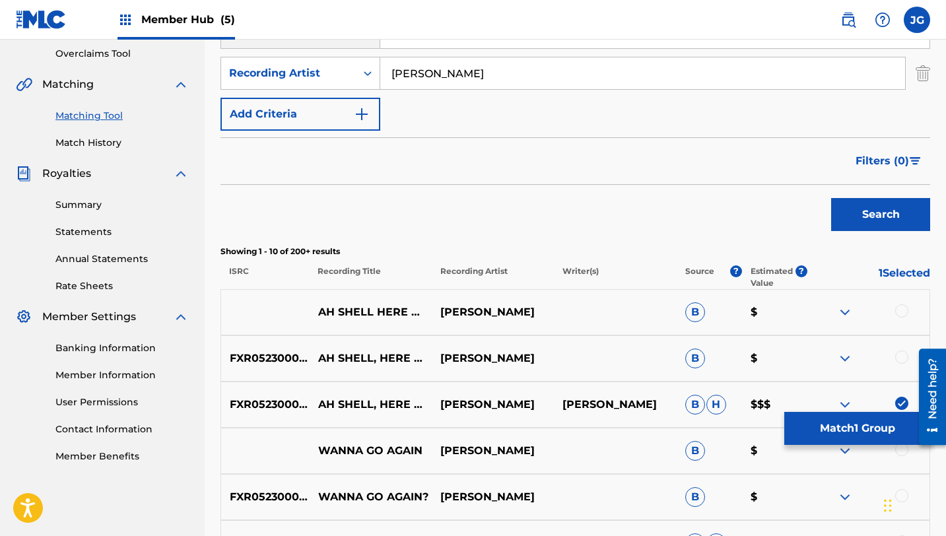
click at [898, 312] on div at bounding box center [901, 310] width 13 height 13
click at [900, 362] on div at bounding box center [901, 357] width 13 height 13
drag, startPoint x: 238, startPoint y: 381, endPoint x: 299, endPoint y: 380, distance: 60.7
click at [299, 380] on div "AH SHELL HERE WE GO AGAIN [PERSON_NAME] B $ FXR052300068 AH SHELL, HERE WE GO A…" at bounding box center [575, 536] width 710 height 495
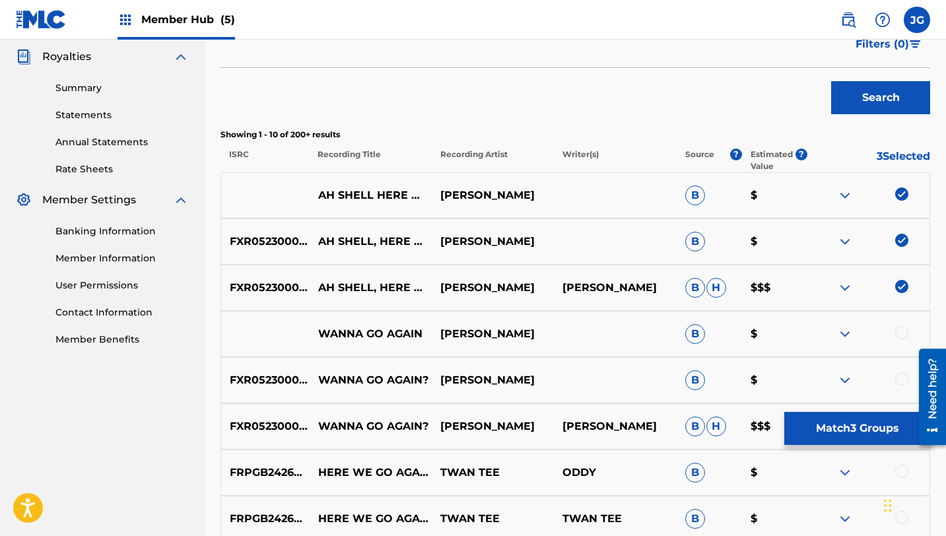
scroll to position [395, 0]
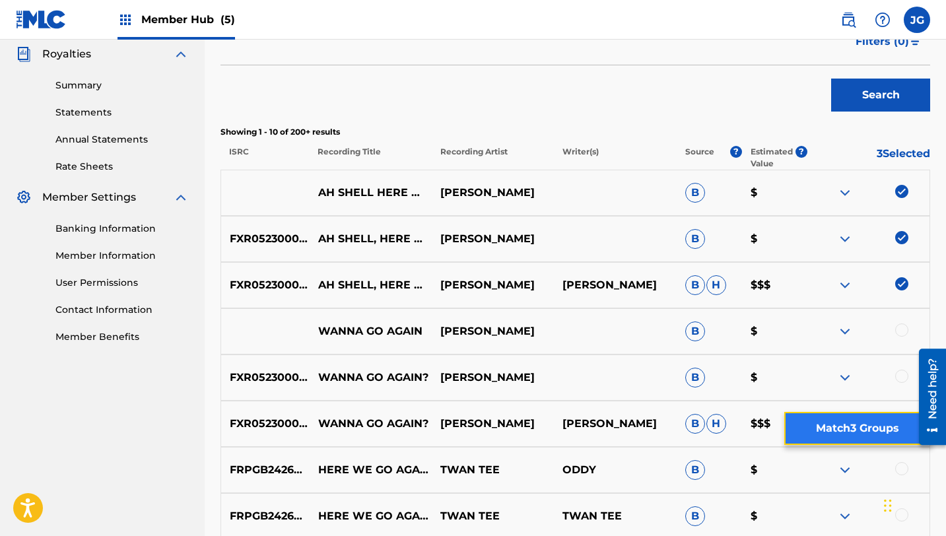
click at [809, 436] on button "Match 3 Groups" at bounding box center [857, 428] width 146 height 33
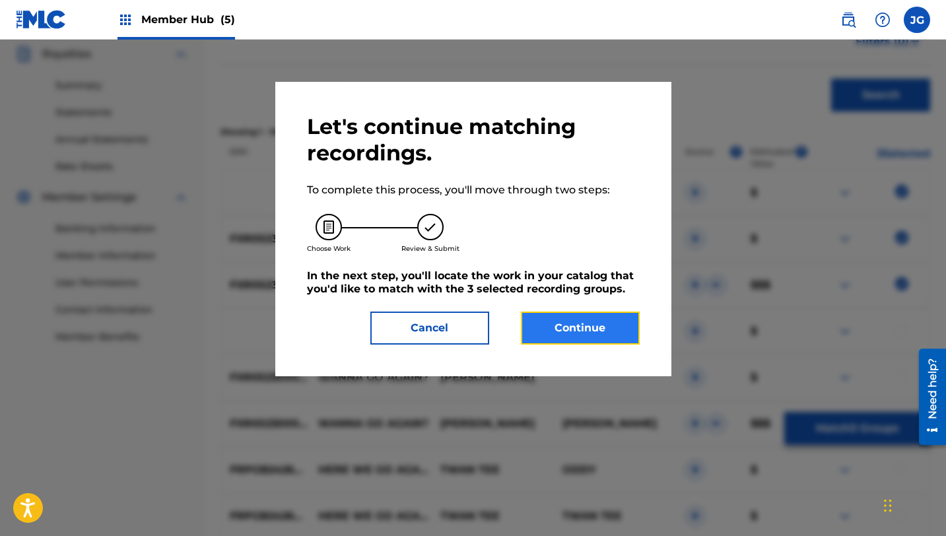
click at [568, 324] on button "Continue" at bounding box center [580, 328] width 119 height 33
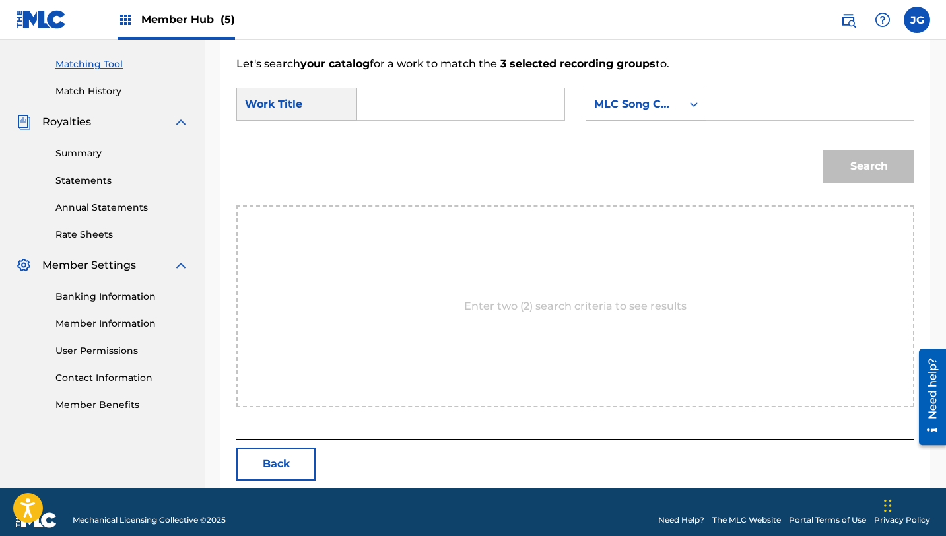
scroll to position [343, 0]
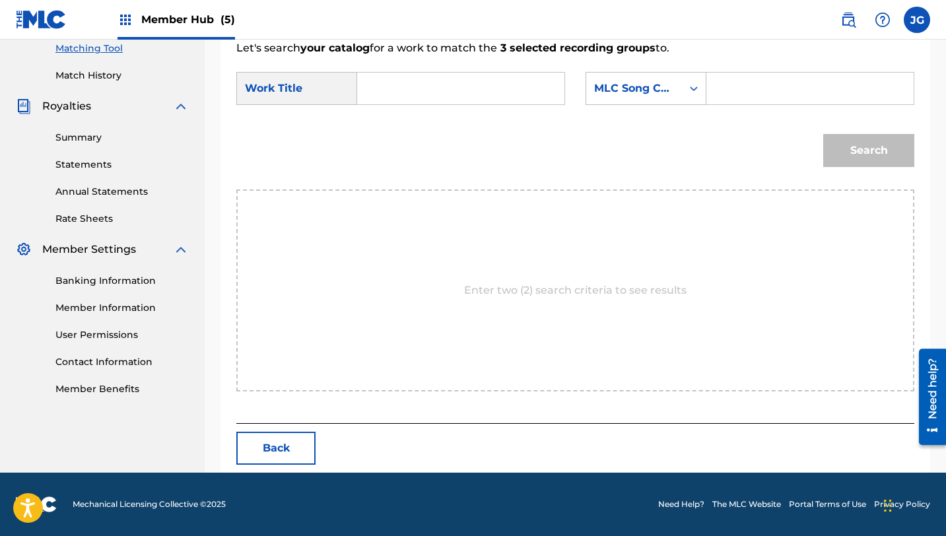
click at [389, 83] on input "Search Form" at bounding box center [460, 89] width 185 height 32
click at [407, 124] on div "Search" at bounding box center [575, 155] width 678 height 69
click at [430, 94] on input "ah she" at bounding box center [460, 89] width 185 height 32
click at [431, 79] on input "ah she" at bounding box center [460, 89] width 185 height 32
click at [397, 130] on strong "she" at bounding box center [390, 133] width 20 height 13
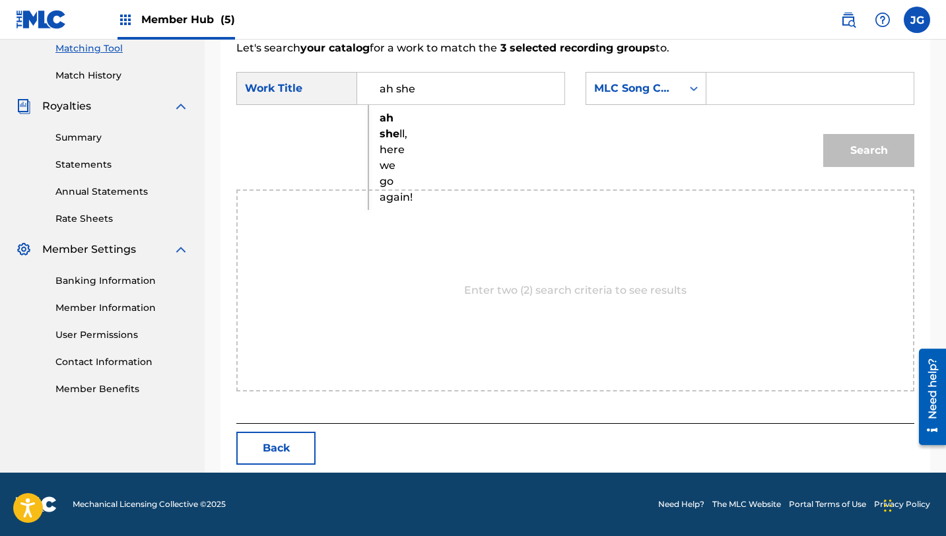
type input "ah shell, here we go again!"
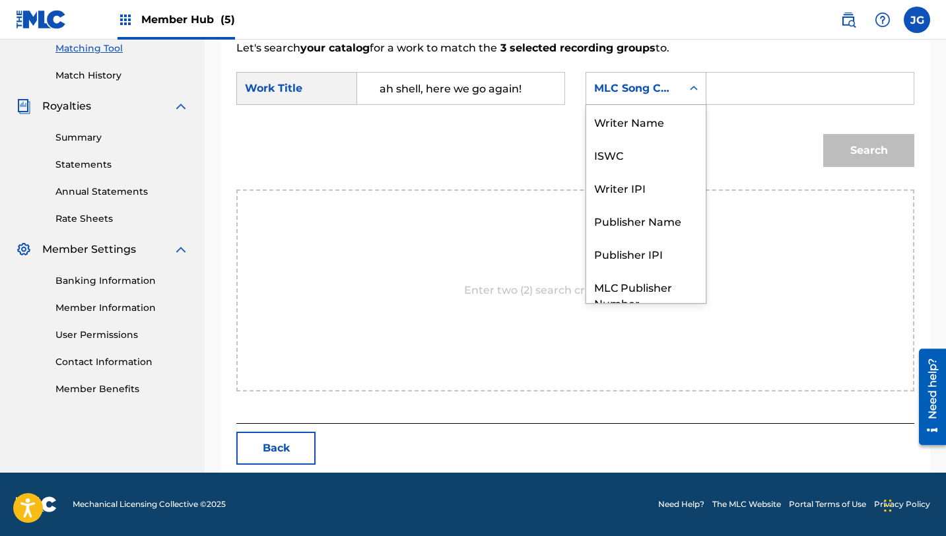
click at [669, 90] on div "MLC Song Code" at bounding box center [634, 89] width 80 height 16
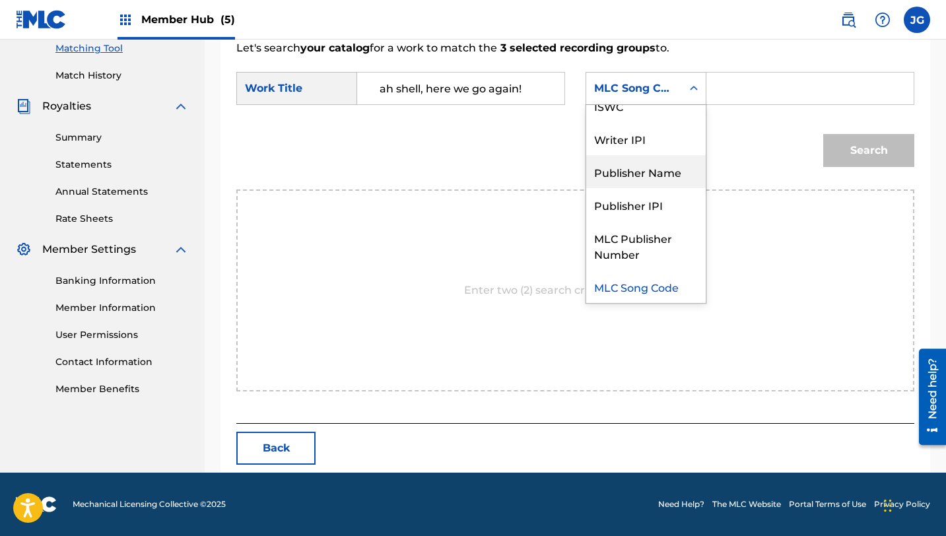
scroll to position [0, 0]
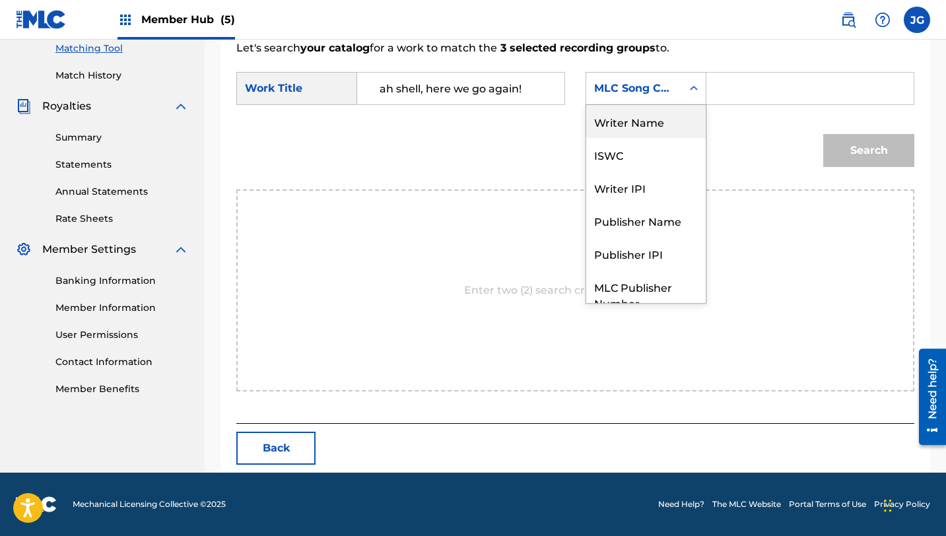
click at [648, 130] on div "Writer Name" at bounding box center [645, 121] width 119 height 33
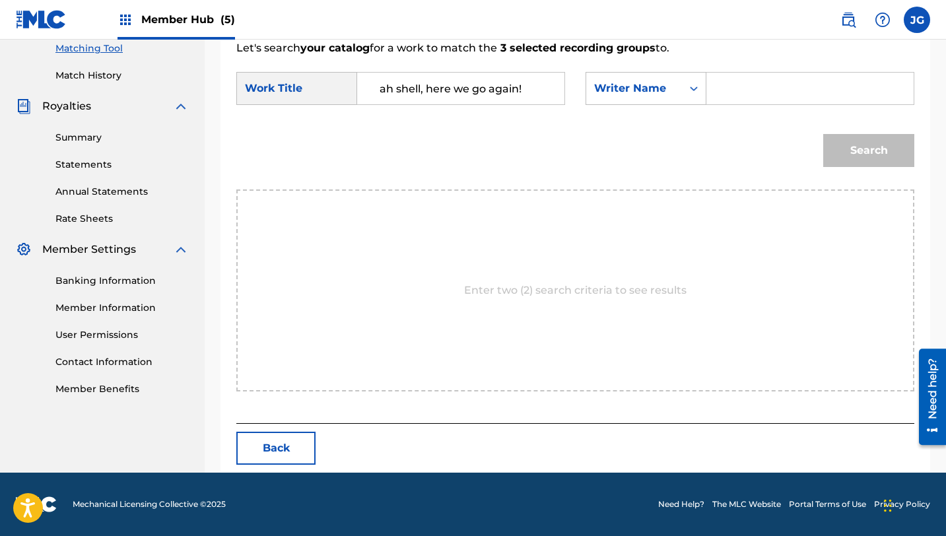
click at [743, 75] on input "Search Form" at bounding box center [810, 89] width 185 height 32
type input "[PERSON_NAME]"
click at [823, 134] on button "Search" at bounding box center [868, 150] width 91 height 33
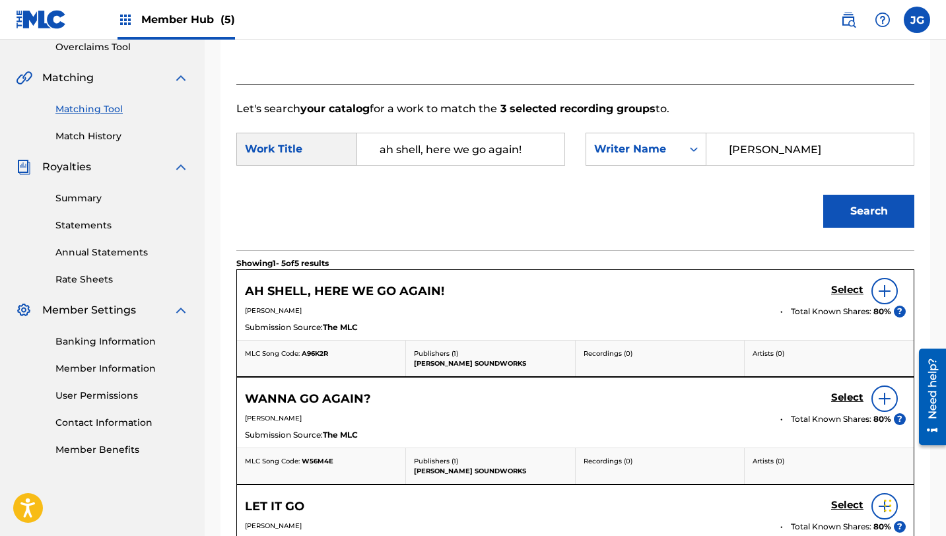
scroll to position [343, 0]
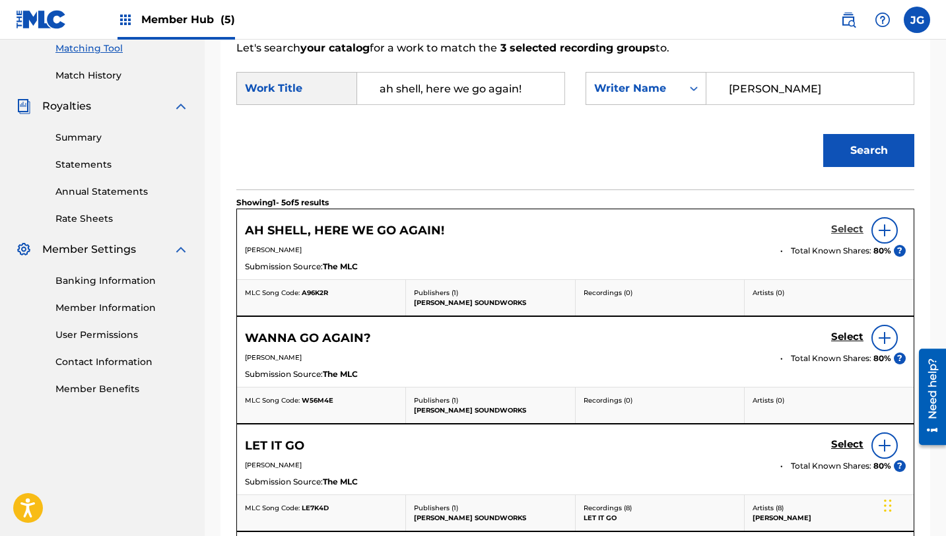
click at [848, 228] on h5 "Select" at bounding box center [847, 229] width 32 height 13
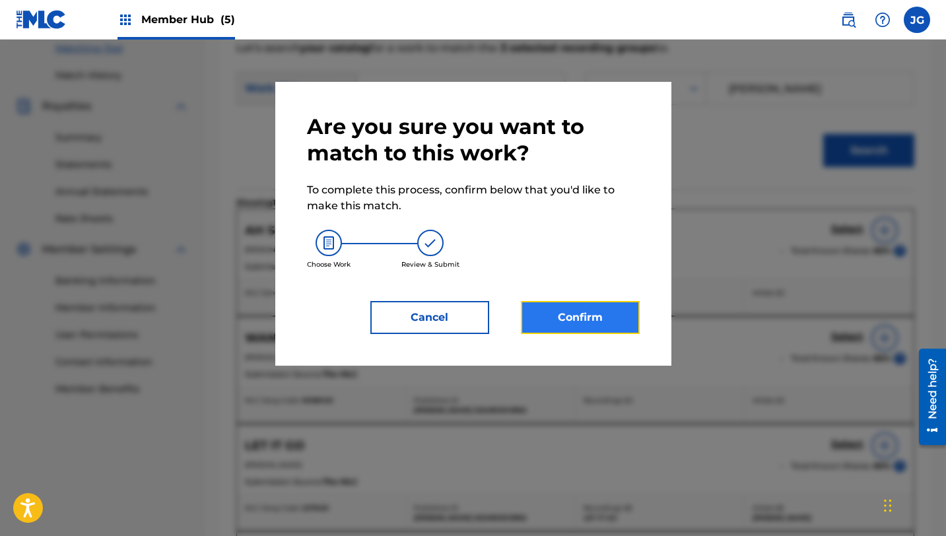
click at [601, 319] on button "Confirm" at bounding box center [580, 317] width 119 height 33
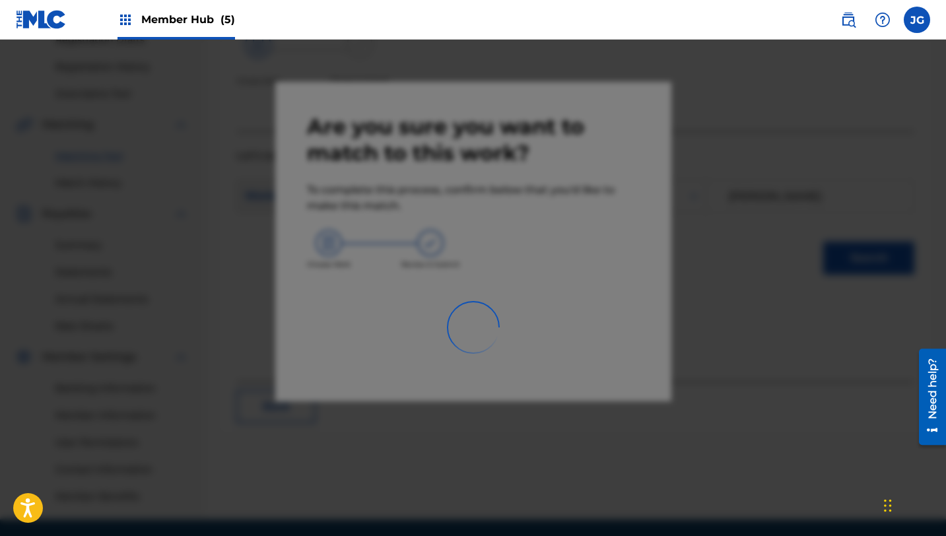
scroll to position [0, 0]
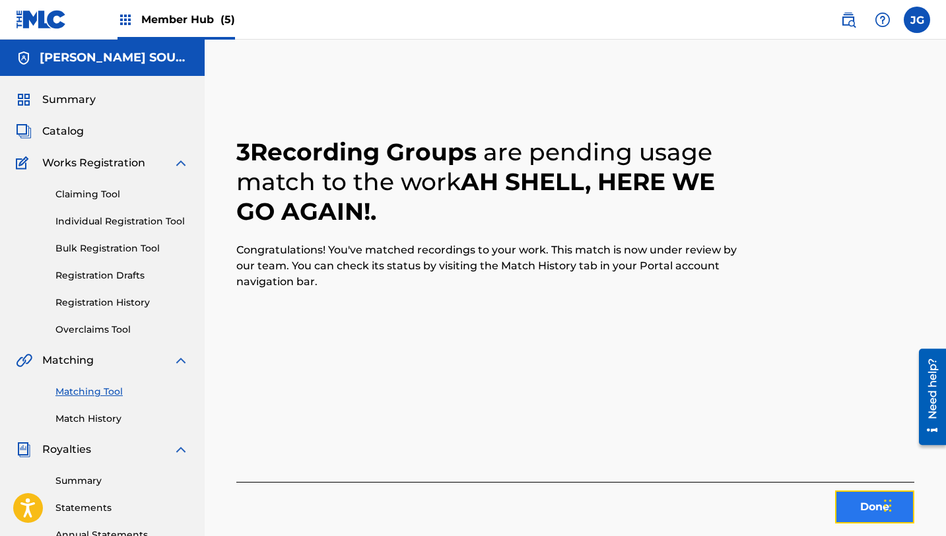
click at [859, 505] on button "Done" at bounding box center [874, 506] width 79 height 33
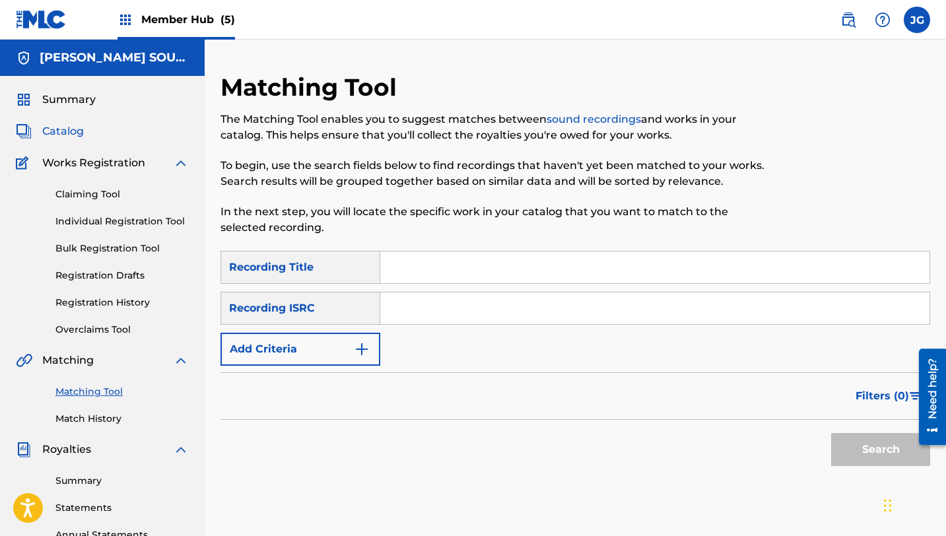
click at [73, 124] on span "Catalog" at bounding box center [63, 131] width 42 height 16
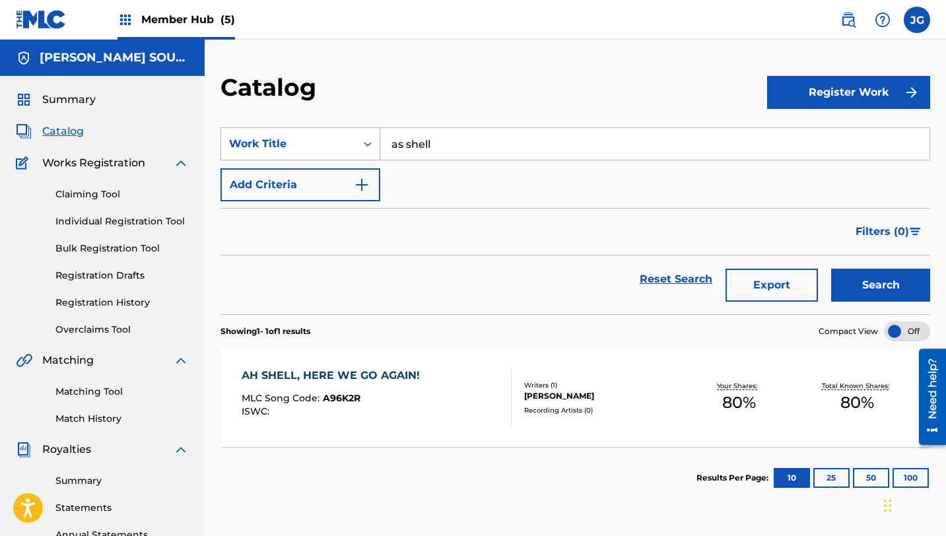
drag, startPoint x: 452, startPoint y: 149, endPoint x: 343, endPoint y: 139, distance: 109.4
click at [343, 139] on div "SearchWithCriteria31c6b072-648b-4127-bd5c-a9e4512481d4 Work Title as shell" at bounding box center [575, 143] width 710 height 33
paste input "AH SHELL, HERE WE GO AGAIN!"
click at [831, 269] on button "Search" at bounding box center [880, 285] width 99 height 33
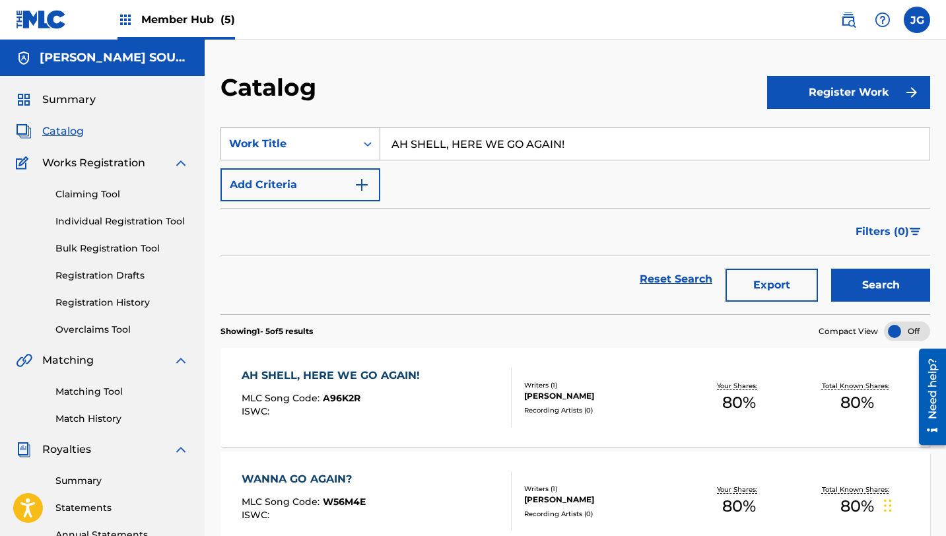
drag, startPoint x: 595, startPoint y: 146, endPoint x: 332, endPoint y: 144, distance: 262.7
click at [333, 145] on div "SearchWithCriteria31c6b072-648b-4127-bd5c-a9e4512481d4 Work Title AH SHELL, HER…" at bounding box center [575, 143] width 710 height 33
paste input "Ninja Sasanja"
type input "Ninja Sasanja"
click at [831, 269] on button "Search" at bounding box center [880, 285] width 99 height 33
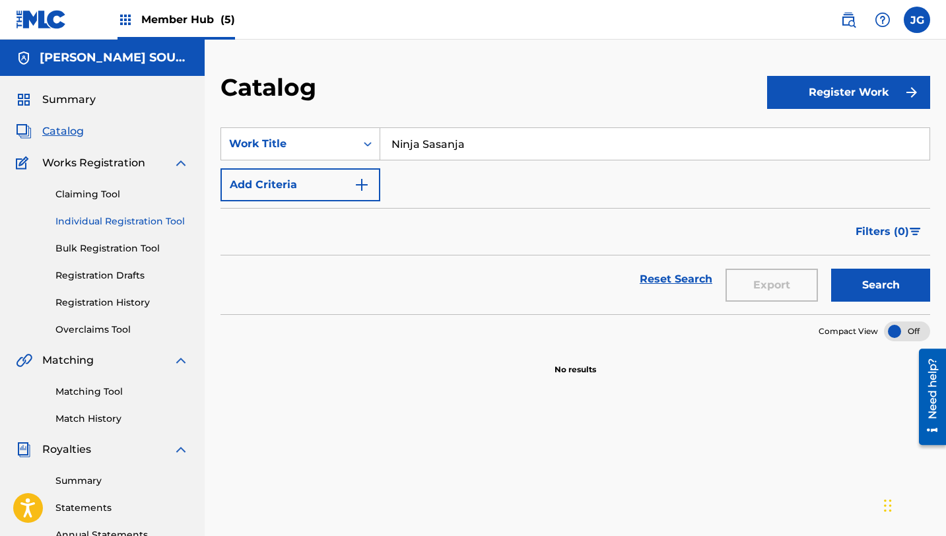
click at [151, 218] on link "Individual Registration Tool" at bounding box center [121, 222] width 133 height 14
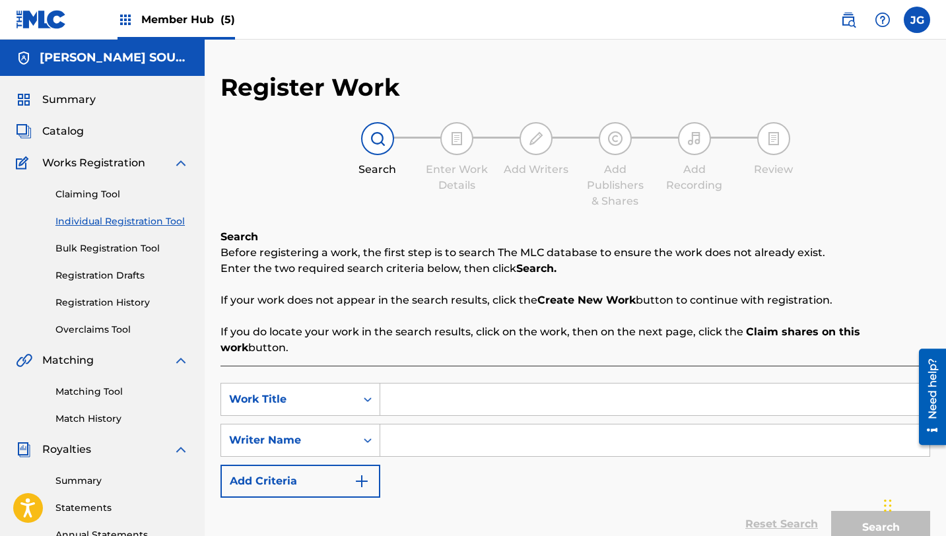
click at [422, 384] on input "Search Form" at bounding box center [654, 400] width 549 height 32
paste input "Ninja Sasanja"
type input "Ninja Sasanja"
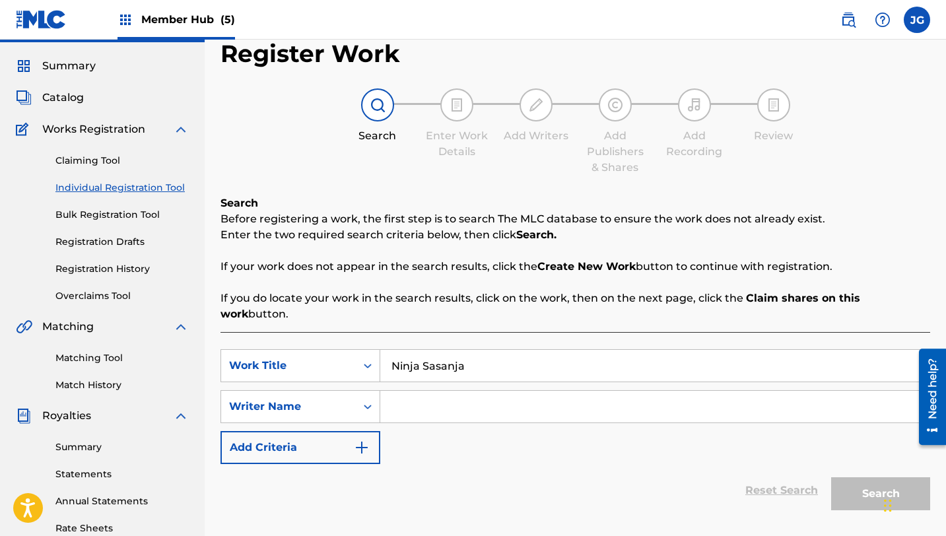
scroll to position [32, 0]
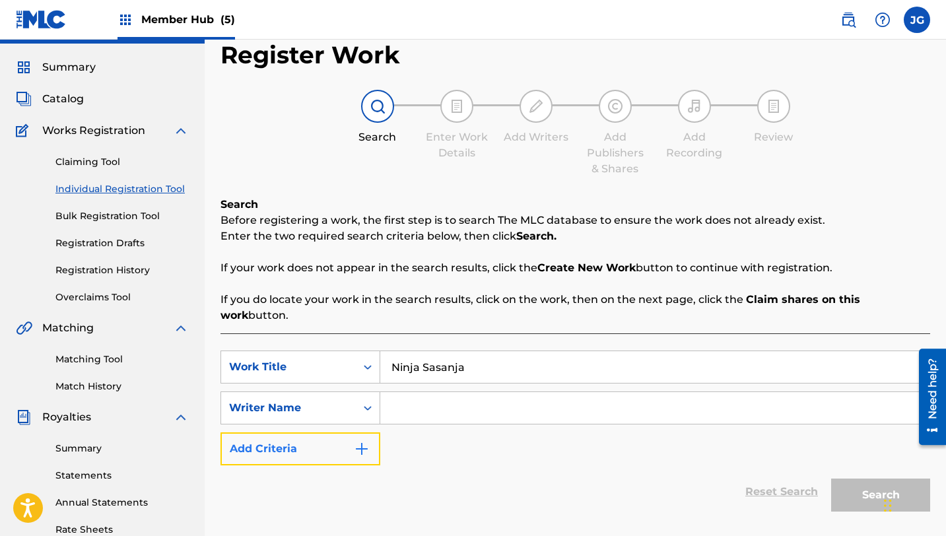
click at [335, 432] on button "Add Criteria" at bounding box center [300, 448] width 160 height 33
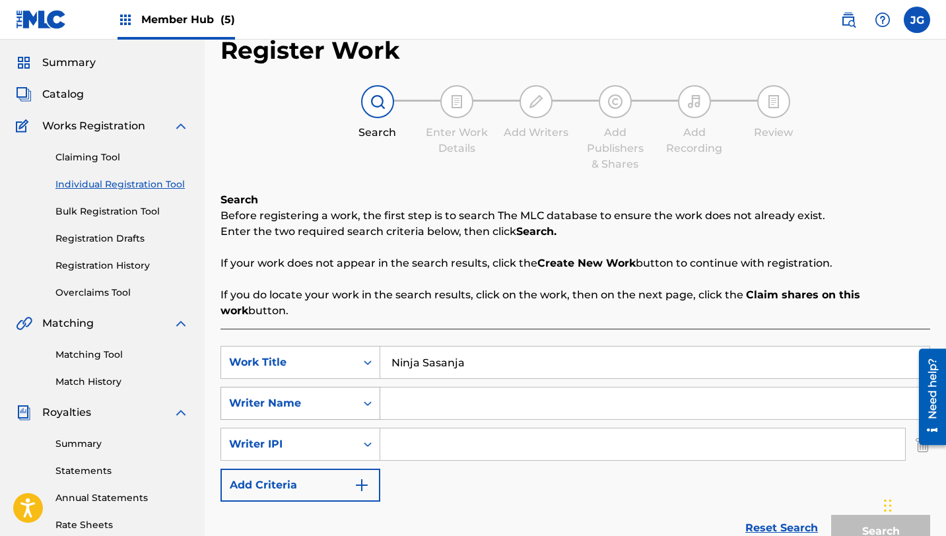
click at [335, 401] on div "Writer Name" at bounding box center [300, 403] width 160 height 33
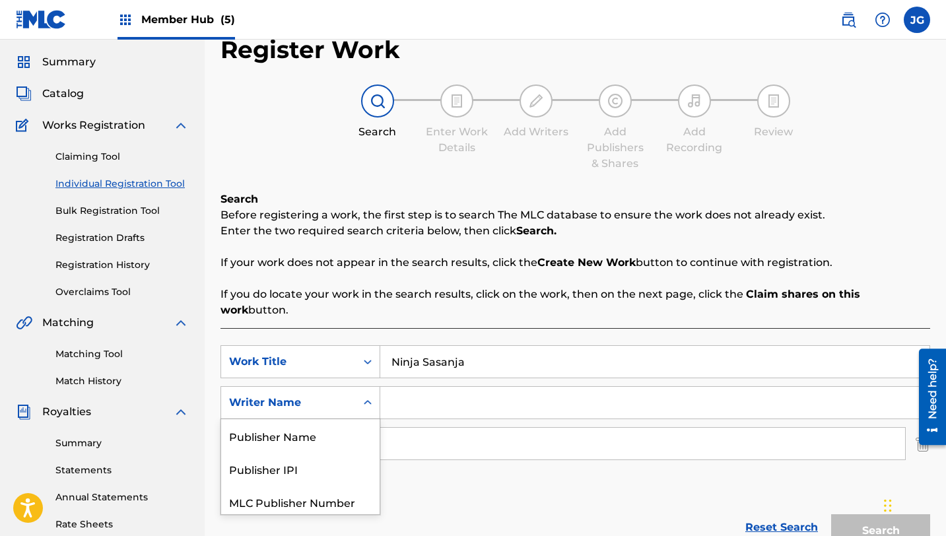
click at [503, 438] on input "Search Form" at bounding box center [642, 444] width 525 height 32
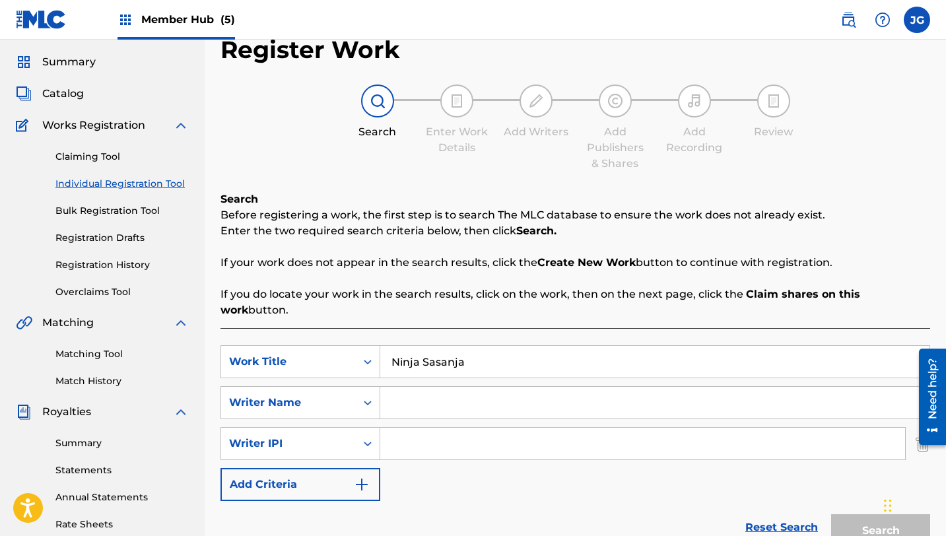
click at [578, 477] on div "SearchWithCriteriab65c3316-d121-4bc3-84fa-3fcd19b4b4d6 Work Title Ninja Sasanja…" at bounding box center [575, 423] width 710 height 156
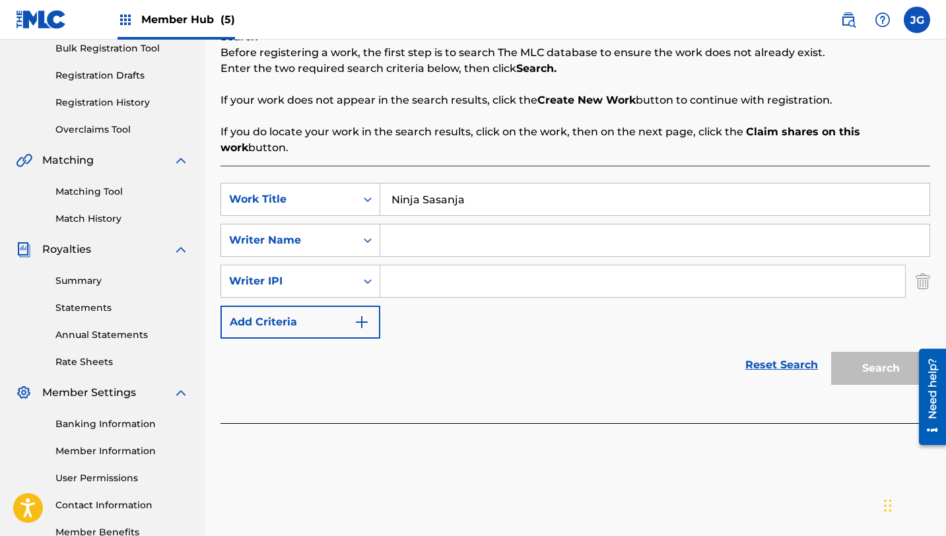
scroll to position [215, 0]
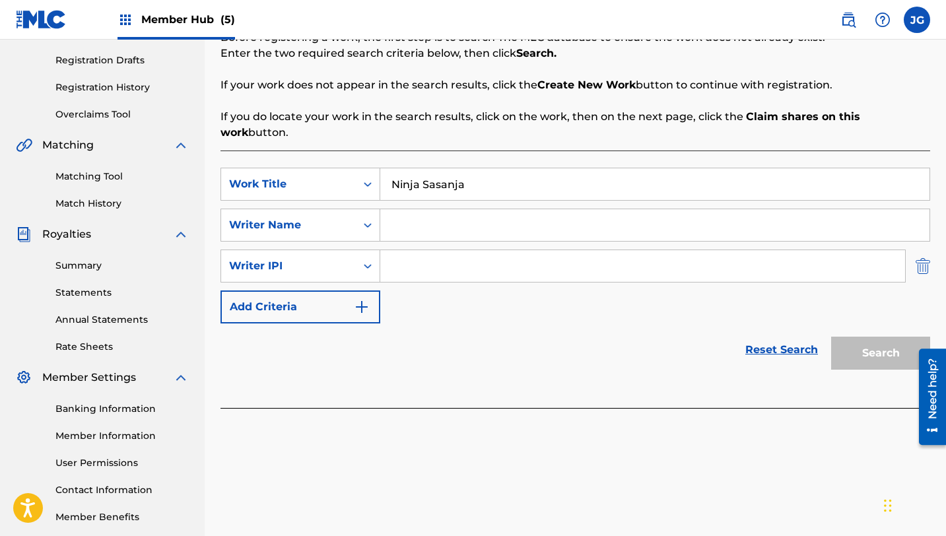
click at [925, 251] on img "Search Form" at bounding box center [923, 266] width 15 height 33
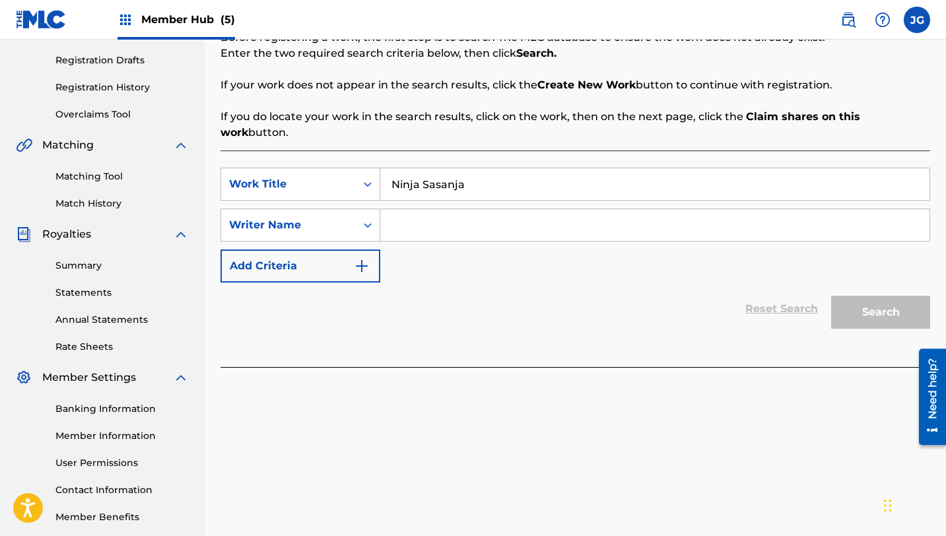
click at [431, 214] on input "Search Form" at bounding box center [654, 225] width 549 height 32
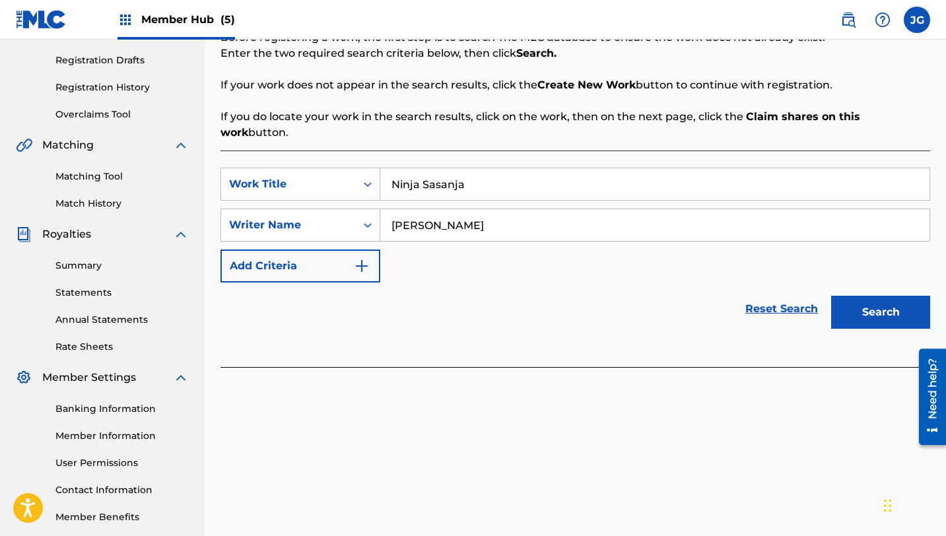
type input "[PERSON_NAME]"
click at [831, 296] on button "Search" at bounding box center [880, 312] width 99 height 33
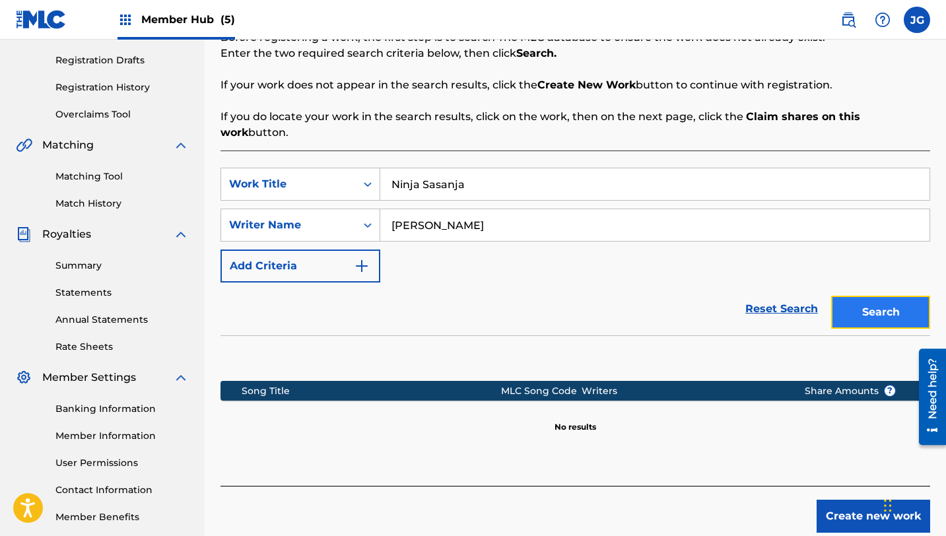
click at [853, 296] on button "Search" at bounding box center [880, 312] width 99 height 33
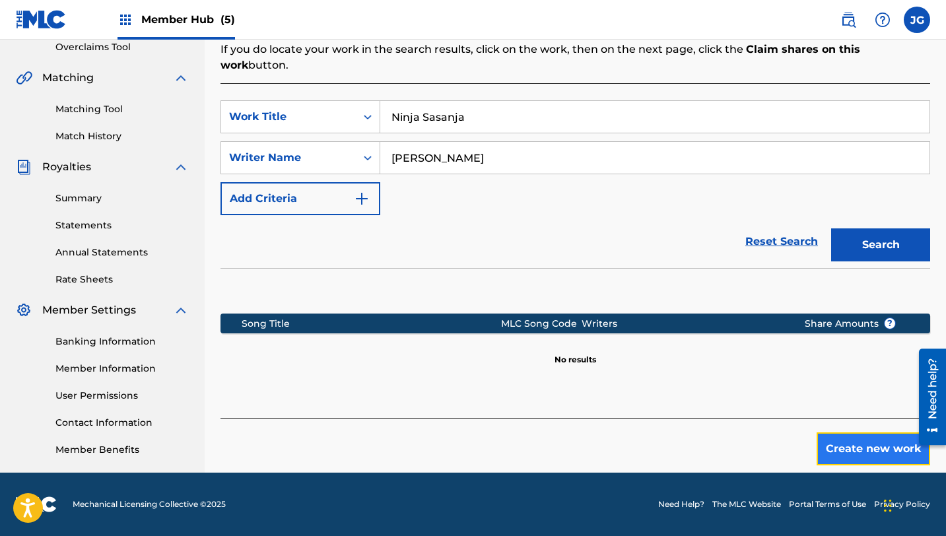
click at [840, 433] on button "Create new work" at bounding box center [874, 448] width 114 height 33
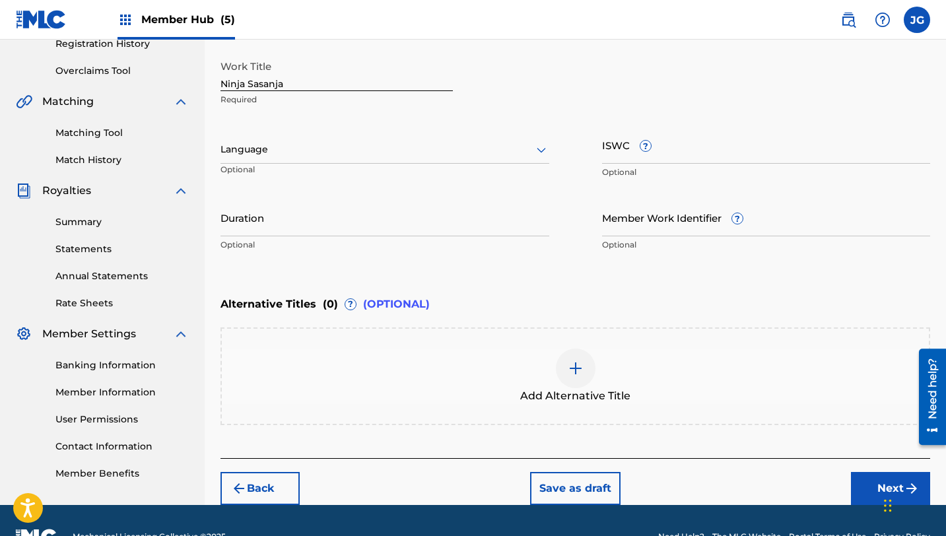
scroll to position [290, 0]
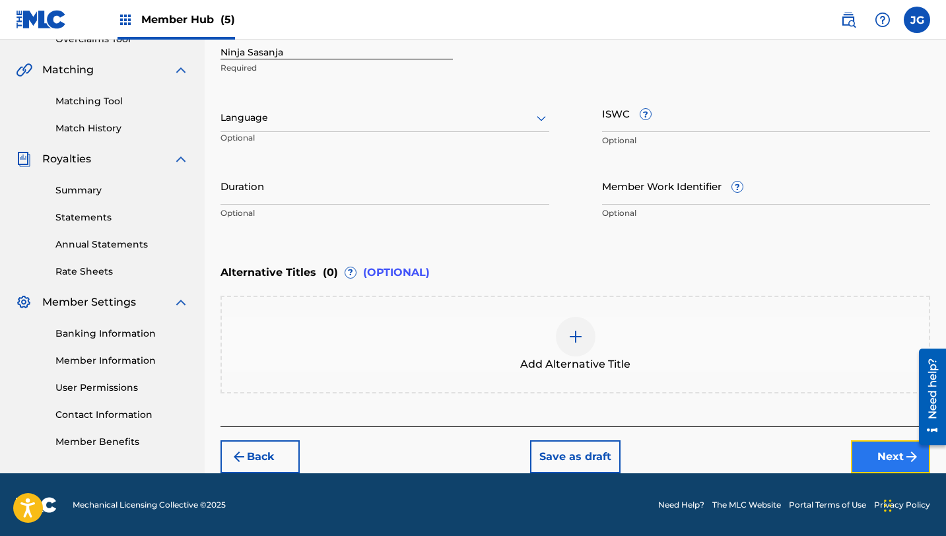
click at [868, 457] on button "Next" at bounding box center [890, 456] width 79 height 33
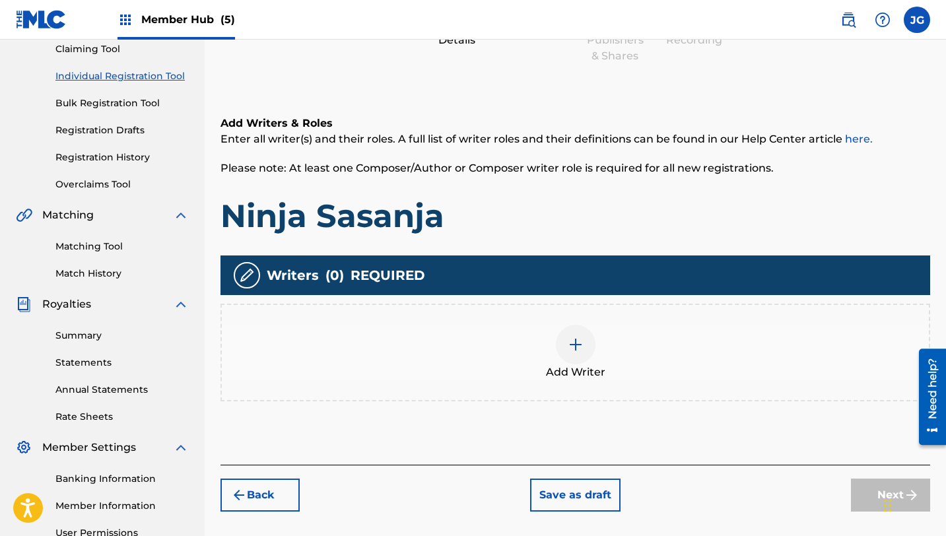
scroll to position [185, 0]
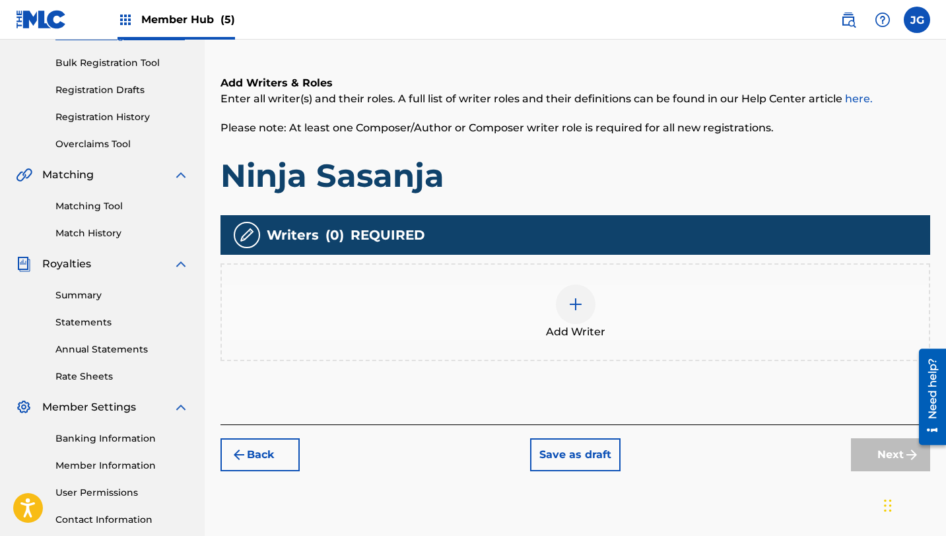
click at [572, 321] on div at bounding box center [576, 305] width 40 height 40
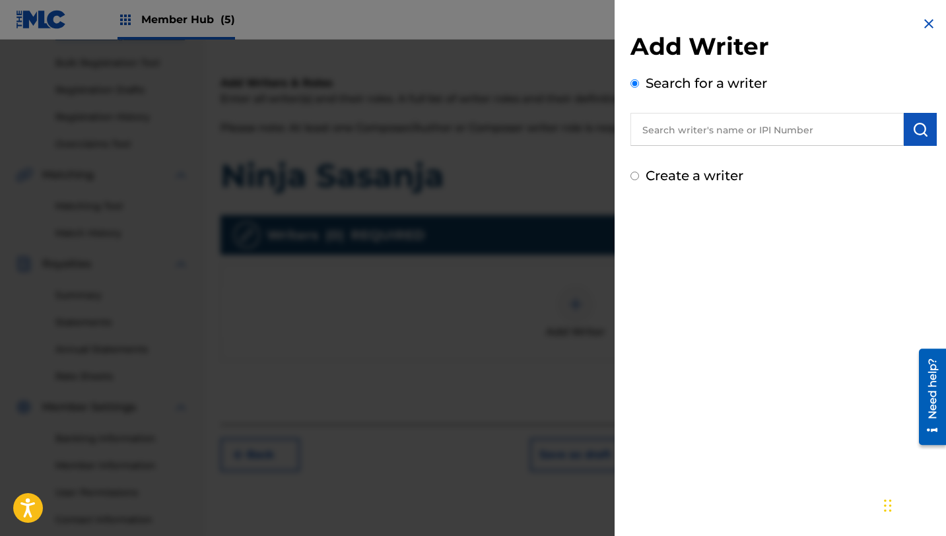
click at [743, 135] on input "text" at bounding box center [766, 129] width 273 height 33
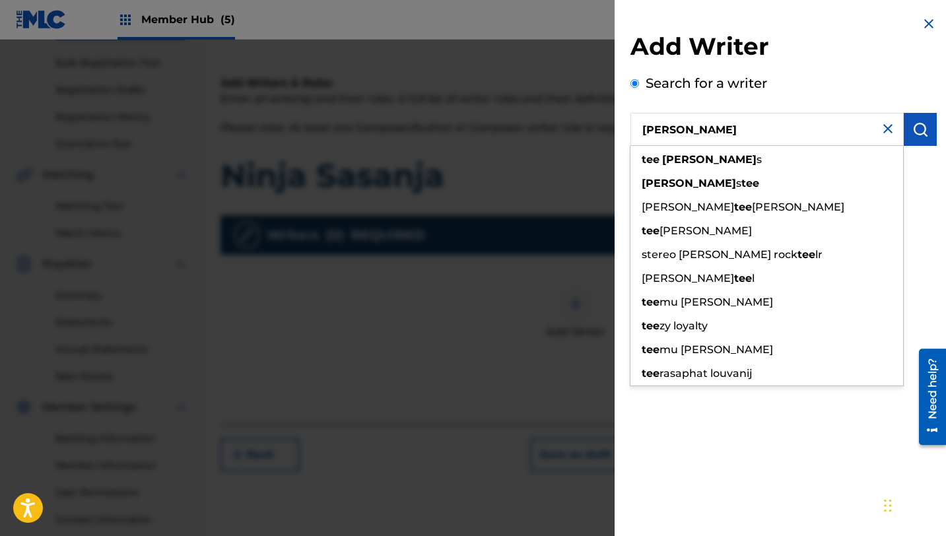
type input "[PERSON_NAME]"
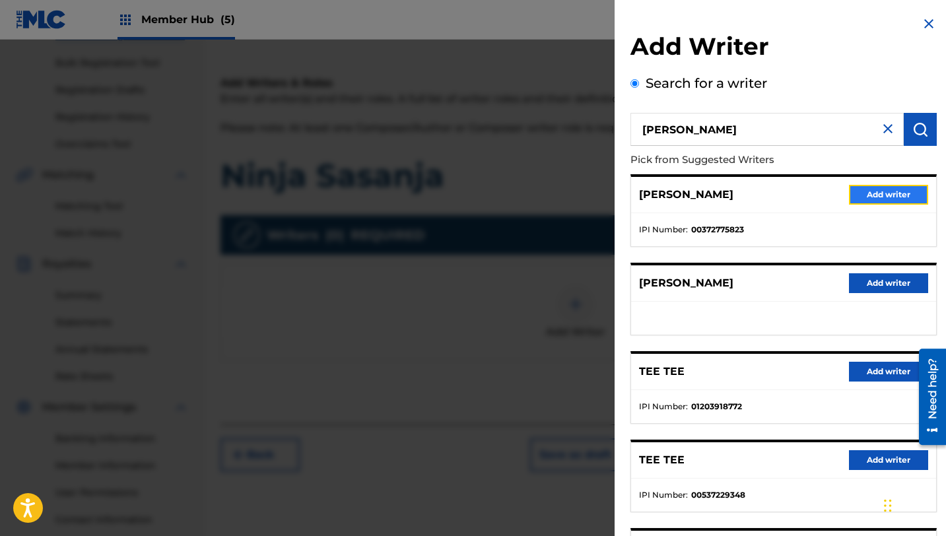
click at [860, 201] on button "Add writer" at bounding box center [888, 195] width 79 height 20
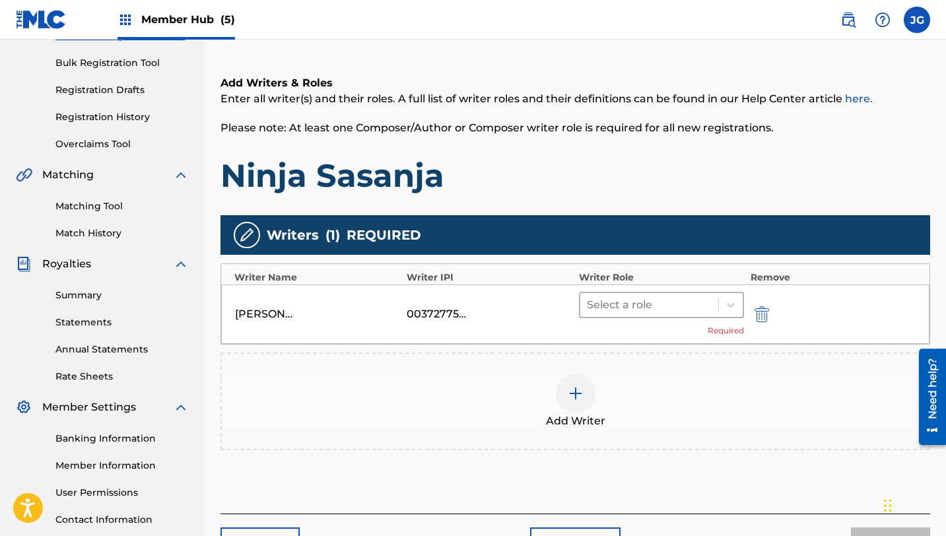
click at [678, 306] on div at bounding box center [649, 305] width 125 height 18
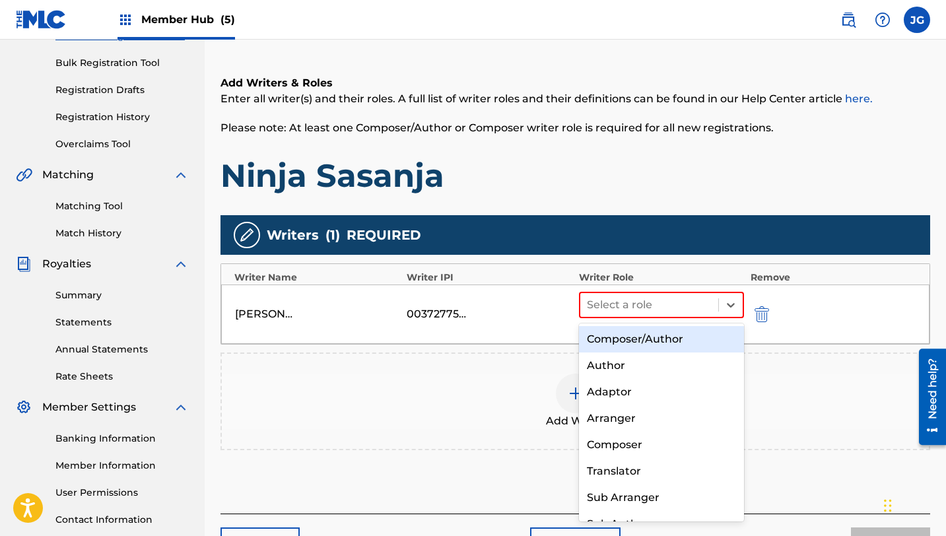
click at [622, 341] on div "Composer/Author" at bounding box center [661, 339] width 165 height 26
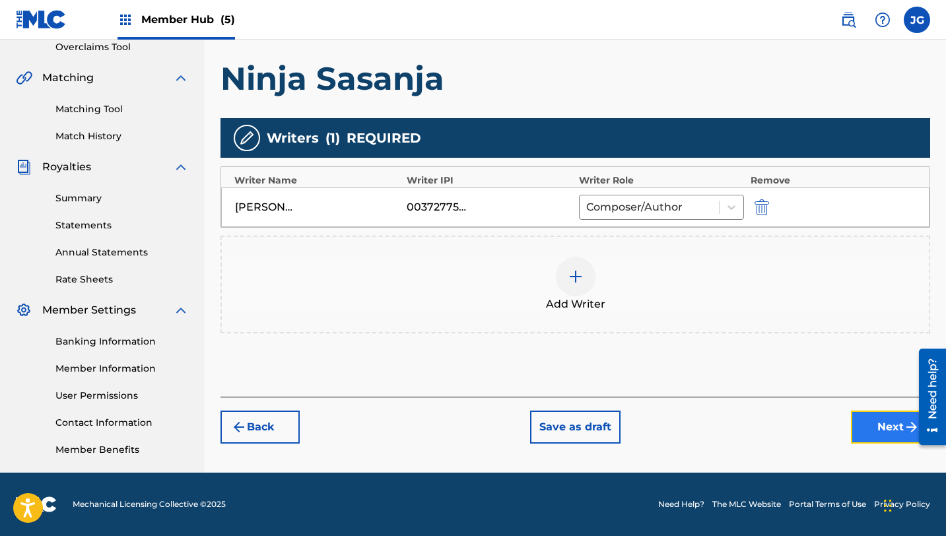
click at [873, 431] on button "Next" at bounding box center [890, 427] width 79 height 33
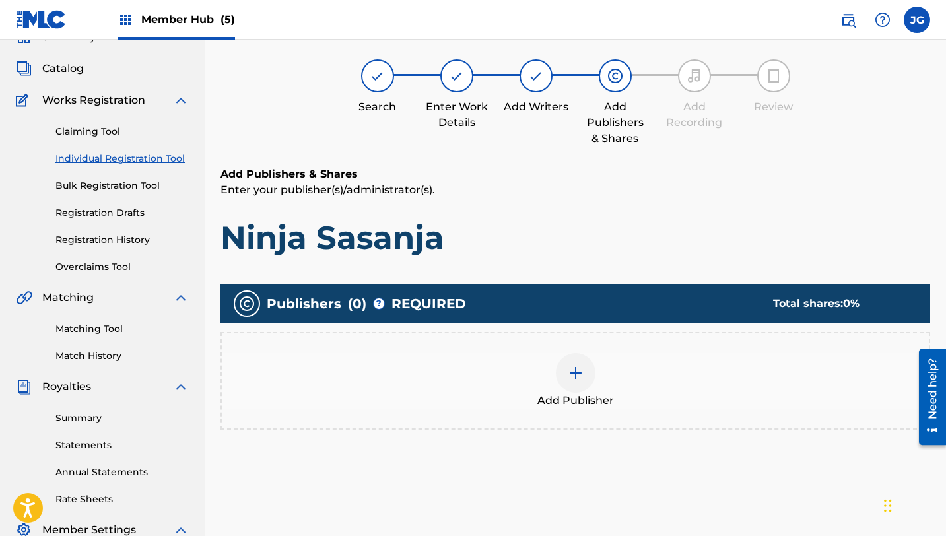
scroll to position [59, 0]
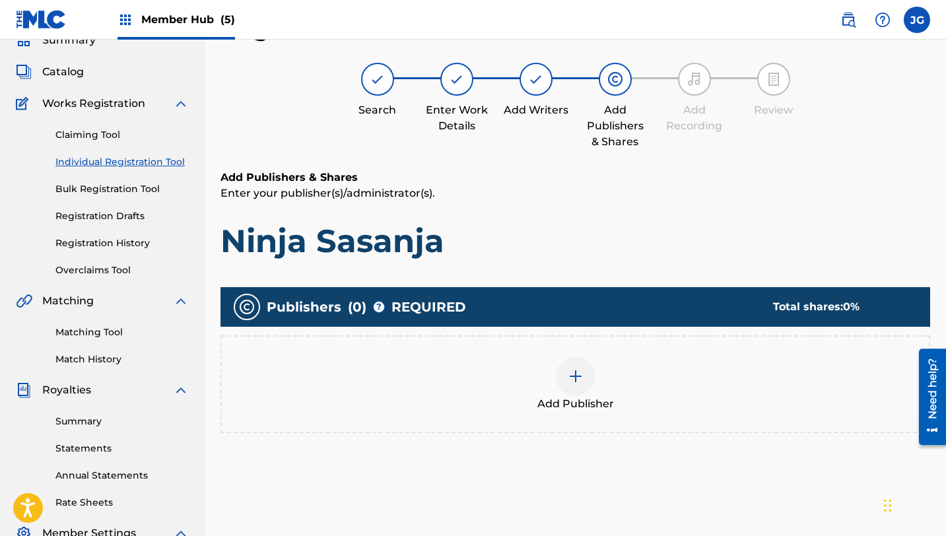
click at [570, 377] on img at bounding box center [576, 376] width 16 height 16
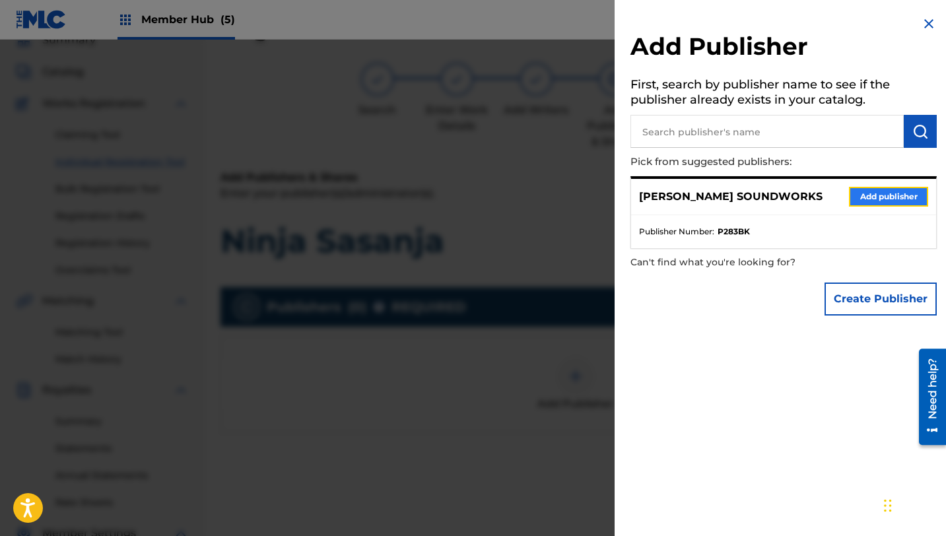
click at [859, 199] on button "Add publisher" at bounding box center [888, 197] width 79 height 20
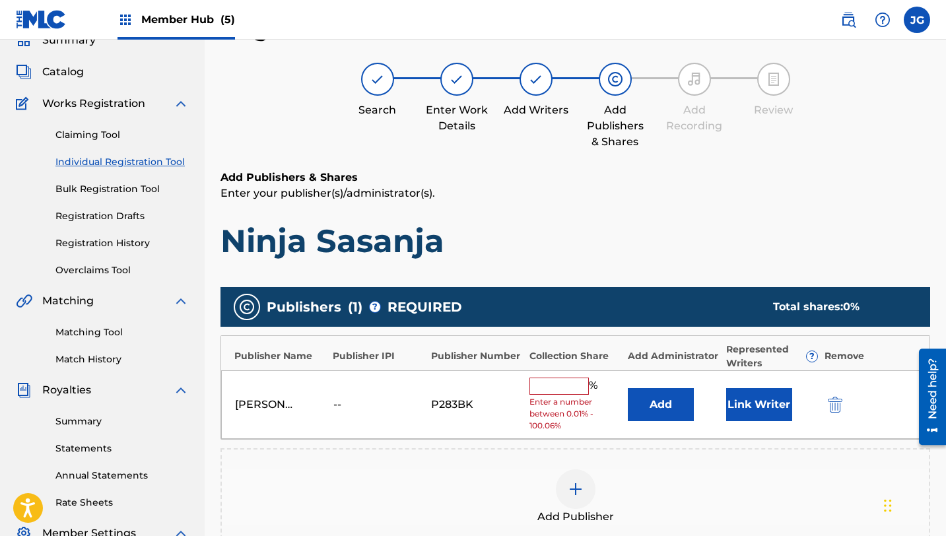
click at [567, 384] on input "text" at bounding box center [558, 386] width 59 height 17
type input "80"
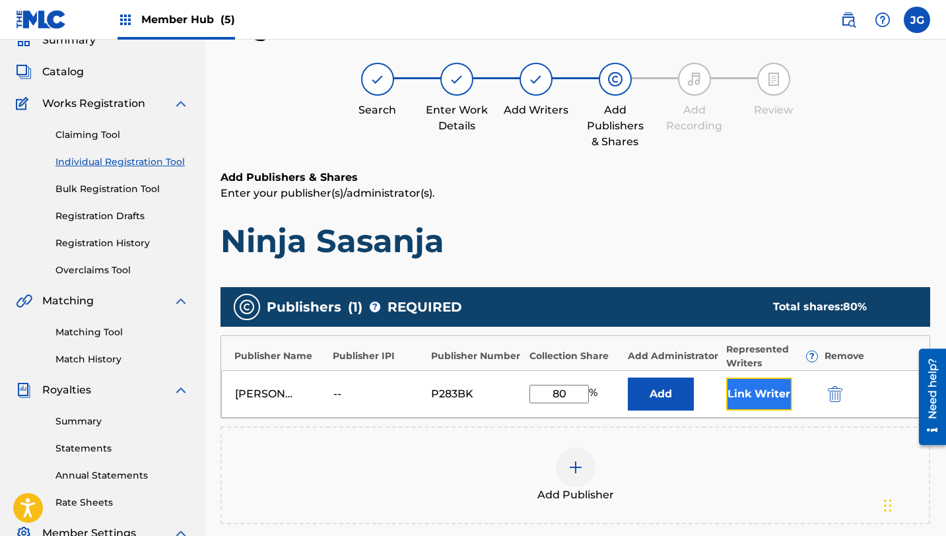
click at [754, 386] on button "Link Writer" at bounding box center [759, 394] width 66 height 33
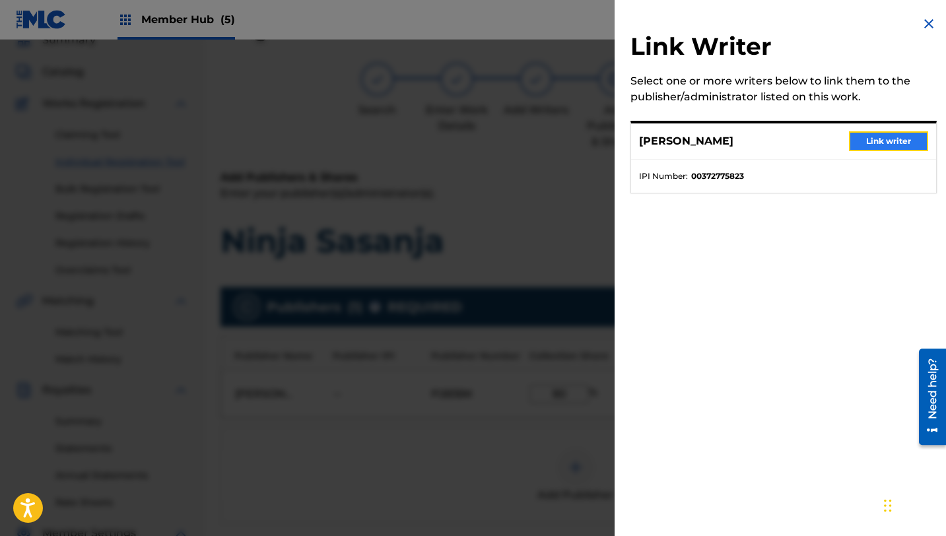
click at [873, 147] on button "Link writer" at bounding box center [888, 141] width 79 height 20
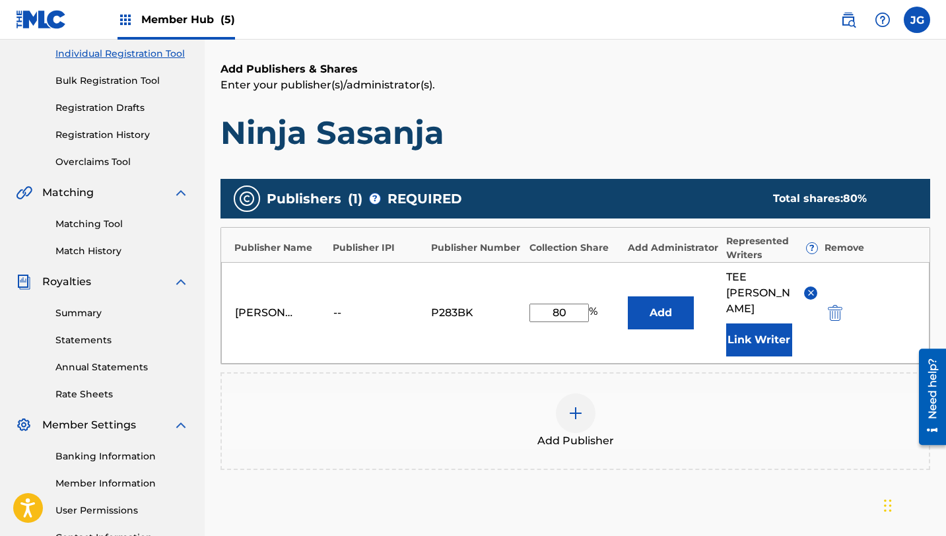
scroll to position [283, 0]
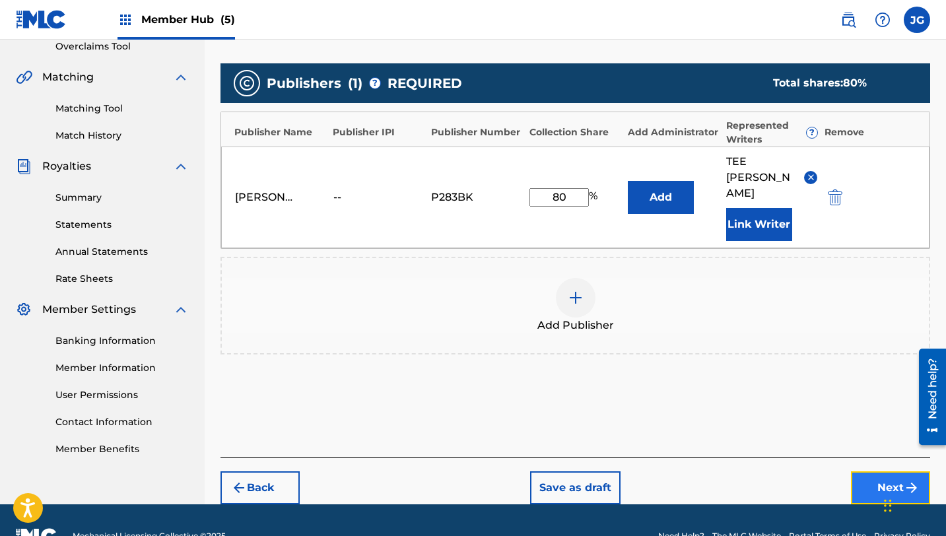
click at [873, 471] on button "Next" at bounding box center [890, 487] width 79 height 33
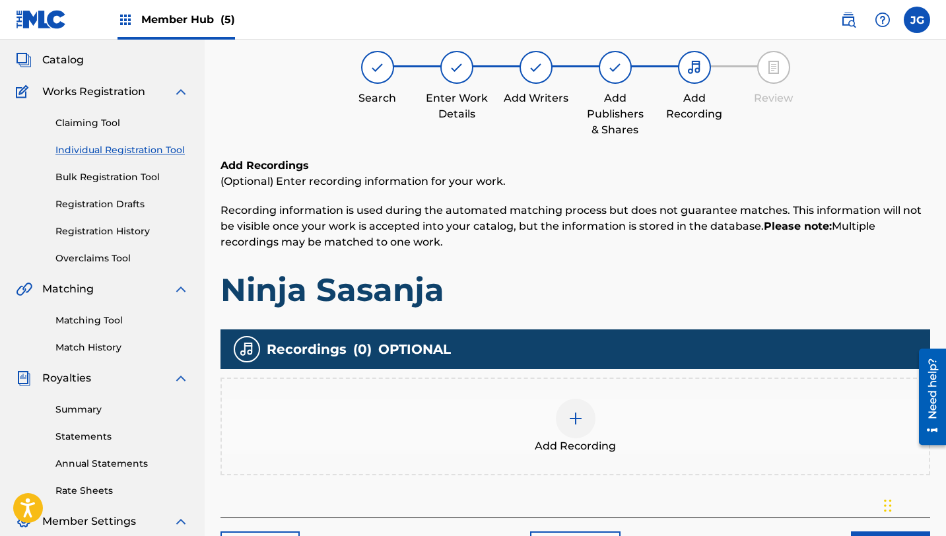
scroll to position [59, 0]
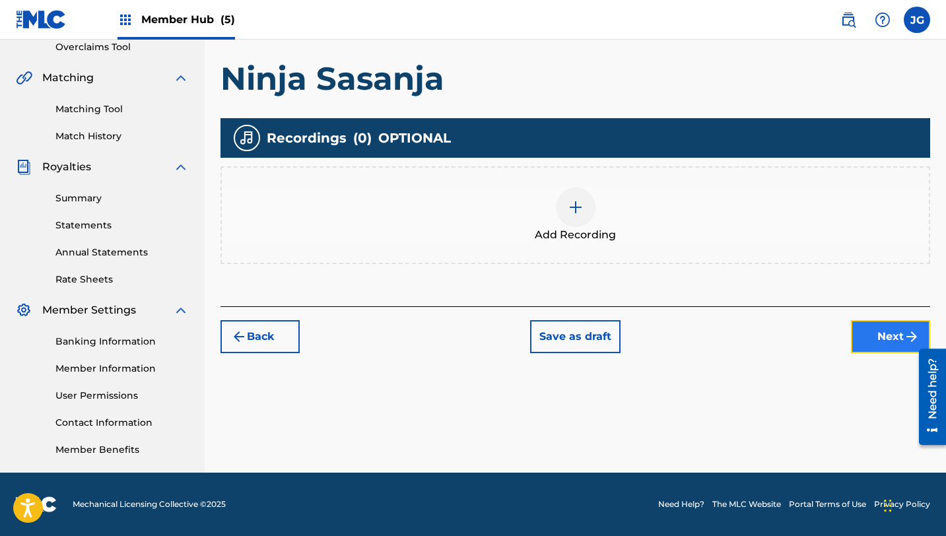
click at [871, 344] on button "Next" at bounding box center [890, 336] width 79 height 33
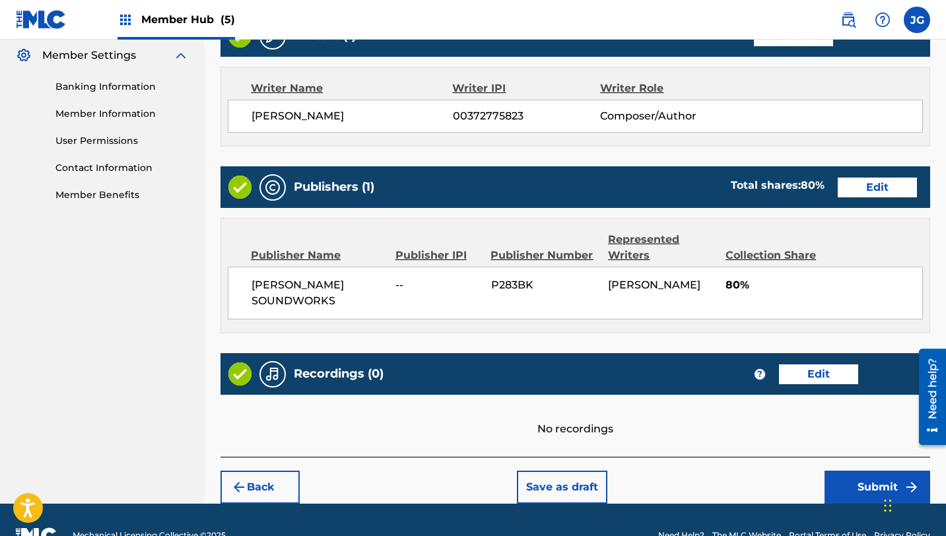
scroll to position [568, 0]
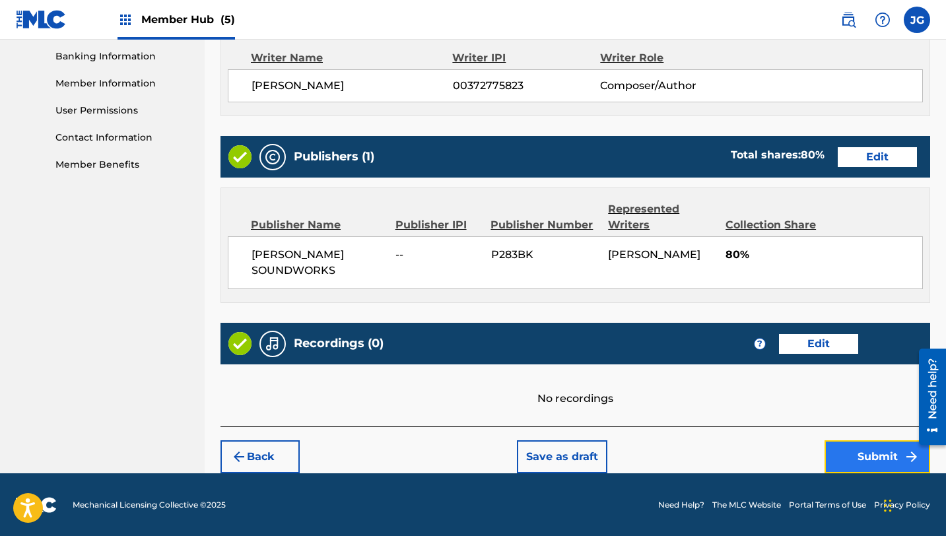
click at [877, 470] on button "Submit" at bounding box center [877, 456] width 106 height 33
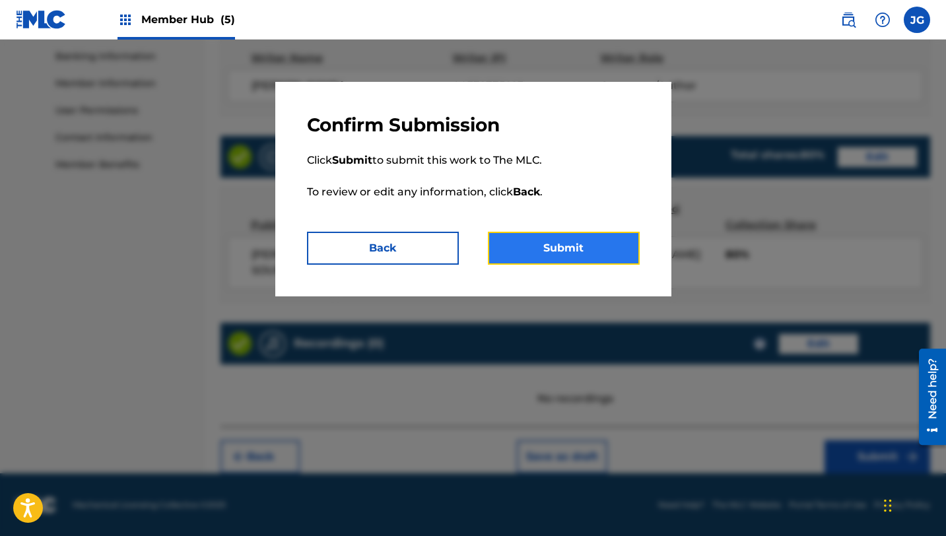
click at [581, 245] on button "Submit" at bounding box center [564, 248] width 152 height 33
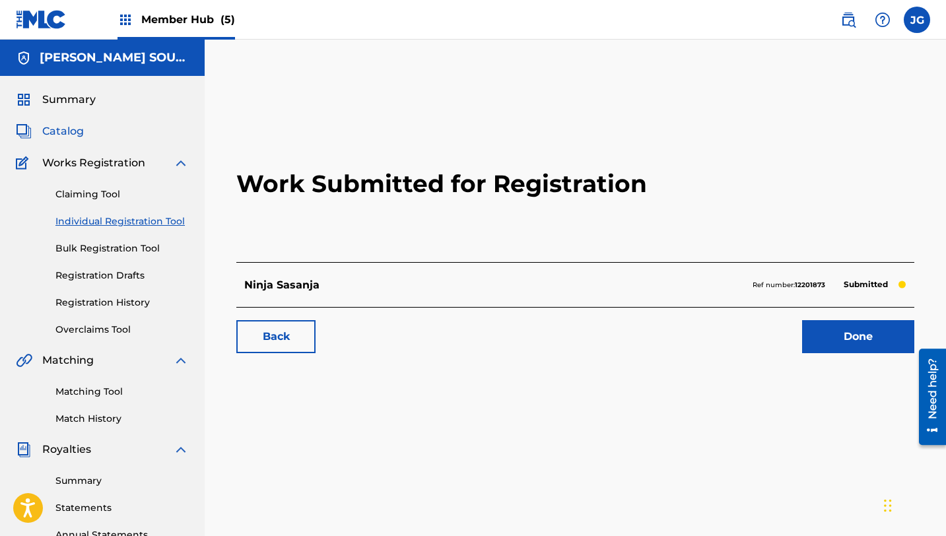
click at [71, 125] on span "Catalog" at bounding box center [63, 131] width 42 height 16
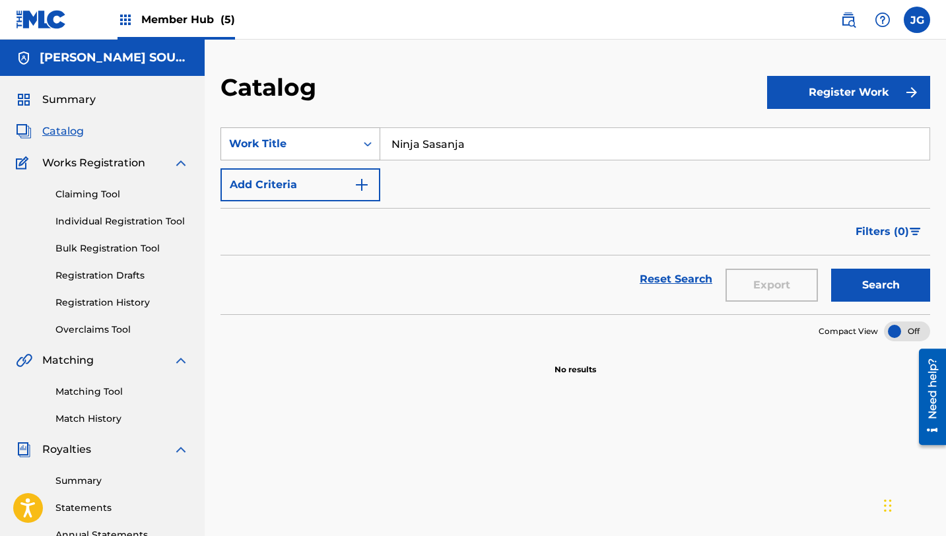
drag, startPoint x: 490, startPoint y: 149, endPoint x: 366, endPoint y: 143, distance: 124.9
click at [366, 143] on div "SearchWithCriteria31c6b072-648b-4127-bd5c-a9e4512481d4 Work Title Ninja Sasanja" at bounding box center [575, 143] width 710 height 33
drag, startPoint x: 424, startPoint y: 147, endPoint x: 404, endPoint y: 146, distance: 20.5
click at [382, 147] on input "sunset" at bounding box center [654, 144] width 549 height 32
drag, startPoint x: 459, startPoint y: 145, endPoint x: 349, endPoint y: 147, distance: 110.9
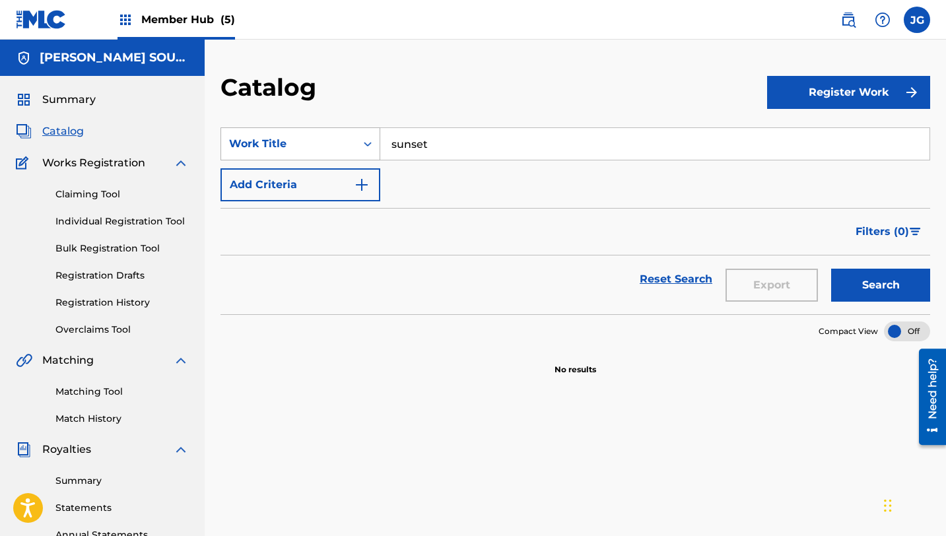
click at [349, 147] on div "SearchWithCriteria31c6b072-648b-4127-bd5c-a9e4512481d4 Work Title sunset" at bounding box center [575, 143] width 710 height 33
type input "sunset"
click at [62, 130] on span "Catalog" at bounding box center [63, 131] width 42 height 16
click at [71, 135] on span "Catalog" at bounding box center [63, 131] width 42 height 16
click at [736, 286] on div "Export" at bounding box center [772, 279] width 106 height 48
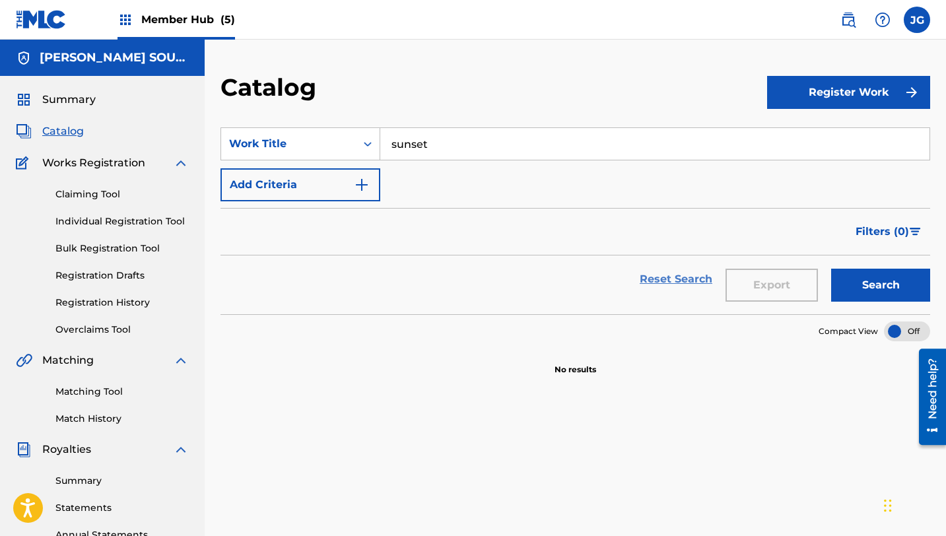
click at [700, 270] on link "Reset Search" at bounding box center [676, 279] width 86 height 29
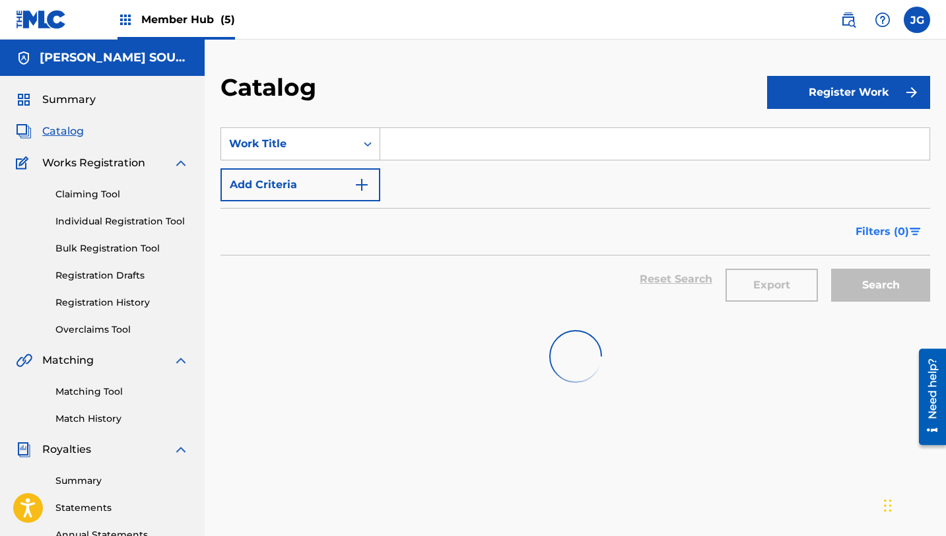
click at [882, 224] on span "Filters ( 0 )" at bounding box center [882, 232] width 53 height 16
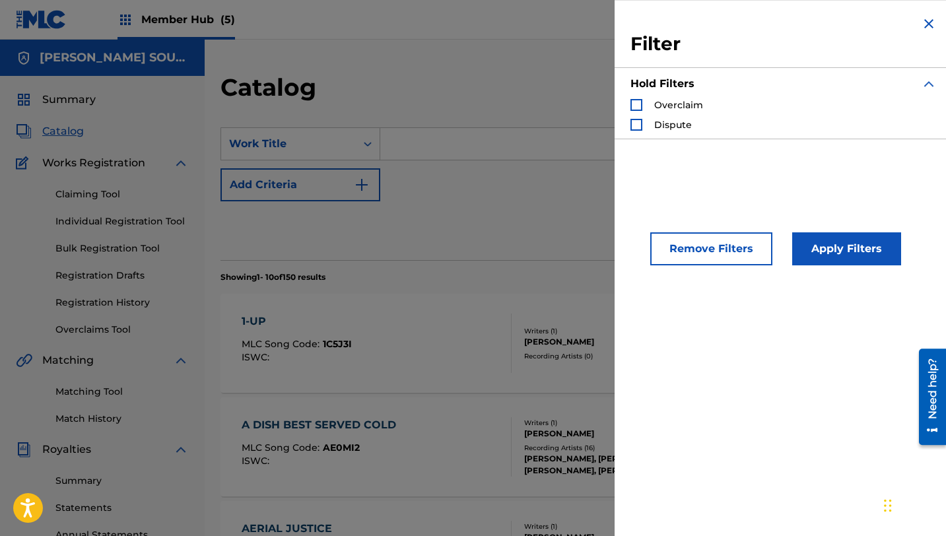
click at [749, 266] on div "Remove Filters Apply Filters" at bounding box center [784, 237] width 338 height 87
click at [743, 253] on button "Remove Filters" at bounding box center [711, 248] width 122 height 33
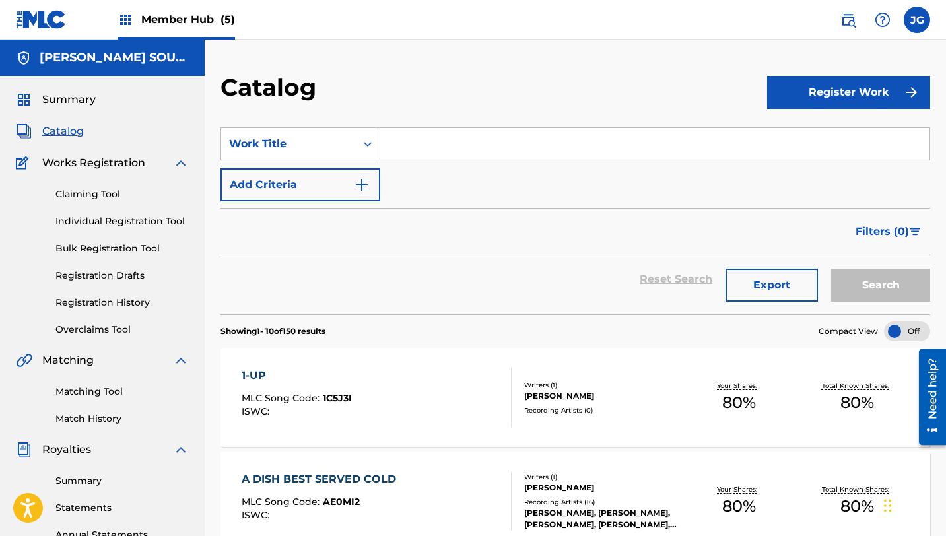
click at [510, 137] on input "Search Form" at bounding box center [654, 144] width 549 height 32
paste input "Sunset Showdown"
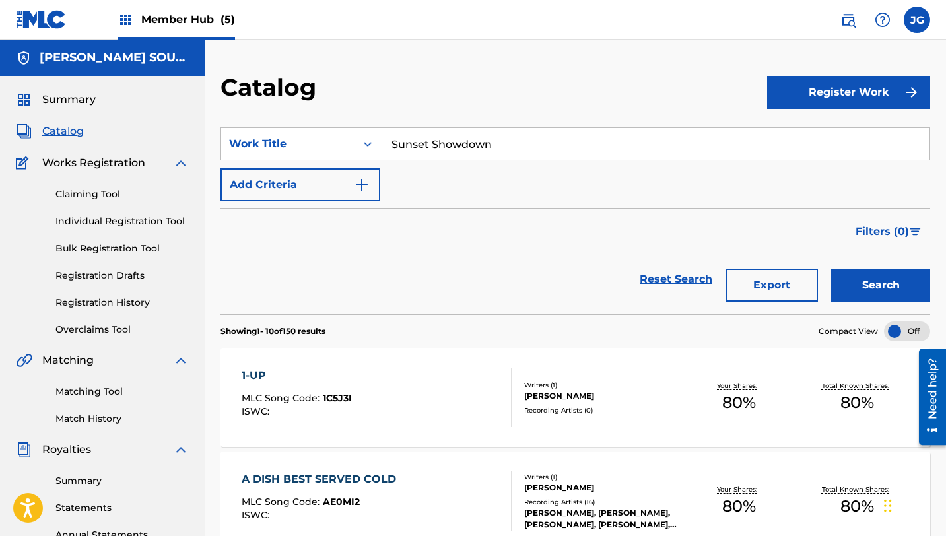
type input "Sunset Showdown"
click at [831, 269] on button "Search" at bounding box center [880, 285] width 99 height 33
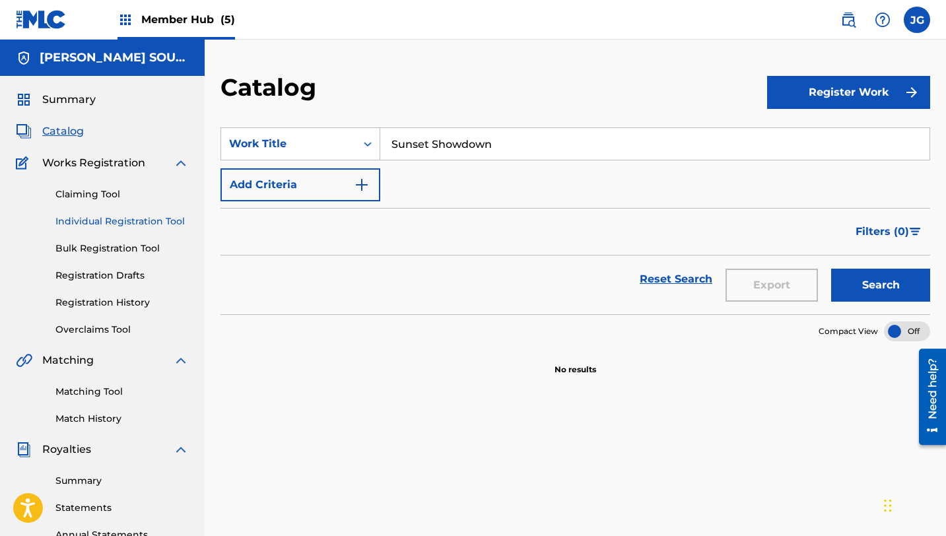
click at [112, 225] on link "Individual Registration Tool" at bounding box center [121, 222] width 133 height 14
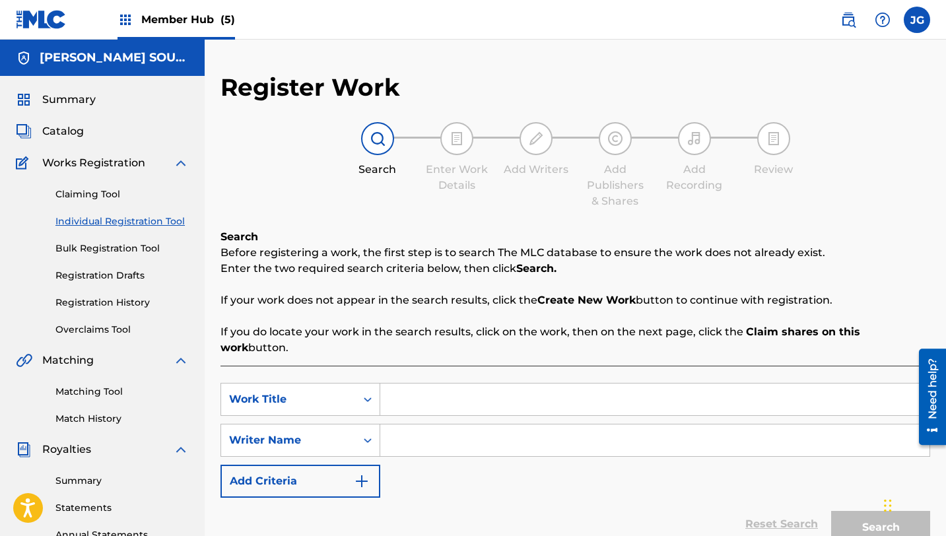
click at [456, 384] on input "Search Form" at bounding box center [654, 400] width 549 height 32
paste input "Sunset Showdown"
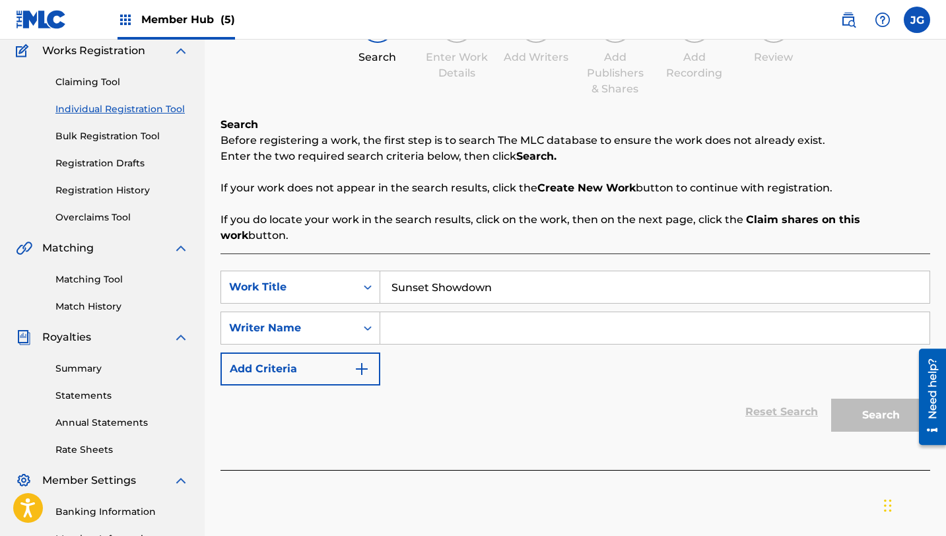
scroll to position [118, 0]
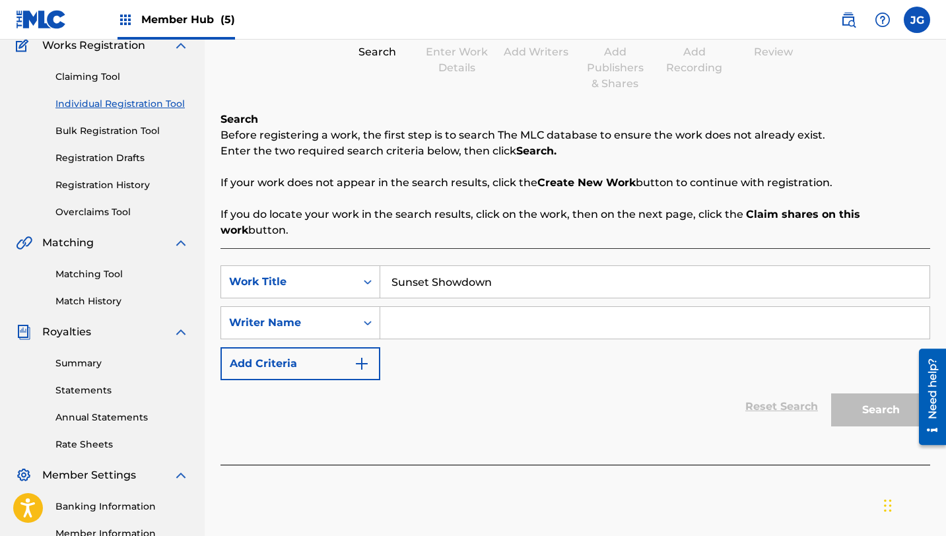
click at [410, 307] on input "Search Form" at bounding box center [654, 323] width 549 height 32
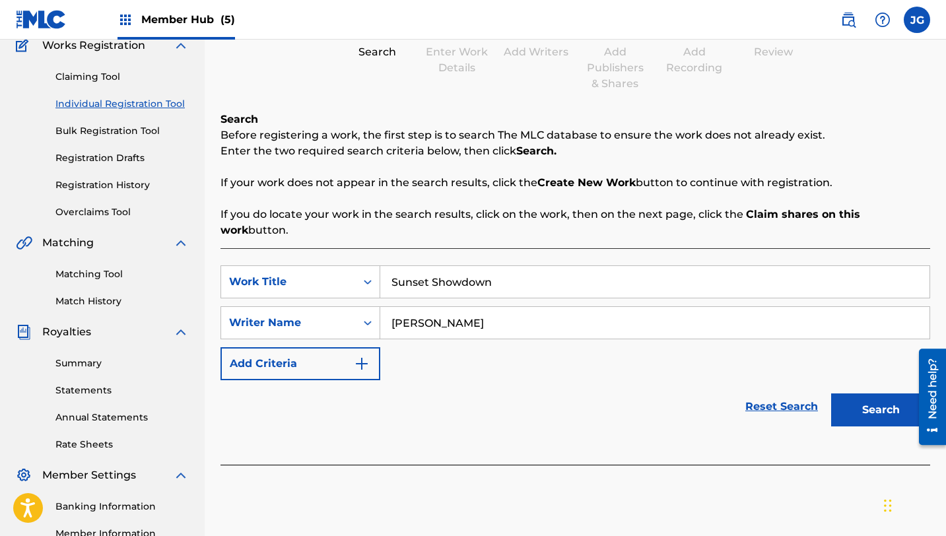
click at [831, 393] on button "Search" at bounding box center [880, 409] width 99 height 33
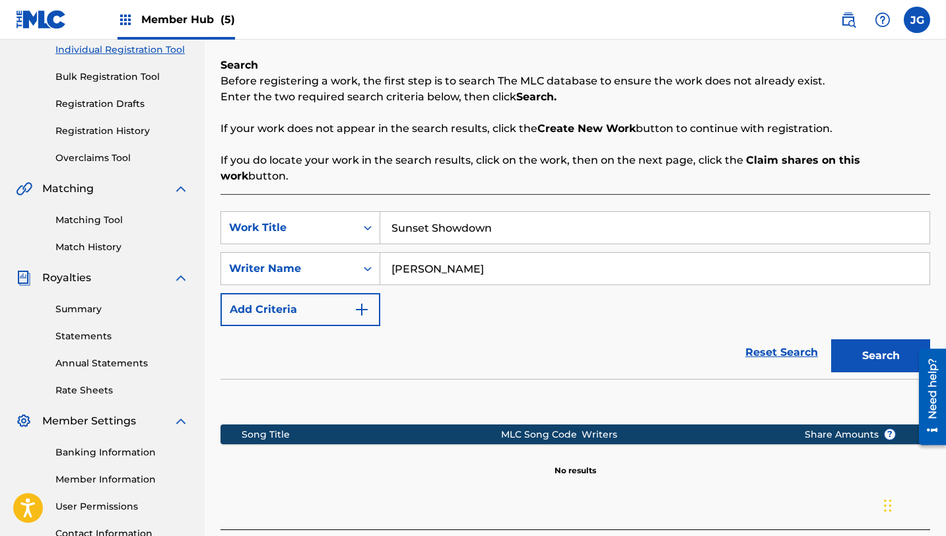
scroll to position [172, 0]
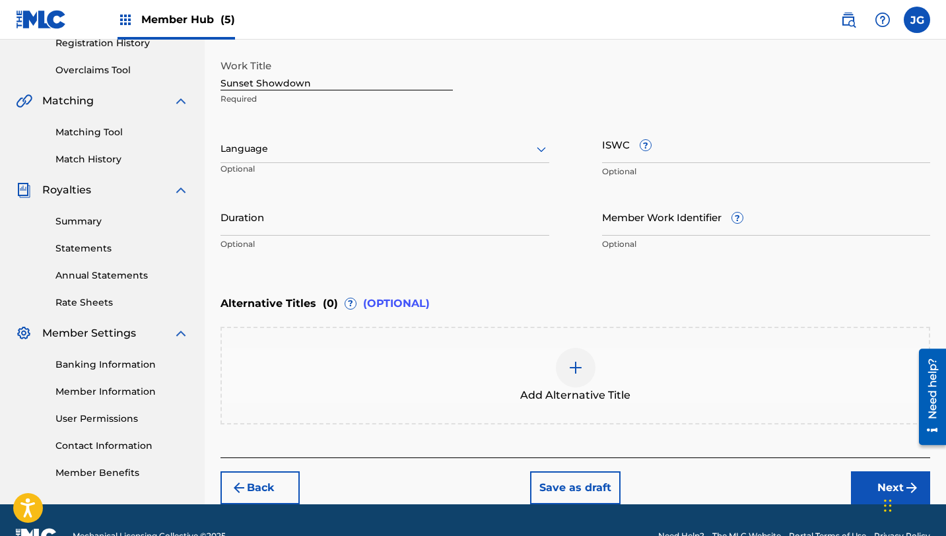
scroll to position [290, 0]
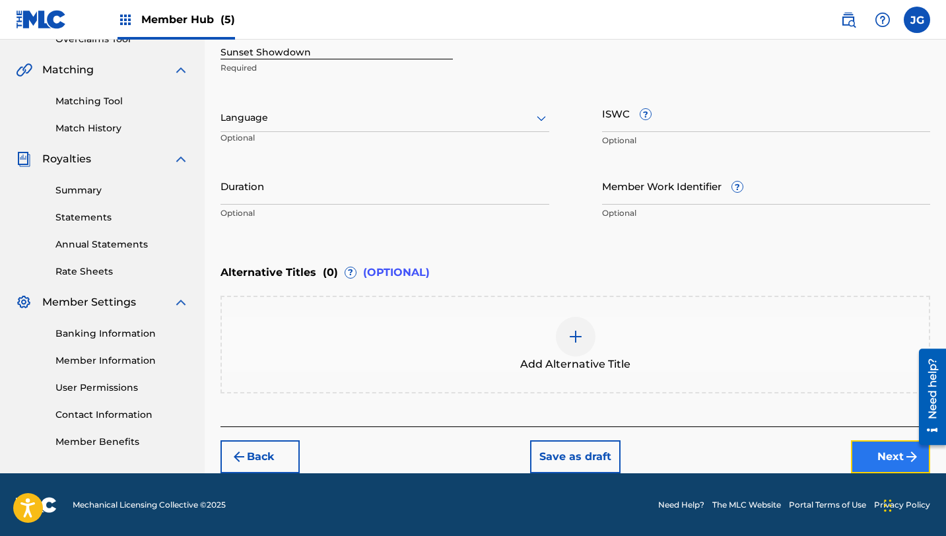
click at [874, 466] on button "Next" at bounding box center [890, 456] width 79 height 33
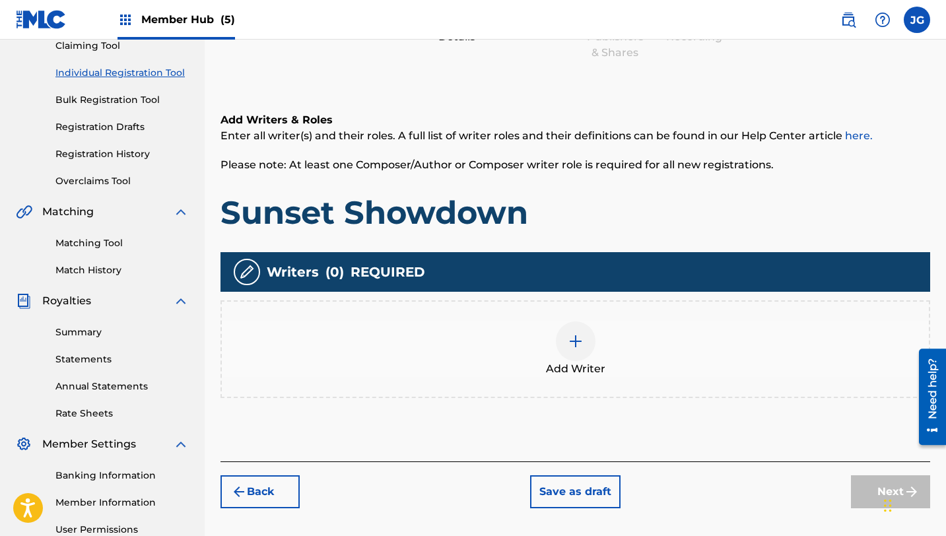
scroll to position [221, 0]
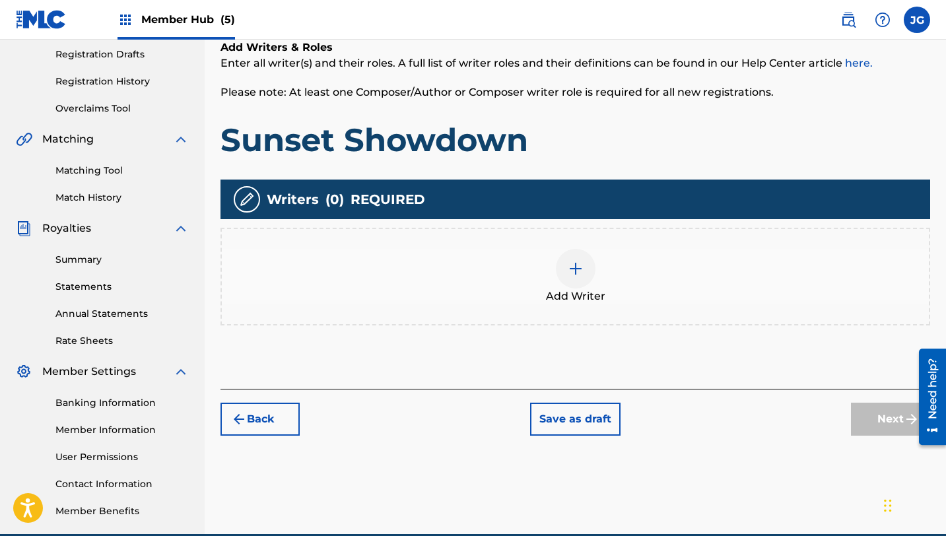
click at [571, 280] on div at bounding box center [576, 269] width 40 height 40
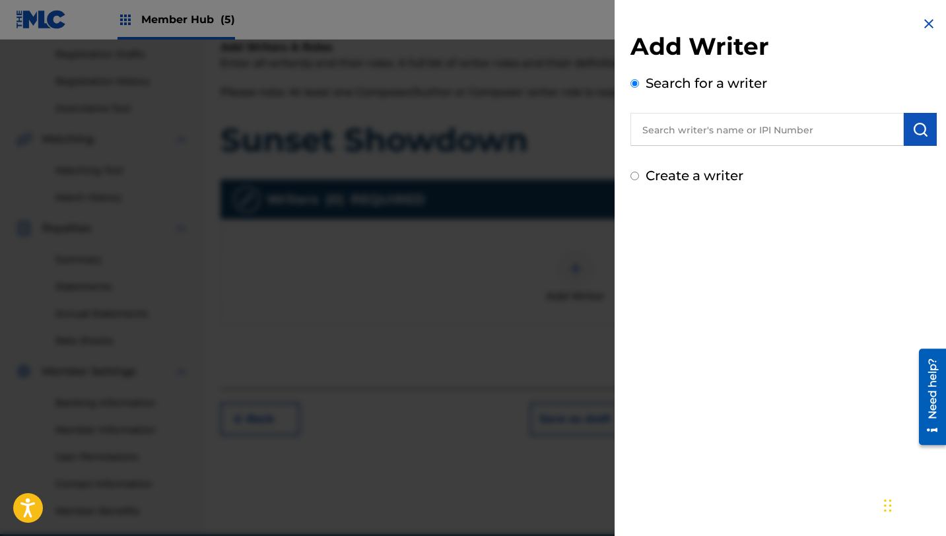
click at [744, 127] on input "text" at bounding box center [766, 129] width 273 height 33
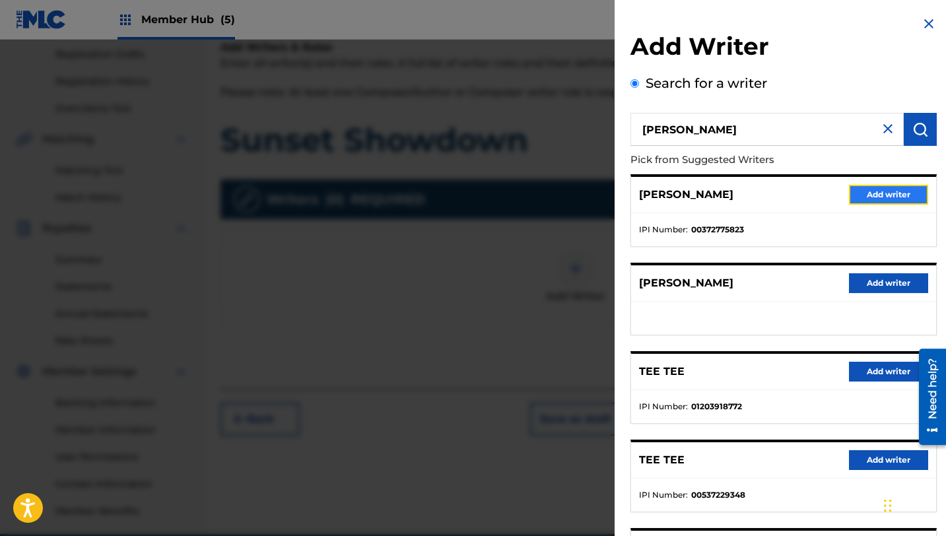
click at [870, 191] on button "Add writer" at bounding box center [888, 195] width 79 height 20
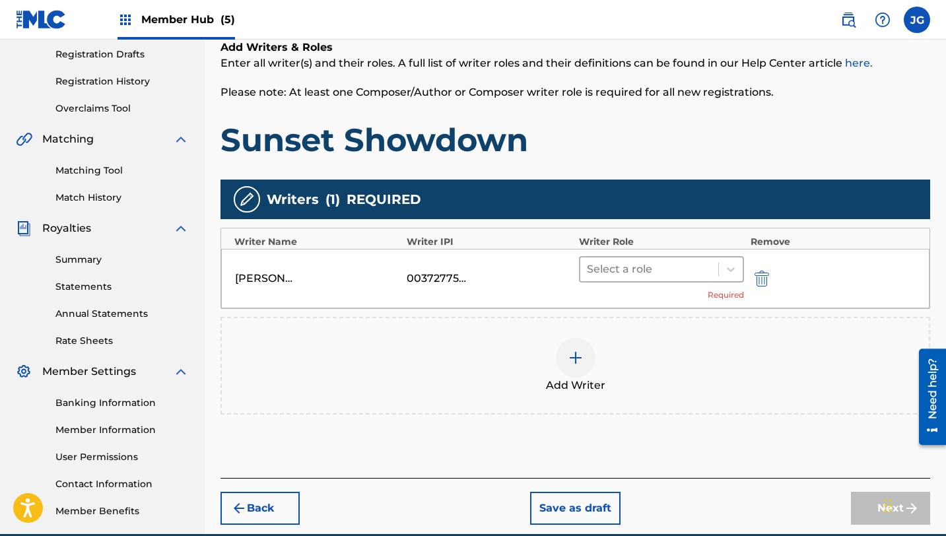
click at [686, 267] on div at bounding box center [649, 269] width 125 height 18
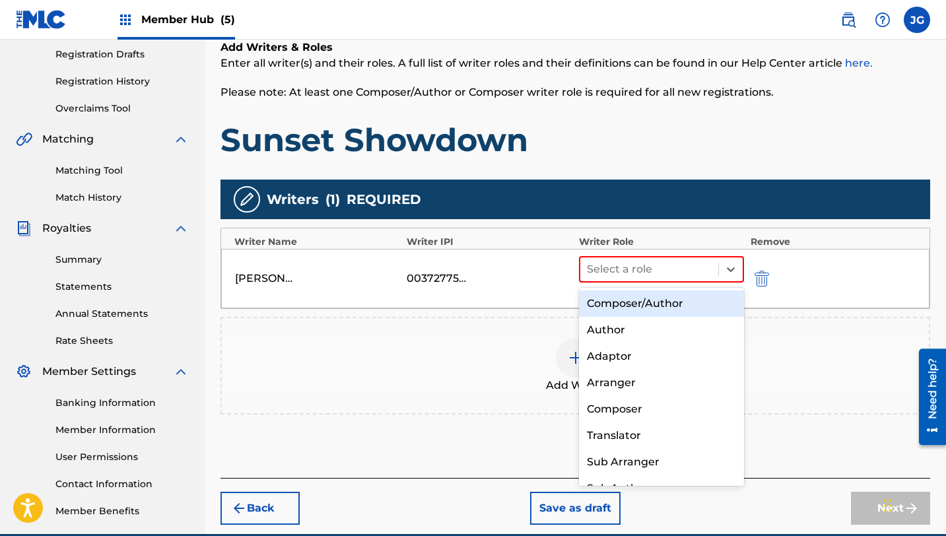
click at [660, 306] on div "Composer/Author" at bounding box center [661, 303] width 165 height 26
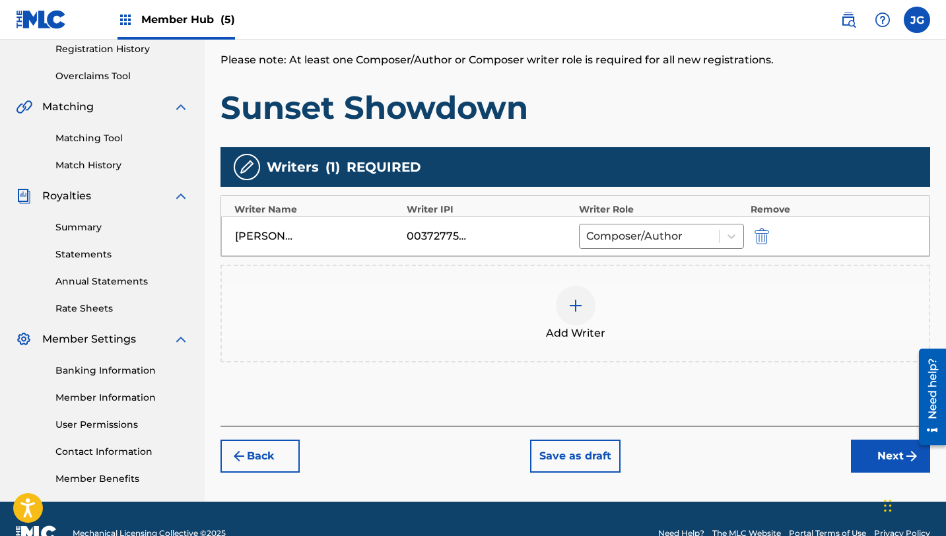
scroll to position [283, 0]
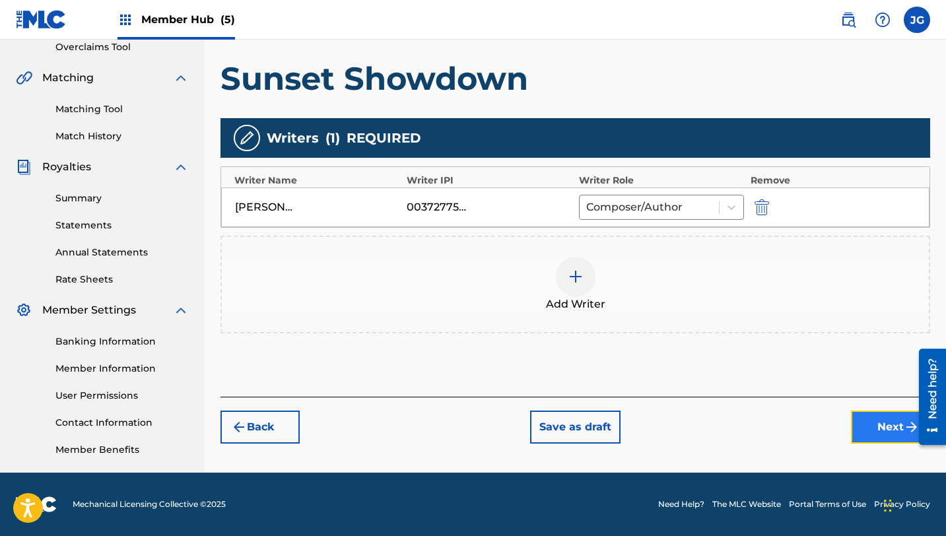
click at [875, 429] on button "Next" at bounding box center [890, 427] width 79 height 33
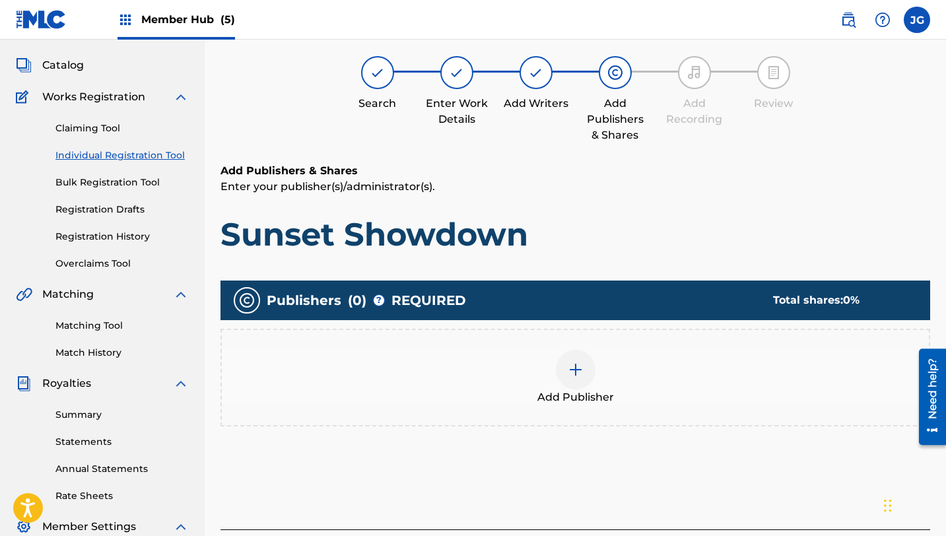
scroll to position [59, 0]
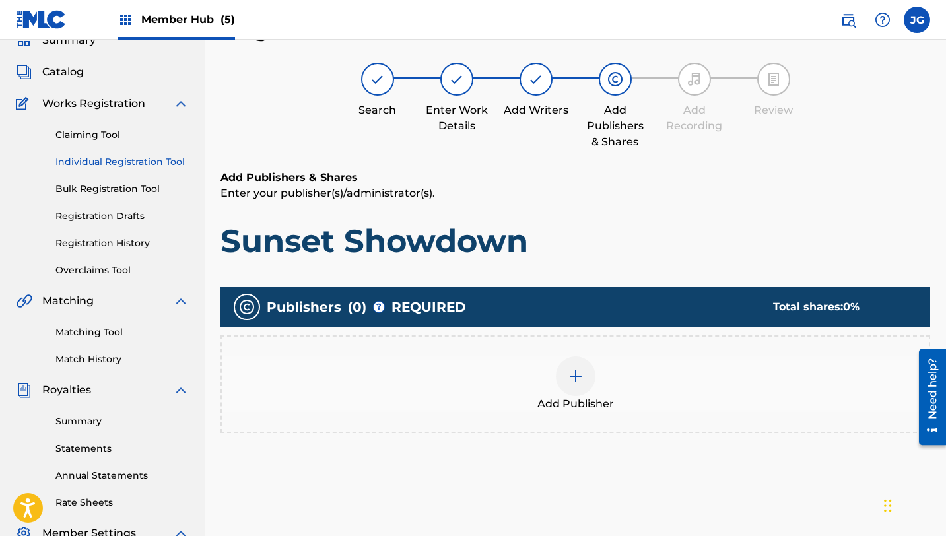
click at [579, 374] on img at bounding box center [576, 376] width 16 height 16
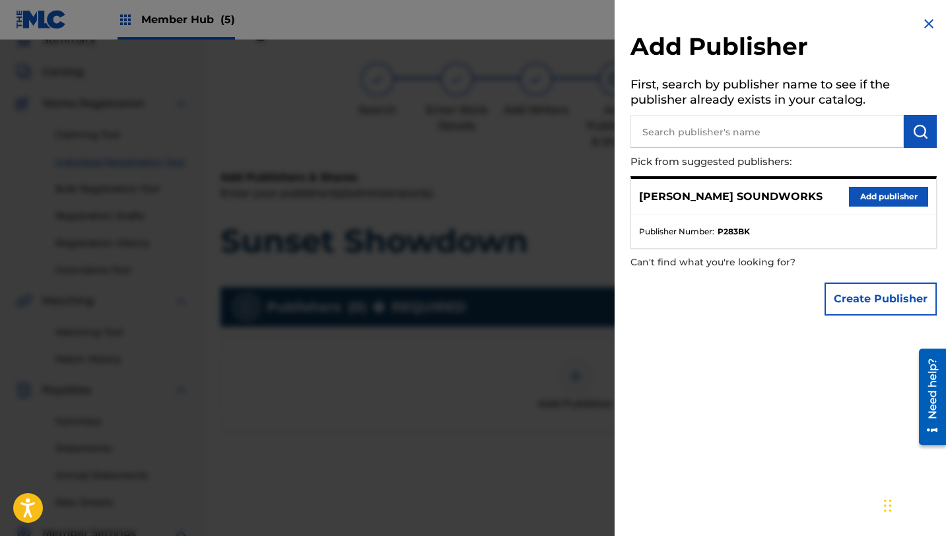
click at [755, 141] on input "text" at bounding box center [766, 131] width 273 height 33
click at [884, 198] on button "Add publisher" at bounding box center [888, 197] width 79 height 20
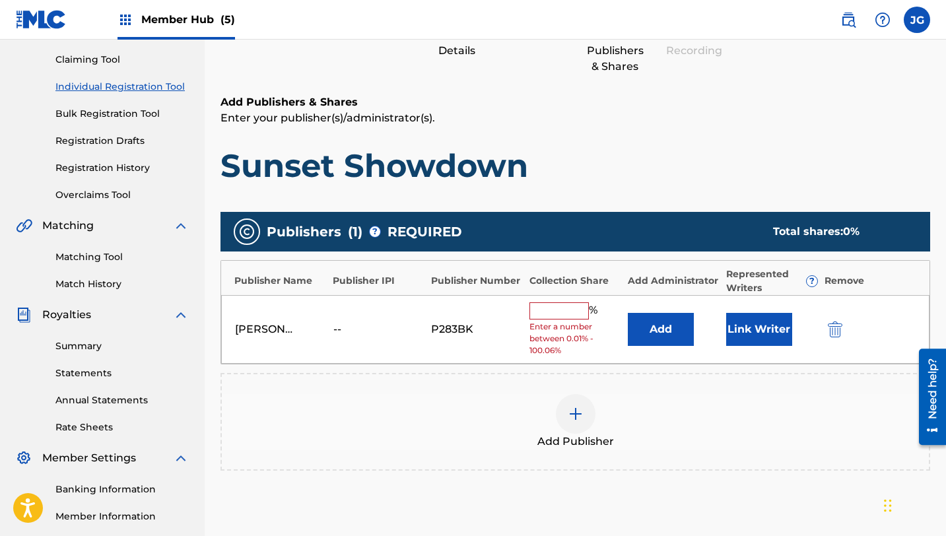
scroll to position [154, 0]
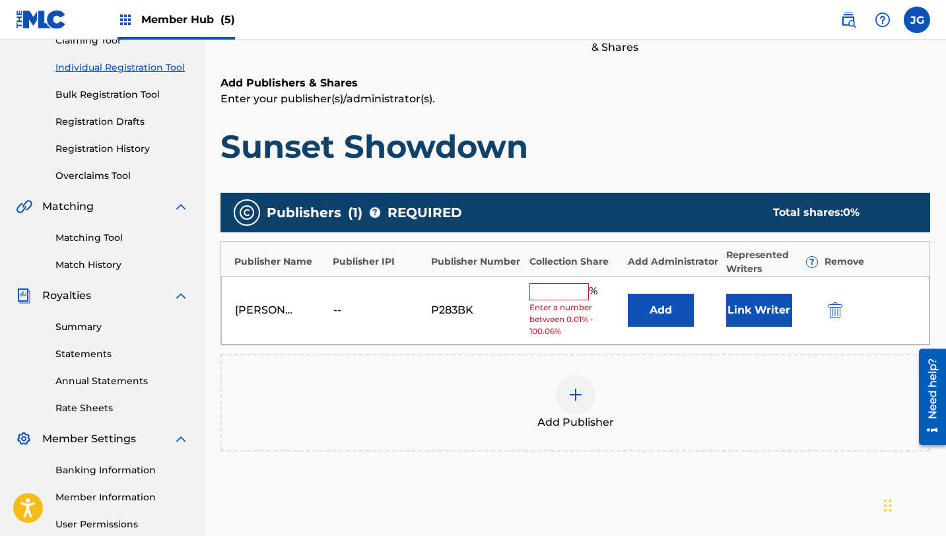
click at [571, 285] on input "text" at bounding box center [558, 291] width 59 height 17
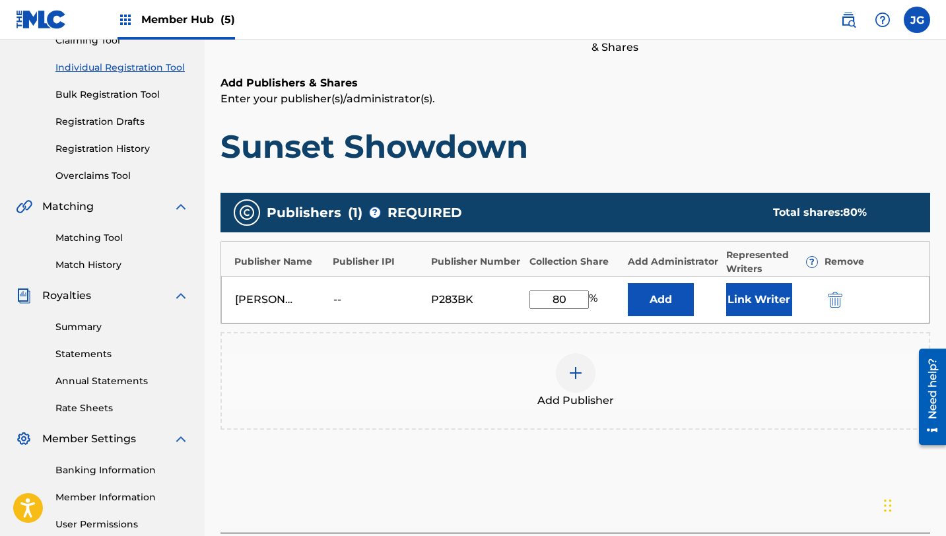
click at [766, 359] on div "Add Publisher" at bounding box center [575, 380] width 707 height 55
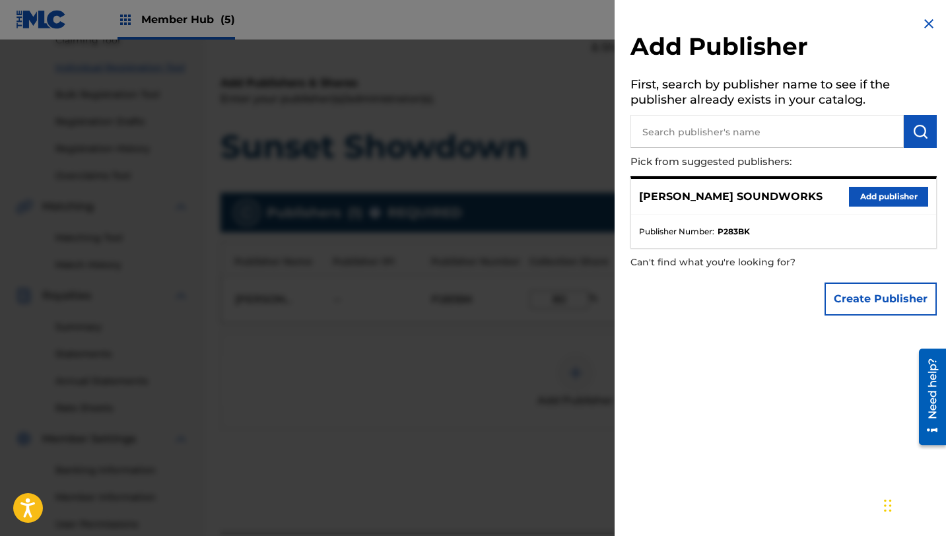
click at [539, 356] on div at bounding box center [473, 308] width 946 height 536
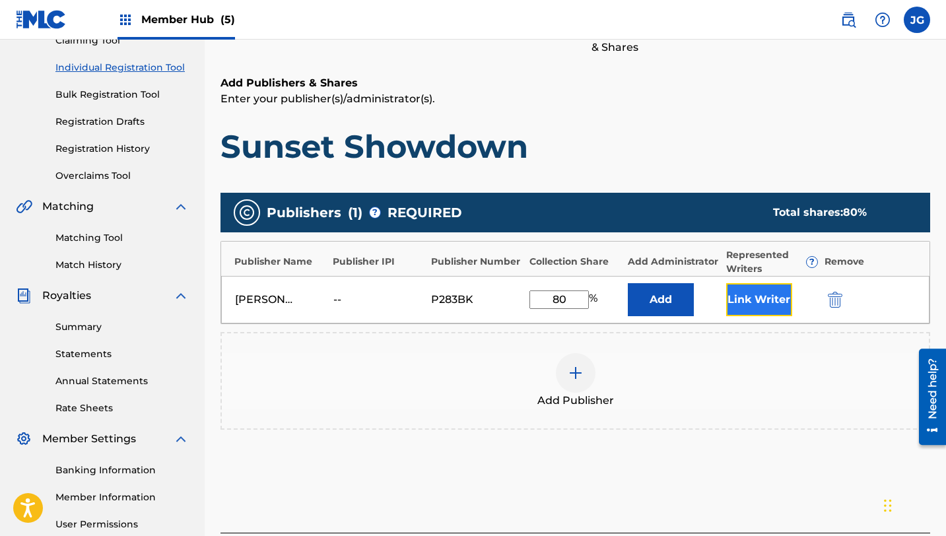
click at [755, 299] on button "Link Writer" at bounding box center [759, 299] width 66 height 33
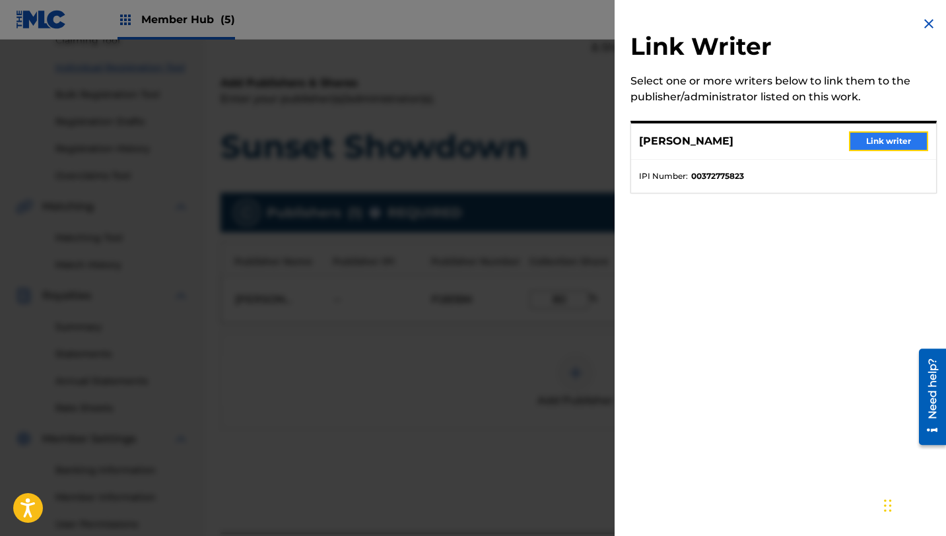
click at [871, 142] on button "Link writer" at bounding box center [888, 141] width 79 height 20
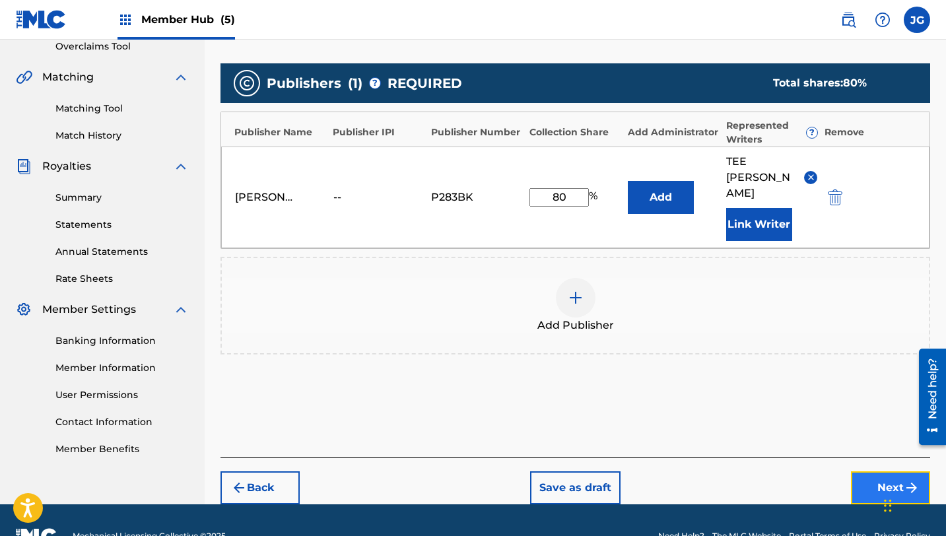
click at [872, 471] on button "Next" at bounding box center [890, 487] width 79 height 33
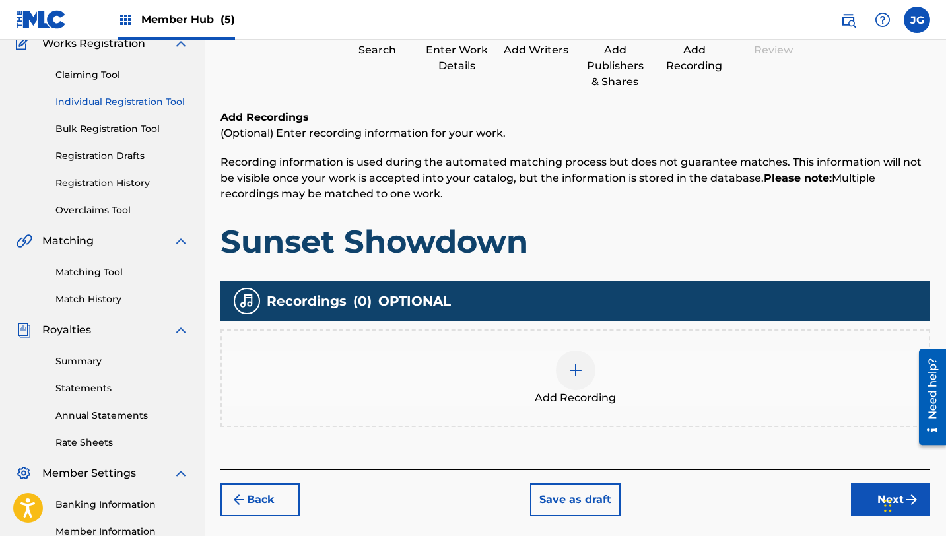
scroll to position [283, 0]
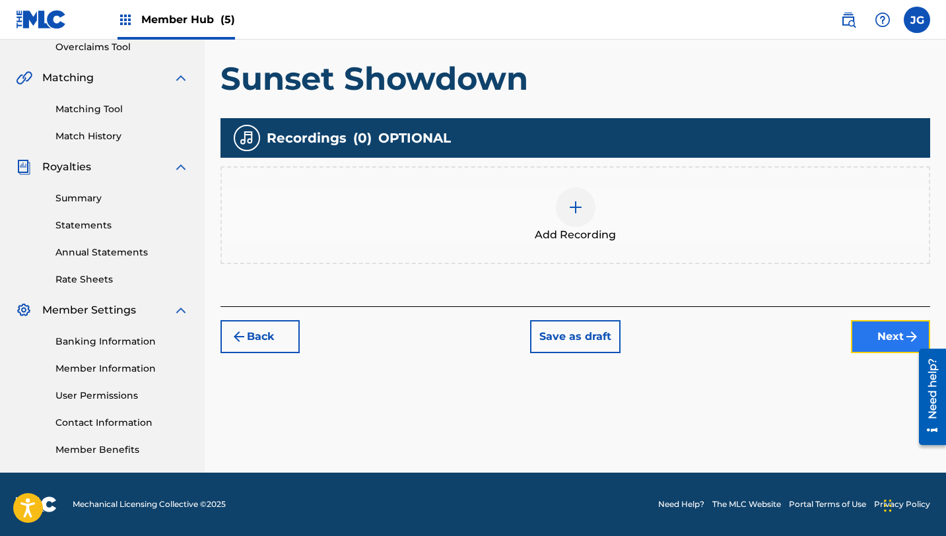
click at [861, 341] on button "Next" at bounding box center [890, 336] width 79 height 33
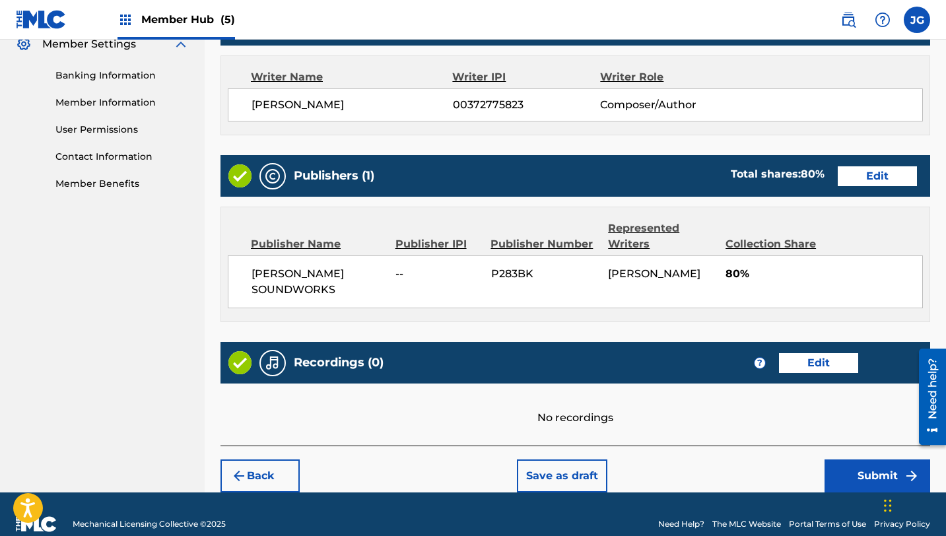
scroll to position [568, 0]
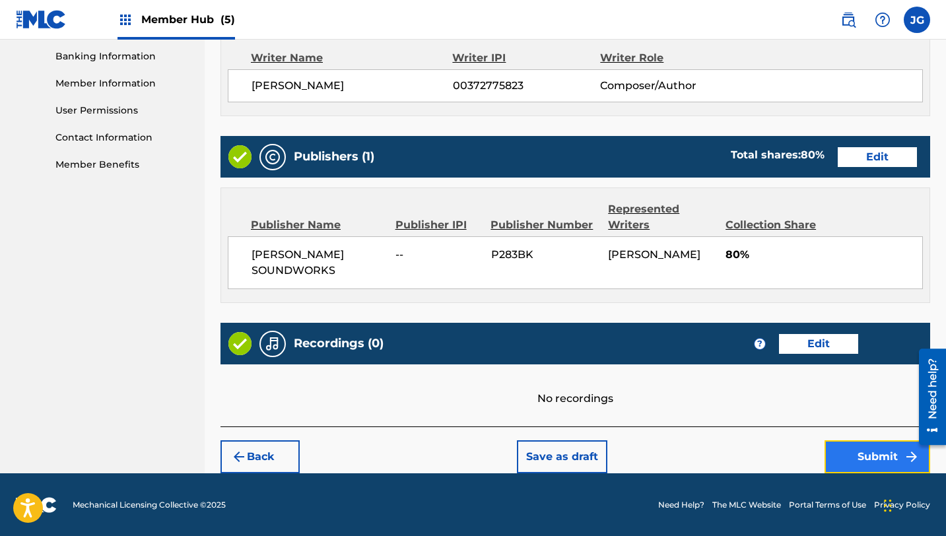
click at [856, 458] on button "Submit" at bounding box center [877, 456] width 106 height 33
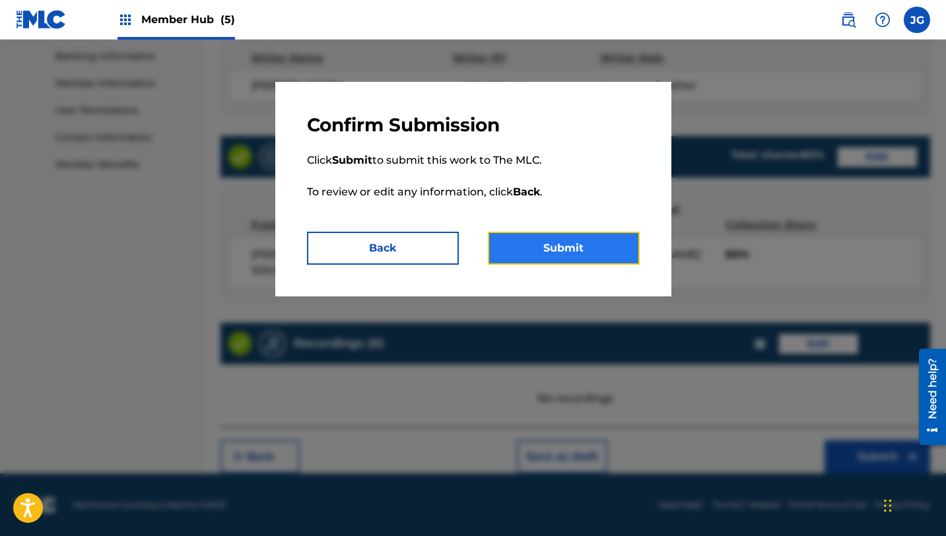
click at [598, 236] on button "Submit" at bounding box center [564, 248] width 152 height 33
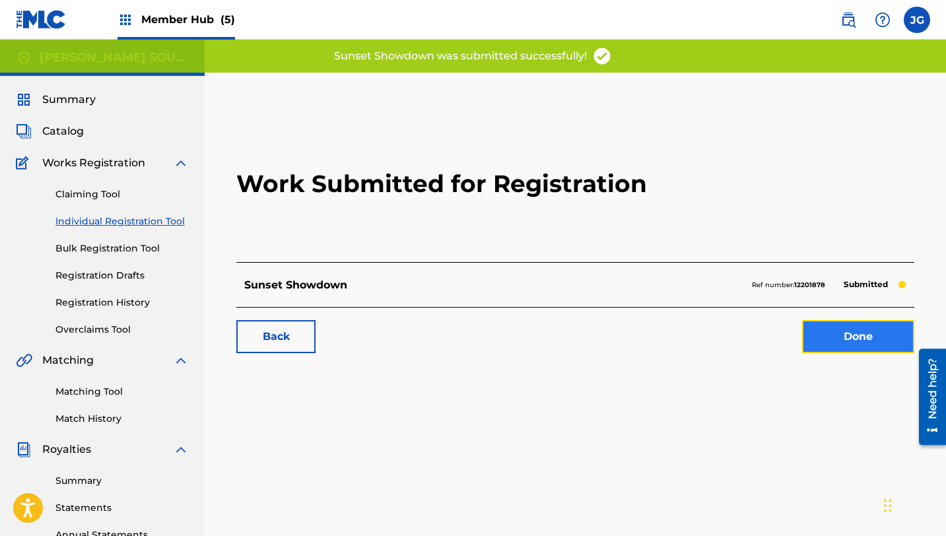
click at [843, 339] on link "Done" at bounding box center [858, 336] width 112 height 33
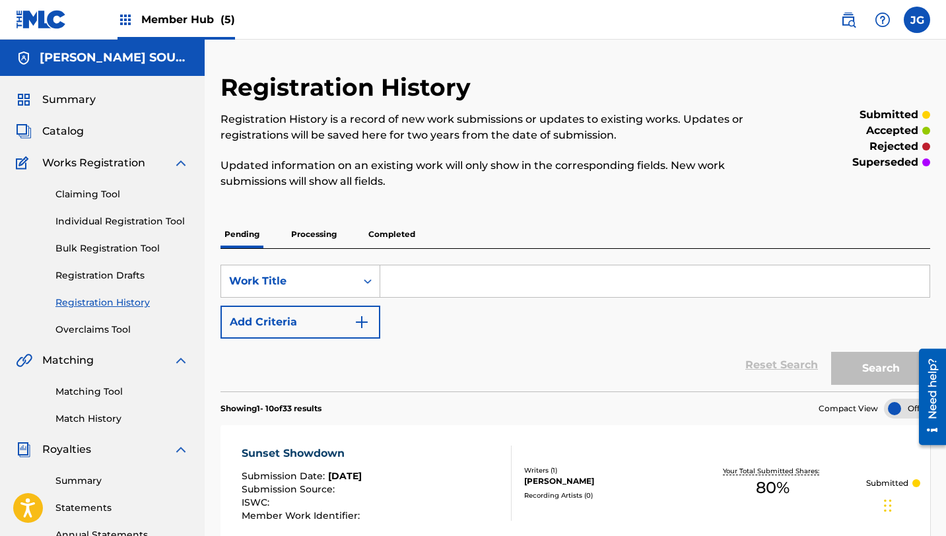
click at [426, 277] on input "Search Form" at bounding box center [654, 281] width 549 height 32
click at [71, 131] on span "Catalog" at bounding box center [63, 131] width 42 height 16
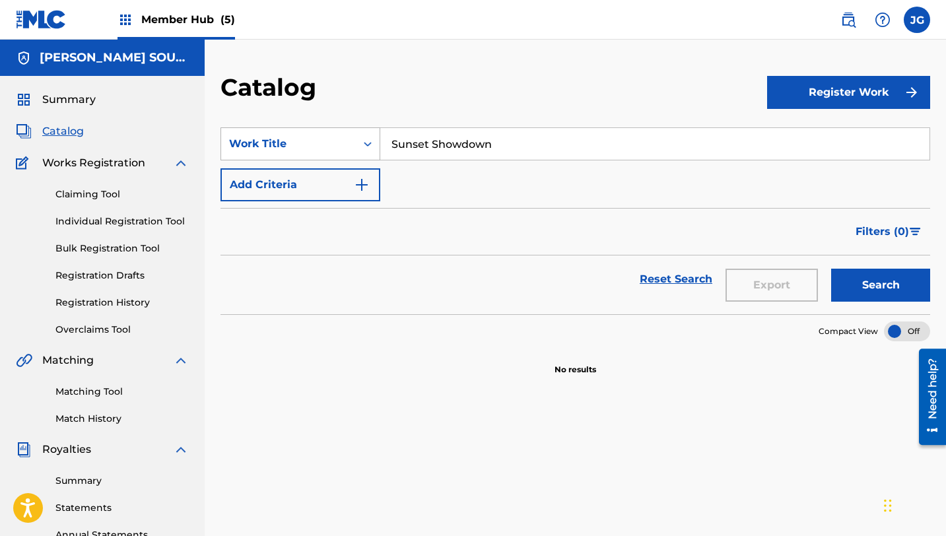
drag, startPoint x: 502, startPoint y: 143, endPoint x: 323, endPoint y: 138, distance: 179.6
click at [323, 138] on div "SearchWithCriteria31c6b072-648b-4127-bd5c-a9e4512481d4 Work Title Sunset Showdo…" at bounding box center [575, 143] width 710 height 33
paste input "Bloody Shards of Doom"
click at [831, 269] on button "Search" at bounding box center [880, 285] width 99 height 33
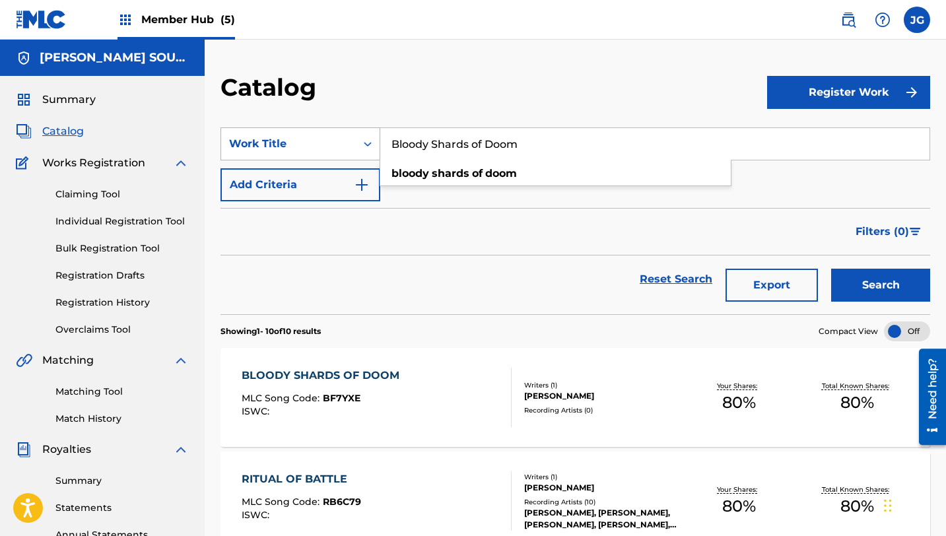
drag, startPoint x: 533, startPoint y: 143, endPoint x: 369, endPoint y: 137, distance: 163.8
click at [369, 139] on div "SearchWithCriteria31c6b072-648b-4127-bd5c-a9e4512481d4 Work Title Bloody Shards…" at bounding box center [575, 143] width 710 height 33
click at [308, 389] on div "BLOODY SHARDS OF DOOM MLC Song Code : BF7YXE ISWC :" at bounding box center [324, 397] width 164 height 59
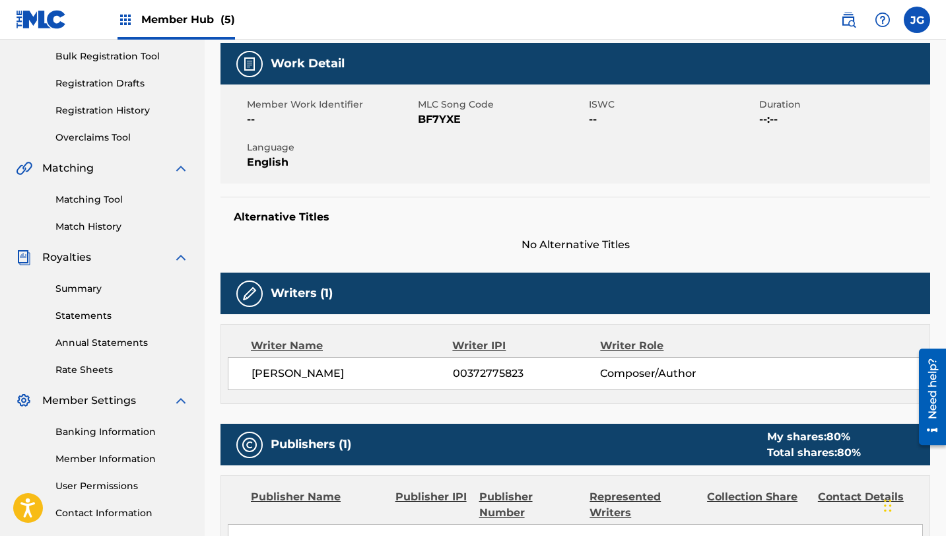
scroll to position [138, 0]
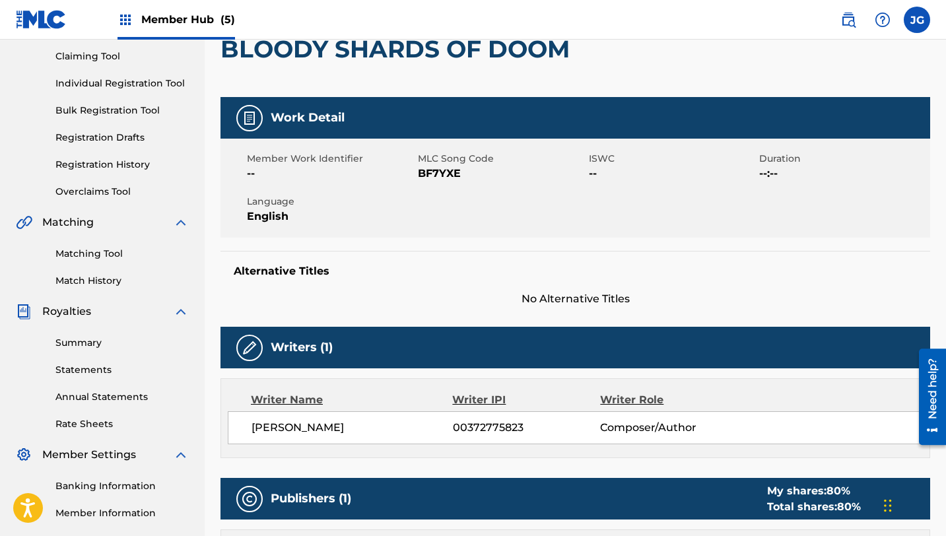
click at [88, 270] on div "Matching Tool Match History" at bounding box center [102, 258] width 173 height 57
click at [88, 261] on div "Matching Tool Match History" at bounding box center [102, 258] width 173 height 57
click at [88, 253] on link "Matching Tool" at bounding box center [121, 254] width 133 height 14
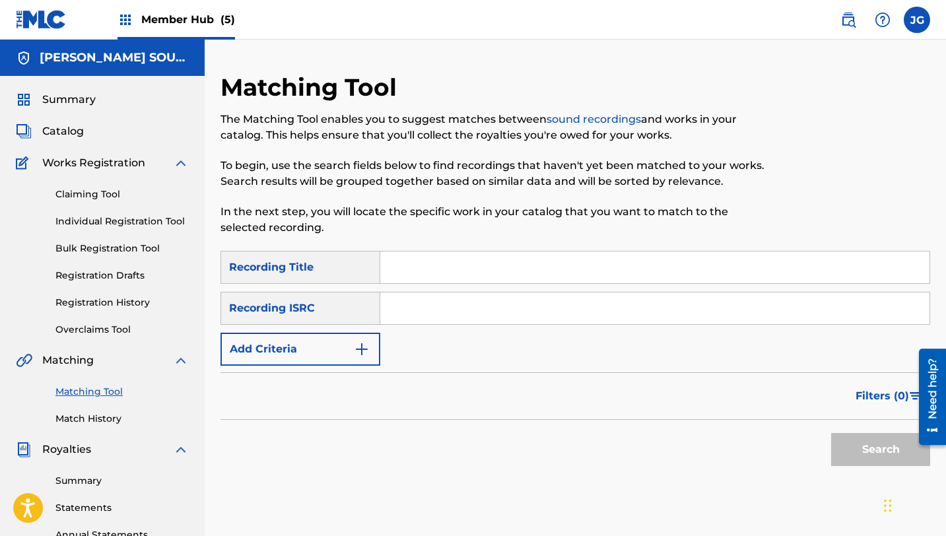
click at [495, 273] on input "Search Form" at bounding box center [654, 268] width 549 height 32
paste input "Bloody Shards of Doom"
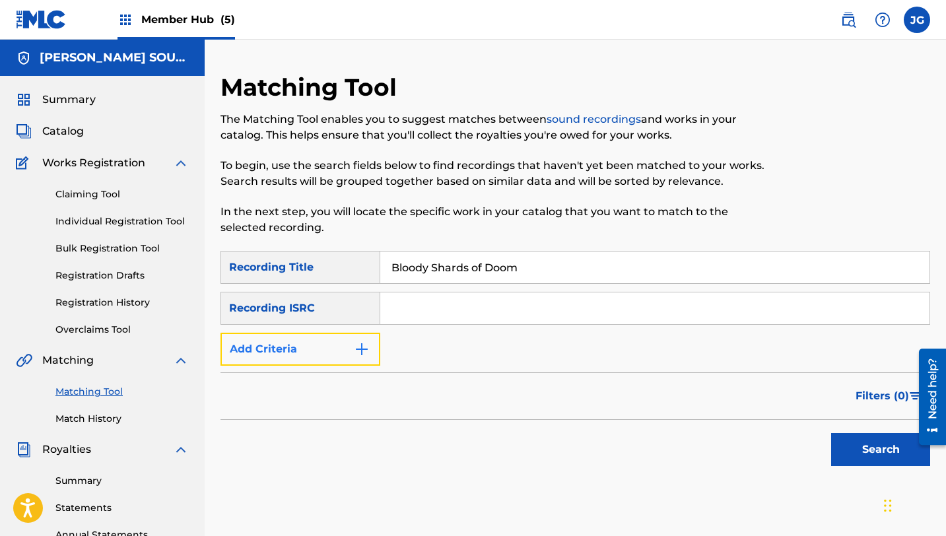
click at [336, 349] on button "Add Criteria" at bounding box center [300, 349] width 160 height 33
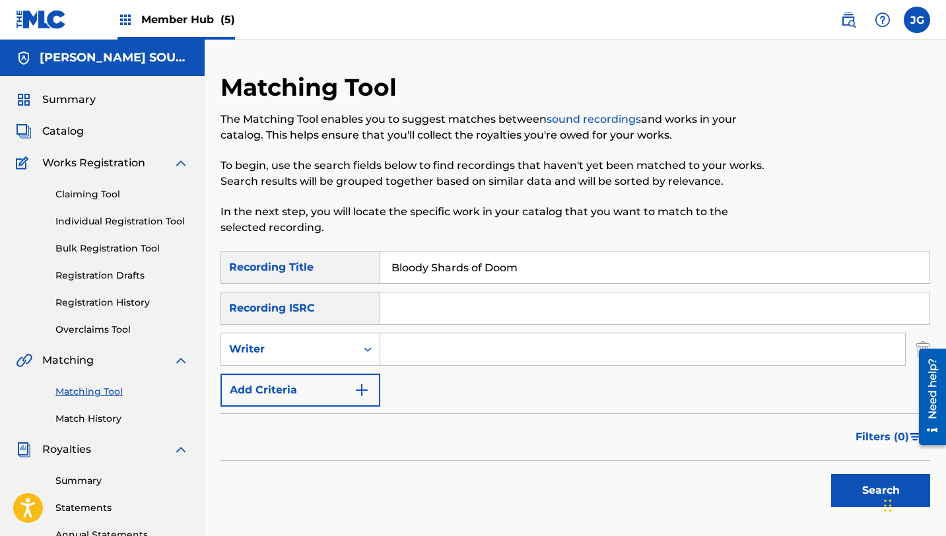
click at [394, 349] on input "Search Form" at bounding box center [642, 349] width 525 height 32
click at [856, 492] on button "Search" at bounding box center [880, 490] width 99 height 33
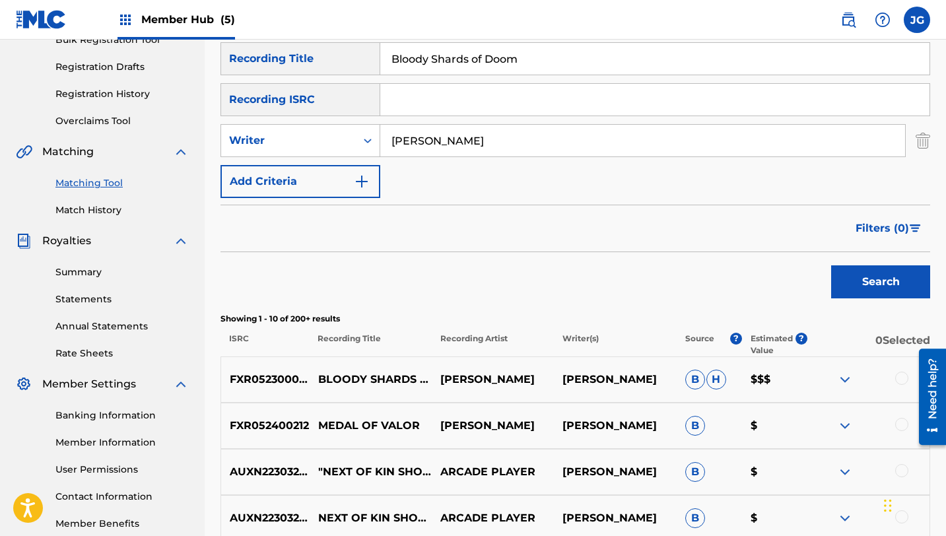
scroll to position [225, 0]
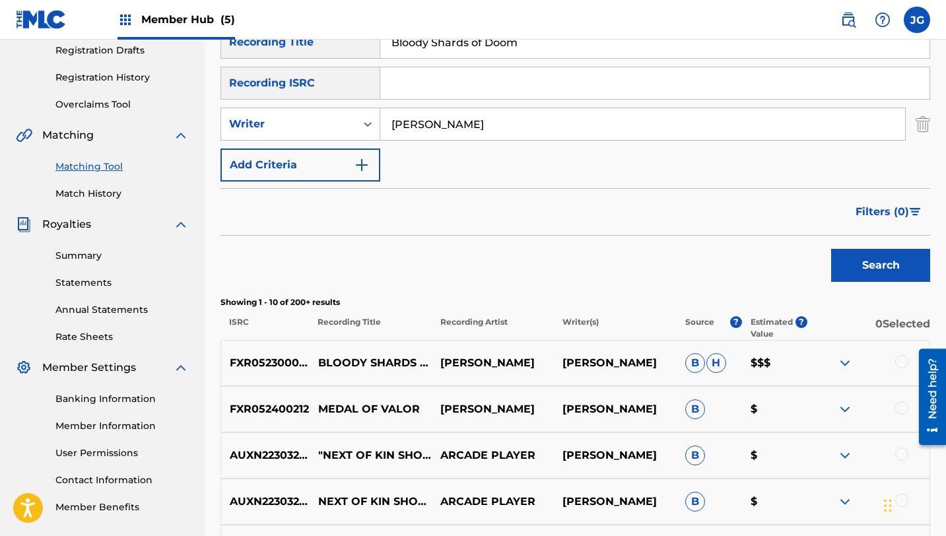
click at [896, 368] on div at bounding box center [868, 363] width 122 height 16
click at [899, 364] on div at bounding box center [901, 361] width 13 height 13
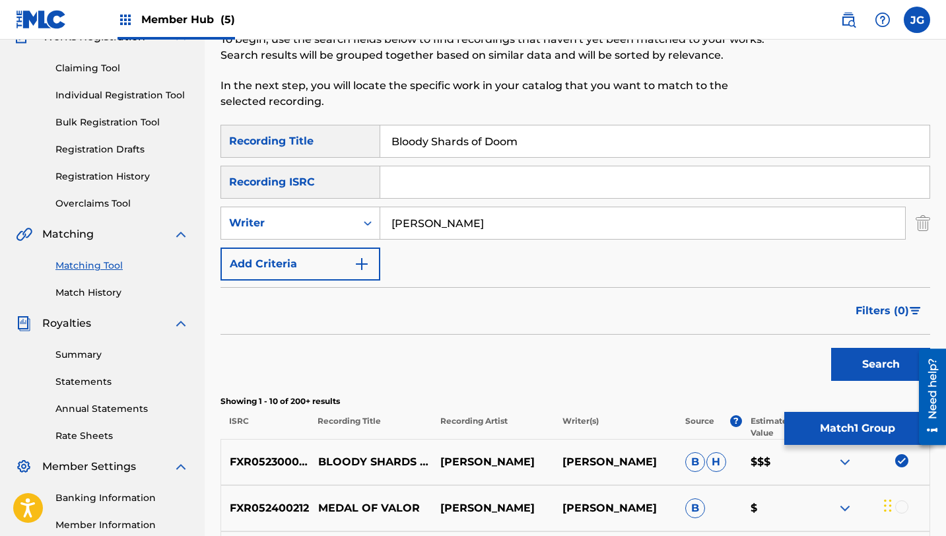
scroll to position [108, 0]
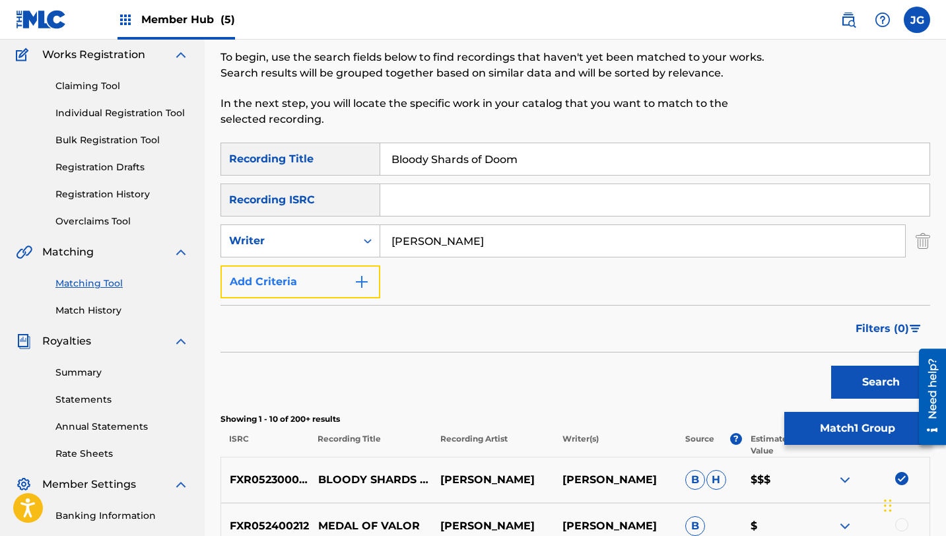
click at [319, 279] on button "Add Criteria" at bounding box center [300, 281] width 160 height 33
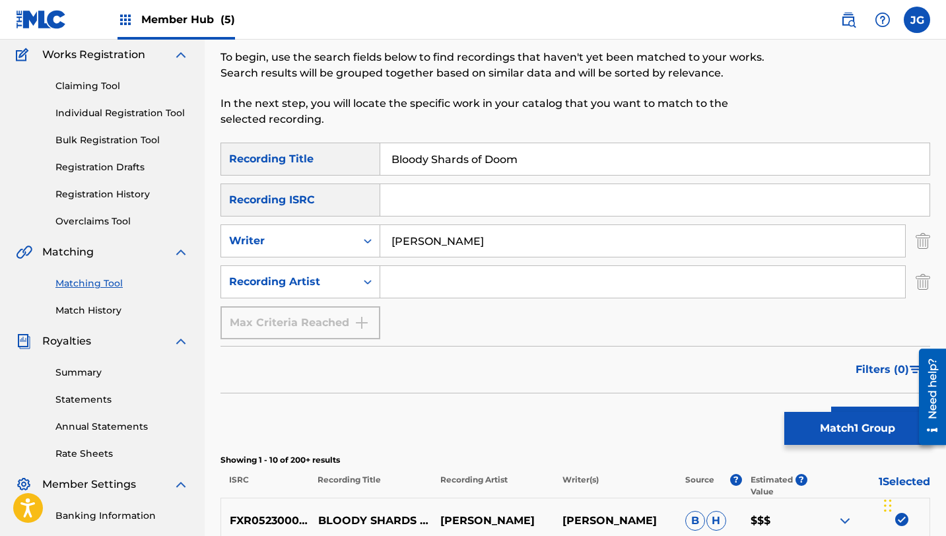
click at [425, 277] on input "Search Form" at bounding box center [642, 282] width 525 height 32
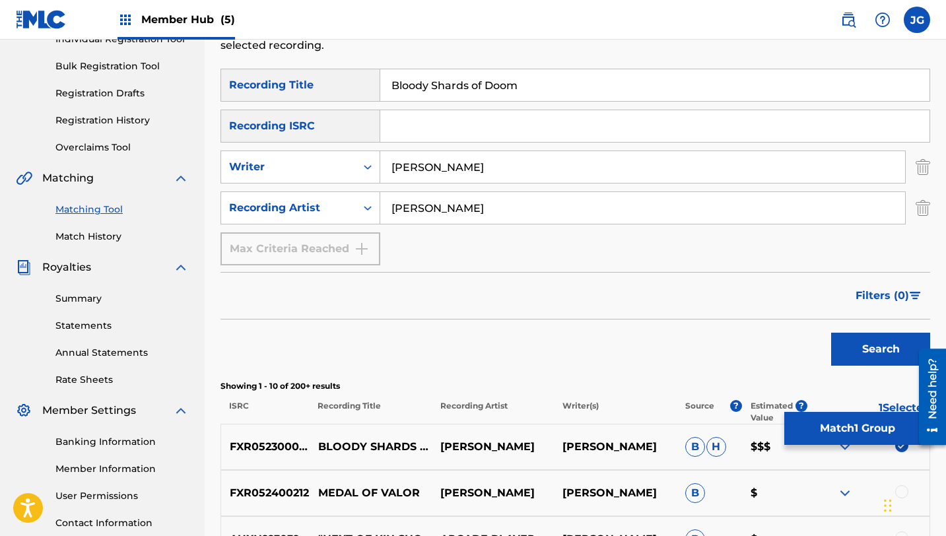
scroll to position [233, 0]
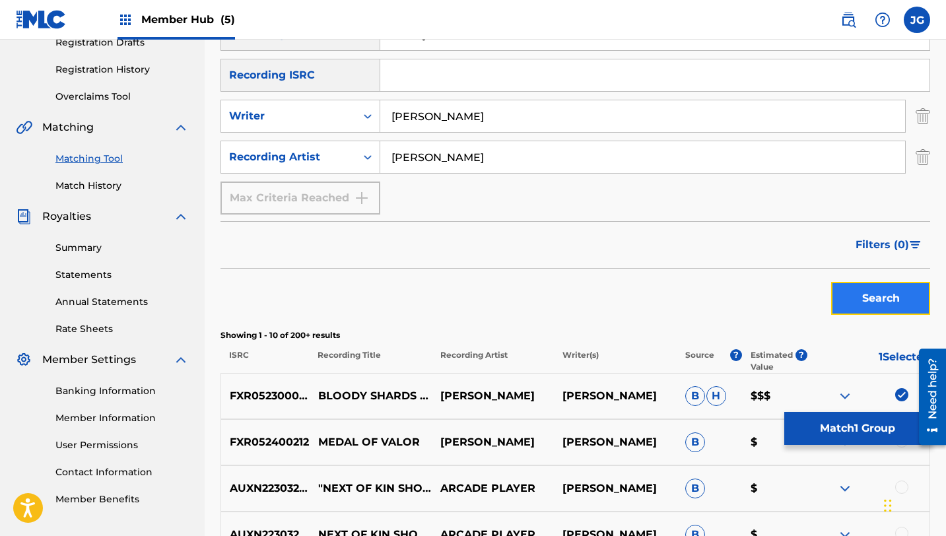
click at [861, 292] on button "Search" at bounding box center [880, 298] width 99 height 33
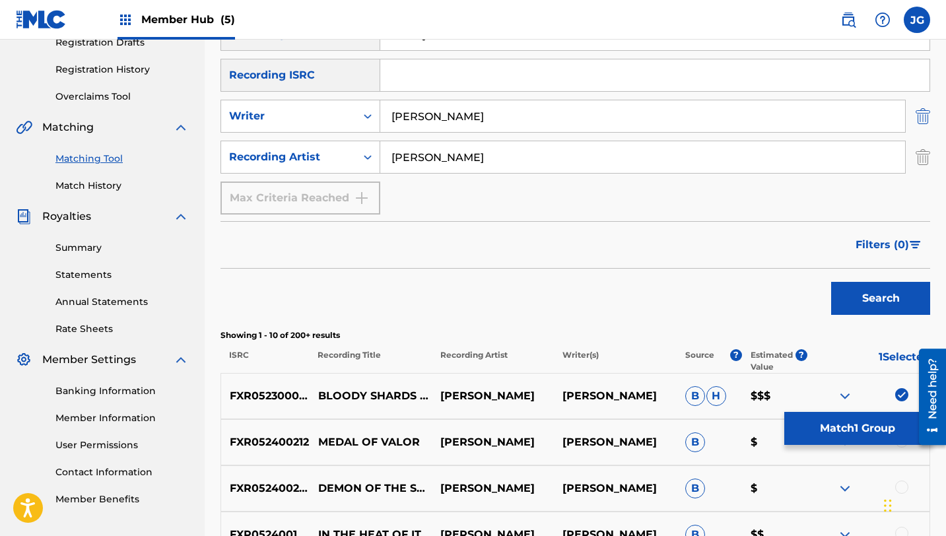
click at [918, 111] on img "Search Form" at bounding box center [923, 116] width 15 height 33
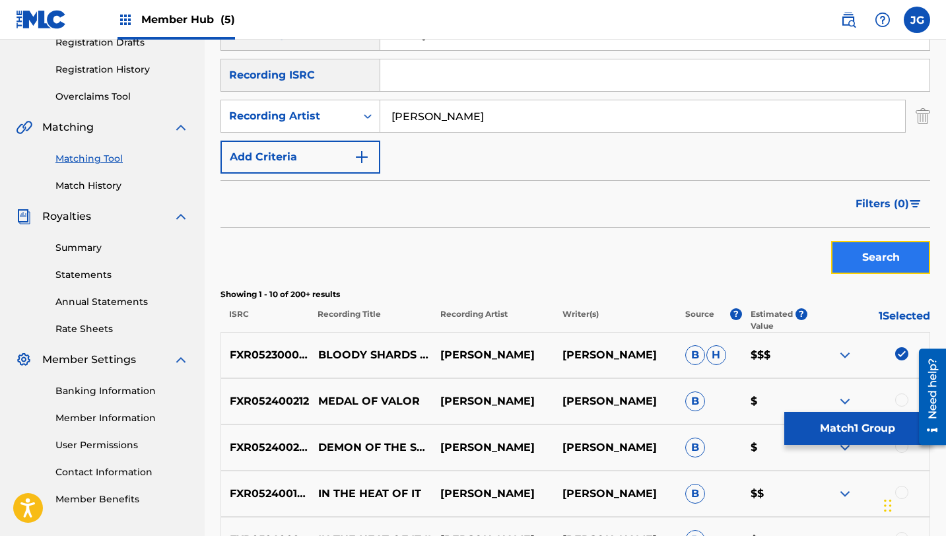
click at [873, 261] on button "Search" at bounding box center [880, 257] width 99 height 33
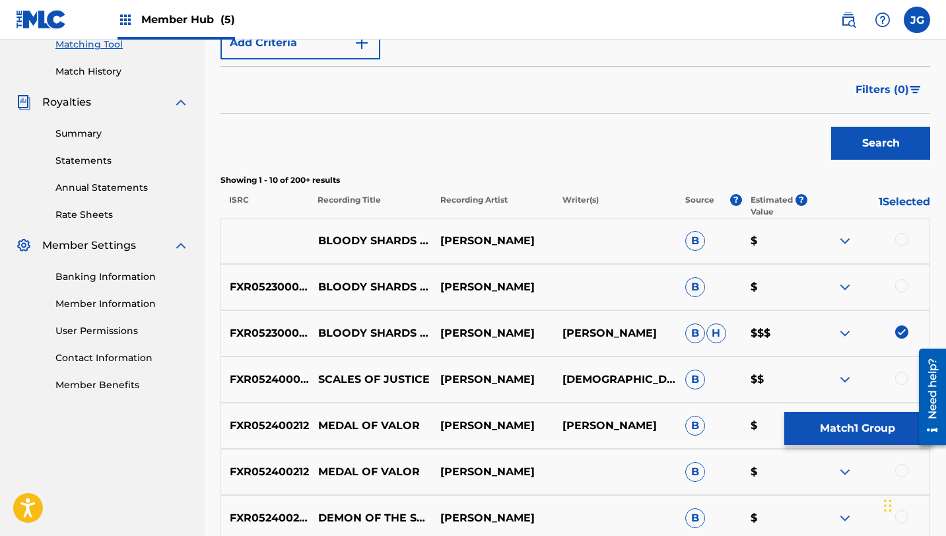
scroll to position [356, 0]
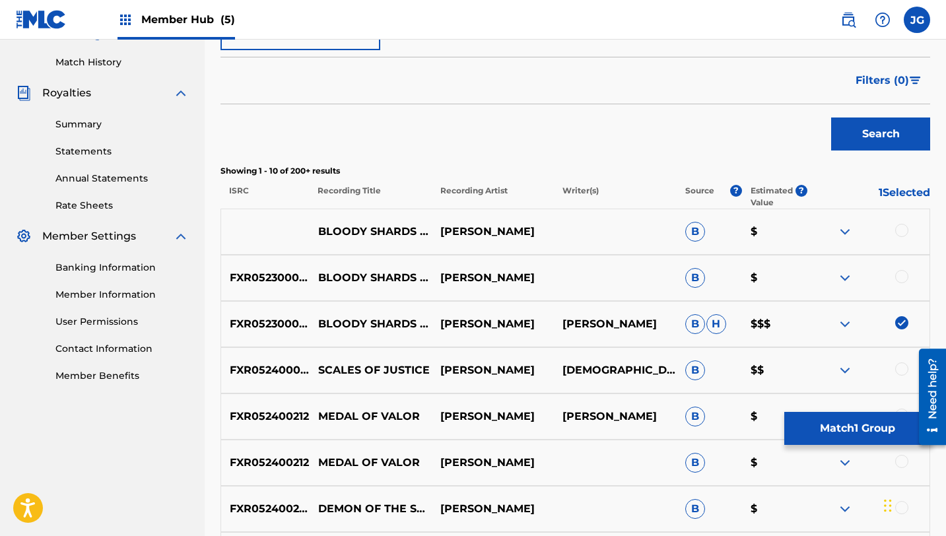
click at [908, 229] on div at bounding box center [868, 232] width 122 height 16
click at [902, 234] on div at bounding box center [901, 230] width 13 height 13
click at [902, 268] on div "FXR052300080 BLOODY SHARDS OF DOOM [PERSON_NAME] B $" at bounding box center [575, 278] width 710 height 46
click at [902, 271] on div at bounding box center [901, 276] width 13 height 13
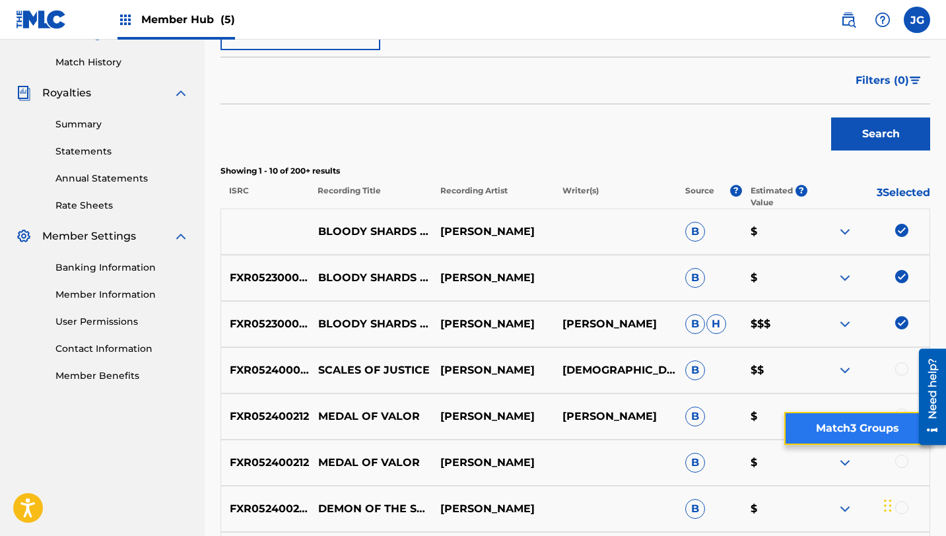
click at [838, 427] on button "Match 3 Groups" at bounding box center [857, 428] width 146 height 33
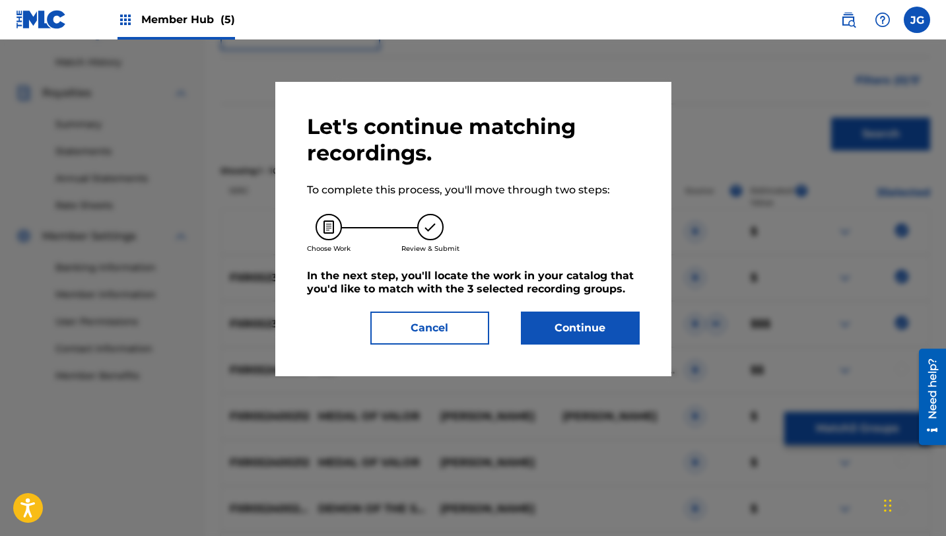
click at [592, 286] on div "Let's continue matching recordings. To complete this process, you'll move throu…" at bounding box center [473, 229] width 333 height 231
click at [588, 318] on button "Continue" at bounding box center [580, 328] width 119 height 33
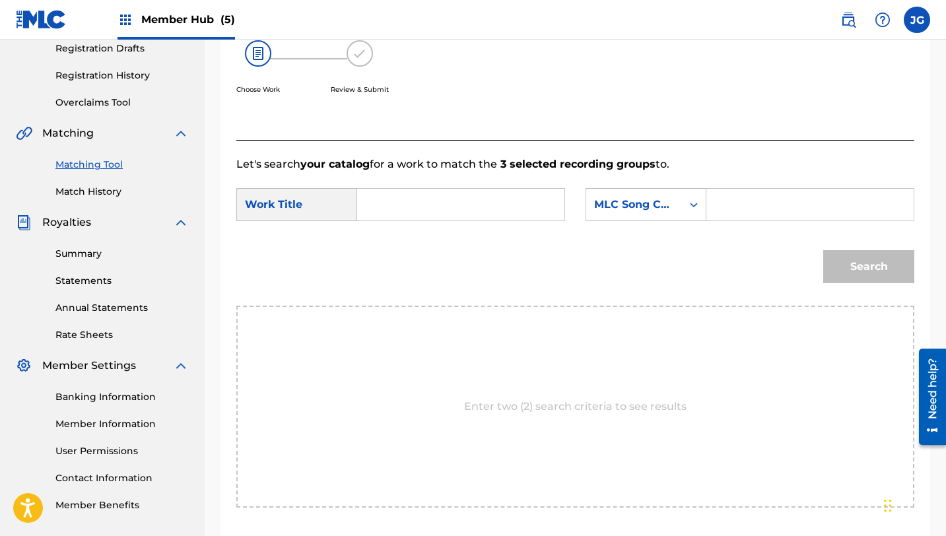
scroll to position [202, 0]
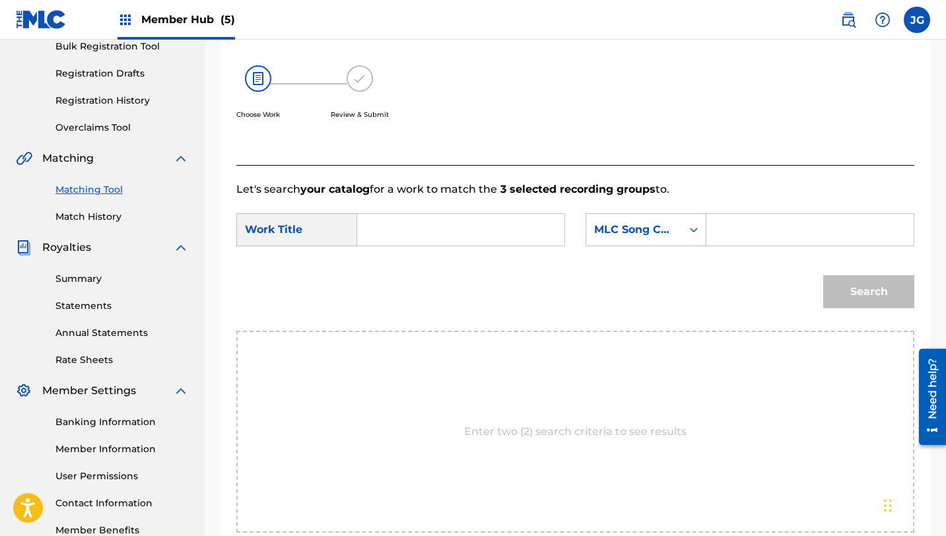
click at [511, 230] on input "Search Form" at bounding box center [460, 230] width 185 height 32
paste input "Bloody Shards of Doom"
click at [689, 222] on div "Search Form" at bounding box center [694, 230] width 24 height 24
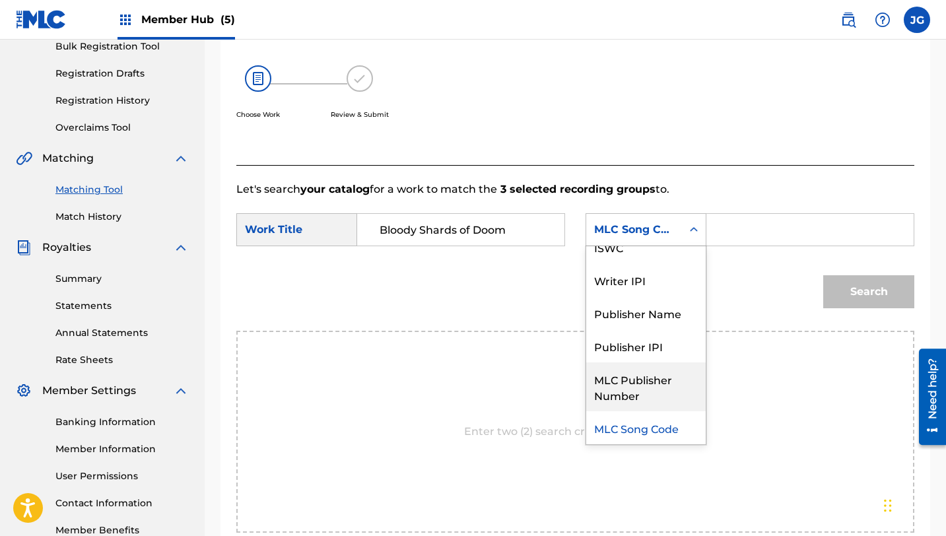
scroll to position [0, 0]
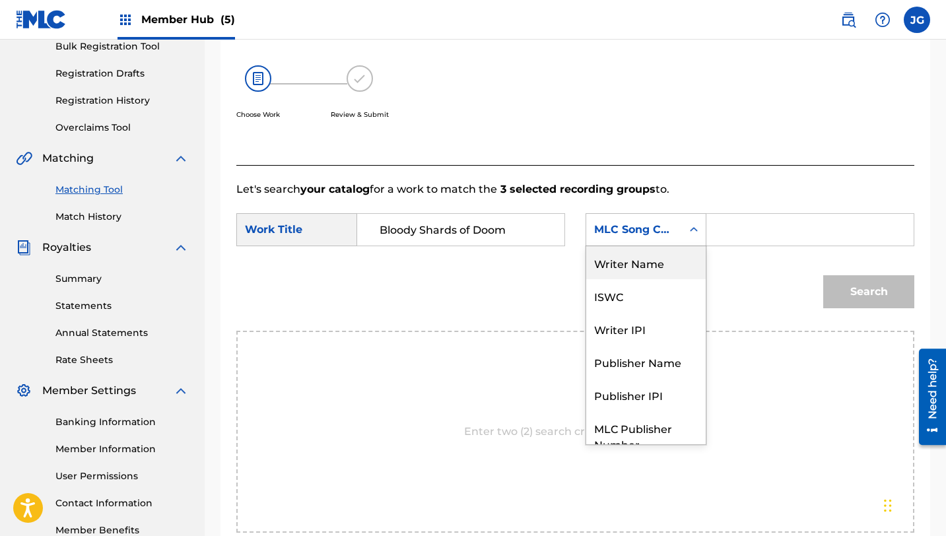
click at [629, 273] on div "Writer Name" at bounding box center [645, 262] width 119 height 33
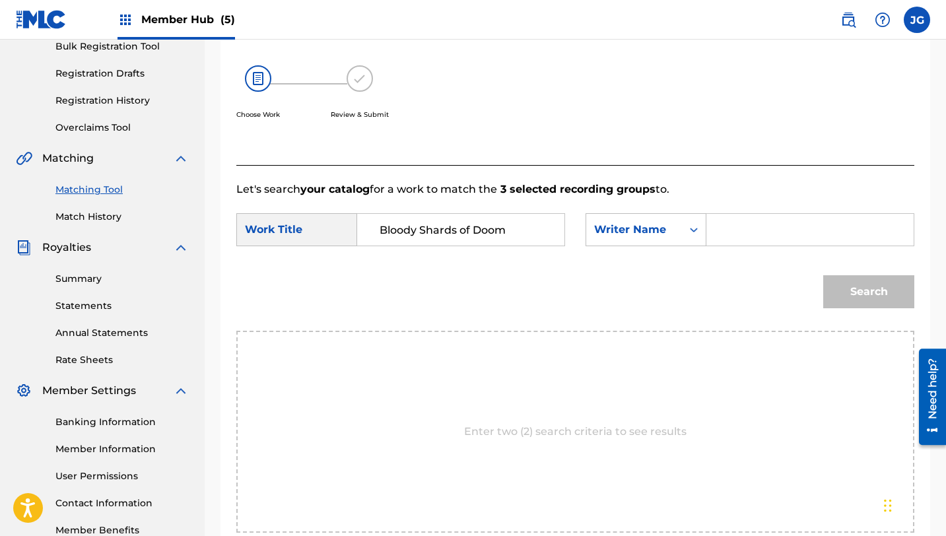
click at [712, 236] on div "Search Form" at bounding box center [810, 229] width 208 height 33
click at [749, 224] on input "Search Form" at bounding box center [810, 230] width 185 height 32
click at [857, 291] on button "Search" at bounding box center [868, 291] width 91 height 33
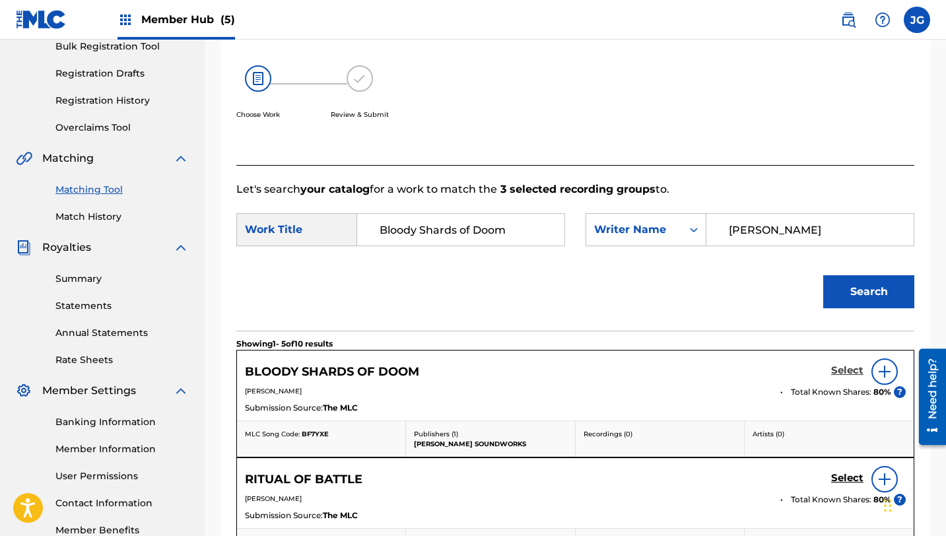
click at [844, 372] on h5 "Select" at bounding box center [847, 370] width 32 height 13
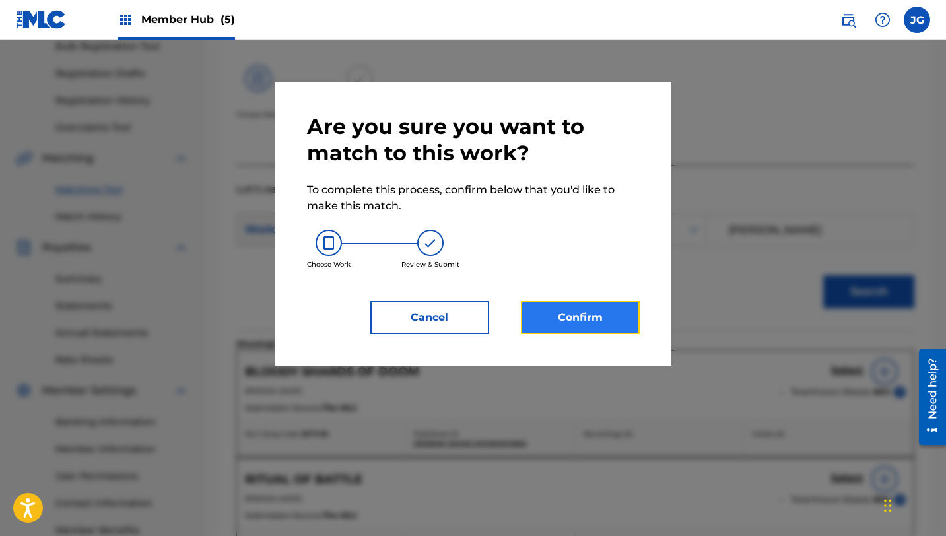
click at [582, 311] on button "Confirm" at bounding box center [580, 317] width 119 height 33
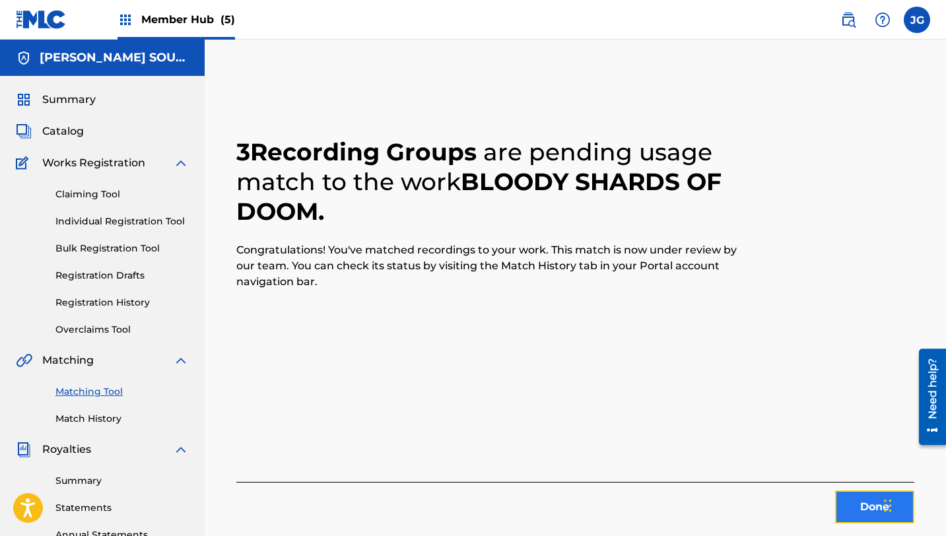
click at [840, 498] on button "Done" at bounding box center [874, 506] width 79 height 33
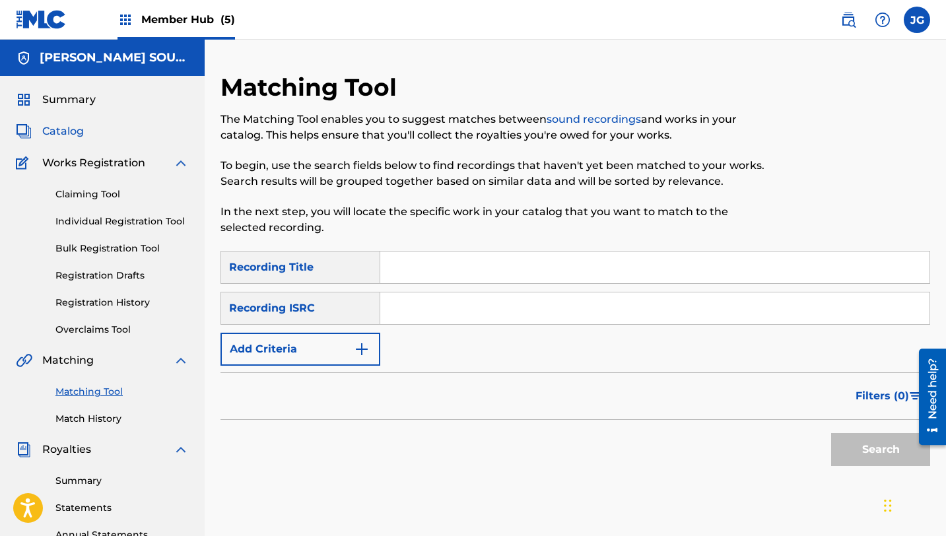
click at [76, 137] on span "Catalog" at bounding box center [63, 131] width 42 height 16
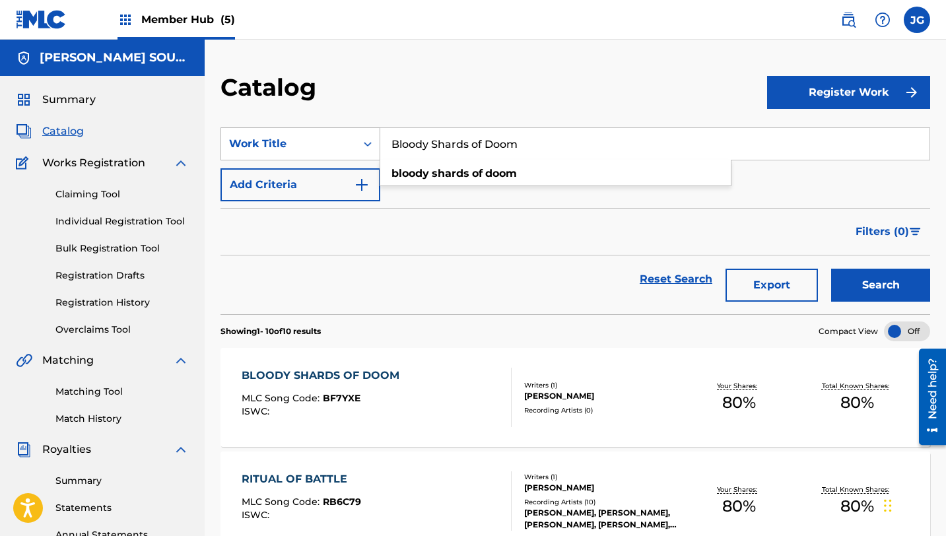
drag, startPoint x: 521, startPoint y: 151, endPoint x: 374, endPoint y: 135, distance: 147.4
click at [374, 137] on div "SearchWithCriteria31c6b072-648b-4127-bd5c-a9e4512481d4 Work Title Bloody Shards…" at bounding box center [575, 143] width 710 height 33
paste input "Four Red Masks"
click at [831, 269] on button "Search" at bounding box center [880, 285] width 99 height 33
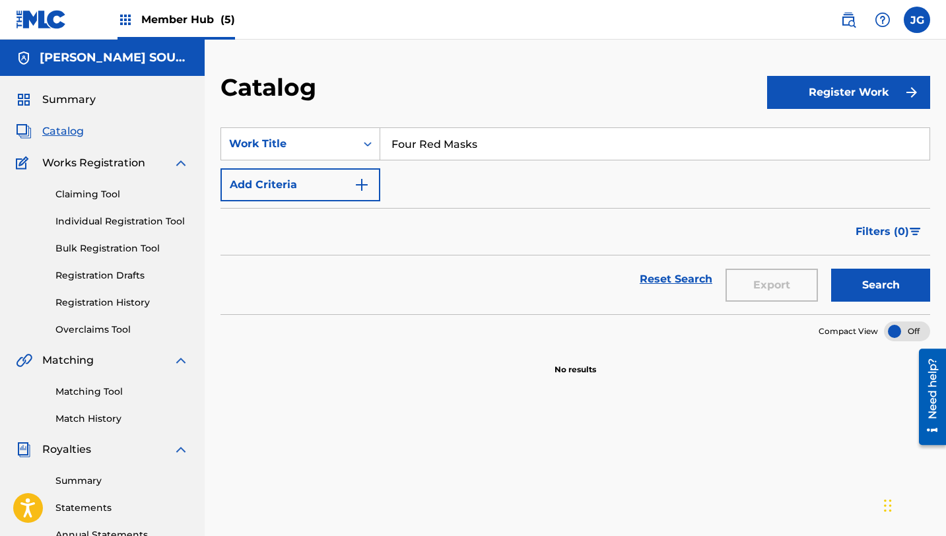
drag, startPoint x: 489, startPoint y: 141, endPoint x: 382, endPoint y: 137, distance: 107.0
click at [382, 137] on input "Four Red Masks" at bounding box center [654, 144] width 549 height 32
click at [111, 387] on link "Matching Tool" at bounding box center [121, 392] width 133 height 14
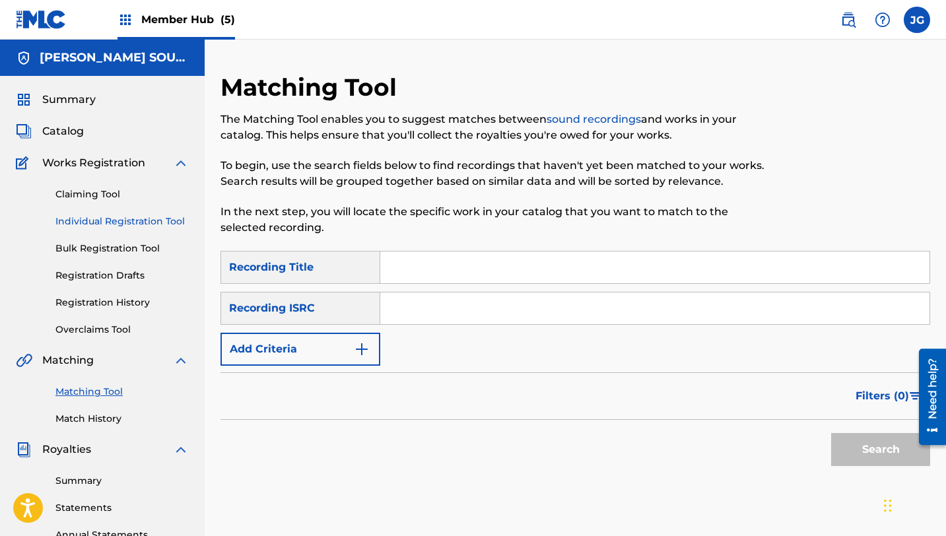
click at [162, 224] on link "Individual Registration Tool" at bounding box center [121, 222] width 133 height 14
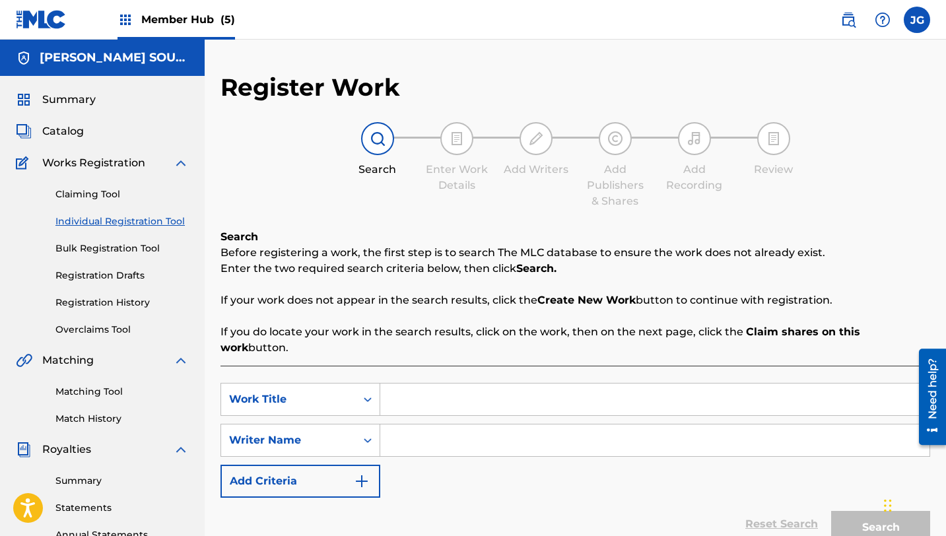
click at [444, 384] on input "Search Form" at bounding box center [654, 400] width 549 height 32
paste input "Four Red Masks"
click at [407, 430] on input "Search Form" at bounding box center [654, 440] width 549 height 32
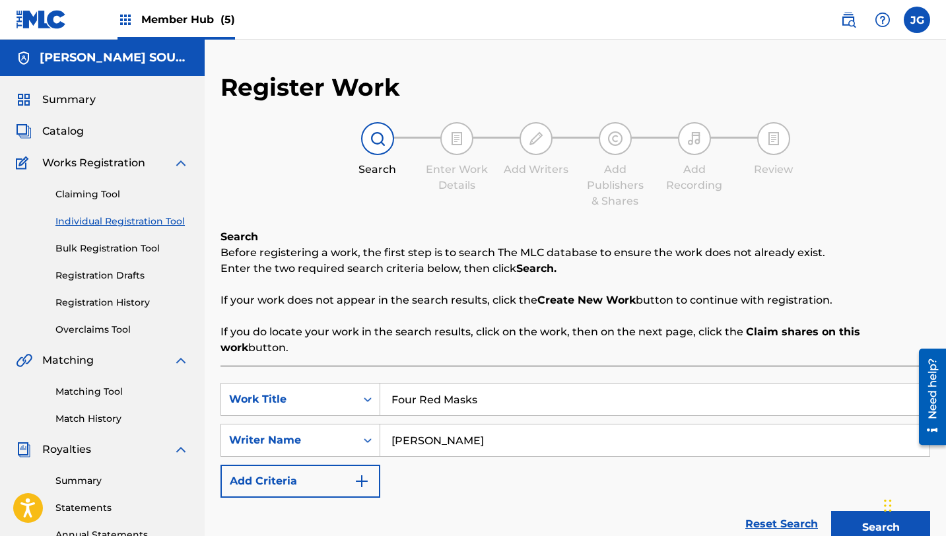
click at [831, 511] on button "Search" at bounding box center [880, 527] width 99 height 33
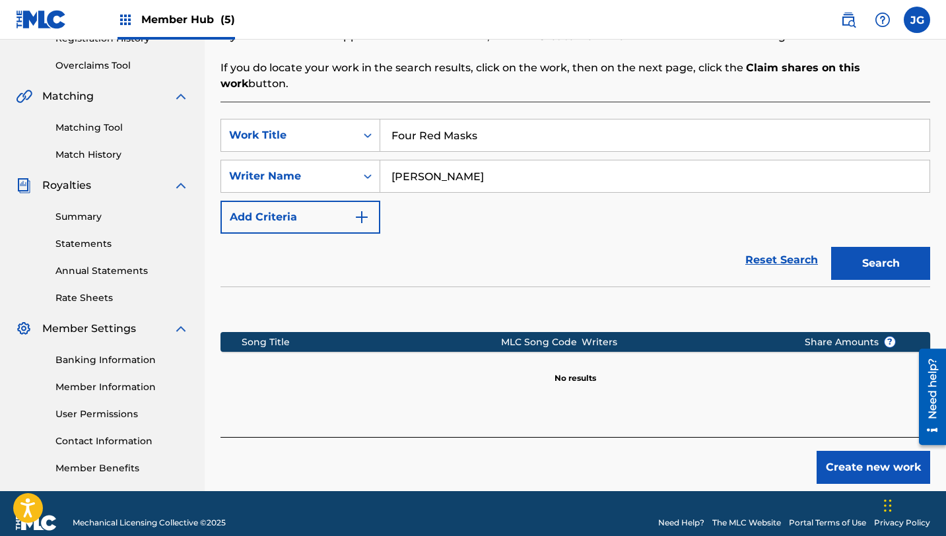
scroll to position [283, 0]
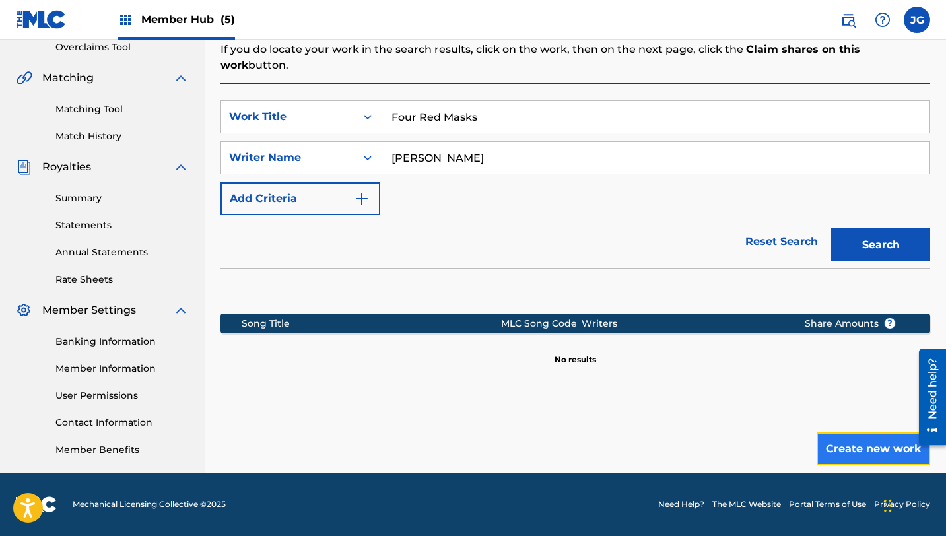
click at [883, 440] on button "Create new work" at bounding box center [874, 448] width 114 height 33
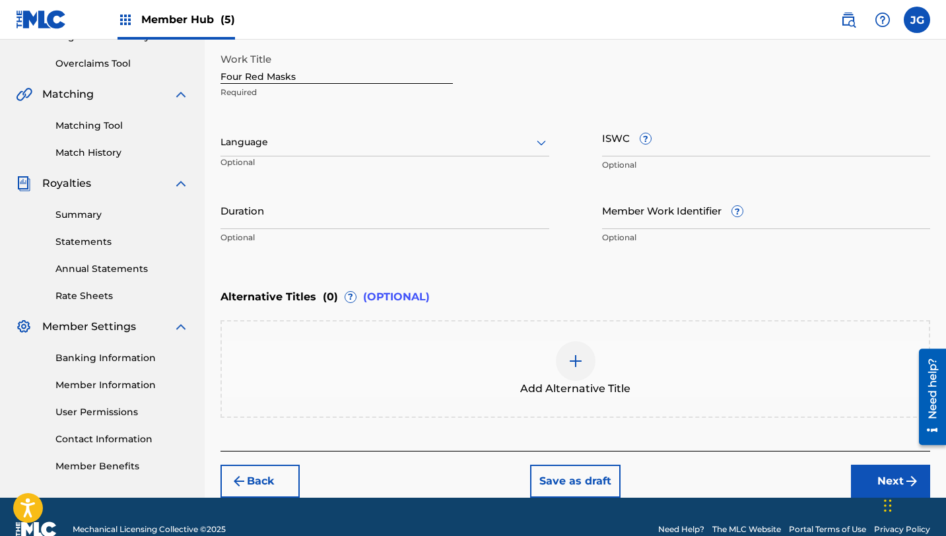
scroll to position [290, 0]
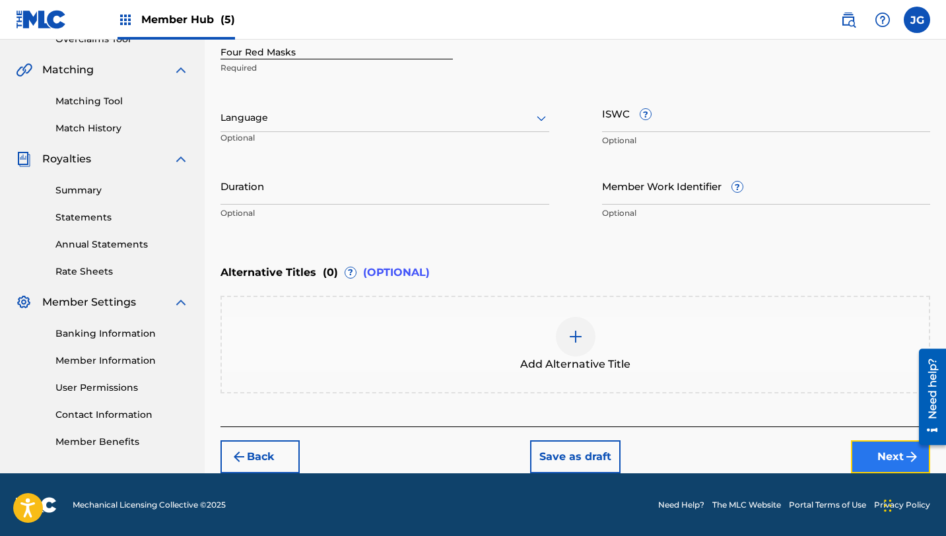
click at [865, 465] on button "Next" at bounding box center [890, 456] width 79 height 33
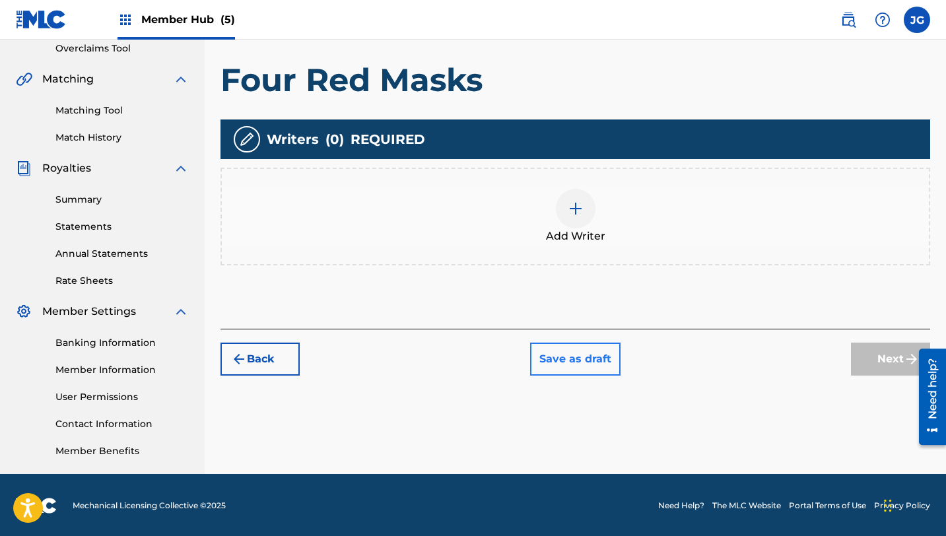
scroll to position [283, 0]
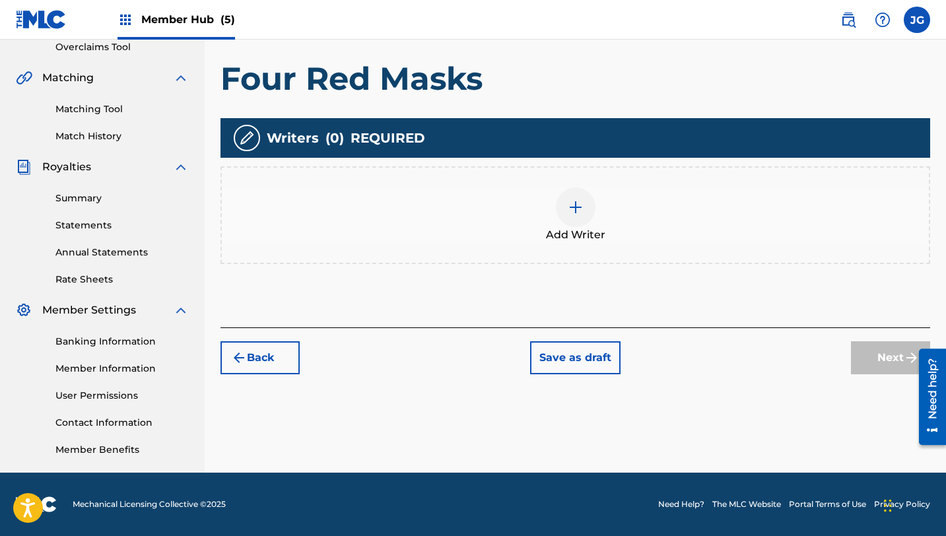
click at [577, 209] on img at bounding box center [576, 207] width 16 height 16
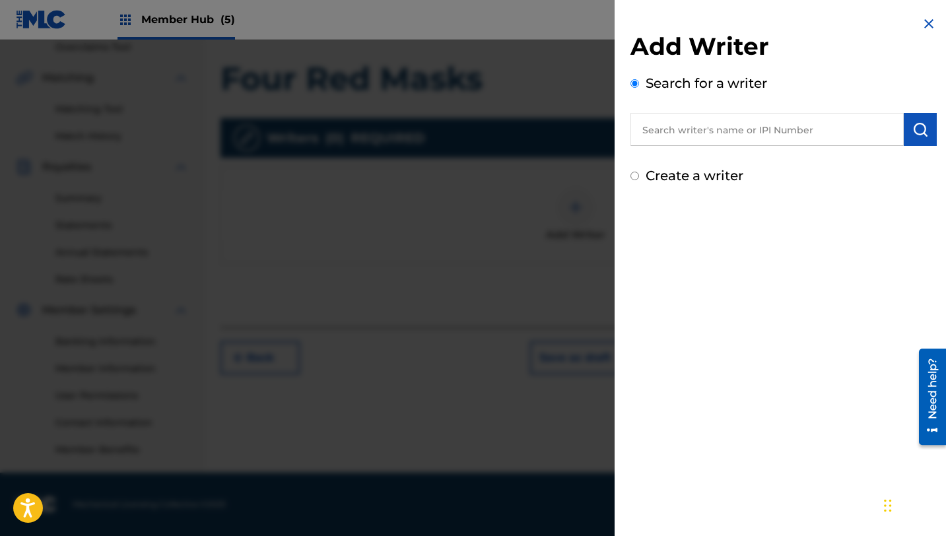
click at [745, 134] on input "text" at bounding box center [766, 129] width 273 height 33
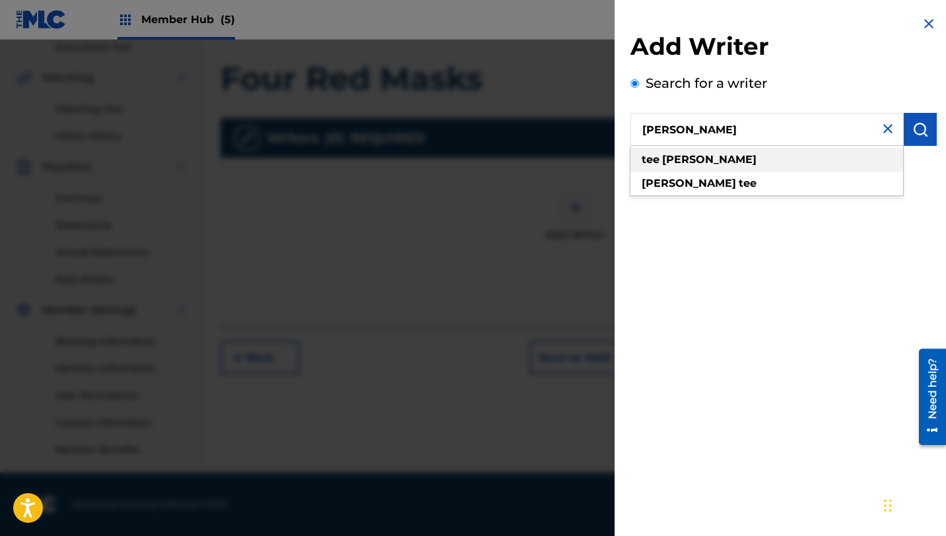
click at [755, 160] on div "[PERSON_NAME]" at bounding box center [766, 160] width 273 height 24
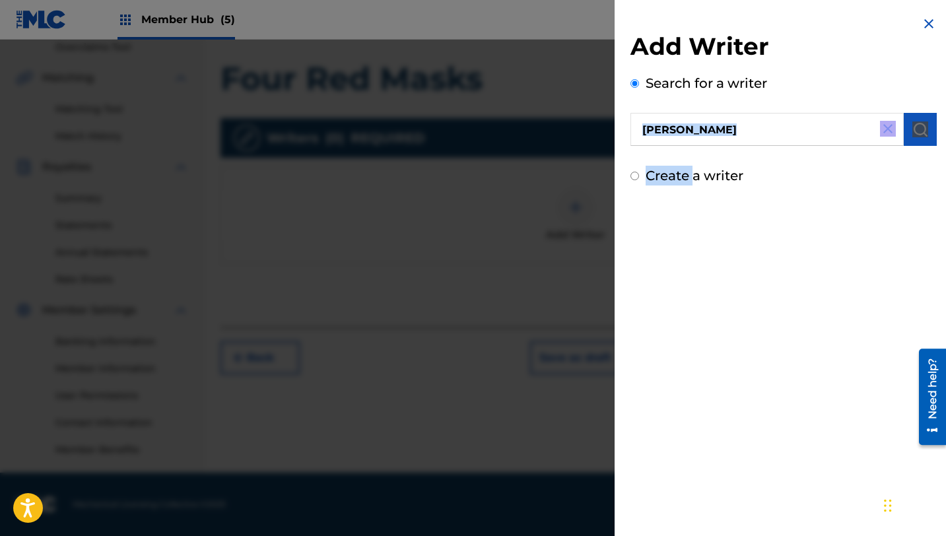
drag, startPoint x: 696, startPoint y: 174, endPoint x: 858, endPoint y: 122, distance: 170.6
click at [854, 122] on div "Add Writer Search for a writer [PERSON_NAME] Create a writer" at bounding box center [783, 109] width 306 height 154
click at [907, 126] on button "submit" at bounding box center [920, 129] width 33 height 33
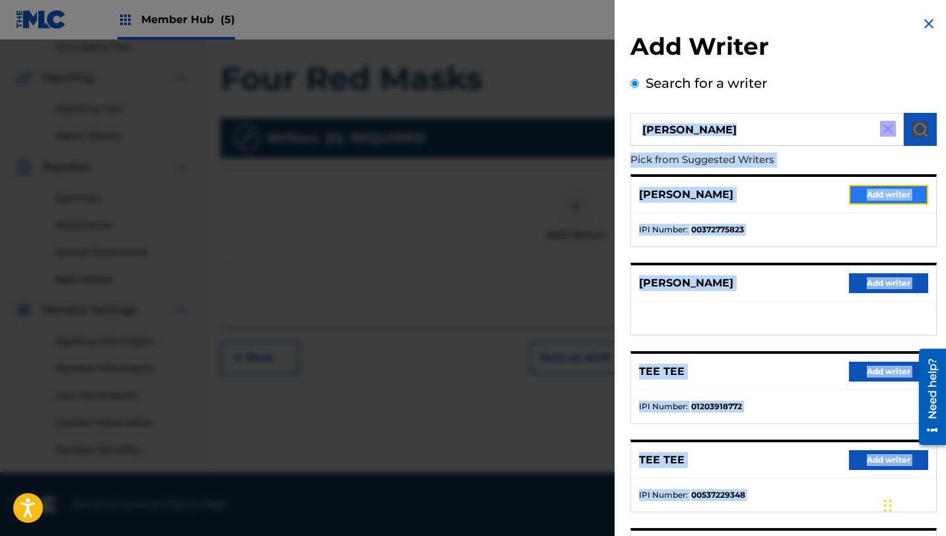
click at [892, 193] on button "Add writer" at bounding box center [888, 195] width 79 height 20
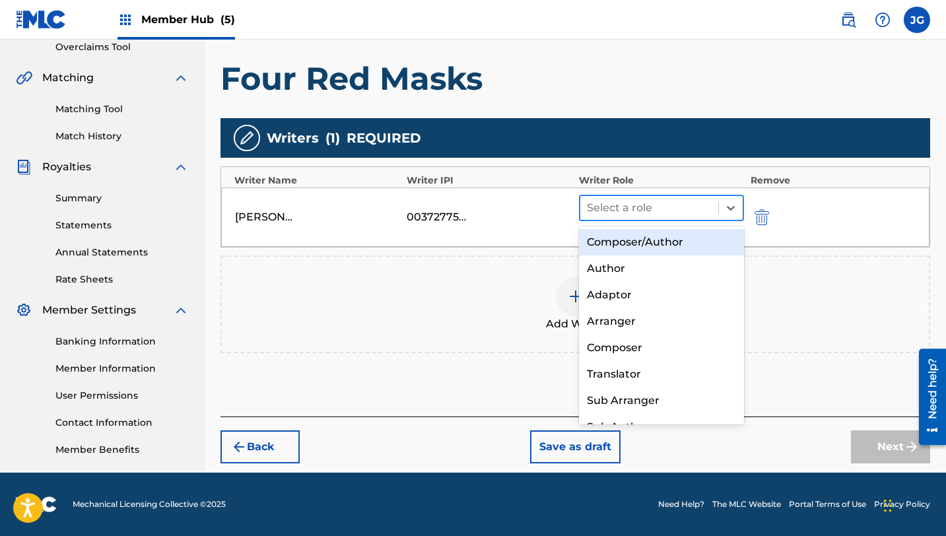
click at [652, 210] on div at bounding box center [649, 208] width 125 height 18
click at [640, 243] on div "Composer/Author" at bounding box center [661, 242] width 165 height 26
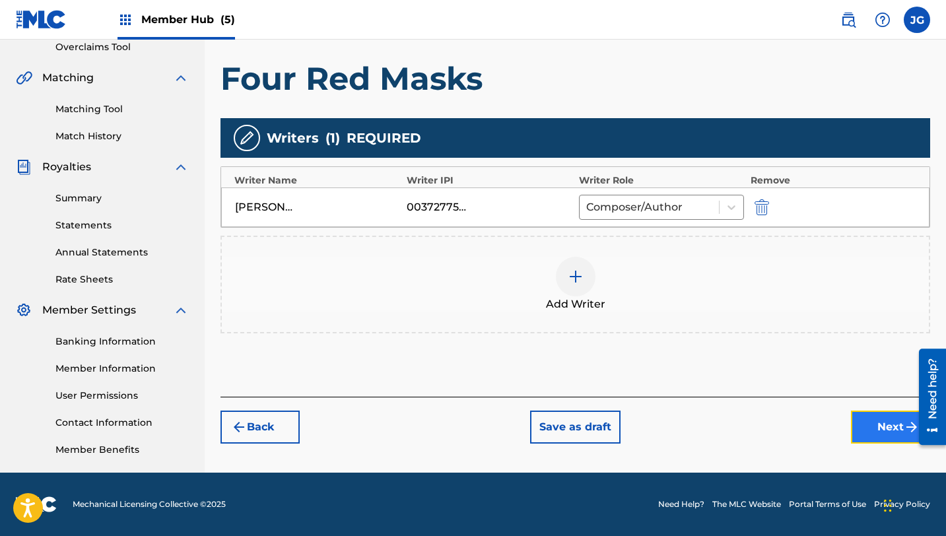
click at [875, 423] on button "Next" at bounding box center [890, 427] width 79 height 33
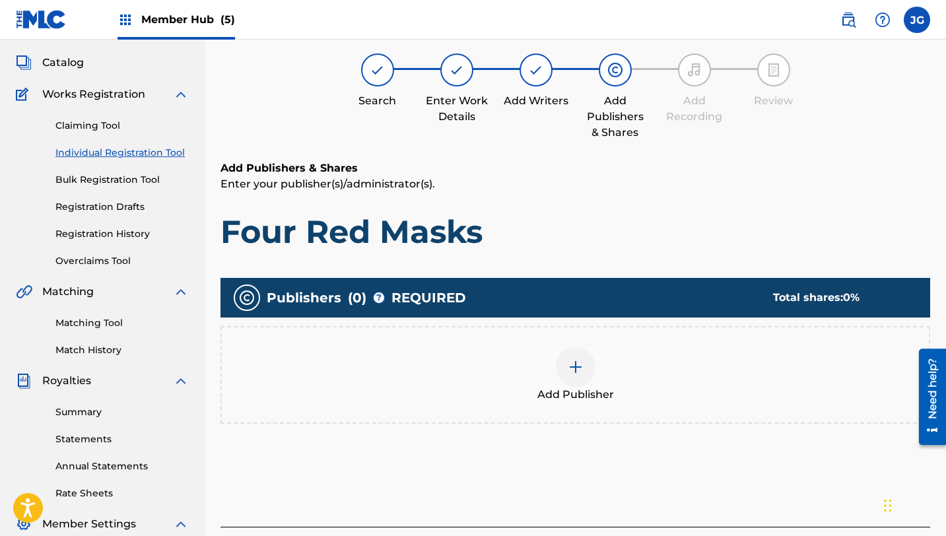
scroll to position [59, 0]
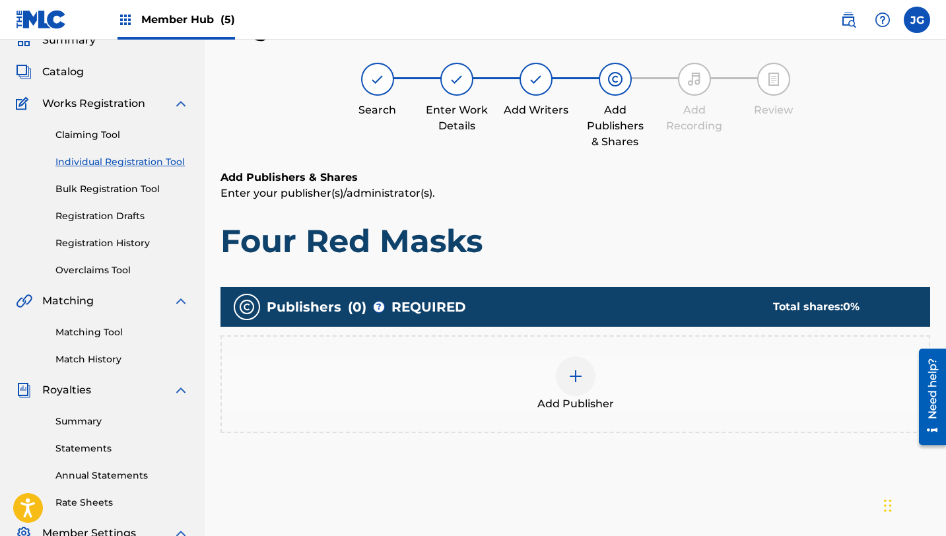
click at [573, 373] on img at bounding box center [576, 376] width 16 height 16
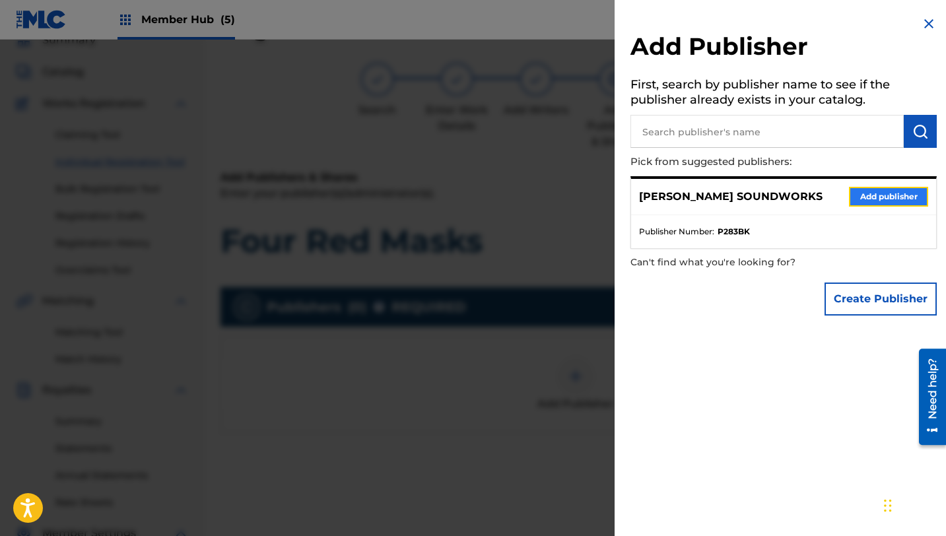
click at [849, 199] on button "Add publisher" at bounding box center [888, 197] width 79 height 20
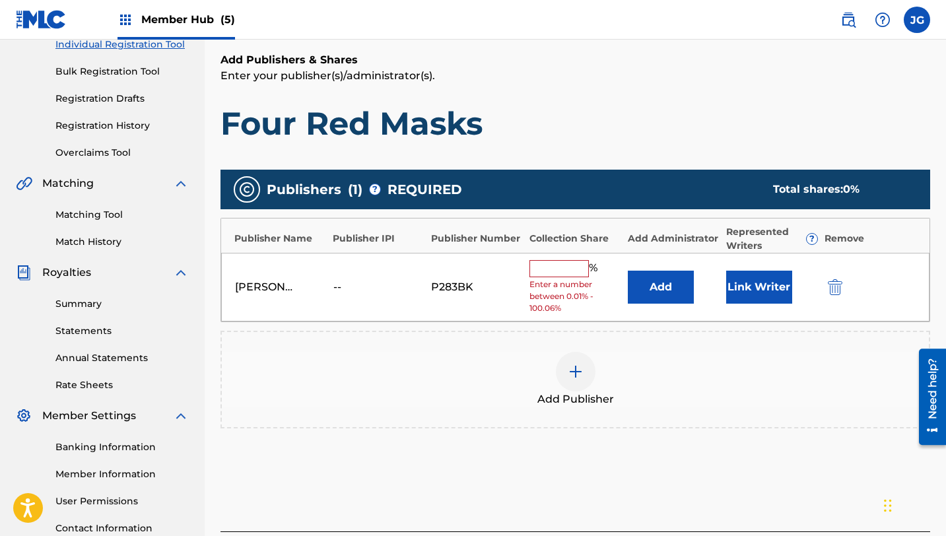
scroll to position [195, 0]
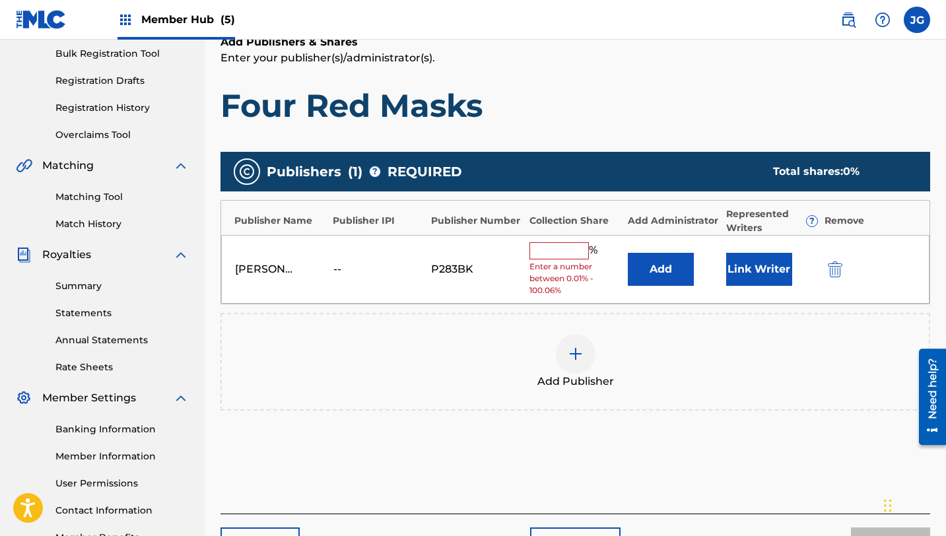
click at [535, 251] on input "text" at bounding box center [558, 250] width 59 height 17
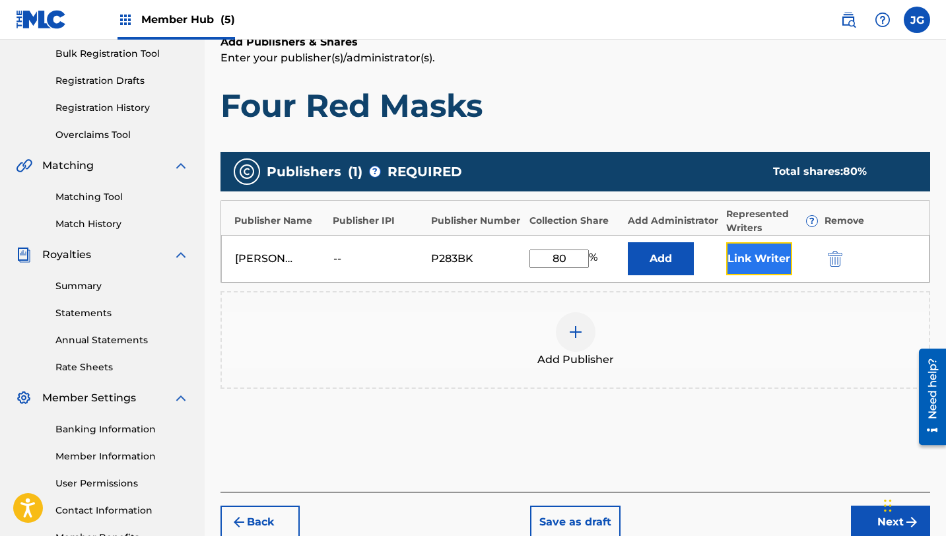
click at [754, 259] on button "Link Writer" at bounding box center [759, 258] width 66 height 33
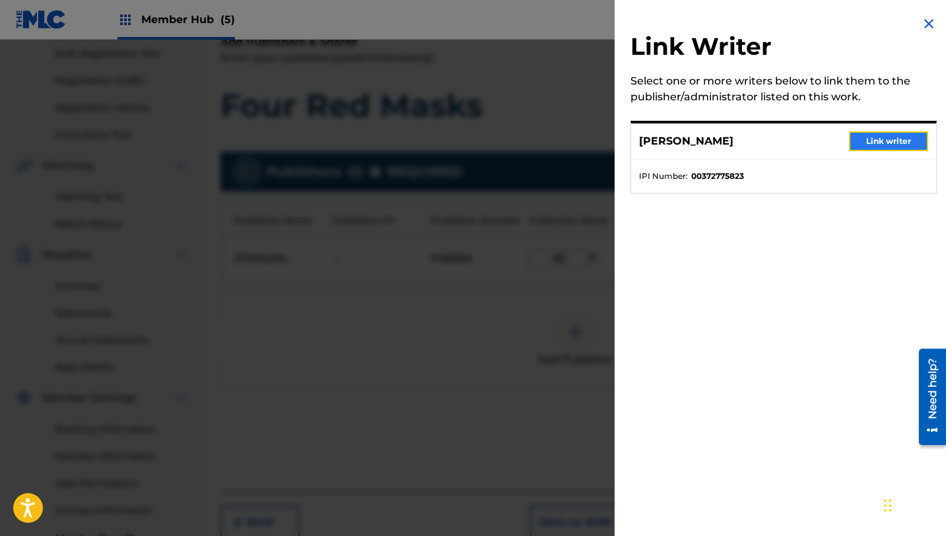
click at [875, 139] on button "Link writer" at bounding box center [888, 141] width 79 height 20
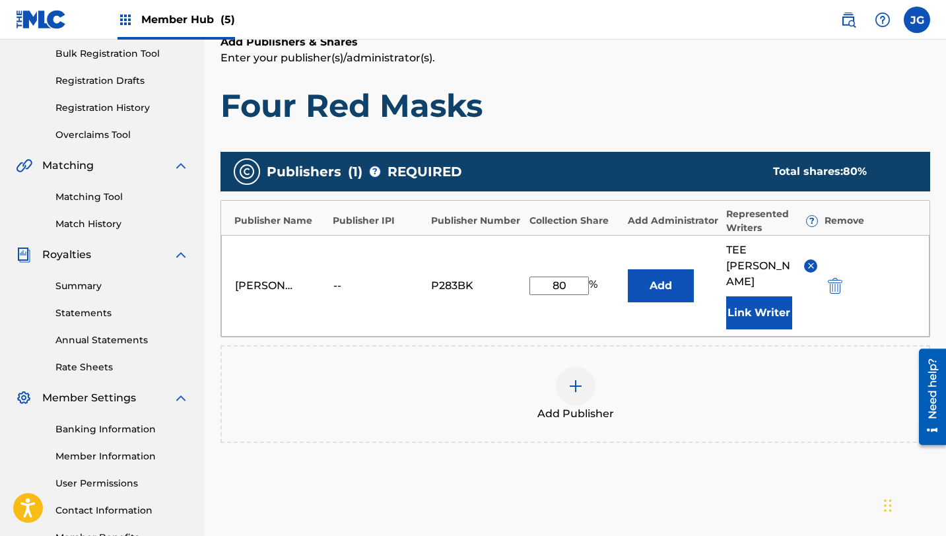
scroll to position [283, 0]
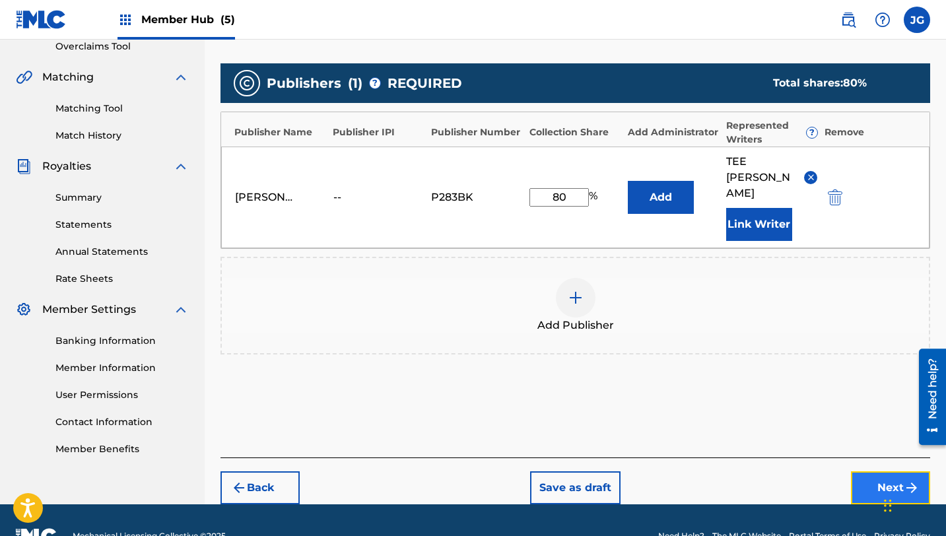
click at [875, 471] on button "Next" at bounding box center [890, 487] width 79 height 33
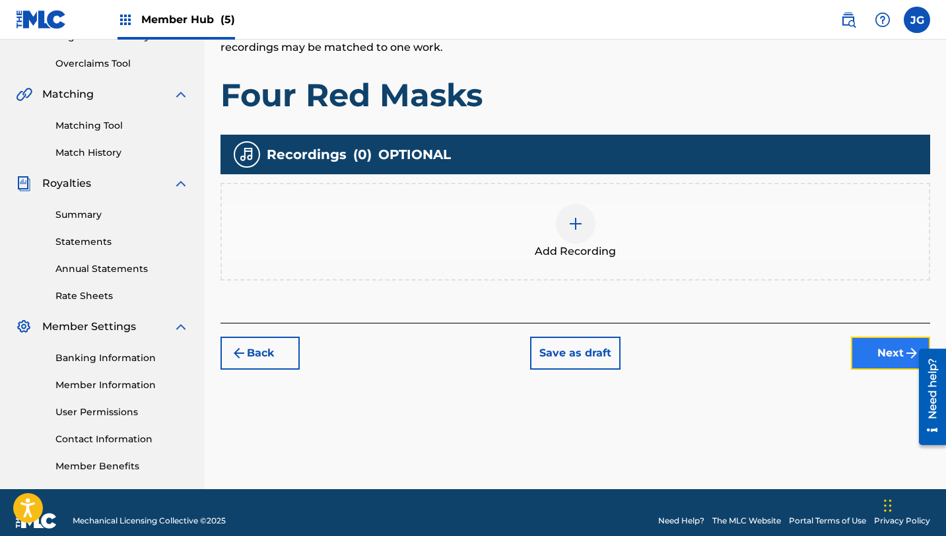
click at [876, 350] on button "Next" at bounding box center [890, 353] width 79 height 33
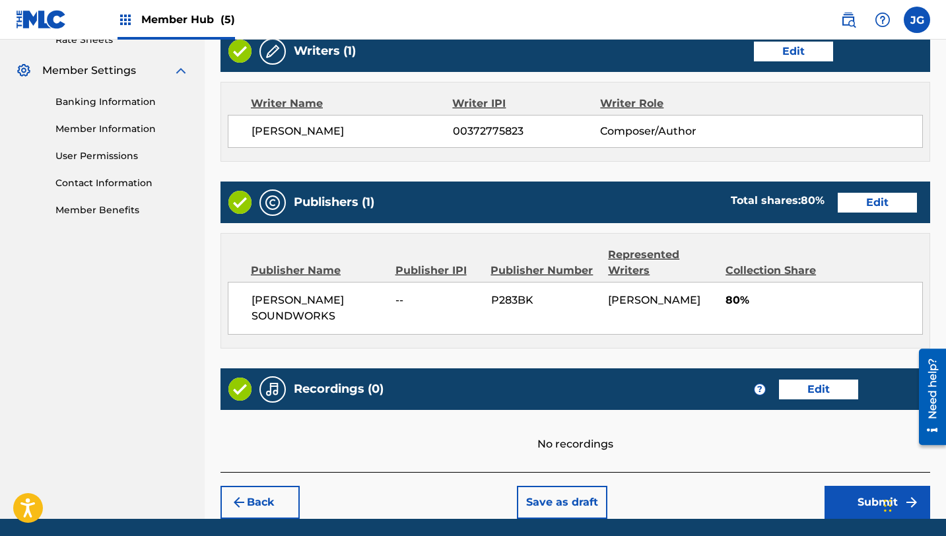
scroll to position [568, 0]
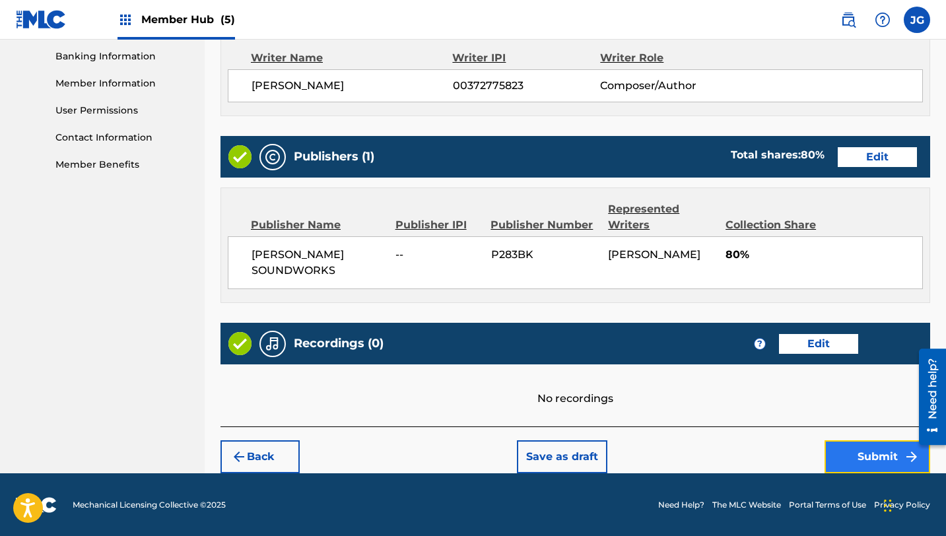
click at [847, 448] on button "Submit" at bounding box center [877, 456] width 106 height 33
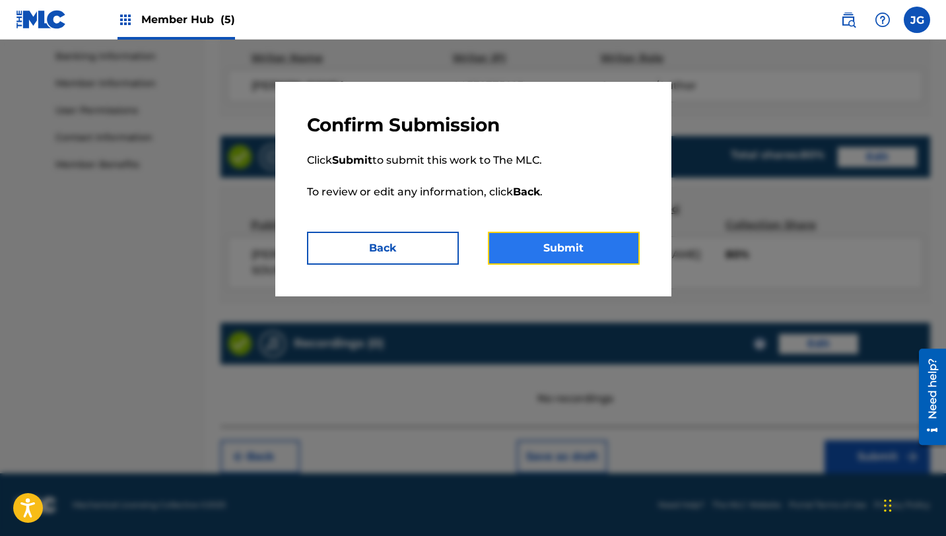
click at [545, 255] on button "Submit" at bounding box center [564, 248] width 152 height 33
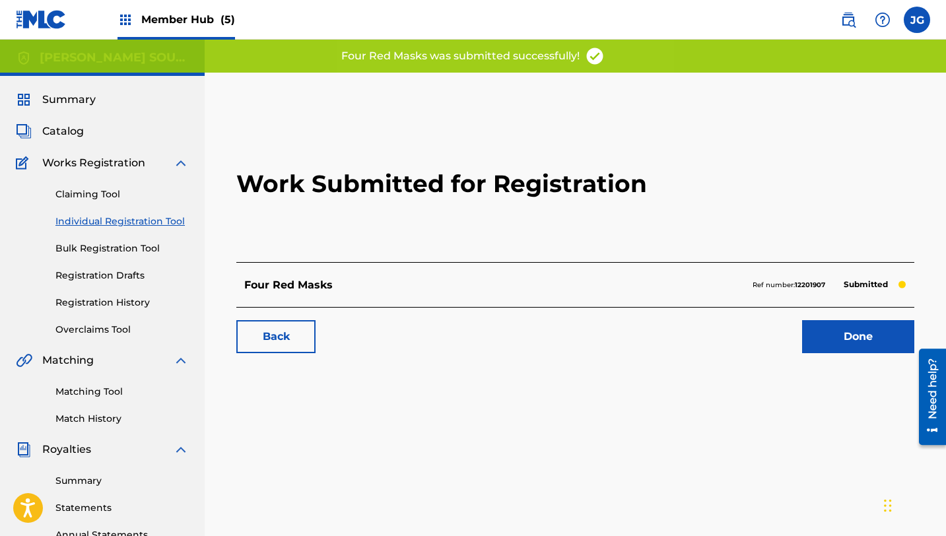
scroll to position [1, 0]
click at [914, 334] on div "Back Done" at bounding box center [575, 329] width 678 height 46
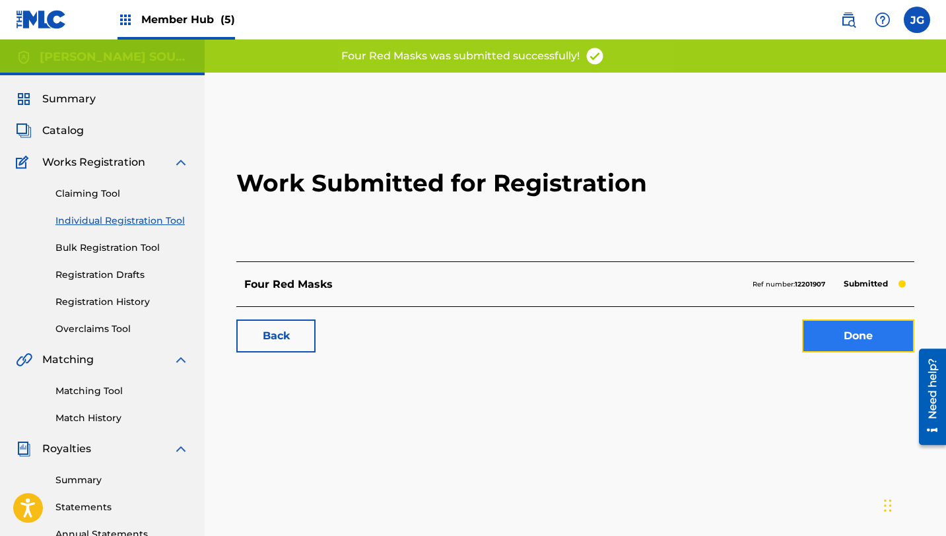
click at [892, 334] on link "Done" at bounding box center [858, 335] width 112 height 33
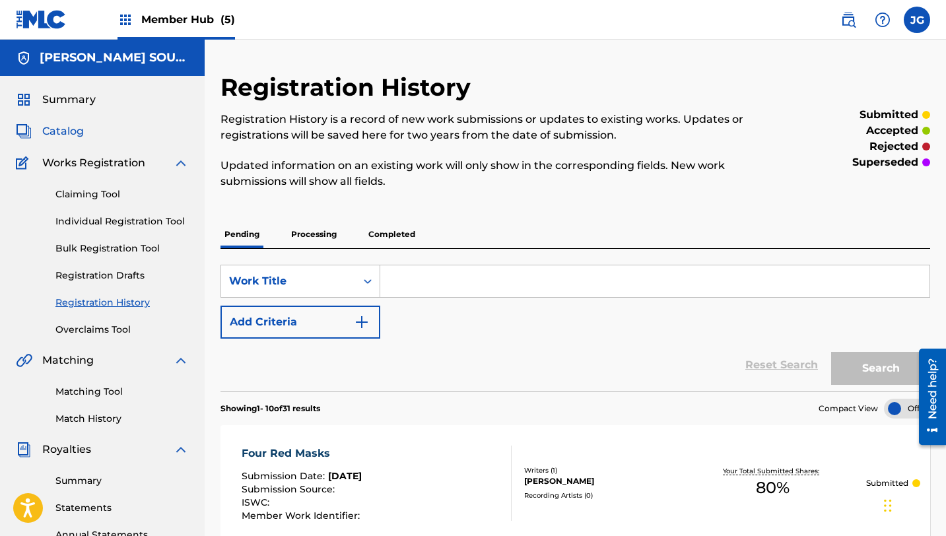
click at [81, 131] on span "Catalog" at bounding box center [63, 131] width 42 height 16
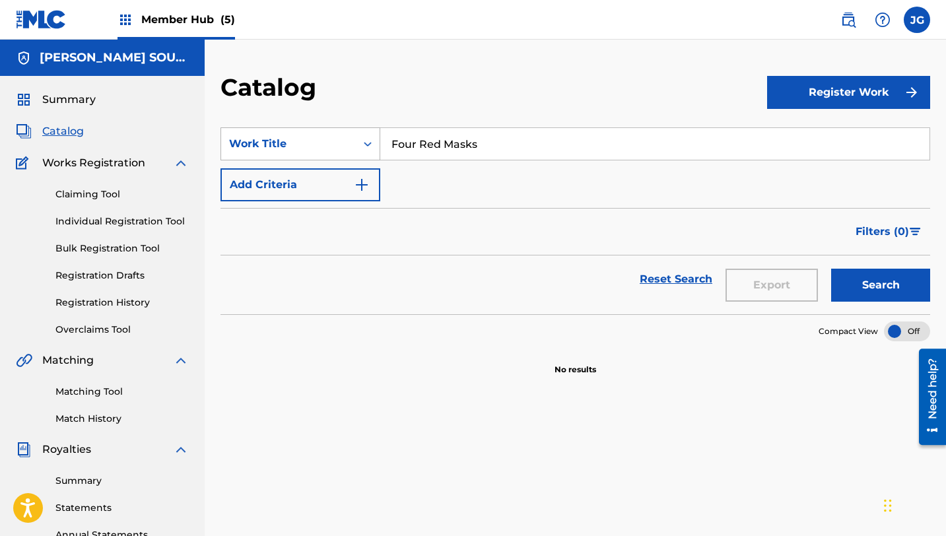
drag, startPoint x: 496, startPoint y: 140, endPoint x: 378, endPoint y: 136, distance: 117.6
click at [380, 137] on input "Four Red Masks" at bounding box center [654, 144] width 549 height 32
paste input "Nostalgia Evoking Song"
click at [884, 288] on button "Search" at bounding box center [880, 285] width 99 height 33
click at [113, 222] on link "Individual Registration Tool" at bounding box center [121, 222] width 133 height 14
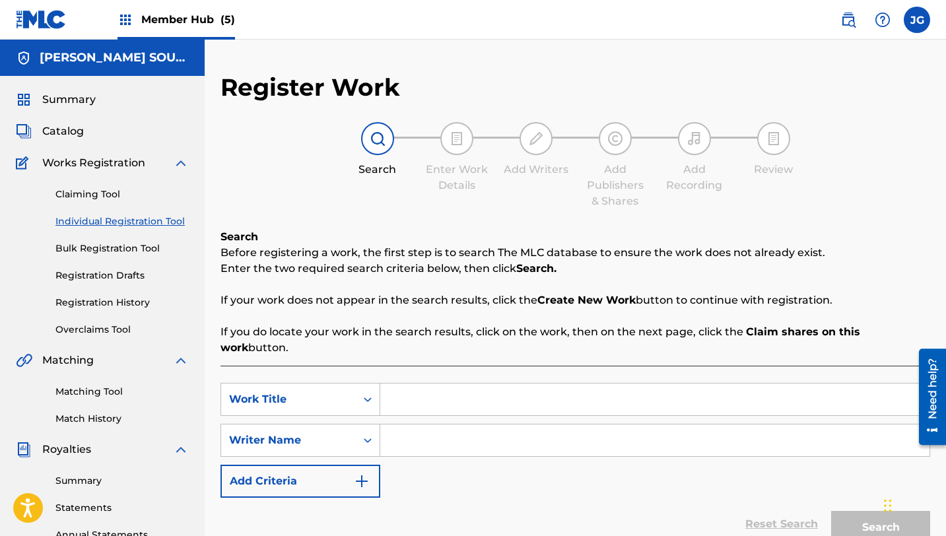
click at [465, 384] on input "Search Form" at bounding box center [654, 400] width 549 height 32
paste input "Nostalgia Evoking Song"
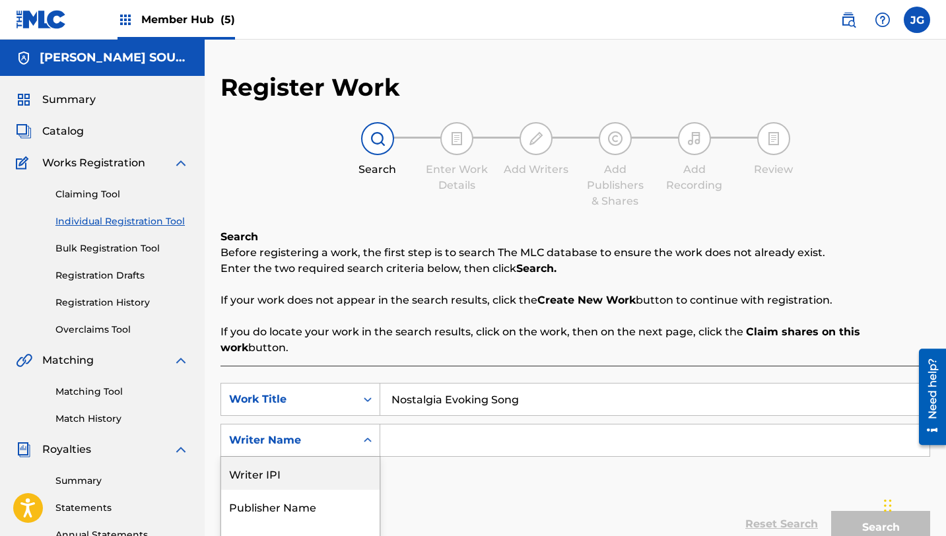
click at [285, 424] on div "Writer IPI, 1 of 5. 5 results available. Use Up and Down to choose options, pre…" at bounding box center [300, 440] width 160 height 33
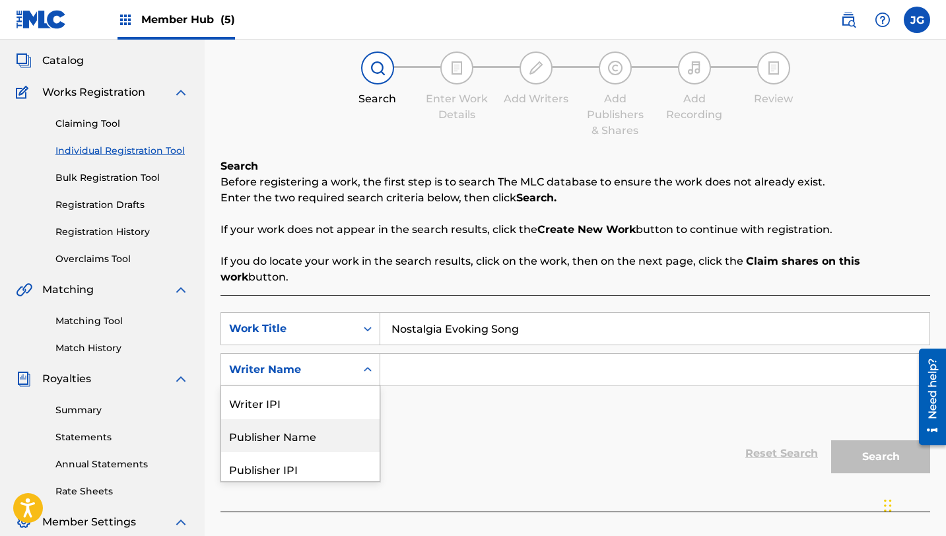
click at [440, 356] on input "Search Form" at bounding box center [654, 370] width 549 height 32
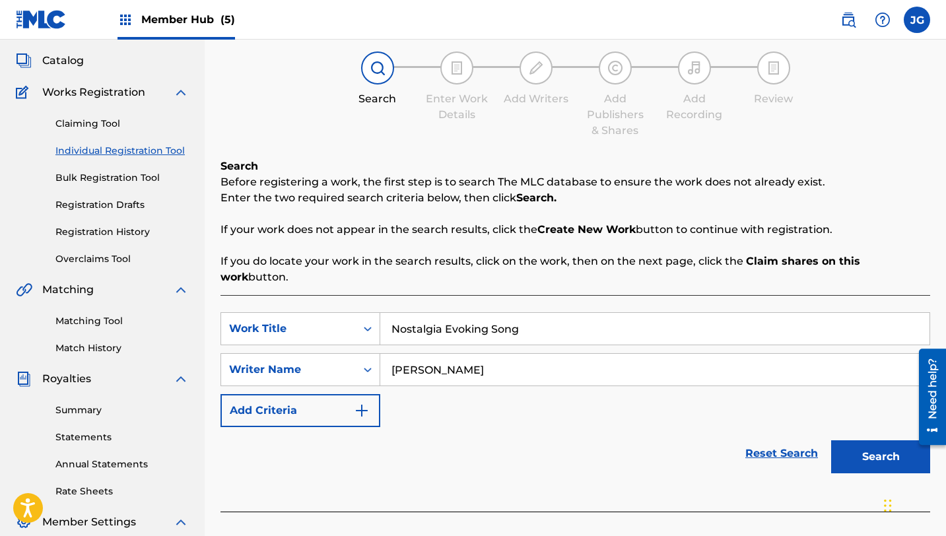
click at [831, 440] on button "Search" at bounding box center [880, 456] width 99 height 33
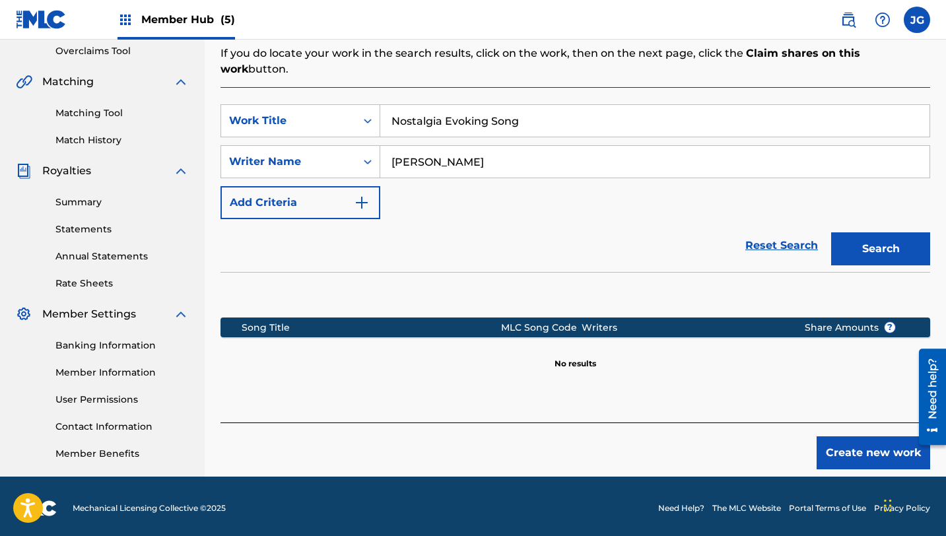
scroll to position [283, 0]
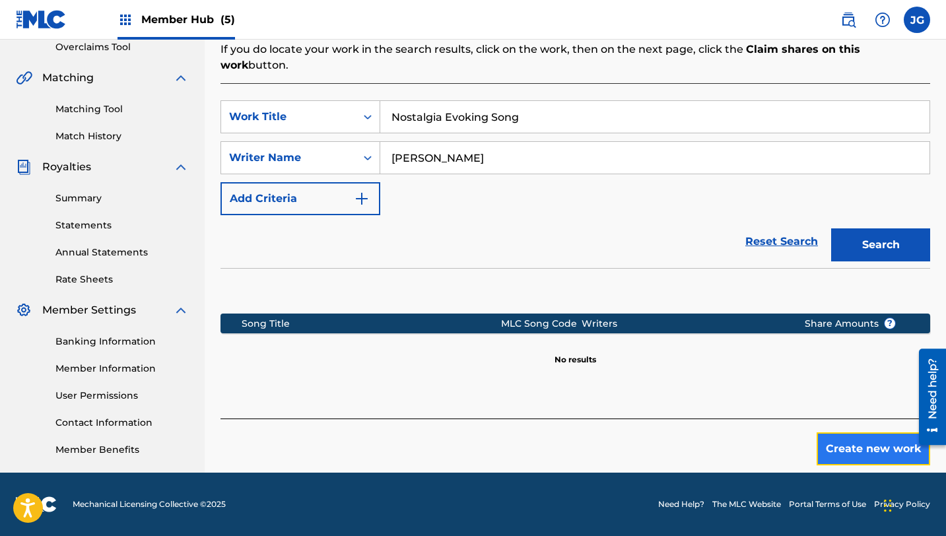
click at [833, 432] on button "Create new work" at bounding box center [874, 448] width 114 height 33
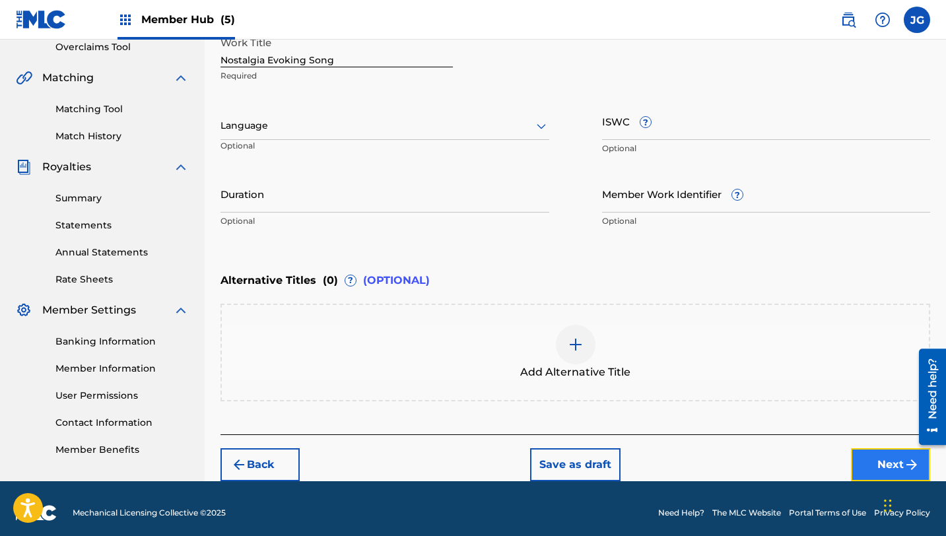
click at [883, 450] on button "Next" at bounding box center [890, 464] width 79 height 33
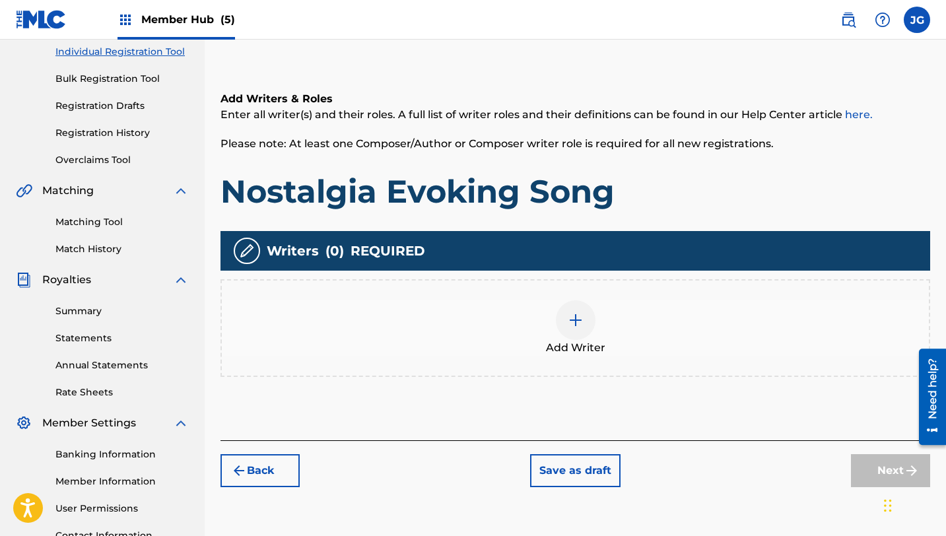
scroll to position [184, 0]
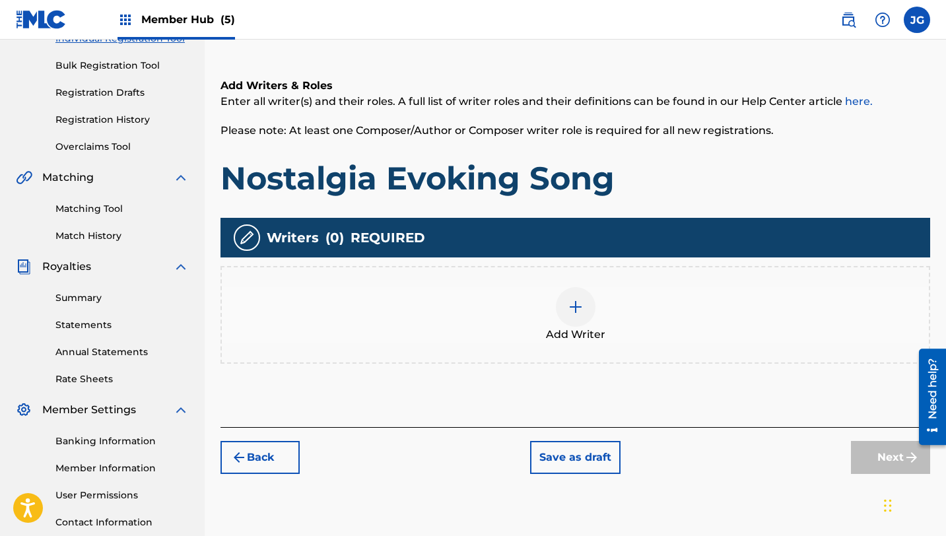
click at [551, 364] on div "Add Writers & Roles Enter all writer(s) and their roles. A full list of writer …" at bounding box center [575, 236] width 710 height 381
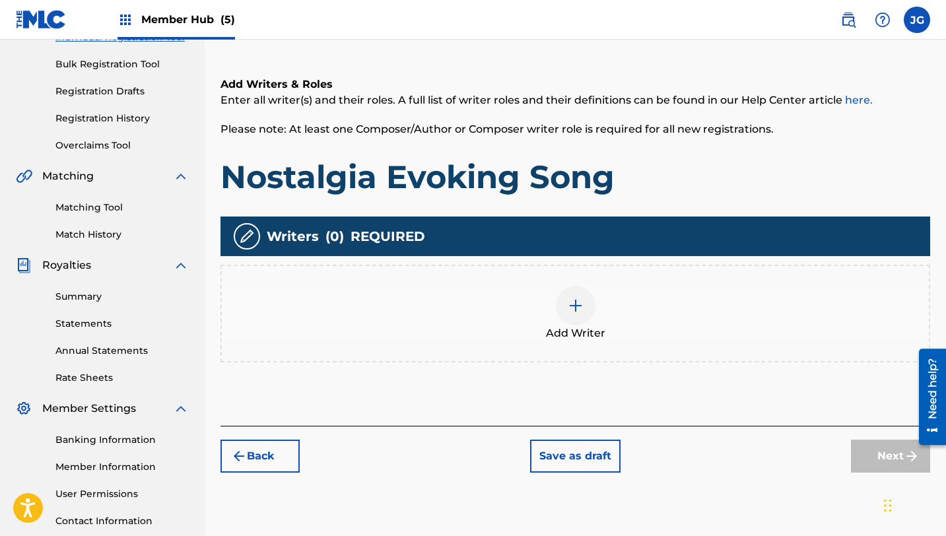
click at [580, 324] on div "Add Writer" at bounding box center [575, 313] width 707 height 55
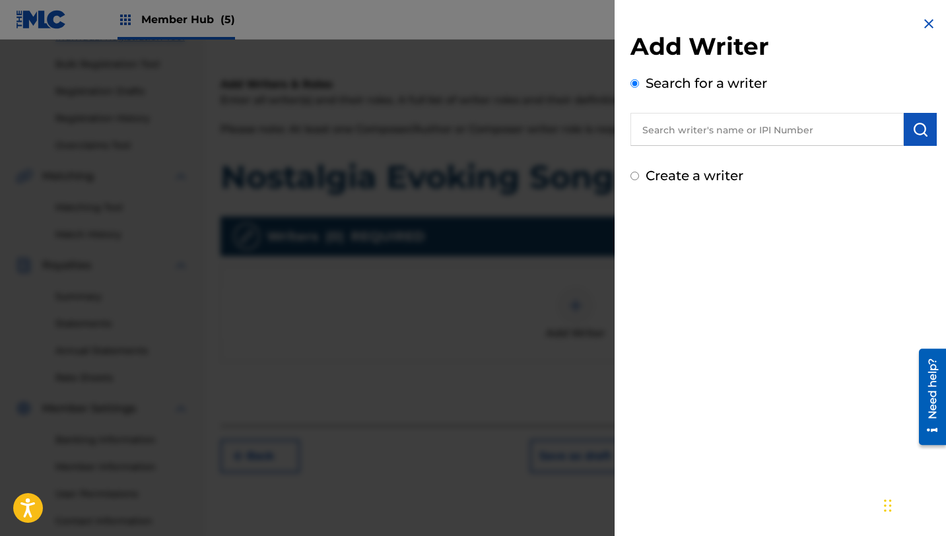
click at [796, 118] on input "text" at bounding box center [766, 129] width 273 height 33
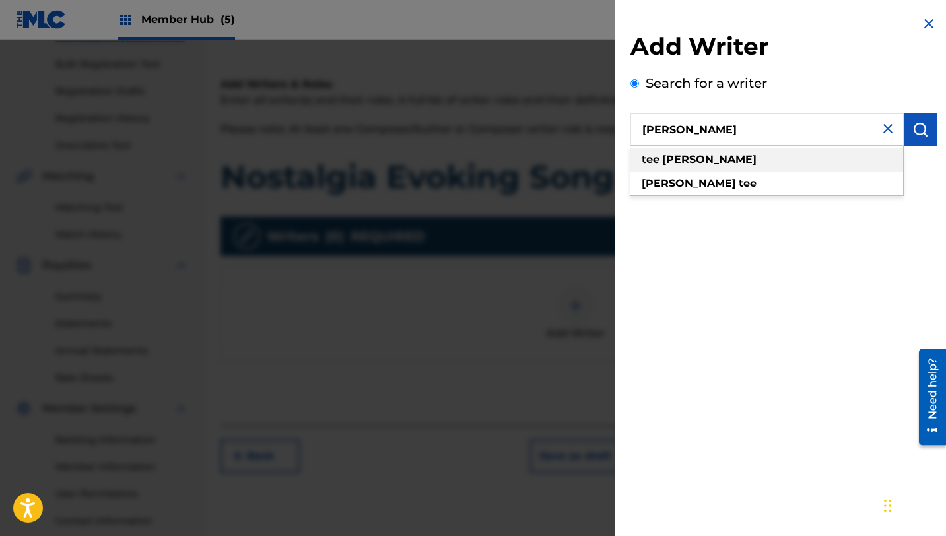
click at [771, 168] on div "[PERSON_NAME]" at bounding box center [766, 160] width 273 height 24
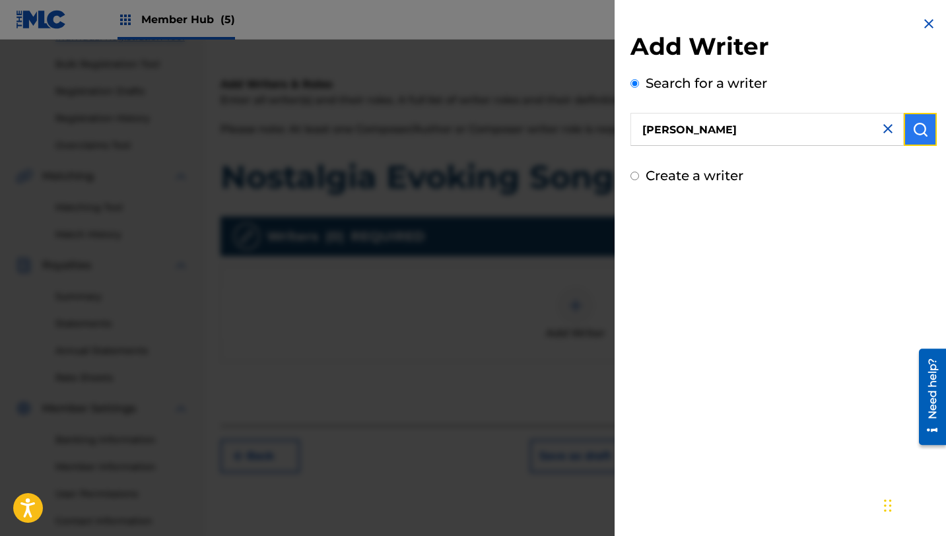
click at [921, 135] on img "submit" at bounding box center [920, 129] width 16 height 16
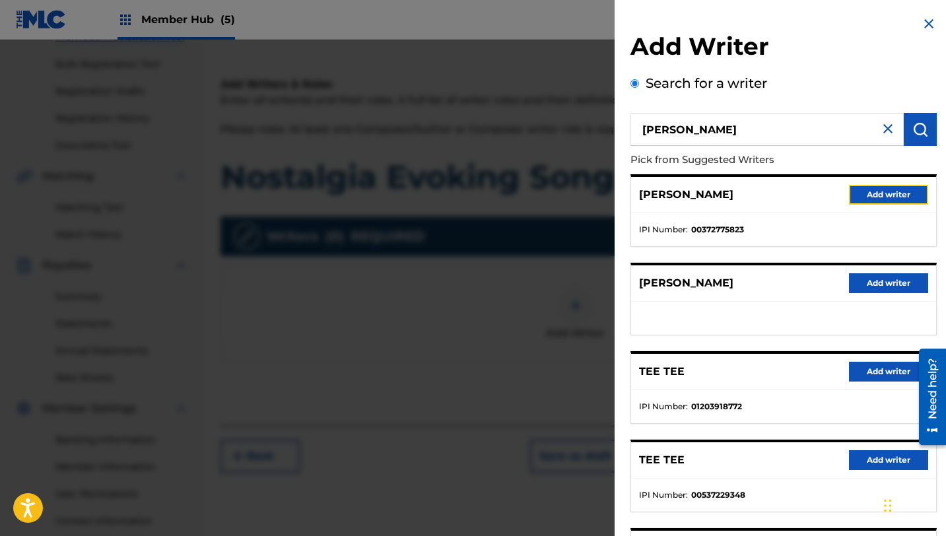
click at [877, 193] on button "Add writer" at bounding box center [888, 195] width 79 height 20
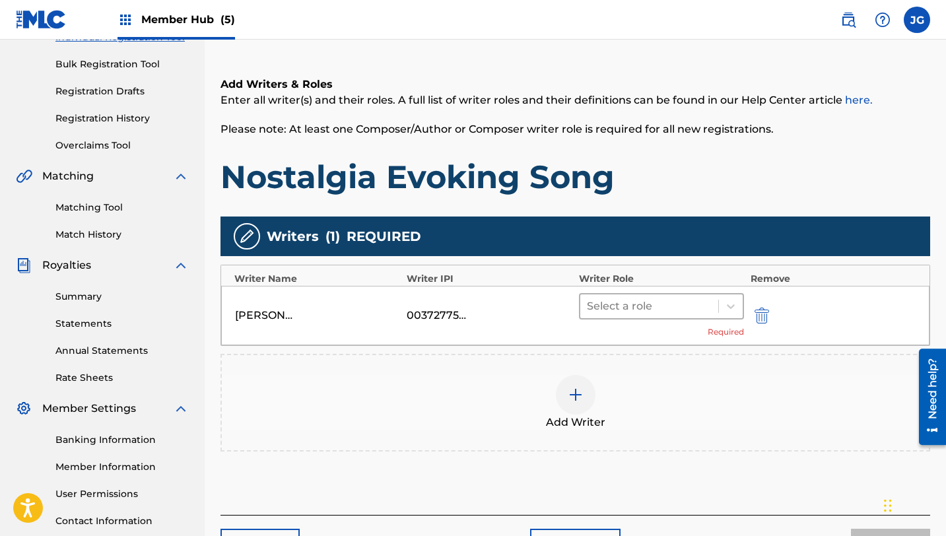
click at [667, 305] on div at bounding box center [649, 306] width 125 height 18
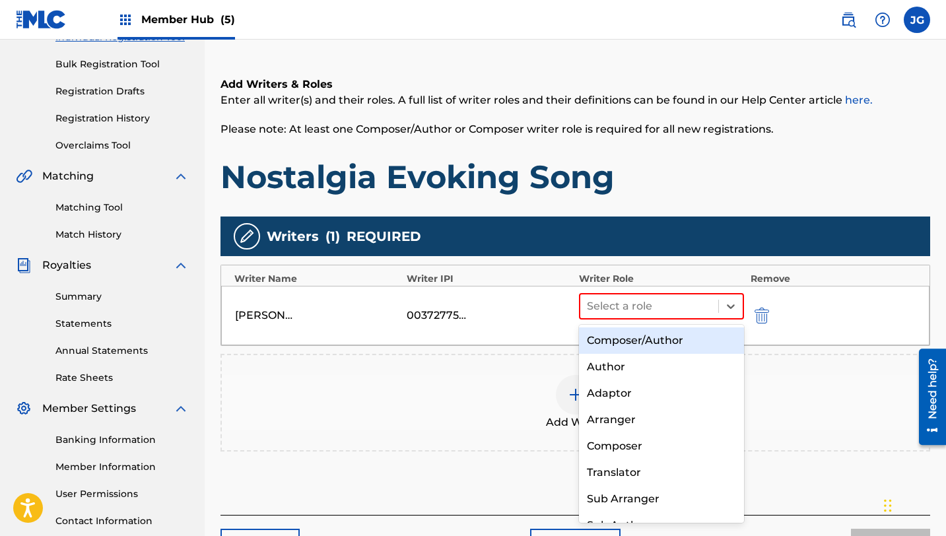
click at [655, 339] on div "Composer/Author" at bounding box center [661, 340] width 165 height 26
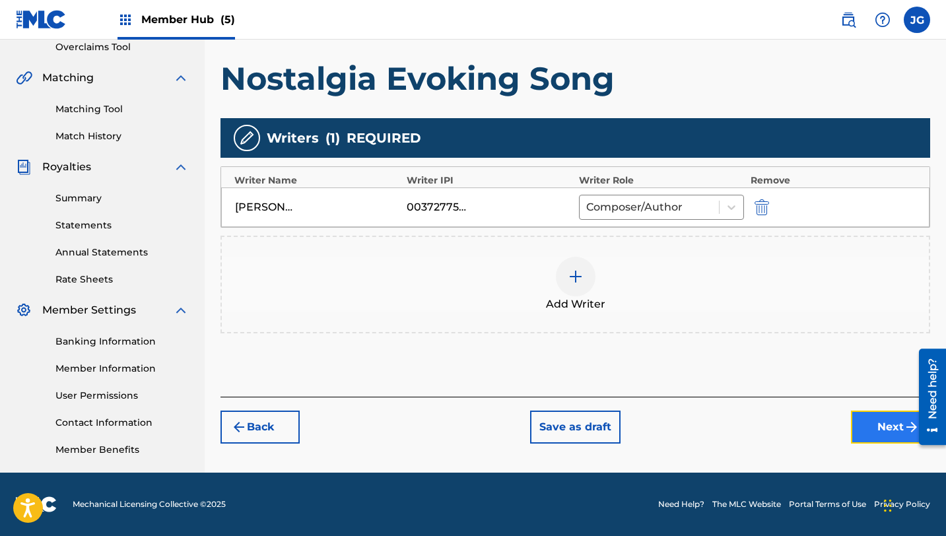
click at [858, 416] on button "Next" at bounding box center [890, 427] width 79 height 33
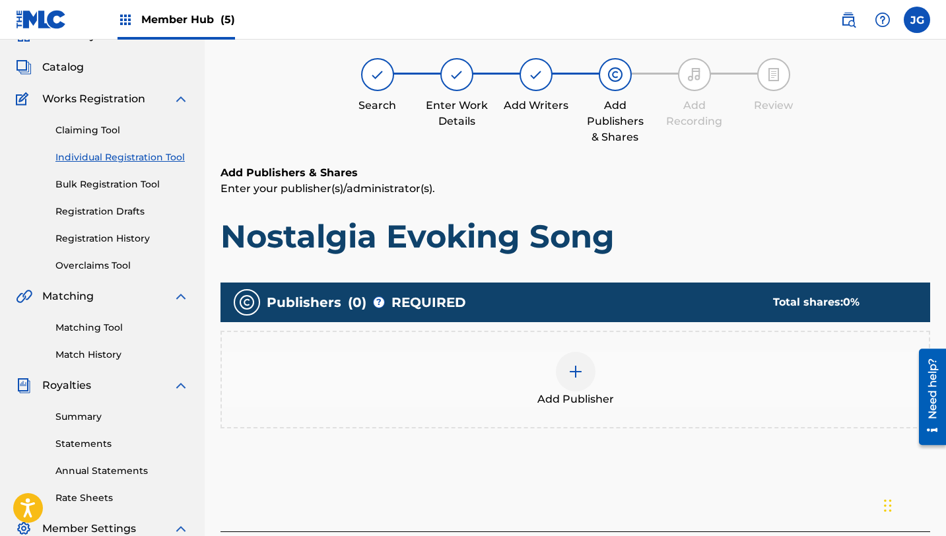
scroll to position [59, 0]
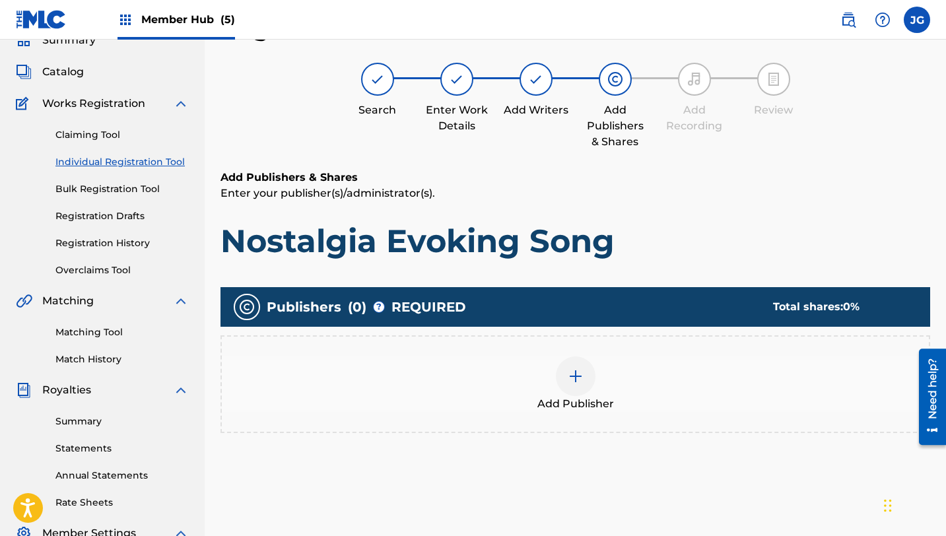
click at [568, 383] on img at bounding box center [576, 376] width 16 height 16
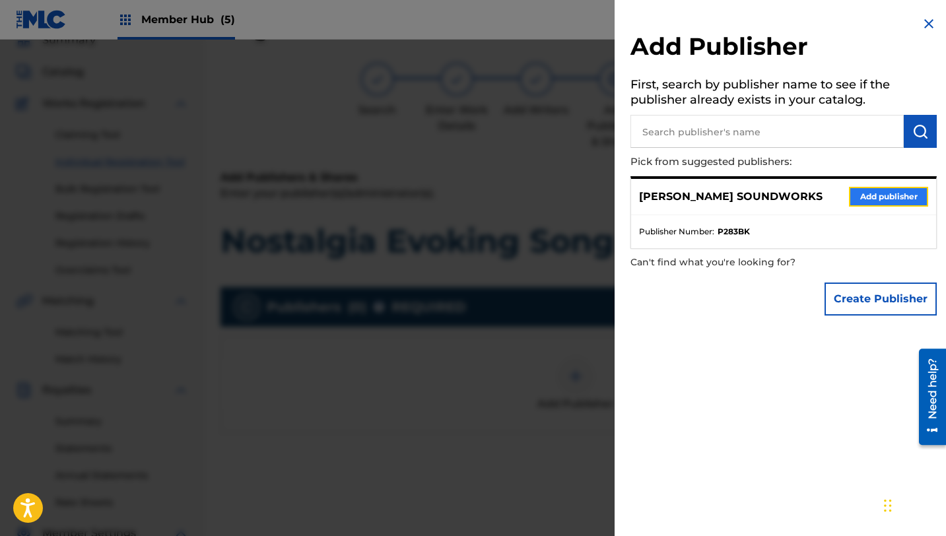
click at [890, 193] on button "Add publisher" at bounding box center [888, 197] width 79 height 20
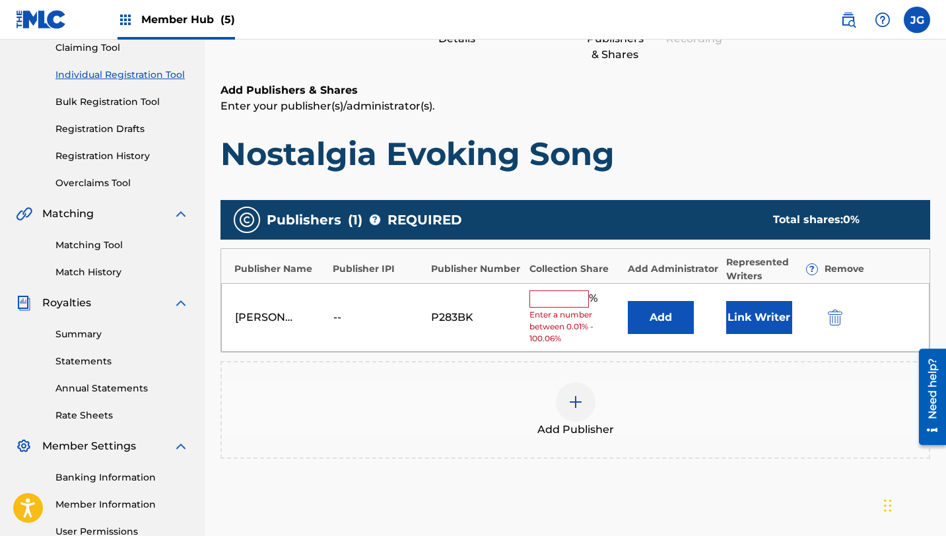
scroll to position [207, 0]
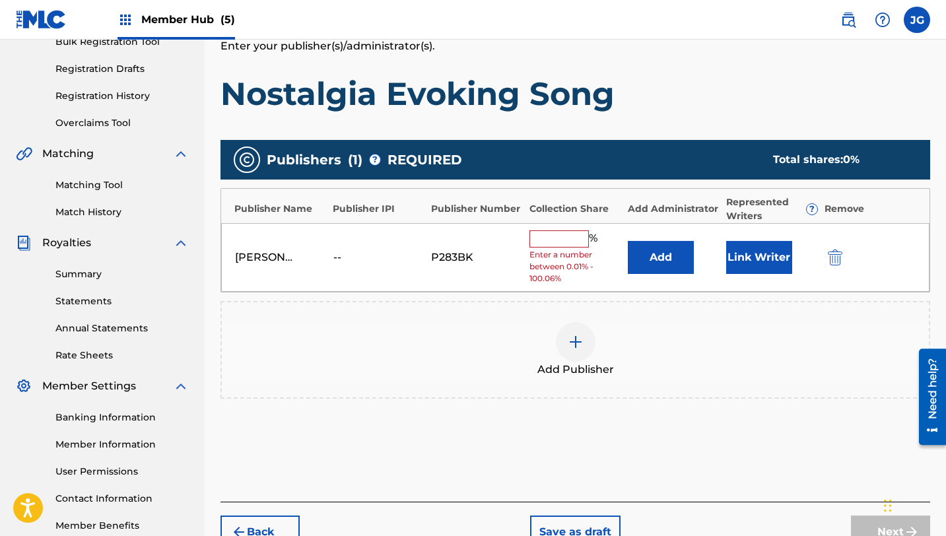
click at [551, 242] on input "text" at bounding box center [558, 238] width 59 height 17
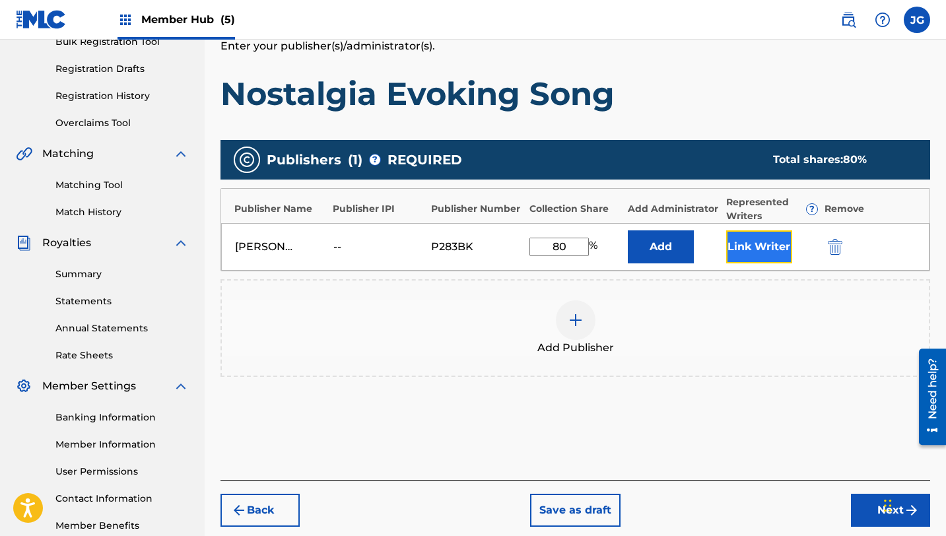
click at [756, 248] on button "Link Writer" at bounding box center [759, 246] width 66 height 33
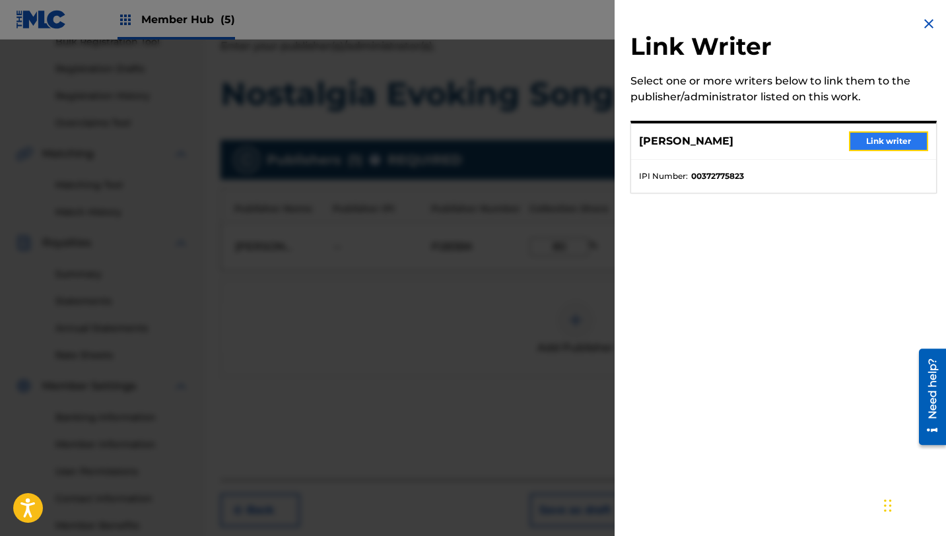
click at [904, 143] on button "Link writer" at bounding box center [888, 141] width 79 height 20
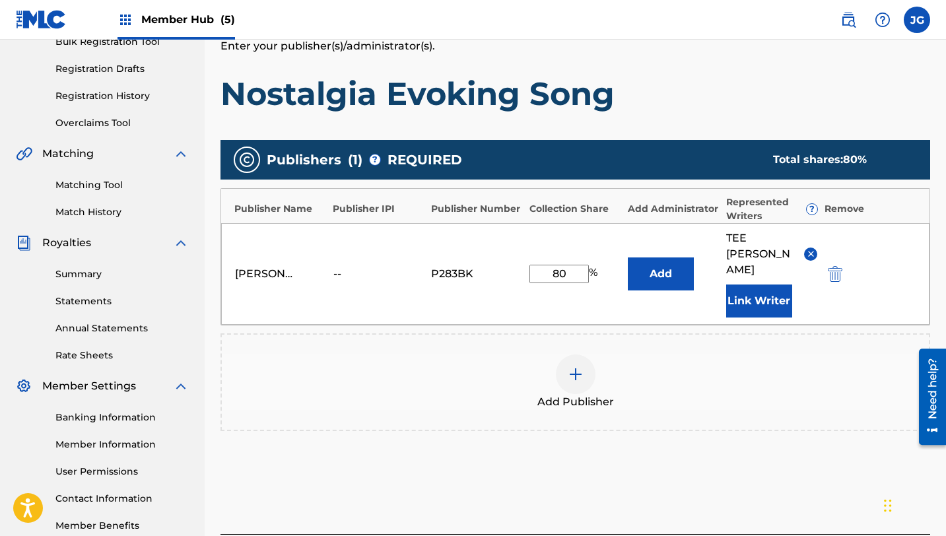
scroll to position [283, 0]
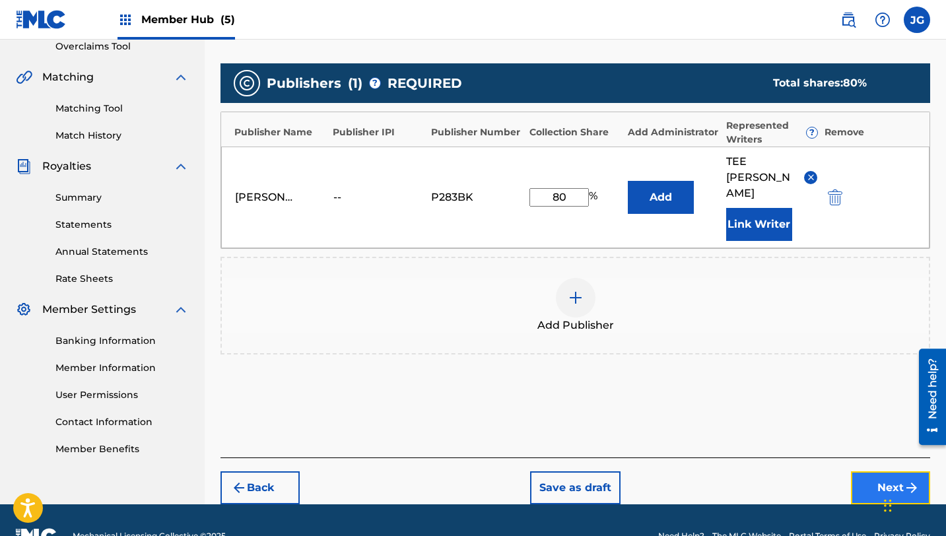
click at [874, 471] on button "Next" at bounding box center [890, 487] width 79 height 33
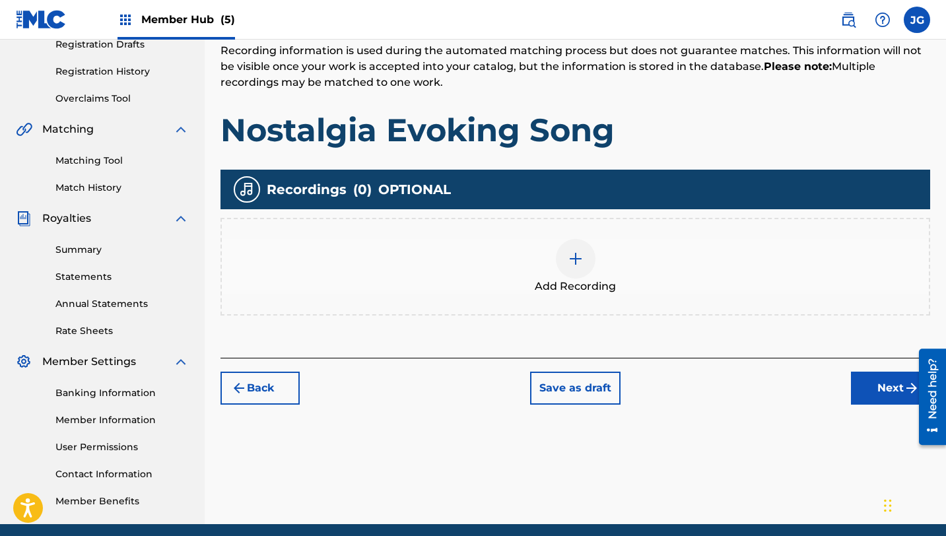
scroll to position [233, 0]
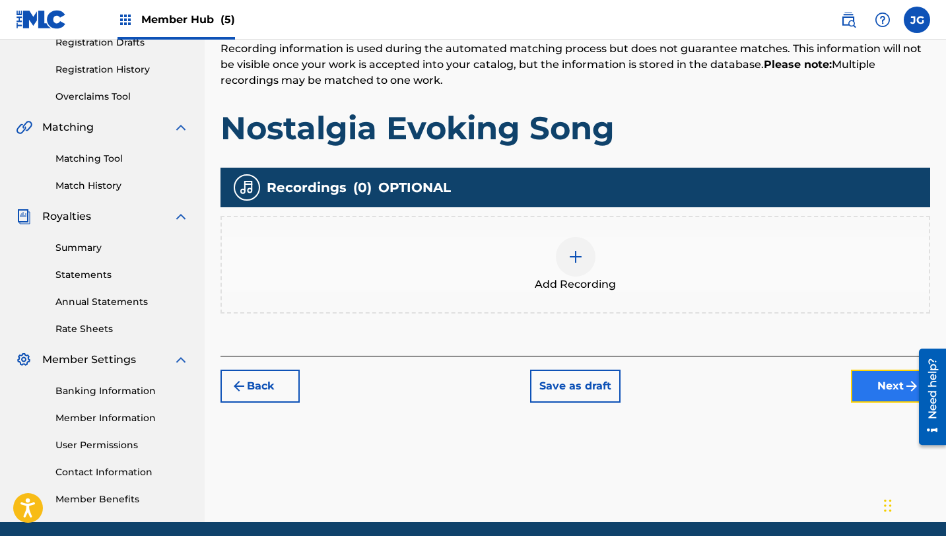
click at [886, 384] on button "Next" at bounding box center [890, 386] width 79 height 33
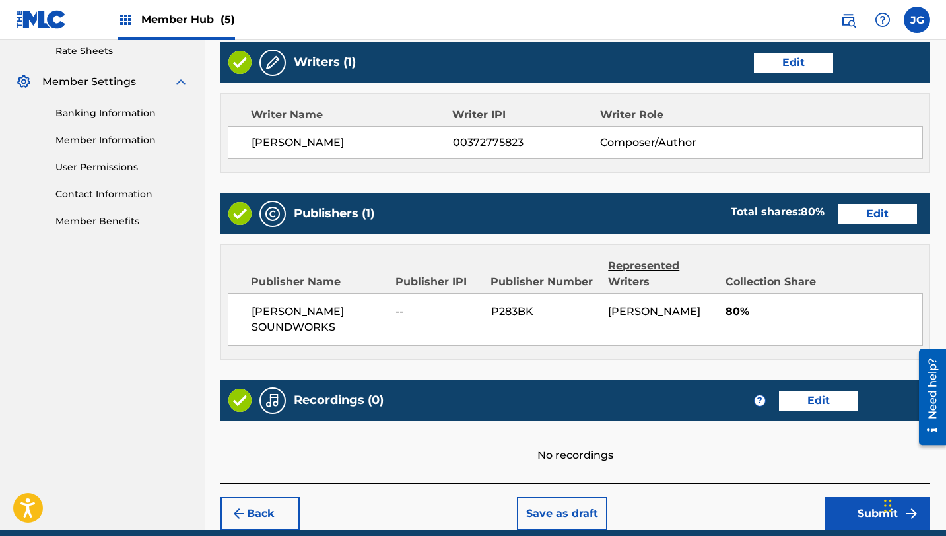
scroll to position [568, 0]
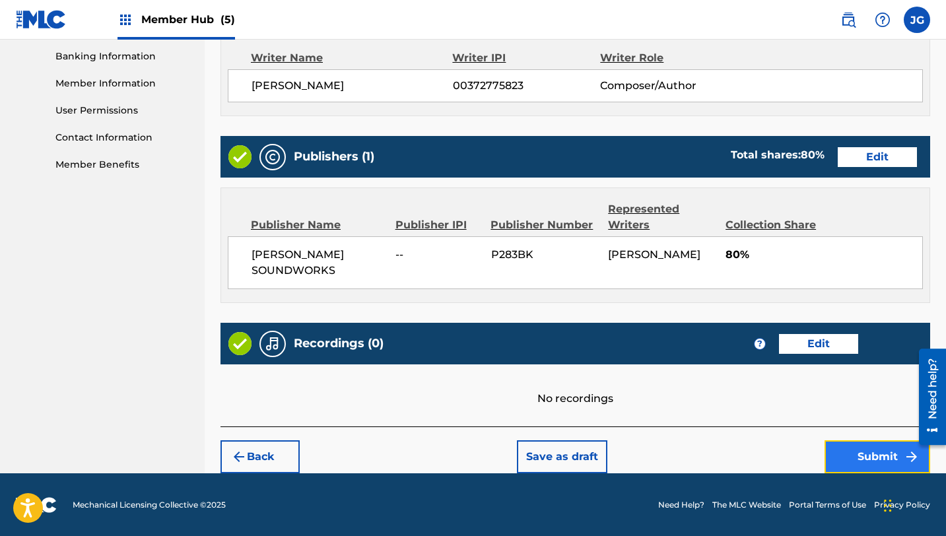
click at [848, 448] on button "Submit" at bounding box center [877, 456] width 106 height 33
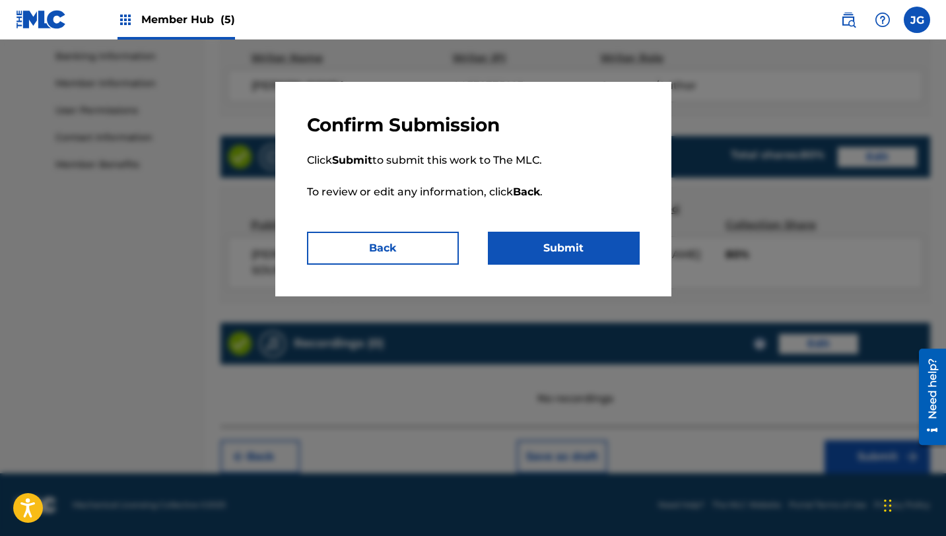
click at [591, 269] on div "Confirm Submission Click Submit to submit this work to The MLC. To review or ed…" at bounding box center [473, 189] width 396 height 215
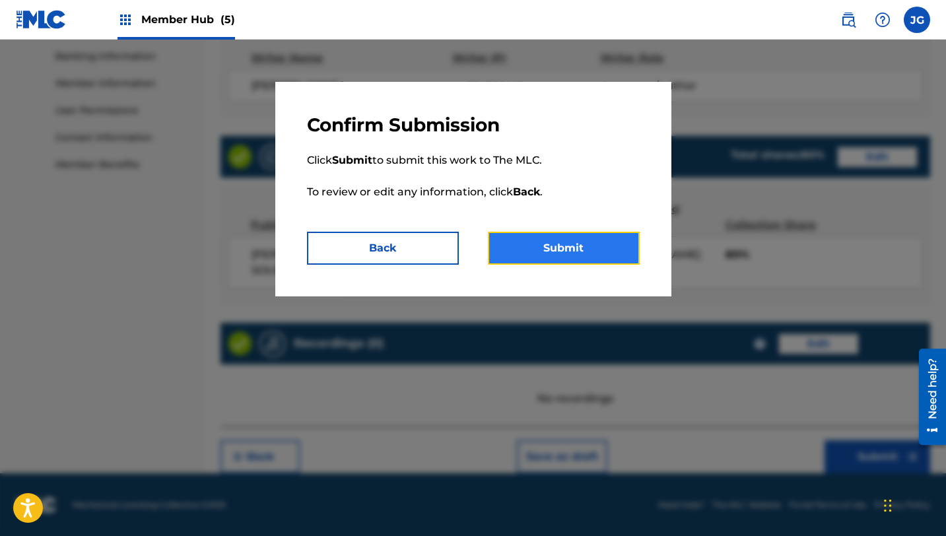
click at [591, 262] on button "Submit" at bounding box center [564, 248] width 152 height 33
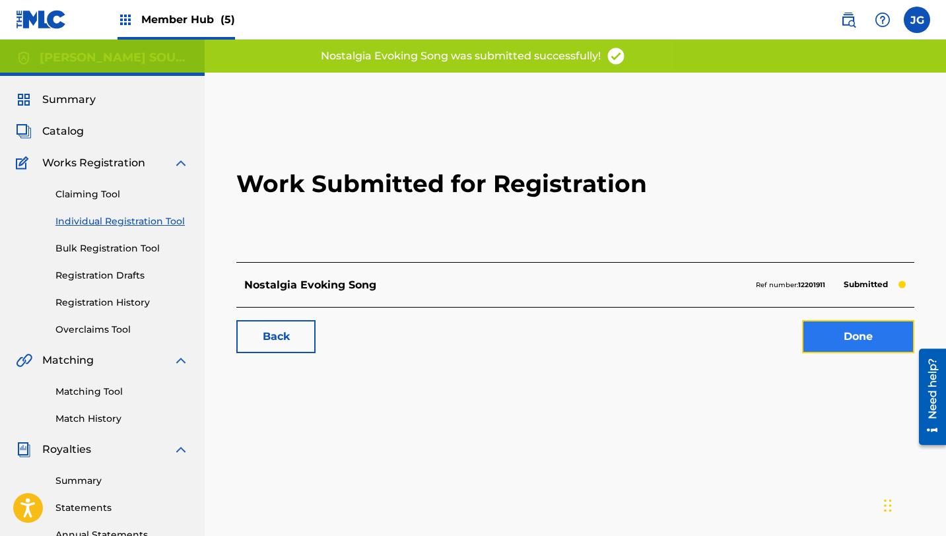
click at [836, 333] on link "Done" at bounding box center [858, 336] width 112 height 33
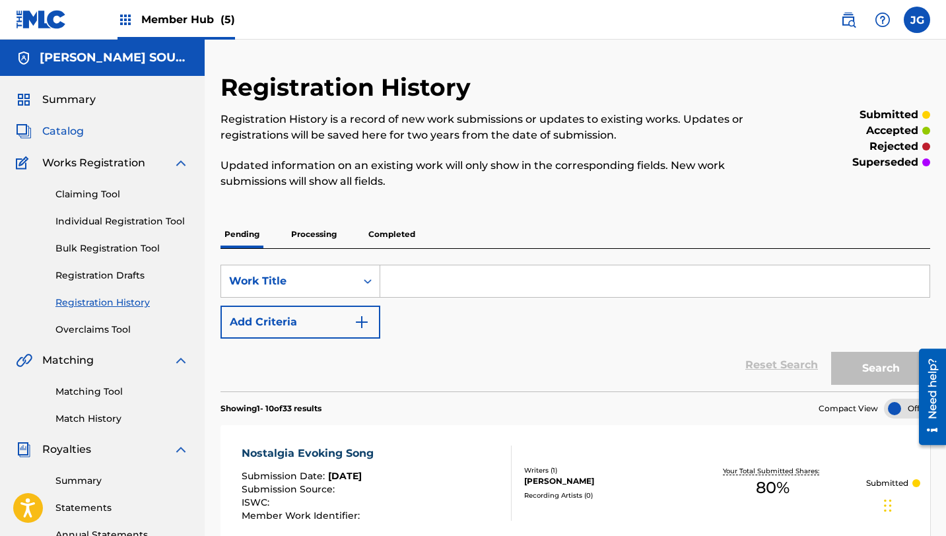
click at [80, 133] on span "Catalog" at bounding box center [63, 131] width 42 height 16
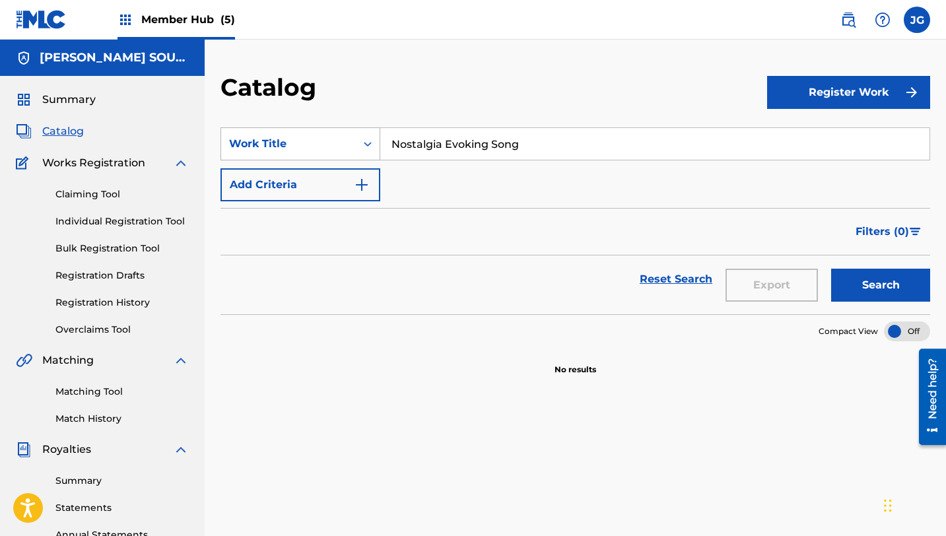
drag, startPoint x: 531, startPoint y: 145, endPoint x: 343, endPoint y: 144, distance: 188.1
click at [343, 145] on div "SearchWithCriteria31c6b072-648b-4127-bd5c-a9e4512481d4 Work Title Nostalgia Evo…" at bounding box center [575, 143] width 710 height 33
paste input "Heroes in [GEOGRAPHIC_DATA]"
click at [831, 269] on button "Search" at bounding box center [880, 285] width 99 height 33
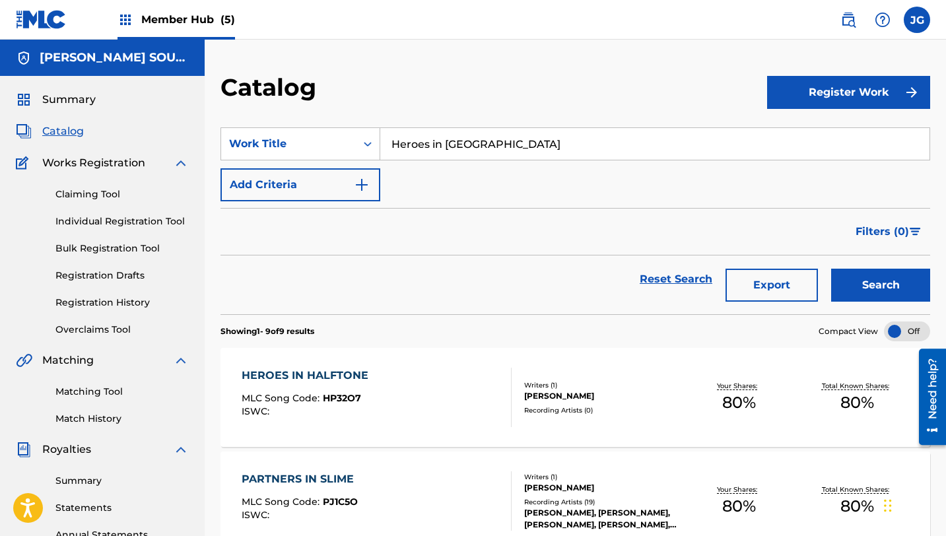
click at [67, 400] on div "Matching Tool Match History" at bounding box center [102, 396] width 173 height 57
click at [86, 392] on link "Matching Tool" at bounding box center [121, 392] width 133 height 14
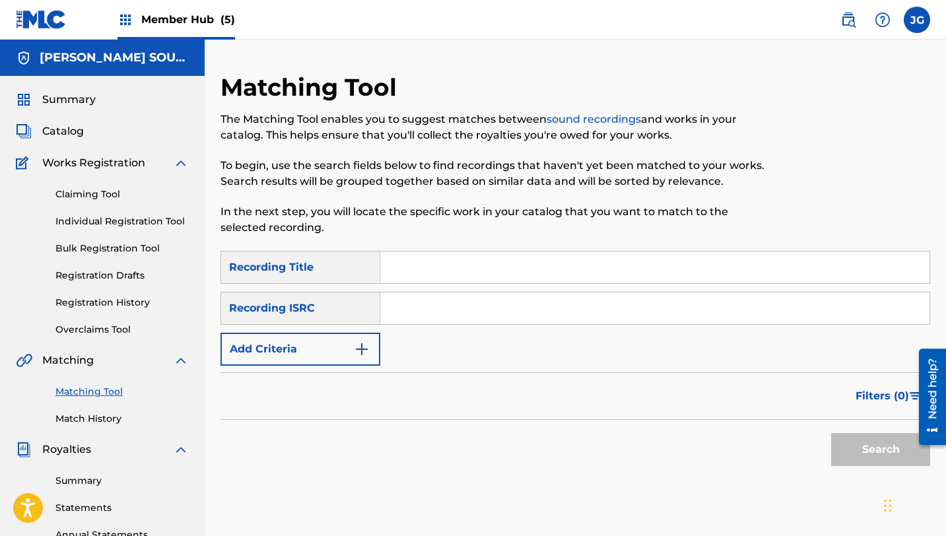
click at [448, 267] on input "Search Form" at bounding box center [654, 268] width 549 height 32
paste input "Heroes in [GEOGRAPHIC_DATA]"
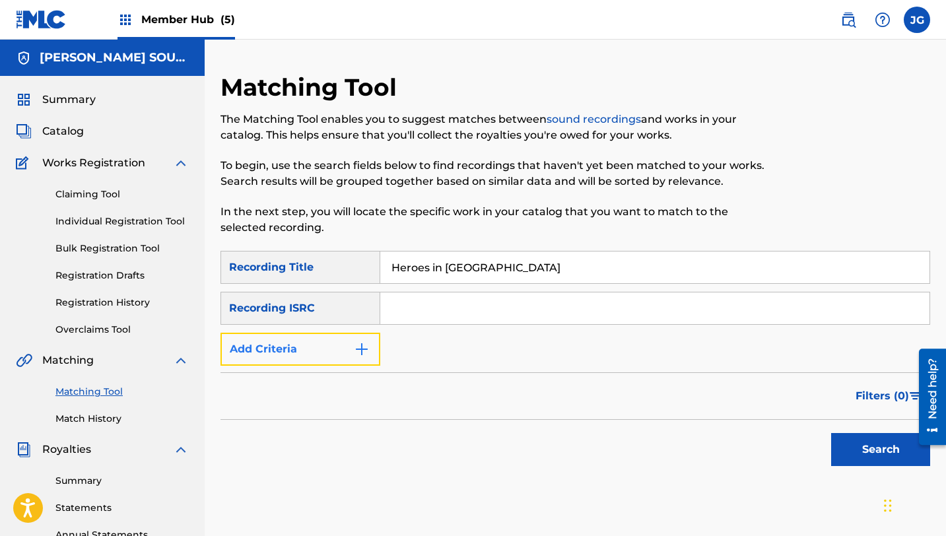
click at [284, 364] on button "Add Criteria" at bounding box center [300, 349] width 160 height 33
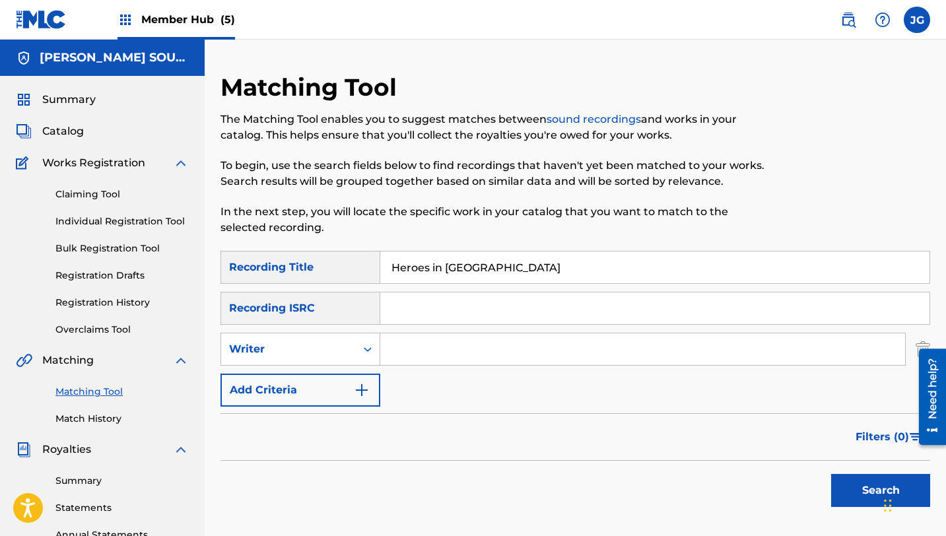
click at [434, 362] on input "Search Form" at bounding box center [642, 349] width 525 height 32
click at [871, 496] on button "Search" at bounding box center [880, 490] width 99 height 33
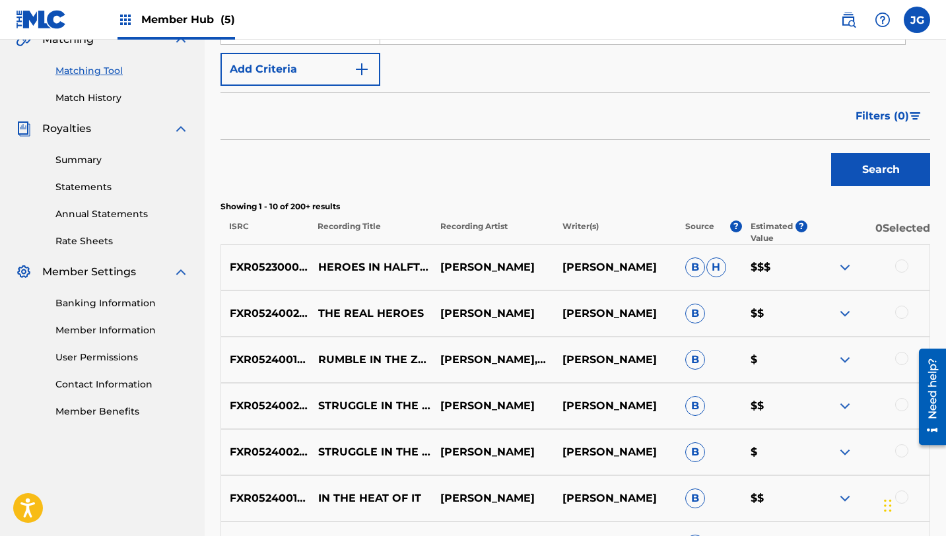
scroll to position [325, 0]
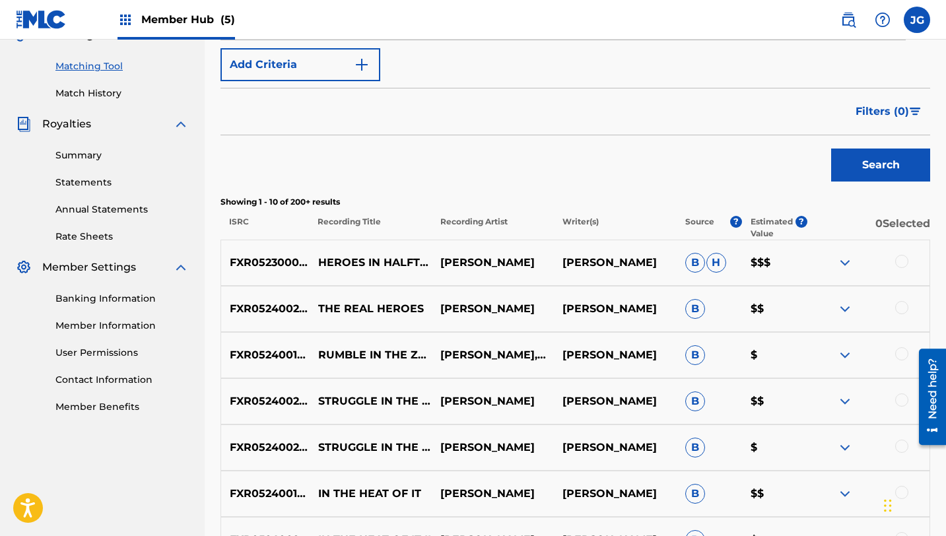
click at [898, 262] on div at bounding box center [901, 261] width 13 height 13
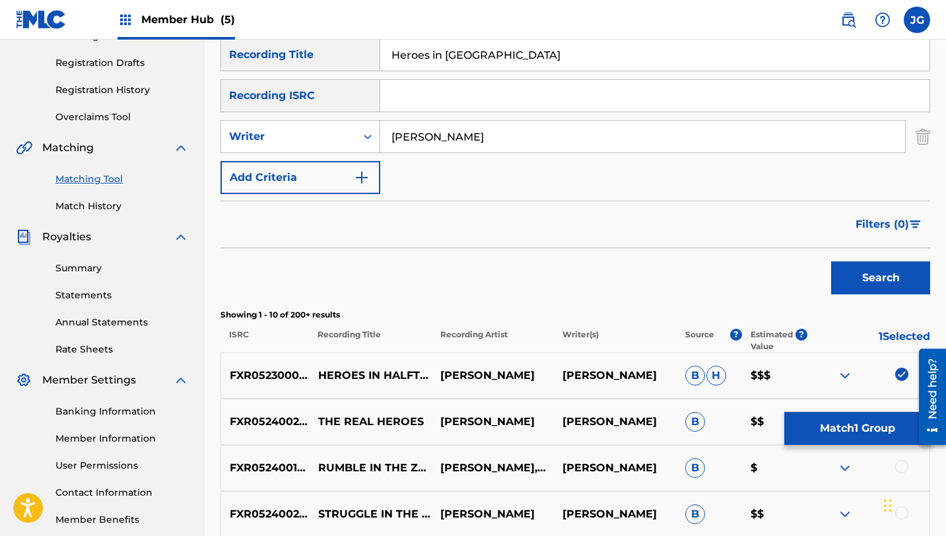
scroll to position [158, 0]
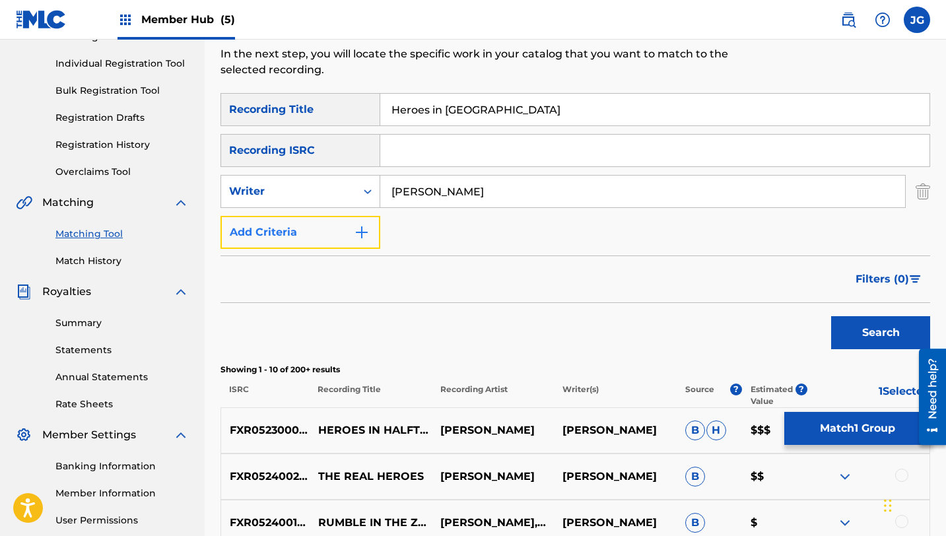
click at [286, 228] on button "Add Criteria" at bounding box center [300, 232] width 160 height 33
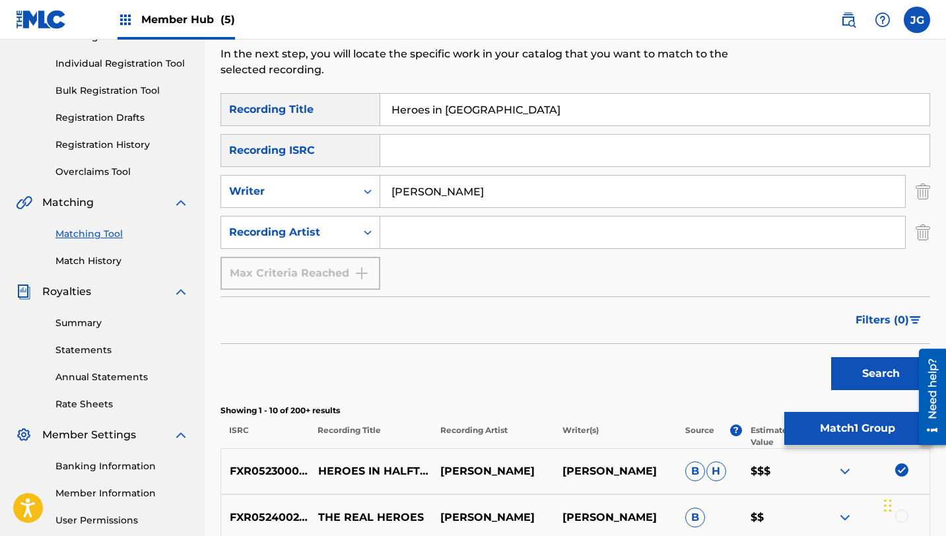
click at [431, 232] on input "Search Form" at bounding box center [642, 233] width 525 height 32
click at [857, 378] on button "Search" at bounding box center [880, 373] width 99 height 33
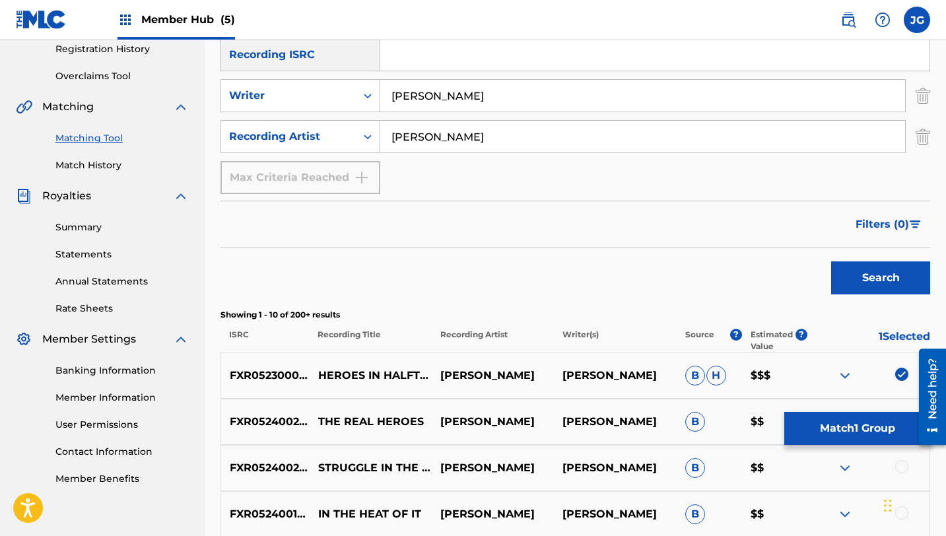
scroll to position [236, 0]
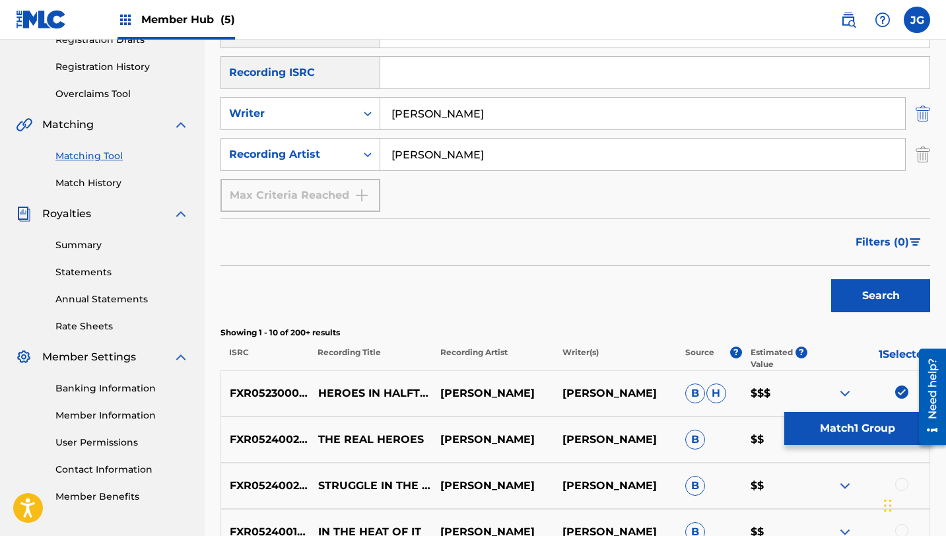
click at [927, 118] on img "Search Form" at bounding box center [923, 113] width 15 height 33
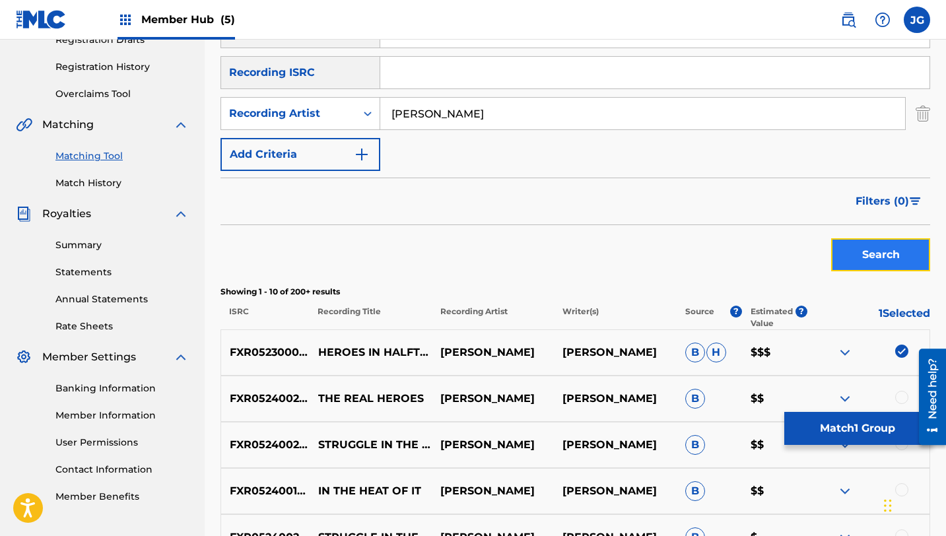
click at [900, 247] on button "Search" at bounding box center [880, 254] width 99 height 33
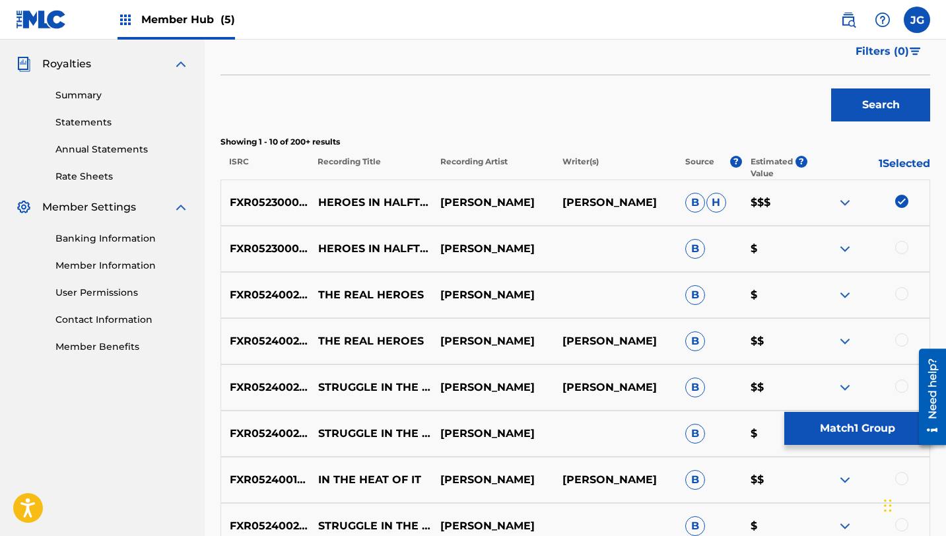
scroll to position [386, 0]
click at [906, 246] on div at bounding box center [901, 246] width 13 height 13
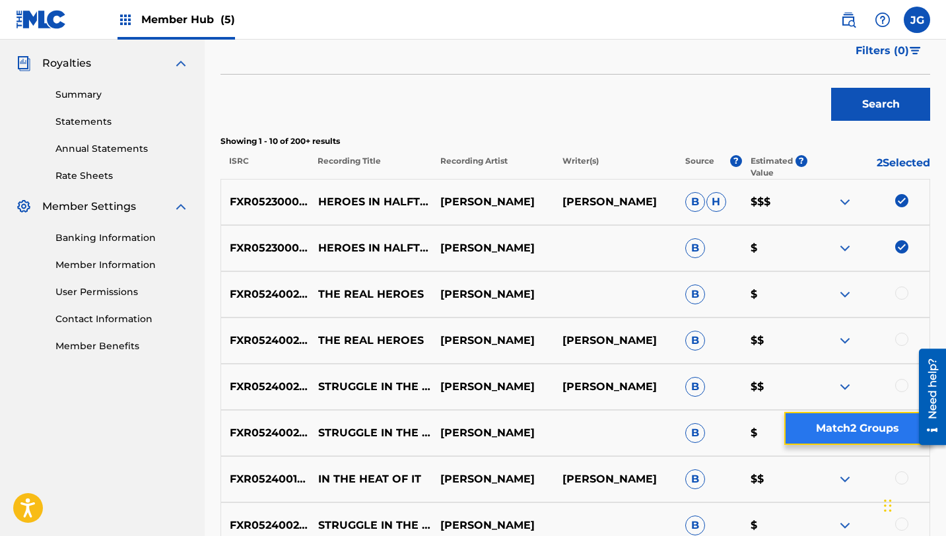
click at [821, 431] on button "Match 2 Groups" at bounding box center [857, 428] width 146 height 33
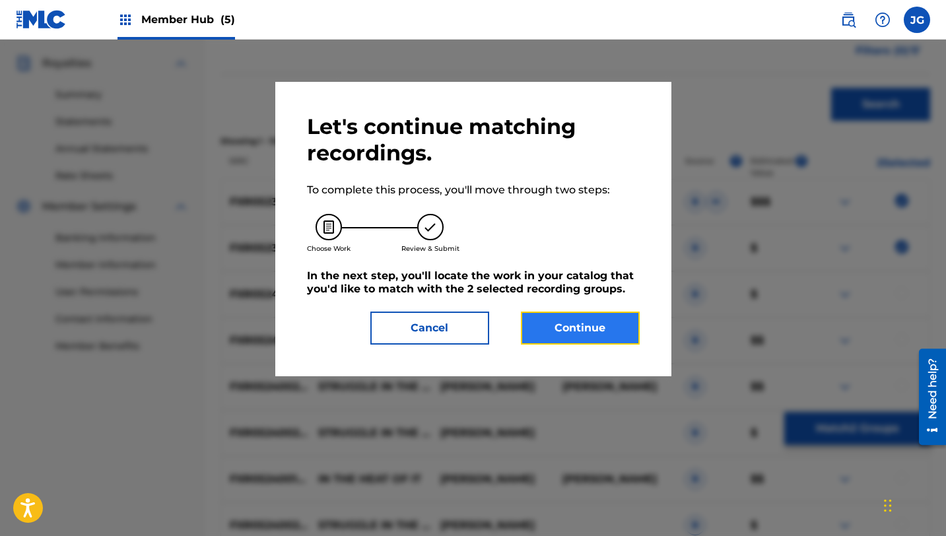
click at [594, 332] on button "Continue" at bounding box center [580, 328] width 119 height 33
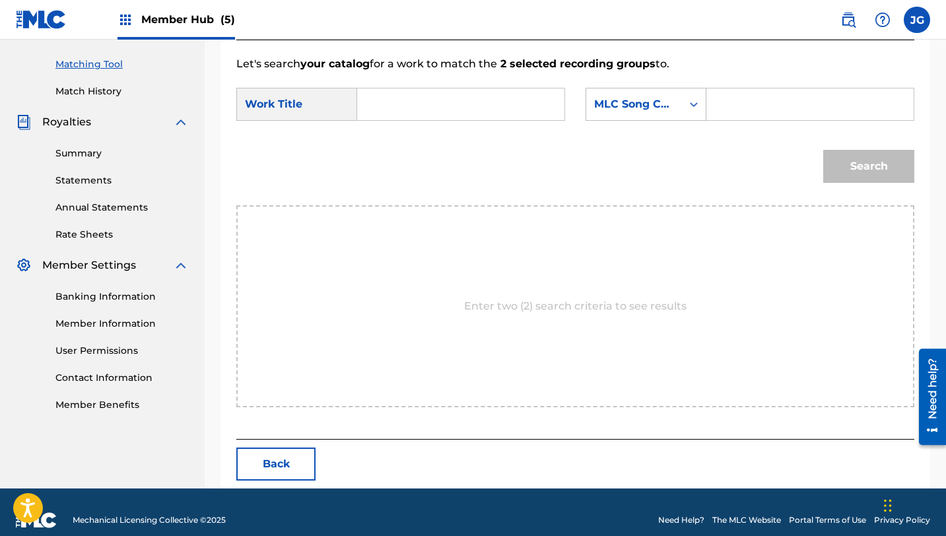
scroll to position [343, 0]
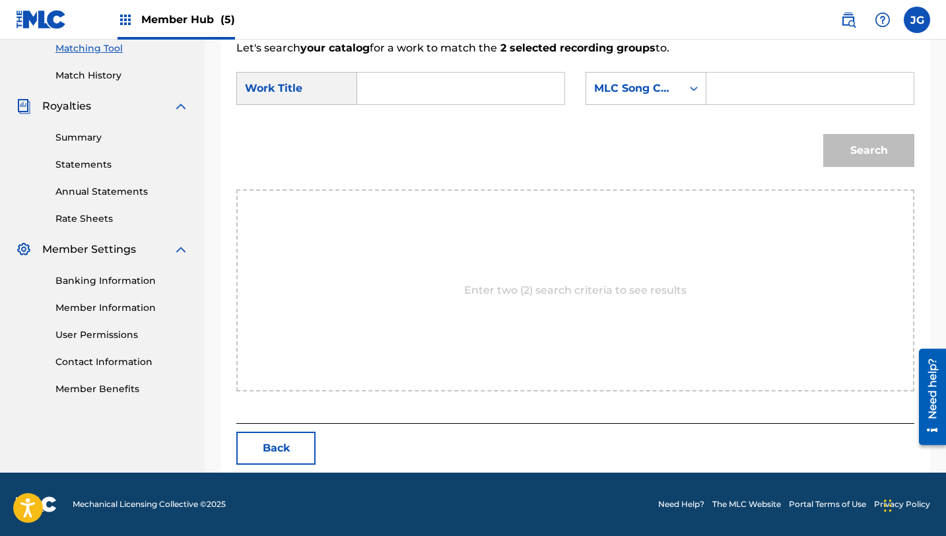
click at [420, 83] on input "Search Form" at bounding box center [460, 89] width 185 height 32
paste input "Heroes in [GEOGRAPHIC_DATA]"
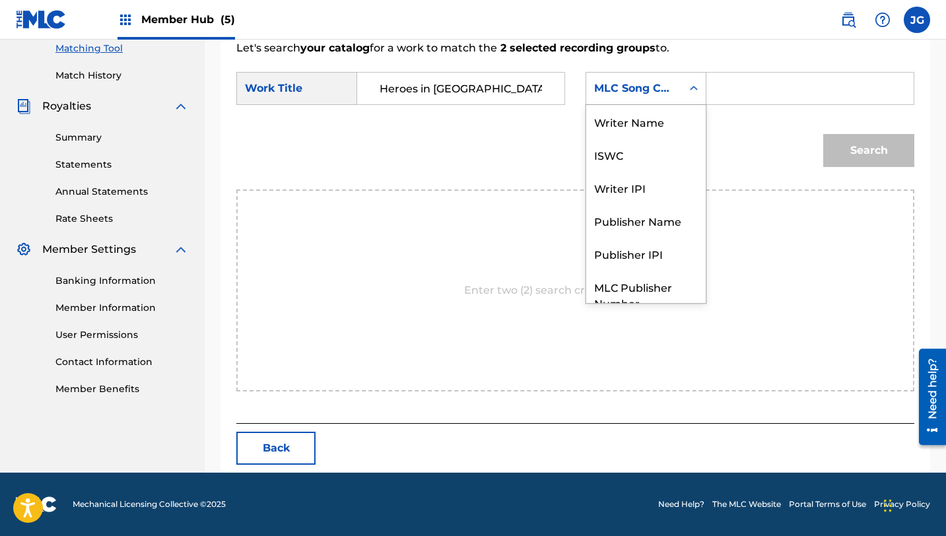
click at [646, 88] on div "MLC Song Code" at bounding box center [634, 89] width 80 height 16
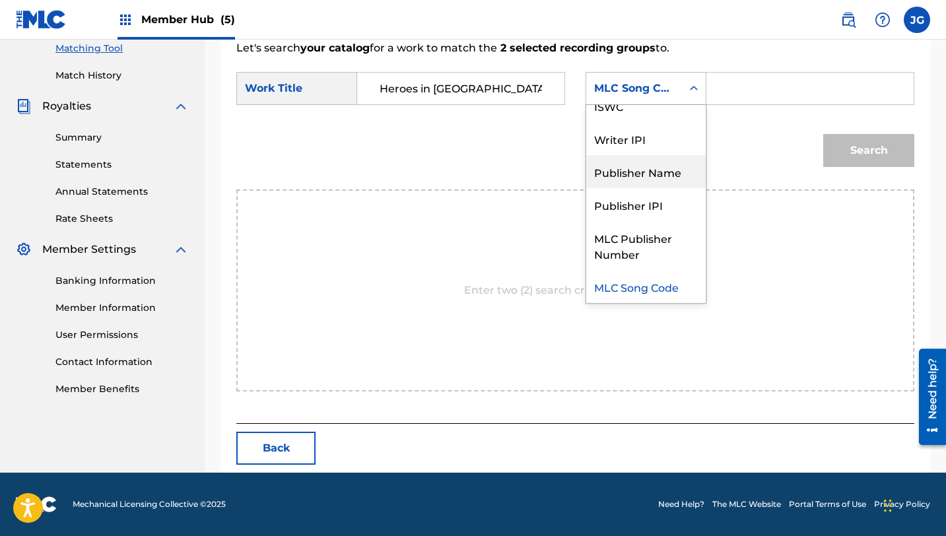
scroll to position [0, 0]
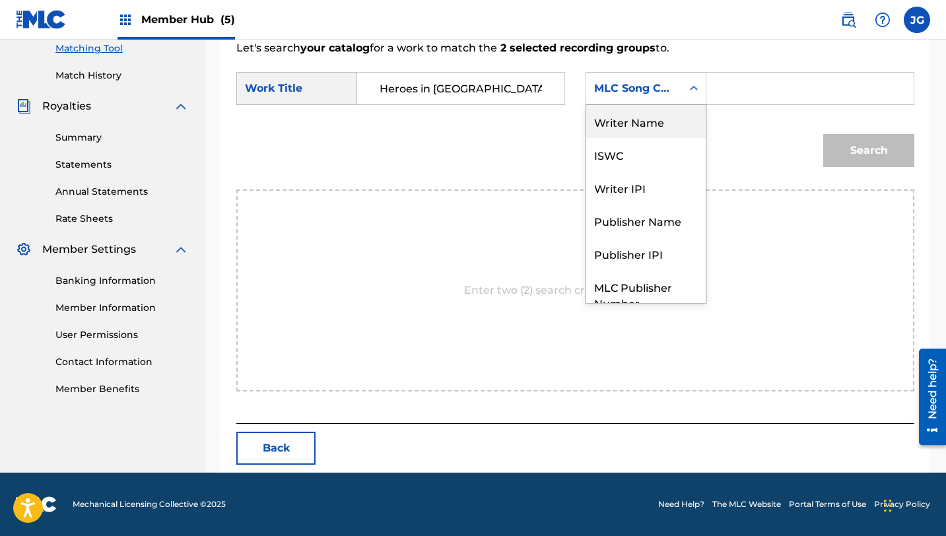
drag, startPoint x: 646, startPoint y: 140, endPoint x: 652, endPoint y: 123, distance: 18.2
click at [652, 123] on div "Writer Name ISWC Writer IPI Publisher Name Publisher IPI MLC Publisher Number M…" at bounding box center [645, 204] width 119 height 198
click at [652, 123] on div "Writer Name" at bounding box center [645, 121] width 119 height 33
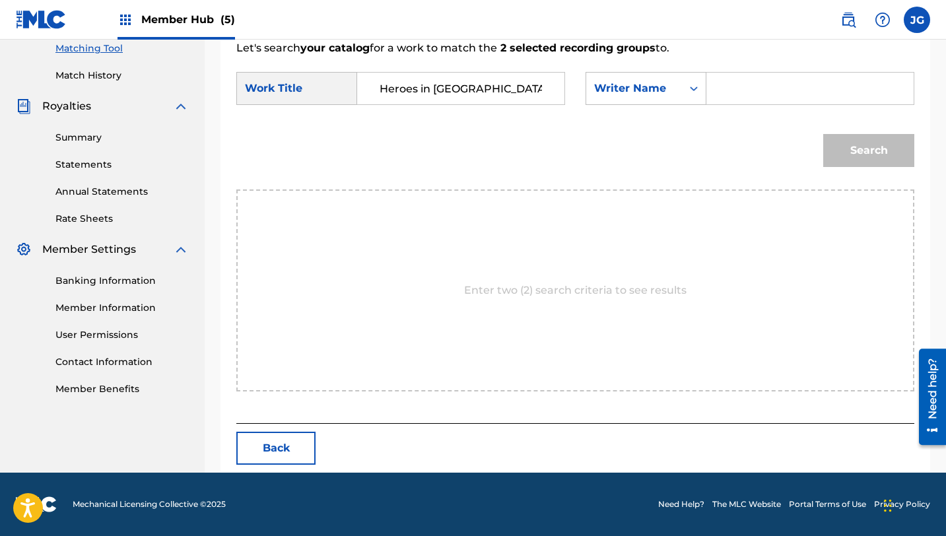
click at [722, 90] on input "Search Form" at bounding box center [810, 89] width 185 height 32
click at [853, 156] on button "Search" at bounding box center [868, 150] width 91 height 33
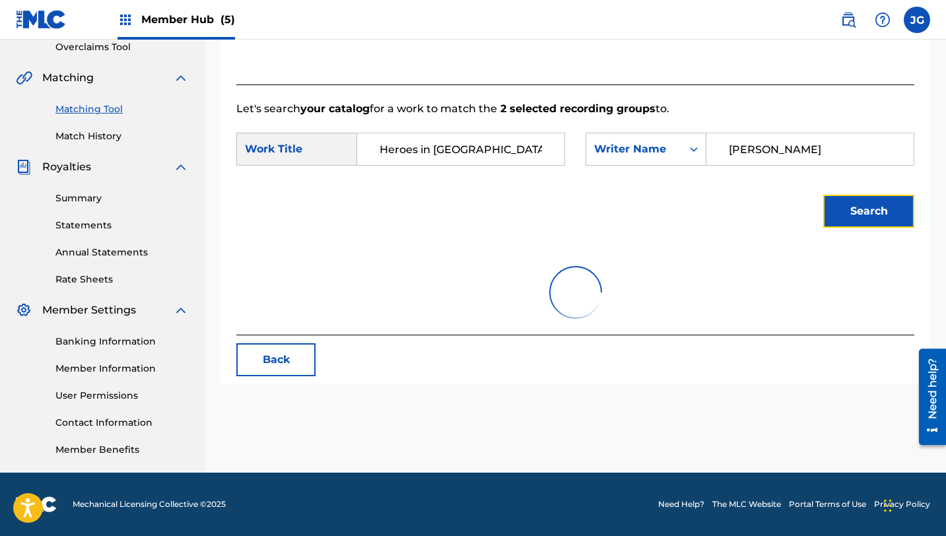
scroll to position [343, 0]
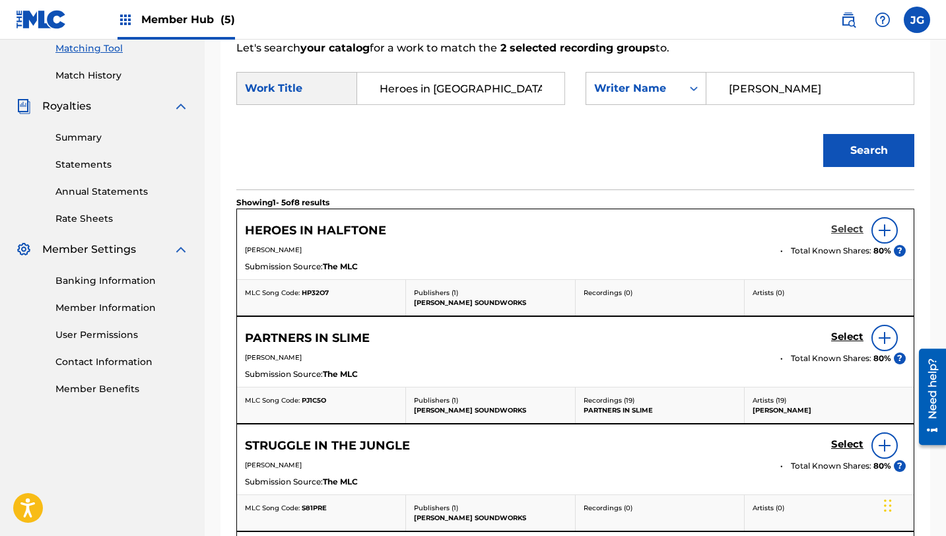
click at [854, 230] on h5 "Select" at bounding box center [847, 229] width 32 height 13
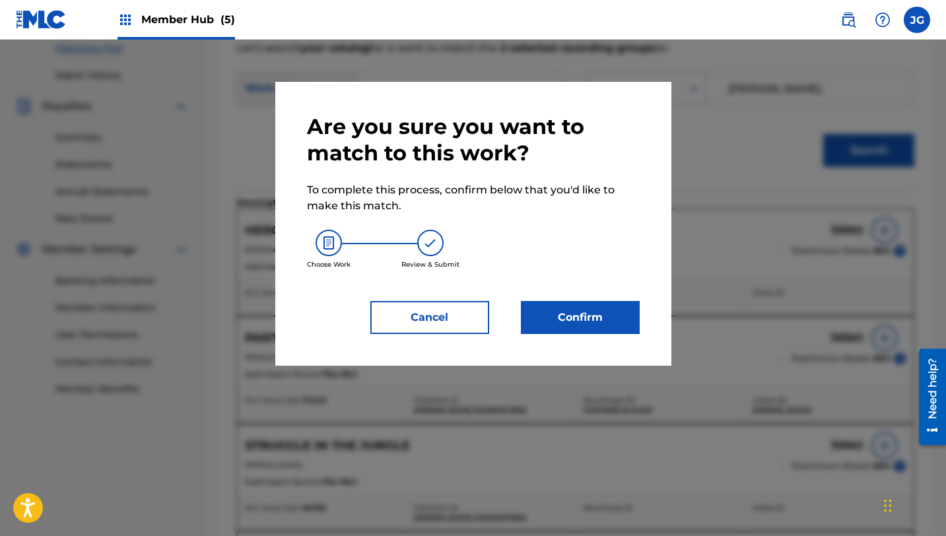
click at [588, 288] on div "Are you sure you want to match to this work? To complete this process, confirm …" at bounding box center [473, 224] width 333 height 220
click at [586, 319] on button "Confirm" at bounding box center [580, 317] width 119 height 33
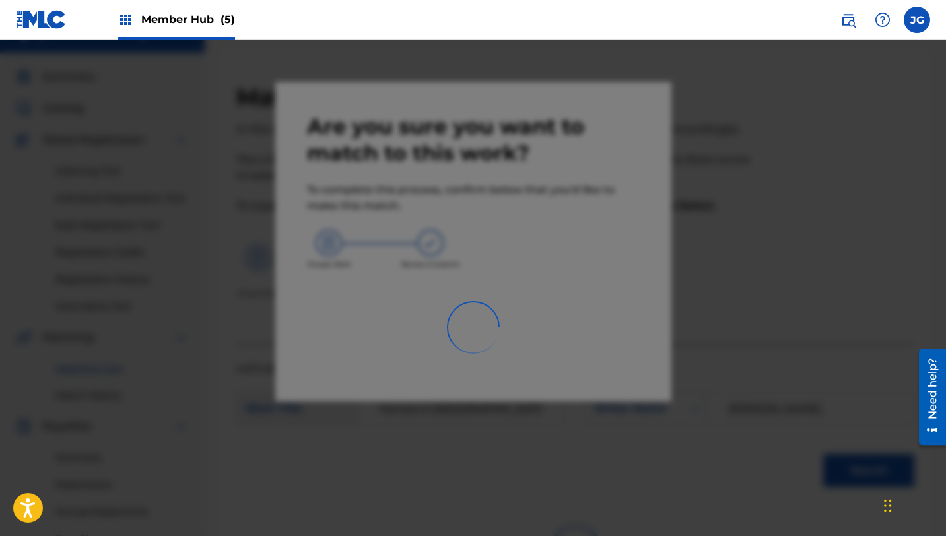
scroll to position [0, 0]
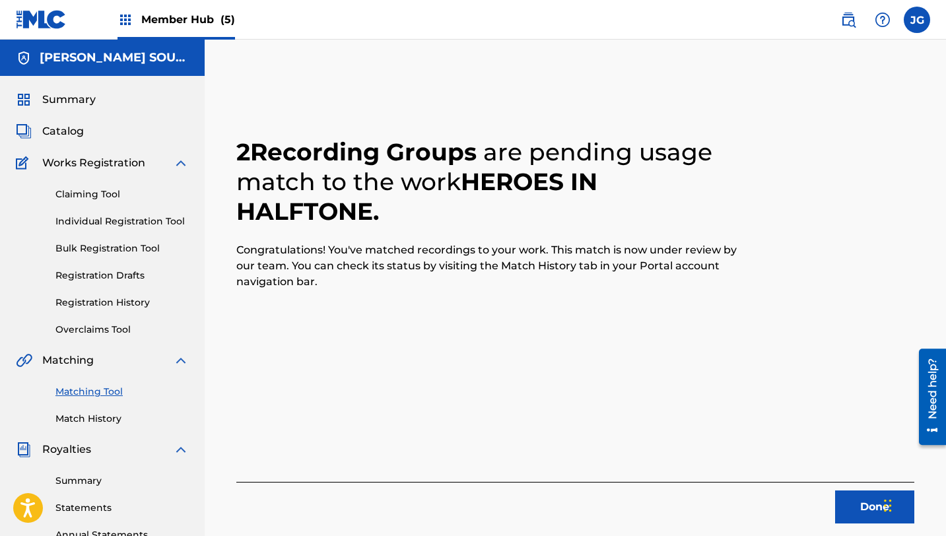
click at [102, 77] on div "Summary Catalog Works Registration Claiming Tool Individual Registration Tool B…" at bounding box center [102, 415] width 205 height 679
click at [72, 138] on span "Catalog" at bounding box center [63, 131] width 42 height 16
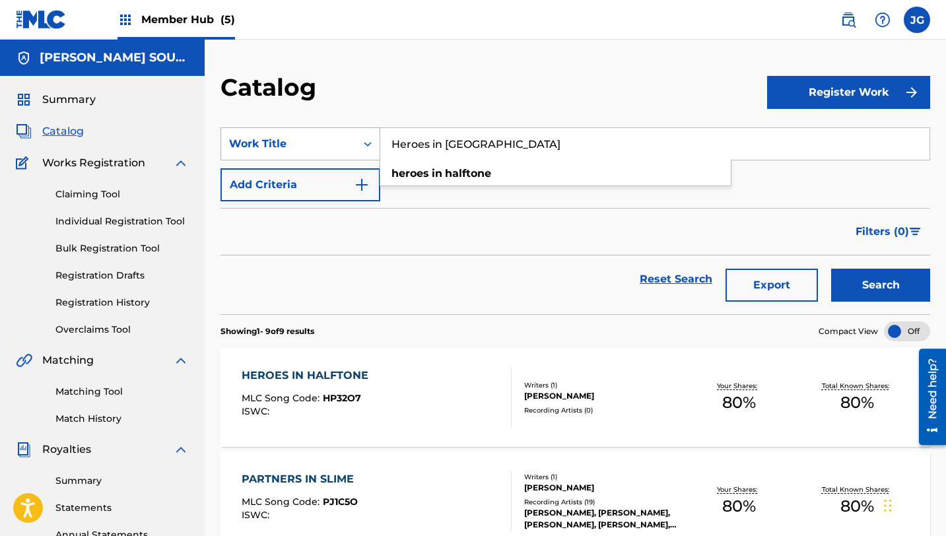
drag, startPoint x: 500, startPoint y: 145, endPoint x: 374, endPoint y: 139, distance: 126.9
click at [374, 139] on div "SearchWithCriteria31c6b072-648b-4127-bd5c-a9e4512481d4 Work Title Heroes in Hal…" at bounding box center [575, 143] width 710 height 33
click at [831, 269] on button "Search" at bounding box center [880, 285] width 99 height 33
drag, startPoint x: 496, startPoint y: 144, endPoint x: 338, endPoint y: 143, distance: 157.8
click at [338, 143] on div "SearchWithCriteria31c6b072-648b-4127-bd5c-a9e4512481d4 Work Title Heroes in Hal…" at bounding box center [575, 143] width 710 height 33
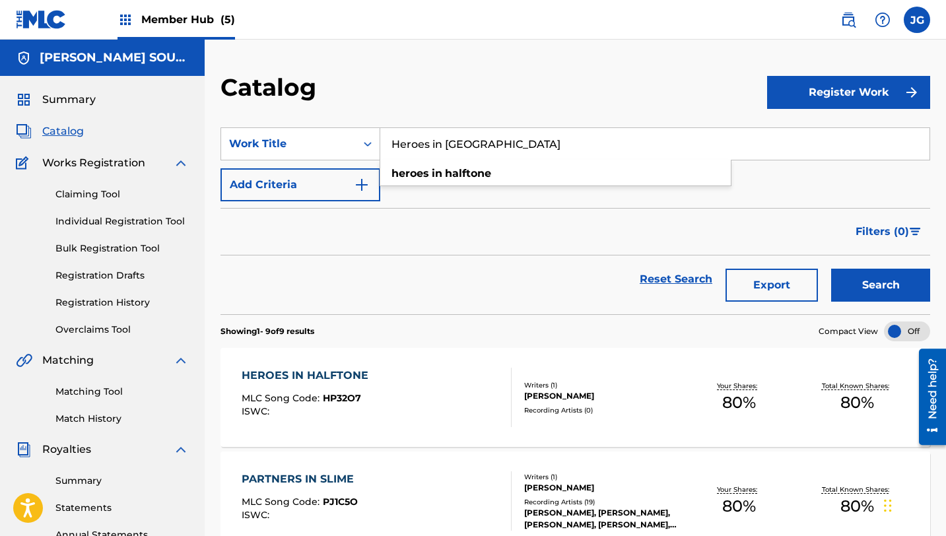
paste input "Anything BUT Pineappl"
click at [831, 269] on button "Search" at bounding box center [880, 285] width 99 height 33
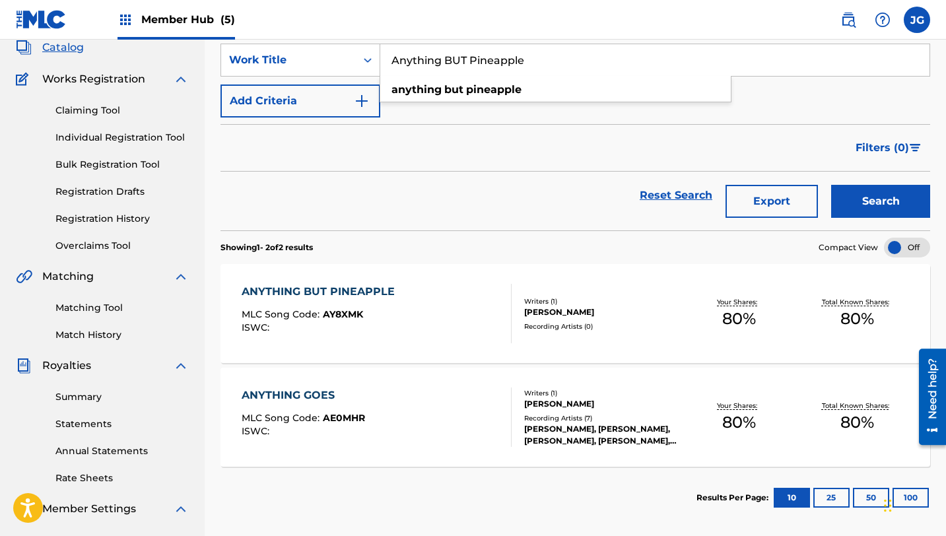
scroll to position [86, 0]
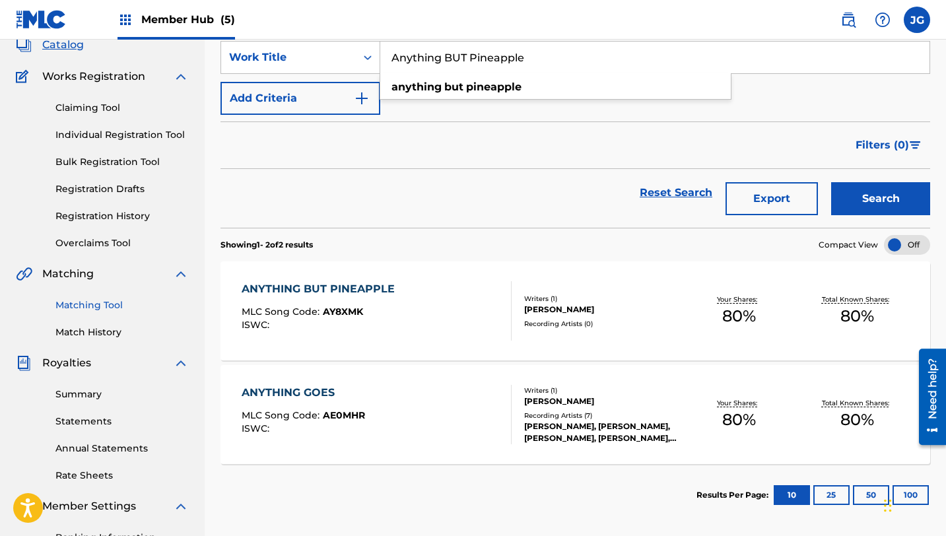
click at [83, 298] on link "Matching Tool" at bounding box center [121, 305] width 133 height 14
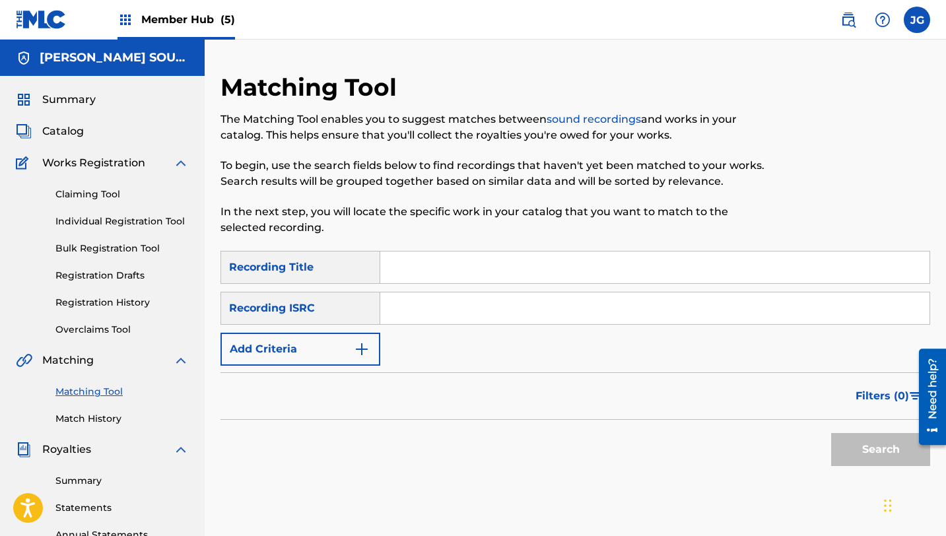
click at [386, 283] on input "Search Form" at bounding box center [654, 268] width 549 height 32
paste input "Anything BUT Pineapple"
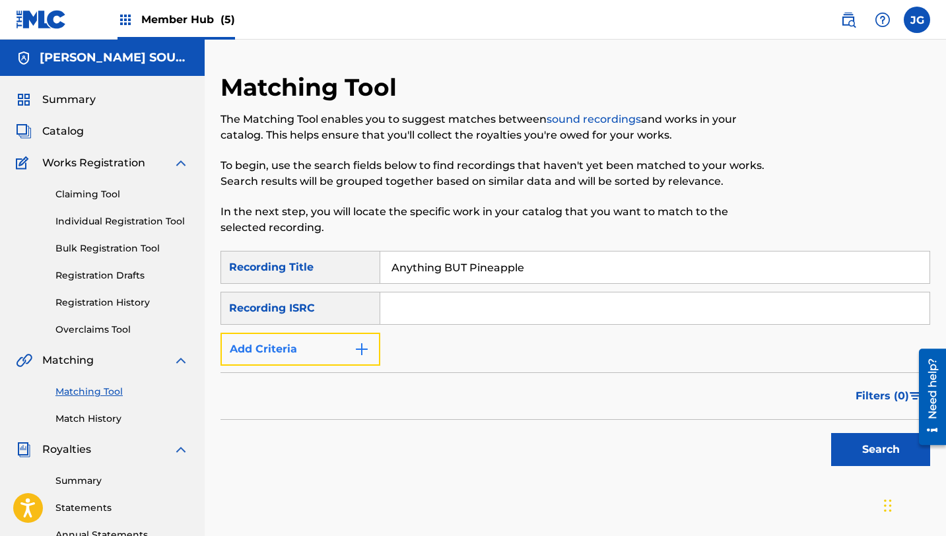
click at [275, 339] on button "Add Criteria" at bounding box center [300, 349] width 160 height 33
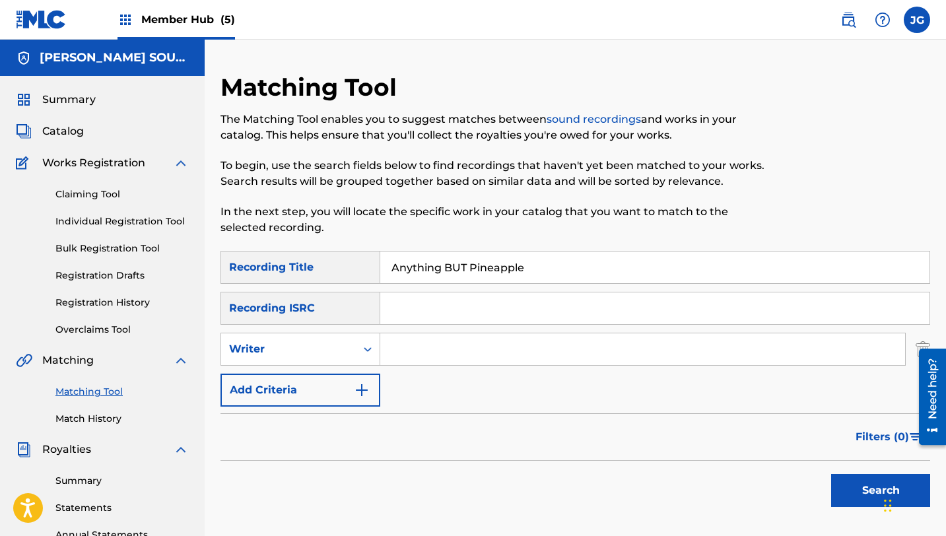
click at [384, 341] on input "Search Form" at bounding box center [642, 349] width 525 height 32
click at [846, 479] on button "Search" at bounding box center [880, 490] width 99 height 33
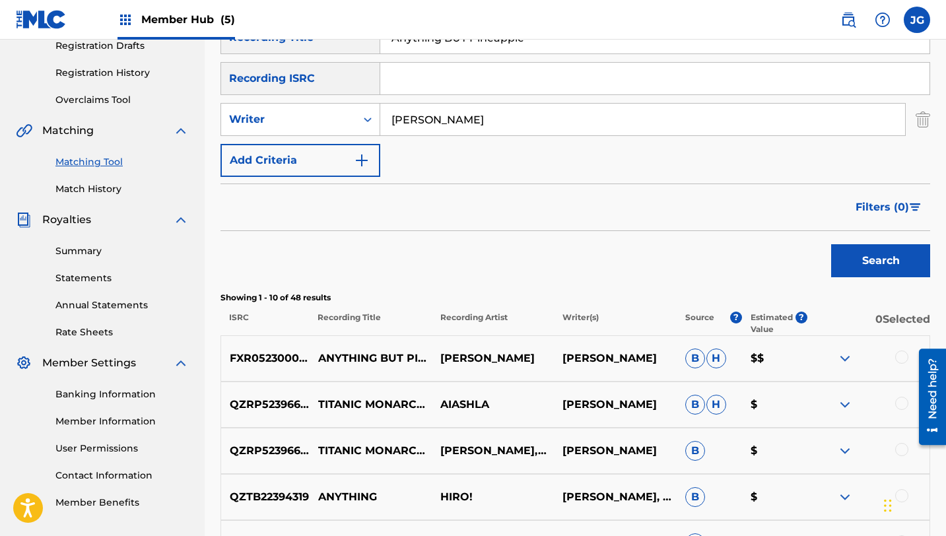
scroll to position [286, 0]
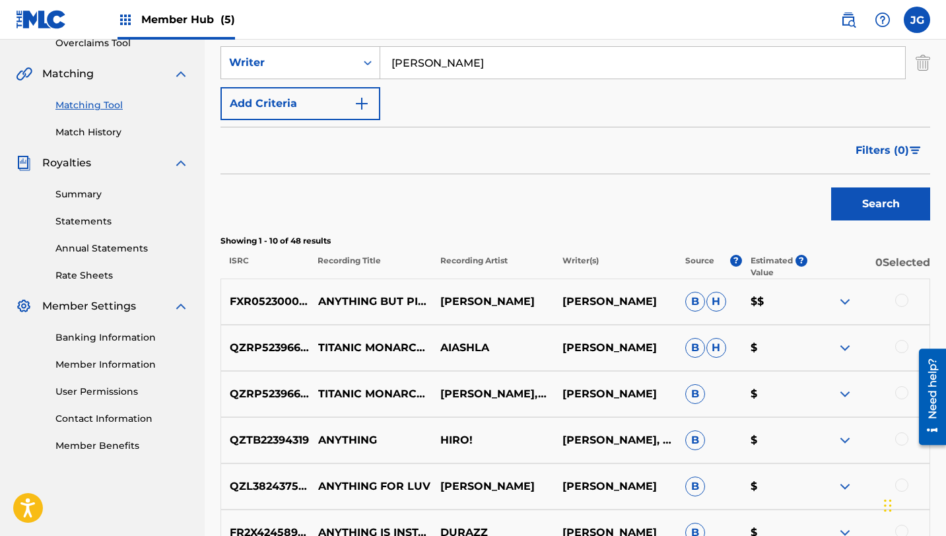
click at [899, 300] on div at bounding box center [901, 300] width 13 height 13
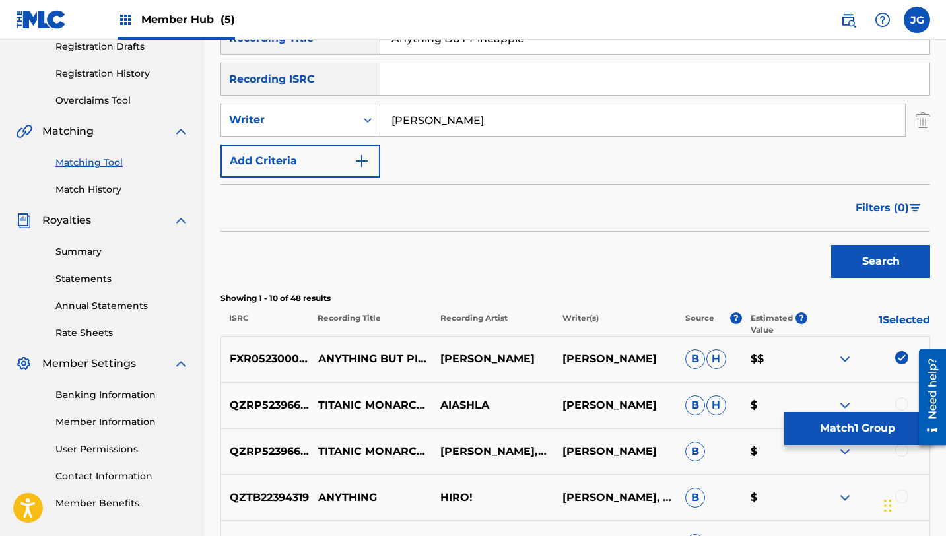
scroll to position [210, 0]
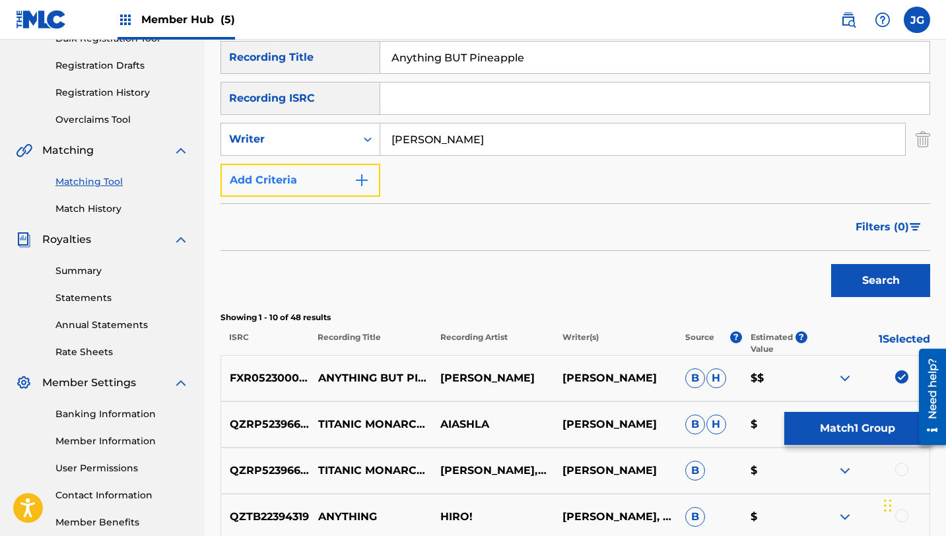
click at [276, 185] on button "Add Criteria" at bounding box center [300, 180] width 160 height 33
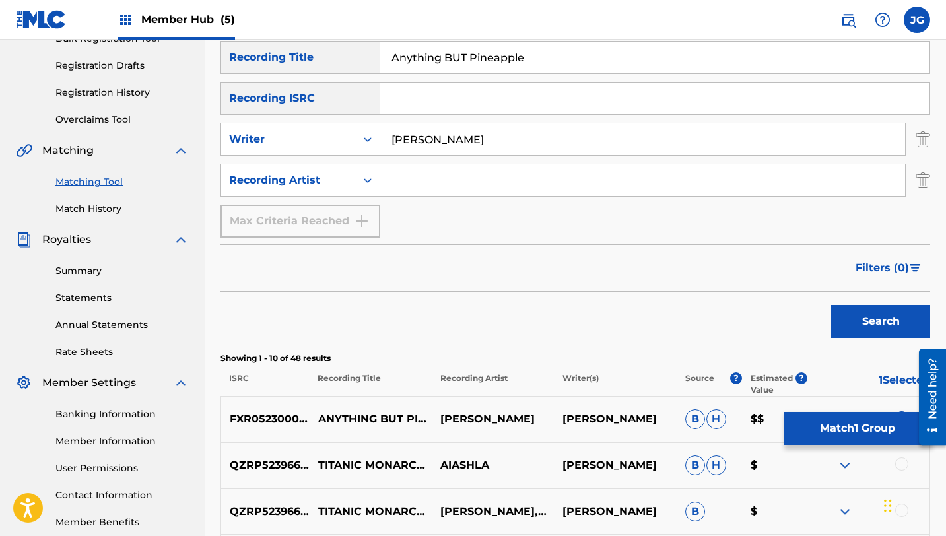
click at [422, 185] on input "Search Form" at bounding box center [642, 180] width 525 height 32
click at [856, 319] on button "Search" at bounding box center [880, 321] width 99 height 33
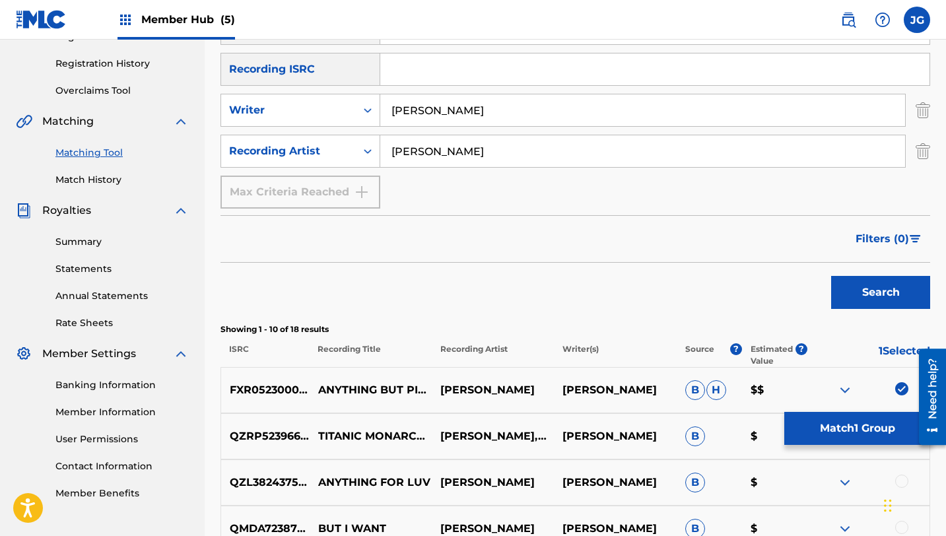
scroll to position [238, 0]
click at [924, 111] on img "Search Form" at bounding box center [923, 110] width 15 height 33
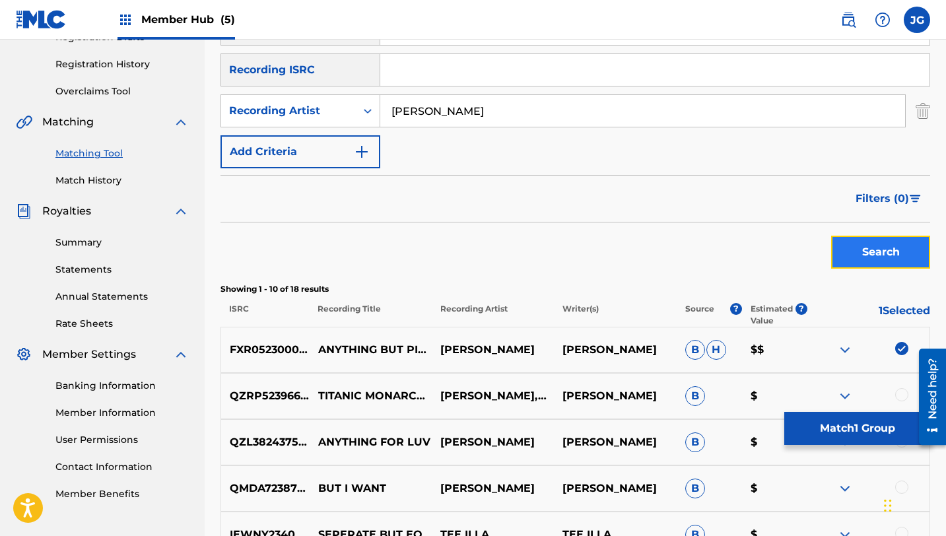
click at [878, 258] on button "Search" at bounding box center [880, 252] width 99 height 33
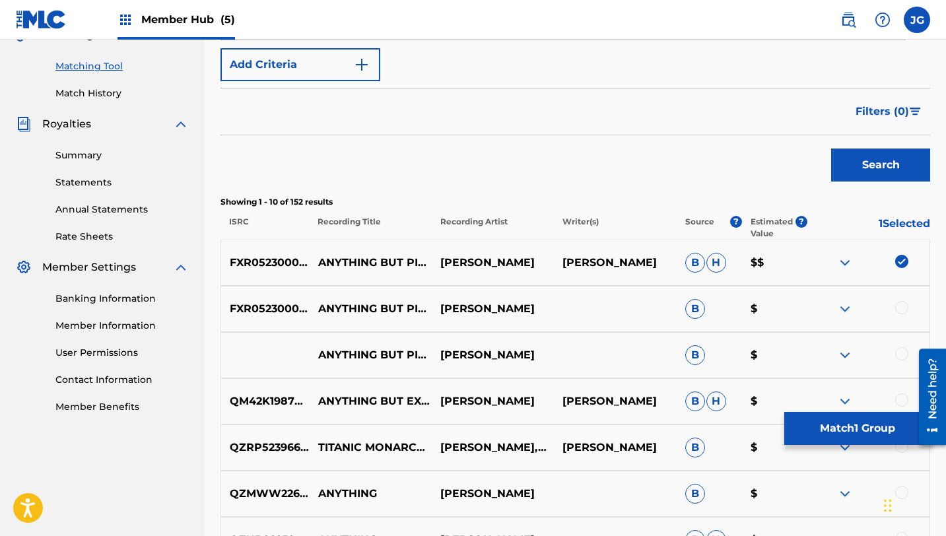
scroll to position [336, 0]
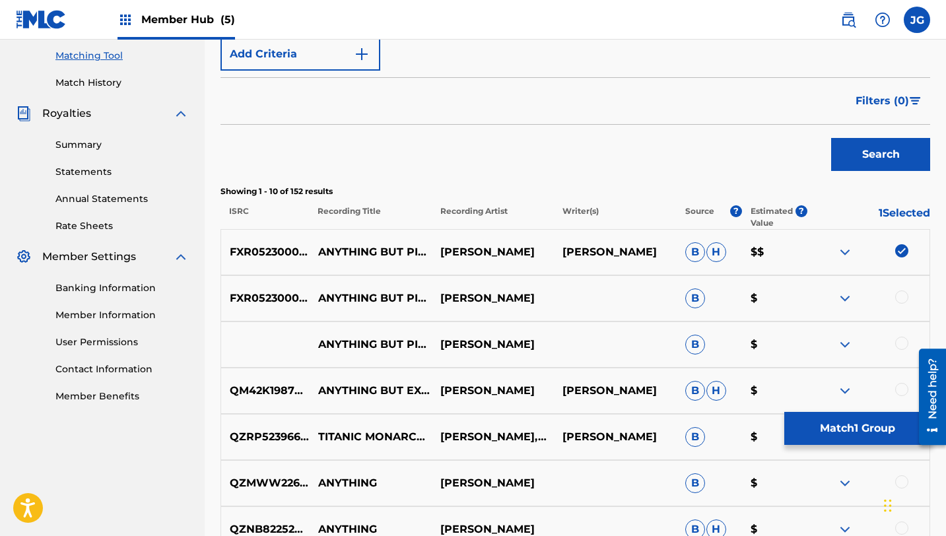
click at [904, 297] on div at bounding box center [901, 296] width 13 height 13
click at [902, 345] on div at bounding box center [901, 343] width 13 height 13
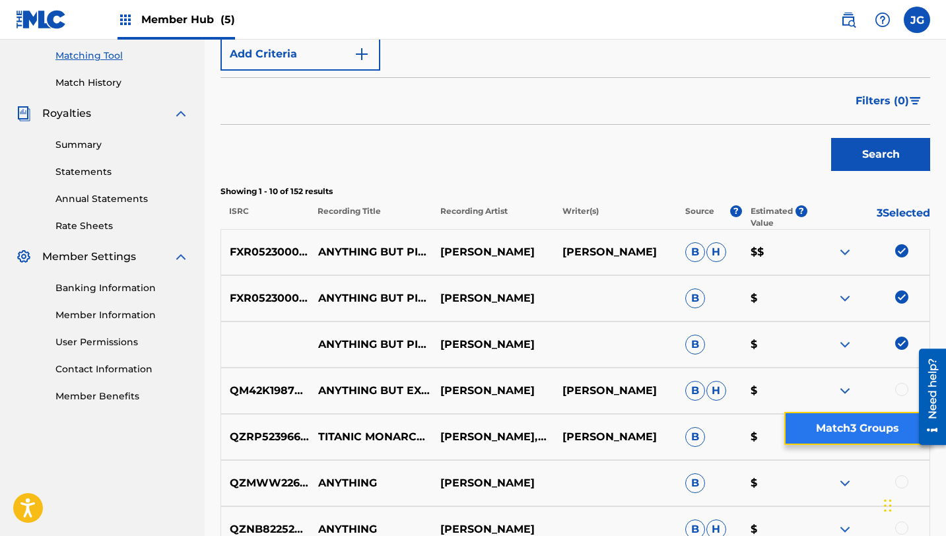
click at [846, 435] on button "Match 3 Groups" at bounding box center [857, 428] width 146 height 33
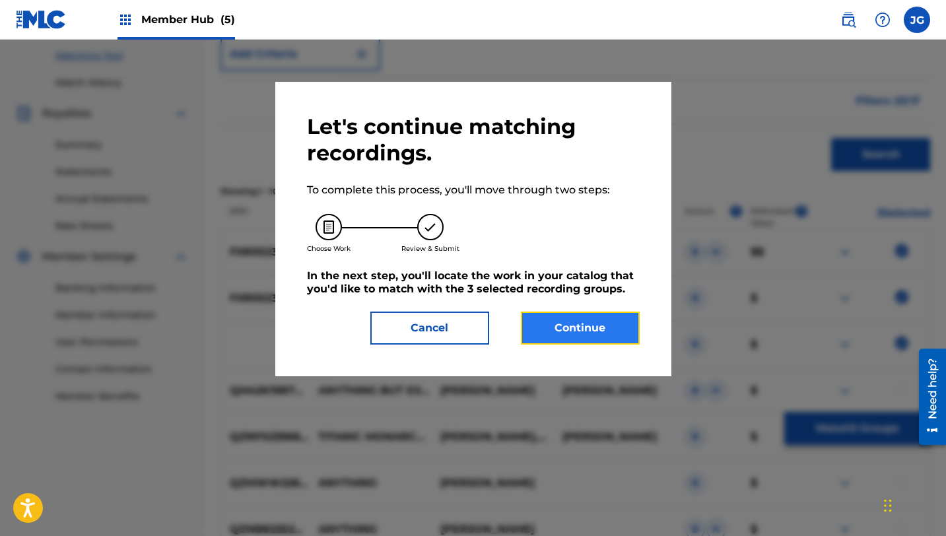
click at [611, 333] on button "Continue" at bounding box center [580, 328] width 119 height 33
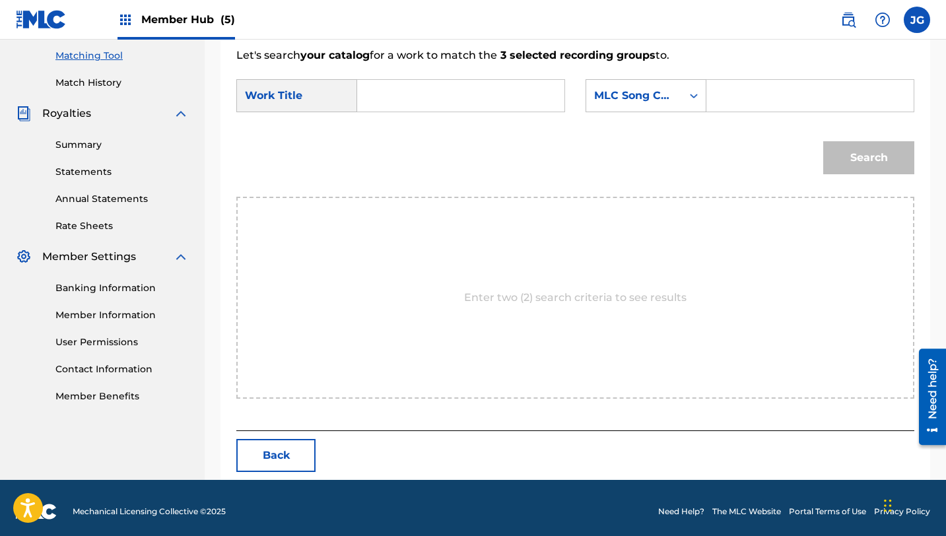
click at [420, 104] on input "Search Form" at bounding box center [460, 96] width 185 height 32
paste input "Anything BUT Pineapple"
type input "Anything BUT Pineapple"
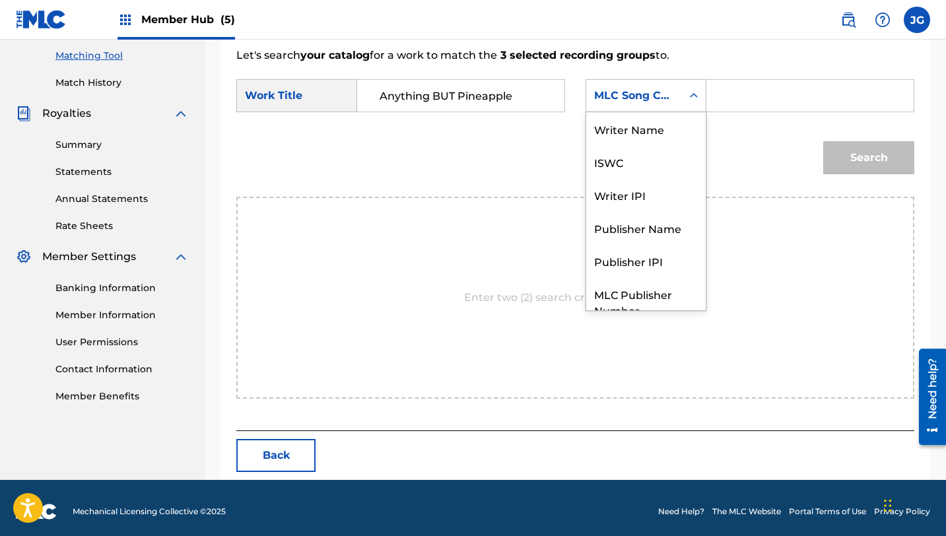
click at [664, 97] on div "MLC Song Code" at bounding box center [634, 96] width 80 height 16
click at [646, 133] on div "Writer Name" at bounding box center [645, 128] width 119 height 33
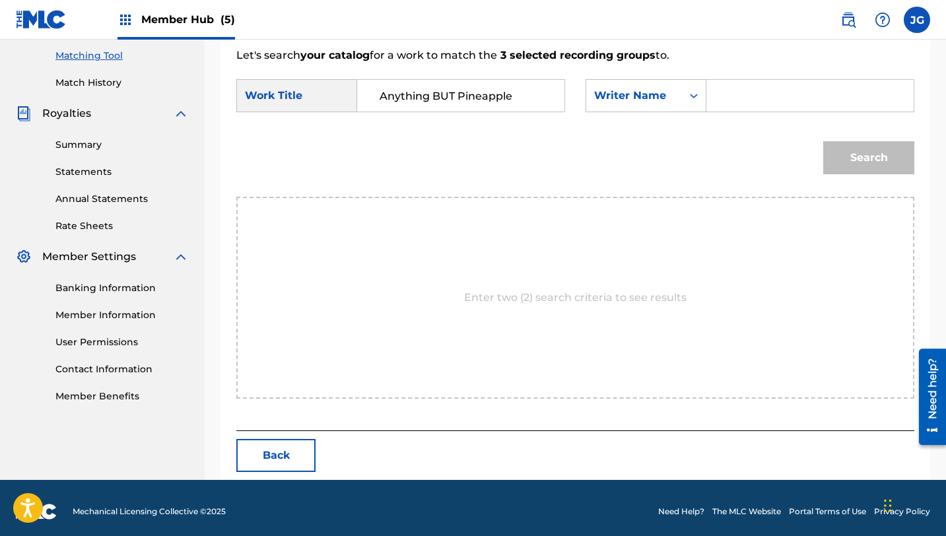
click at [748, 102] on input "Search Form" at bounding box center [810, 96] width 185 height 32
type input "[PERSON_NAME]"
click at [823, 141] on button "Search" at bounding box center [868, 157] width 91 height 33
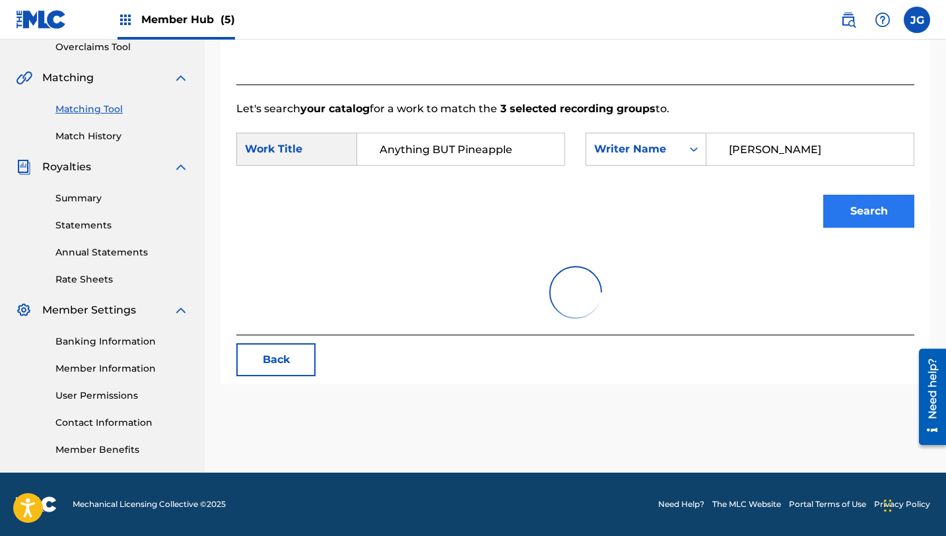
scroll to position [336, 0]
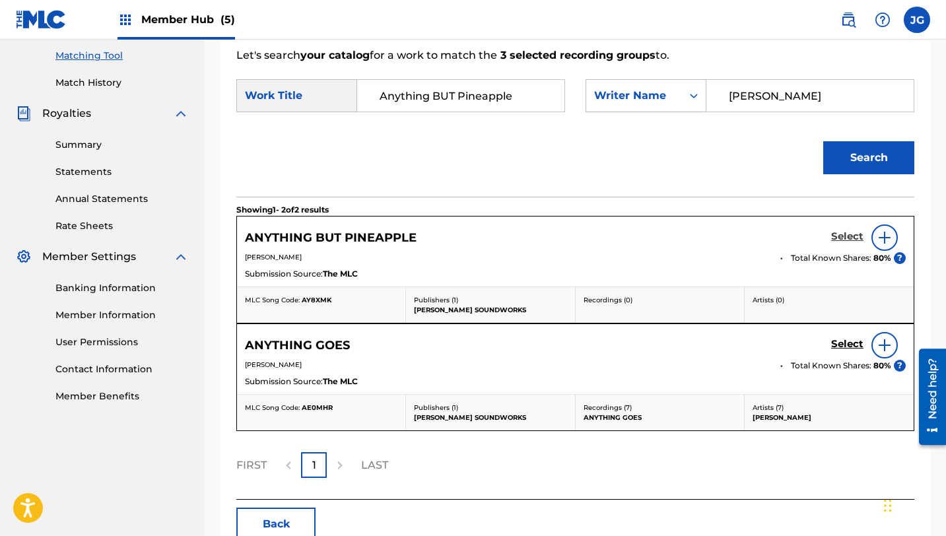
click at [851, 241] on h5 "Select" at bounding box center [847, 236] width 32 height 13
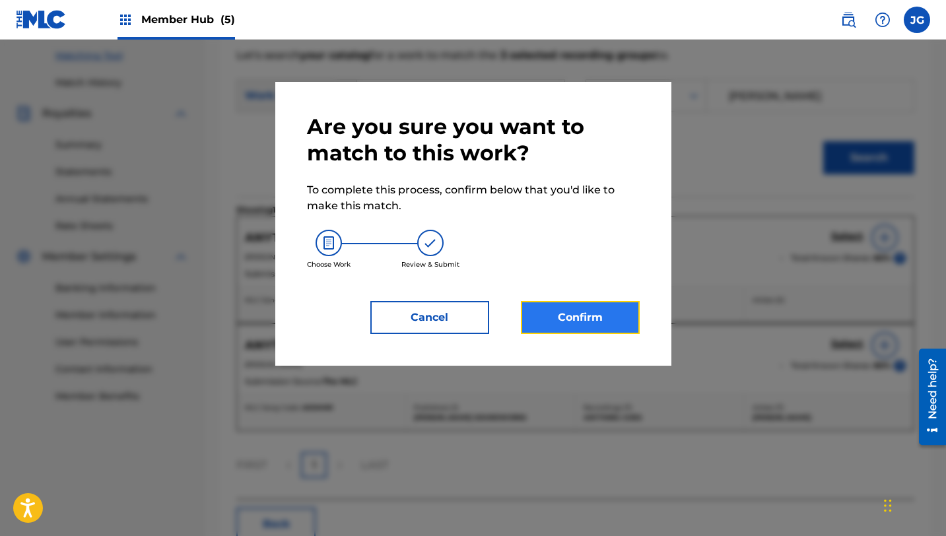
click at [609, 319] on button "Confirm" at bounding box center [580, 317] width 119 height 33
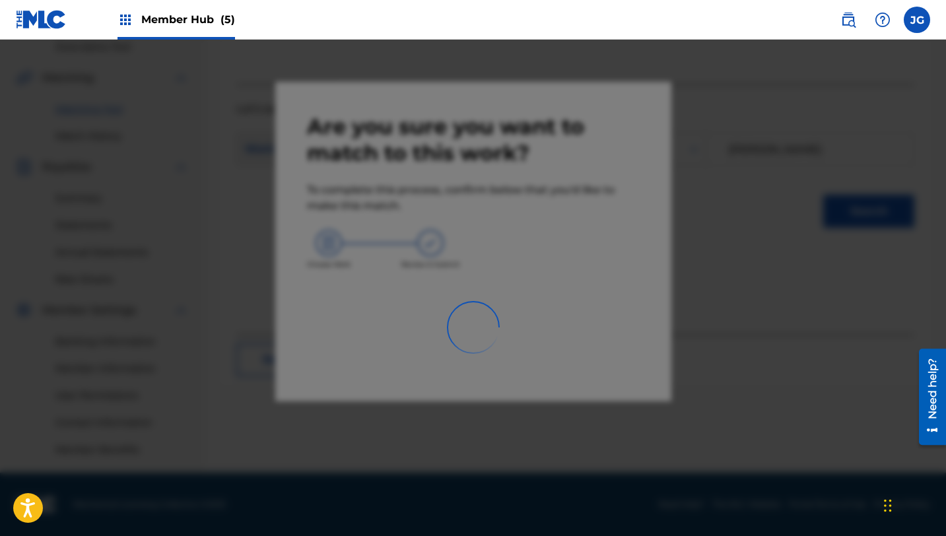
scroll to position [283, 0]
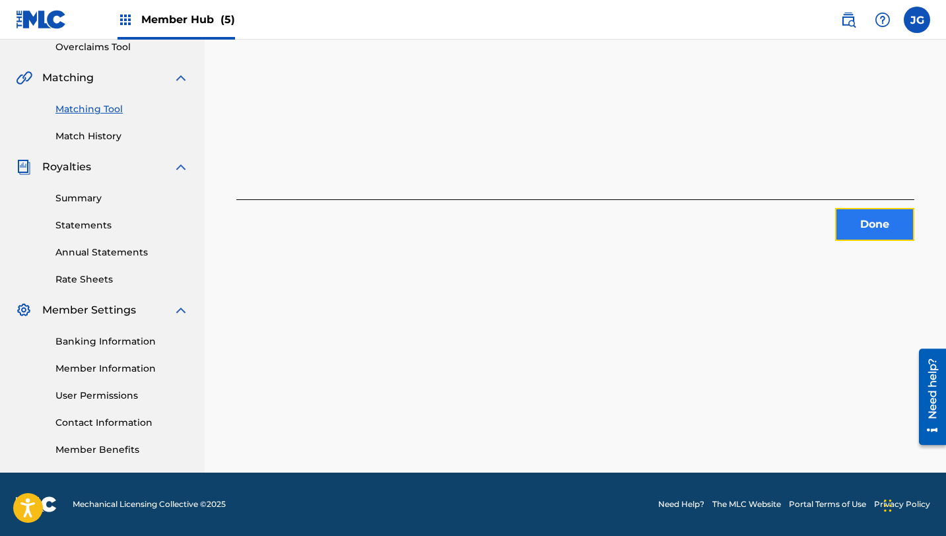
click at [854, 232] on button "Done" at bounding box center [874, 224] width 79 height 33
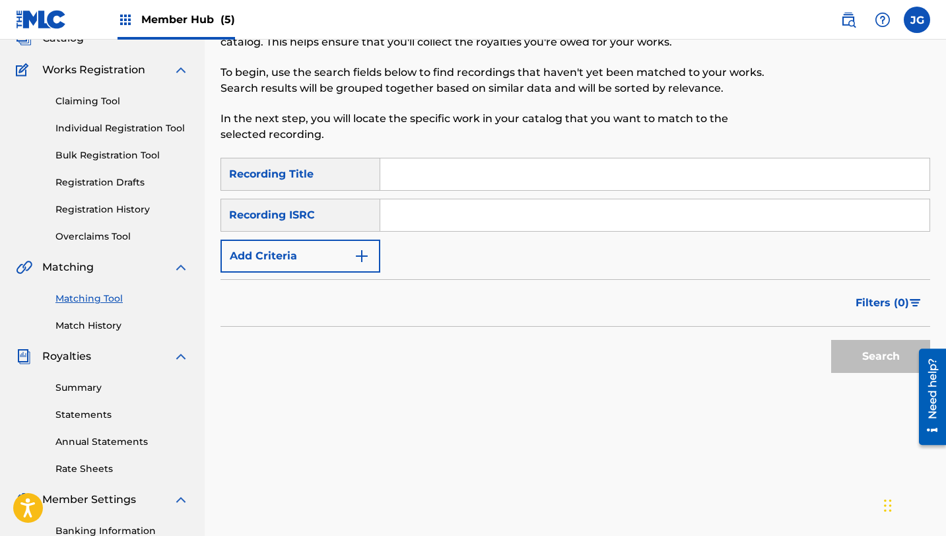
scroll to position [50, 0]
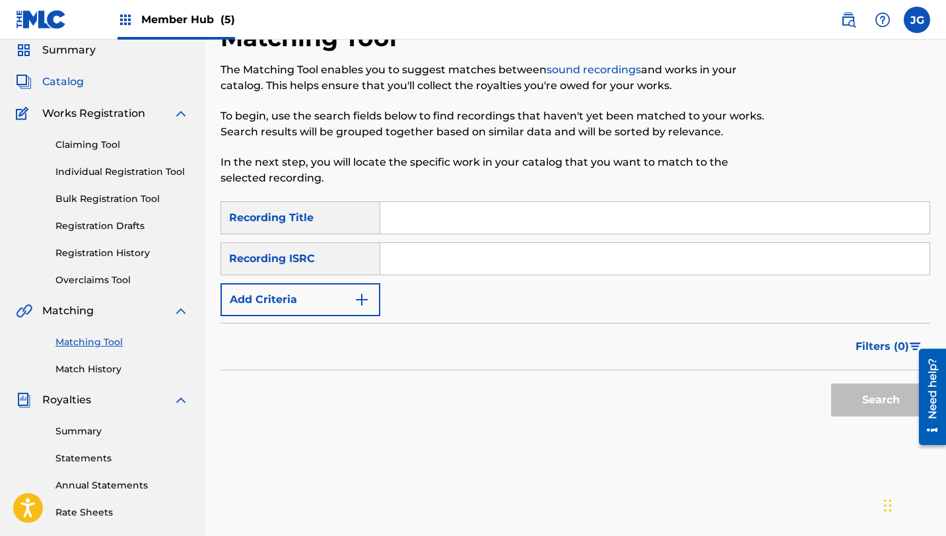
click at [77, 83] on span "Catalog" at bounding box center [63, 82] width 42 height 16
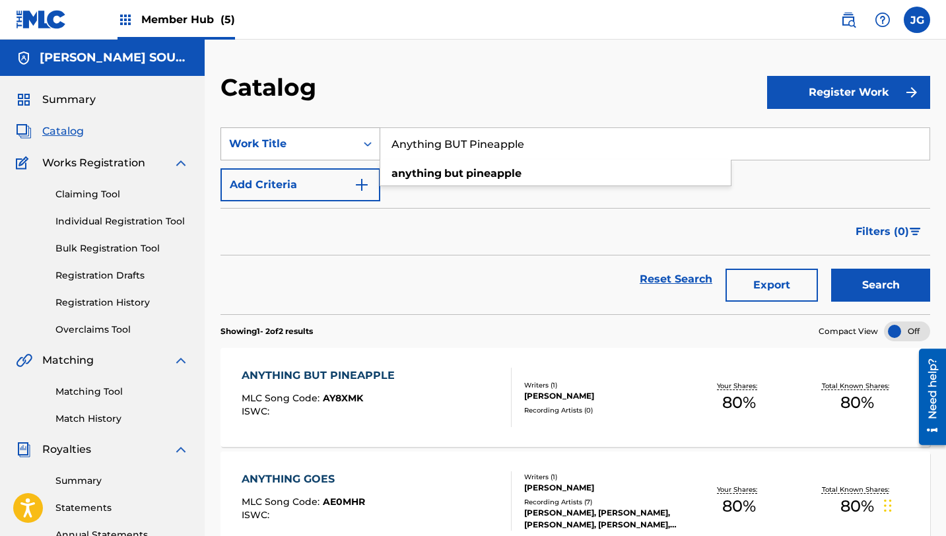
drag, startPoint x: 542, startPoint y: 149, endPoint x: 358, endPoint y: 139, distance: 184.4
click at [358, 139] on div "SearchWithCriteria31c6b072-648b-4127-bd5c-a9e4512481d4 Work Title Anything BUT …" at bounding box center [575, 143] width 710 height 33
paste input "Dire horizo"
click at [831, 269] on button "Search" at bounding box center [880, 285] width 99 height 33
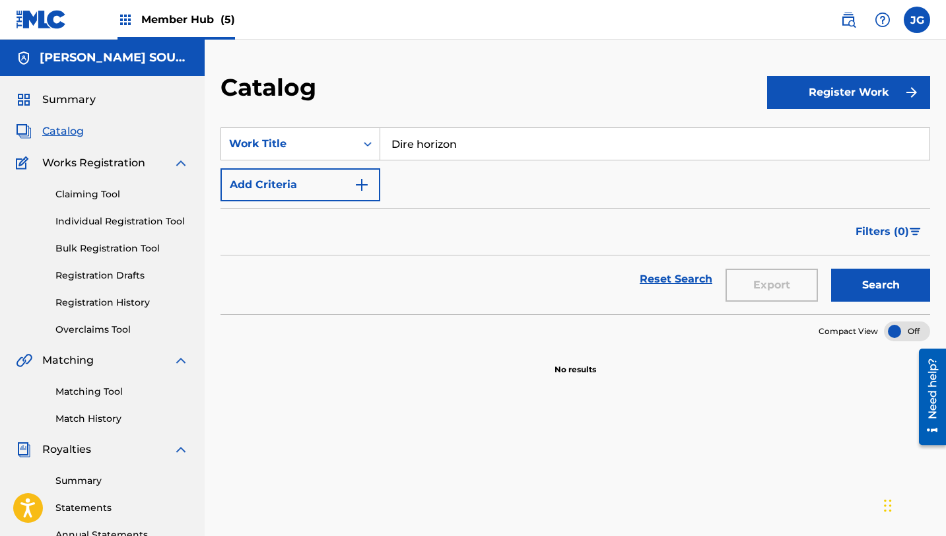
type input "Dire horizon"
click at [831, 269] on button "Search" at bounding box center [880, 285] width 99 height 33
drag, startPoint x: 461, startPoint y: 149, endPoint x: 369, endPoint y: 140, distance: 92.2
click at [369, 143] on div "SearchWithCriteria31c6b072-648b-4127-bd5c-a9e4512481d4 Work Title Dire horizon" at bounding box center [575, 143] width 710 height 33
click at [114, 218] on link "Individual Registration Tool" at bounding box center [121, 222] width 133 height 14
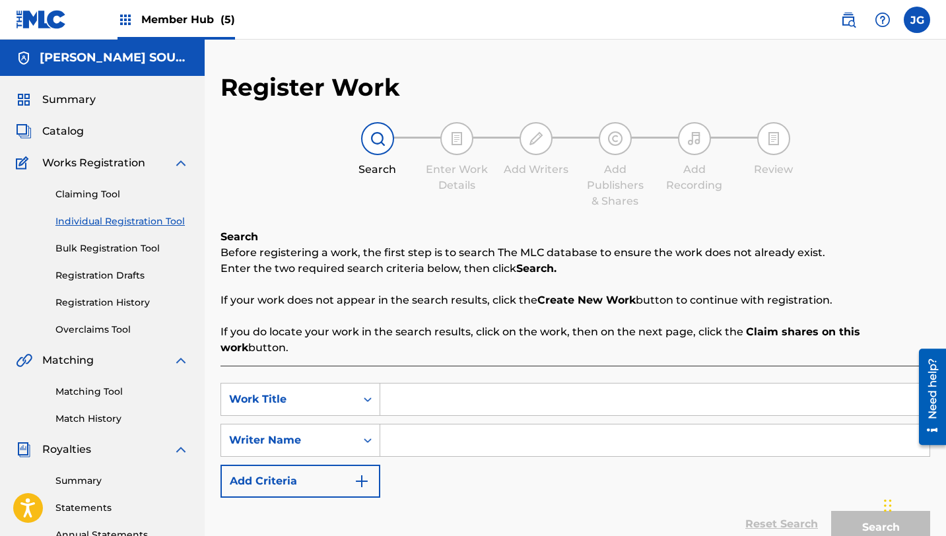
click at [430, 384] on input "Search Form" at bounding box center [654, 400] width 549 height 32
paste input "Dire horizon"
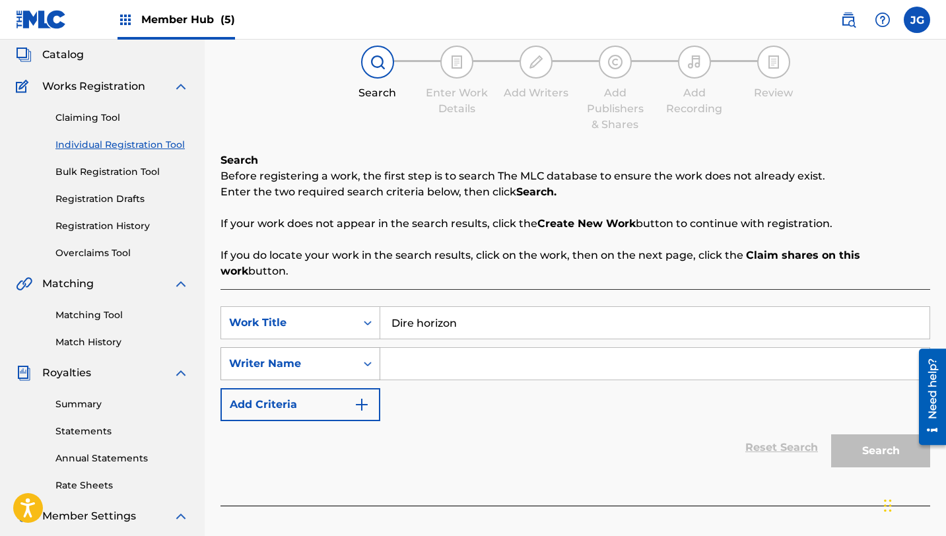
scroll to position [191, 0]
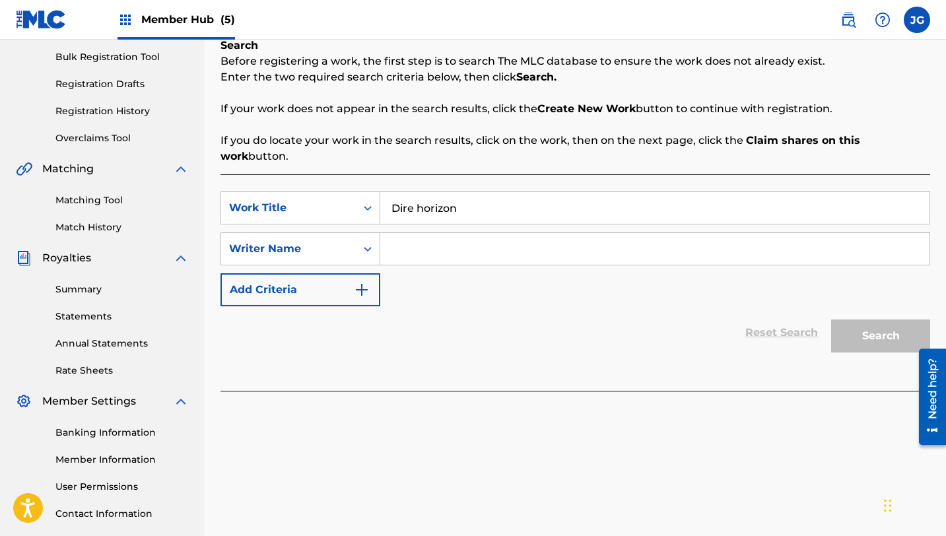
type input "Dire horizon"
click at [409, 244] on input "Search Form" at bounding box center [654, 249] width 549 height 32
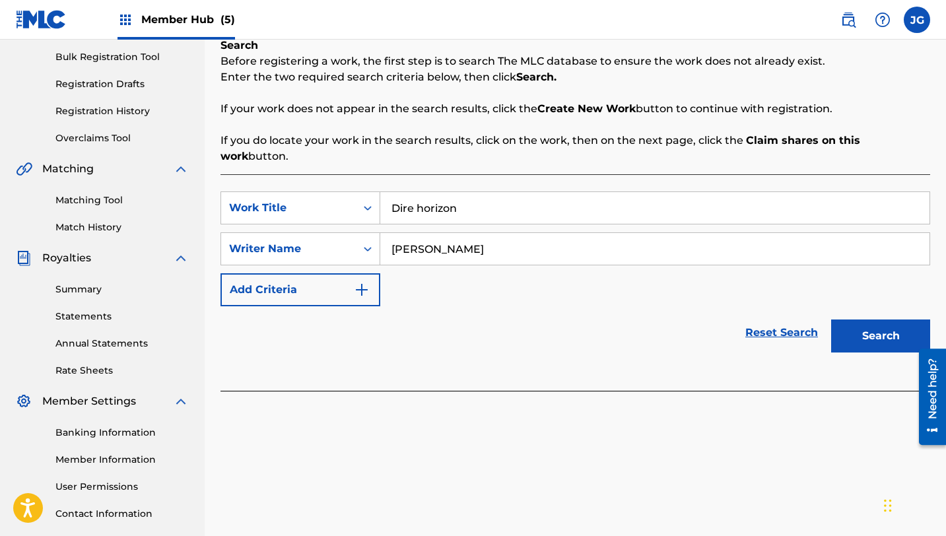
type input "[PERSON_NAME]"
click at [831, 319] on button "Search" at bounding box center [880, 335] width 99 height 33
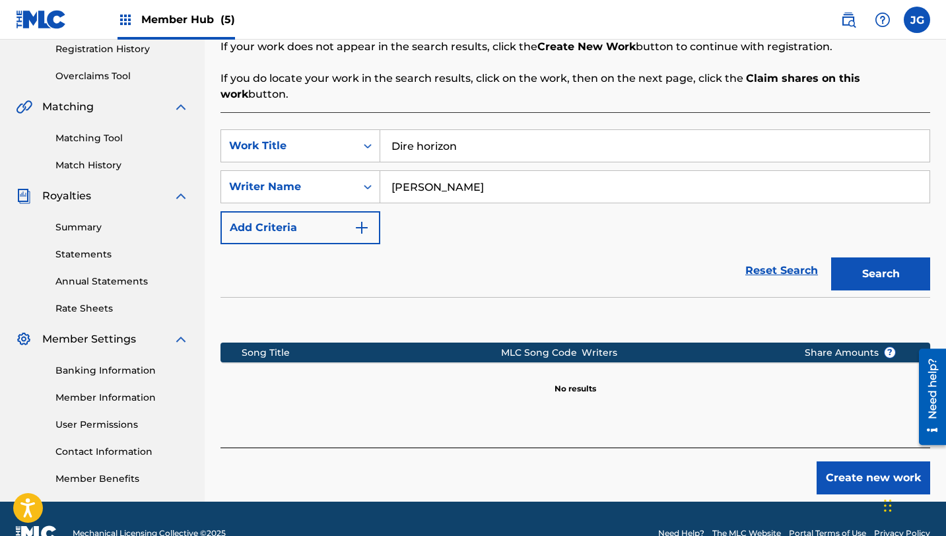
scroll to position [283, 0]
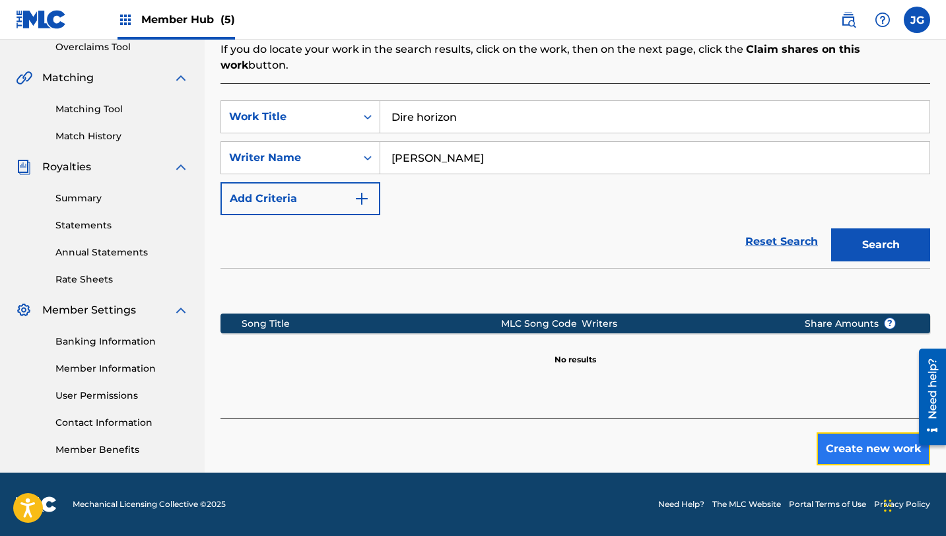
click at [858, 432] on button "Create new work" at bounding box center [874, 448] width 114 height 33
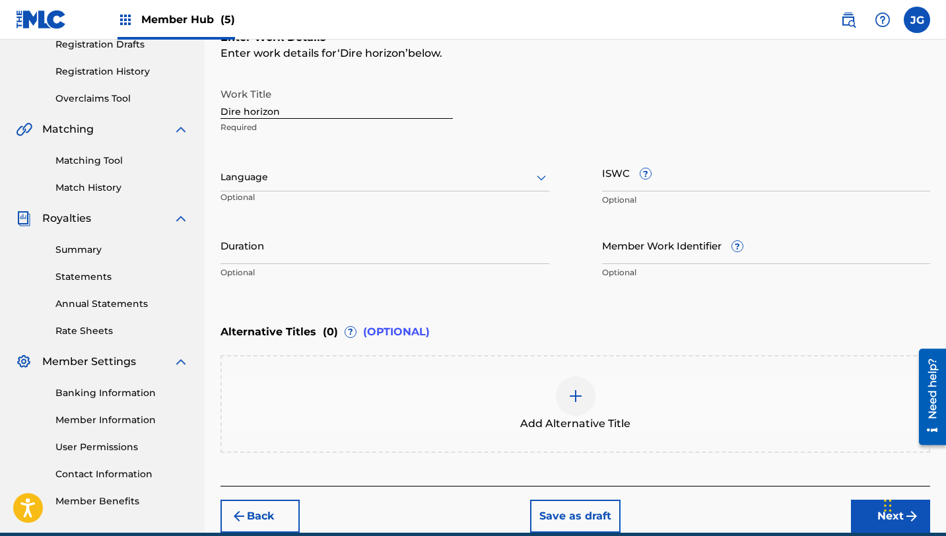
scroll to position [290, 0]
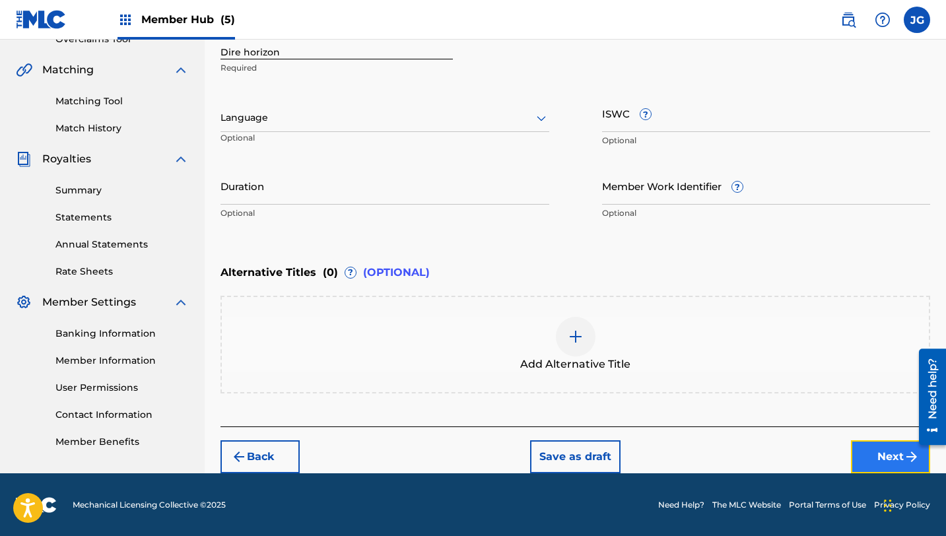
click at [878, 448] on button "Next" at bounding box center [890, 456] width 79 height 33
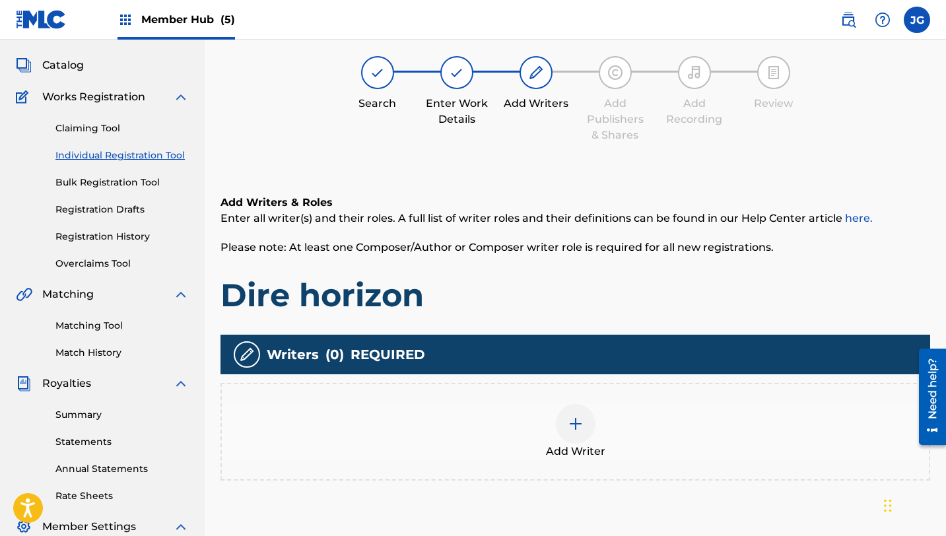
scroll to position [59, 0]
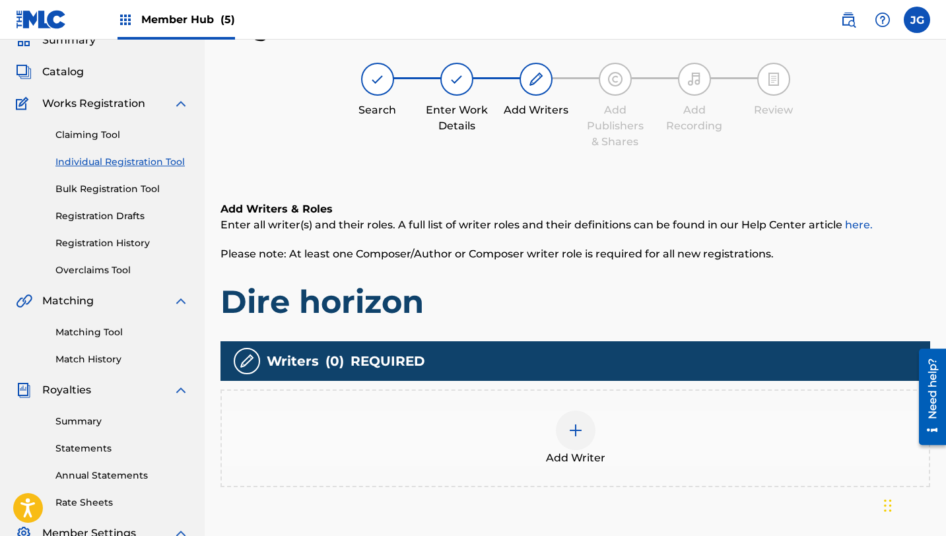
click at [573, 441] on div at bounding box center [576, 431] width 40 height 40
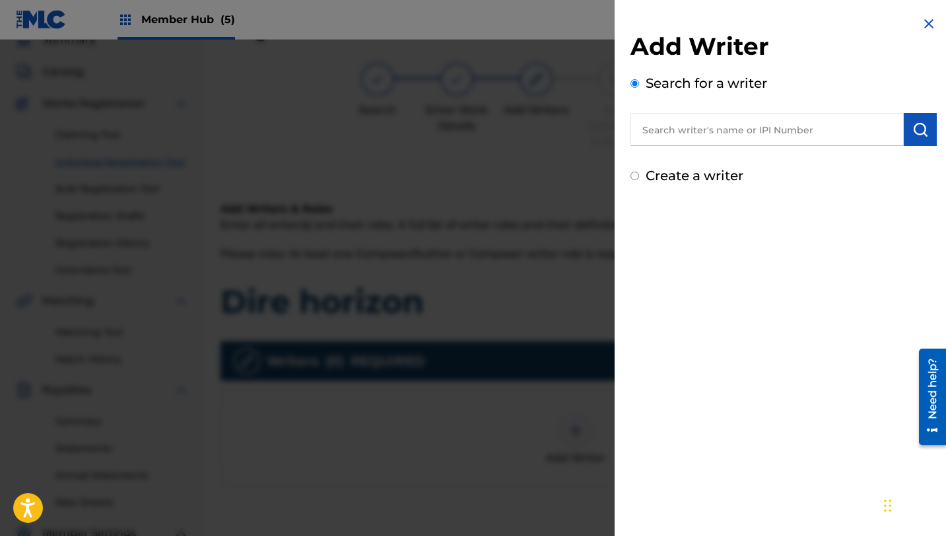
click at [724, 136] on input "text" at bounding box center [766, 129] width 273 height 33
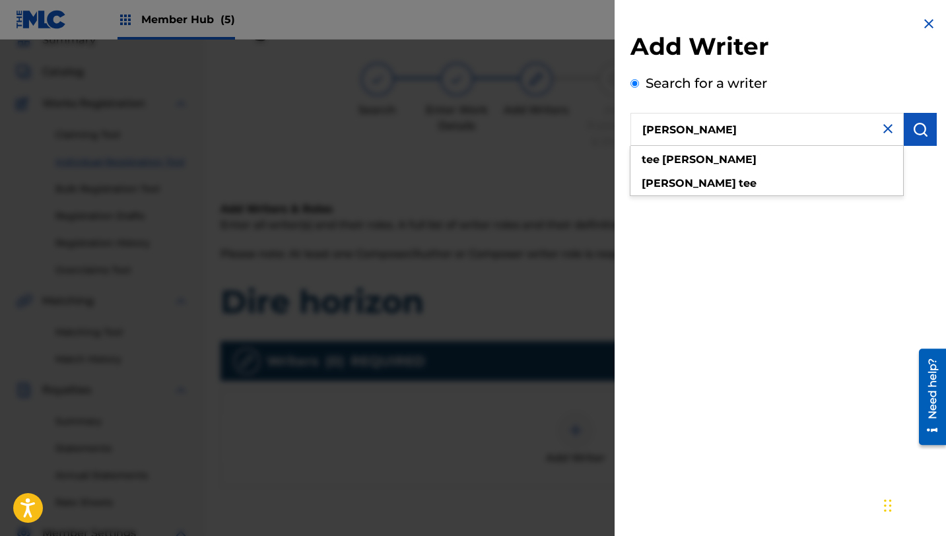
type input "[PERSON_NAME]"
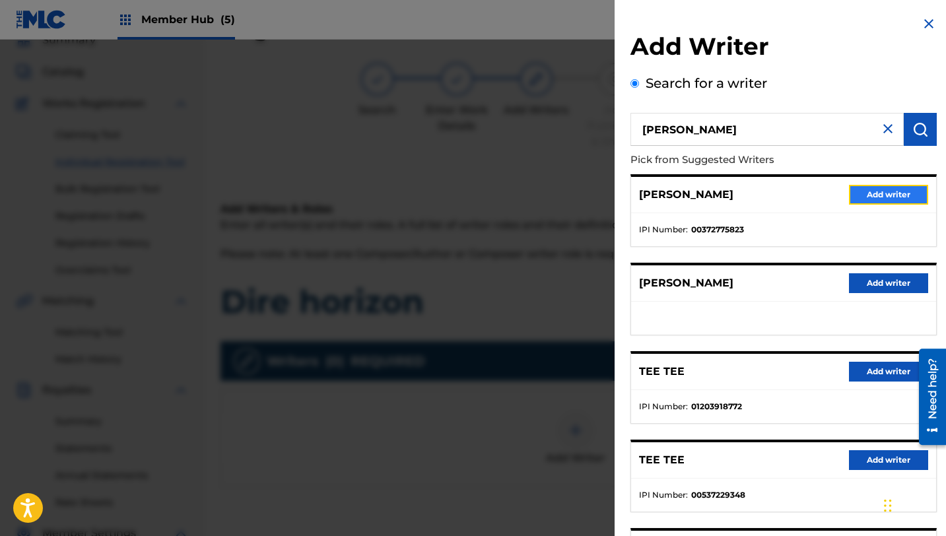
click at [865, 189] on button "Add writer" at bounding box center [888, 195] width 79 height 20
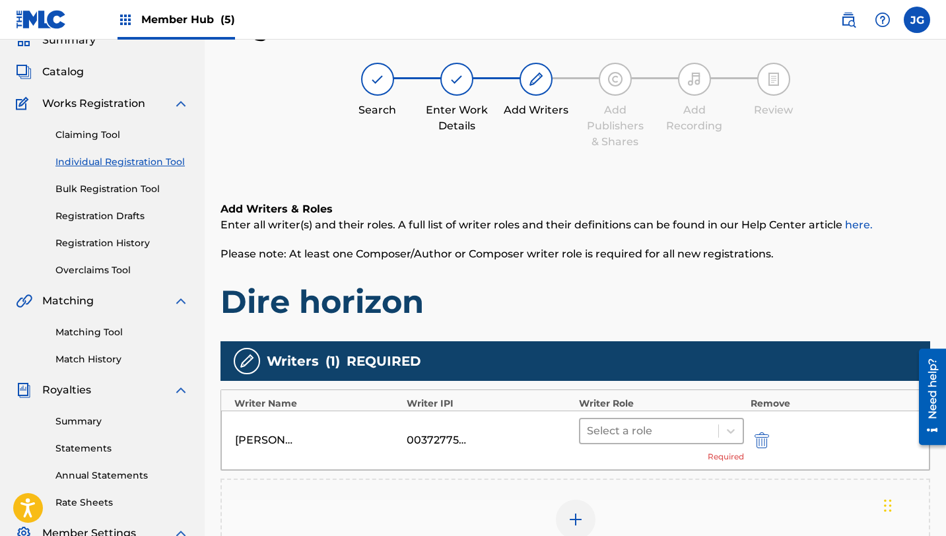
click at [665, 440] on div "Select a role" at bounding box center [649, 431] width 138 height 24
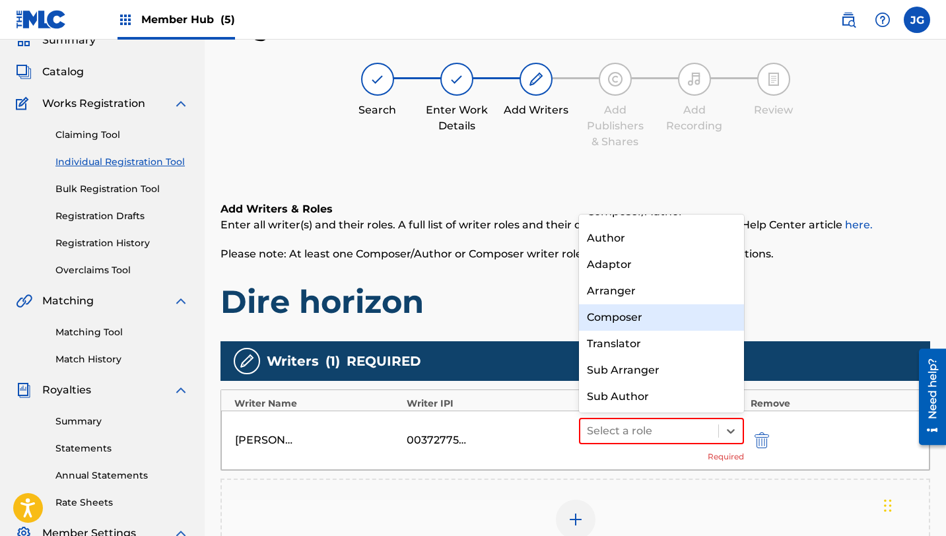
scroll to position [0, 0]
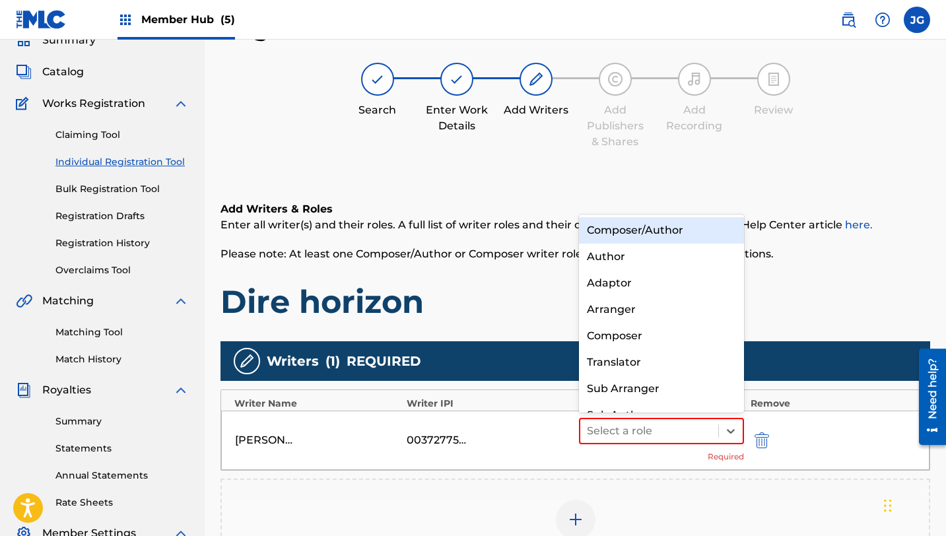
click at [648, 234] on div "Composer/Author" at bounding box center [661, 230] width 165 height 26
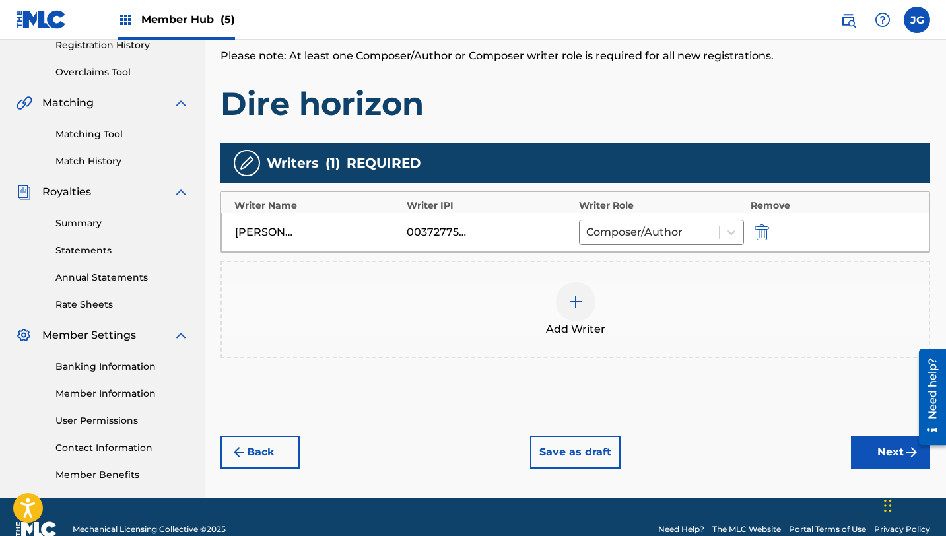
scroll to position [259, 0]
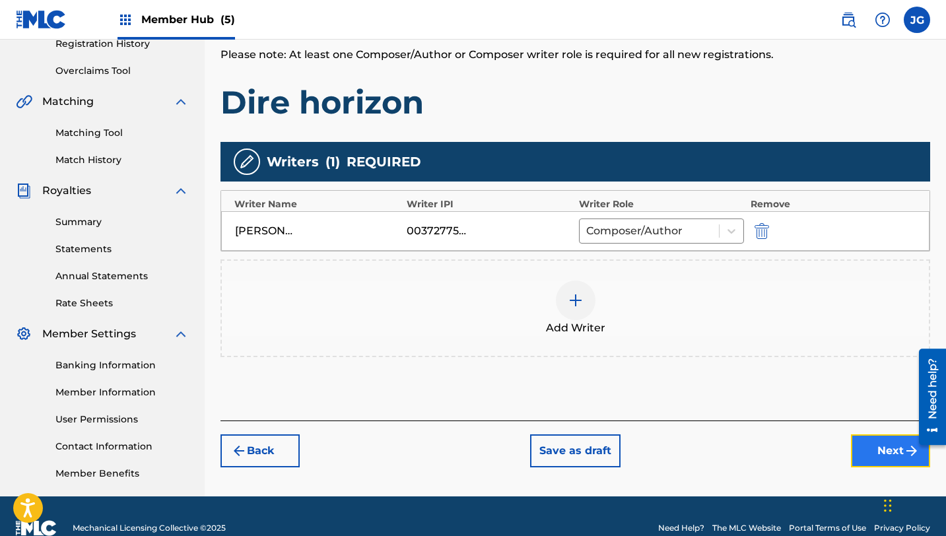
click at [881, 454] on button "Next" at bounding box center [890, 450] width 79 height 33
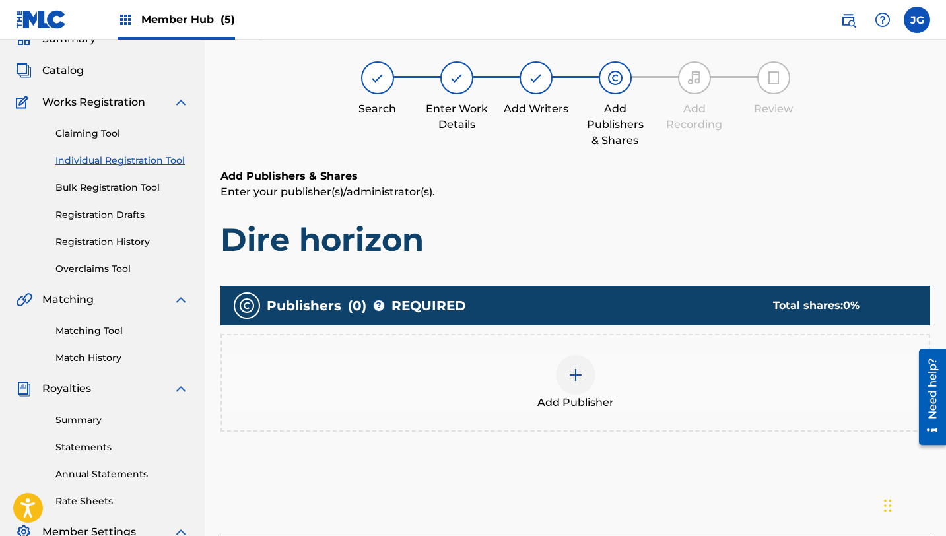
scroll to position [59, 0]
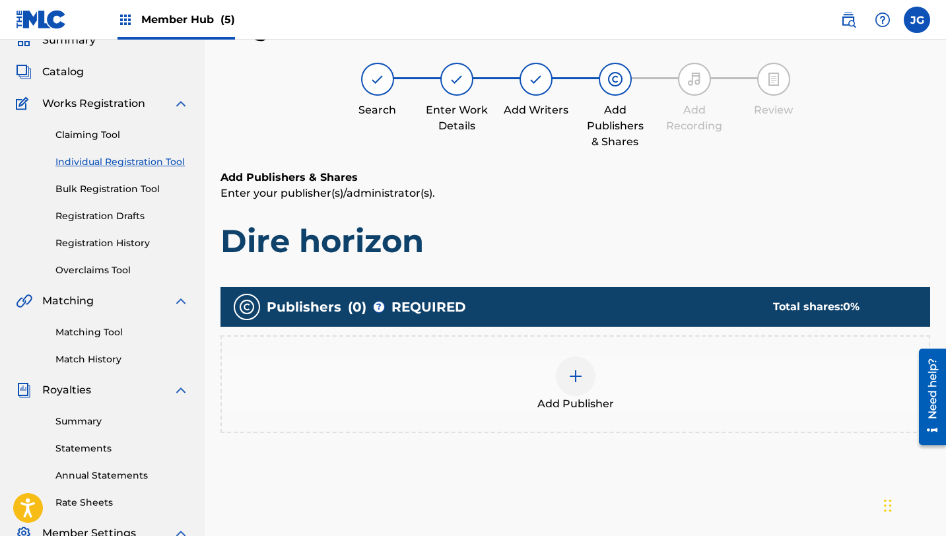
click at [565, 381] on div at bounding box center [576, 376] width 40 height 40
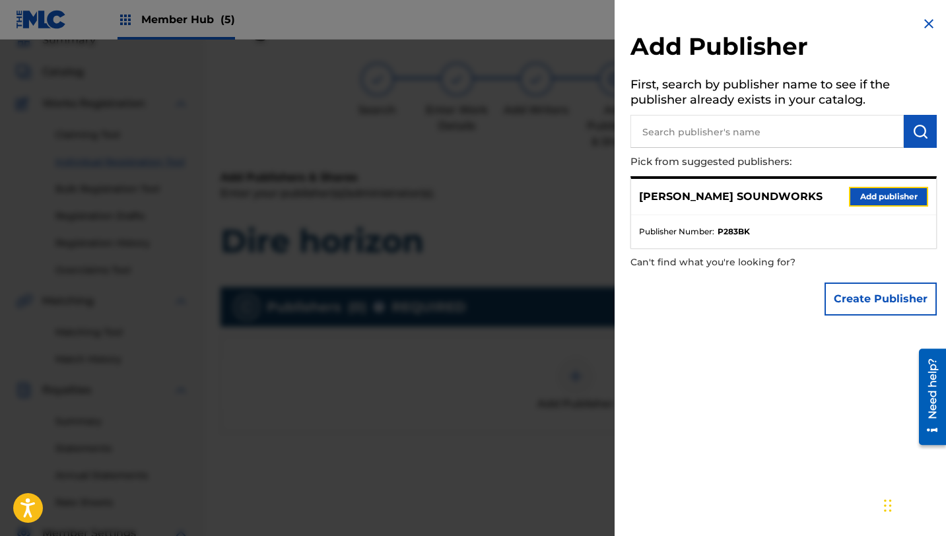
click at [877, 191] on button "Add publisher" at bounding box center [888, 197] width 79 height 20
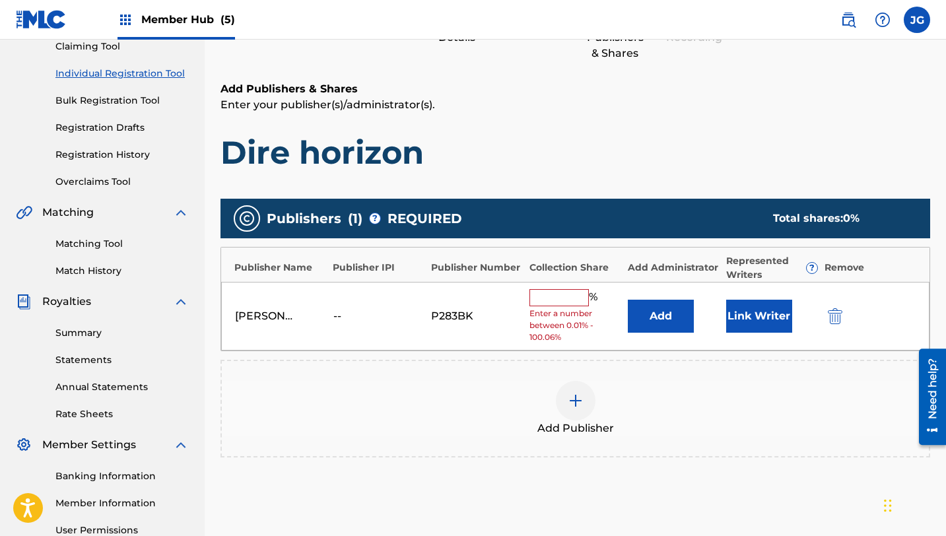
scroll to position [156, 0]
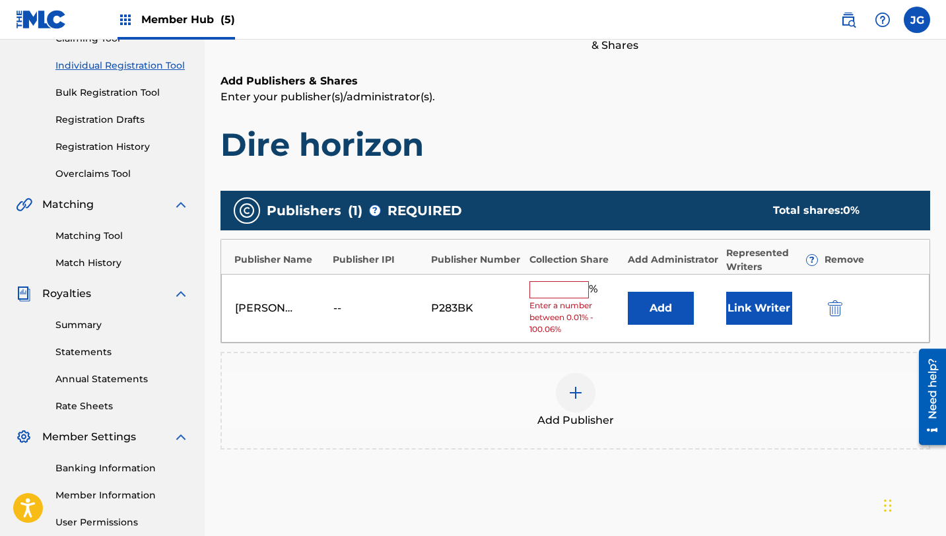
click at [537, 288] on input "text" at bounding box center [558, 289] width 59 height 17
type input "80"
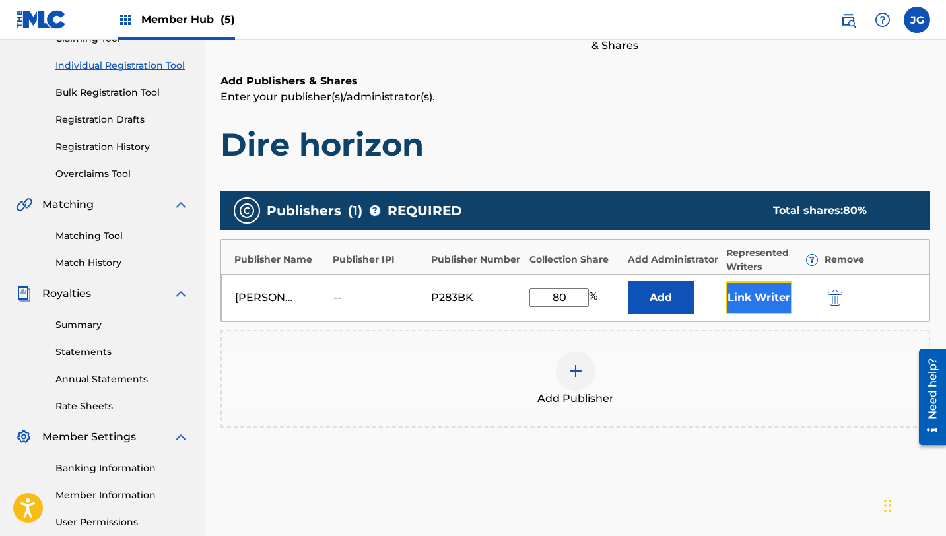
click at [760, 294] on button "Link Writer" at bounding box center [759, 297] width 66 height 33
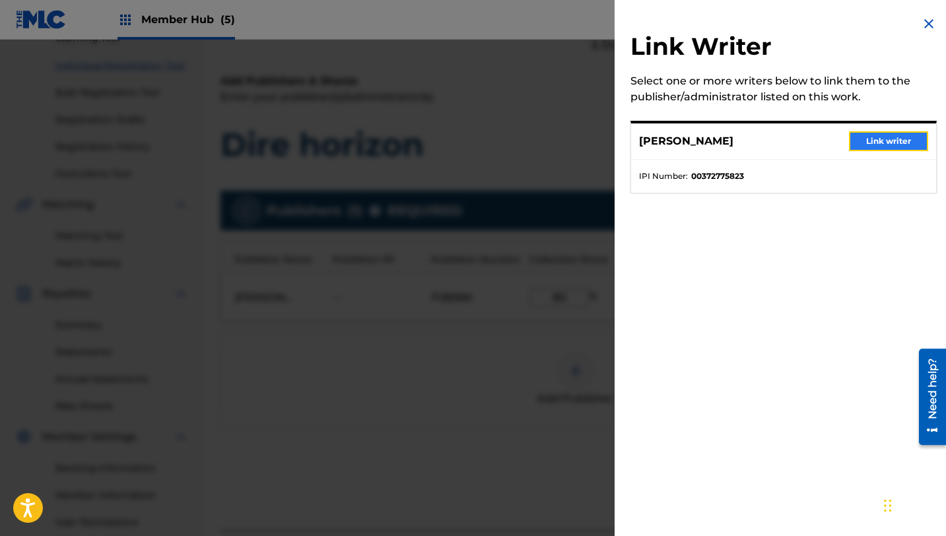
click at [877, 144] on button "Link writer" at bounding box center [888, 141] width 79 height 20
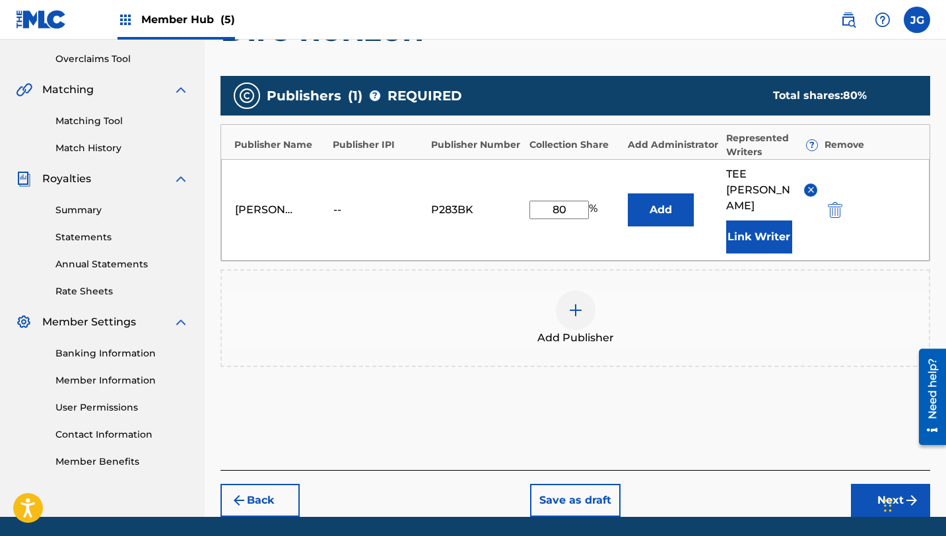
scroll to position [283, 0]
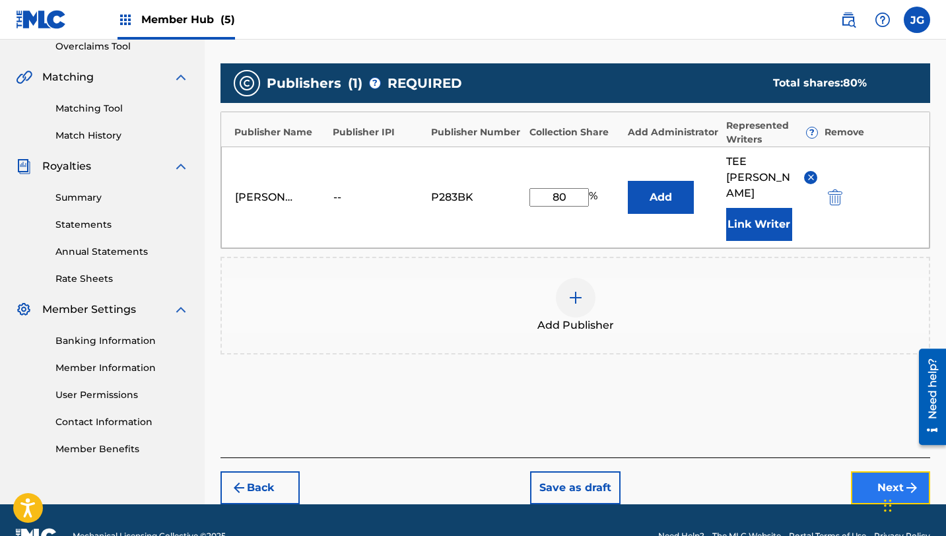
click at [881, 471] on button "Next" at bounding box center [890, 487] width 79 height 33
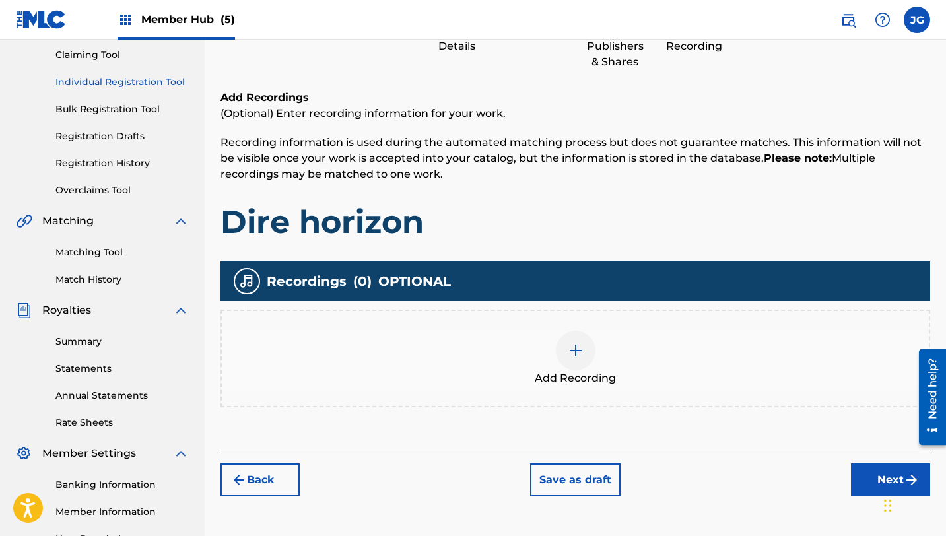
scroll to position [152, 0]
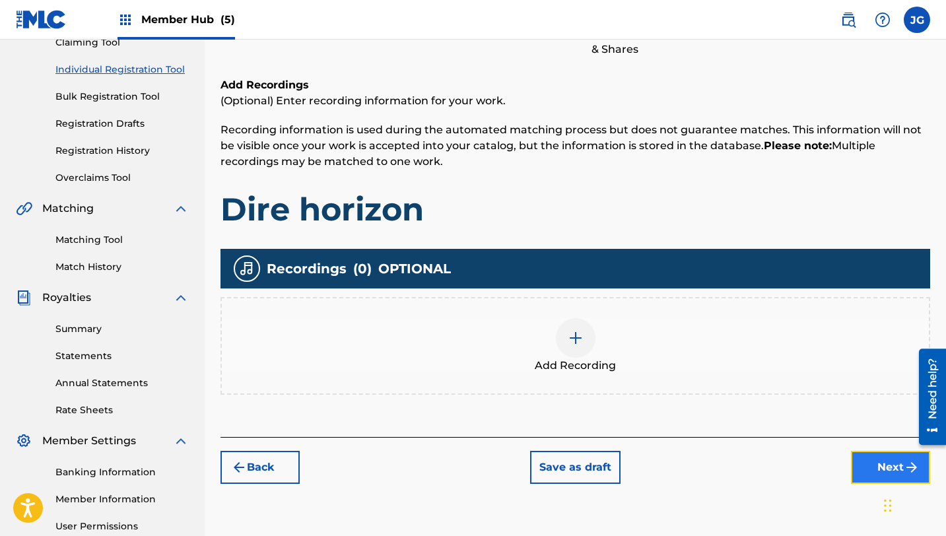
click at [859, 464] on button "Next" at bounding box center [890, 467] width 79 height 33
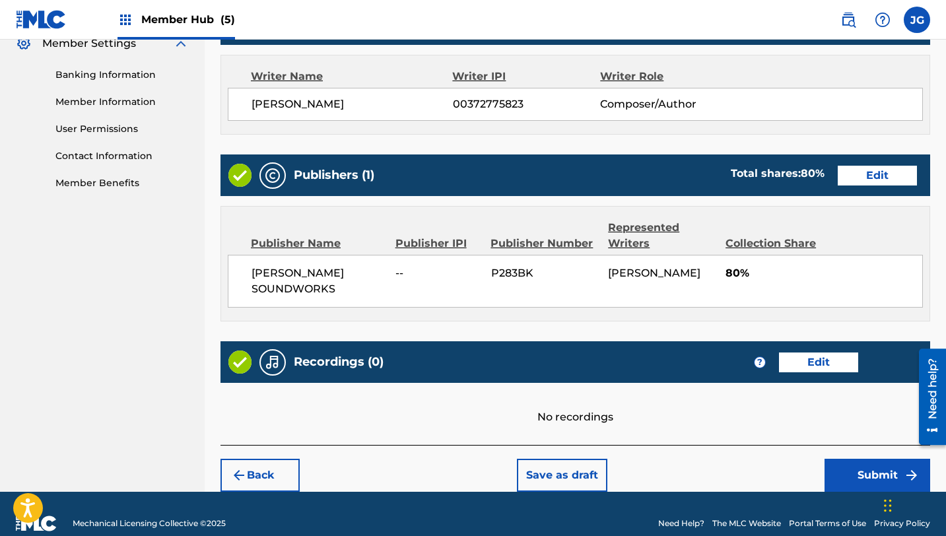
scroll to position [568, 0]
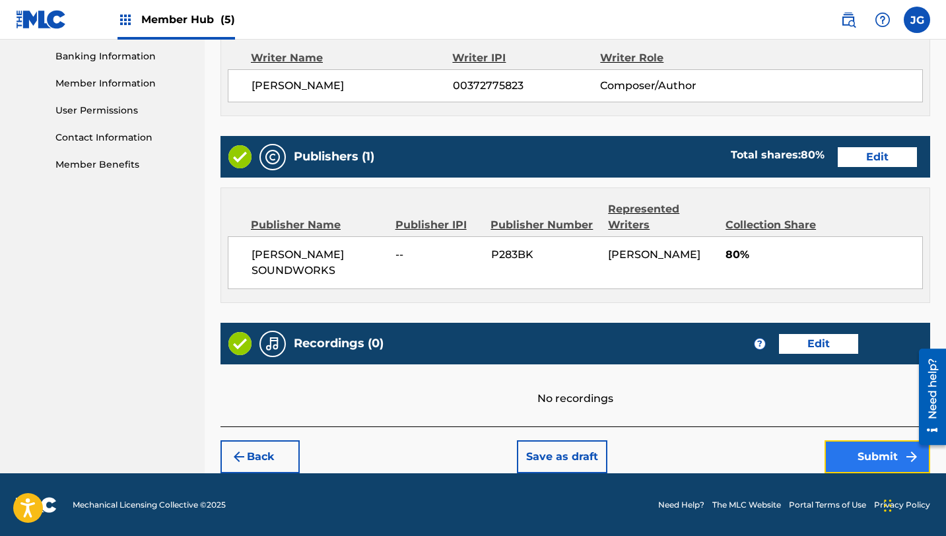
click at [847, 457] on button "Submit" at bounding box center [877, 456] width 106 height 33
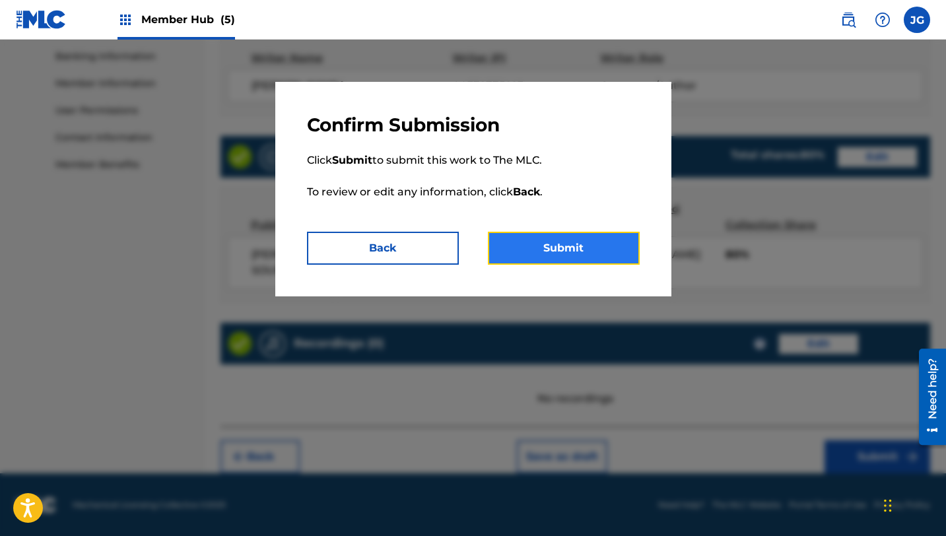
click at [590, 255] on button "Submit" at bounding box center [564, 248] width 152 height 33
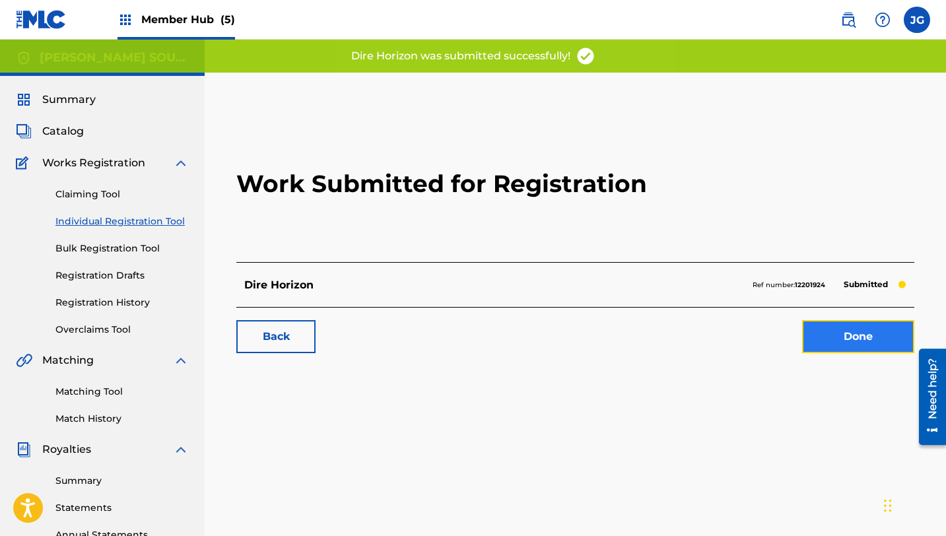
click at [833, 338] on link "Done" at bounding box center [858, 336] width 112 height 33
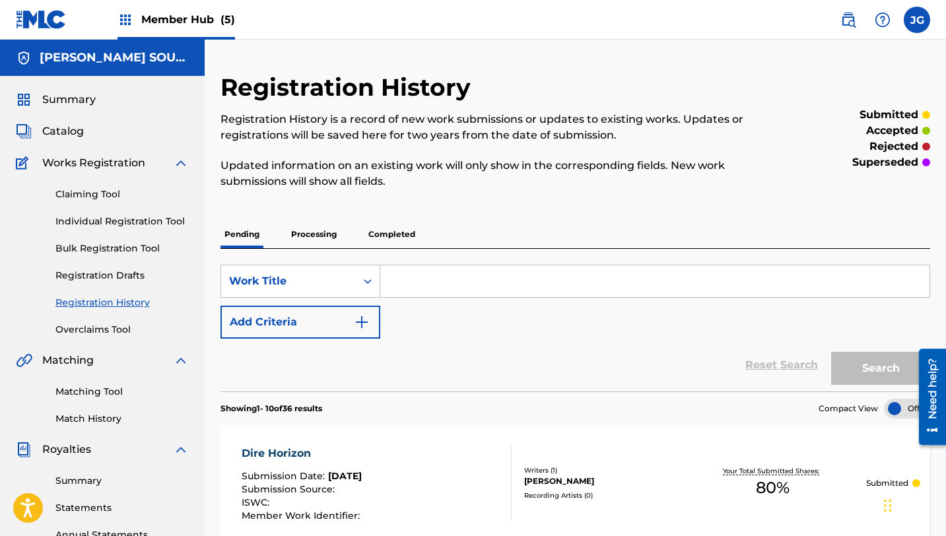
click at [399, 279] on input "Search Form" at bounding box center [654, 281] width 549 height 32
paste input "Believable Source"
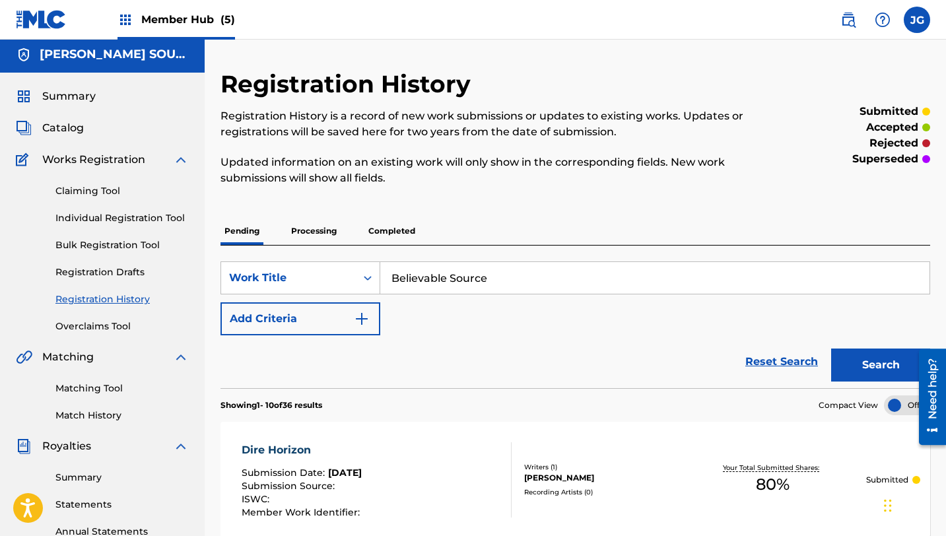
scroll to position [1, 0]
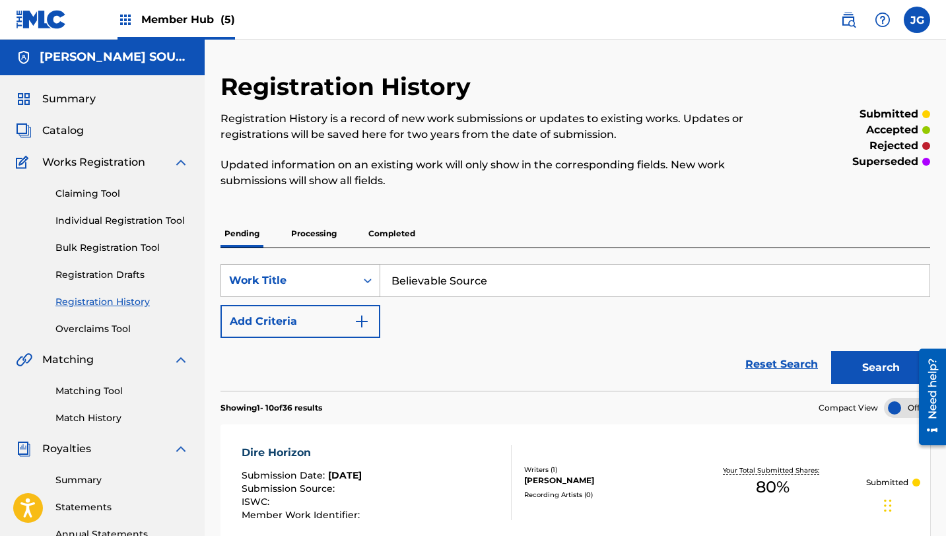
drag, startPoint x: 490, startPoint y: 283, endPoint x: 362, endPoint y: 281, distance: 128.7
click at [362, 282] on div "SearchWithCriteria33d578e3-6e4e-4a50-a4b2-17eef930a0a3 Work Title Believable So…" at bounding box center [575, 280] width 710 height 33
type input "Believable Source"
click at [69, 127] on span "Catalog" at bounding box center [63, 131] width 42 height 16
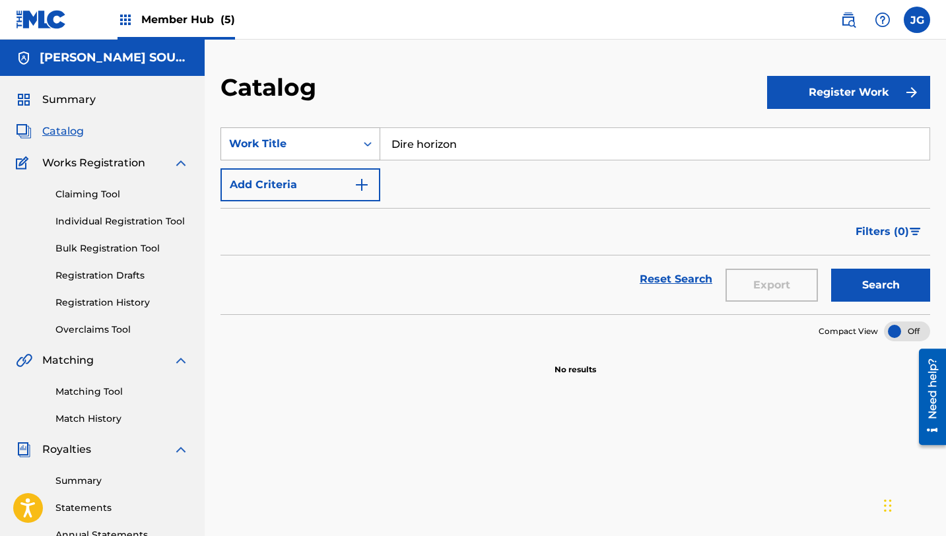
drag, startPoint x: 464, startPoint y: 144, endPoint x: 378, endPoint y: 140, distance: 85.9
click at [378, 141] on div "SearchWithCriteria31c6b072-648b-4127-bd5c-a9e4512481d4 Work Title Dire horizon" at bounding box center [575, 143] width 710 height 33
paste input "Believable Source"
type input "Believable Source"
click at [831, 269] on button "Search" at bounding box center [880, 285] width 99 height 33
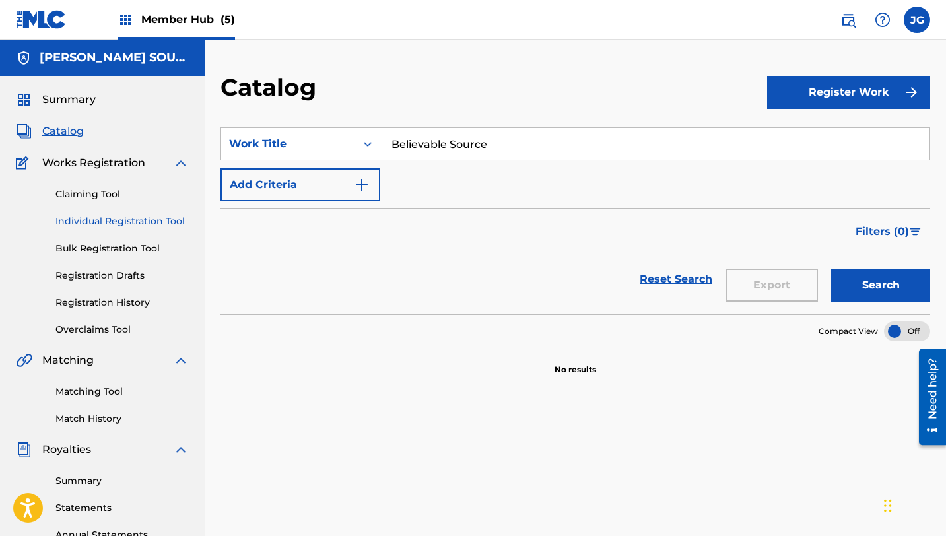
click at [125, 220] on link "Individual Registration Tool" at bounding box center [121, 222] width 133 height 14
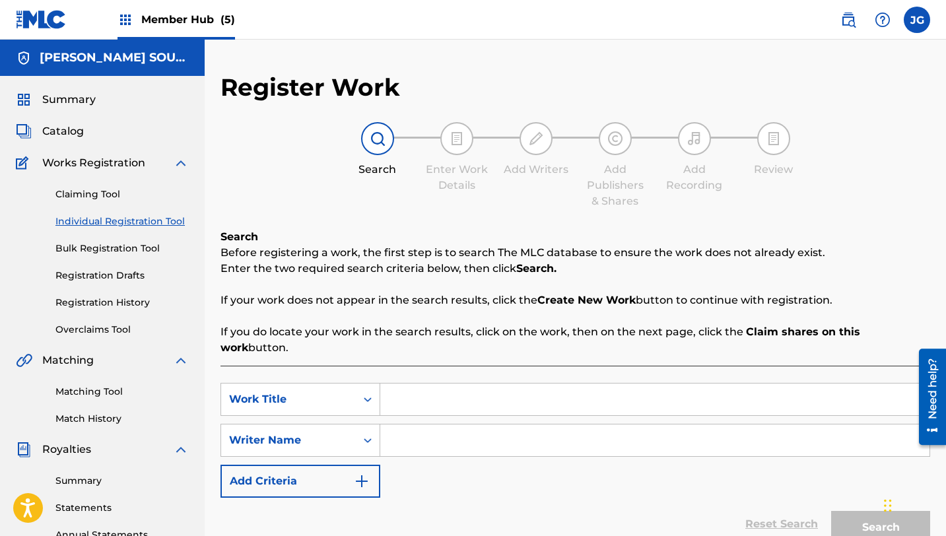
click at [422, 392] on input "Search Form" at bounding box center [654, 400] width 549 height 32
paste input "Believable Source"
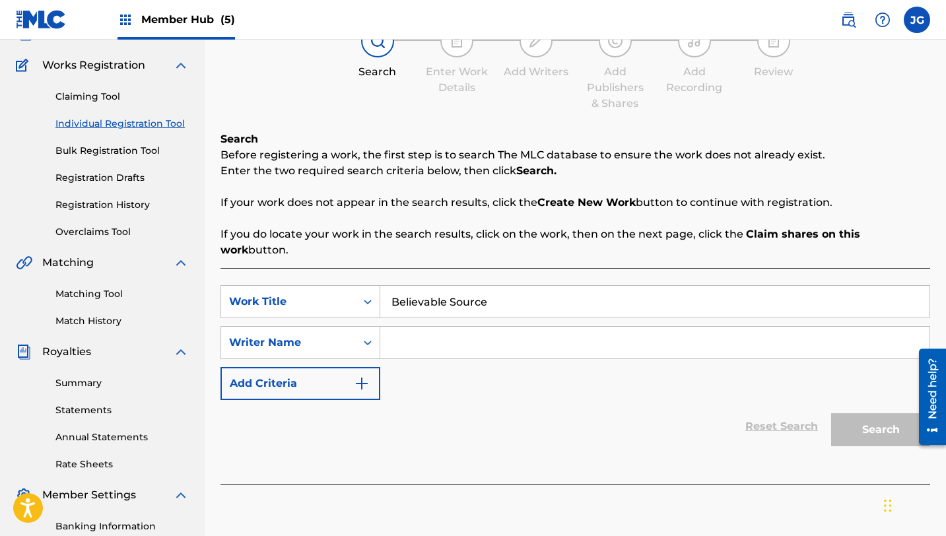
scroll to position [135, 0]
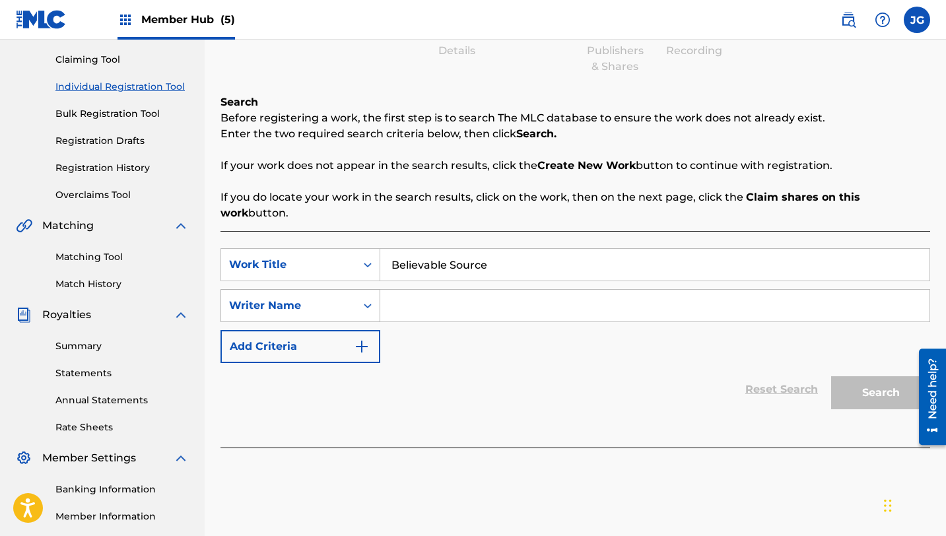
type input "Believable Source"
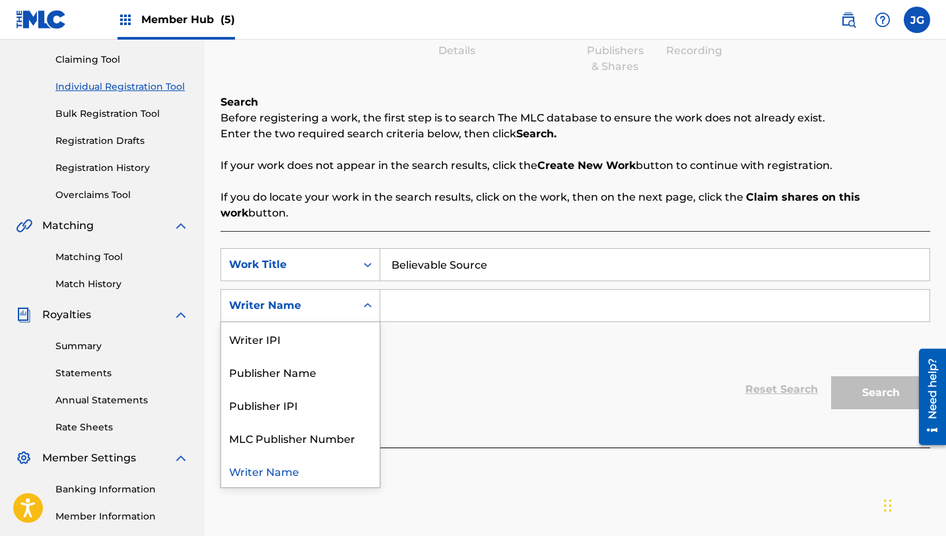
click at [361, 299] on icon "Search Form" at bounding box center [367, 305] width 13 height 13
click at [424, 290] on input "Search Form" at bounding box center [654, 306] width 549 height 32
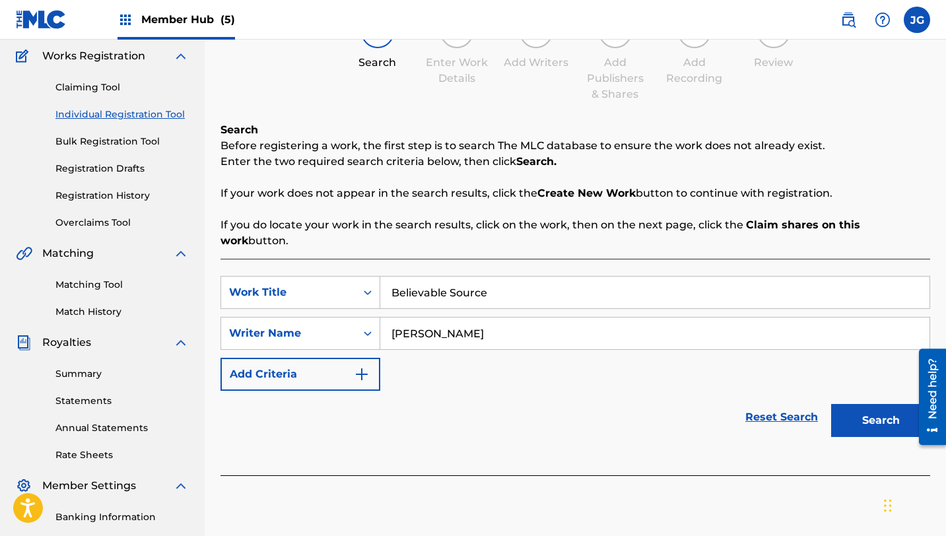
scroll to position [242, 0]
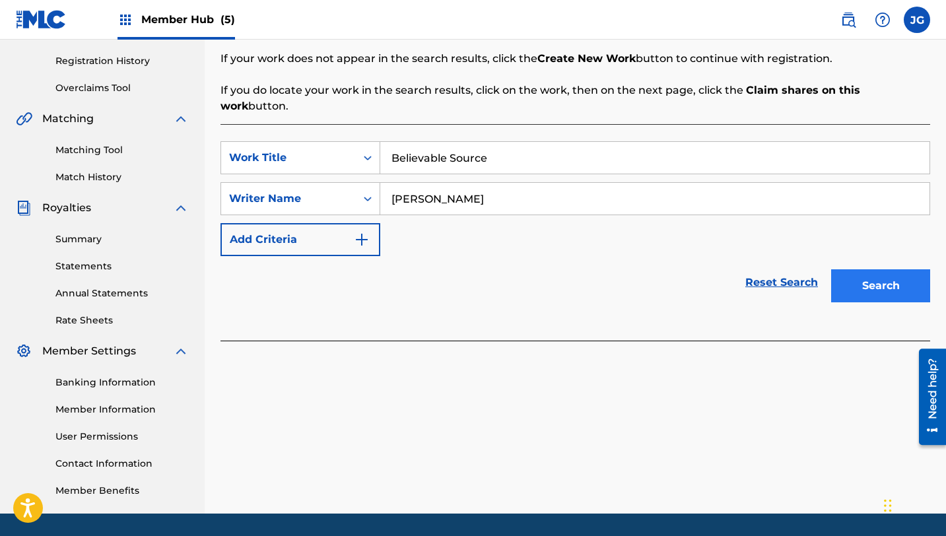
type input "[PERSON_NAME]"
click at [925, 269] on button "Search" at bounding box center [880, 285] width 99 height 33
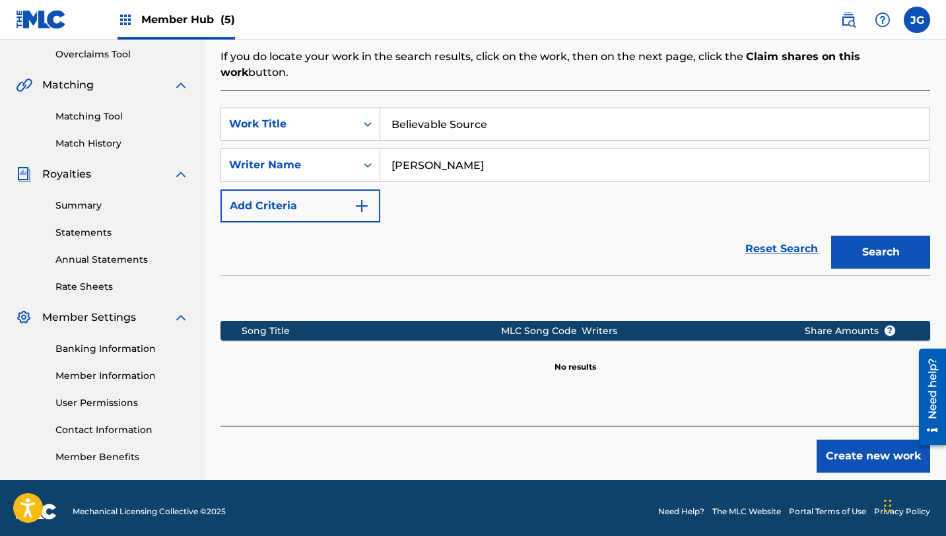
scroll to position [283, 0]
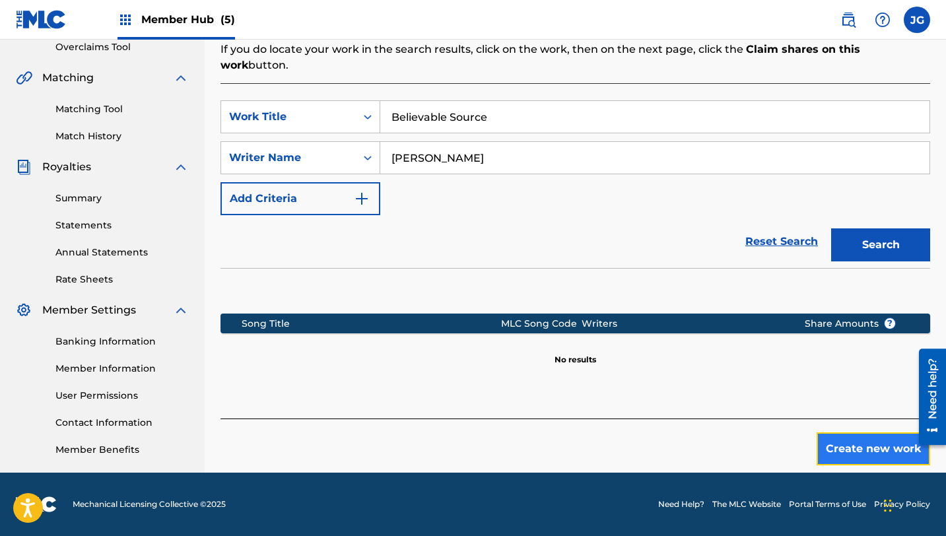
click at [832, 432] on button "Create new work" at bounding box center [874, 448] width 114 height 33
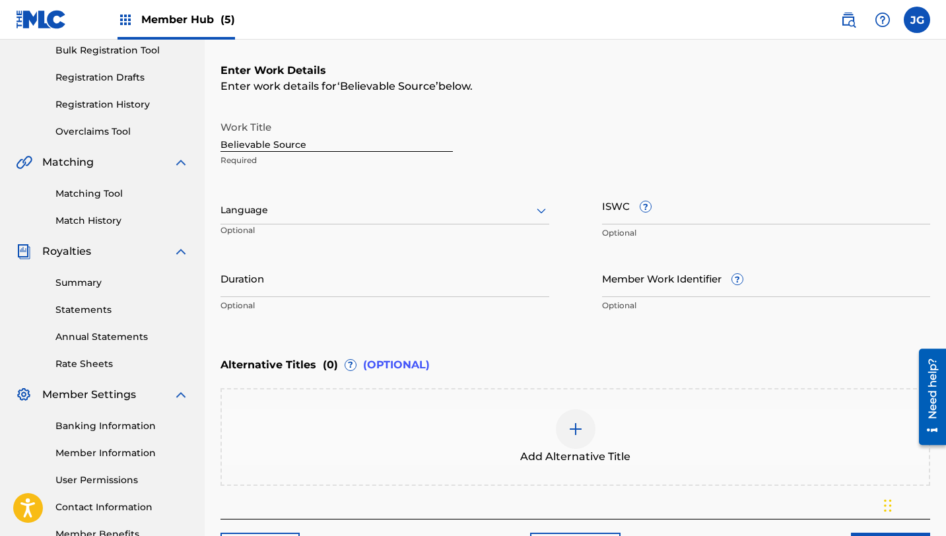
scroll to position [290, 0]
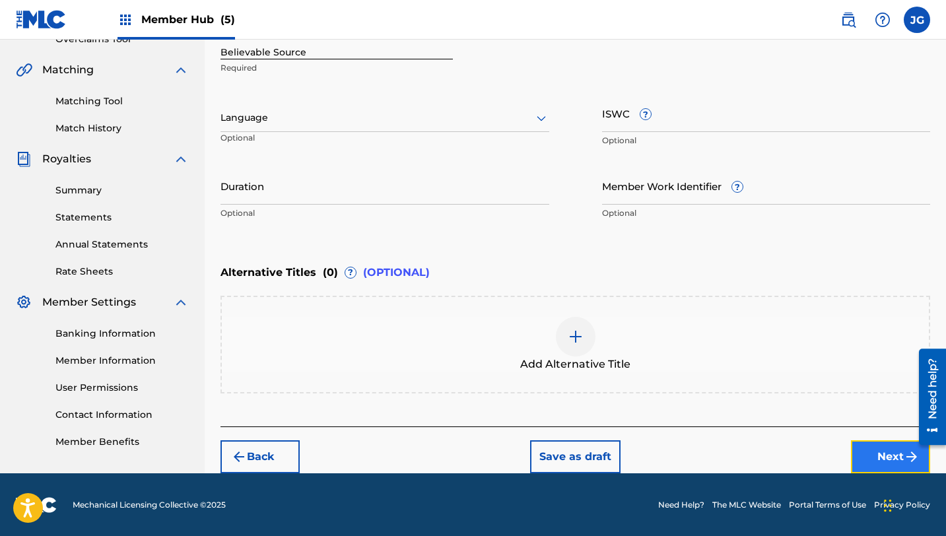
click at [869, 452] on button "Next" at bounding box center [890, 456] width 79 height 33
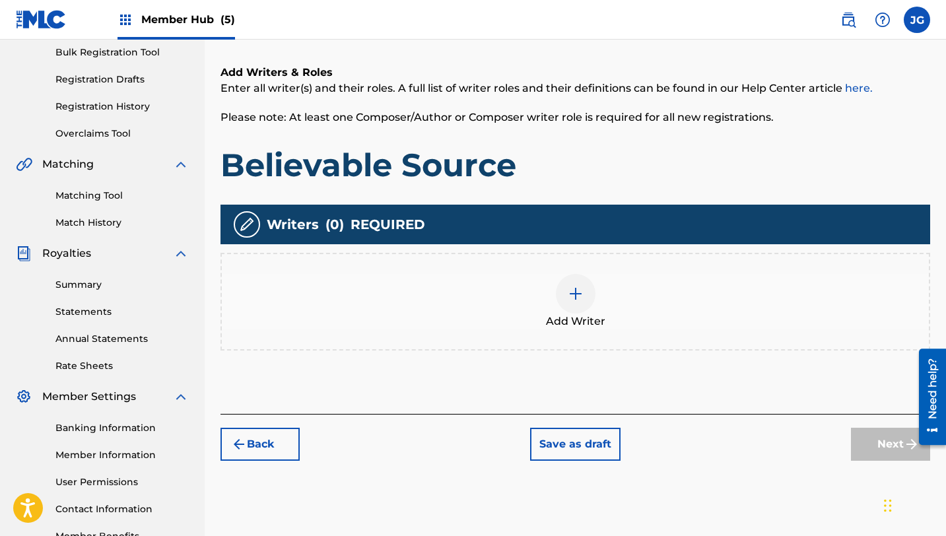
scroll to position [283, 0]
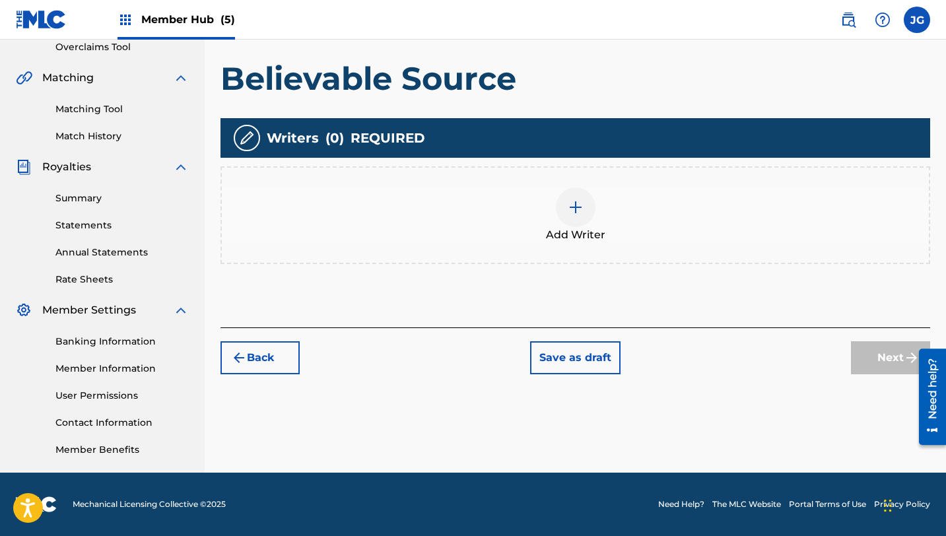
click at [559, 208] on div at bounding box center [576, 207] width 40 height 40
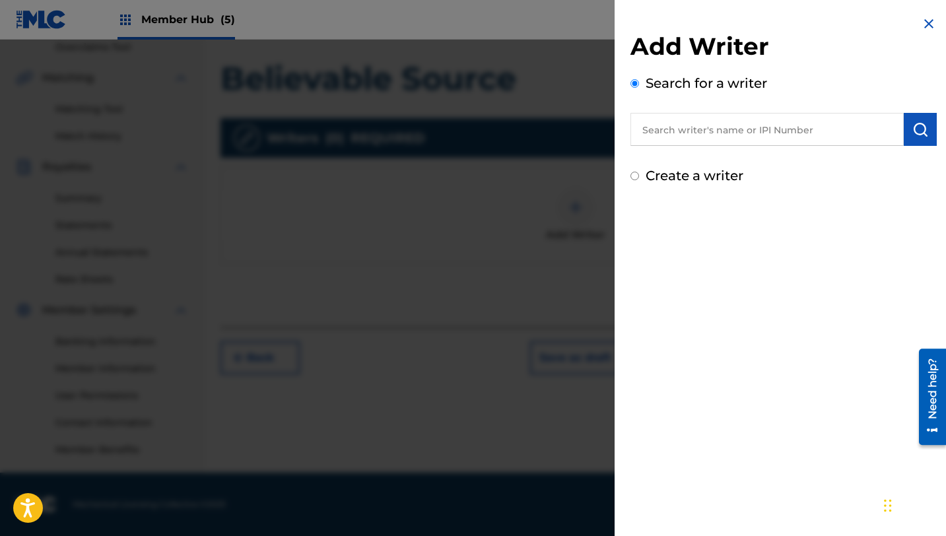
click at [760, 127] on input "text" at bounding box center [766, 129] width 273 height 33
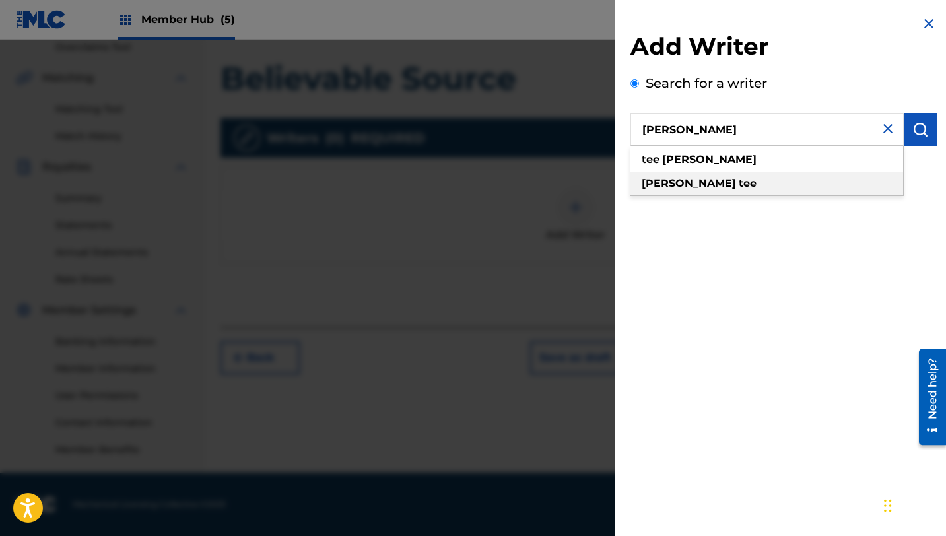
click at [741, 172] on div "lopes tee" at bounding box center [766, 184] width 273 height 24
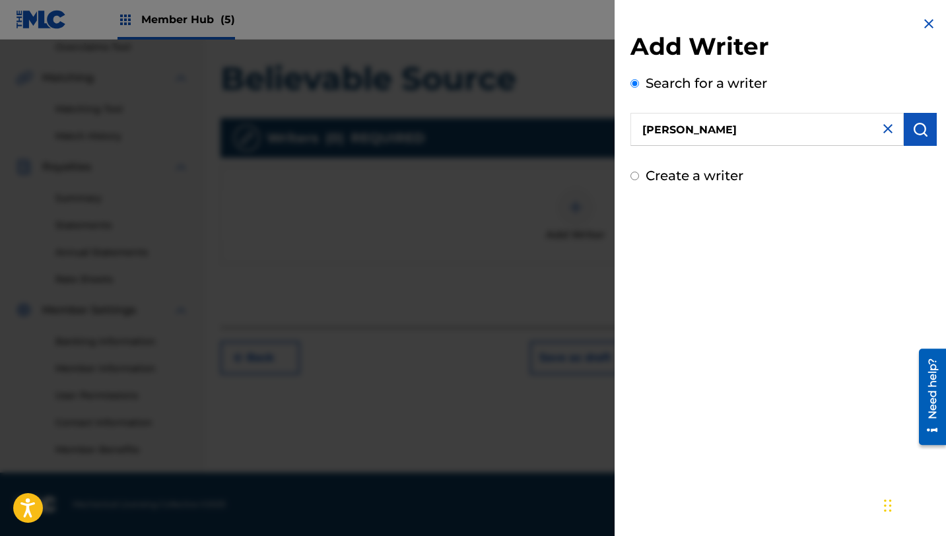
drag, startPoint x: 718, startPoint y: 132, endPoint x: 613, endPoint y: 131, distance: 105.0
click at [613, 131] on div "Add Writer Search for a writer lopes tee Create a writer" at bounding box center [473, 288] width 946 height 496
type input "[PERSON_NAME]"
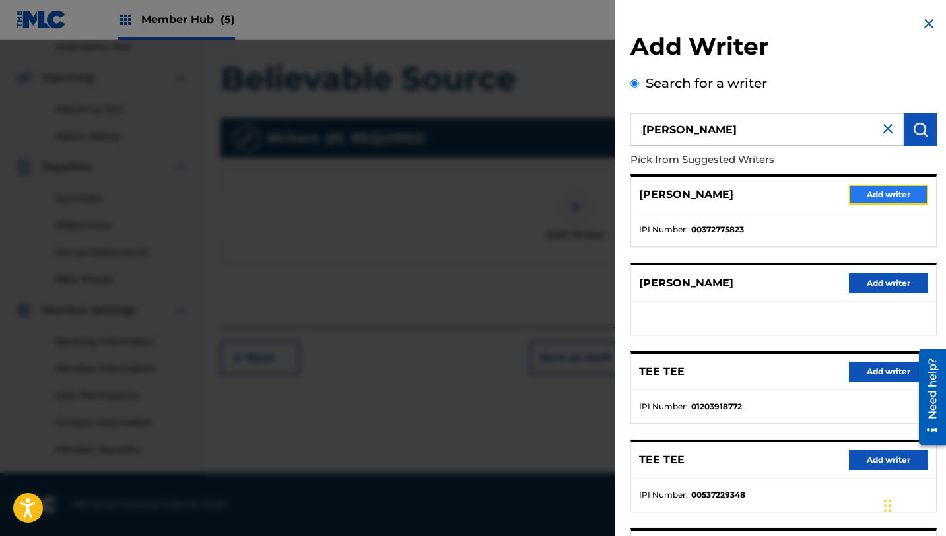
click at [881, 187] on button "Add writer" at bounding box center [888, 195] width 79 height 20
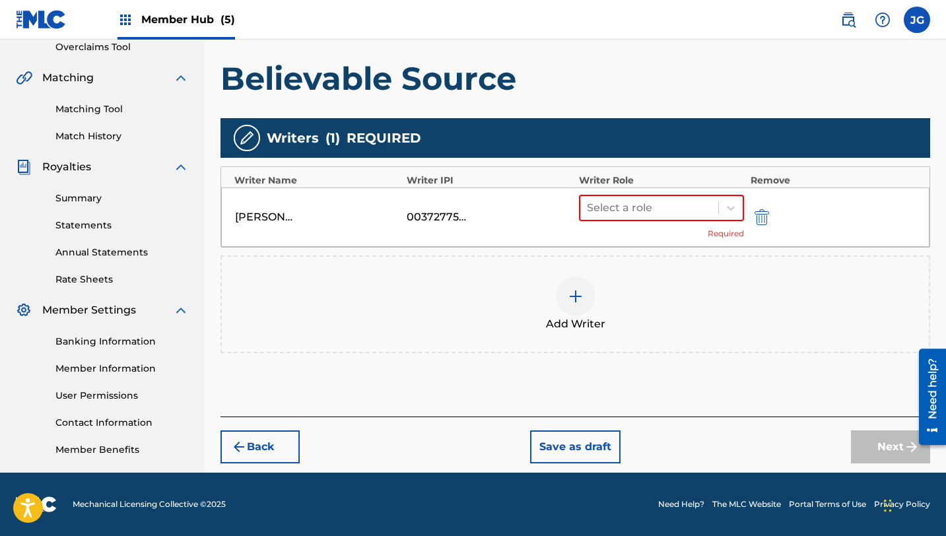
click at [638, 224] on div "Select a role Required" at bounding box center [661, 217] width 165 height 45
click at [638, 217] on div "Select a role" at bounding box center [649, 208] width 138 height 24
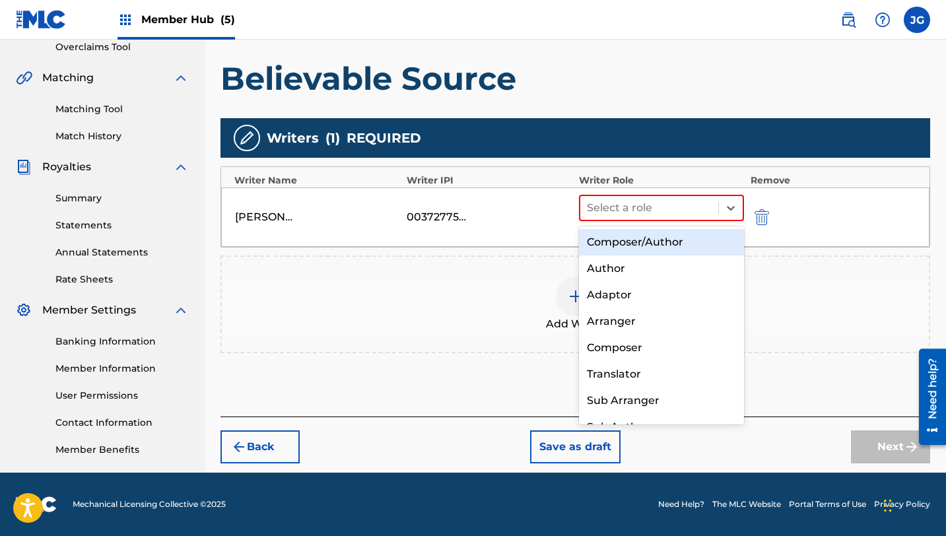
click at [634, 245] on div "Composer/Author" at bounding box center [661, 242] width 165 height 26
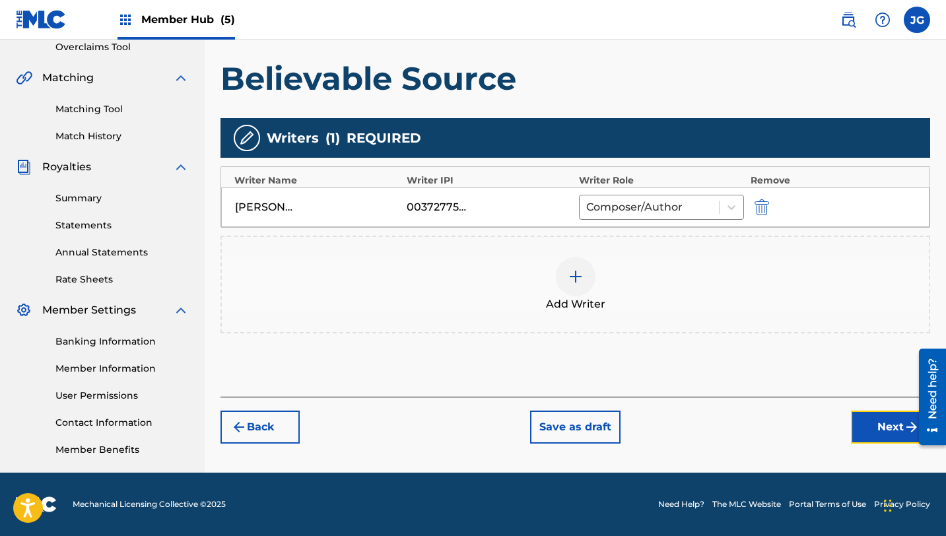
click at [863, 417] on button "Next" at bounding box center [890, 427] width 79 height 33
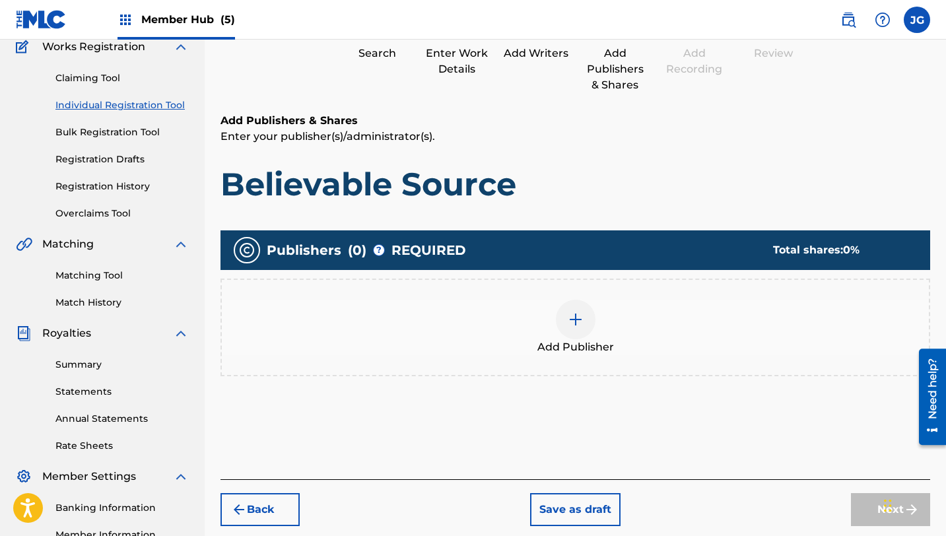
scroll to position [125, 0]
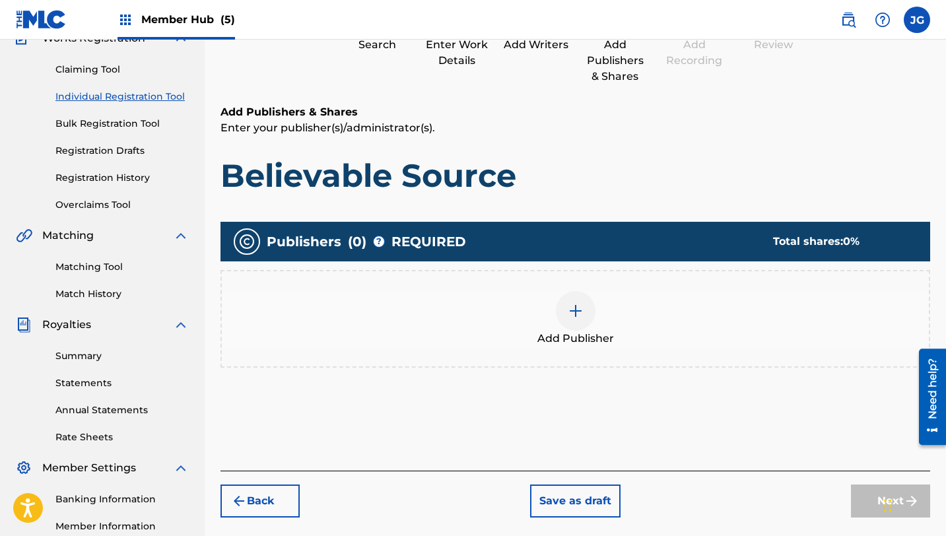
click at [579, 318] on img at bounding box center [576, 311] width 16 height 16
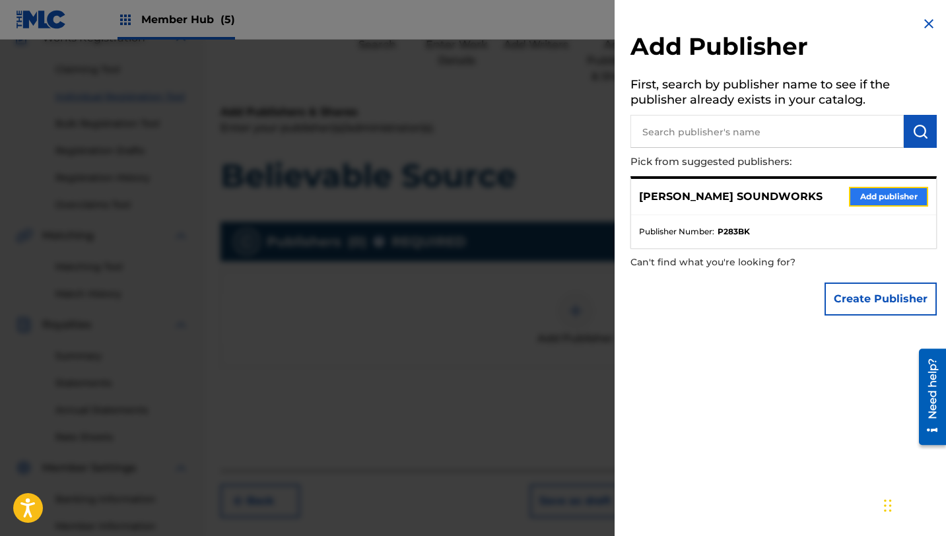
click at [871, 196] on button "Add publisher" at bounding box center [888, 197] width 79 height 20
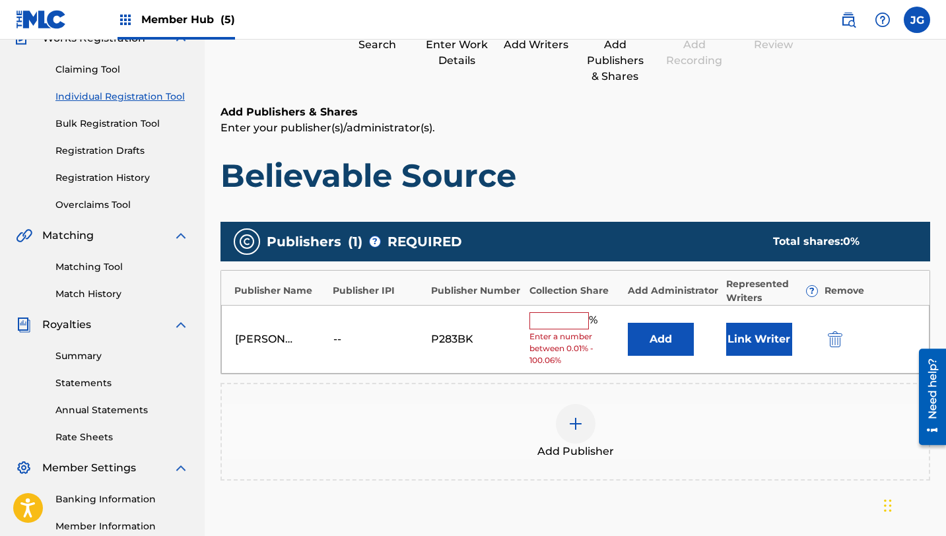
click at [560, 316] on input "text" at bounding box center [558, 320] width 59 height 17
type input "80"
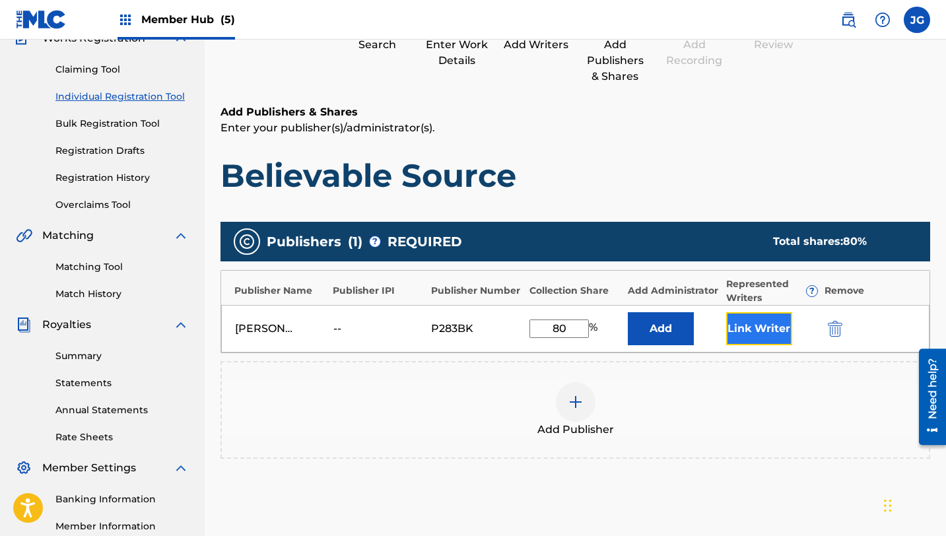
click at [779, 323] on button "Link Writer" at bounding box center [759, 328] width 66 height 33
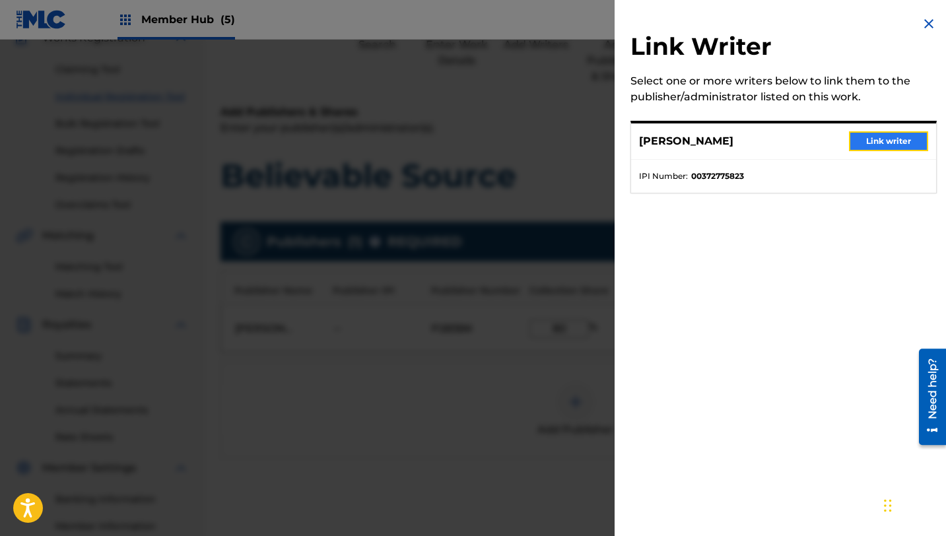
click at [896, 145] on button "Link writer" at bounding box center [888, 141] width 79 height 20
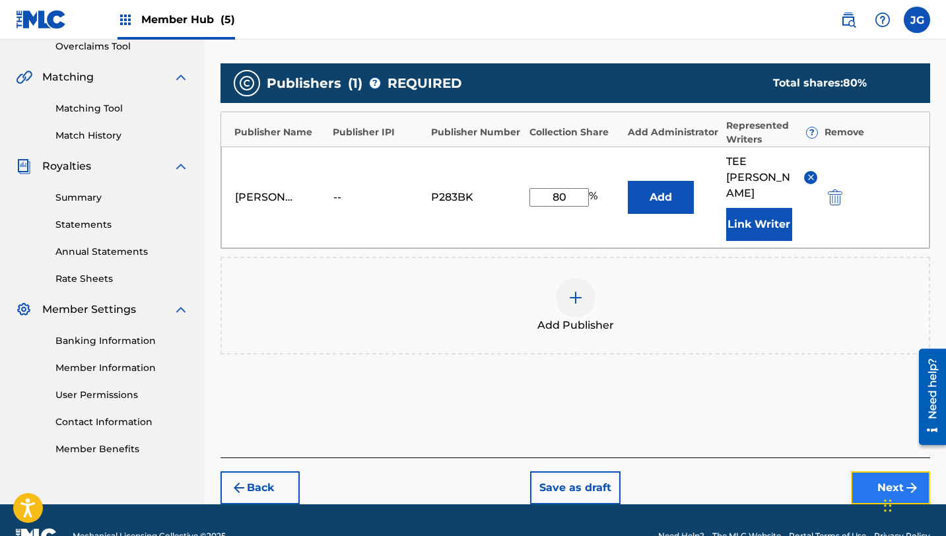
click at [885, 471] on button "Next" at bounding box center [890, 487] width 79 height 33
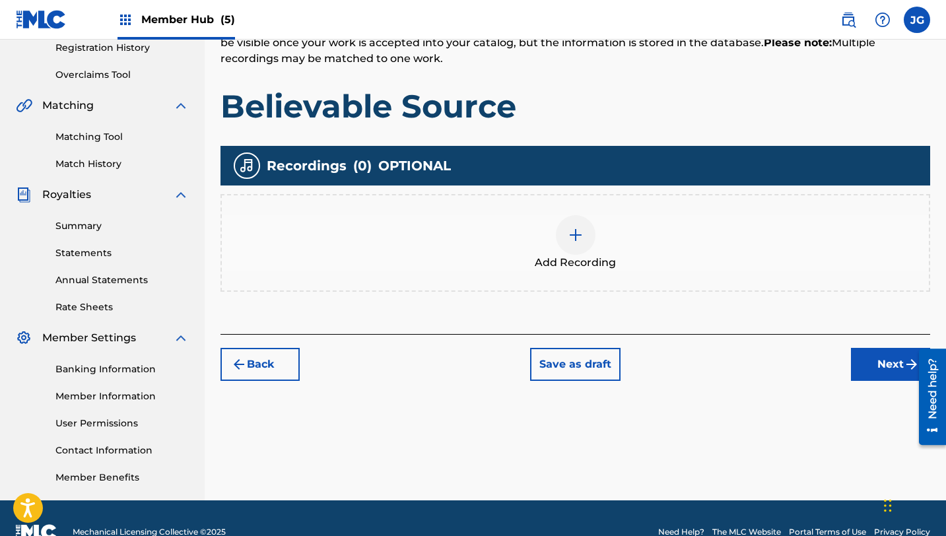
scroll to position [257, 0]
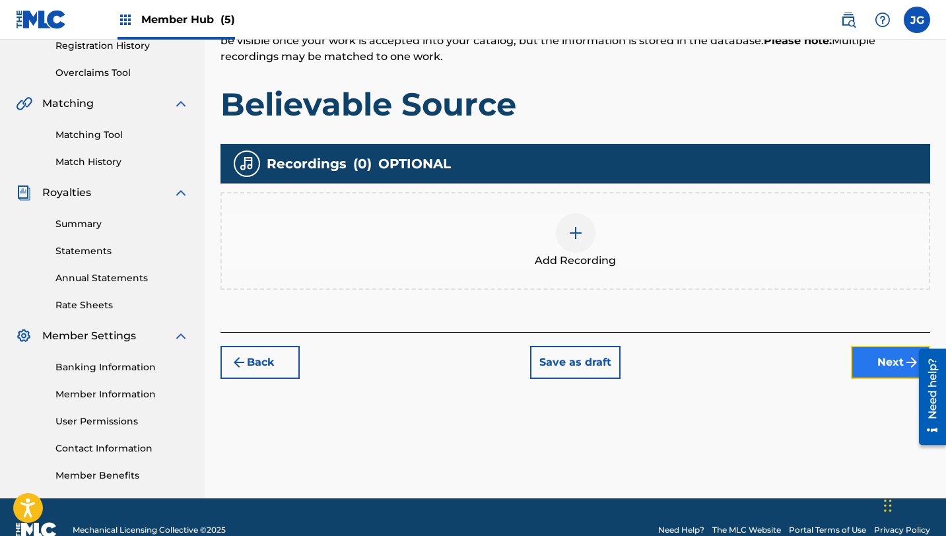
click at [872, 366] on button "Next" at bounding box center [890, 362] width 79 height 33
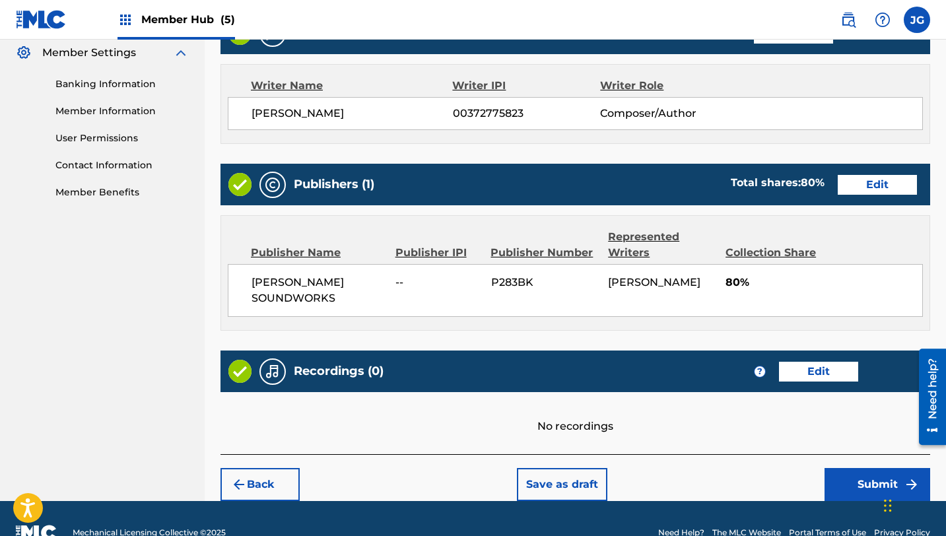
scroll to position [568, 0]
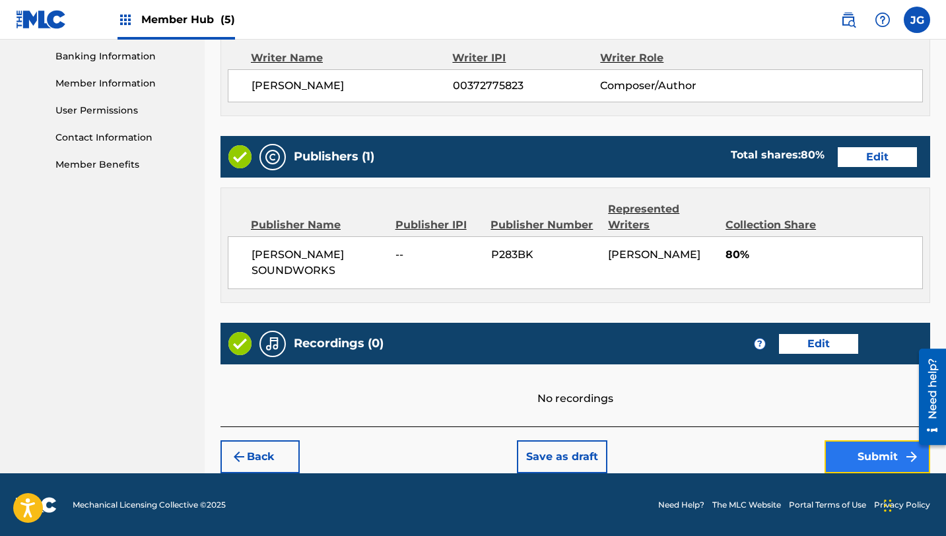
click at [861, 462] on button "Submit" at bounding box center [877, 456] width 106 height 33
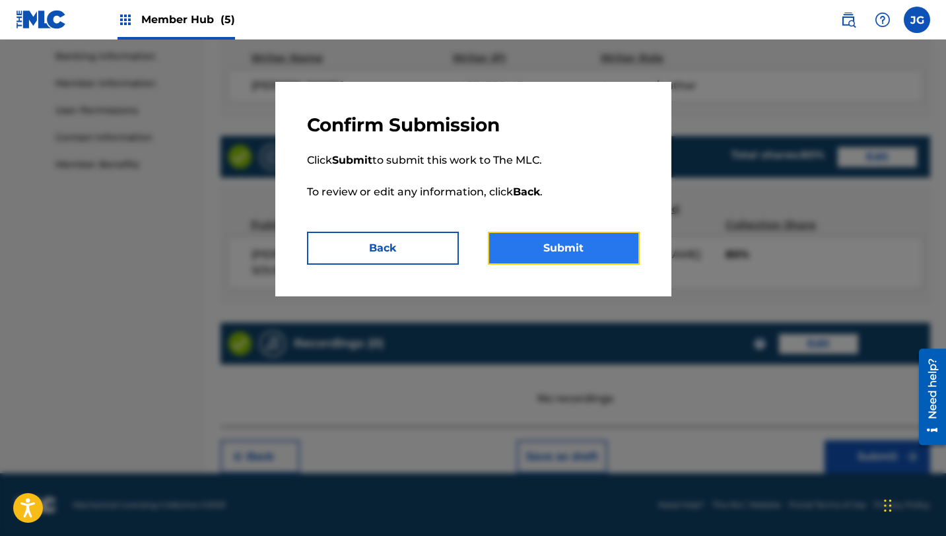
click at [573, 248] on button "Submit" at bounding box center [564, 248] width 152 height 33
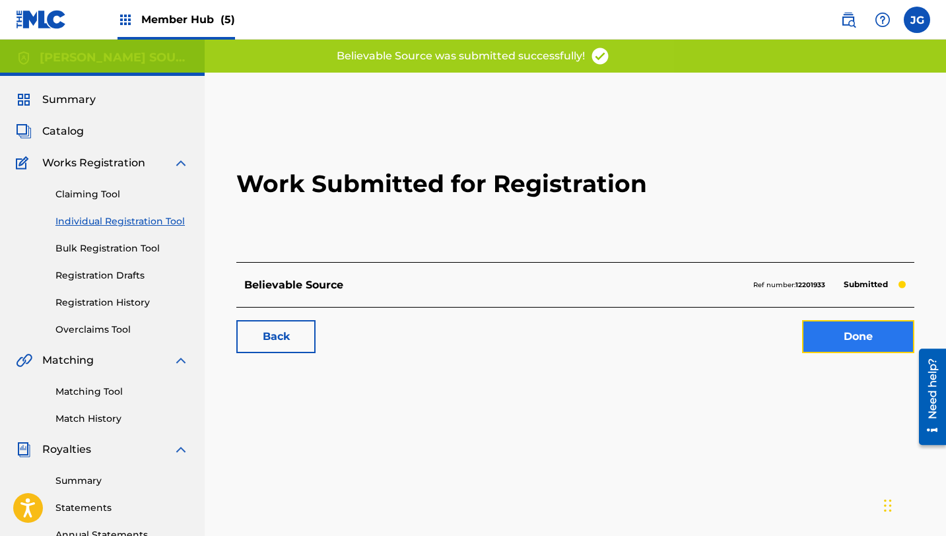
click at [837, 343] on link "Done" at bounding box center [858, 336] width 112 height 33
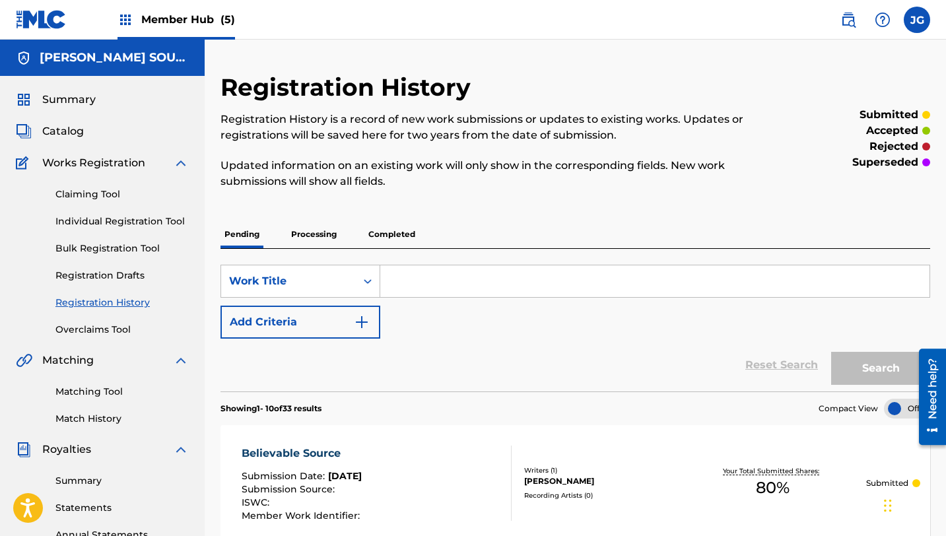
click at [411, 284] on input "Search Form" at bounding box center [654, 281] width 549 height 32
paste input "Rust and Dust"
drag, startPoint x: 474, startPoint y: 280, endPoint x: 354, endPoint y: 275, distance: 120.2
click at [354, 275] on div "SearchWithCriteria33d578e3-6e4e-4a50-a4b2-17eef930a0a3 Work Title Rust and Dust" at bounding box center [575, 281] width 710 height 33
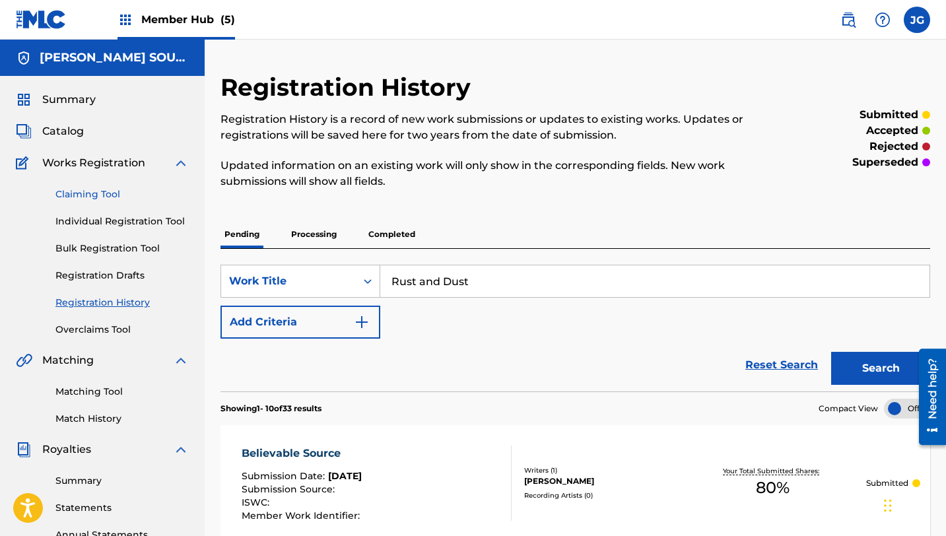
type input "Rust and Dust"
click at [89, 197] on link "Claiming Tool" at bounding box center [121, 194] width 133 height 14
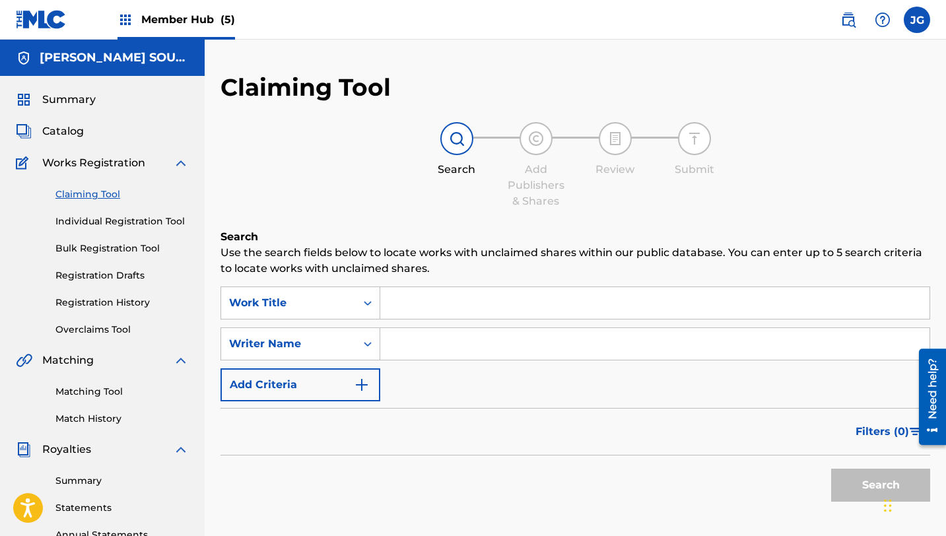
click at [66, 141] on div "Summary Catalog Works Registration Claiming Tool Individual Registration Tool B…" at bounding box center [102, 415] width 205 height 679
click at [64, 120] on div "Summary Catalog Works Registration Claiming Tool Individual Registration Tool B…" at bounding box center [102, 415] width 205 height 679
click at [65, 128] on span "Catalog" at bounding box center [63, 131] width 42 height 16
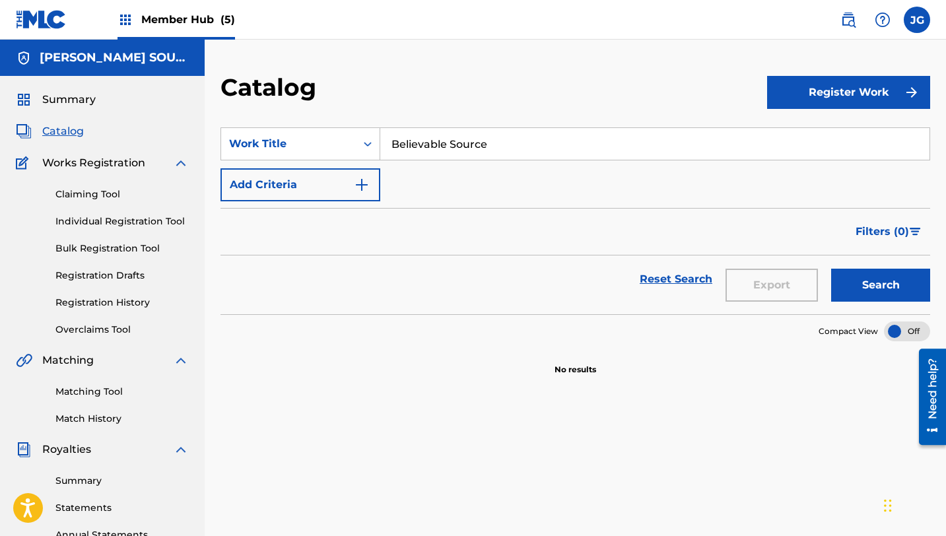
drag, startPoint x: 496, startPoint y: 151, endPoint x: 380, endPoint y: 144, distance: 117.0
click at [380, 144] on input "Believable Source" at bounding box center [654, 144] width 549 height 32
paste input "Rust and Dust"
type input "Rust and Dust"
click at [846, 286] on button "Search" at bounding box center [880, 285] width 99 height 33
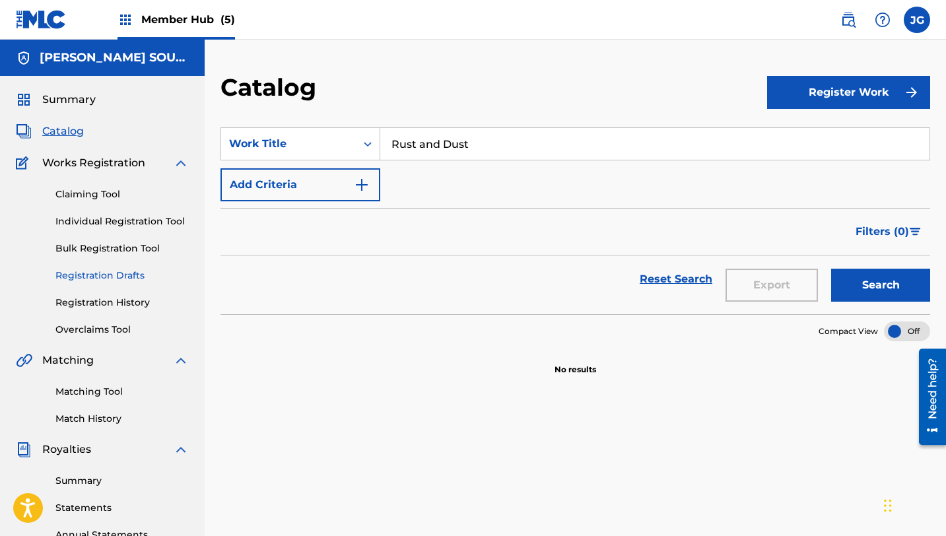
click at [100, 275] on link "Registration Drafts" at bounding box center [121, 276] width 133 height 14
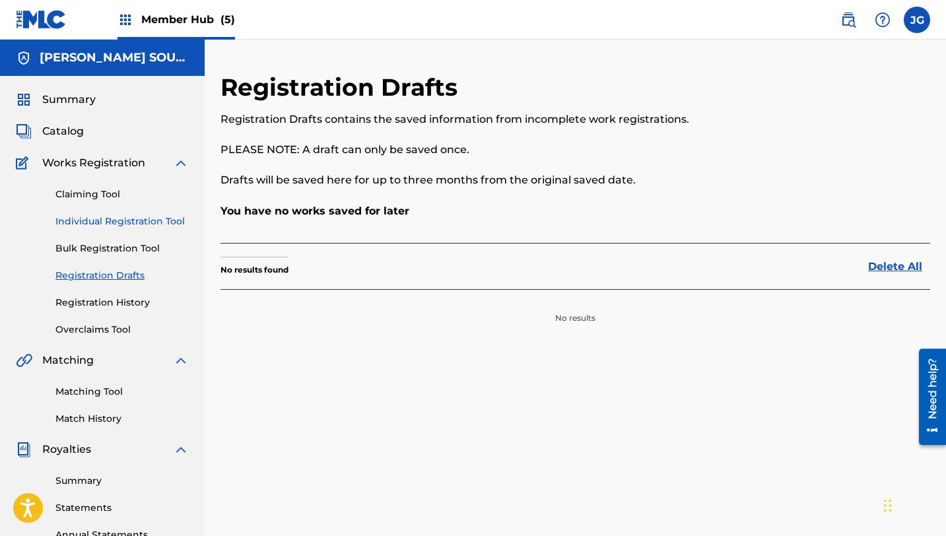
click at [114, 214] on div "Claiming Tool Individual Registration Tool Bulk Registration Tool Registration …" at bounding box center [102, 254] width 173 height 166
click at [125, 220] on link "Individual Registration Tool" at bounding box center [121, 222] width 133 height 14
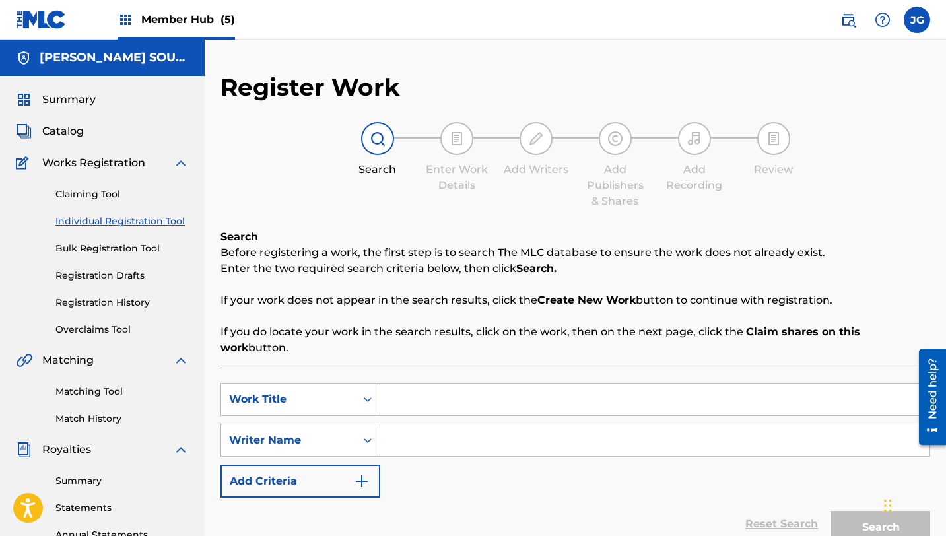
click at [405, 385] on input "Search Form" at bounding box center [654, 400] width 549 height 32
paste input "Rust and Dust"
type input "Rust and Dust"
click at [469, 426] on input "Search Form" at bounding box center [654, 440] width 549 height 32
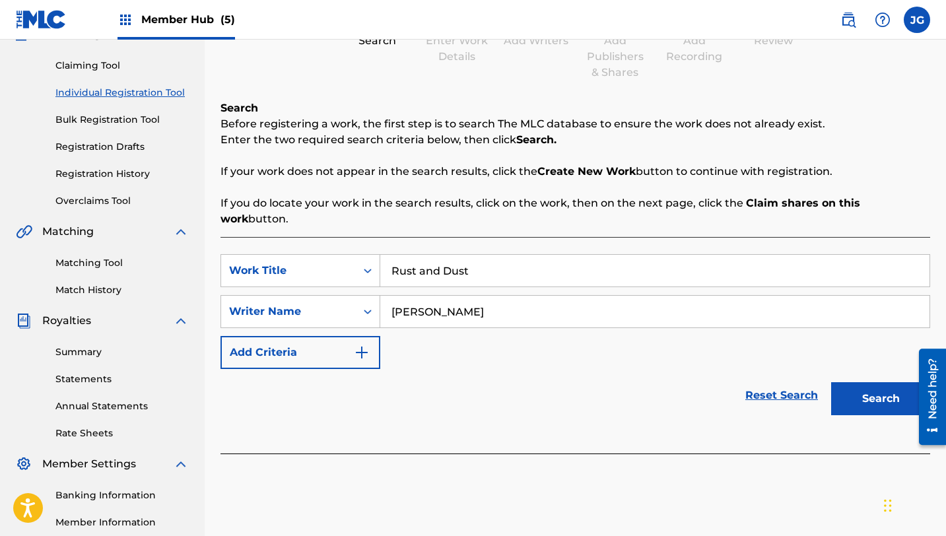
scroll to position [140, 0]
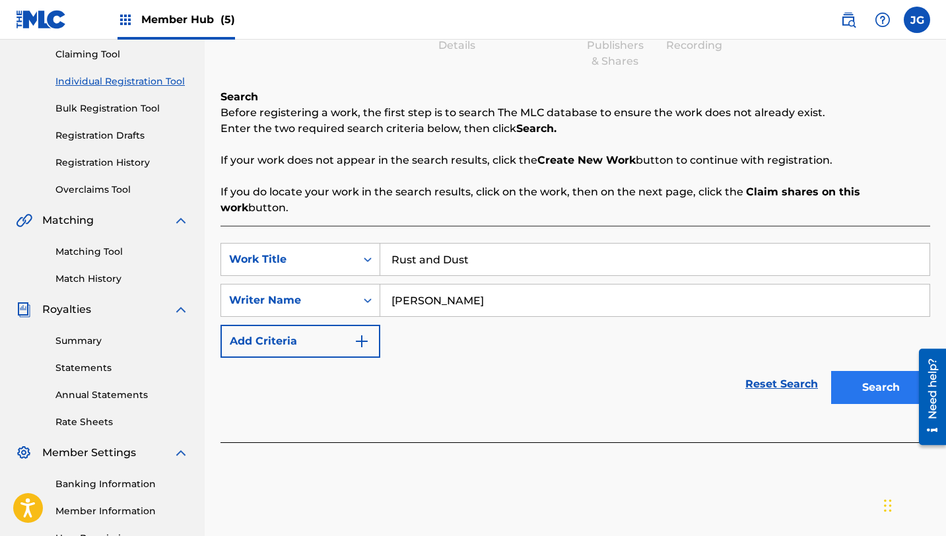
type input "[PERSON_NAME]"
click at [854, 371] on button "Search" at bounding box center [880, 387] width 99 height 33
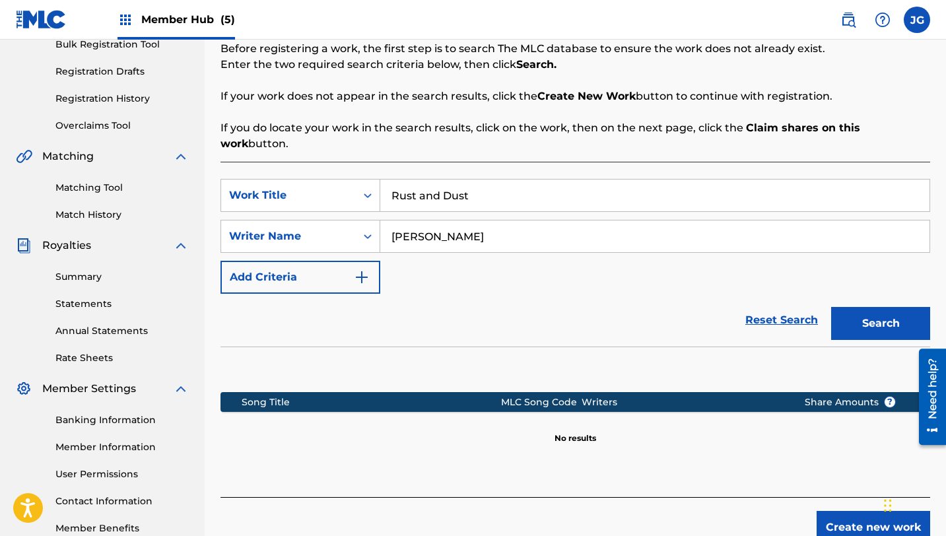
scroll to position [218, 0]
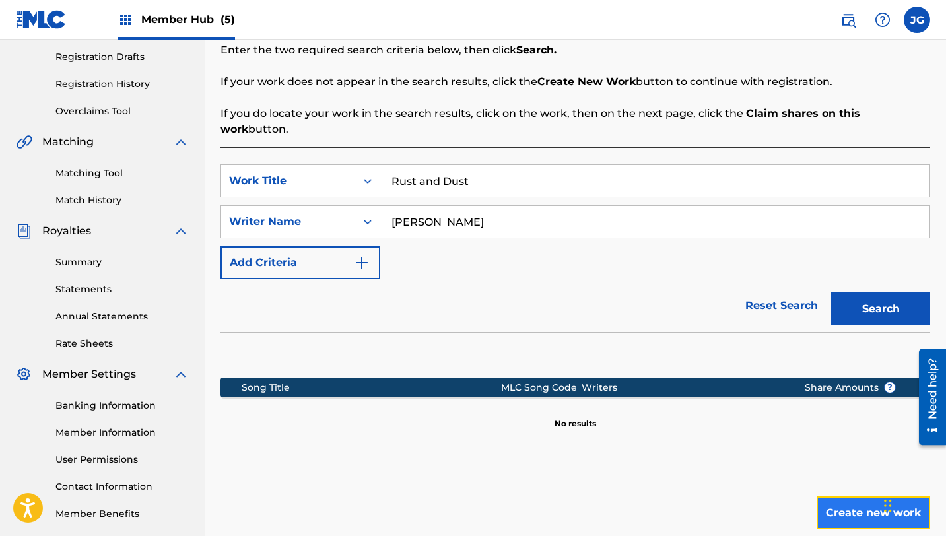
click at [826, 496] on button "Create new work" at bounding box center [874, 512] width 114 height 33
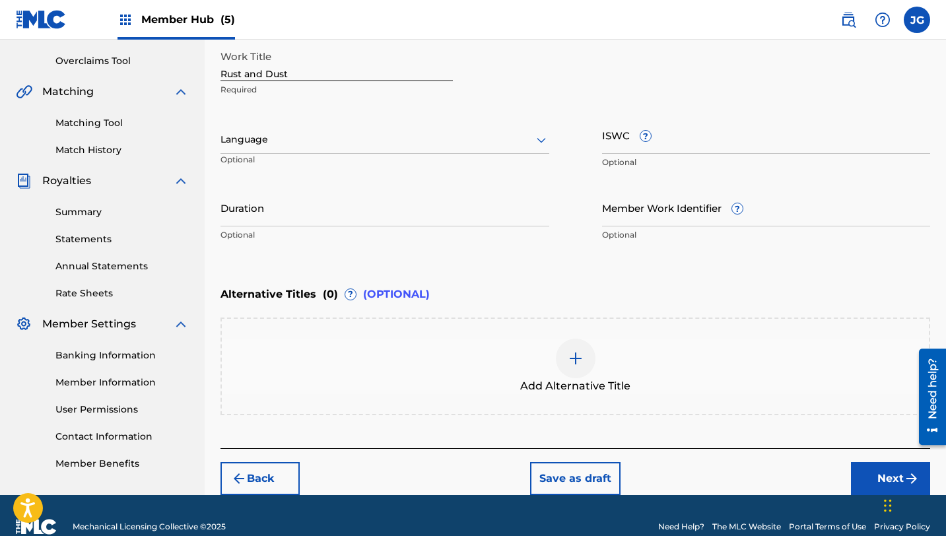
scroll to position [290, 0]
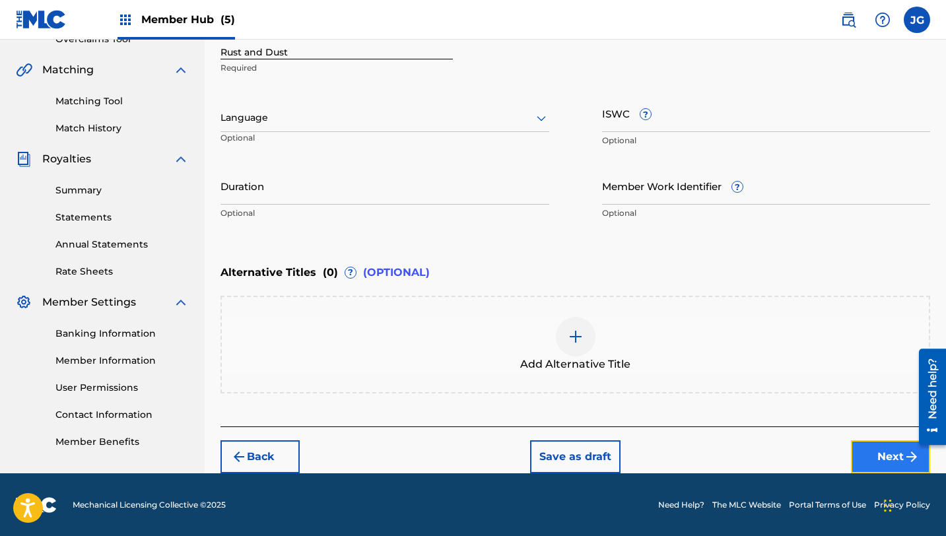
click at [883, 455] on button "Next" at bounding box center [890, 456] width 79 height 33
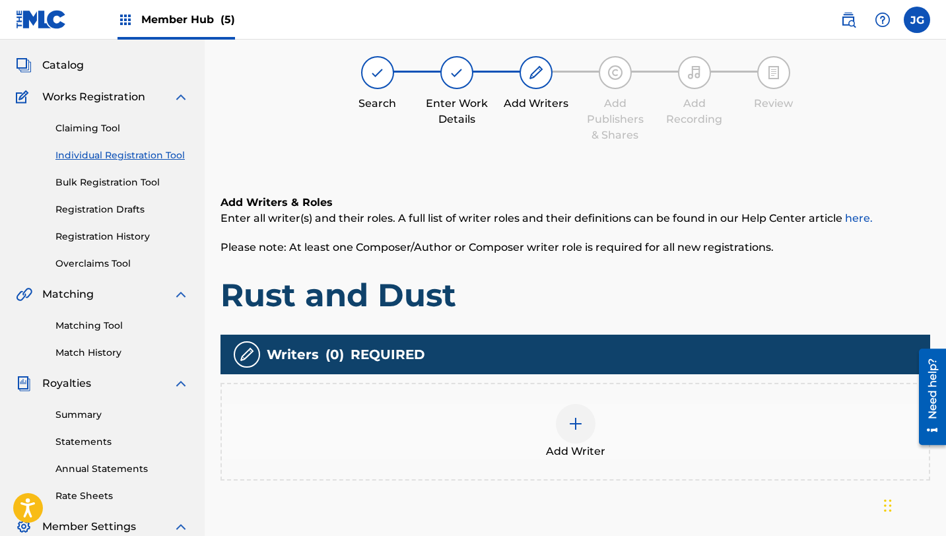
scroll to position [59, 0]
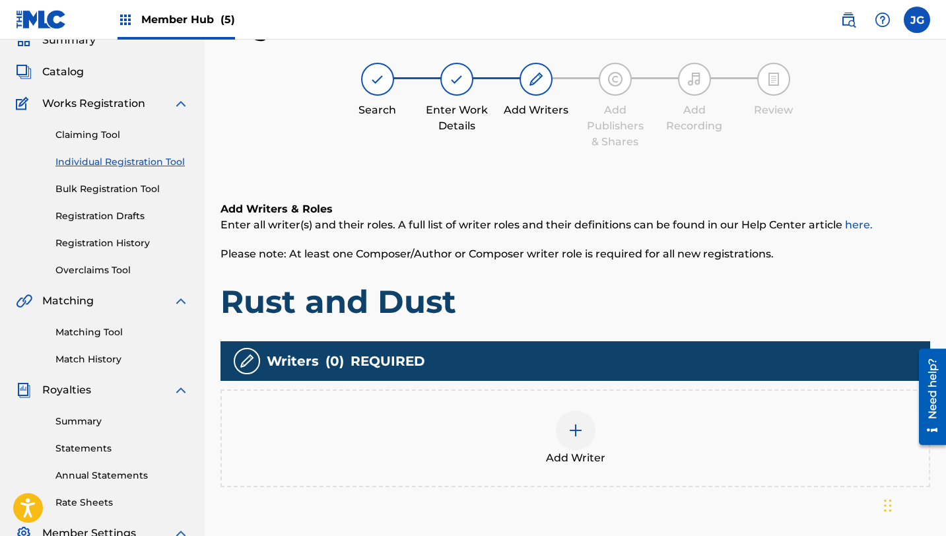
click at [572, 430] on img at bounding box center [576, 430] width 16 height 16
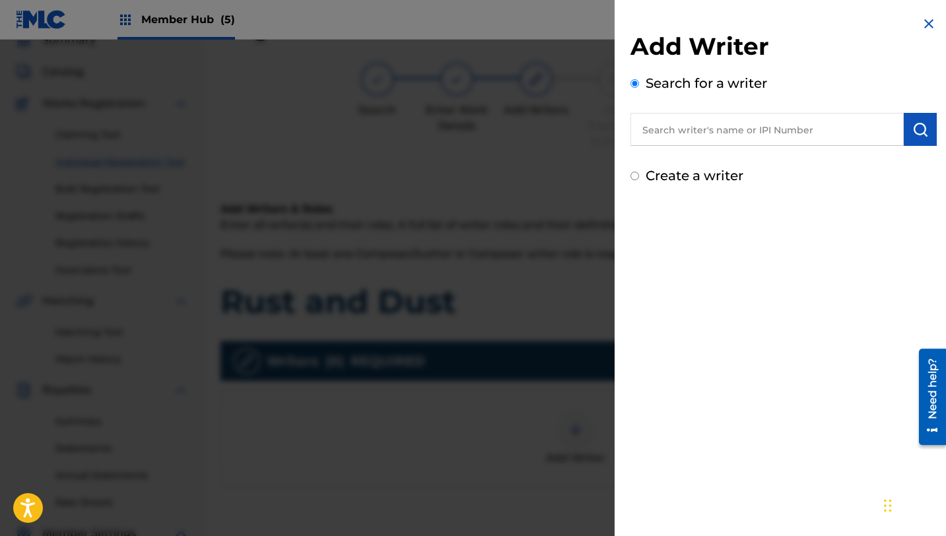
click at [836, 129] on input "text" at bounding box center [766, 129] width 273 height 33
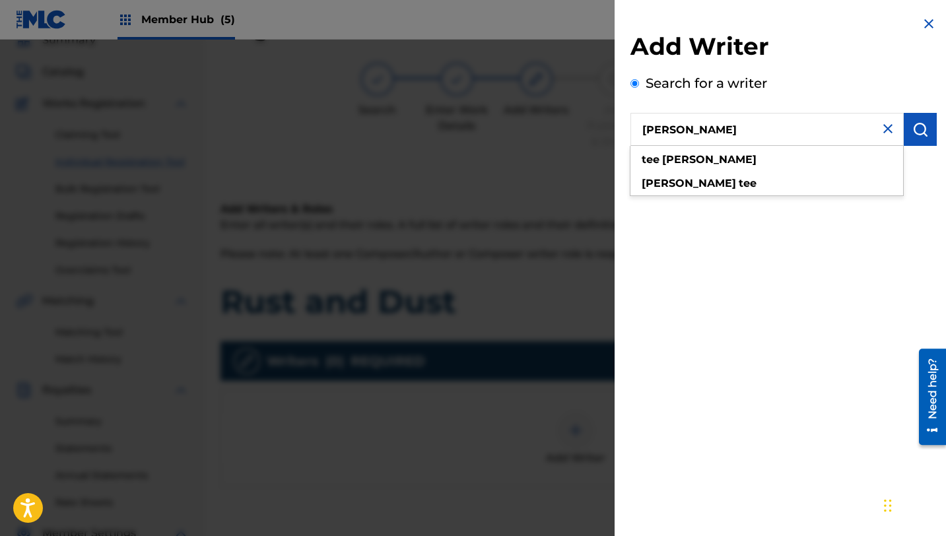
type input "[PERSON_NAME]"
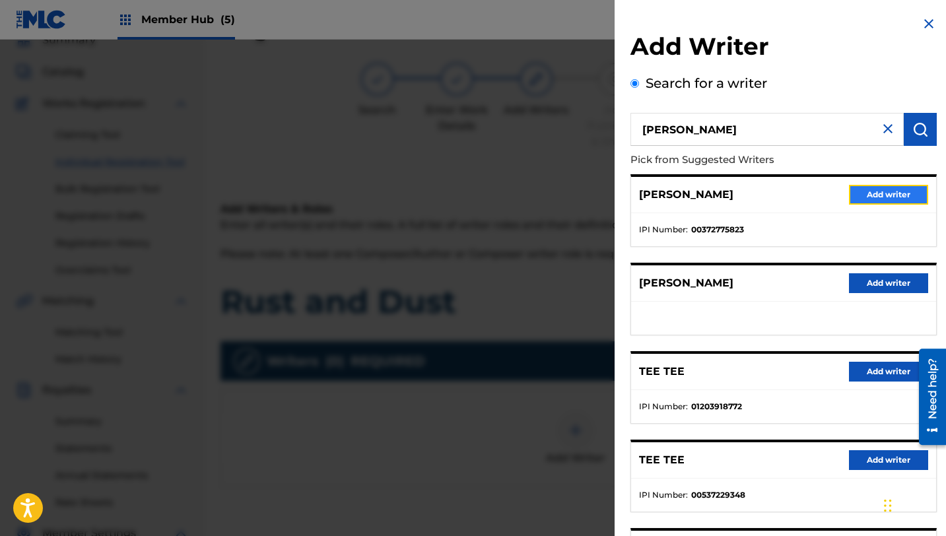
click at [875, 195] on button "Add writer" at bounding box center [888, 195] width 79 height 20
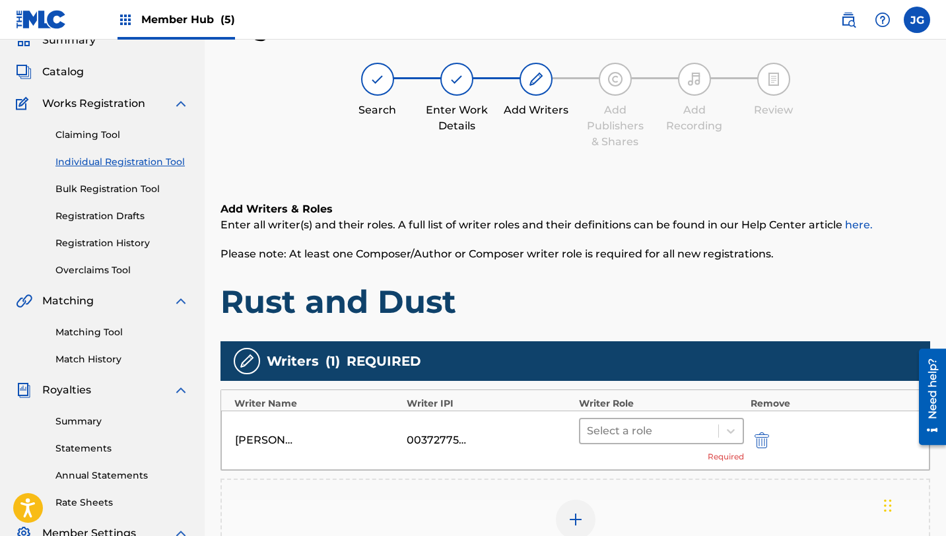
click at [659, 429] on div at bounding box center [649, 431] width 125 height 18
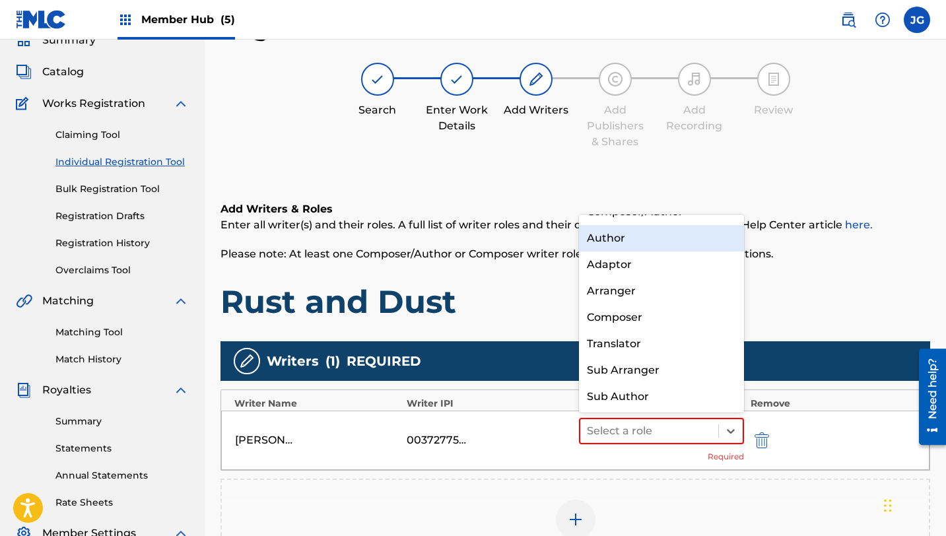
scroll to position [0, 0]
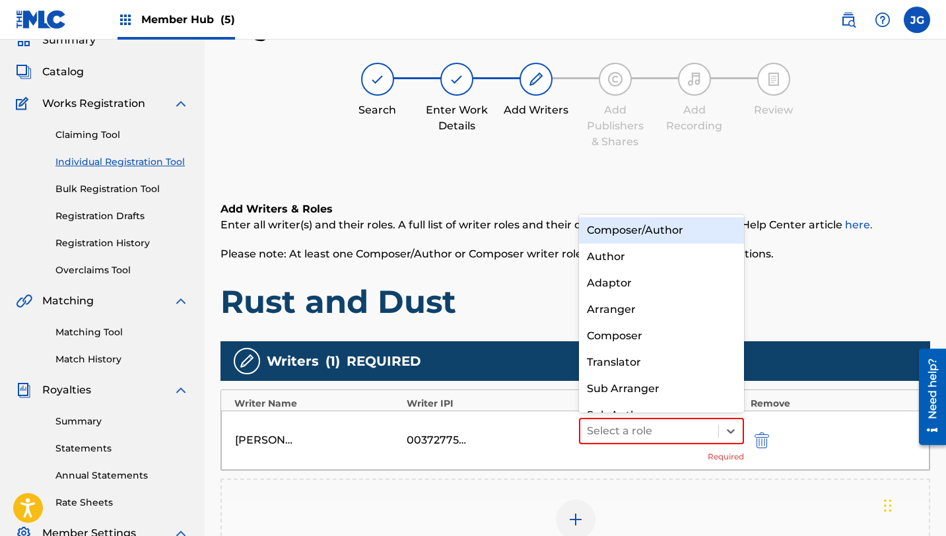
click at [644, 232] on div "Composer/Author" at bounding box center [661, 230] width 165 height 26
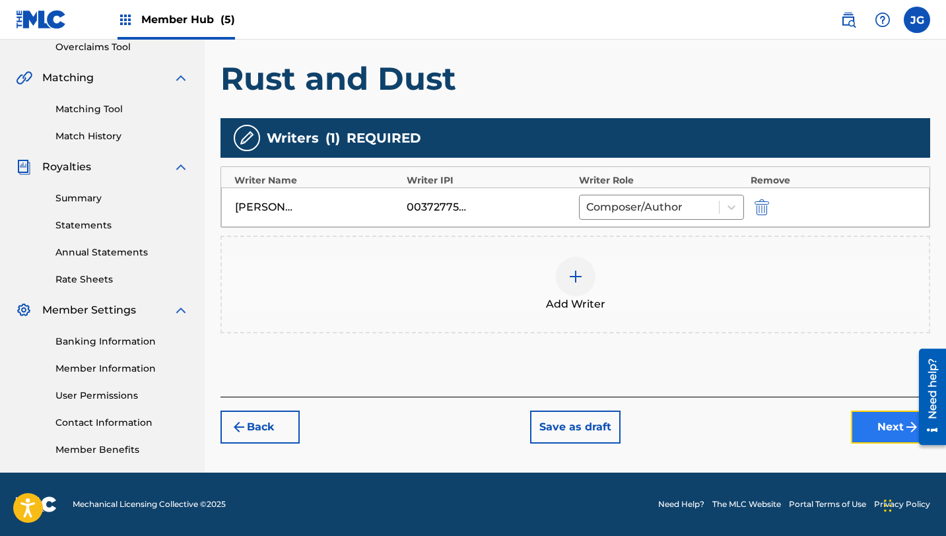
click at [868, 429] on button "Next" at bounding box center [890, 427] width 79 height 33
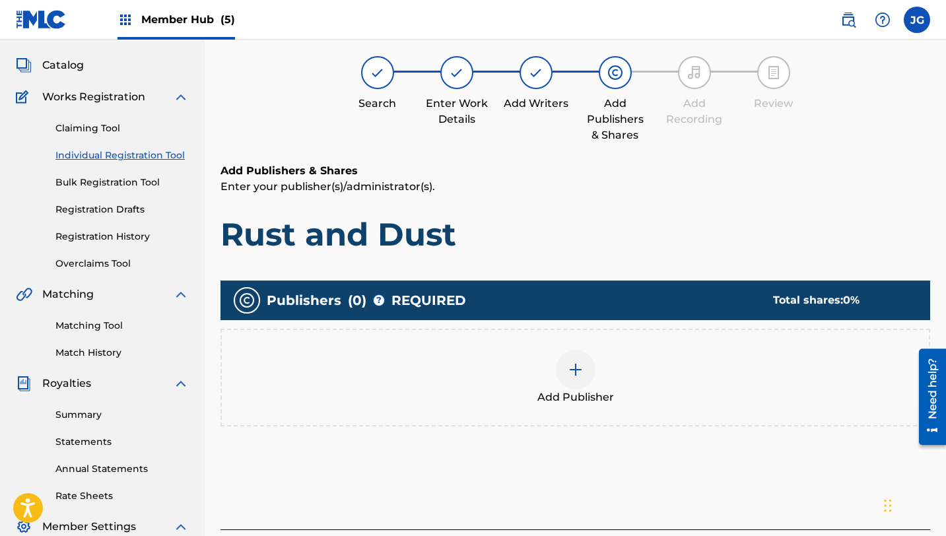
scroll to position [59, 0]
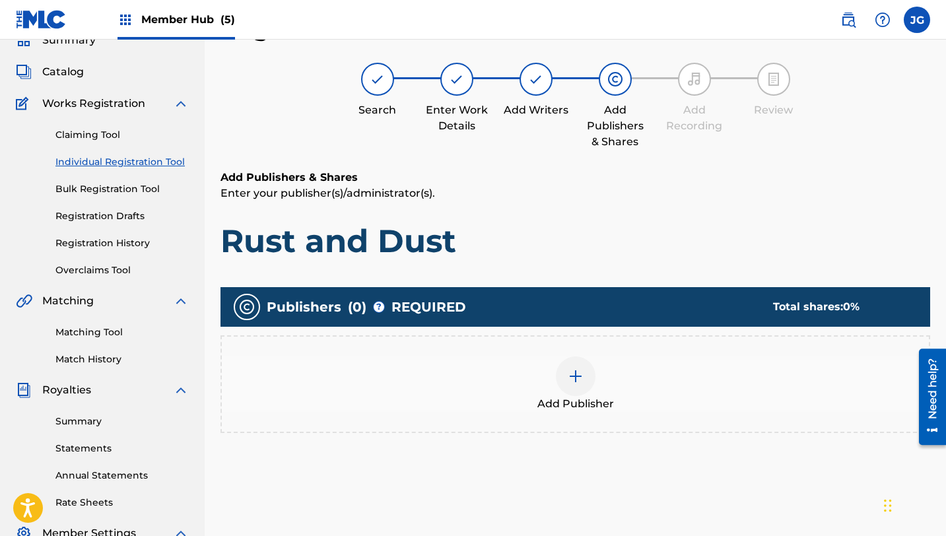
click at [587, 378] on div at bounding box center [576, 376] width 40 height 40
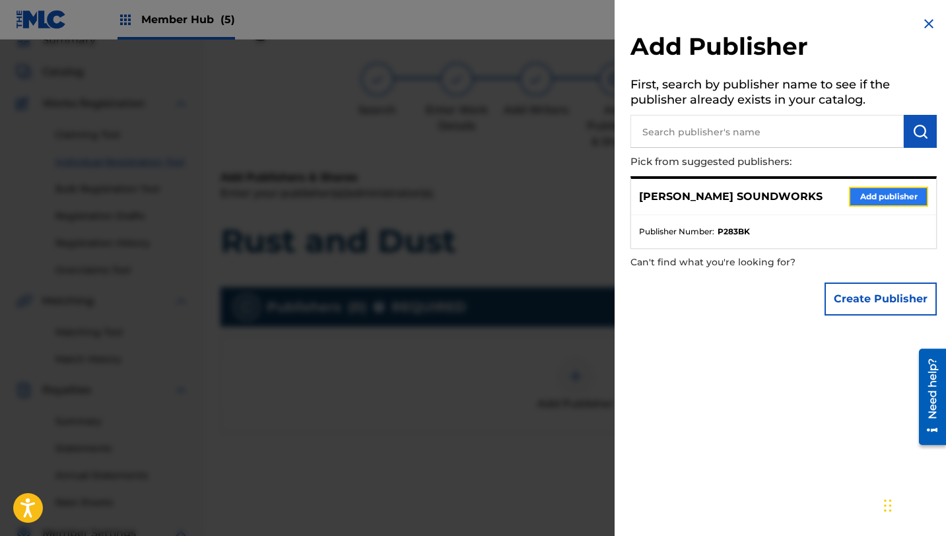
click at [876, 197] on button "Add publisher" at bounding box center [888, 197] width 79 height 20
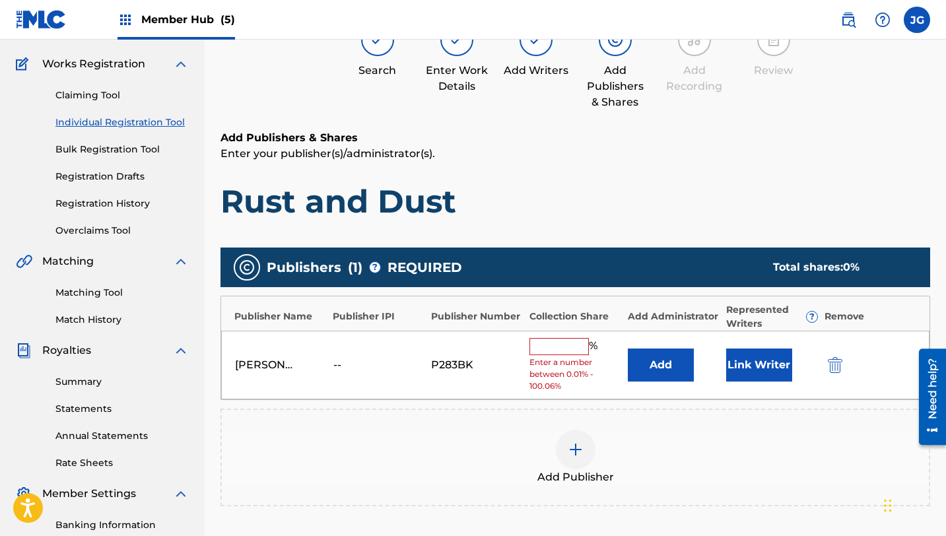
scroll to position [119, 0]
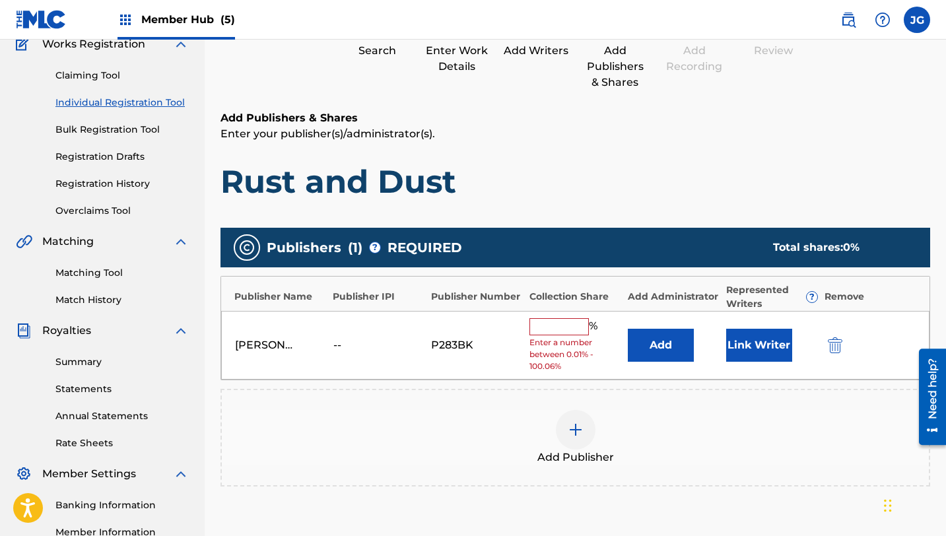
click at [570, 331] on input "text" at bounding box center [558, 326] width 59 height 17
type input "80"
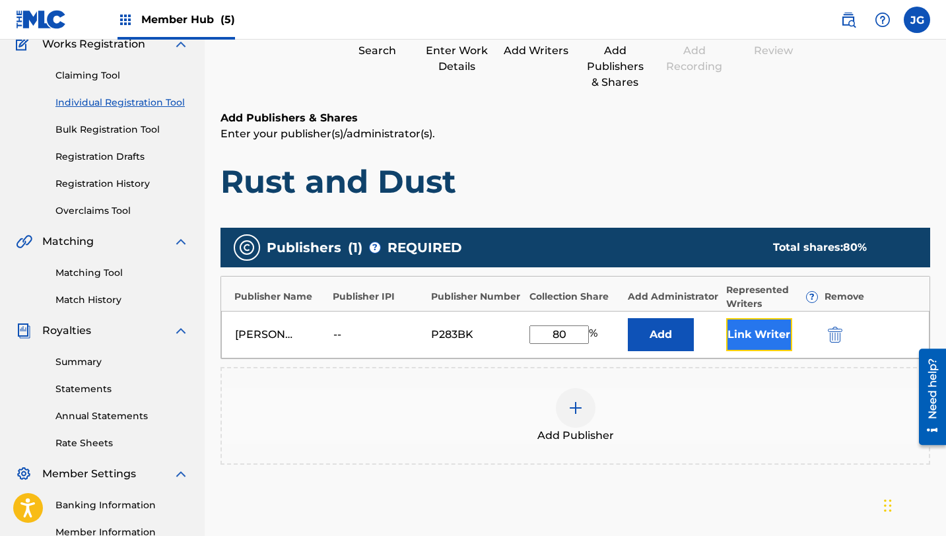
click at [756, 339] on button "Link Writer" at bounding box center [759, 334] width 66 height 33
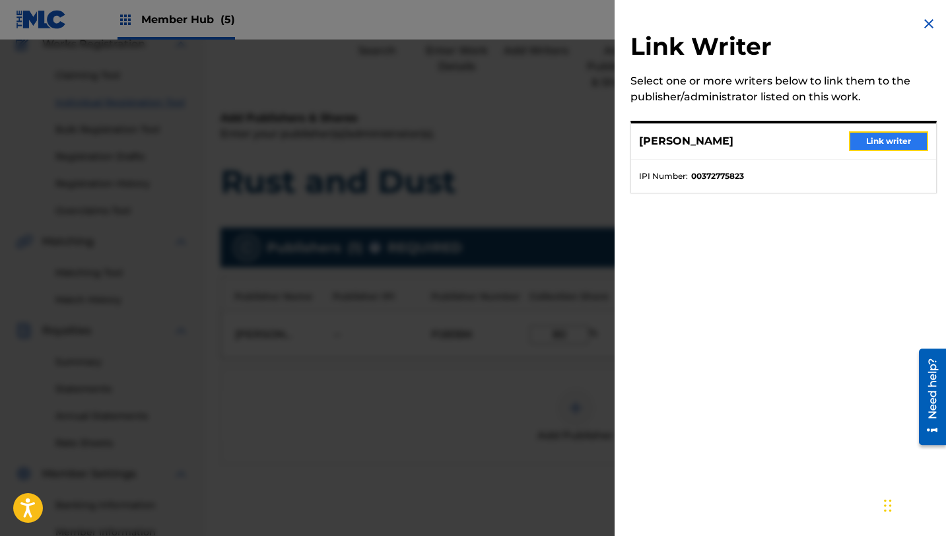
click at [857, 144] on button "Link writer" at bounding box center [888, 141] width 79 height 20
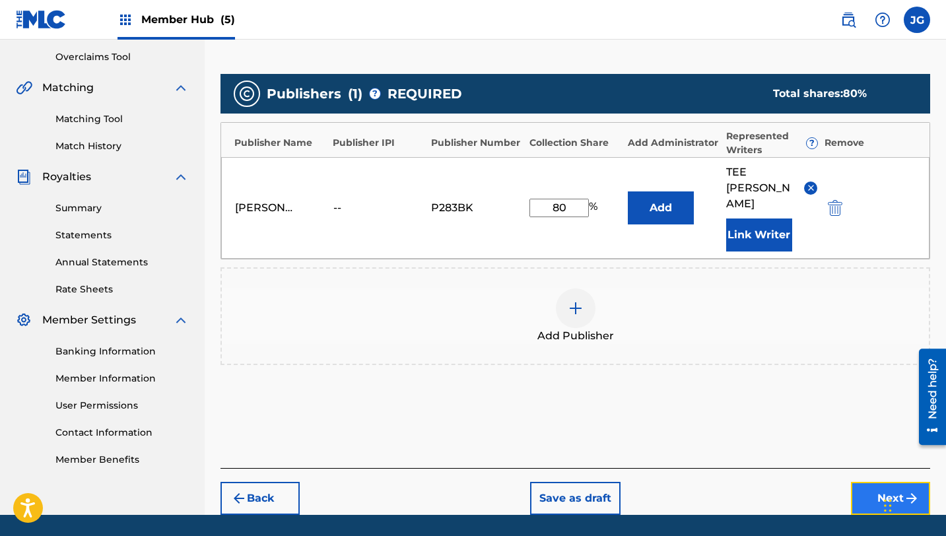
click at [868, 482] on button "Next" at bounding box center [890, 498] width 79 height 33
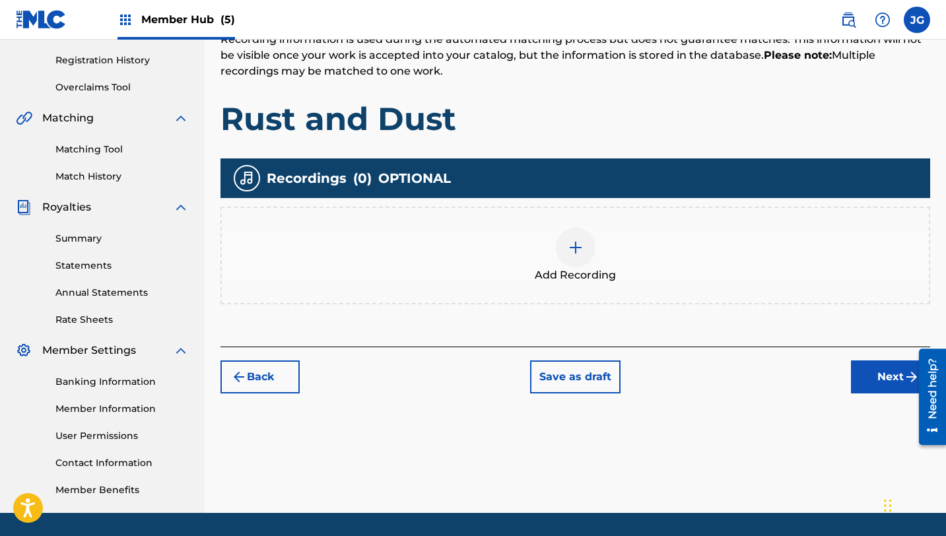
scroll to position [260, 0]
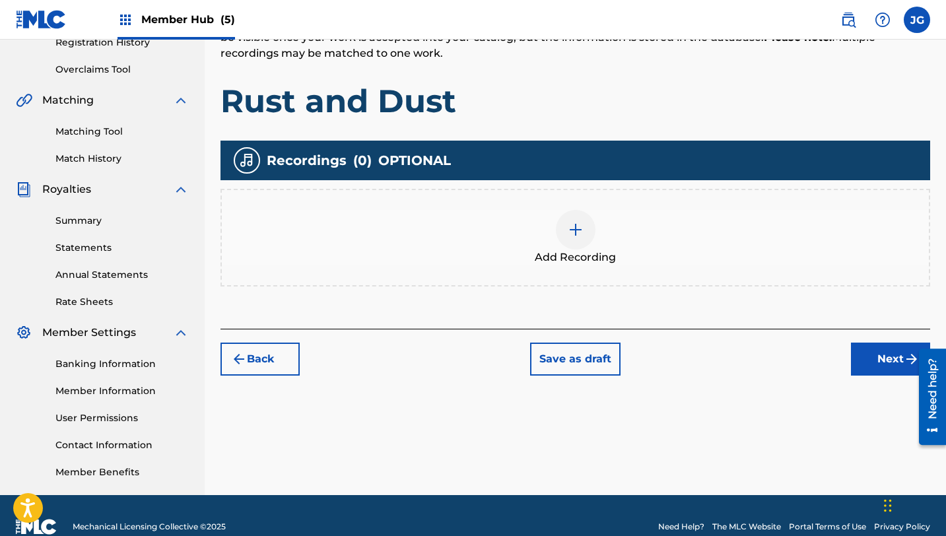
click at [915, 360] on div at bounding box center [927, 396] width 37 height 106
click at [857, 355] on button "Next" at bounding box center [890, 359] width 79 height 33
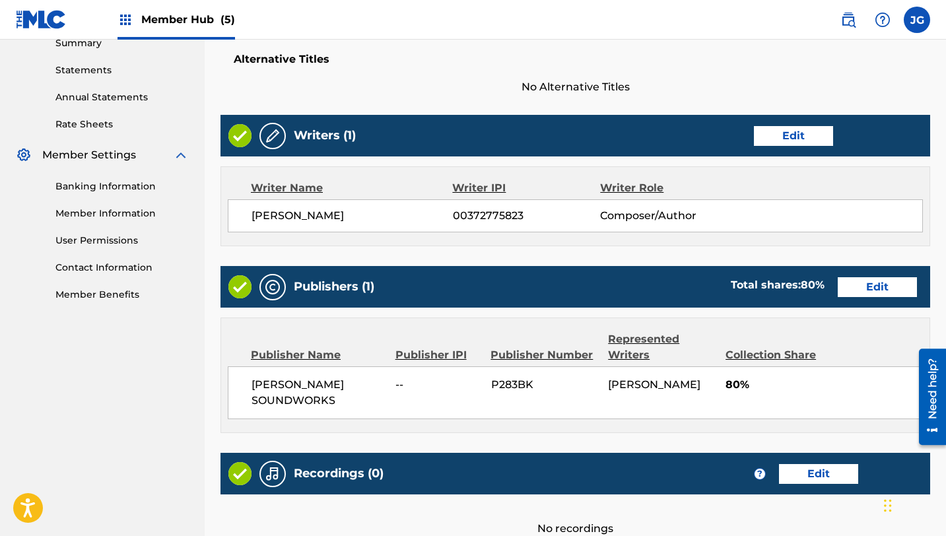
scroll to position [568, 0]
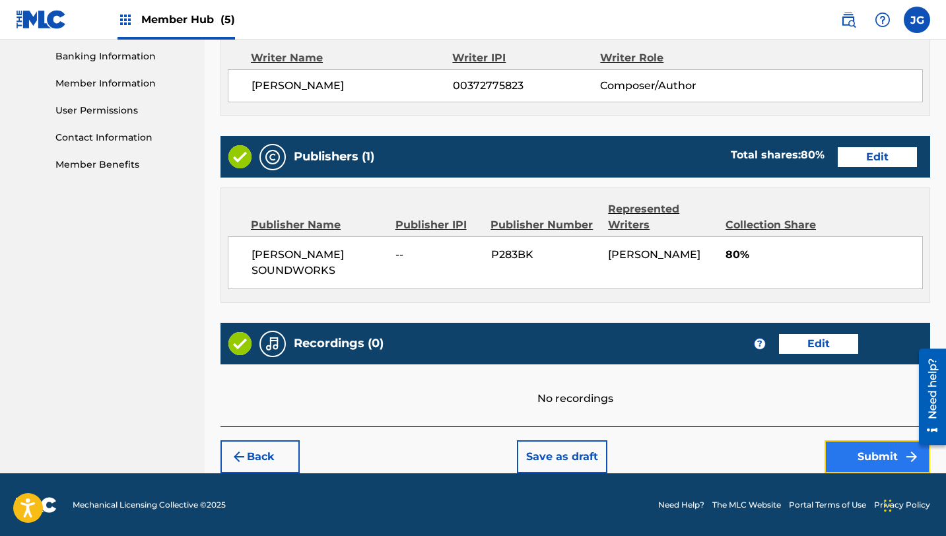
click at [849, 456] on button "Submit" at bounding box center [877, 456] width 106 height 33
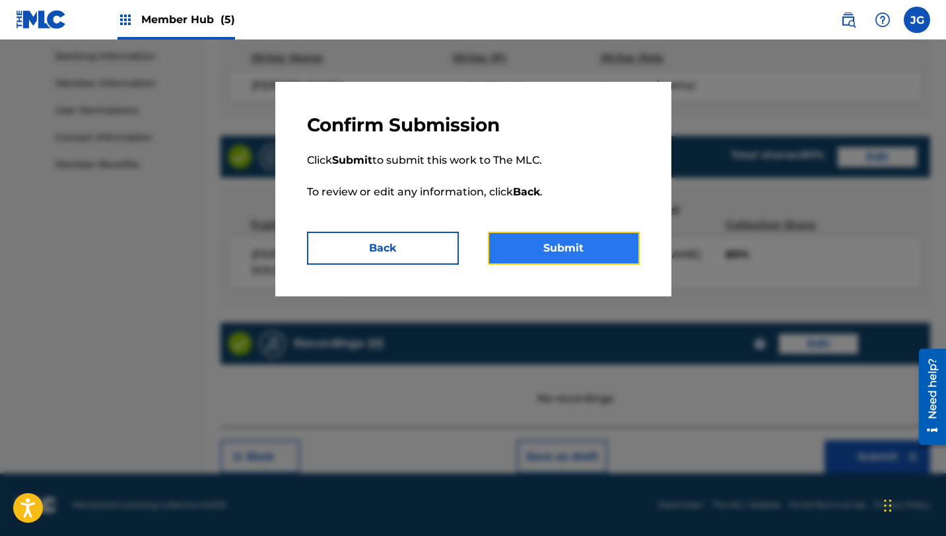
click at [587, 252] on button "Submit" at bounding box center [564, 248] width 152 height 33
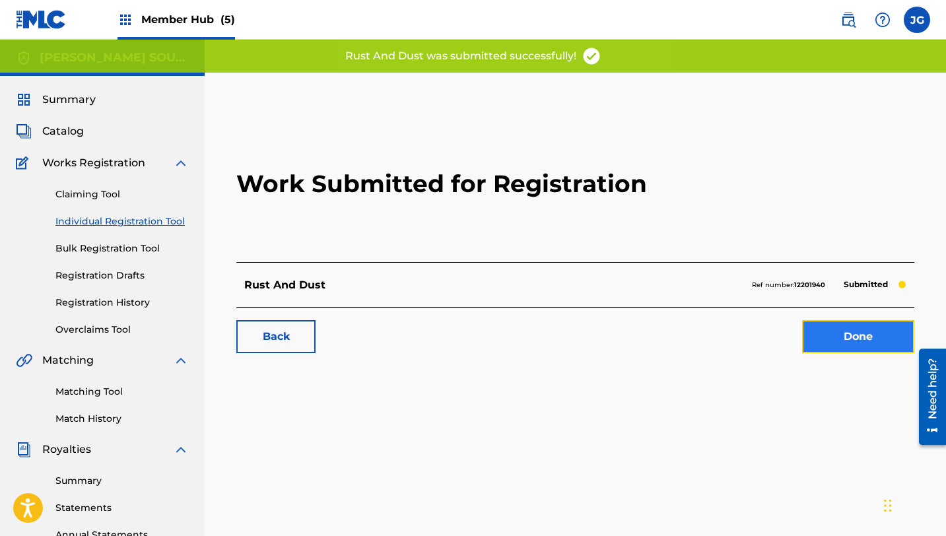
click at [836, 331] on link "Done" at bounding box center [858, 336] width 112 height 33
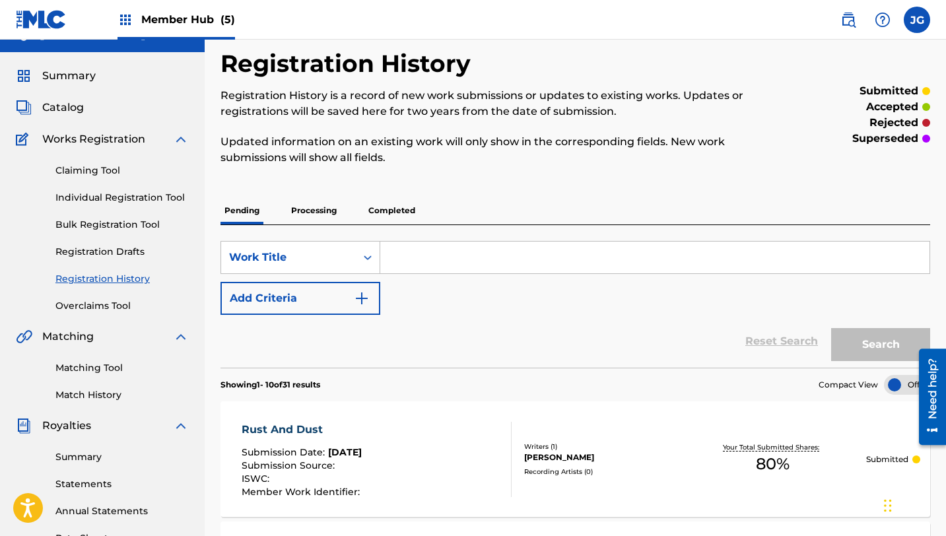
scroll to position [24, 0]
click at [417, 255] on input "Search Form" at bounding box center [654, 257] width 549 height 32
click at [79, 371] on link "Matching Tool" at bounding box center [121, 367] width 133 height 14
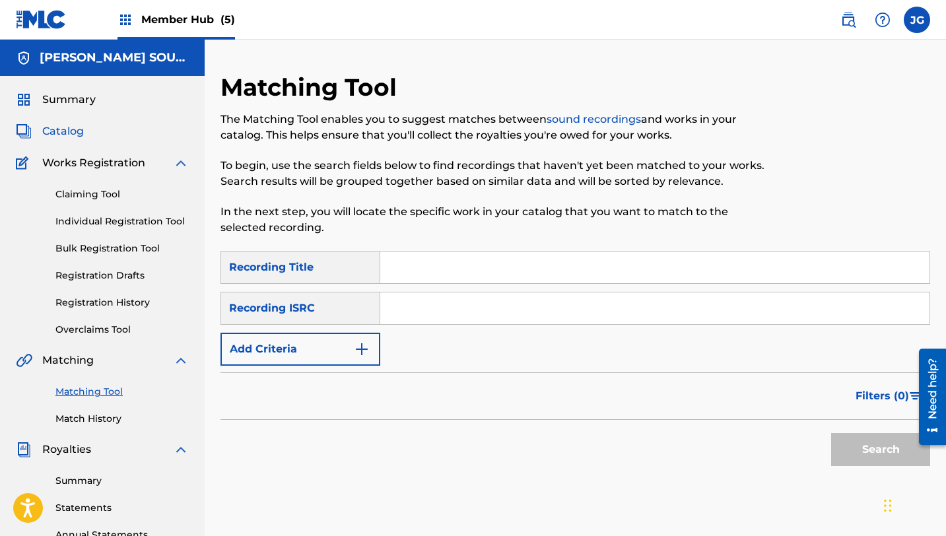
click at [69, 131] on span "Catalog" at bounding box center [63, 131] width 42 height 16
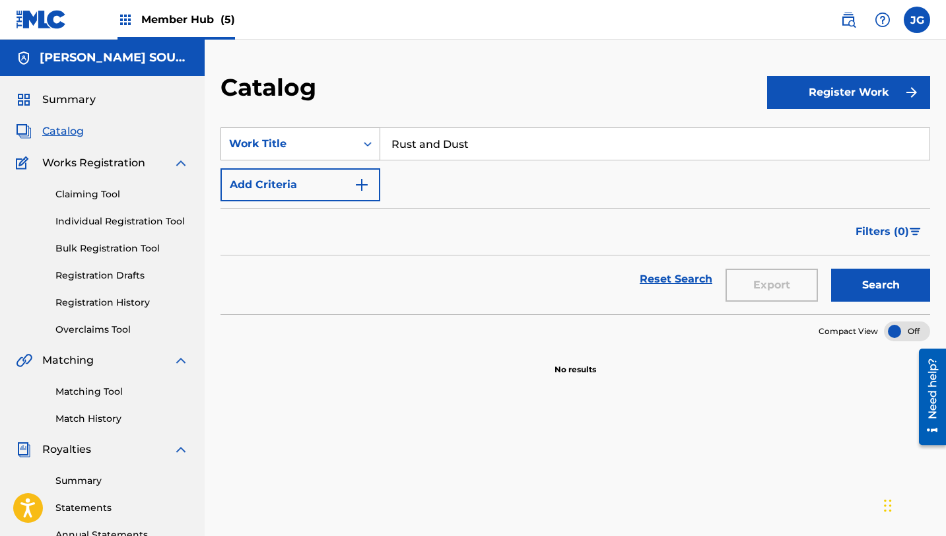
drag, startPoint x: 482, startPoint y: 148, endPoint x: 342, endPoint y: 145, distance: 140.0
click at [342, 145] on div "SearchWithCriteria31c6b072-648b-4127-bd5c-a9e4512481d4 Work Title Rust and Dust" at bounding box center [575, 143] width 710 height 33
paste input "Artificial Facts"
type input "Artificial Facts"
click at [891, 292] on button "Search" at bounding box center [880, 285] width 99 height 33
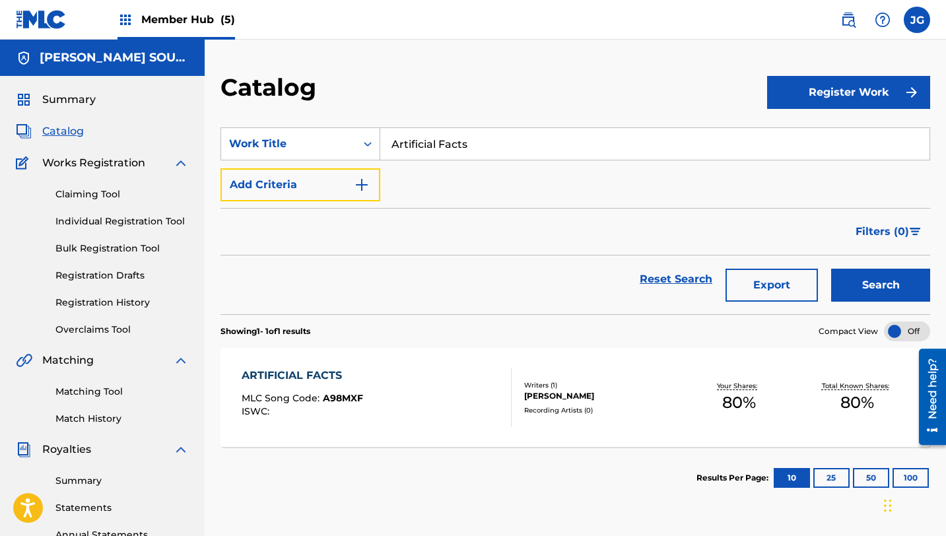
drag, startPoint x: 308, startPoint y: 179, endPoint x: 435, endPoint y: 300, distance: 176.0
click at [435, 300] on form "SearchWithCriteria31c6b072-648b-4127-bd5c-a9e4512481d4 Work Title Artificial Fa…" at bounding box center [575, 220] width 710 height 187
click at [320, 380] on div "ARTIFICIAL FACTS" at bounding box center [302, 376] width 121 height 16
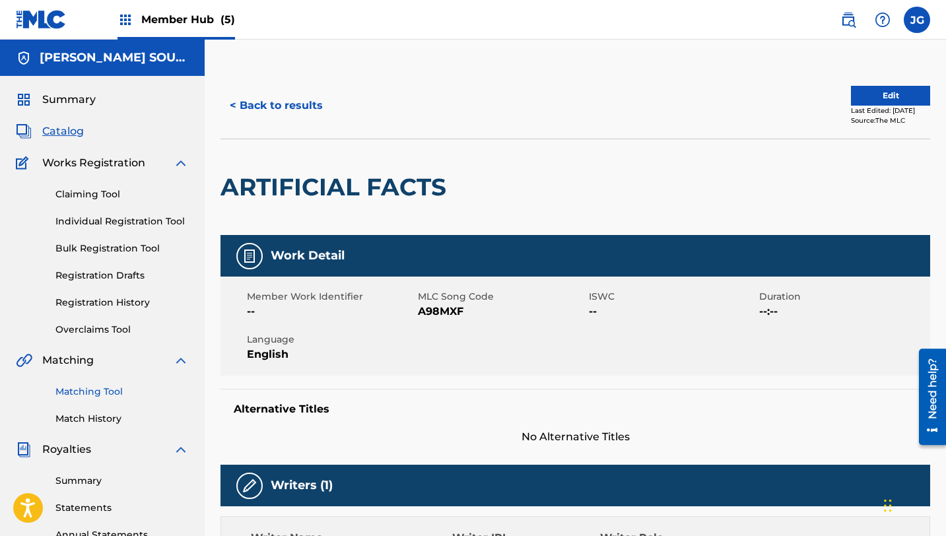
click at [82, 392] on link "Matching Tool" at bounding box center [121, 392] width 133 height 14
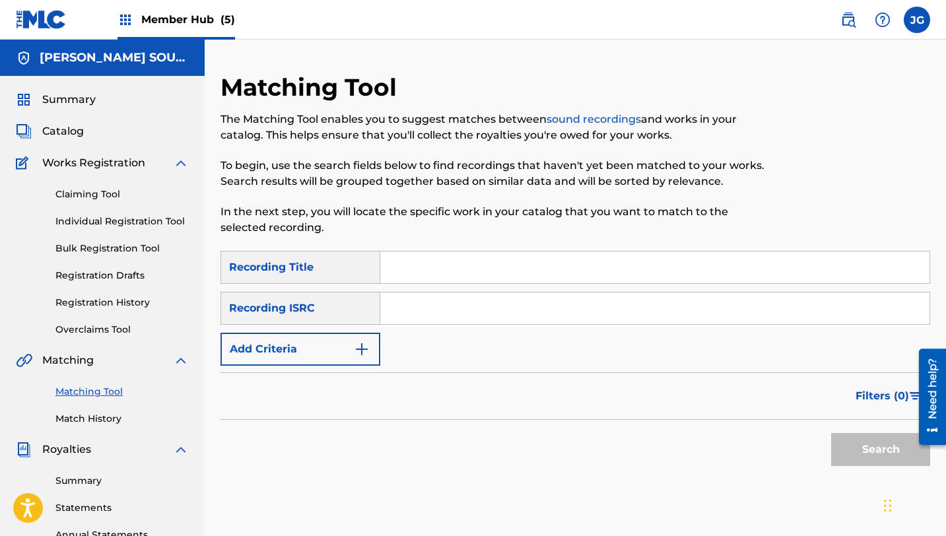
click at [419, 273] on input "Search Form" at bounding box center [654, 268] width 549 height 32
paste input "Artificial Facts"
type input "Artificial Facts"
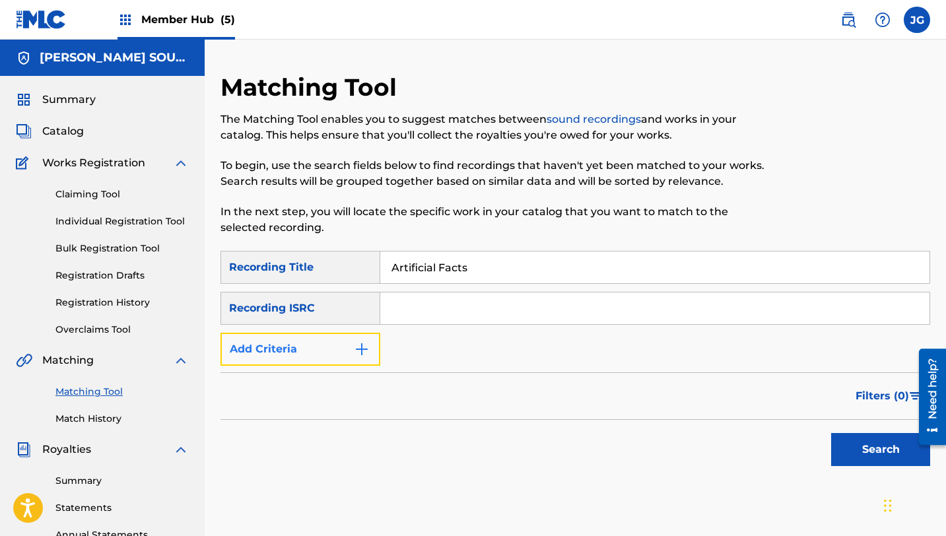
click at [284, 349] on button "Add Criteria" at bounding box center [300, 349] width 160 height 33
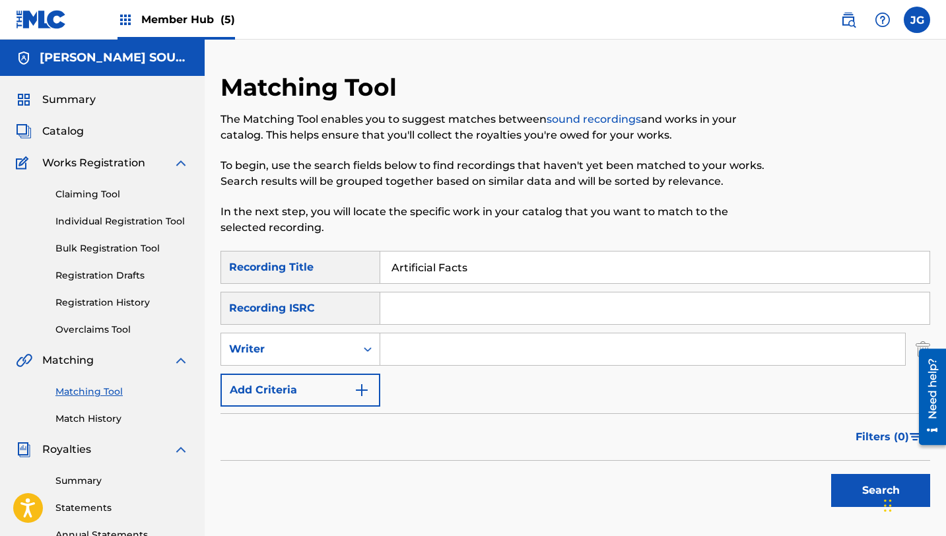
click at [469, 348] on input "Search Form" at bounding box center [642, 349] width 525 height 32
type input "[PERSON_NAME]"
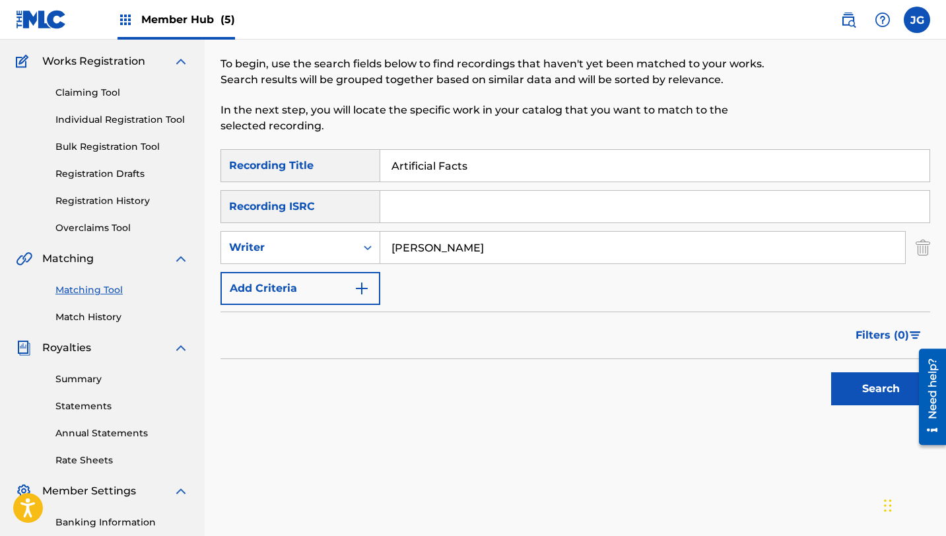
scroll to position [136, 0]
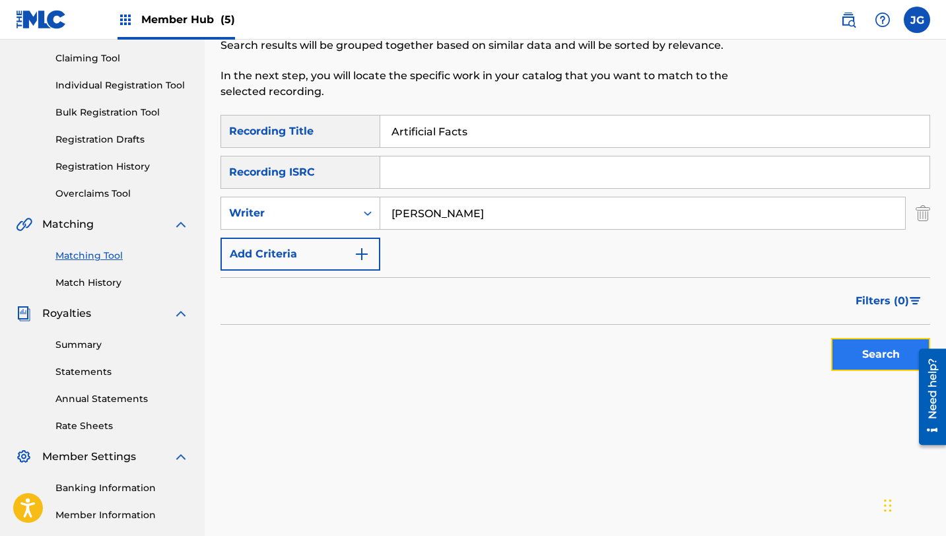
click at [848, 351] on button "Search" at bounding box center [880, 354] width 99 height 33
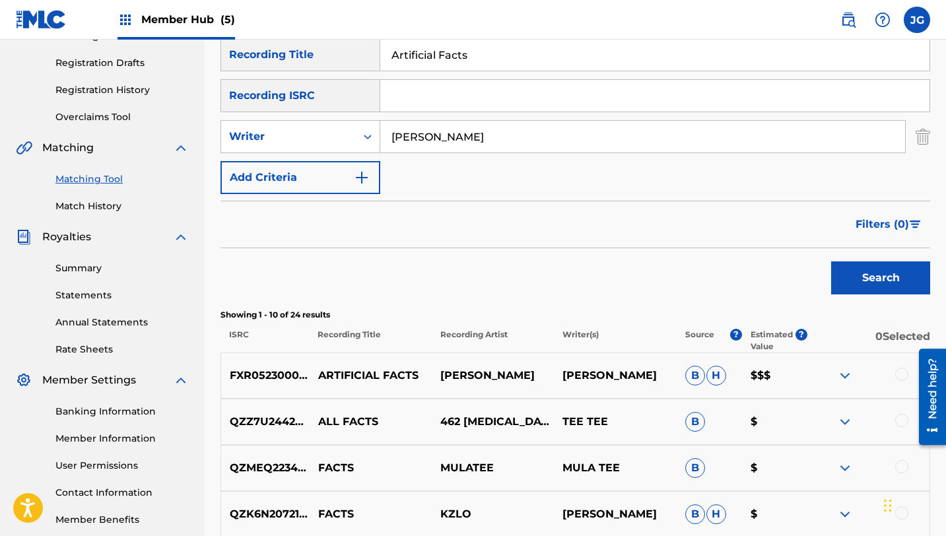
scroll to position [217, 0]
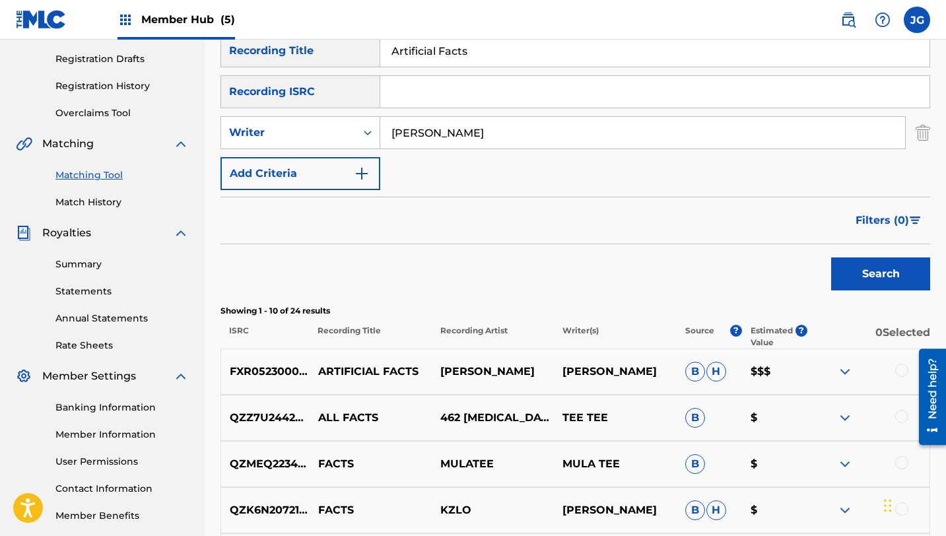
click at [899, 371] on div at bounding box center [901, 370] width 13 height 13
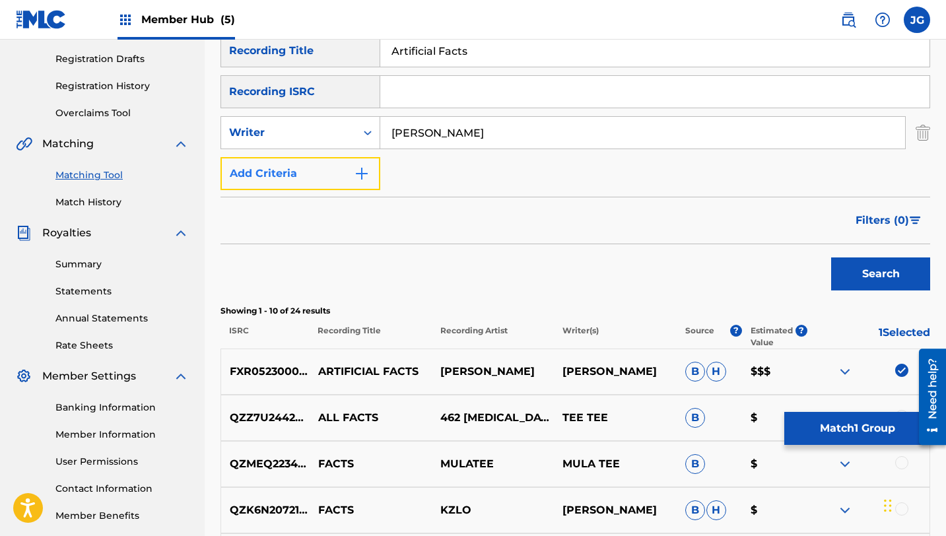
click at [273, 177] on button "Add Criteria" at bounding box center [300, 173] width 160 height 33
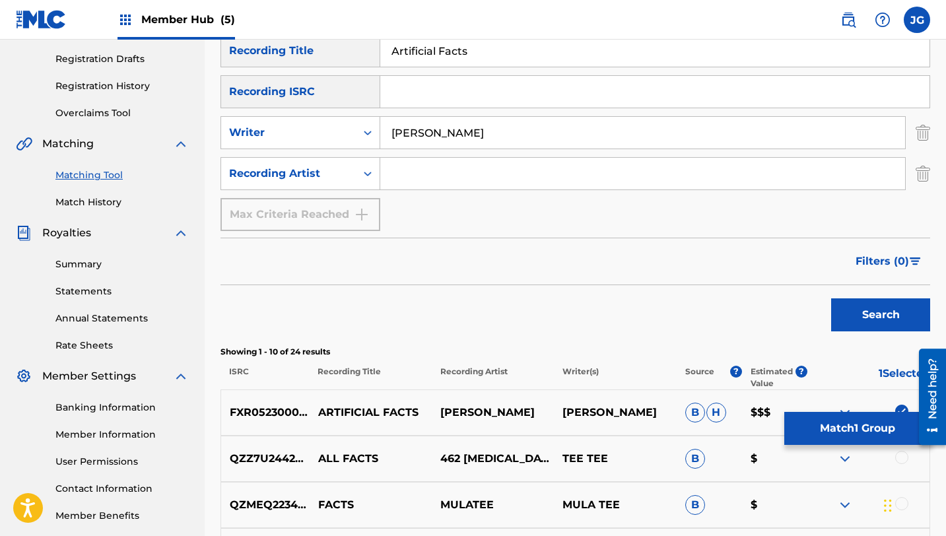
click at [415, 166] on input "Search Form" at bounding box center [642, 174] width 525 height 32
type input "[PERSON_NAME]"
click at [889, 306] on button "Search" at bounding box center [880, 314] width 99 height 33
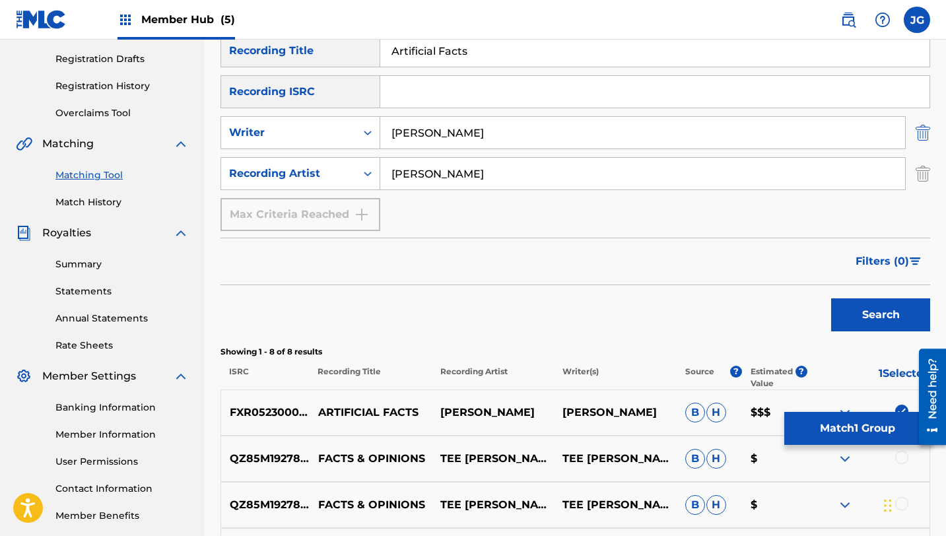
click at [927, 129] on img "Search Form" at bounding box center [923, 132] width 15 height 33
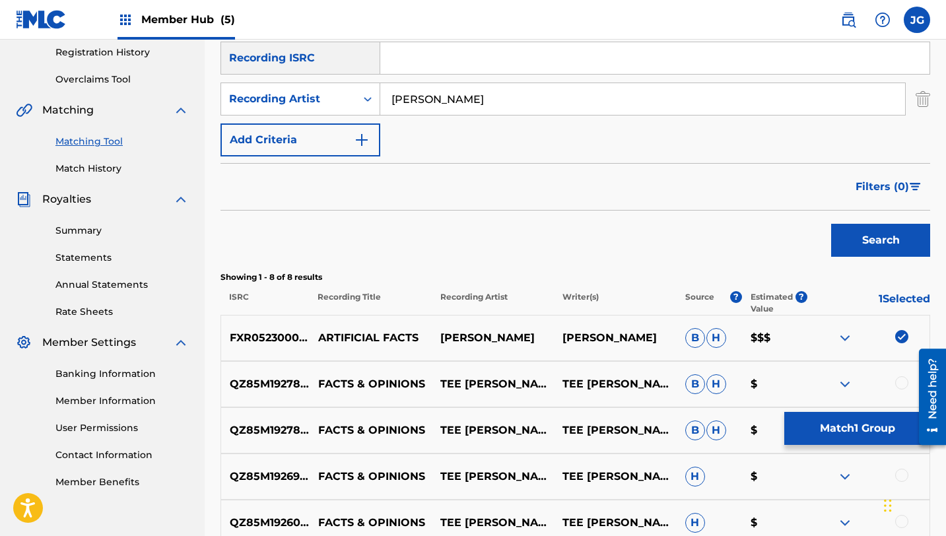
scroll to position [261, 0]
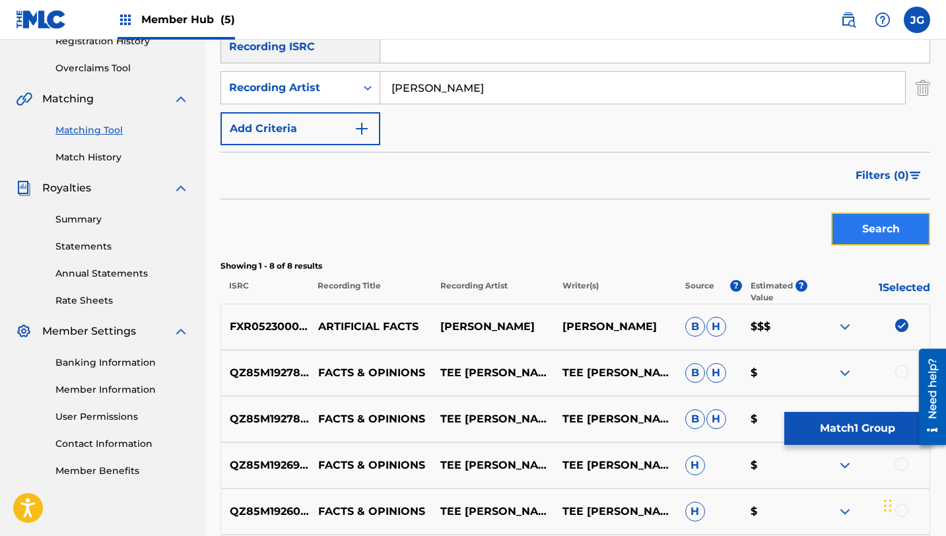
click at [868, 234] on button "Search" at bounding box center [880, 229] width 99 height 33
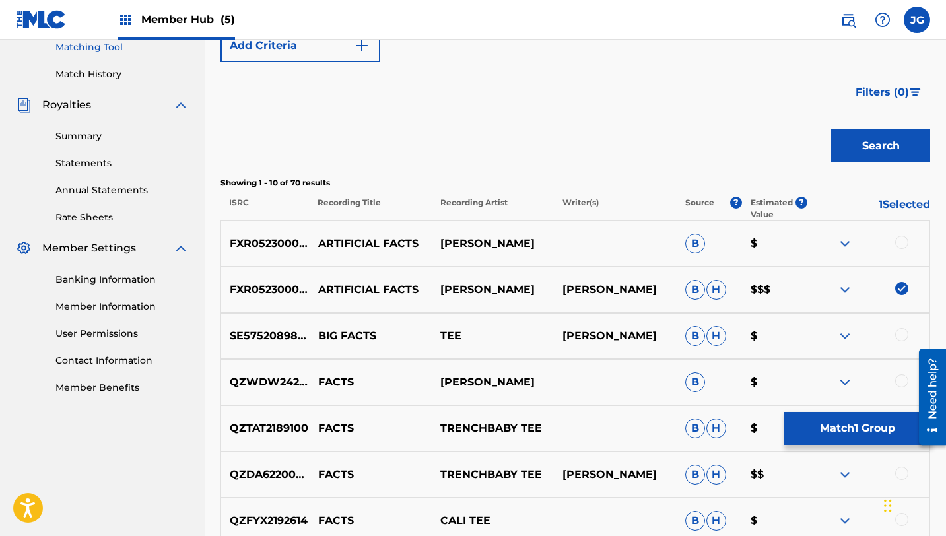
scroll to position [345, 0]
click at [903, 241] on div at bounding box center [901, 241] width 13 height 13
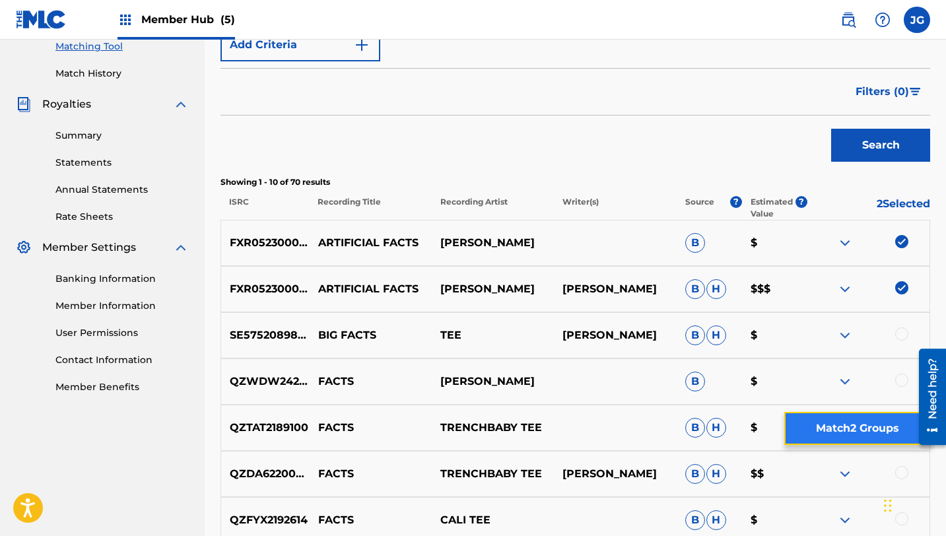
click at [828, 440] on button "Match 2 Groups" at bounding box center [857, 428] width 146 height 33
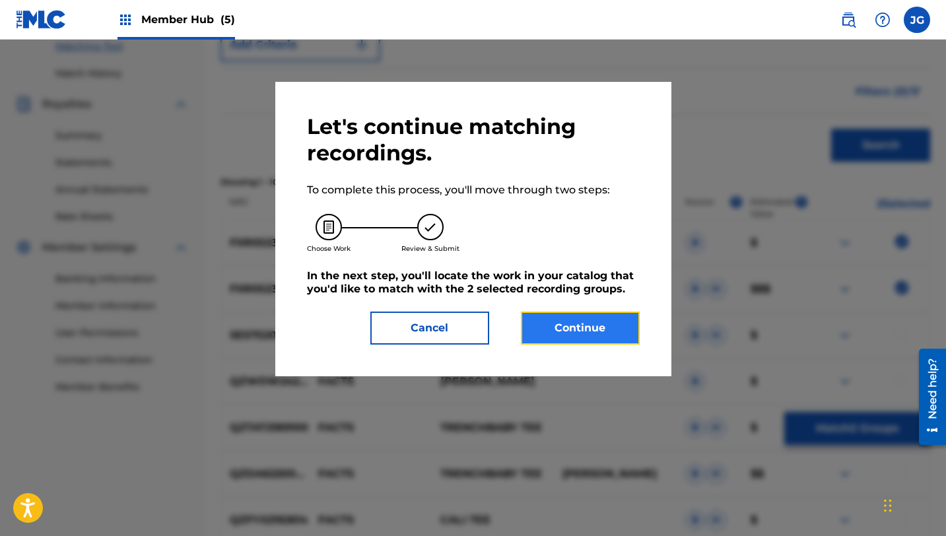
click at [557, 335] on button "Continue" at bounding box center [580, 328] width 119 height 33
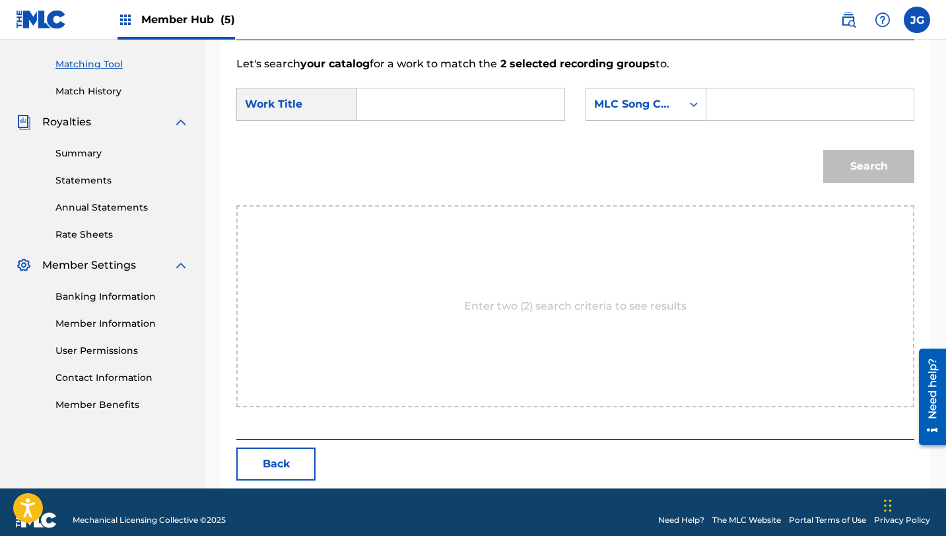
scroll to position [343, 0]
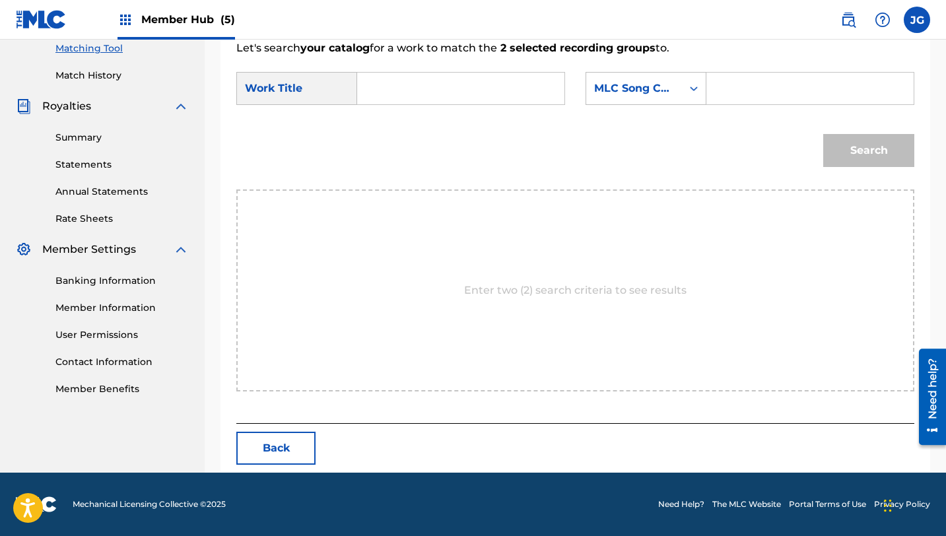
click at [415, 90] on input "Search Form" at bounding box center [460, 89] width 185 height 32
paste input "Artificial Facts"
type input "Artificial Facts"
click at [642, 98] on div "MLC Song Code" at bounding box center [634, 88] width 96 height 25
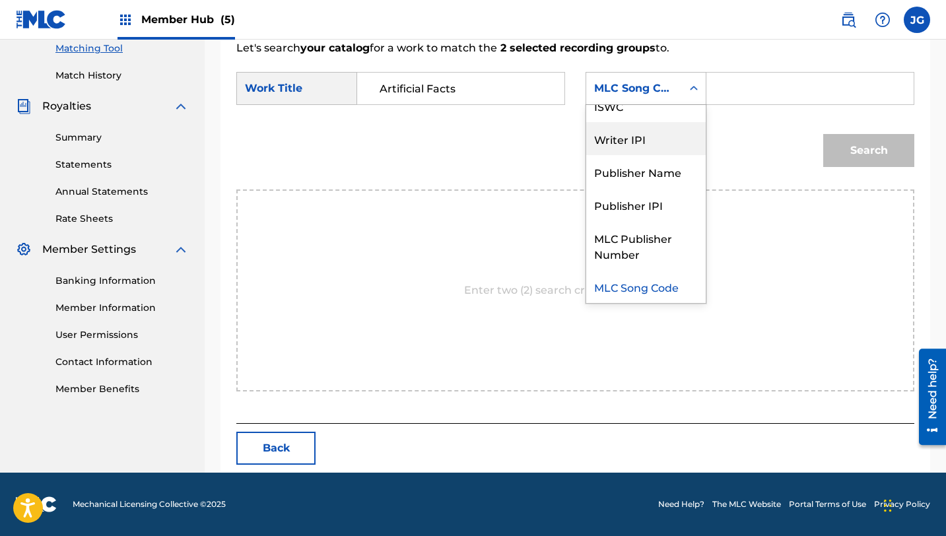
scroll to position [0, 0]
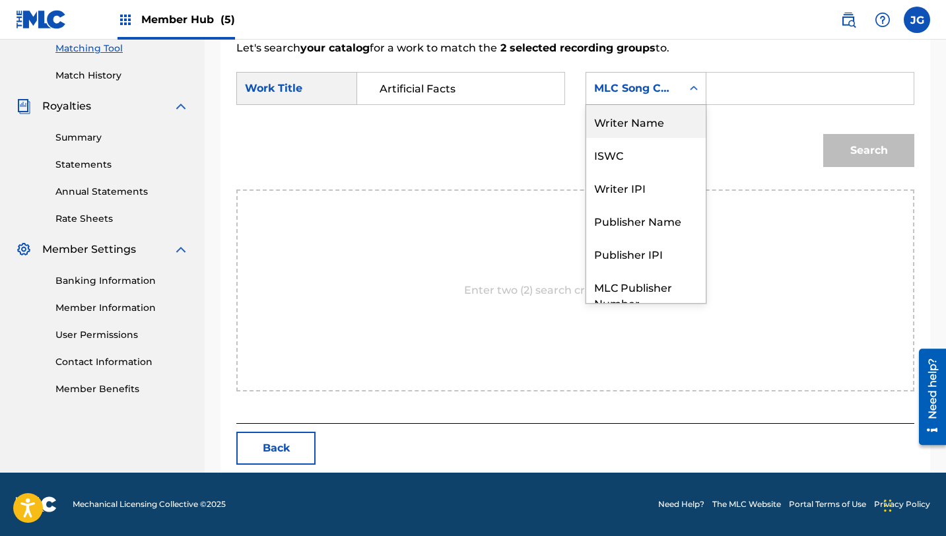
click at [631, 129] on div "Writer Name" at bounding box center [645, 121] width 119 height 33
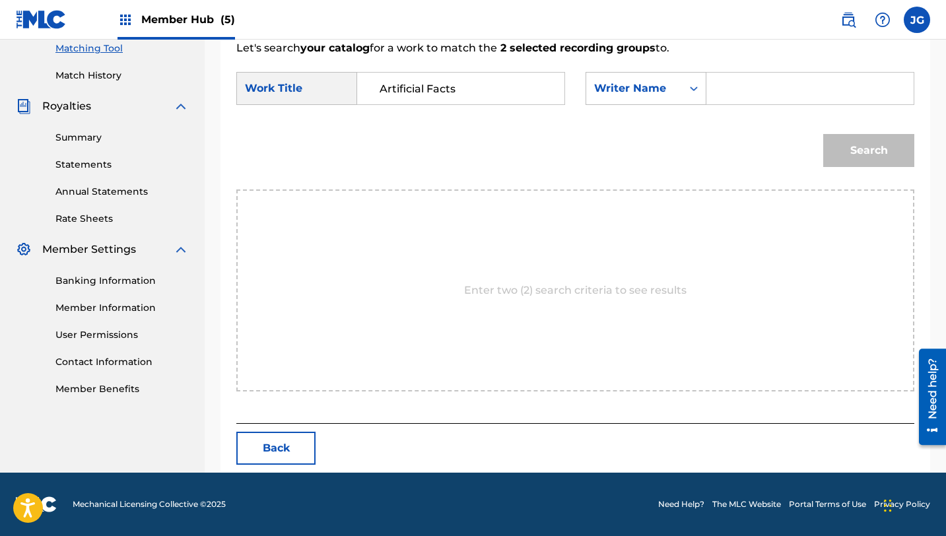
click at [730, 91] on input "Search Form" at bounding box center [810, 89] width 185 height 32
type input "[PERSON_NAME]"
click at [823, 134] on button "Search" at bounding box center [868, 150] width 91 height 33
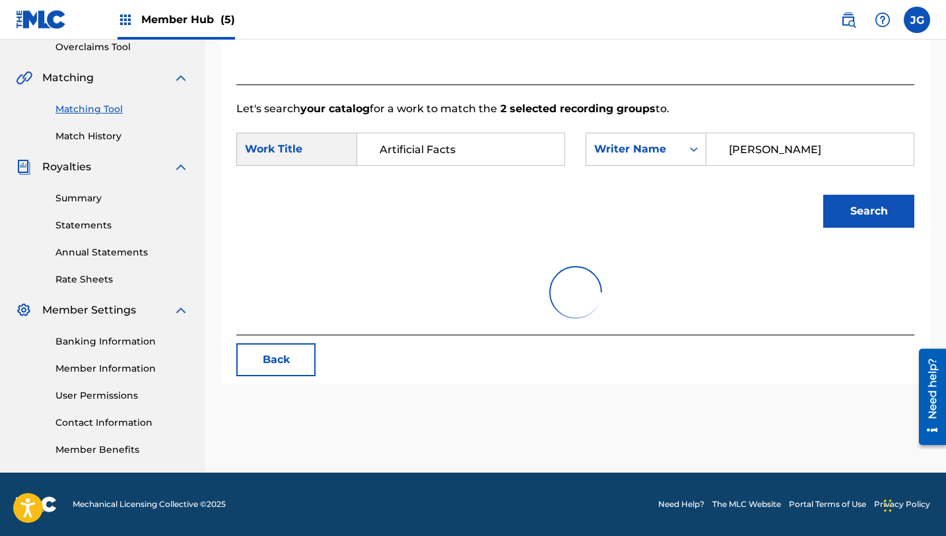
scroll to position [304, 0]
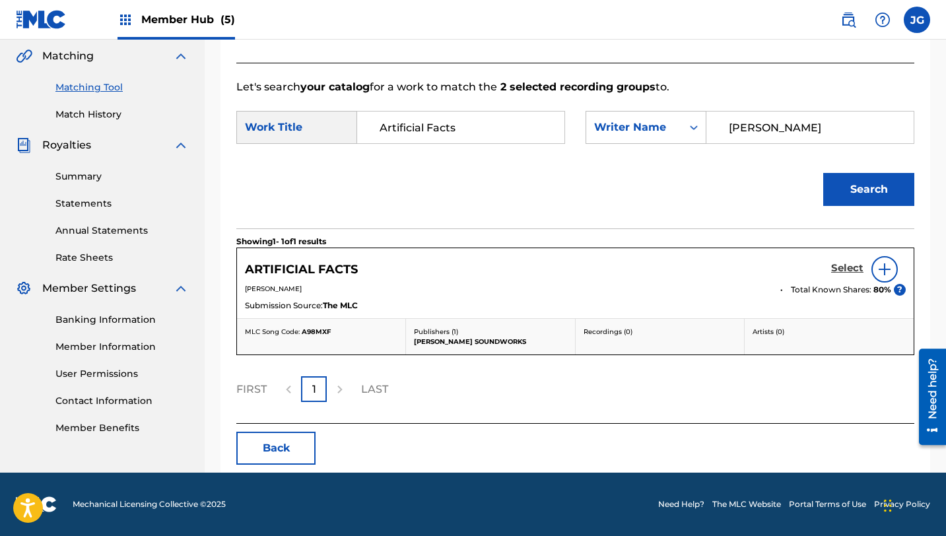
click at [856, 269] on h5 "Select" at bounding box center [847, 268] width 32 height 13
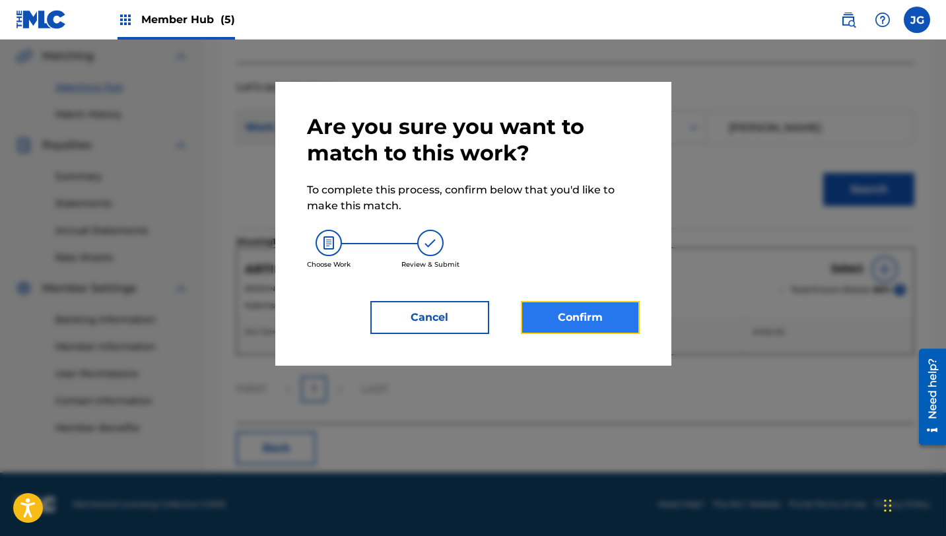
click at [578, 318] on button "Confirm" at bounding box center [580, 317] width 119 height 33
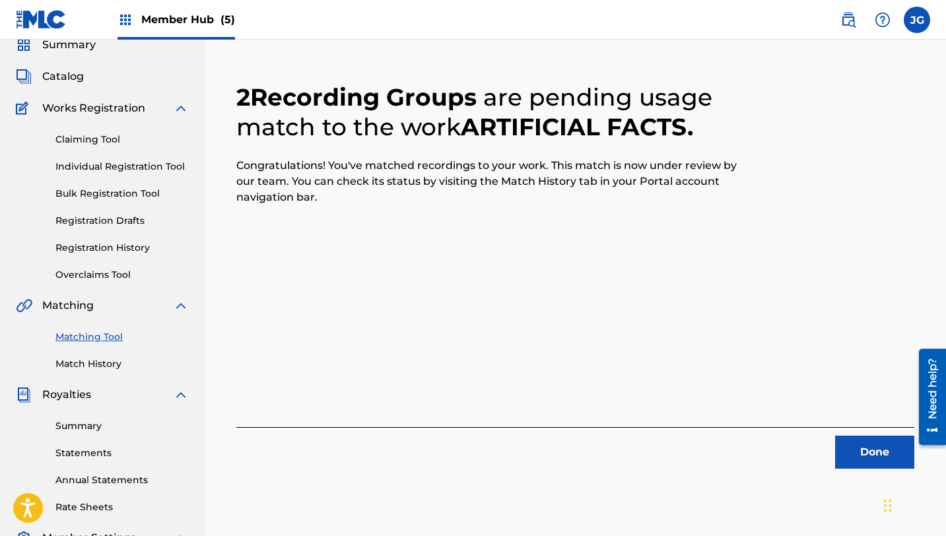
scroll to position [49, 0]
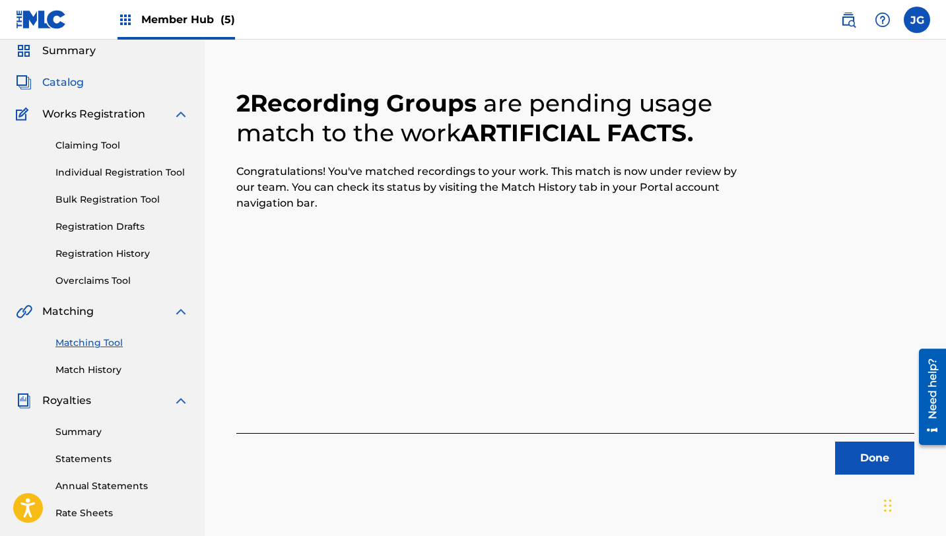
click at [69, 83] on span "Catalog" at bounding box center [63, 83] width 42 height 16
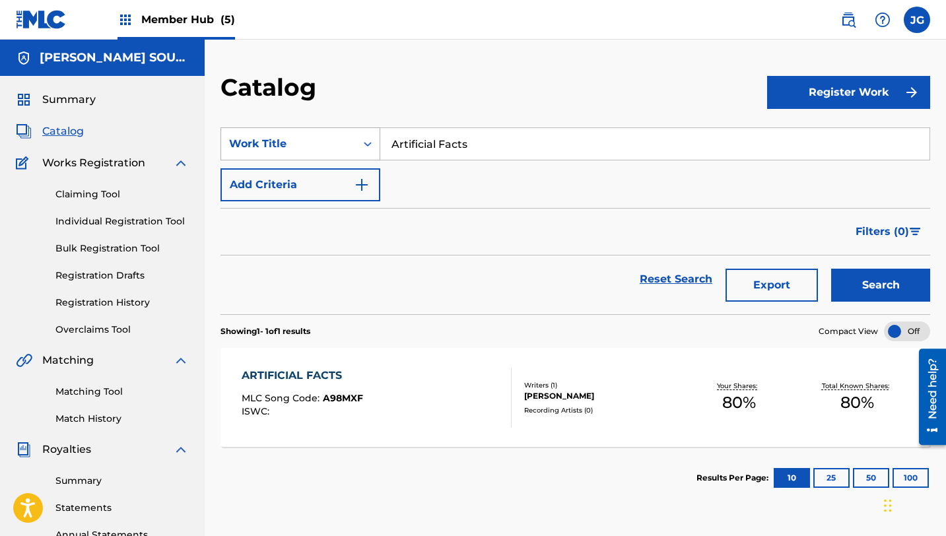
drag, startPoint x: 472, startPoint y: 147, endPoint x: 351, endPoint y: 143, distance: 121.5
click at [351, 143] on div "SearchWithCriteria31c6b072-648b-4127-bd5c-a9e4512481d4 Work Title Artificial Fa…" at bounding box center [575, 143] width 710 height 33
paste input "Wanna go again?"
type input "Wanna go again?"
click at [831, 269] on button "Search" at bounding box center [880, 285] width 99 height 33
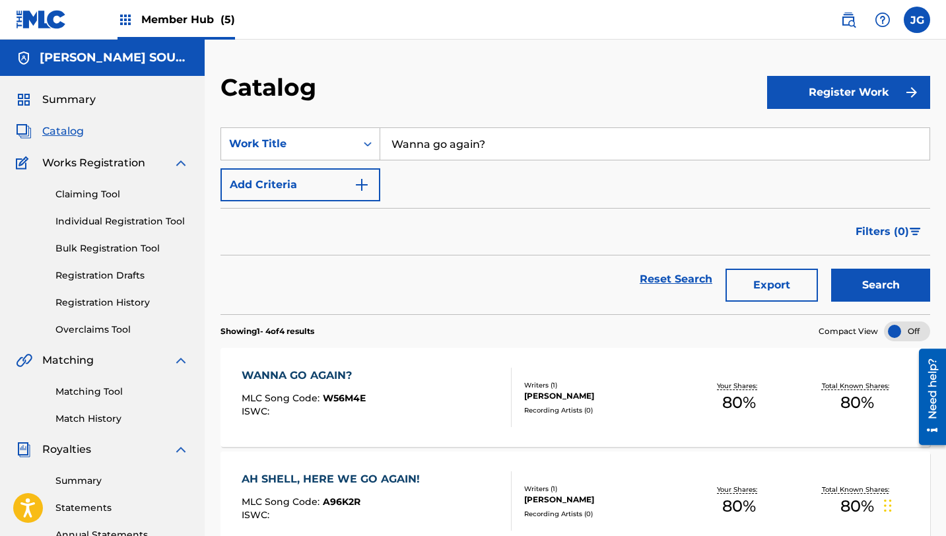
click at [343, 376] on div "WANNA GO AGAIN?" at bounding box center [304, 376] width 124 height 16
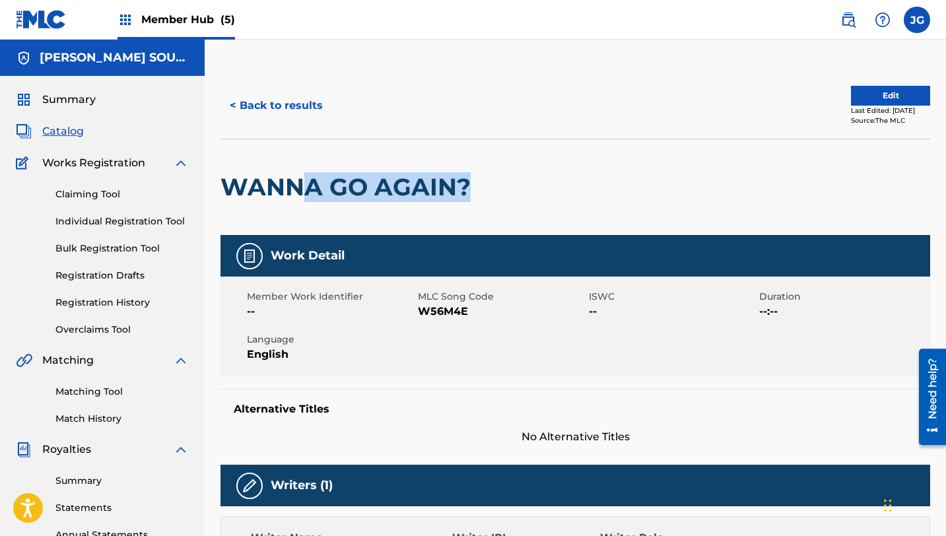
drag, startPoint x: 473, startPoint y: 189, endPoint x: 296, endPoint y: 191, distance: 176.9
click at [296, 191] on h2 "WANNA GO AGAIN?" at bounding box center [348, 187] width 257 height 30
click at [83, 397] on link "Matching Tool" at bounding box center [121, 392] width 133 height 14
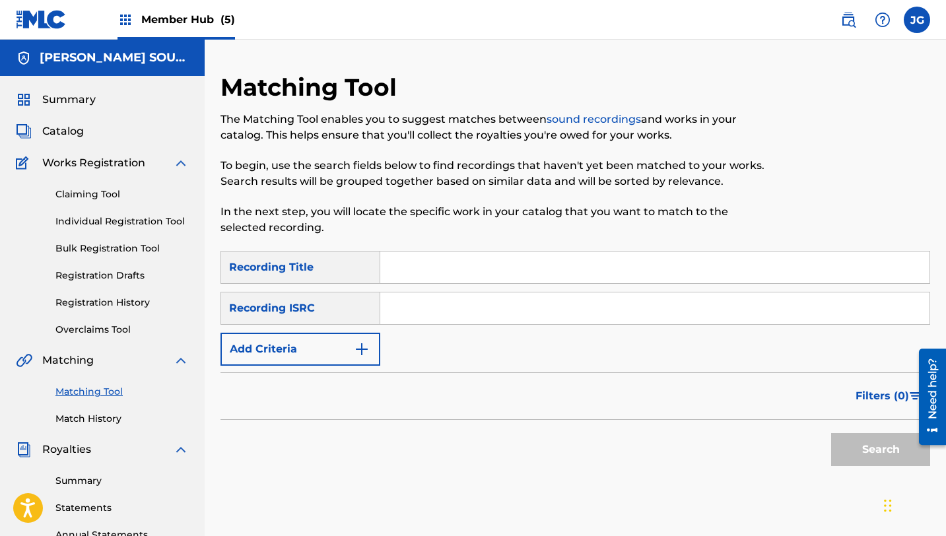
click at [409, 267] on input "Search Form" at bounding box center [654, 268] width 549 height 32
paste input "Wanna go again?"
type input "Wanna go again?"
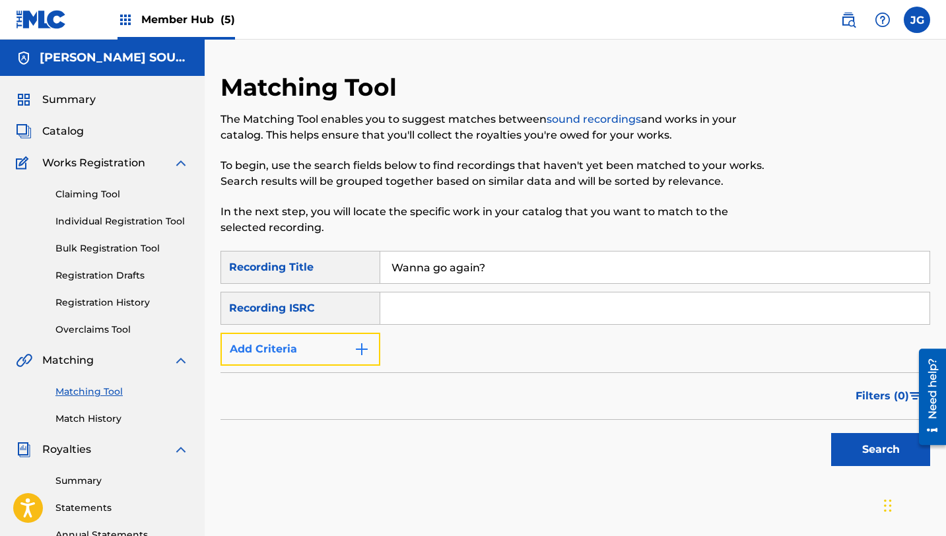
click at [329, 360] on button "Add Criteria" at bounding box center [300, 349] width 160 height 33
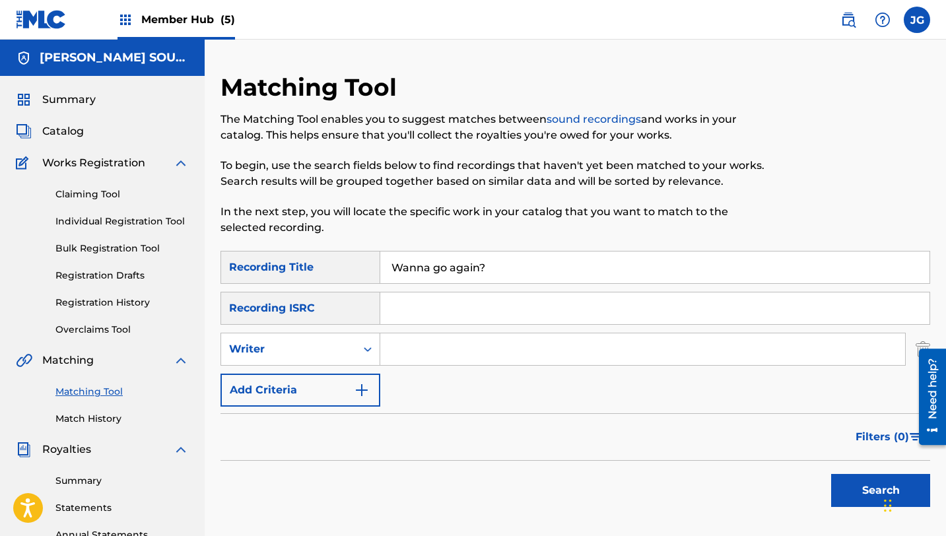
click at [462, 358] on input "Search Form" at bounding box center [642, 349] width 525 height 32
type input "[PERSON_NAME]"
click at [831, 474] on button "Search" at bounding box center [880, 490] width 99 height 33
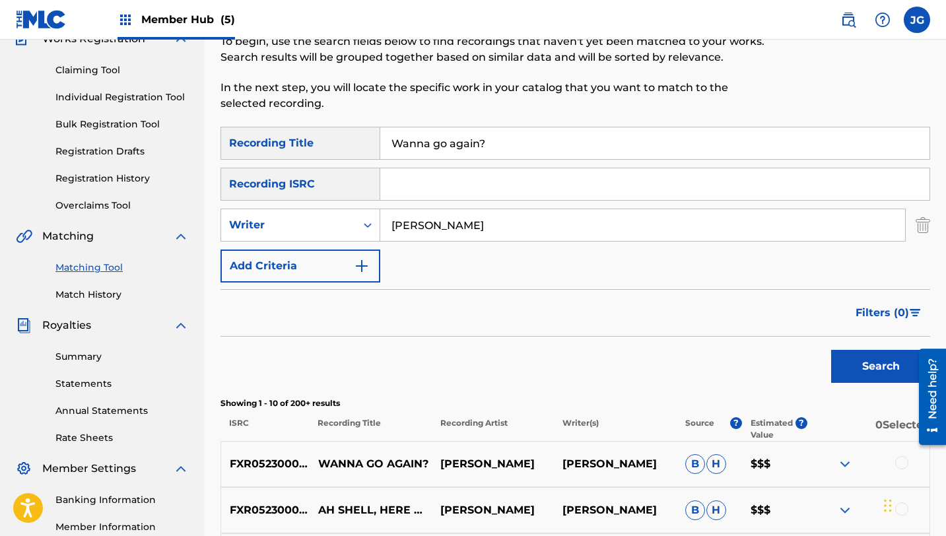
scroll to position [207, 0]
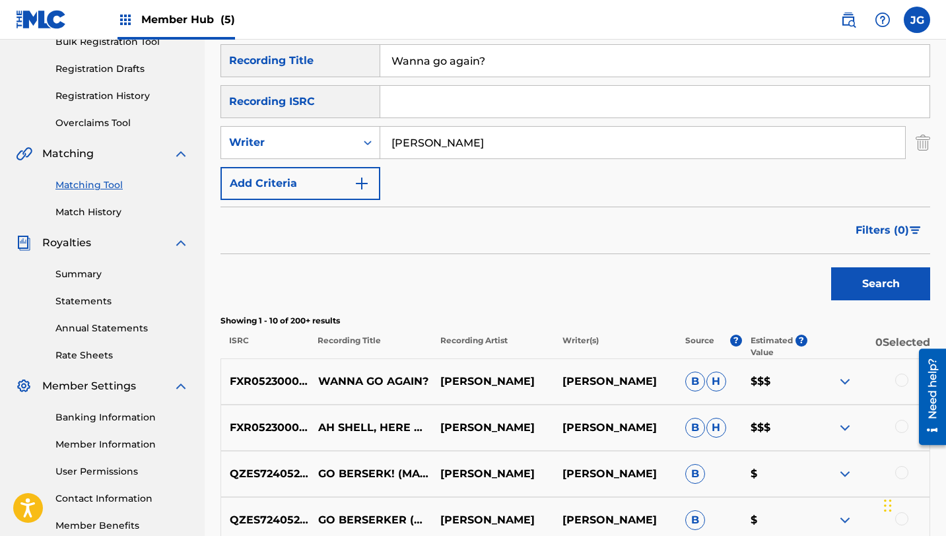
click at [905, 378] on div at bounding box center [901, 380] width 13 height 13
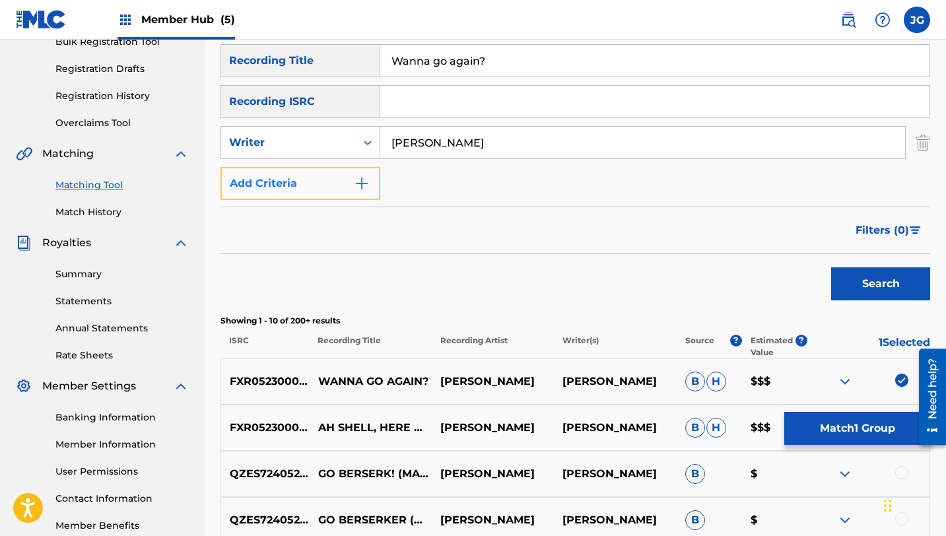
click at [345, 195] on button "Add Criteria" at bounding box center [300, 183] width 160 height 33
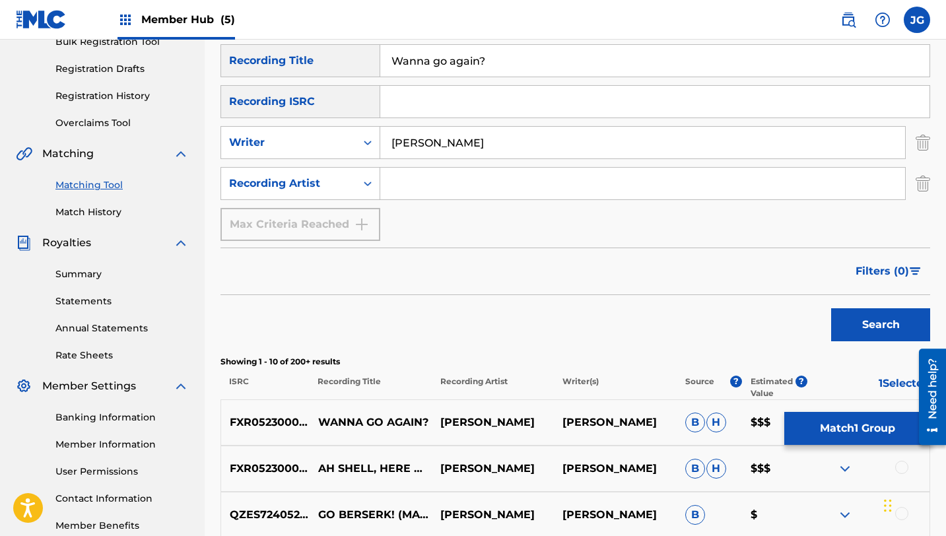
click at [444, 193] on input "Search Form" at bounding box center [642, 184] width 525 height 32
type input "[PERSON_NAME]"
click at [832, 331] on button "Search" at bounding box center [880, 324] width 99 height 33
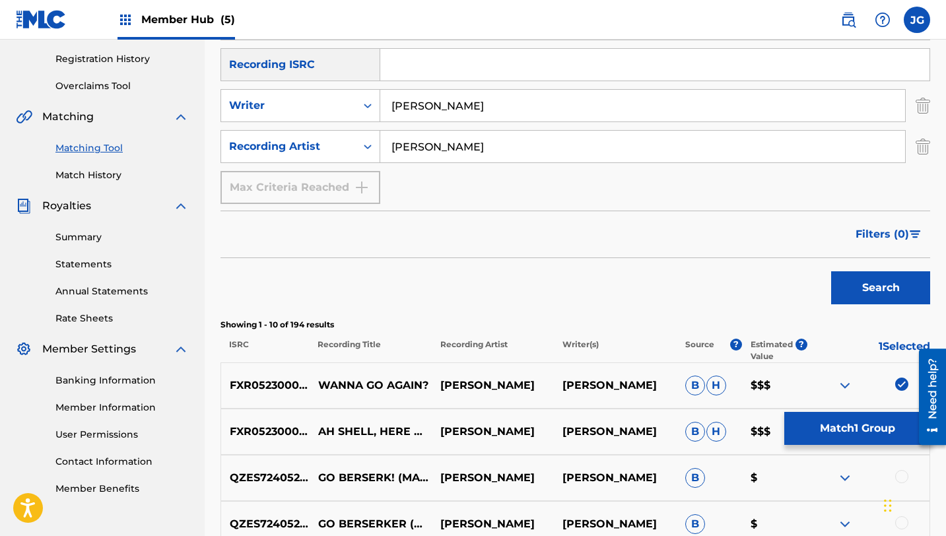
scroll to position [244, 0]
click at [885, 282] on button "Search" at bounding box center [880, 287] width 99 height 33
click at [929, 106] on img "Search Form" at bounding box center [923, 104] width 15 height 33
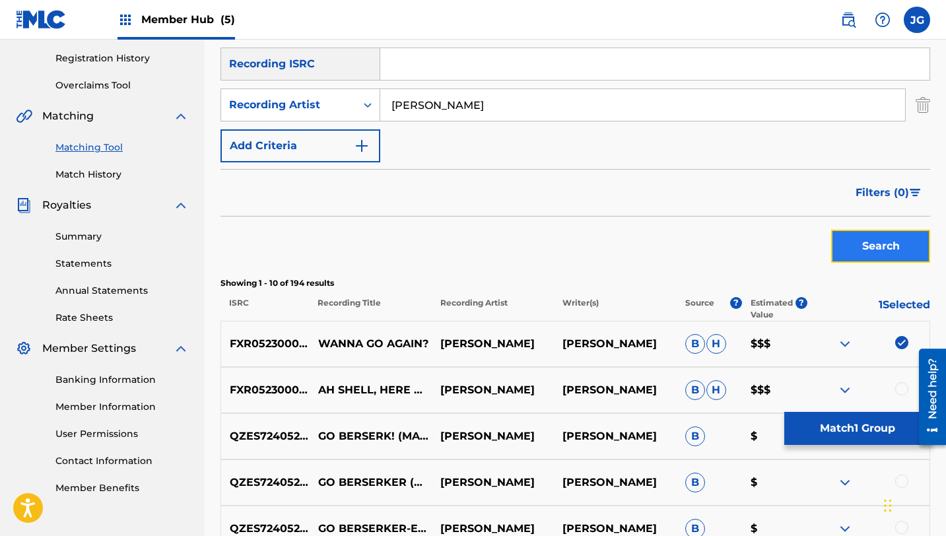
click at [891, 242] on button "Search" at bounding box center [880, 246] width 99 height 33
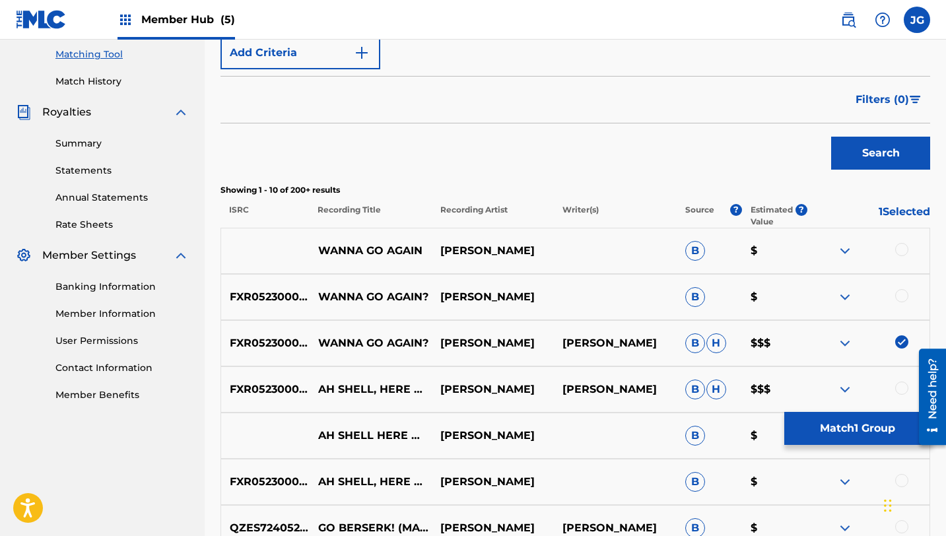
scroll to position [338, 0]
click at [903, 249] on div at bounding box center [901, 248] width 13 height 13
click at [905, 296] on div at bounding box center [901, 294] width 13 height 13
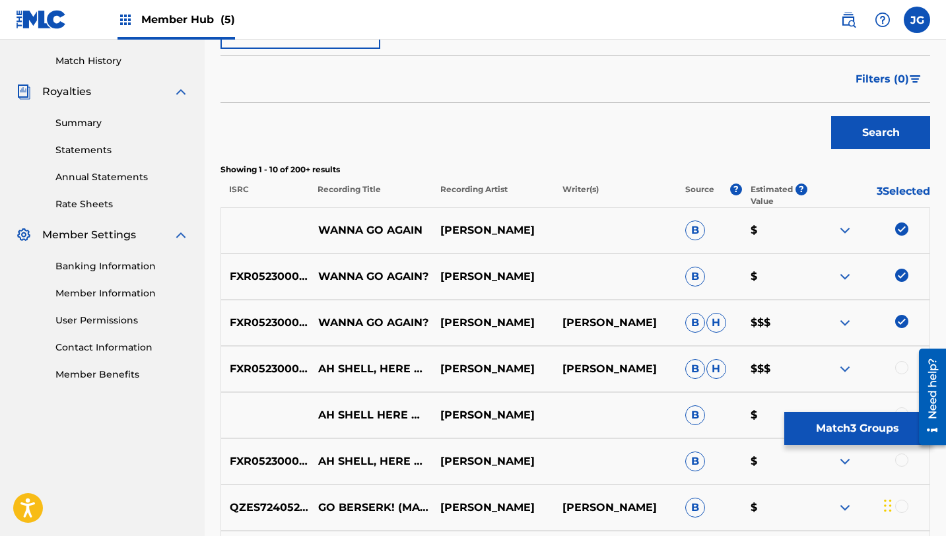
scroll to position [362, 0]
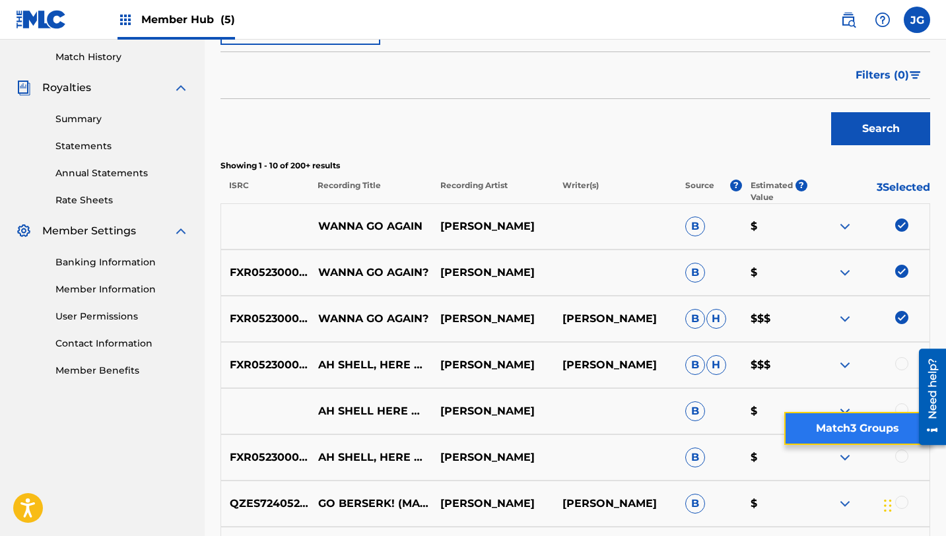
click at [799, 428] on button "Match 3 Groups" at bounding box center [857, 428] width 146 height 33
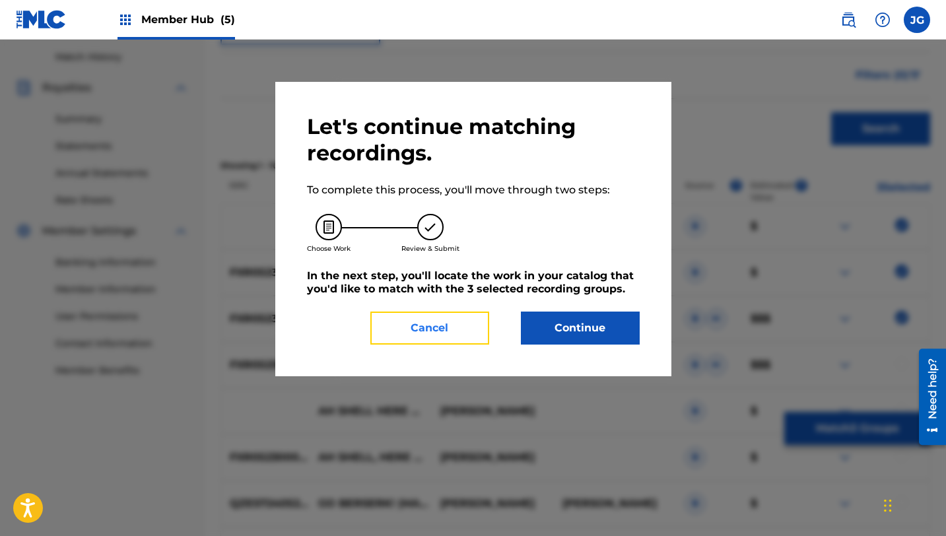
click at [452, 333] on button "Cancel" at bounding box center [429, 328] width 119 height 33
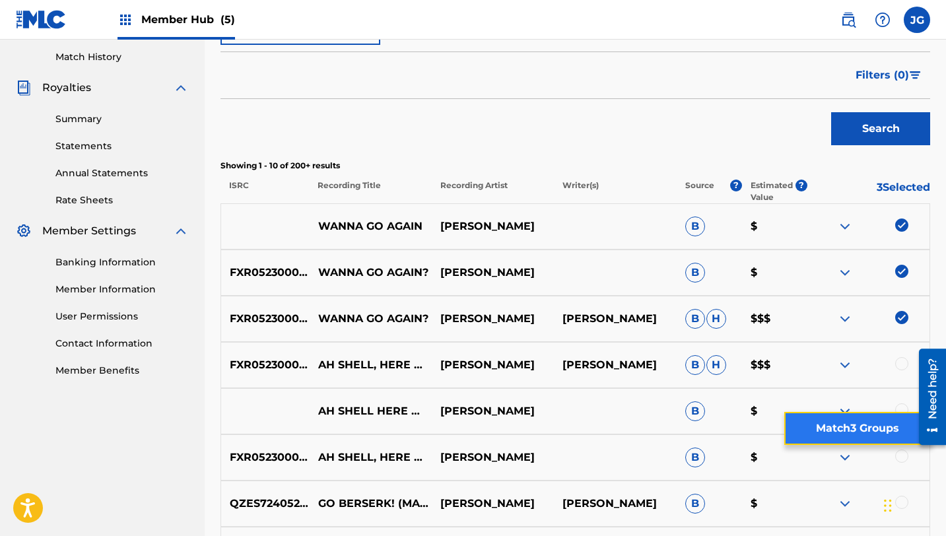
click at [852, 419] on button "Match 3 Groups" at bounding box center [857, 428] width 146 height 33
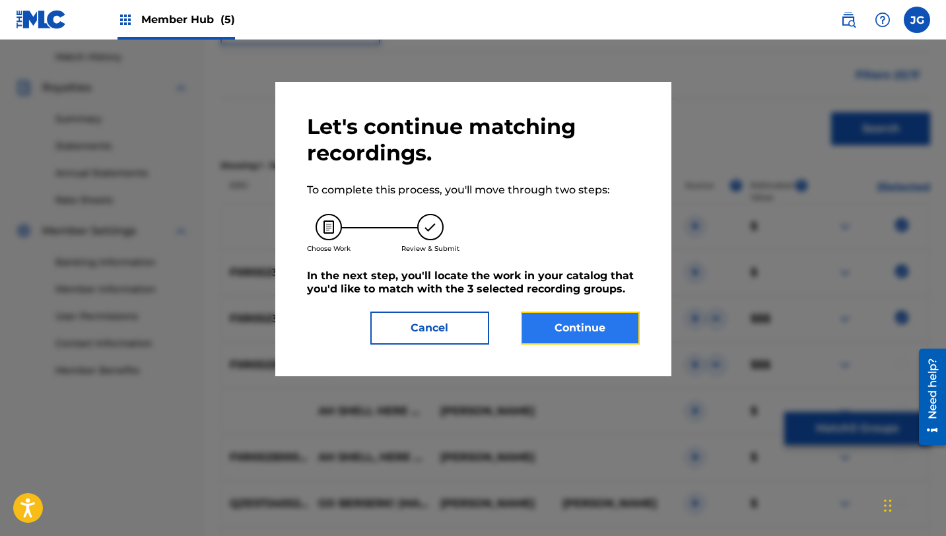
click at [610, 336] on button "Continue" at bounding box center [580, 328] width 119 height 33
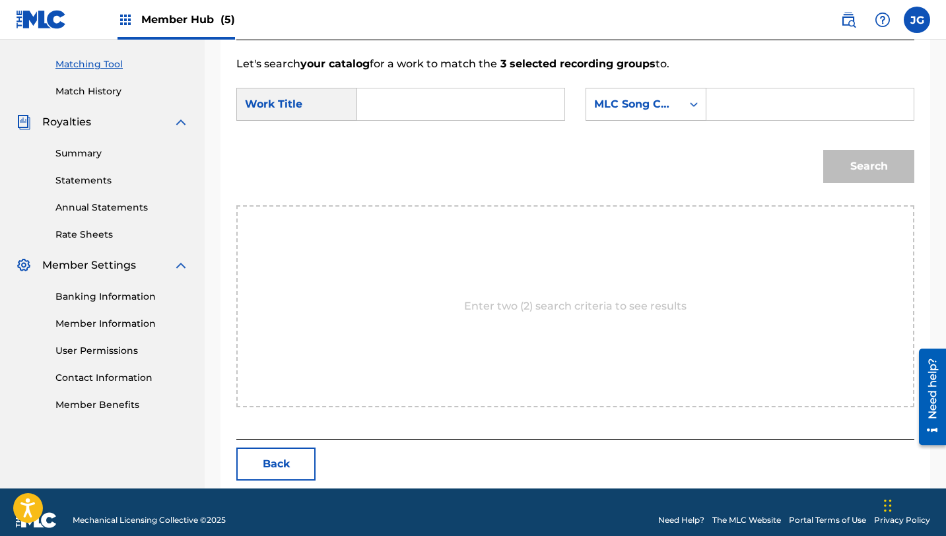
scroll to position [343, 0]
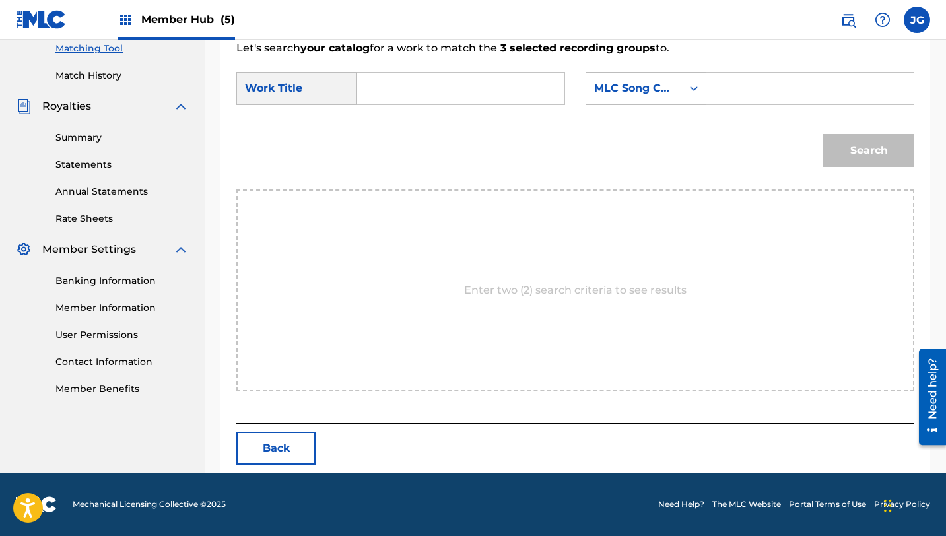
click at [471, 80] on input "Search Form" at bounding box center [460, 89] width 185 height 32
paste input "Wanna go again?"
type input "Wanna go again?"
click at [659, 93] on div "MLC Song Code" at bounding box center [634, 89] width 80 height 16
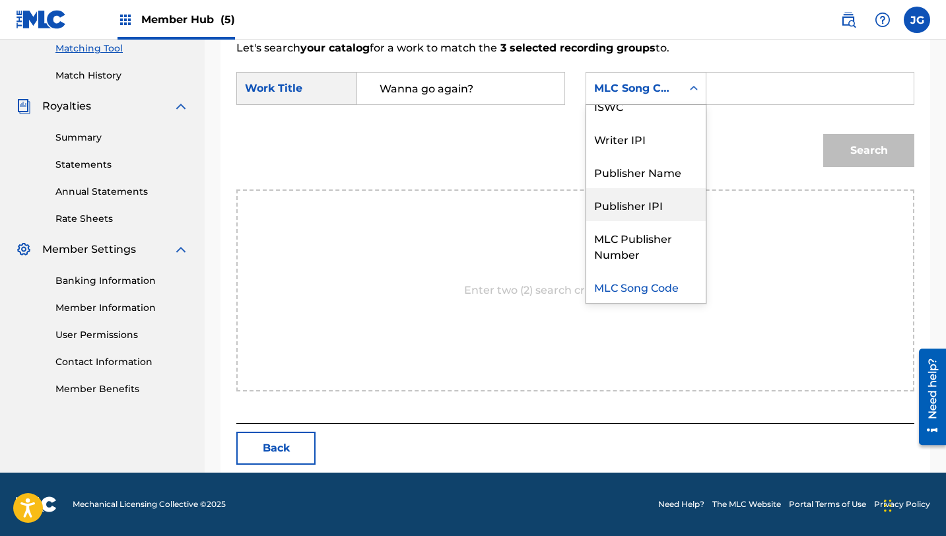
scroll to position [0, 0]
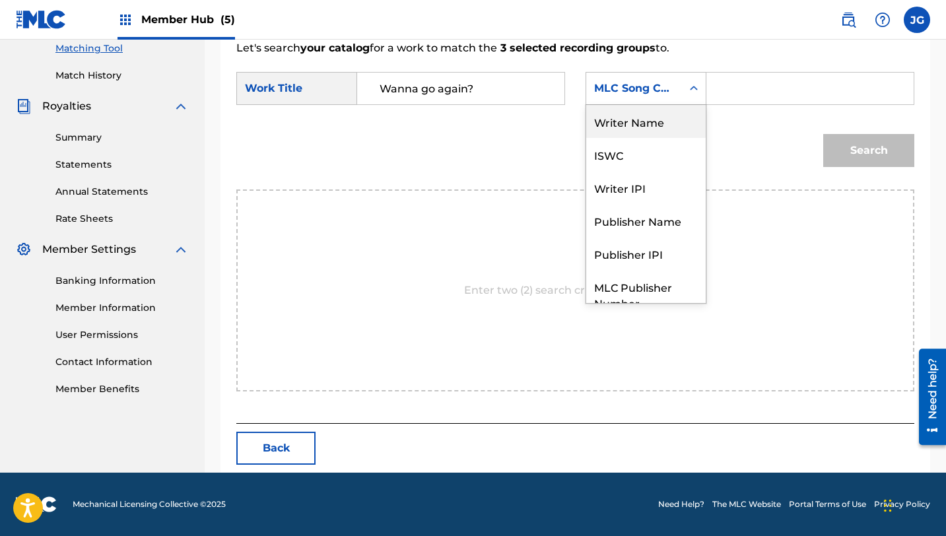
click at [641, 131] on div "Writer Name" at bounding box center [645, 121] width 119 height 33
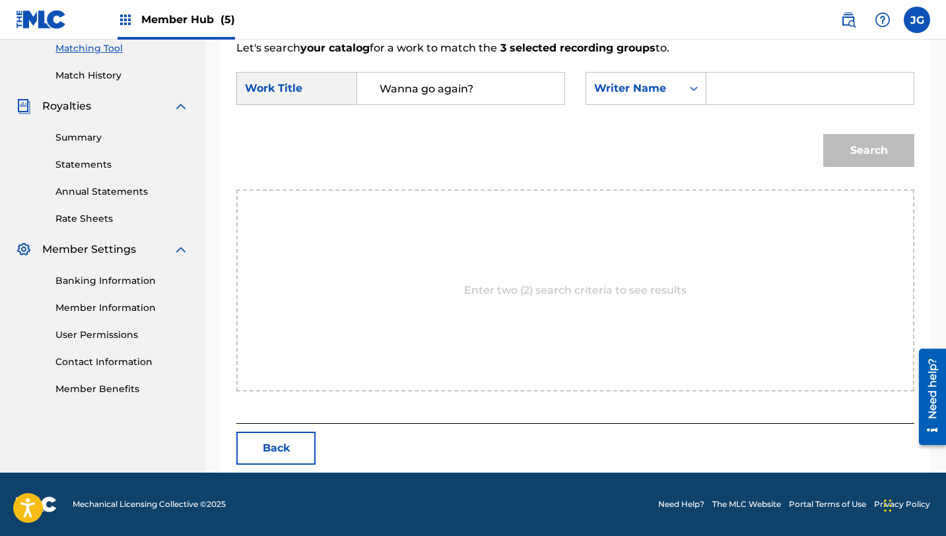
click at [748, 90] on input "Search Form" at bounding box center [810, 89] width 185 height 32
type input "[PERSON_NAME]"
click at [823, 134] on button "Search" at bounding box center [868, 150] width 91 height 33
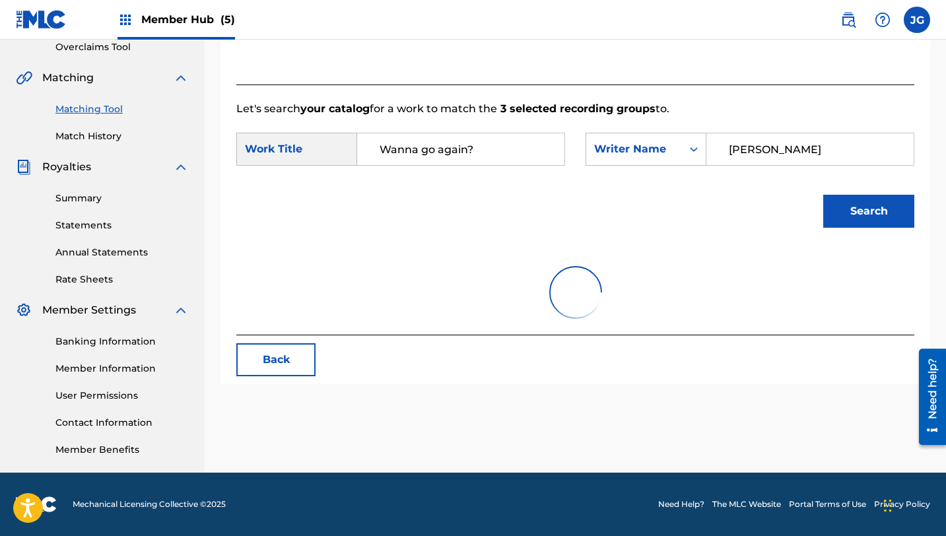
scroll to position [343, 0]
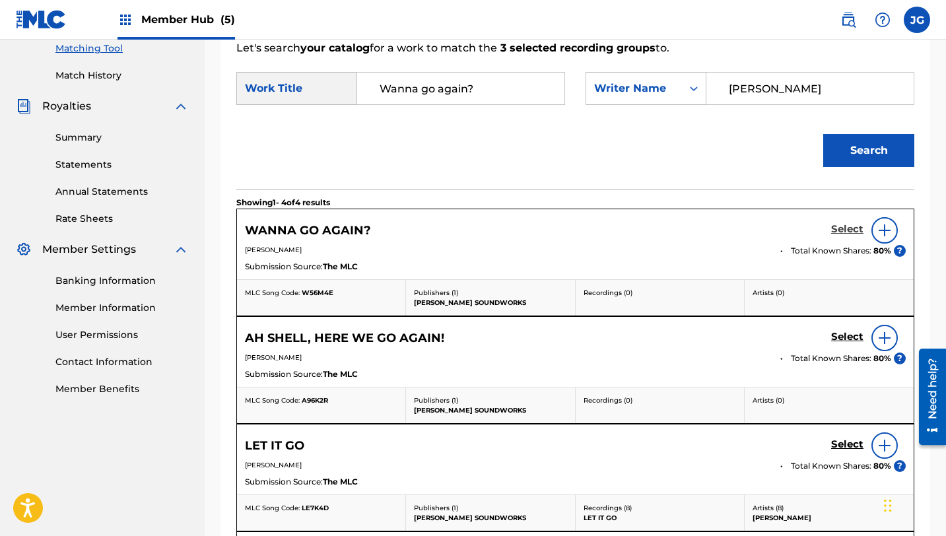
click at [845, 229] on h5 "Select" at bounding box center [847, 229] width 32 height 13
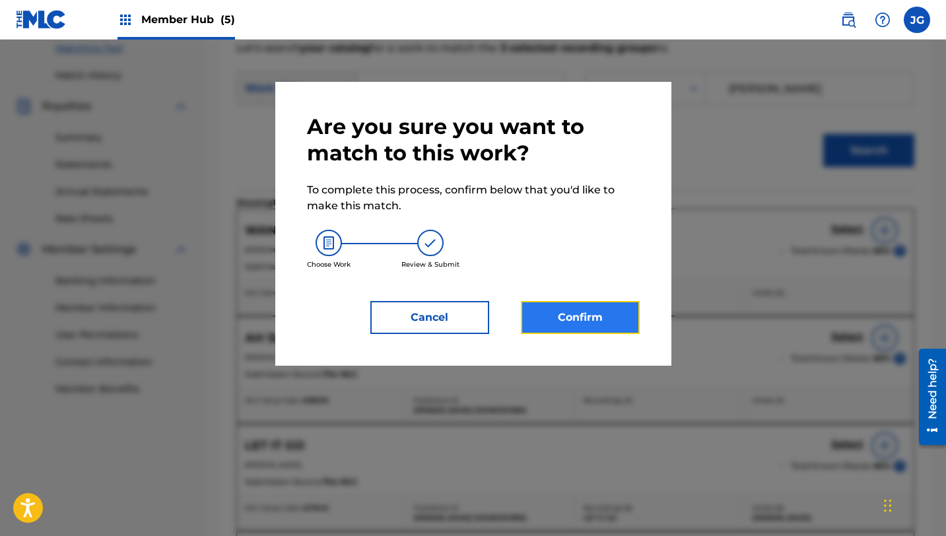
click at [613, 321] on button "Confirm" at bounding box center [580, 317] width 119 height 33
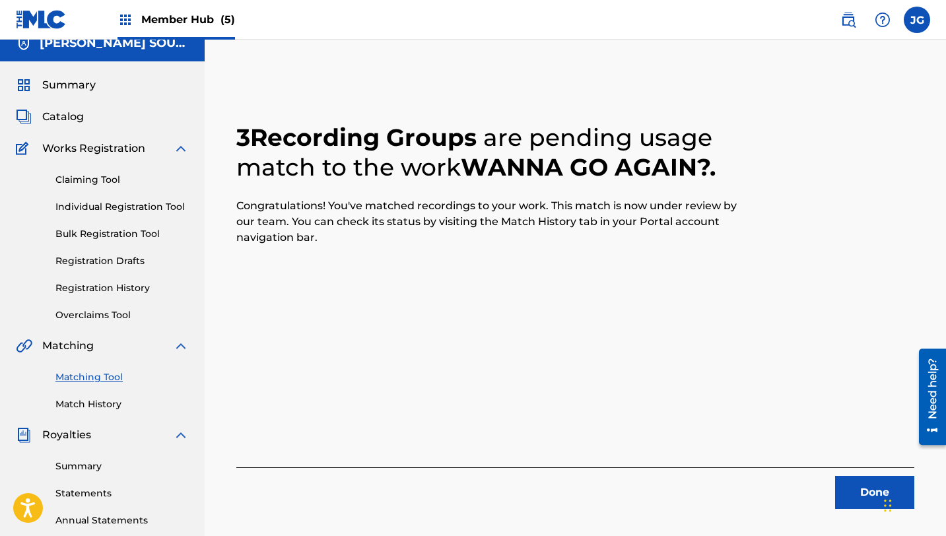
scroll to position [0, 0]
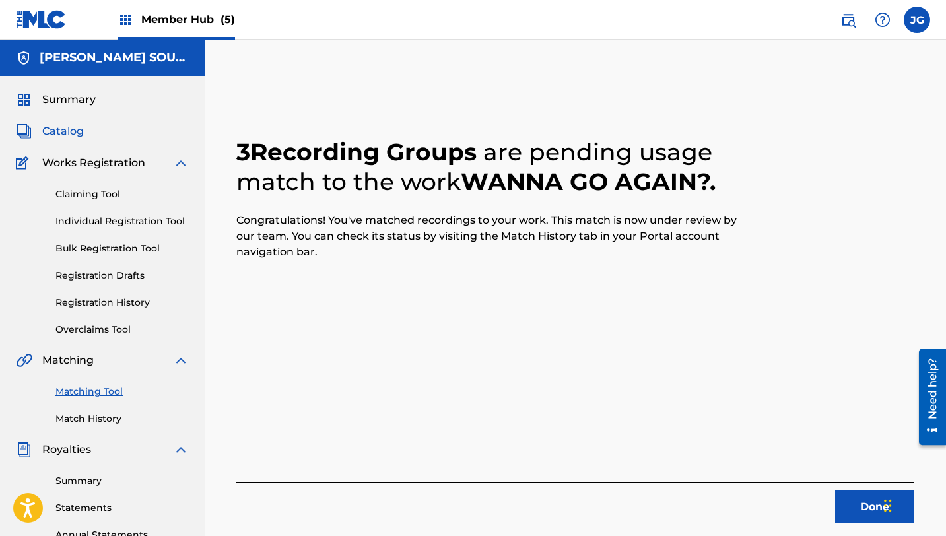
click at [58, 125] on span "Catalog" at bounding box center [63, 131] width 42 height 16
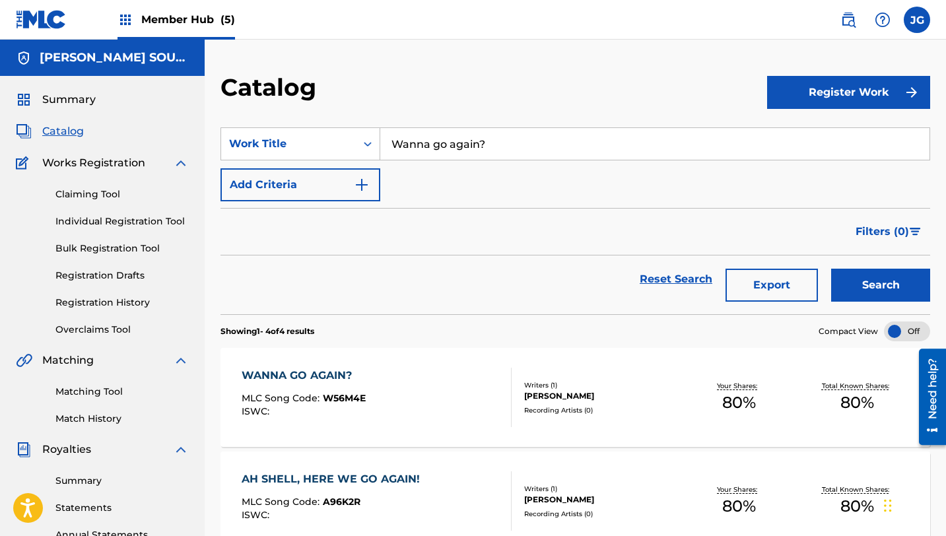
click at [40, 13] on img at bounding box center [41, 19] width 51 height 19
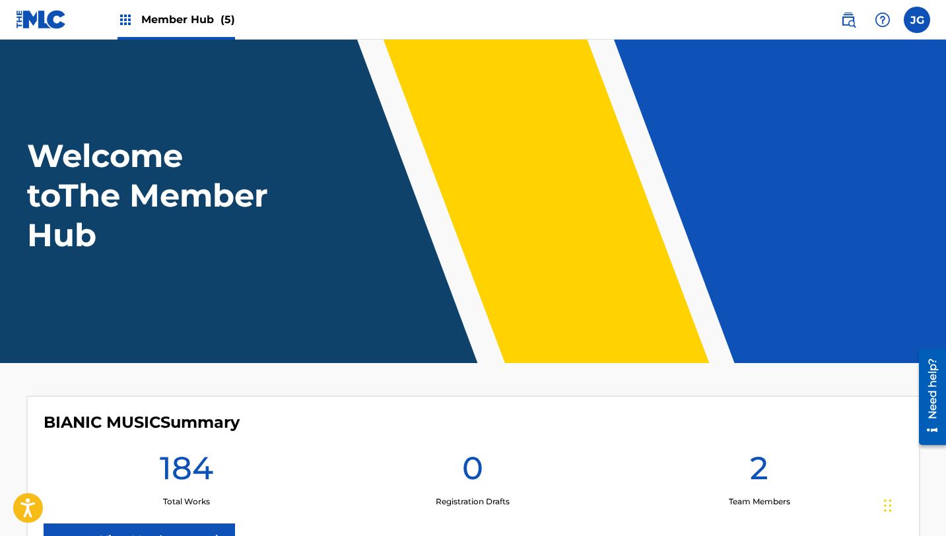
click at [195, 17] on span "Member Hub (5)" at bounding box center [188, 19] width 94 height 15
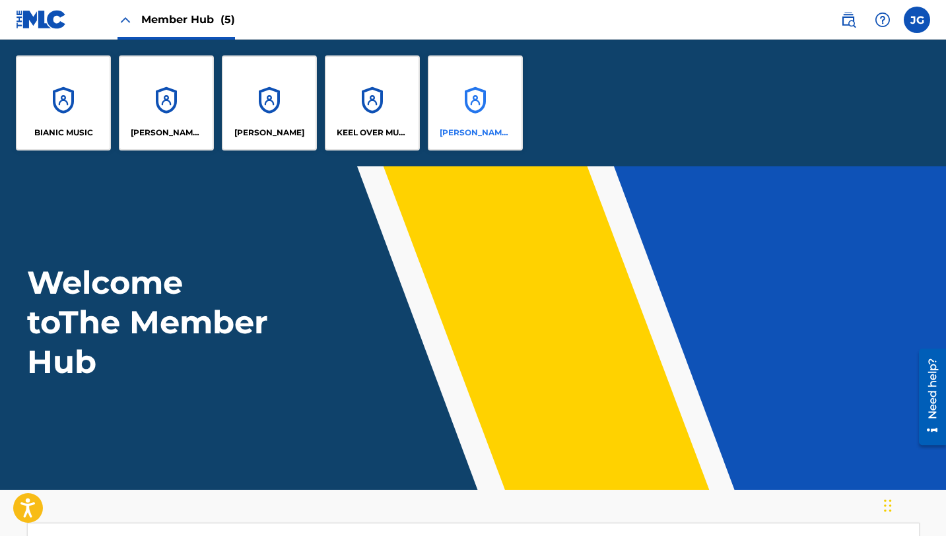
click at [465, 100] on div "[PERSON_NAME] SOUNDWORKS" at bounding box center [475, 102] width 95 height 95
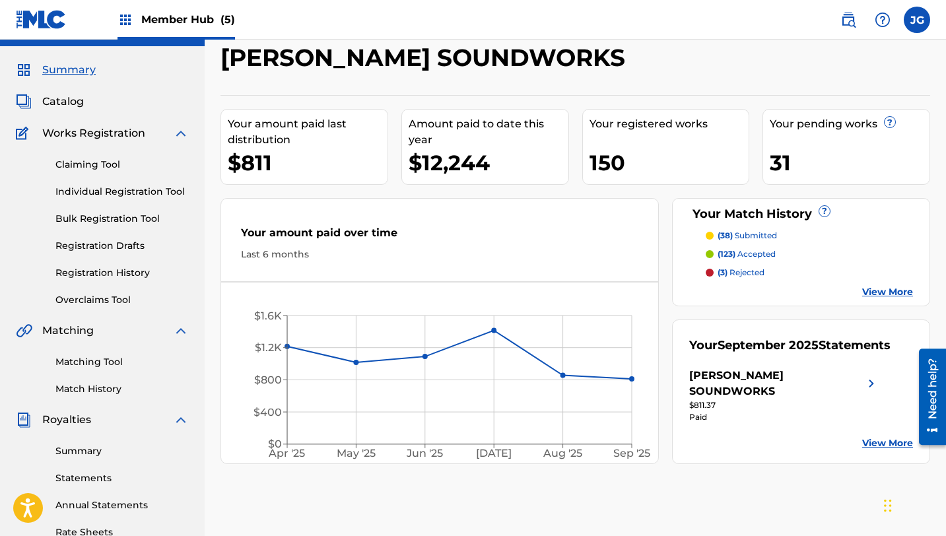
scroll to position [25, 0]
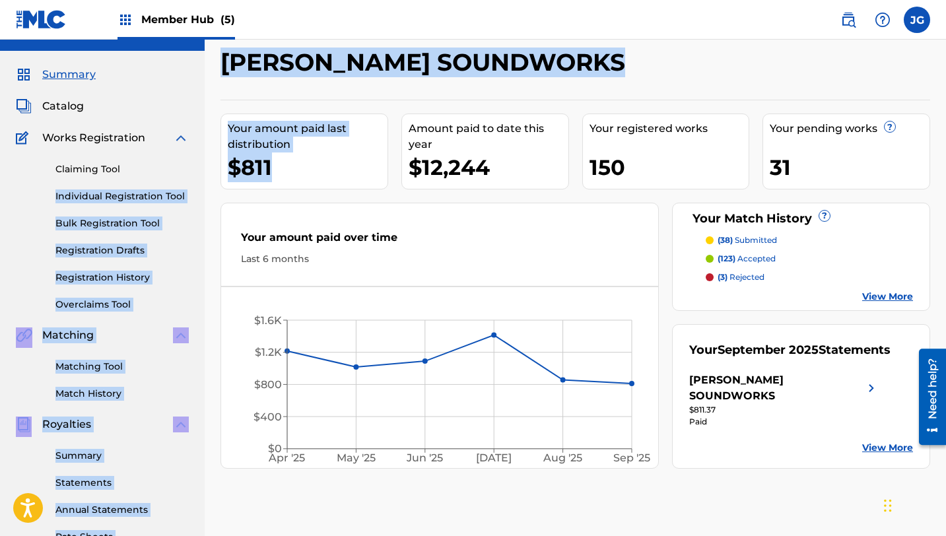
drag, startPoint x: 275, startPoint y: 164, endPoint x: 203, endPoint y: 165, distance: 72.0
click at [203, 165] on main "TEE LOPES SOUNDWORKS Summary Catalog Works Registration Claiming Tool Individua…" at bounding box center [473, 373] width 946 height 716
click at [292, 191] on div "Your amount paid last distribution $811 Amount paid to date this year $12,244 Y…" at bounding box center [575, 284] width 710 height 369
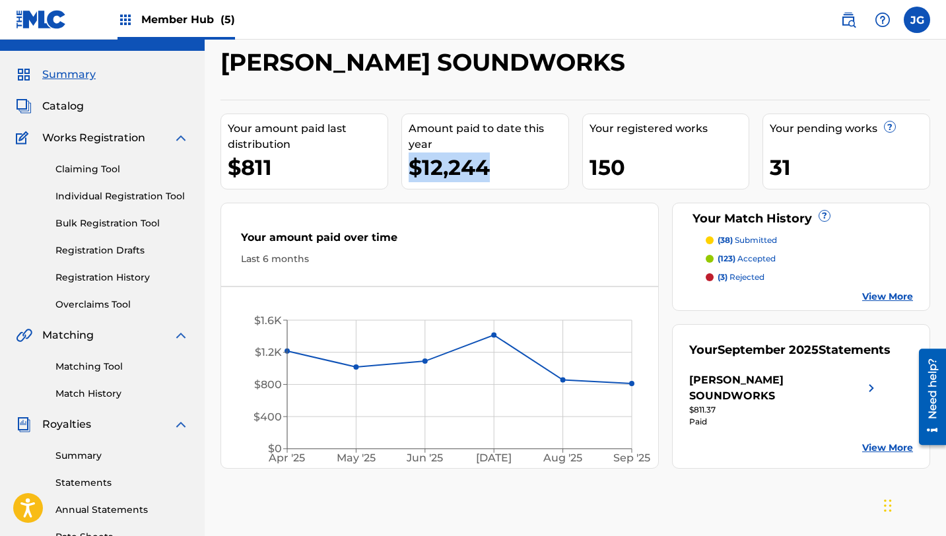
drag, startPoint x: 495, startPoint y: 173, endPoint x: 407, endPoint y: 174, distance: 87.8
click at [407, 174] on div "Amount paid to date this year $12,244" at bounding box center [485, 152] width 168 height 76
click at [506, 168] on div "$12,244" at bounding box center [489, 167] width 160 height 30
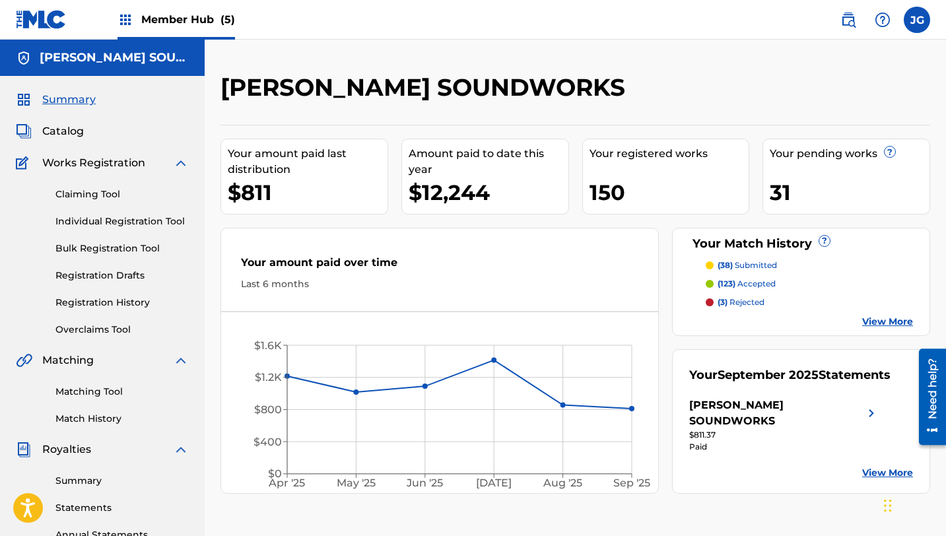
click at [108, 402] on div "Matching Tool Match History" at bounding box center [102, 396] width 173 height 57
click at [108, 386] on link "Matching Tool" at bounding box center [121, 392] width 133 height 14
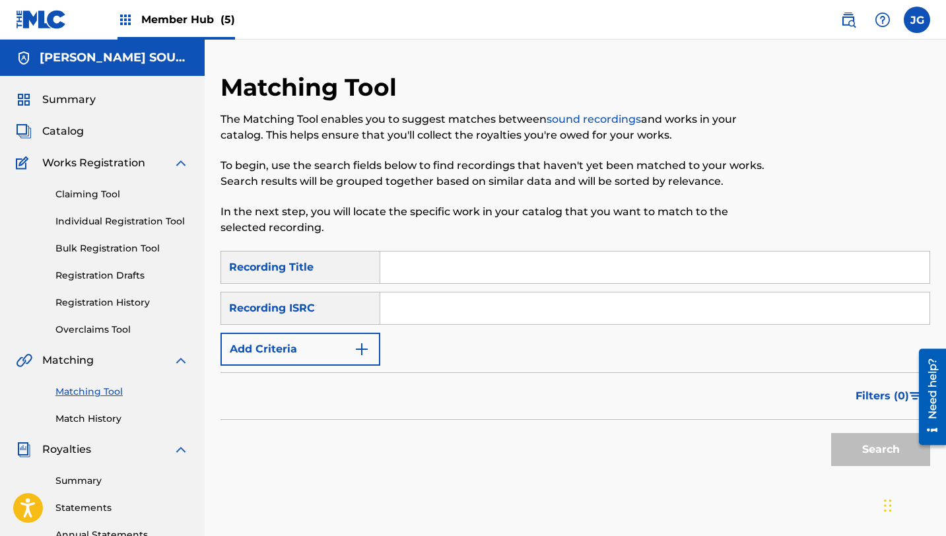
click at [405, 265] on input "Search Form" at bounding box center [654, 268] width 549 height 32
click at [372, 304] on div "Recording ISRC" at bounding box center [300, 308] width 160 height 33
click at [333, 349] on button "Add Criteria" at bounding box center [300, 349] width 160 height 33
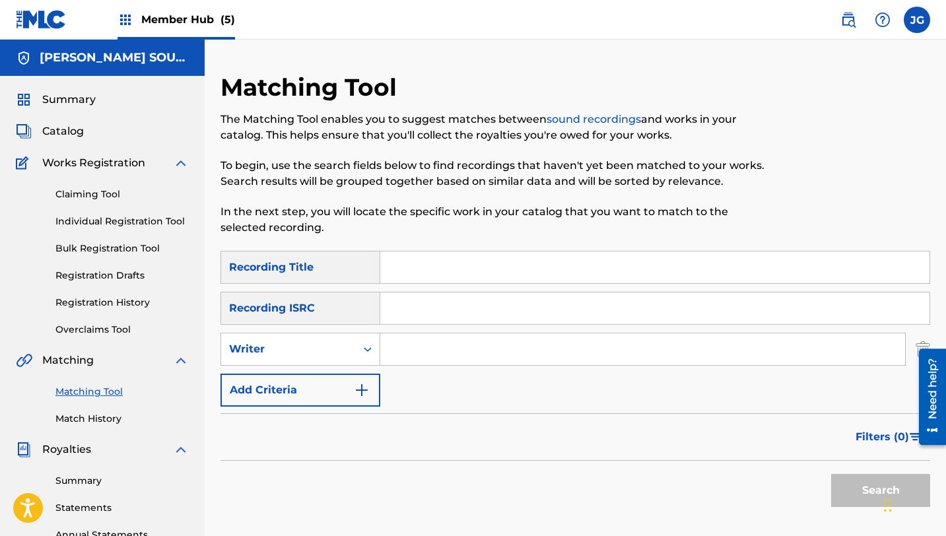
click at [406, 349] on input "Search Form" at bounding box center [642, 349] width 525 height 32
type input "[PERSON_NAME]"
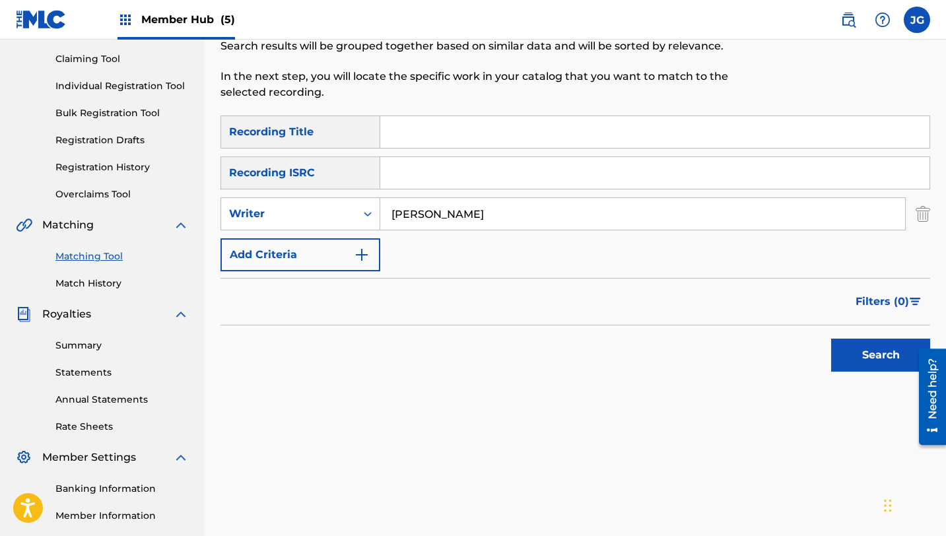
scroll to position [226, 0]
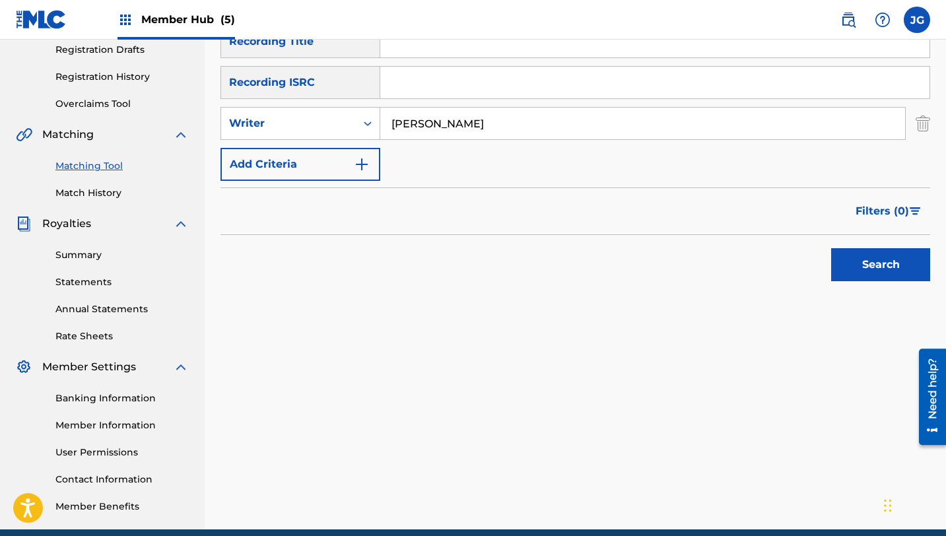
click at [817, 249] on div "Search" at bounding box center [575, 261] width 710 height 53
click at [832, 249] on button "Search" at bounding box center [880, 264] width 99 height 33
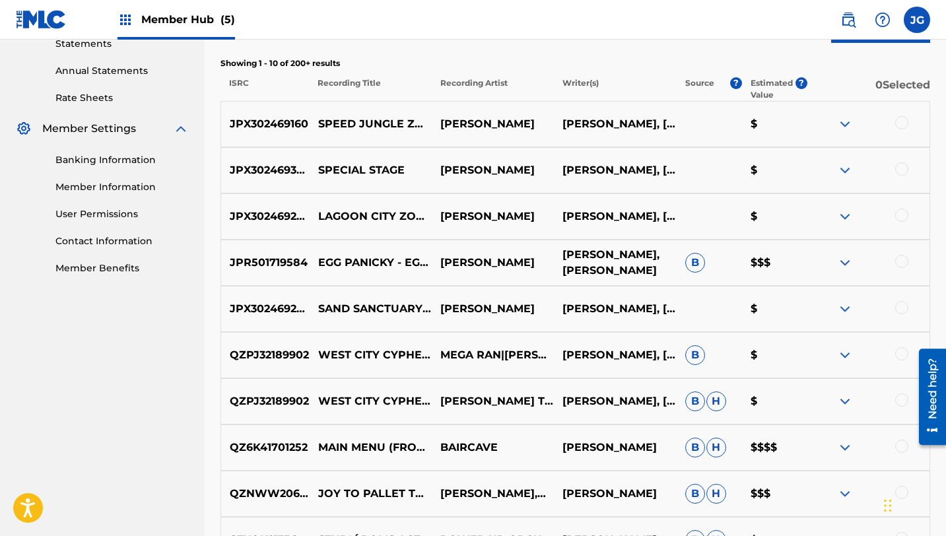
scroll to position [467, 0]
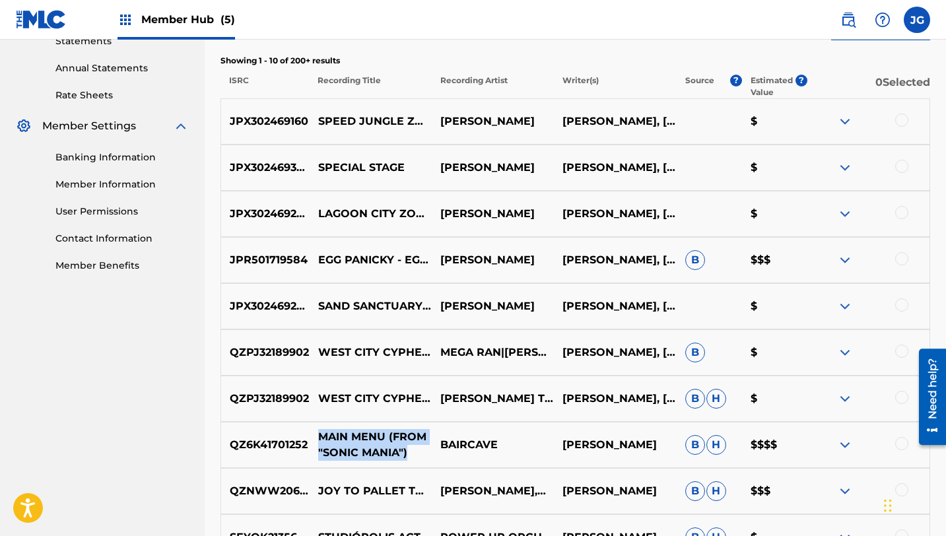
drag, startPoint x: 318, startPoint y: 435, endPoint x: 411, endPoint y: 455, distance: 95.3
click at [411, 455] on p "MAIN MENU (FROM "SONIC MANIA")" at bounding box center [371, 445] width 122 height 32
copy p "MAIN MENU (FROM "SONIC MANIA")"
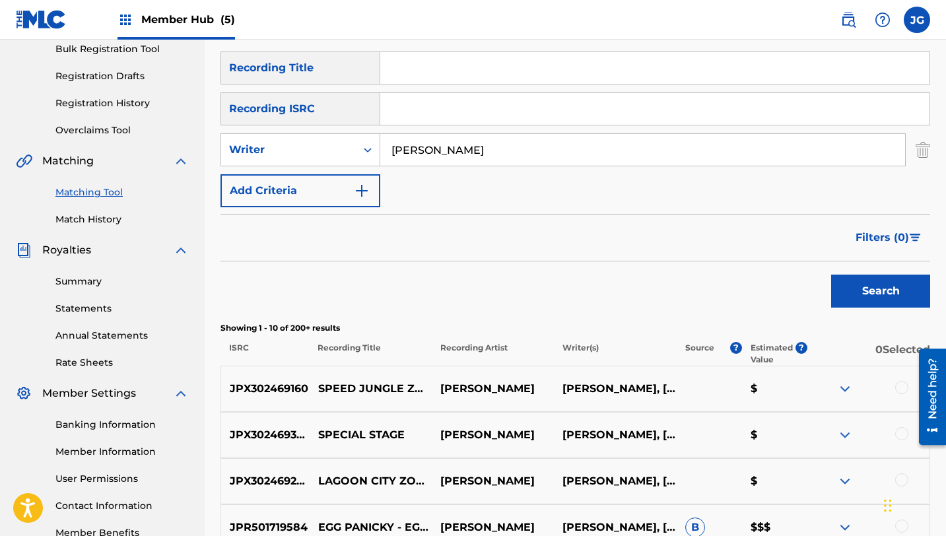
scroll to position [14, 0]
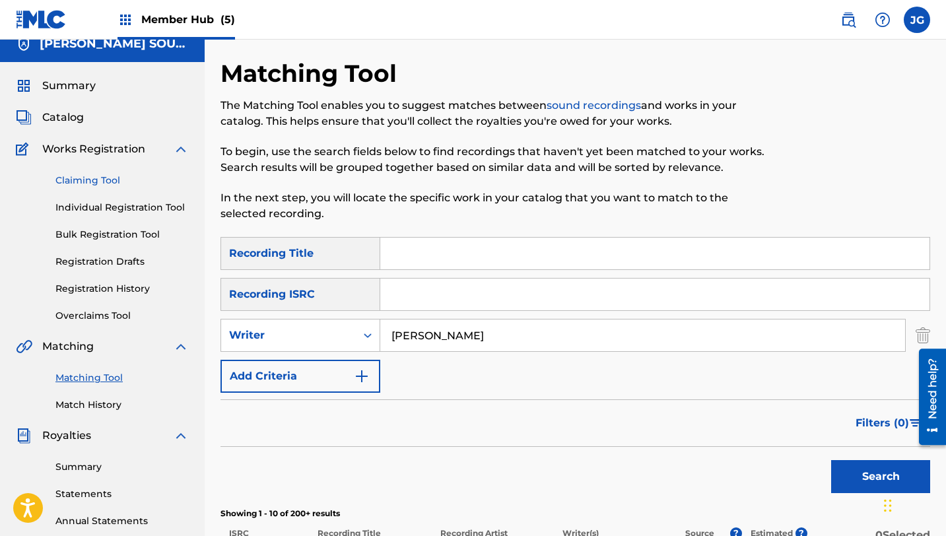
click at [108, 176] on link "Claiming Tool" at bounding box center [121, 181] width 133 height 14
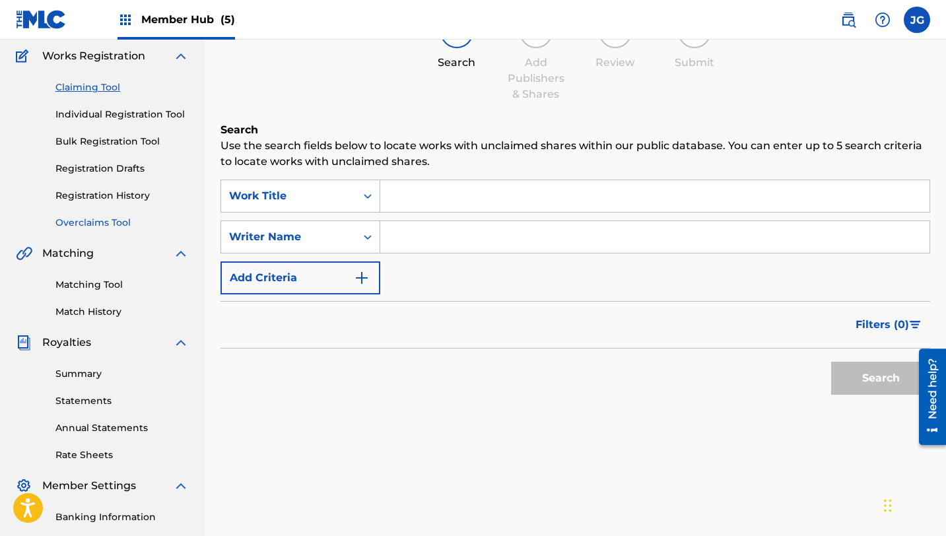
scroll to position [163, 0]
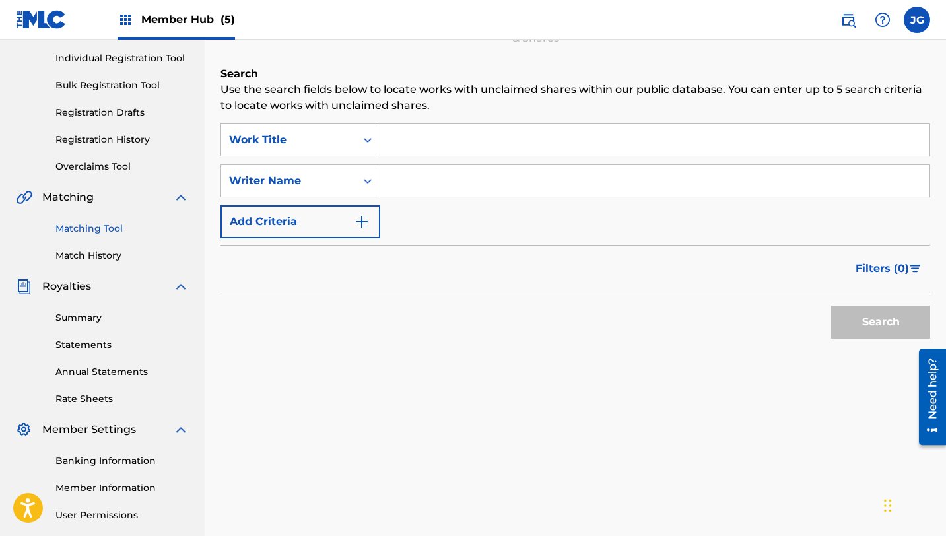
click at [100, 226] on link "Matching Tool" at bounding box center [121, 229] width 133 height 14
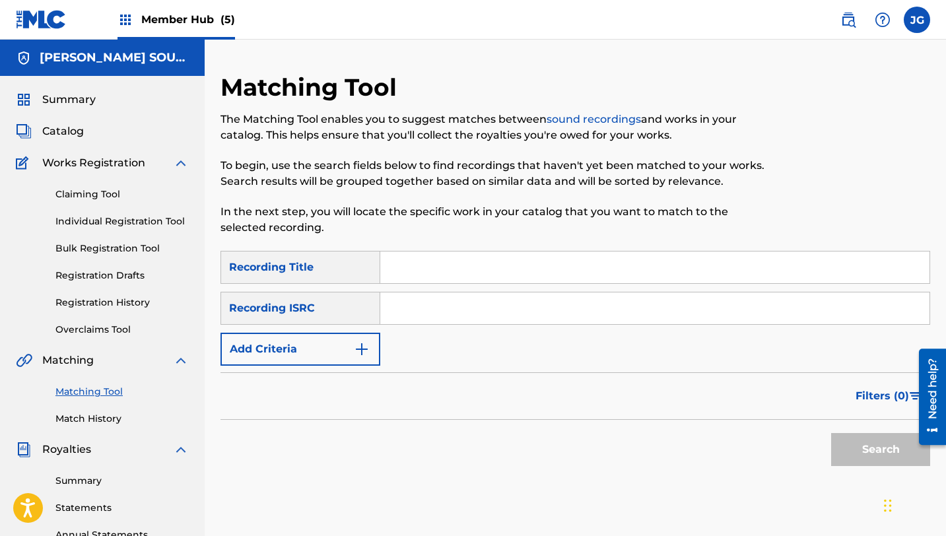
click at [465, 265] on input "Search Form" at bounding box center [654, 268] width 549 height 32
paste input "MAIN MENU (FROM "SONIC MANIA")"
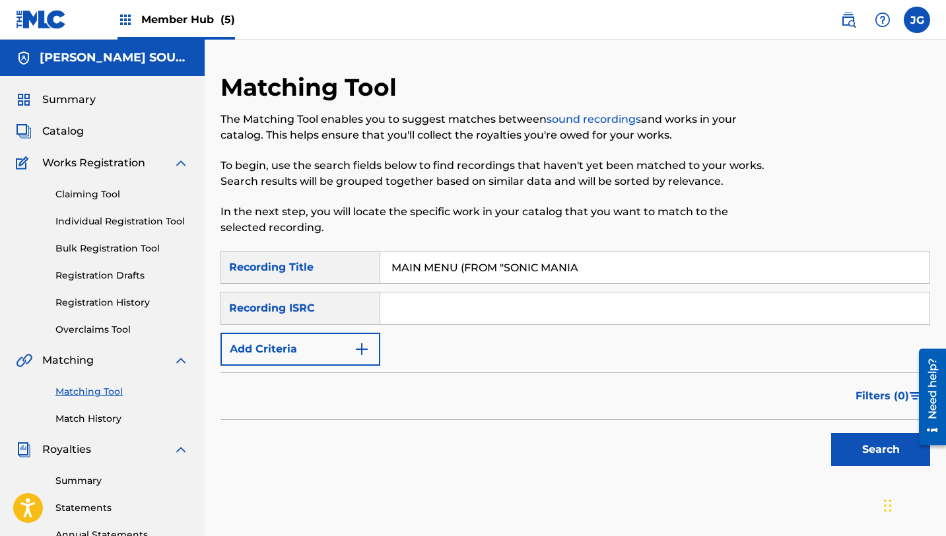
click at [504, 264] on input "MAIN MENU (FROM "SONIC MANIA" at bounding box center [654, 268] width 549 height 32
type input "MAIN MENU FROM SONIC MANIA"
click at [344, 307] on div "Recording ISRC" at bounding box center [300, 308] width 160 height 33
click at [339, 362] on button "Add Criteria" at bounding box center [300, 349] width 160 height 33
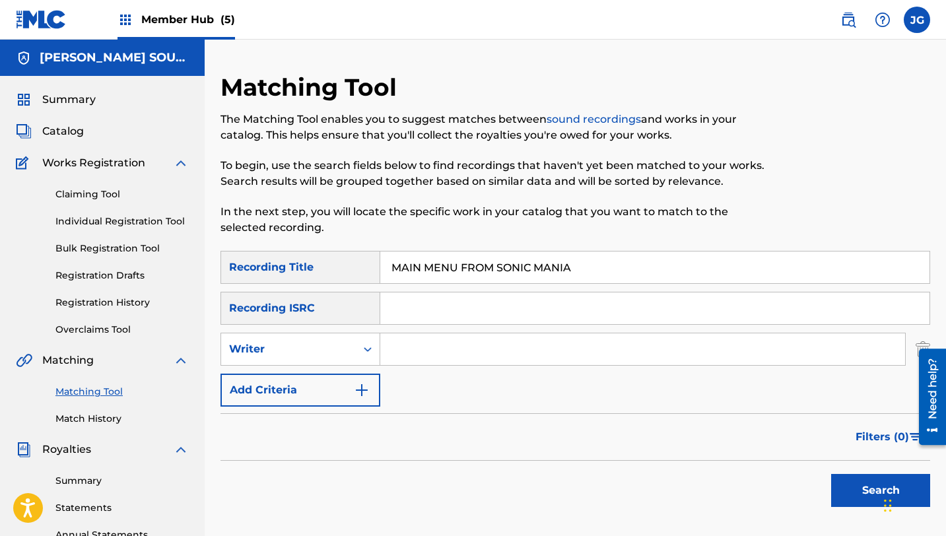
click at [408, 362] on input "Search Form" at bounding box center [642, 349] width 525 height 32
type input "[PERSON_NAME]"
click at [845, 494] on button "Search" at bounding box center [880, 490] width 99 height 33
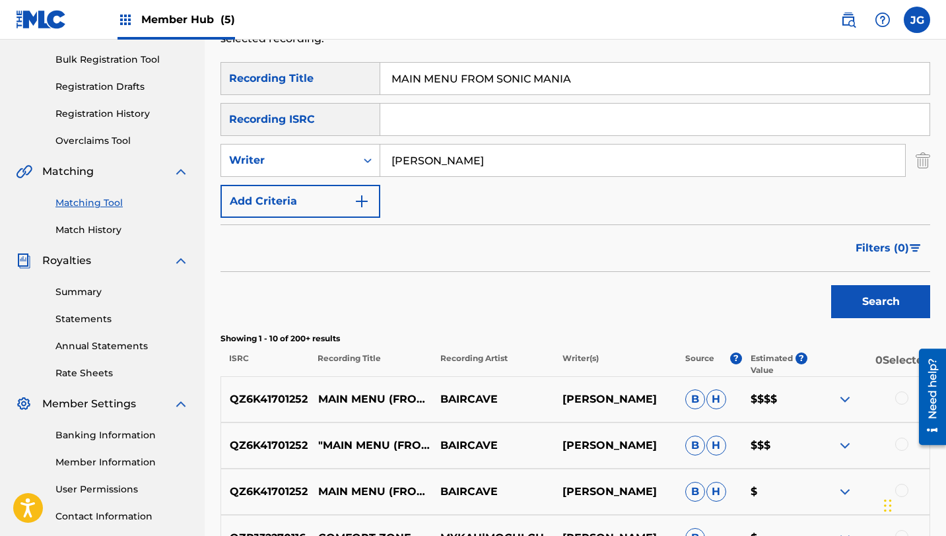
scroll to position [217, 0]
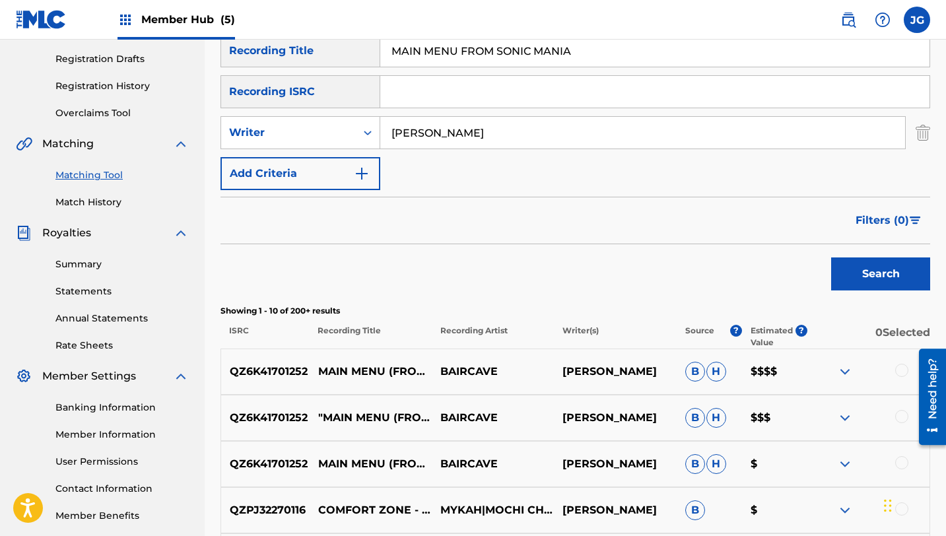
click at [898, 370] on div at bounding box center [901, 370] width 13 height 13
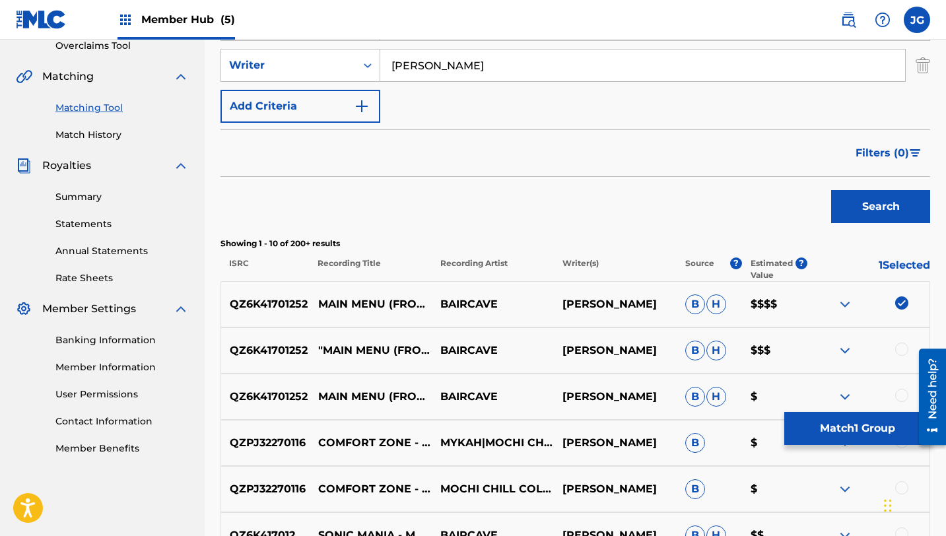
scroll to position [349, 0]
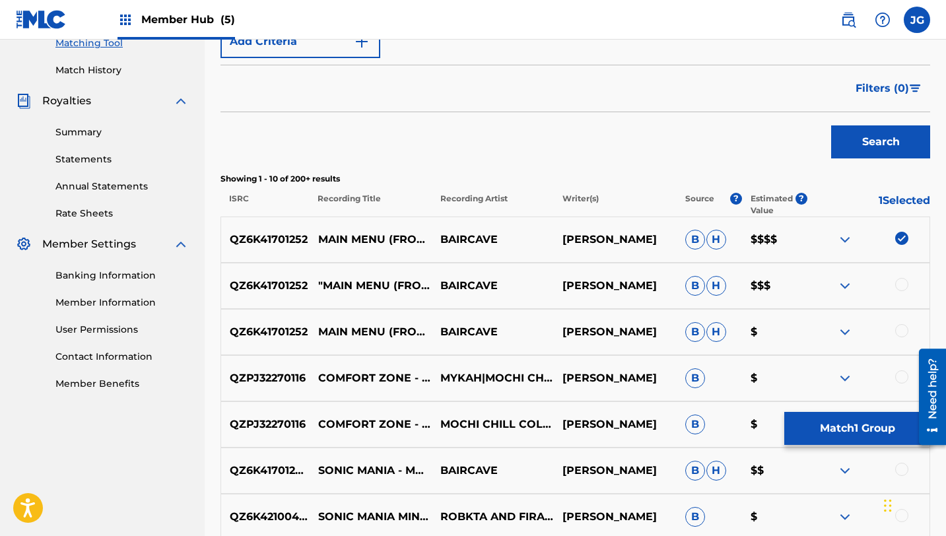
click at [902, 287] on div at bounding box center [901, 284] width 13 height 13
click at [905, 330] on div at bounding box center [901, 330] width 13 height 13
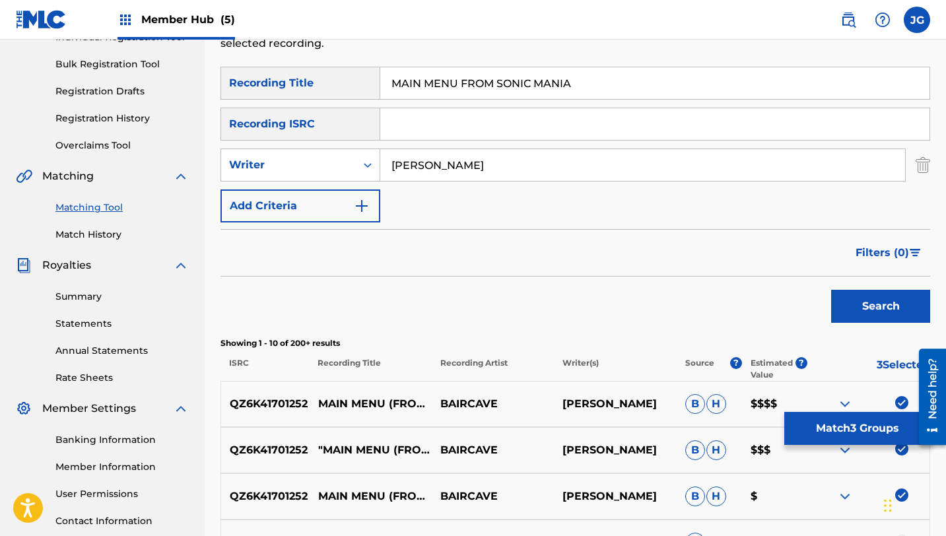
scroll to position [154, 0]
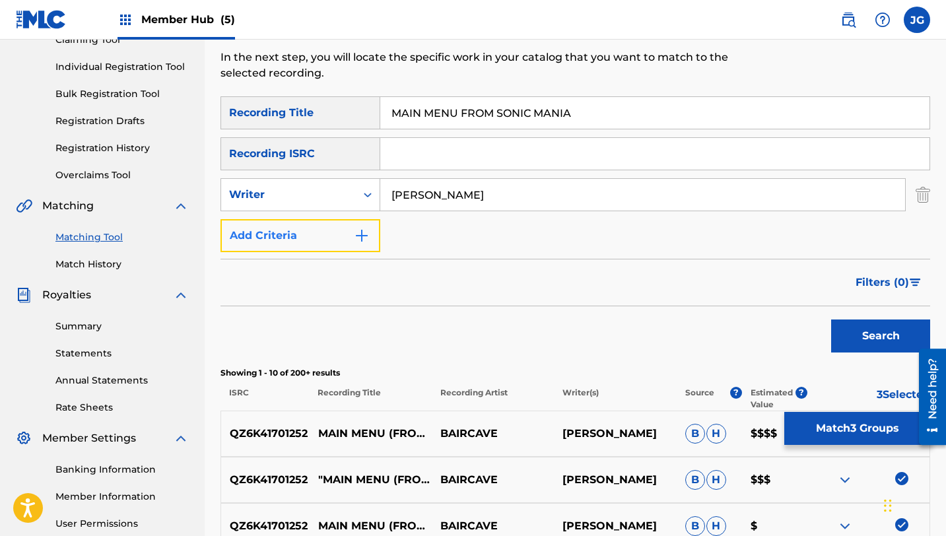
click at [315, 246] on button "Add Criteria" at bounding box center [300, 235] width 160 height 33
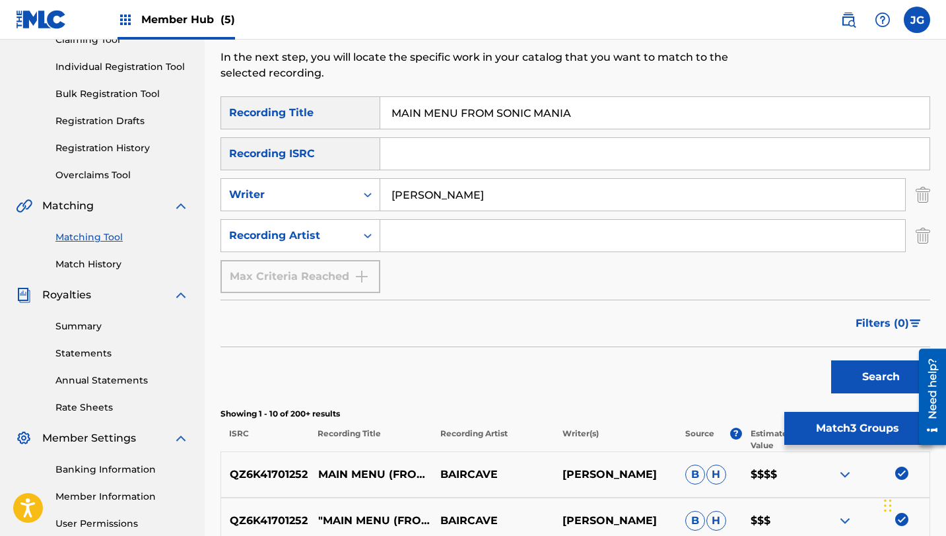
click at [409, 232] on input "Search Form" at bounding box center [642, 236] width 525 height 32
type input "[PERSON_NAME]"
click at [871, 388] on button "Search" at bounding box center [880, 376] width 99 height 33
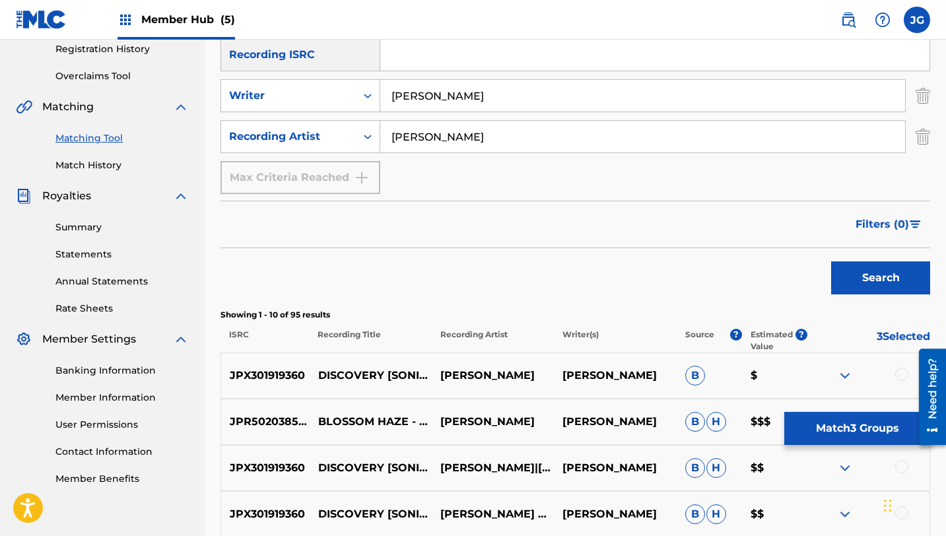
scroll to position [255, 0]
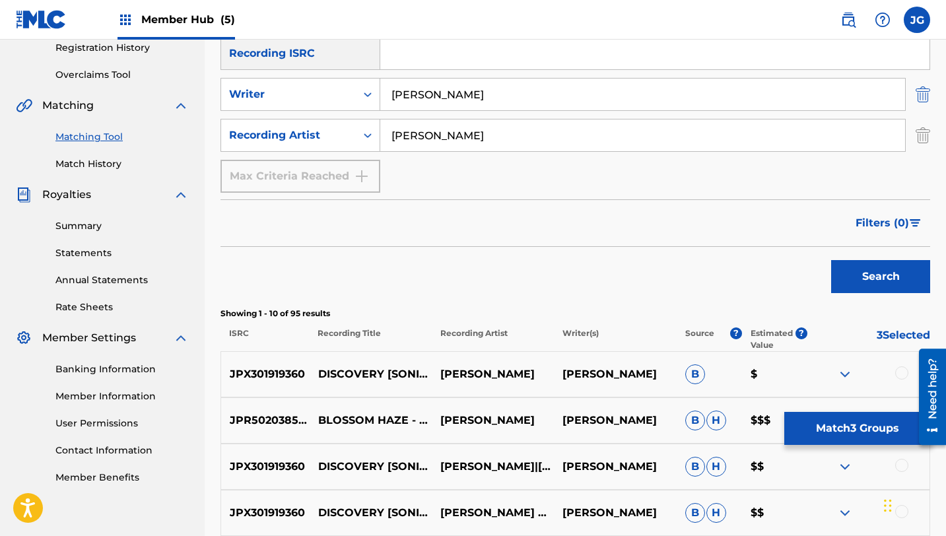
click at [924, 92] on img "Search Form" at bounding box center [923, 94] width 15 height 33
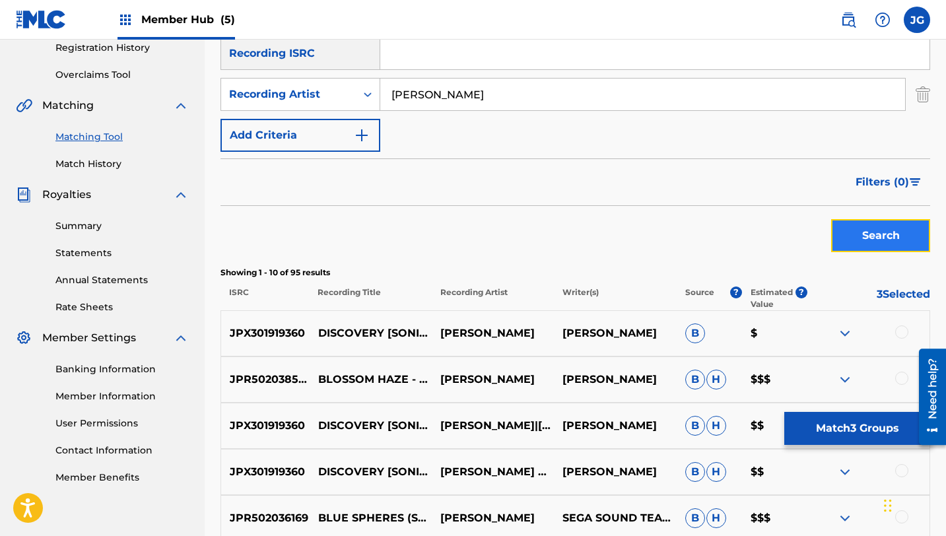
click at [900, 234] on button "Search" at bounding box center [880, 235] width 99 height 33
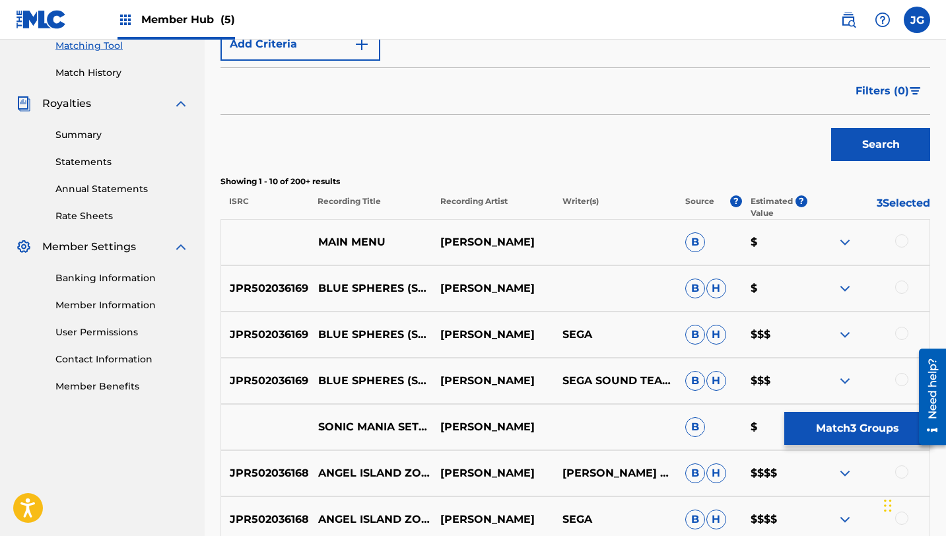
scroll to position [348, 0]
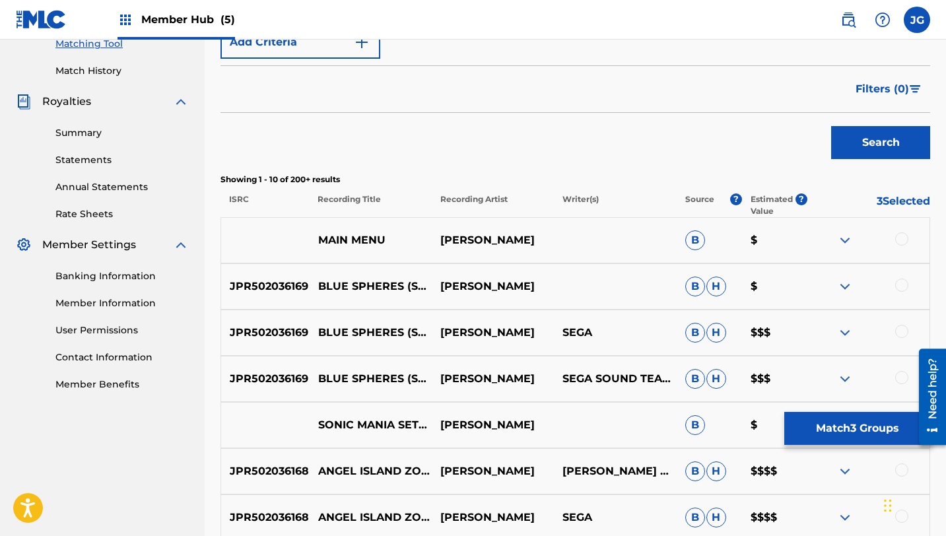
click at [897, 244] on div at bounding box center [868, 240] width 122 height 16
click at [904, 238] on div at bounding box center [901, 238] width 13 height 13
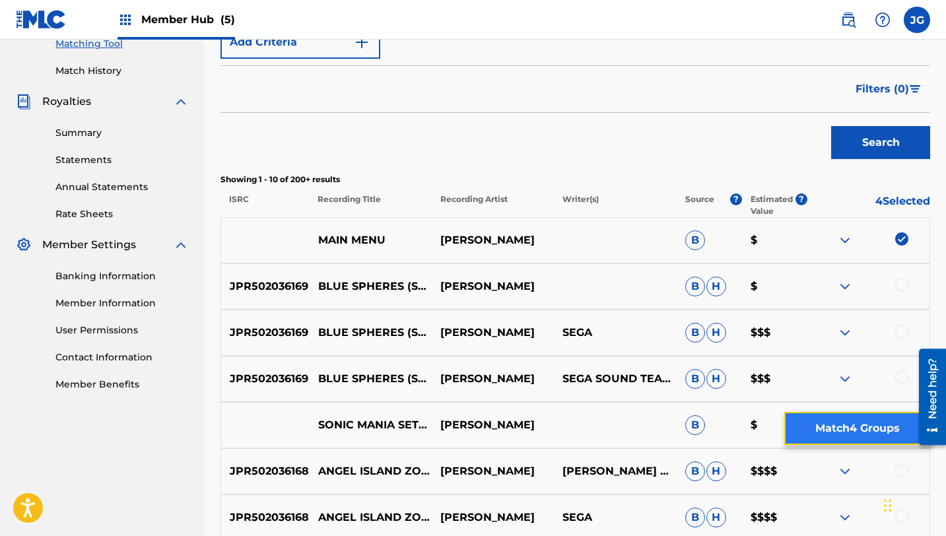
click at [847, 432] on button "Match 4 Groups" at bounding box center [857, 428] width 146 height 33
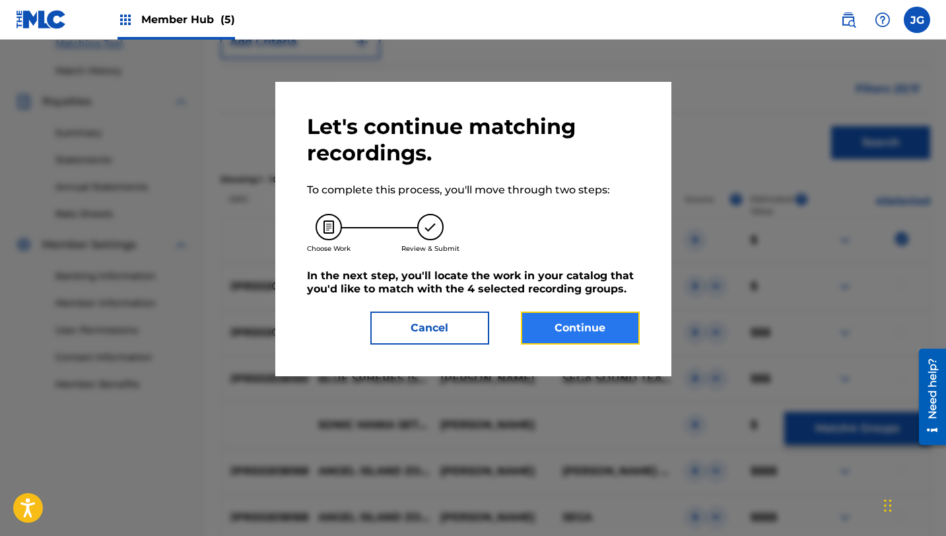
click at [582, 334] on button "Continue" at bounding box center [580, 328] width 119 height 33
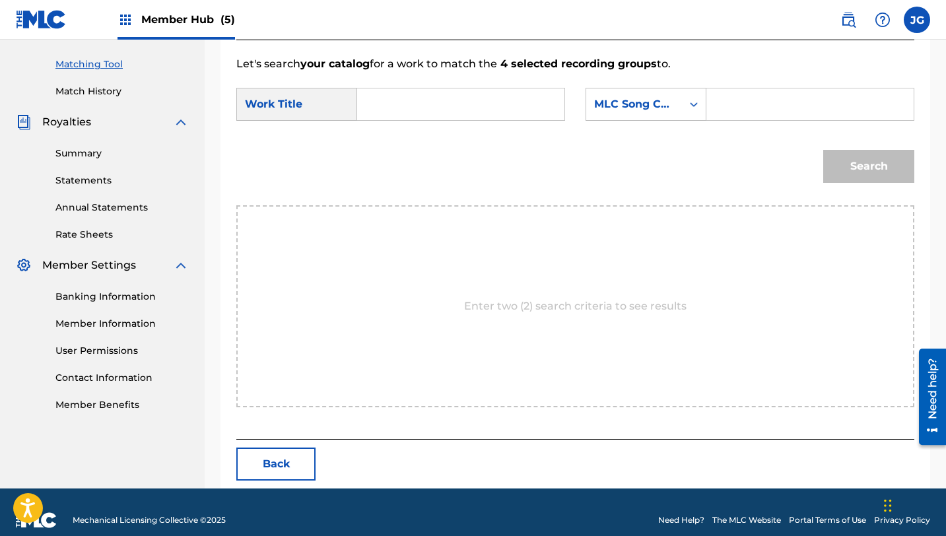
scroll to position [343, 0]
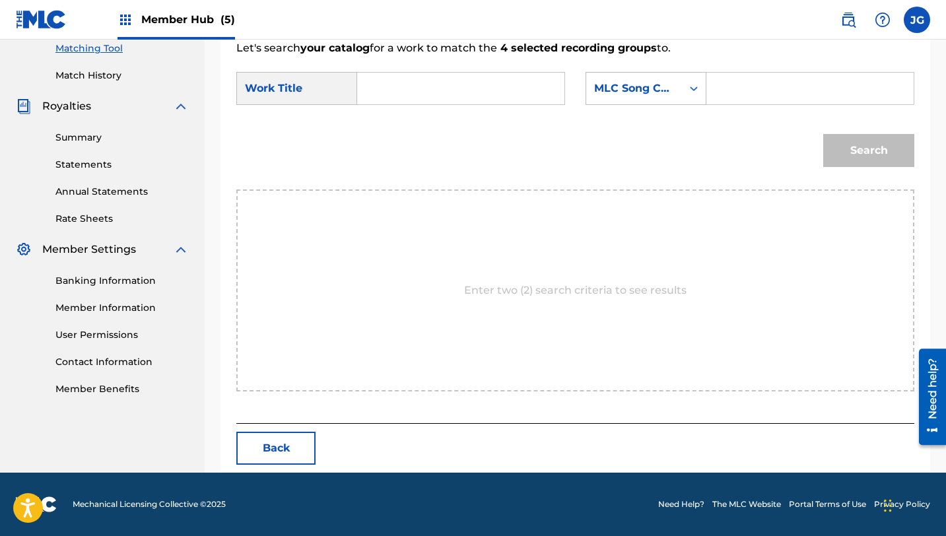
click at [428, 98] on input "Search Form" at bounding box center [460, 89] width 185 height 32
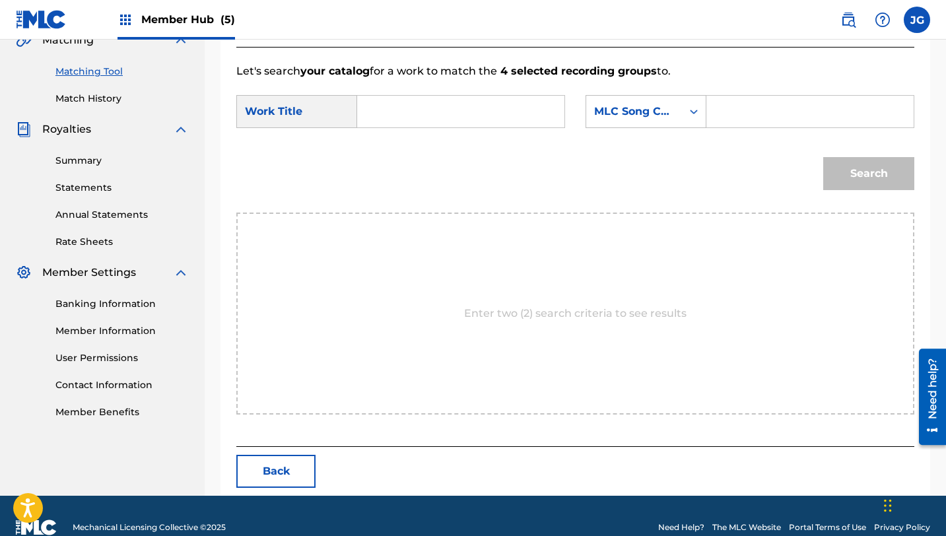
scroll to position [319, 0]
paste input "MAIN MENU (FROM "SONIC MANIA")"
type input "MAIN MENU (FROM "SONIC MANIA")"
click at [650, 113] on div "MLC Song Code" at bounding box center [634, 112] width 80 height 16
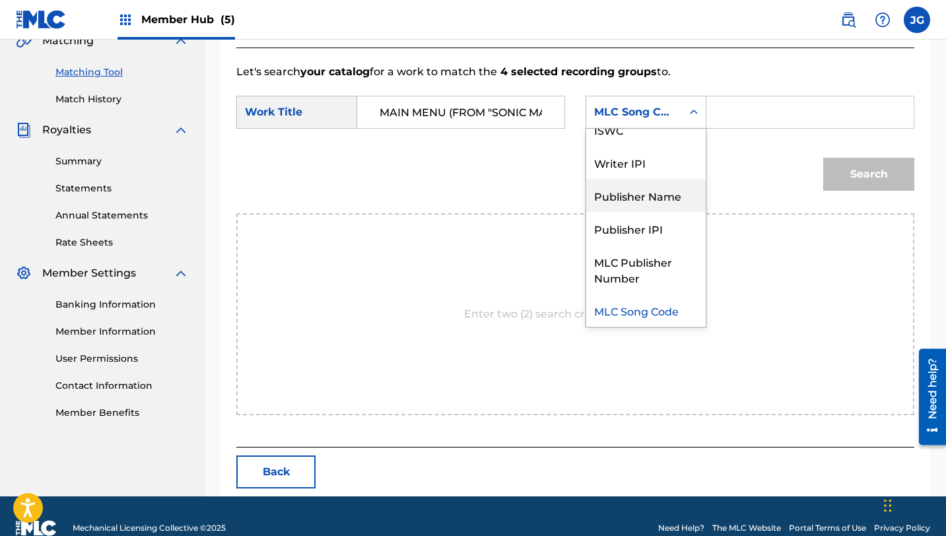
scroll to position [0, 0]
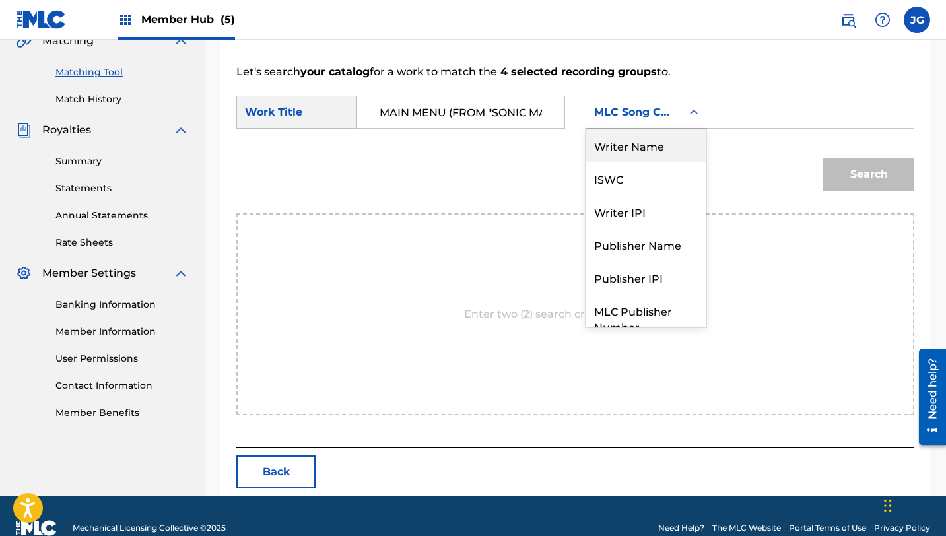
click at [645, 150] on div "Writer Name" at bounding box center [645, 145] width 119 height 33
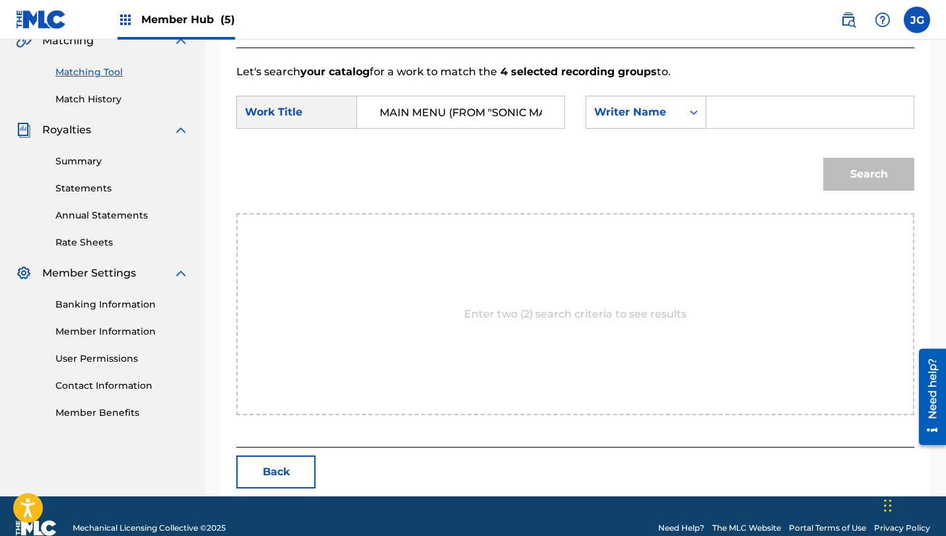
click at [745, 120] on input "Search Form" at bounding box center [810, 112] width 185 height 32
type input "[PERSON_NAME]"
click at [823, 158] on button "Search" at bounding box center [868, 174] width 91 height 33
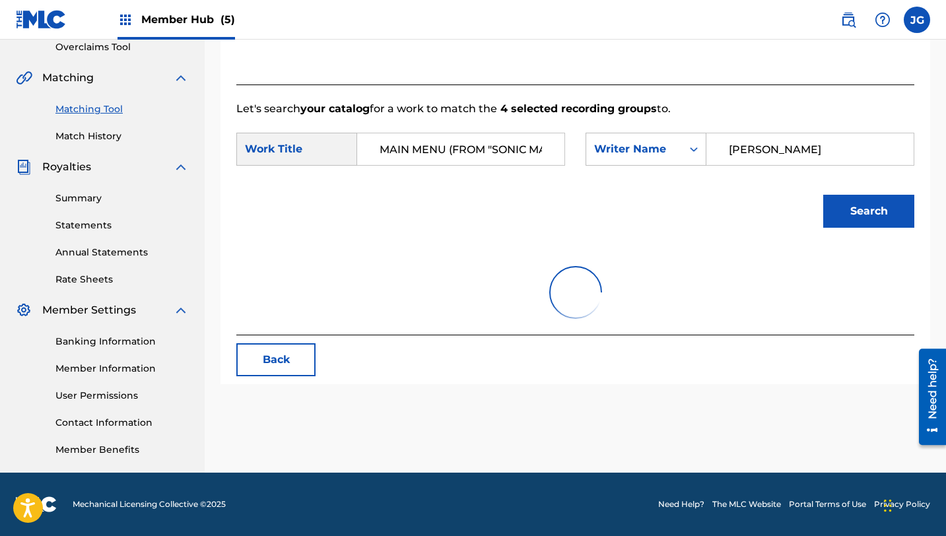
scroll to position [319, 0]
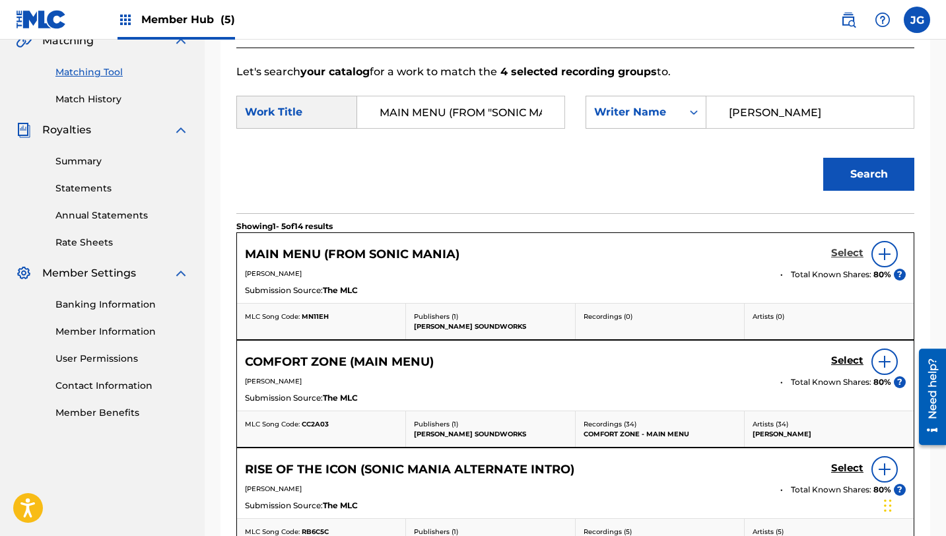
click at [852, 253] on h5 "Select" at bounding box center [847, 253] width 32 height 13
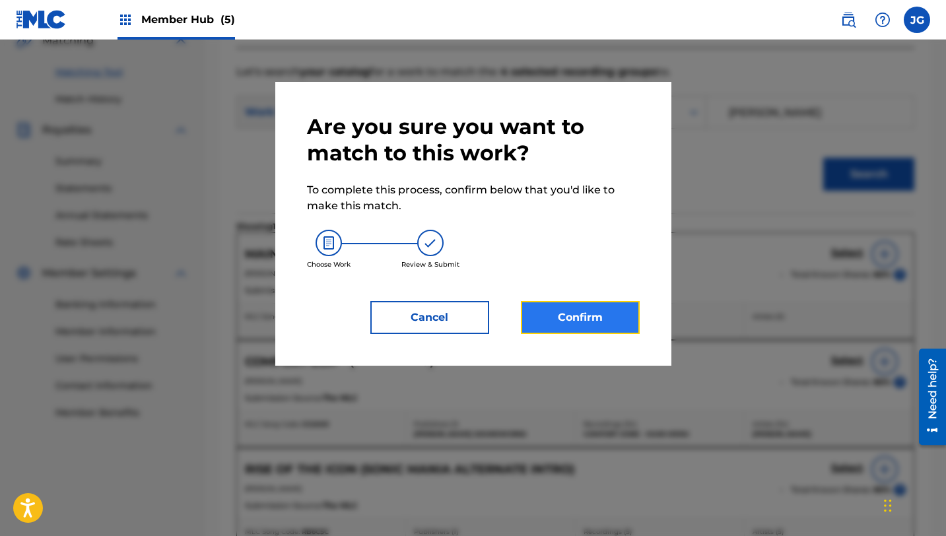
click at [563, 318] on button "Confirm" at bounding box center [580, 317] width 119 height 33
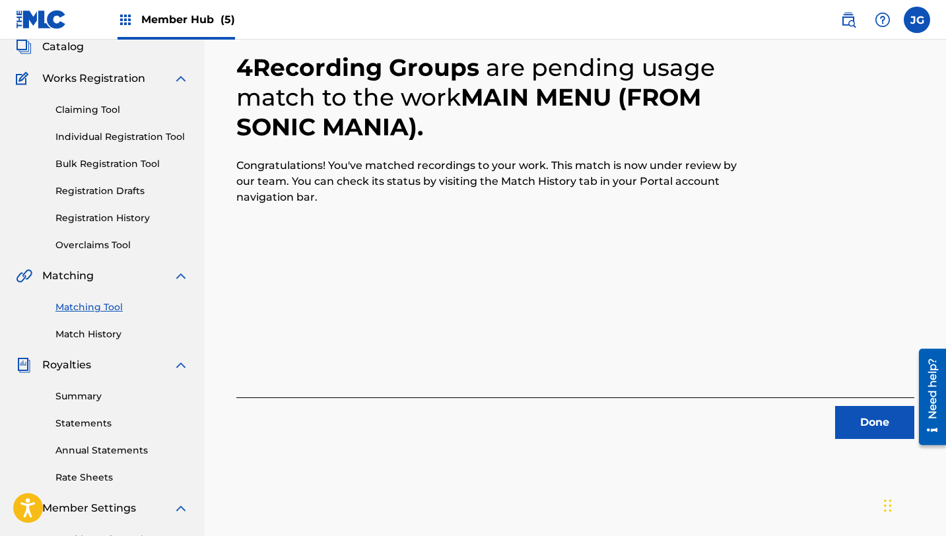
scroll to position [0, 0]
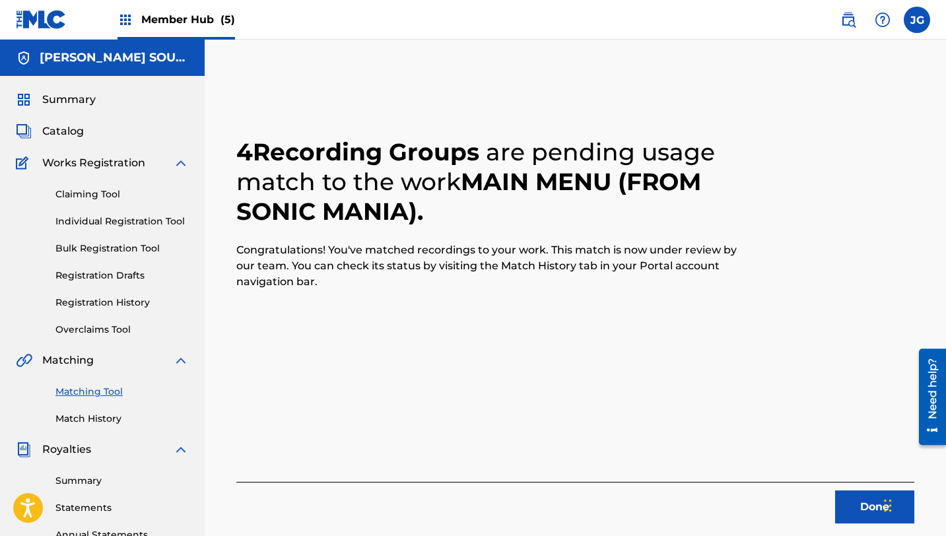
click at [79, 391] on link "Matching Tool" at bounding box center [121, 392] width 133 height 14
click at [840, 506] on button "Done" at bounding box center [874, 506] width 79 height 33
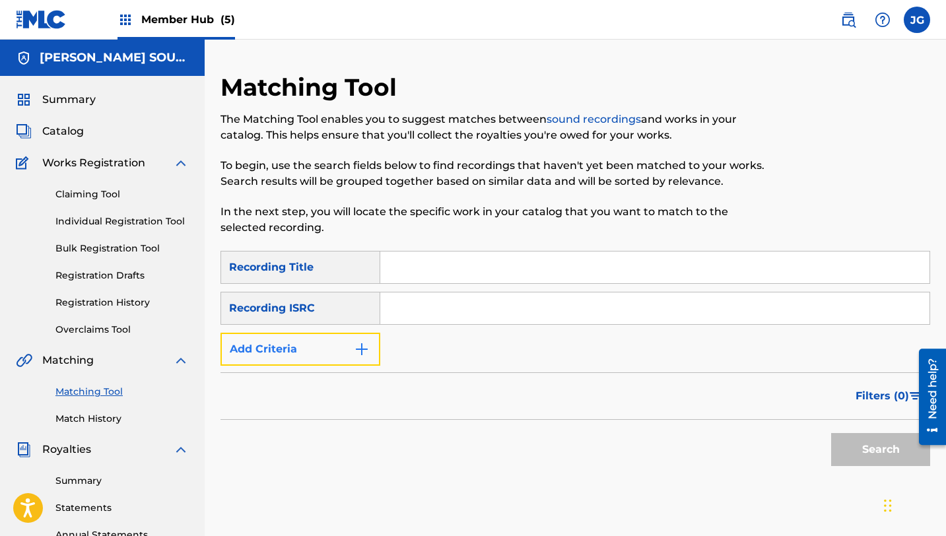
click at [304, 356] on button "Add Criteria" at bounding box center [300, 349] width 160 height 33
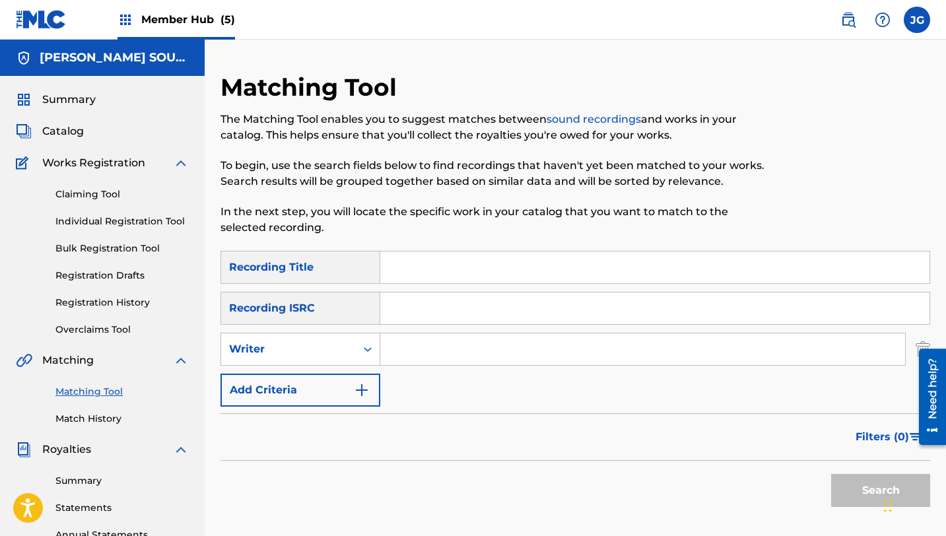
click at [404, 351] on input "Search Form" at bounding box center [642, 349] width 525 height 32
type input "[PERSON_NAME]"
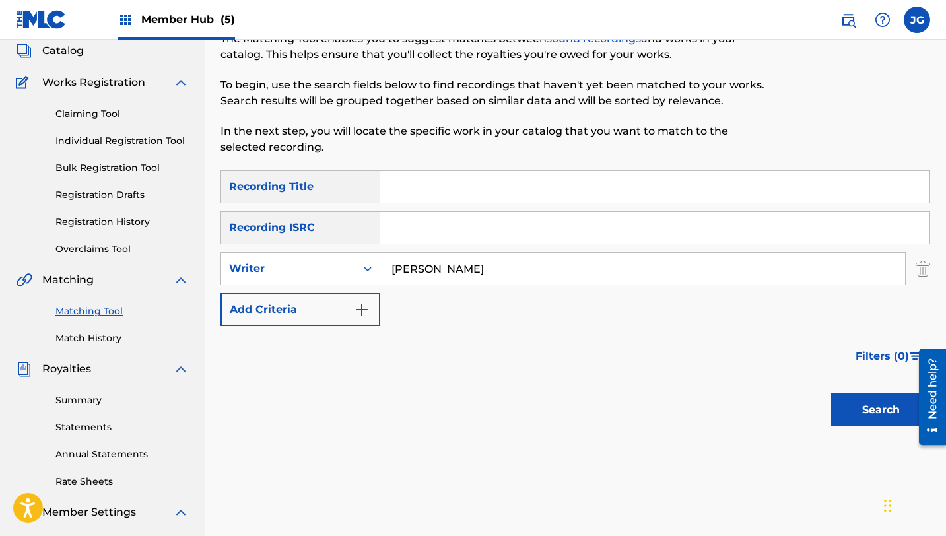
scroll to position [110, 0]
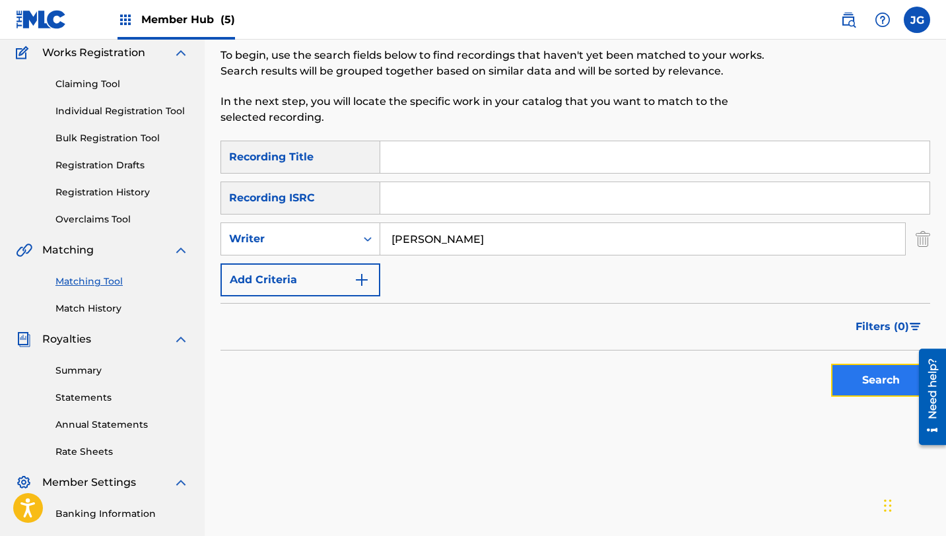
click at [853, 379] on button "Search" at bounding box center [880, 380] width 99 height 33
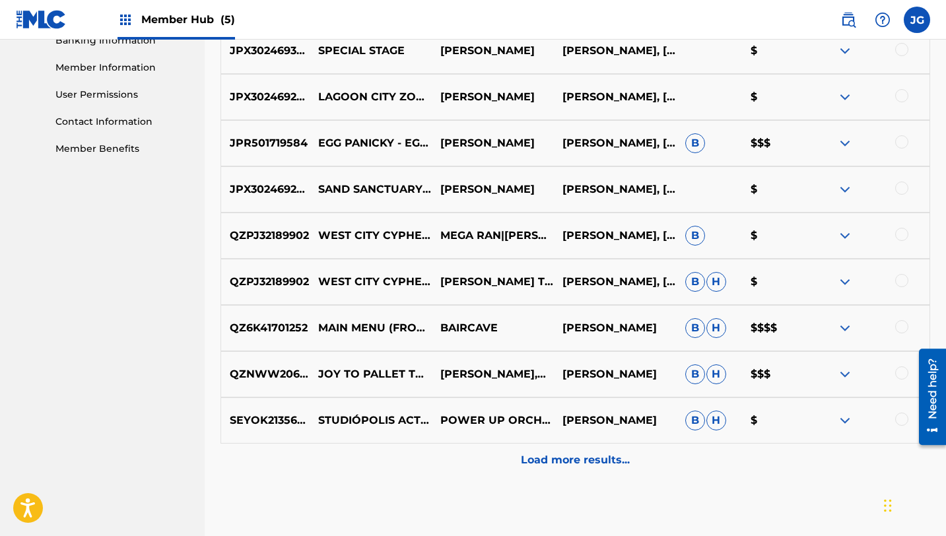
scroll to position [654, 0]
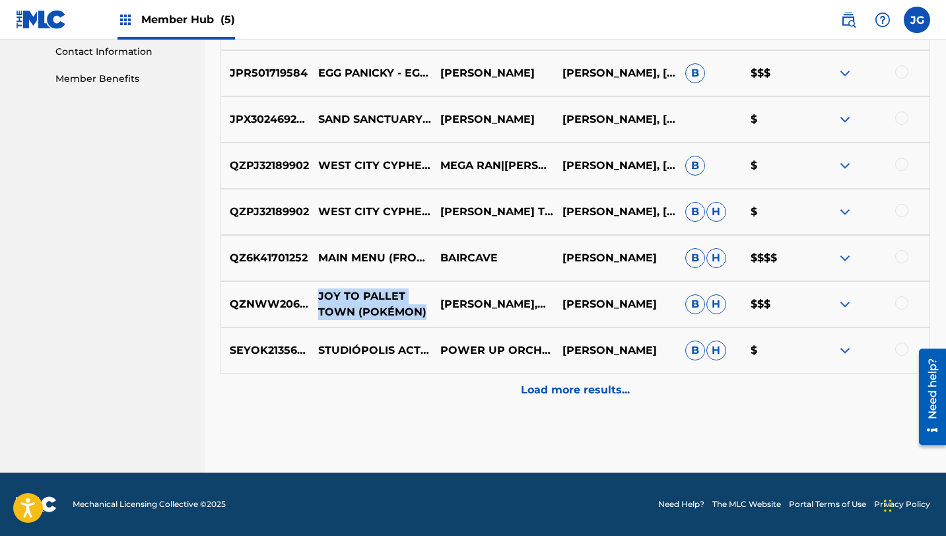
drag, startPoint x: 320, startPoint y: 294, endPoint x: 430, endPoint y: 316, distance: 111.7
click at [430, 316] on p "JOY TO PALLET TOWN (POKÉMON)" at bounding box center [371, 304] width 122 height 32
copy p "JOY TO PALLET TOWN (POKÉMON)"
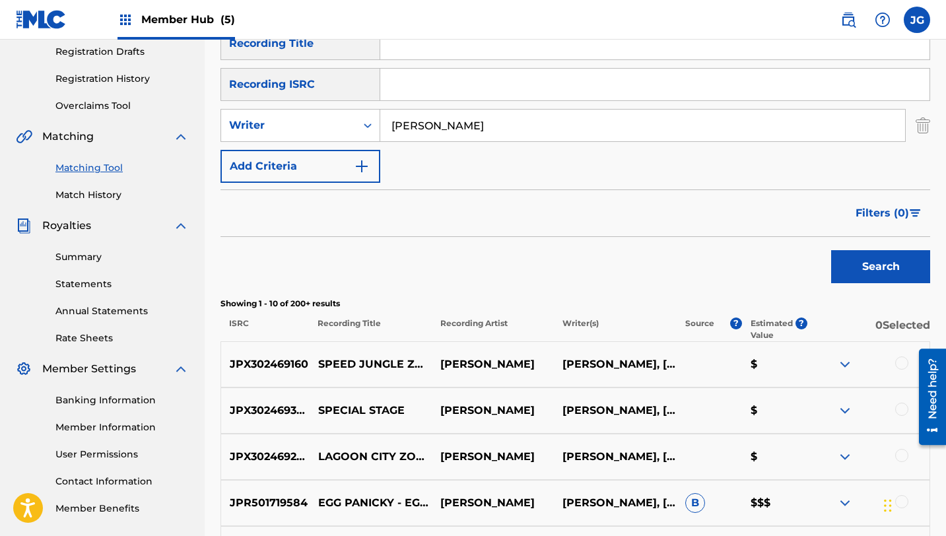
scroll to position [0, 0]
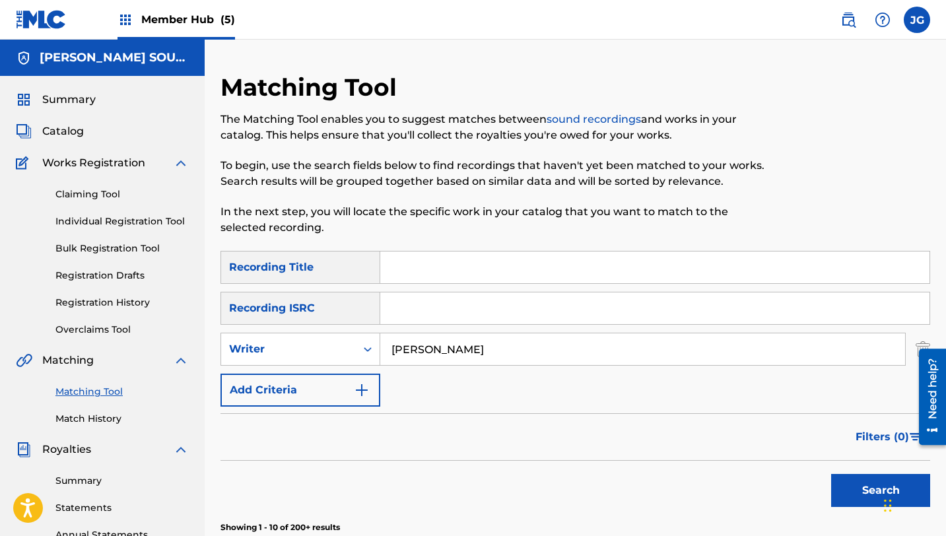
click at [96, 380] on div "Matching Tool Match History" at bounding box center [102, 396] width 173 height 57
click at [415, 282] on input "Search Form" at bounding box center [654, 268] width 549 height 32
paste input "JOY TO PALLET TOWN (POKÉMON)"
drag, startPoint x: 599, startPoint y: 271, endPoint x: 514, endPoint y: 268, distance: 85.2
click at [514, 268] on input "JOY TO PALLET TOWN (POKÉMON)" at bounding box center [654, 268] width 549 height 32
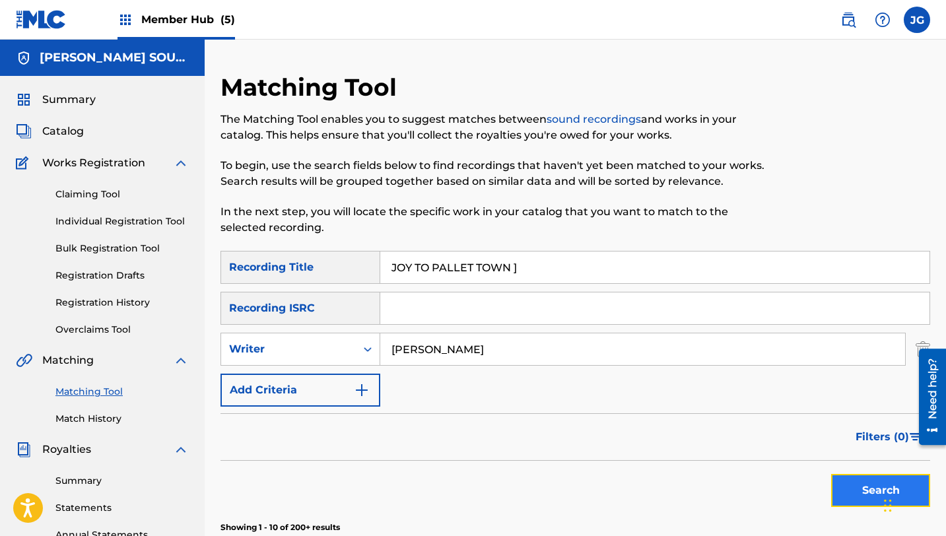
click at [867, 497] on button "Search" at bounding box center [880, 490] width 99 height 33
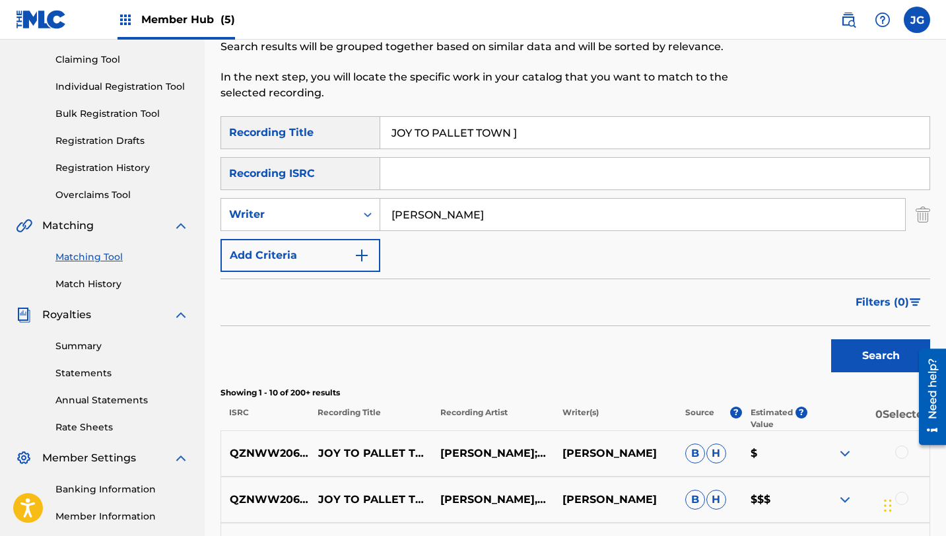
scroll to position [92, 0]
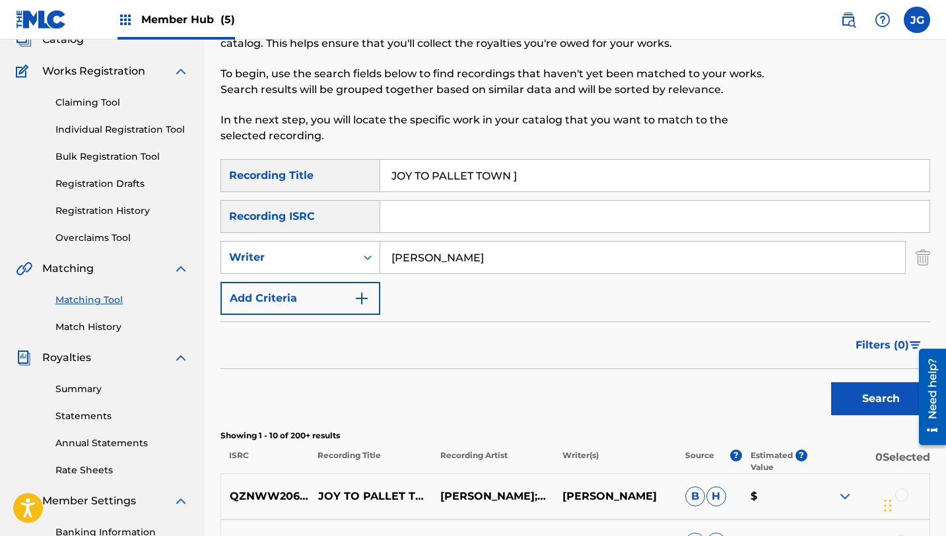
click at [539, 165] on input "JOY TO PALLET TOWN ]" at bounding box center [654, 176] width 549 height 32
click at [539, 168] on input "JOY TO PALLET TOWN ]" at bounding box center [654, 176] width 549 height 32
click at [538, 180] on input "JOY TO PALLET TOWN ]" at bounding box center [654, 176] width 549 height 32
type input "JOY TO PALLET TOWN"
click at [831, 382] on button "Search" at bounding box center [880, 398] width 99 height 33
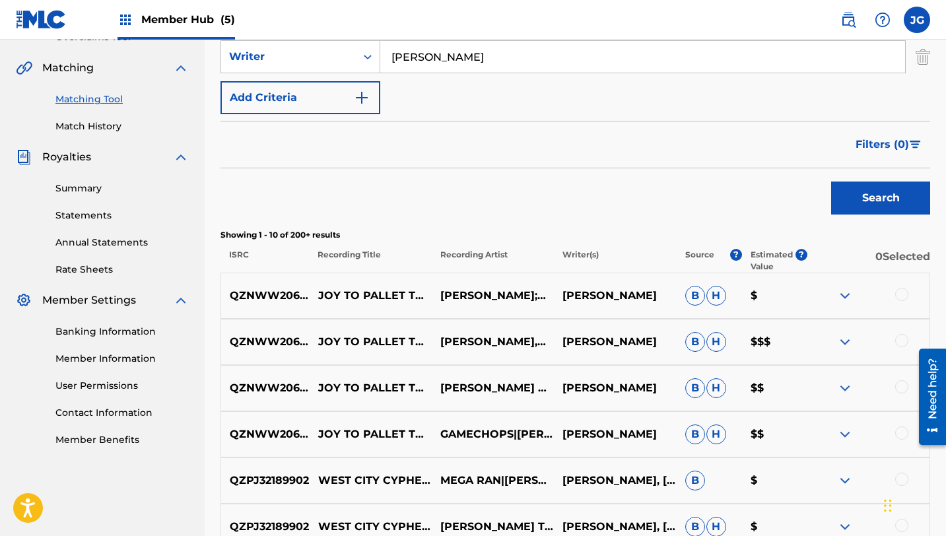
scroll to position [296, 0]
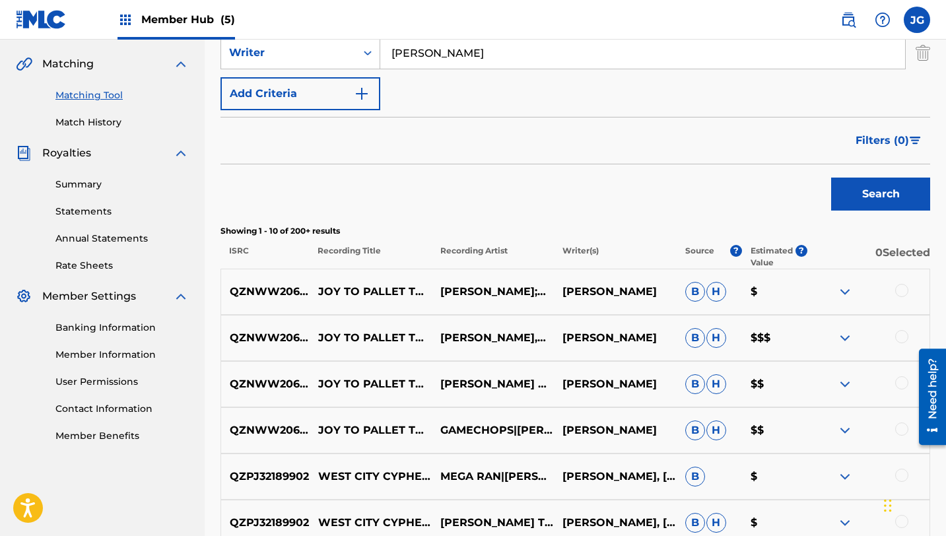
click at [900, 291] on div at bounding box center [901, 290] width 13 height 13
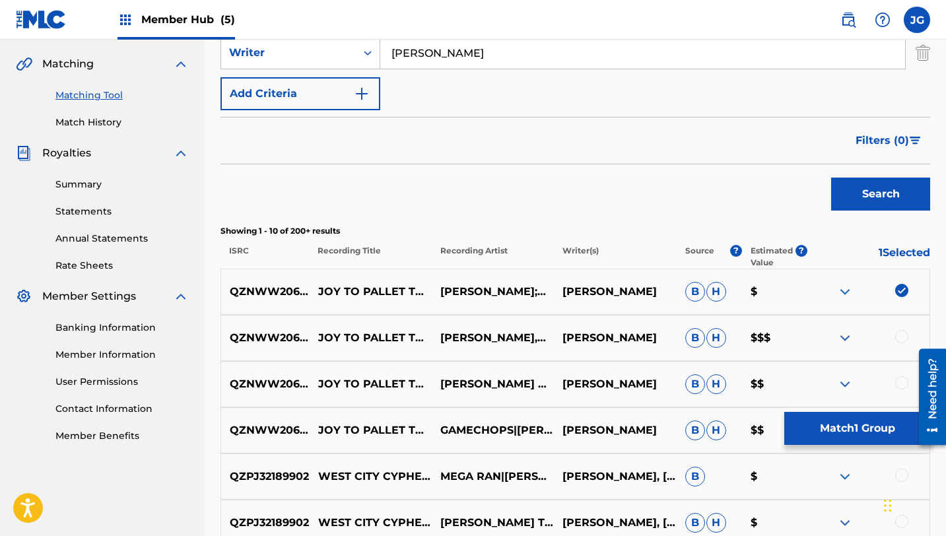
click at [904, 337] on div at bounding box center [901, 336] width 13 height 13
click at [900, 382] on div at bounding box center [901, 382] width 13 height 13
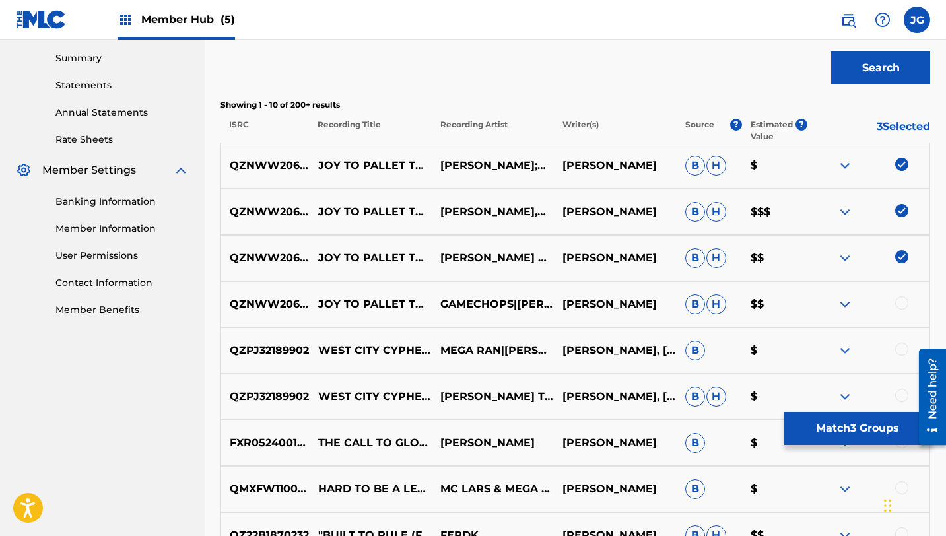
scroll to position [424, 0]
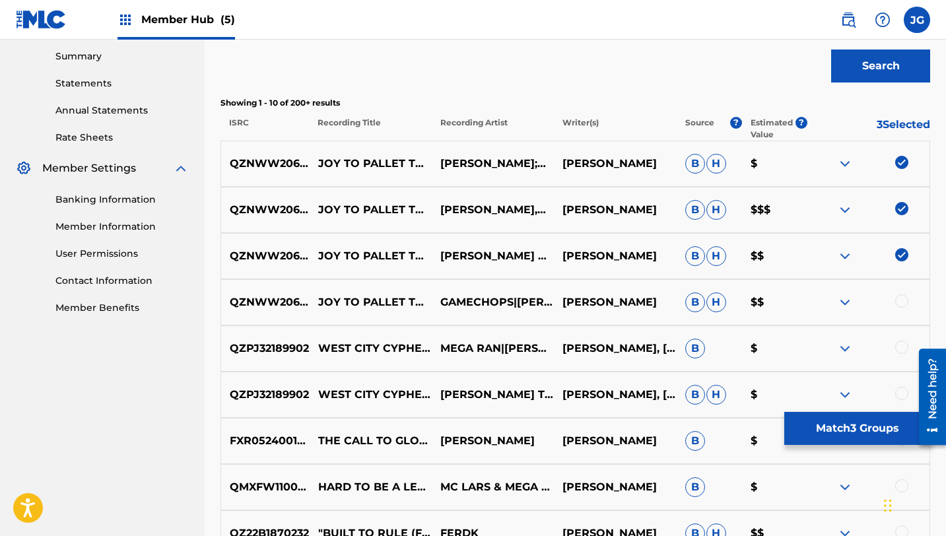
click at [906, 300] on div at bounding box center [901, 300] width 13 height 13
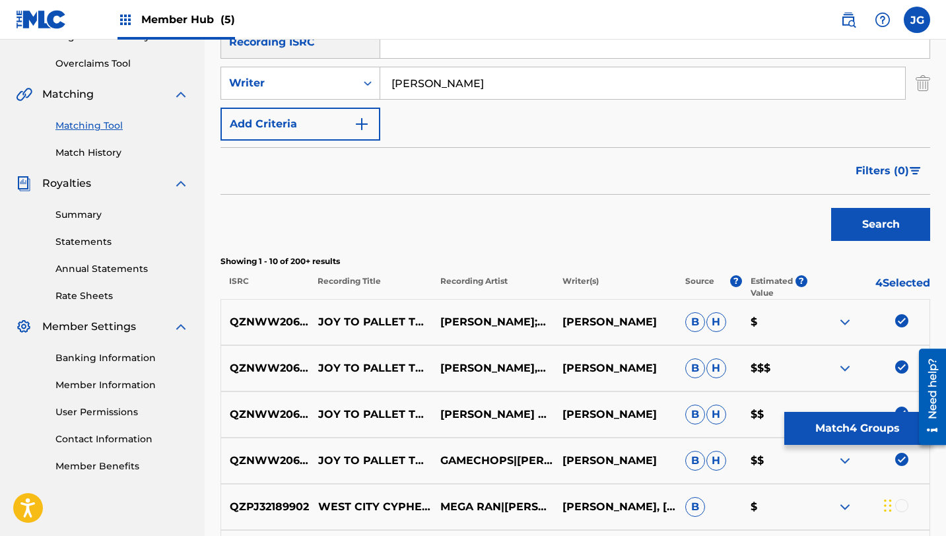
scroll to position [156, 0]
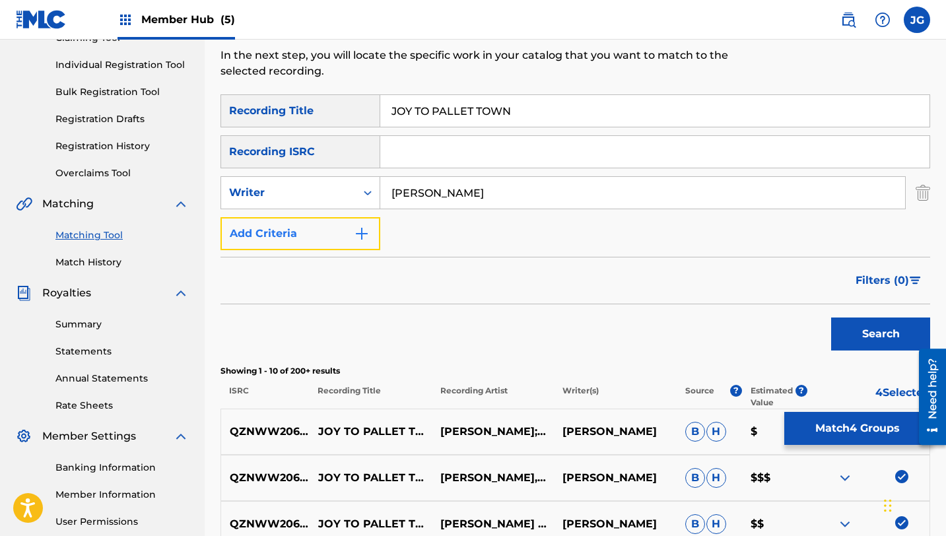
click at [321, 222] on button "Add Criteria" at bounding box center [300, 233] width 160 height 33
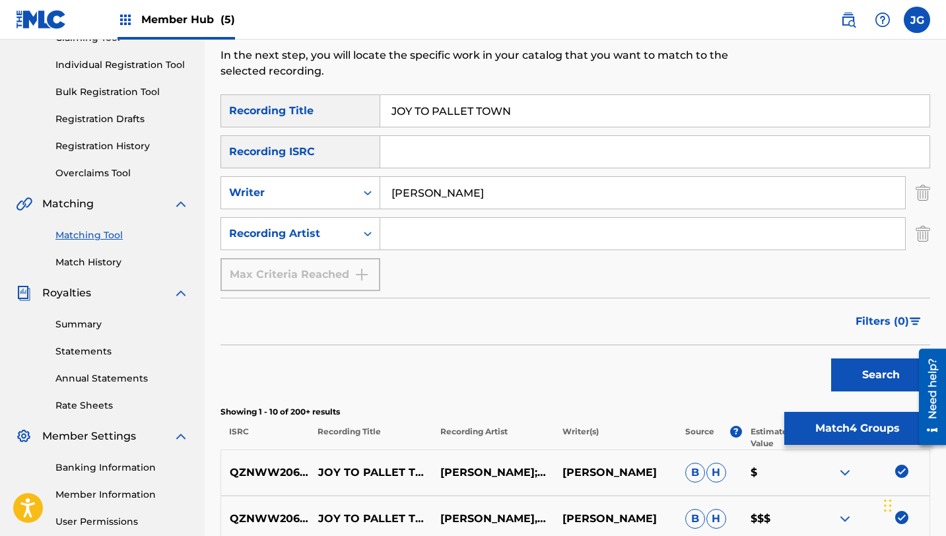
click at [421, 225] on input "Search Form" at bounding box center [642, 234] width 525 height 32
type input "[PERSON_NAME]"
click at [832, 387] on button "Search" at bounding box center [880, 374] width 99 height 33
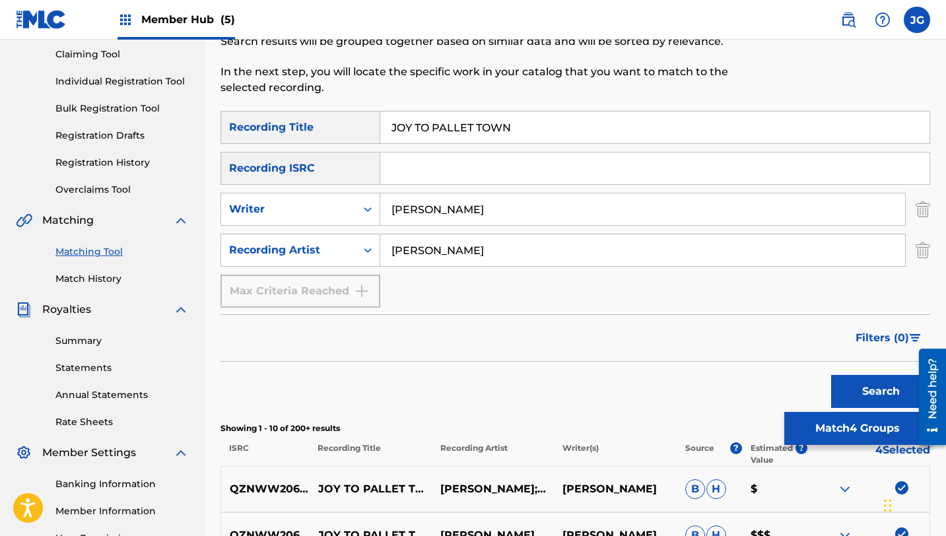
scroll to position [46, 0]
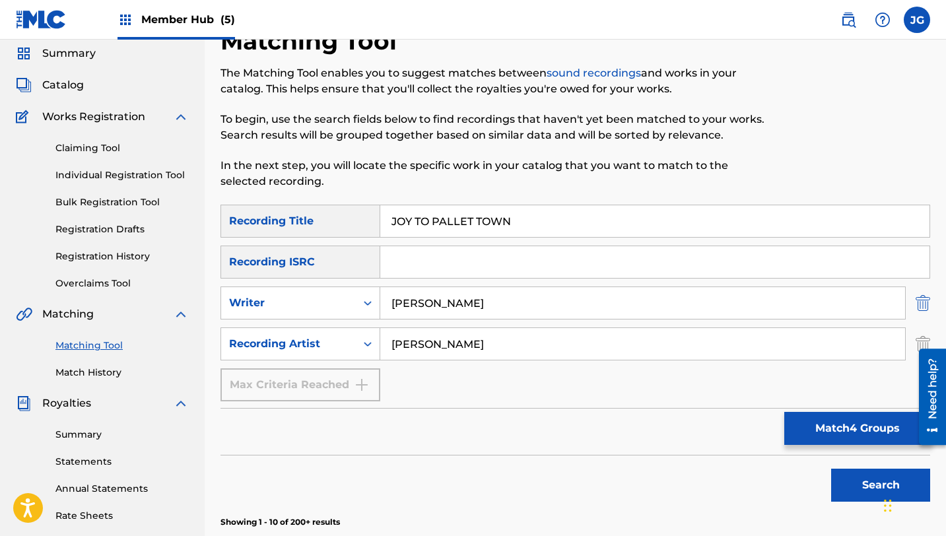
click at [926, 308] on img "Search Form" at bounding box center [923, 302] width 15 height 33
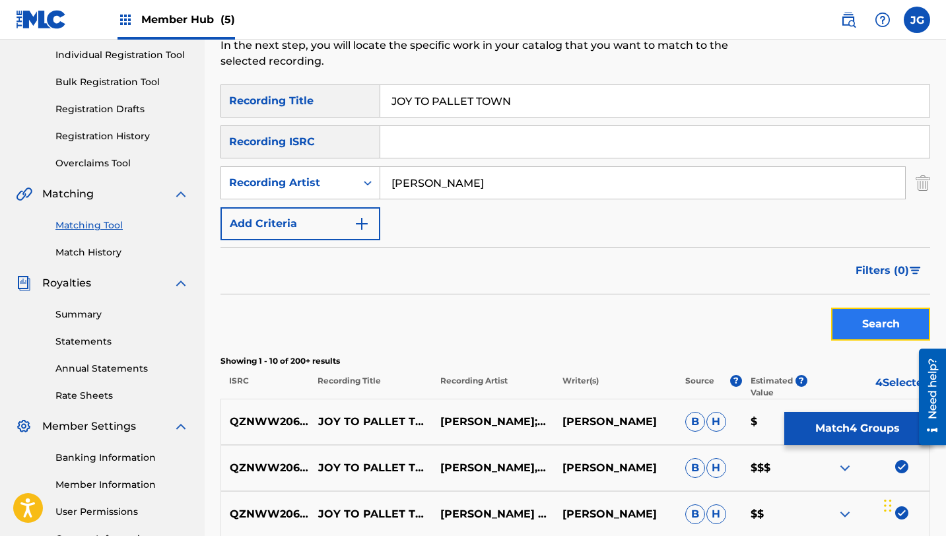
click at [854, 314] on button "Search" at bounding box center [880, 324] width 99 height 33
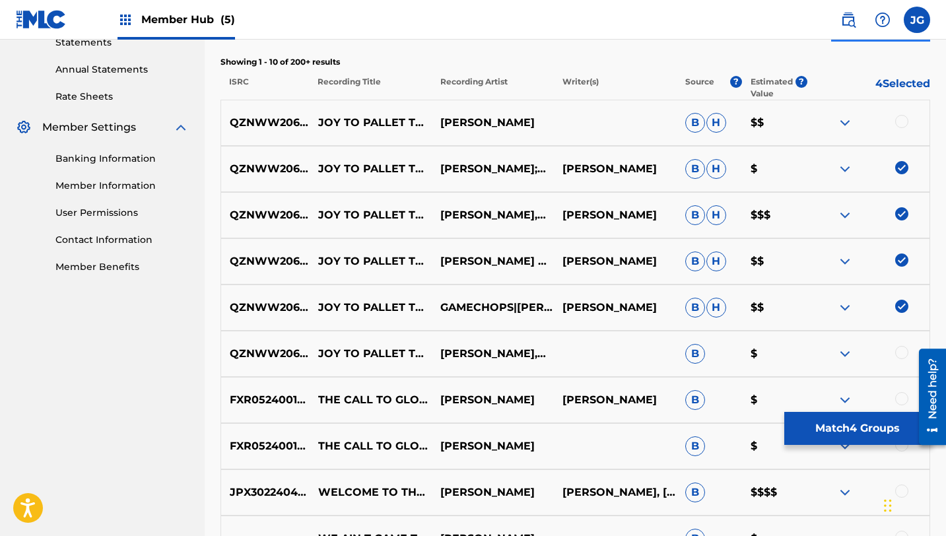
scroll to position [469, 0]
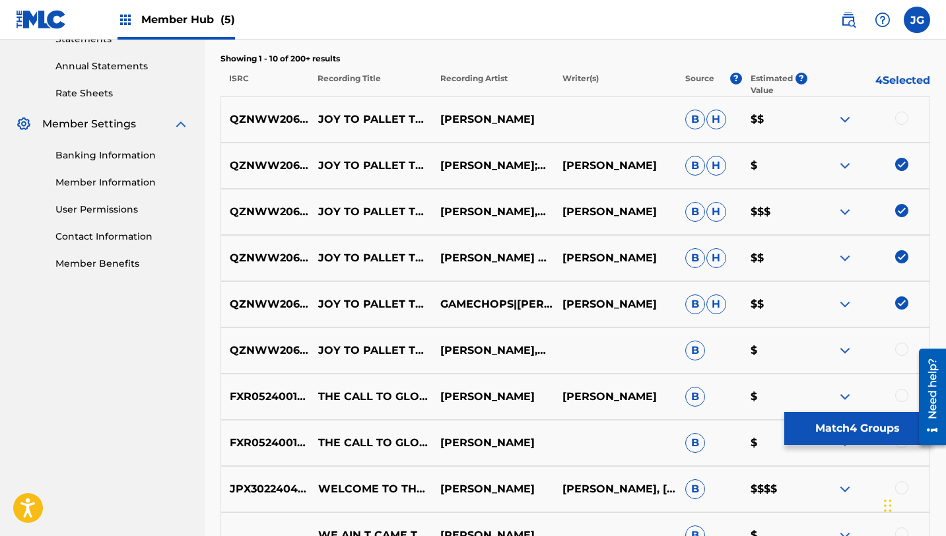
click at [902, 350] on div at bounding box center [901, 349] width 13 height 13
click at [902, 121] on div at bounding box center [901, 118] width 13 height 13
drag, startPoint x: 321, startPoint y: 474, endPoint x: 362, endPoint y: 508, distance: 52.5
click at [362, 508] on p "WELCOME TO THE STATION SQUARE REMIX" at bounding box center [371, 489] width 122 height 48
copy p "WELCOME TO THE STATION SQUARE REMIX"
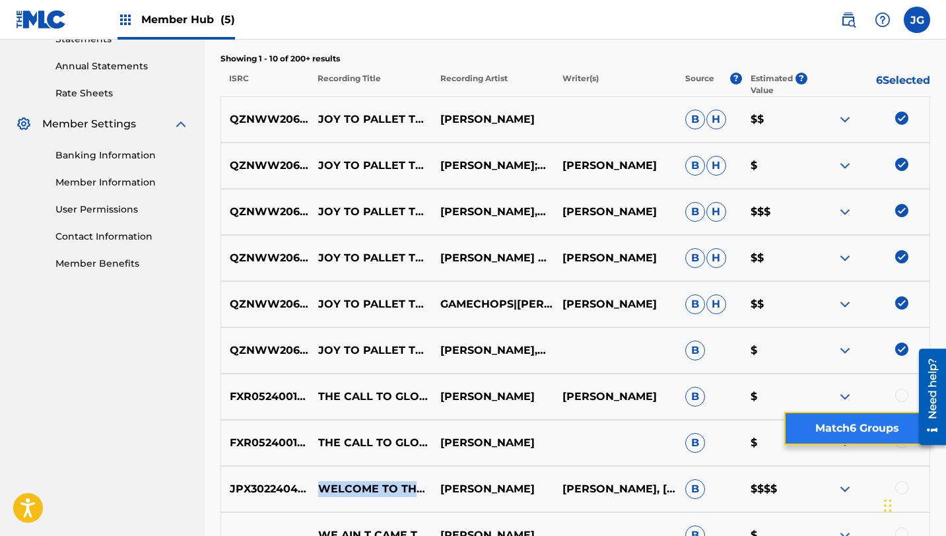
click at [852, 426] on button "Match 6 Groups" at bounding box center [857, 428] width 146 height 33
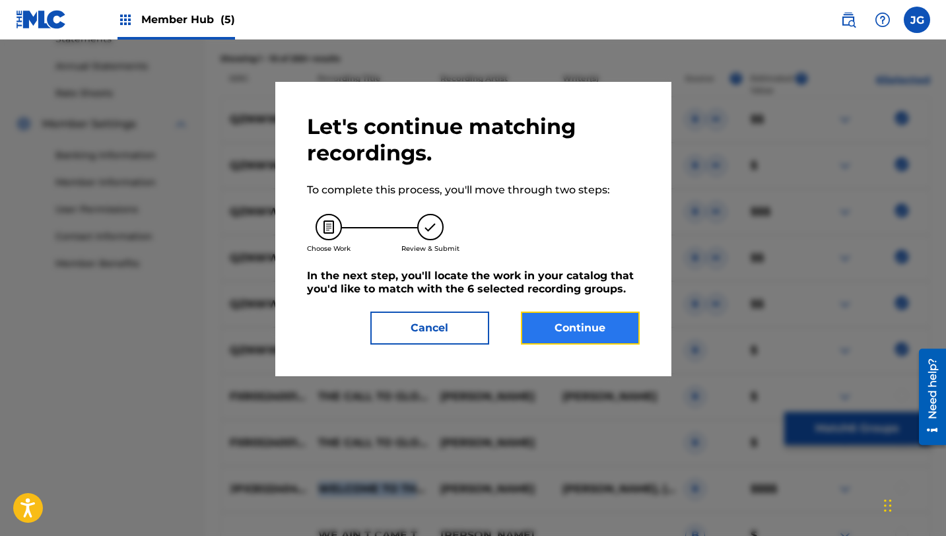
click at [587, 329] on button "Continue" at bounding box center [580, 328] width 119 height 33
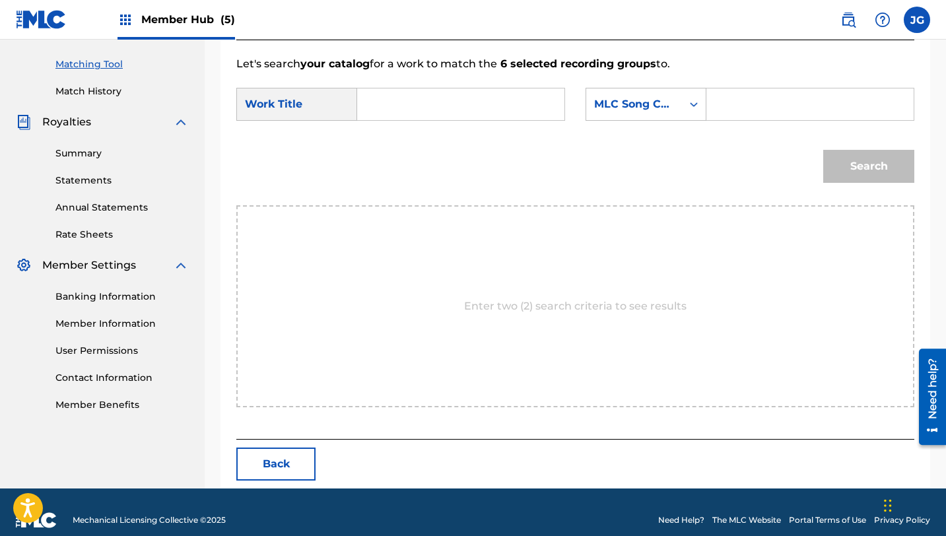
scroll to position [343, 0]
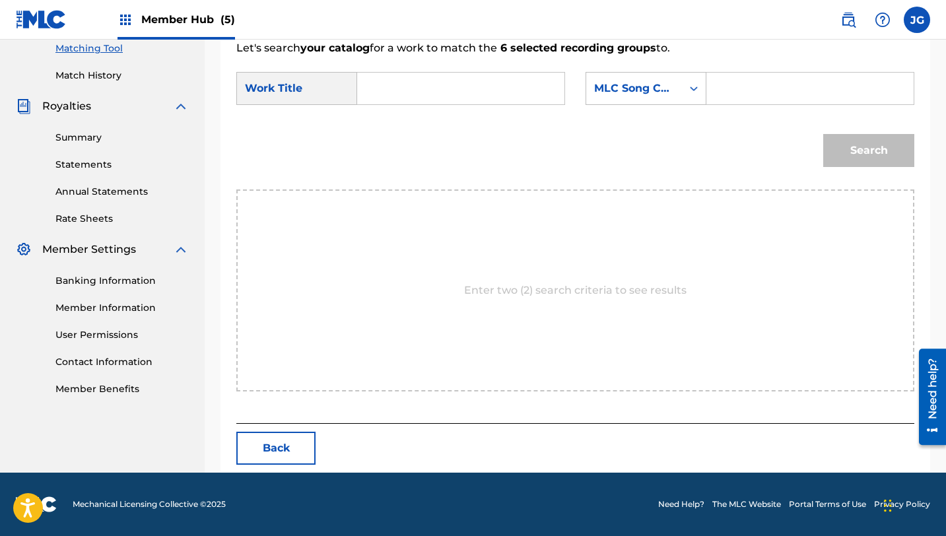
click at [417, 87] on input "Search Form" at bounding box center [460, 89] width 185 height 32
click at [397, 152] on span "to pallet town (pokémon)" at bounding box center [409, 142] width 59 height 60
type input "joy to pallet town (pokémon)"
click at [650, 84] on div "MLC Song Code" at bounding box center [634, 89] width 80 height 16
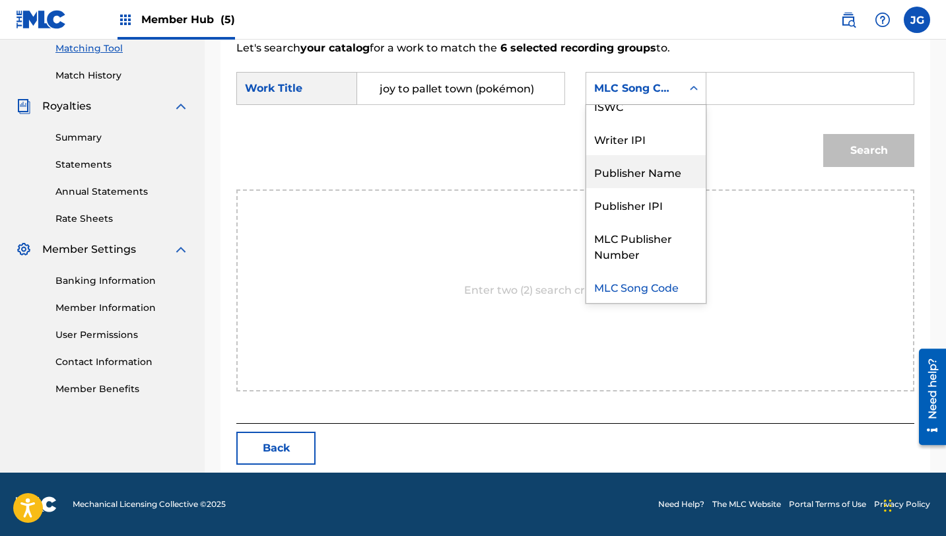
scroll to position [0, 0]
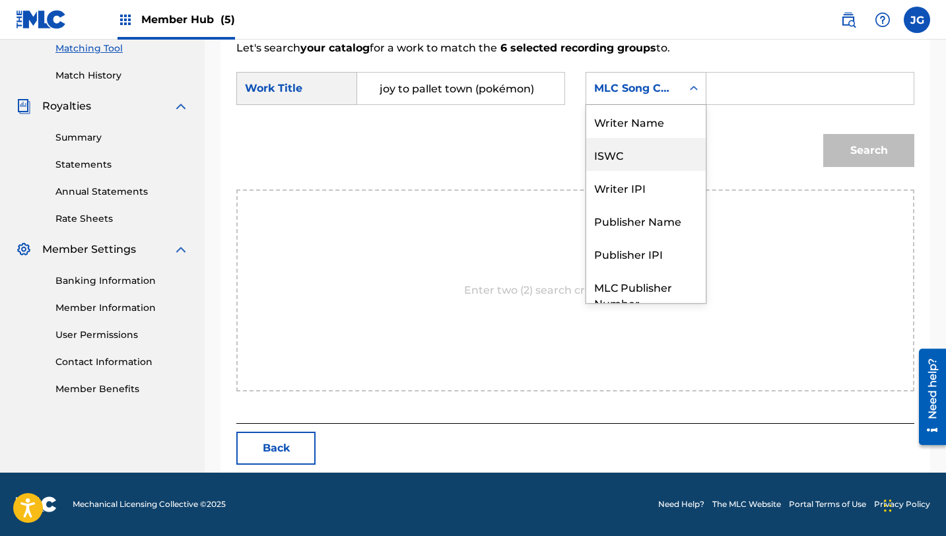
click at [642, 132] on div "Writer Name" at bounding box center [645, 121] width 119 height 33
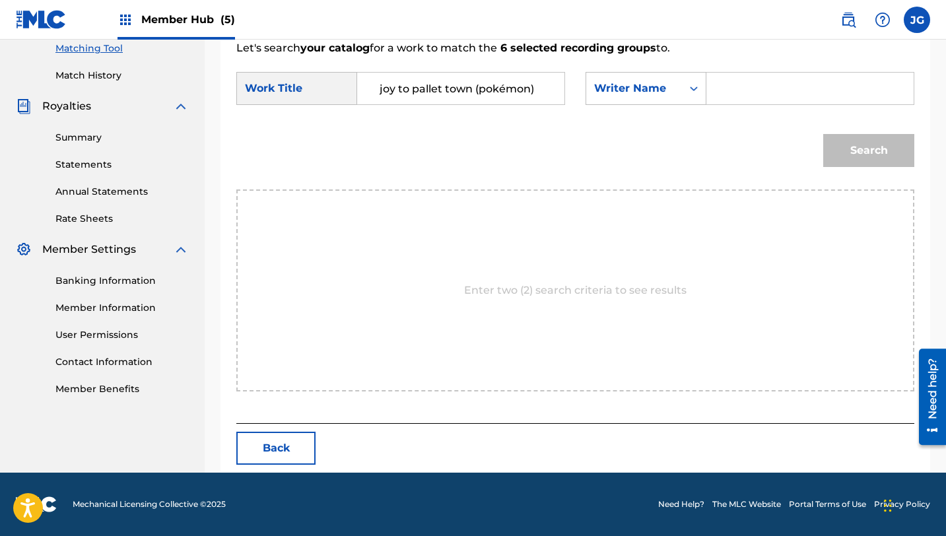
click at [760, 85] on input "Search Form" at bounding box center [810, 89] width 185 height 32
type input "[PERSON_NAME]"
click at [823, 134] on button "Search" at bounding box center [868, 150] width 91 height 33
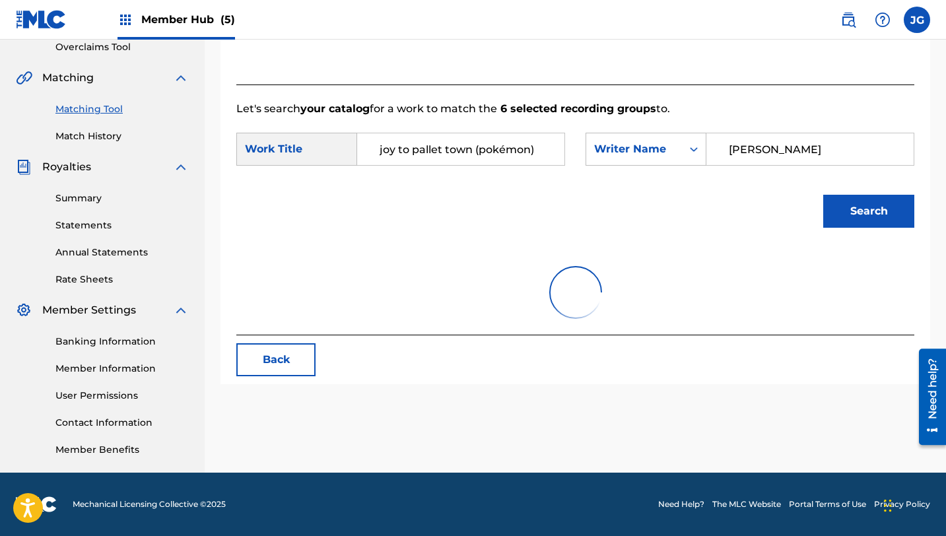
scroll to position [343, 0]
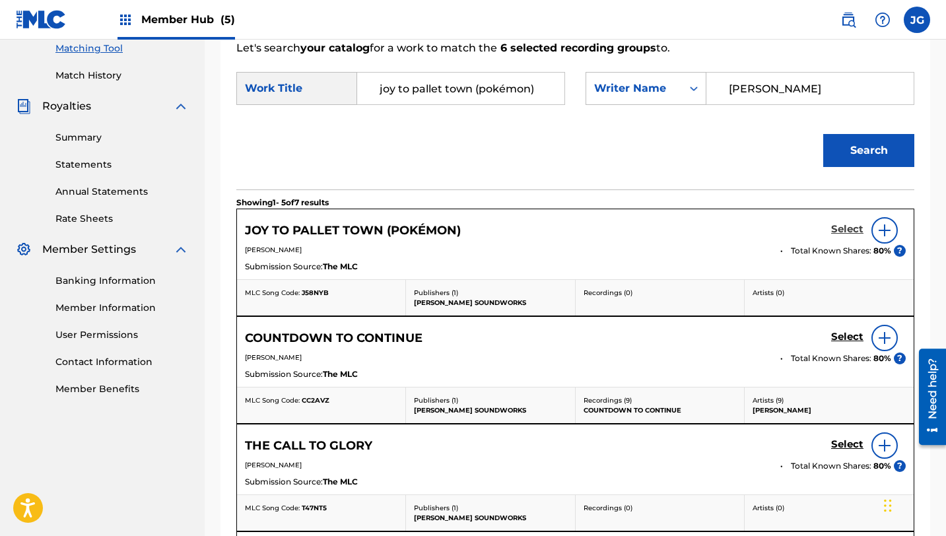
click at [854, 232] on h5 "Select" at bounding box center [847, 229] width 32 height 13
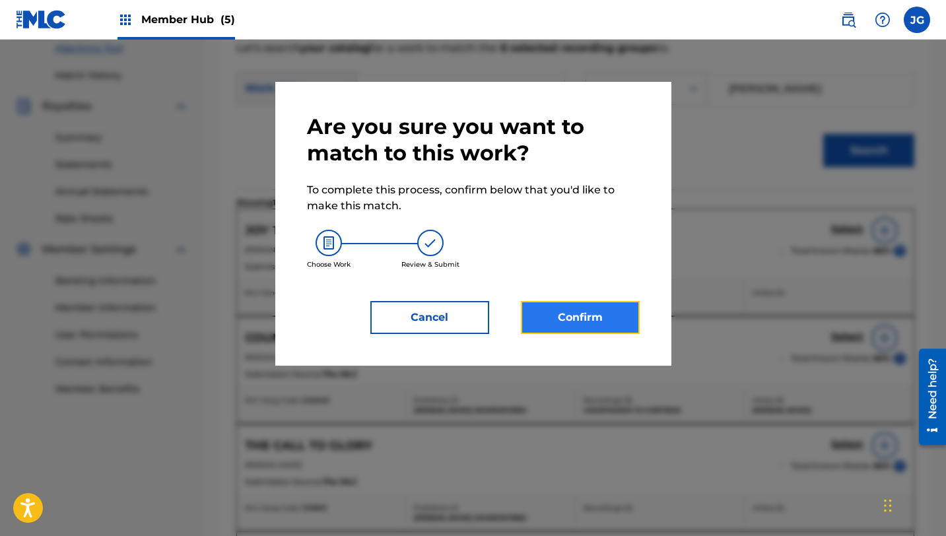
click at [551, 308] on button "Confirm" at bounding box center [580, 317] width 119 height 33
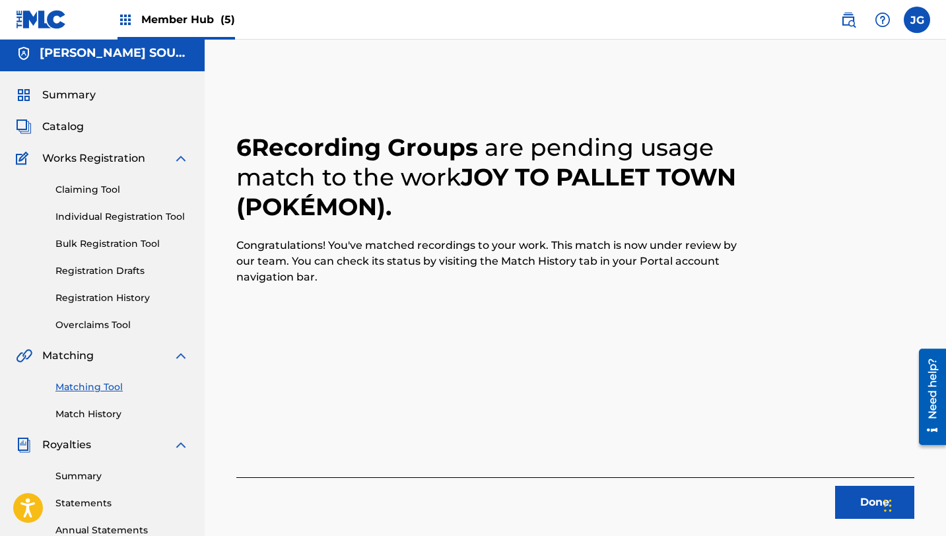
scroll to position [0, 0]
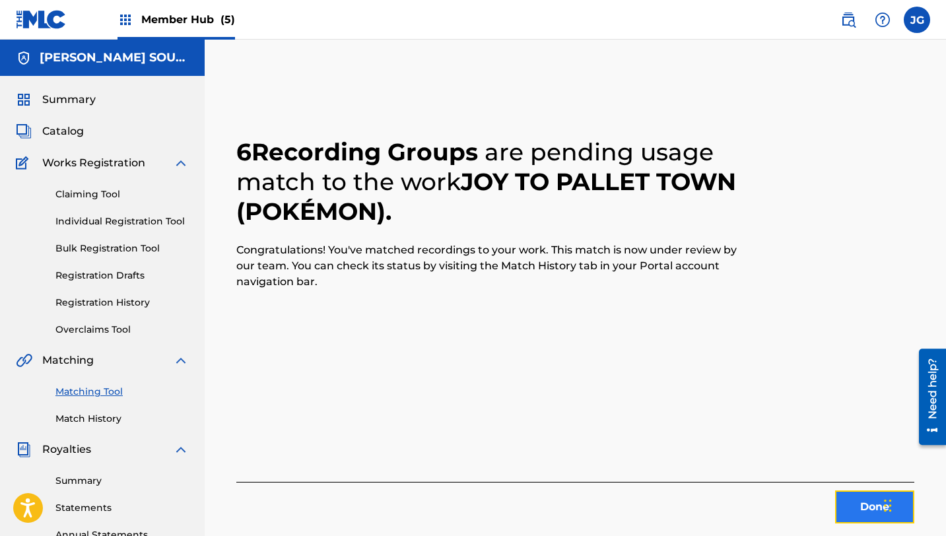
click at [838, 500] on button "Done" at bounding box center [874, 506] width 79 height 33
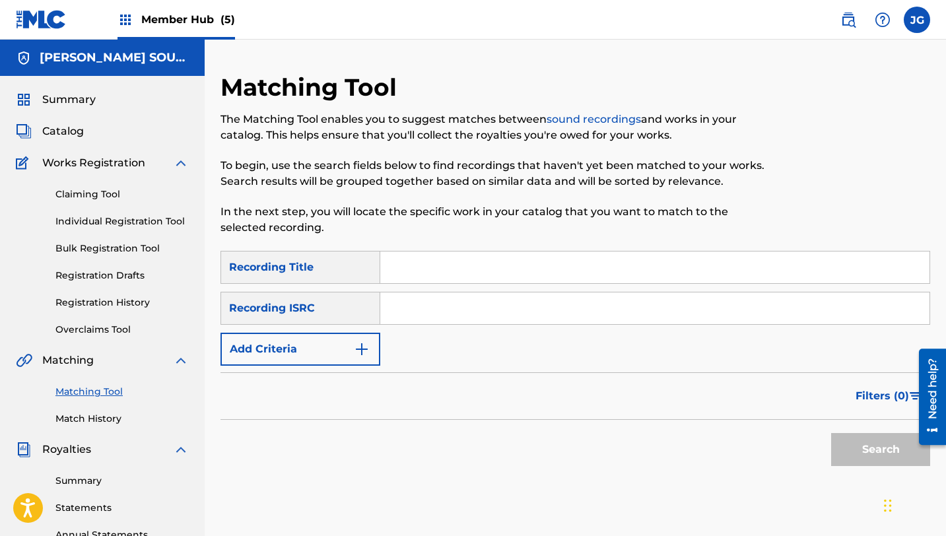
click at [432, 265] on input "Search Form" at bounding box center [654, 268] width 549 height 32
paste input "WELCOME TO THE STATION SQUARE REMIX"
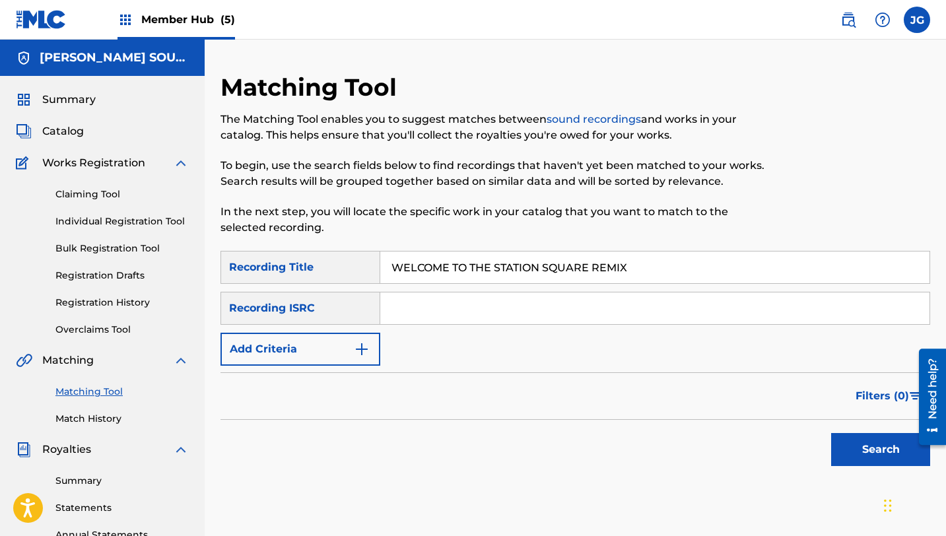
drag, startPoint x: 639, startPoint y: 265, endPoint x: 595, endPoint y: 268, distance: 43.7
click at [595, 268] on input "WELCOME TO THE STATION SQUARE REMIX" at bounding box center [654, 268] width 549 height 32
type input "WELCOME TO THE STATION SQUARE"
click at [304, 345] on button "Add Criteria" at bounding box center [300, 349] width 160 height 33
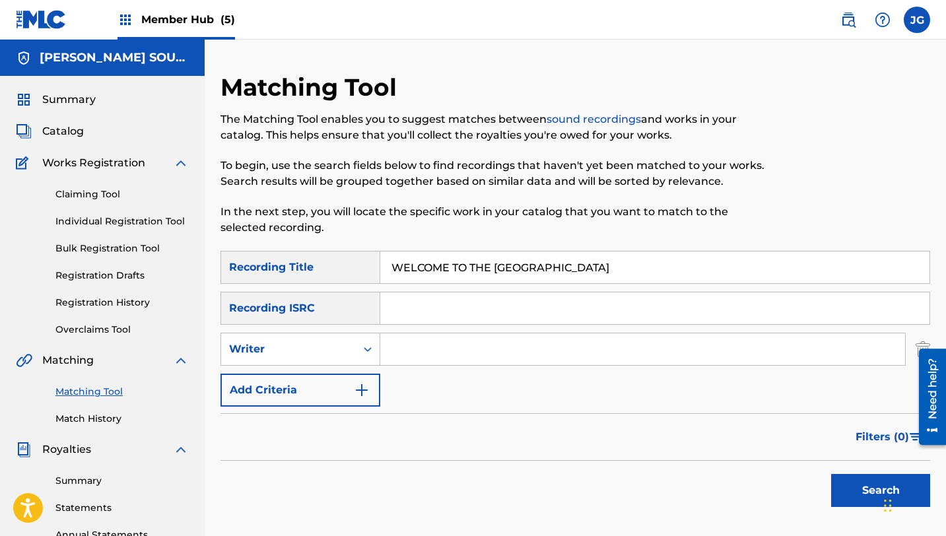
click at [395, 352] on input "Search Form" at bounding box center [642, 349] width 525 height 32
type input "[PERSON_NAME]"
click at [857, 490] on button "Search" at bounding box center [880, 490] width 99 height 33
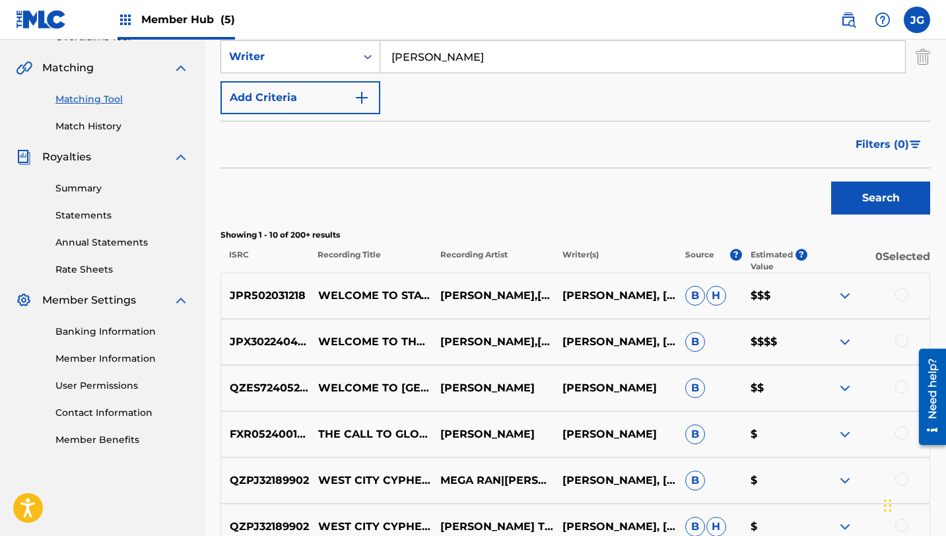
scroll to position [296, 0]
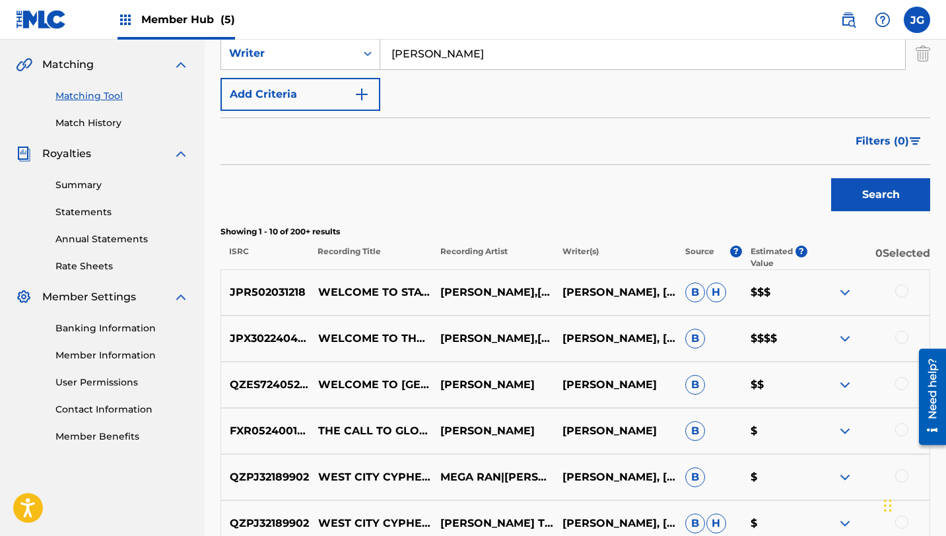
click at [904, 294] on div at bounding box center [901, 291] width 13 height 13
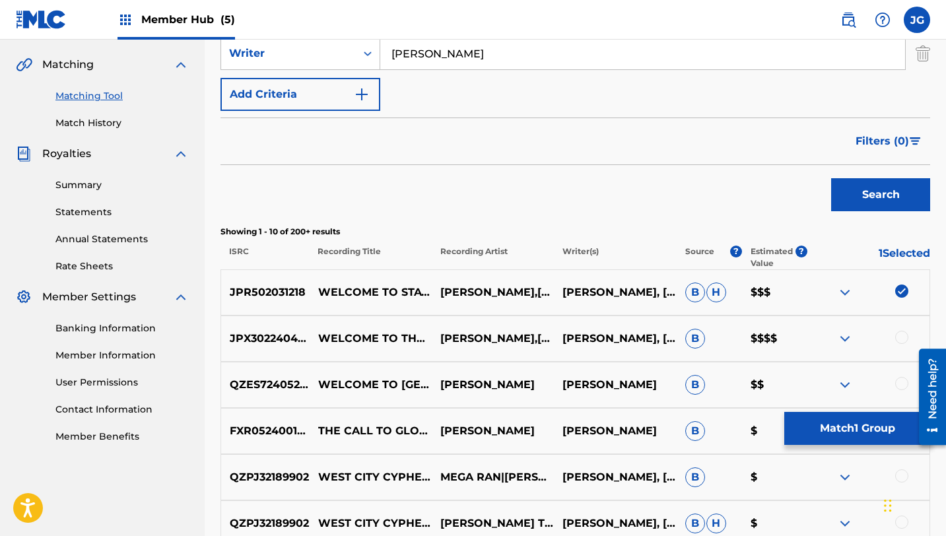
click at [900, 343] on div at bounding box center [901, 337] width 13 height 13
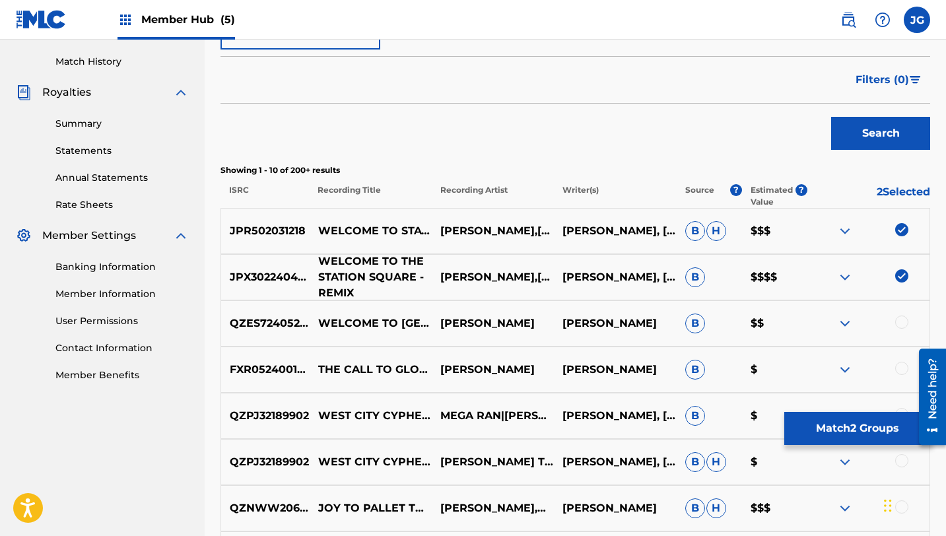
scroll to position [361, 0]
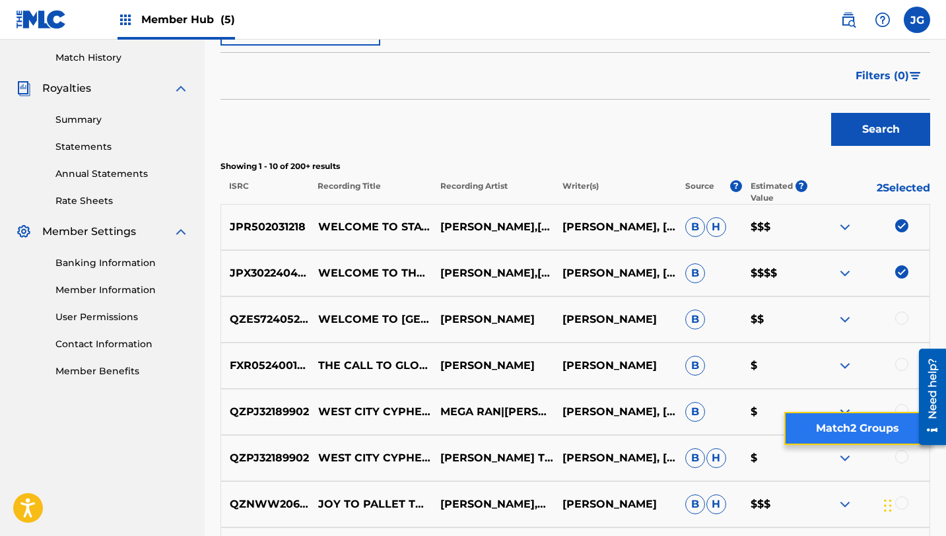
click at [817, 428] on button "Match 2 Groups" at bounding box center [857, 428] width 146 height 33
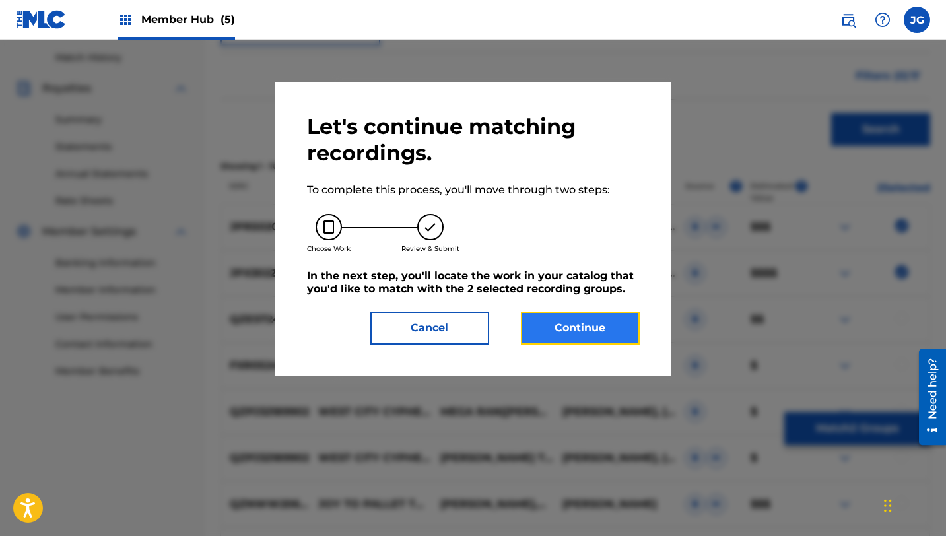
click at [574, 333] on button "Continue" at bounding box center [580, 328] width 119 height 33
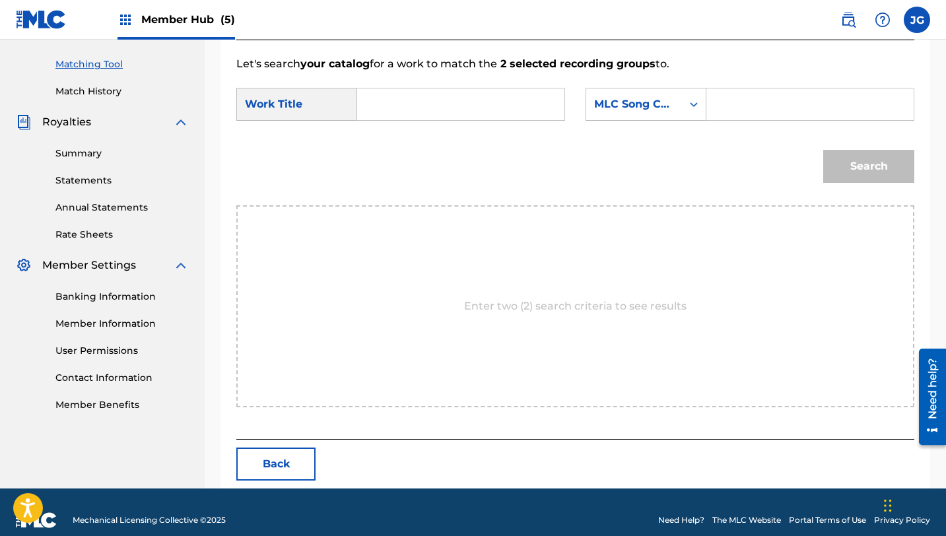
scroll to position [343, 0]
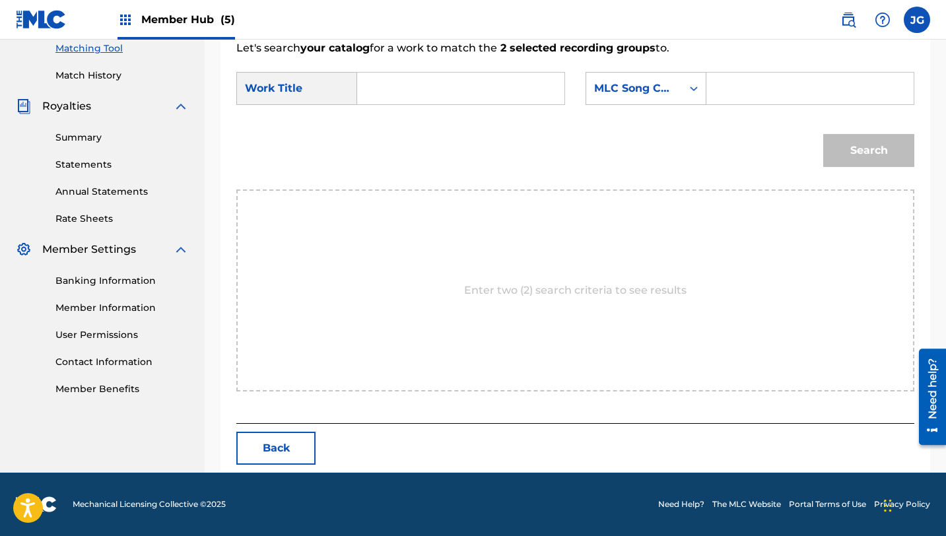
click at [415, 97] on input "Search Form" at bounding box center [460, 89] width 185 height 32
click at [390, 131] on strong "to" at bounding box center [385, 133] width 11 height 13
type input "welcome to the station square remix"
click at [648, 87] on div "MLC Song Code" at bounding box center [634, 89] width 80 height 16
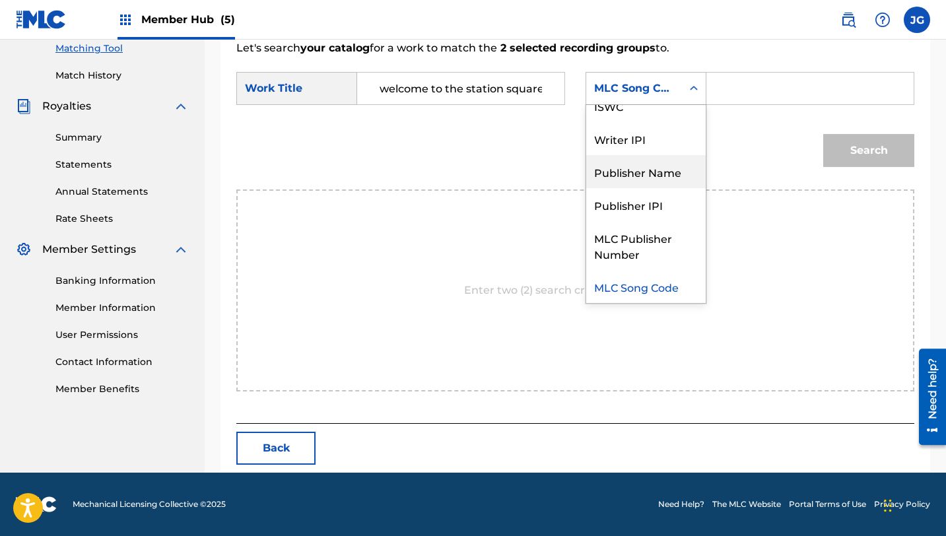
scroll to position [0, 0]
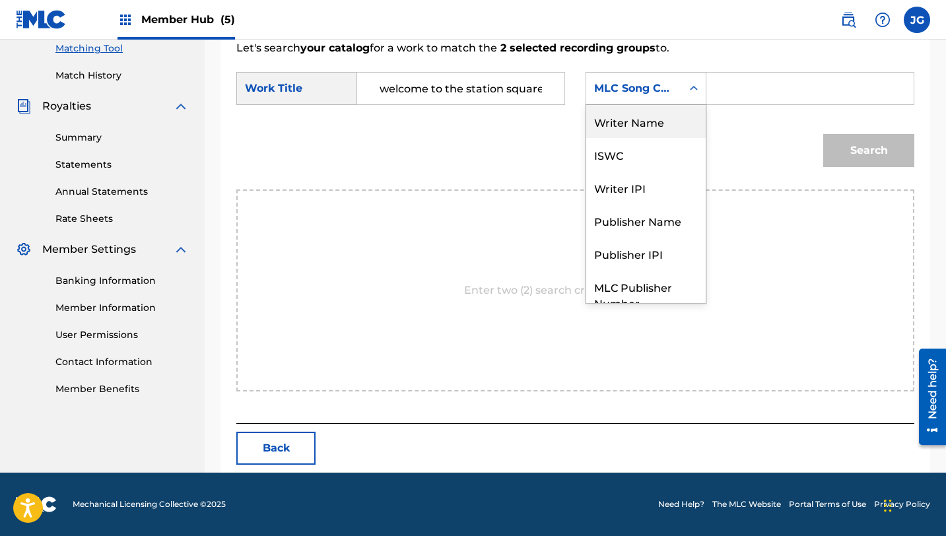
click at [643, 126] on div "Writer Name" at bounding box center [645, 121] width 119 height 33
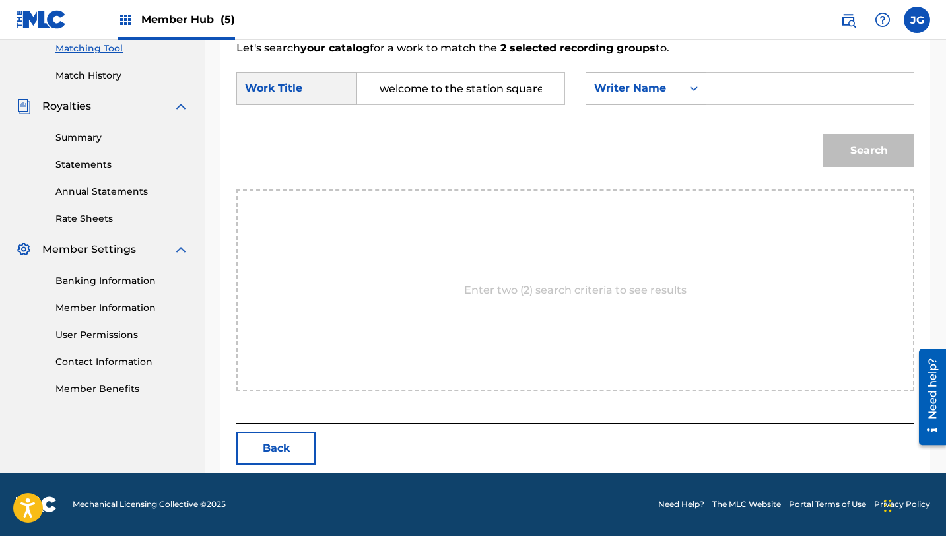
click at [727, 106] on div "SearchWithCriteriab65c3316-d121-4bc3-84fa-3fcd19b4b4d6 Work Title welcome to th…" at bounding box center [575, 92] width 678 height 41
click at [727, 94] on input "Search Form" at bounding box center [810, 89] width 185 height 32
type input "[PERSON_NAME]"
click at [823, 134] on button "Search" at bounding box center [868, 150] width 91 height 33
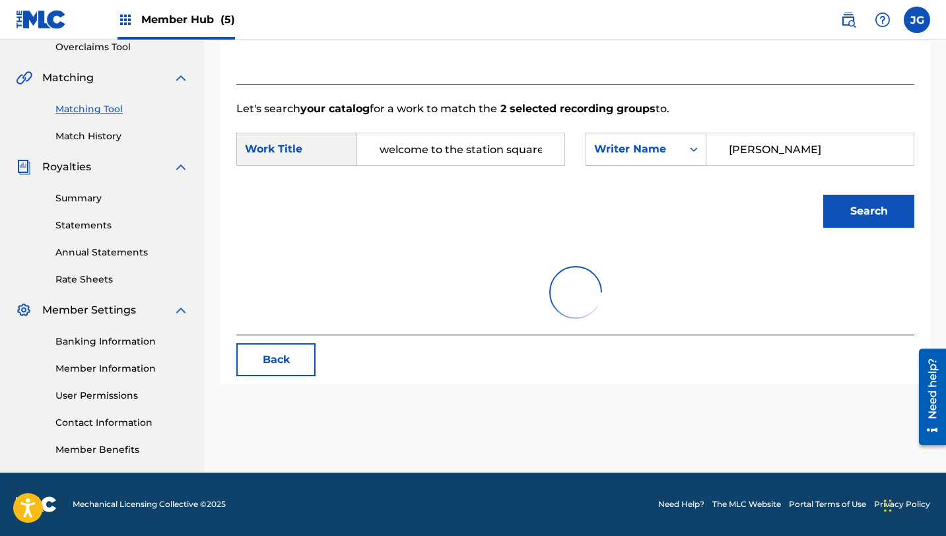
scroll to position [343, 0]
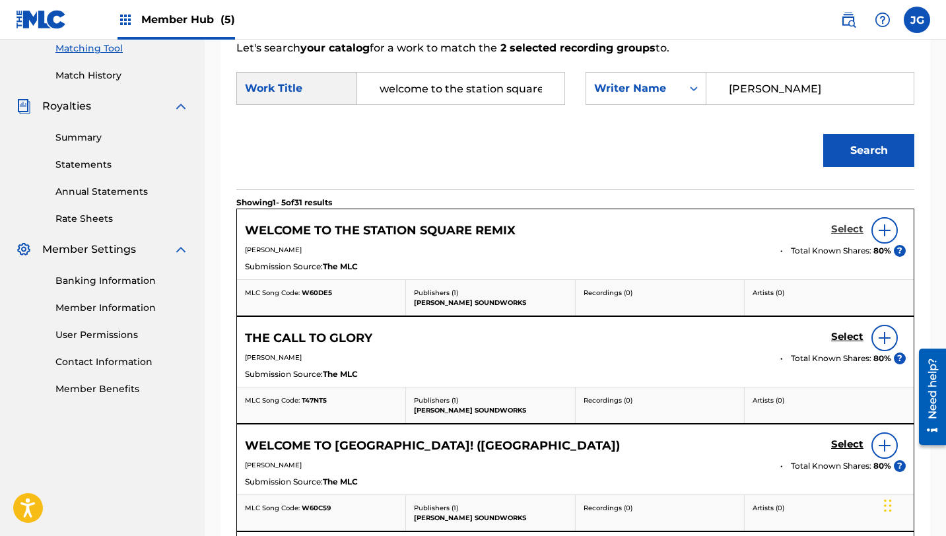
click at [849, 231] on h5 "Select" at bounding box center [847, 229] width 32 height 13
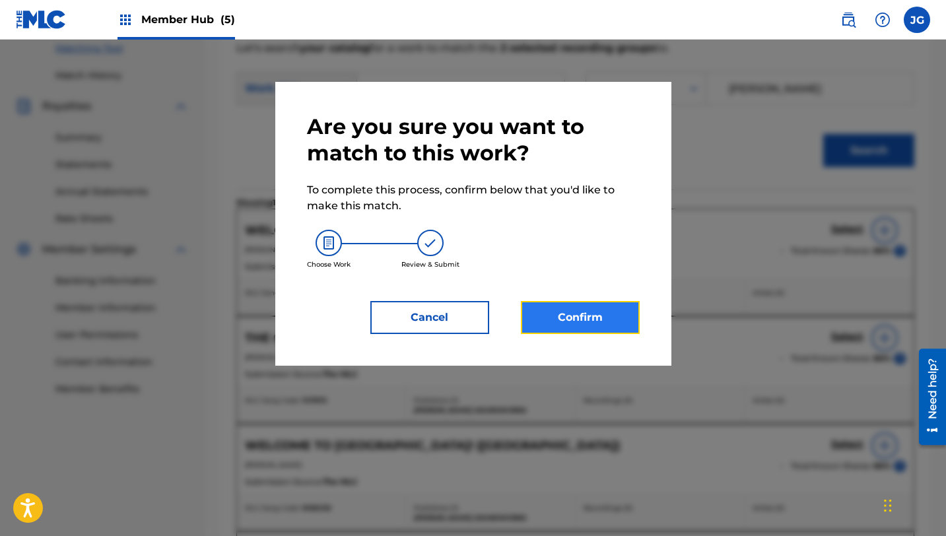
click at [634, 306] on button "Confirm" at bounding box center [580, 317] width 119 height 33
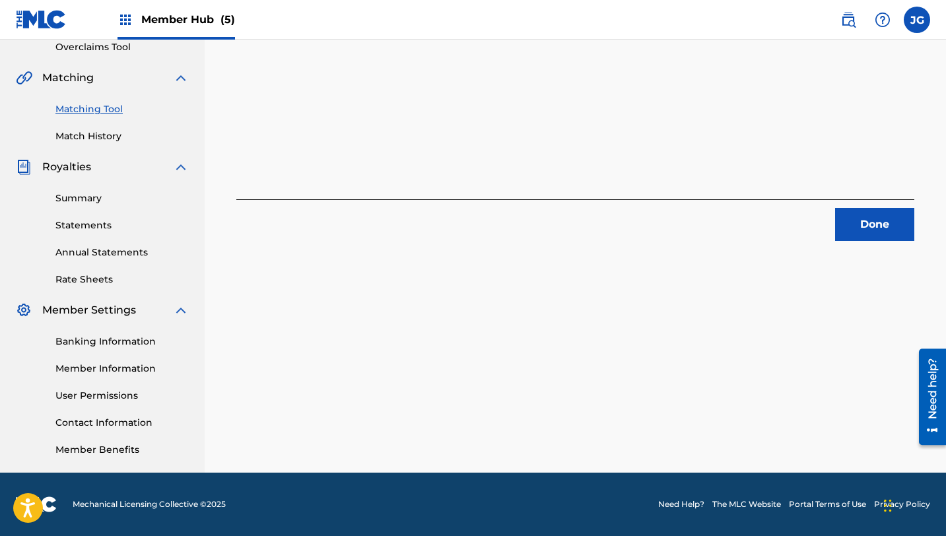
scroll to position [0, 0]
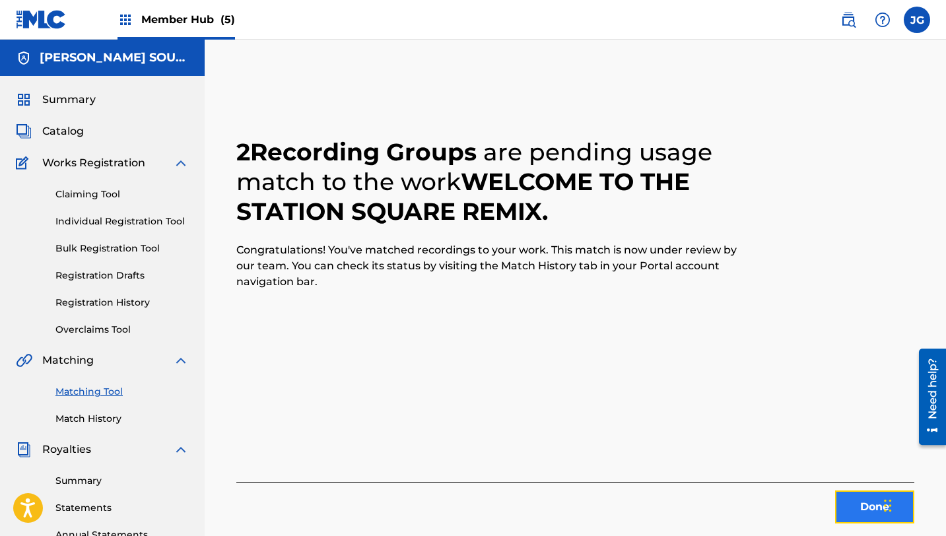
click at [844, 504] on button "Done" at bounding box center [874, 506] width 79 height 33
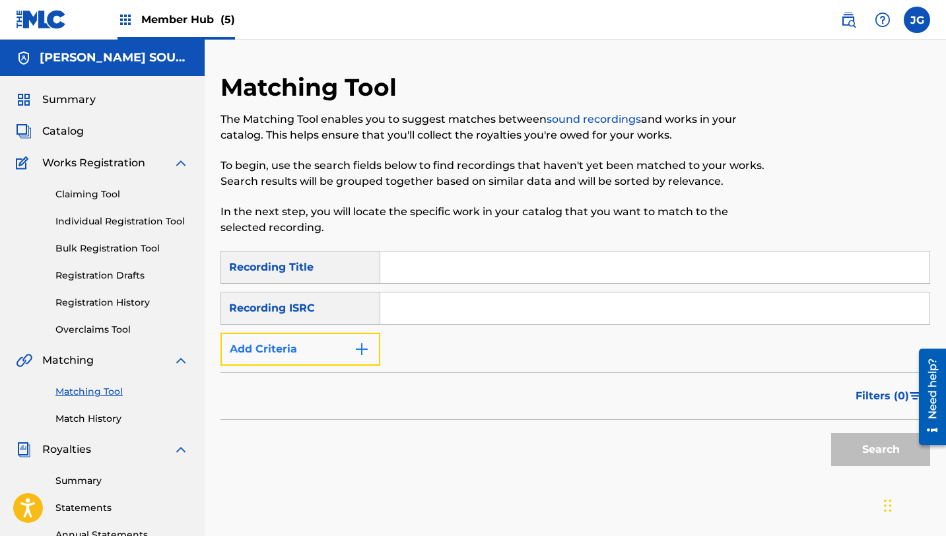
click at [323, 352] on button "Add Criteria" at bounding box center [300, 349] width 160 height 33
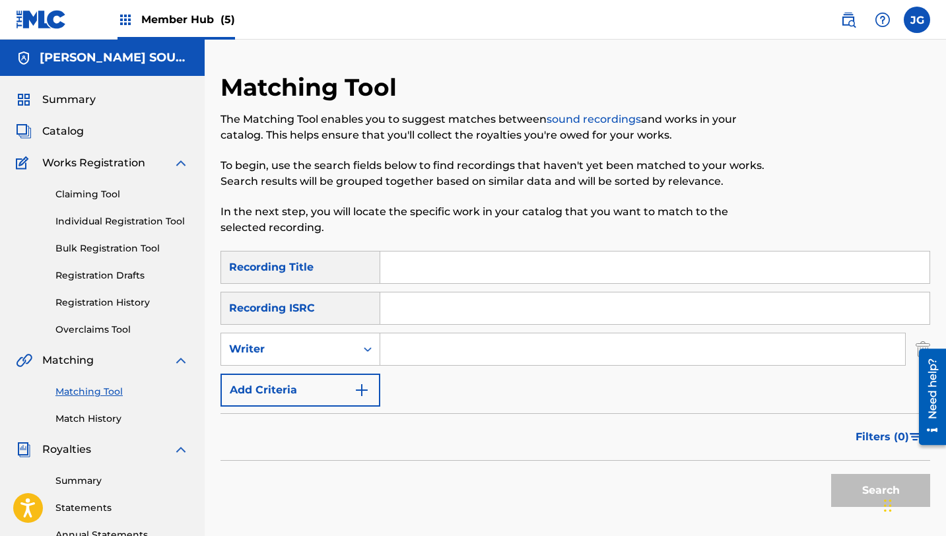
click at [439, 347] on input "Search Form" at bounding box center [642, 349] width 525 height 32
type input "[PERSON_NAME]"
click at [846, 481] on button "Search" at bounding box center [880, 490] width 99 height 33
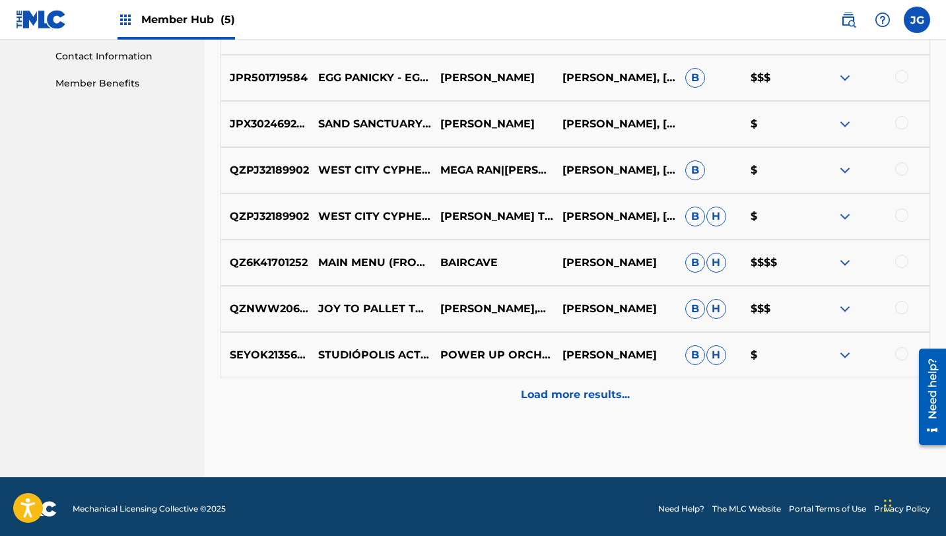
scroll to position [654, 0]
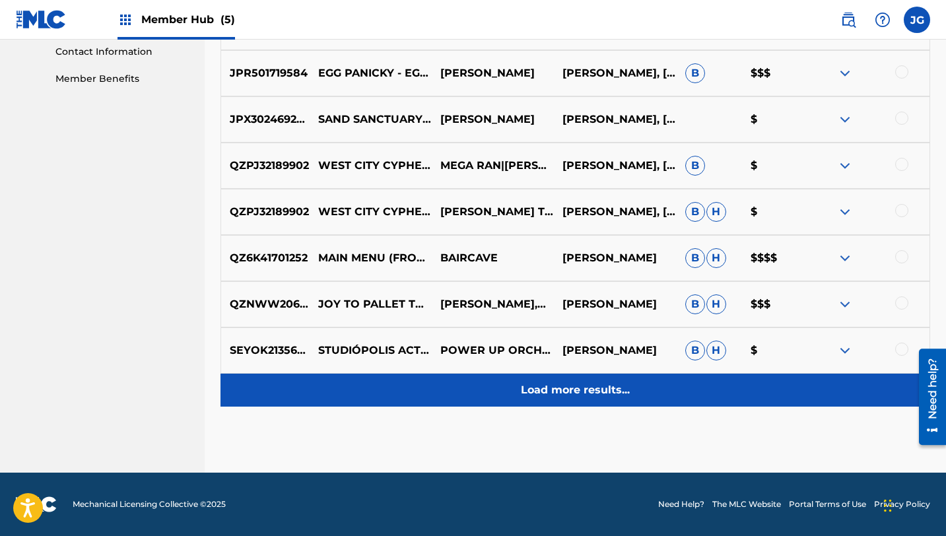
click at [568, 393] on p "Load more results..." at bounding box center [575, 390] width 109 height 16
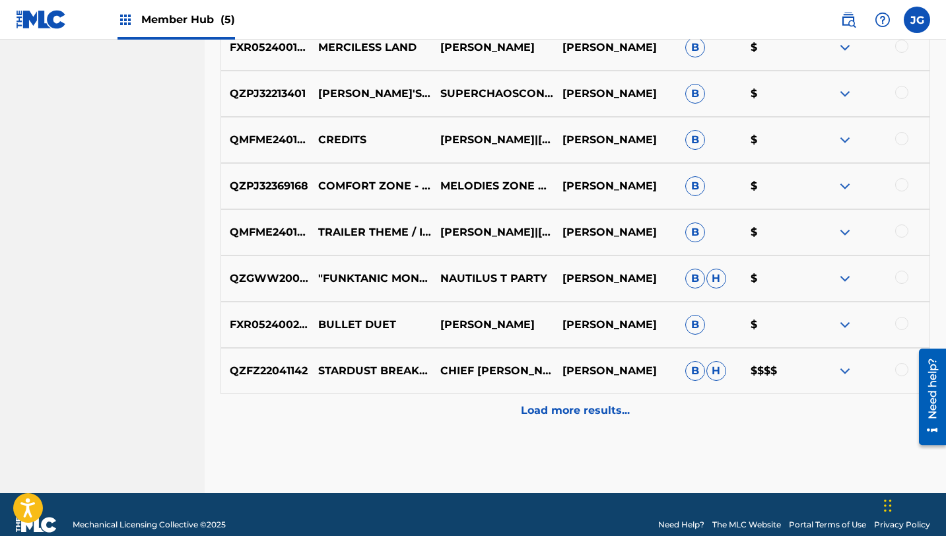
scroll to position [1100, 0]
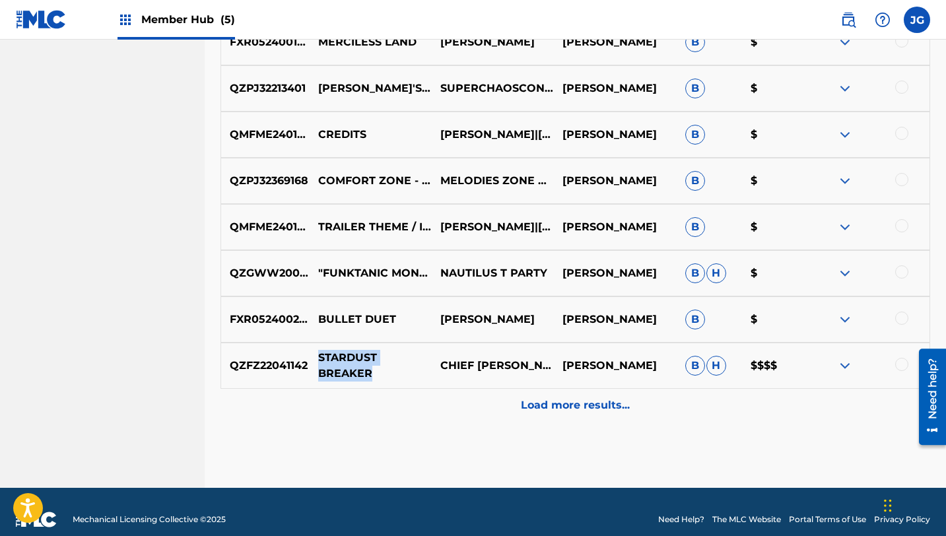
drag, startPoint x: 318, startPoint y: 356, endPoint x: 384, endPoint y: 375, distance: 68.6
click at [384, 375] on p "STARDUST BREAKER" at bounding box center [371, 366] width 122 height 32
copy p "STARDUST BREAKER"
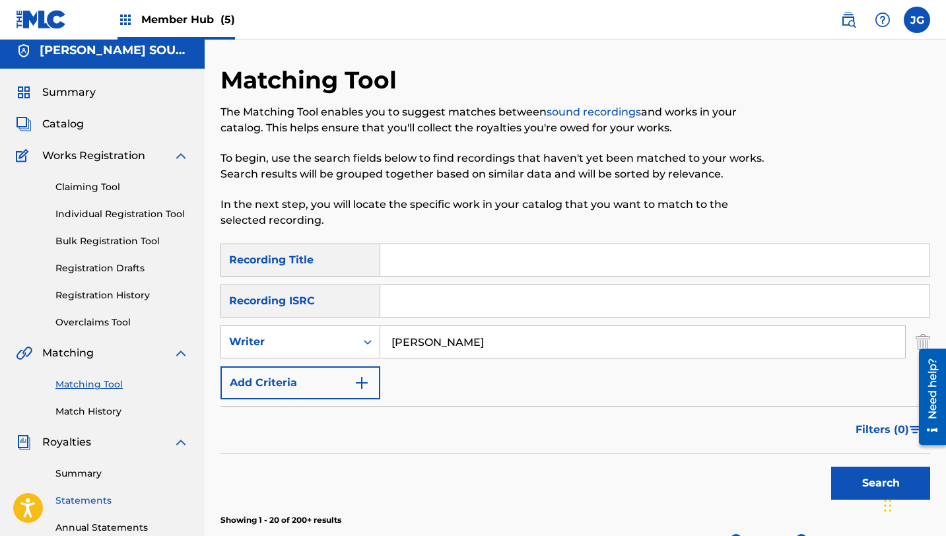
scroll to position [0, 0]
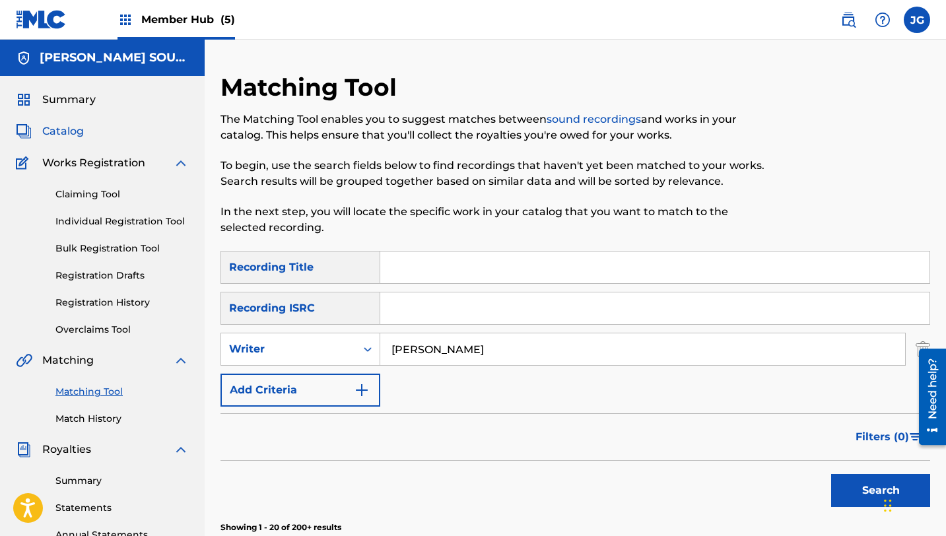
click at [63, 127] on span "Catalog" at bounding box center [63, 131] width 42 height 16
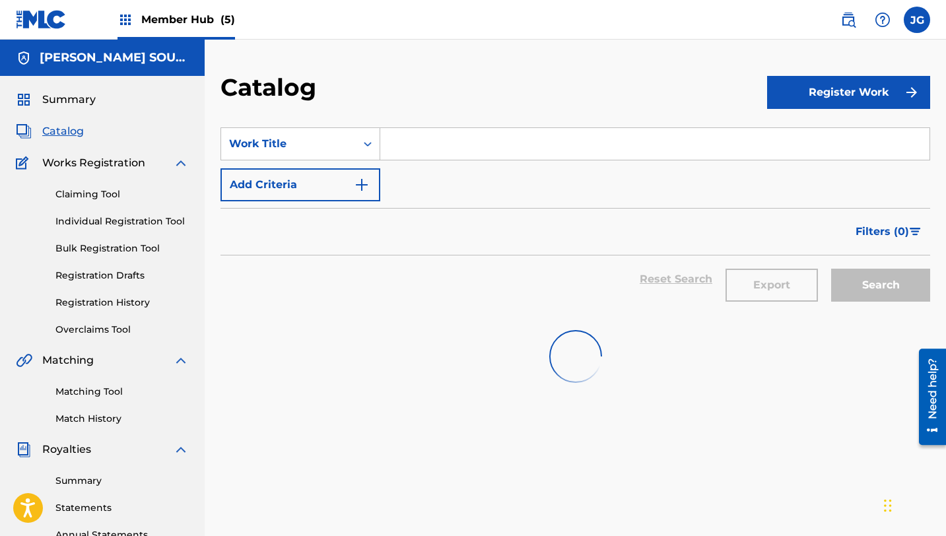
click at [471, 152] on input "Search Form" at bounding box center [654, 144] width 549 height 32
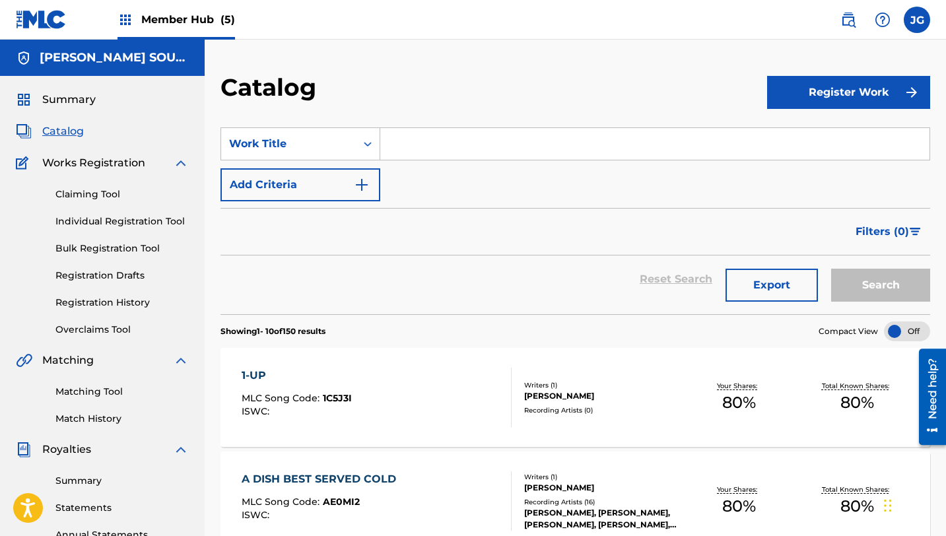
paste input "STARDUST BREAKER"
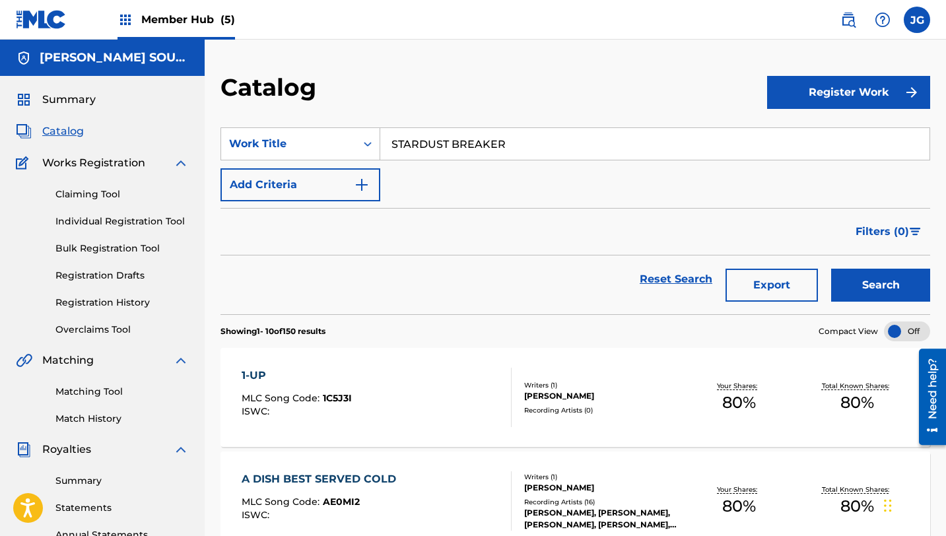
type input "STARDUST BREAKER"
click at [831, 269] on button "Search" at bounding box center [880, 285] width 99 height 33
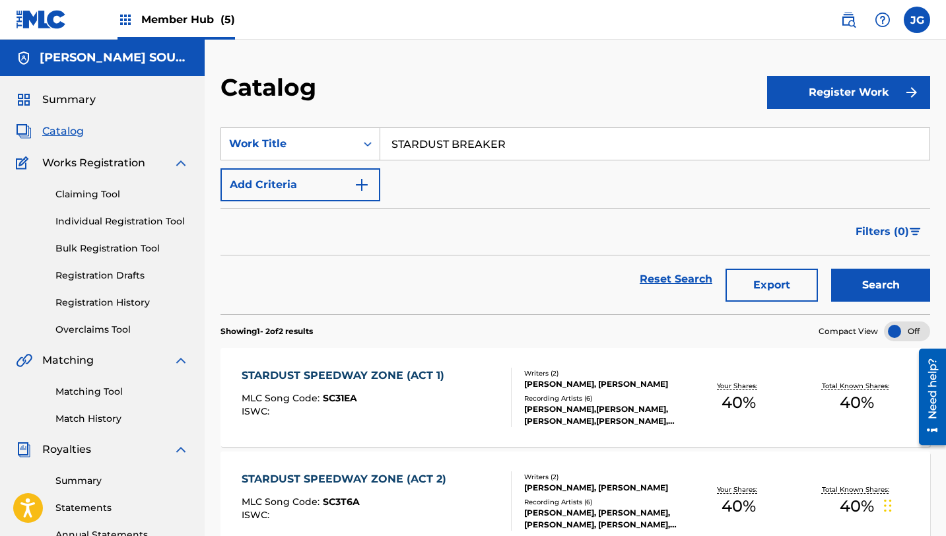
drag, startPoint x: 520, startPoint y: 148, endPoint x: 394, endPoint y: 145, distance: 126.1
click at [394, 146] on input "STARDUST BREAKER" at bounding box center [654, 144] width 549 height 32
click at [117, 224] on link "Individual Registration Tool" at bounding box center [121, 222] width 133 height 14
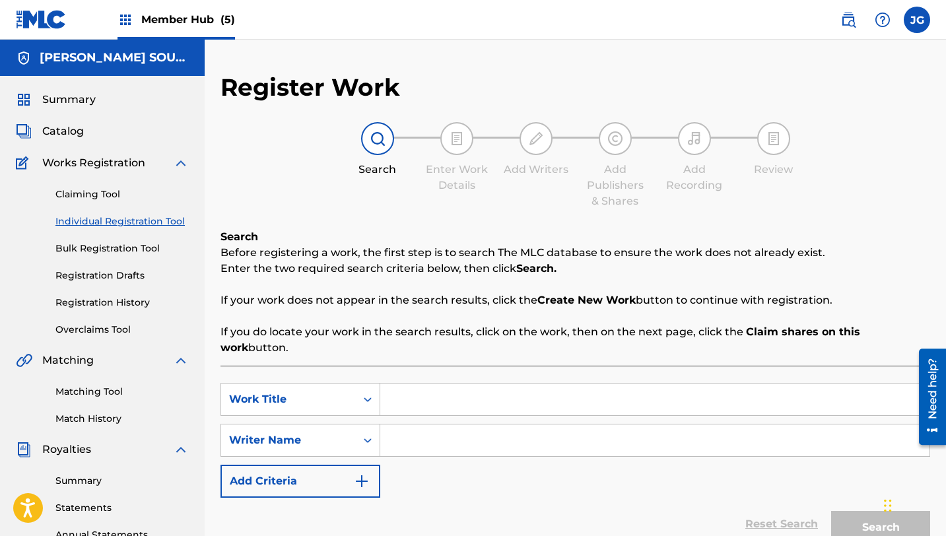
click at [446, 384] on input "Search Form" at bounding box center [654, 400] width 549 height 32
paste input "STARDUST BREAKER"
type input "STARDUST BREAKER"
click at [416, 424] on input "Search Form" at bounding box center [654, 440] width 549 height 32
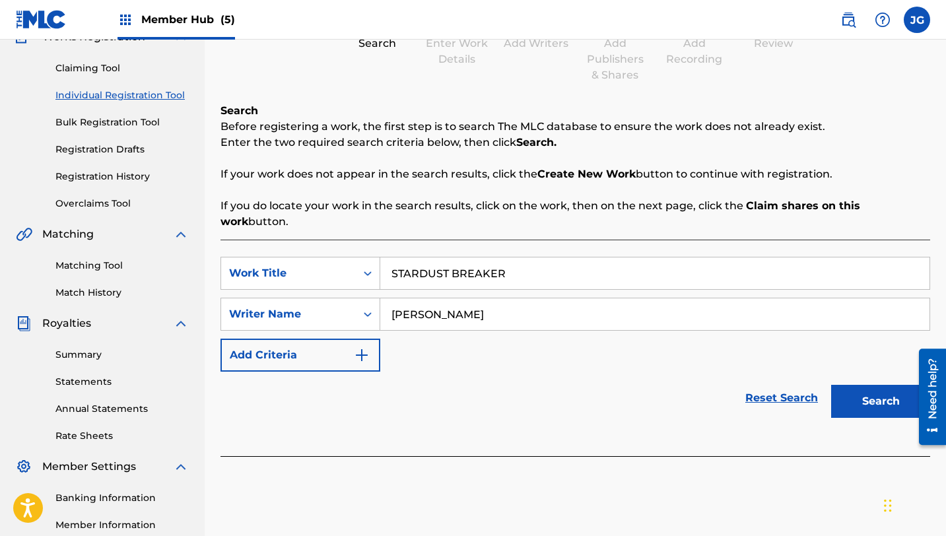
scroll to position [239, 0]
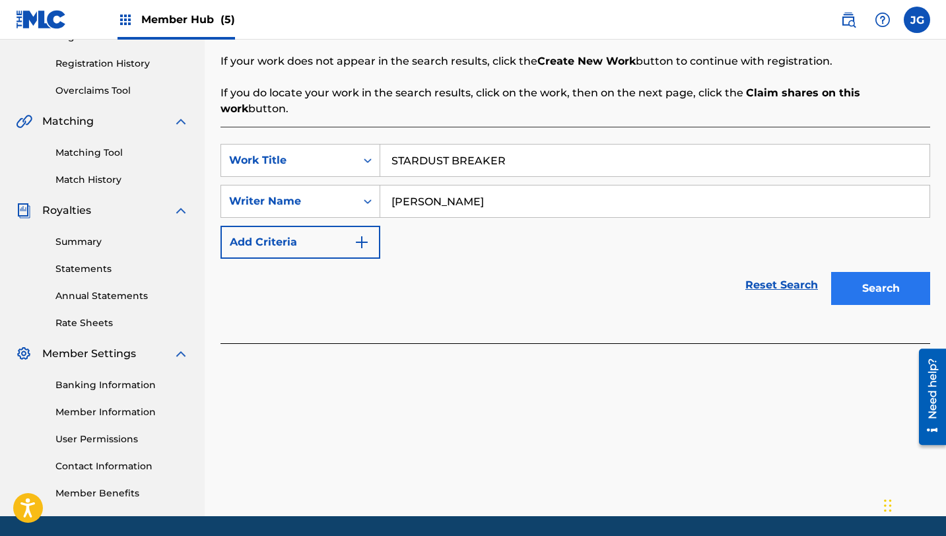
type input "[PERSON_NAME]"
click at [882, 277] on button "Search" at bounding box center [880, 288] width 99 height 33
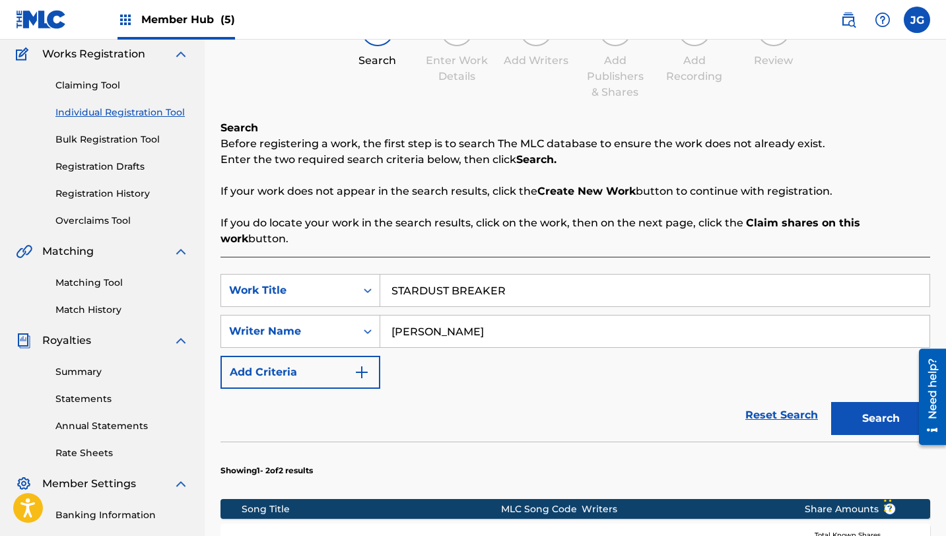
scroll to position [96, 0]
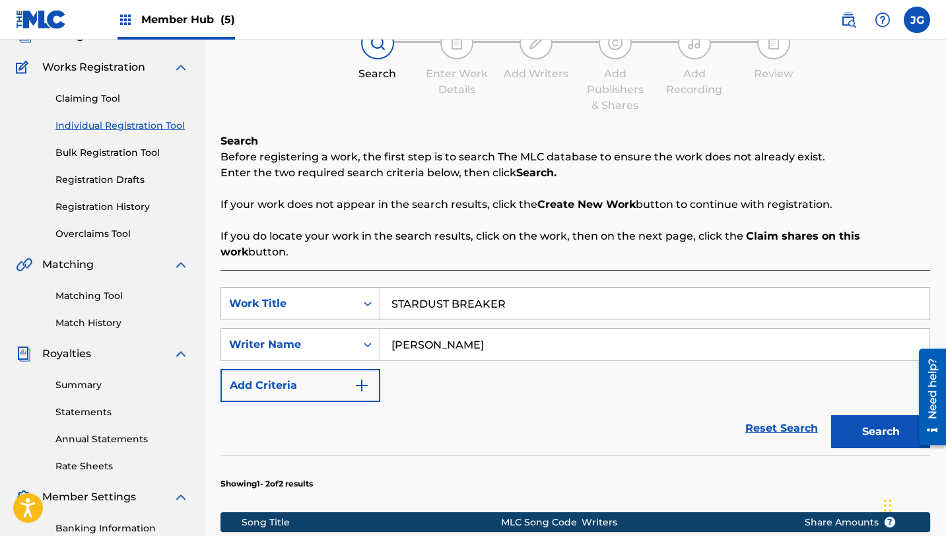
drag, startPoint x: 516, startPoint y: 280, endPoint x: 396, endPoint y: 288, distance: 119.8
click at [396, 288] on input "STARDUST BREAKER" at bounding box center [654, 304] width 549 height 32
drag, startPoint x: 503, startPoint y: 286, endPoint x: 370, endPoint y: 281, distance: 132.8
click at [372, 287] on div "SearchWithCriteriab65c3316-d121-4bc3-84fa-3fcd19b4b4d6 Work Title STARDUST BREA…" at bounding box center [575, 303] width 710 height 33
click at [86, 304] on div "Matching Tool Match History" at bounding box center [102, 301] width 173 height 57
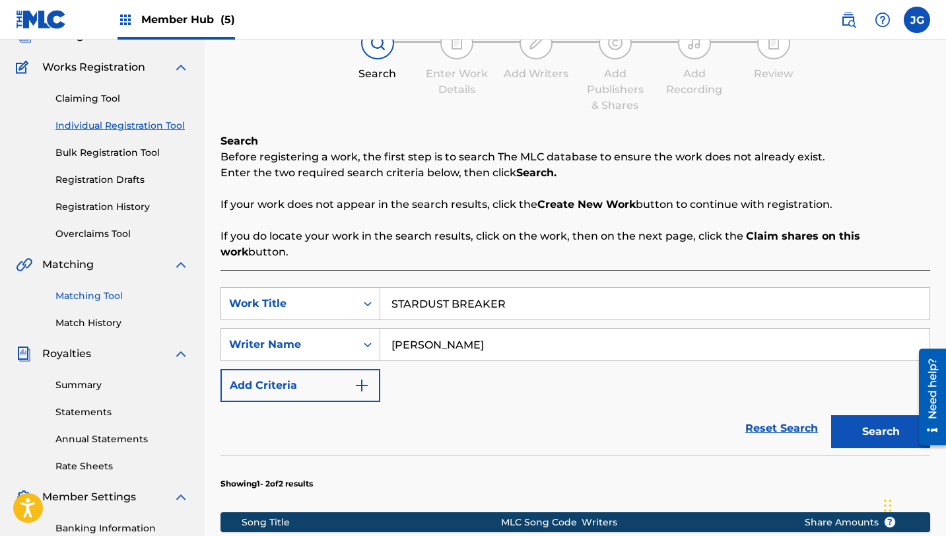
click at [88, 302] on link "Matching Tool" at bounding box center [121, 296] width 133 height 14
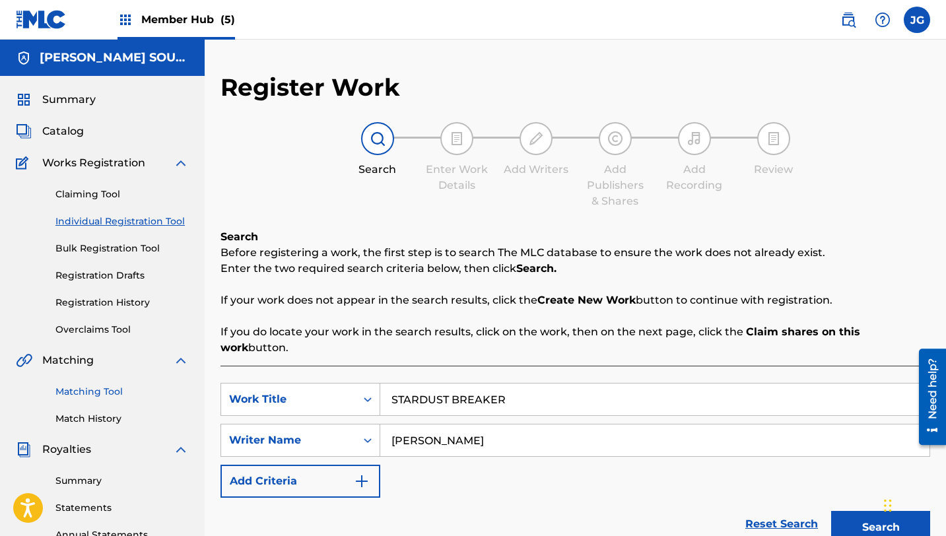
click at [88, 302] on link "Registration History" at bounding box center [121, 303] width 133 height 14
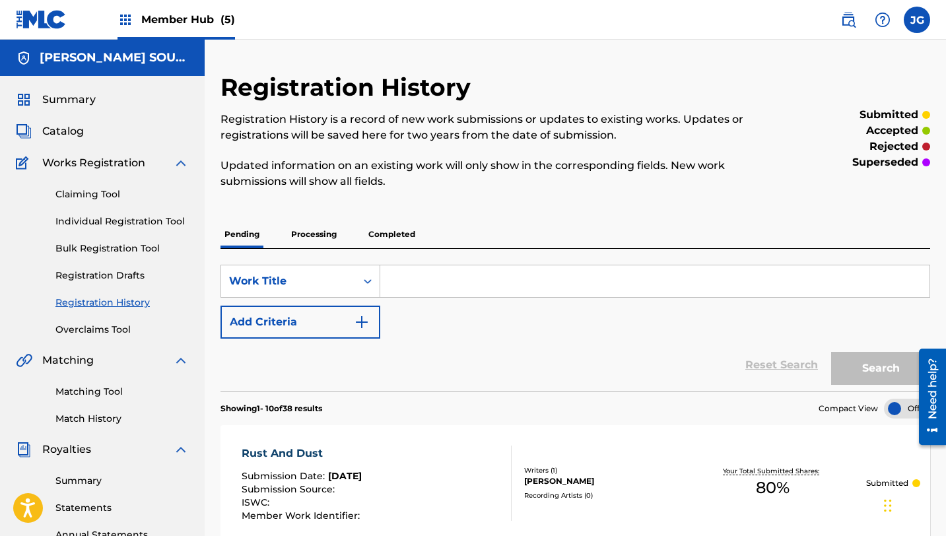
click at [447, 290] on input "Search Form" at bounding box center [654, 281] width 549 height 32
paste input "STARDUST BREAKER"
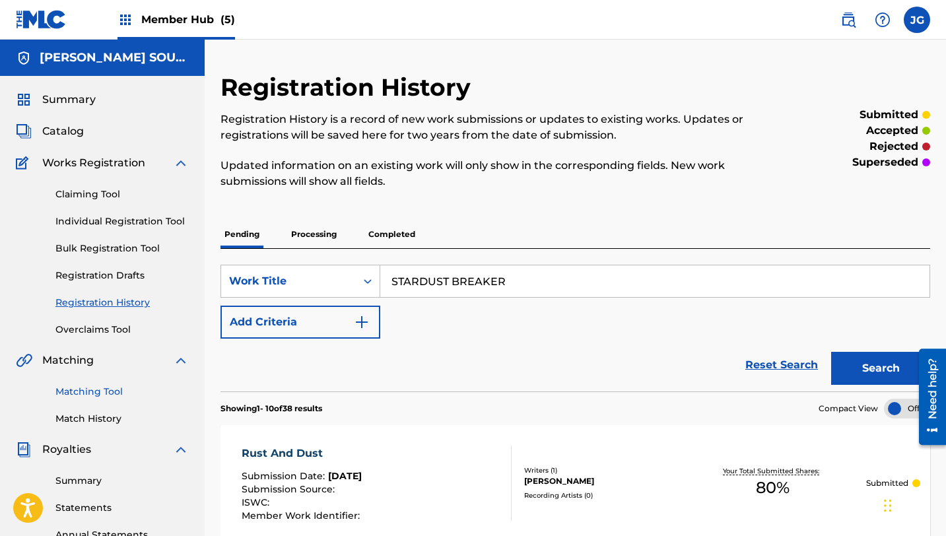
type input "STARDUST BREAKER"
click at [78, 390] on link "Matching Tool" at bounding box center [121, 392] width 133 height 14
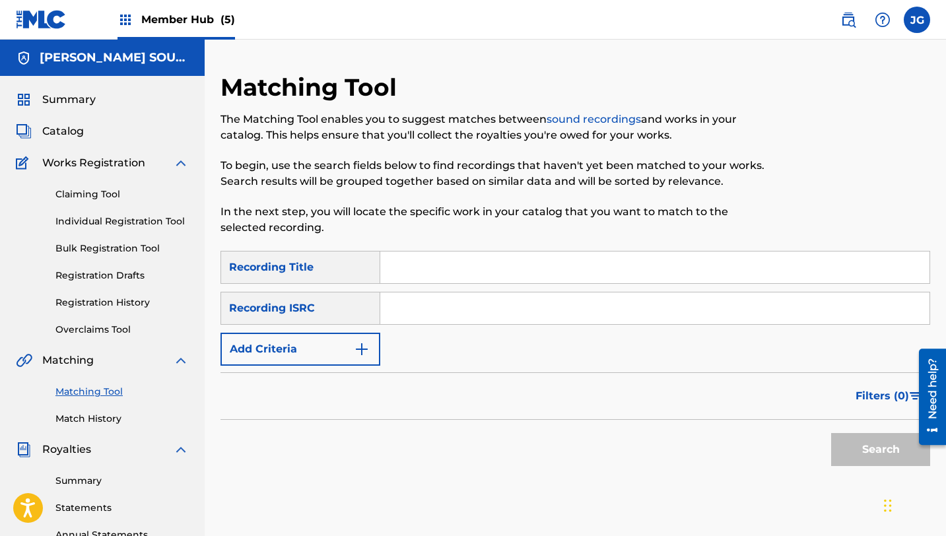
click at [453, 275] on input "Search Form" at bounding box center [654, 268] width 549 height 32
paste input "STARDUST BREAKER"
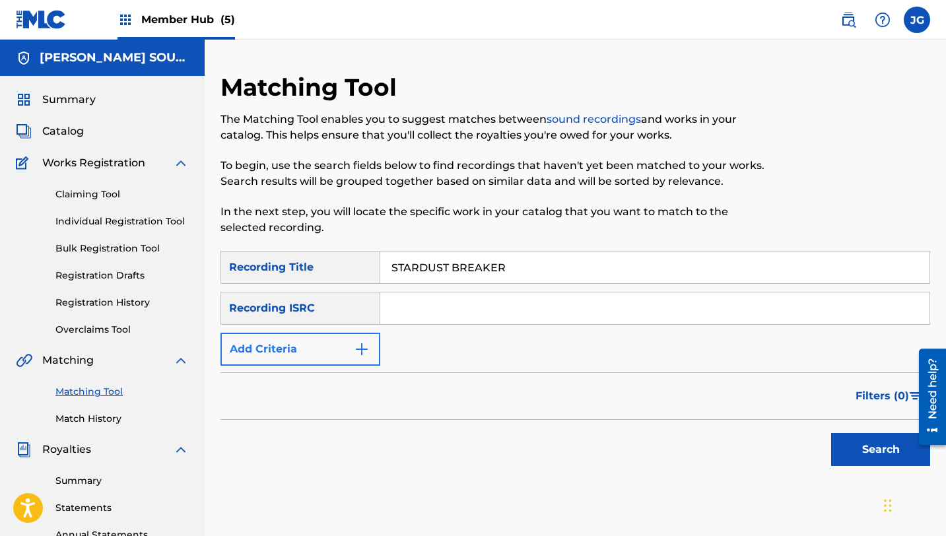
type input "STARDUST BREAKER"
click at [302, 341] on button "Add Criteria" at bounding box center [300, 349] width 160 height 33
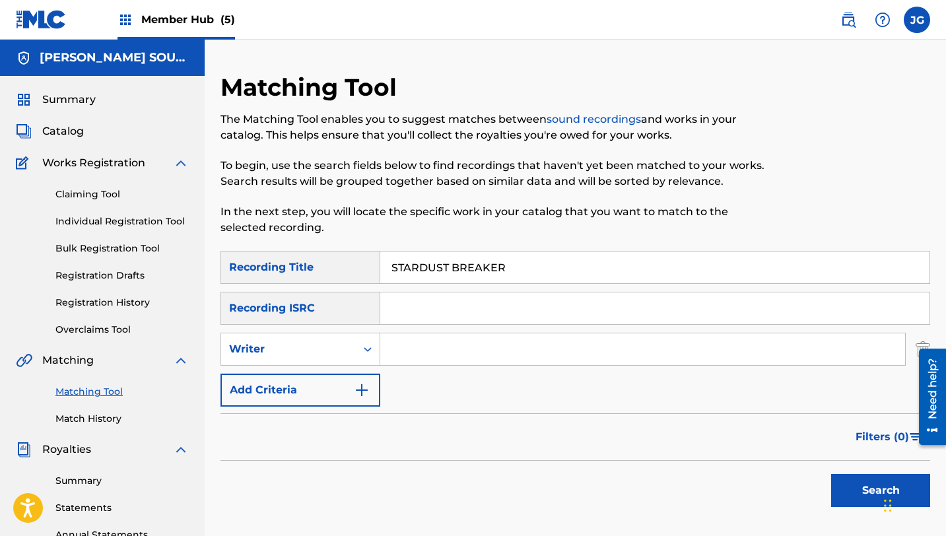
click at [451, 351] on input "Search Form" at bounding box center [642, 349] width 525 height 32
type input "[PERSON_NAME]"
click at [850, 507] on div "Search" at bounding box center [877, 487] width 106 height 53
drag, startPoint x: 818, startPoint y: 490, endPoint x: 831, endPoint y: 490, distance: 13.2
click at [819, 490] on div "Search" at bounding box center [575, 487] width 710 height 53
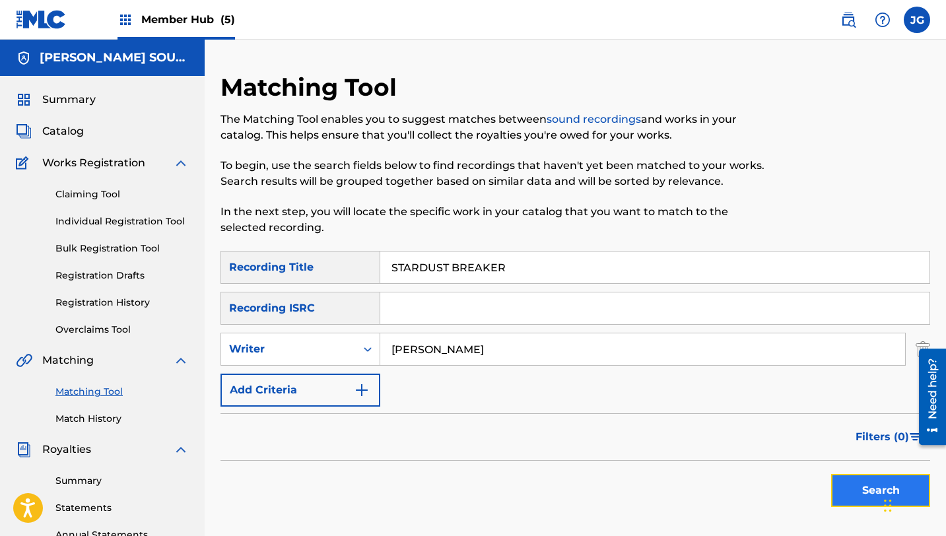
click at [832, 490] on button "Search" at bounding box center [880, 490] width 99 height 33
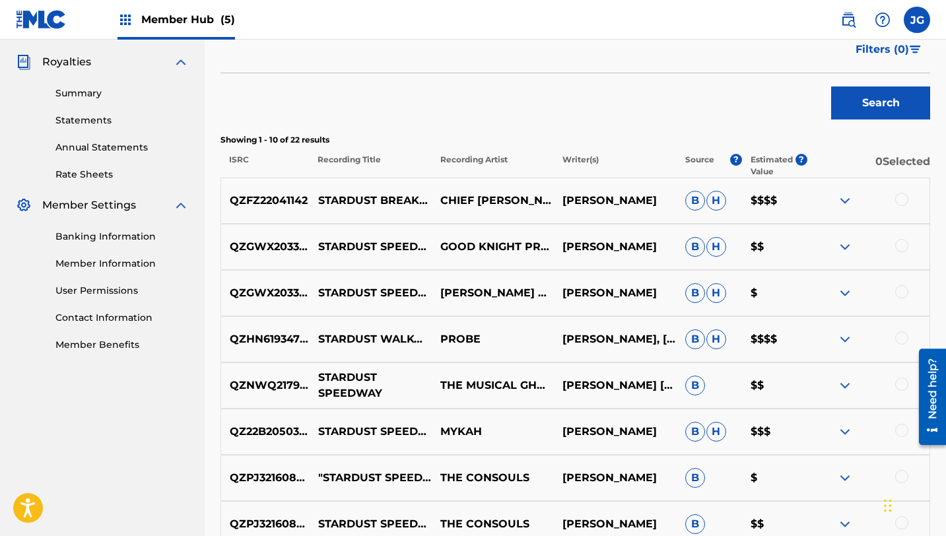
scroll to position [388, 0]
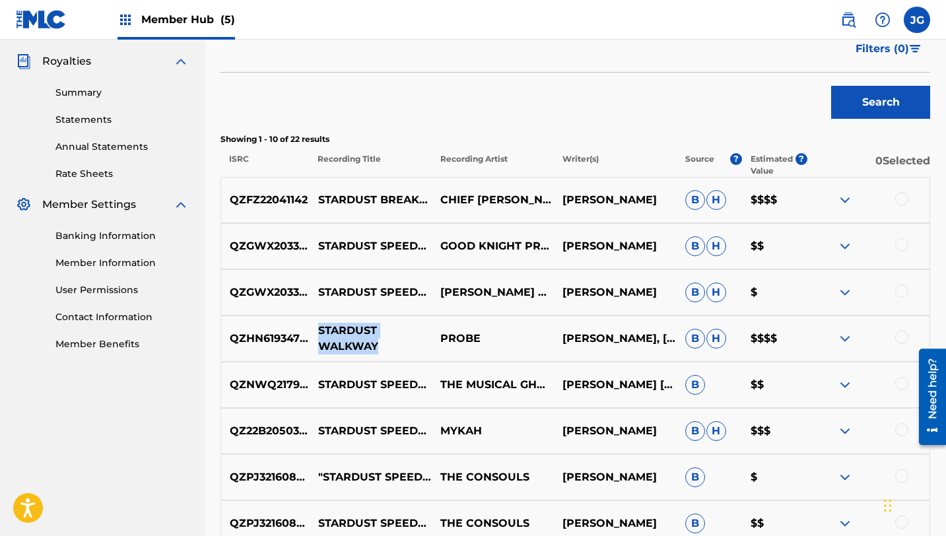
drag, startPoint x: 382, startPoint y: 350, endPoint x: 316, endPoint y: 331, distance: 69.4
click at [316, 331] on p "STARDUST WALKWAY" at bounding box center [371, 339] width 122 height 32
copy p "STARDUST WALKWAY"
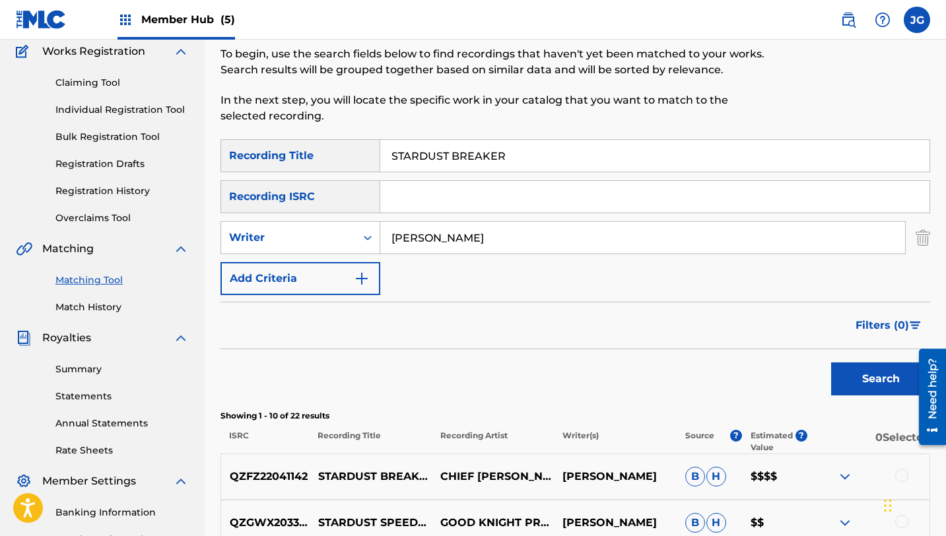
scroll to position [0, 0]
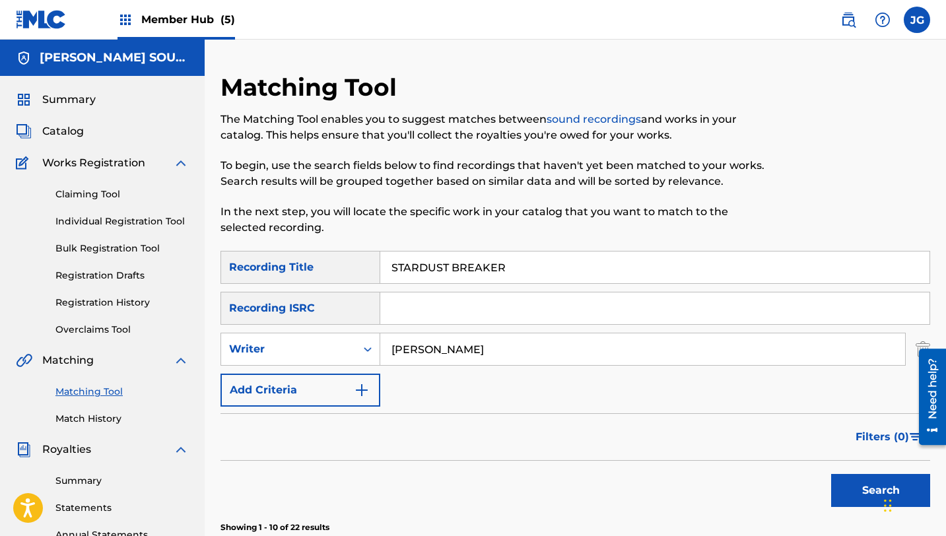
click at [72, 118] on div "Summary Catalog Works Registration Claiming Tool Individual Registration Tool B…" at bounding box center [102, 415] width 205 height 679
click at [72, 126] on span "Catalog" at bounding box center [63, 131] width 42 height 16
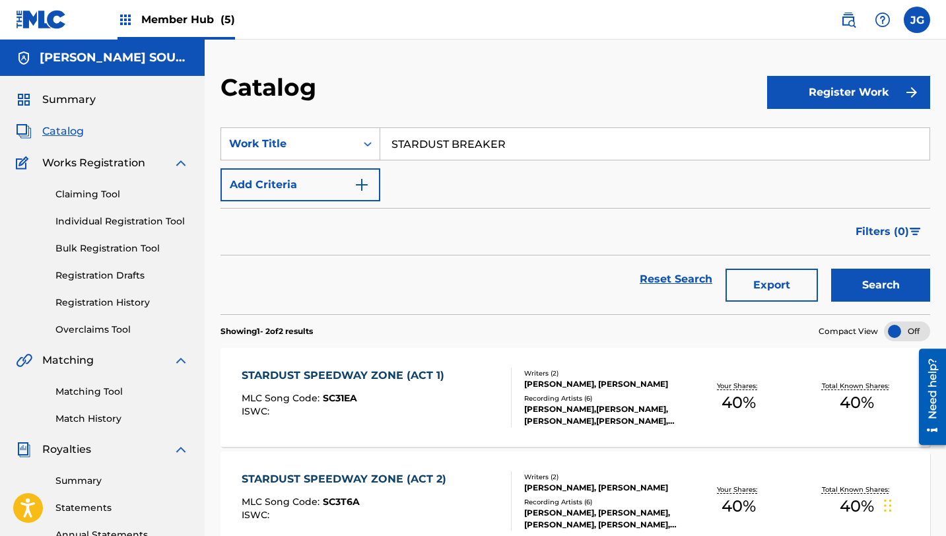
drag, startPoint x: 521, startPoint y: 139, endPoint x: 409, endPoint y: 133, distance: 112.4
click at [409, 133] on input "STARDUST BREAKER" at bounding box center [654, 144] width 549 height 32
paste input "WALKWAY"
type input "STARDUST WALKWAY"
click at [831, 269] on button "Search" at bounding box center [880, 285] width 99 height 33
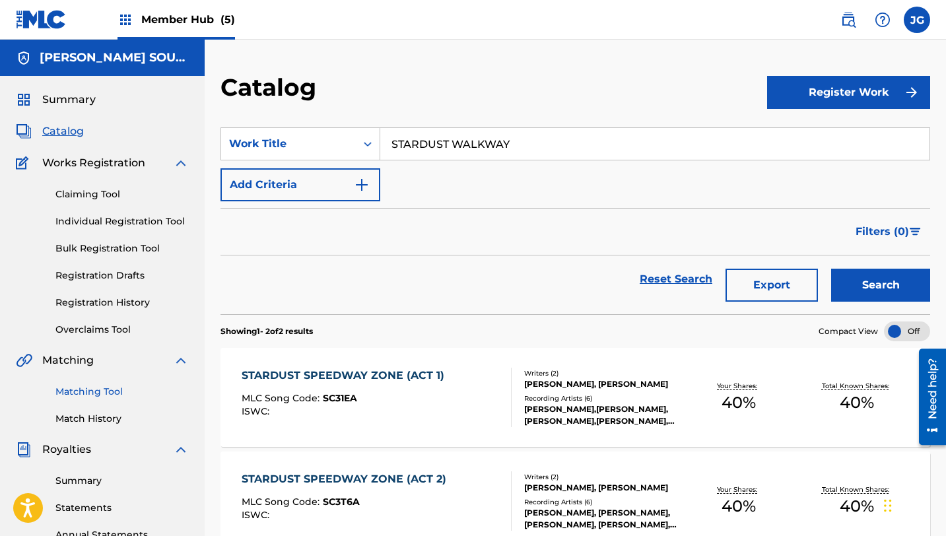
click at [103, 391] on link "Matching Tool" at bounding box center [121, 392] width 133 height 14
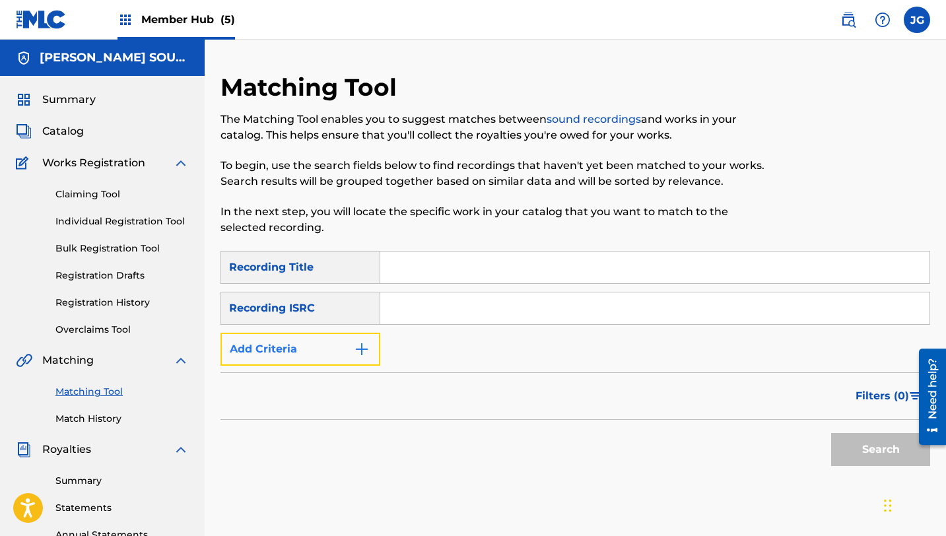
click at [339, 344] on button "Add Criteria" at bounding box center [300, 349] width 160 height 33
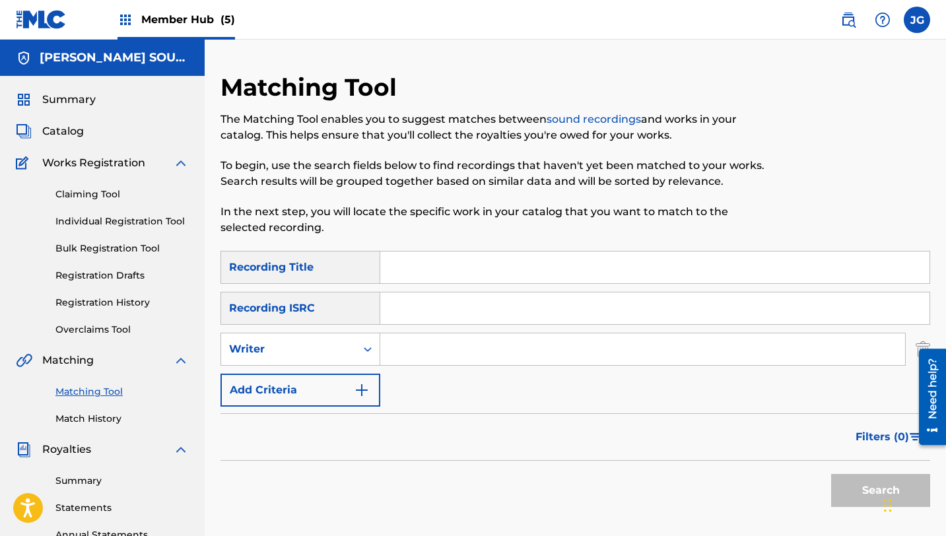
click at [392, 347] on input "Search Form" at bounding box center [642, 349] width 525 height 32
type input "[PERSON_NAME]"
click at [831, 474] on button "Search" at bounding box center [880, 490] width 99 height 33
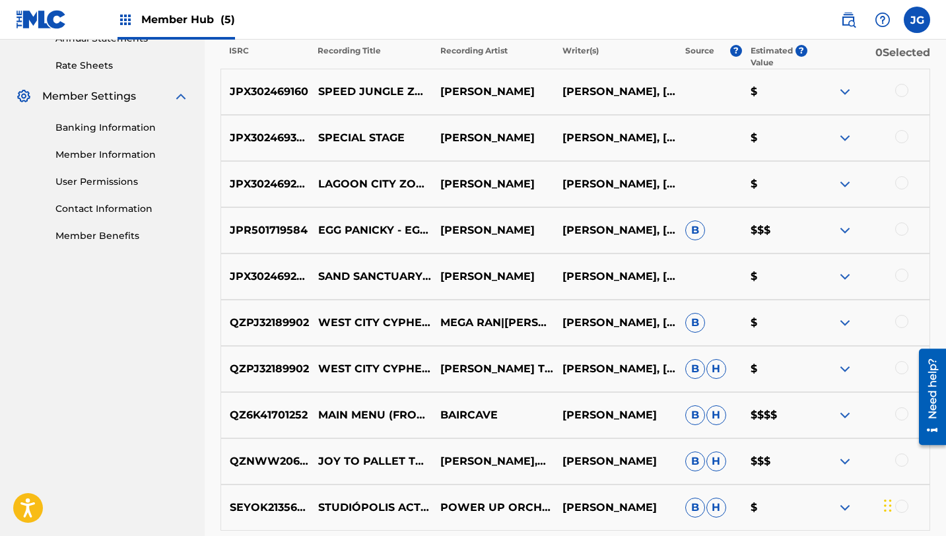
scroll to position [654, 0]
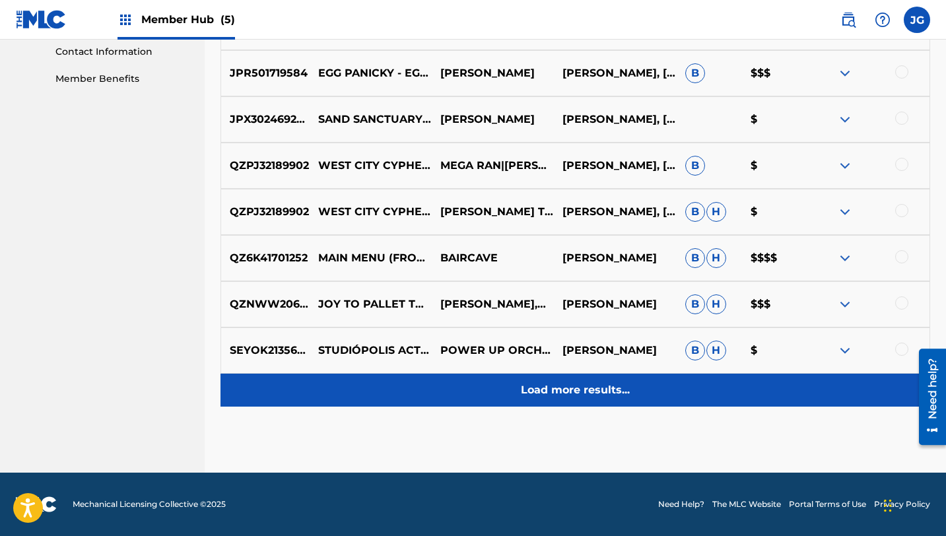
click at [594, 388] on p "Load more results..." at bounding box center [575, 390] width 109 height 16
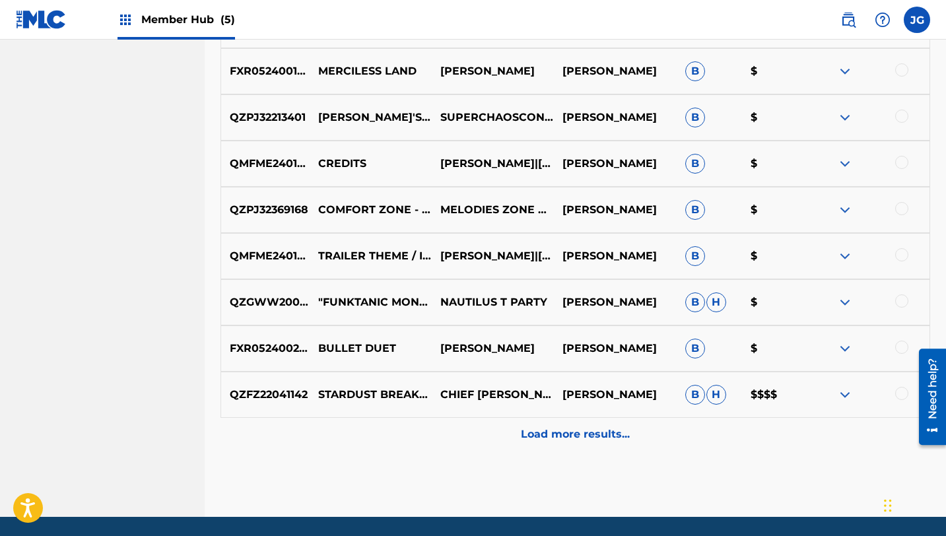
scroll to position [1116, 0]
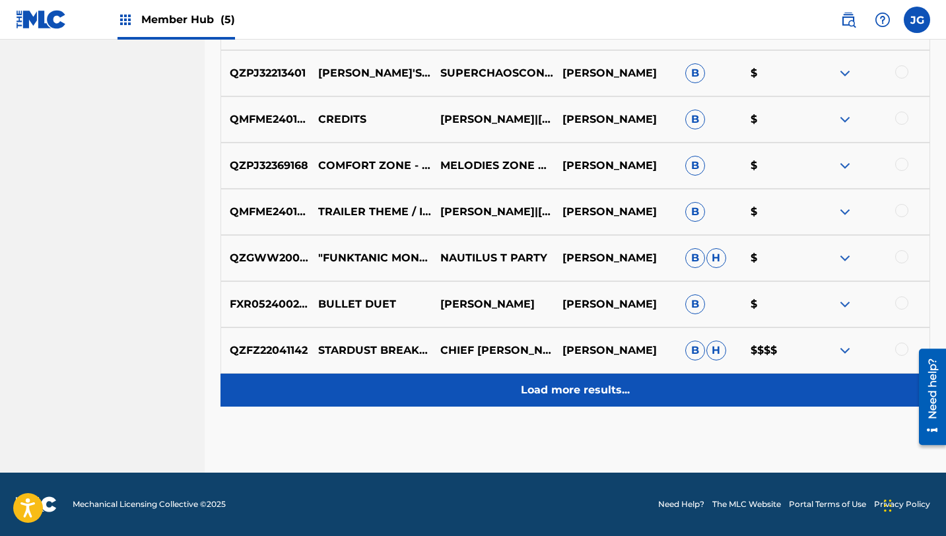
click at [537, 393] on p "Load more results..." at bounding box center [575, 390] width 109 height 16
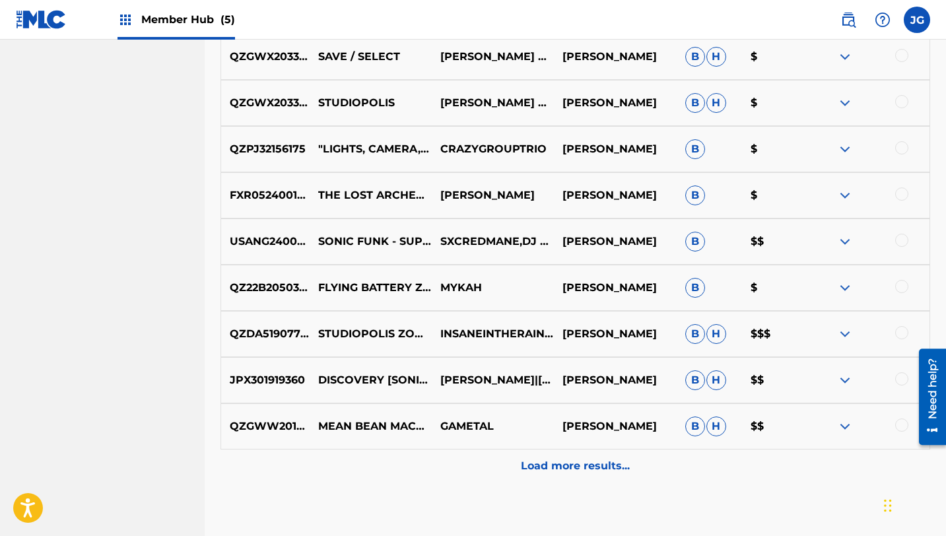
scroll to position [1509, 0]
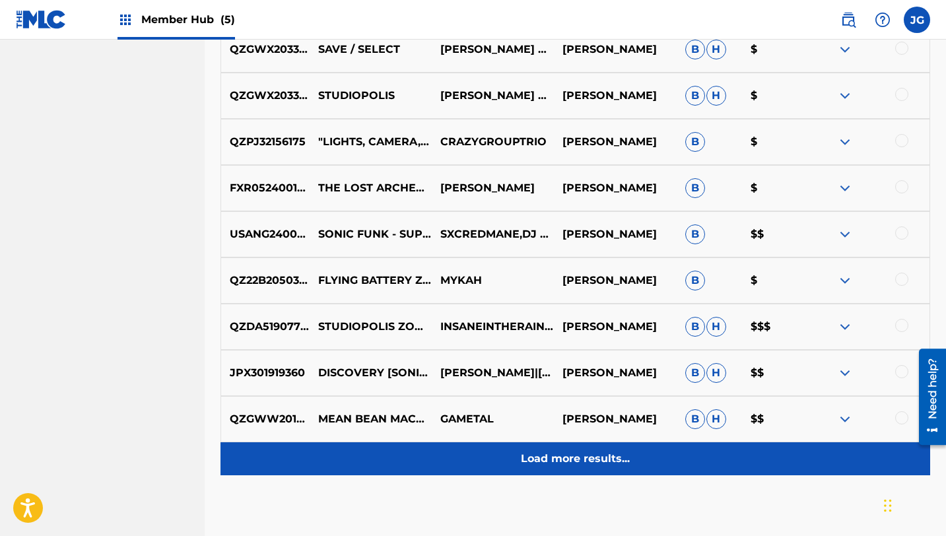
click at [547, 455] on p "Load more results..." at bounding box center [575, 459] width 109 height 16
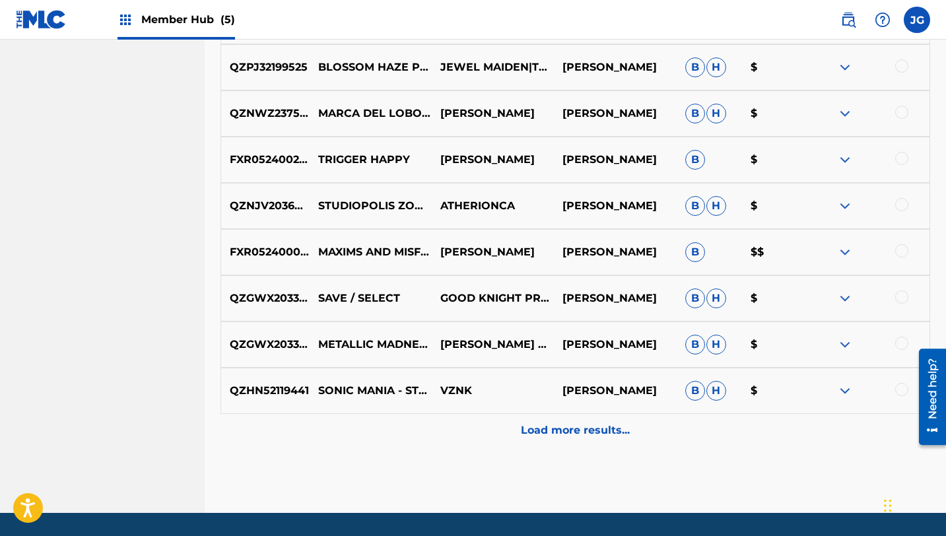
scroll to position [2040, 0]
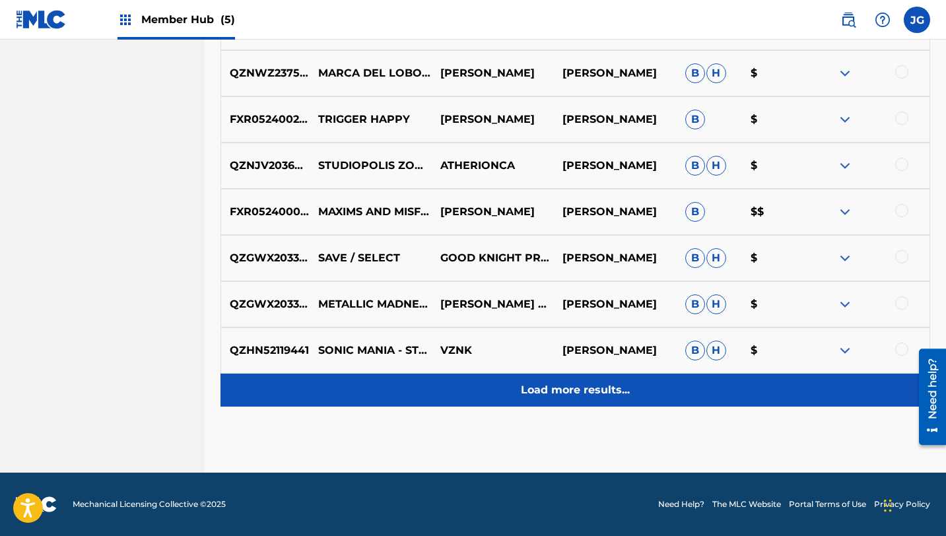
click at [607, 395] on p "Load more results..." at bounding box center [575, 390] width 109 height 16
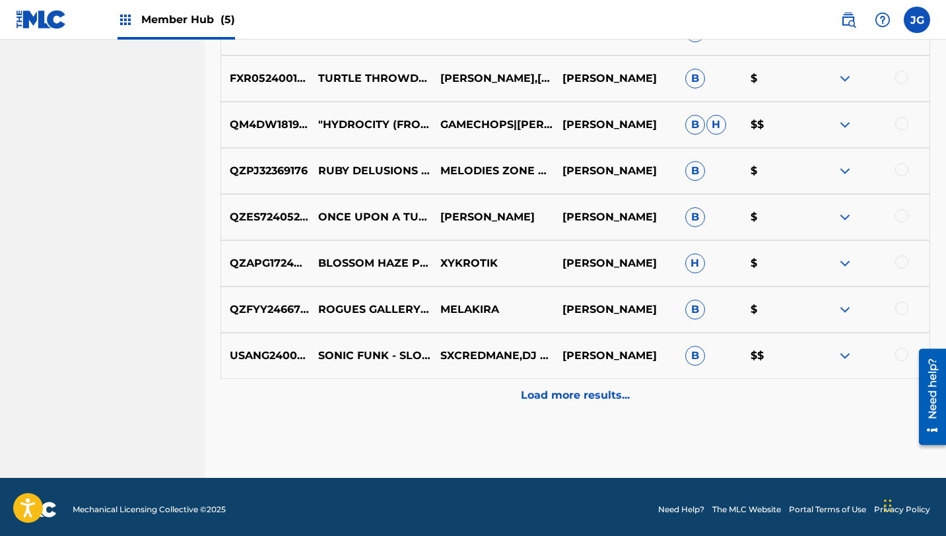
scroll to position [2502, 0]
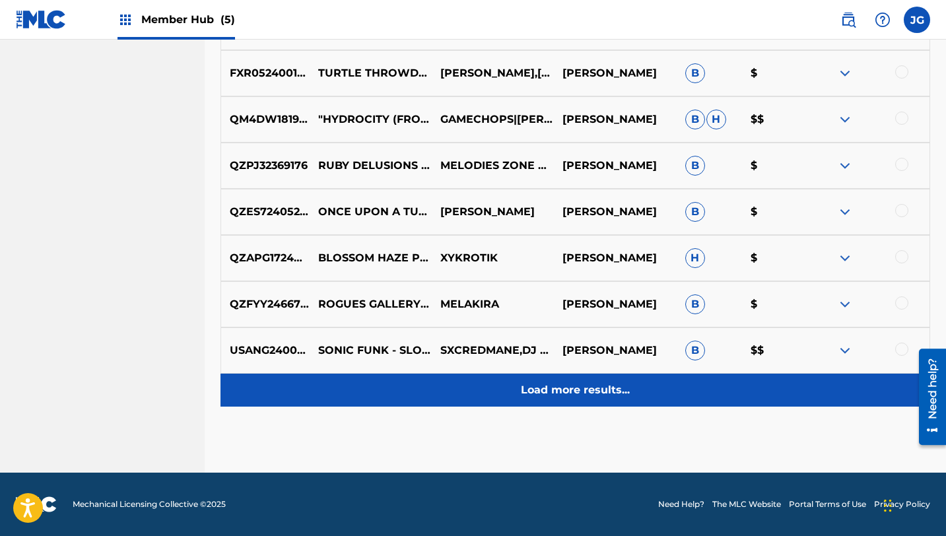
click at [594, 405] on div "Load more results..." at bounding box center [575, 390] width 710 height 33
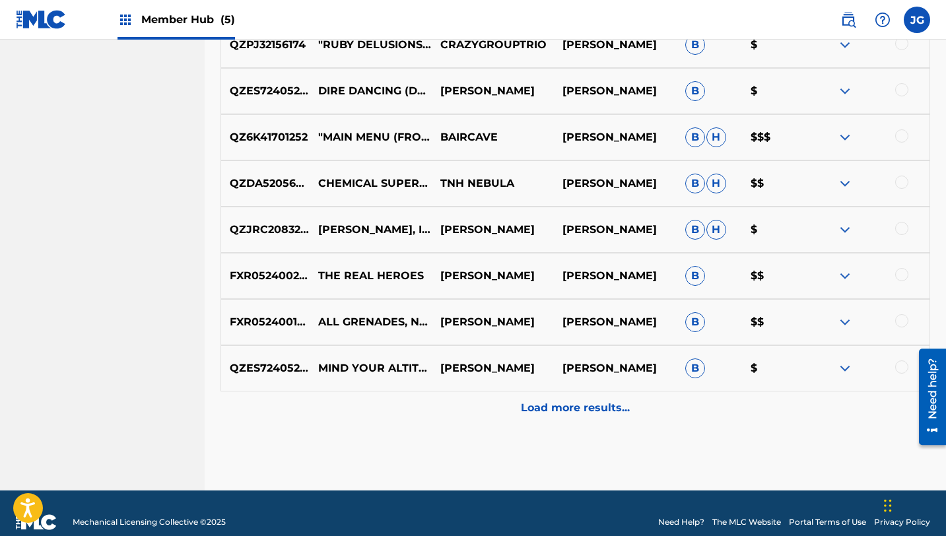
scroll to position [2964, 0]
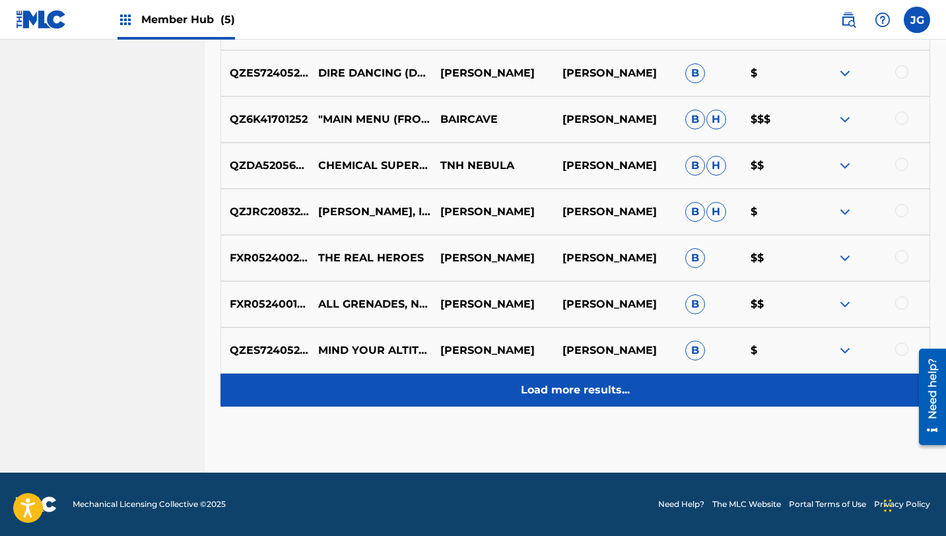
click at [570, 384] on p "Load more results..." at bounding box center [575, 390] width 109 height 16
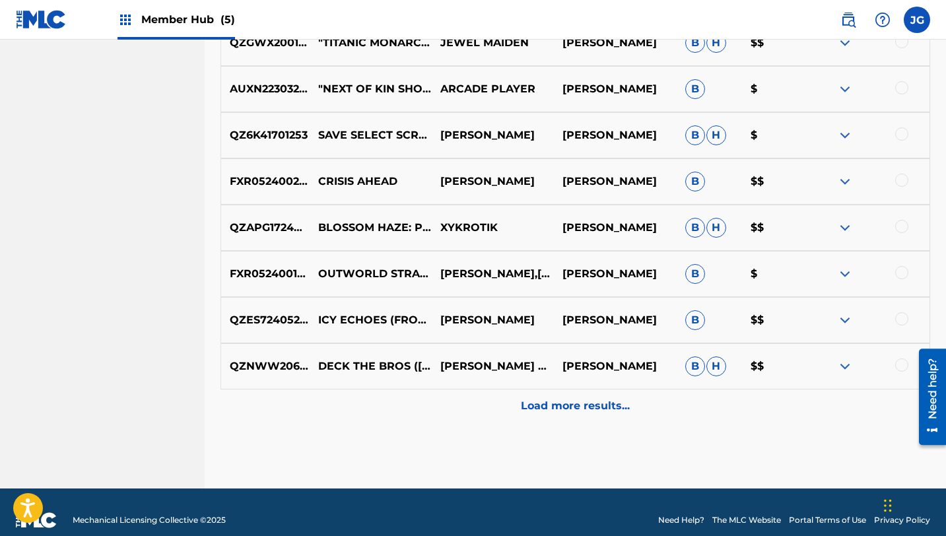
scroll to position [3426, 0]
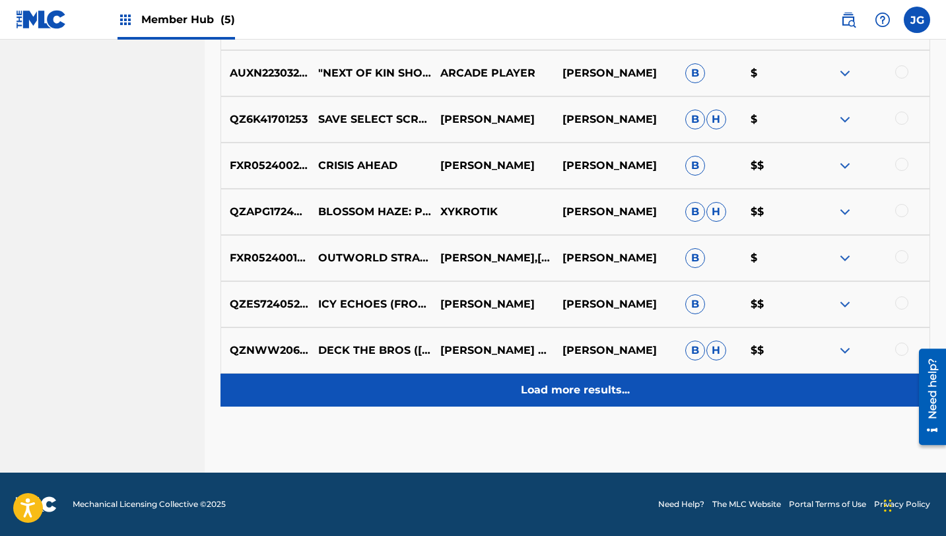
click at [589, 385] on p "Load more results..." at bounding box center [575, 390] width 109 height 16
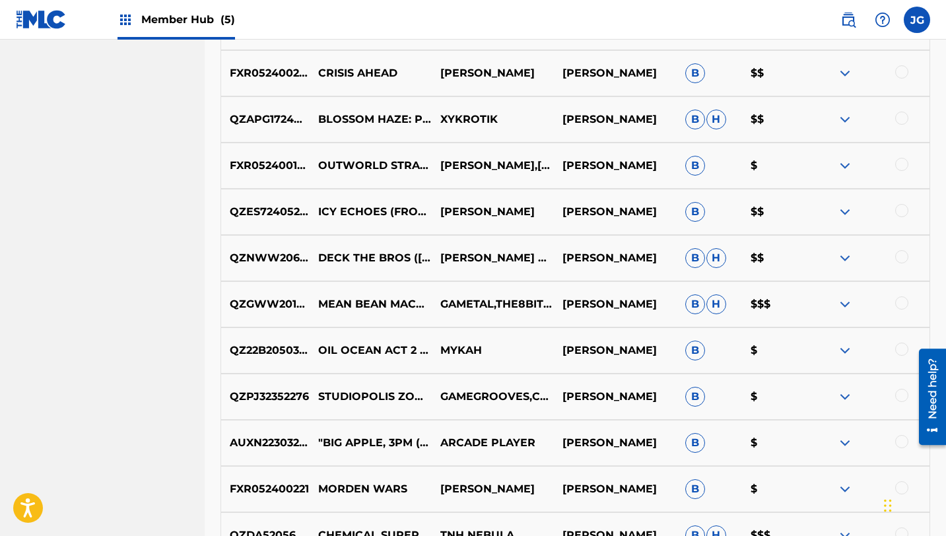
scroll to position [3520, 0]
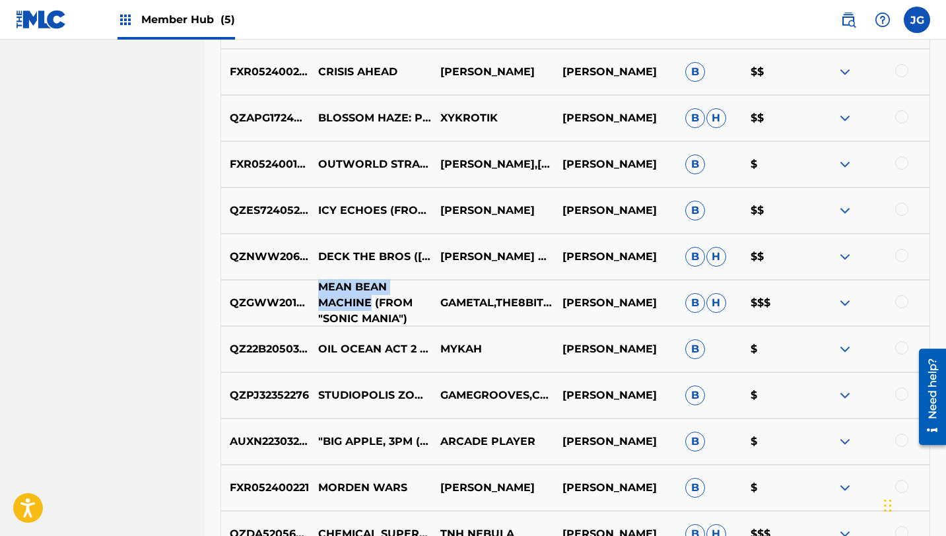
drag, startPoint x: 318, startPoint y: 288, endPoint x: 370, endPoint y: 302, distance: 54.0
click at [370, 302] on p "MEAN BEAN MACHINE (FROM "SONIC MANIA")" at bounding box center [371, 303] width 122 height 48
copy p "MEAN BEAN MACHINE"
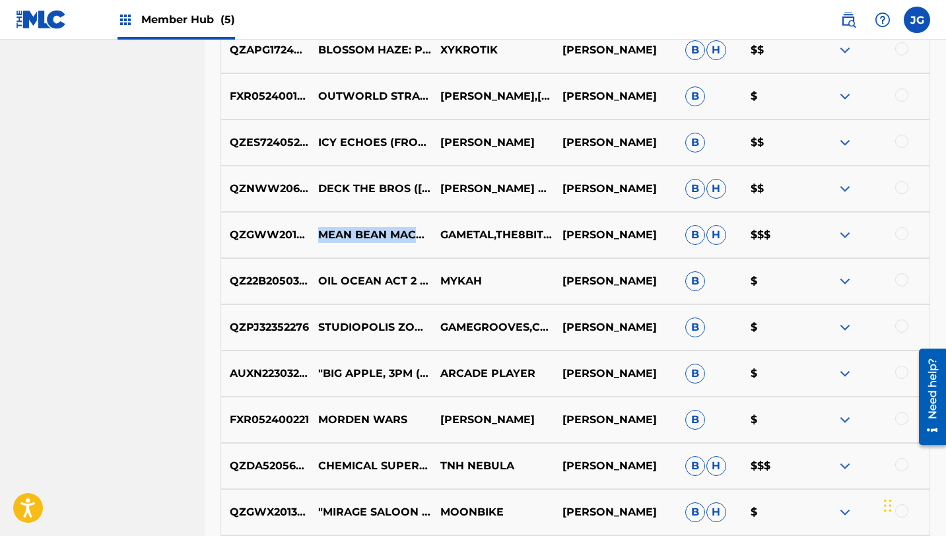
scroll to position [3615, 0]
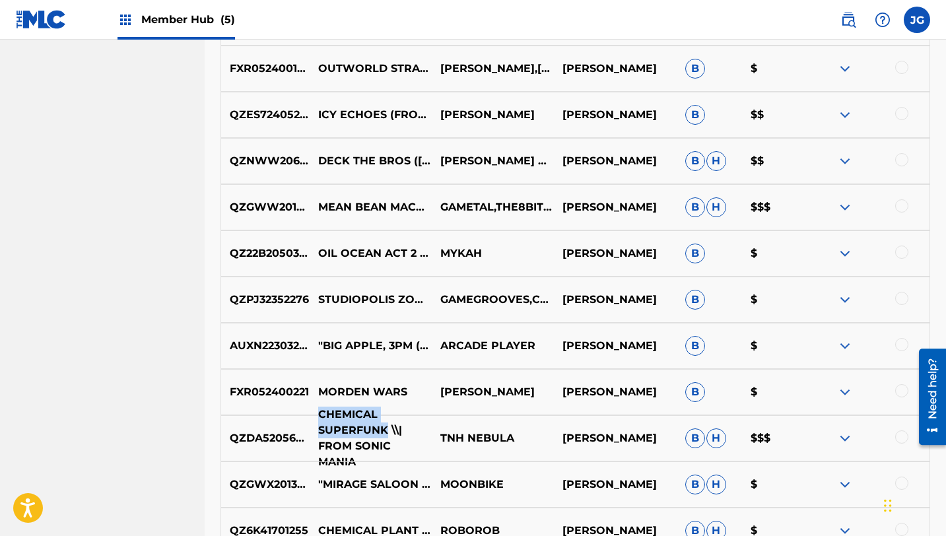
drag, startPoint x: 318, startPoint y: 422, endPoint x: 386, endPoint y: 434, distance: 68.5
click at [386, 434] on p "CHEMICAL SUPERFUNK \\| FROM SONIC MANIA" at bounding box center [371, 438] width 122 height 63
copy p "CHEMICAL SUPERFUNK"
click at [35, 23] on img at bounding box center [41, 19] width 51 height 19
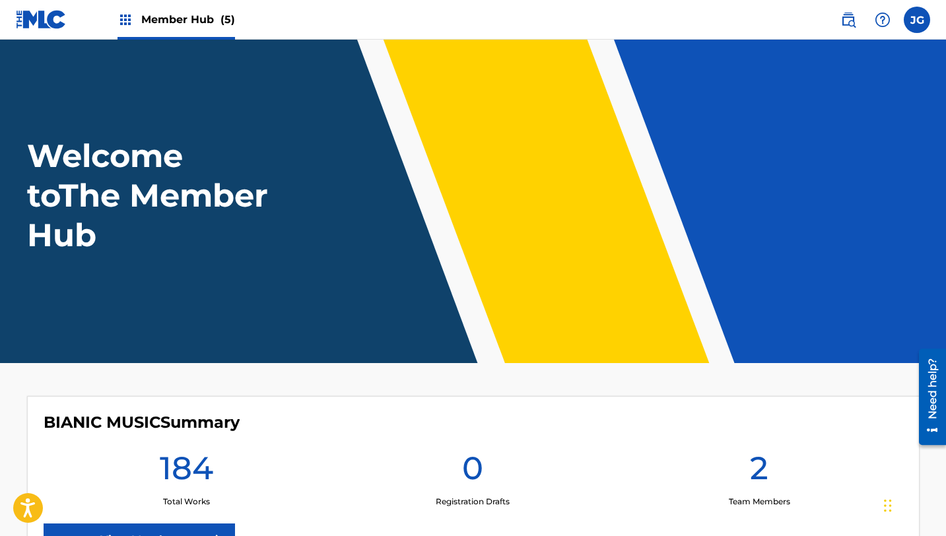
click at [221, 18] on span "(5)" at bounding box center [227, 19] width 15 height 13
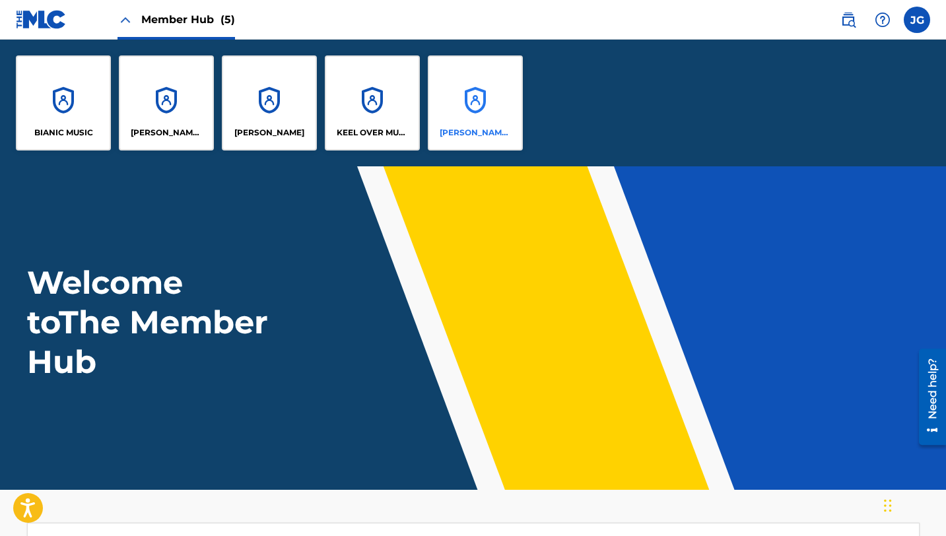
click at [457, 119] on div "[PERSON_NAME] SOUNDWORKS" at bounding box center [475, 102] width 95 height 95
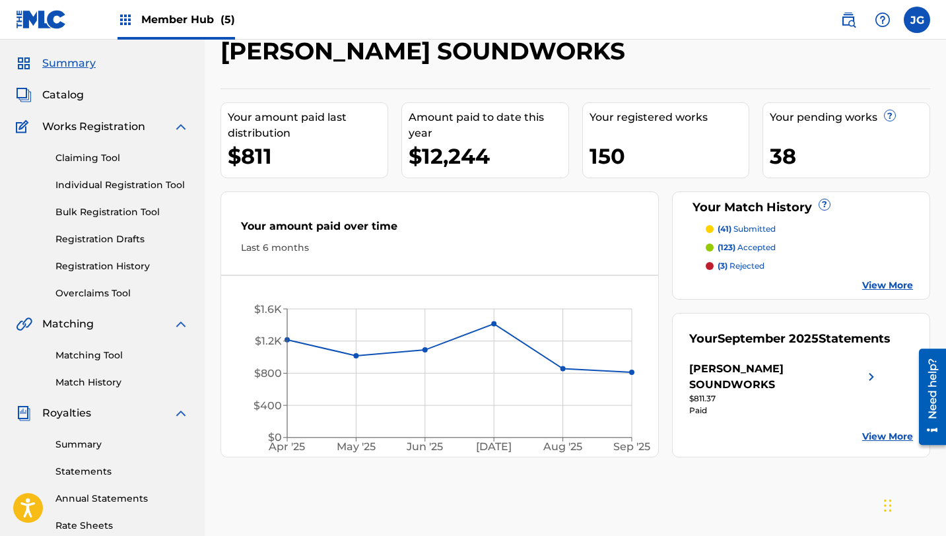
scroll to position [32, 0]
